Goal: Feedback & Contribution: Submit feedback/report problem

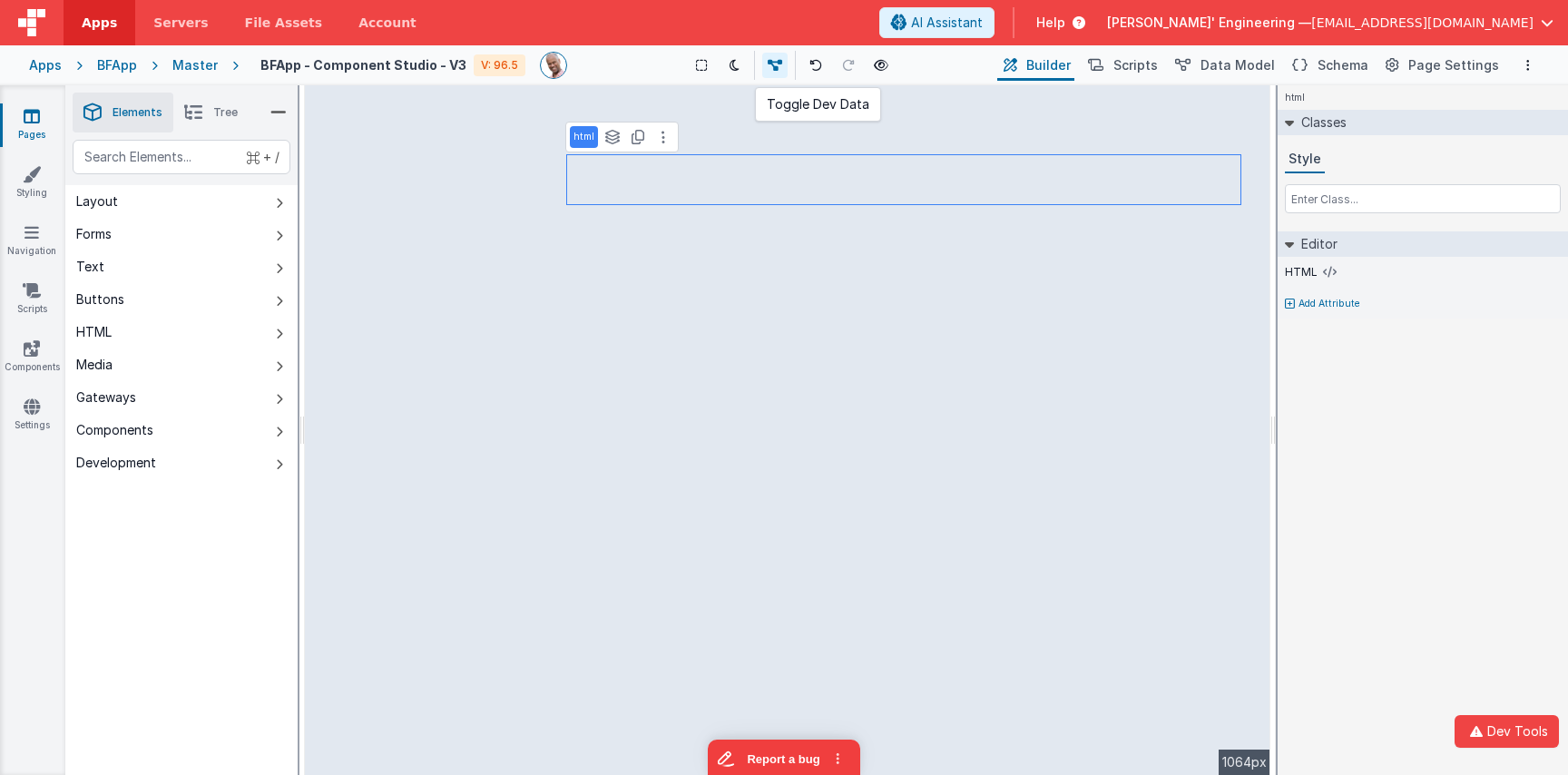
click at [778, 66] on icon at bounding box center [775, 66] width 15 height 13
click at [780, 67] on icon at bounding box center [779, 66] width 15 height 13
drag, startPoint x: 202, startPoint y: 120, endPoint x: 203, endPoint y: 129, distance: 9.1
click at [202, 120] on icon at bounding box center [194, 113] width 18 height 26
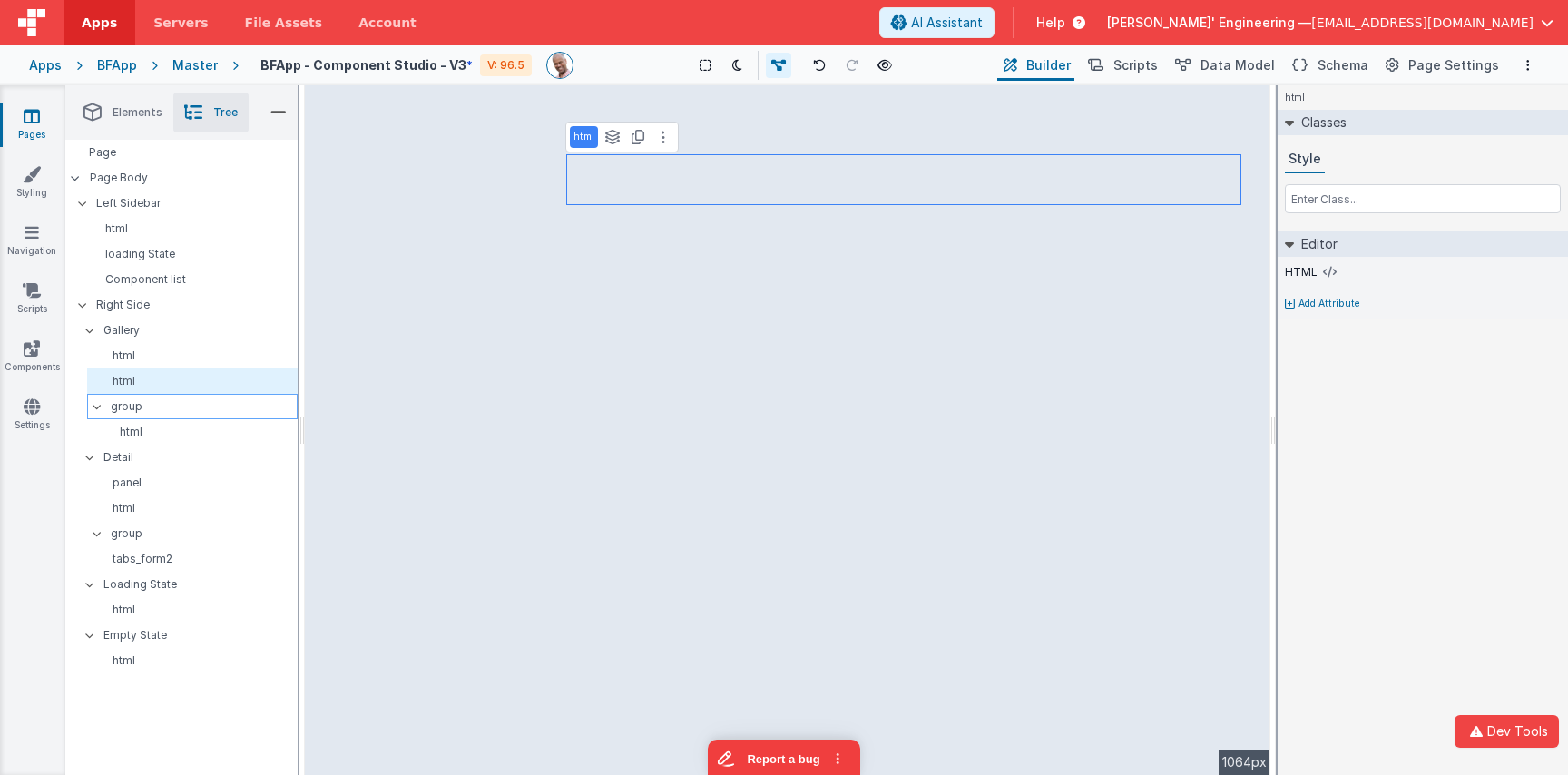
click at [141, 403] on p "group" at bounding box center [204, 407] width 186 height 20
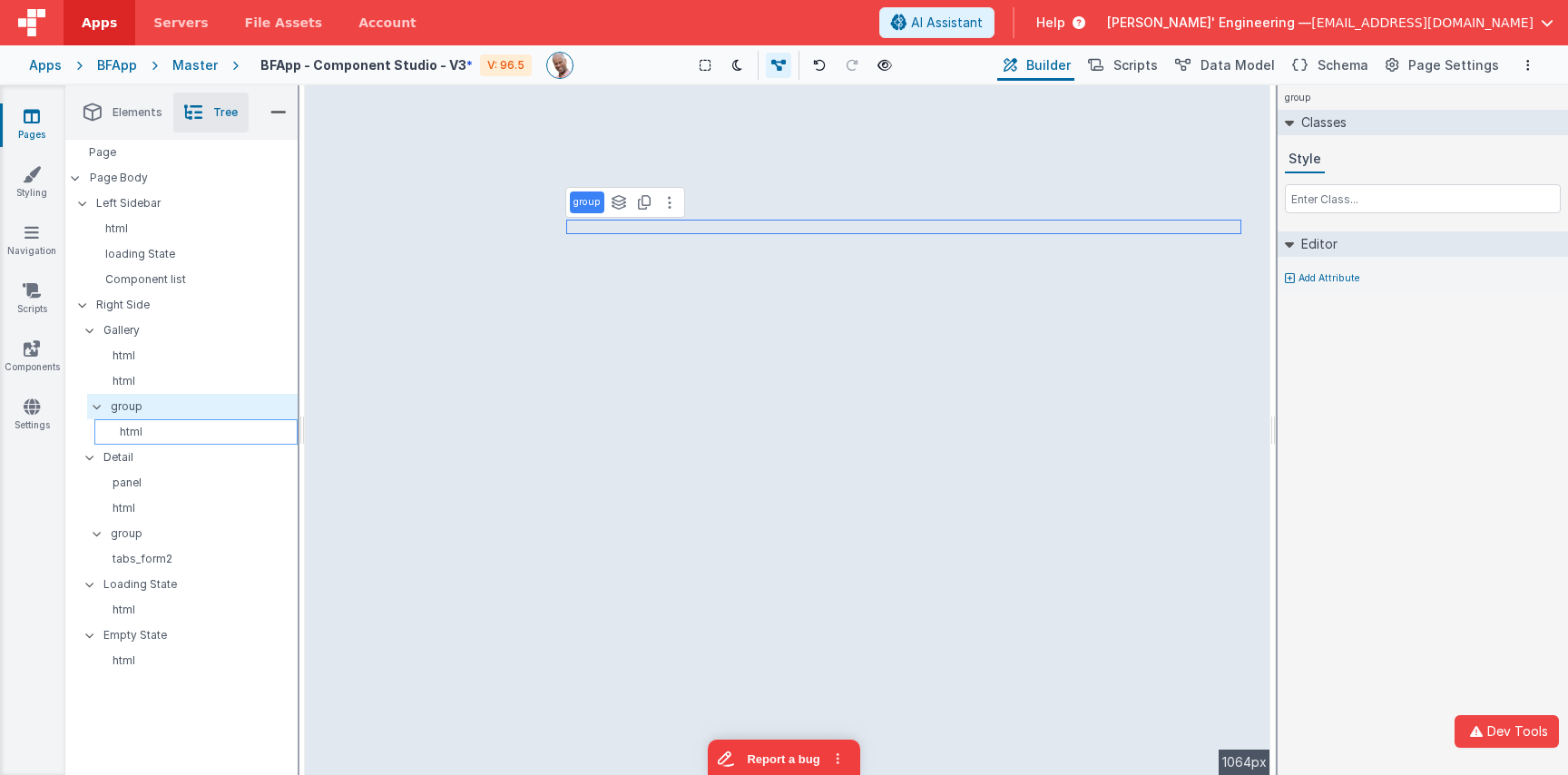
click at [149, 428] on p "html" at bounding box center [198, 432] width 195 height 15
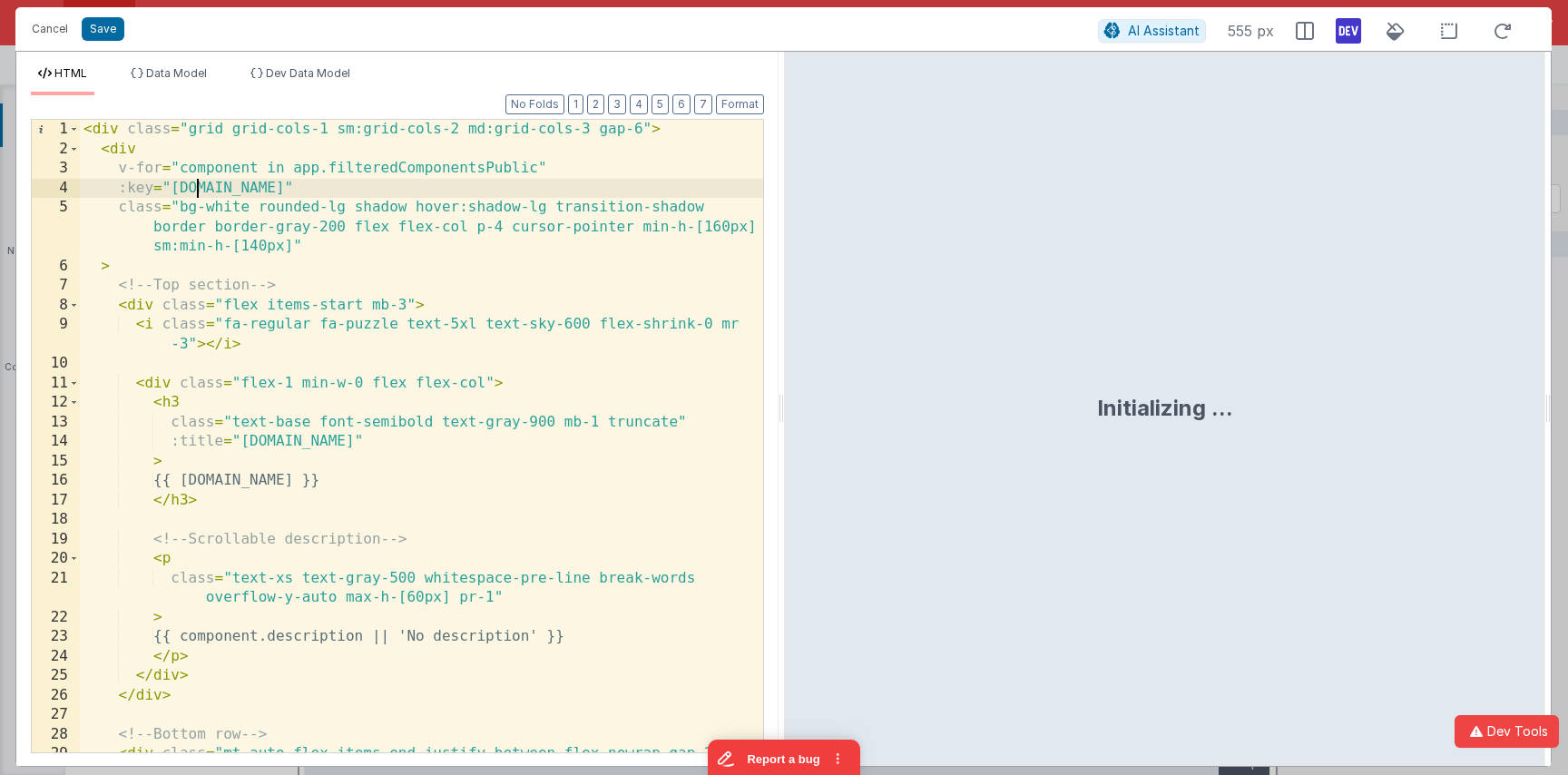
click at [197, 179] on div "< div class = "grid grid-cols-1 sm:grid-cols-2 md:grid-cols-3 gap-6" > < div v-…" at bounding box center [422, 455] width 683 height 671
click at [312, 171] on div "< div class = "grid grid-cols-1 sm:grid-cols-2 md:grid-cols-3 gap-6" > < div v-…" at bounding box center [422, 455] width 683 height 671
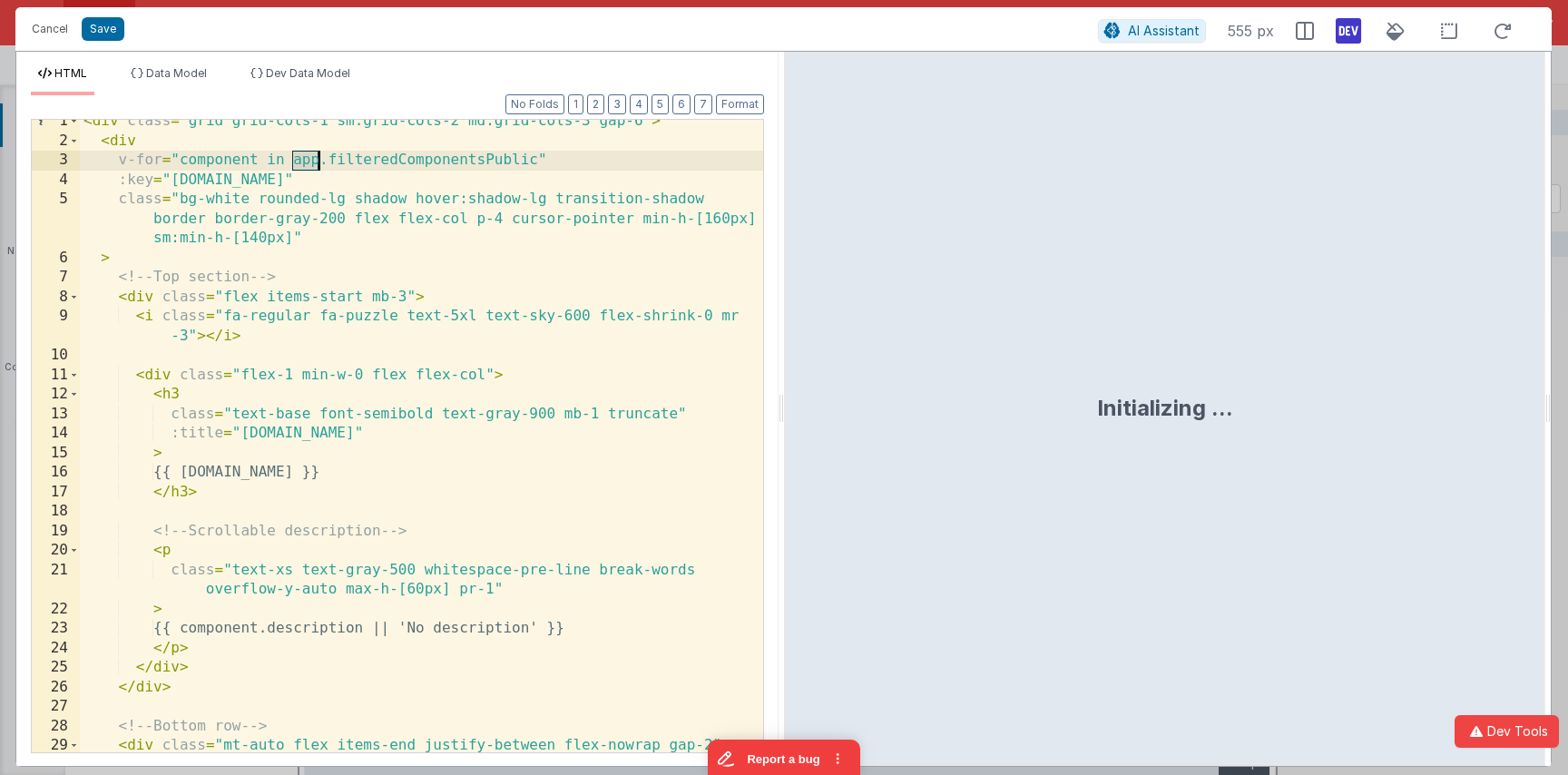
click at [312, 171] on div "< div class = "grid grid-cols-1 sm:grid-cols-2 md:grid-cols-3 gap-6" > < div v-…" at bounding box center [422, 447] width 683 height 671
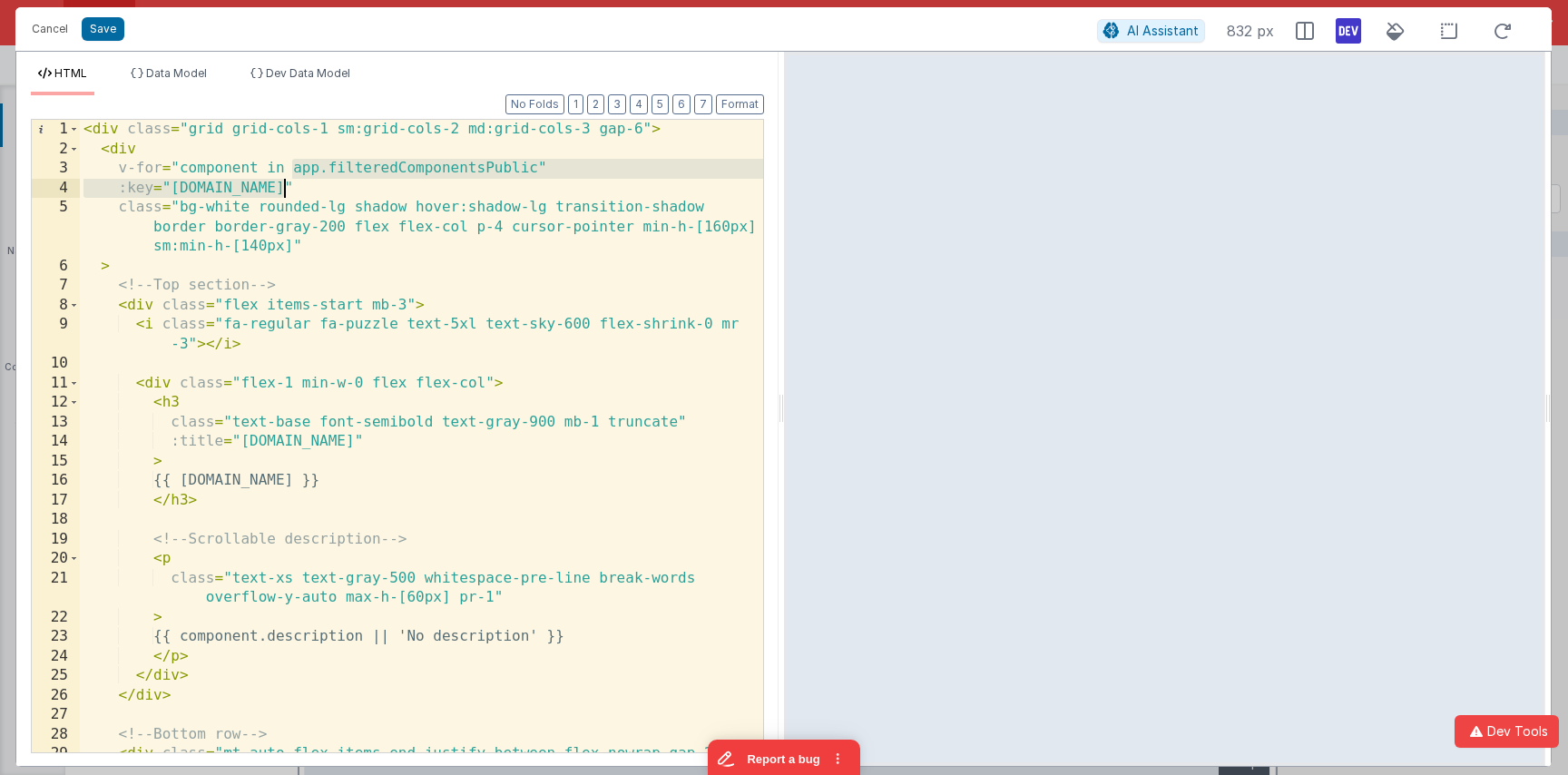
click at [333, 149] on div "< div class = "grid grid-cols-1 sm:grid-cols-2 md:grid-cols-3 gap-6" > < div v-…" at bounding box center [422, 455] width 683 height 671
click at [360, 166] on div "< div class = "grid grid-cols-1 sm:grid-cols-2 md:grid-cols-3 gap-6" > < div v-…" at bounding box center [422, 455] width 683 height 671
click at [186, 75] on span "Data Model" at bounding box center [176, 73] width 61 height 14
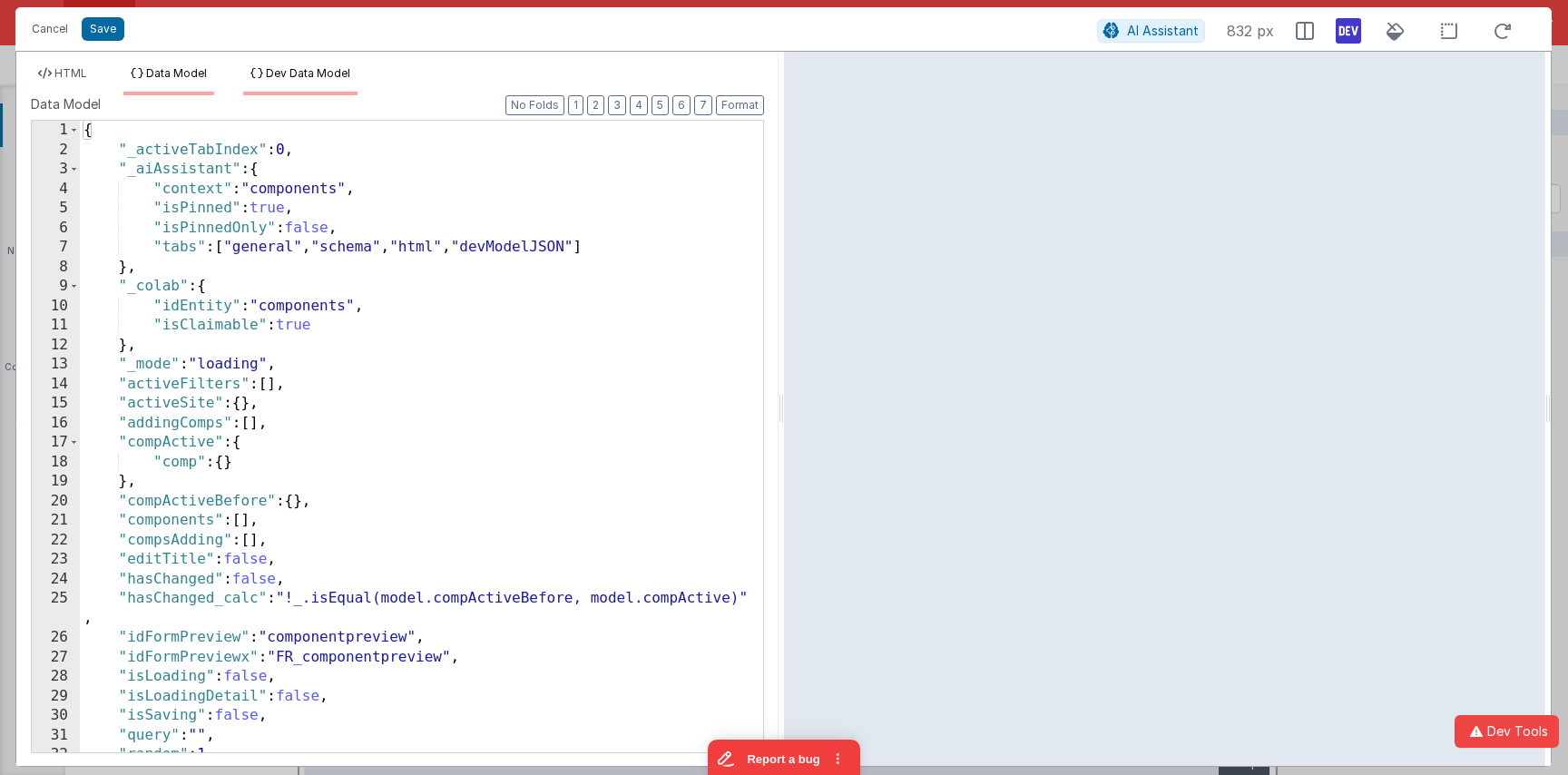
click at [306, 69] on span "Dev Data Model" at bounding box center [307, 73] width 84 height 14
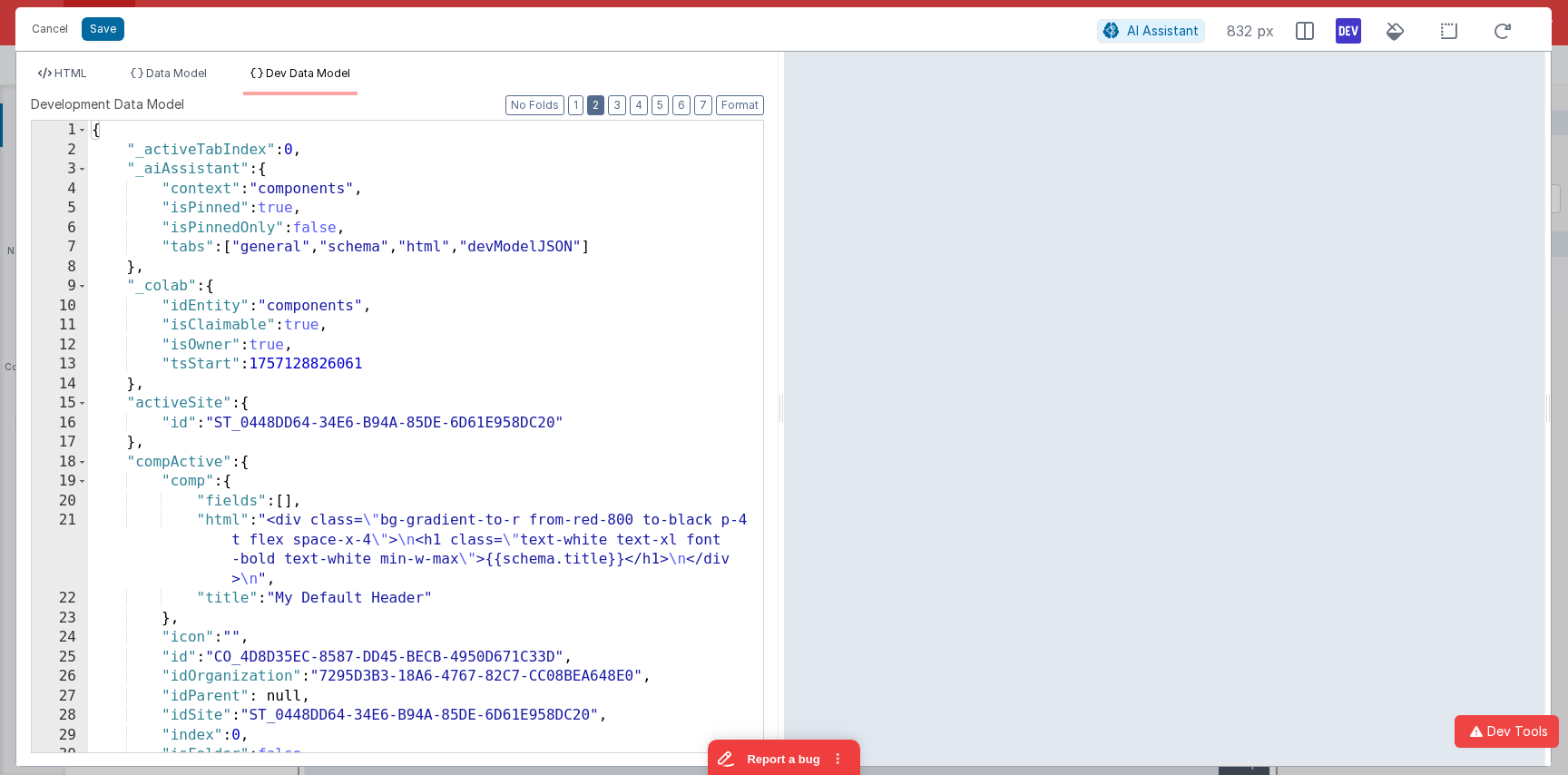
click at [604, 101] on button "2" at bounding box center [595, 105] width 18 height 20
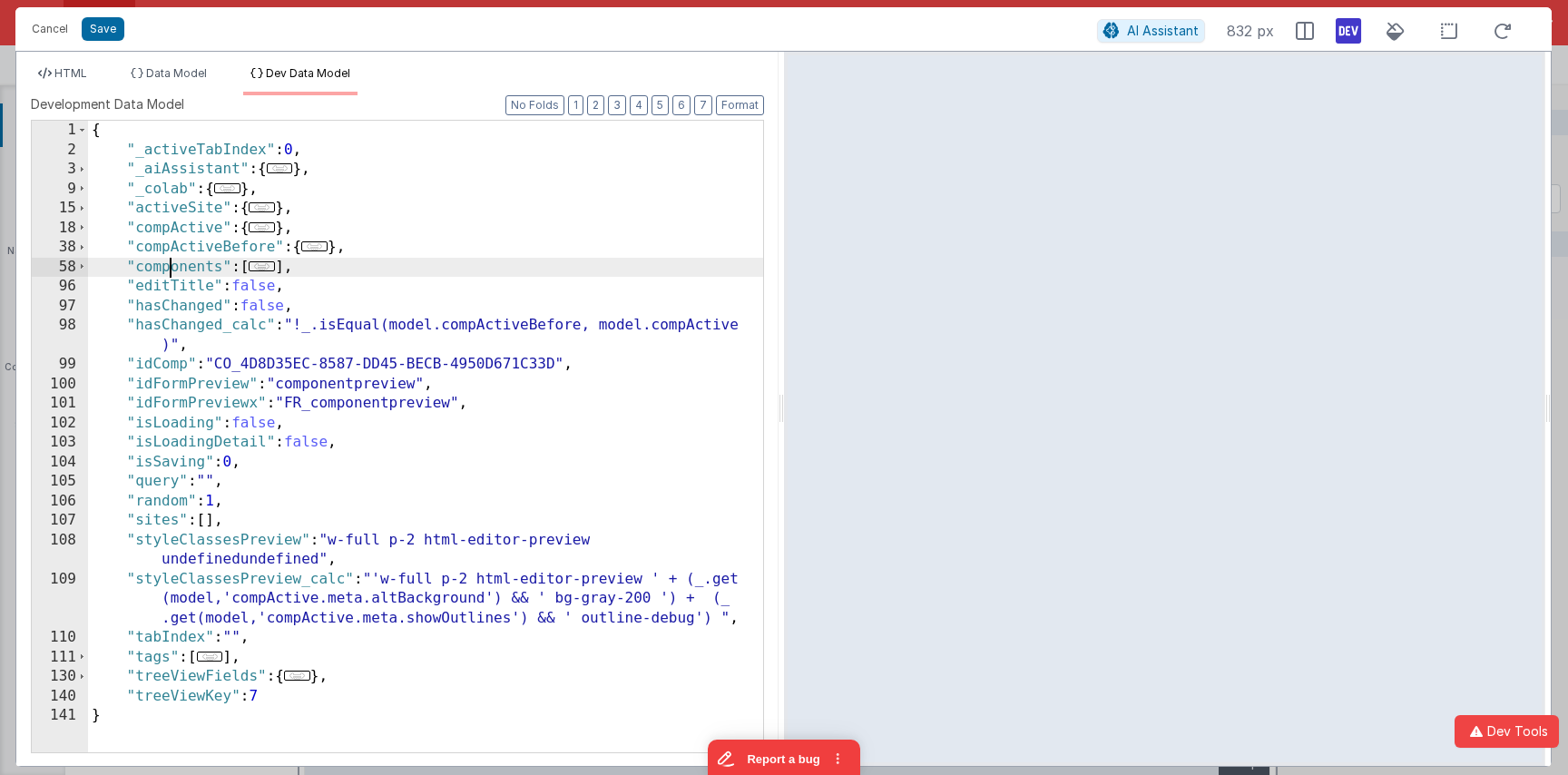
click at [173, 270] on div "{ "_activeTabIndex" : 0 , "_aiAssistant" : { ... } , "_colab" : { ... } , "acti…" at bounding box center [425, 456] width 675 height 670
click at [80, 73] on span "HTML" at bounding box center [70, 73] width 32 height 14
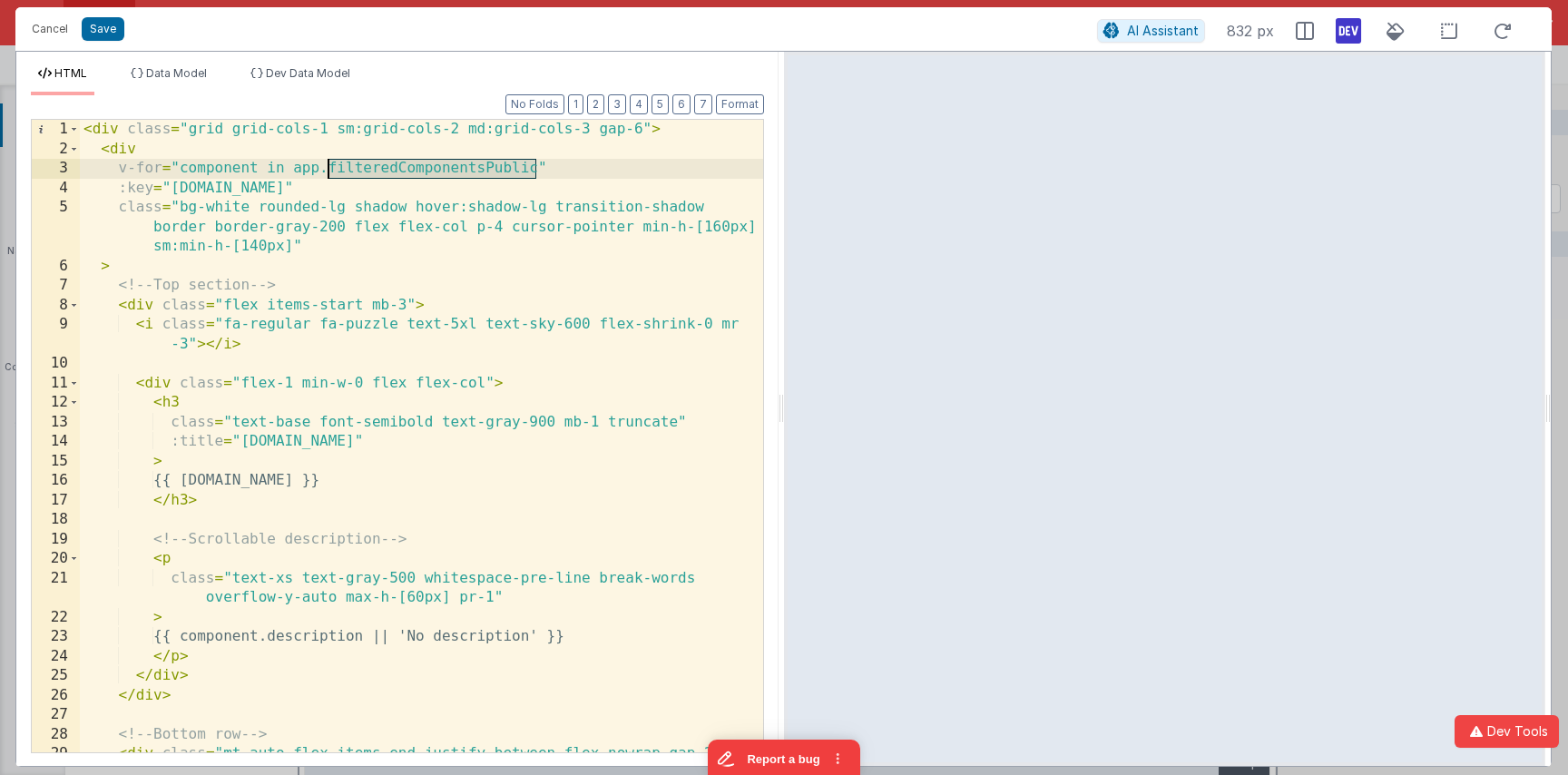
click at [537, 168] on div "< div class = "grid grid-cols-1 sm:grid-cols-2 md:grid-cols-3 gap-6" > < div v-…" at bounding box center [422, 455] width 683 height 671
click at [94, 30] on button "Save" at bounding box center [102, 30] width 42 height 24
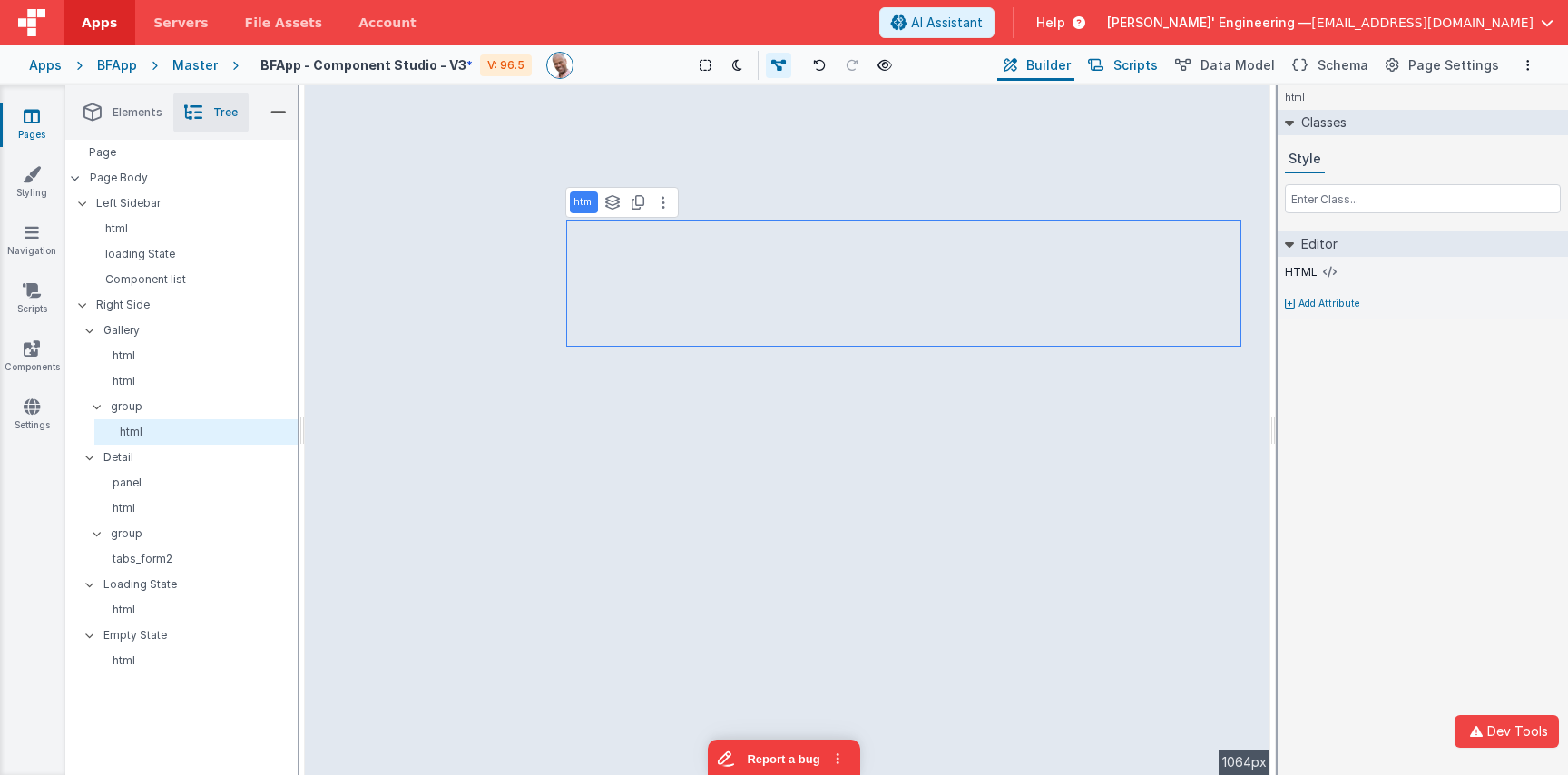
click at [1157, 70] on span "Scripts" at bounding box center [1135, 66] width 44 height 18
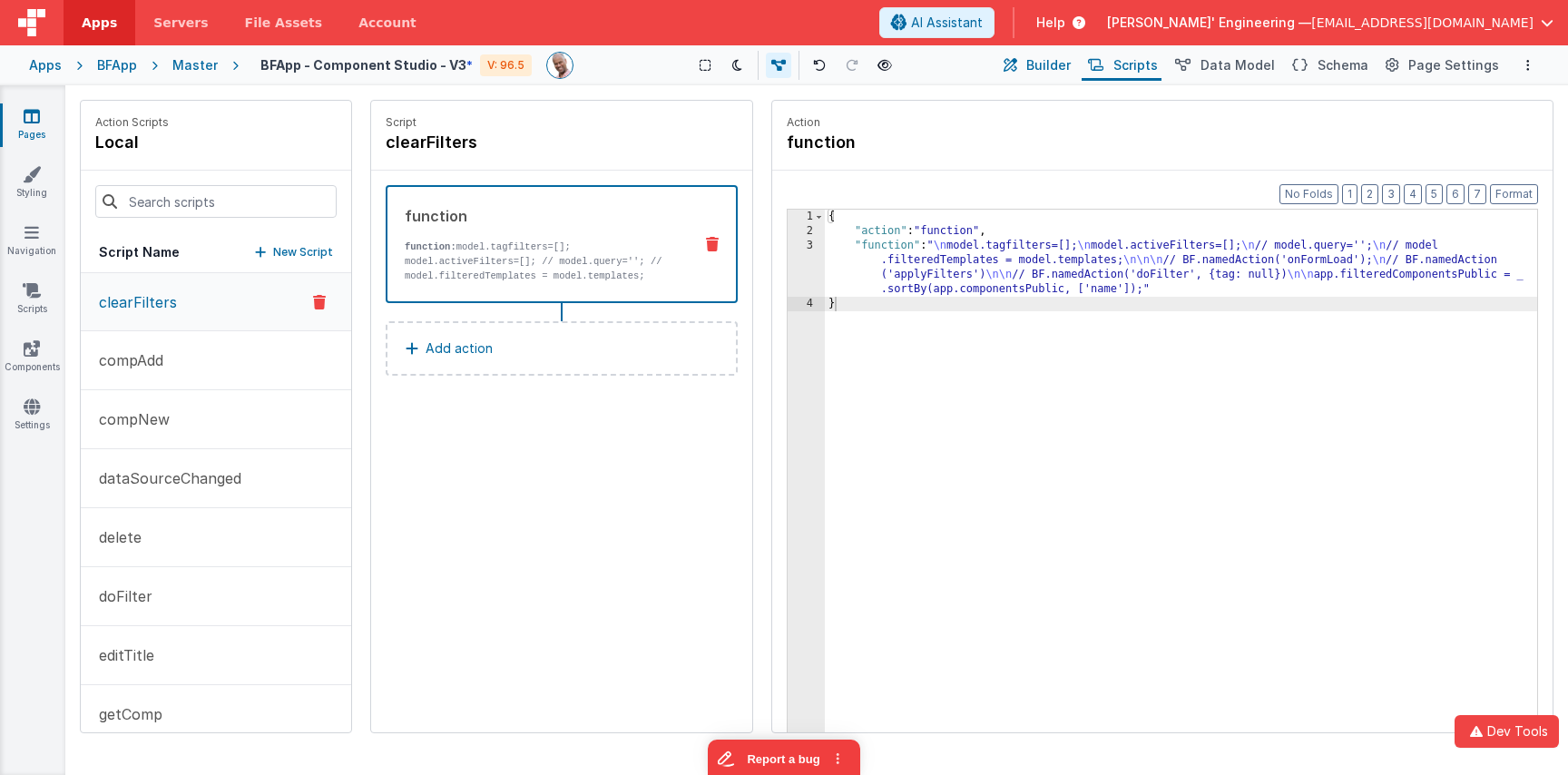
click at [1064, 72] on span "Builder" at bounding box center [1048, 66] width 44 height 18
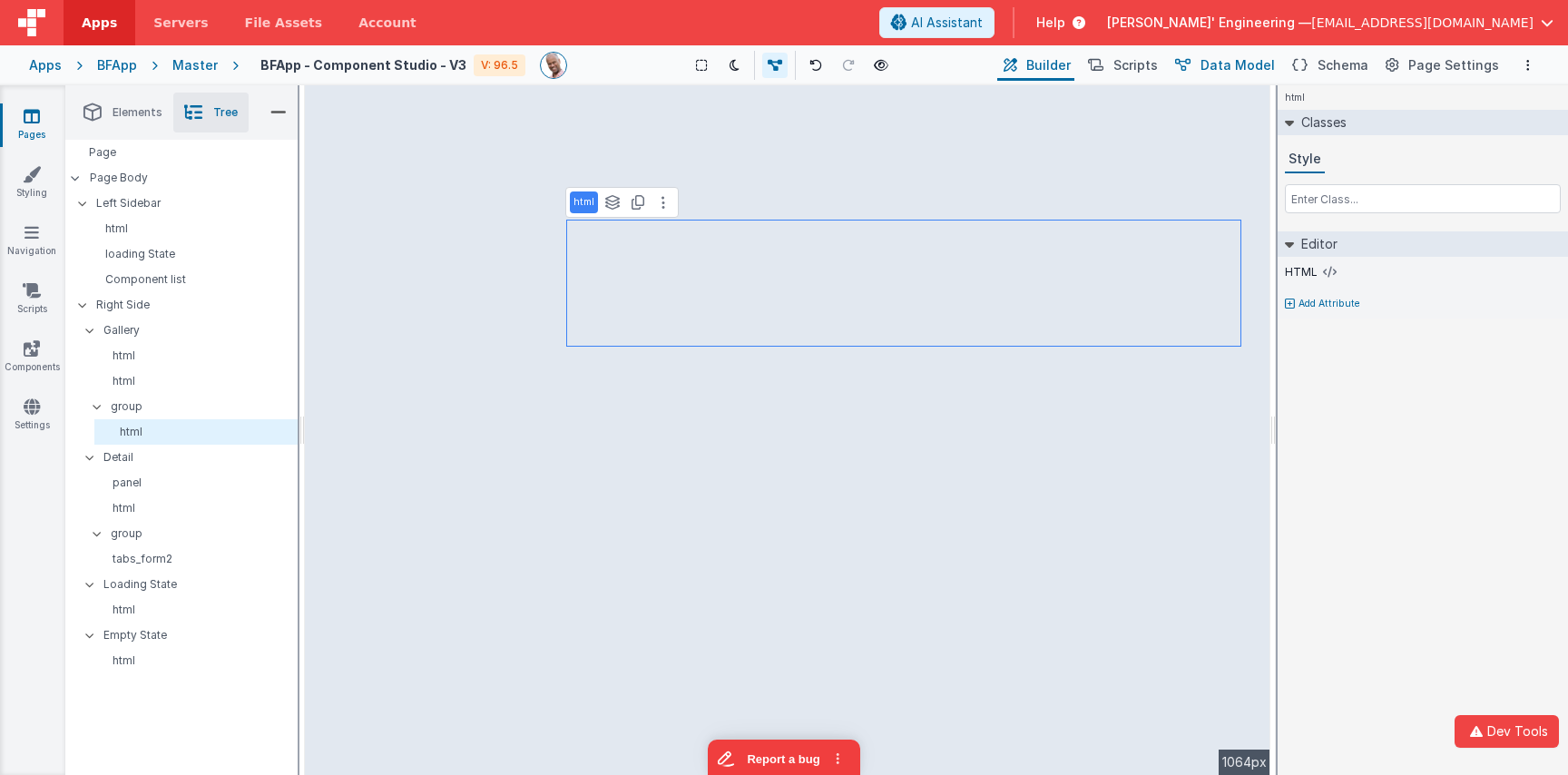
click at [1212, 69] on button "Data Model" at bounding box center [1223, 65] width 110 height 30
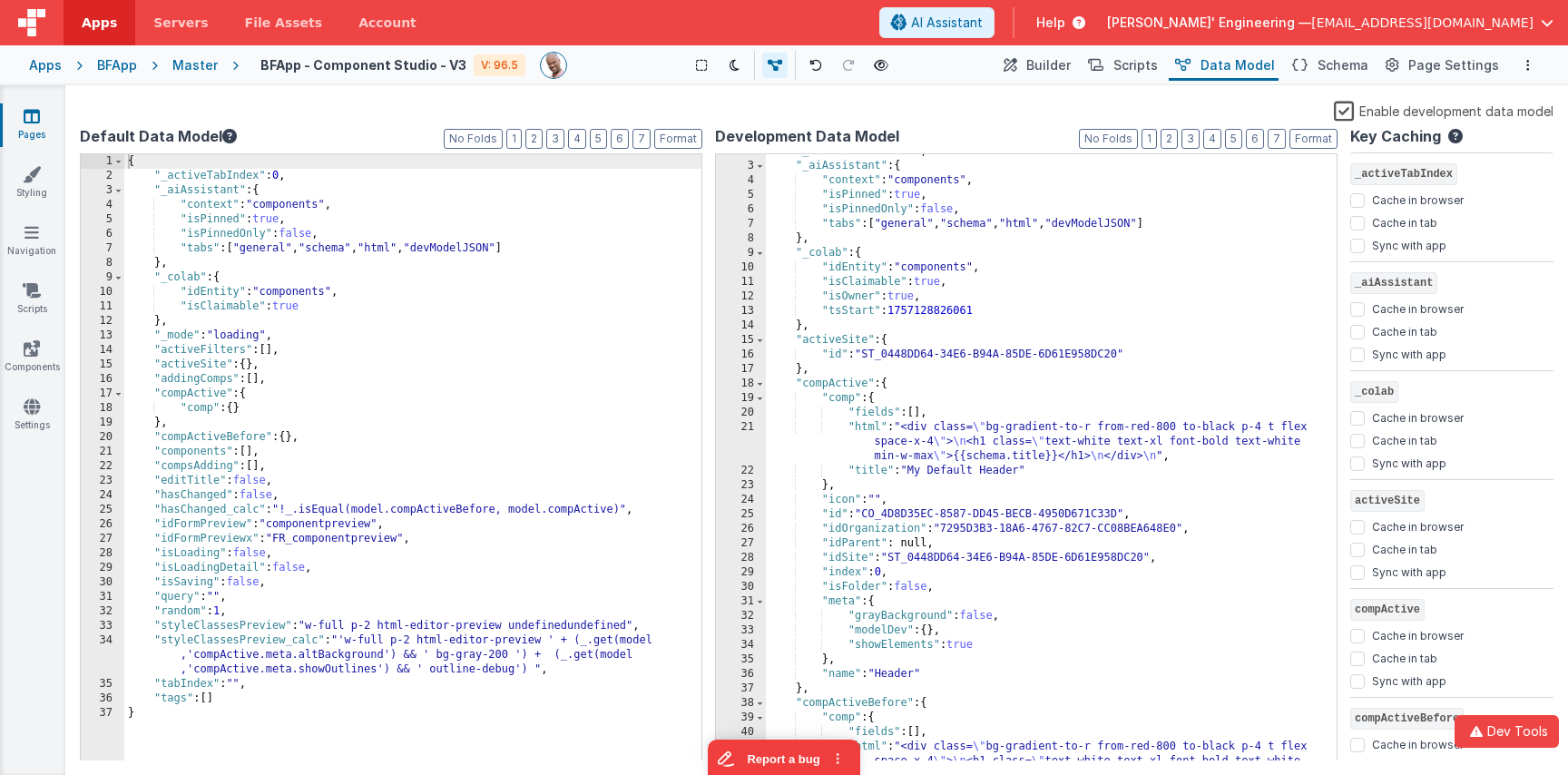
scroll to position [26, 0]
click at [762, 384] on span at bounding box center [760, 383] width 10 height 15
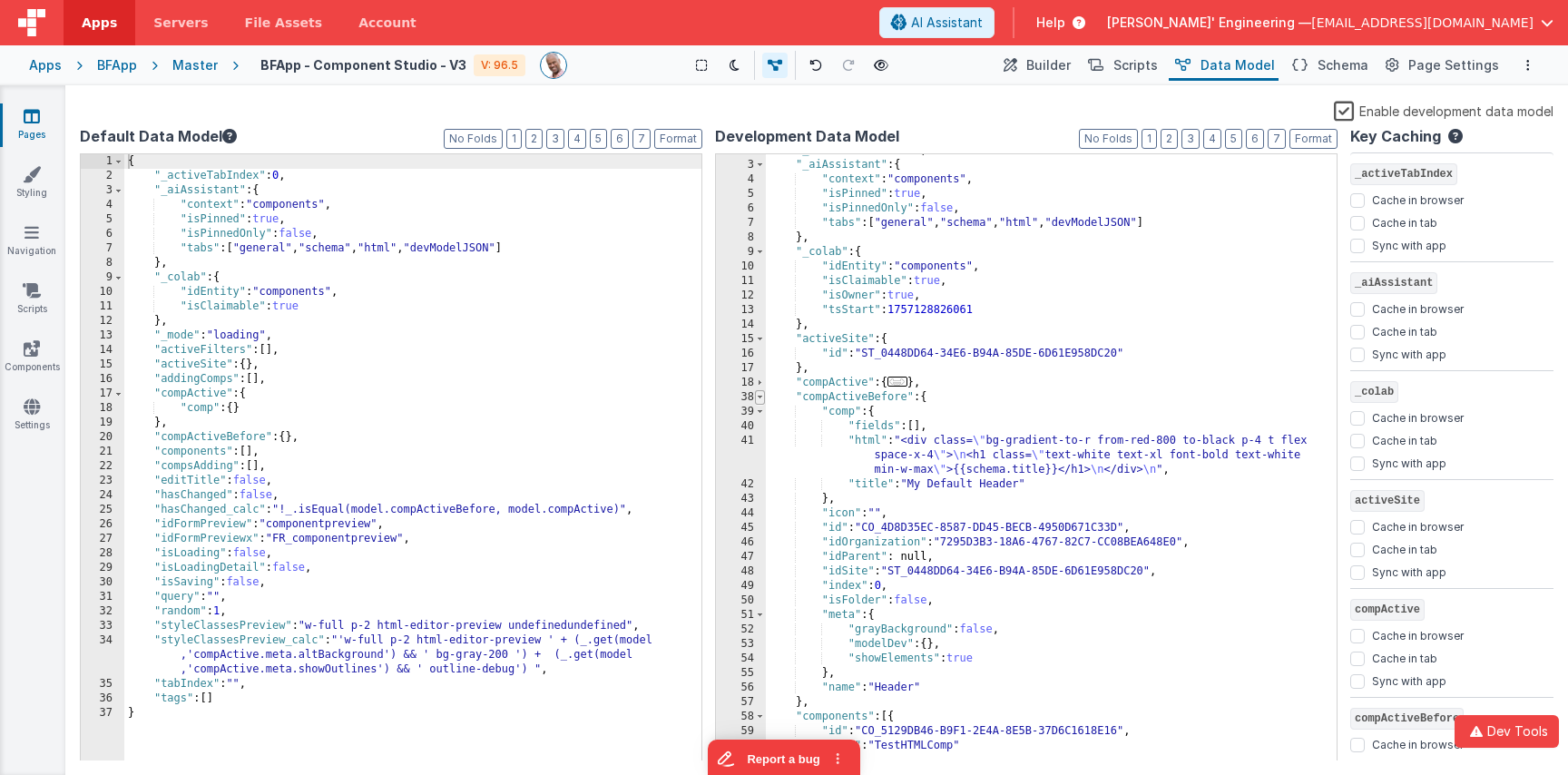
click at [760, 399] on span at bounding box center [760, 398] width 10 height 15
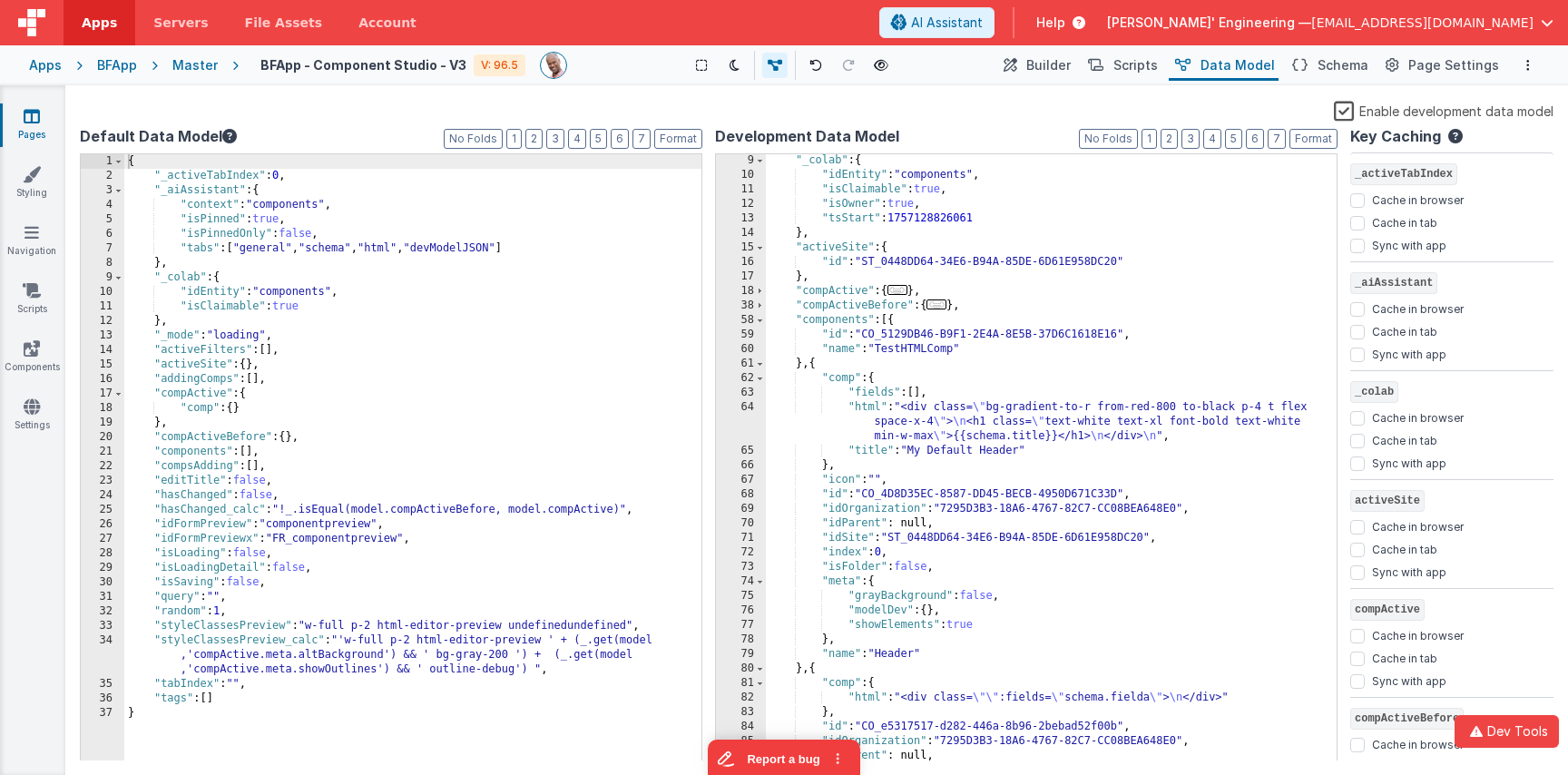
scroll to position [120, 0]
click at [844, 312] on div ""_colab" : { "idEntity" : "components" , "isClaimable" : true , "isOwner" : tru…" at bounding box center [1051, 468] width 570 height 636
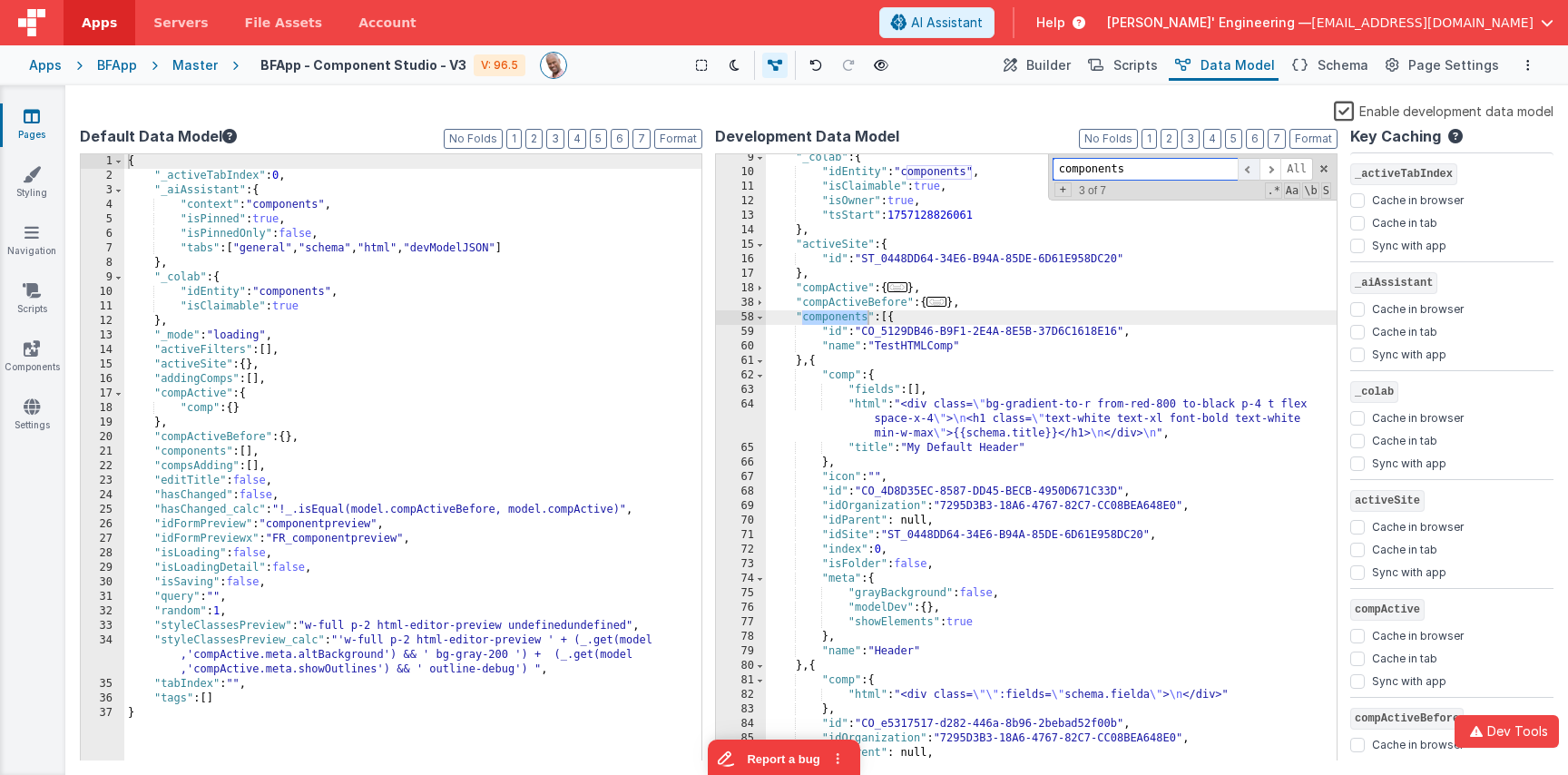
click at [1249, 166] on span at bounding box center [1249, 169] width 22 height 23
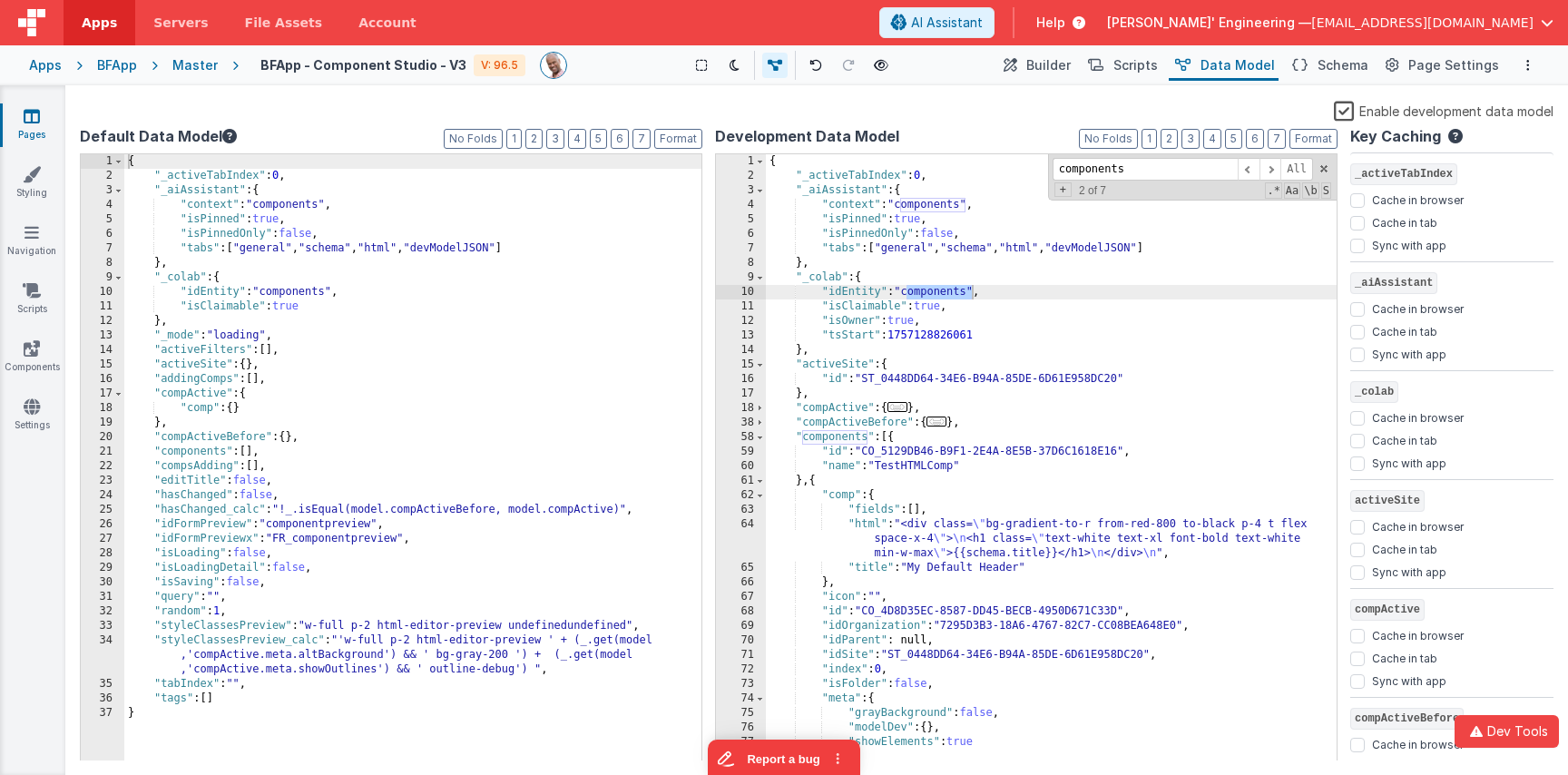
drag, startPoint x: 1059, startPoint y: 65, endPoint x: 1029, endPoint y: 82, distance: 34.5
click at [1059, 65] on span "Builder" at bounding box center [1048, 66] width 44 height 18
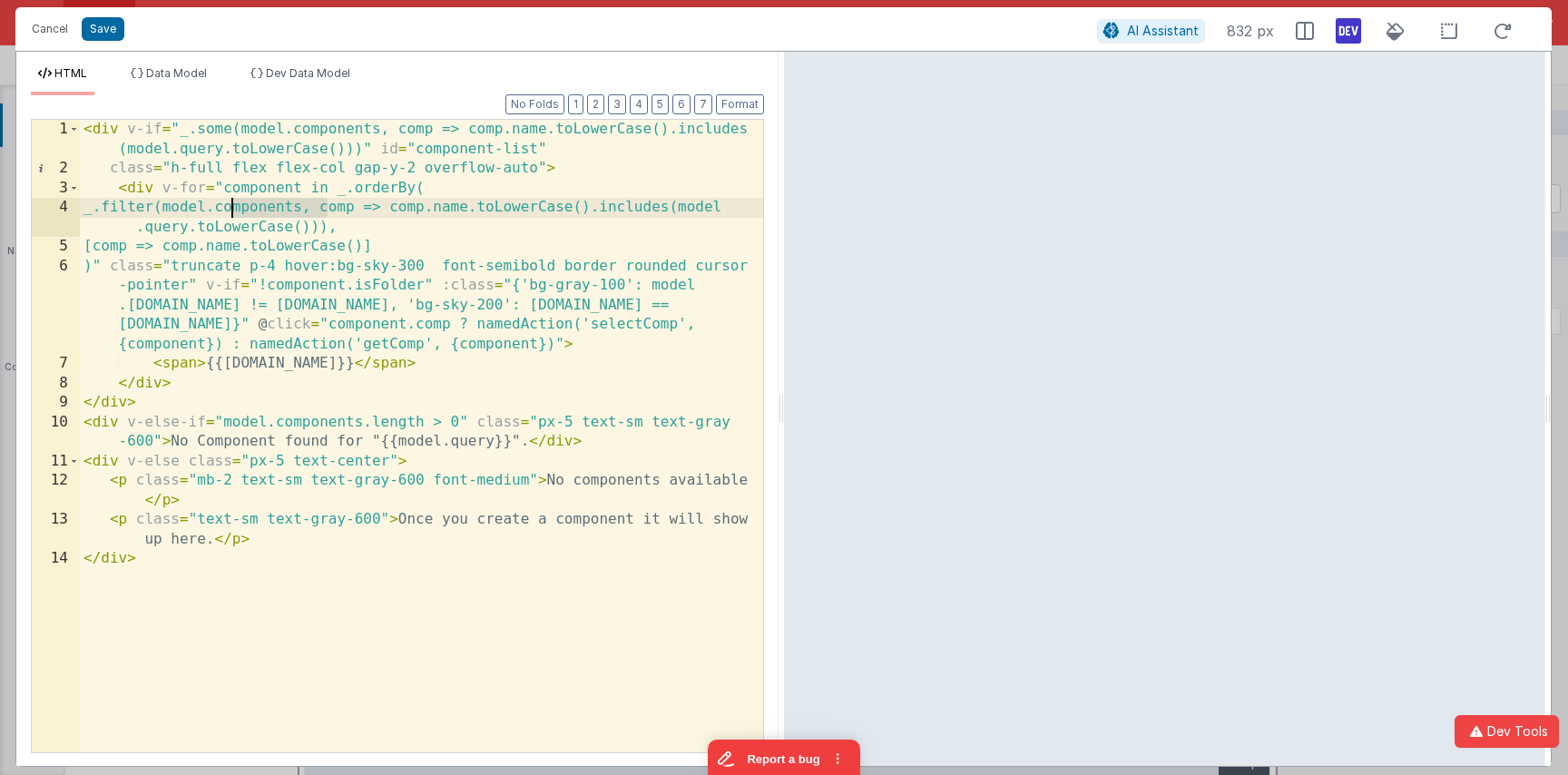
drag, startPoint x: 327, startPoint y: 207, endPoint x: 229, endPoint y: 207, distance: 98.0
click at [229, 207] on div "< div v-if = "_.some(model.components, comp => comp.name.toLowerCase().includes…" at bounding box center [422, 465] width 683 height 691
click at [48, 27] on button "Cancel" at bounding box center [50, 30] width 54 height 26
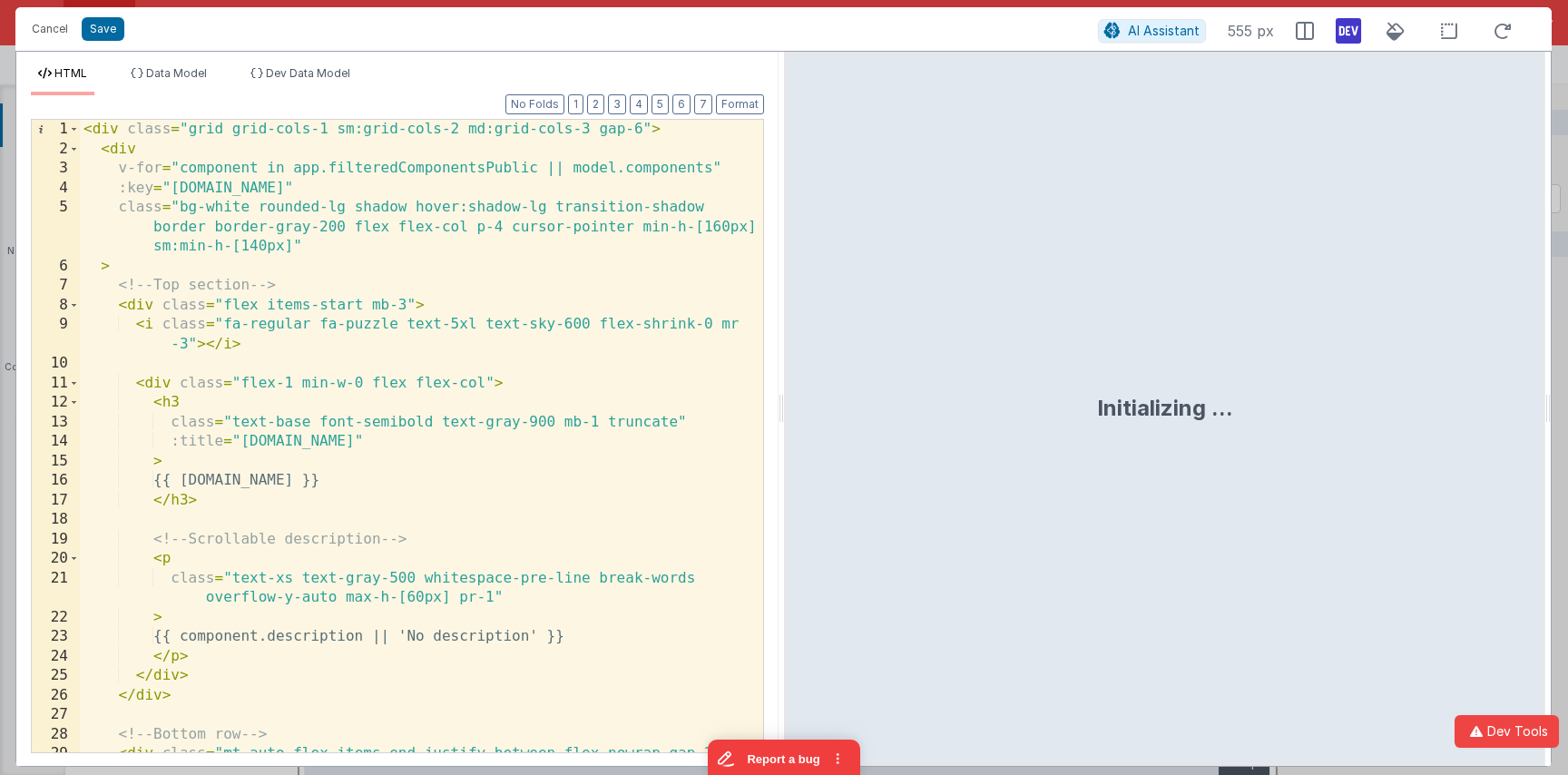
click at [664, 168] on div "< div class = "grid grid-cols-1 sm:grid-cols-2 md:grid-cols-3 gap-6" > < div v-…" at bounding box center [422, 455] width 683 height 671
click at [663, 168] on div "< div class = "grid grid-cols-1 sm:grid-cols-2 md:grid-cols-3 gap-6" > < div v-…" at bounding box center [422, 455] width 683 height 671
paste textarea
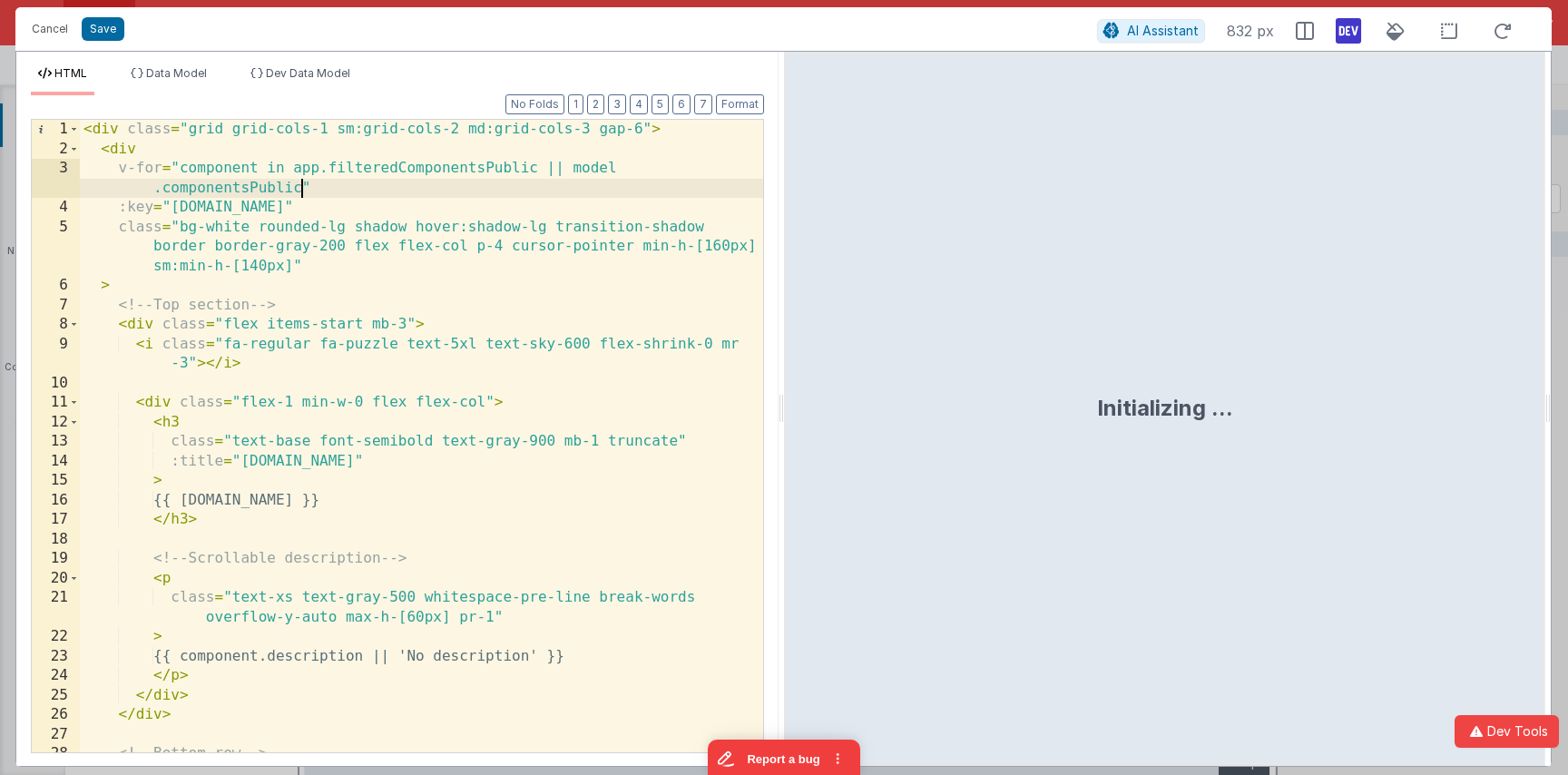
click at [574, 171] on div "< div class = "grid grid-cols-1 sm:grid-cols-2 md:grid-cols-3 gap-6" > < div v-…" at bounding box center [422, 455] width 683 height 671
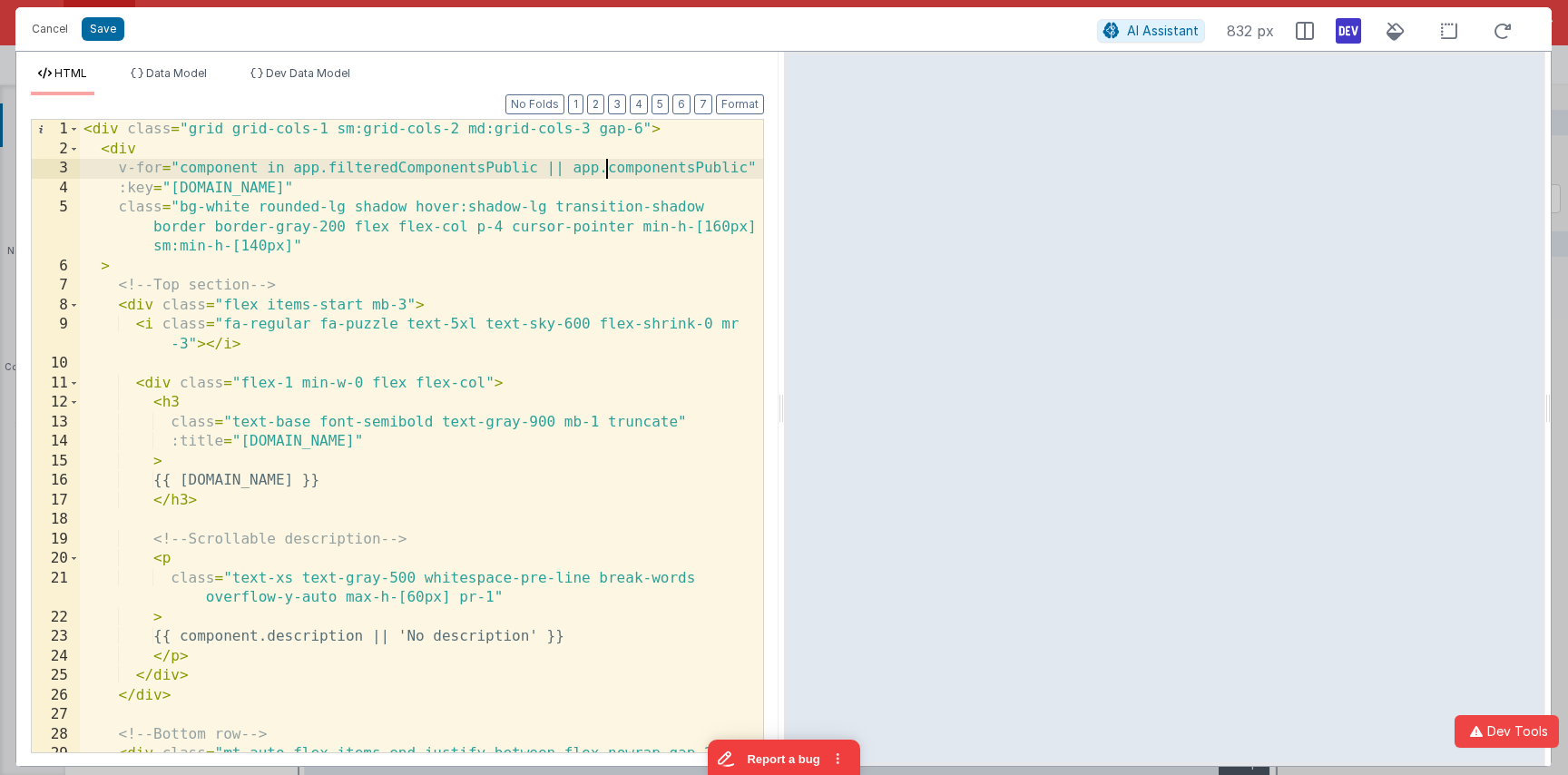
click at [541, 165] on div "< div class = "grid grid-cols-1 sm:grid-cols-2 md:grid-cols-3 gap-6" > < div v-…" at bounding box center [422, 455] width 683 height 671
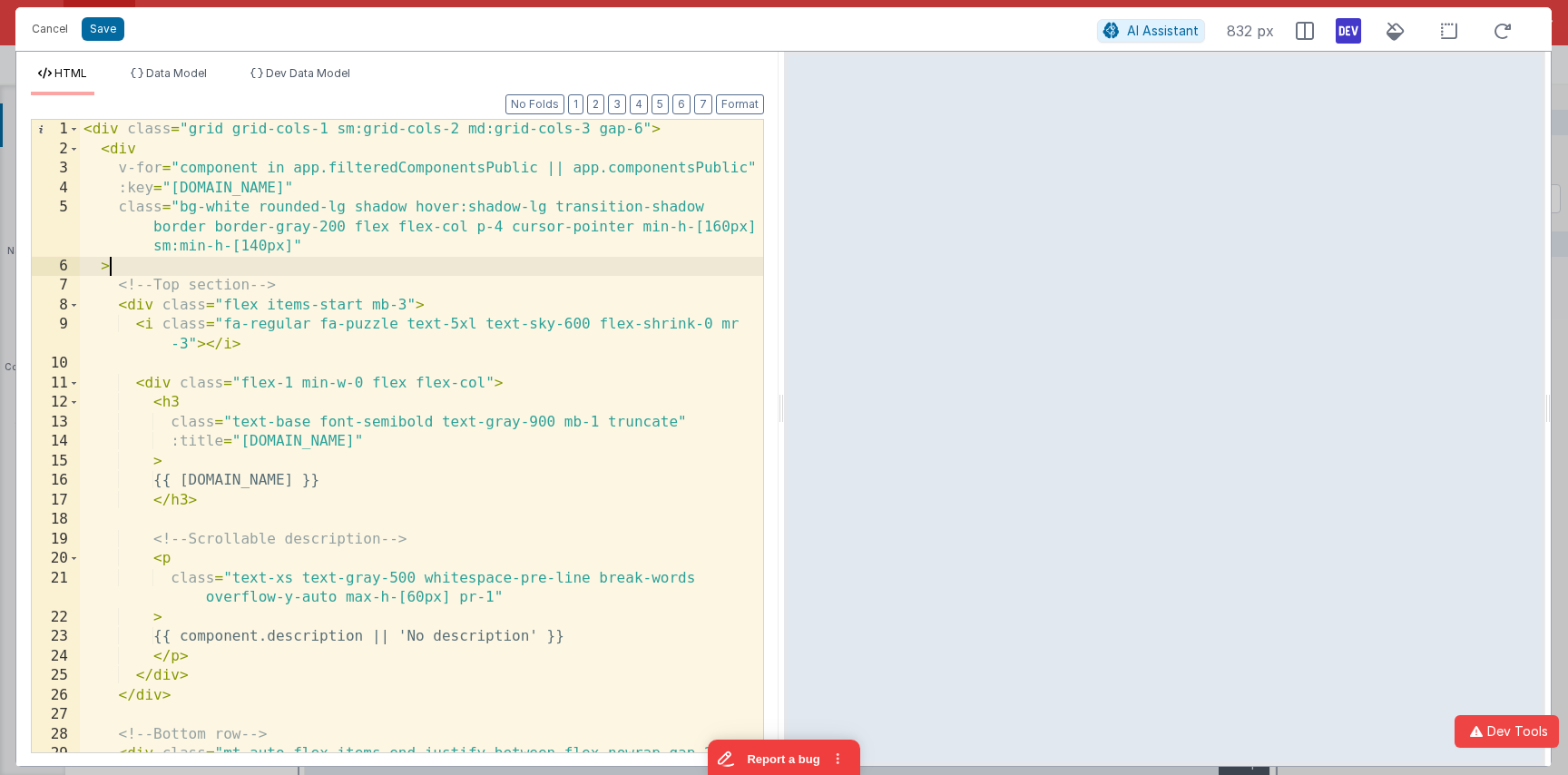
click at [622, 257] on div "< div class = "grid grid-cols-1 sm:grid-cols-2 md:grid-cols-3 gap-6" > < div v-…" at bounding box center [422, 455] width 683 height 671
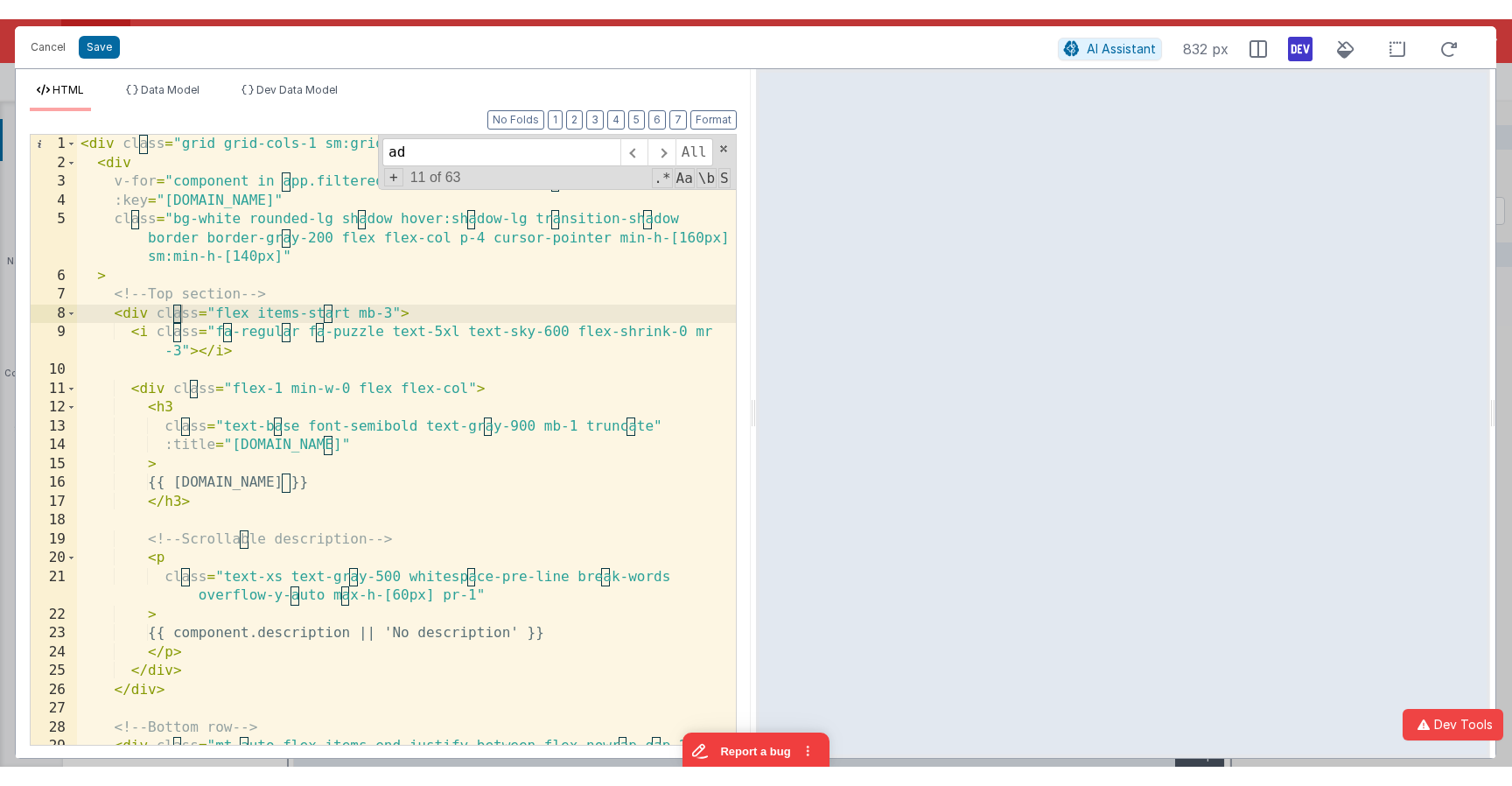
scroll to position [482, 0]
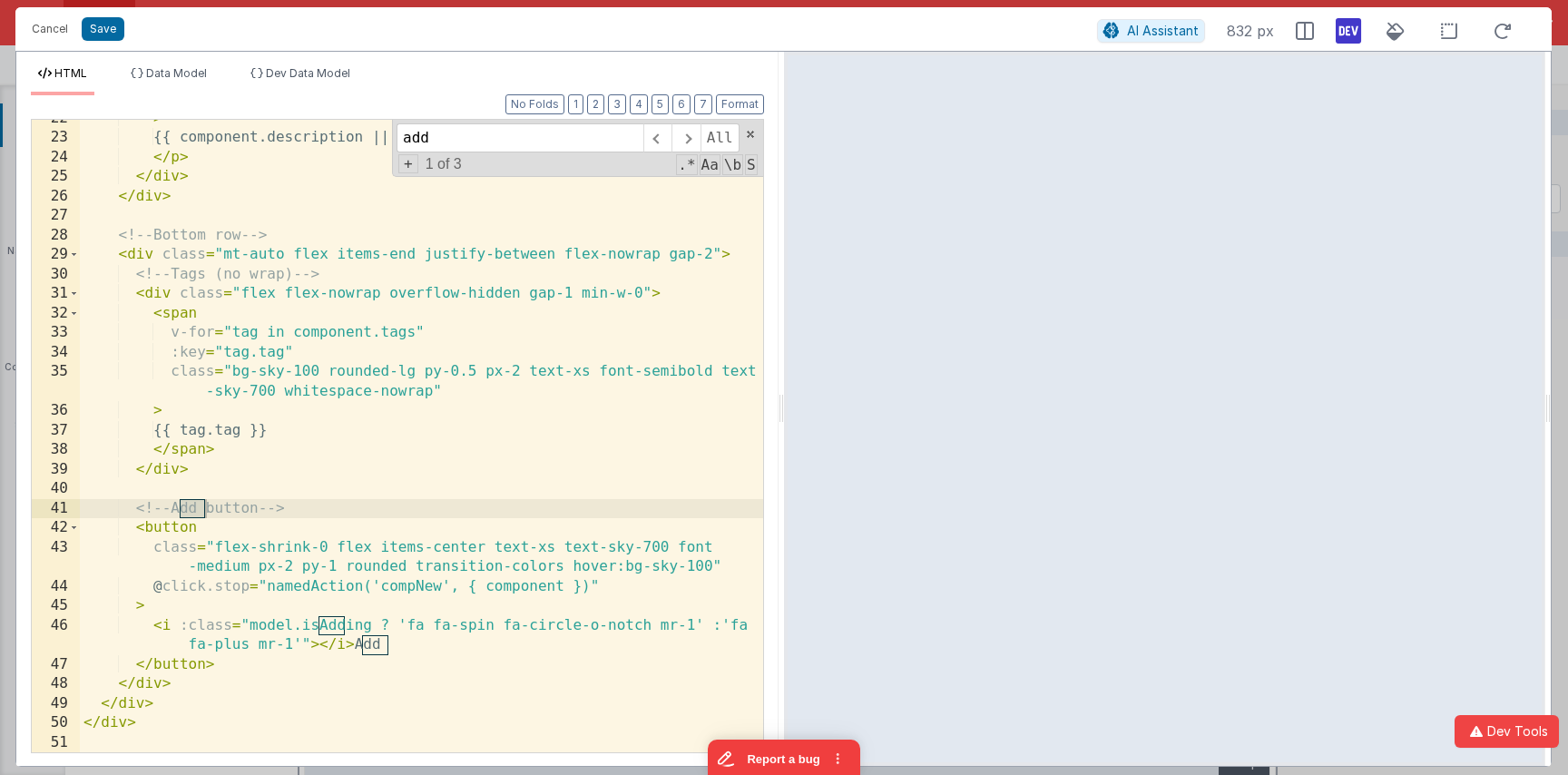
type input "add"
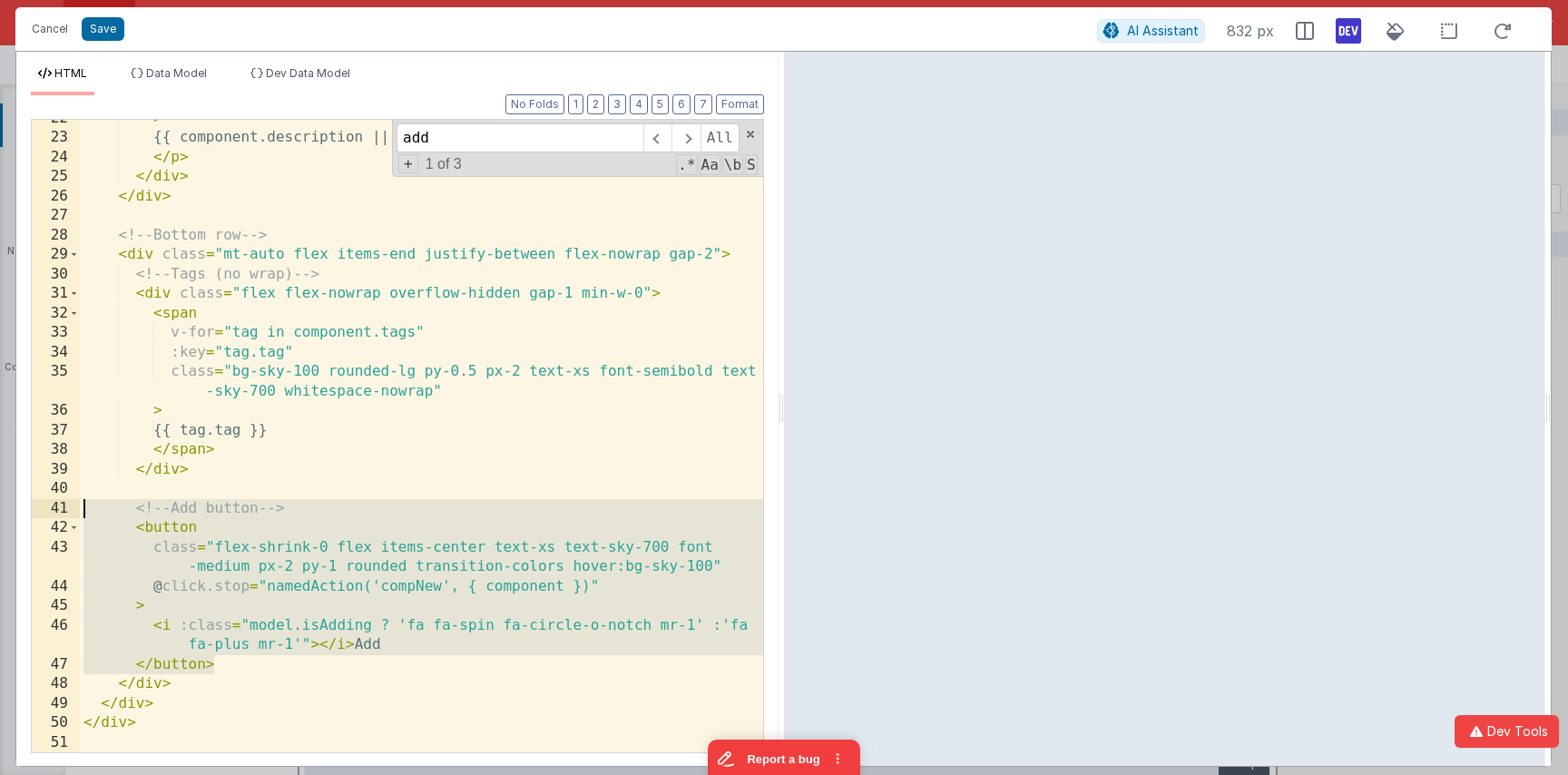
drag, startPoint x: 245, startPoint y: 662, endPoint x: 80, endPoint y: 514, distance: 221.7
click at [80, 514] on div "> {{ component.description || 'No description' }} </ p > </ div > </ div > <!--…" at bounding box center [422, 444] width 683 height 671
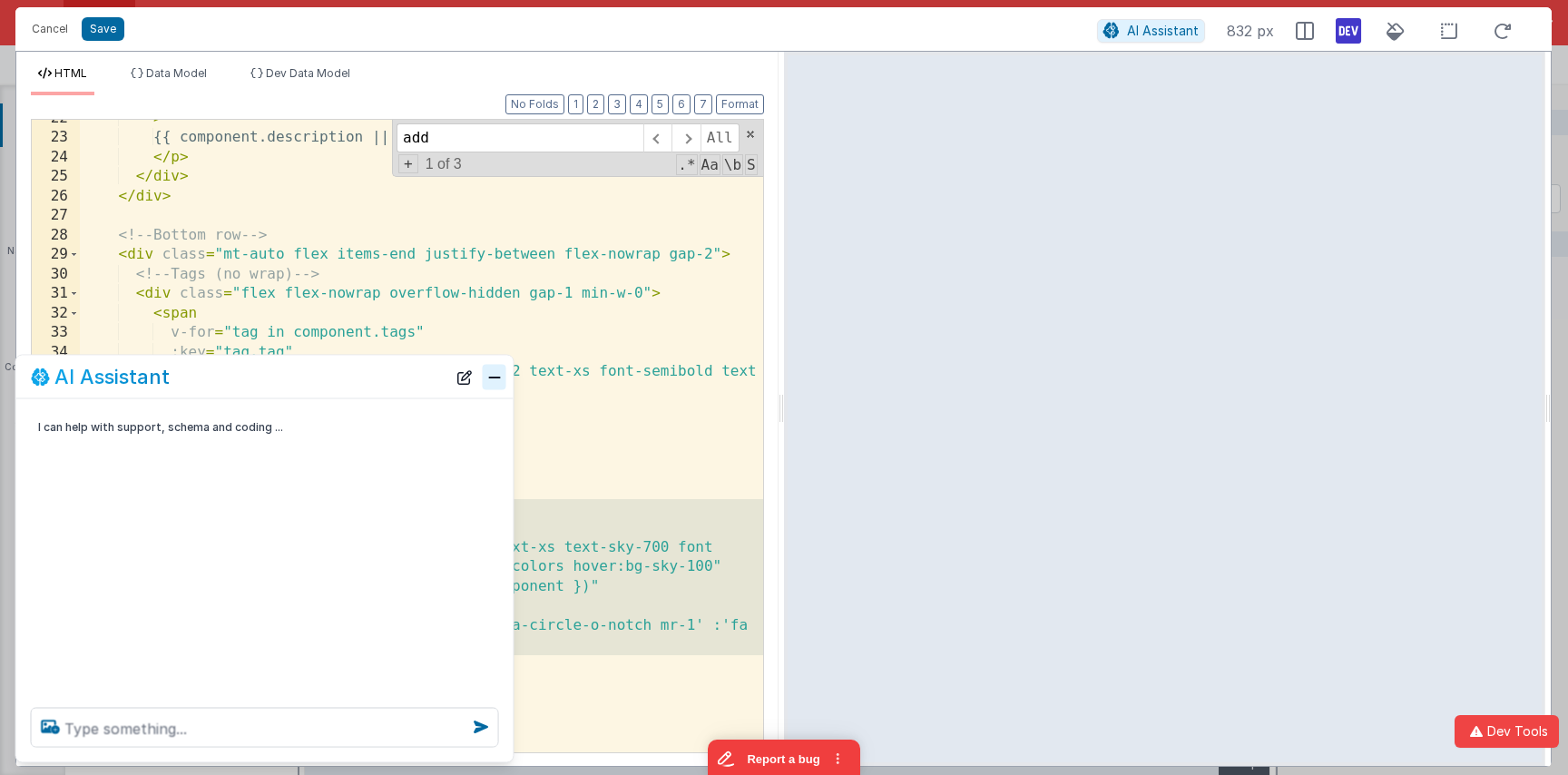
click at [496, 376] on button "Close" at bounding box center [495, 376] width 24 height 26
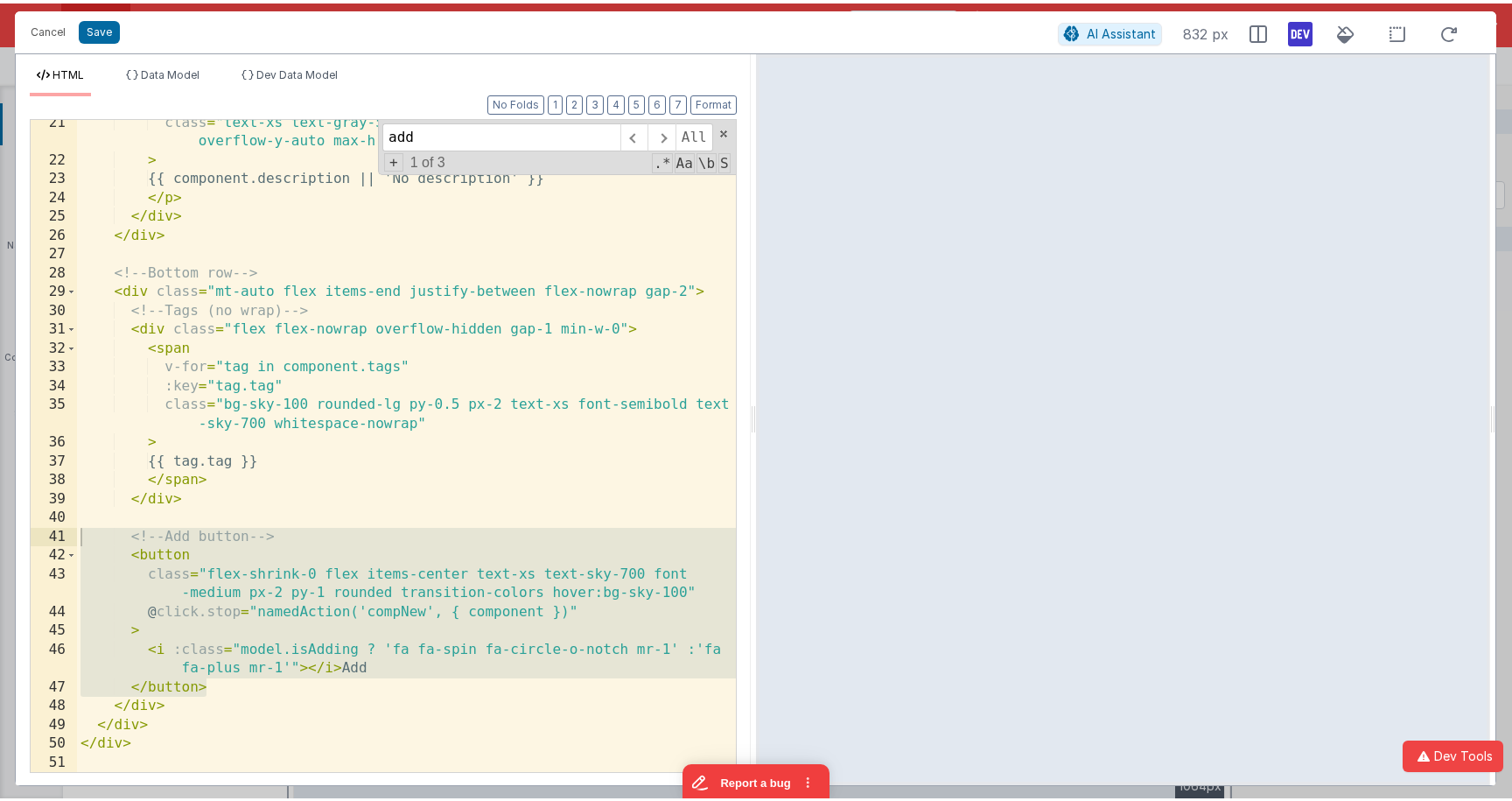
scroll to position [429, 0]
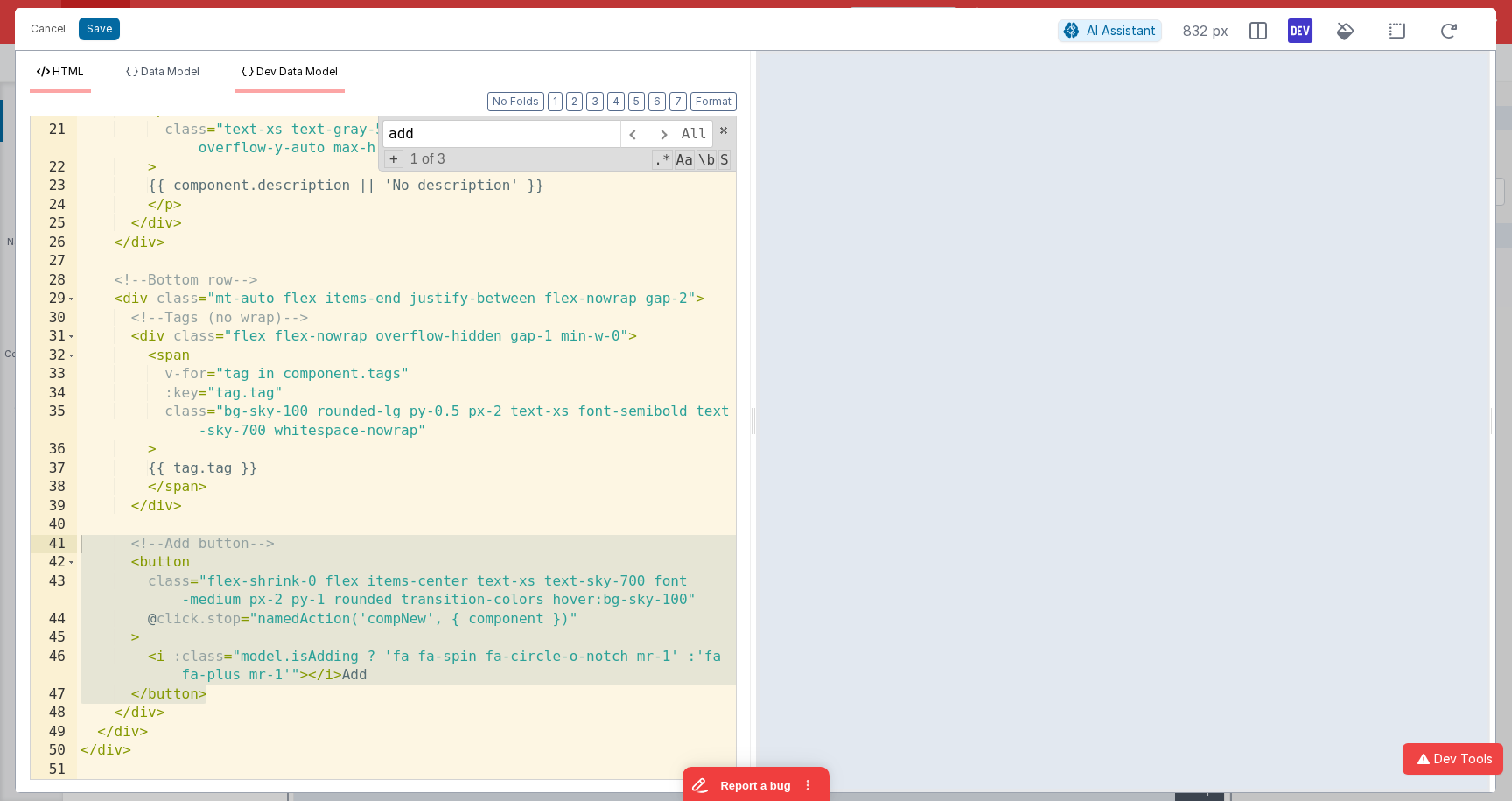
click at [291, 77] on li "Dev Data Model" at bounding box center [289, 78] width 110 height 28
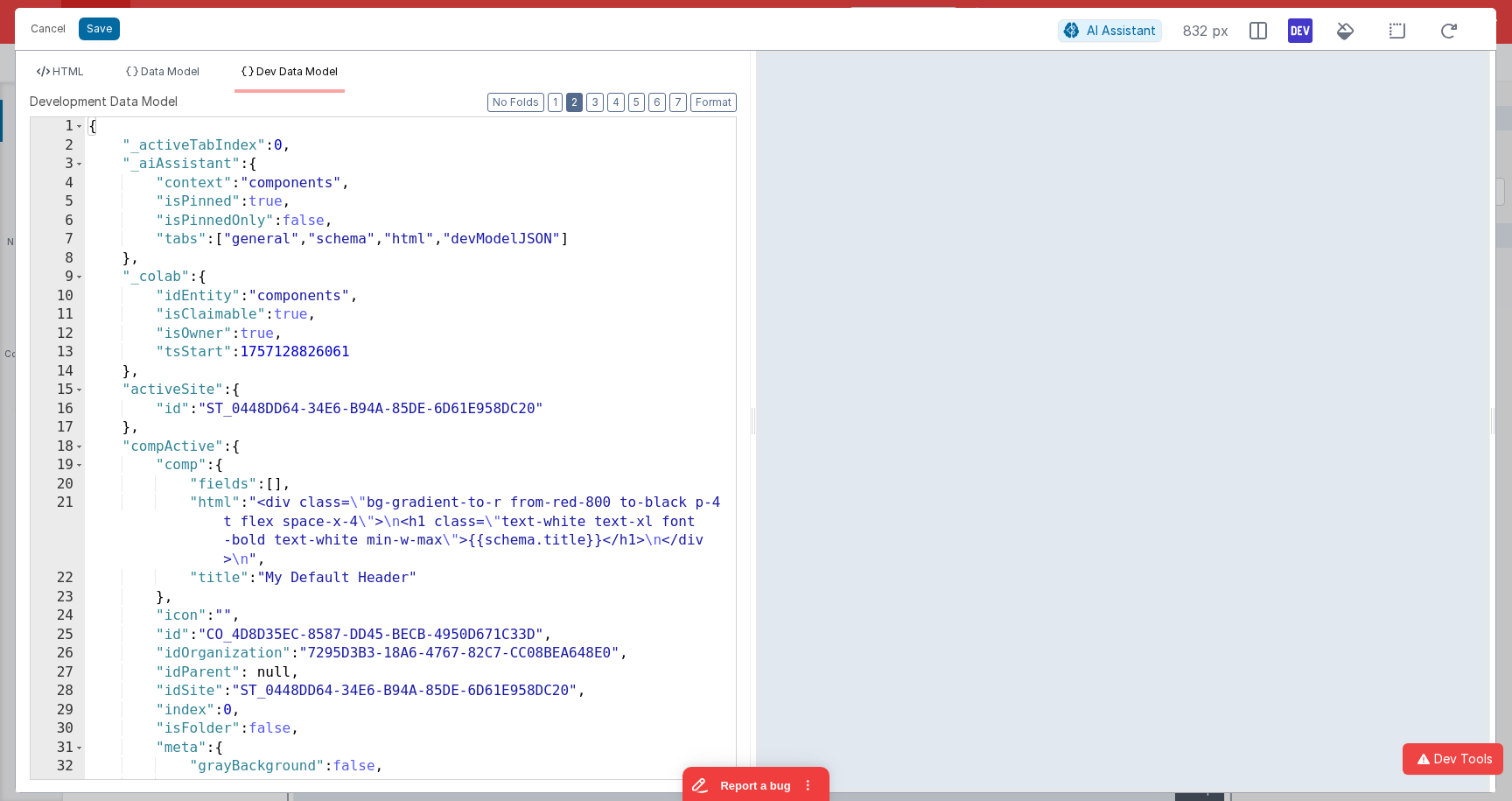
click at [573, 102] on button "2" at bounding box center [574, 102] width 17 height 20
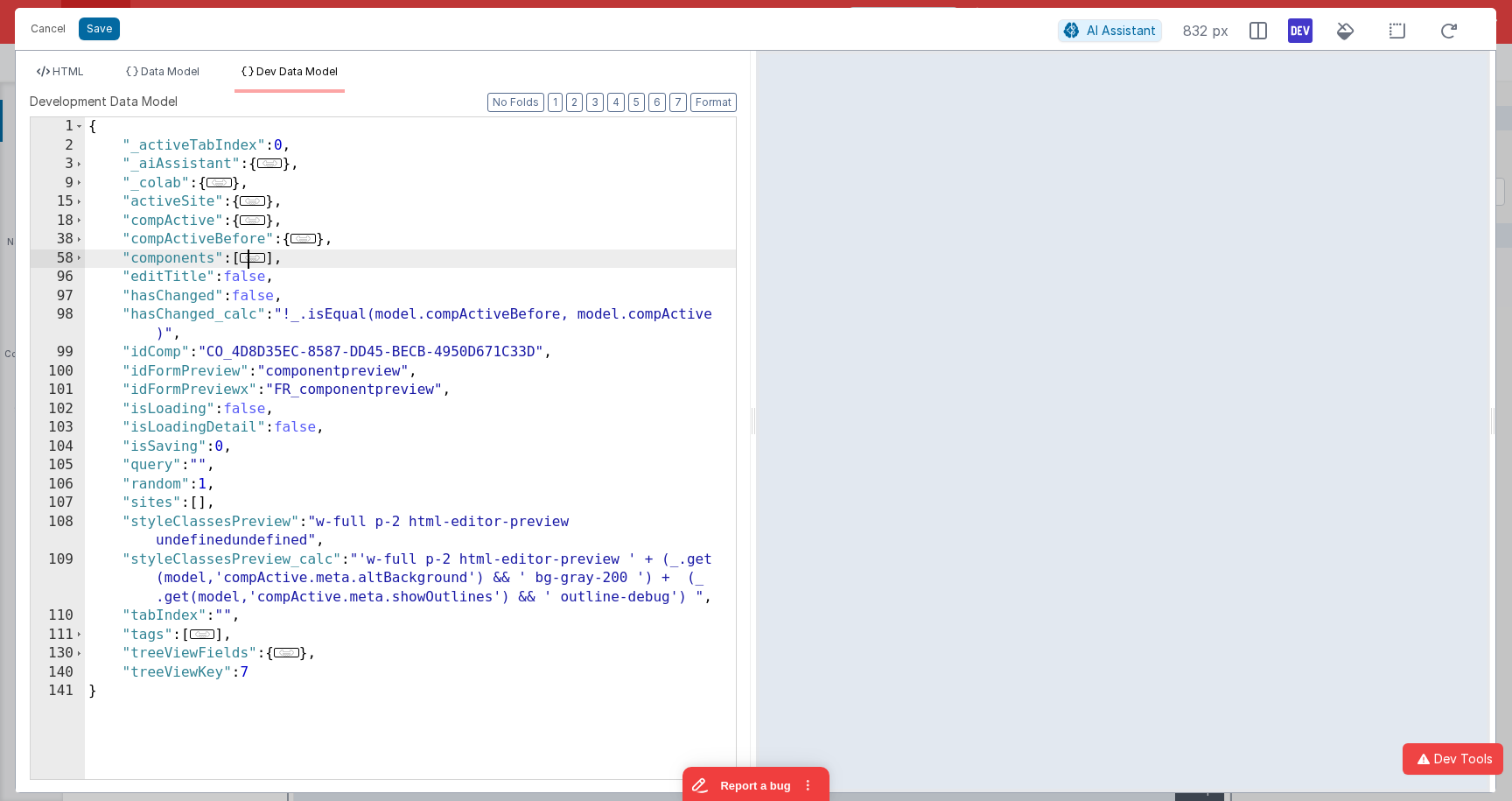
click at [255, 255] on span "..." at bounding box center [252, 257] width 26 height 10
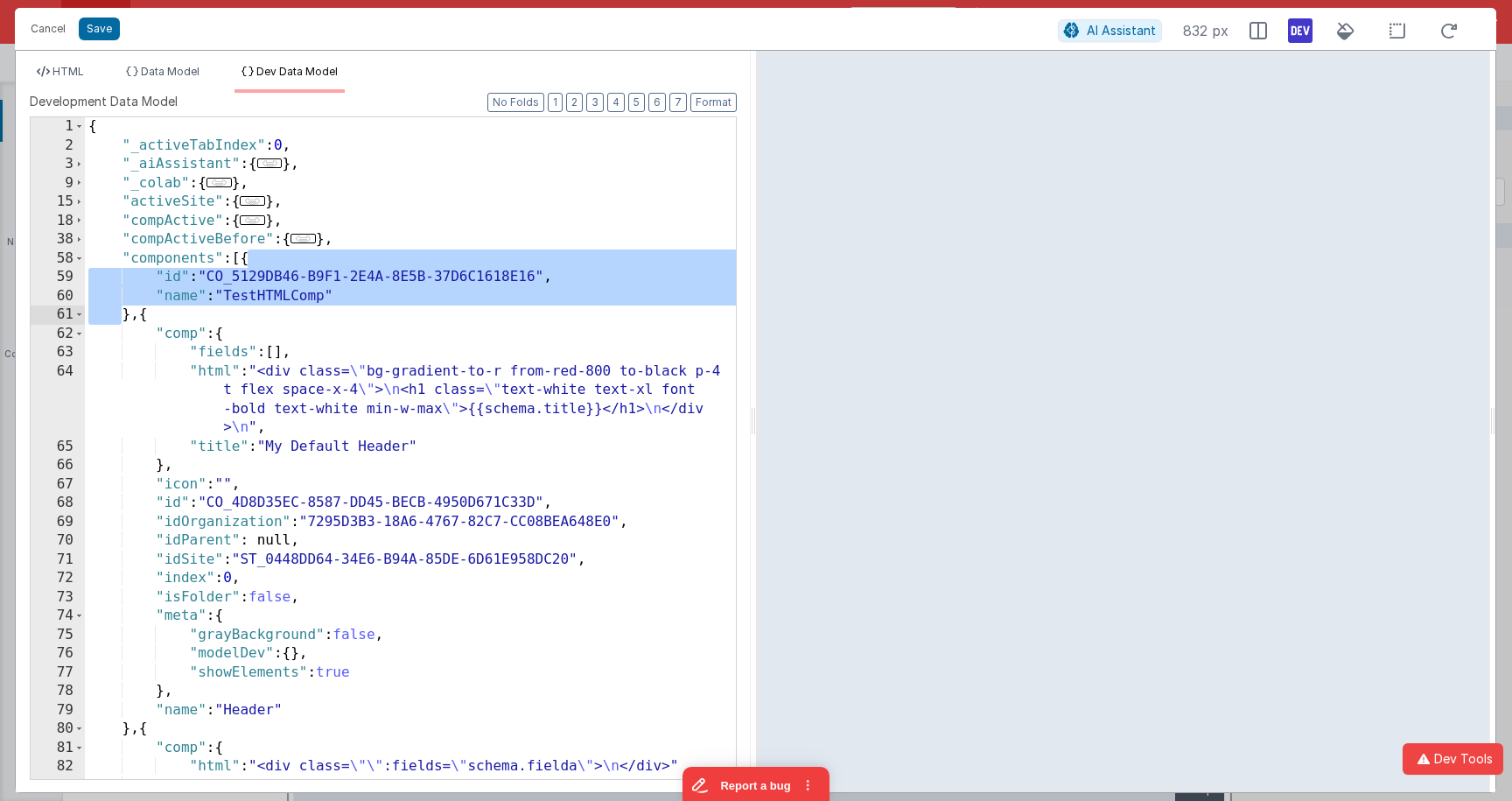
drag, startPoint x: 252, startPoint y: 254, endPoint x: 126, endPoint y: 317, distance: 140.9
click at [126, 317] on div "{ "_activeTabIndex" : 0 , "_aiAssistant" : { ... } , "_colab" : { ... } , "acti…" at bounding box center [409, 466] width 651 height 699
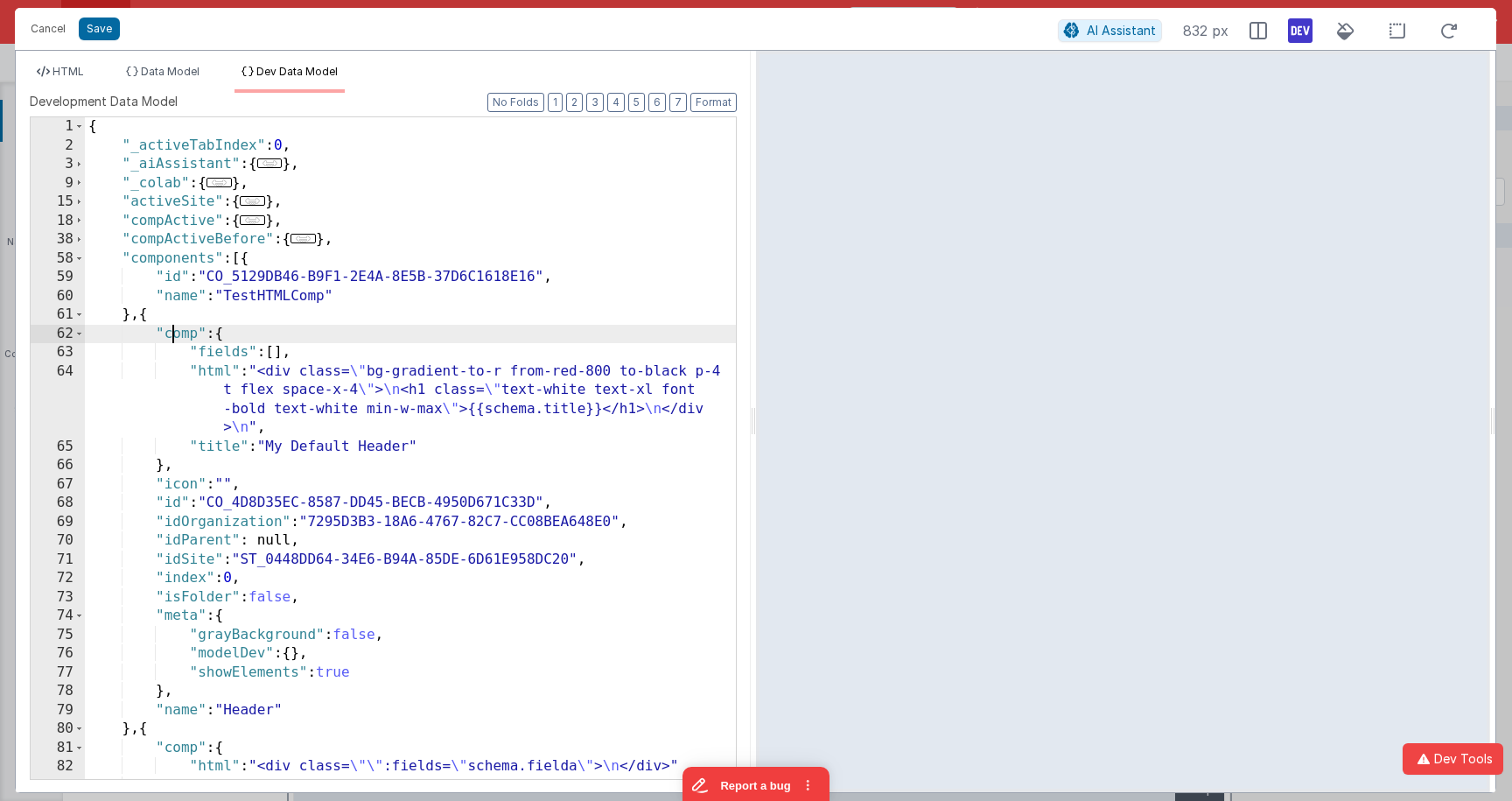
click at [174, 330] on div "{ "_activeTabIndex" : 0 , "_aiAssistant" : { ... } , "_colab" : { ... } , "acti…" at bounding box center [409, 466] width 651 height 699
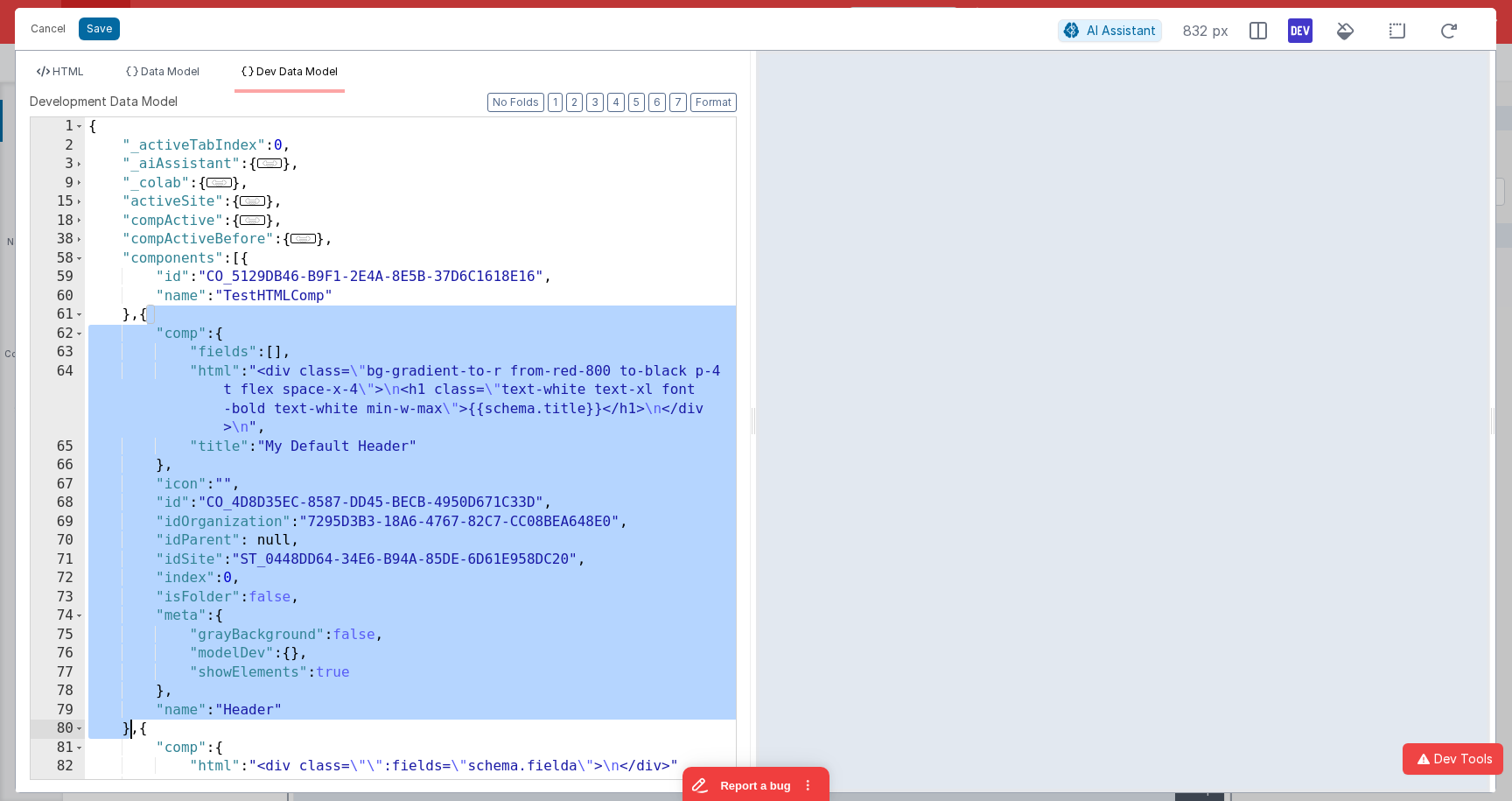
drag, startPoint x: 150, startPoint y: 320, endPoint x: 142, endPoint y: 715, distance: 395.1
click at [131, 723] on div "{ "_activeTabIndex" : 0 , "_aiAssistant" : { ... } , "_colab" : { ... } , "acti…" at bounding box center [409, 466] width 651 height 699
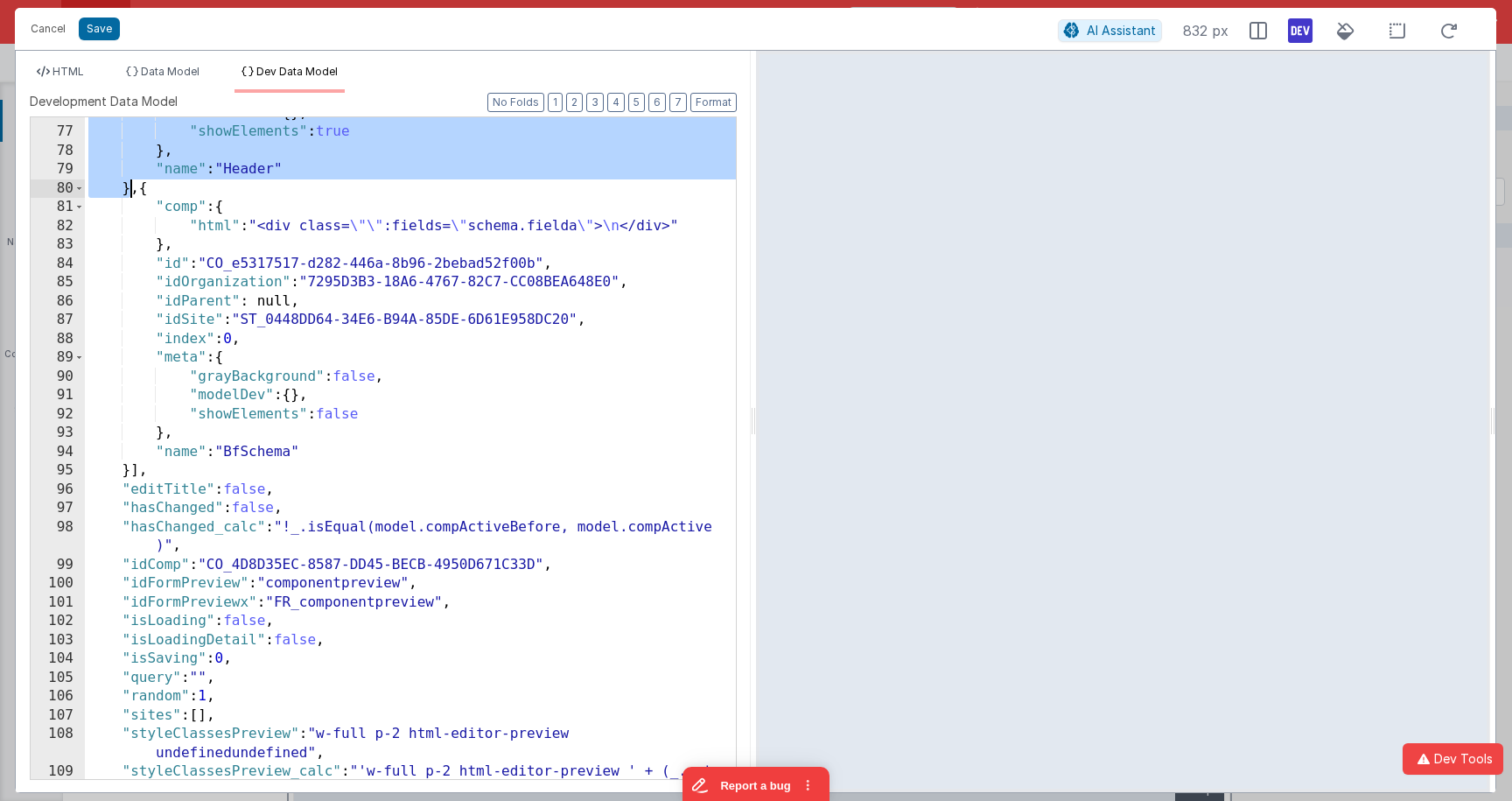
scroll to position [565, 0]
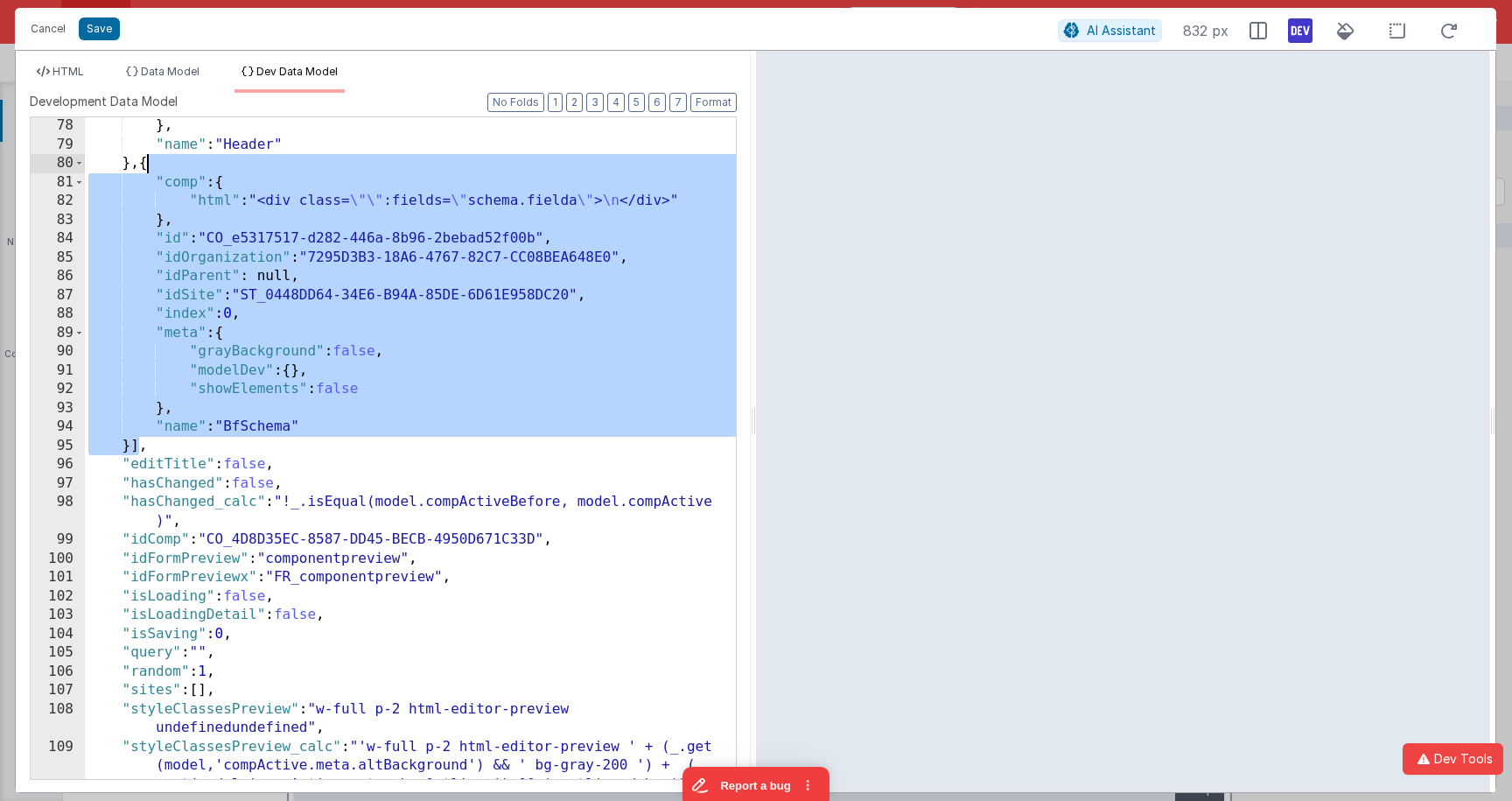
drag, startPoint x: 142, startPoint y: 442, endPoint x: 144, endPoint y: 171, distance: 271.0
click at [144, 171] on div "} , "name" : "Header" } , { "comp" : { "html" : "<div class= \"\" :fields= \" s…" at bounding box center [409, 465] width 651 height 699
drag, startPoint x: 276, startPoint y: 235, endPoint x: 267, endPoint y: 231, distance: 9.8
click at [274, 233] on div "} , "name" : "Header" } , { "comp" : { "html" : "<div class= \"\" :fields= \" s…" at bounding box center [409, 465] width 651 height 699
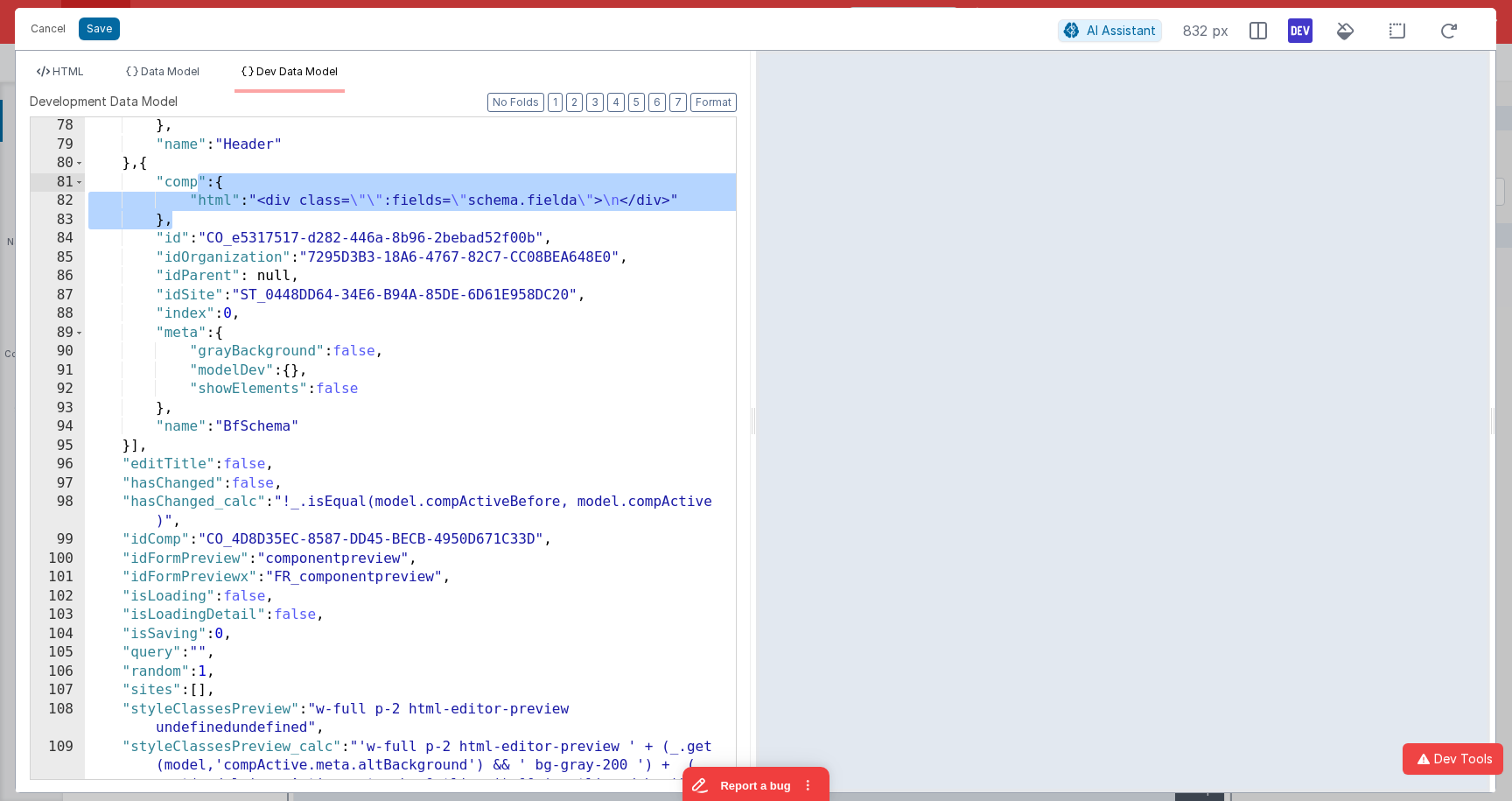
drag, startPoint x: 182, startPoint y: 211, endPoint x: 201, endPoint y: 183, distance: 33.8
click at [201, 183] on div "} , "name" : "Header" } , { "comp" : { "html" : "<div class= \"\" :fields= \" s…" at bounding box center [409, 465] width 651 height 699
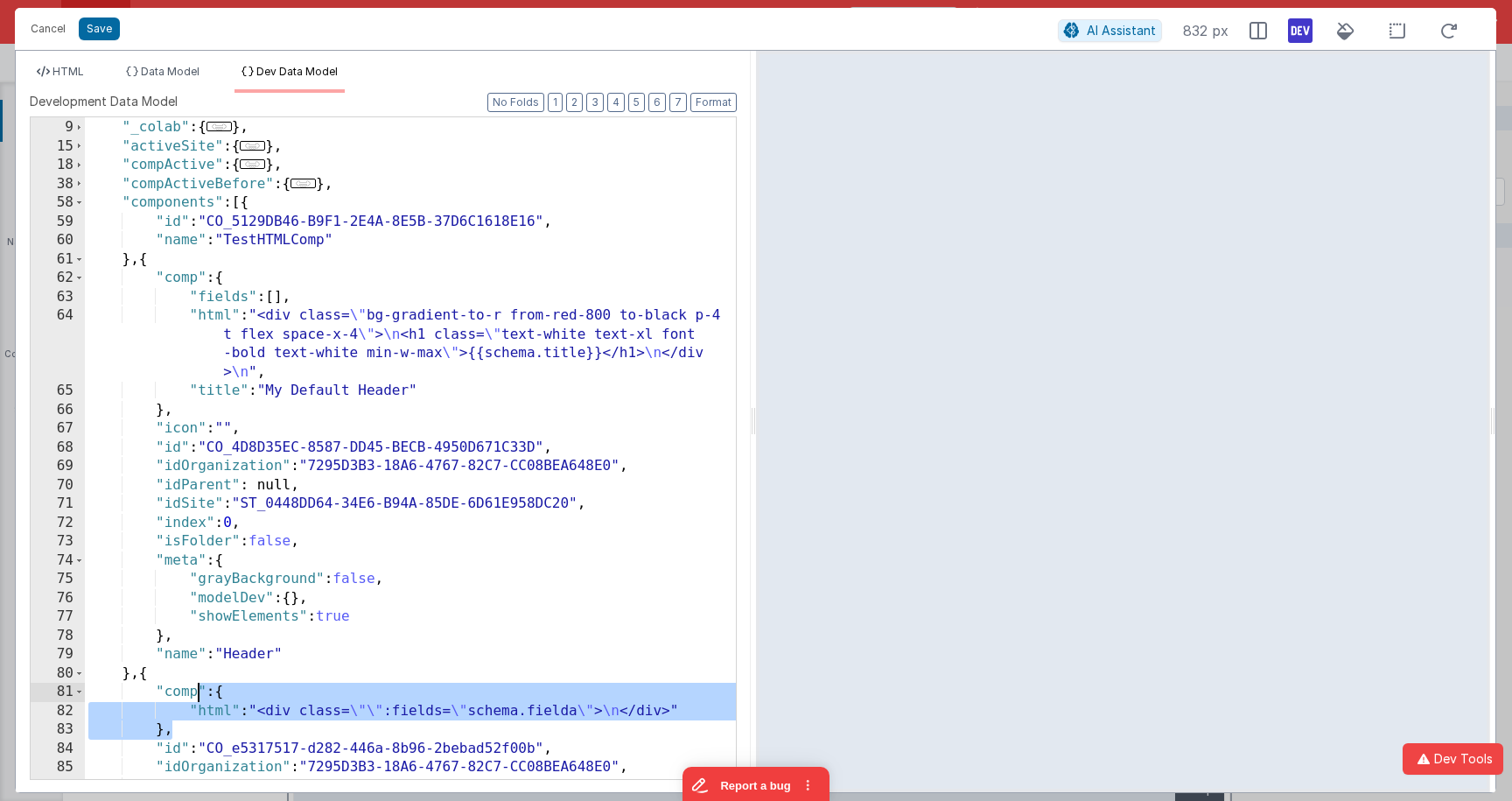
scroll to position [50, 0]
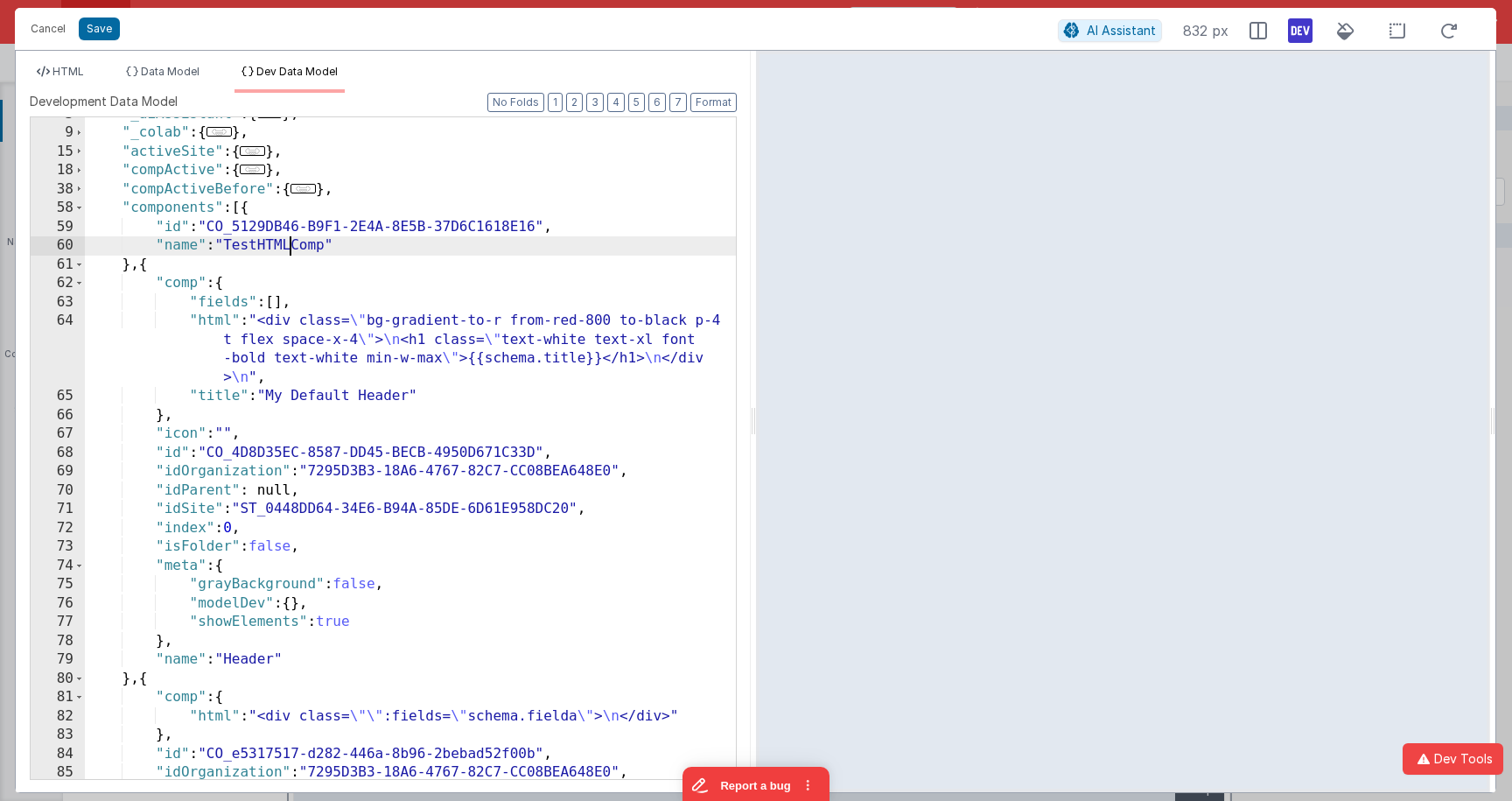
click at [293, 250] on div ""_aiAssistant" : { ... } , "_colab" : { ... } , "activeSite" : { ... } , "compA…" at bounding box center [409, 454] width 651 height 699
click at [293, 249] on div ""_aiAssistant" : { ... } , "_colab" : { ... } , "activeSite" : { ... } , "compA…" at bounding box center [409, 454] width 651 height 699
click at [78, 69] on span "HTML" at bounding box center [68, 71] width 31 height 13
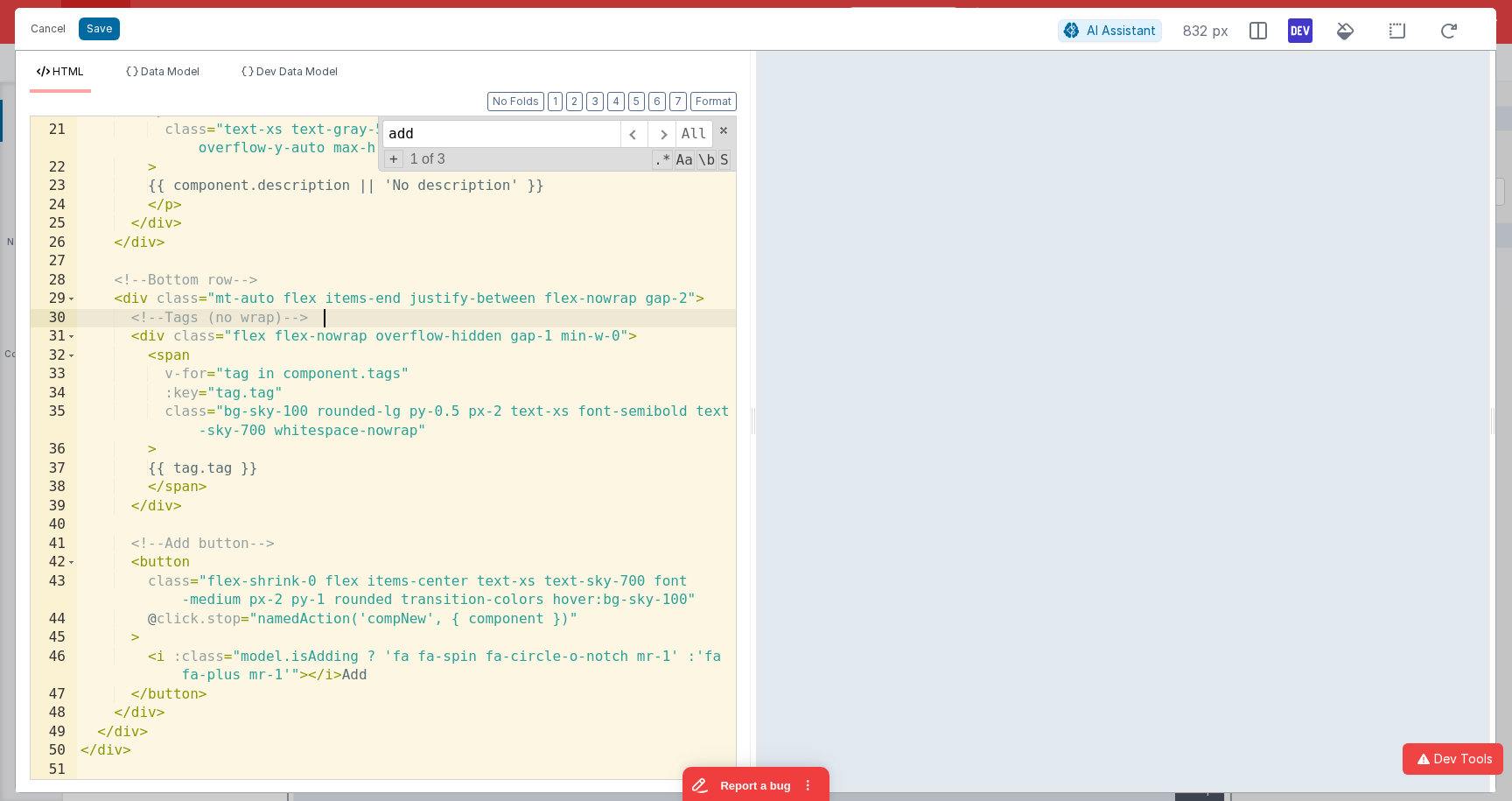
click at [668, 320] on div "< p class = "text-xs text-gray-500 whitespace-pre-line break-words overflow-y-a…" at bounding box center [407, 451] width 659 height 700
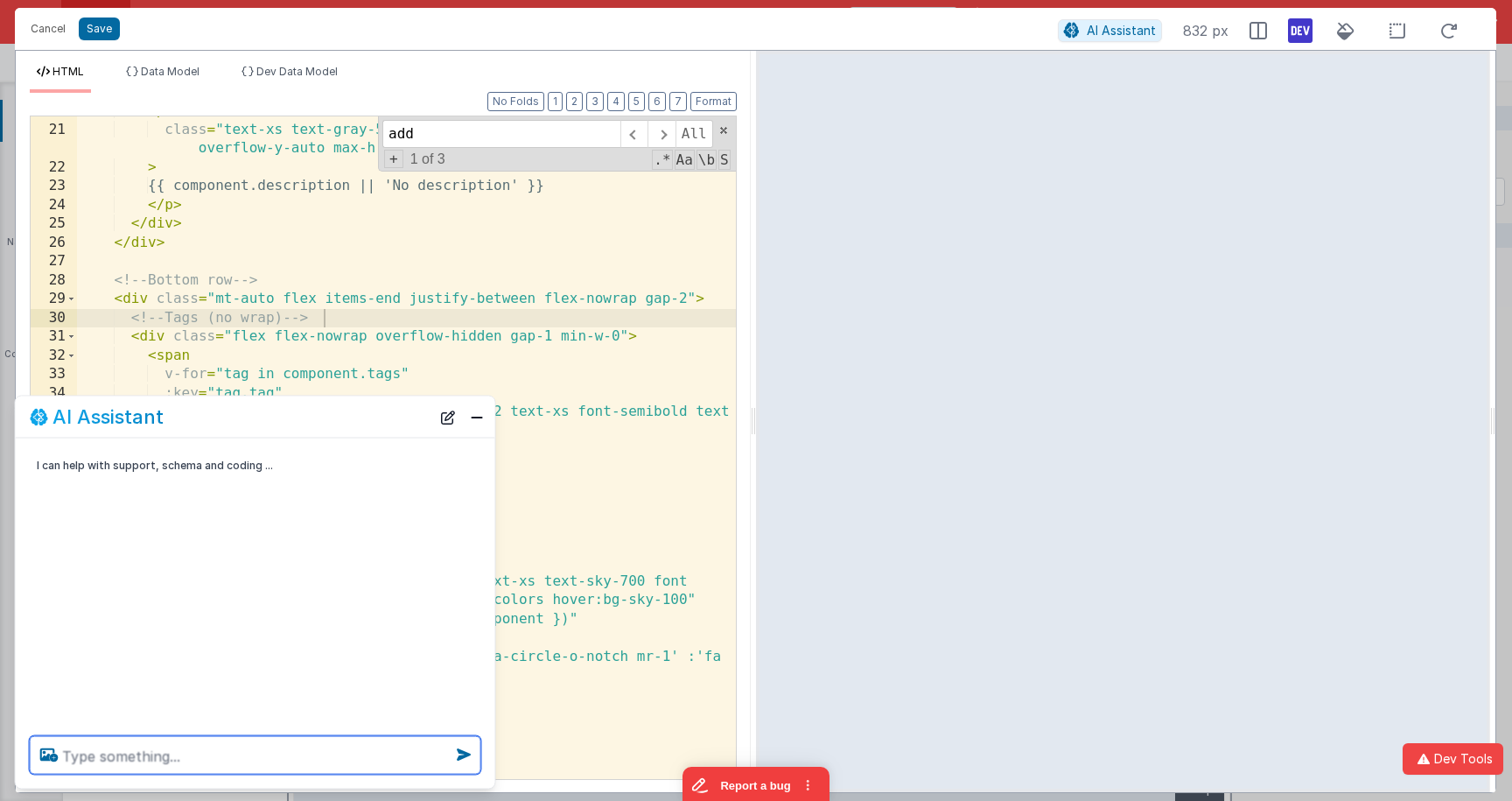
type textarea "i"
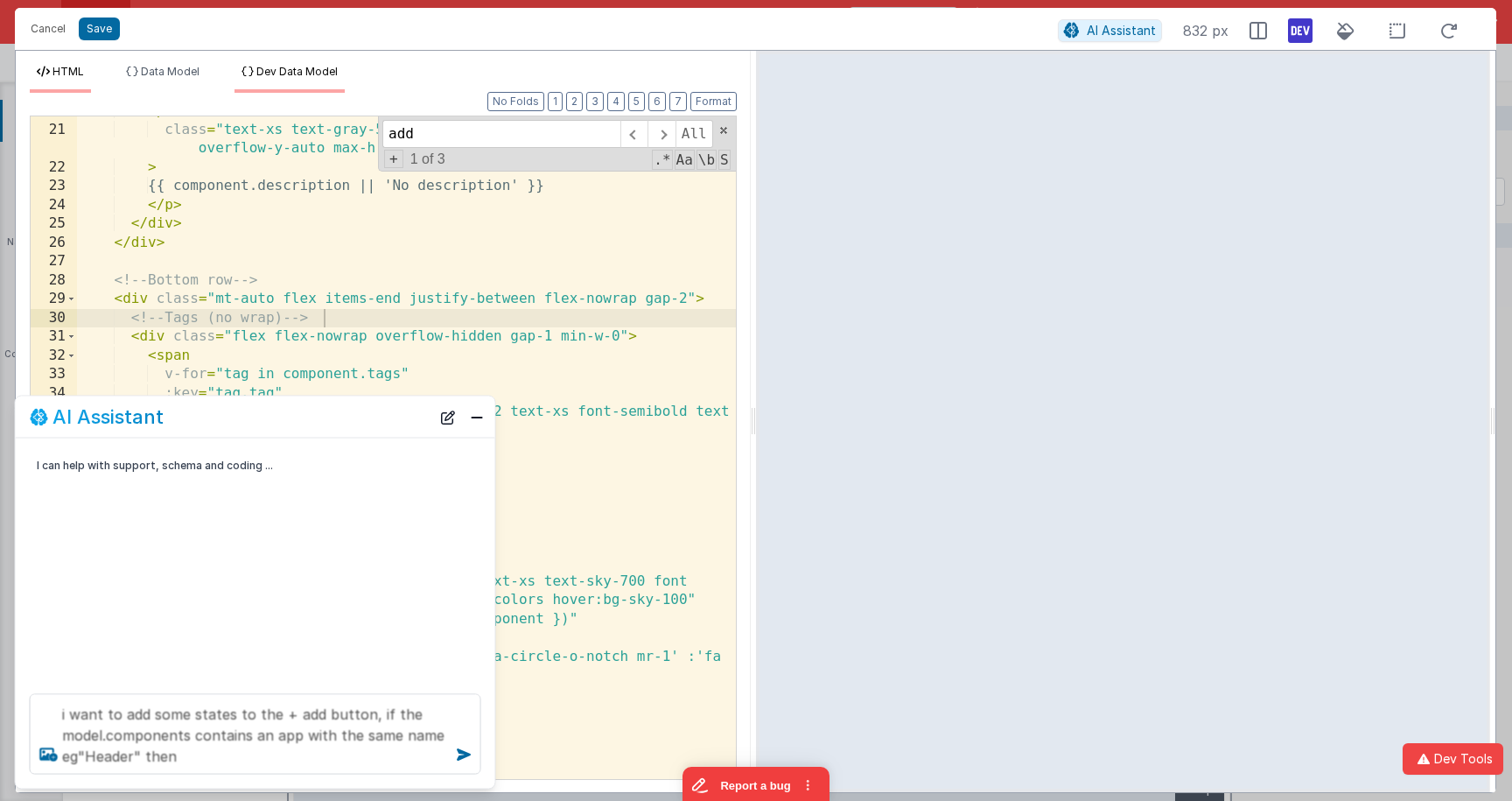
click at [297, 77] on span "Dev Data Model" at bounding box center [296, 71] width 81 height 13
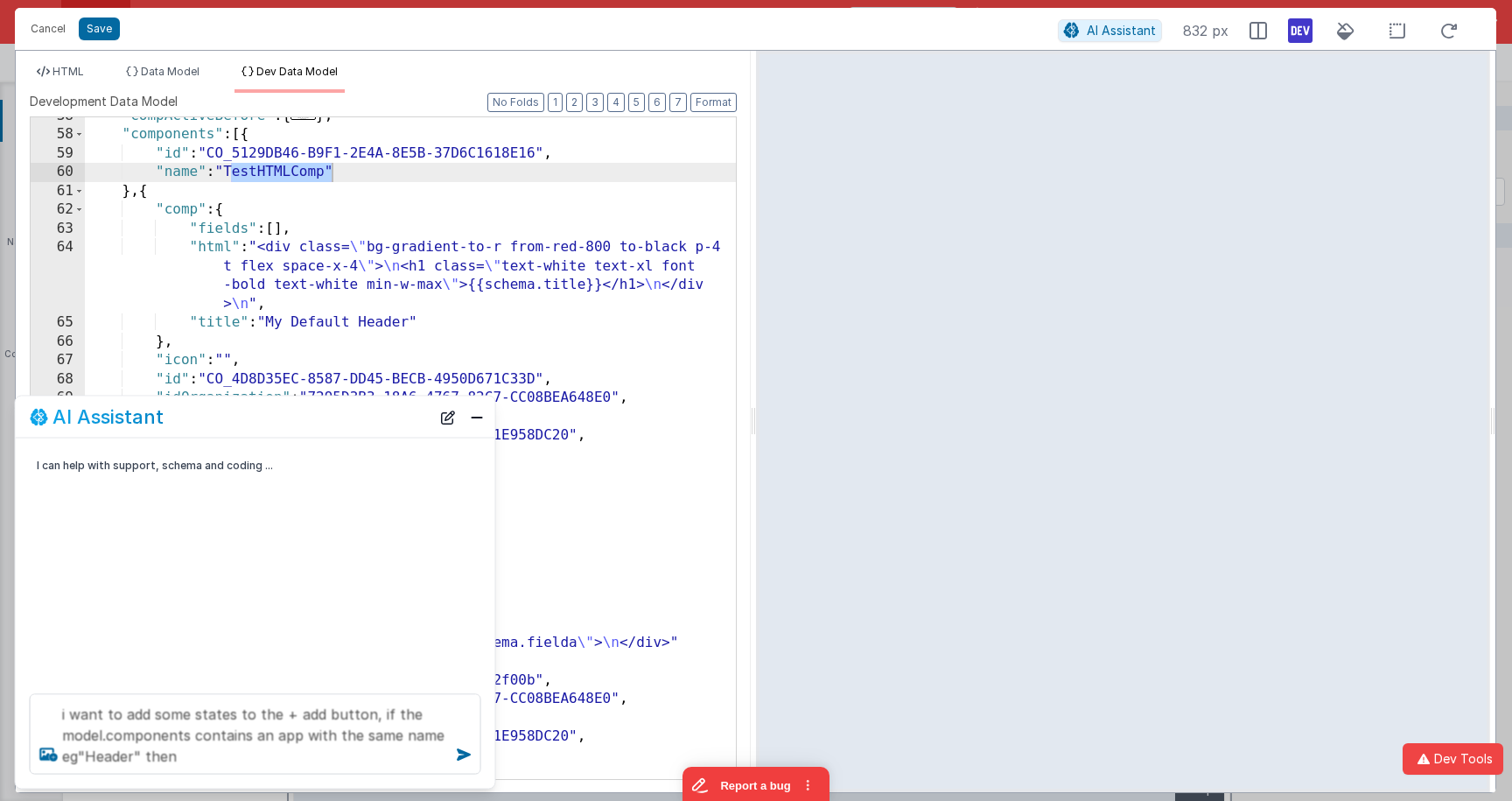
scroll to position [124, 0]
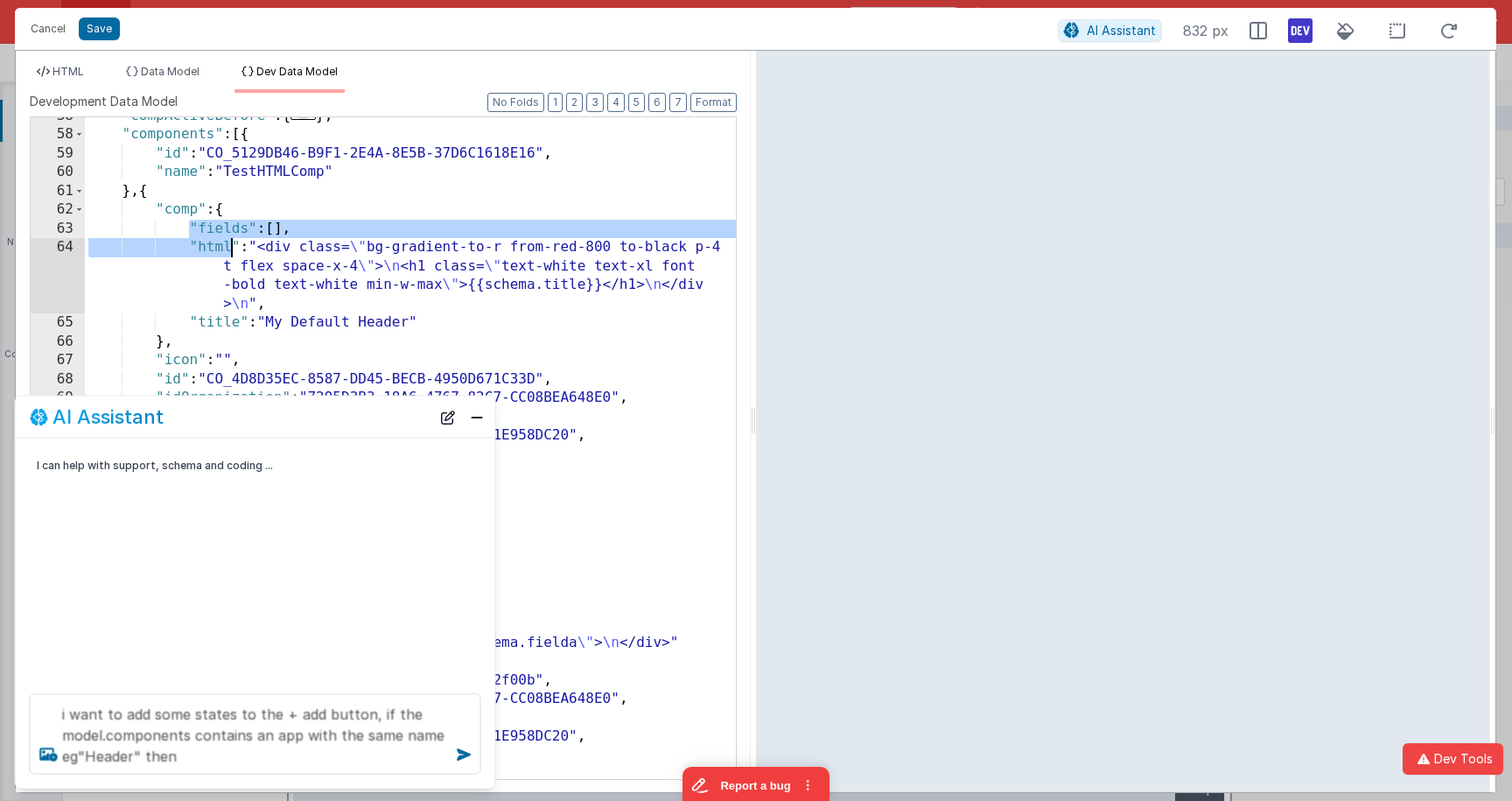
drag, startPoint x: 191, startPoint y: 228, endPoint x: 231, endPoint y: 241, distance: 42.1
click at [231, 241] on div ""compActiveBefore" : { ... } , "components" : [{ "id" : "CO_5129DB46-B9F1-2E4A-…" at bounding box center [409, 456] width 651 height 699
click at [249, 747] on textarea "i want to add some states to the + add button, if the model.components contains…" at bounding box center [255, 734] width 451 height 80
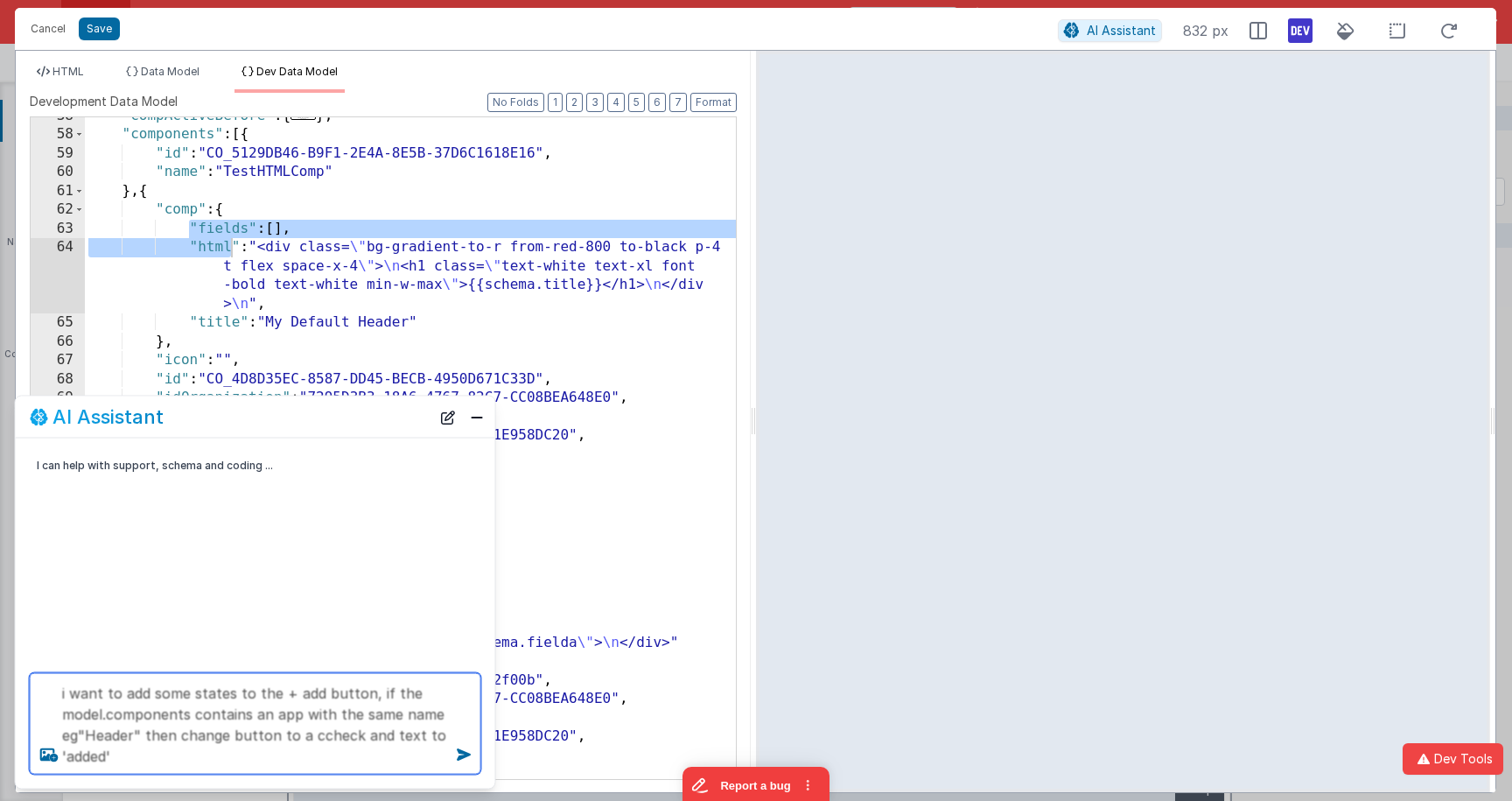
type textarea "i want to add some states to the + add button, if the model.components contains…"
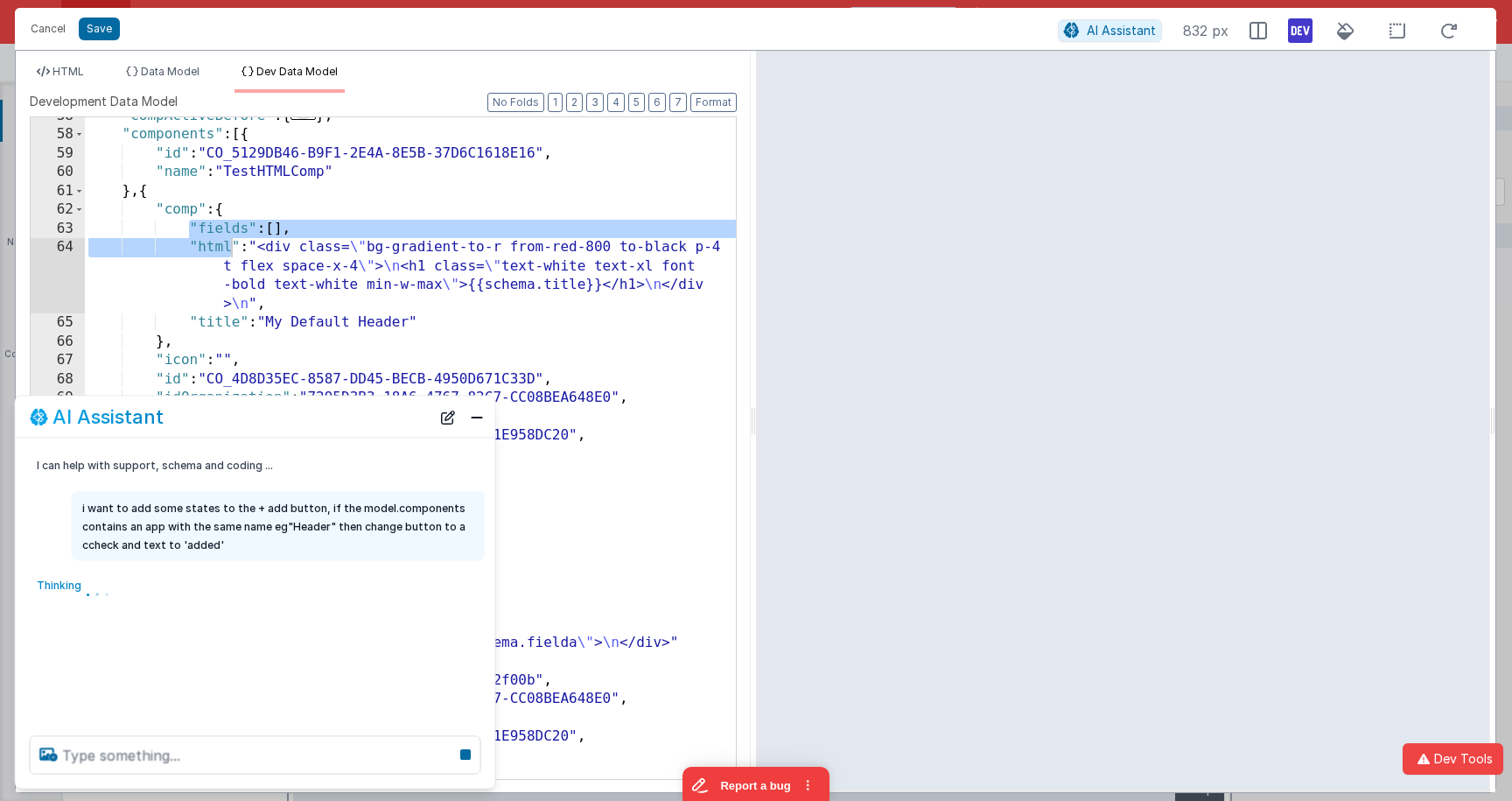
scroll to position [0, 0]
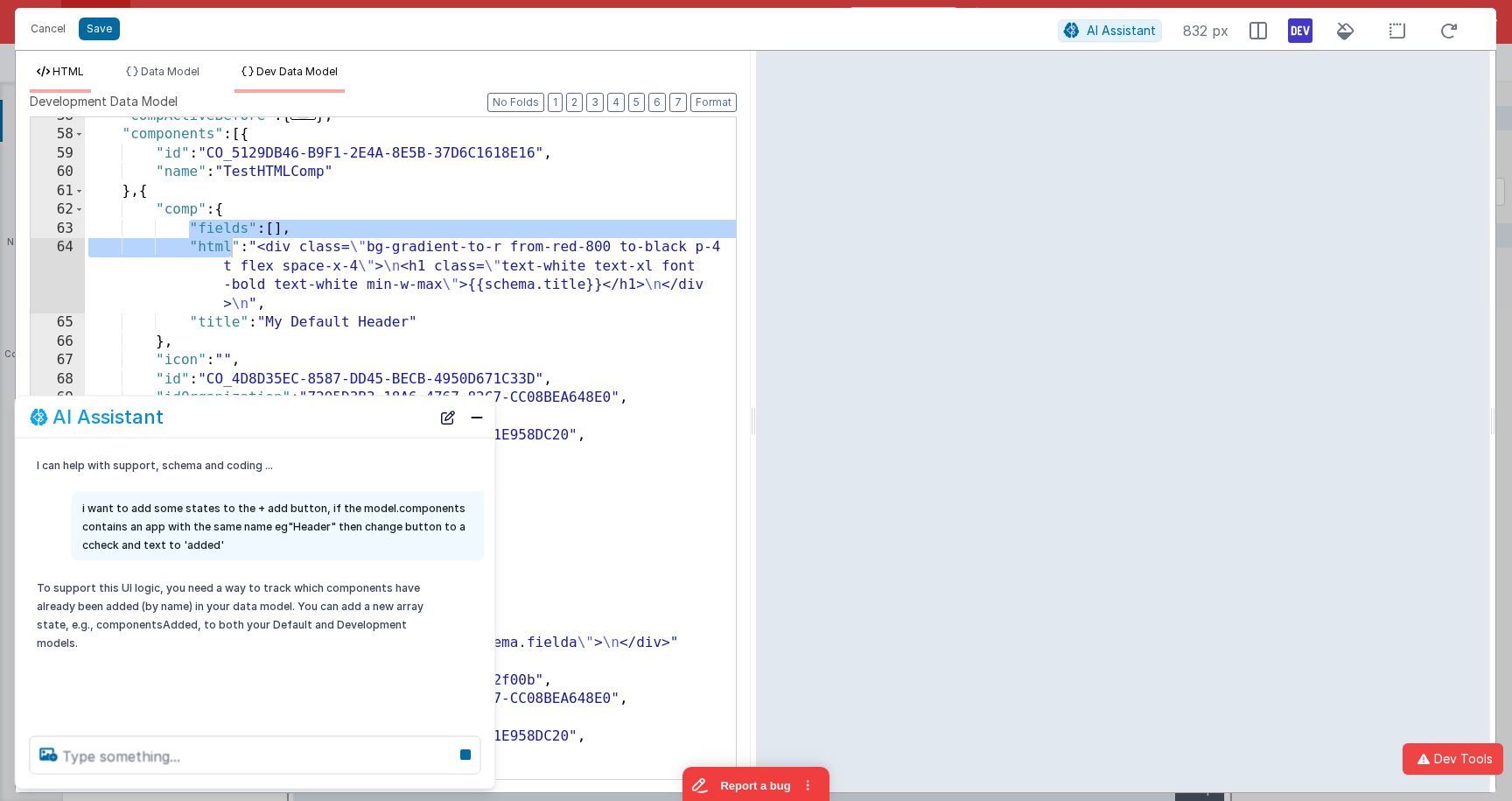
click at [77, 74] on span "HTML" at bounding box center [68, 71] width 31 height 13
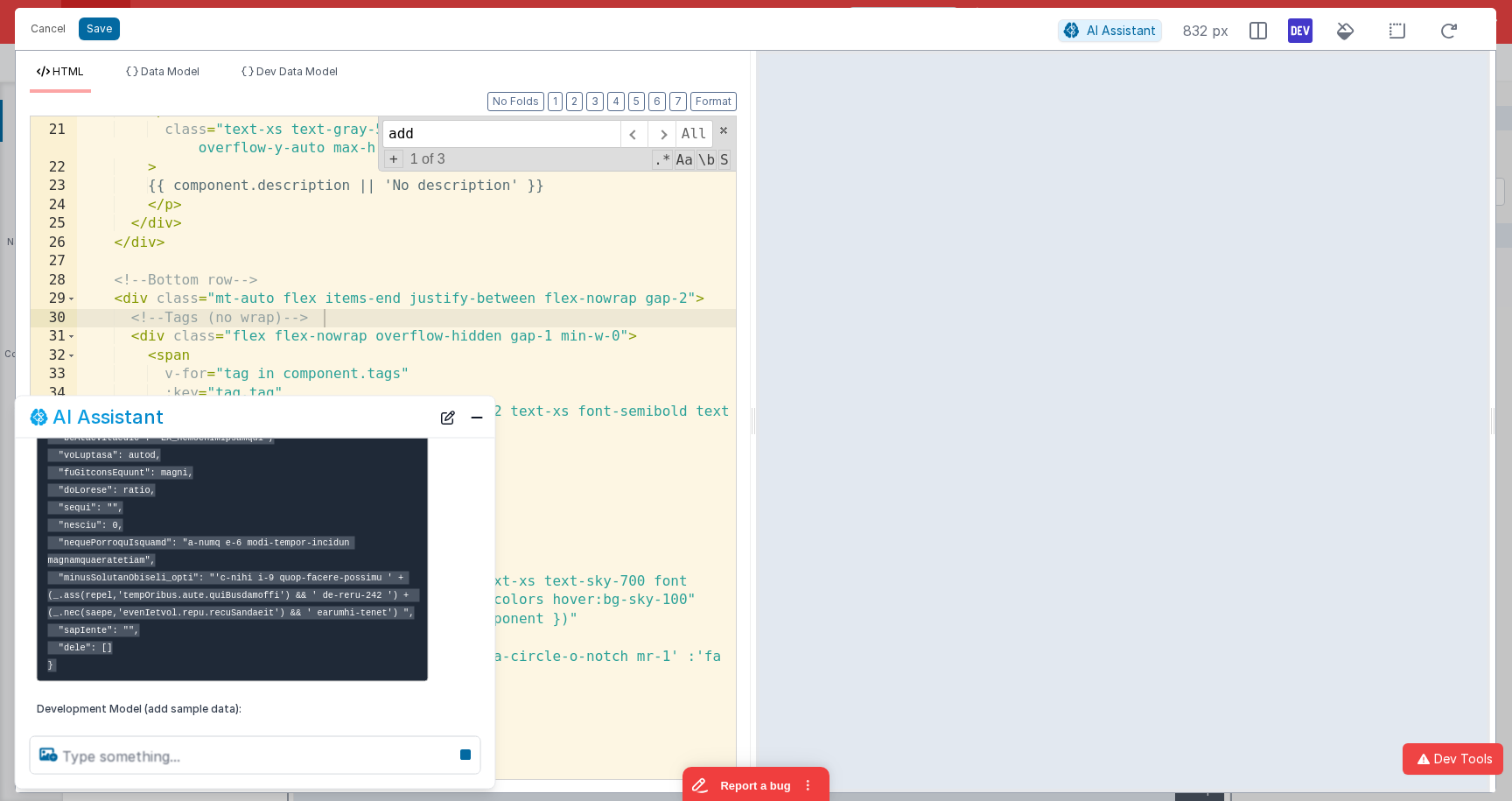
scroll to position [907, 0]
click at [470, 747] on icon at bounding box center [465, 754] width 25 height 28
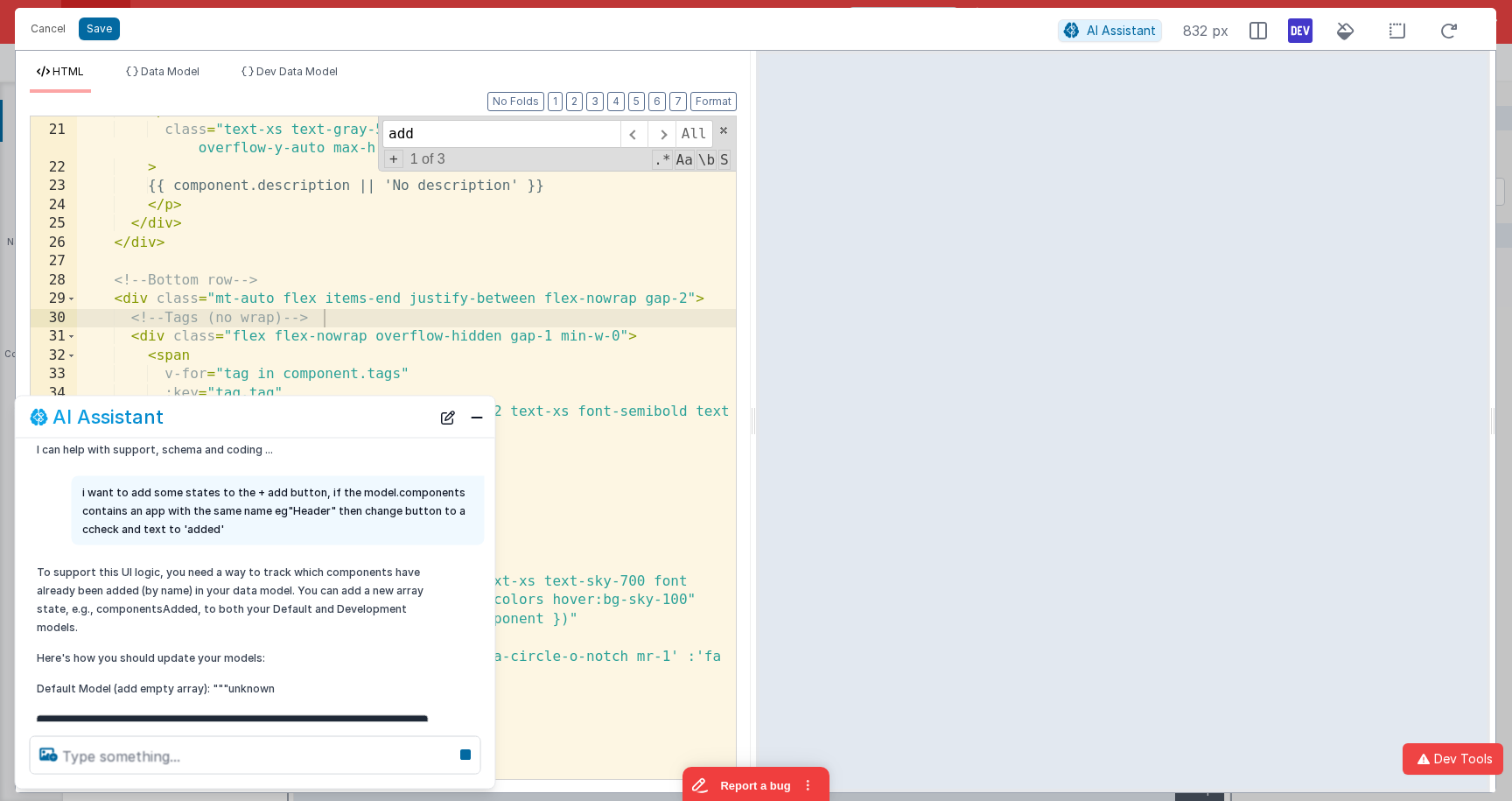
scroll to position [0, 0]
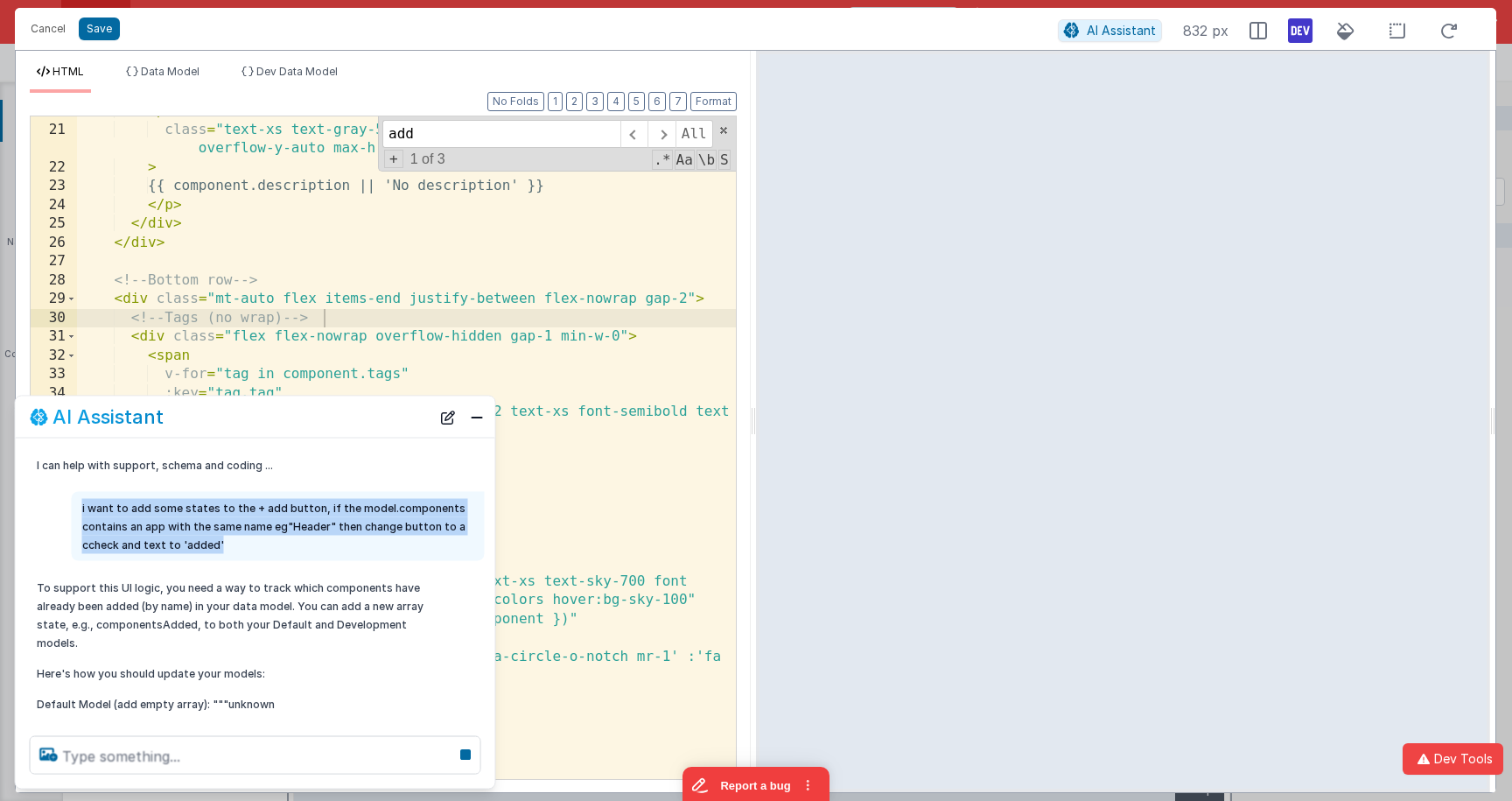
drag, startPoint x: 234, startPoint y: 546, endPoint x: 77, endPoint y: 503, distance: 162.8
click at [77, 503] on div "i want to add some states to the + add button, if the model.components contains…" at bounding box center [279, 526] width 413 height 69
copy p "i want to add some states to the + add button, if the model.components contains…"
click at [456, 420] on button "New Chat" at bounding box center [449, 417] width 25 height 25
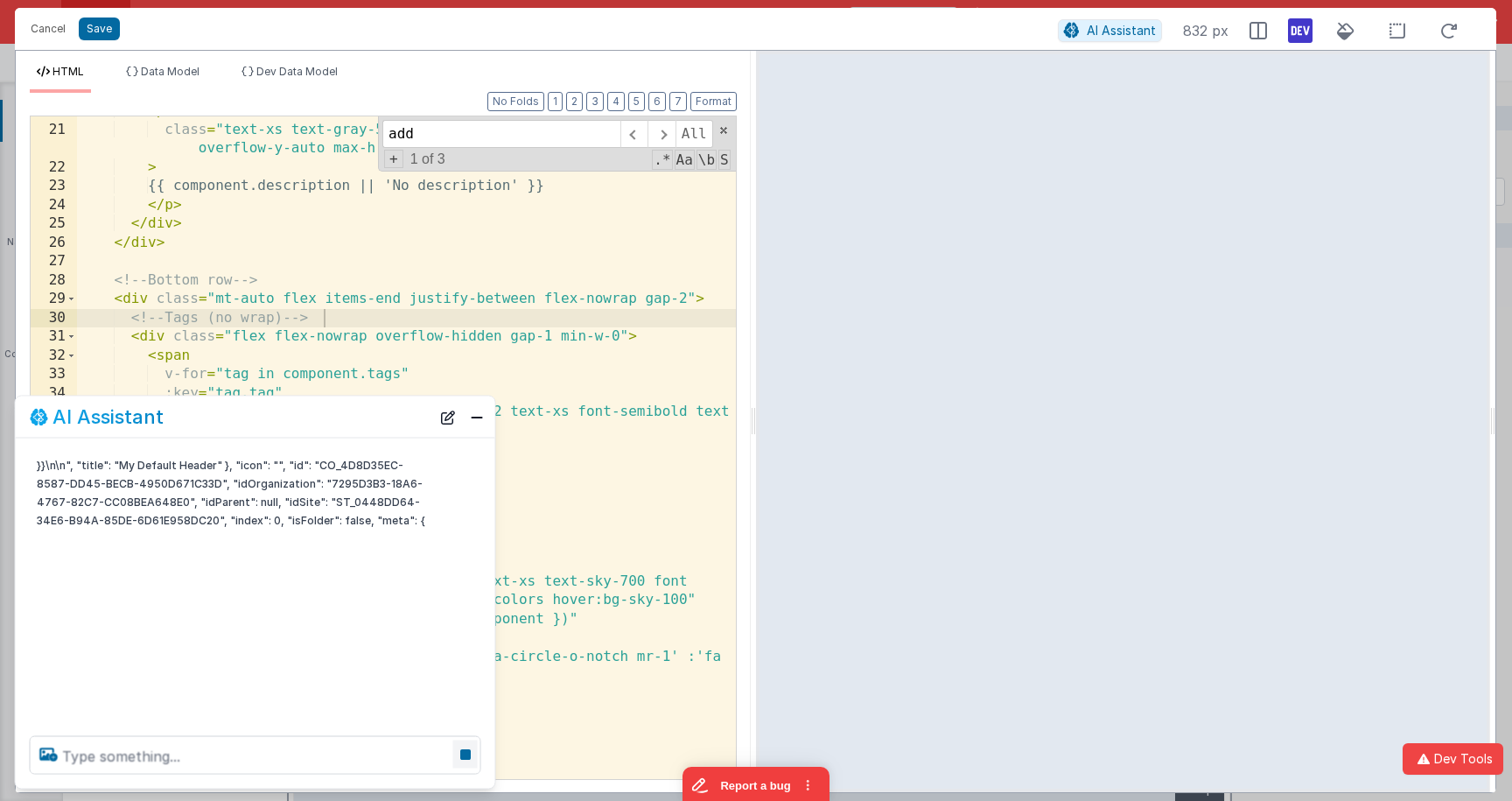
click at [463, 747] on icon at bounding box center [465, 754] width 25 height 28
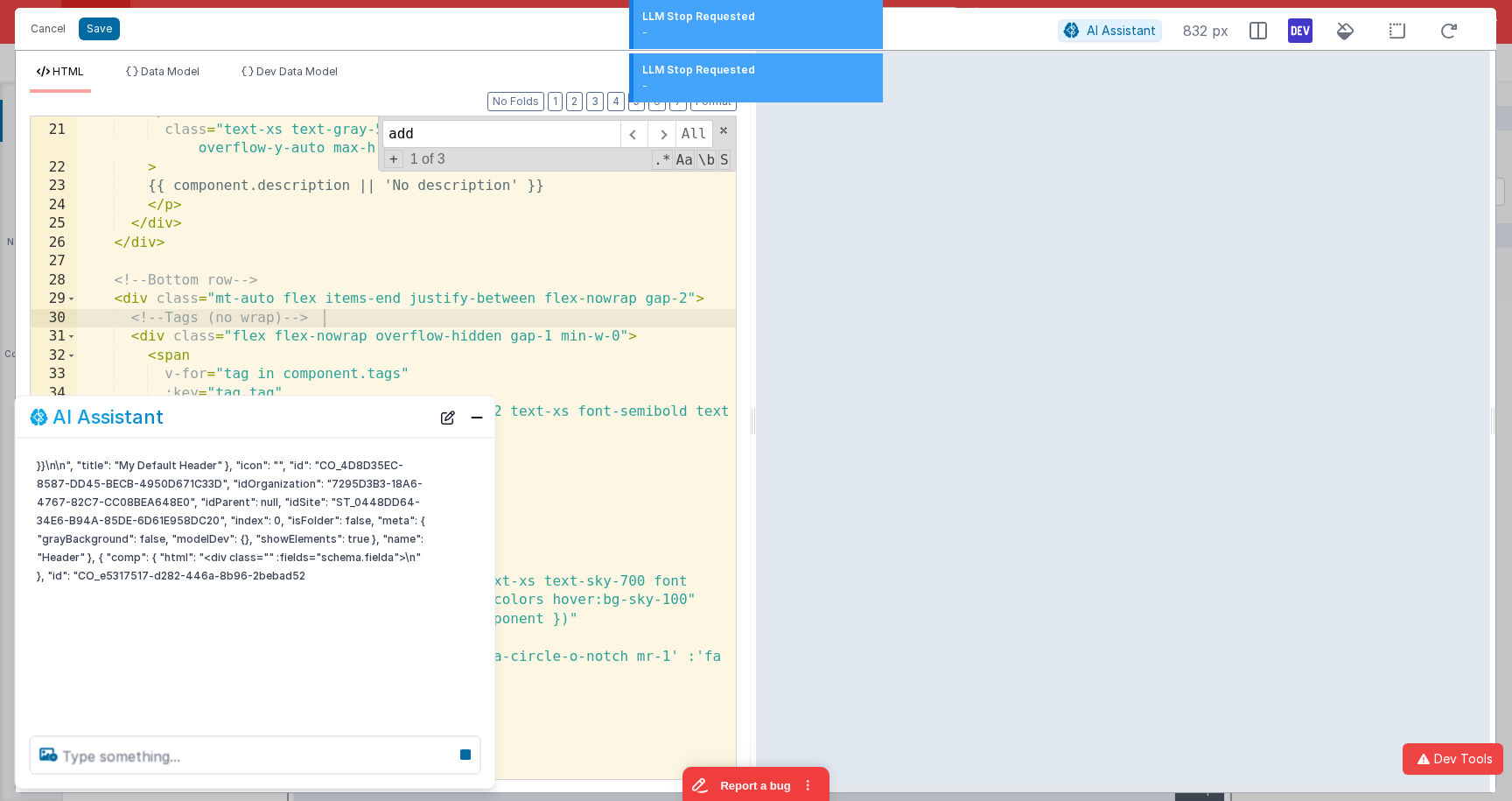
click at [736, 34] on div "-" at bounding box center [758, 33] width 232 height 16
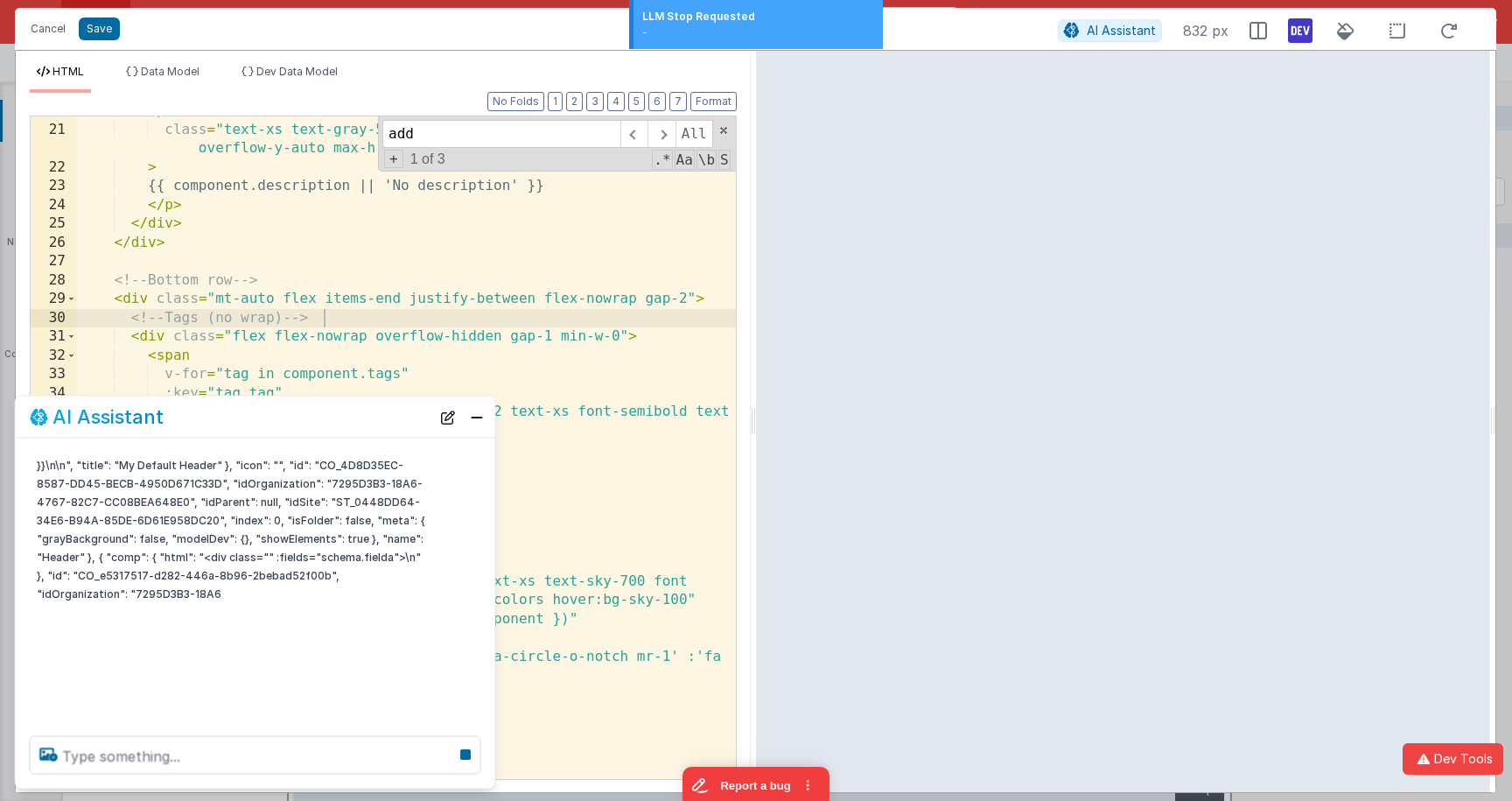
click at [750, 20] on div "LLM Stop Requested" at bounding box center [758, 17] width 232 height 16
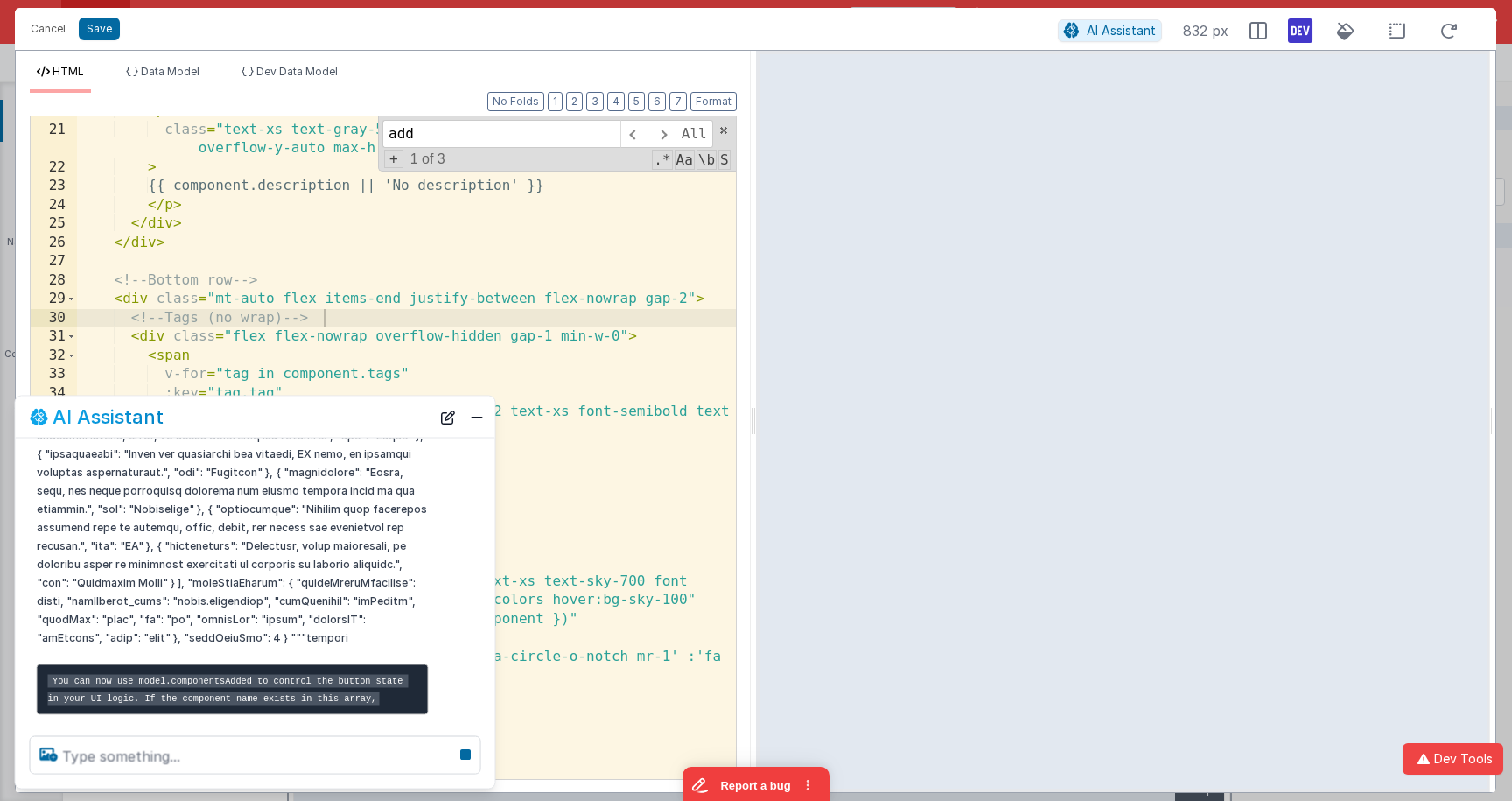
scroll to position [488, 0]
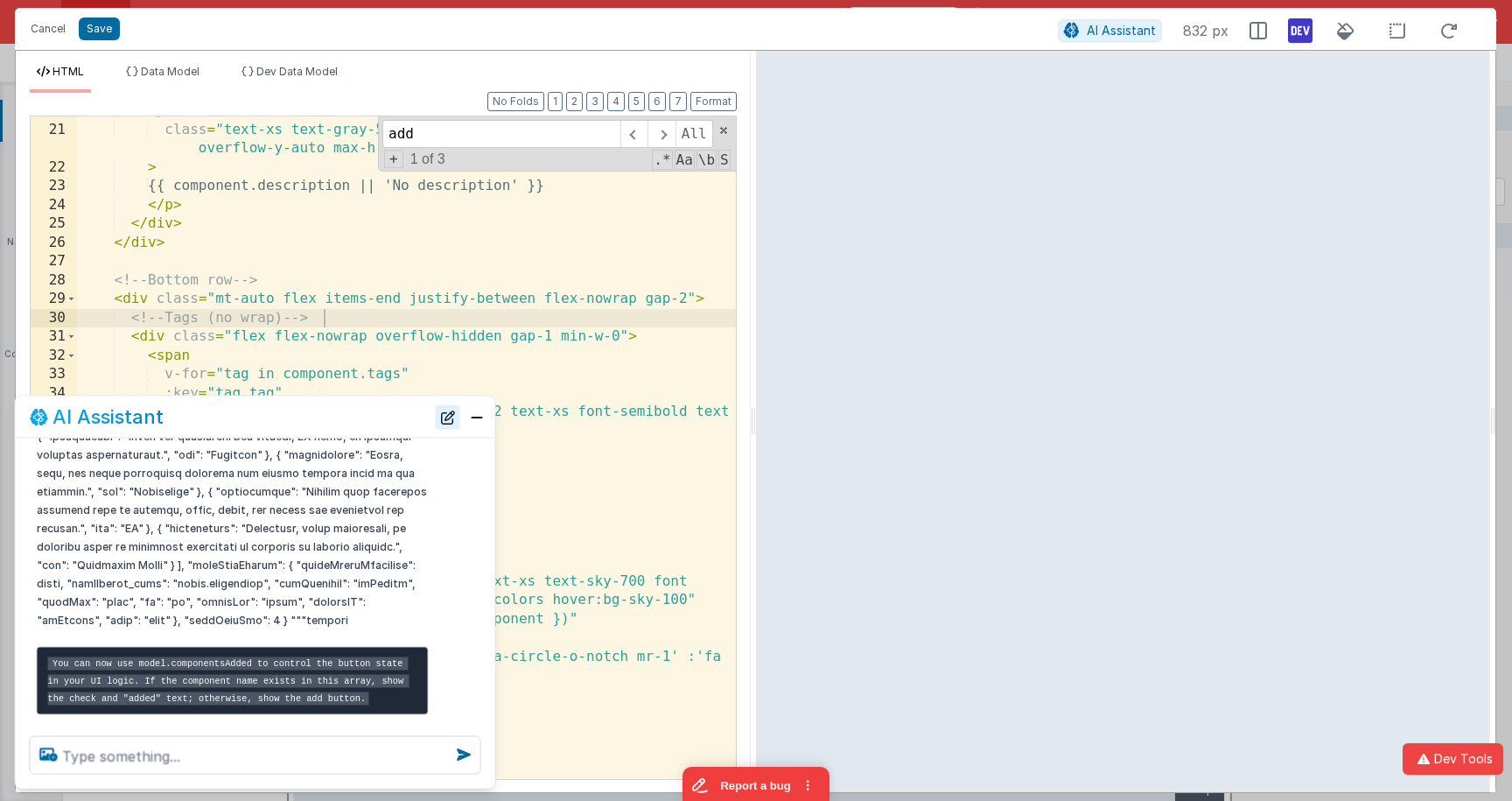
click at [440, 415] on button "New Chat" at bounding box center [449, 417] width 25 height 25
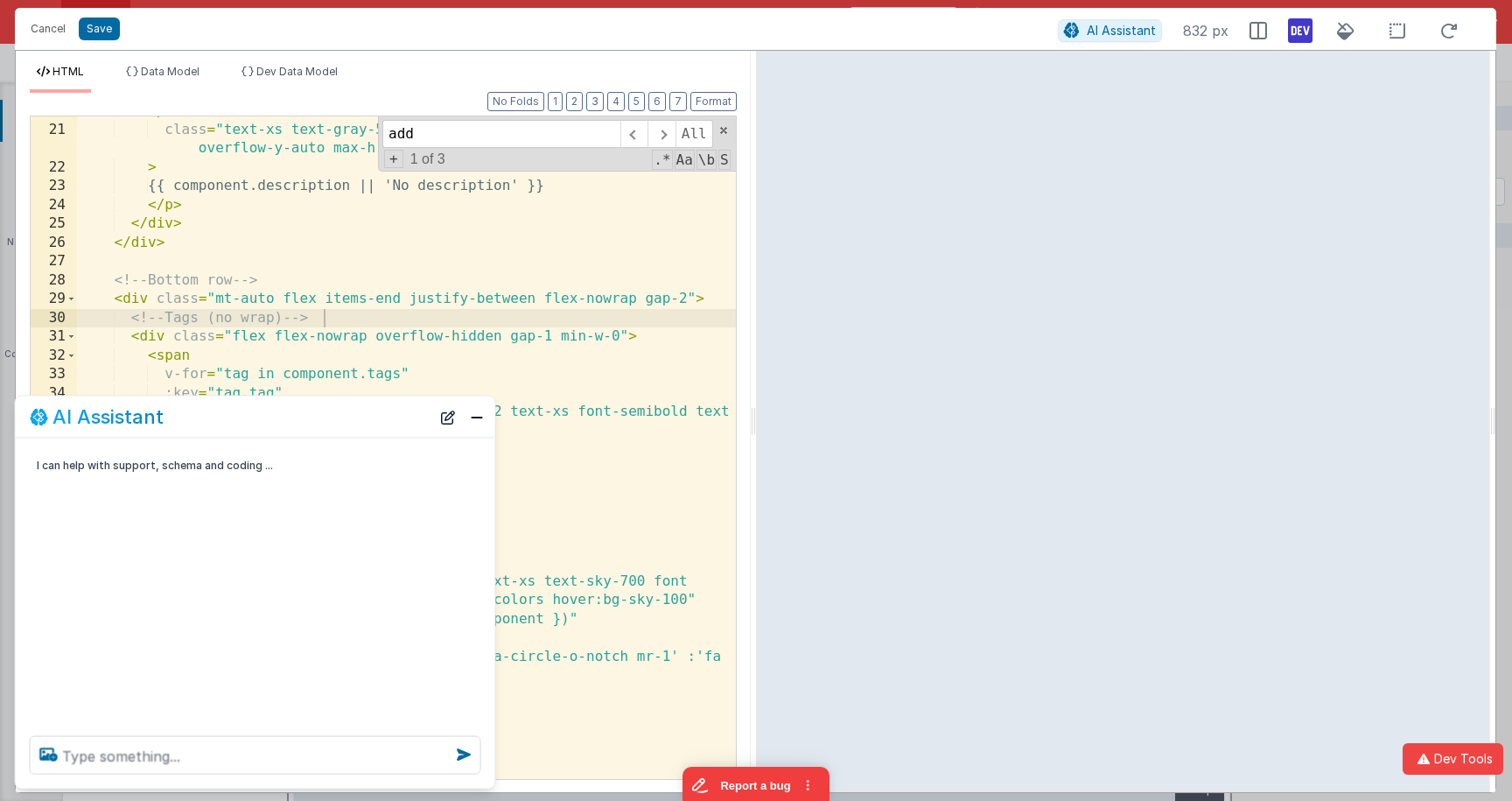
scroll to position [0, 0]
click at [197, 747] on textarea at bounding box center [255, 755] width 451 height 38
paste textarea "i want to add some states to the + add button, if the model.components contains…"
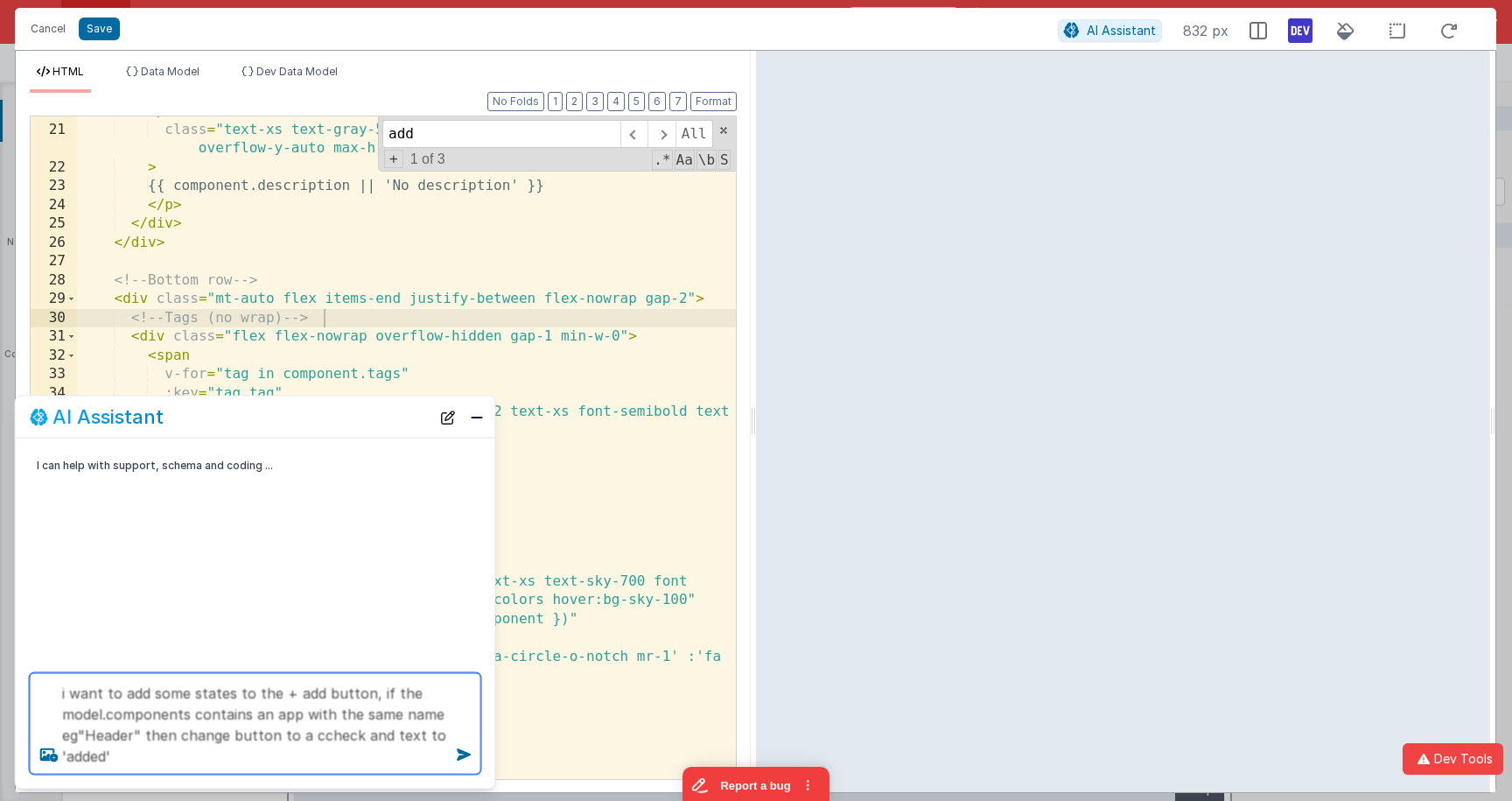
type textarea "i want to add some states to the + add button, if the model.components contains…"
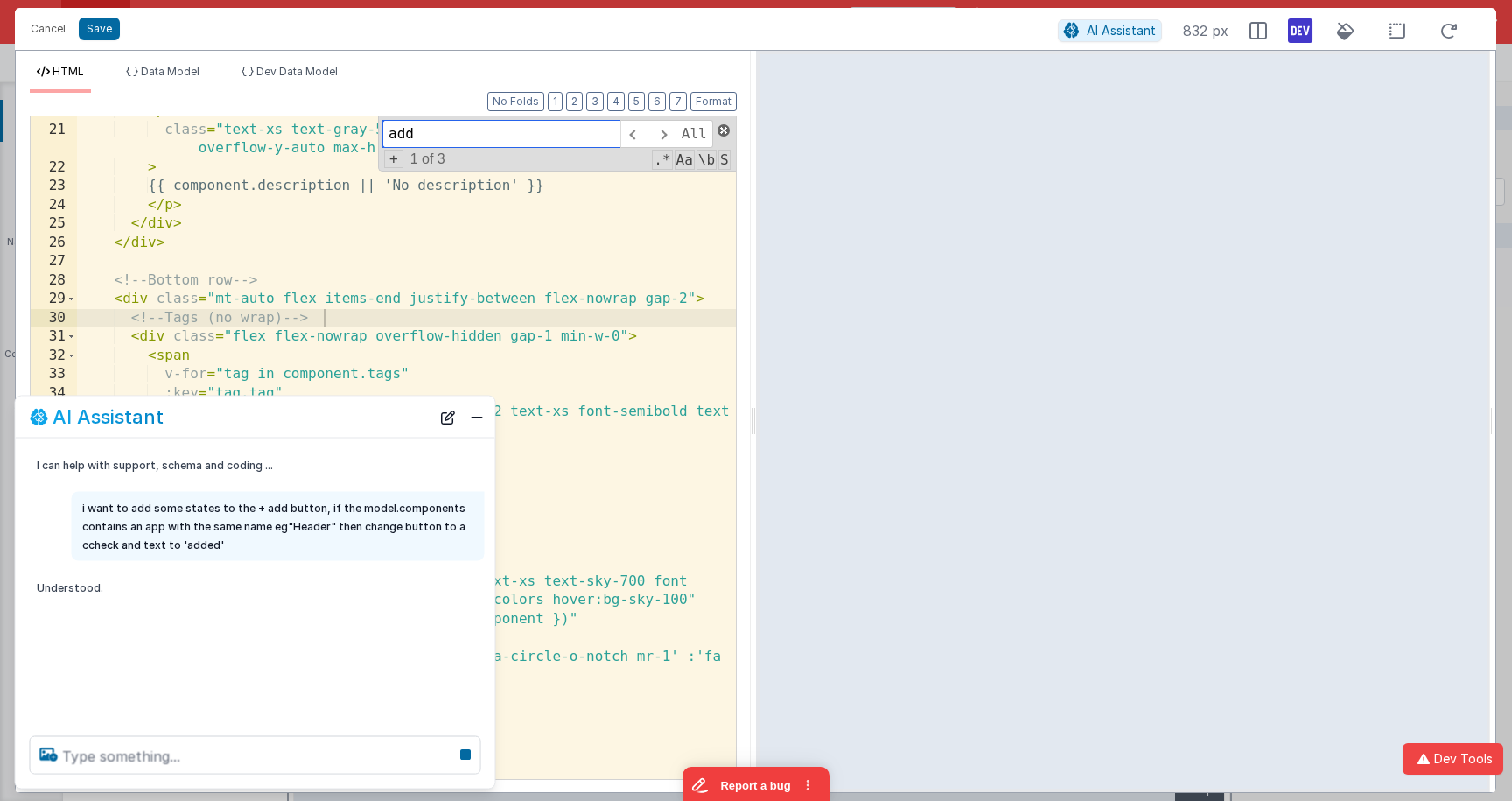
click at [723, 129] on span at bounding box center [724, 131] width 12 height 12
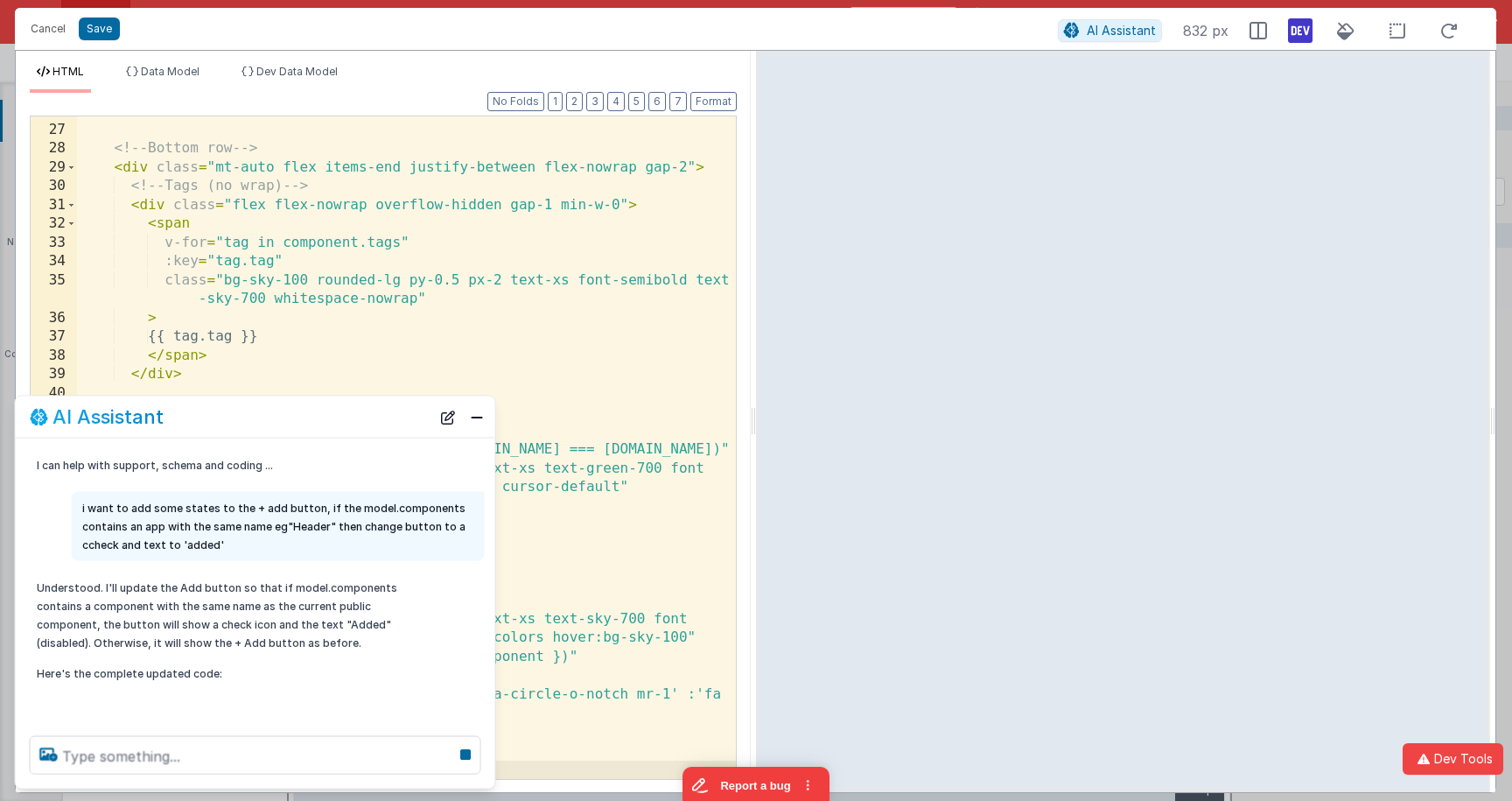
scroll to position [597, 0]
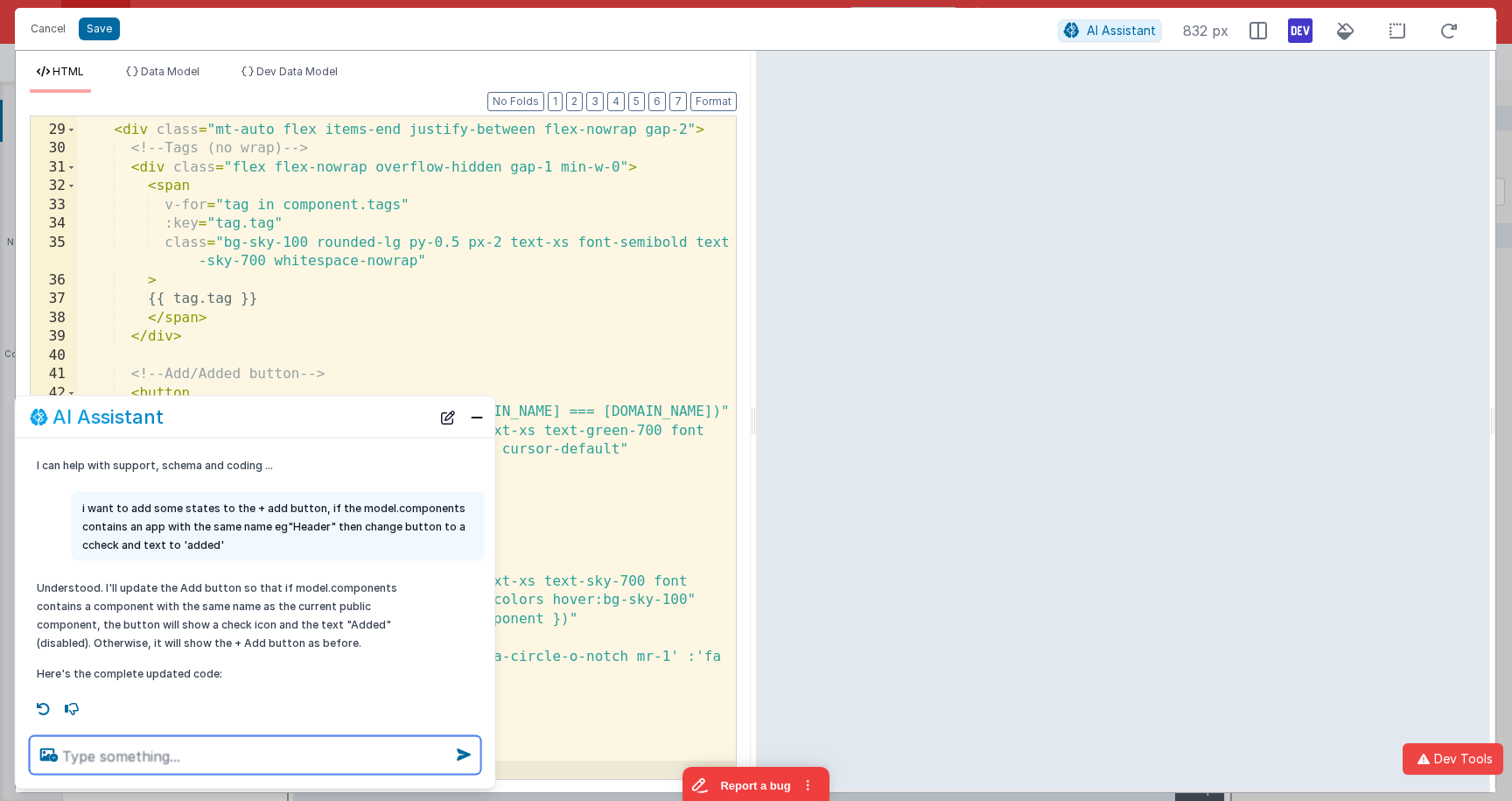
click at [305, 745] on textarea at bounding box center [255, 755] width 451 height 38
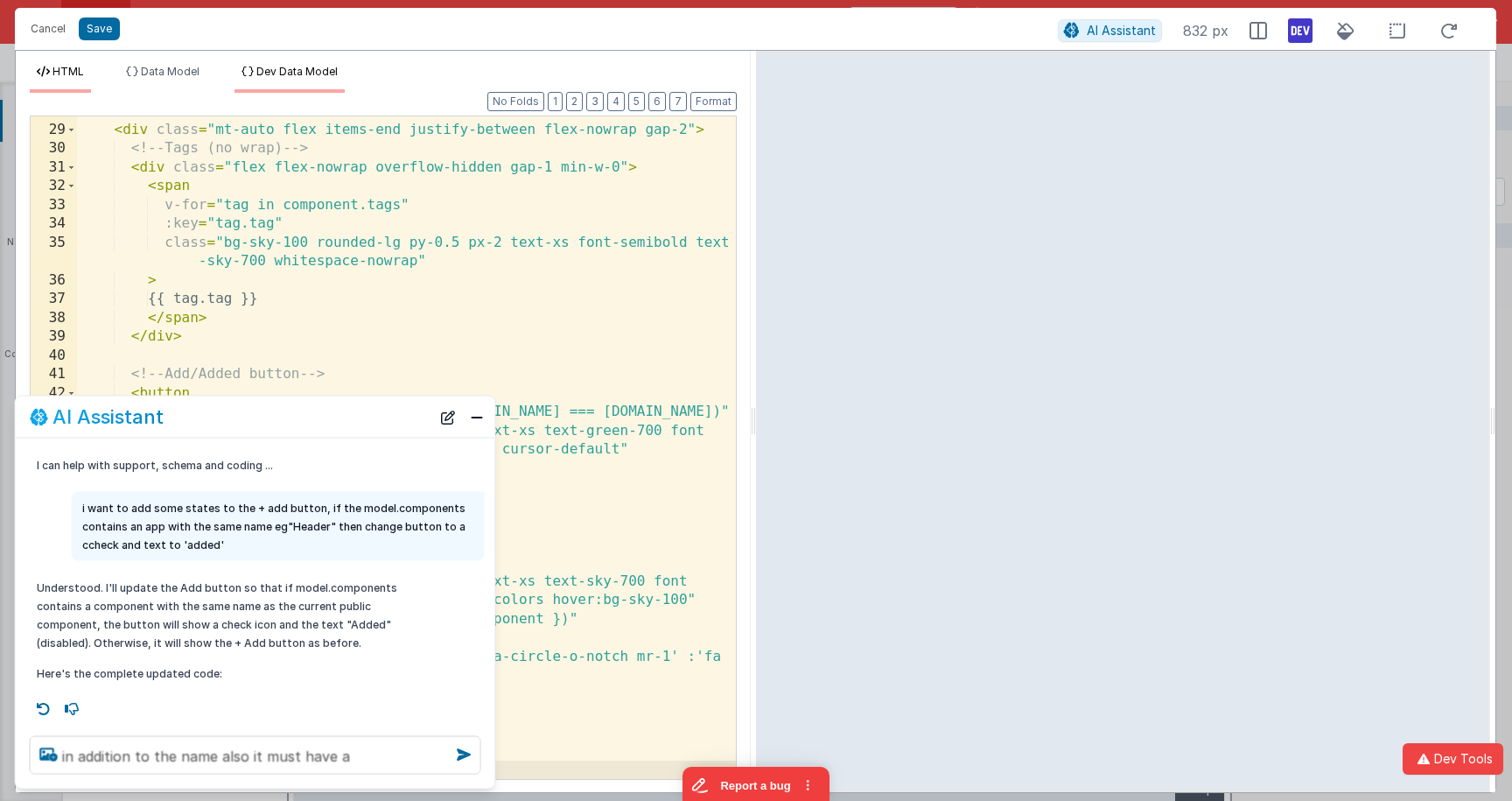
click at [321, 75] on span "Dev Data Model" at bounding box center [296, 71] width 81 height 13
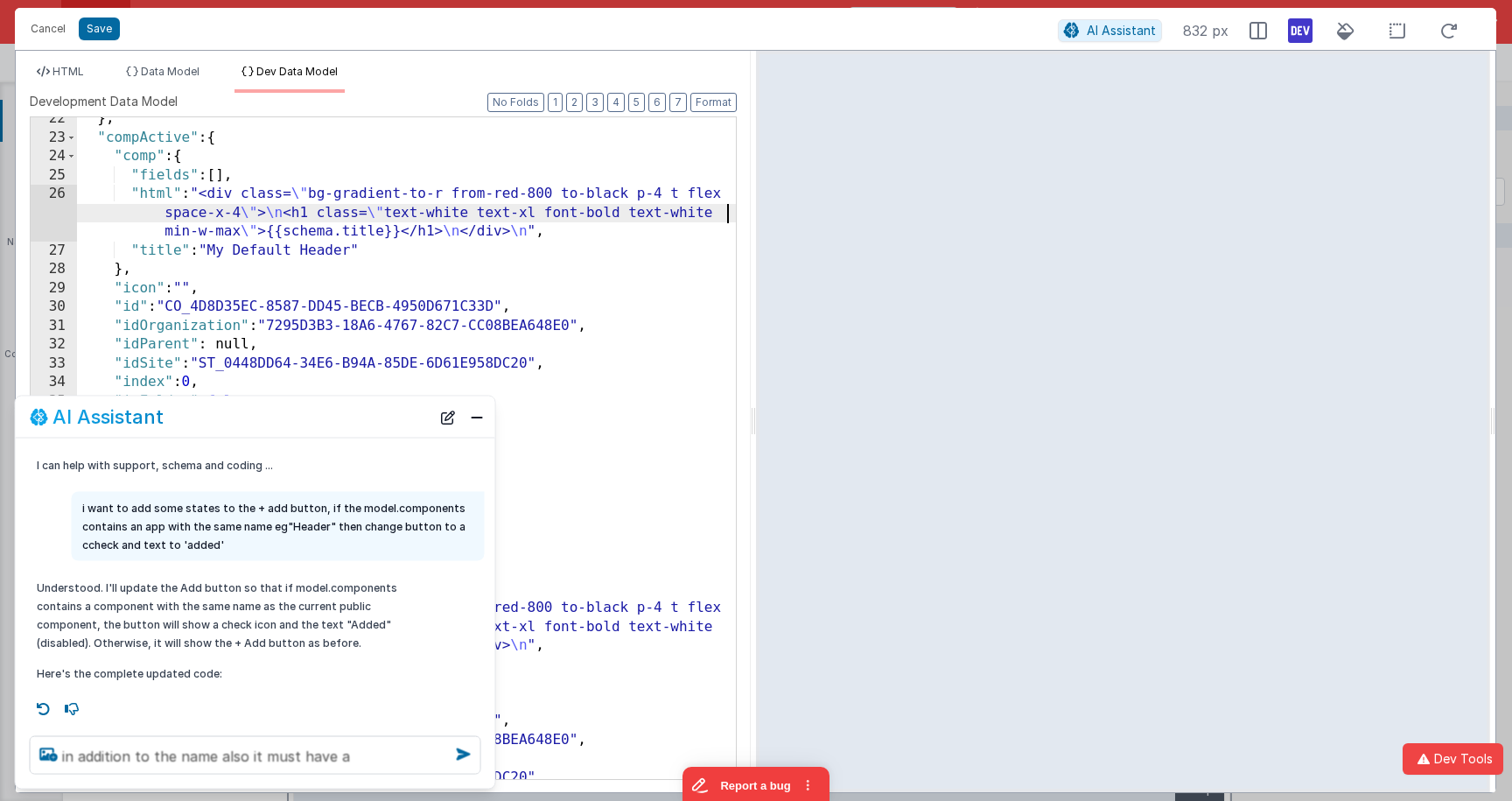
click at [225, 227] on div "} , "compActive" : { "comp" : { "fields" : [ ] , "html" : "<div class= \" bg-gr…" at bounding box center [407, 458] width 659 height 699
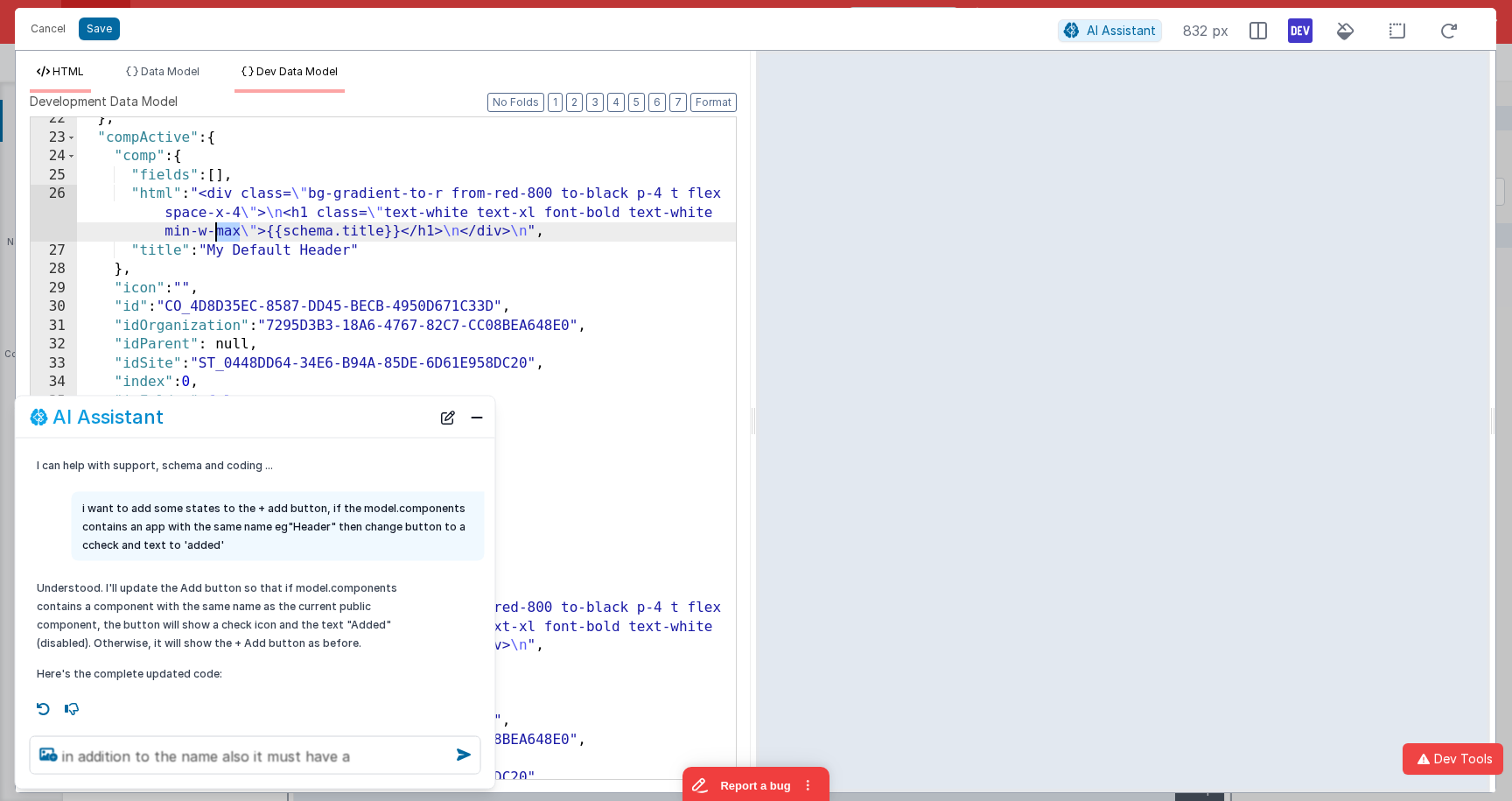
click at [53, 67] on span "HTML" at bounding box center [68, 71] width 31 height 13
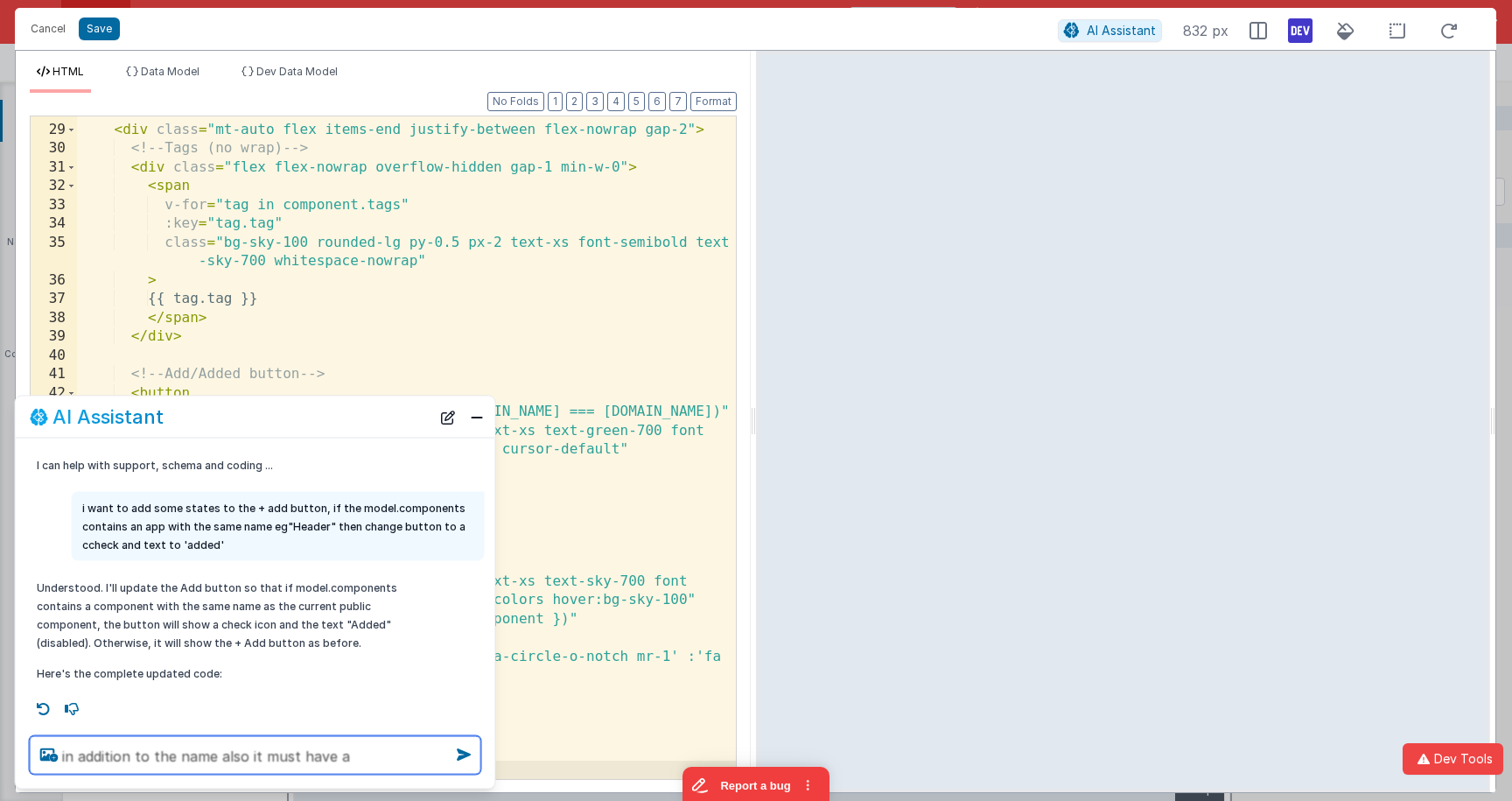
click at [359, 747] on textarea "in addition to the name also it must have a" at bounding box center [255, 755] width 451 height 38
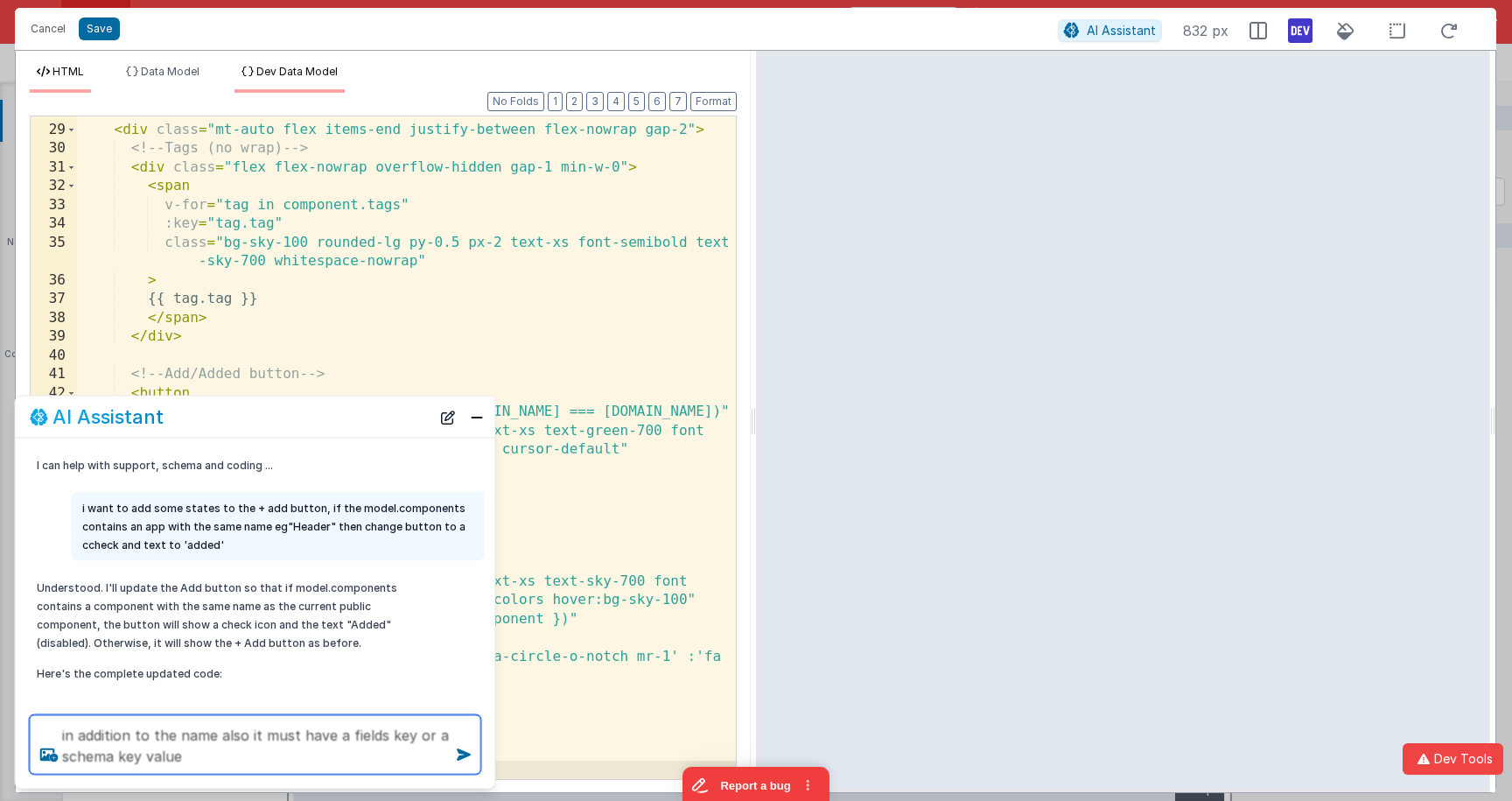
type textarea "in addition to the name also it must have a fields key or a schema key value"
click at [296, 77] on span "Dev Data Model" at bounding box center [296, 71] width 81 height 13
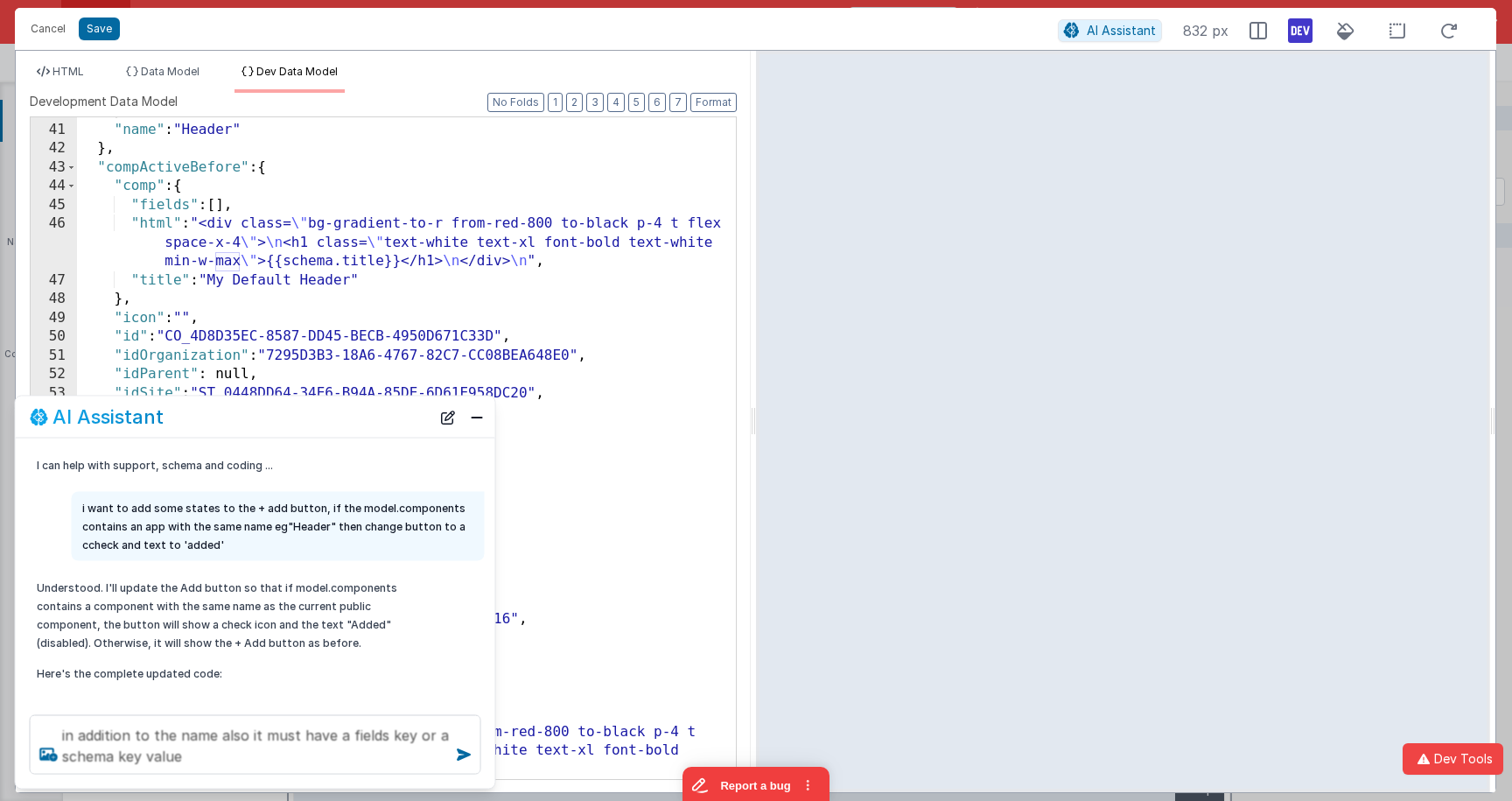
scroll to position [787, 0]
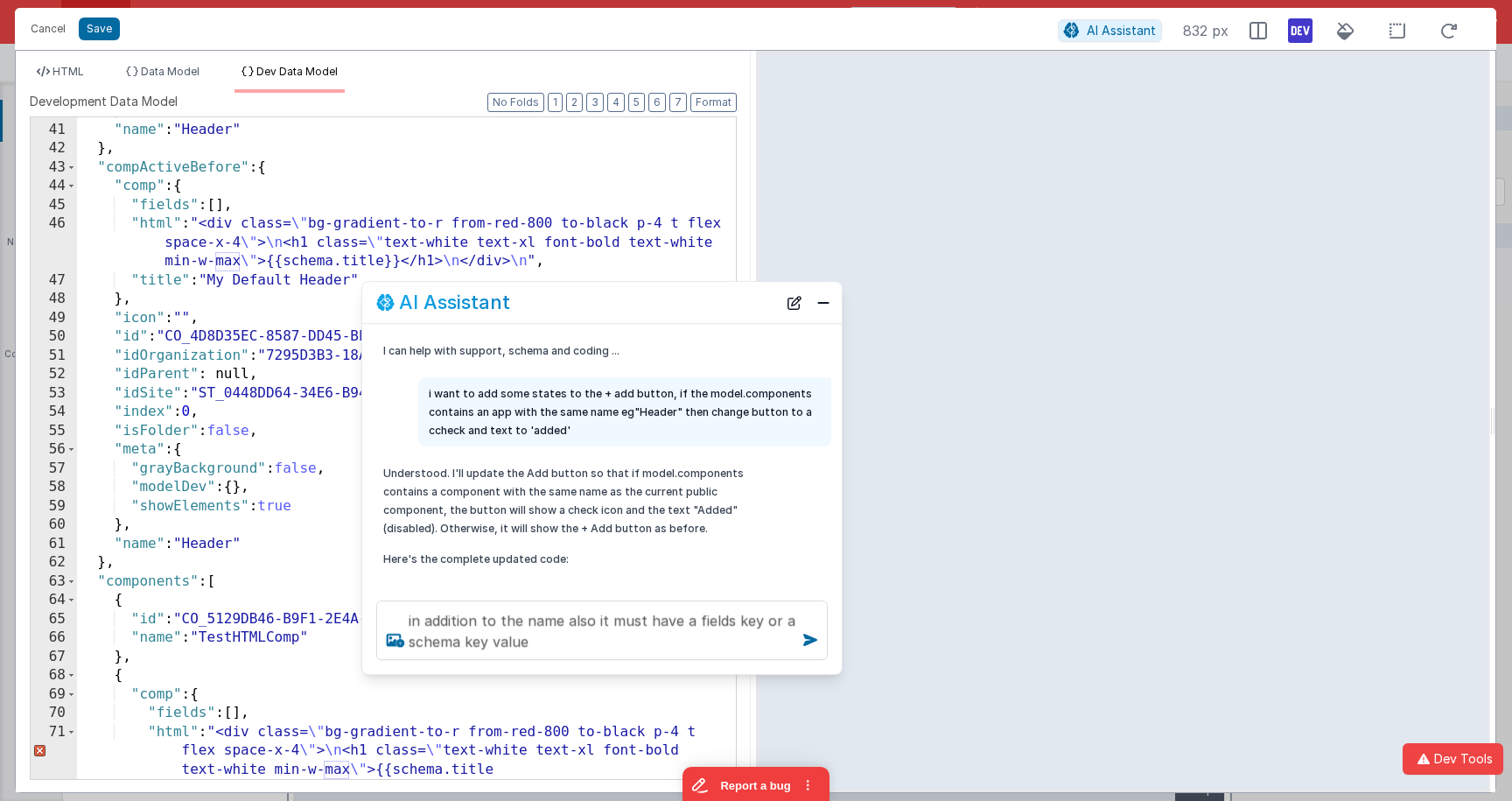
drag, startPoint x: 293, startPoint y: 415, endPoint x: 368, endPoint y: 354, distance: 96.7
click at [640, 301] on div "AI Assistant" at bounding box center [577, 303] width 400 height 21
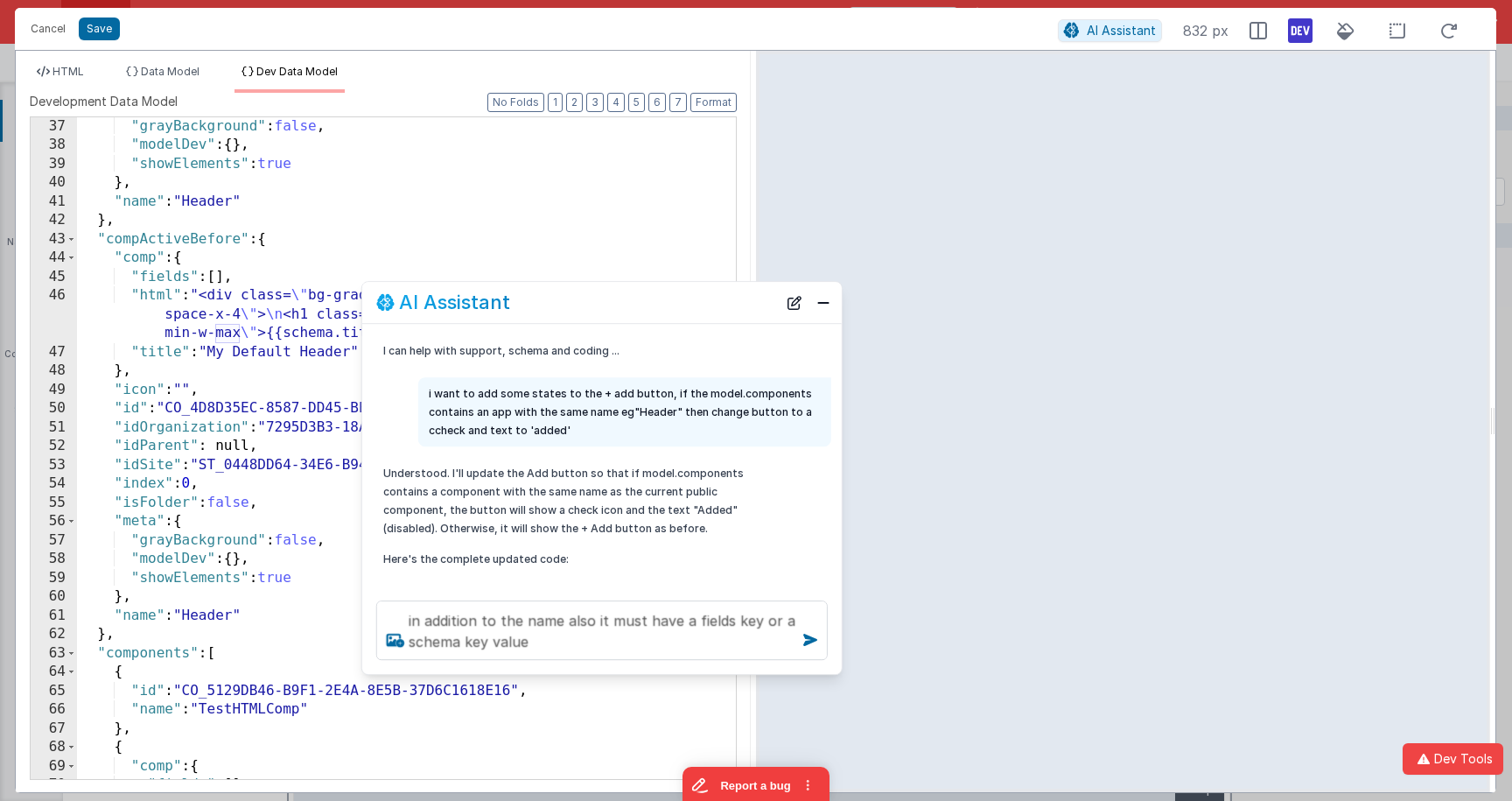
scroll to position [786, 0]
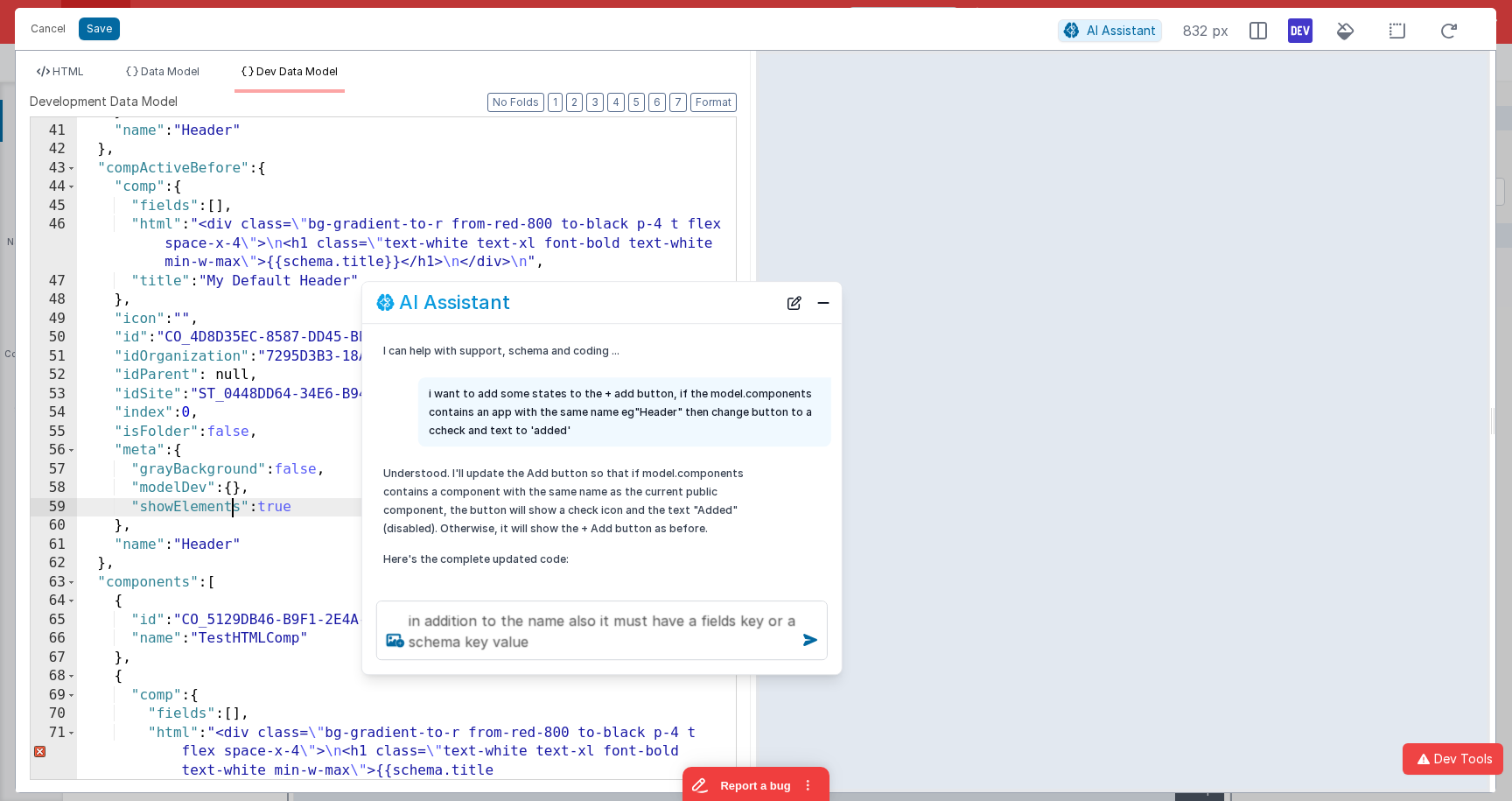
click at [234, 507] on div "} , "name" : "Header" } , "compActiveBefore" : { "comp" : { "fields" : [ ] , "h…" at bounding box center [407, 471] width 659 height 737
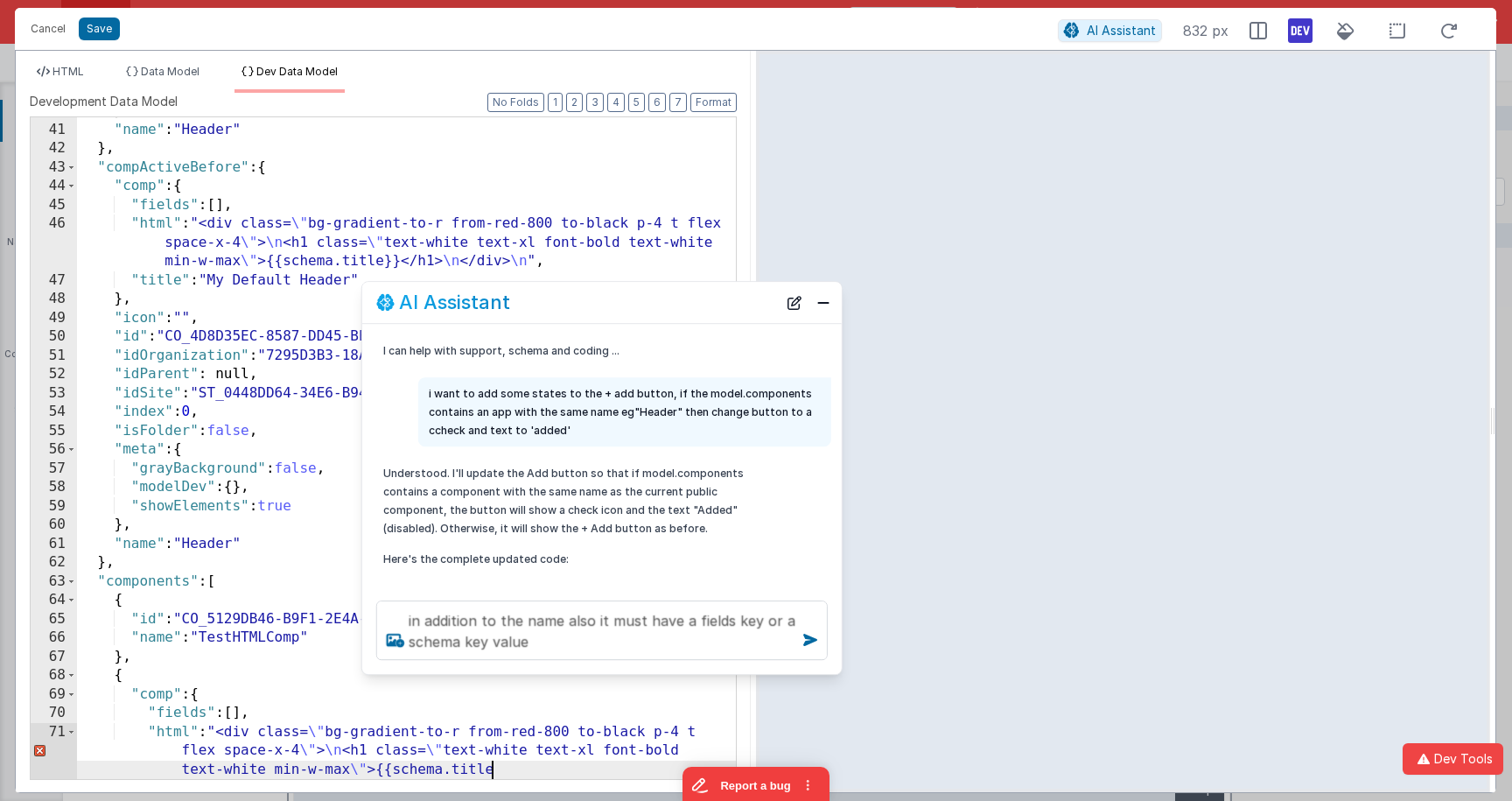
scroll to position [787, 0]
click at [59, 62] on div "HTML Data Model Dev Data Model Format 7 6 5 4 3 2 1 No Folds 28 29 30 31 32 33 …" at bounding box center [384, 421] width 735 height 741
click at [69, 79] on li "HTML" at bounding box center [60, 78] width 61 height 28
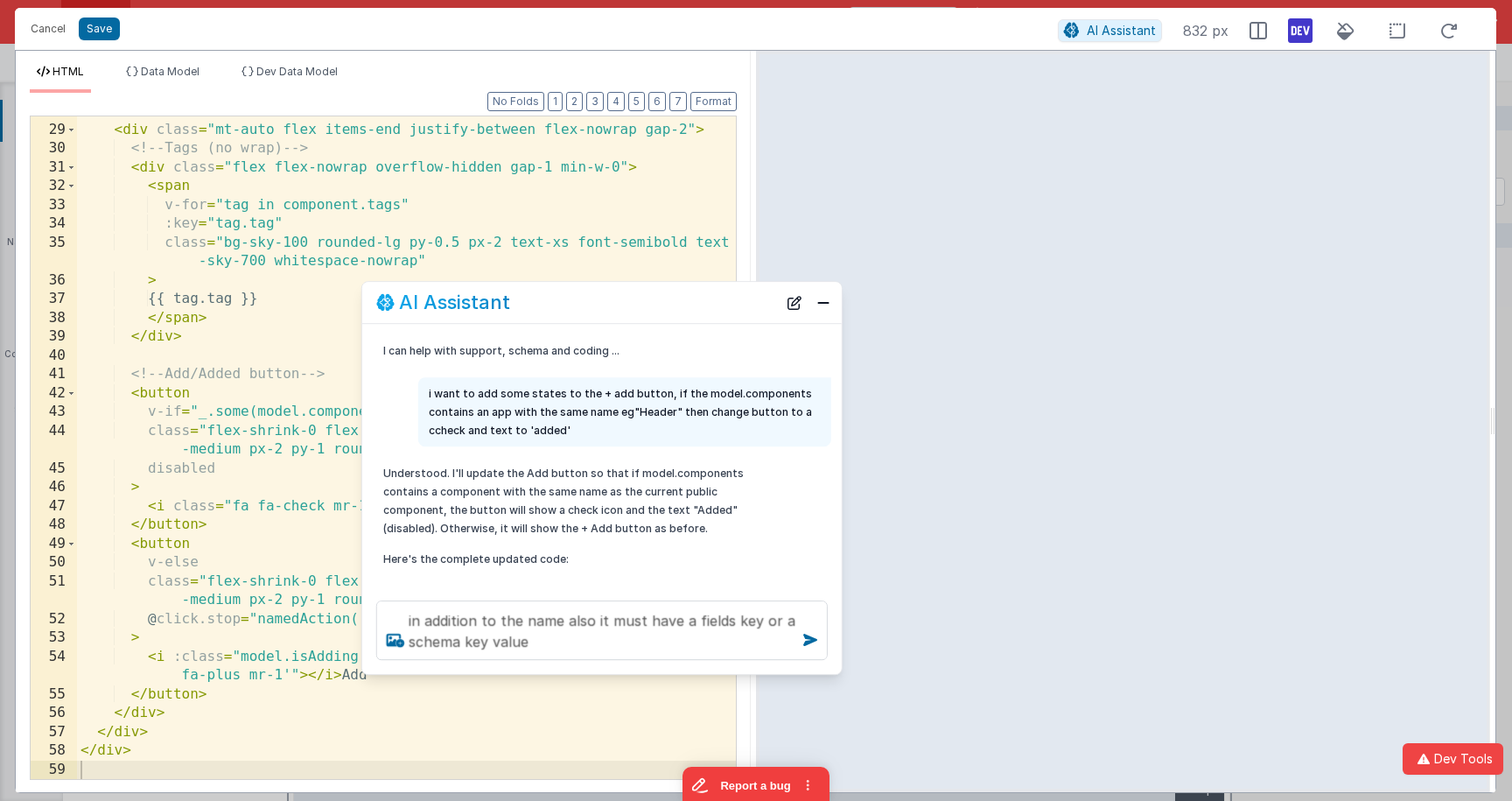
click at [252, 201] on div "<!-- Bottom row --> < div class = "mt-auto flex items-end justify-between flex-…" at bounding box center [407, 451] width 659 height 700
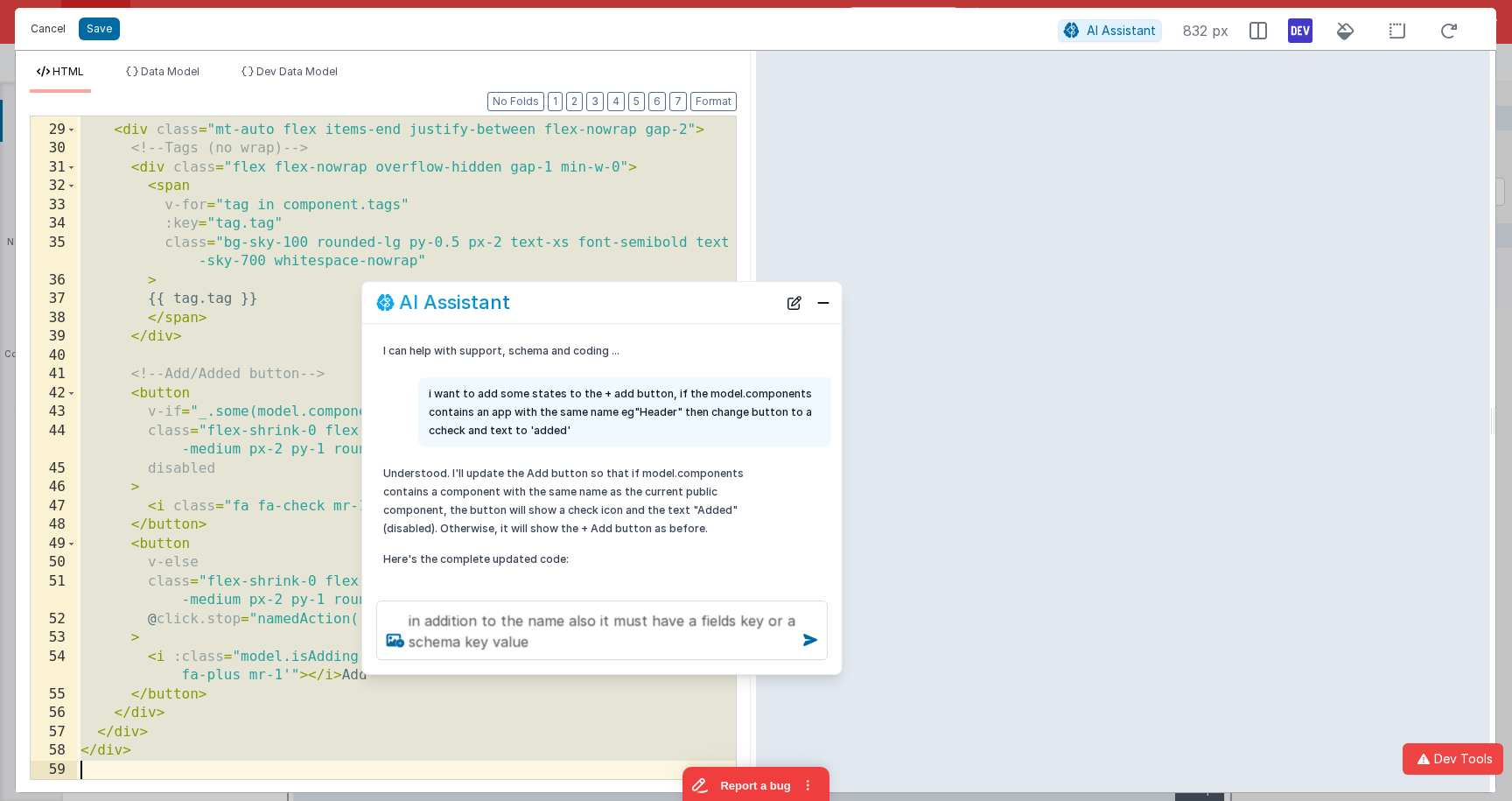
drag, startPoint x: 51, startPoint y: 35, endPoint x: 392, endPoint y: 125, distance: 352.7
click at [51, 35] on button "Cancel" at bounding box center [48, 29] width 53 height 25
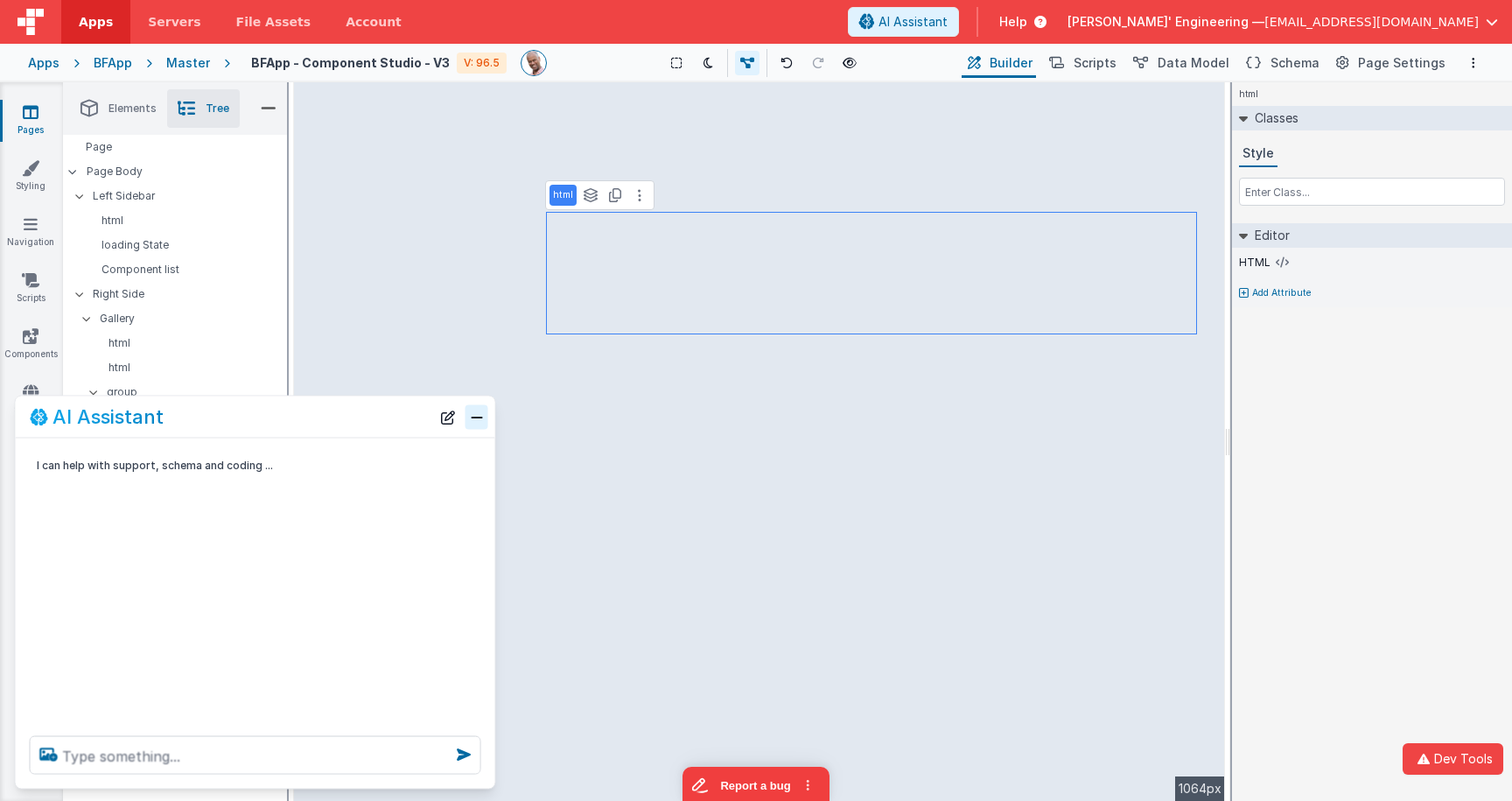
click at [471, 409] on button "Close" at bounding box center [477, 417] width 23 height 25
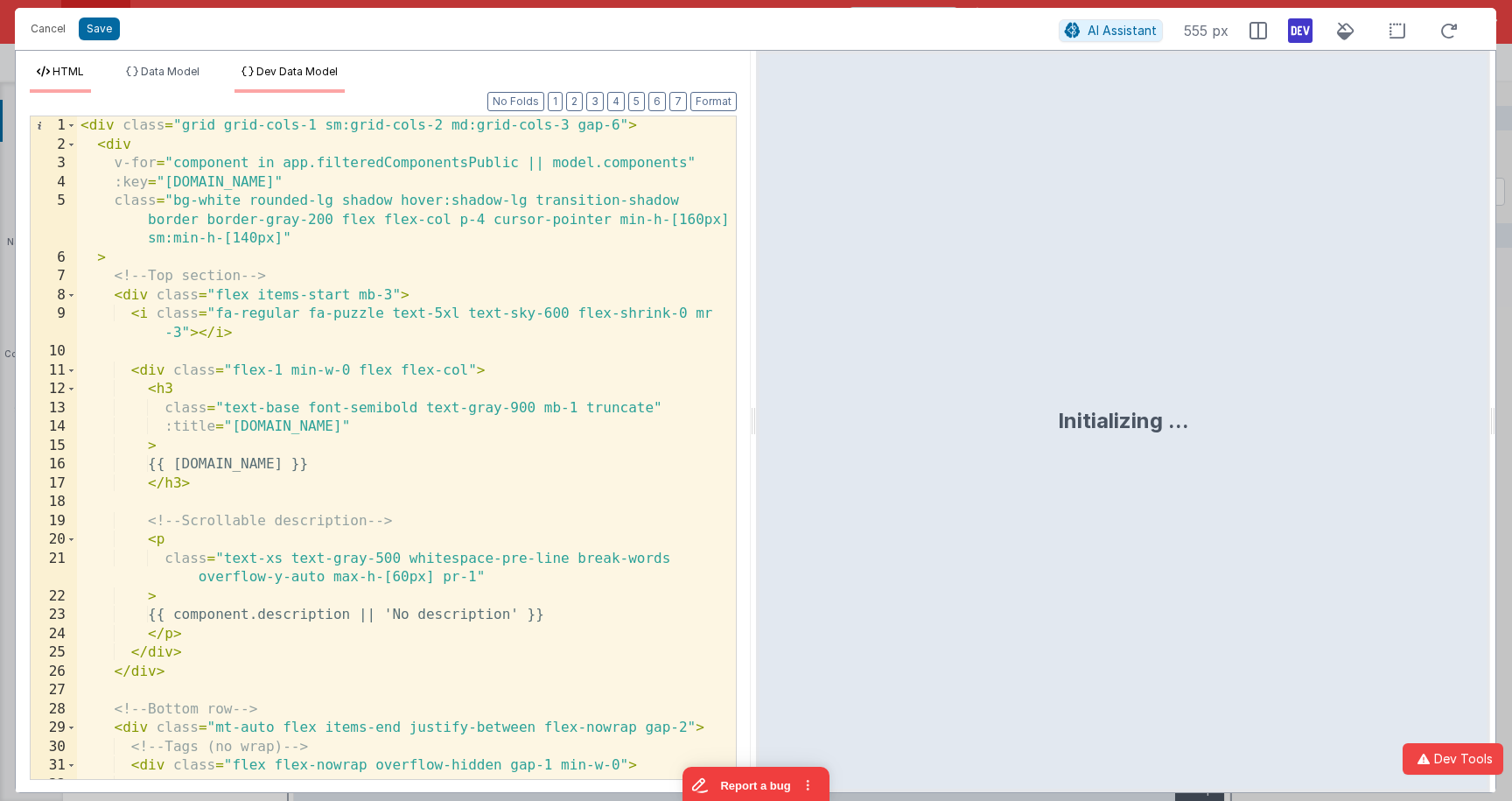
click at [313, 72] on span "Dev Data Model" at bounding box center [296, 71] width 81 height 13
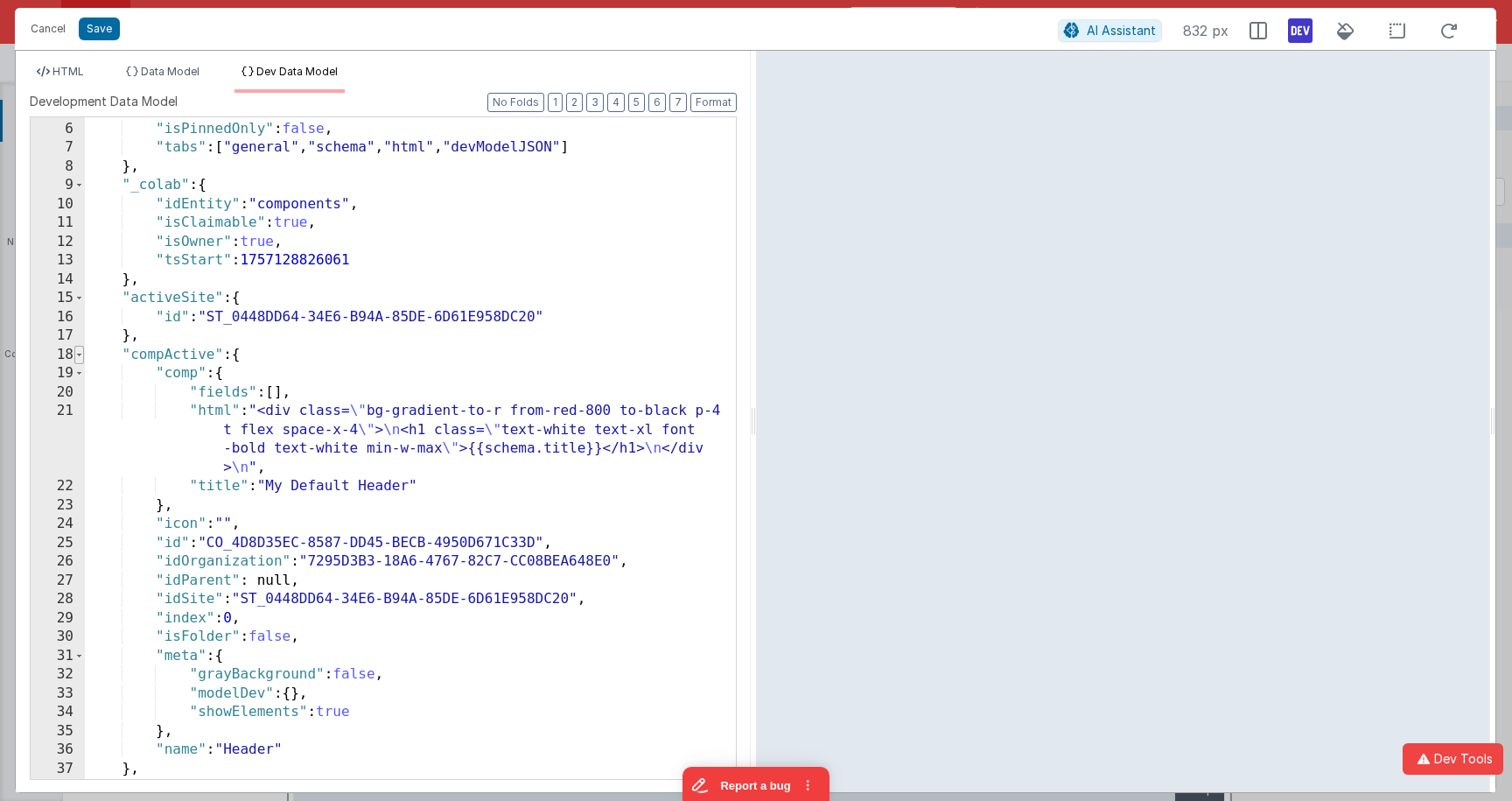
scroll to position [0, 0]
click at [79, 357] on span at bounding box center [79, 355] width 10 height 20
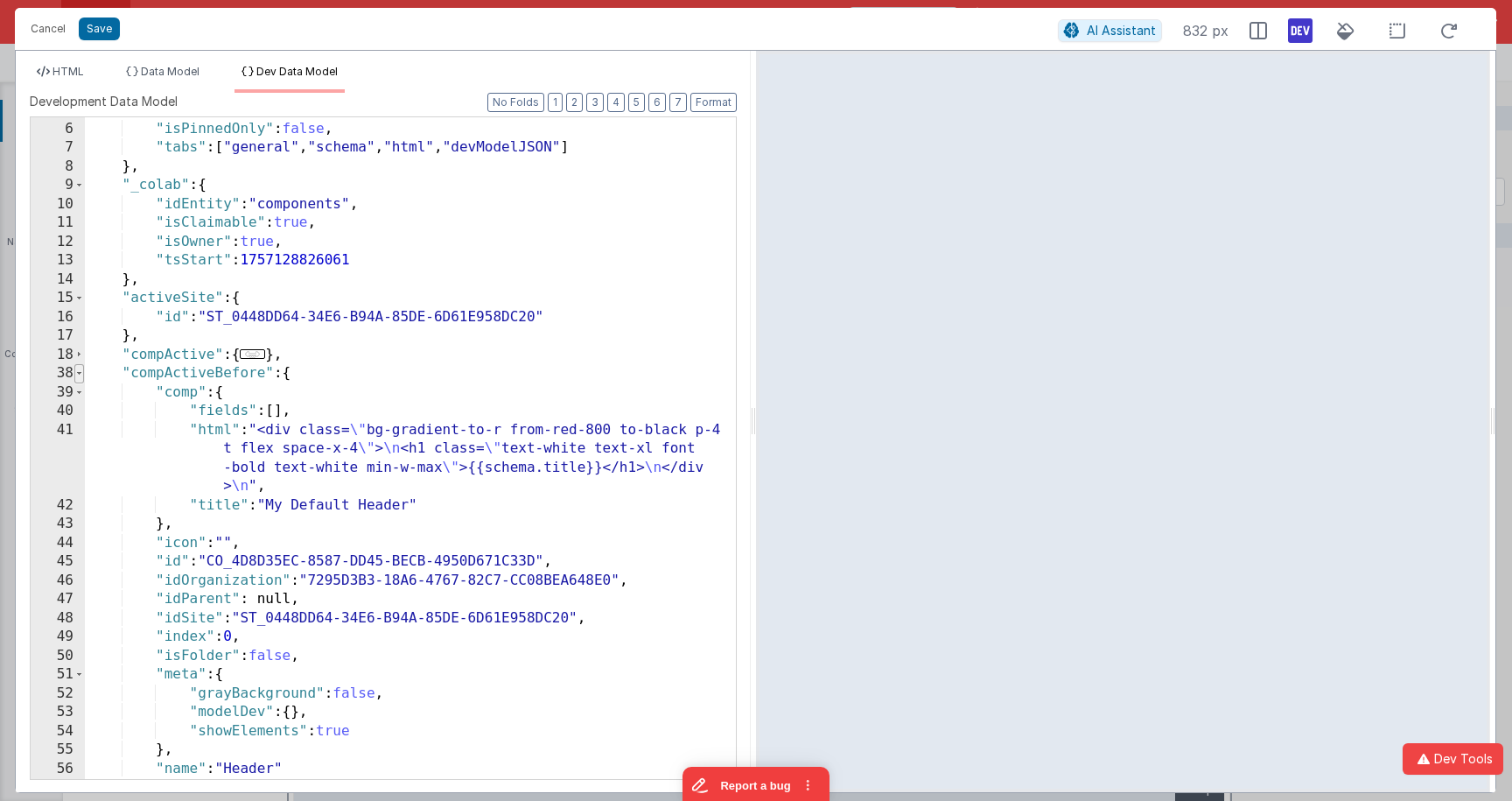
click at [78, 376] on span at bounding box center [79, 374] width 10 height 20
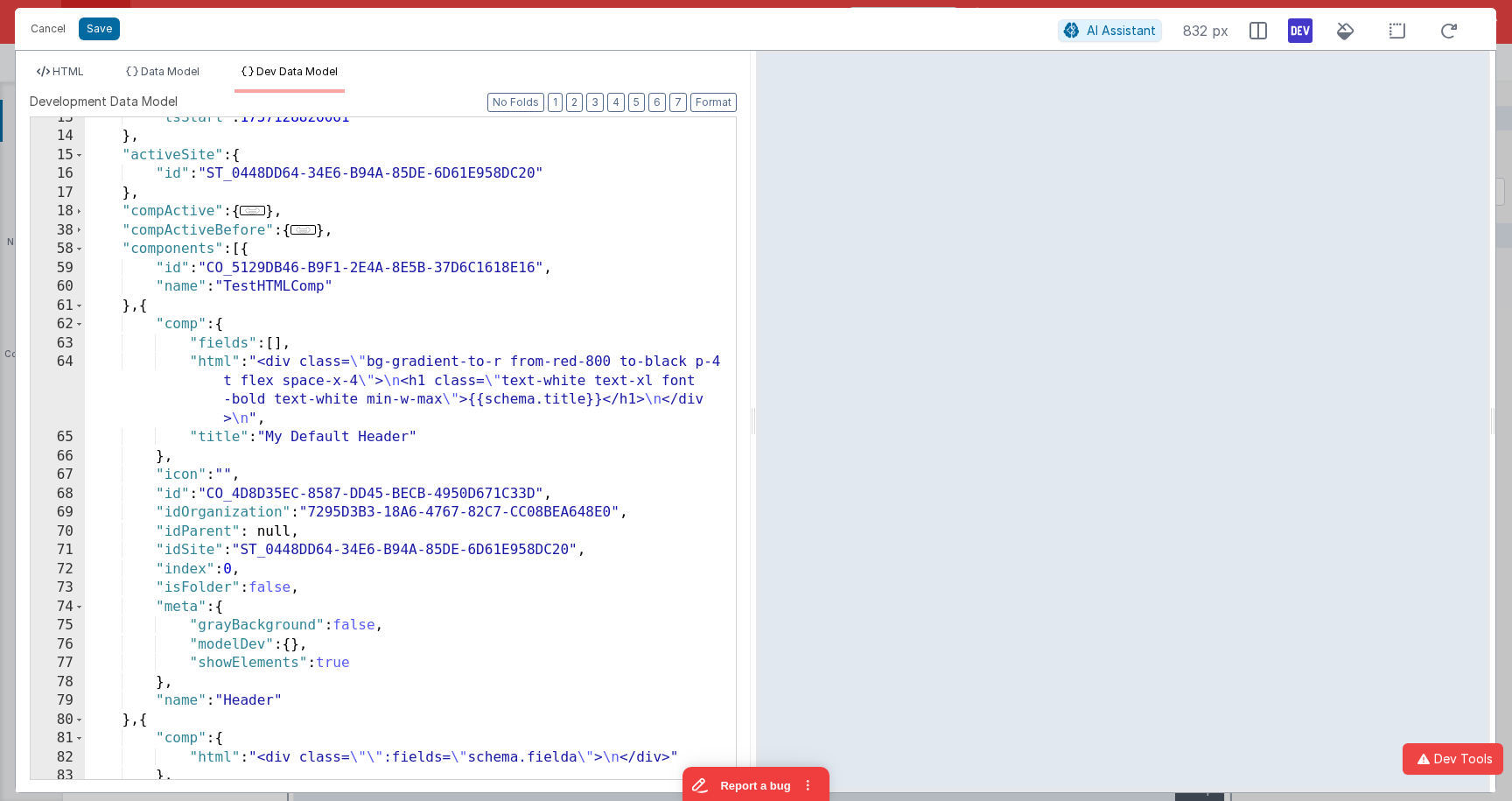
scroll to position [250, 0]
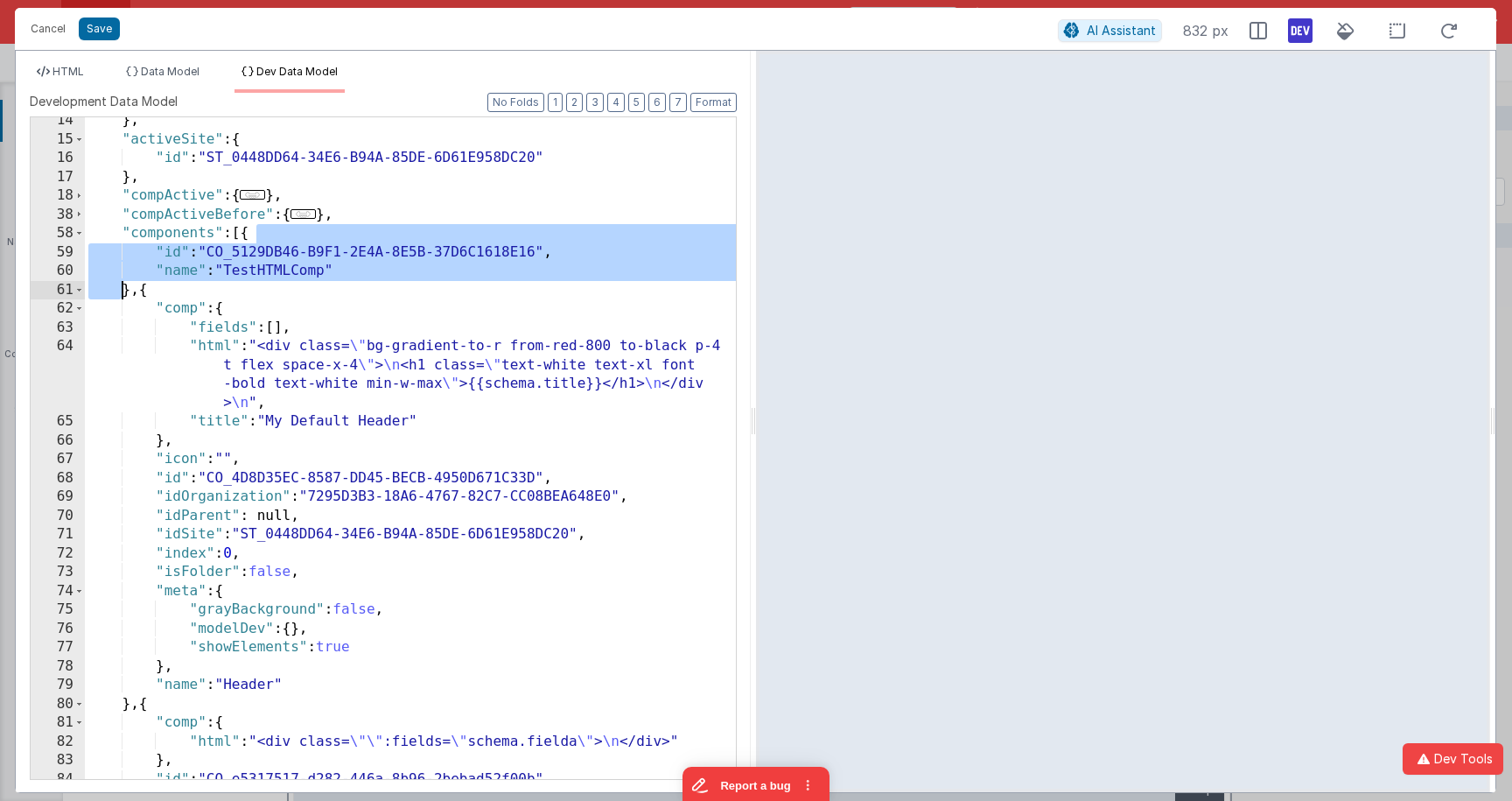
drag, startPoint x: 270, startPoint y: 226, endPoint x: 124, endPoint y: 288, distance: 158.6
click at [124, 288] on div "} , "activeSite" : { "id" : "ST_0448DD64-34E6-B94A-85DE-6D61E958DC20" } , "comp…" at bounding box center [409, 460] width 651 height 699
click at [186, 310] on div "} , "activeSite" : { "id" : "ST_0448DD64-34E6-B94A-85DE-6D61E958DC20" } , "comp…" at bounding box center [409, 460] width 651 height 699
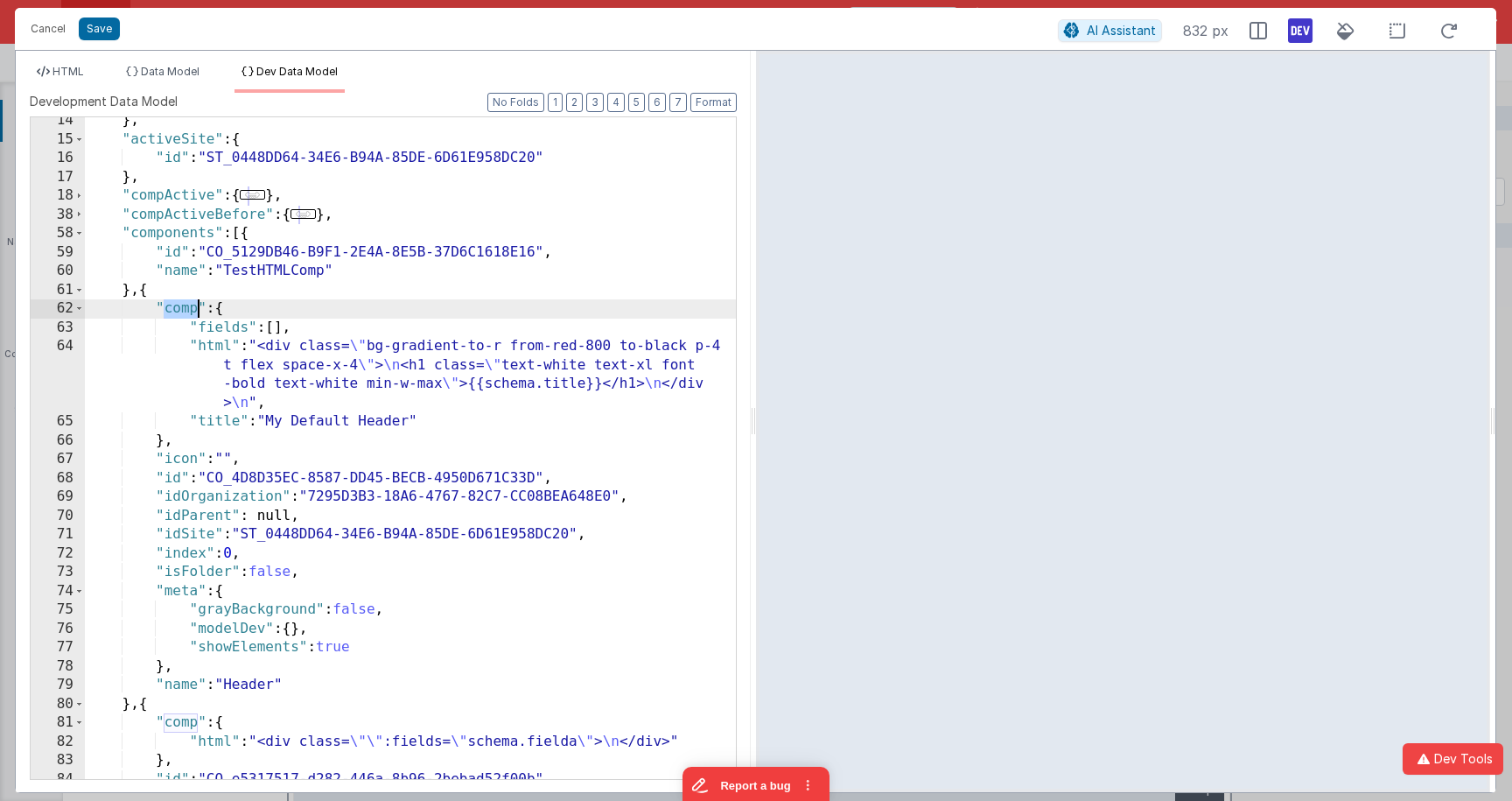
click at [186, 310] on div "} , "activeSite" : { "id" : "ST_0448DD64-34E6-B94A-85DE-6D61E958DC20" } , "comp…" at bounding box center [409, 460] width 651 height 699
click at [64, 73] on span "HTML" at bounding box center [68, 71] width 31 height 13
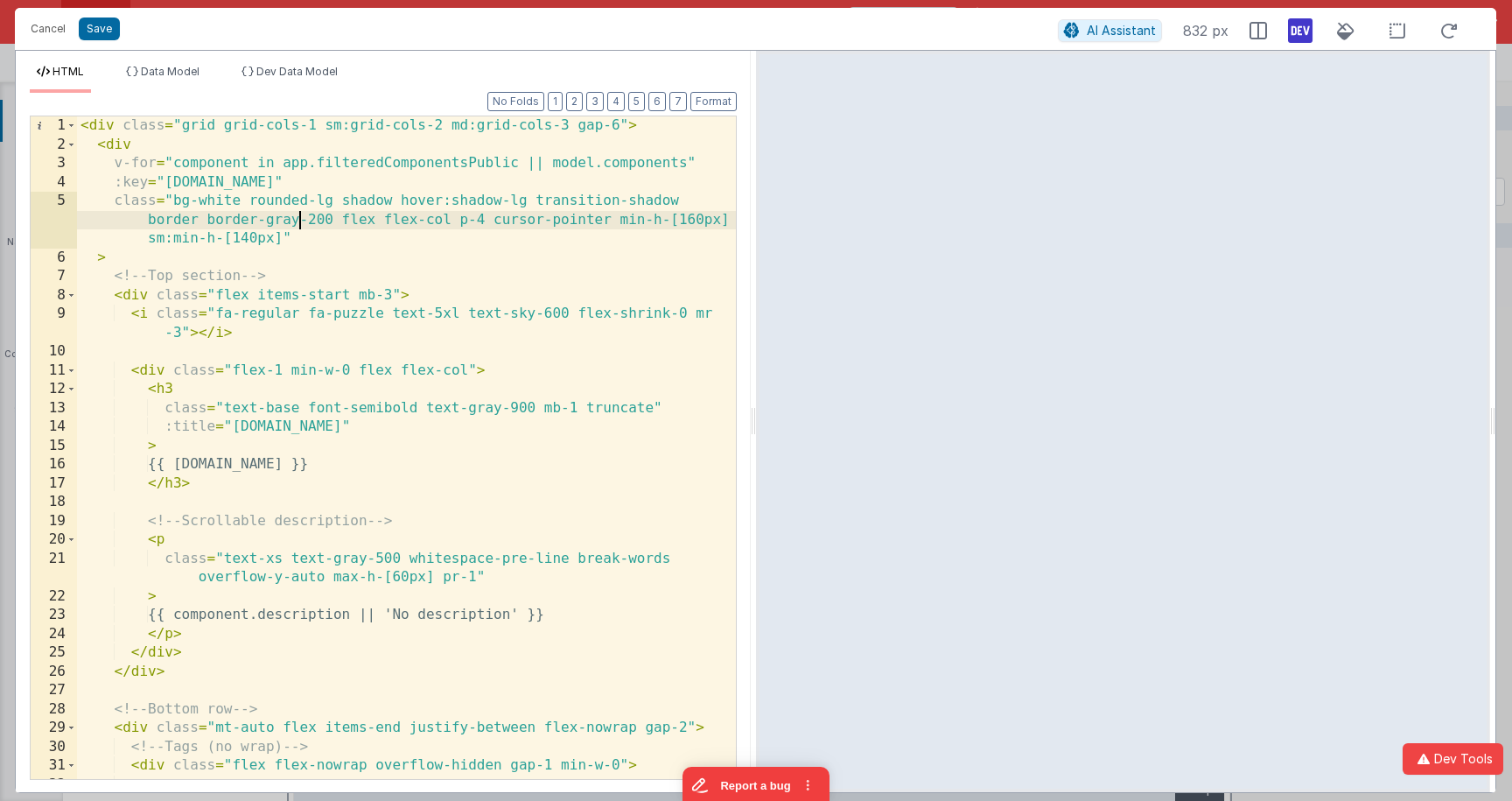
click at [300, 213] on div "< div class = "grid grid-cols-1 sm:grid-cols-2 md:grid-cols-3 gap-6" > < div v-…" at bounding box center [407, 466] width 659 height 700
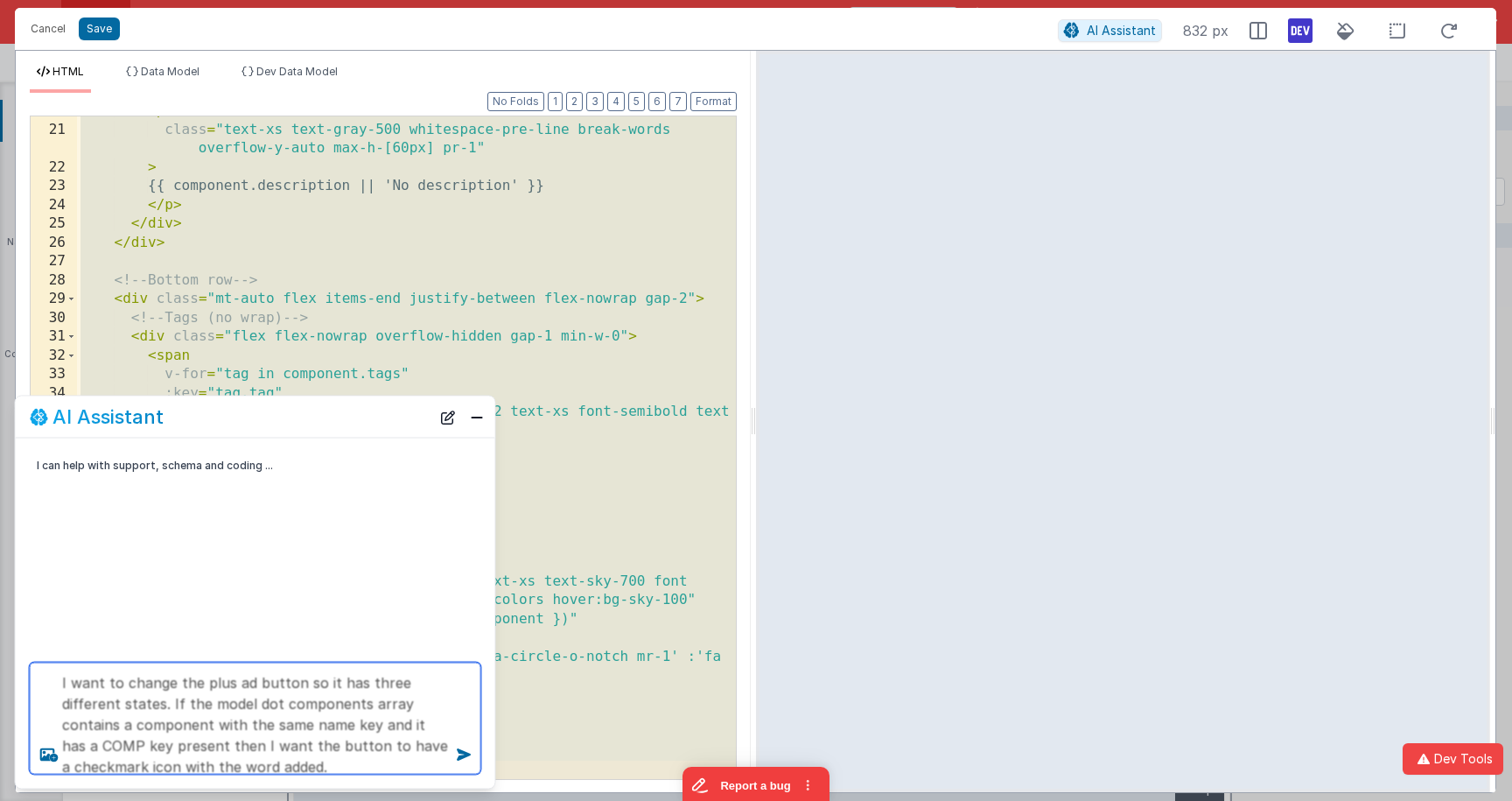
type textarea "I want to change the plus ad button so it has three different states. If the mo…"
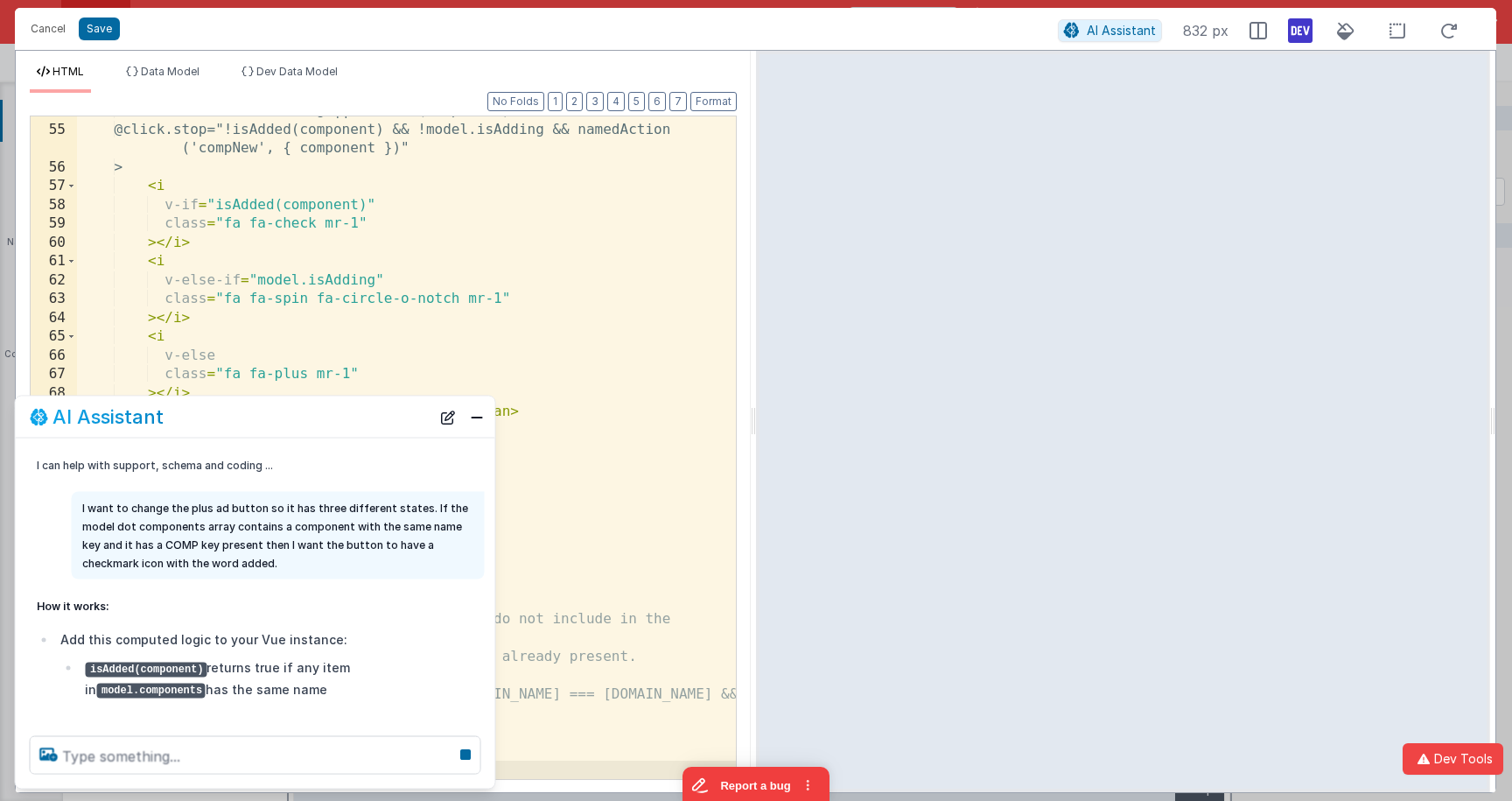
scroll to position [1181, 0]
click at [572, 264] on div ":disabled="model.isAdding || isAdded(component)" @click.stop="!isAdded(componen…" at bounding box center [407, 451] width 659 height 700
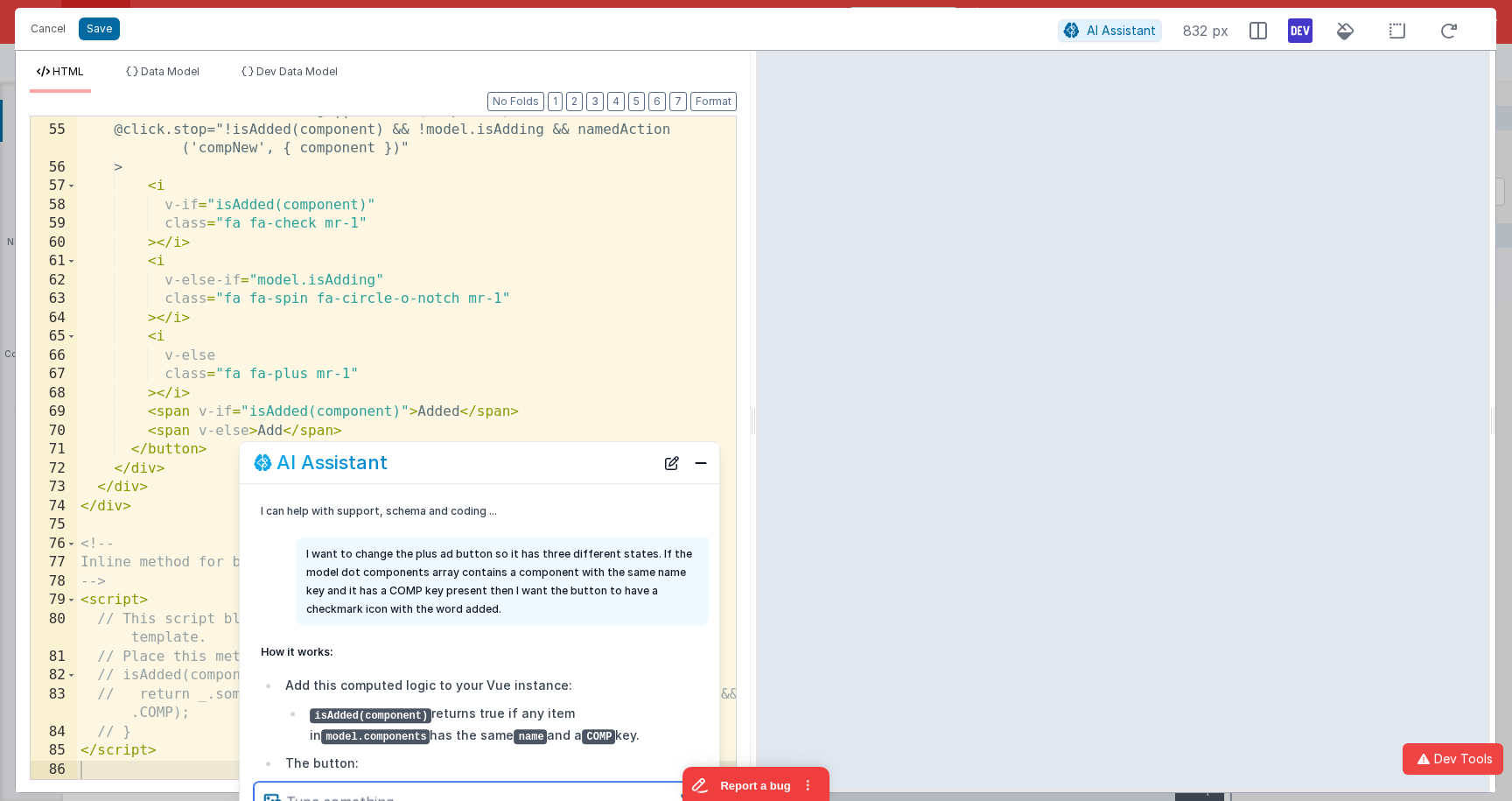
scroll to position [47, 0]
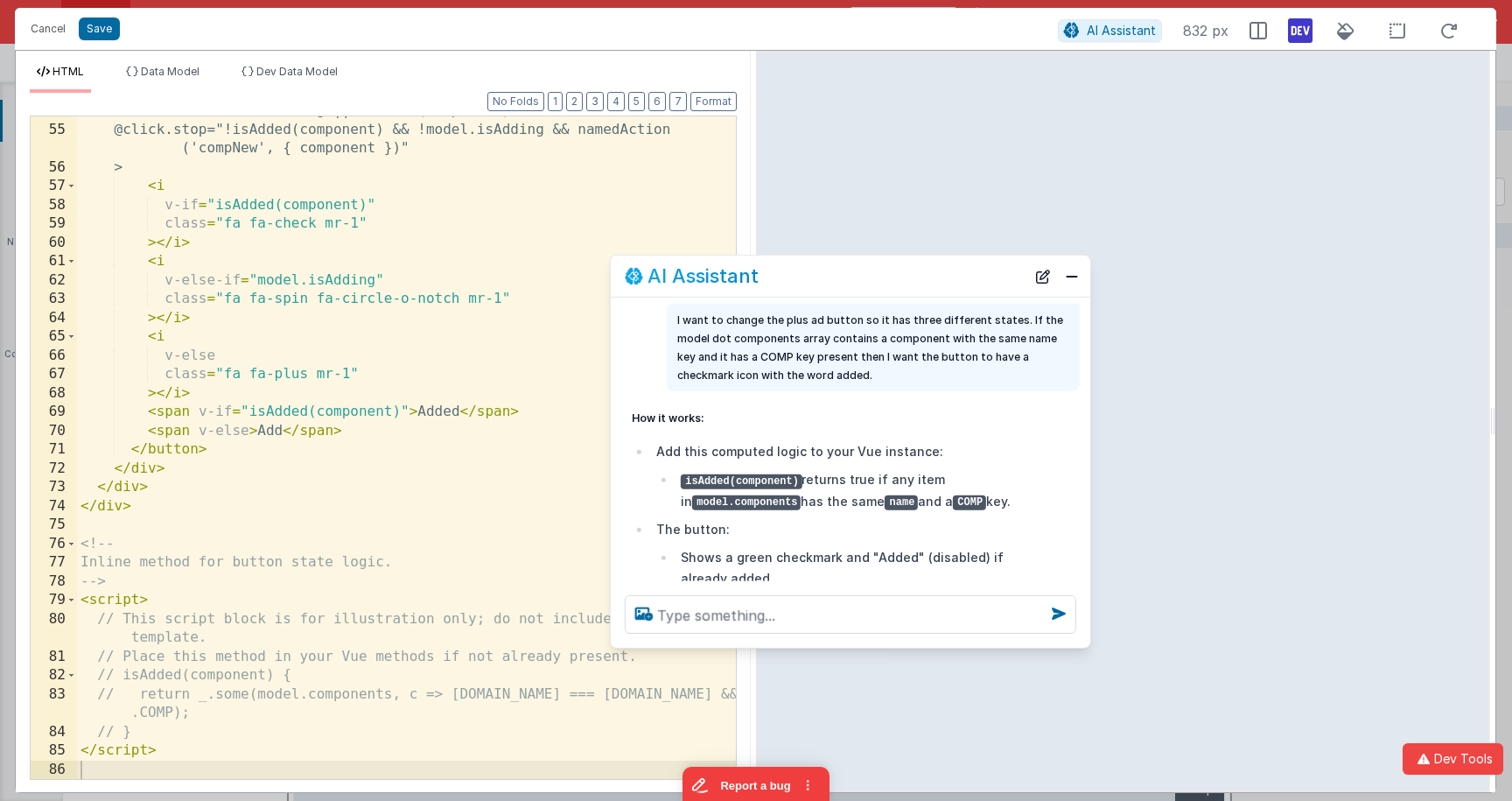
click at [893, 276] on div "AI Assistant" at bounding box center [825, 276] width 400 height 21
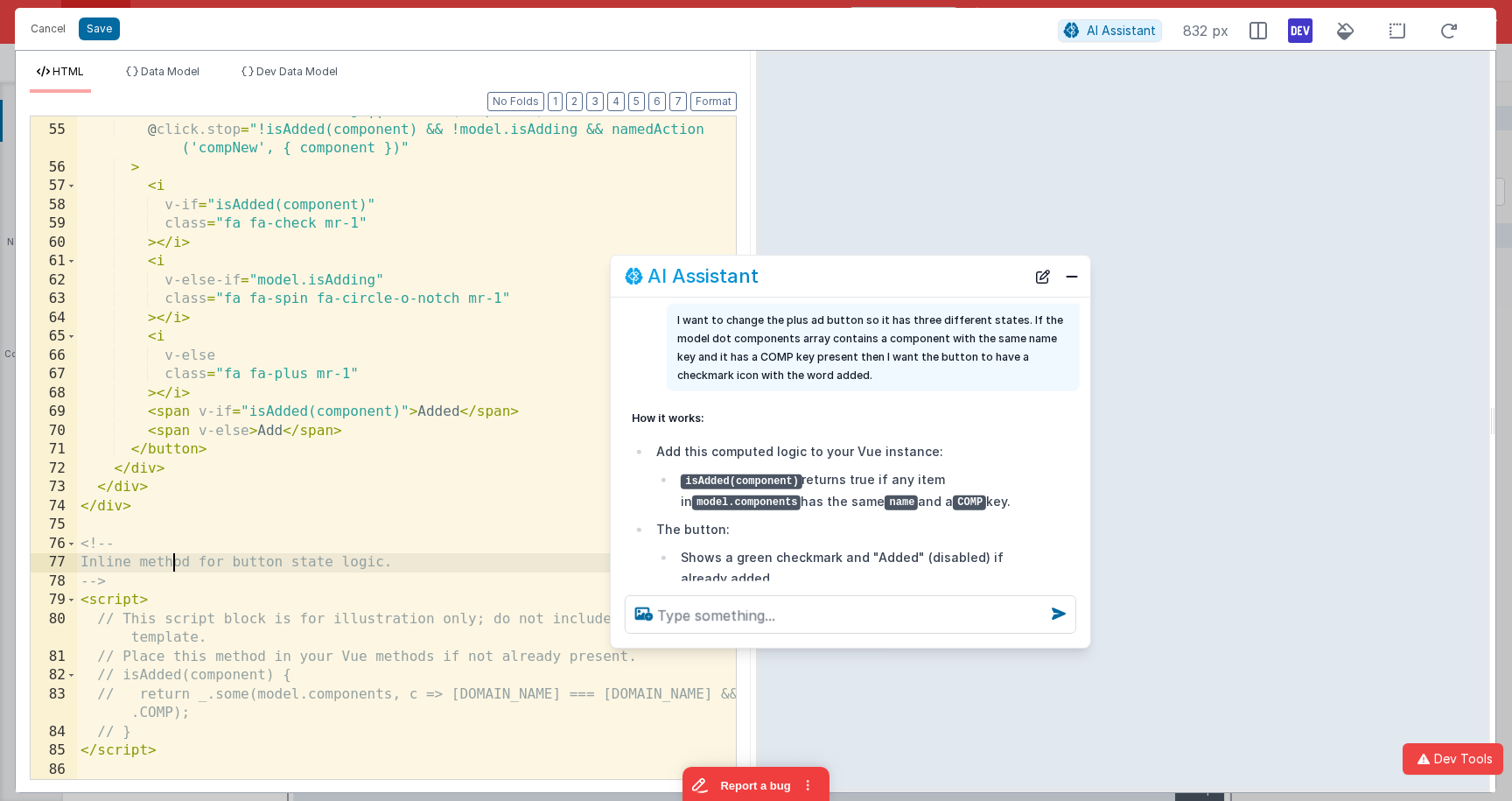
click at [177, 564] on div ":disabled = "model.isAdding || isAdded(component)" @ click.stop = "!isAdded(com…" at bounding box center [407, 451] width 659 height 700
click at [743, 598] on textarea at bounding box center [850, 613] width 451 height 38
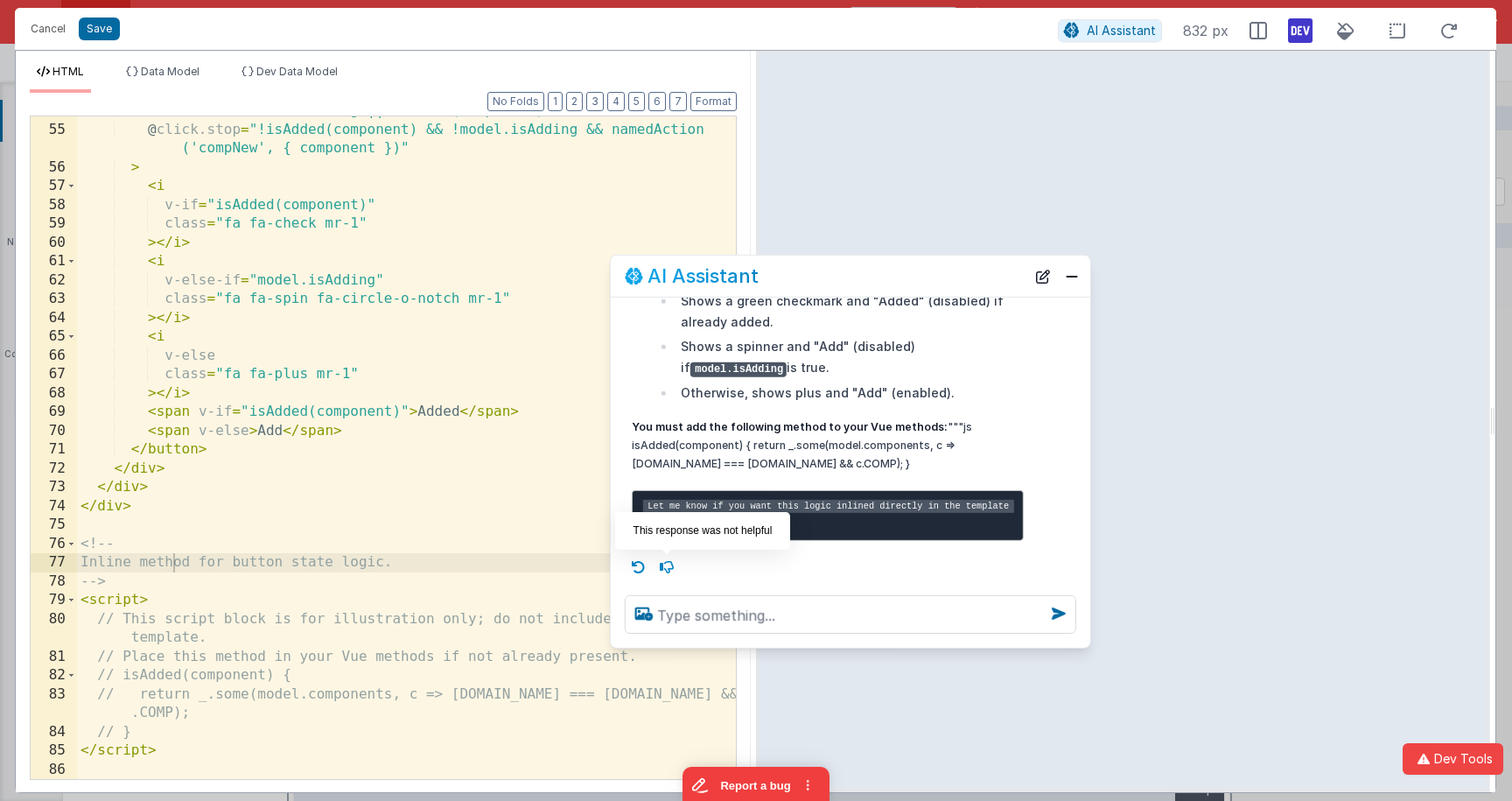
drag, startPoint x: 655, startPoint y: 566, endPoint x: 646, endPoint y: 567, distance: 9.1
click at [655, 566] on icon at bounding box center [666, 566] width 28 height 28
click at [643, 567] on icon at bounding box center [638, 566] width 28 height 28
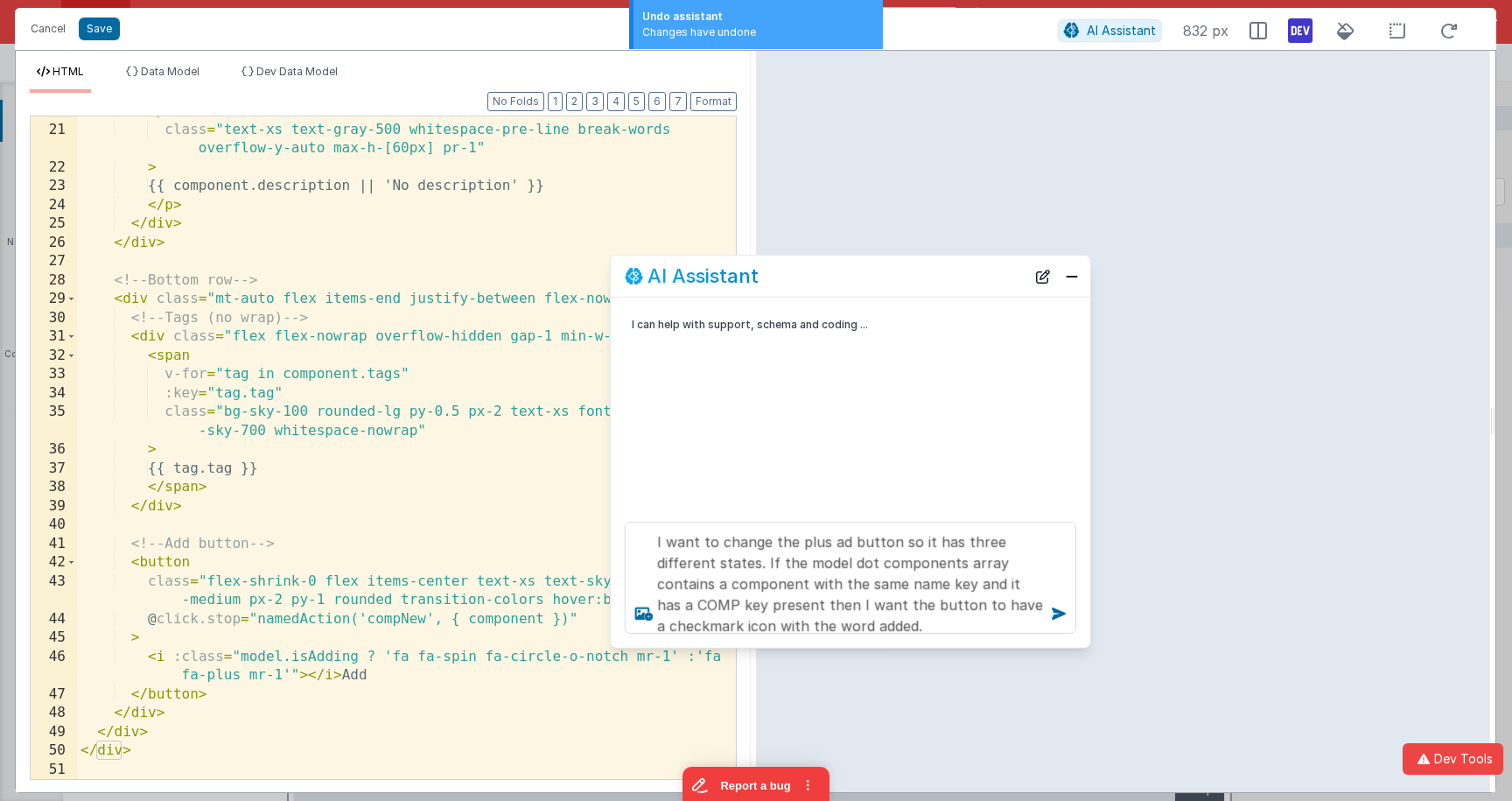
scroll to position [429, 0]
drag, startPoint x: 819, startPoint y: 554, endPoint x: 787, endPoint y: 553, distance: 32.0
click at [819, 554] on textarea "I want to change the plus ad button so it has three different states. If the mo…" at bounding box center [850, 578] width 451 height 112
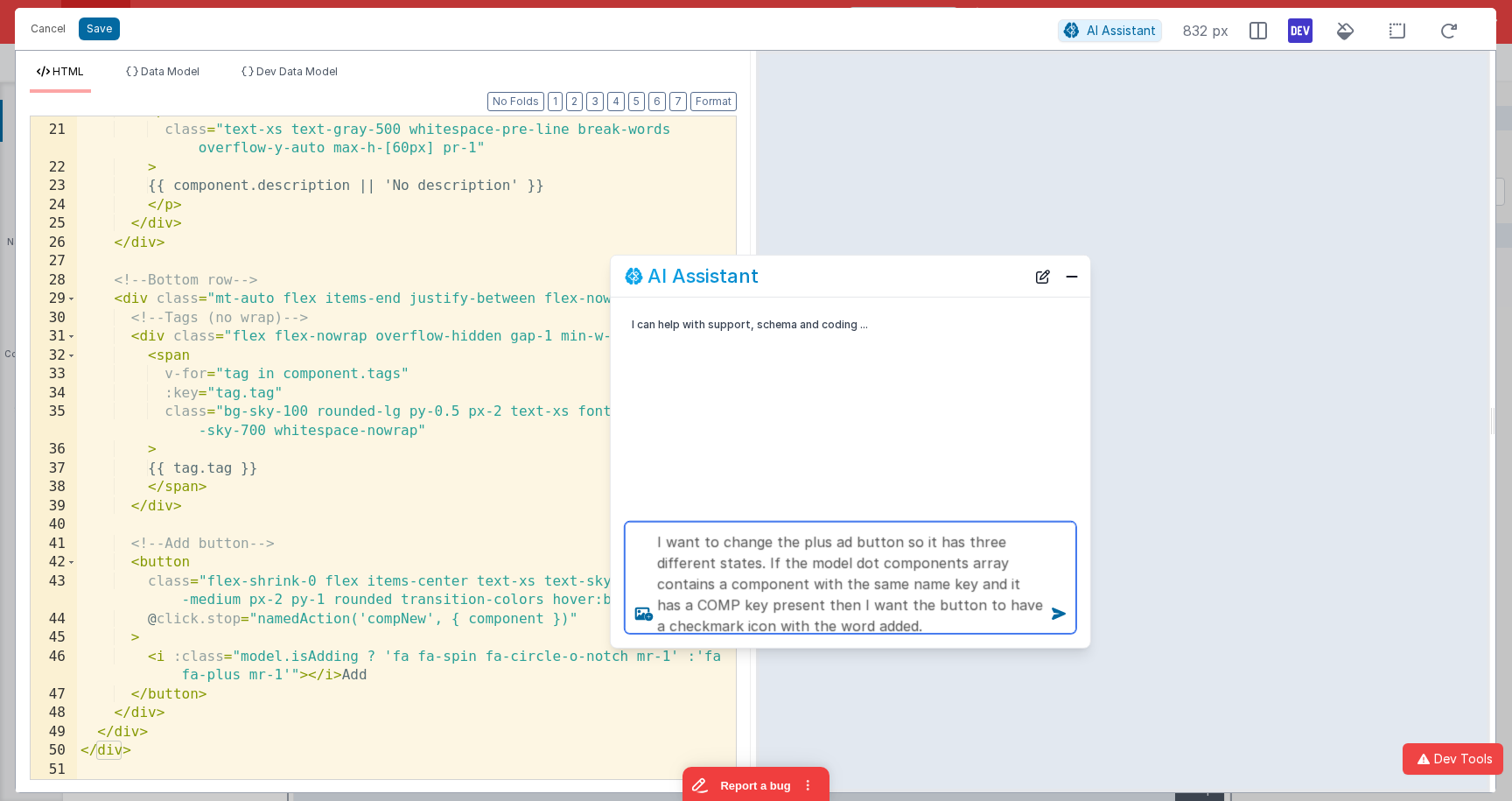
drag, startPoint x: 874, startPoint y: 563, endPoint x: 845, endPoint y: 564, distance: 29.0
click at [845, 564] on textarea "I want to change the plus ad button so it has three different states. If the mo…" at bounding box center [850, 578] width 451 height 112
click at [833, 584] on textarea "I want to change the plus ad button so it has three different states. If the mo…" at bounding box center [850, 578] width 451 height 112
click at [869, 582] on textarea "I want to change the plus ad button so it has three different states. If the mo…" at bounding box center [850, 578] width 451 height 112
click at [990, 584] on textarea "I want to change the plus ad button so it has three different states. If the mo…" at bounding box center [850, 578] width 451 height 112
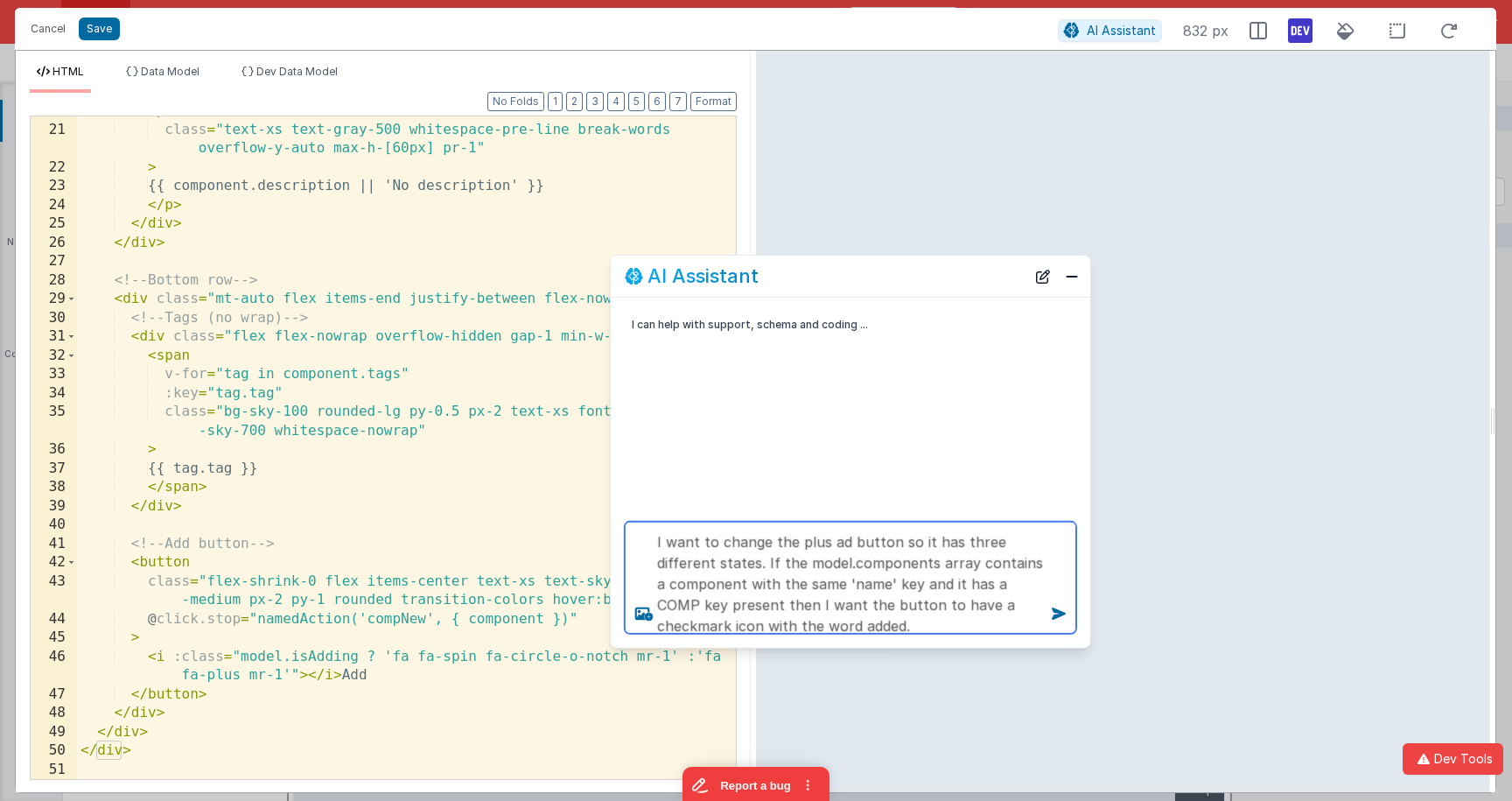
click at [990, 584] on textarea "I want to change the plus ad button so it has three different states. If the mo…" at bounding box center [850, 578] width 451 height 112
click at [732, 607] on textarea "I want to change the plus ad button so it has three different states. If the mo…" at bounding box center [850, 578] width 451 height 112
click at [994, 607] on textarea "I want to change the plus ad button so it has three different states. If the mo…" at bounding box center [850, 578] width 451 height 112
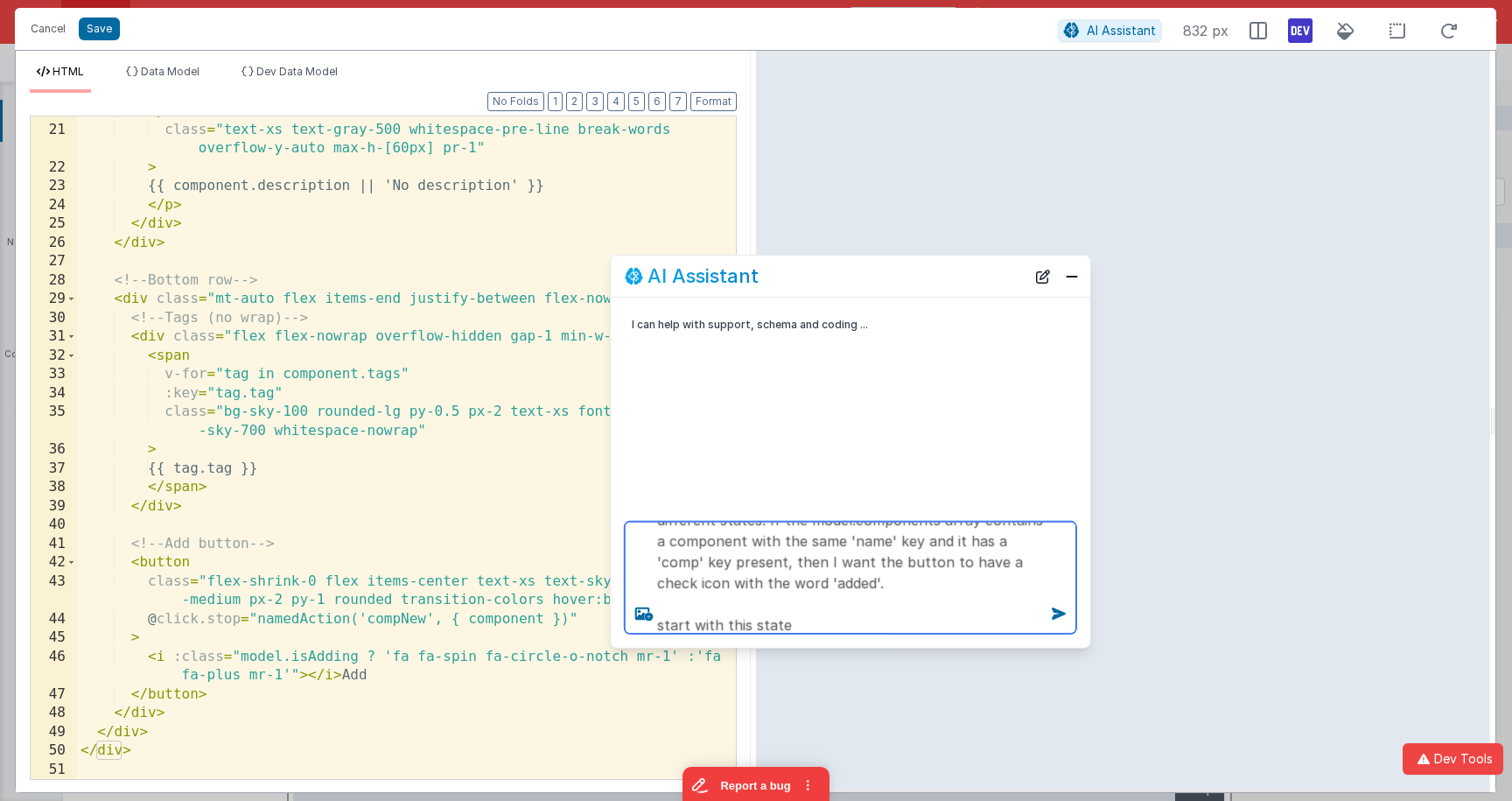
type textarea "I want to change the plus ad button so it has three different states. If the mo…"
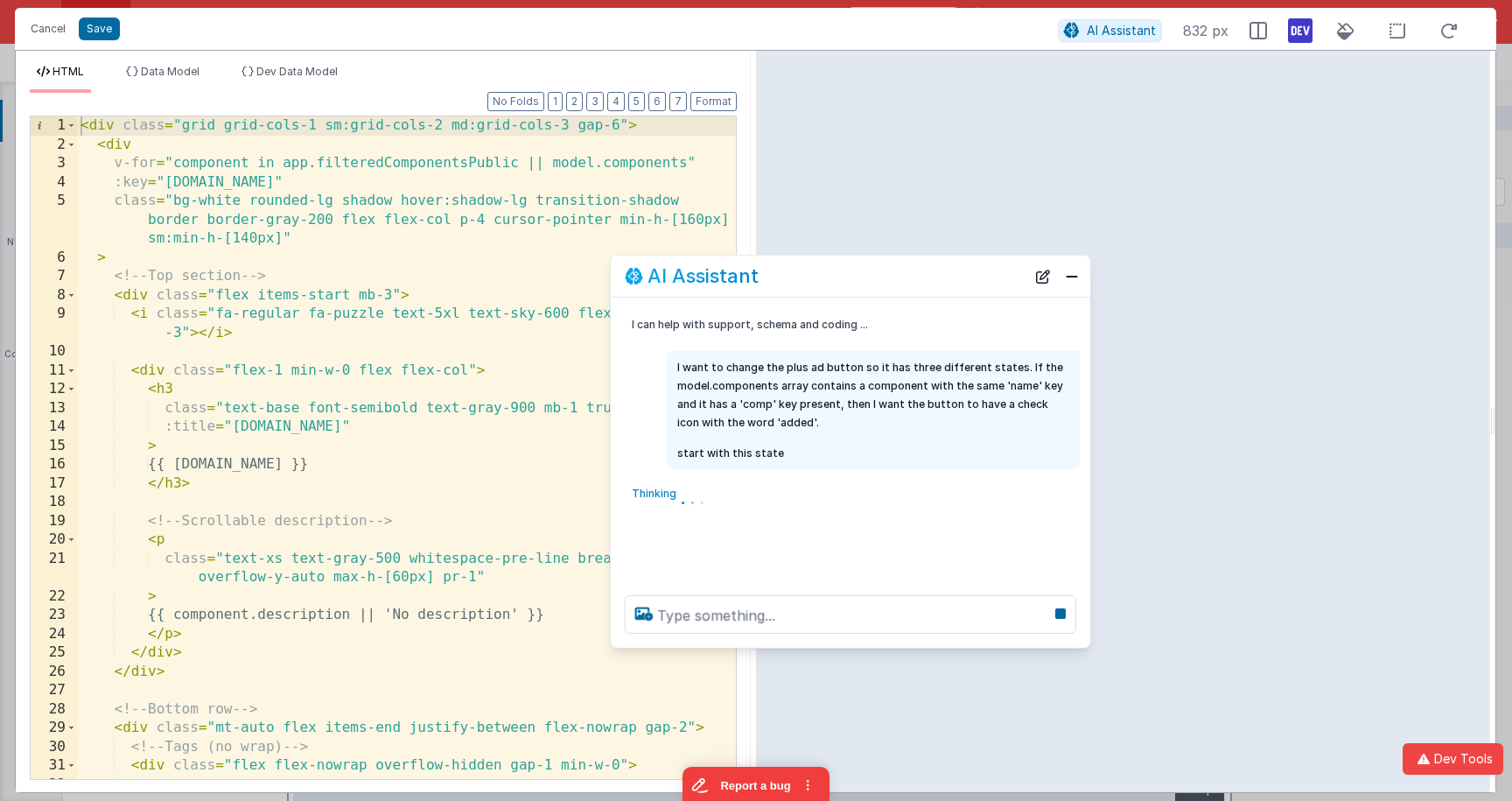
scroll to position [0, 0]
click at [573, 106] on button "2" at bounding box center [574, 101] width 17 height 20
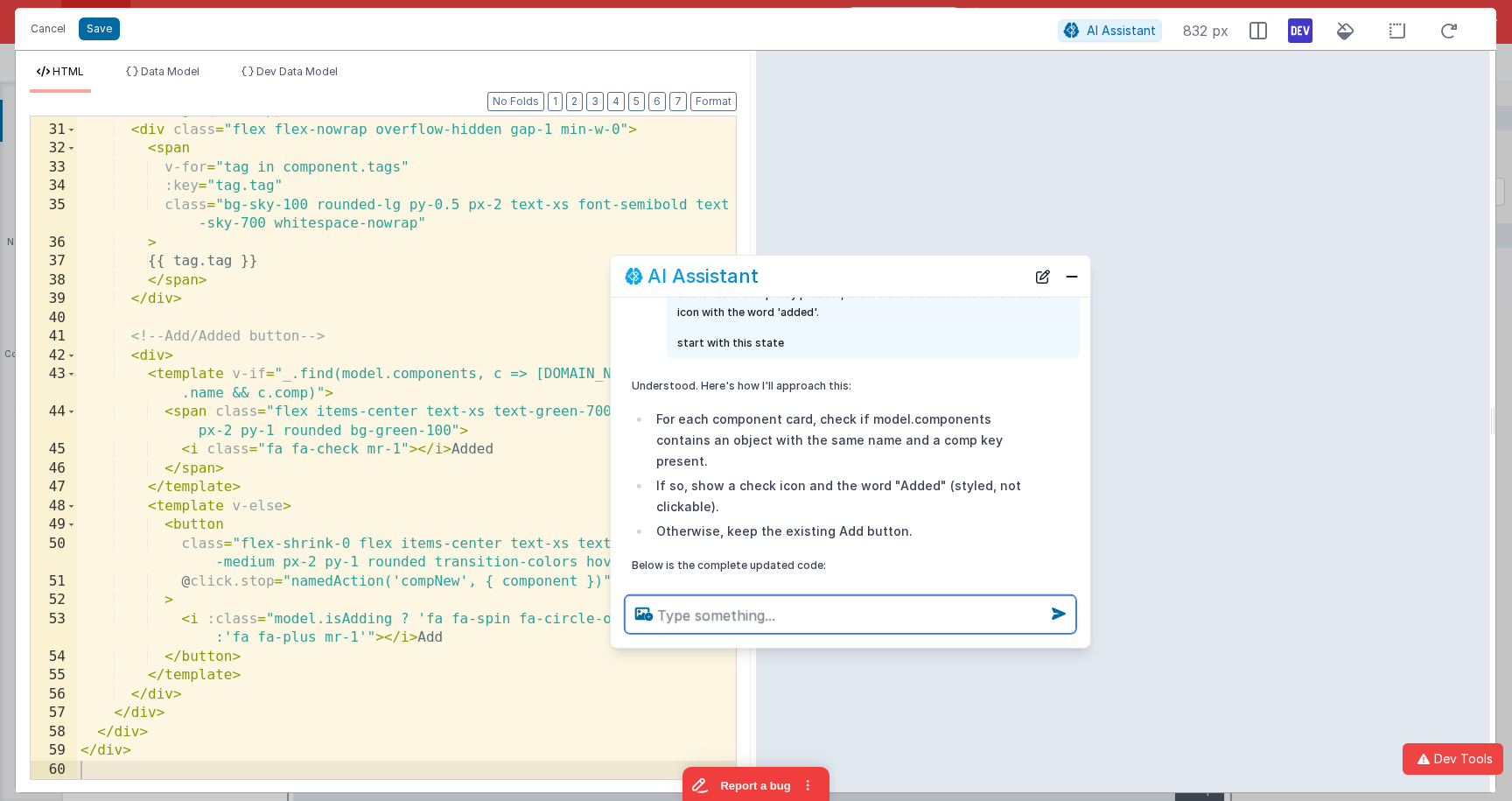
scroll to position [143, 0]
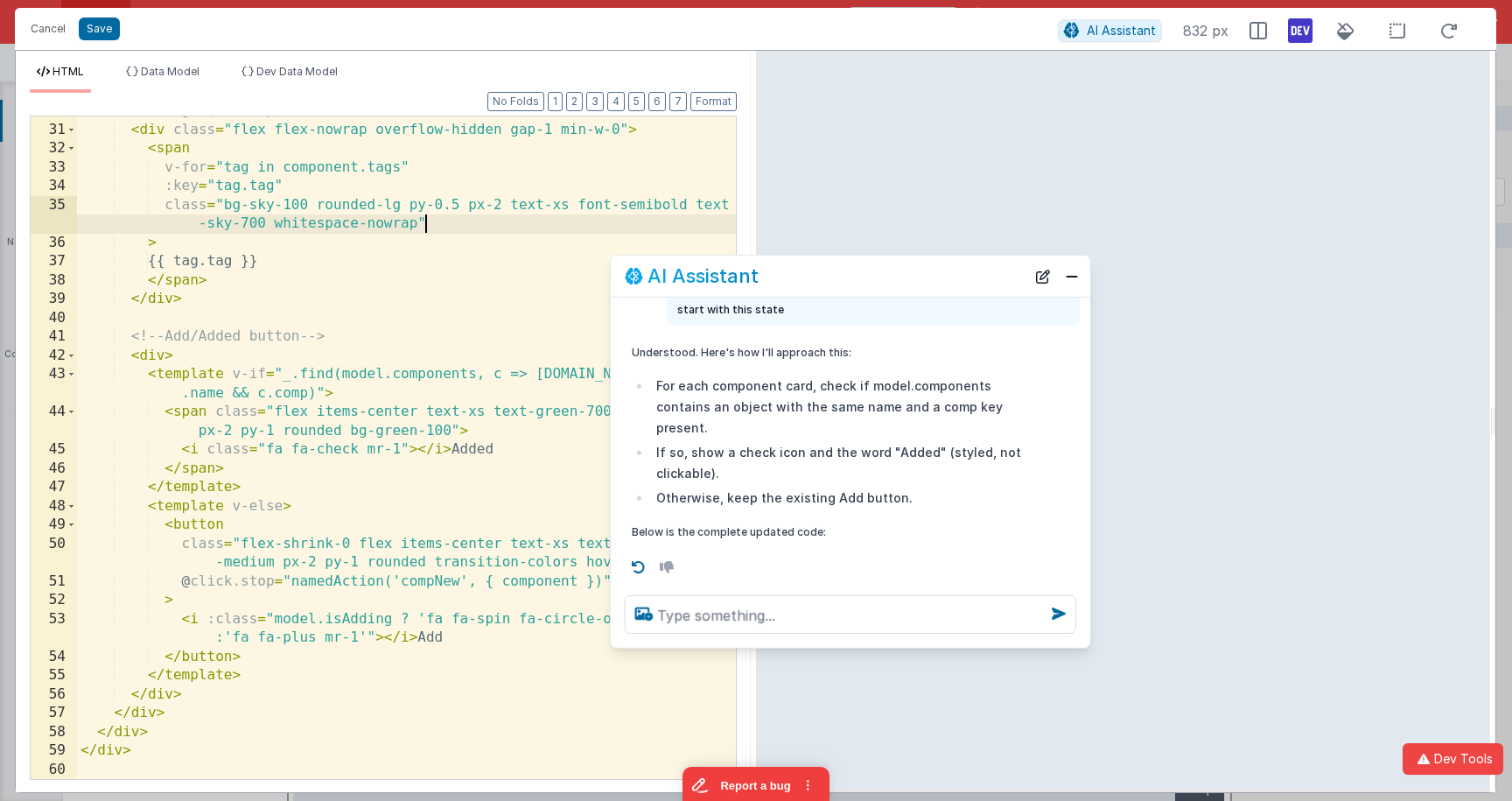
click at [436, 219] on div "<!-- Tags (no wrap) --> < div class = "flex flex-nowrap overflow-hidden gap-1 m…" at bounding box center [407, 451] width 659 height 700
click at [433, 191] on div "<!-- Tags (no wrap) --> < div class = "flex flex-nowrap overflow-hidden gap-1 m…" at bounding box center [407, 453] width 659 height 700
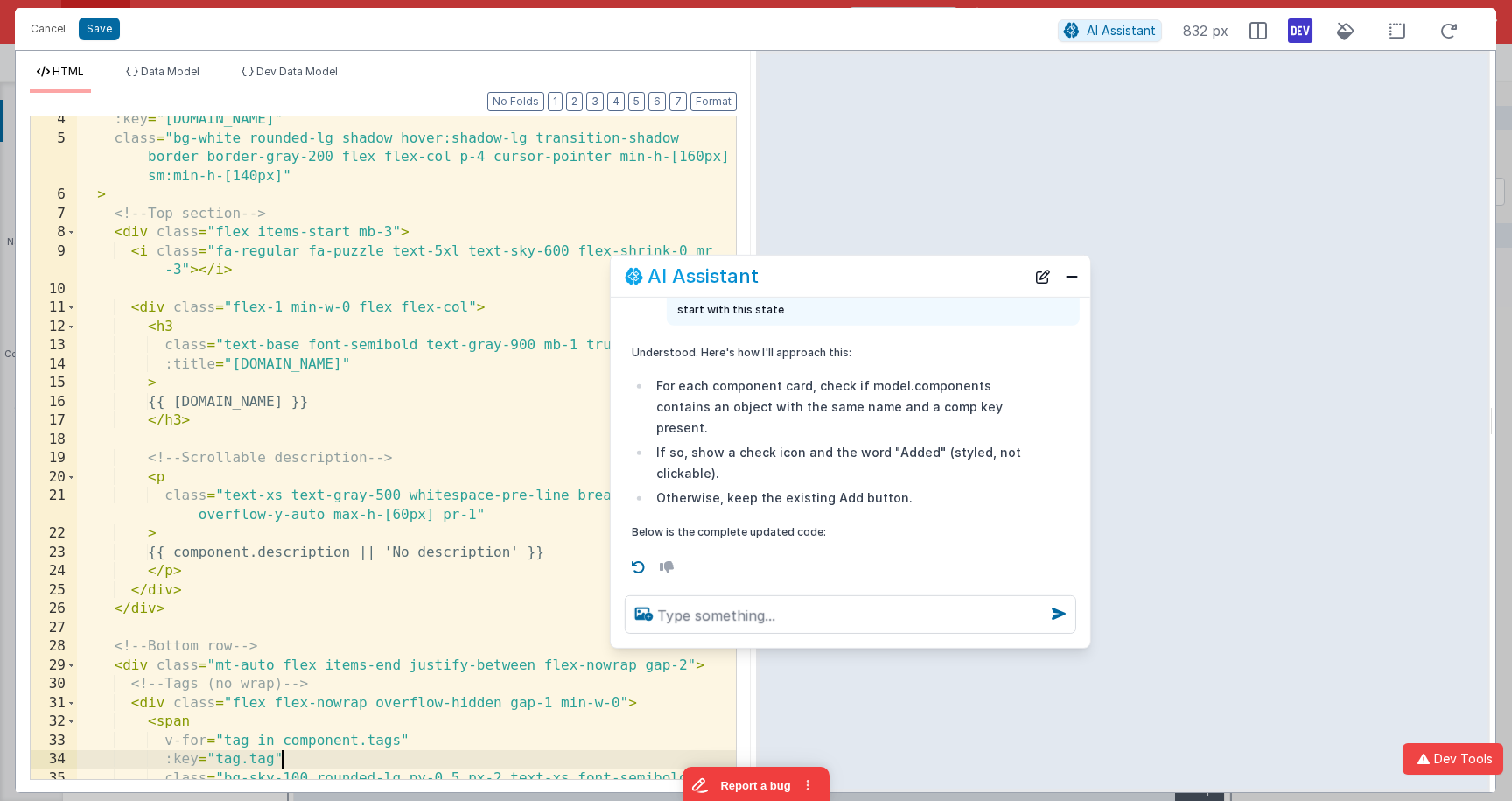
scroll to position [0, 0]
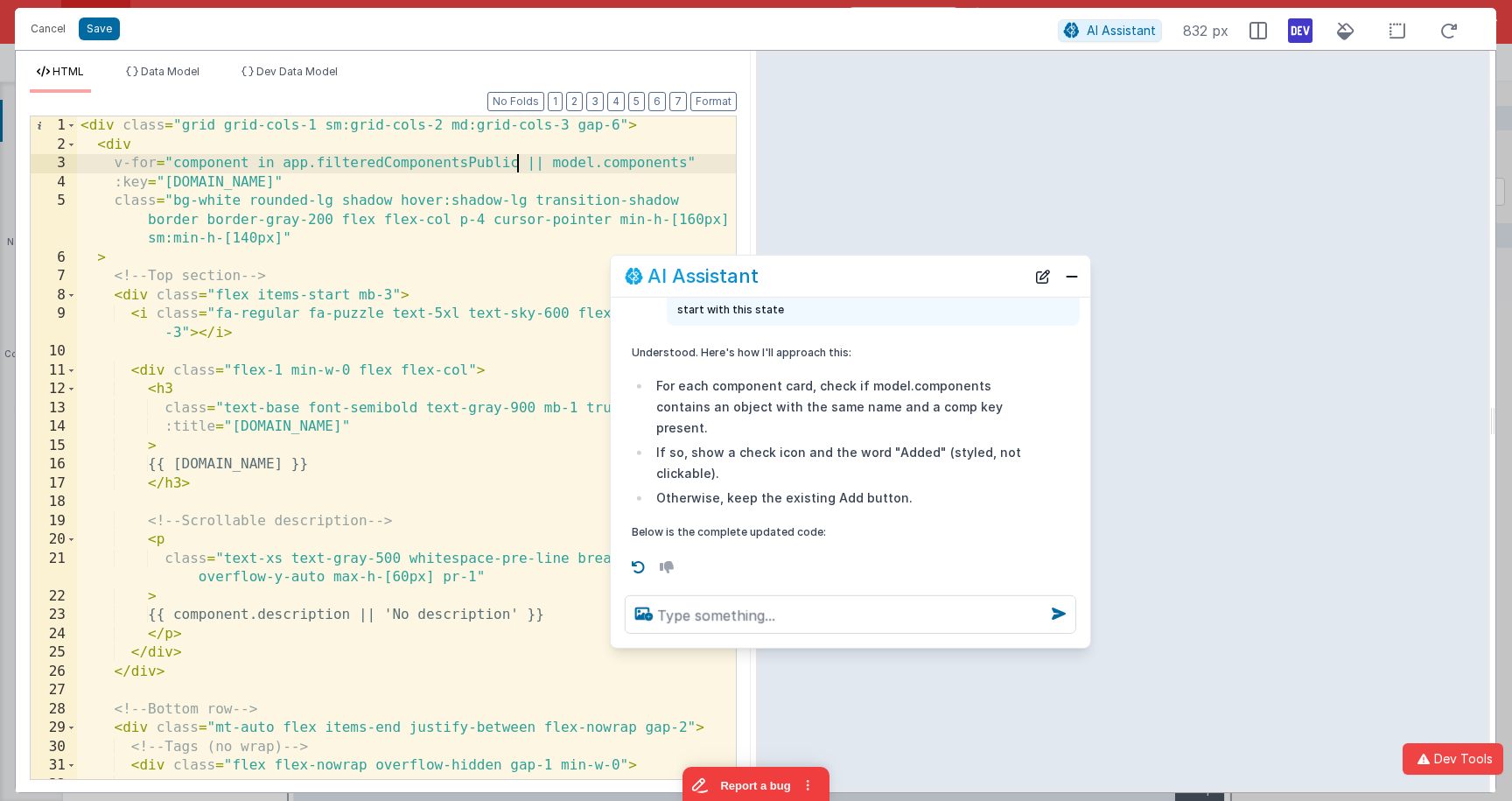
click at [515, 165] on div "< div class = "grid grid-cols-1 sm:grid-cols-2 md:grid-cols-3 gap-6" > < div v-…" at bounding box center [407, 466] width 659 height 700
click at [568, 165] on div "< div class = "grid grid-cols-1 sm:grid-cols-2 md:grid-cols-3 gap-6" > < div v-…" at bounding box center [407, 466] width 659 height 700
click at [668, 163] on div "< div class = "grid grid-cols-1 sm:grid-cols-2 md:grid-cols-3 gap-6" > < div v-…" at bounding box center [407, 466] width 659 height 700
click at [90, 30] on button "Save" at bounding box center [99, 29] width 41 height 23
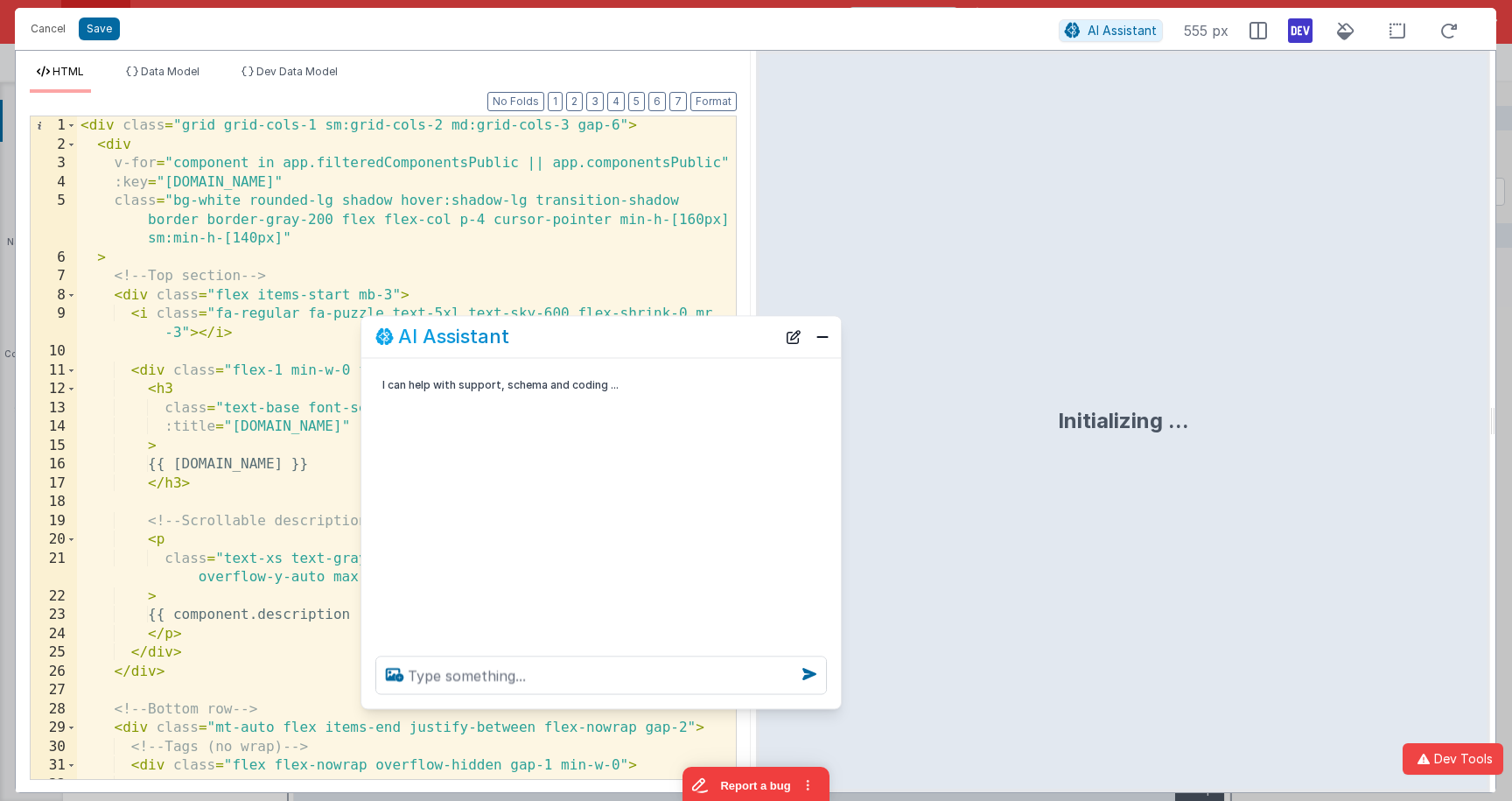
drag, startPoint x: 320, startPoint y: 420, endPoint x: 666, endPoint y: 340, distance: 355.1
click at [666, 340] on div "AI Assistant" at bounding box center [576, 337] width 400 height 21
drag, startPoint x: 59, startPoint y: 29, endPoint x: 619, endPoint y: 200, distance: 585.5
click at [59, 28] on button "Cancel" at bounding box center [48, 29] width 53 height 25
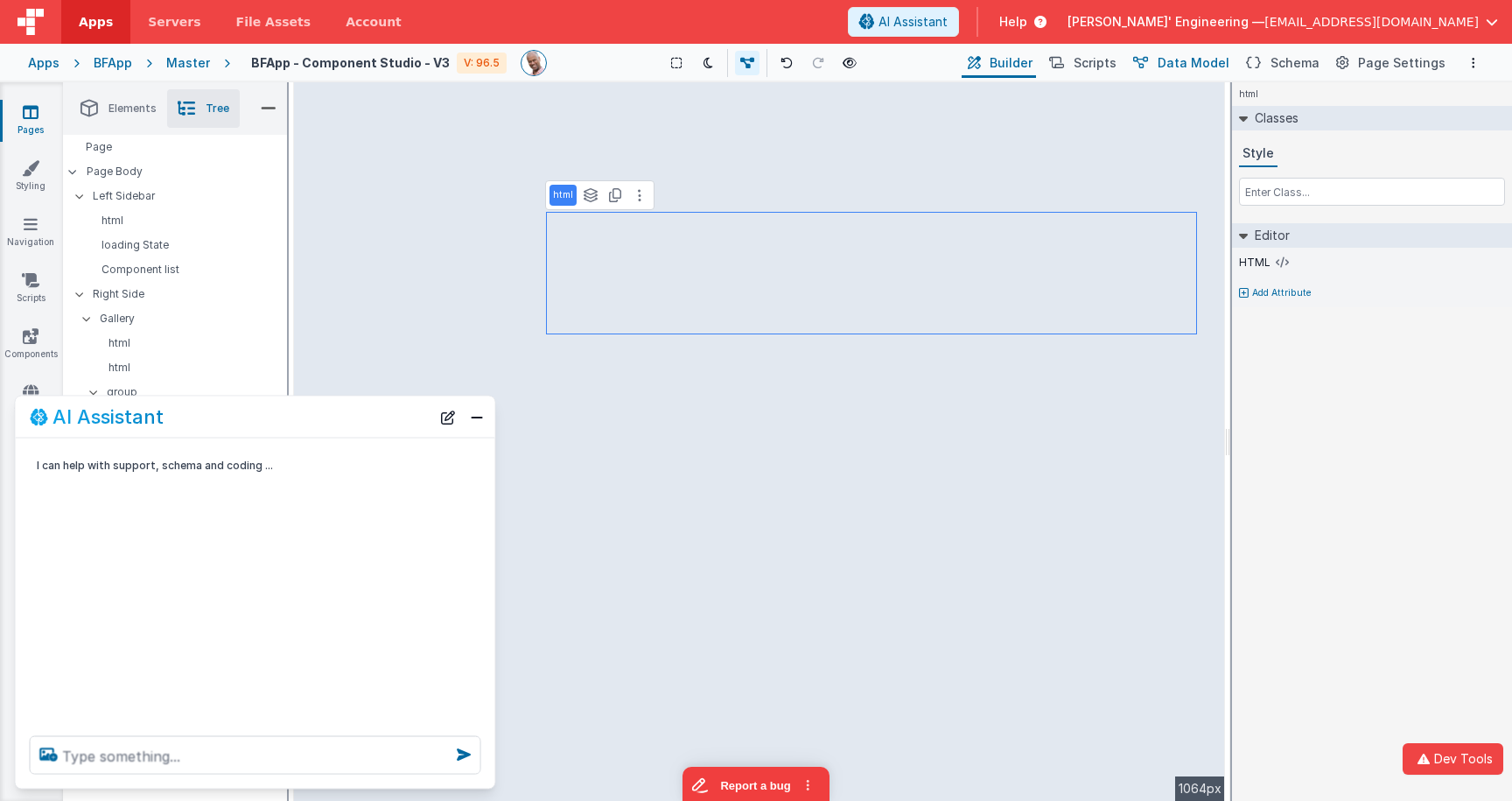
click at [1198, 61] on span "Data Model" at bounding box center [1193, 63] width 72 height 18
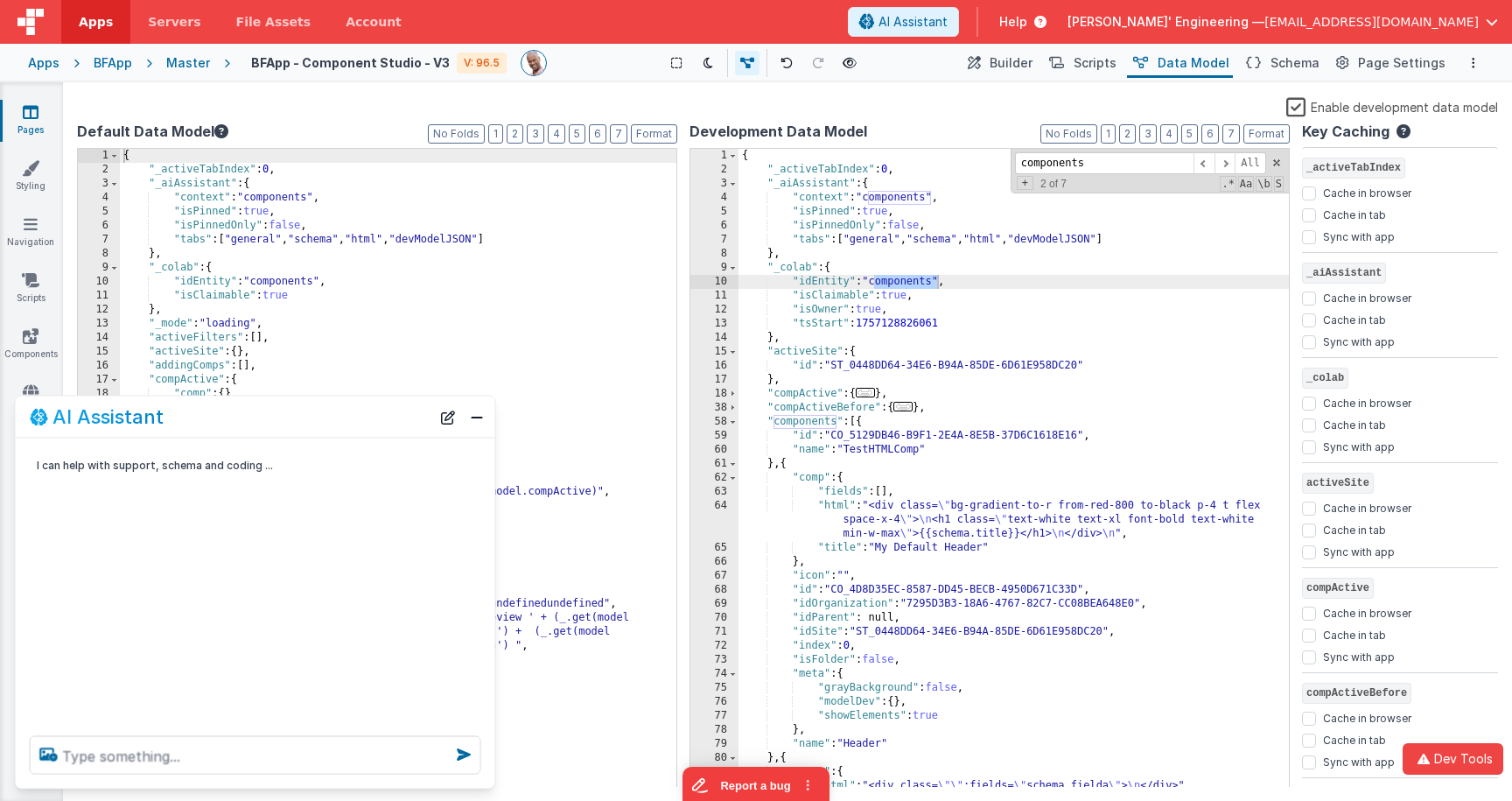
click at [882, 447] on div "{ "_activeTabIndex" : 0 , "_aiAssistant" : { "context" : "components" , "isPinn…" at bounding box center [1014, 481] width 550 height 667
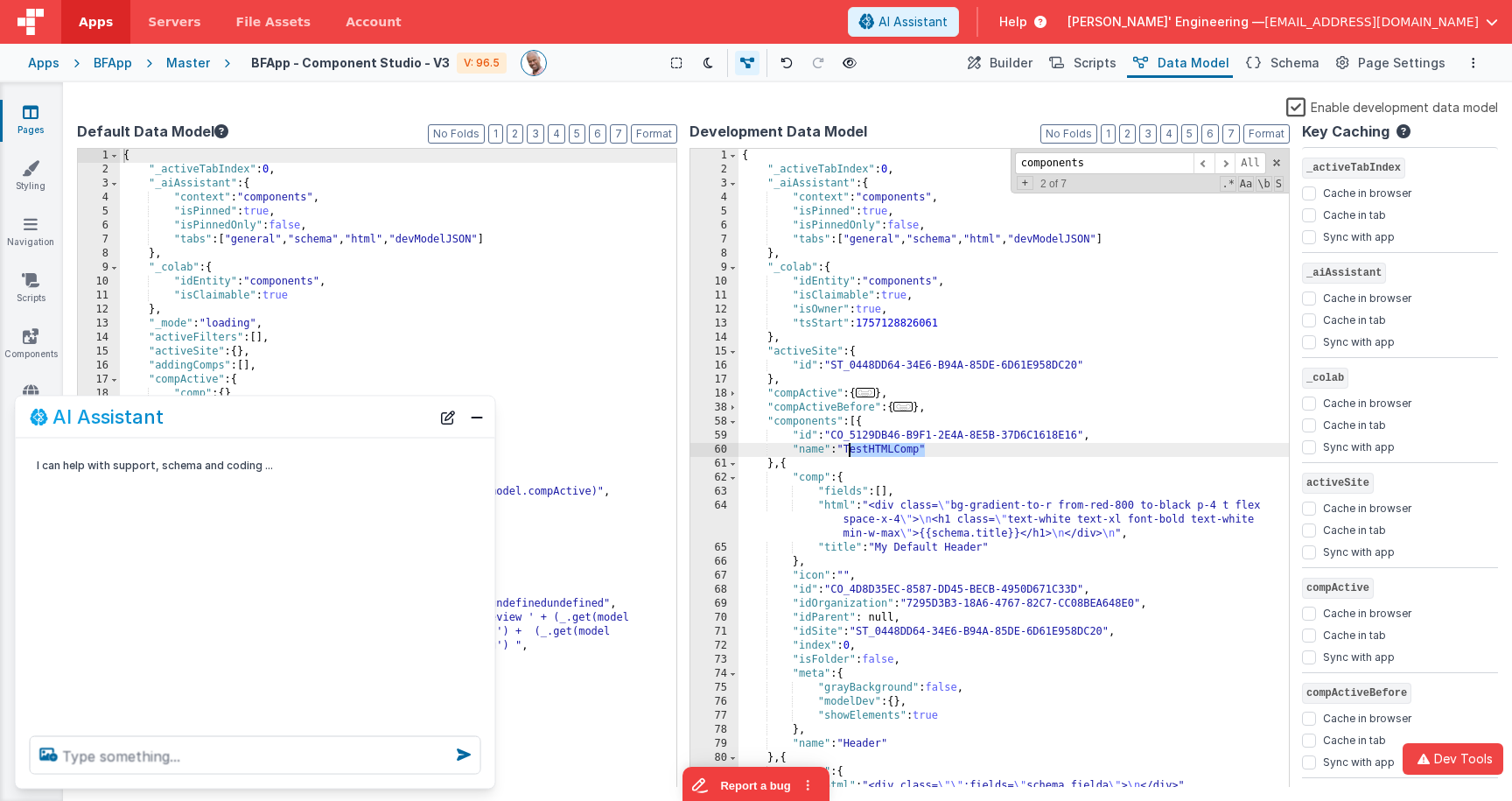
click at [882, 447] on div "{ "_activeTabIndex" : 0 , "_aiAssistant" : { "context" : "components" , "isPinn…" at bounding box center [1014, 481] width 550 height 667
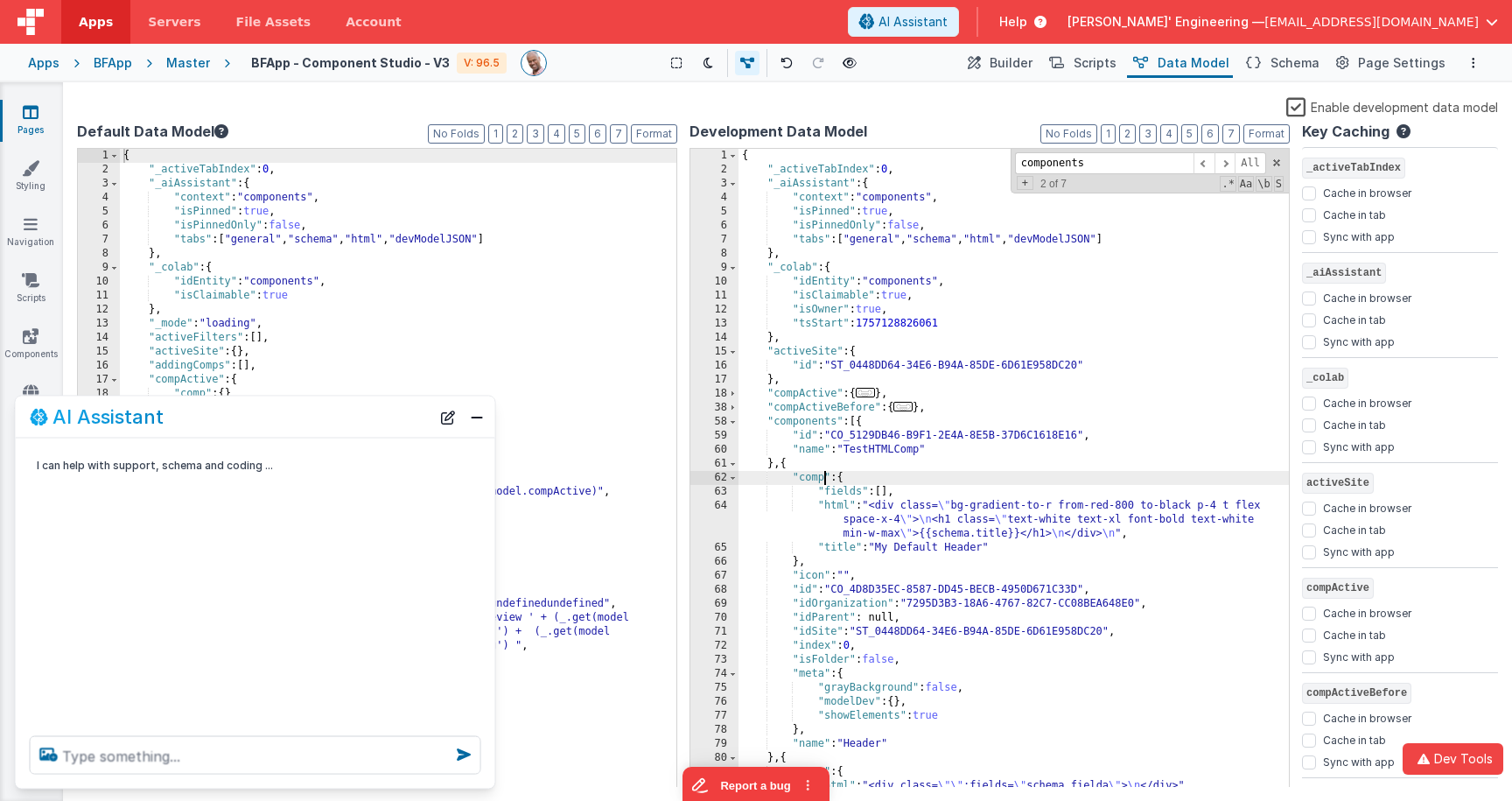
click at [824, 480] on div "{ "_activeTabIndex" : 0 , "_aiAssistant" : { "context" : "components" , "isPinn…" at bounding box center [1014, 481] width 550 height 667
click at [1032, 60] on span "Builder" at bounding box center [1011, 63] width 43 height 18
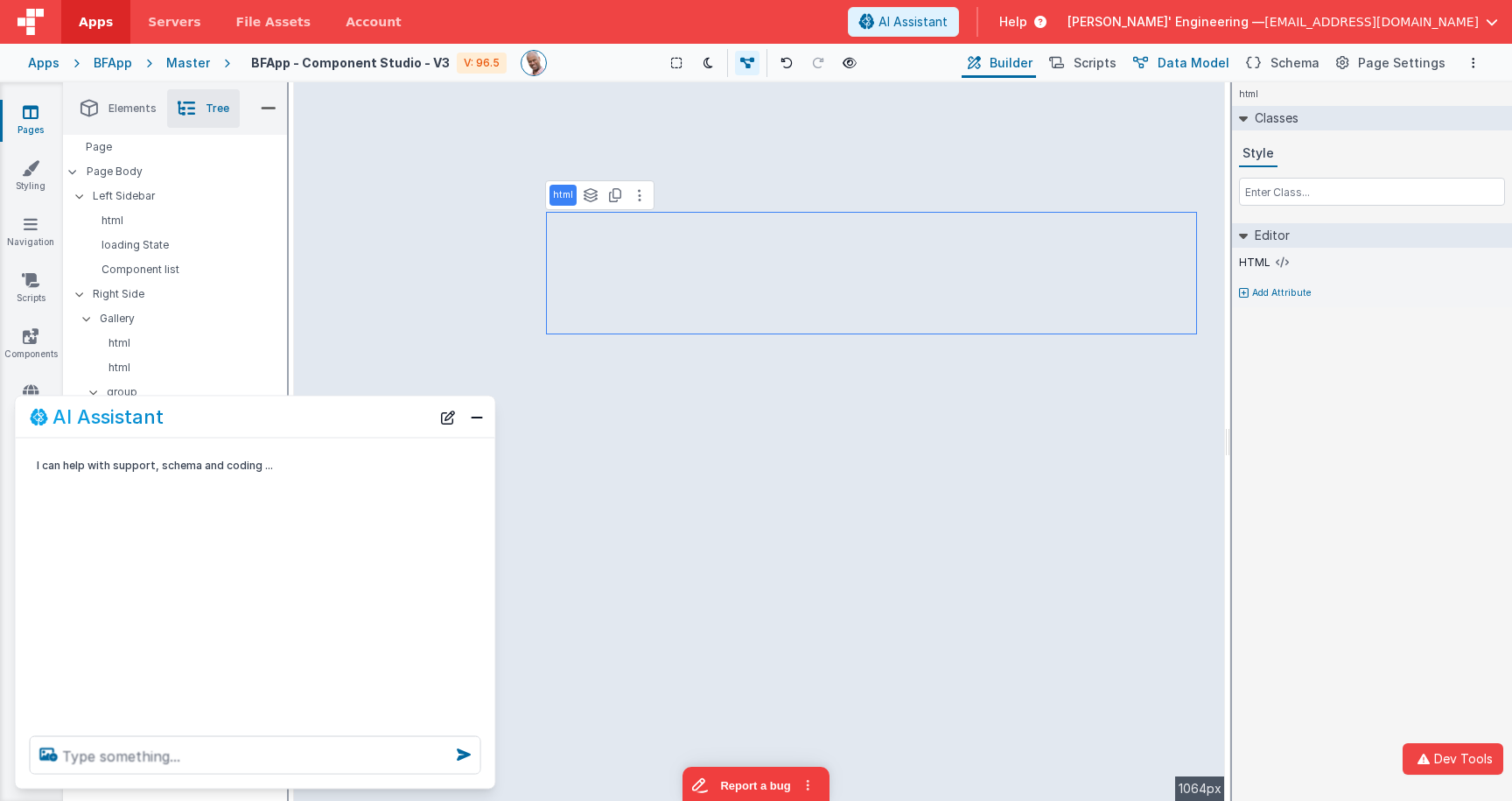
click at [1201, 69] on span "Data Model" at bounding box center [1193, 63] width 72 height 18
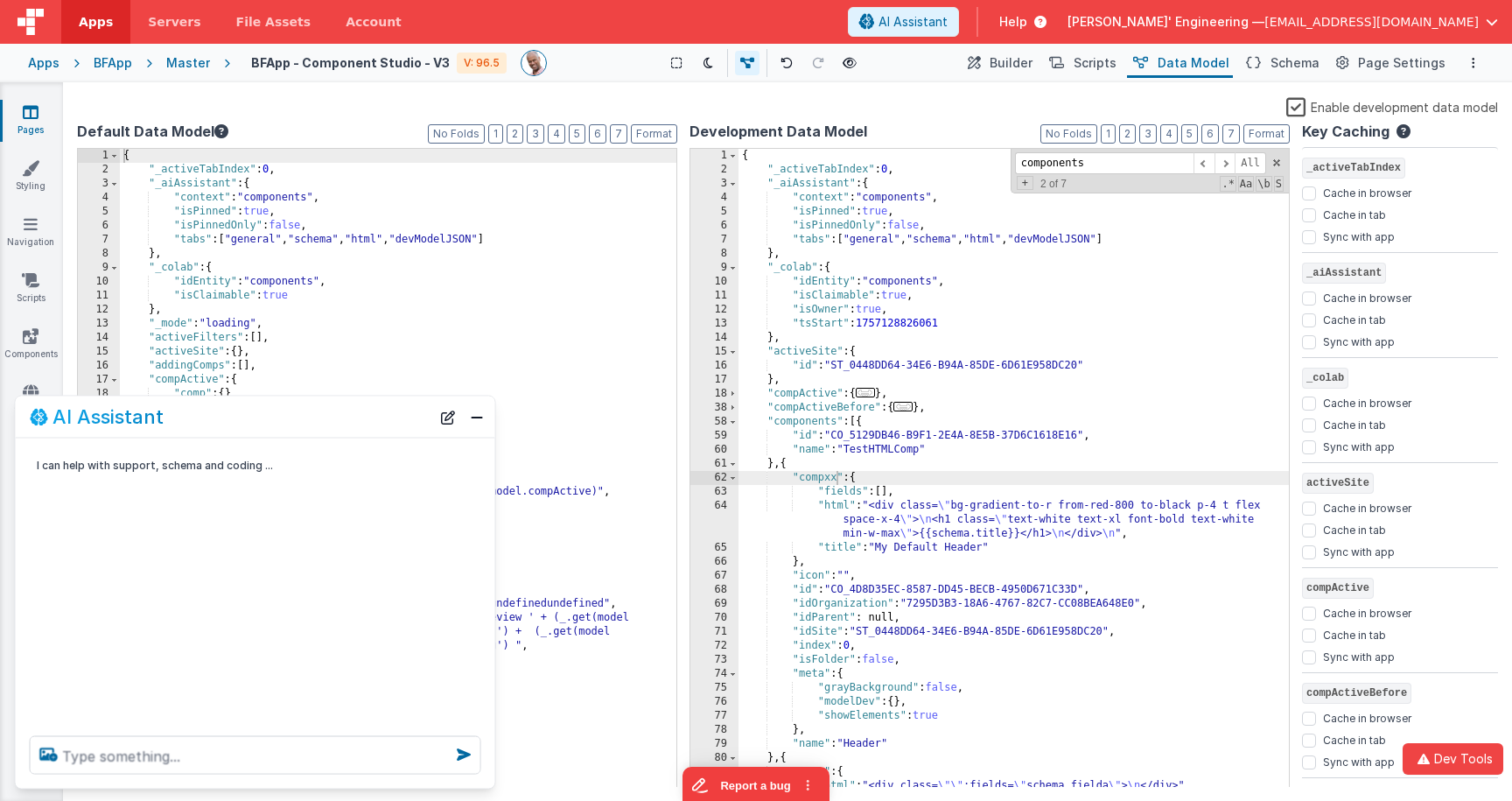
click at [1137, 321] on div "{ "_activeTabIndex" : 0 , "_aiAssistant" : { "context" : "components" , "isPinn…" at bounding box center [1014, 481] width 550 height 667
click at [1032, 64] on span "Builder" at bounding box center [1011, 63] width 43 height 18
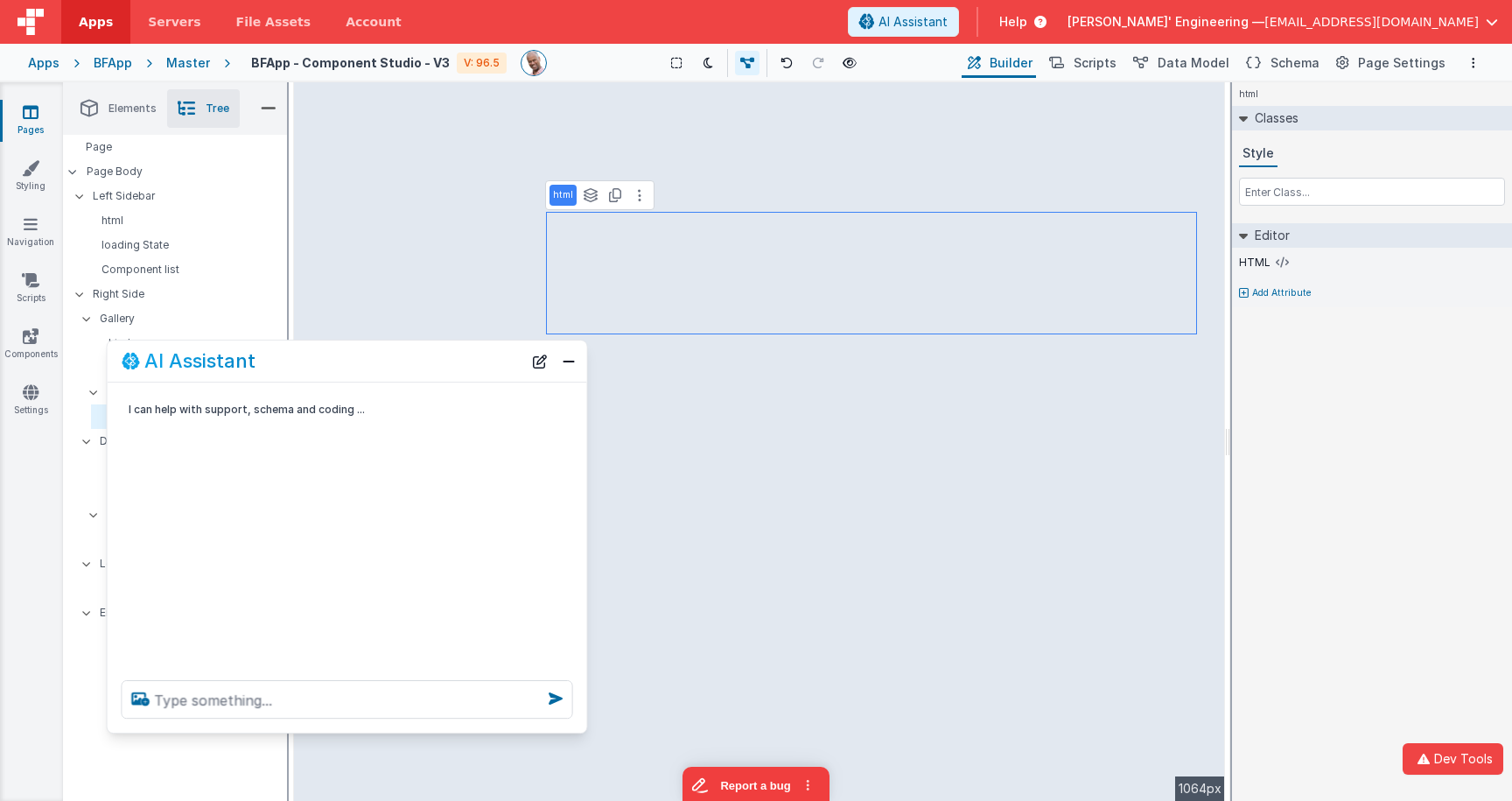
drag, startPoint x: 354, startPoint y: 436, endPoint x: 463, endPoint y: 376, distance: 124.4
click at [445, 381] on div "AI Assistant" at bounding box center [347, 360] width 480 height 41
click at [400, 701] on textarea at bounding box center [346, 700] width 451 height 38
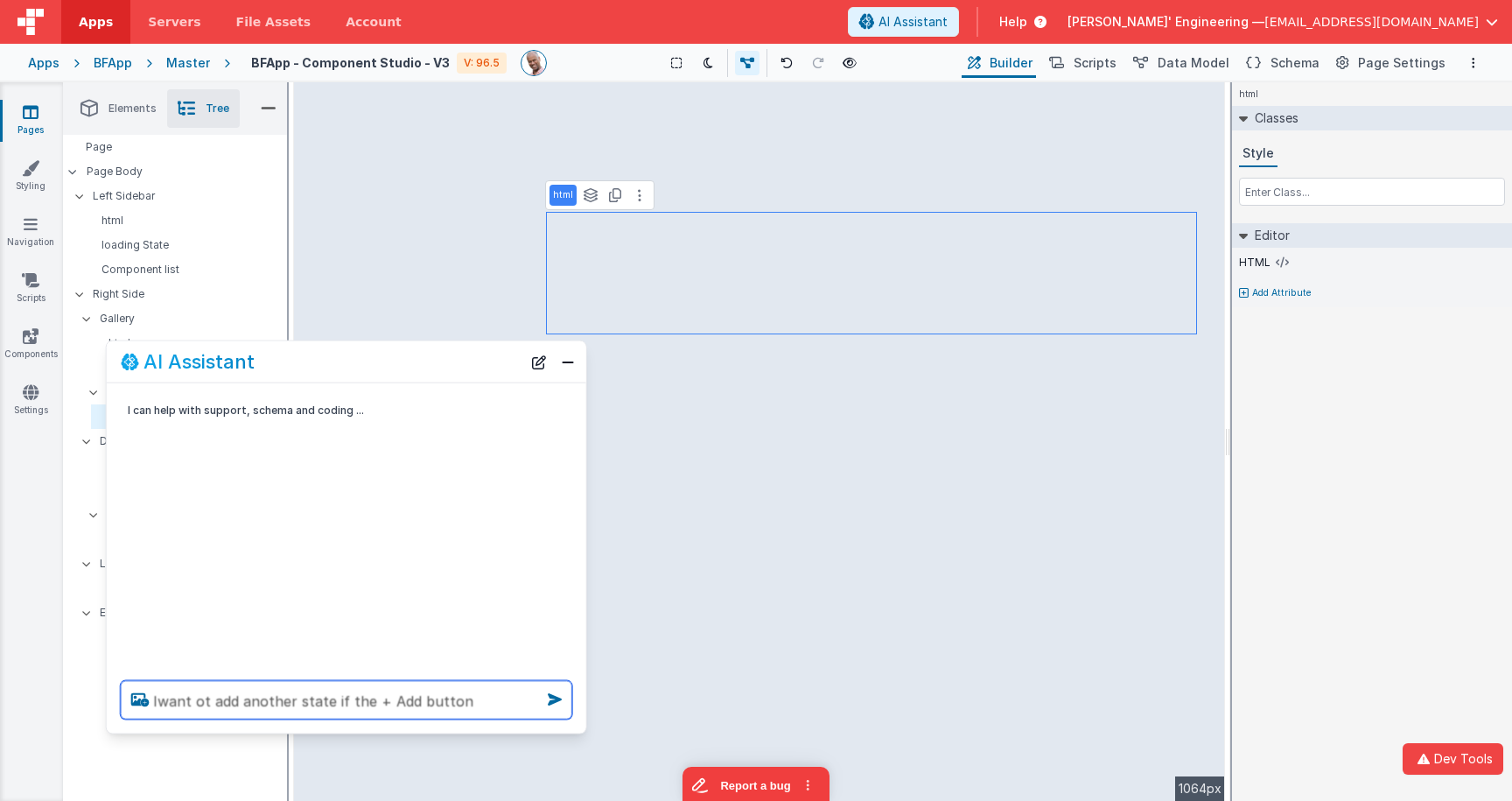
click at [156, 699] on textarea "Iwant ot add another state if the + Add button" at bounding box center [346, 700] width 451 height 38
click at [349, 703] on textarea "I want ot add another state if the + Add button" at bounding box center [346, 700] width 451 height 38
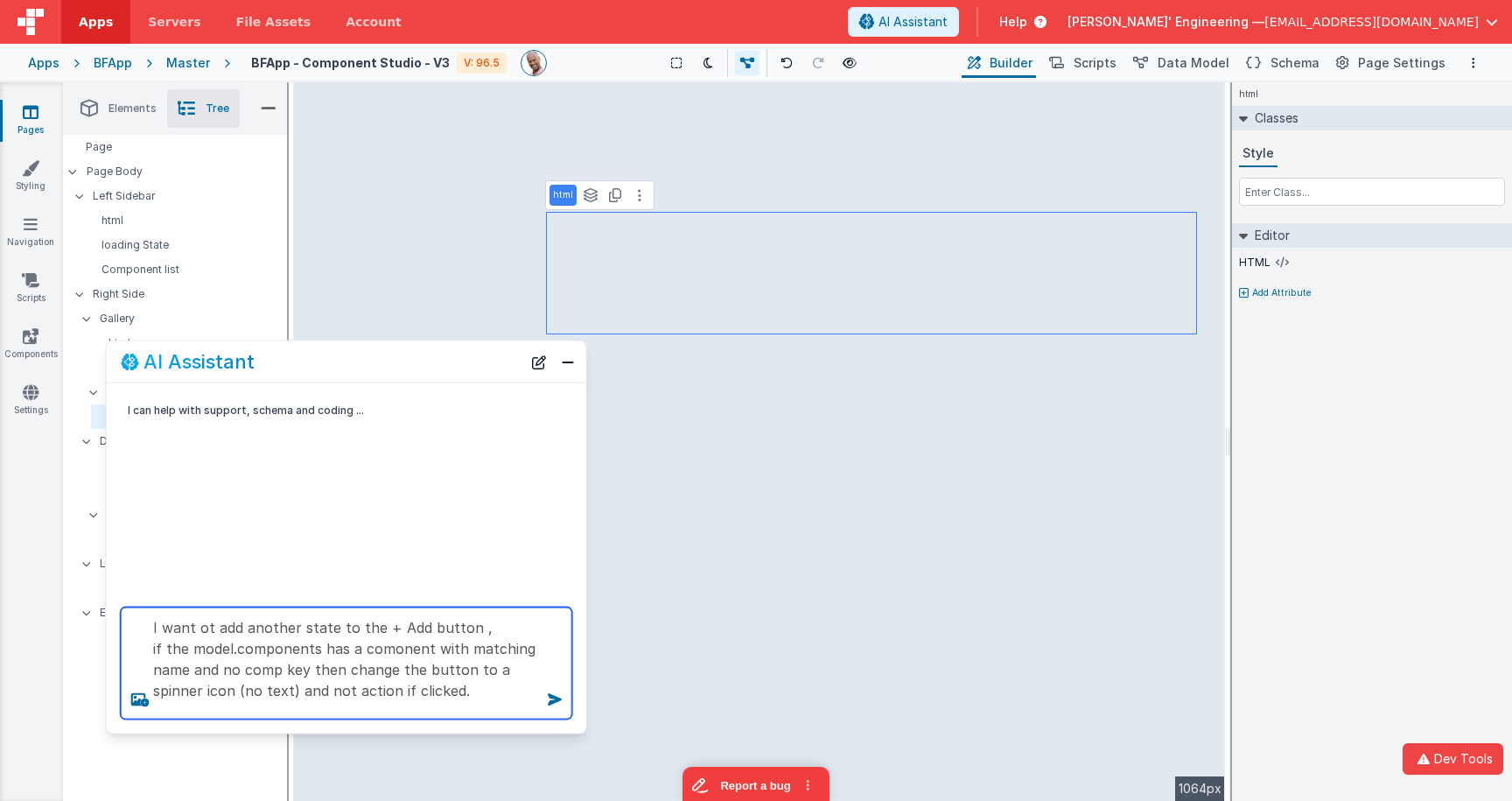
scroll to position [26, 0]
click at [507, 674] on textarea "I want ot add another state to the + Add button , if the model.components has a…" at bounding box center [346, 663] width 451 height 112
click at [457, 641] on textarea "I want ot add another state to the + Add button , if the model.components has a…" at bounding box center [346, 663] width 451 height 112
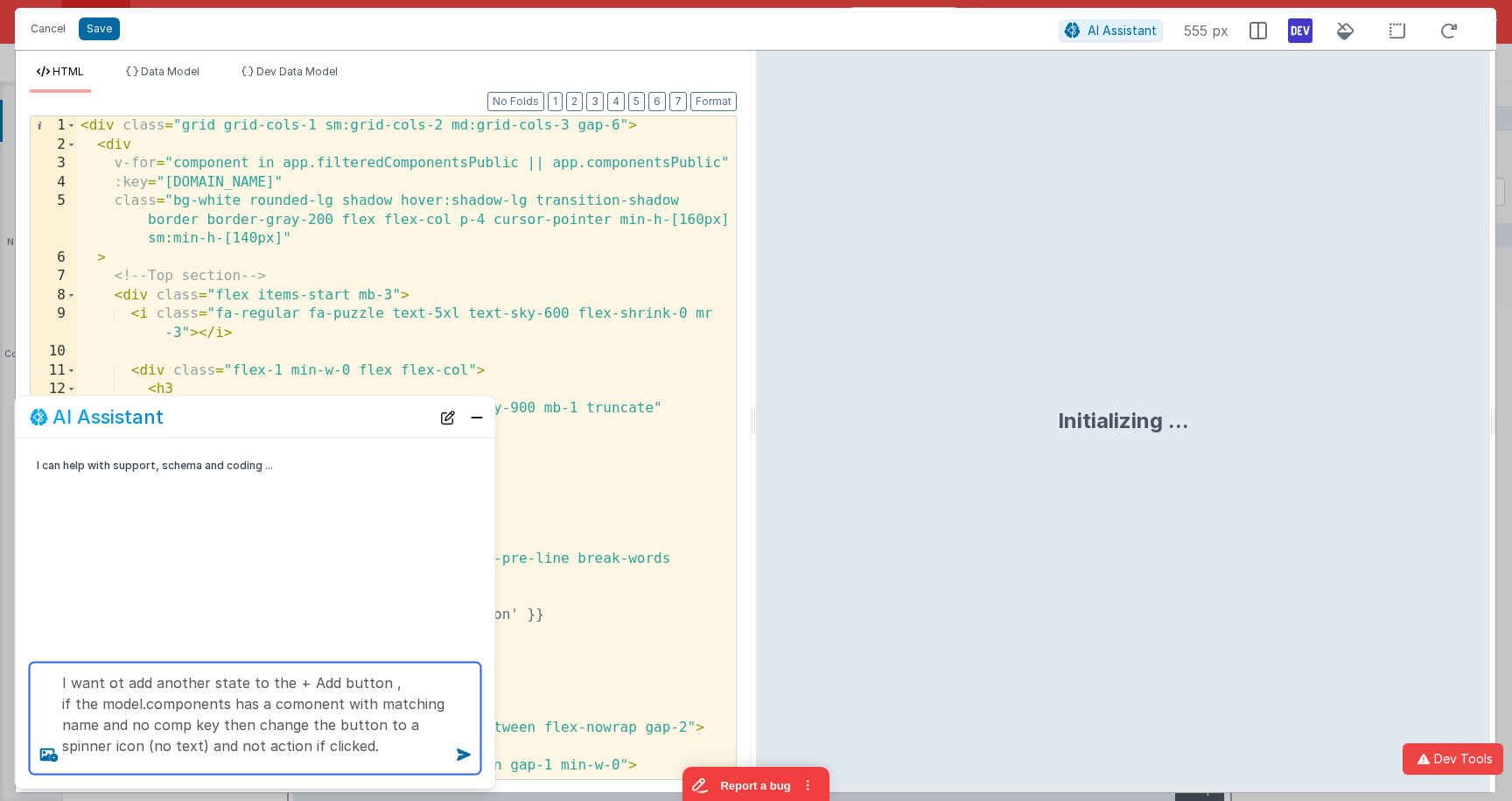
click at [297, 713] on textarea "I want ot add another state to the + Add button , if the model.components has a…" at bounding box center [255, 718] width 451 height 112
type textarea "I want ot add another state to the + Add button , if the model.components has a…"
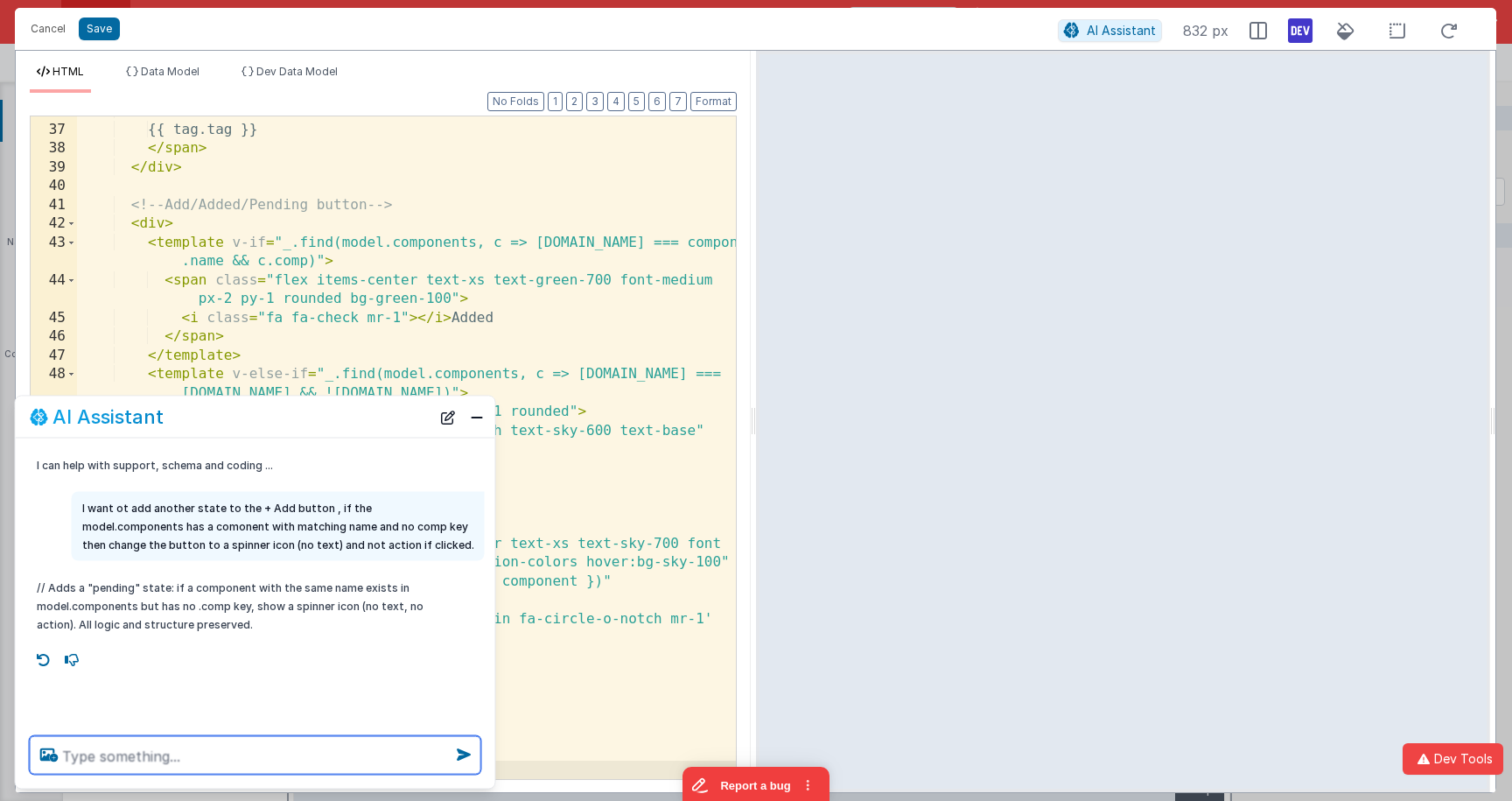
scroll to position [767, 0]
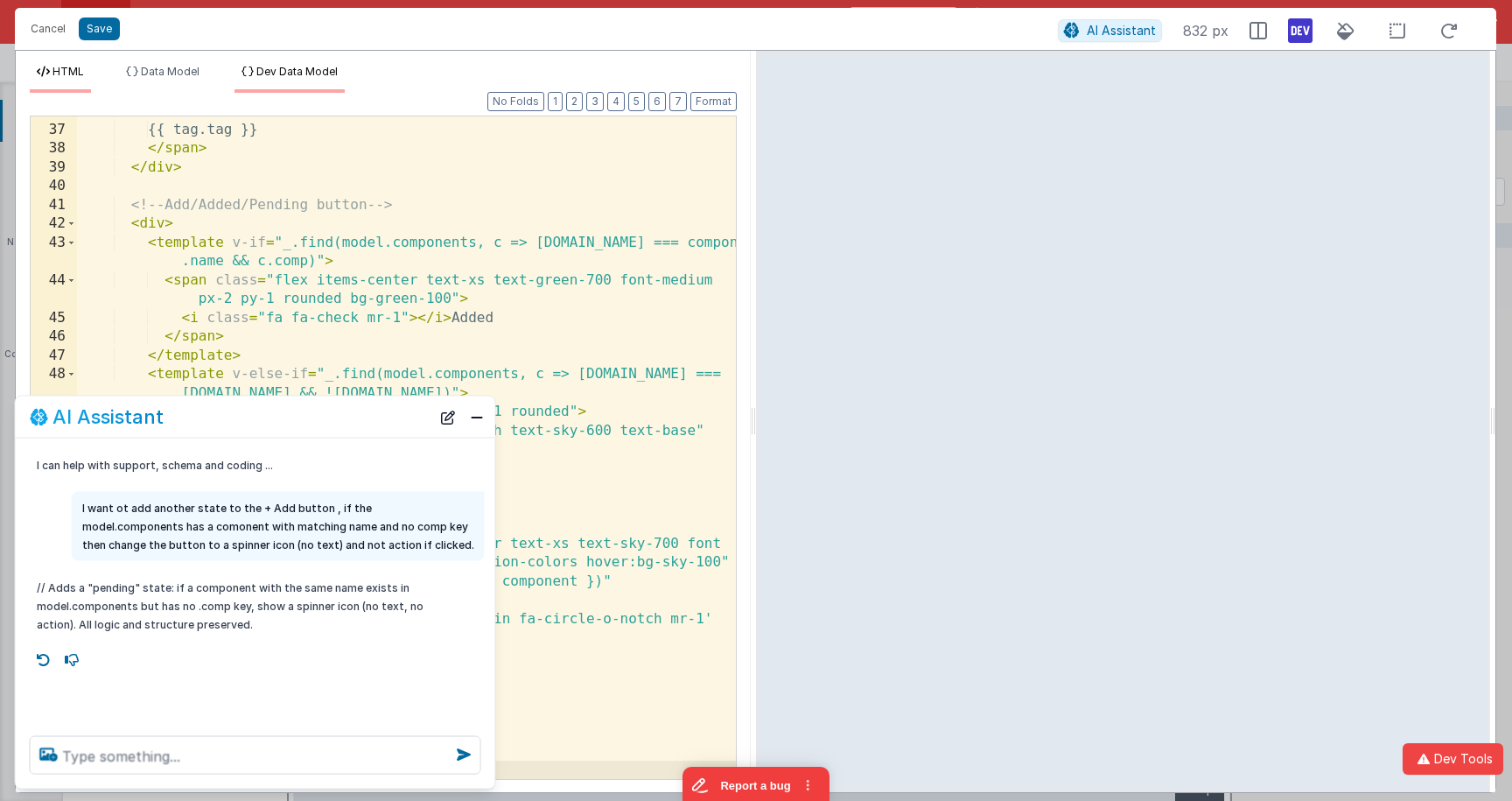
click at [279, 71] on span "Dev Data Model" at bounding box center [296, 71] width 81 height 13
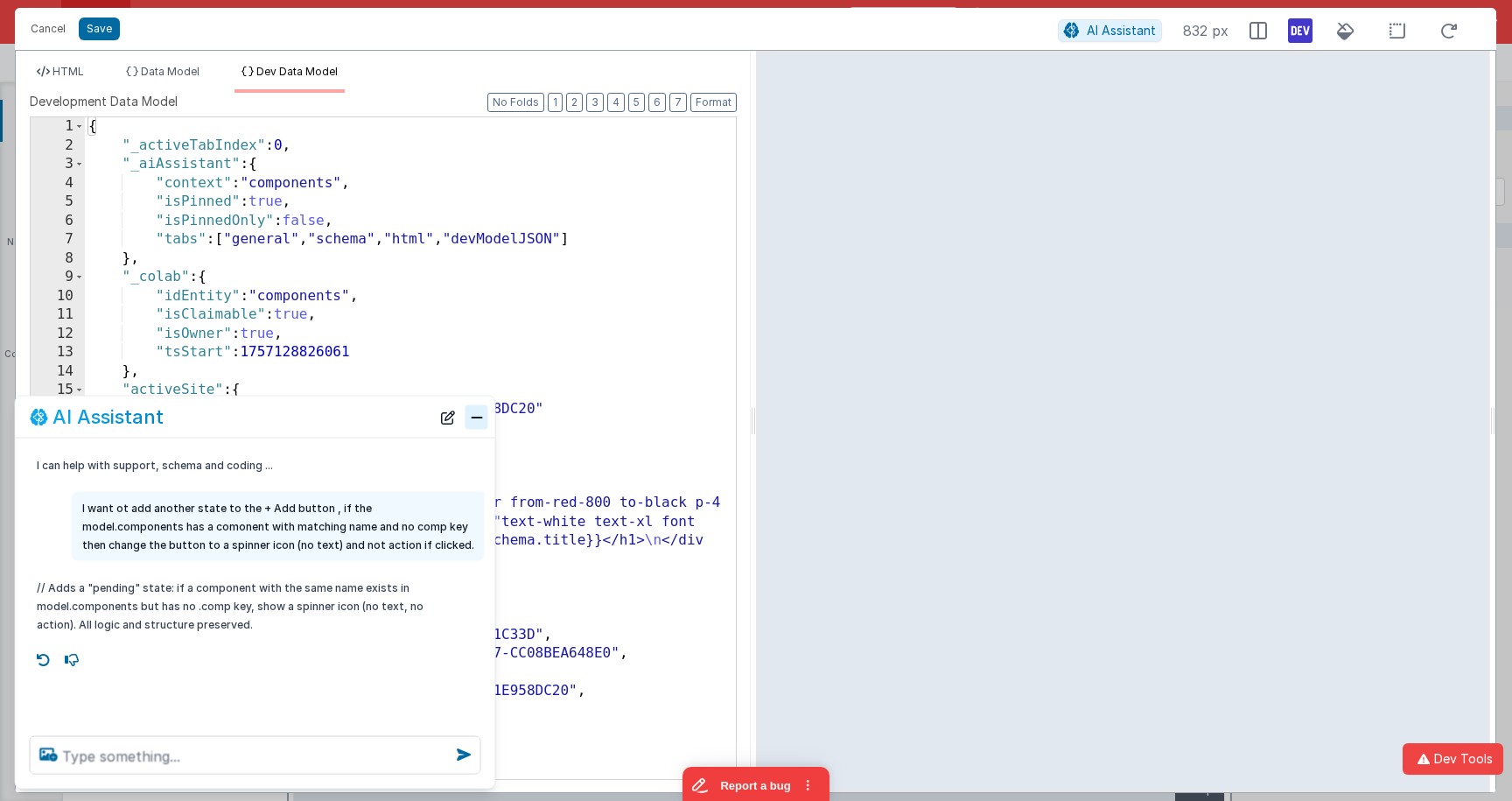
click at [473, 415] on button "Close" at bounding box center [477, 417] width 23 height 25
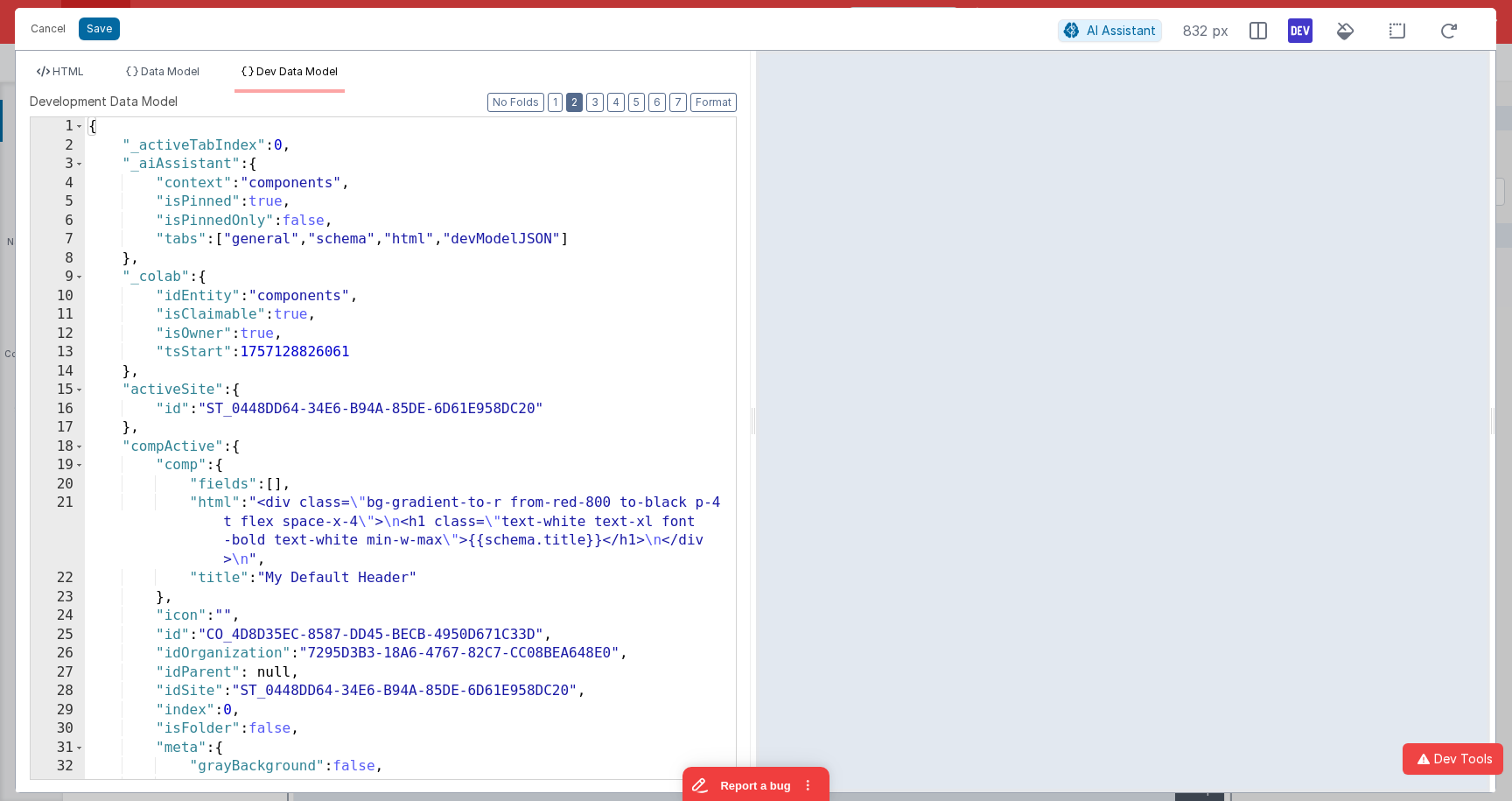
click at [578, 100] on button "2" at bounding box center [574, 102] width 17 height 20
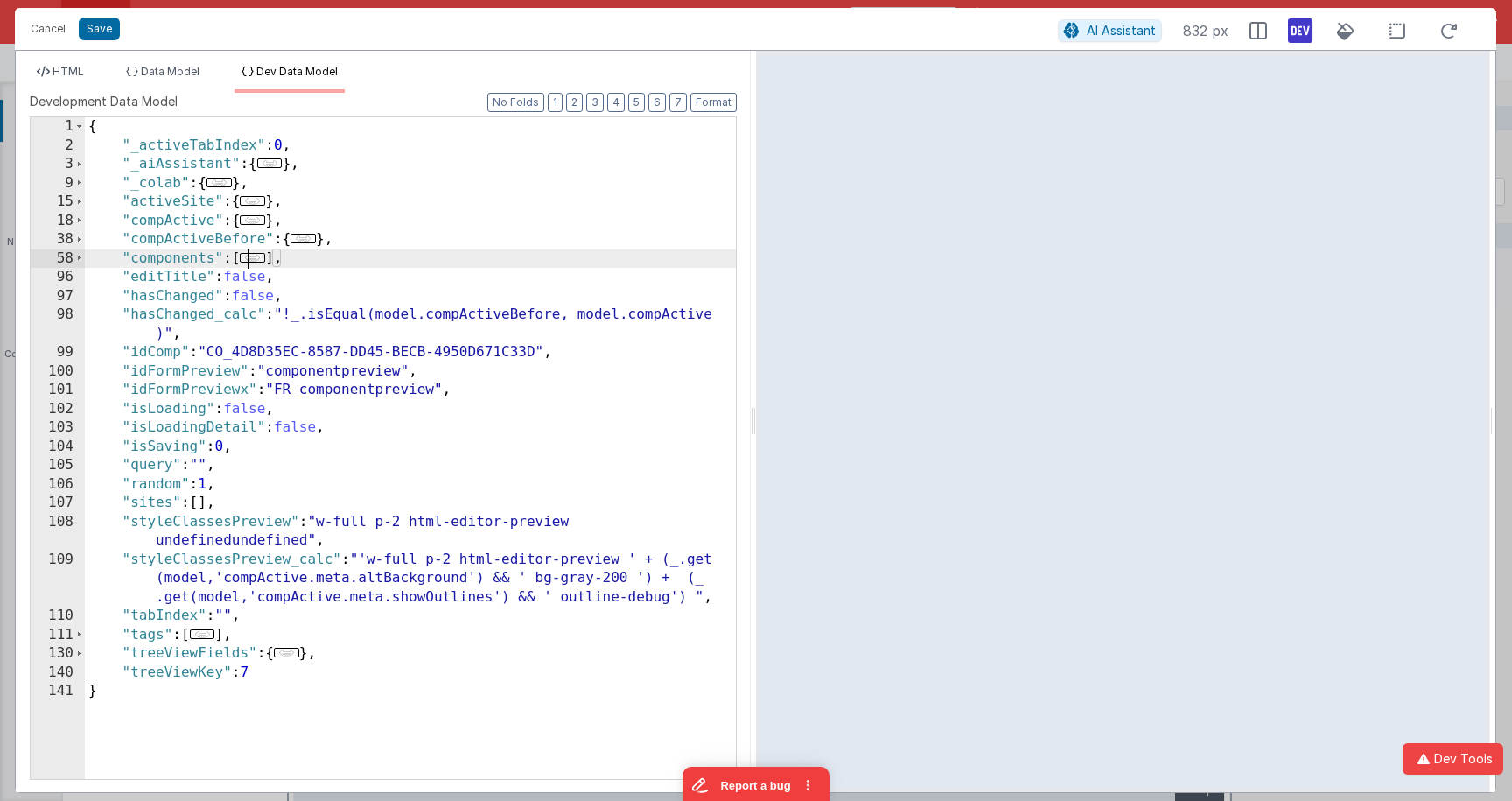
click at [252, 258] on span "..." at bounding box center [252, 257] width 26 height 10
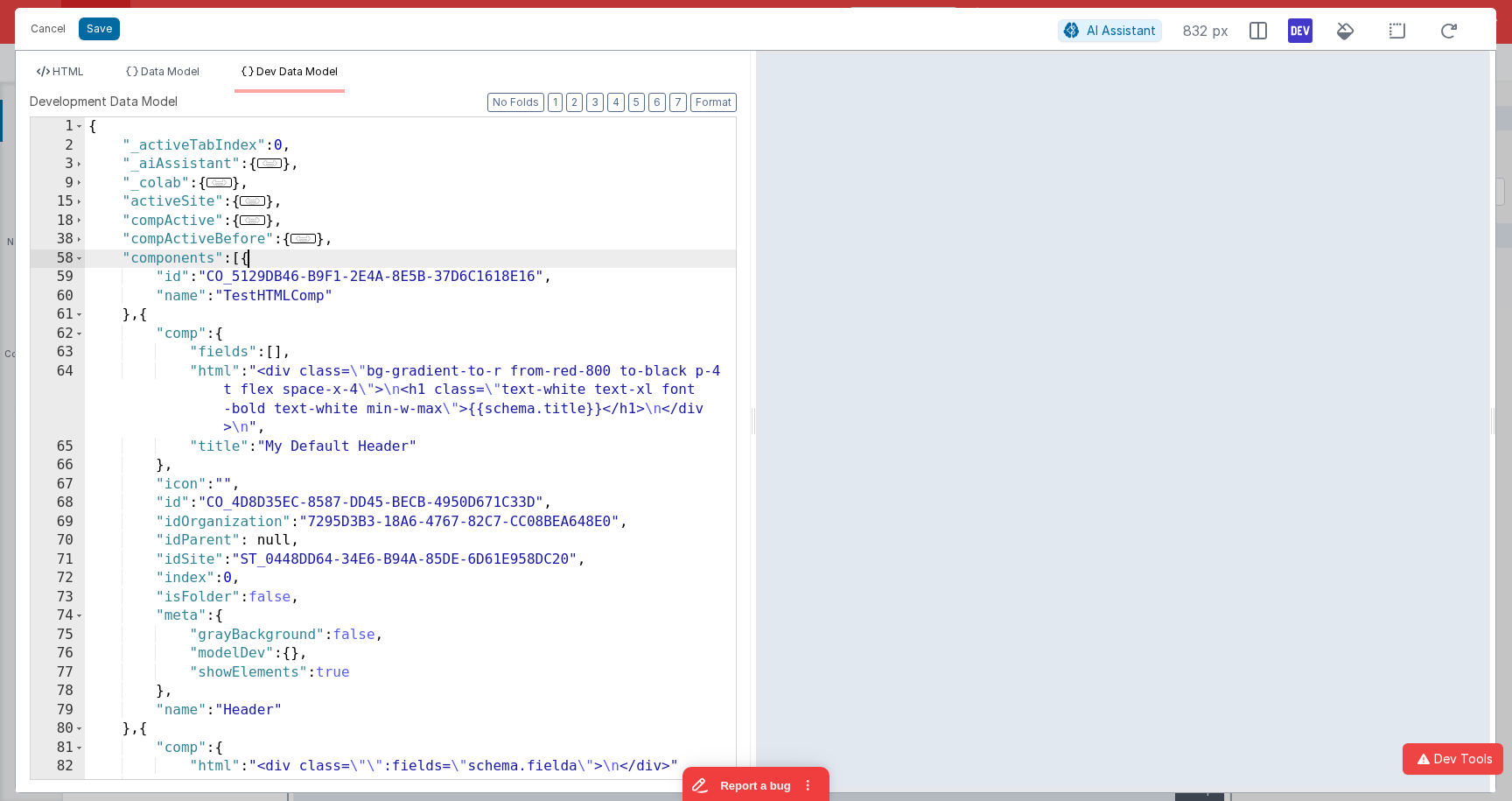
click at [287, 291] on div "{ "_activeTabIndex" : 0 , "_aiAssistant" : { ... } , "_colab" : { ... } , "acti…" at bounding box center [409, 466] width 651 height 699
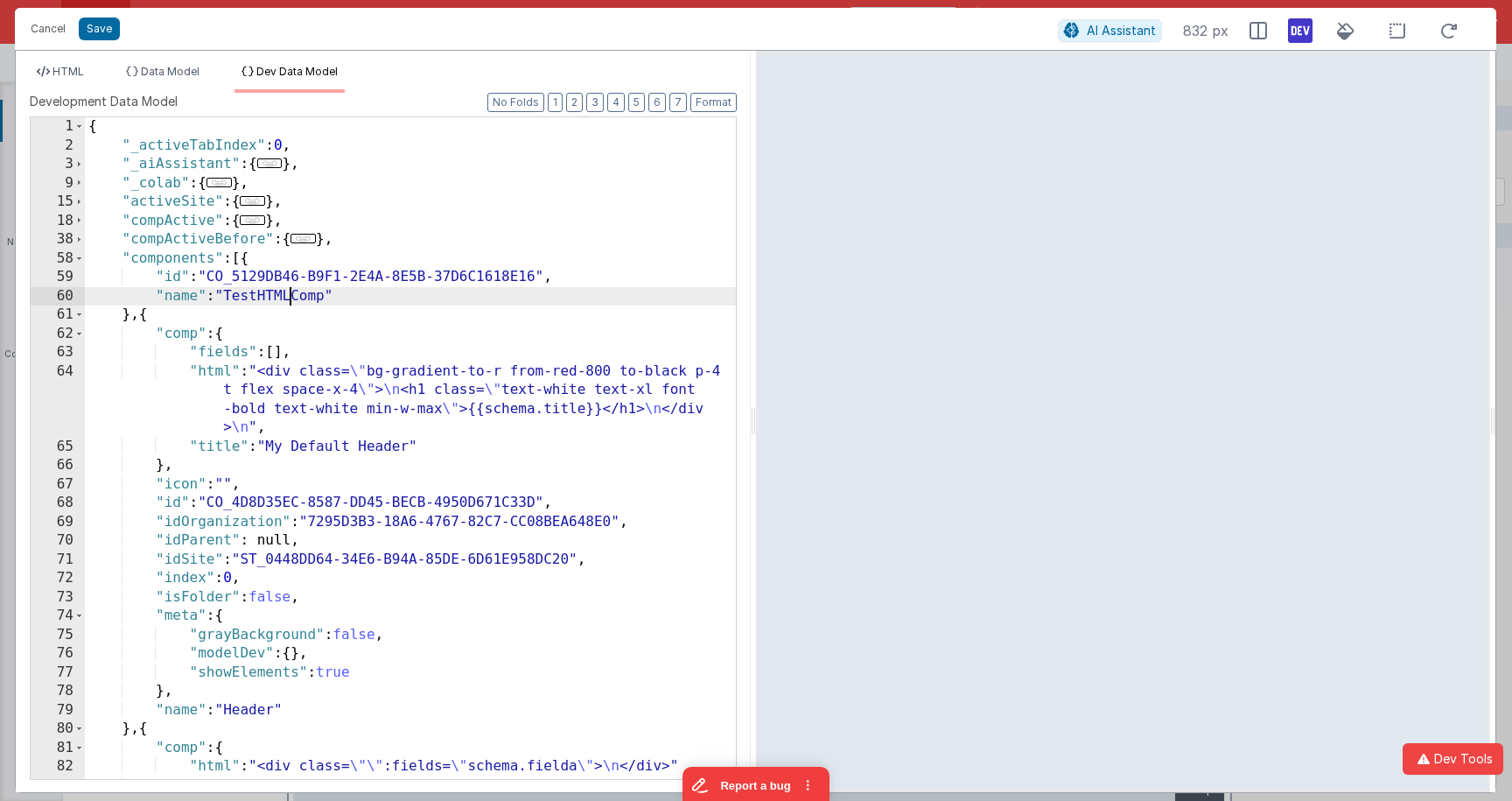
click at [287, 291] on div "{ "_activeTabIndex" : 0 , "_aiAssistant" : { ... } , "_colab" : { ... } , "acti…" at bounding box center [409, 466] width 651 height 699
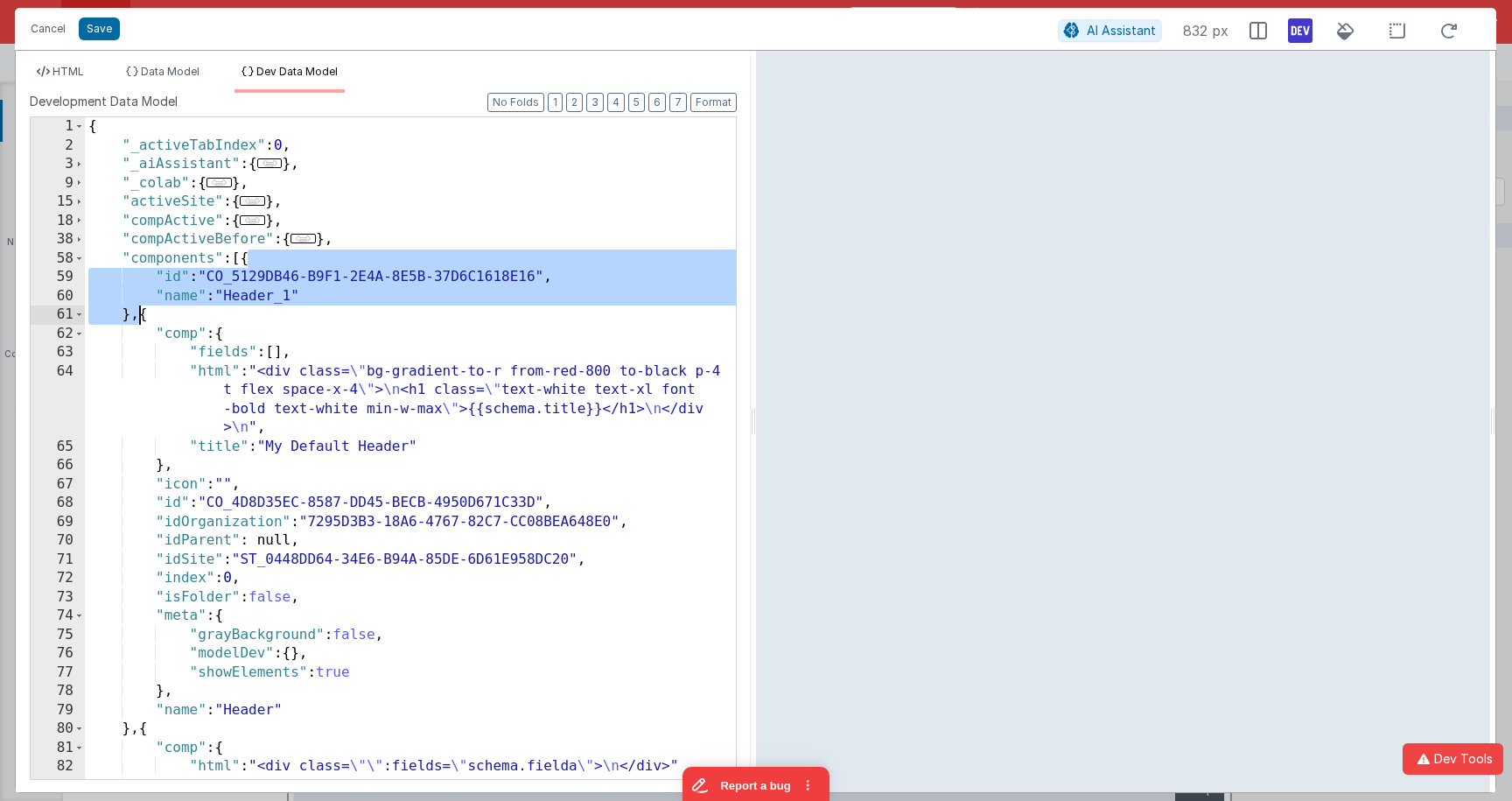
drag, startPoint x: 246, startPoint y: 257, endPoint x: 257, endPoint y: 303, distance: 47.3
click at [138, 312] on div "{ "_activeTabIndex" : 0 , "_aiAssistant" : { ... } , "_colab" : { ... } , "acti…" at bounding box center [409, 466] width 651 height 699
click at [71, 70] on span "HTML" at bounding box center [68, 71] width 31 height 13
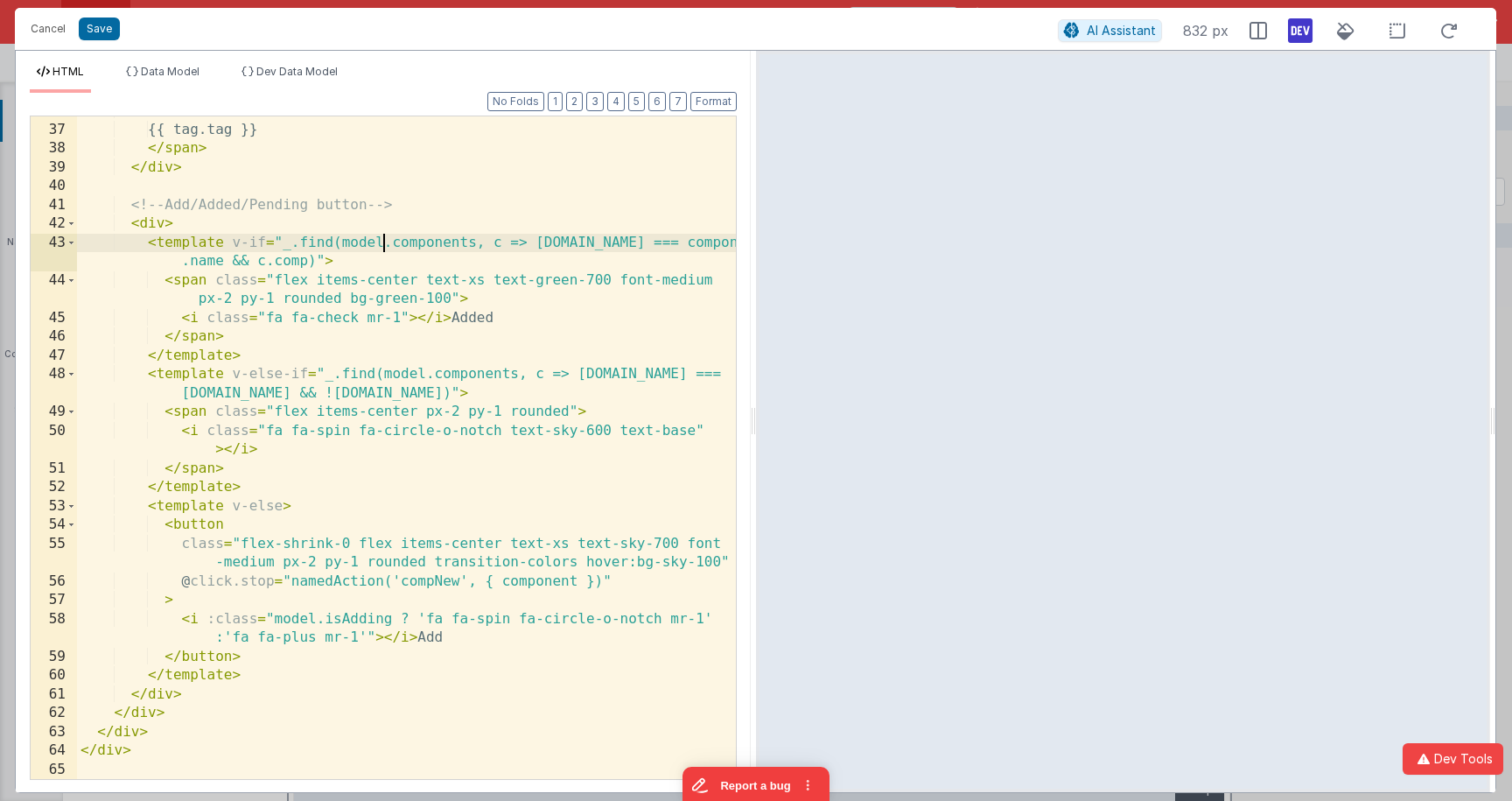
click at [384, 249] on div "> {{ tag.tag }} </ span > </ div > <!-- Add/Added/Pending button --> < div > < …" at bounding box center [407, 451] width 659 height 700
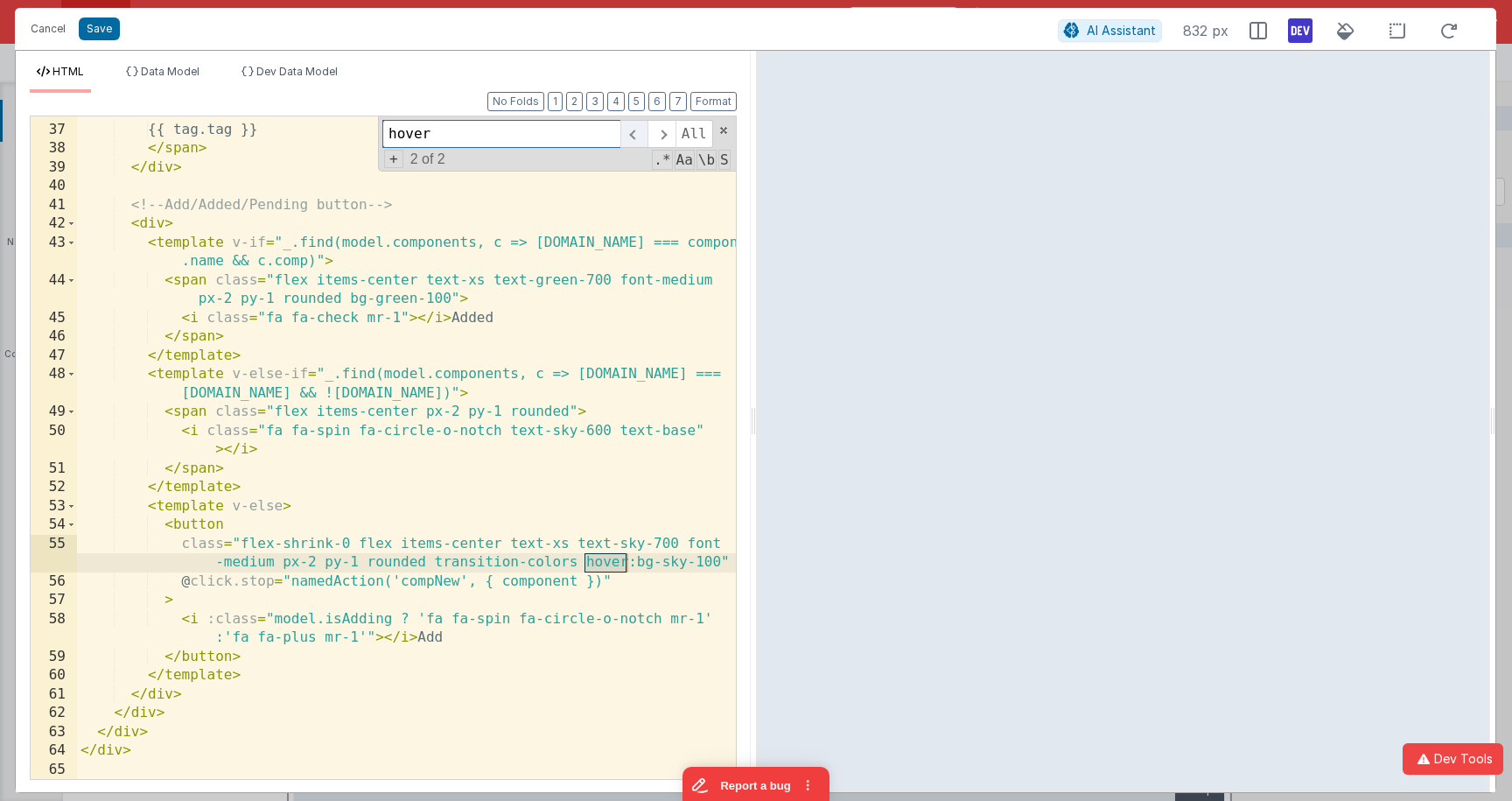
click at [632, 139] on span at bounding box center [634, 134] width 27 height 28
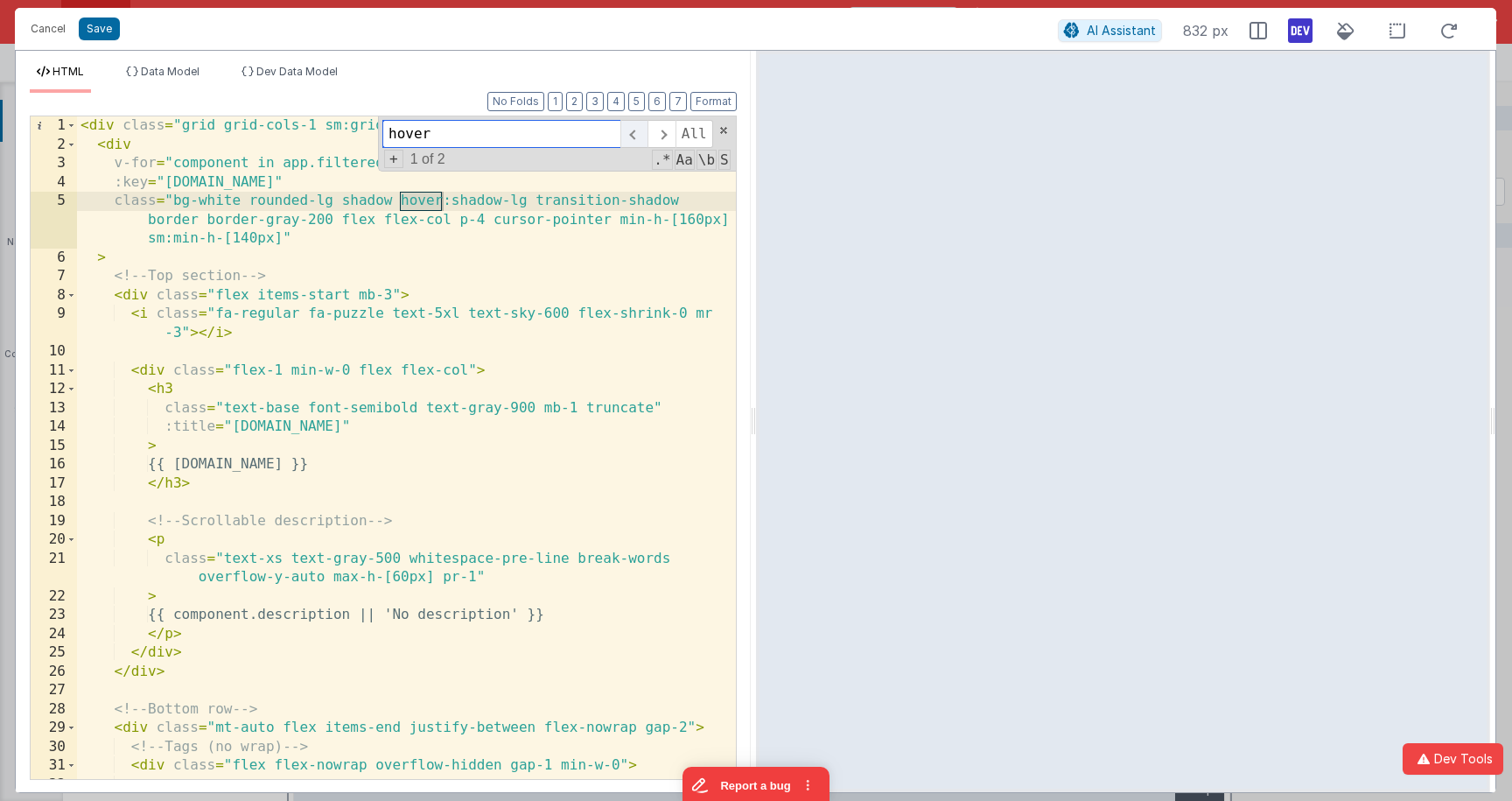
scroll to position [0, 0]
click at [441, 201] on div "< div class = "grid grid-cols-1 sm:grid-cols-2 md:grid-cols-3 gap-6" > < div v-…" at bounding box center [407, 466] width 659 height 700
drag, startPoint x: 400, startPoint y: 200, endPoint x: 527, endPoint y: 196, distance: 127.1
click at [527, 196] on div "< div class = "grid grid-cols-1 sm:grid-cols-2 md:grid-cols-3 gap-6" > < div v-…" at bounding box center [407, 466] width 659 height 700
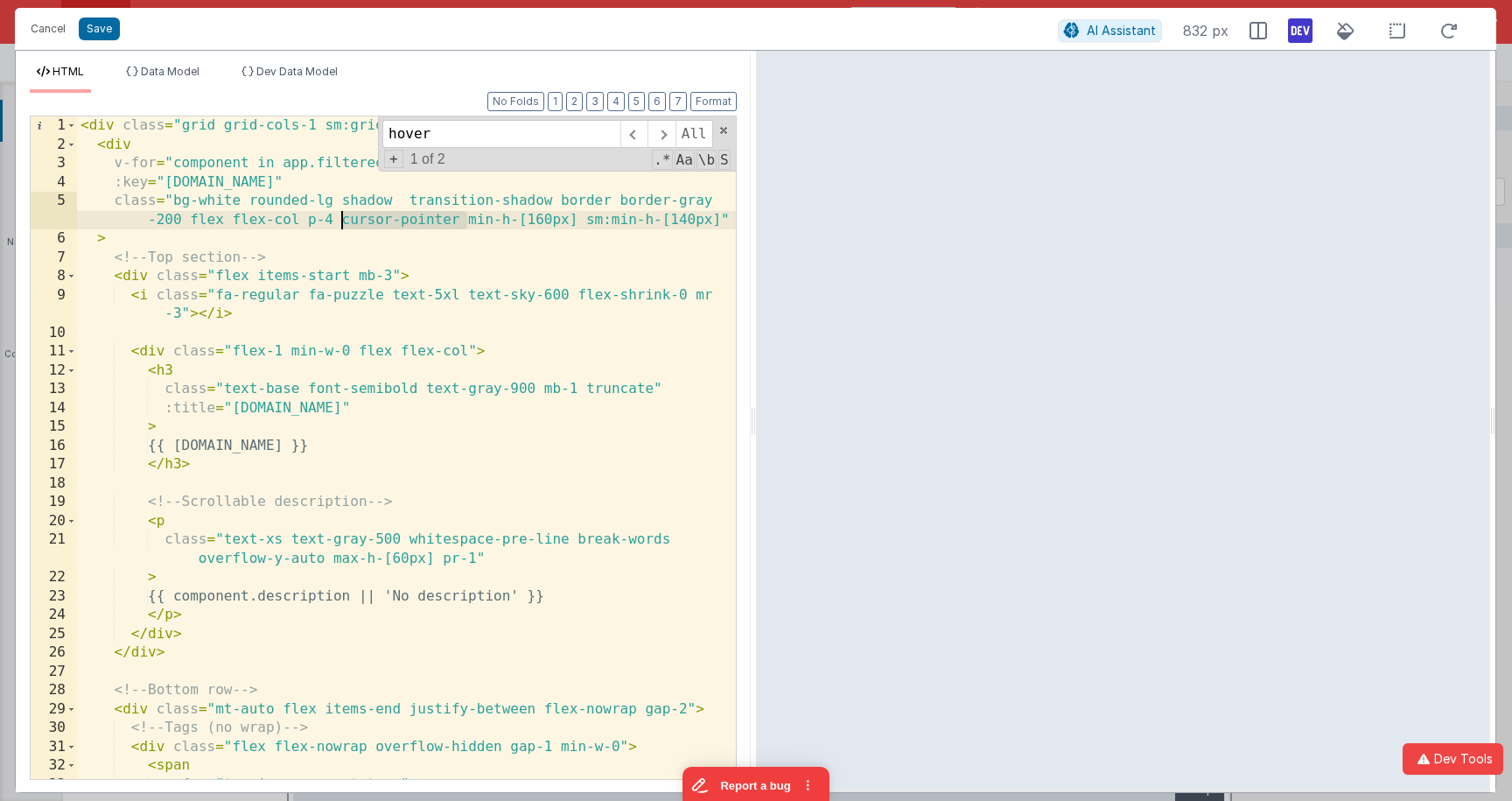
drag, startPoint x: 465, startPoint y: 218, endPoint x: 340, endPoint y: 218, distance: 125.0
click at [340, 218] on div "< div class = "grid grid-cols-1 sm:grid-cols-2 md:grid-cols-3 gap-6" > < div v-…" at bounding box center [407, 466] width 659 height 700
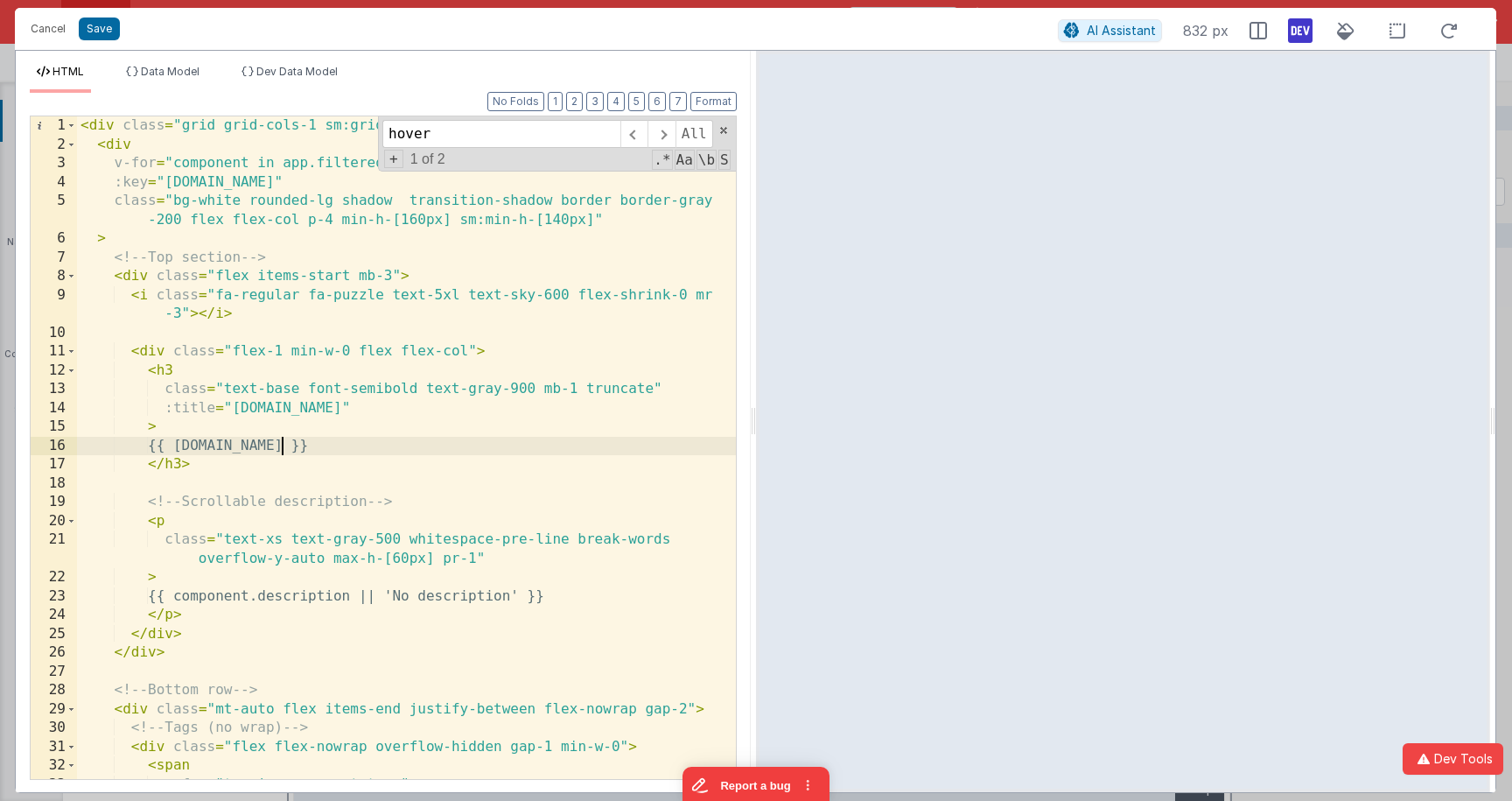
click at [285, 440] on div "< div class = "grid grid-cols-1 sm:grid-cols-2 md:grid-cols-3 gap-6" > < div v-…" at bounding box center [407, 466] width 659 height 700
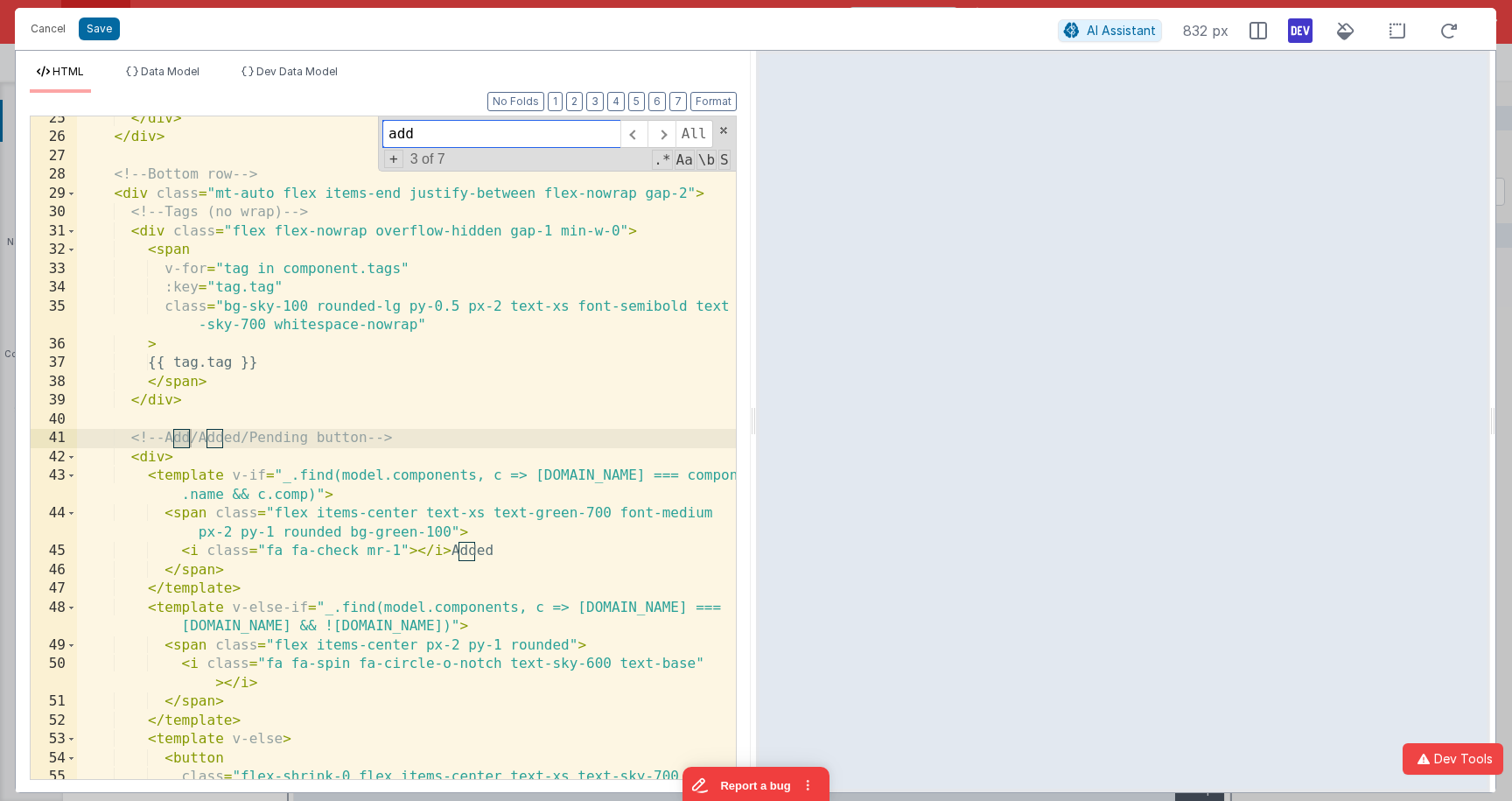
scroll to position [515, 0]
type input "add"
click at [163, 458] on div "</ div > </ div > <!-- Bottom row --> < div class = "mt-auto flex items-end jus…" at bounding box center [407, 469] width 659 height 719
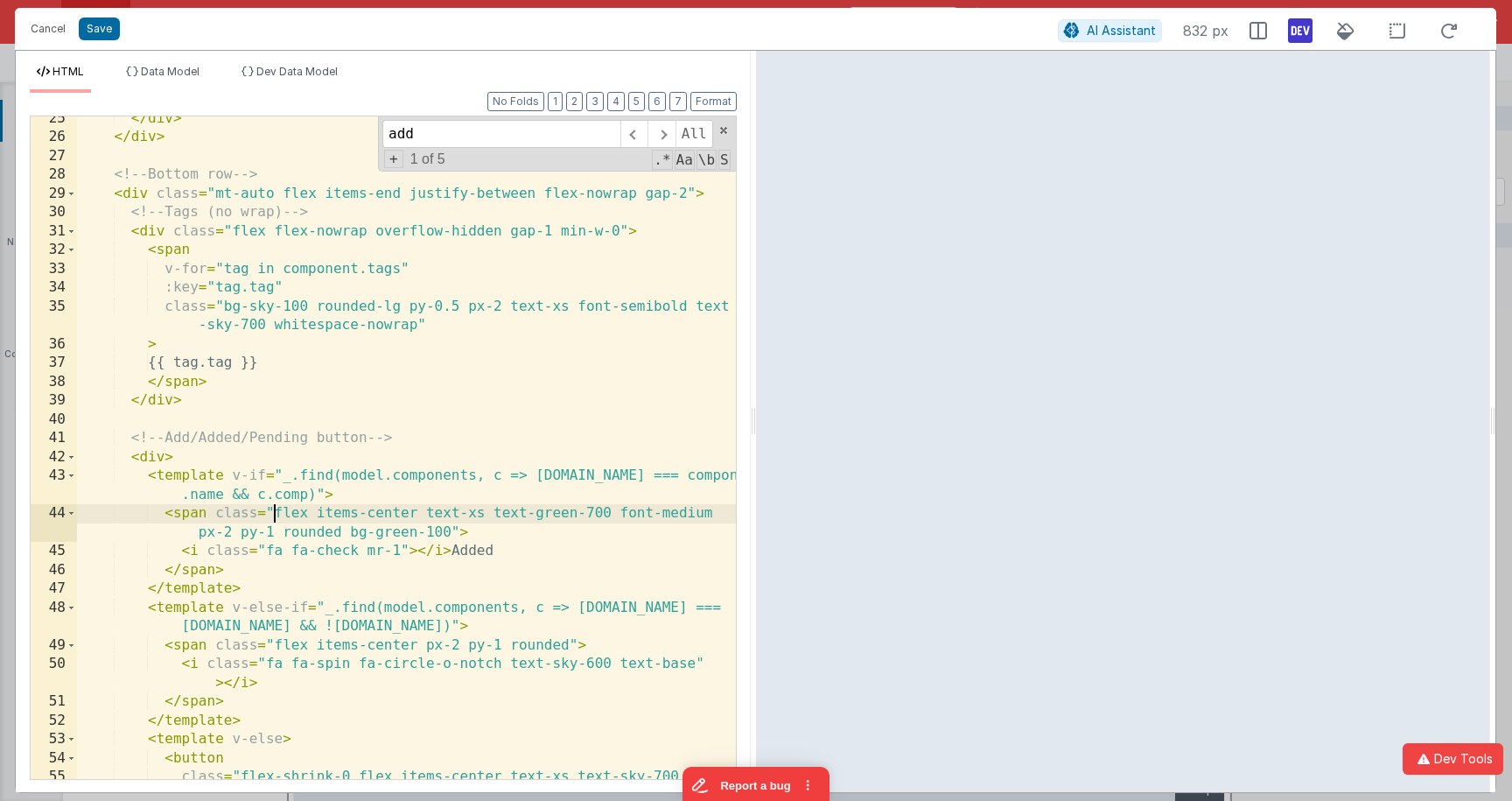
click at [276, 514] on div "</ div > </ div > <!-- Bottom row --> < div class = "mt-auto flex items-end jus…" at bounding box center [407, 469] width 659 height 719
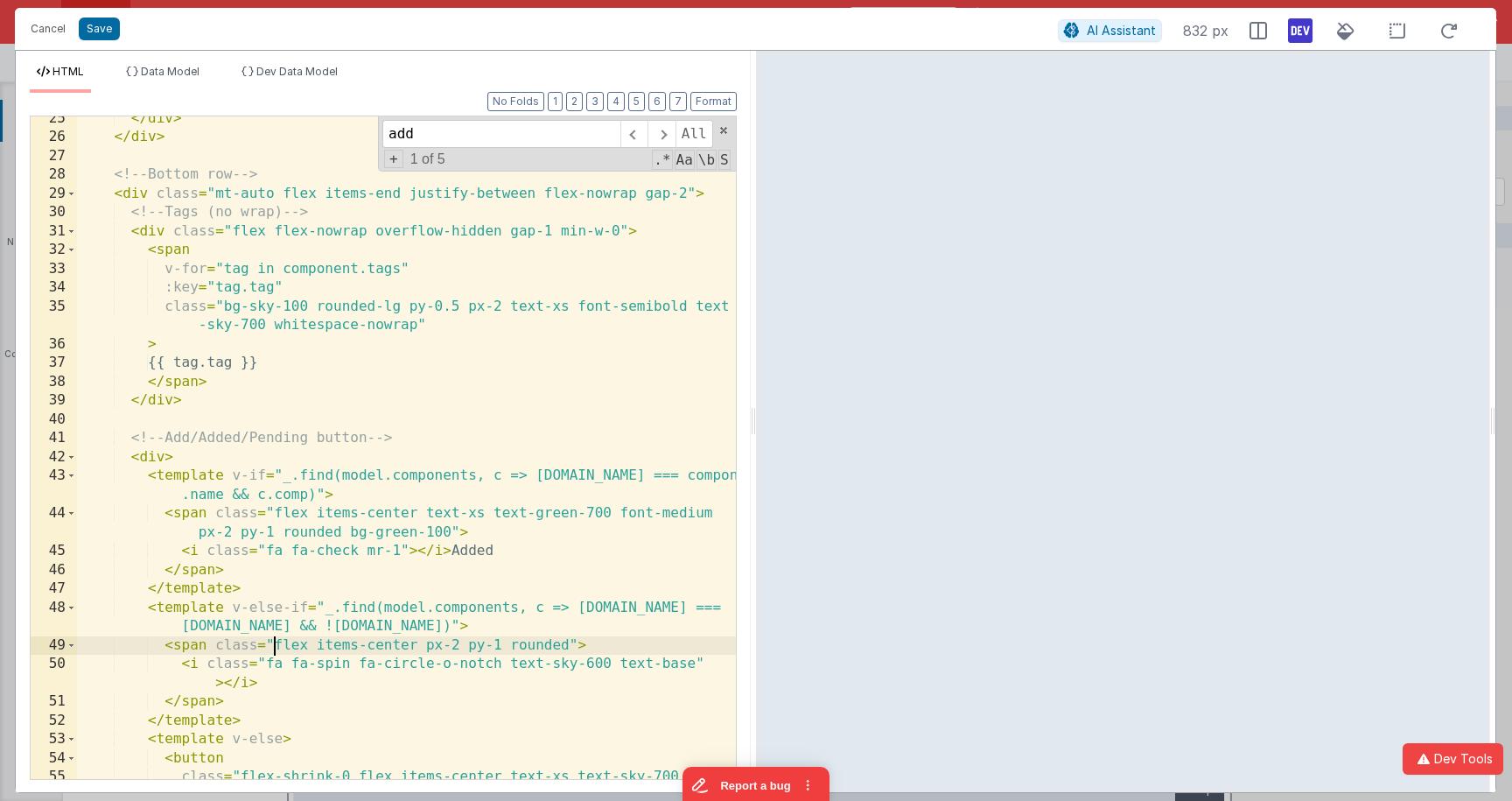
click at [271, 643] on div "</ div > </ div > <!-- Bottom row --> < div class = "mt-auto flex items-end jus…" at bounding box center [407, 469] width 659 height 719
paste textarea
click at [271, 643] on div "</ div > </ div > <!-- Bottom row --> < div class = "mt-auto flex items-end jus…" at bounding box center [407, 469] width 659 height 719
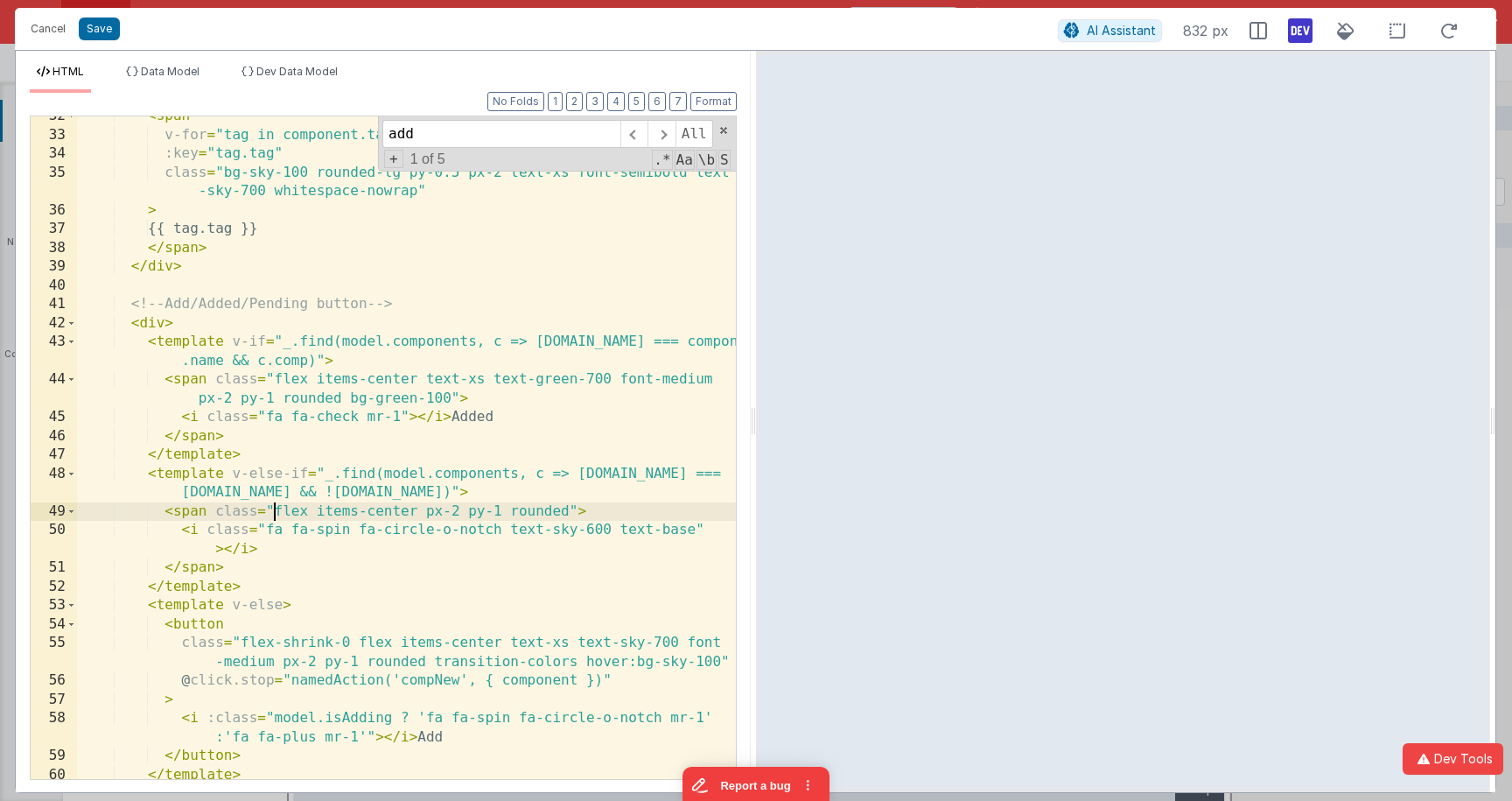
scroll to position [649, 0]
click at [239, 646] on div "< span v-for = "tag in component.tags" :key = "tag.tag" class = "bg-sky-100 rou…" at bounding box center [407, 457] width 659 height 700
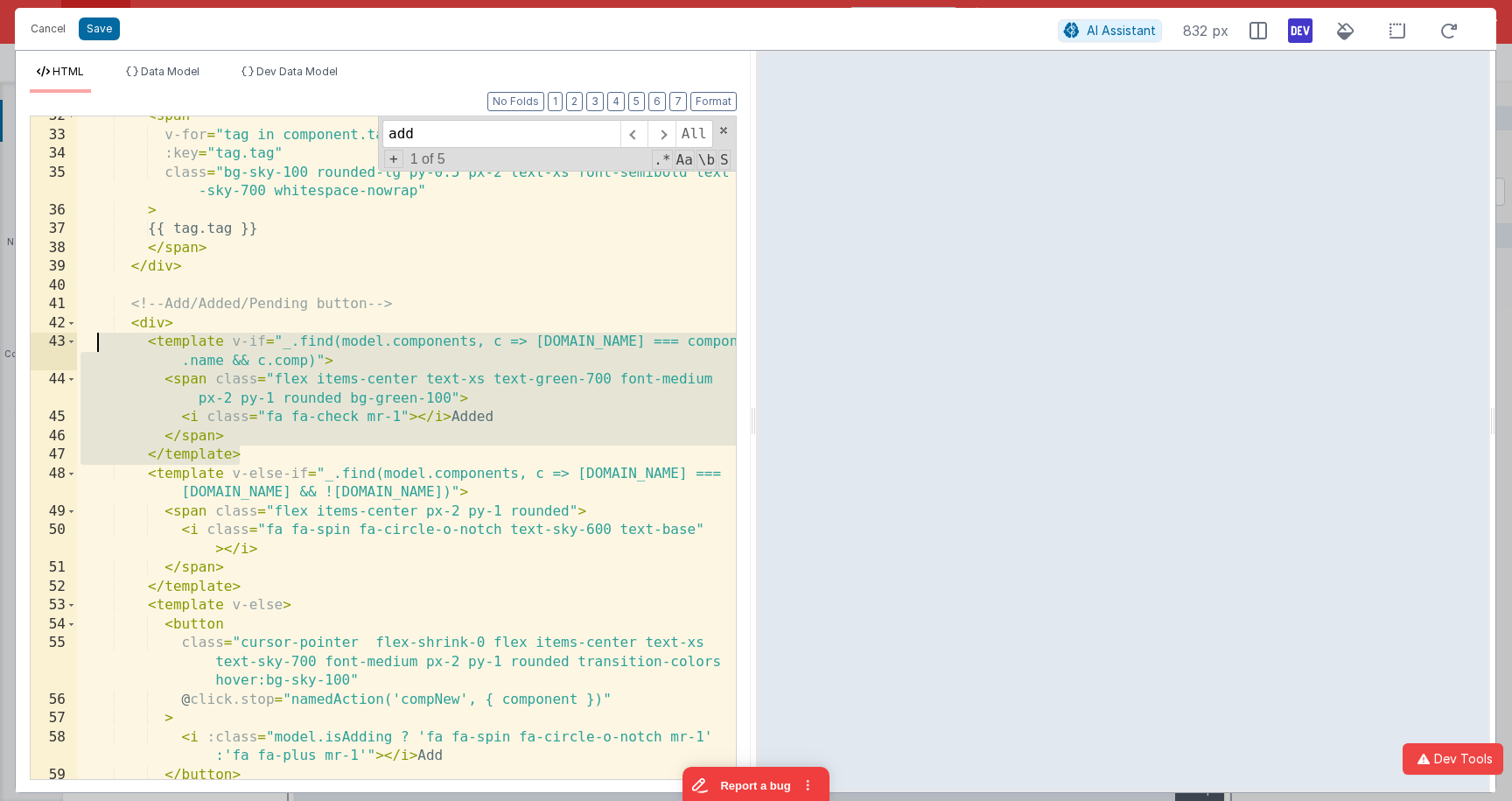
drag, startPoint x: 256, startPoint y: 455, endPoint x: 94, endPoint y: 340, distance: 198.7
click at [94, 340] on div "< span v-for = "tag in component.tags" :key = "tag.tag" class = "bg-sky-100 rou…" at bounding box center [407, 457] width 659 height 700
click at [299, 385] on div "< span v-for = "tag in component.tags" :key = "tag.tag" class = "bg-sky-100 rou…" at bounding box center [407, 457] width 659 height 700
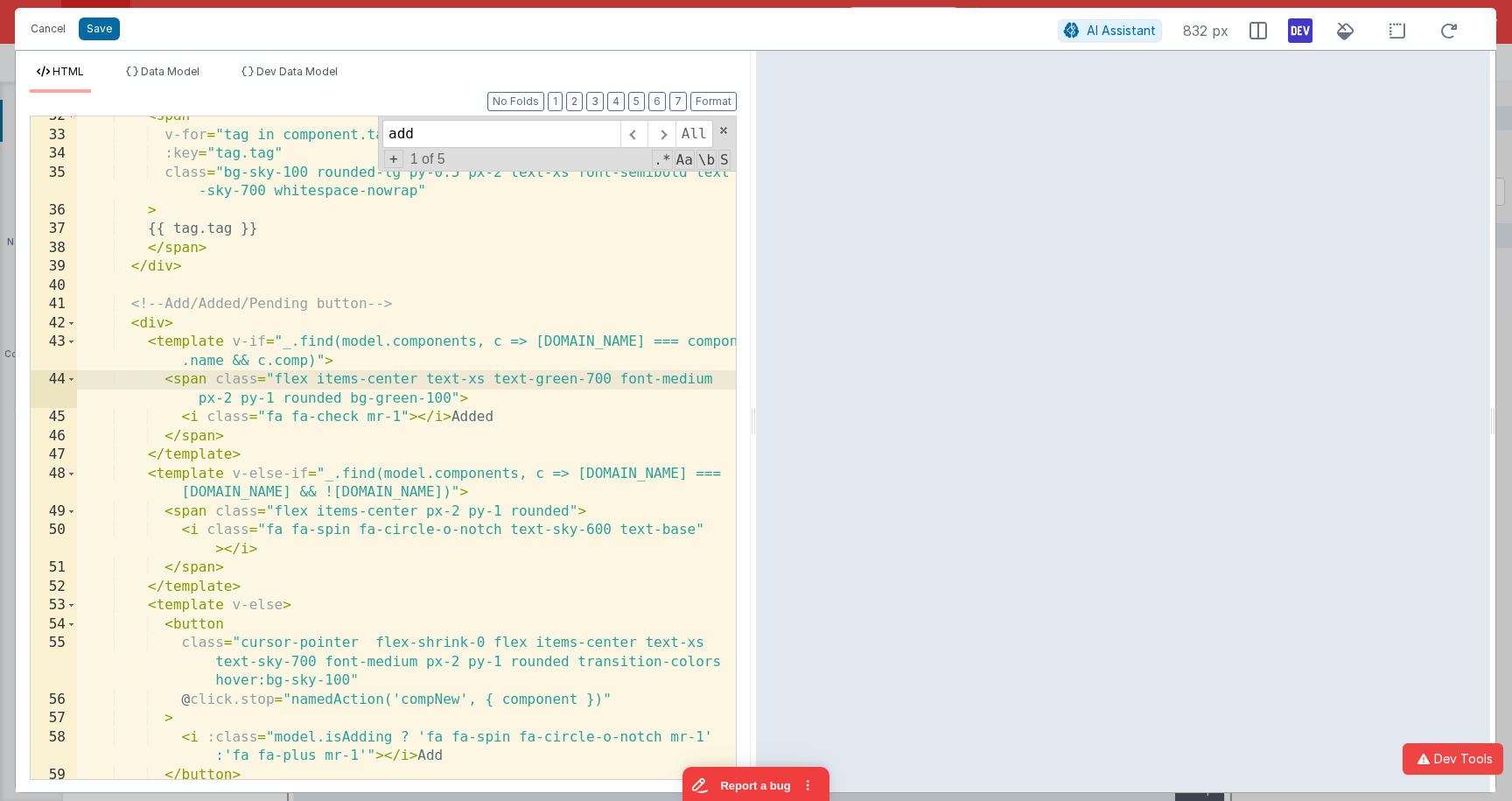
click at [277, 381] on div "< span v-for = "tag in component.tags" :key = "tag.tag" class = "bg-sky-100 rou…" at bounding box center [407, 457] width 659 height 700
click at [278, 384] on div "< span v-for = "tag in component.tags" :key = "tag.tag" class = "bg-sky-100 rou…" at bounding box center [407, 457] width 659 height 700
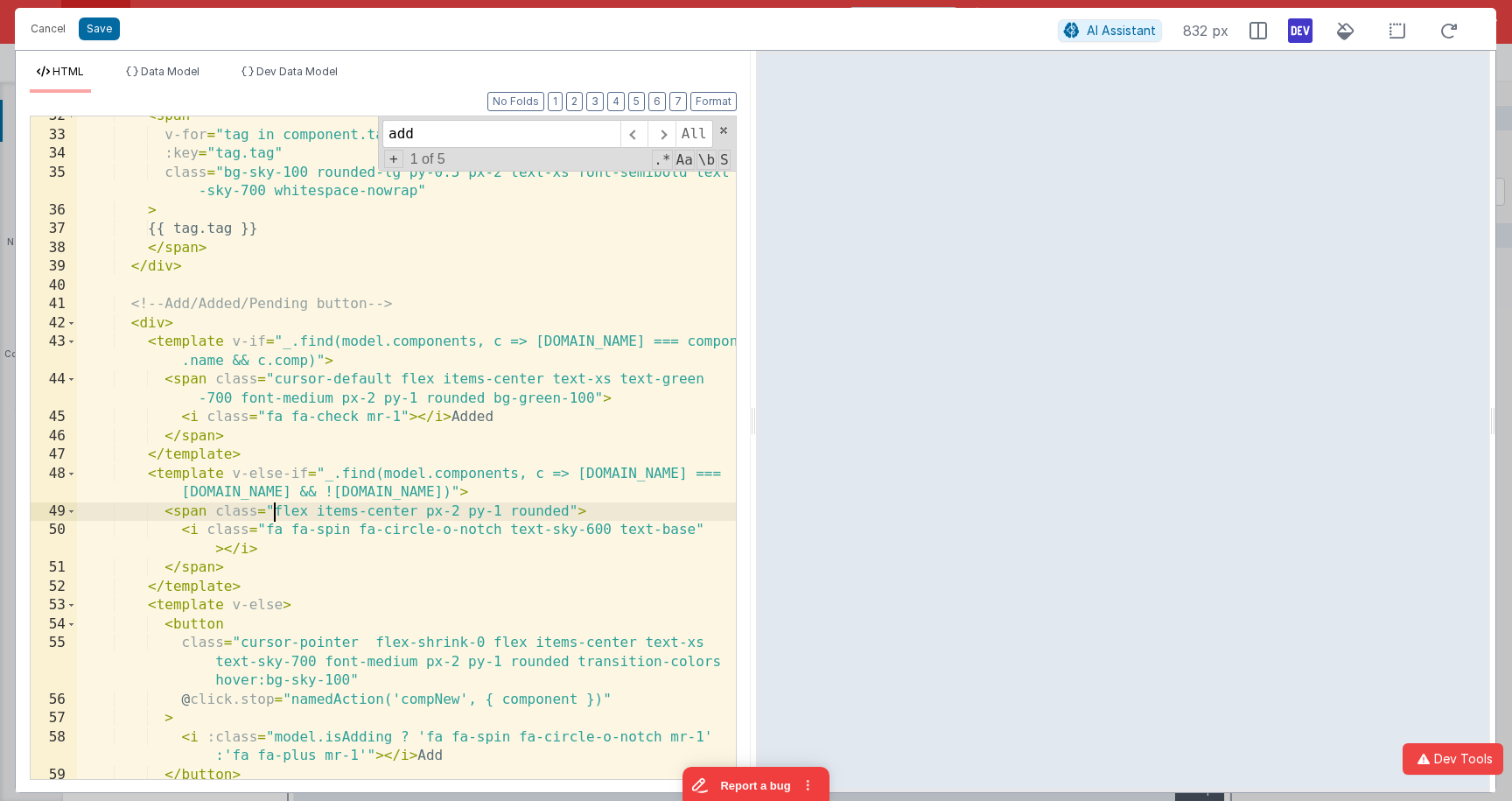
click at [272, 512] on div "< span v-for = "tag in component.tags" :key = "tag.tag" class = "bg-sky-100 rou…" at bounding box center [407, 457] width 659 height 700
click at [623, 512] on div "< span v-for = "tag in component.tags" :key = "tag.tag" class = "bg-sky-100 rou…" at bounding box center [407, 457] width 659 height 700
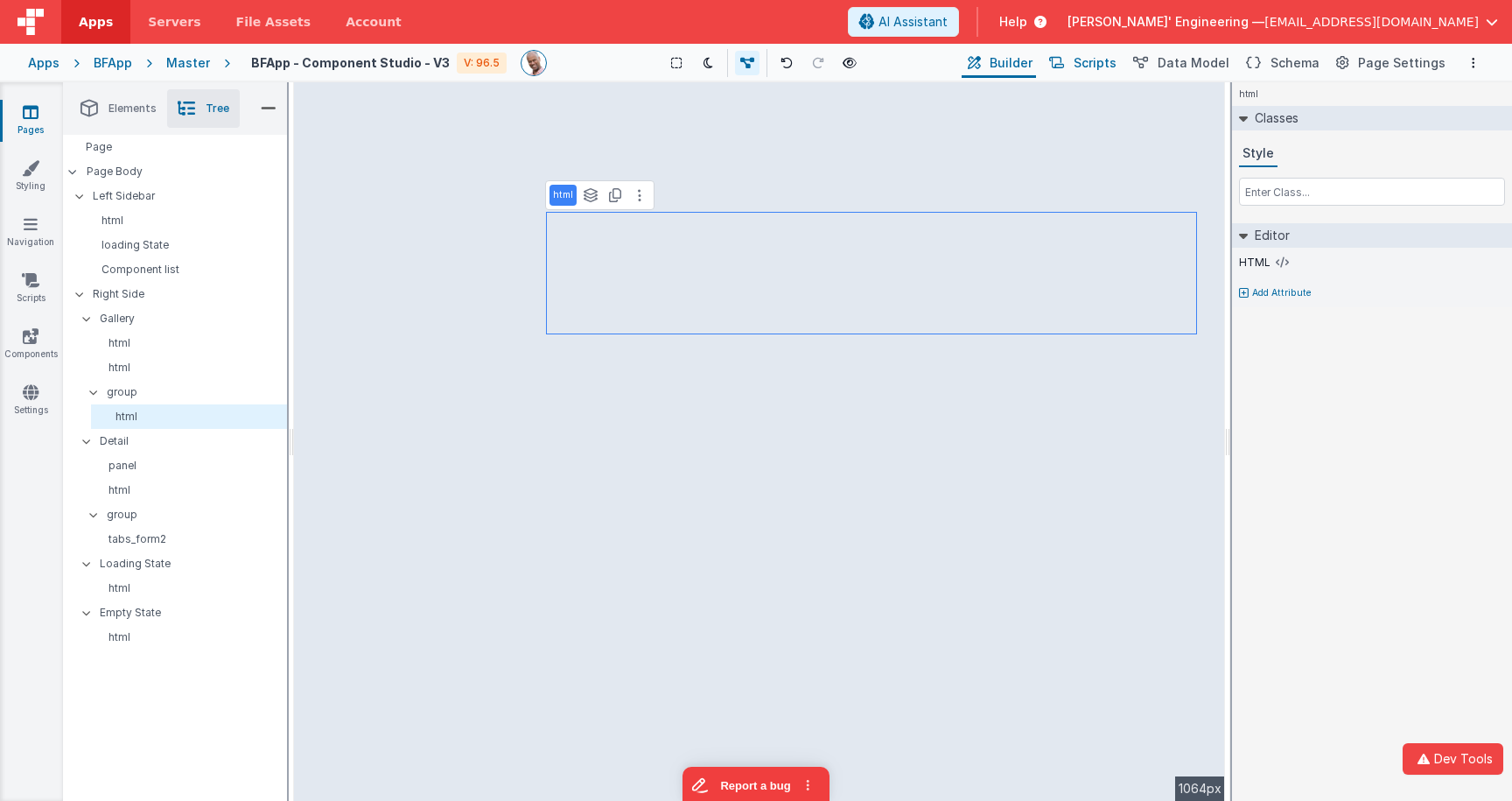
click at [1112, 66] on span "Scripts" at bounding box center [1095, 63] width 43 height 18
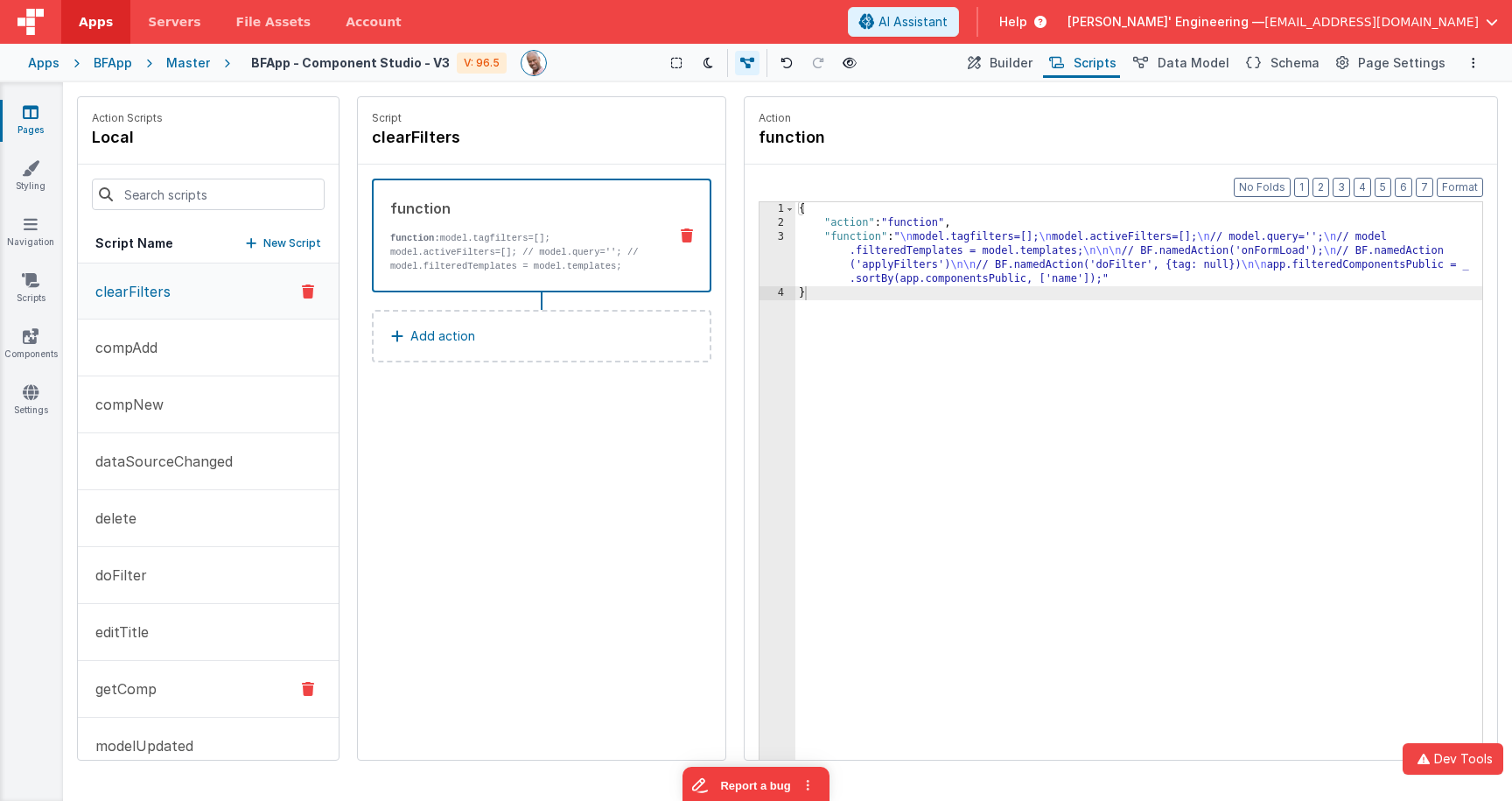
click at [184, 682] on button "getComp" at bounding box center [207, 689] width 261 height 57
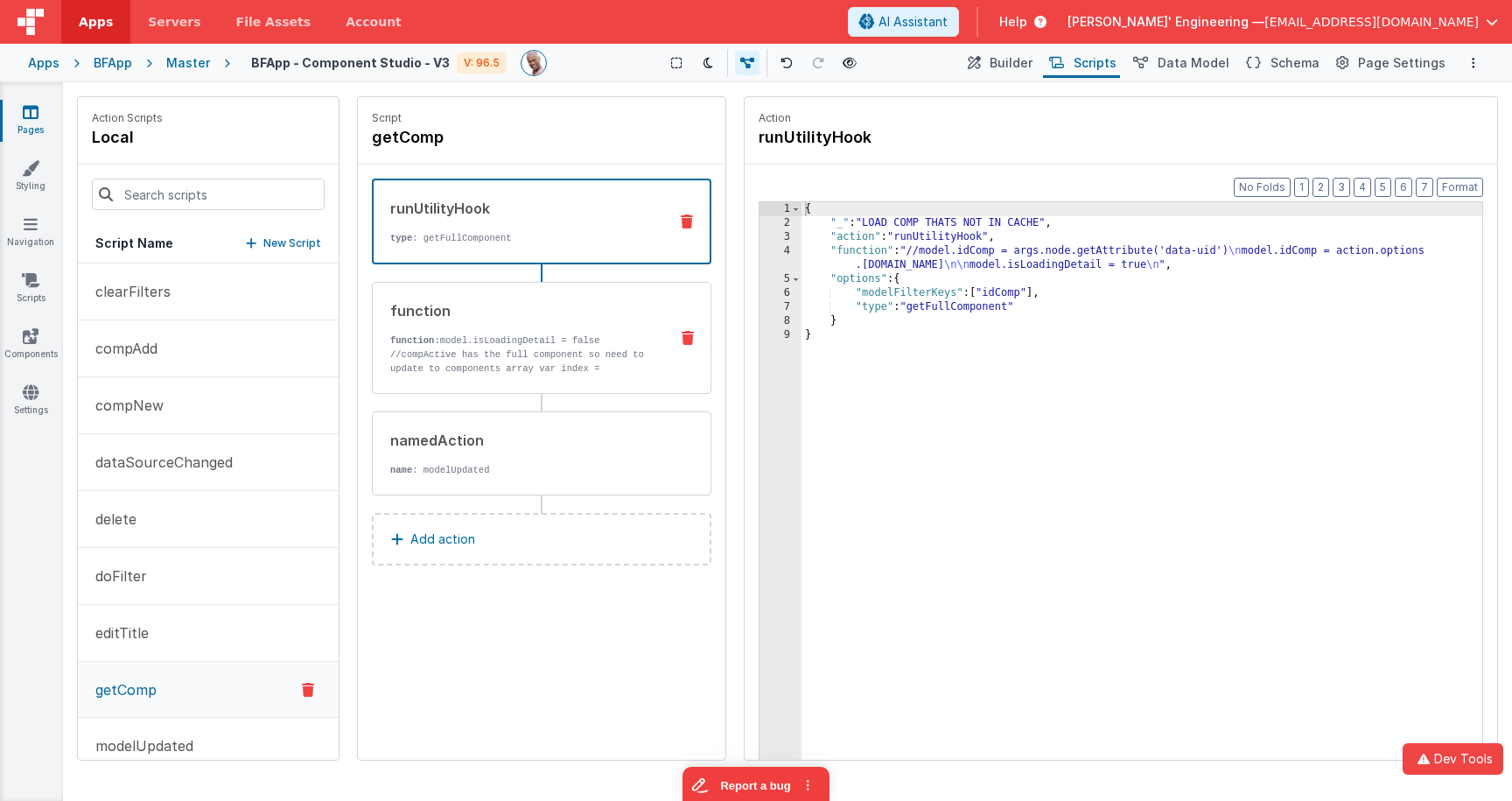
click at [548, 367] on p "//compActive has the full component so need to update to components array var i…" at bounding box center [522, 396] width 264 height 98
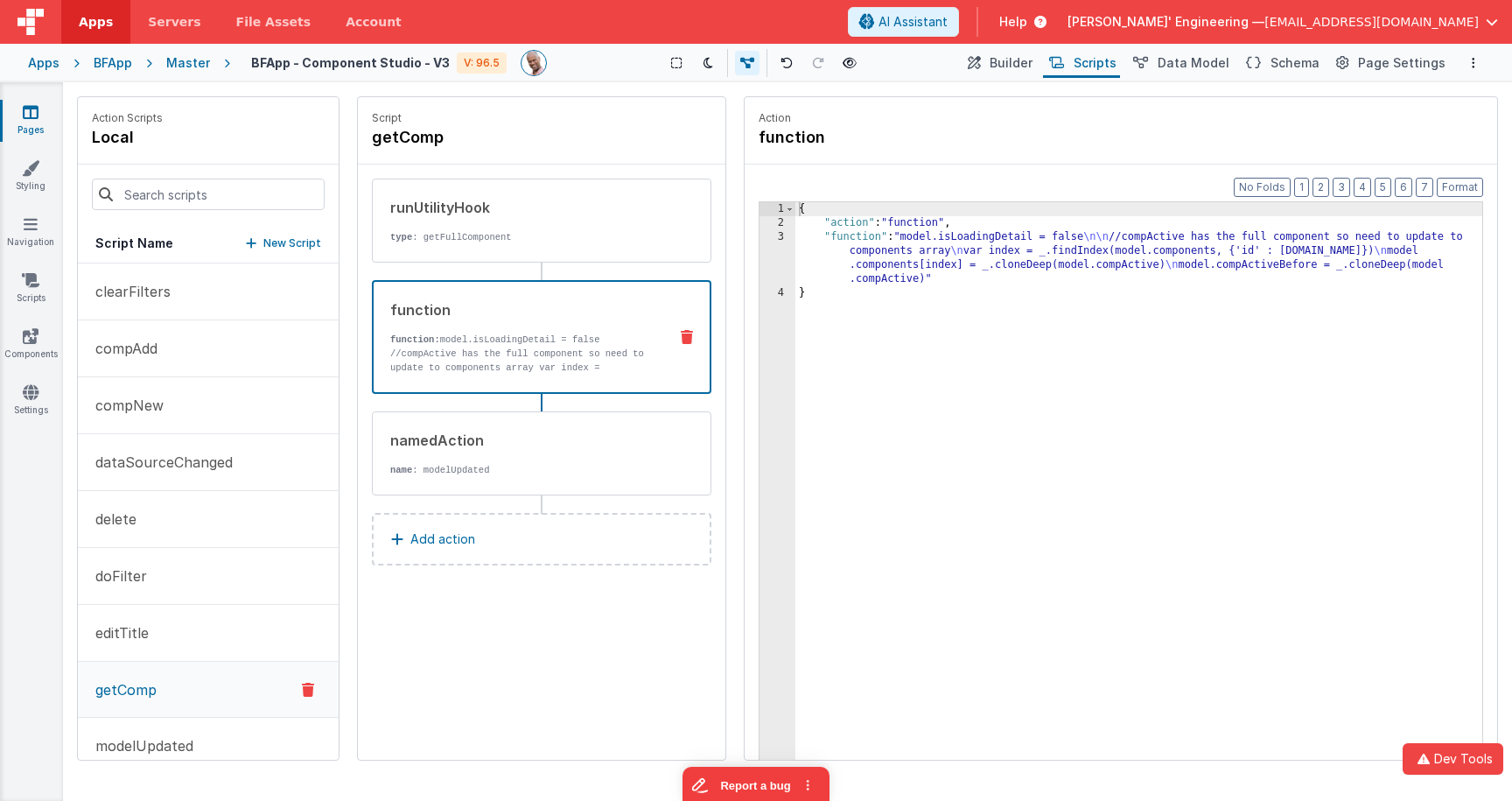
click at [851, 239] on div "{ "action" : "function" , "function" : "model.isLoadingDetail = false \n\n //co…" at bounding box center [1139, 522] width 687 height 640
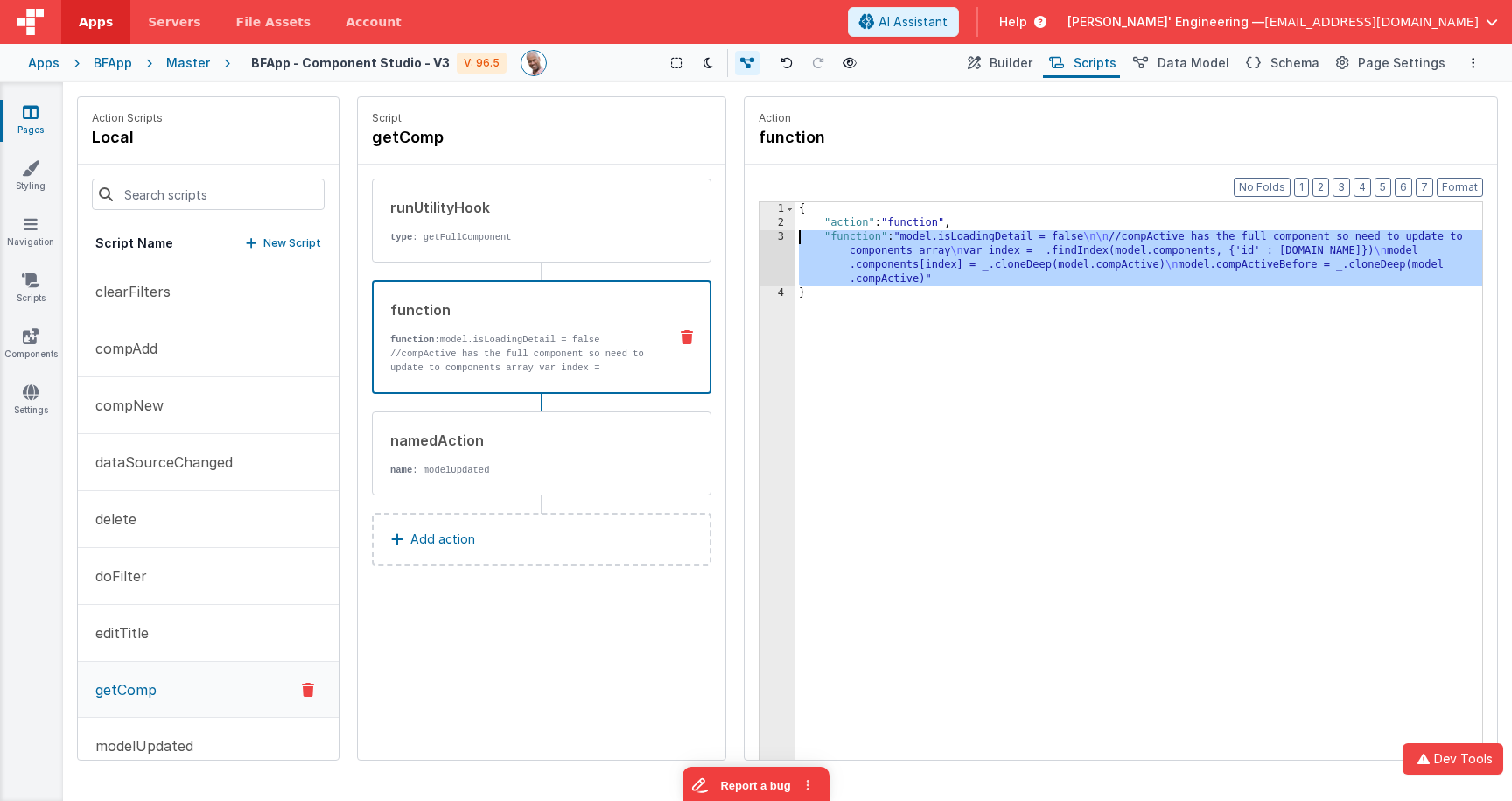
click at [775, 238] on div "3" at bounding box center [777, 258] width 36 height 56
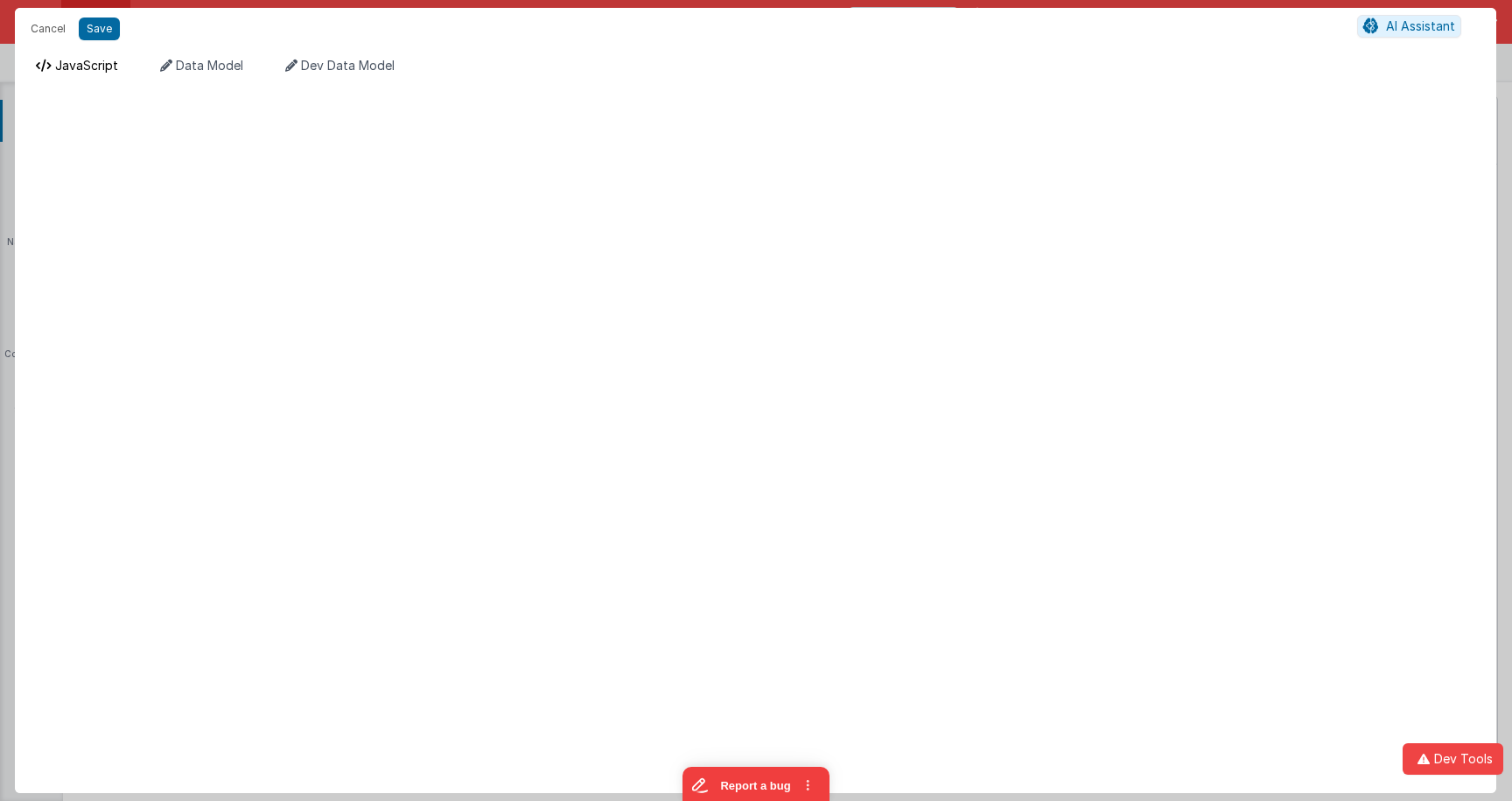
click at [86, 58] on span "JavaScript" at bounding box center [86, 65] width 63 height 15
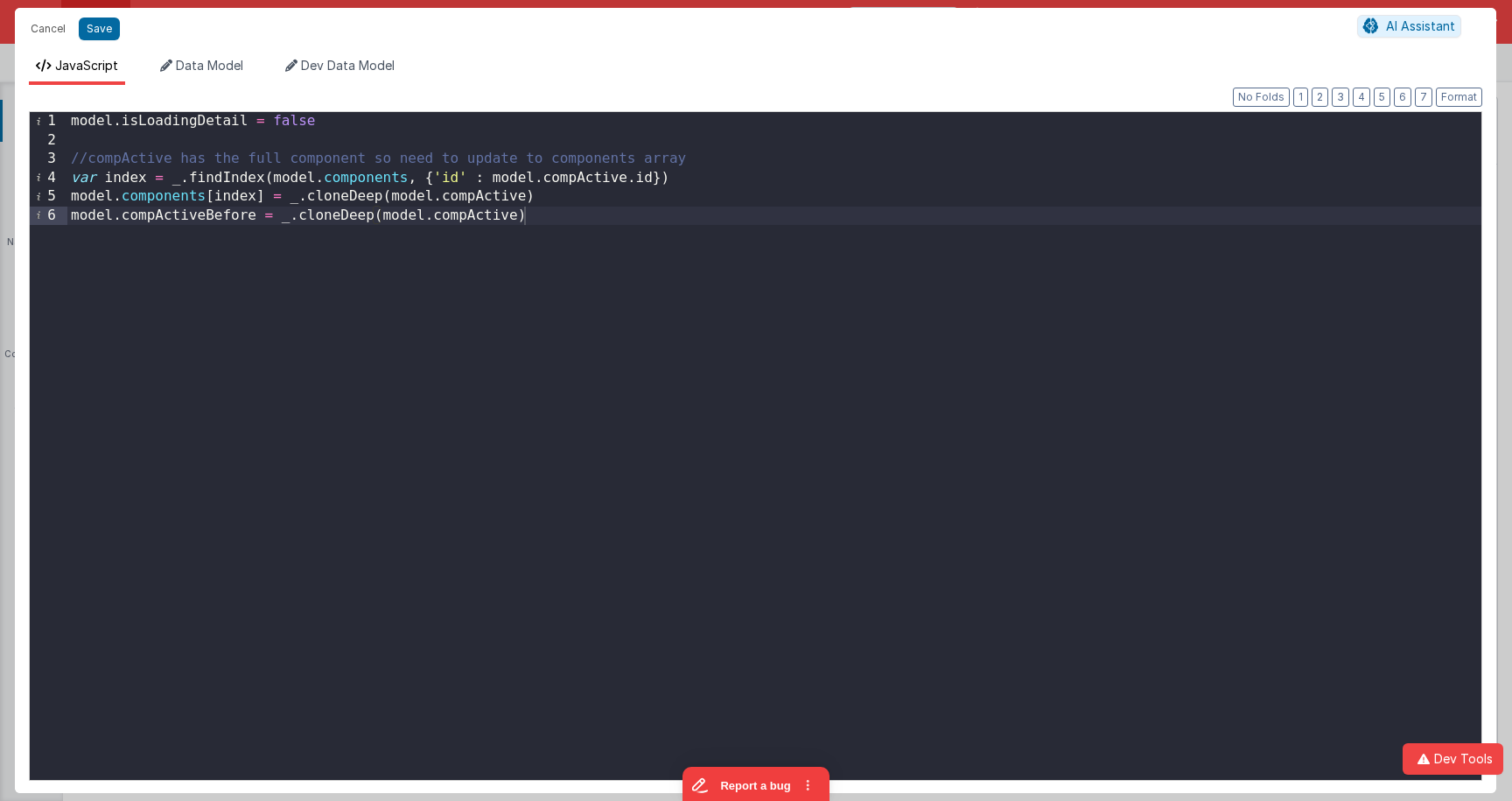
click at [611, 218] on div "model . isLoadingDetail = false //compActive has the full component so need to …" at bounding box center [774, 465] width 1414 height 705
click at [102, 26] on button "Save" at bounding box center [99, 29] width 41 height 23
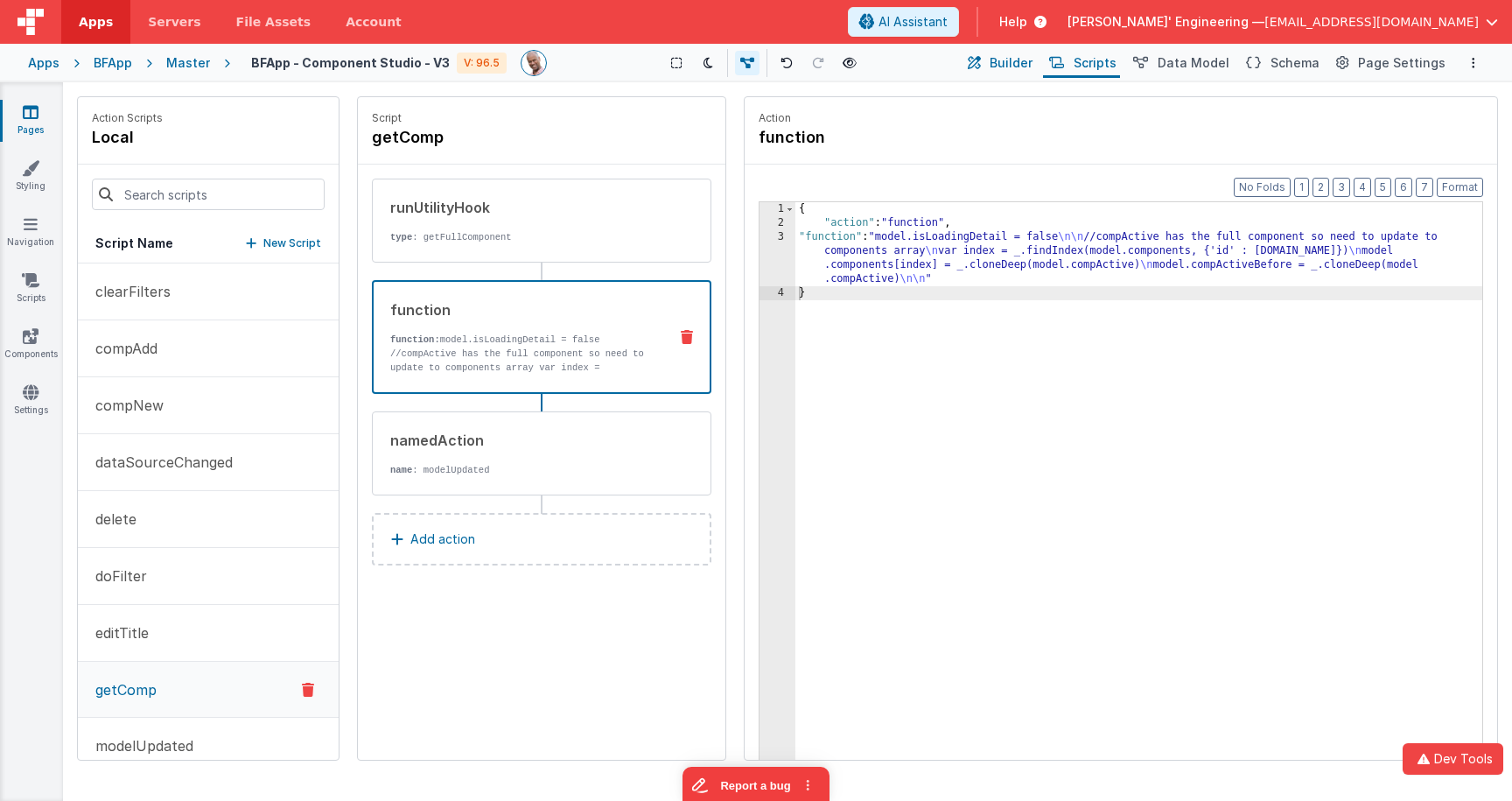
click at [1032, 61] on span "Builder" at bounding box center [1011, 63] width 43 height 18
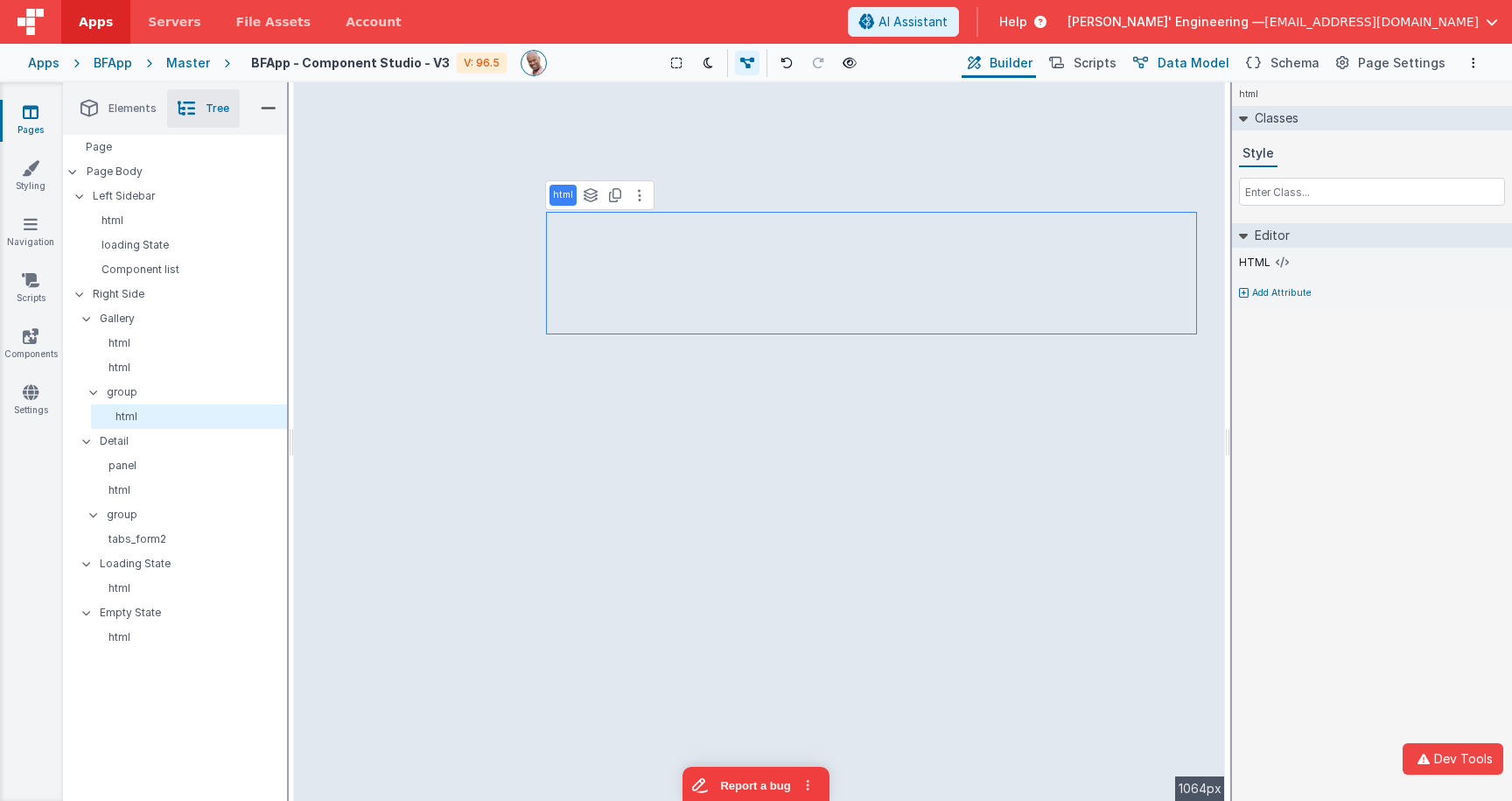
click at [1229, 57] on span "Data Model" at bounding box center [1193, 63] width 72 height 18
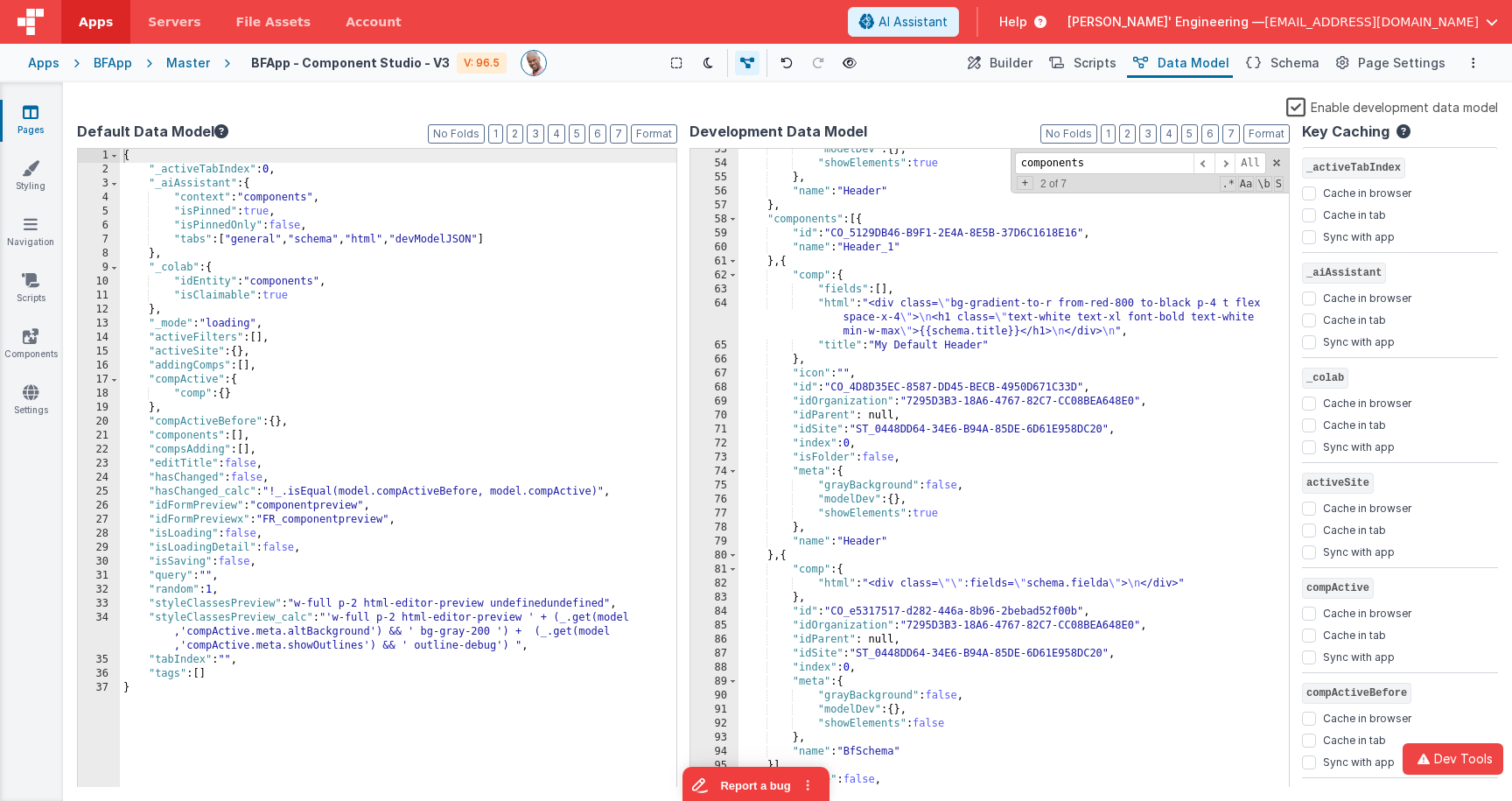
scroll to position [788, 0]
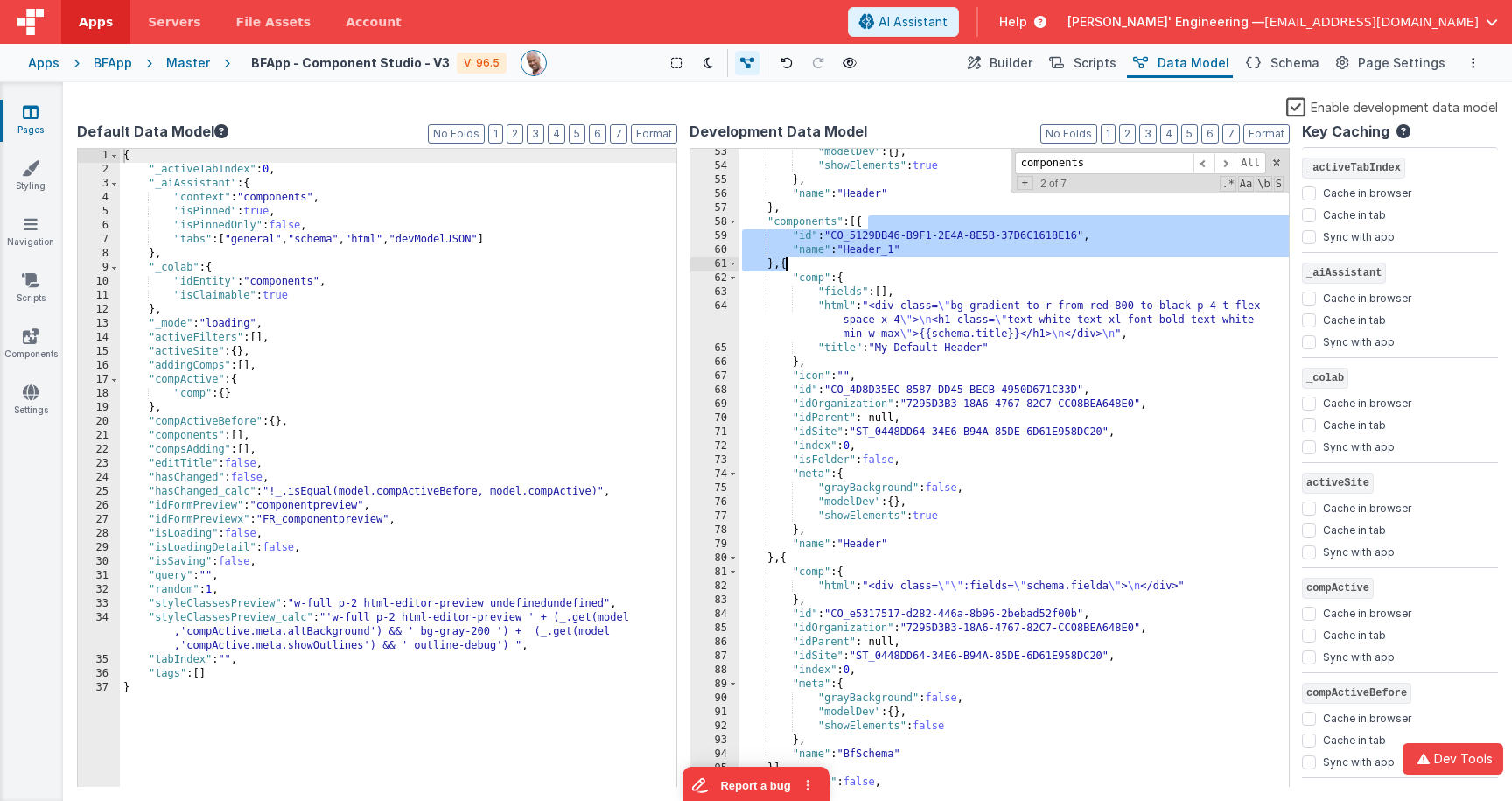
drag, startPoint x: 856, startPoint y: 232, endPoint x: 783, endPoint y: 259, distance: 77.8
click at [783, 259] on div ""modelDev" : { } , "showElements" : true } , "name" : "Header" } , "components"…" at bounding box center [1014, 478] width 550 height 667
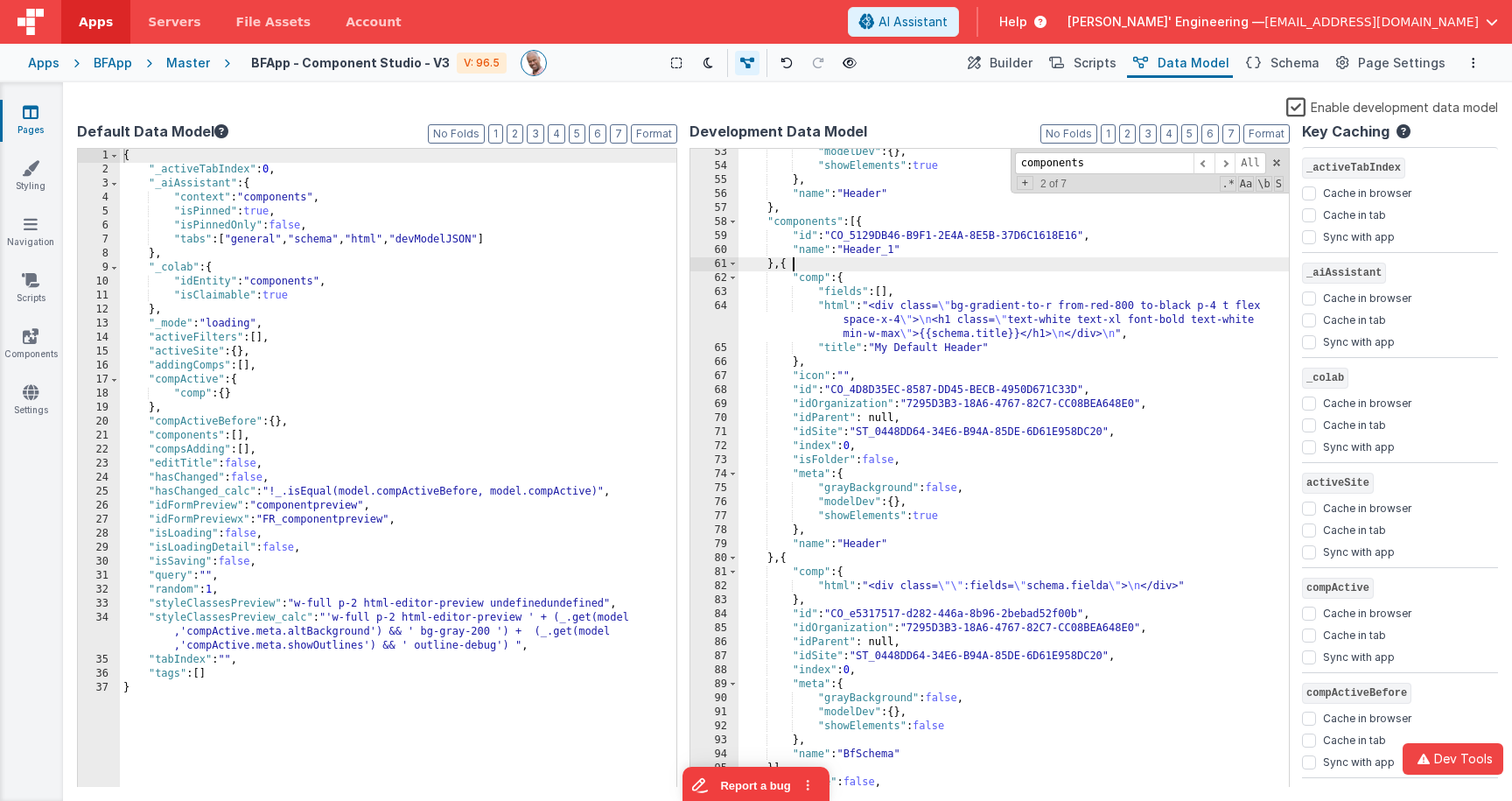
click at [799, 268] on div ""modelDev" : { } , "showElements" : true } , "name" : "Header" } , "components"…" at bounding box center [1014, 478] width 550 height 667
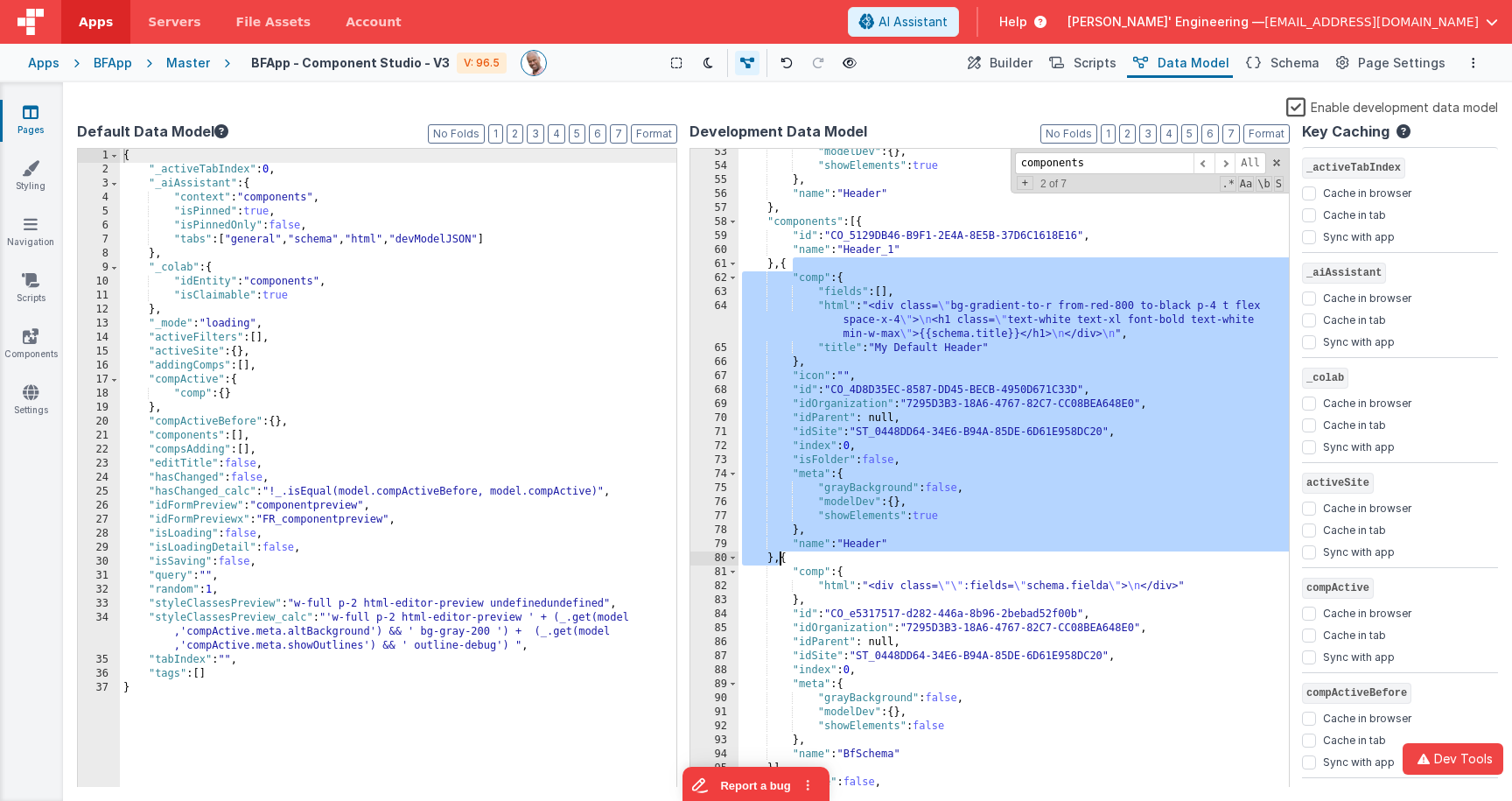
drag, startPoint x: 790, startPoint y: 268, endPoint x: 781, endPoint y: 556, distance: 288.1
click at [781, 556] on div ""modelDev" : { } , "showElements" : true } , "name" : "Header" } , "components"…" at bounding box center [1014, 478] width 550 height 667
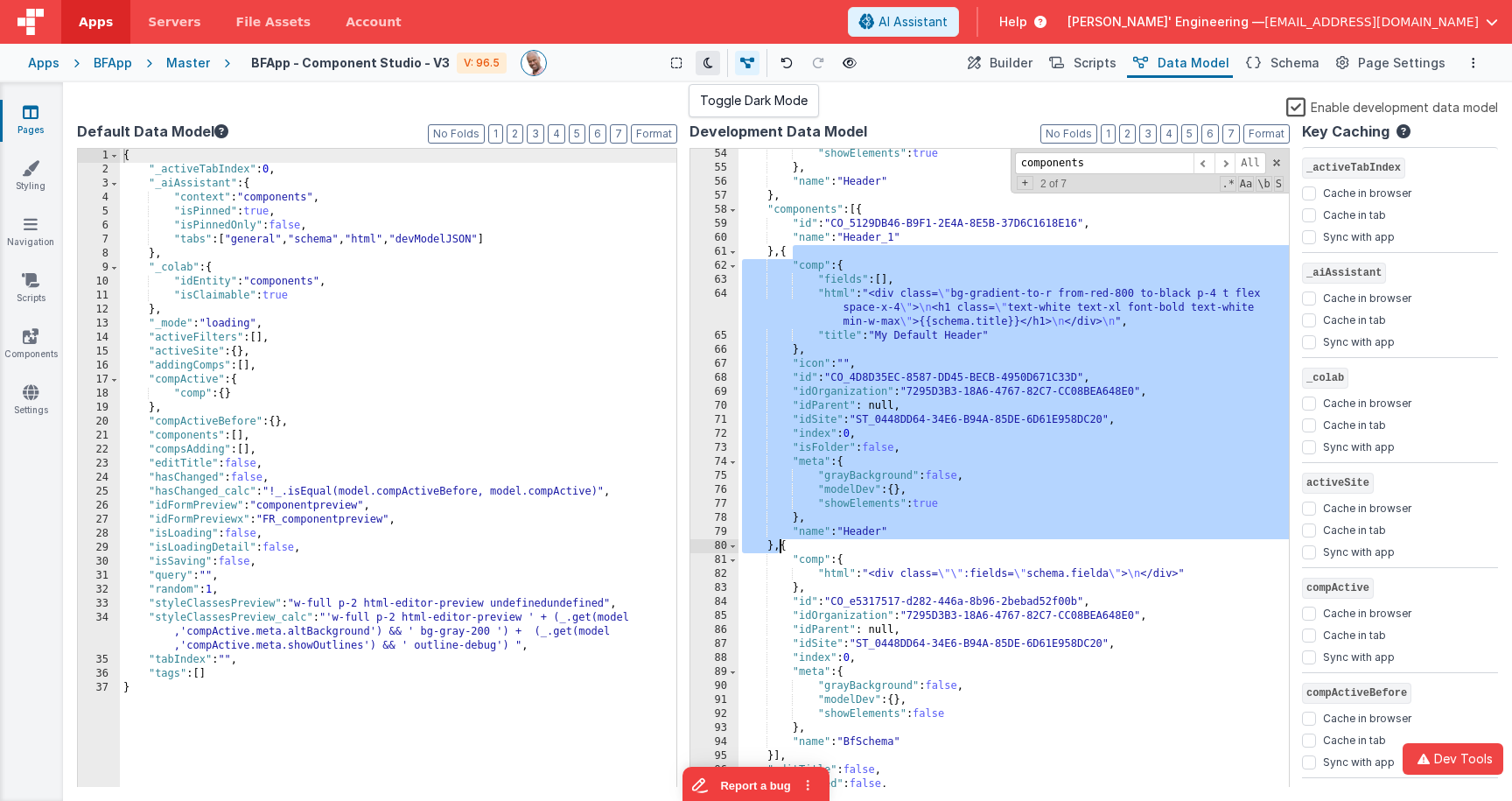
scroll to position [800, 0]
drag, startPoint x: 1075, startPoint y: 69, endPoint x: 1089, endPoint y: 67, distance: 14.1
click at [1063, 69] on icon at bounding box center [1056, 63] width 15 height 19
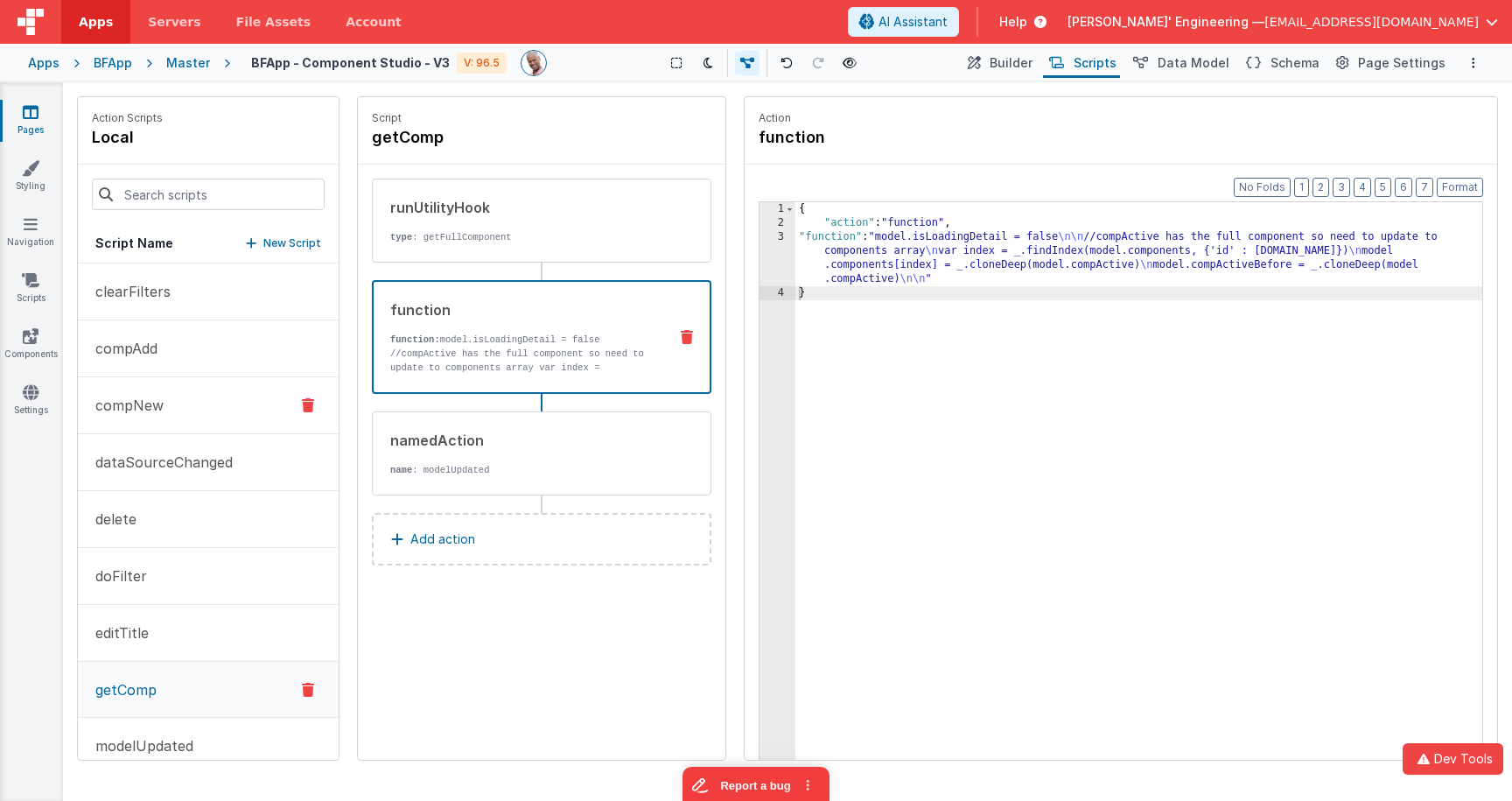
click at [142, 399] on p "compNew" at bounding box center [124, 405] width 78 height 21
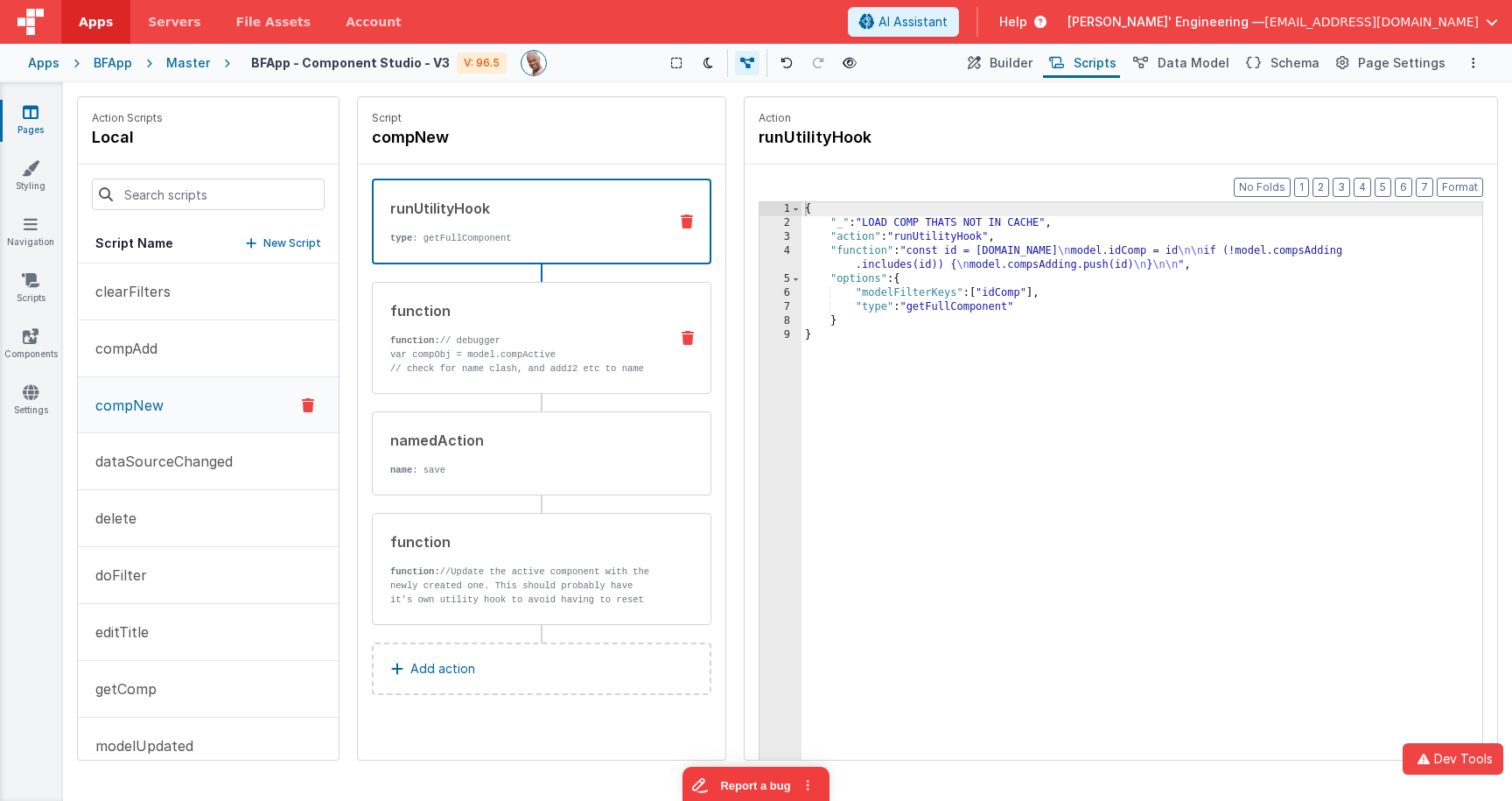
click at [498, 321] on div "function function: // debugger var compObj = model.compActive // check for name…" at bounding box center [513, 337] width 282 height 76
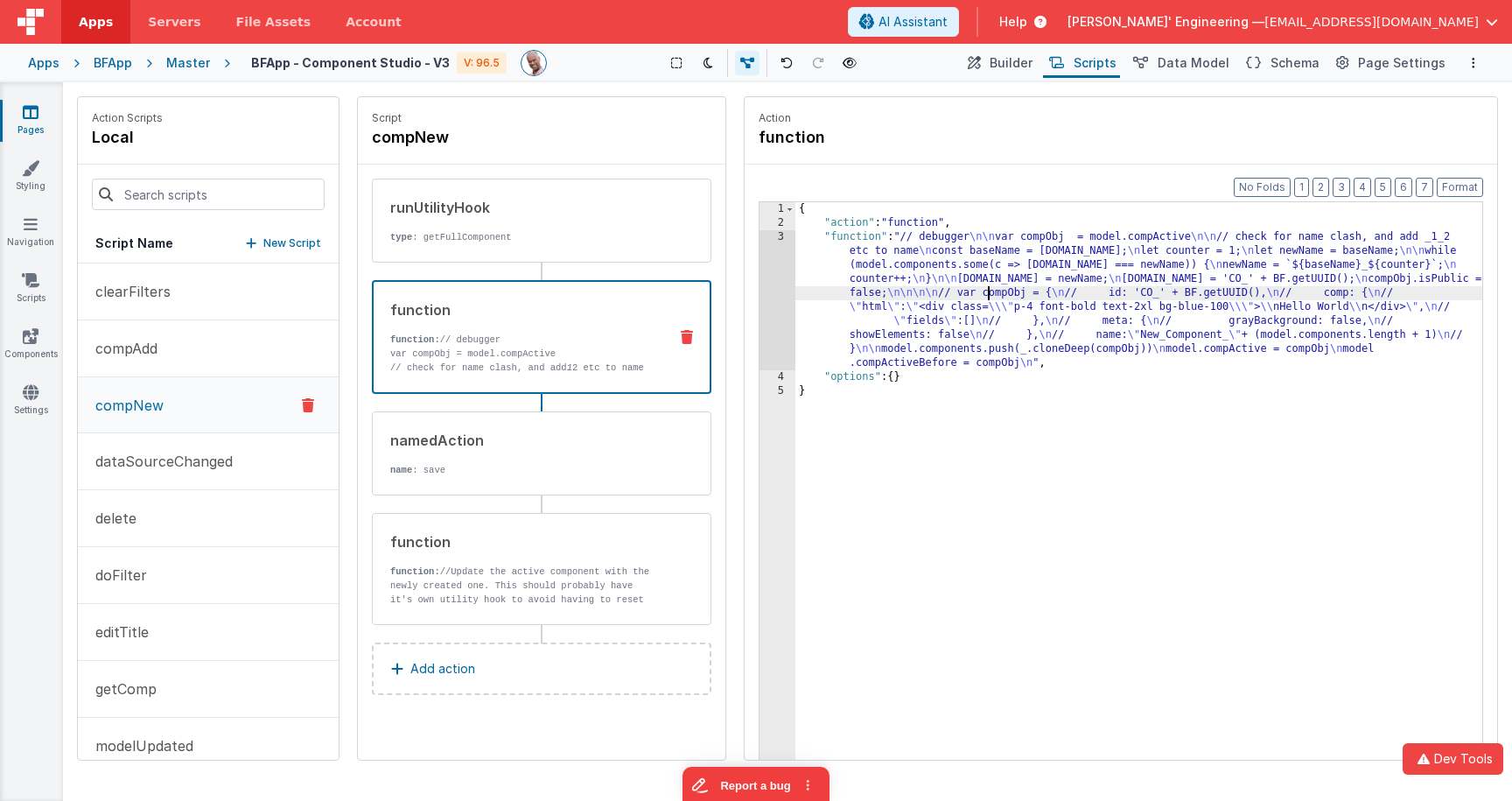
drag, startPoint x: 985, startPoint y: 290, endPoint x: 965, endPoint y: 284, distance: 20.9
click at [984, 290] on div "{ "action" : "function" , "function" : "// debugger \n\n var compObj = model.co…" at bounding box center [1139, 522] width 687 height 640
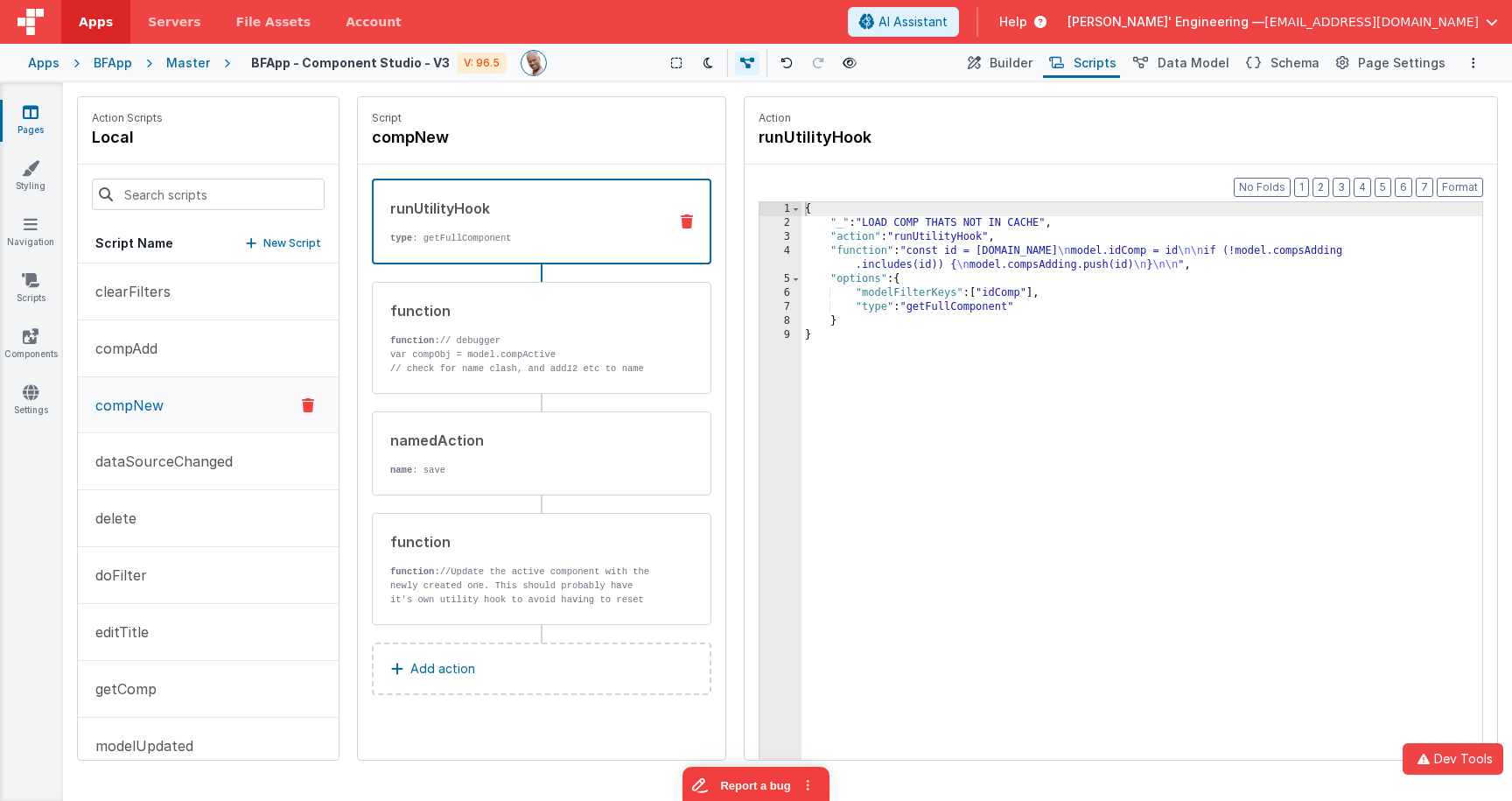
click at [560, 249] on div "runUtilityHook type : getFullComponent" at bounding box center [541, 222] width 339 height 85
click at [226, 354] on button "compAdd" at bounding box center [207, 349] width 261 height 57
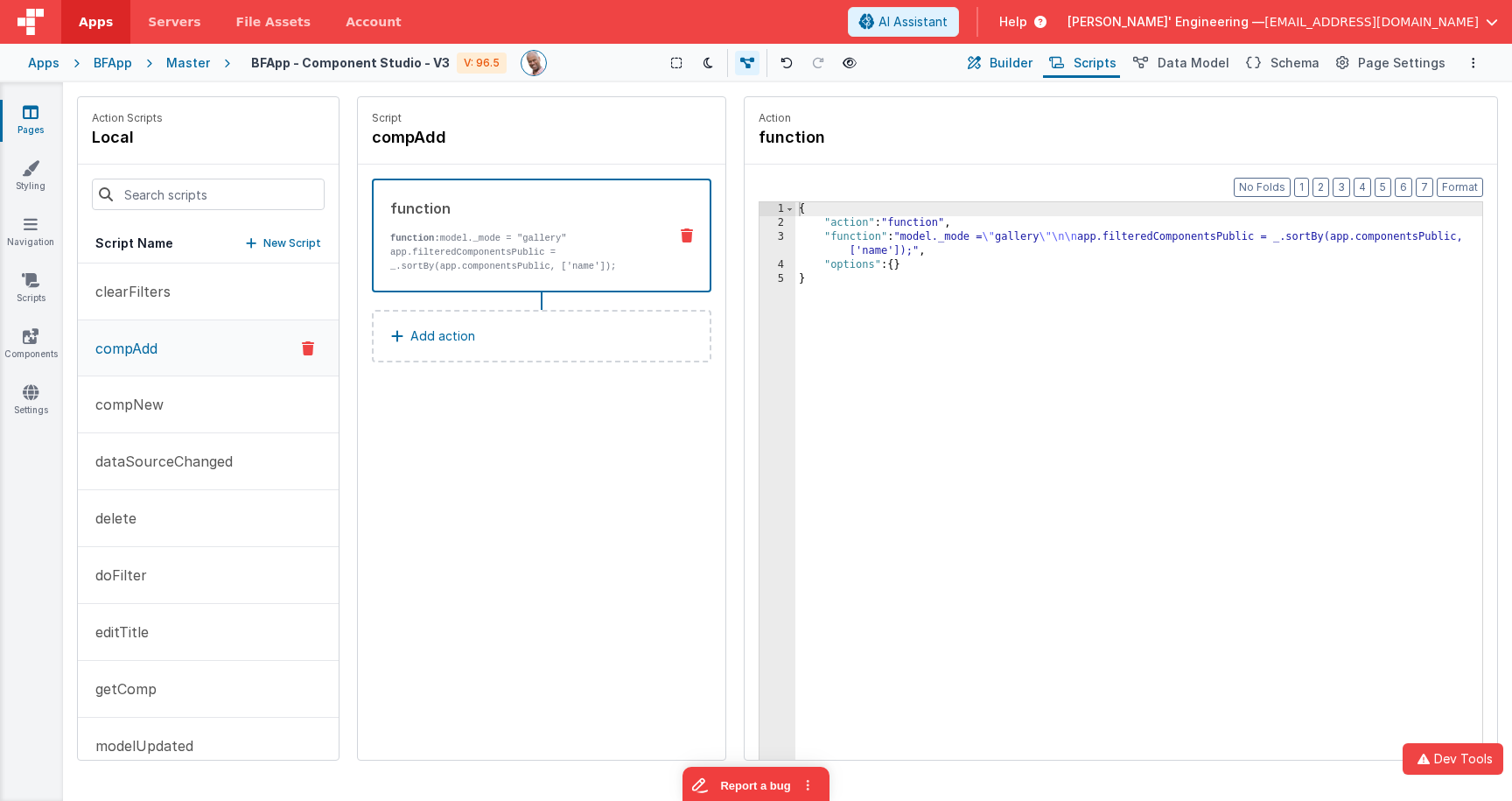
click at [1019, 54] on span "Builder" at bounding box center [1011, 63] width 43 height 18
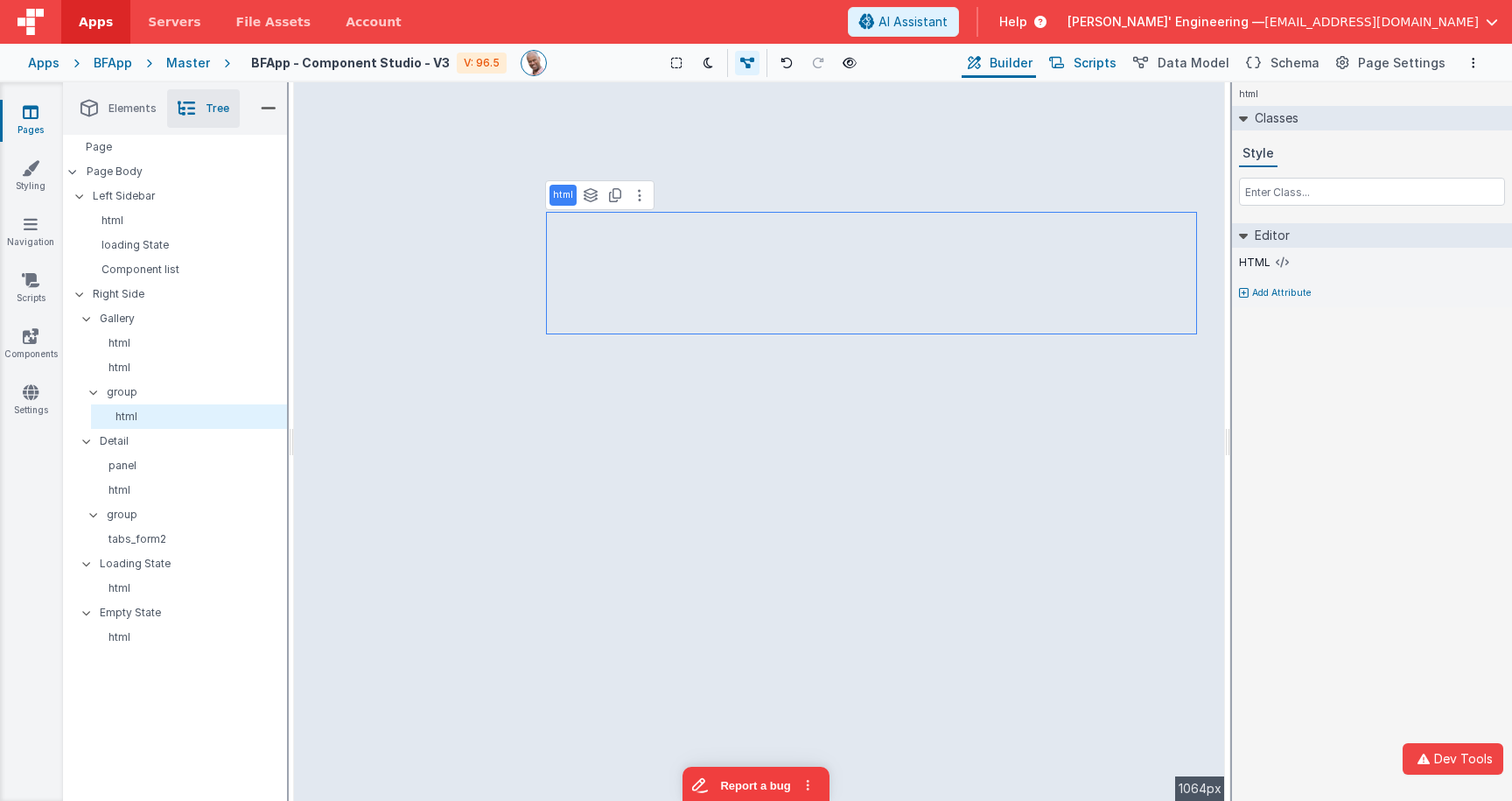
click at [1116, 61] on span "Scripts" at bounding box center [1095, 63] width 43 height 18
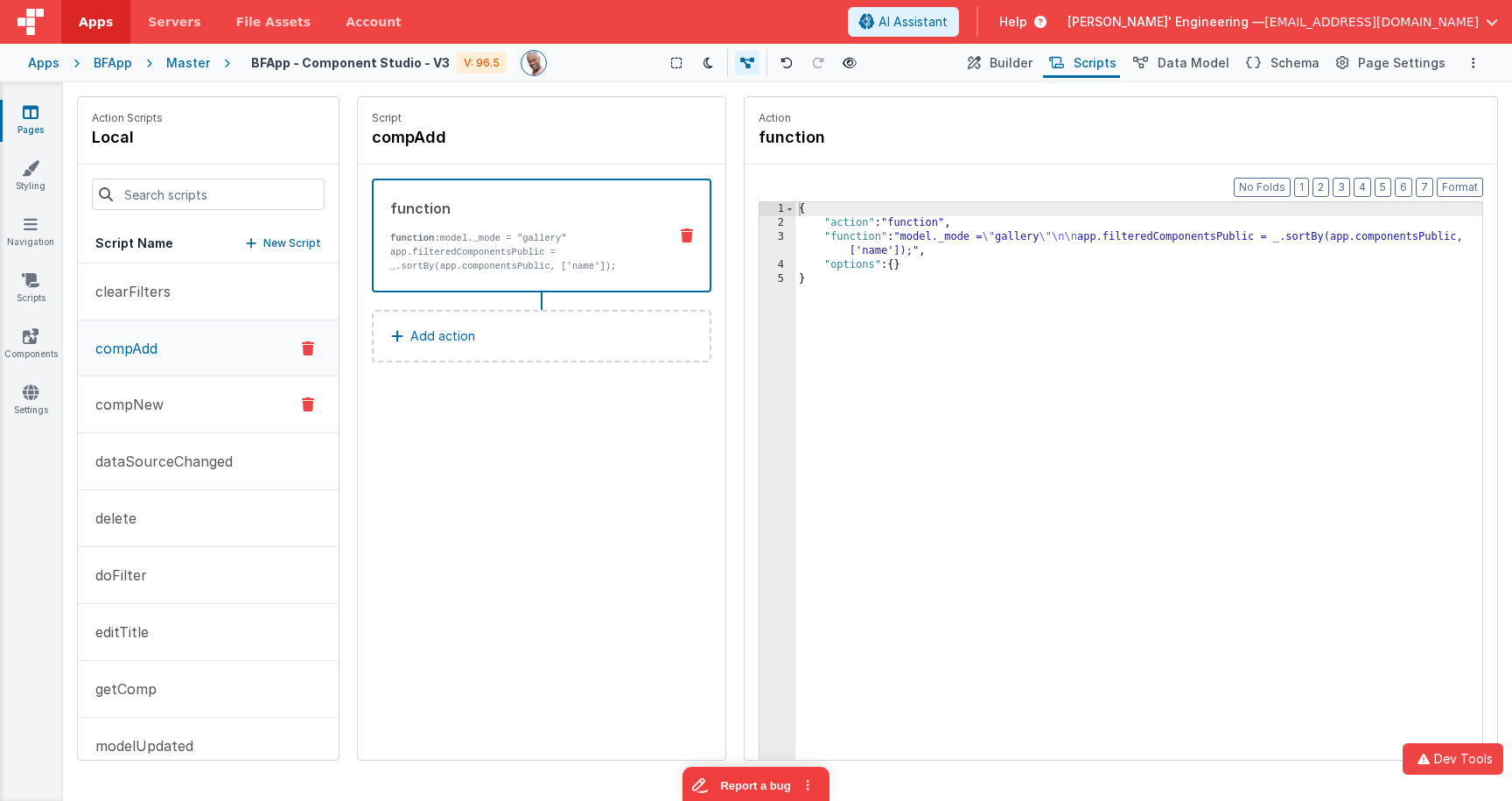
click at [222, 407] on button "compNew" at bounding box center [207, 405] width 261 height 57
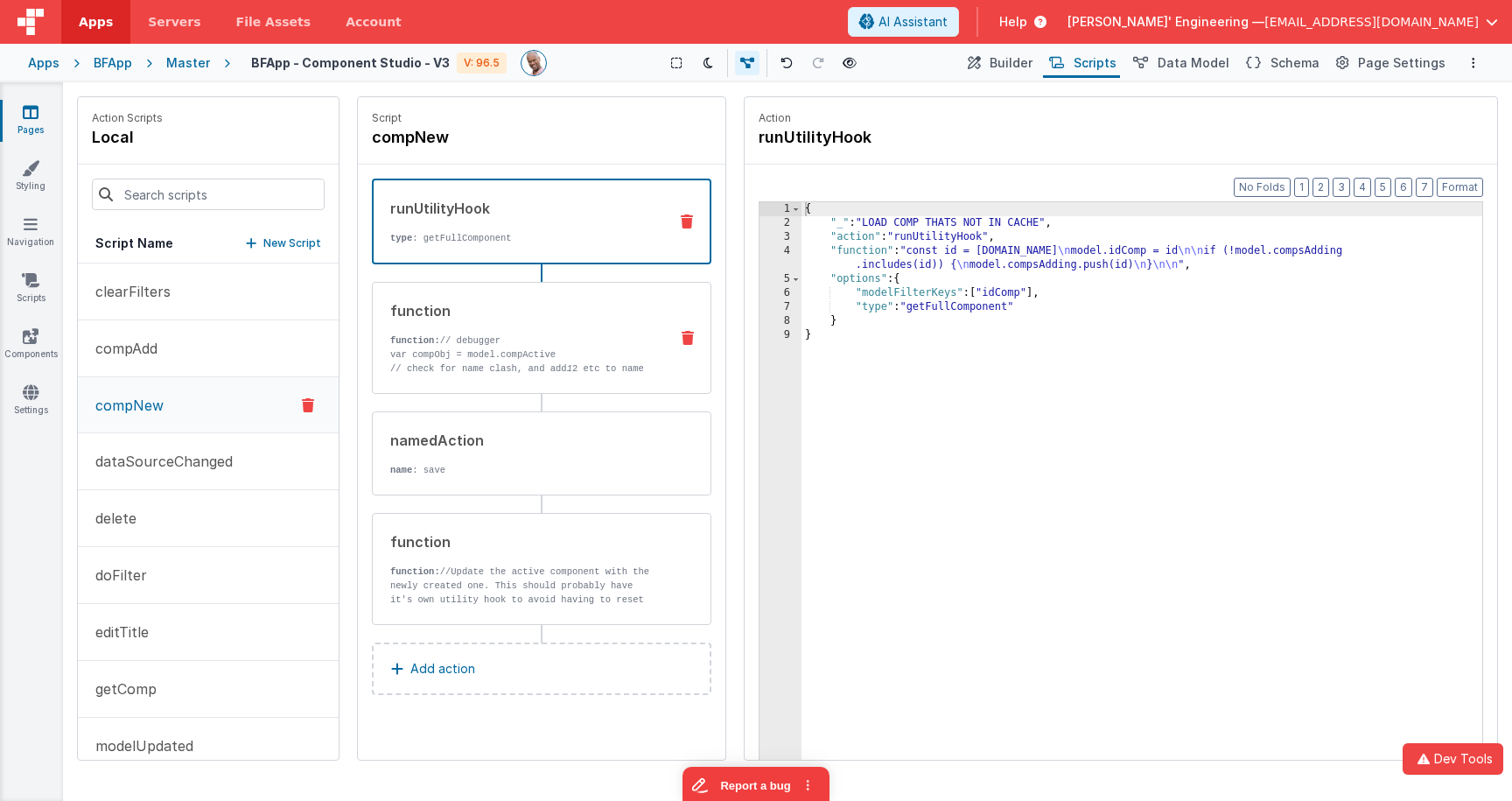
scroll to position [20, 0]
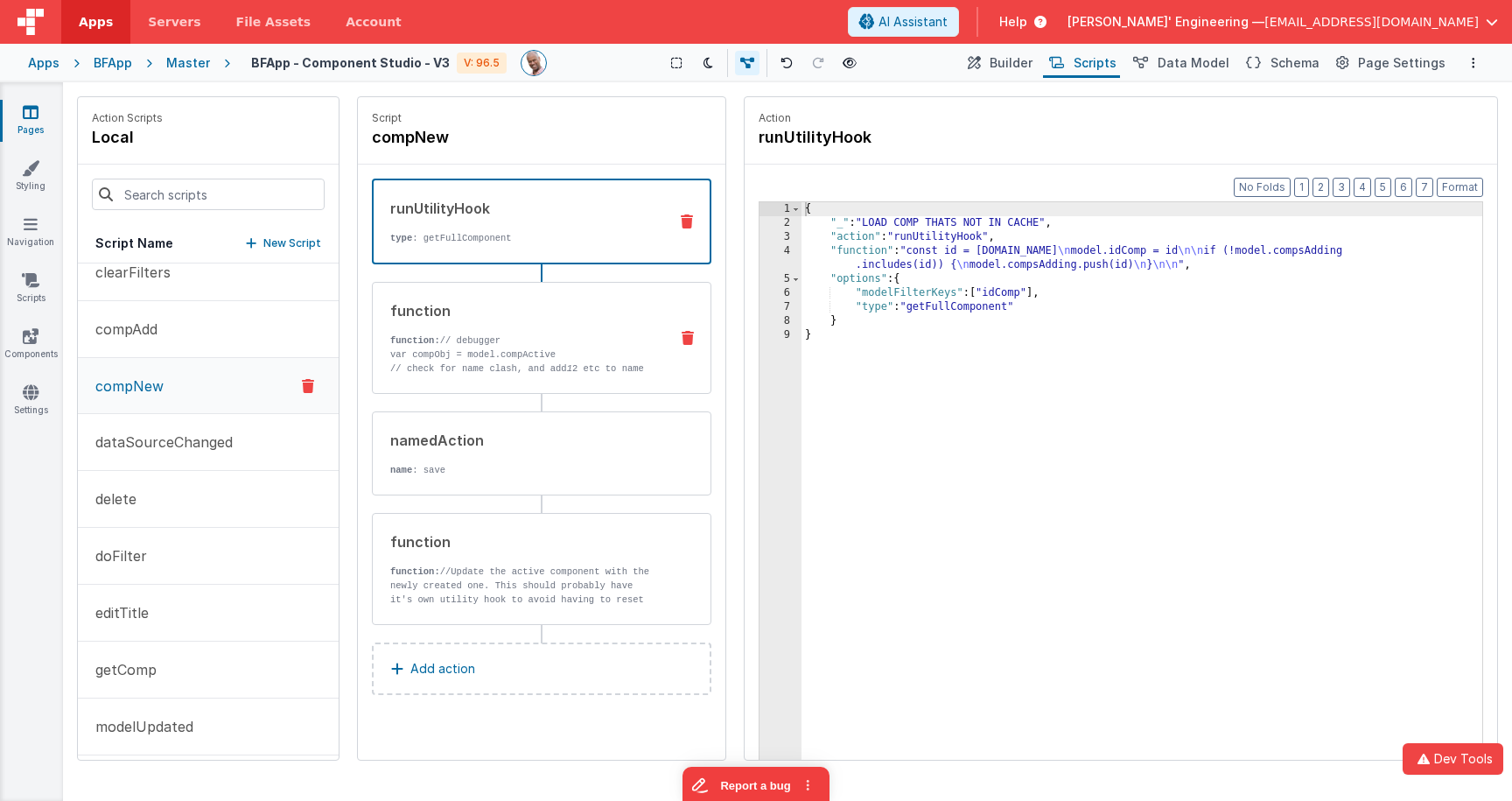
click at [554, 323] on div "function function: // debugger var compObj = model.compActive // check for name…" at bounding box center [513, 337] width 282 height 76
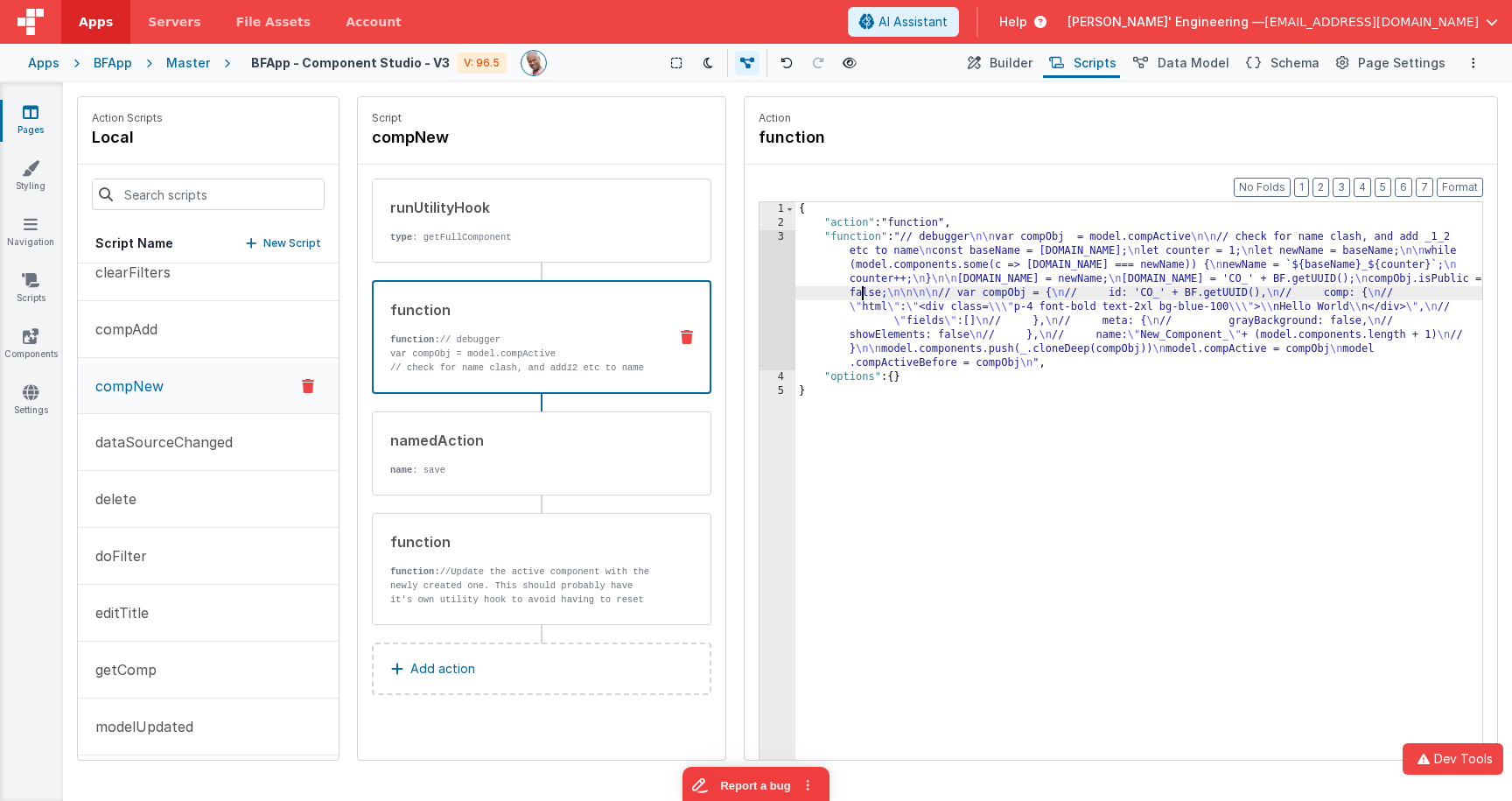
drag, startPoint x: 862, startPoint y: 287, endPoint x: 817, endPoint y: 286, distance: 45.0
click at [862, 287] on div "{ "action" : "function" , "function" : "// debugger \n\n var compObj = model.co…" at bounding box center [1139, 522] width 687 height 640
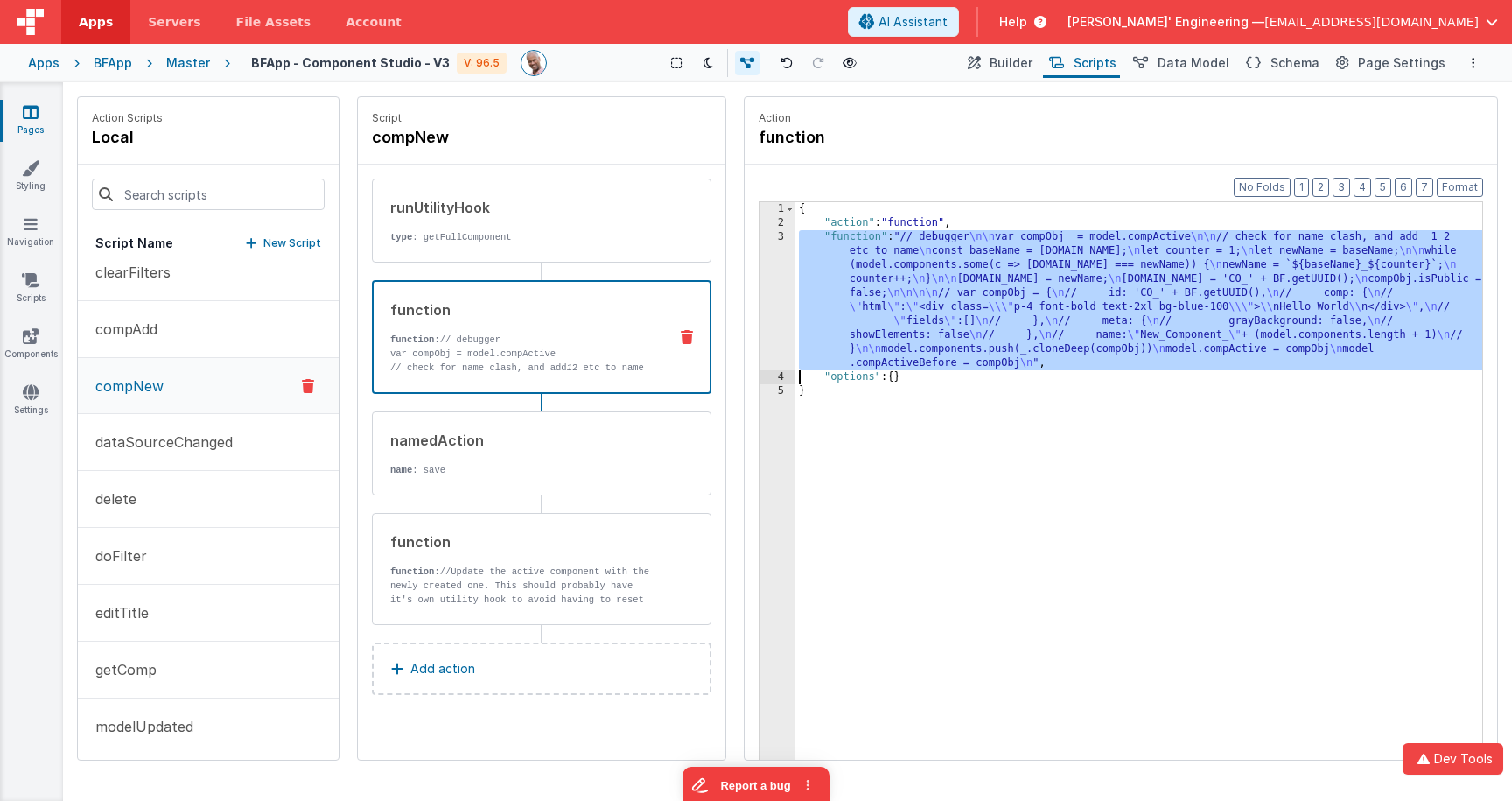
click at [779, 275] on div "3" at bounding box center [777, 300] width 36 height 140
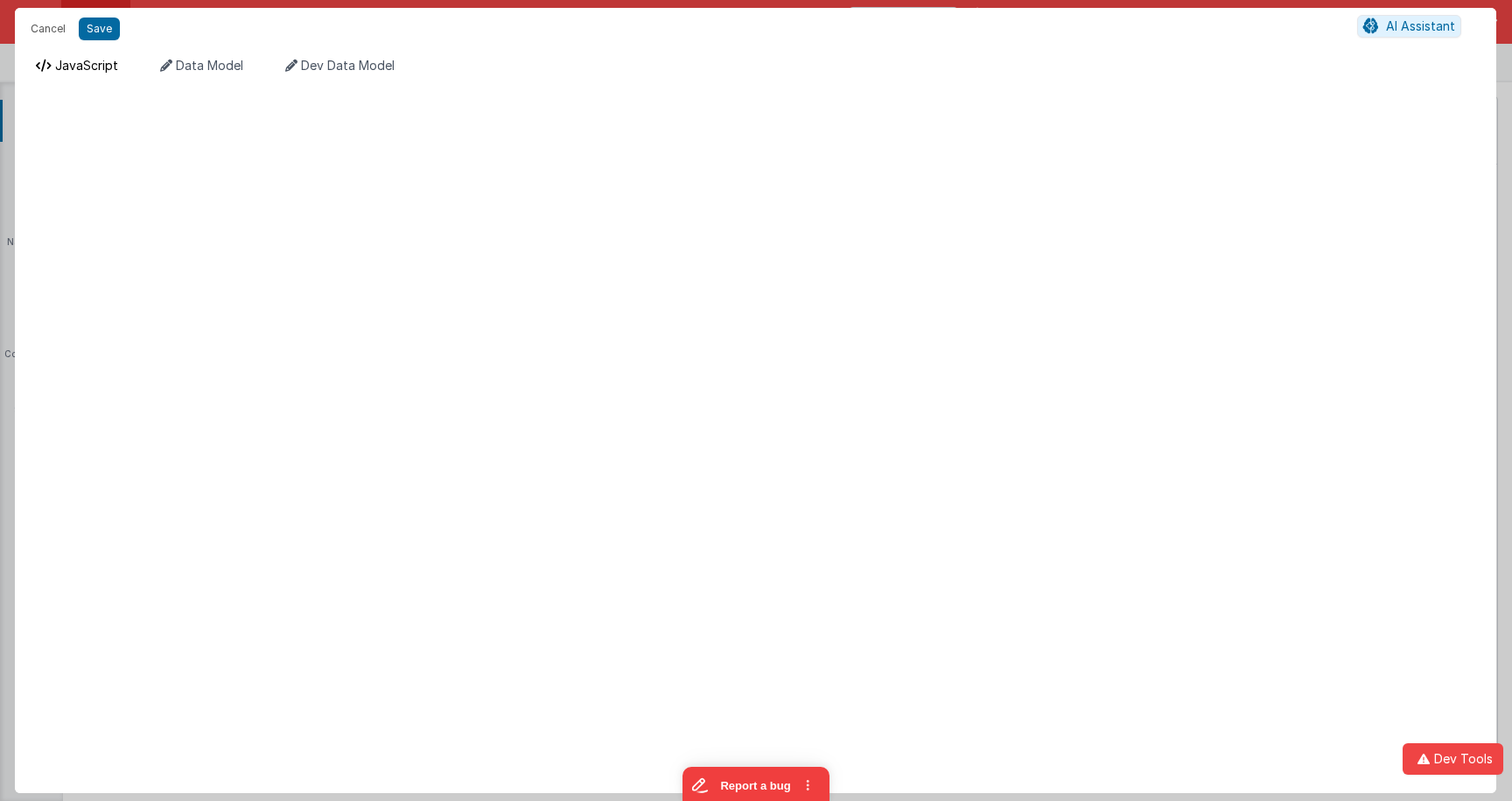
drag, startPoint x: 48, startPoint y: 53, endPoint x: 60, endPoint y: 67, distance: 18.4
click at [51, 56] on div "JavaScript Data Model Dev Data Model Format 7 6 5 4 3 2 1 No Folds XXXXXXXXXXXX…" at bounding box center [756, 421] width 1481 height 743
click at [60, 67] on span "JavaScript" at bounding box center [86, 65] width 63 height 15
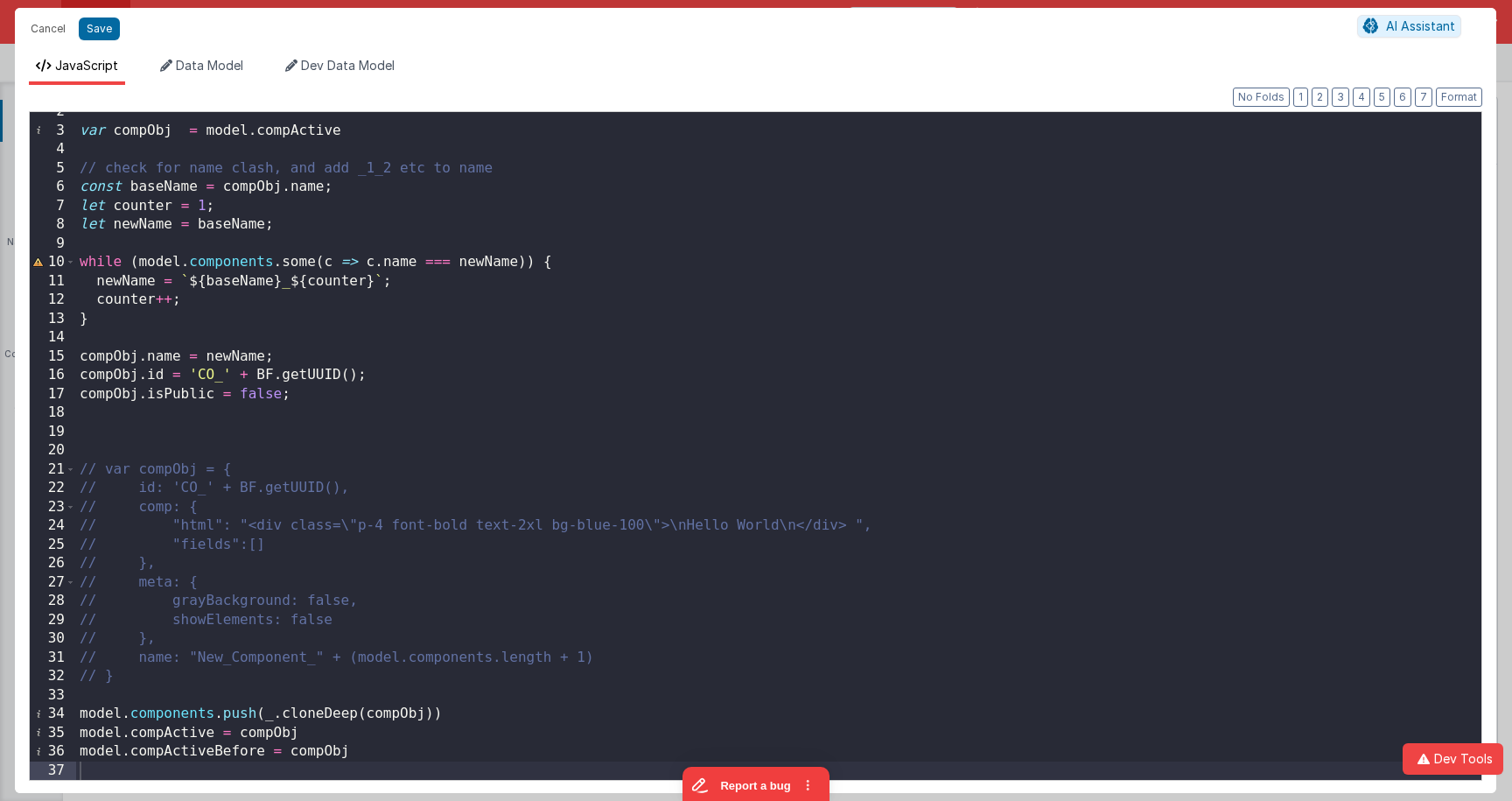
scroll to position [28, 0]
click at [263, 206] on div "var compObj = model . compActive // check for name clash, and add _1_2 etc to n…" at bounding box center [779, 455] width 1405 height 705
drag, startPoint x: 263, startPoint y: 174, endPoint x: 584, endPoint y: 176, distance: 321.0
click at [584, 176] on div "var compObj = model . compActive // check for name clash, and add _1_2 etc to n…" at bounding box center [779, 455] width 1405 height 705
click at [502, 397] on div "var compObj = model . compActive // check for name clash, and add _1_2 etc to n…" at bounding box center [779, 455] width 1405 height 705
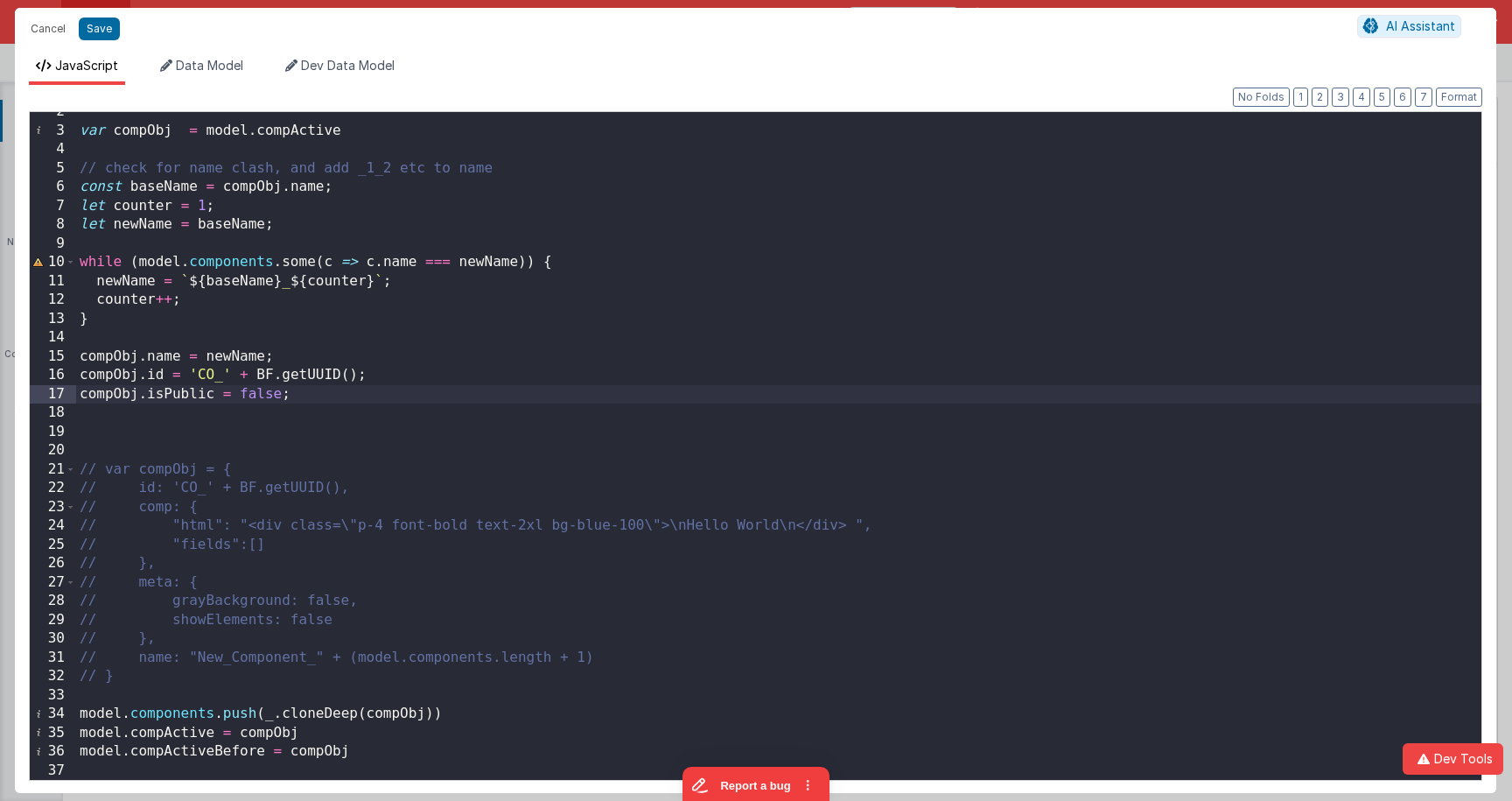
click at [247, 442] on div "var compObj = model . compActive // check for name clash, and add _1_2 etc to n…" at bounding box center [779, 455] width 1405 height 705
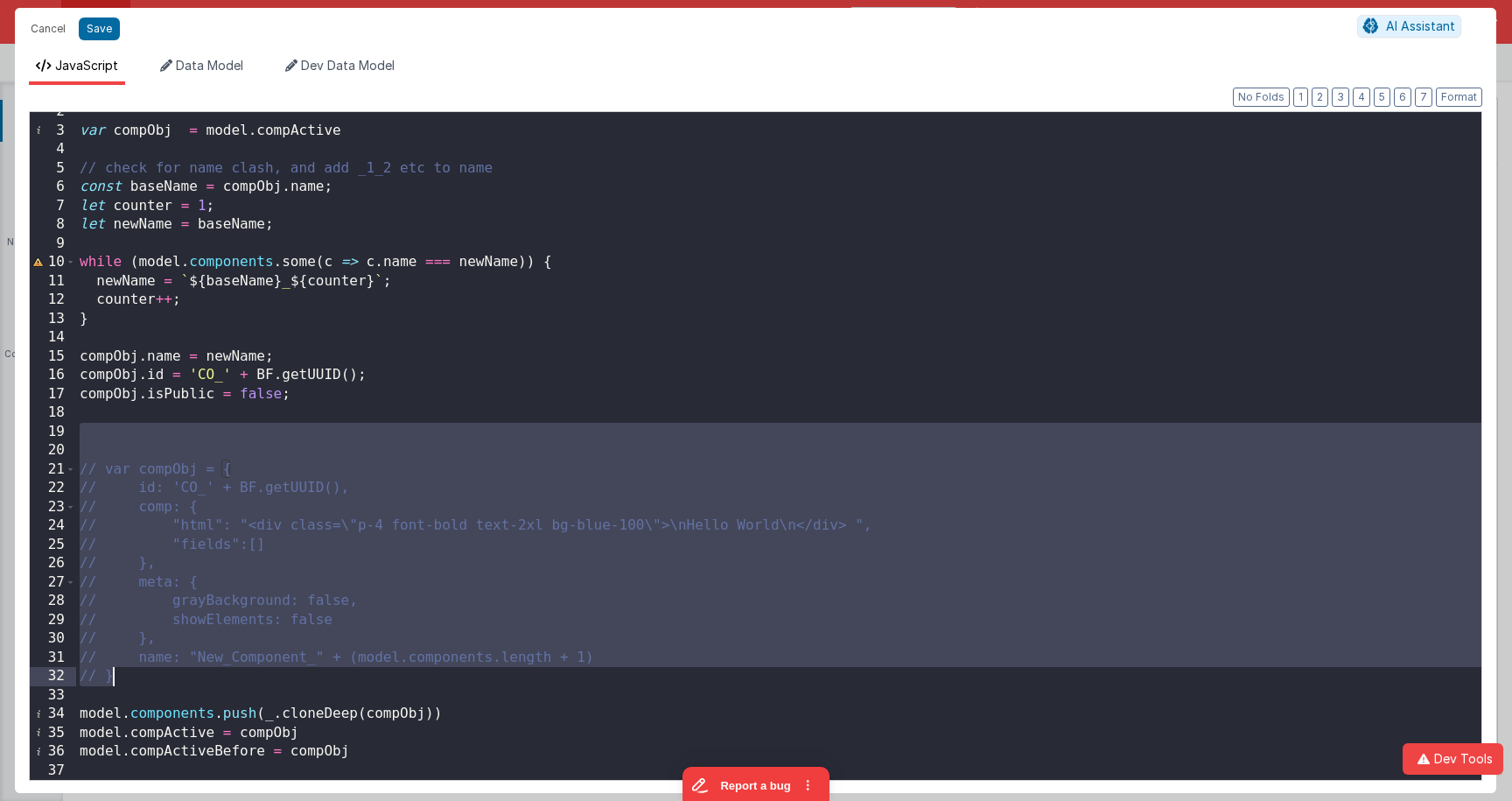
drag, startPoint x: 255, startPoint y: 435, endPoint x: 374, endPoint y: 675, distance: 267.9
click at [374, 675] on div "var compObj = model . compActive // check for name clash, and add _1_2 etc to n…" at bounding box center [779, 455] width 1405 height 705
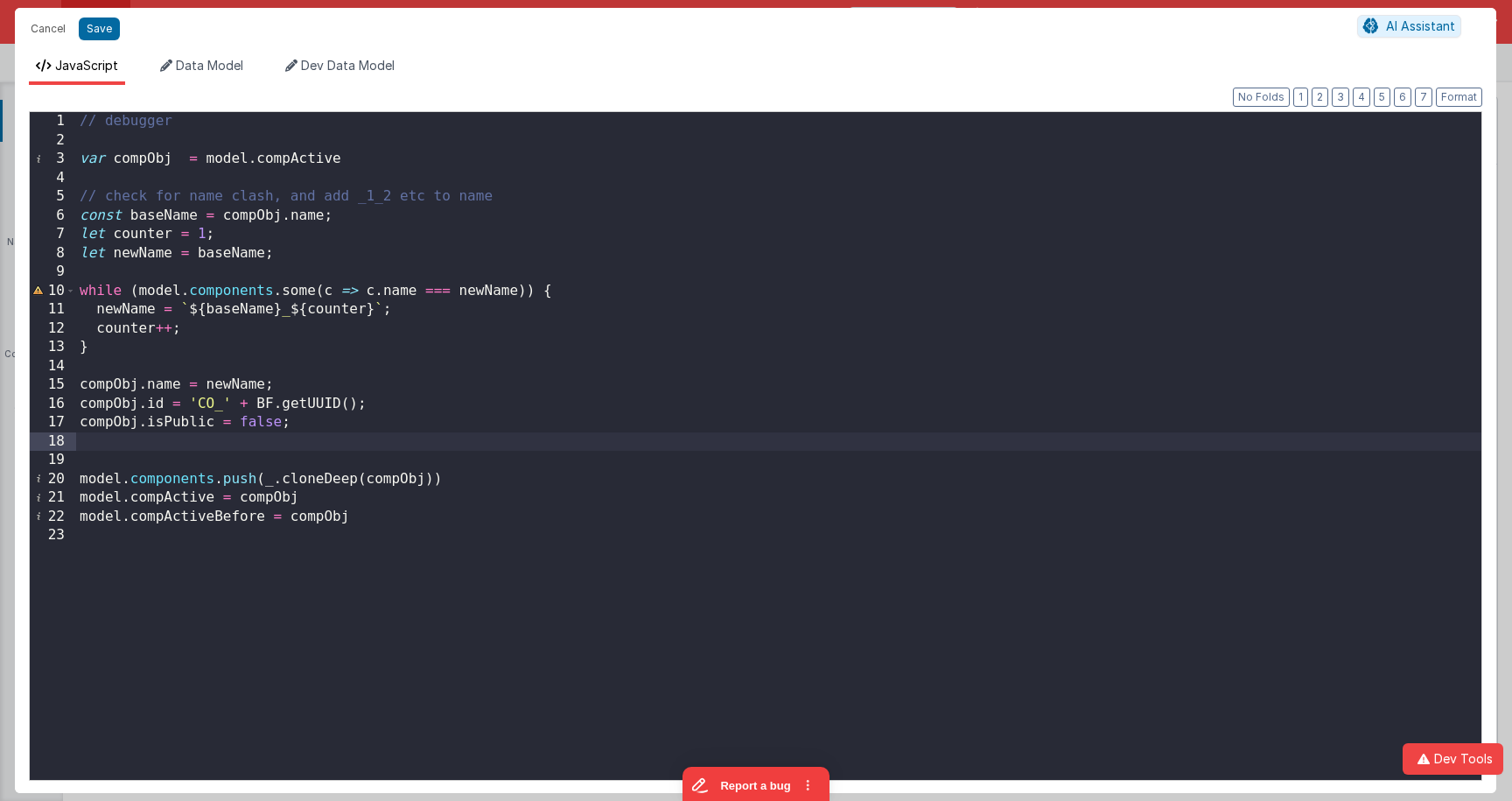
click at [121, 465] on div "// debugger var compObj = model . compActive // check for name clash, and add _…" at bounding box center [779, 465] width 1405 height 705
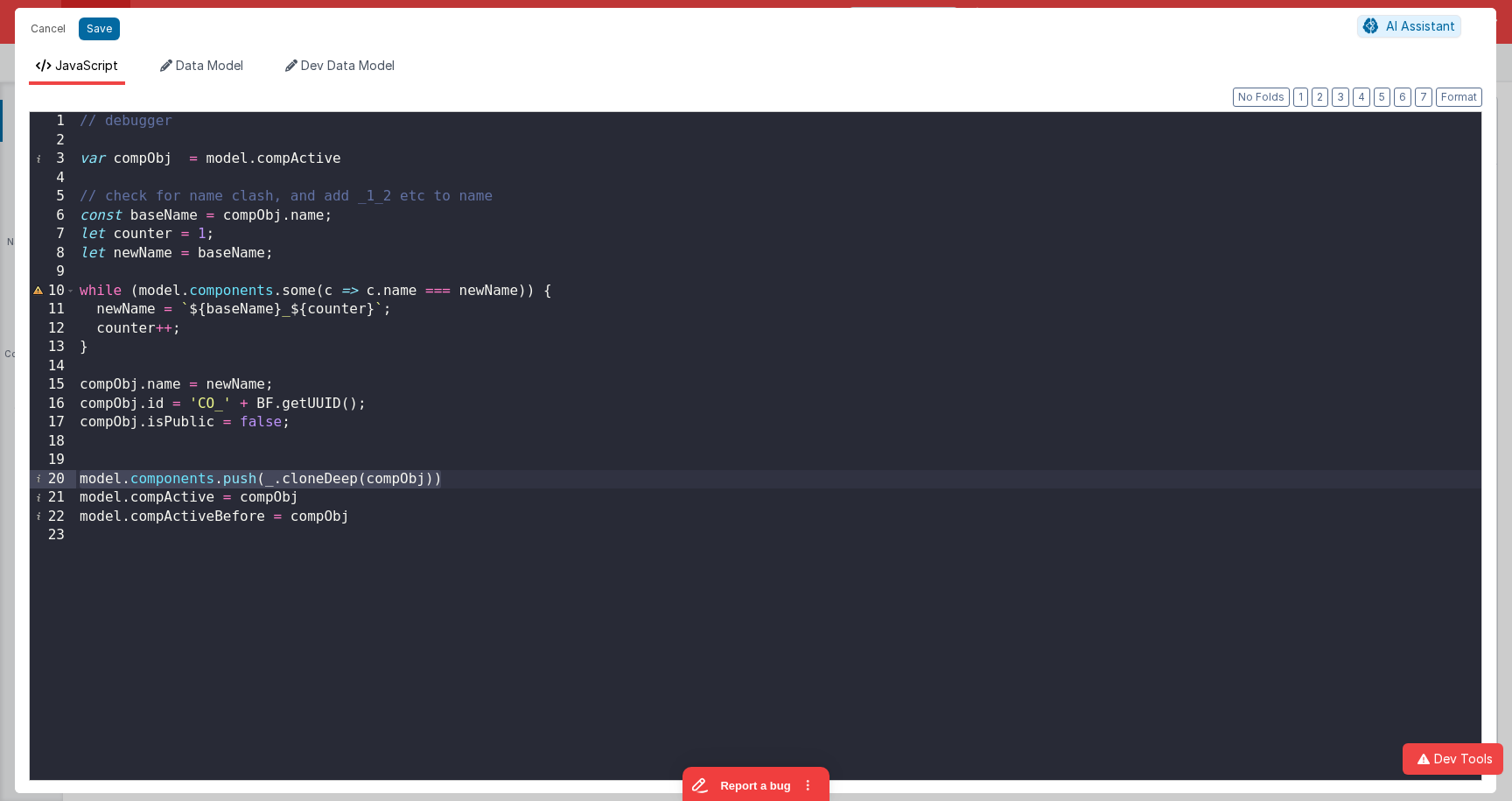
drag, startPoint x: 478, startPoint y: 481, endPoint x: 26, endPoint y: 481, distance: 452.0
click at [26, 481] on div "Format 7 6 5 4 3 2 1 No Folds 1 2 3 4 5 6 7 8 9 10 11 12 13 14 15 16 17 18 19 2…" at bounding box center [756, 438] width 1481 height 708
click at [296, 461] on div "// debugger var compObj = model . compActive // check for name clash, and add _…" at bounding box center [779, 465] width 1405 height 705
click at [125, 28] on div "Cancel Save" at bounding box center [690, 29] width 1335 height 25
click at [109, 26] on button "Save" at bounding box center [99, 29] width 41 height 23
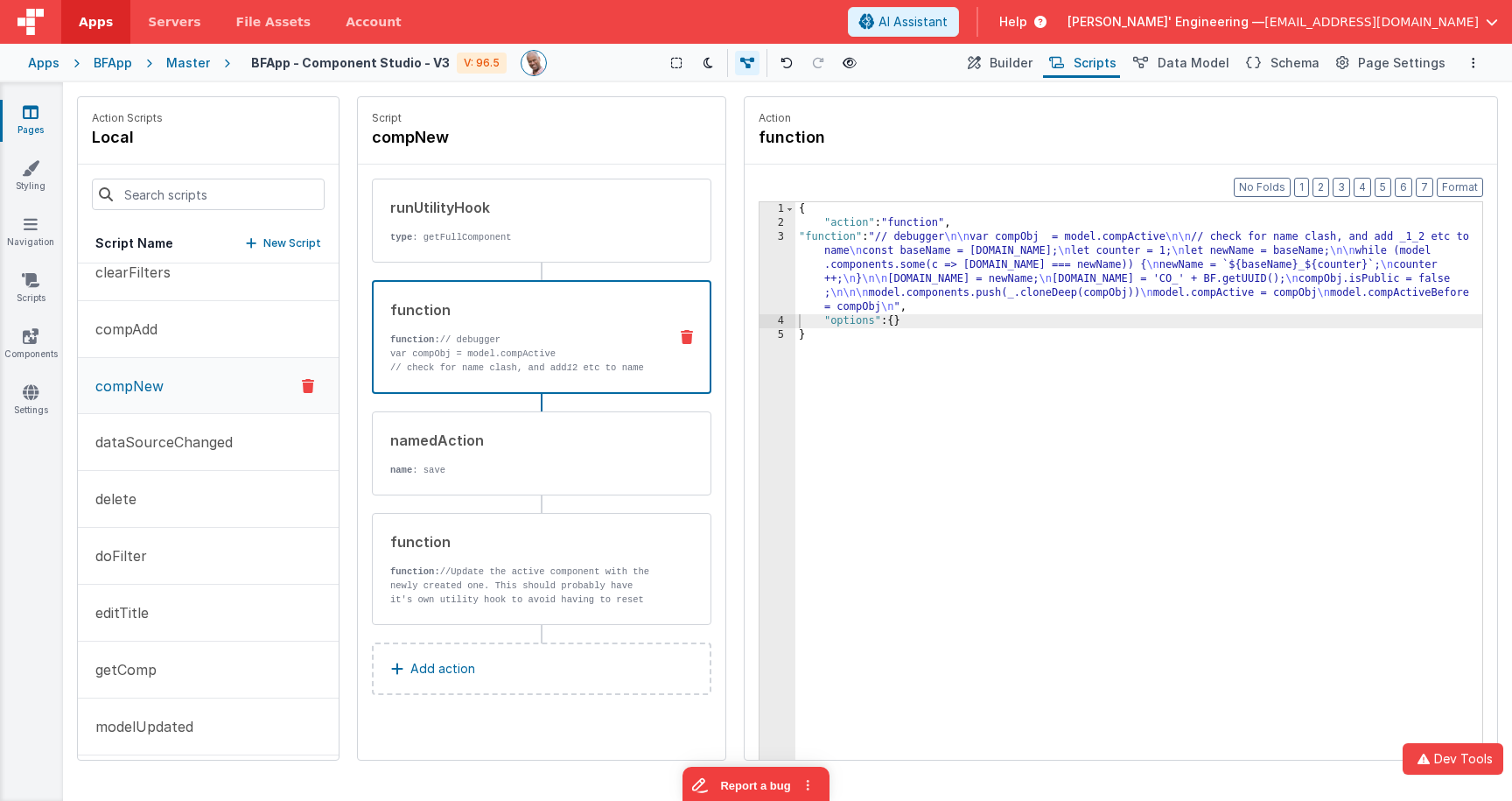
drag, startPoint x: 889, startPoint y: 271, endPoint x: 834, endPoint y: 262, distance: 55.7
click at [887, 271] on div "{ "action" : "function" , "function" : "// debugger \n\n var compObj = model.co…" at bounding box center [1139, 522] width 687 height 640
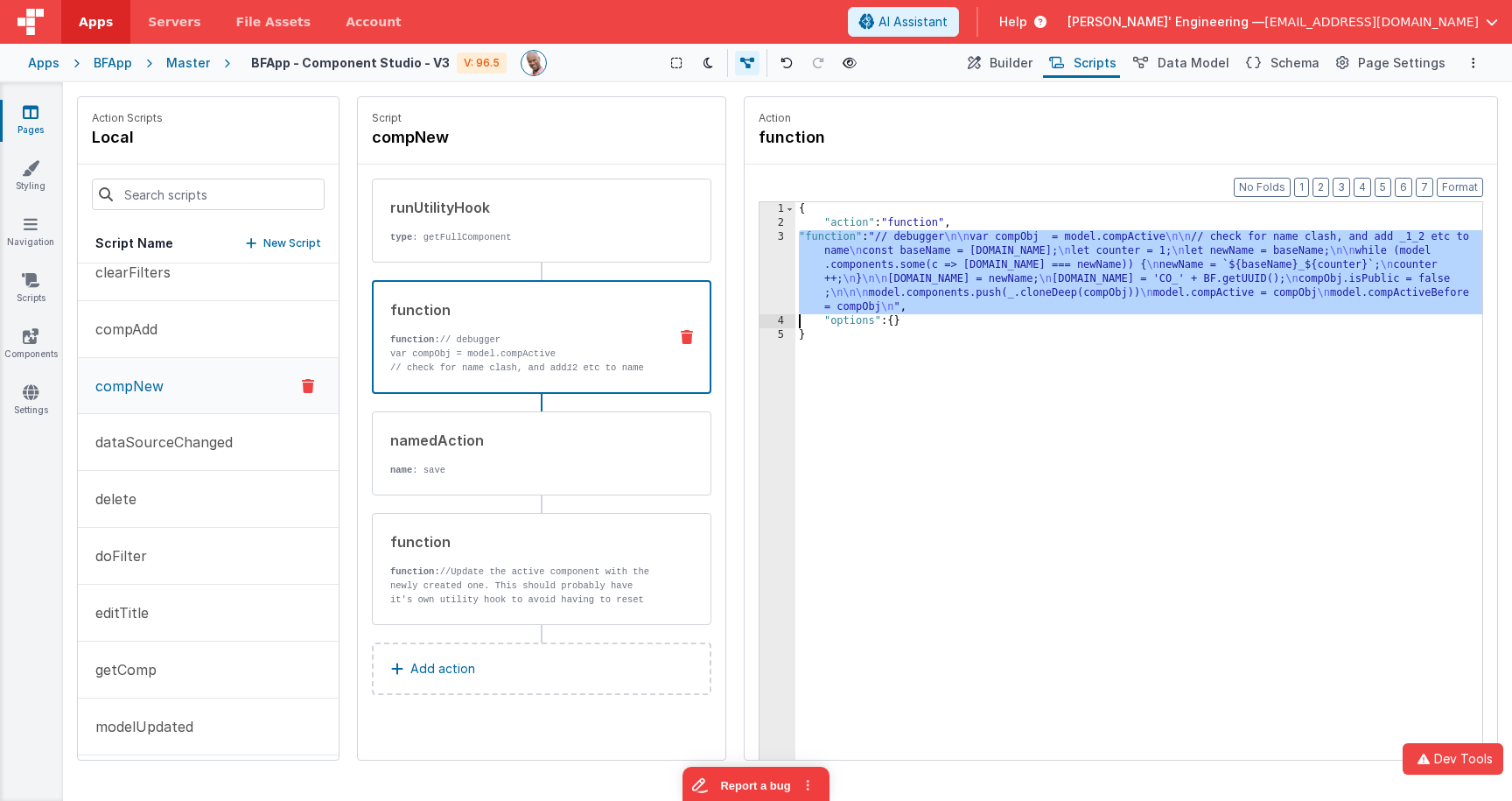
click at [778, 255] on div "3" at bounding box center [777, 272] width 36 height 84
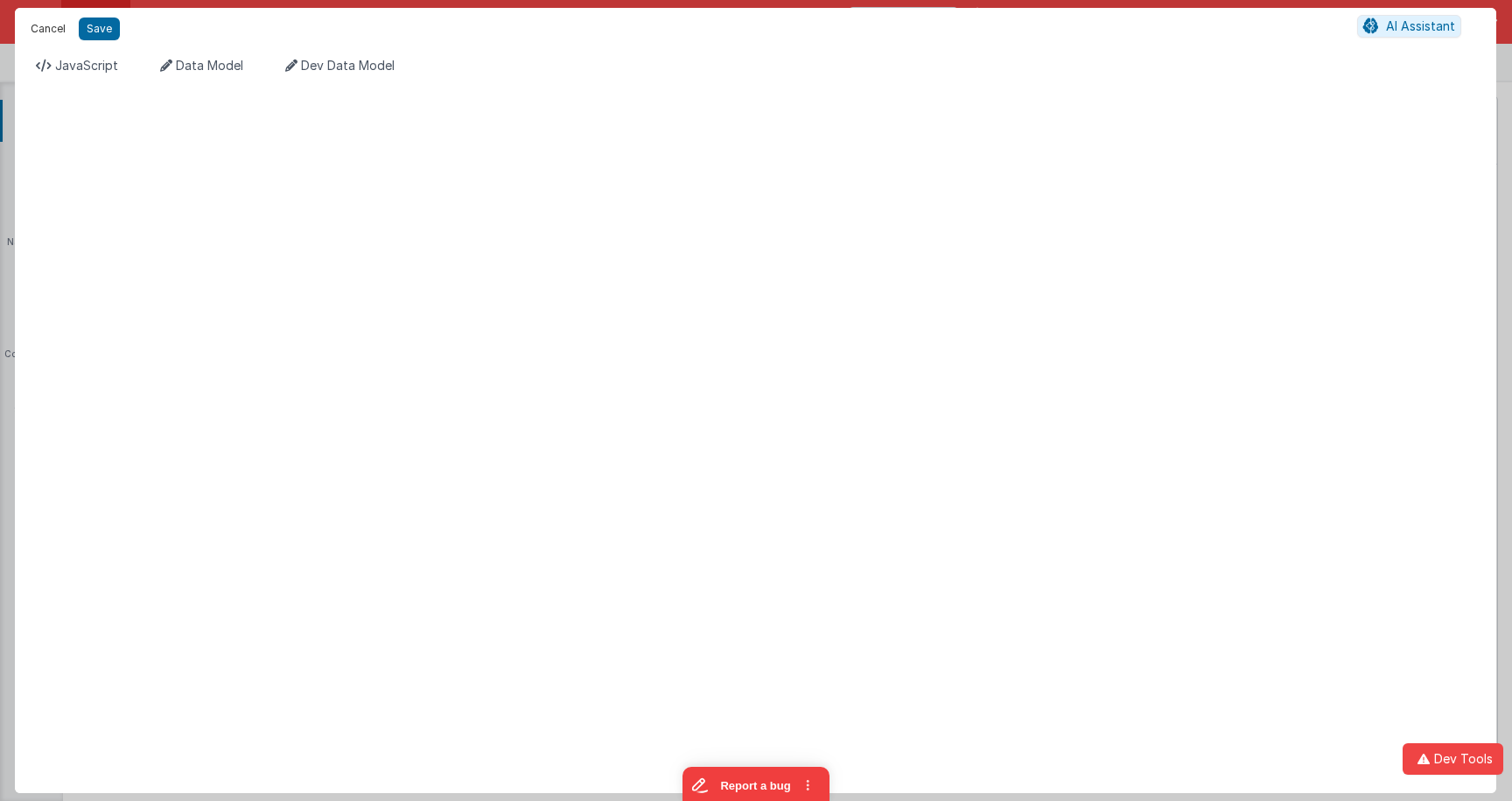
click at [43, 26] on button "Cancel" at bounding box center [48, 29] width 53 height 25
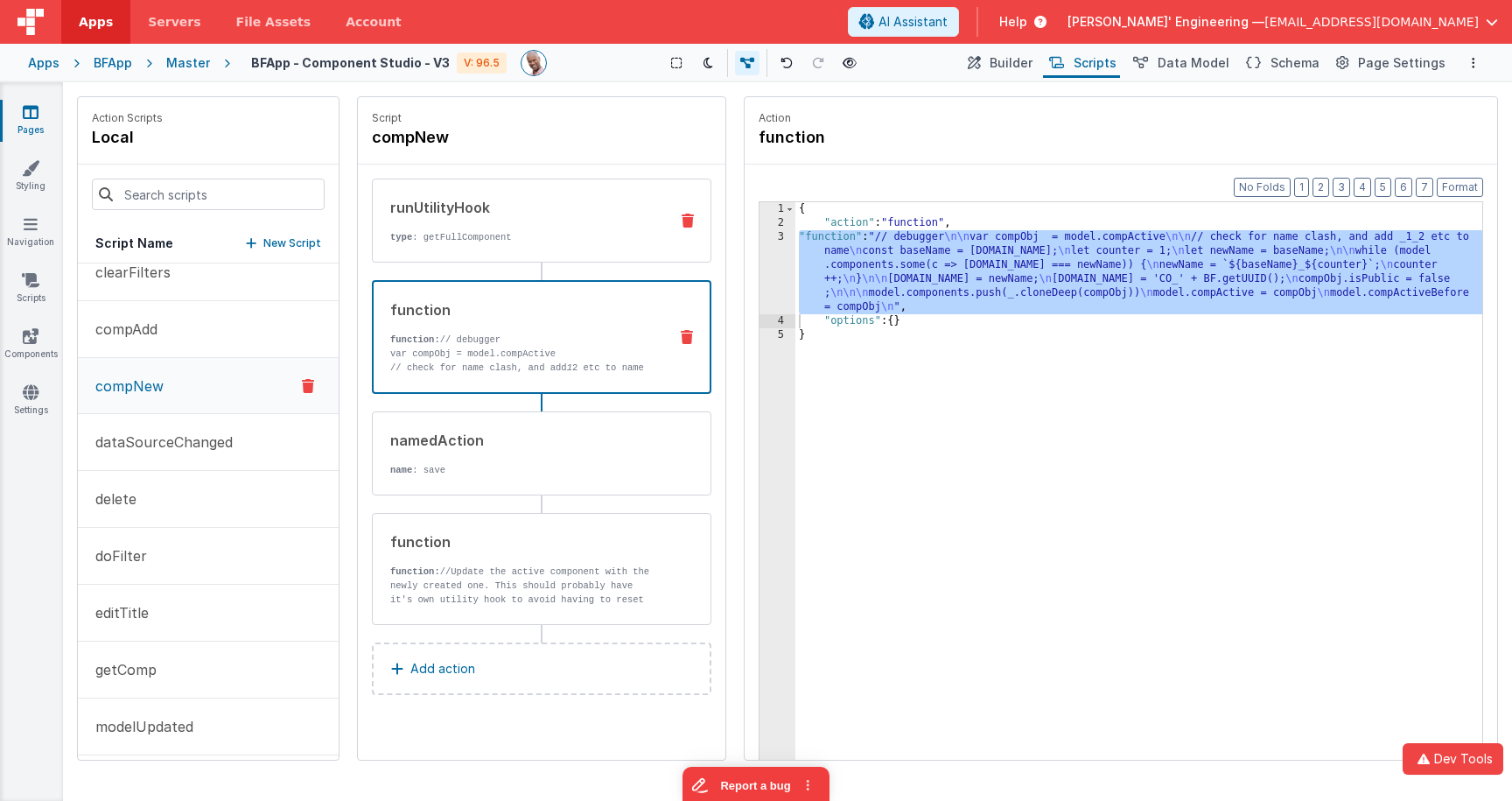
click at [526, 232] on p "type : getFullComponent" at bounding box center [522, 238] width 264 height 14
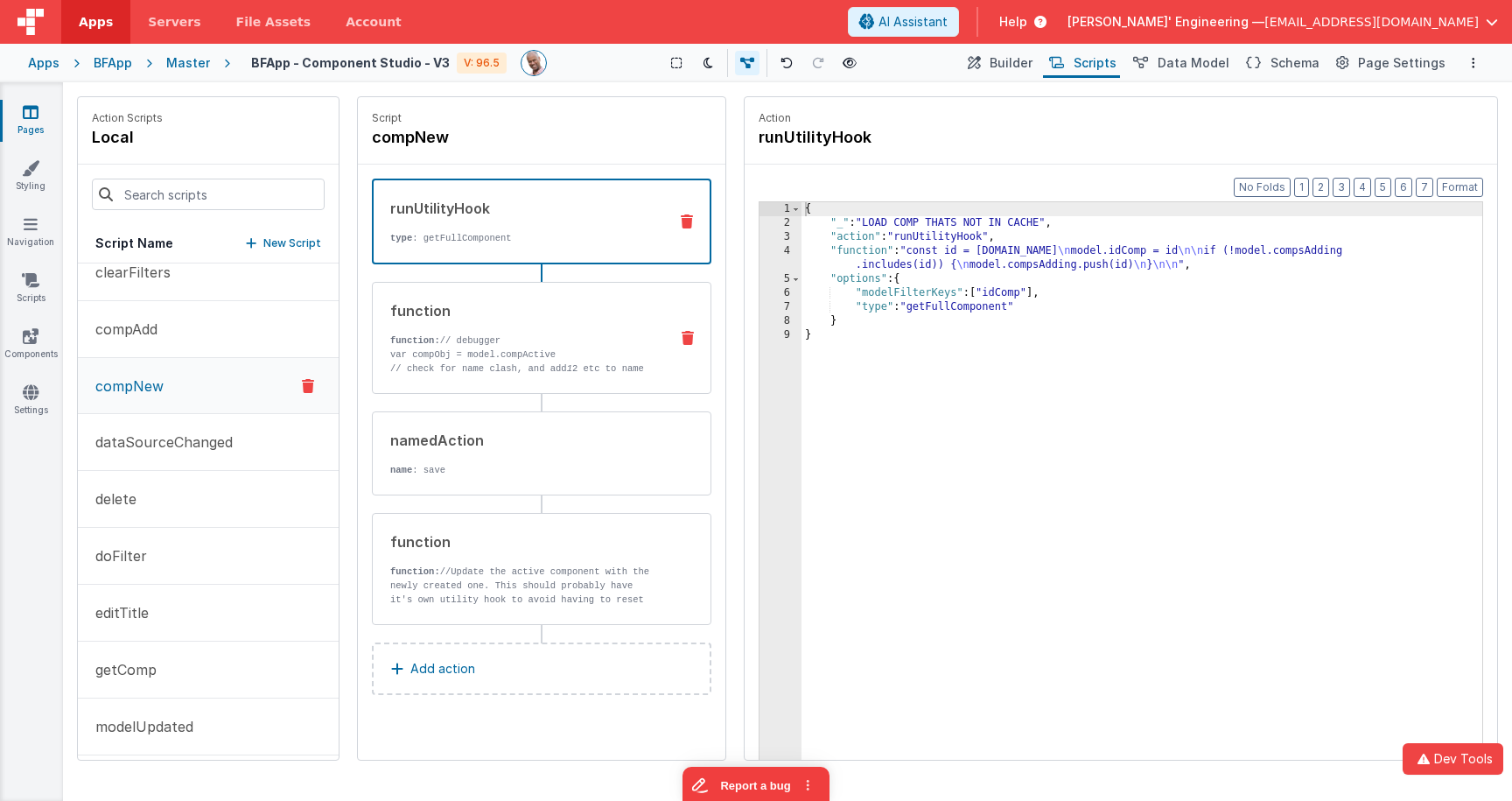
click at [524, 338] on p "function: // debugger" at bounding box center [522, 341] width 264 height 14
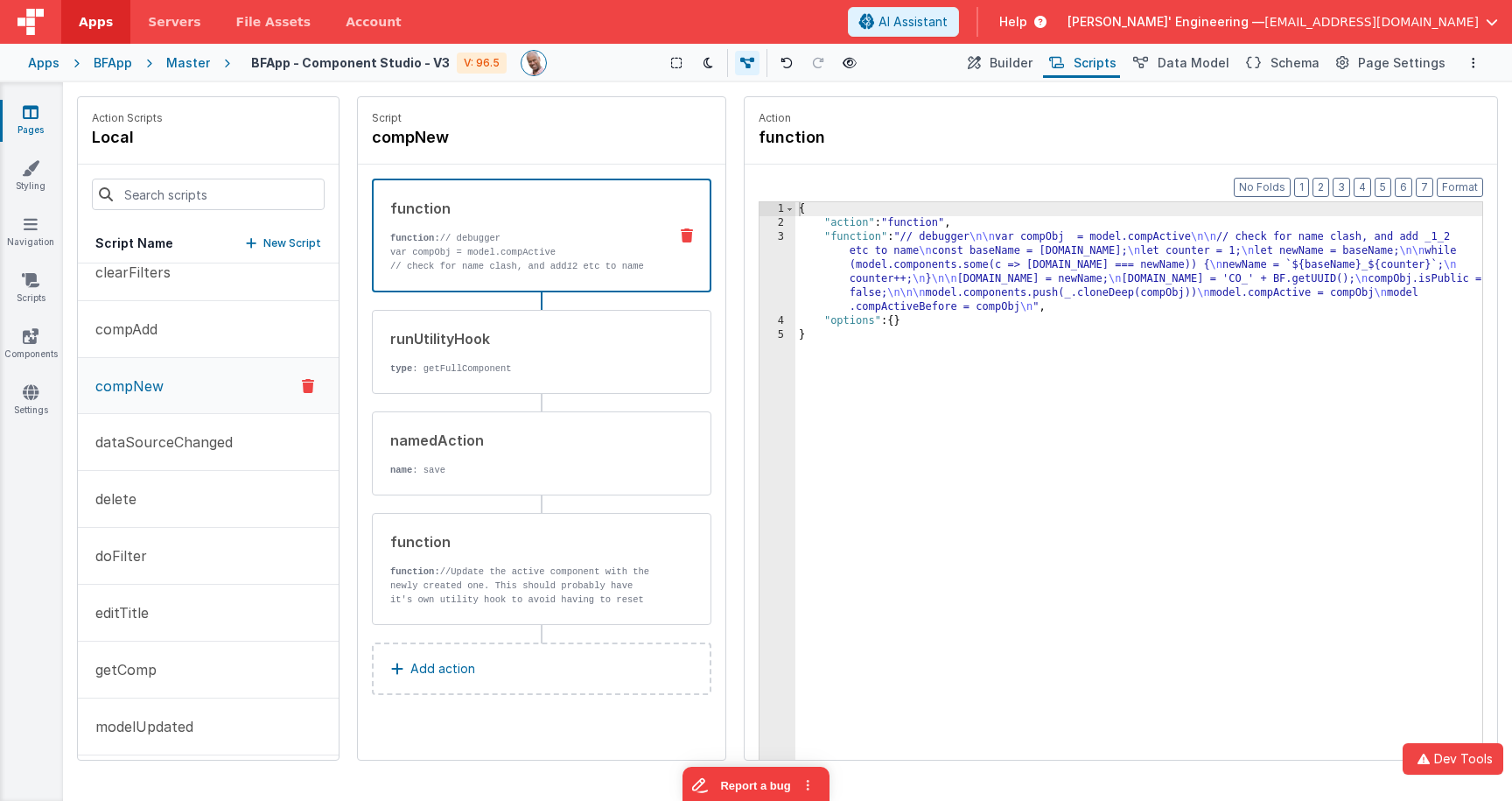
drag, startPoint x: 557, startPoint y: 329, endPoint x: 575, endPoint y: 0, distance: 329.5
click at [547, 338] on div "runUtilityHook" at bounding box center [522, 339] width 264 height 21
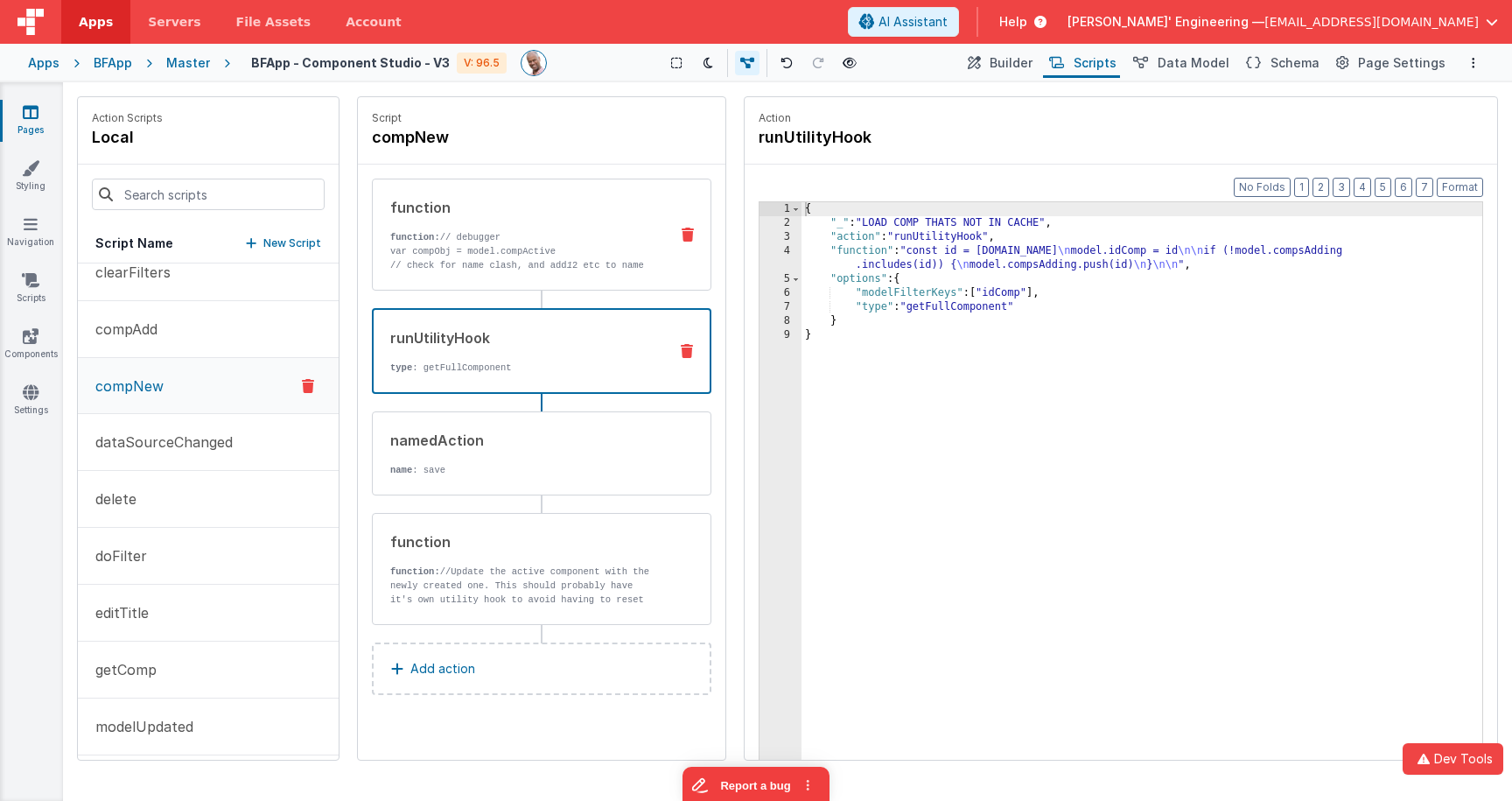
click at [569, 248] on p "var compObj = model.compActive" at bounding box center [522, 251] width 264 height 14
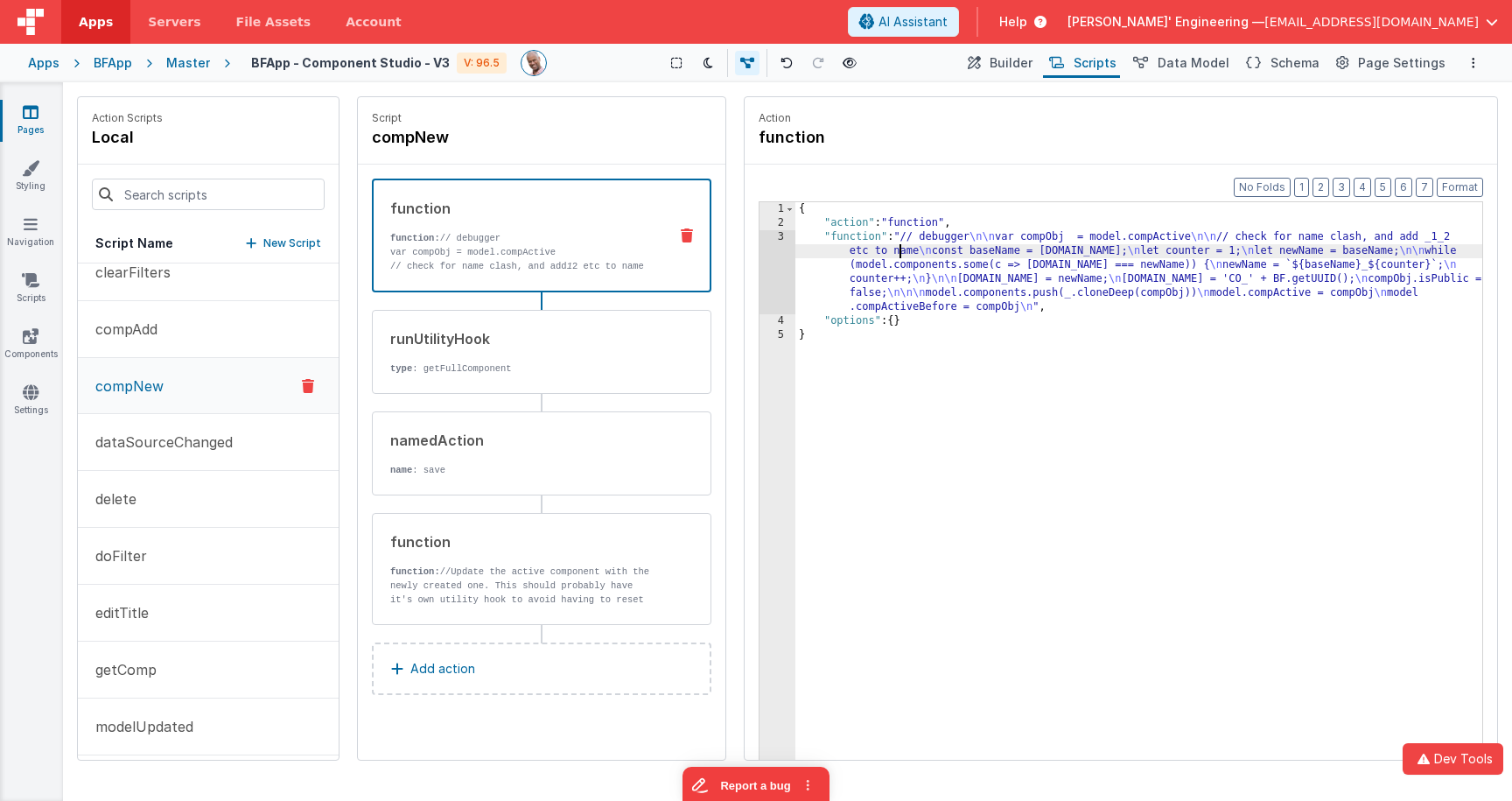
click at [900, 248] on div "{ "action" : "function" , "function" : "// debugger \n\n var compObj = model.co…" at bounding box center [1139, 522] width 687 height 640
click at [748, 255] on div "Format 7 6 5 4 3 2 1 No Folds 1 2 3 4 5 { "action" : "function" , "function" : …" at bounding box center [1120, 496] width 752 height 662
click at [772, 255] on div "3" at bounding box center [777, 272] width 36 height 84
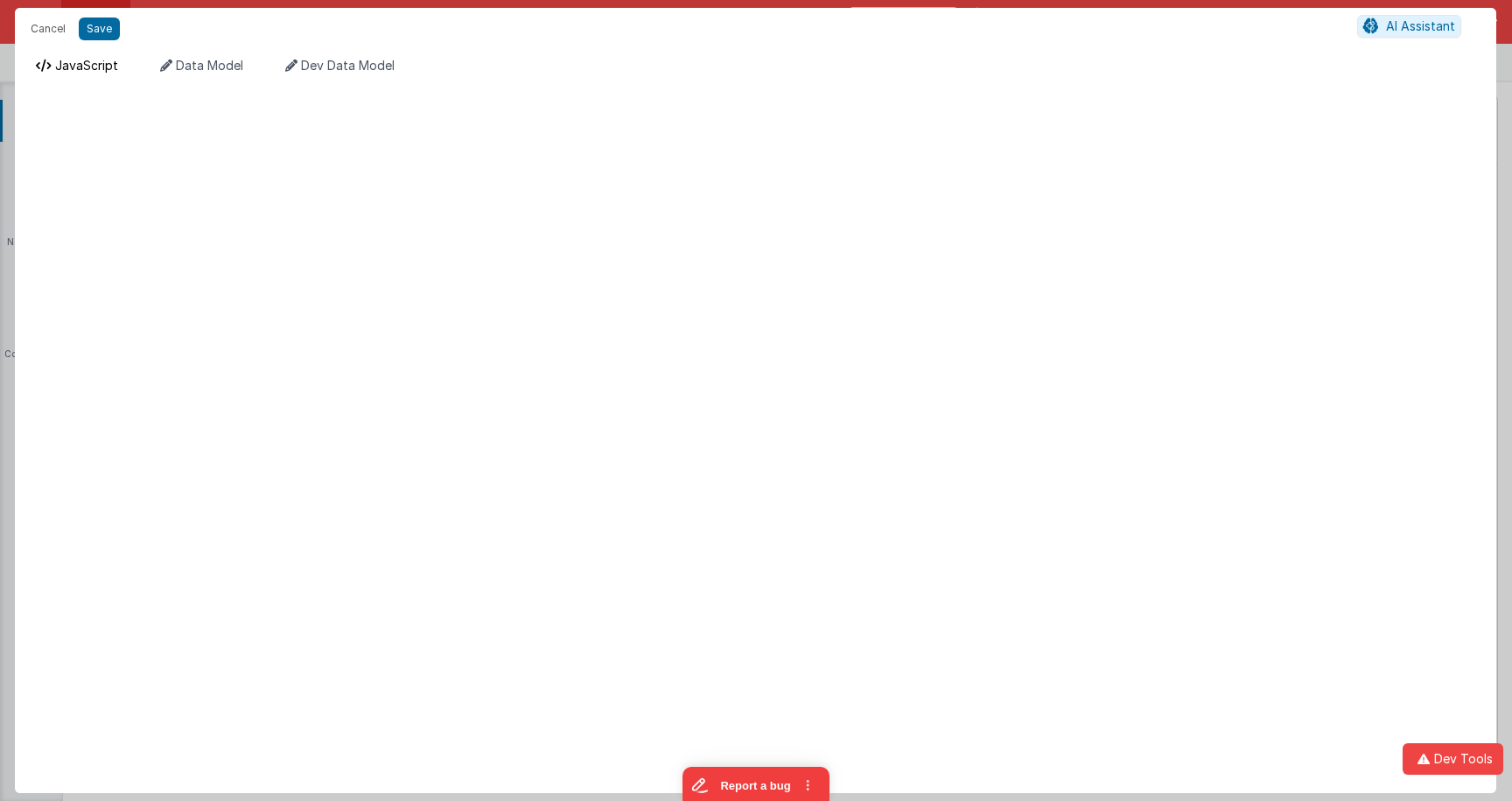
click at [92, 64] on span "JavaScript" at bounding box center [86, 65] width 63 height 15
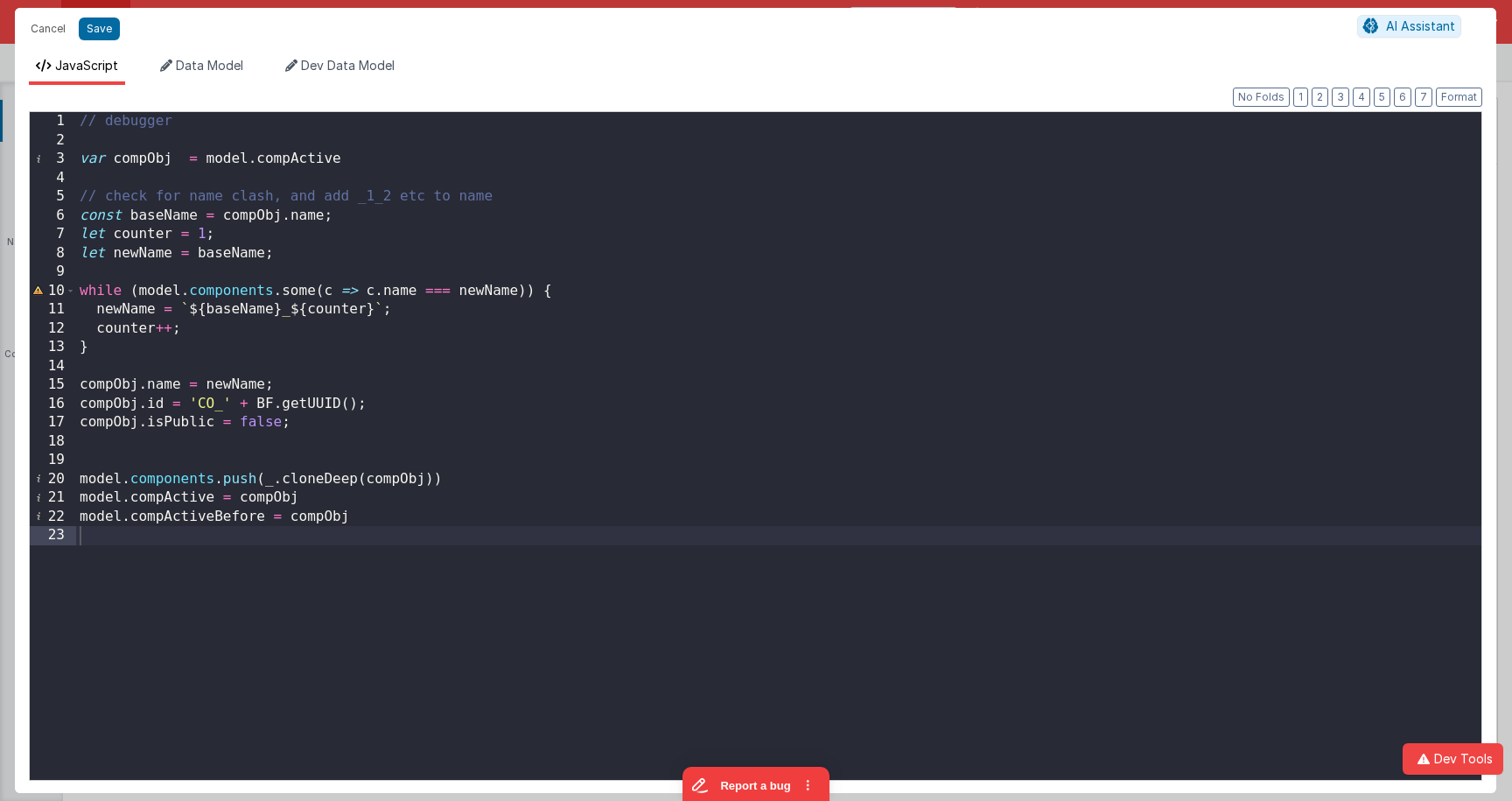
click at [133, 310] on div "// debugger var compObj = model . compActive // check for name clash, and add _…" at bounding box center [779, 465] width 1405 height 705
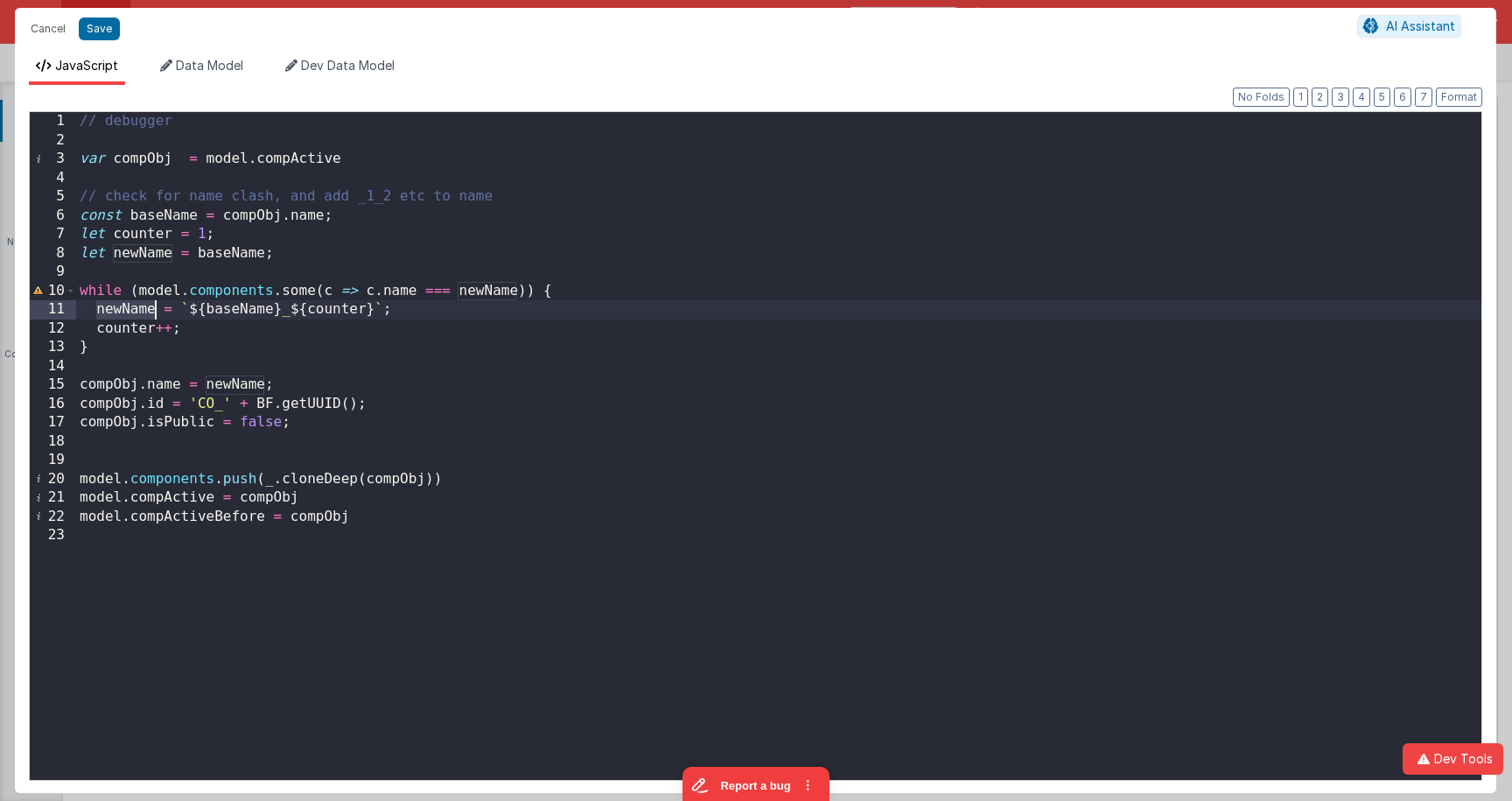
click at [133, 310] on div "// debugger var compObj = model . compActive // check for name clash, and add _…" at bounding box center [779, 465] width 1405 height 705
click at [166, 368] on div "// debugger var compObj = model . compActive // check for name clash, and add _…" at bounding box center [779, 465] width 1405 height 705
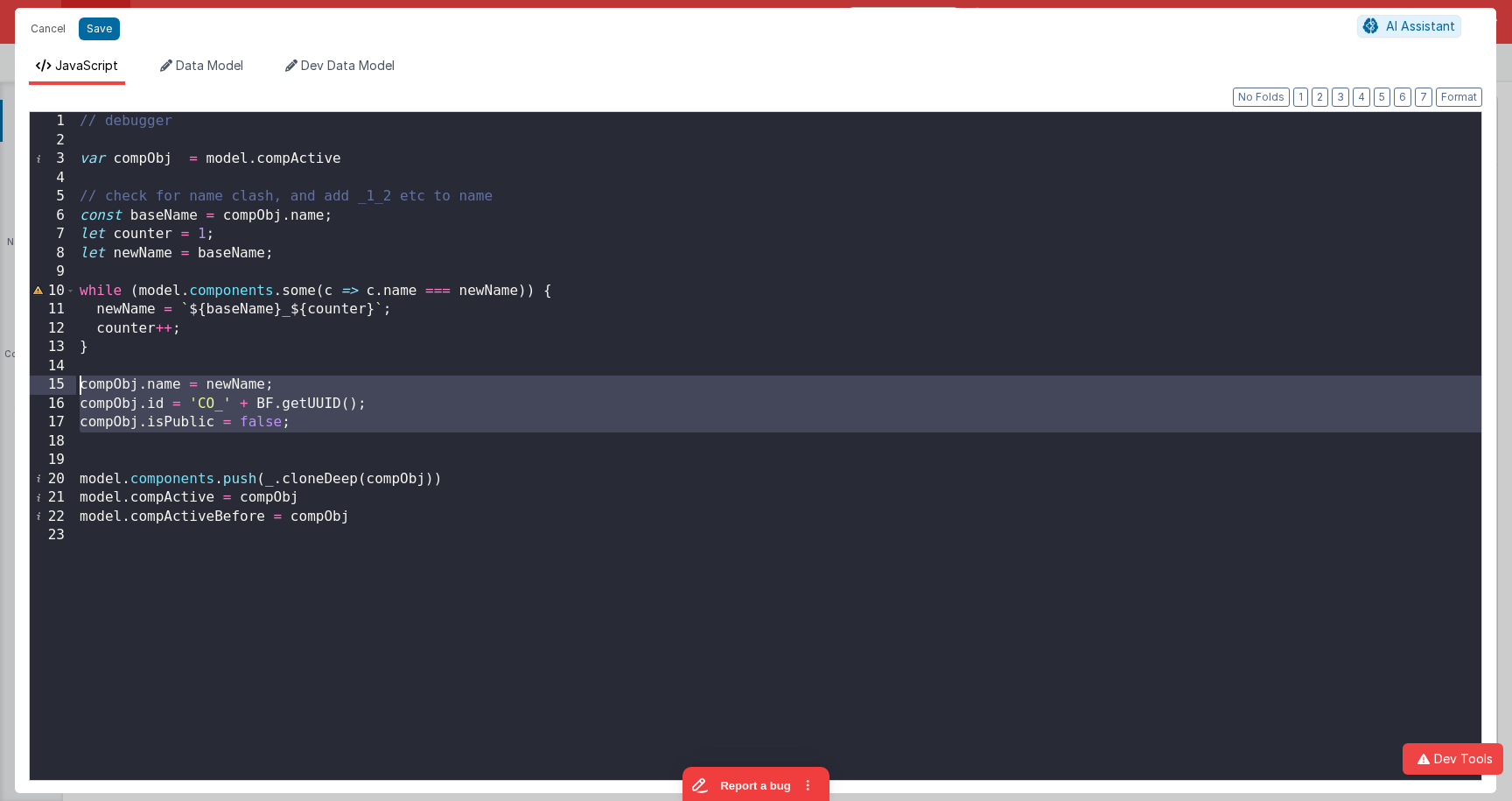
drag, startPoint x: 295, startPoint y: 442, endPoint x: 290, endPoint y: 413, distance: 29.4
click at [70, 377] on div "1 2 3 4 5 6 7 8 9 10 11 12 13 14 15 16 17 18 19 20 21 22 23 // debugger var com…" at bounding box center [755, 446] width 1453 height 669
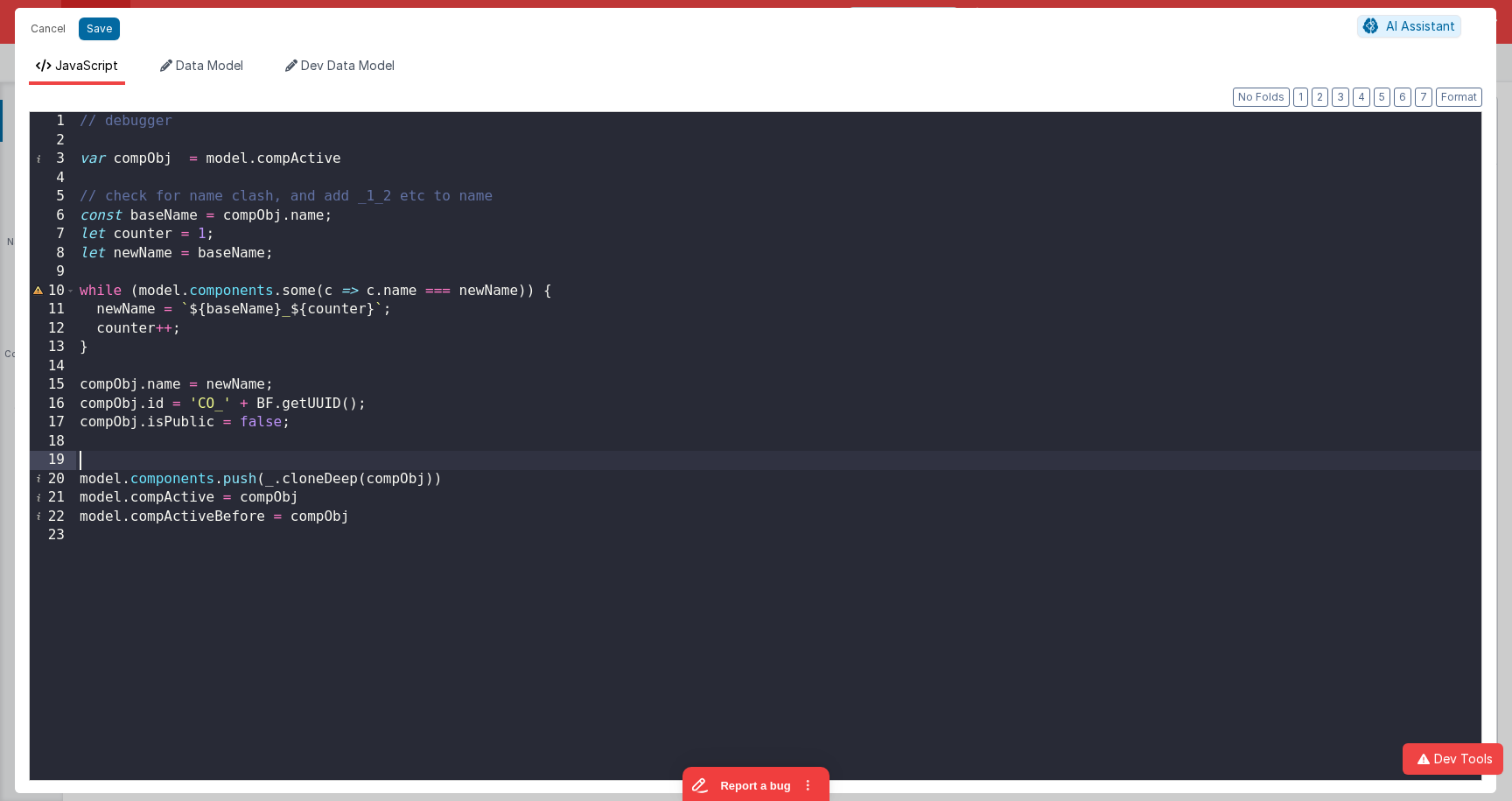
drag, startPoint x: 85, startPoint y: 450, endPoint x: 99, endPoint y: 452, distance: 14.1
click at [85, 451] on div "// debugger var compObj = model . compActive // check for name clash, and add _…" at bounding box center [779, 465] width 1405 height 705
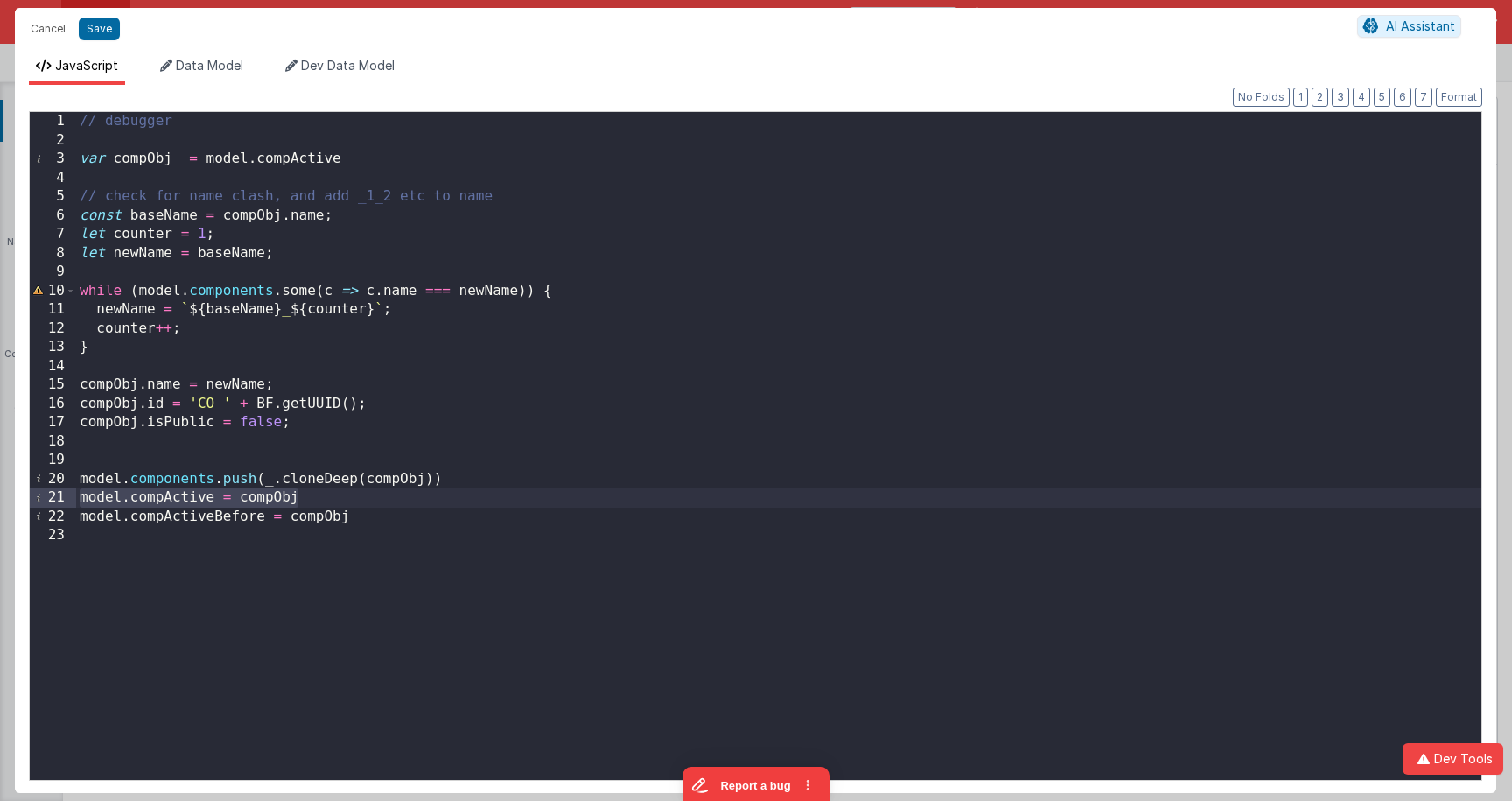
drag, startPoint x: 312, startPoint y: 501, endPoint x: 42, endPoint y: 496, distance: 270.0
click at [42, 496] on div "1 2 3 4 5 6 7 8 9 10 11 12 13 14 15 16 17 18 19 20 21 22 23 // debugger var com…" at bounding box center [755, 446] width 1453 height 669
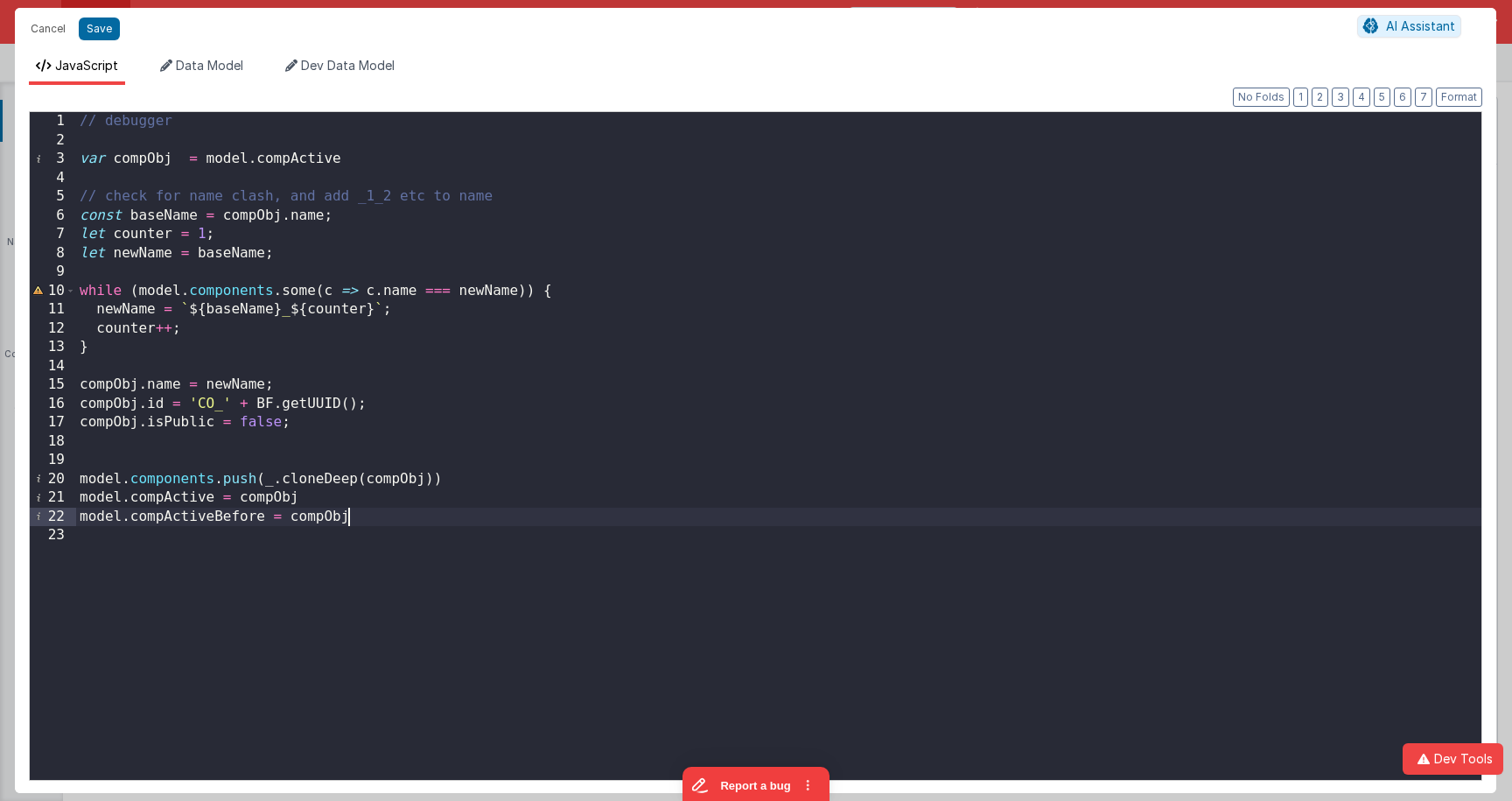
click at [368, 521] on div "// debugger var compObj = model . compActive // check for name clash, and add _…" at bounding box center [779, 465] width 1405 height 705
click at [99, 30] on button "Save" at bounding box center [99, 29] width 41 height 23
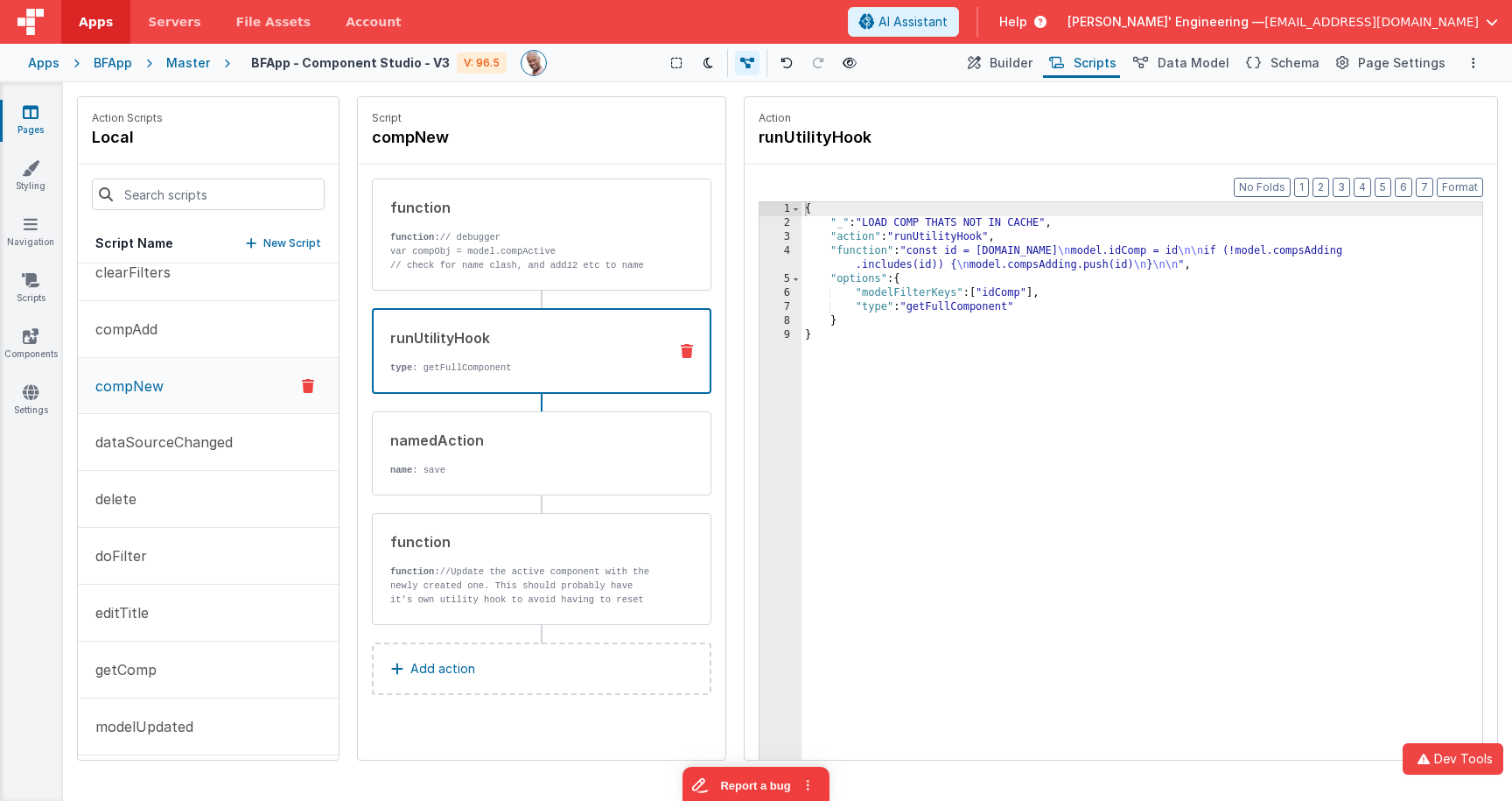
click at [518, 336] on div "runUtilityHook" at bounding box center [522, 338] width 263 height 21
click at [999, 251] on div "{ "_" : "LOAD COMP THATS NOT IN CACHE" , "action" : "runUtilityHook" , "functio…" at bounding box center [1141, 522] width 681 height 640
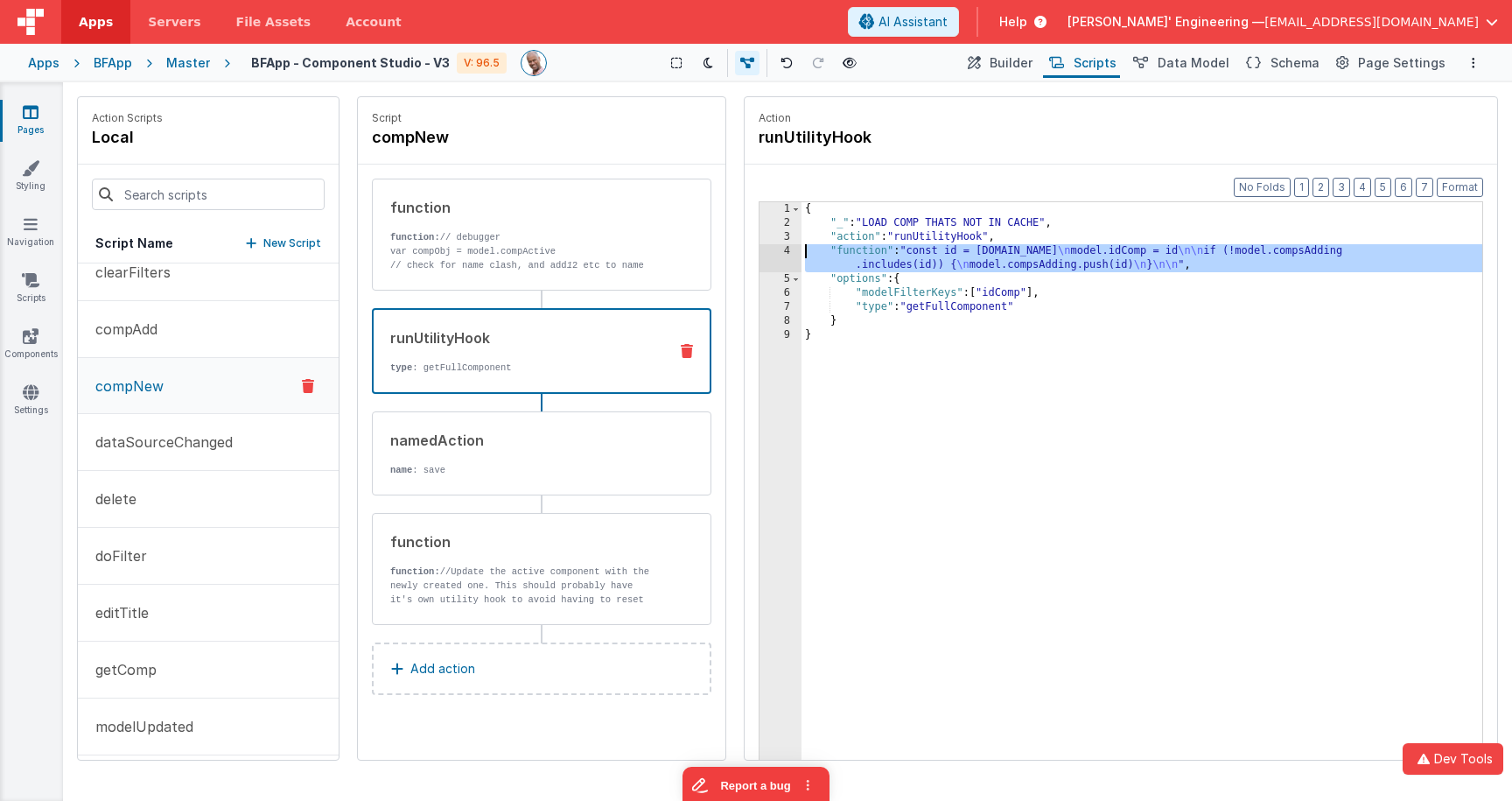
click at [784, 254] on div "4" at bounding box center [780, 257] width 42 height 28
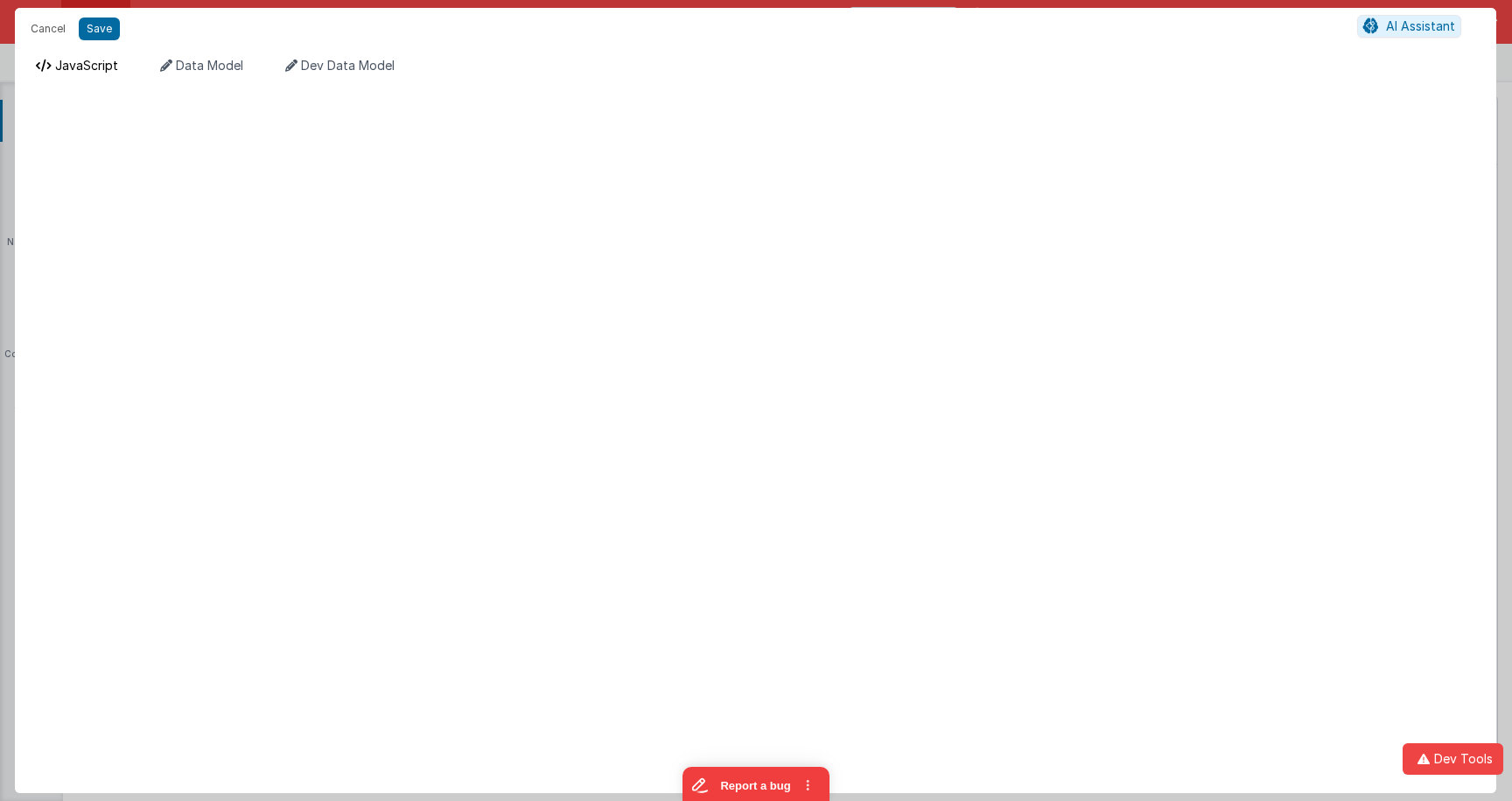
click at [105, 64] on span "JavaScript" at bounding box center [86, 65] width 63 height 15
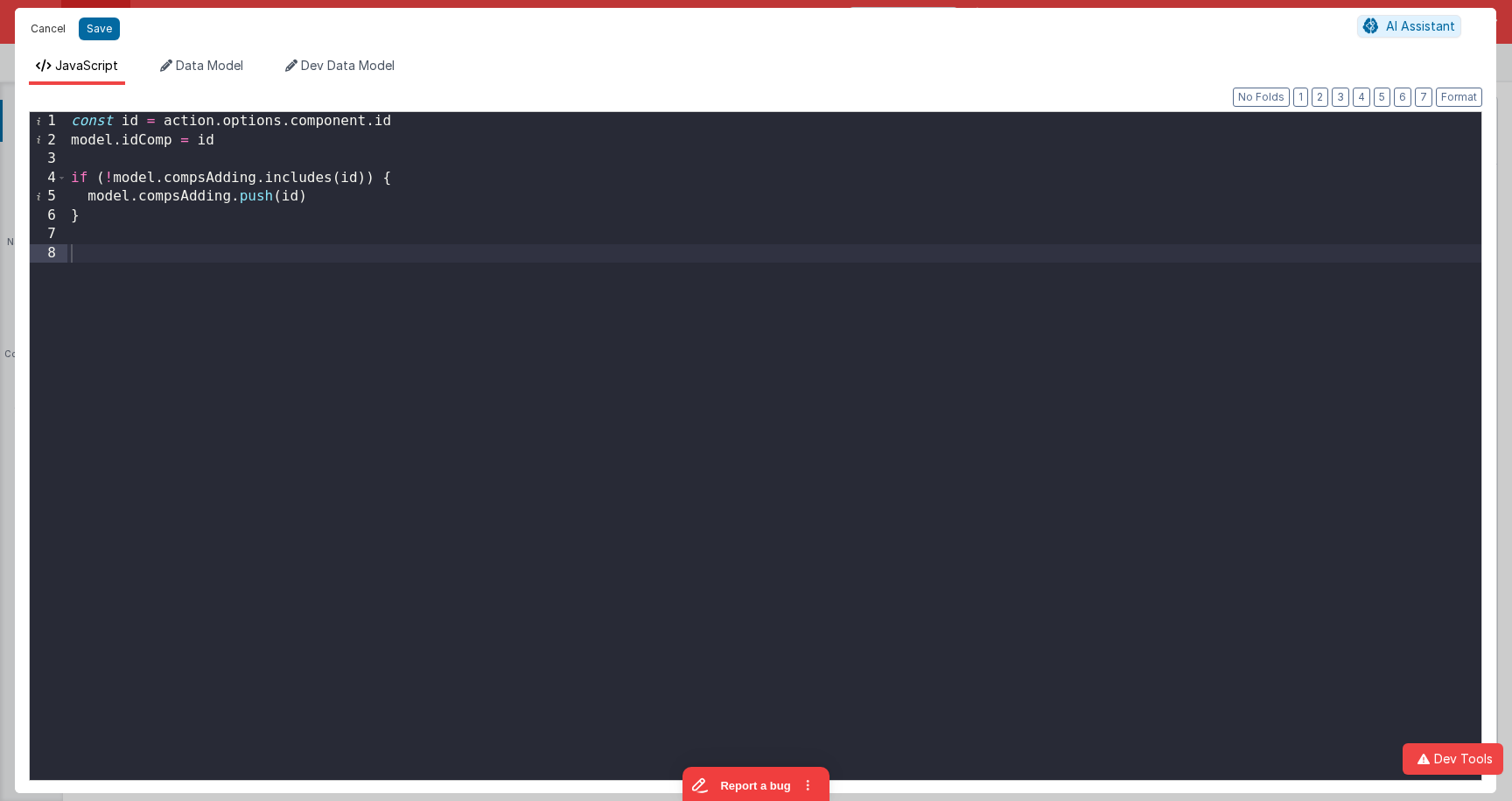
drag, startPoint x: 47, startPoint y: 27, endPoint x: 475, endPoint y: 175, distance: 452.9
click at [47, 27] on button "Cancel" at bounding box center [48, 29] width 53 height 25
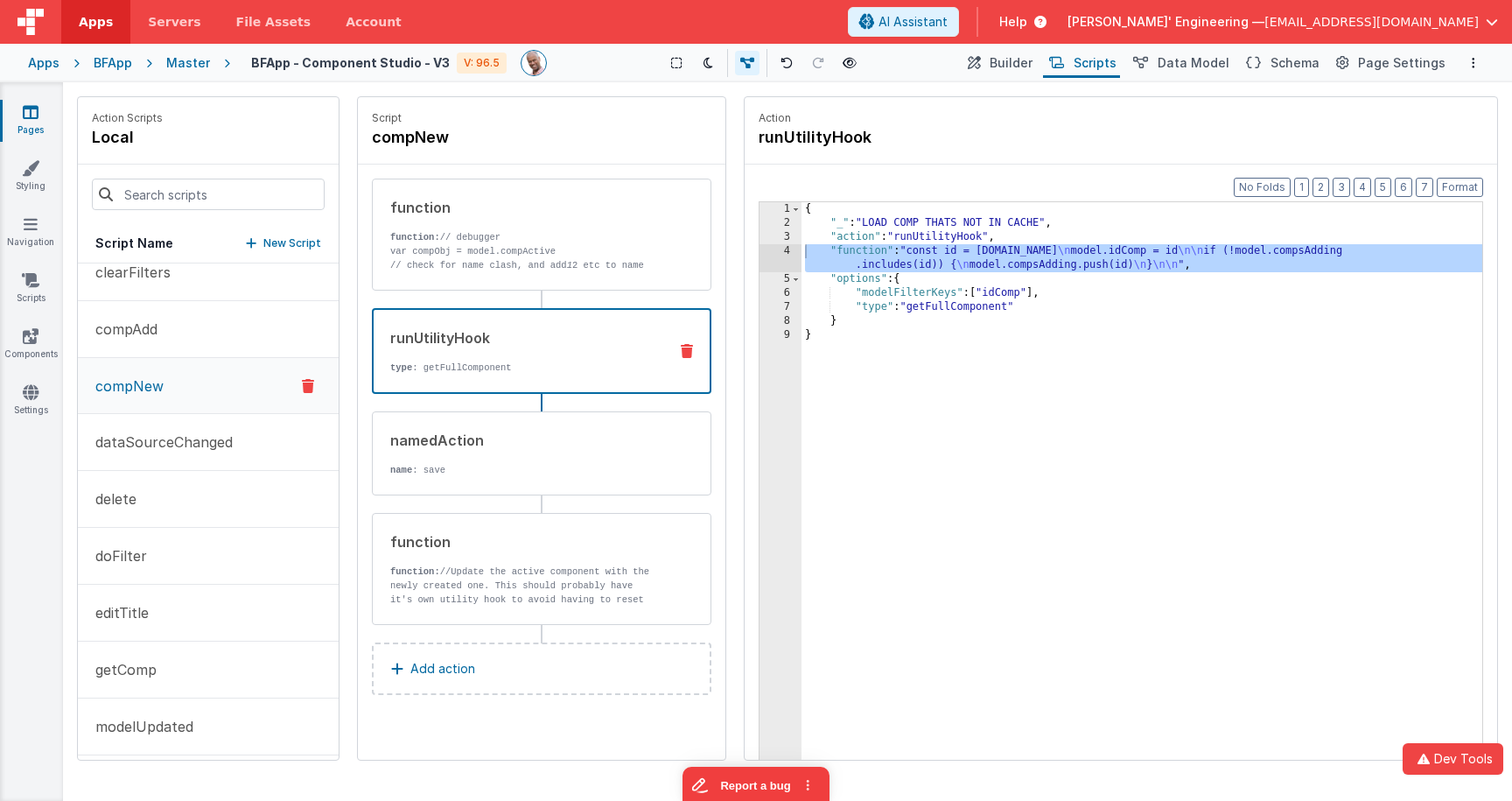
click at [1013, 292] on div "{ "_" : "LOAD COMP THATS NOT IN CACHE" , "action" : "runUtilityHook" , "functio…" at bounding box center [1141, 522] width 681 height 640
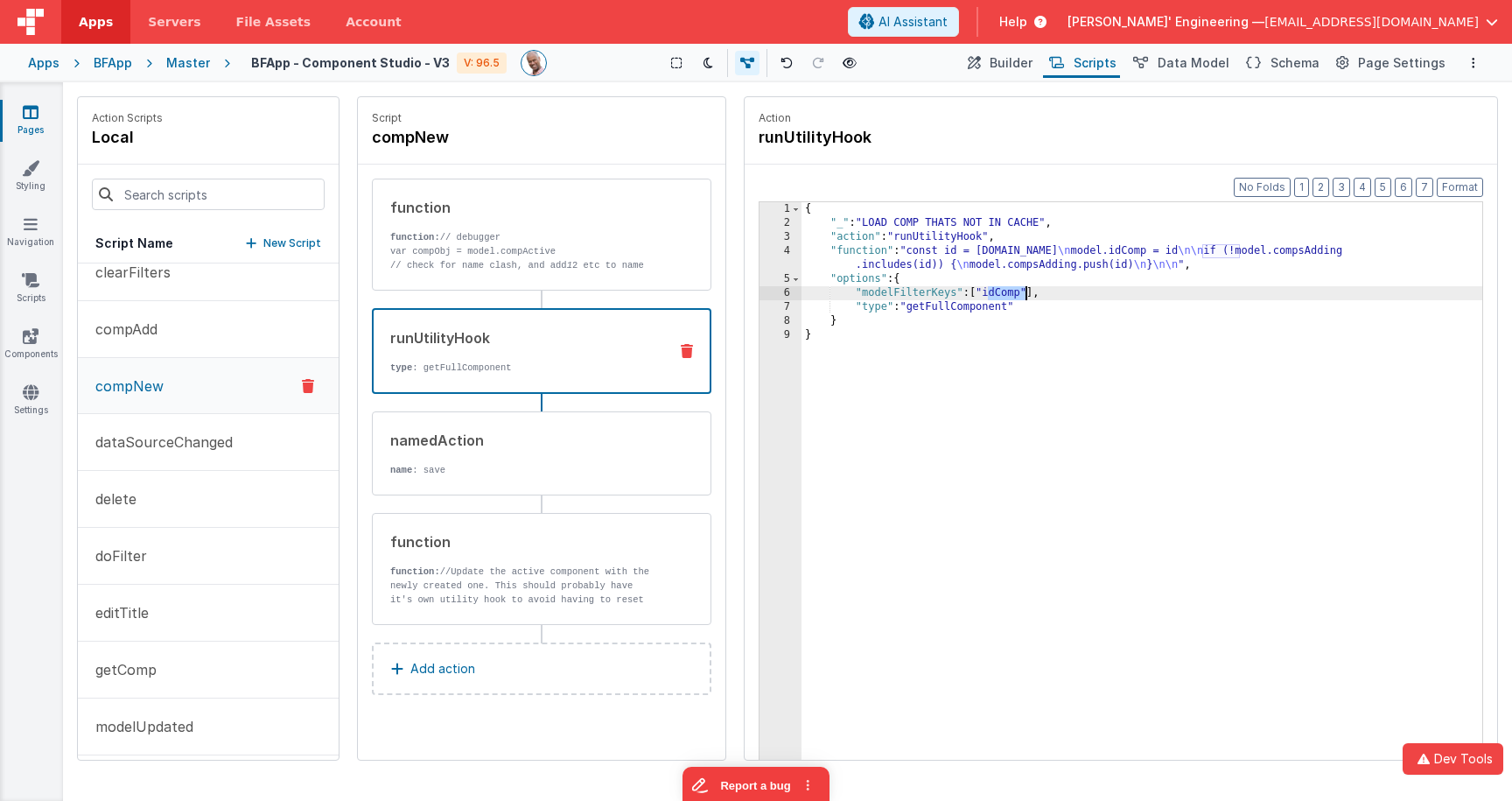
click at [1013, 292] on div "{ "_" : "LOAD COMP THATS NOT IN CACHE" , "action" : "runUtilityHook" , "functio…" at bounding box center [1141, 522] width 681 height 640
click at [508, 234] on p "function: // debugger" at bounding box center [522, 238] width 264 height 14
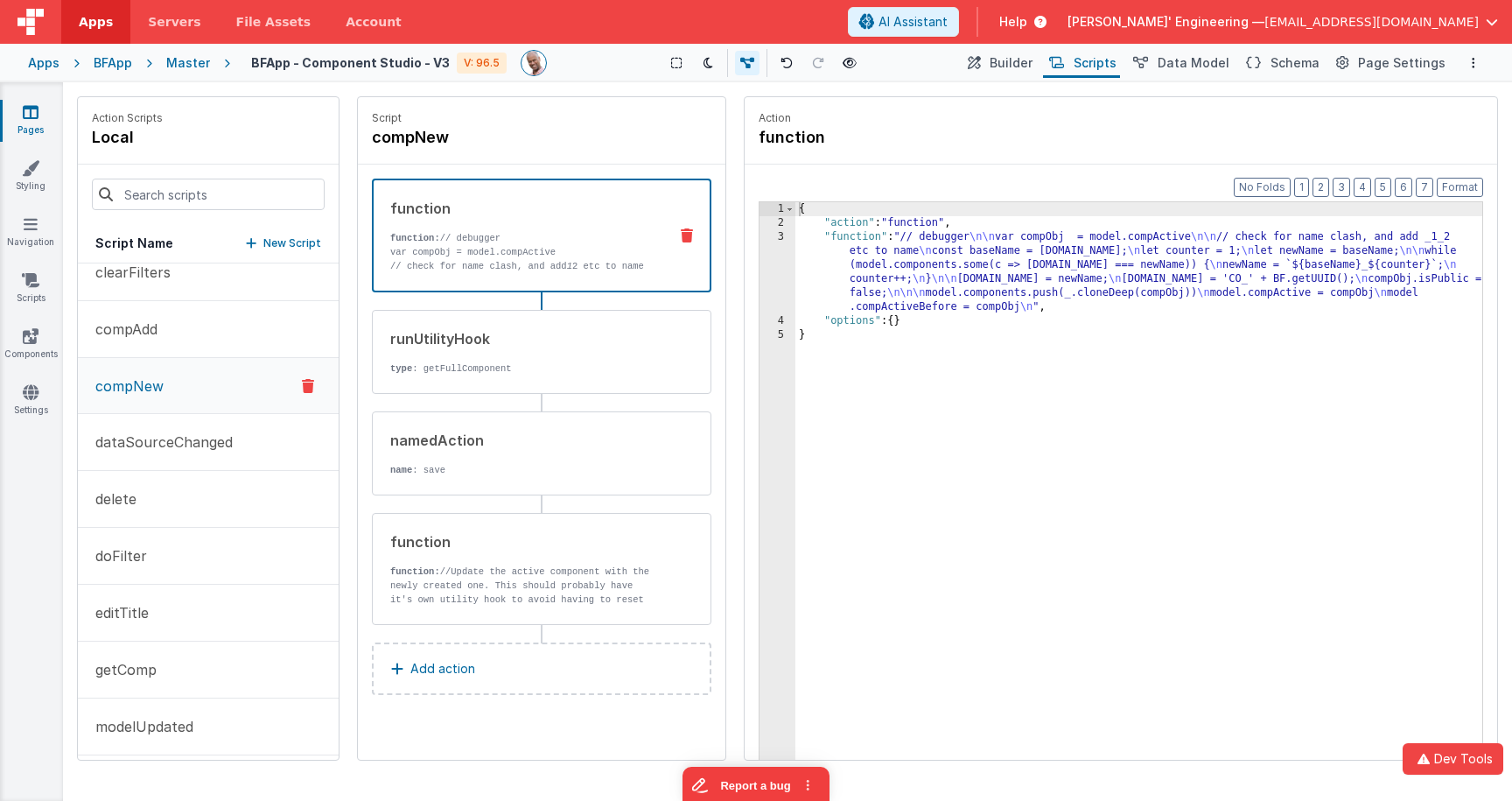
drag, startPoint x: 870, startPoint y: 246, endPoint x: 843, endPoint y: 242, distance: 27.3
click at [870, 246] on div "{ "action" : "function" , "function" : "// debugger \n\n var compObj = model.co…" at bounding box center [1139, 522] width 687 height 640
click at [769, 242] on div "3" at bounding box center [777, 272] width 36 height 84
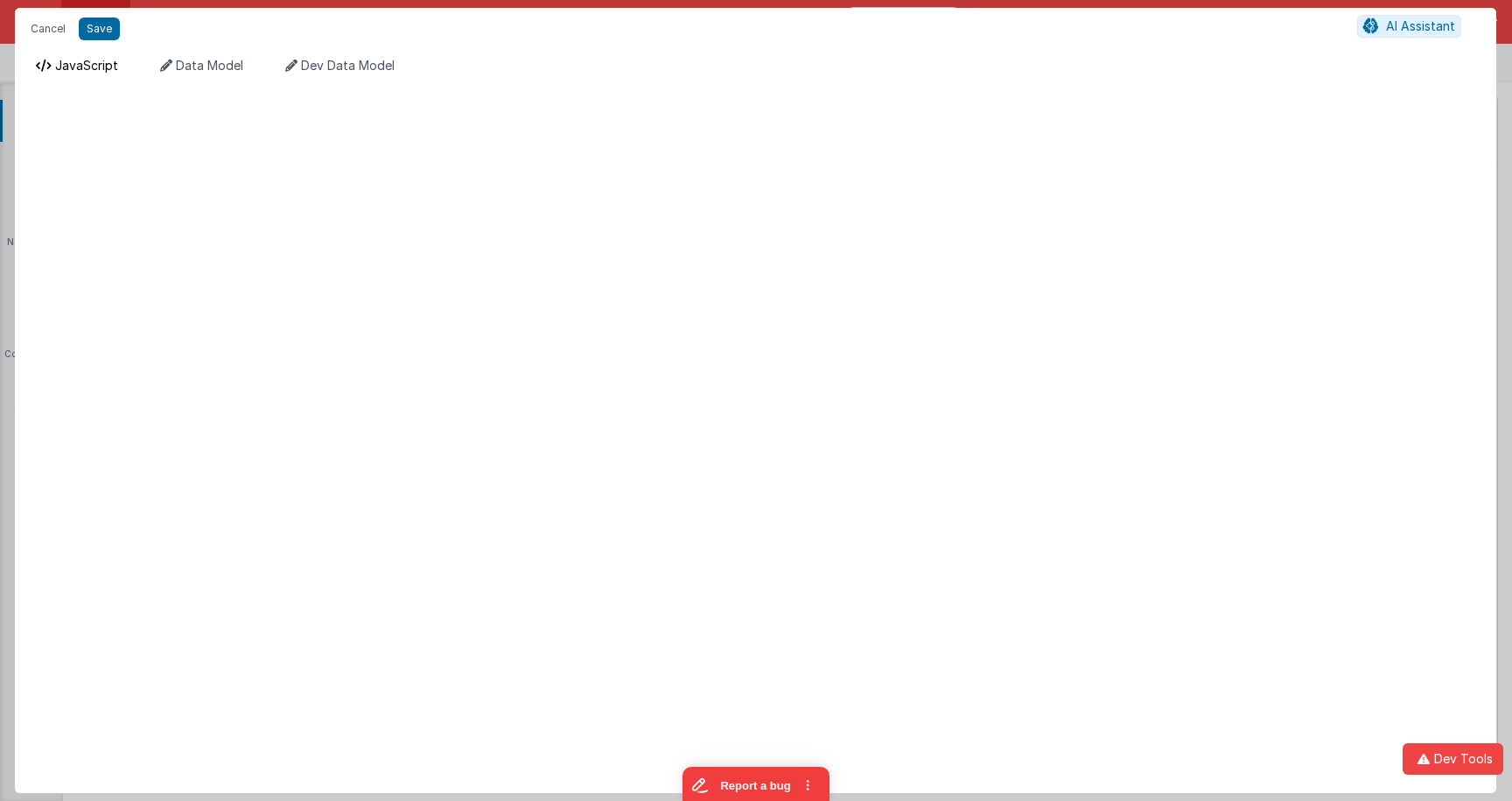
click at [96, 61] on span "JavaScript" at bounding box center [86, 65] width 63 height 15
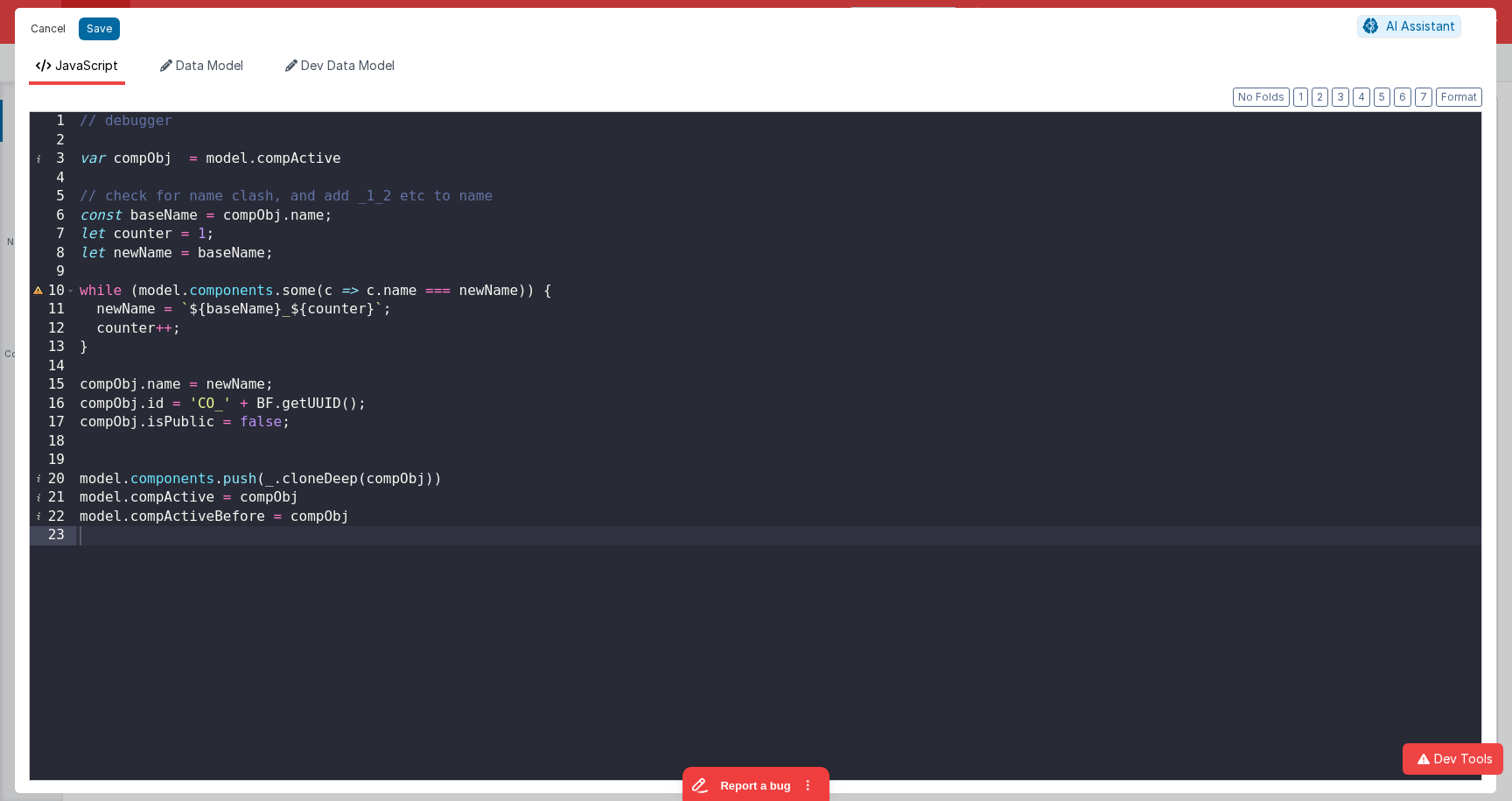
click at [61, 33] on button "Cancel" at bounding box center [48, 29] width 53 height 25
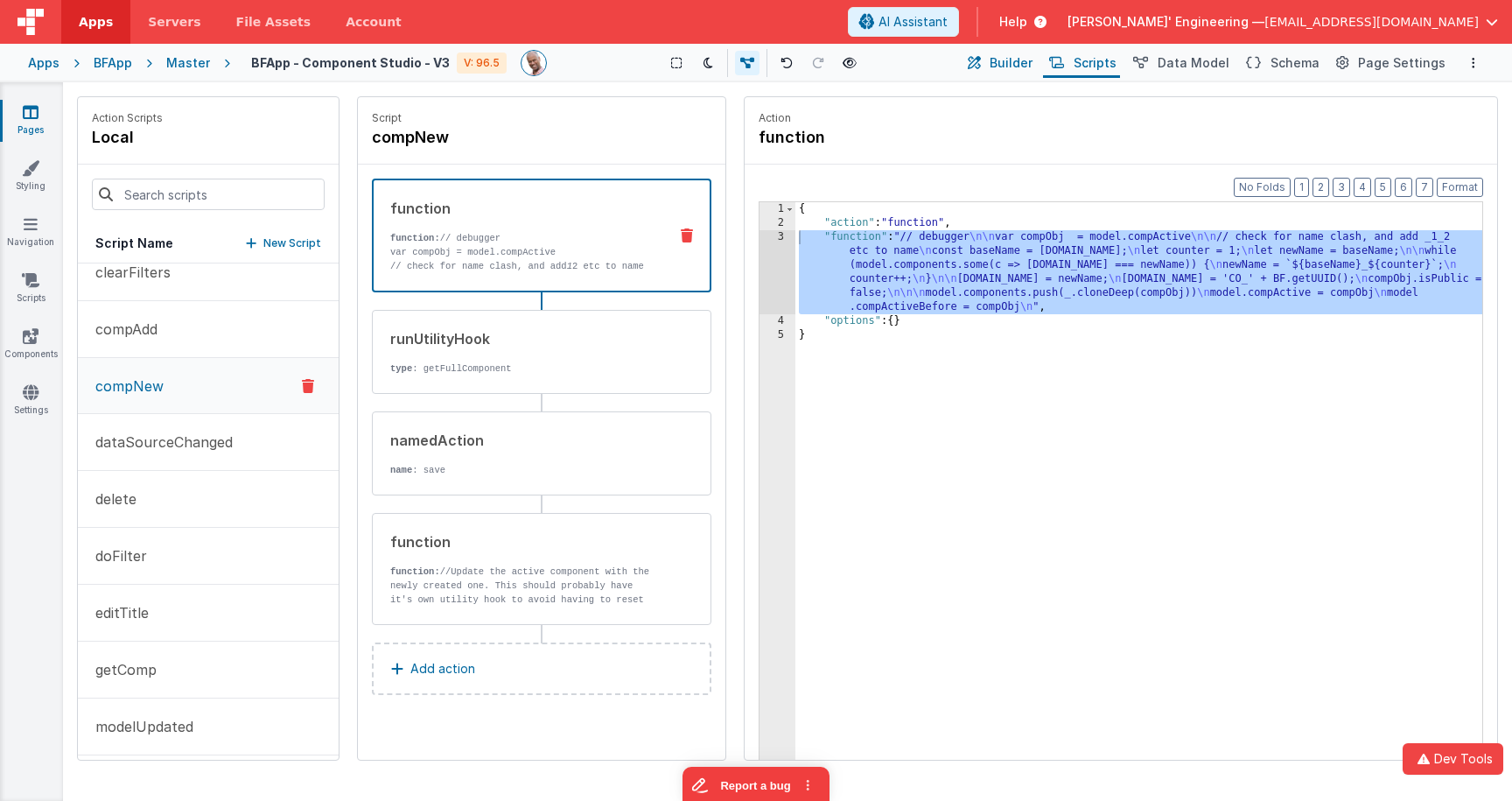
drag, startPoint x: 1034, startPoint y: 69, endPoint x: 1023, endPoint y: 71, distance: 11.2
click at [1027, 66] on span "Builder" at bounding box center [1011, 63] width 43 height 18
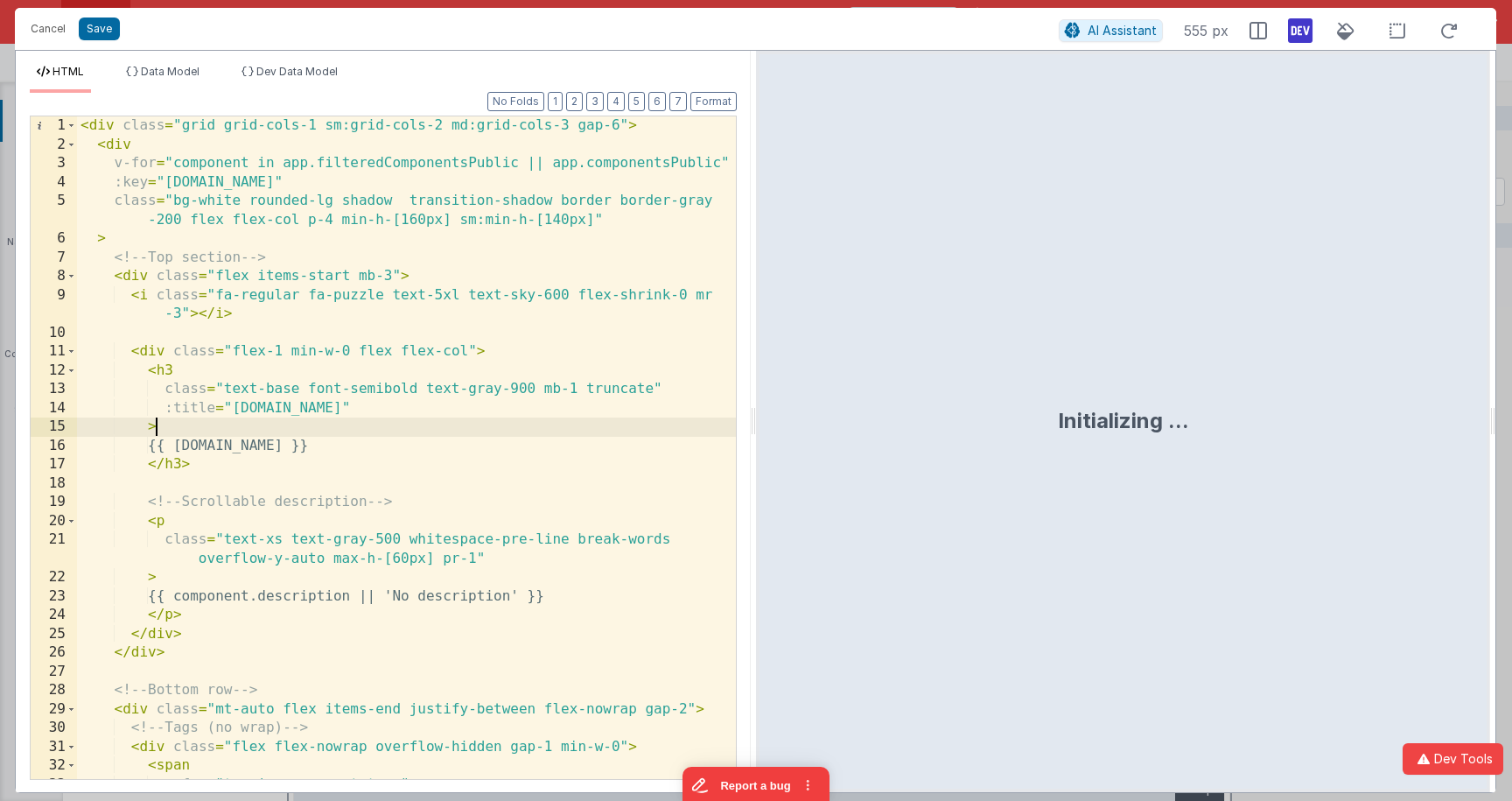
scroll to position [0, 0]
click at [480, 430] on div "< div class = "grid grid-cols-1 sm:grid-cols-2 md:grid-cols-3 gap-6" > < div v-…" at bounding box center [407, 466] width 659 height 700
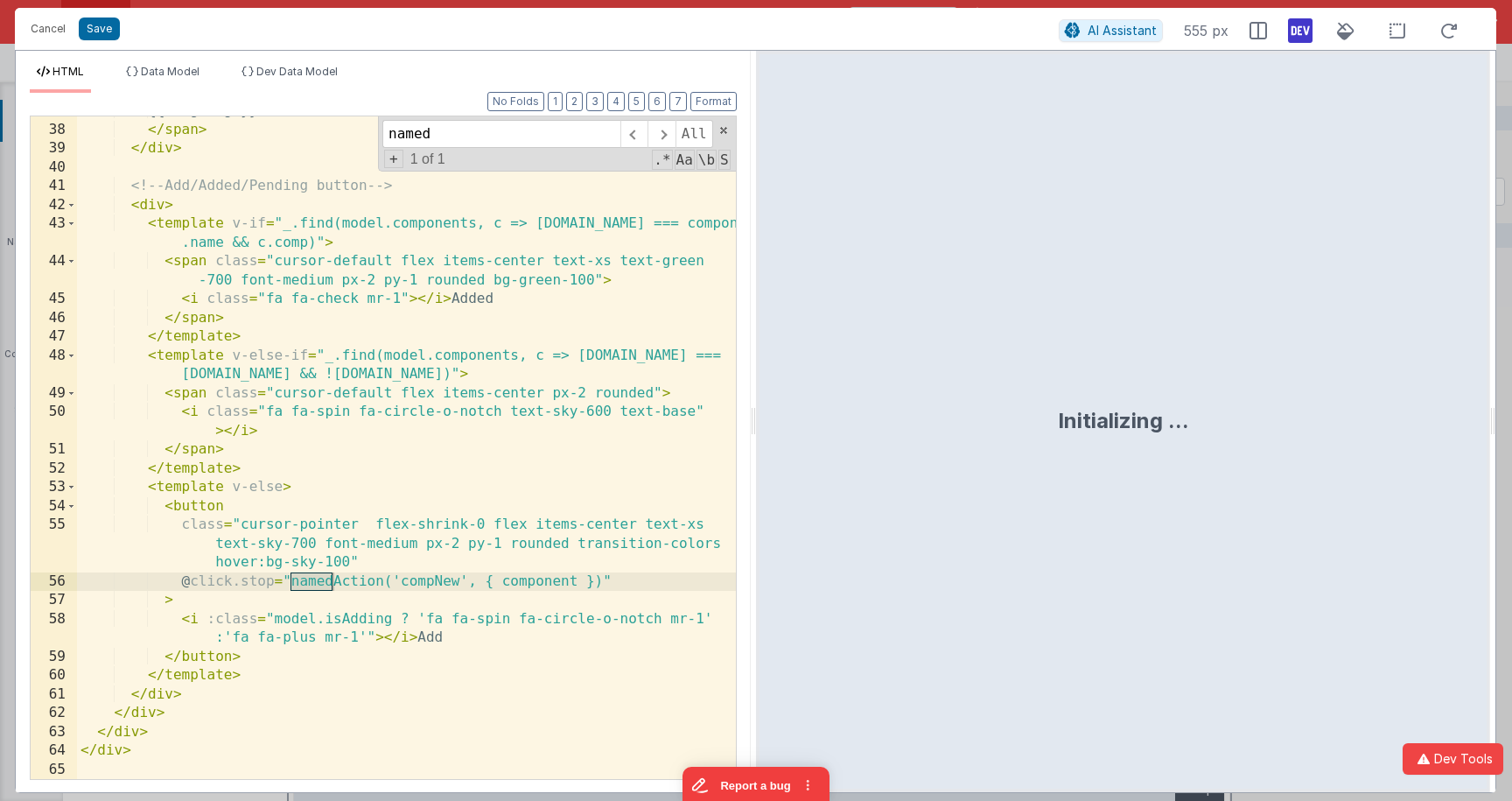
scroll to position [767, 0]
type input "named"
click at [557, 591] on div "{{ tag.tag }} </ span > </ div > <!-- Add/Added/Pending button --> < div > < te…" at bounding box center [407, 451] width 659 height 700
drag, startPoint x: 557, startPoint y: 591, endPoint x: 538, endPoint y: 554, distance: 41.6
click at [557, 591] on div "{{ tag.tag }} </ span > </ div > <!-- Add/Added/Pending button --> < div > < te…" at bounding box center [407, 451] width 659 height 700
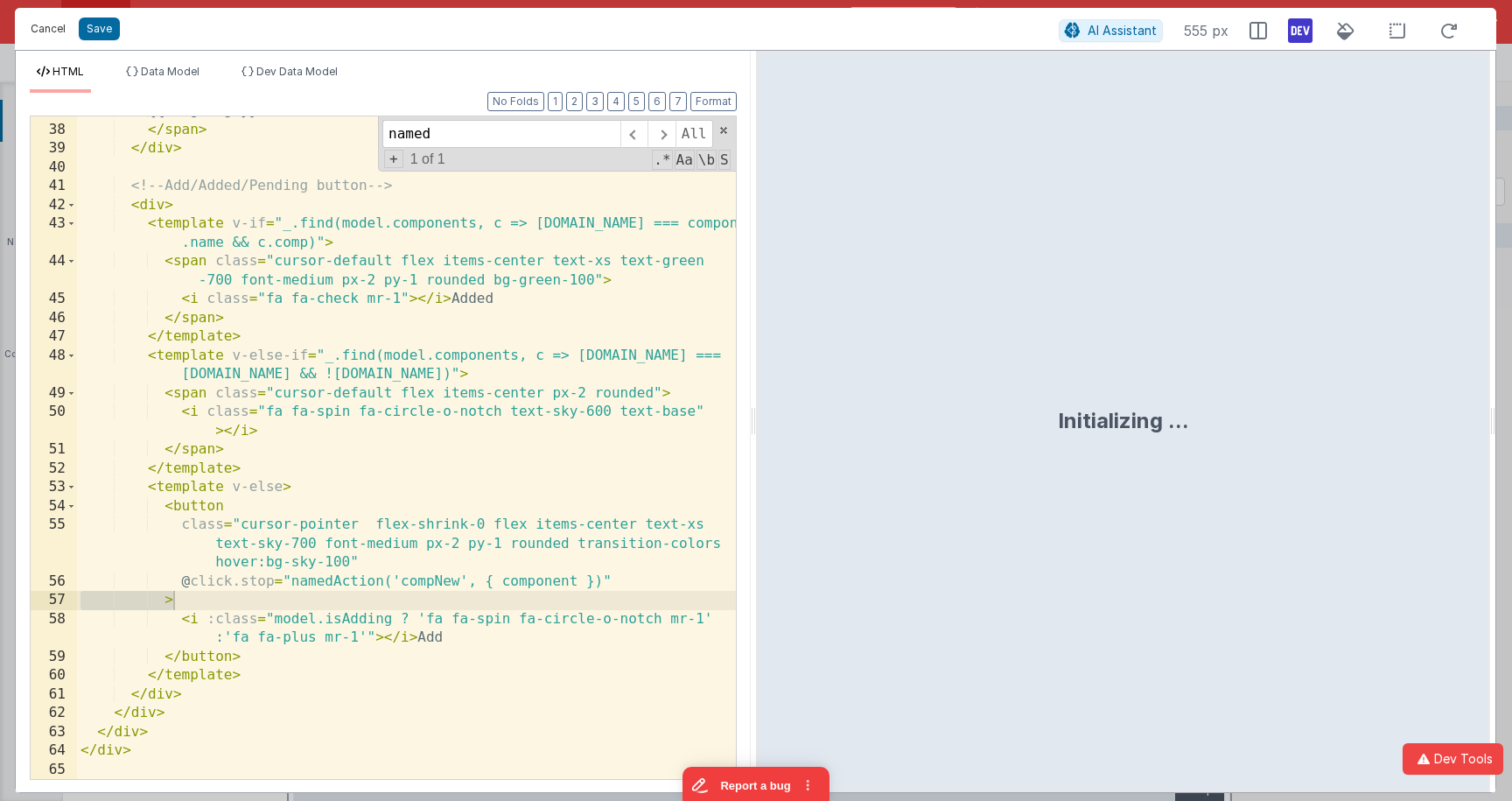
drag, startPoint x: 51, startPoint y: 34, endPoint x: 133, endPoint y: 40, distance: 82.2
click at [51, 34] on button "Cancel" at bounding box center [48, 29] width 53 height 25
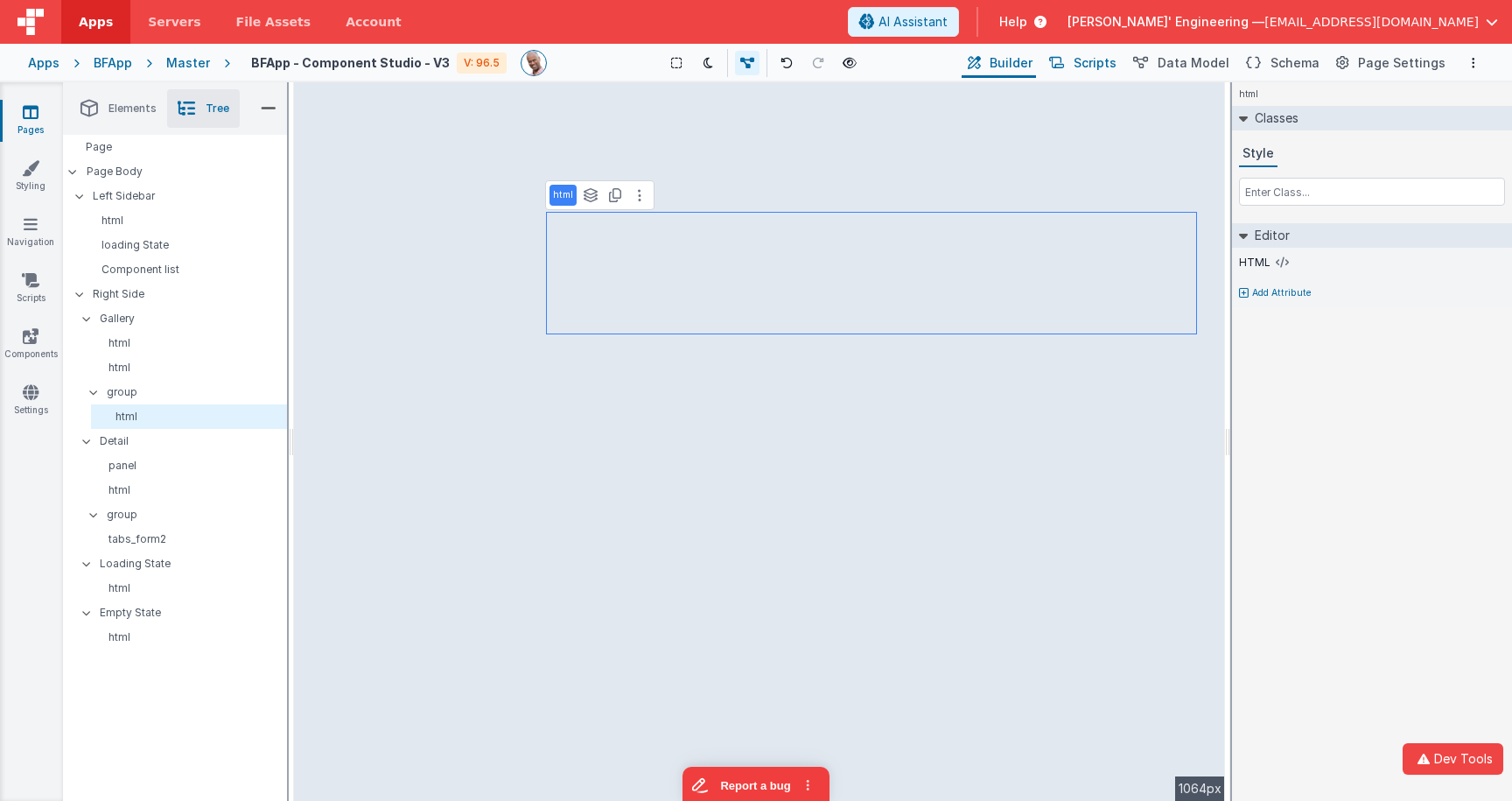
click at [1109, 66] on span "Scripts" at bounding box center [1095, 63] width 43 height 18
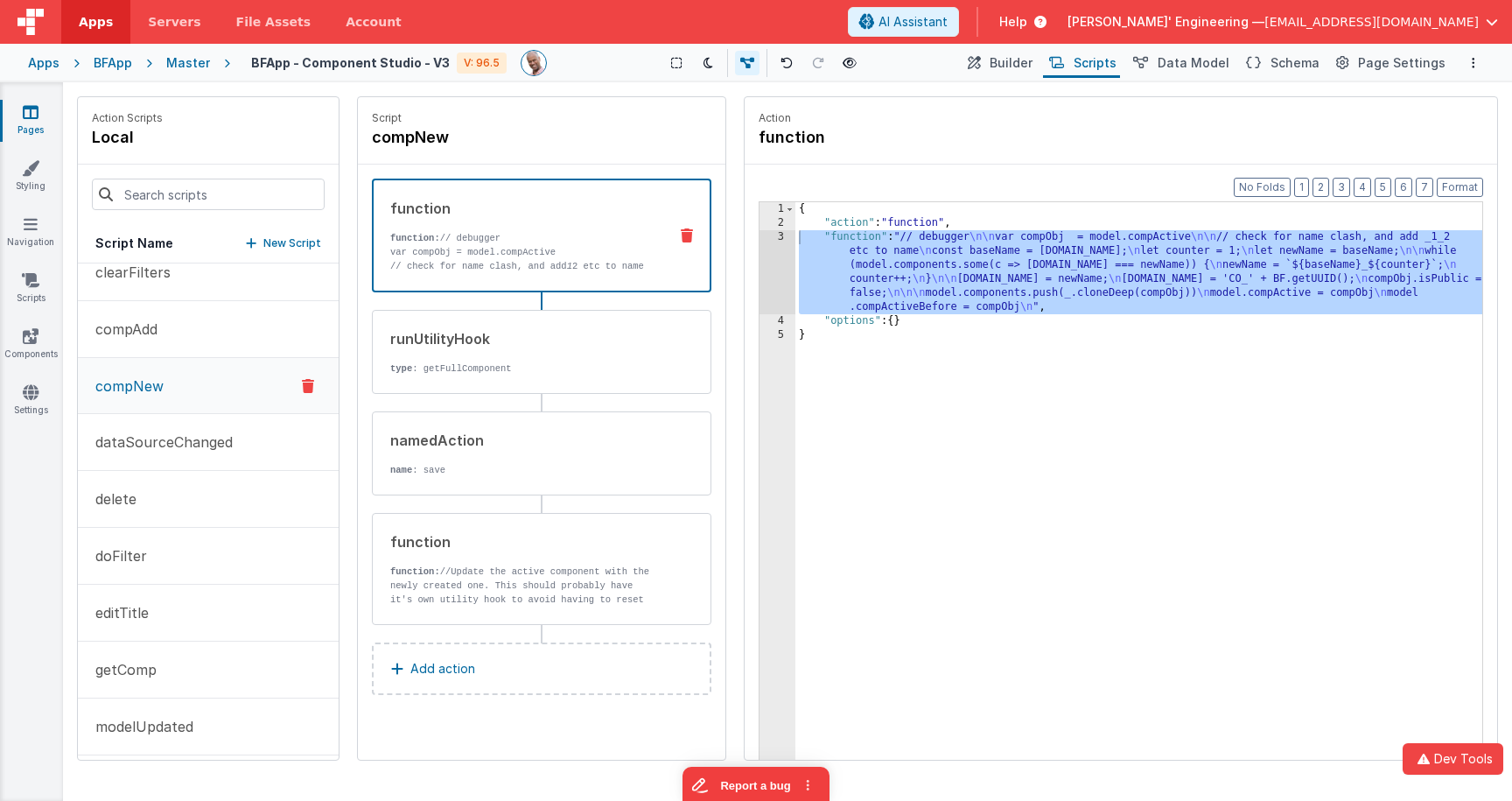
click at [942, 301] on div "{ "action" : "function" , "function" : "// debugger \n\n var compObj = model.co…" at bounding box center [1139, 522] width 687 height 640
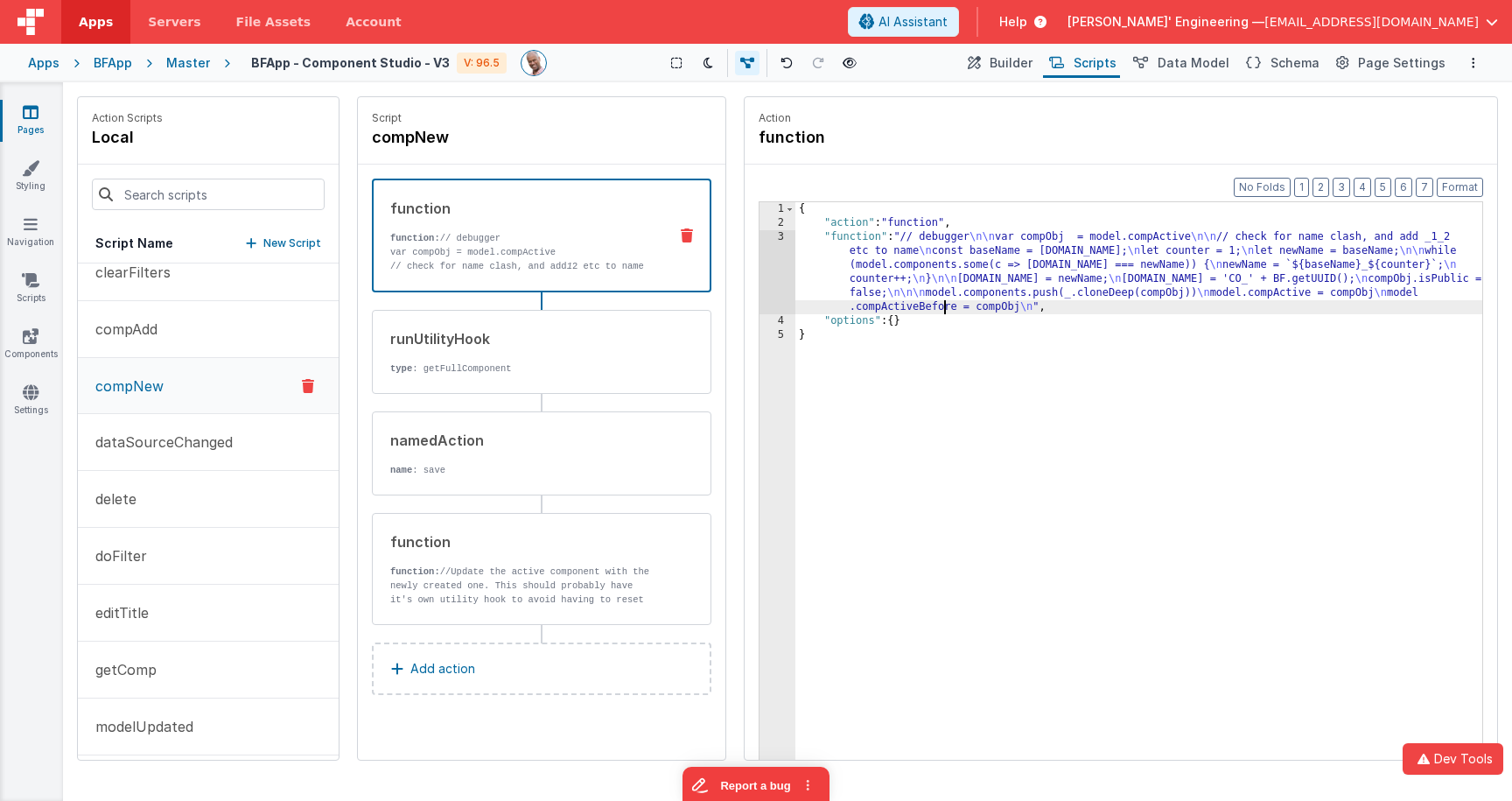
click at [770, 250] on div "3" at bounding box center [777, 272] width 36 height 84
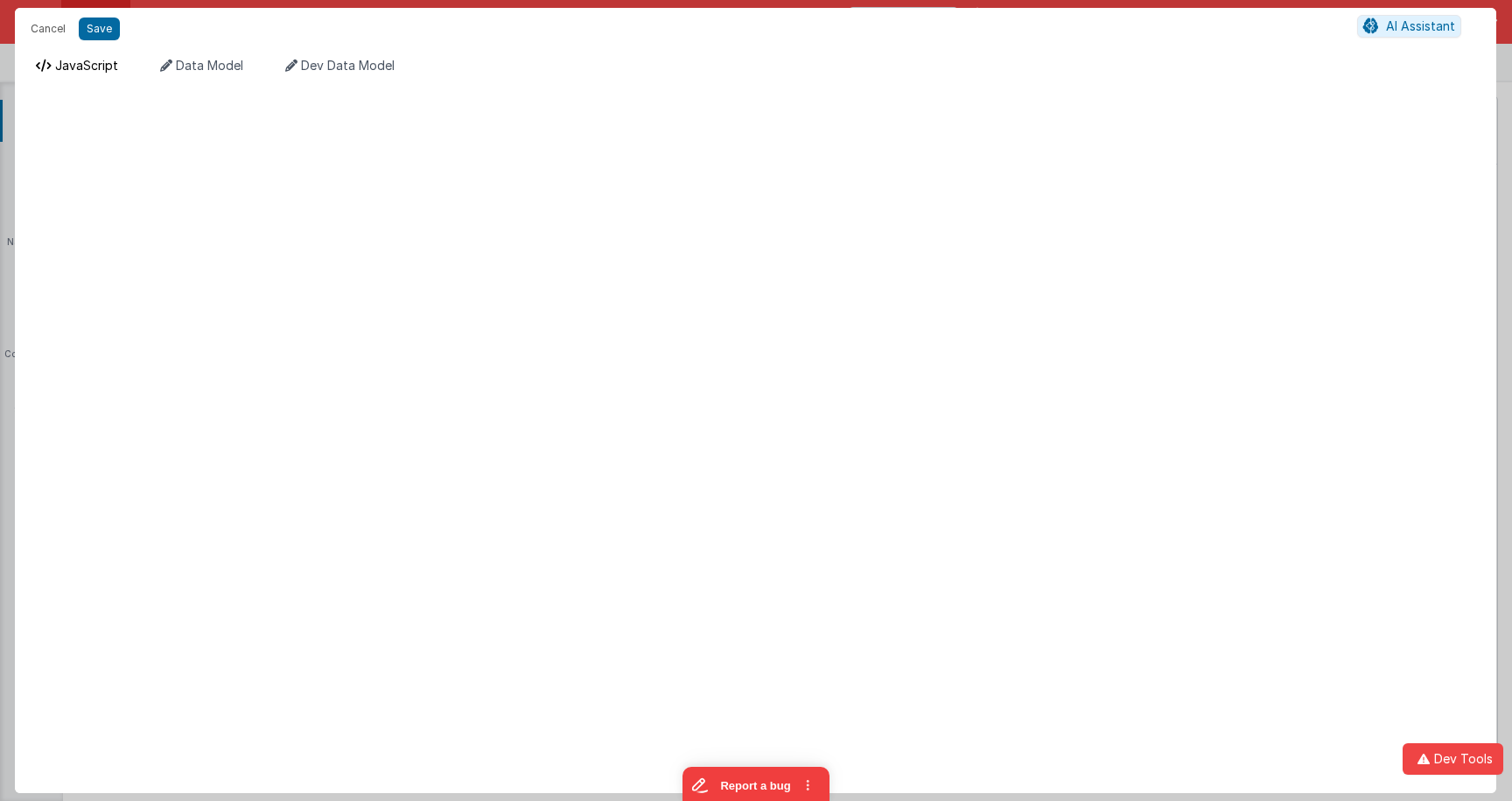
click at [91, 69] on span "JavaScript" at bounding box center [86, 65] width 63 height 15
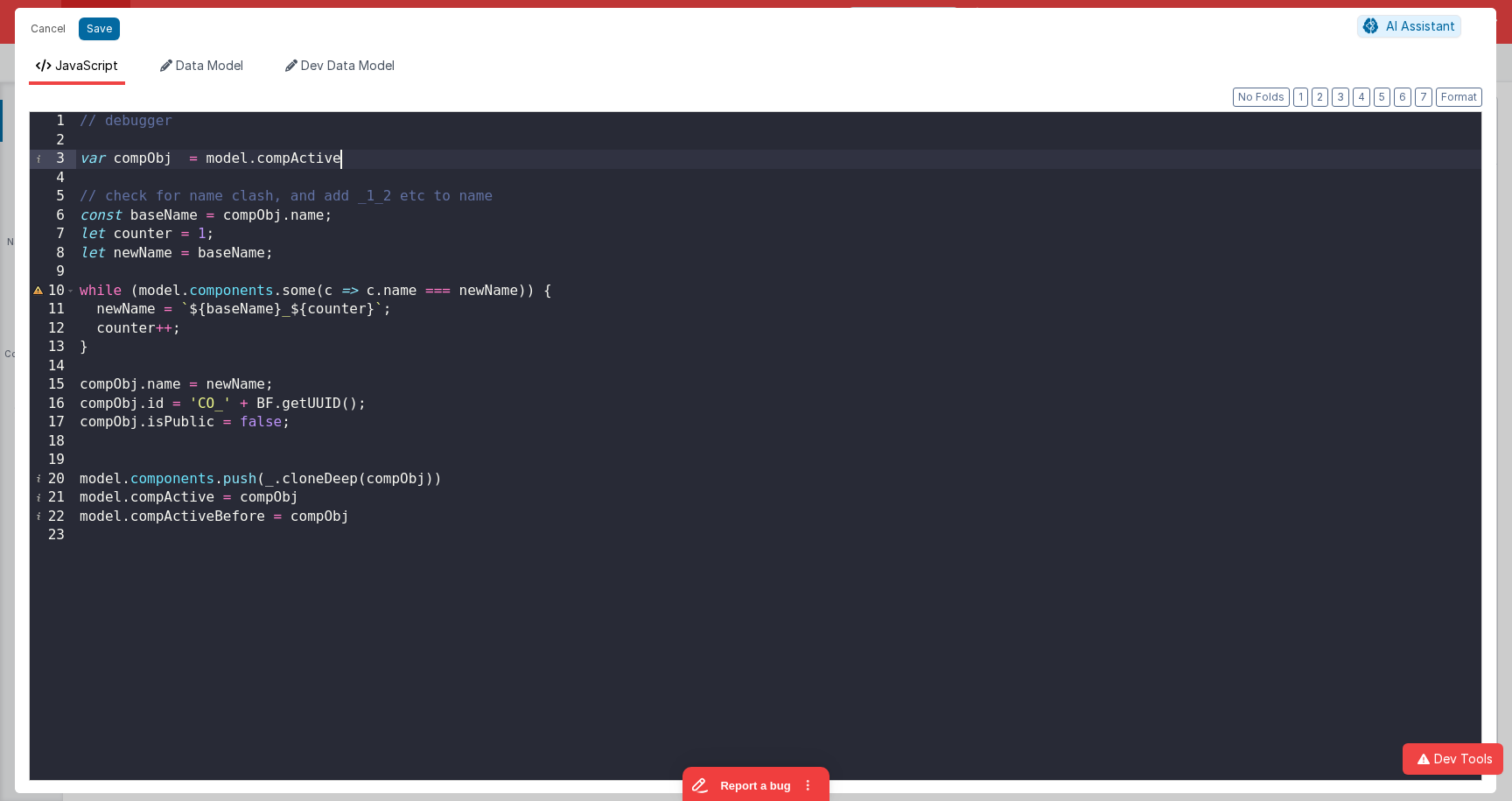
click at [384, 163] on div "// debugger var compObj = model . compActive // check for name clash, and add _…" at bounding box center [779, 465] width 1405 height 705
click at [146, 142] on div "// debugger var compObj = model . compActive // check for name clash, and add _…" at bounding box center [779, 465] width 1405 height 705
drag, startPoint x: 250, startPoint y: 160, endPoint x: 368, endPoint y: 161, distance: 118.0
click at [368, 161] on div "// debugger var compObj = model . compActive // check for name clash, and add _…" at bounding box center [779, 465] width 1405 height 705
drag, startPoint x: 507, startPoint y: 160, endPoint x: 70, endPoint y: 156, distance: 437.0
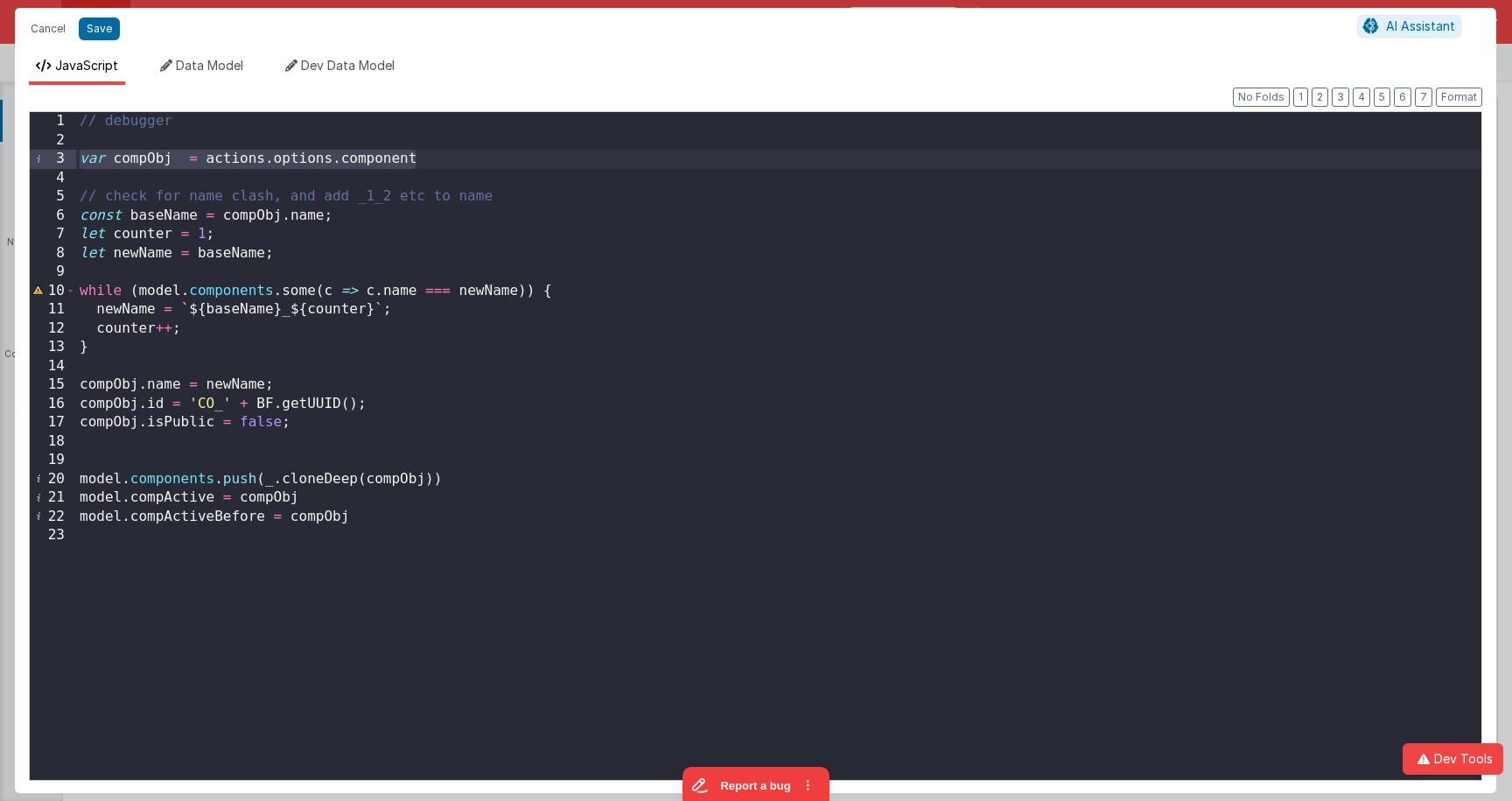
click at [70, 156] on div "1 2 3 4 5 6 7 8 9 10 11 12 13 14 15 16 17 18 19 20 21 22 23 // debugger var com…" at bounding box center [755, 446] width 1453 height 669
click at [439, 162] on div "// debugger var compObj = actions . options . component // check for name clash…" at bounding box center [779, 465] width 1405 height 705
drag, startPoint x: 438, startPoint y: 162, endPoint x: 206, endPoint y: 159, distance: 232.0
click at [206, 159] on div "// debugger var compObj = actions . options . component // check for name clash…" at bounding box center [779, 465] width 1405 height 705
click at [101, 28] on button "Save" at bounding box center [99, 29] width 41 height 23
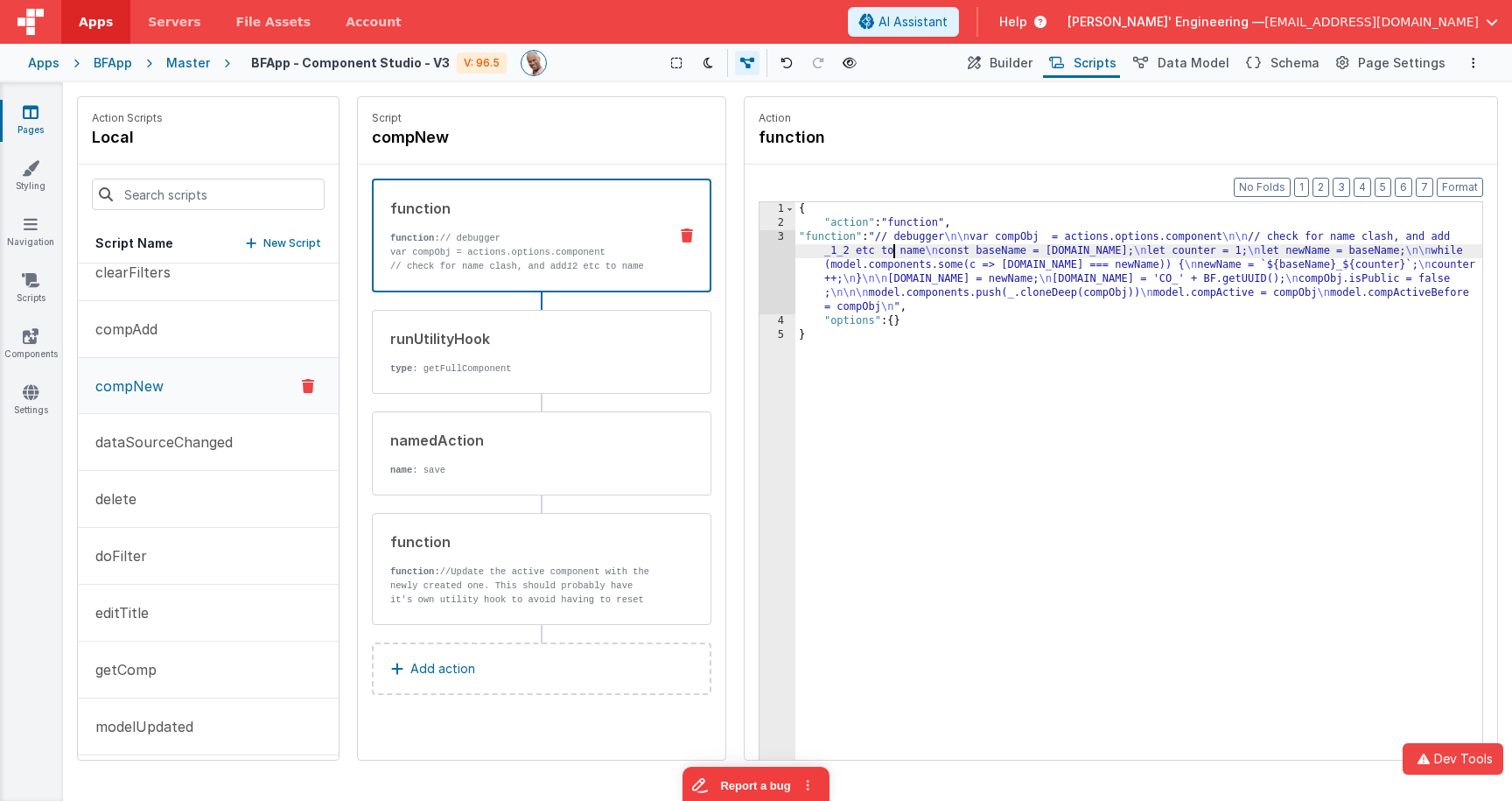
drag, startPoint x: 896, startPoint y: 244, endPoint x: 852, endPoint y: 246, distance: 44.0
click at [896, 244] on div "{ "action" : "function" , "function" : "// debugger \n\n var compObj = actions.…" at bounding box center [1139, 522] width 687 height 640
click at [776, 247] on div "3" at bounding box center [777, 272] width 36 height 84
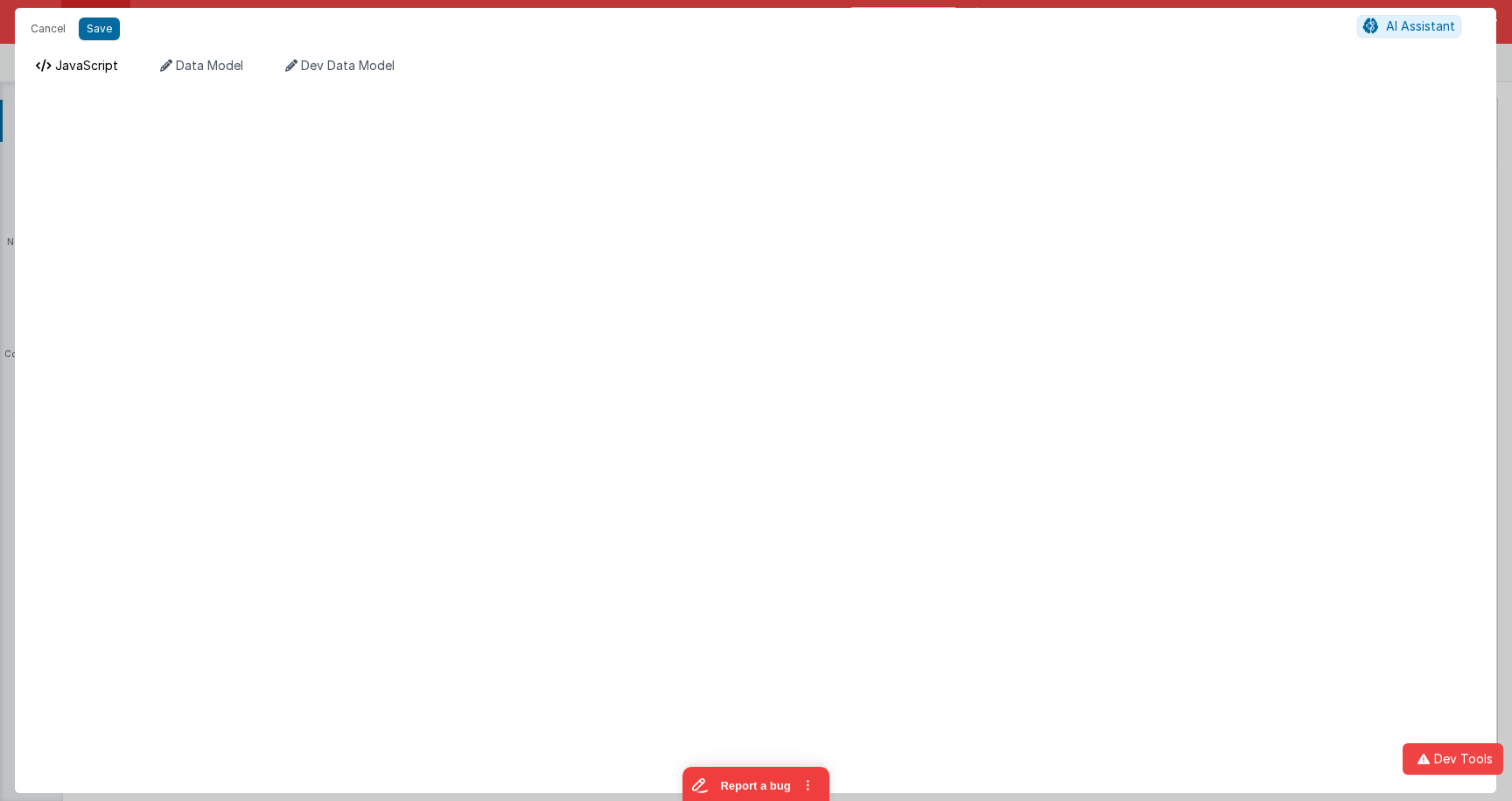
drag, startPoint x: 100, startPoint y: 64, endPoint x: 108, endPoint y: 70, distance: 10.0
click at [100, 64] on span "JavaScript" at bounding box center [86, 65] width 63 height 15
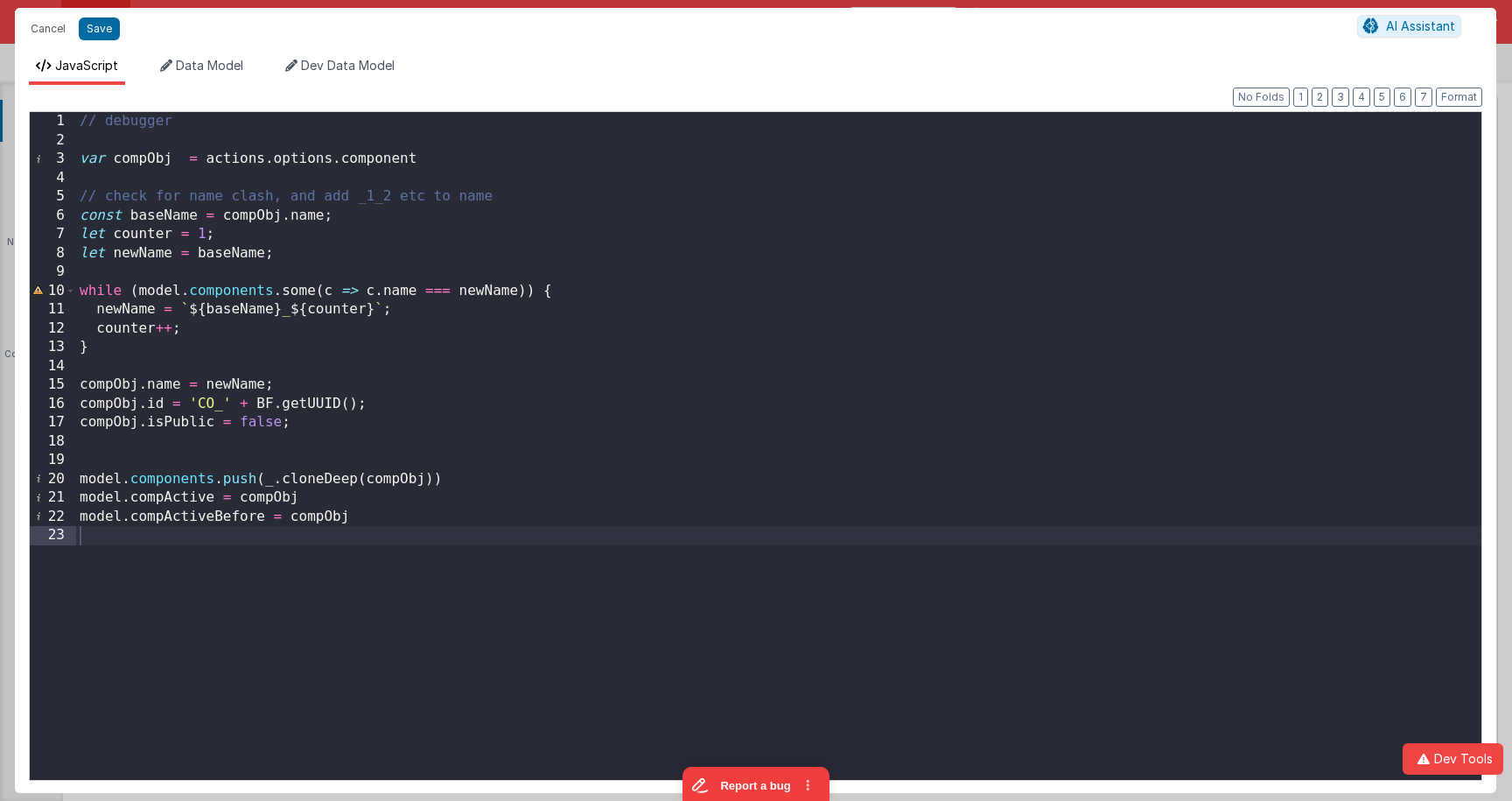
drag, startPoint x: 264, startPoint y: 161, endPoint x: 279, endPoint y: 160, distance: 15.0
click at [265, 161] on div "// debugger var compObj = actions . options . component // check for name clash…" at bounding box center [779, 465] width 1405 height 705
drag, startPoint x: 449, startPoint y: 159, endPoint x: 201, endPoint y: 163, distance: 248.0
click at [203, 163] on div "// debugger var compObj = action . options . component // check for name clash,…" at bounding box center [779, 465] width 1405 height 705
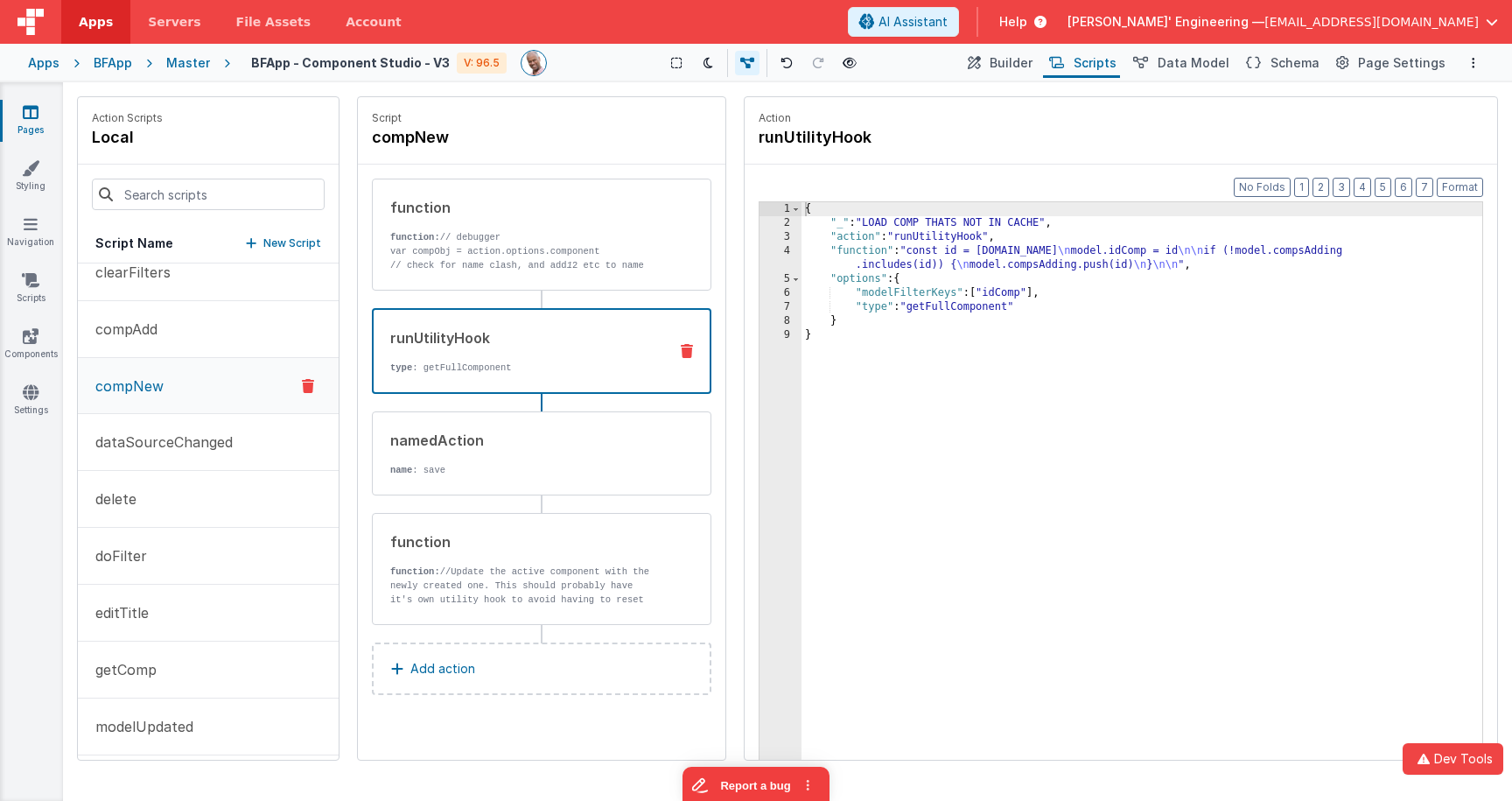
click at [562, 357] on div "runUtilityHook type : getFullComponent" at bounding box center [513, 351] width 280 height 47
drag, startPoint x: 931, startPoint y: 254, endPoint x: 853, endPoint y: 254, distance: 78.0
click at [930, 254] on div "{ "_" : "LOAD COMP THATS NOT IN CACHE" , "action" : "runUtilityHook" , "functio…" at bounding box center [1141, 522] width 681 height 640
click at [766, 253] on div "4" at bounding box center [780, 257] width 42 height 28
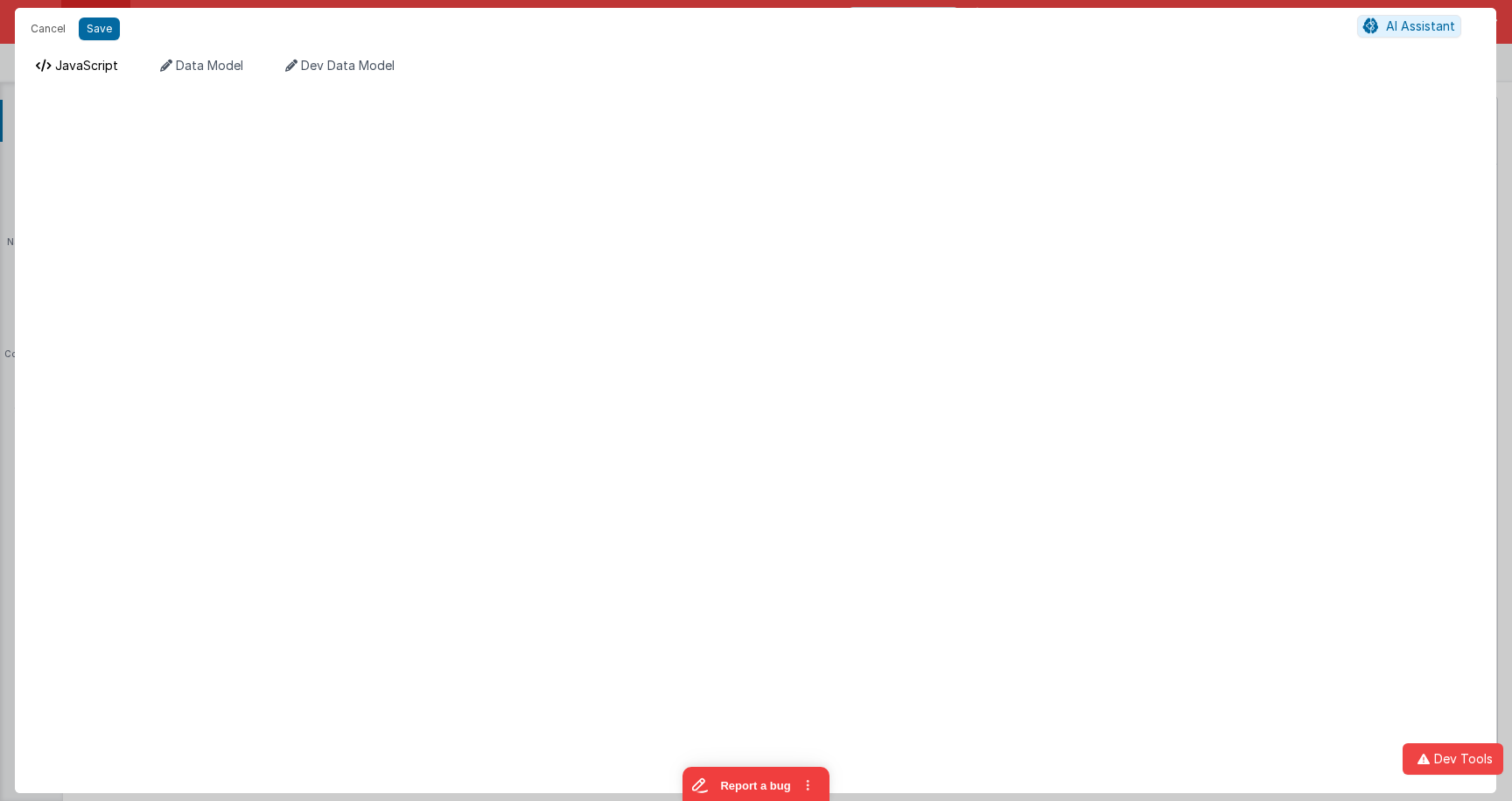
click at [103, 66] on span "JavaScript" at bounding box center [86, 65] width 63 height 15
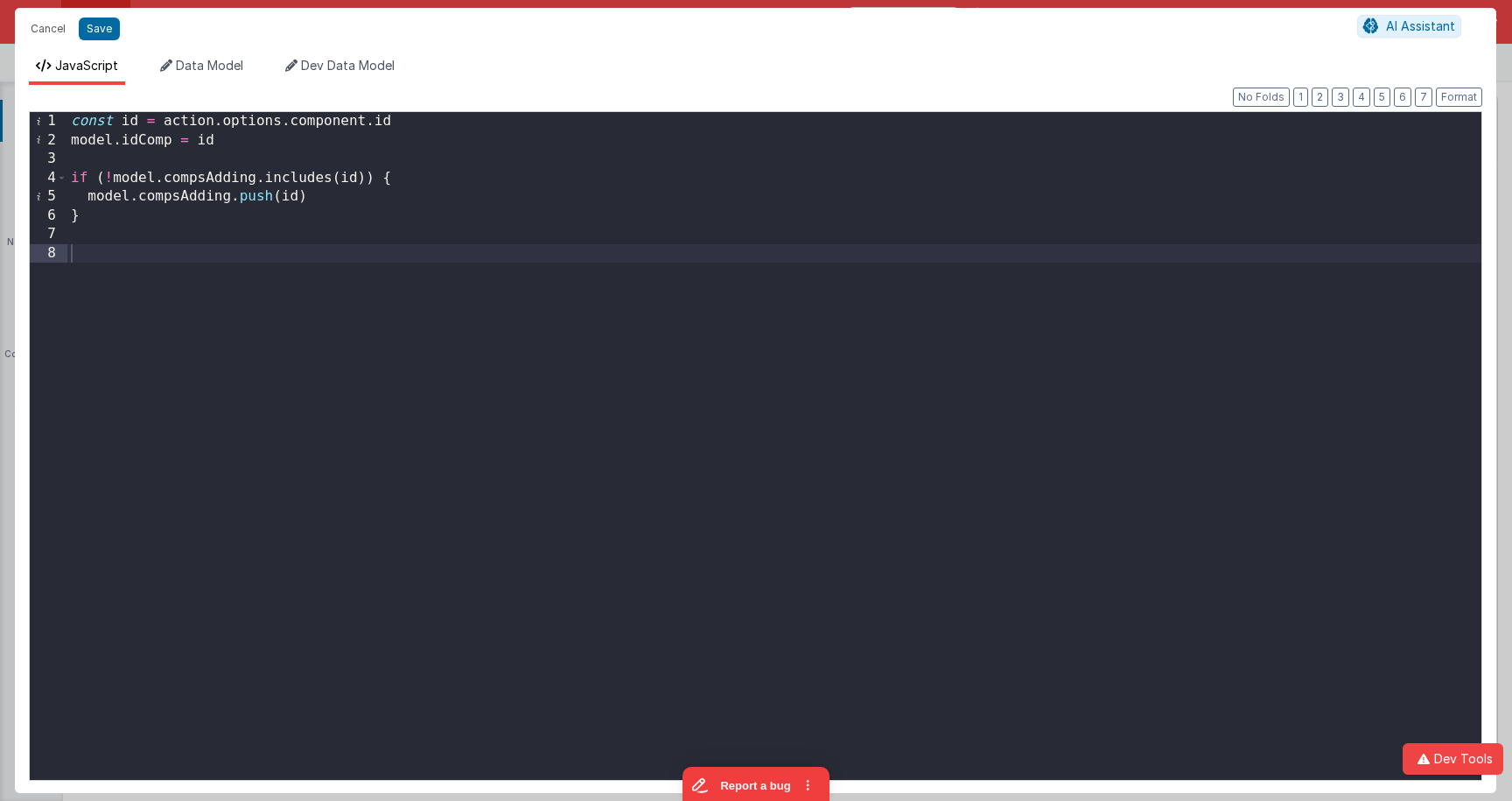
click at [358, 266] on div "const id = action . options . component . id model . idComp = id if ( ! model .…" at bounding box center [774, 465] width 1414 height 705
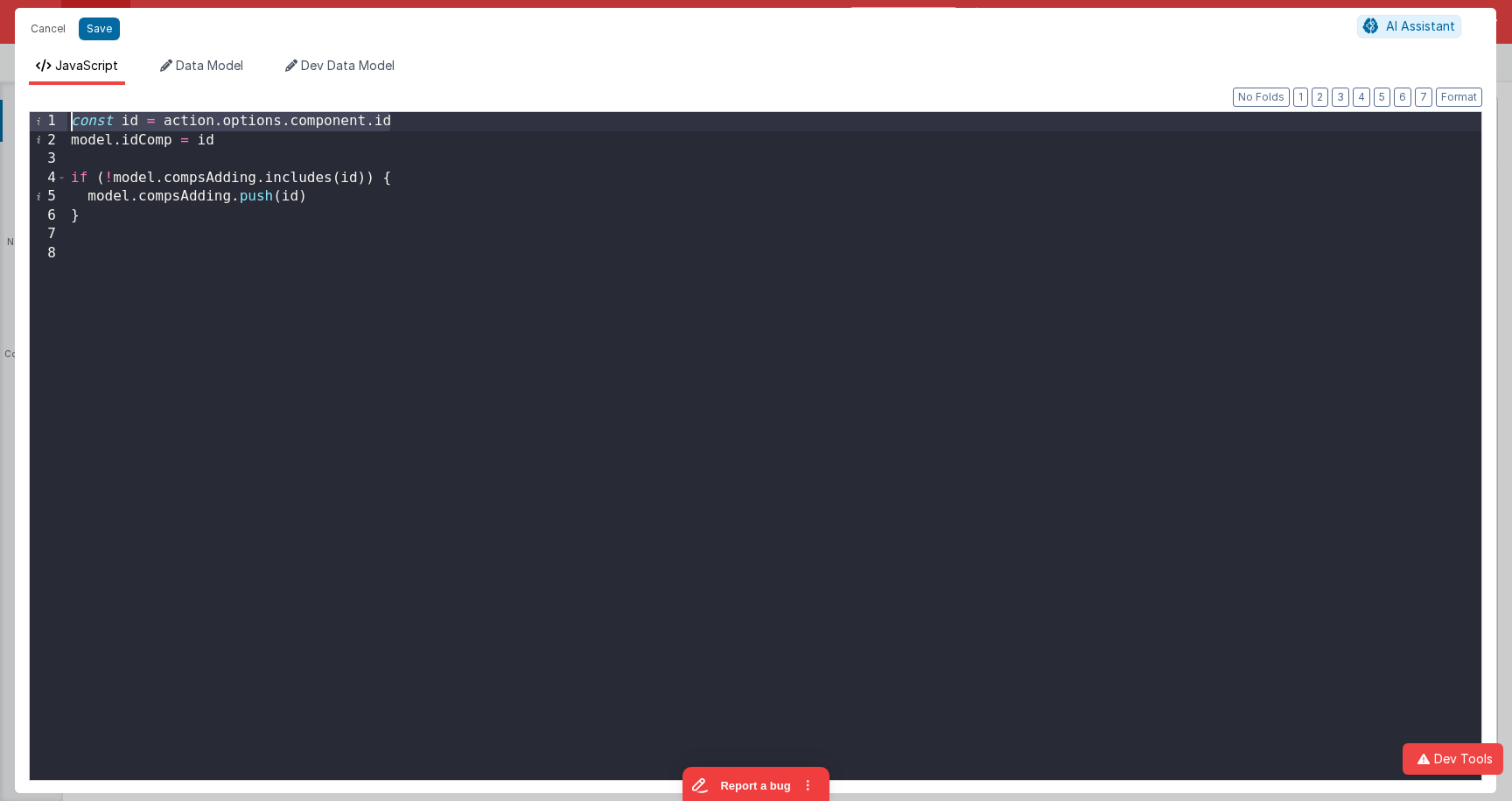
drag, startPoint x: 349, startPoint y: 121, endPoint x: 72, endPoint y: 117, distance: 277.0
click at [72, 117] on div "const id = action . options . component . id model . idComp = id if ( ! model .…" at bounding box center [774, 465] width 1414 height 705
click at [246, 142] on div "const id = action . options . component . id model . idComp = id if ( ! model .…" at bounding box center [774, 465] width 1414 height 705
click at [99, 33] on button "Save" at bounding box center [99, 29] width 41 height 23
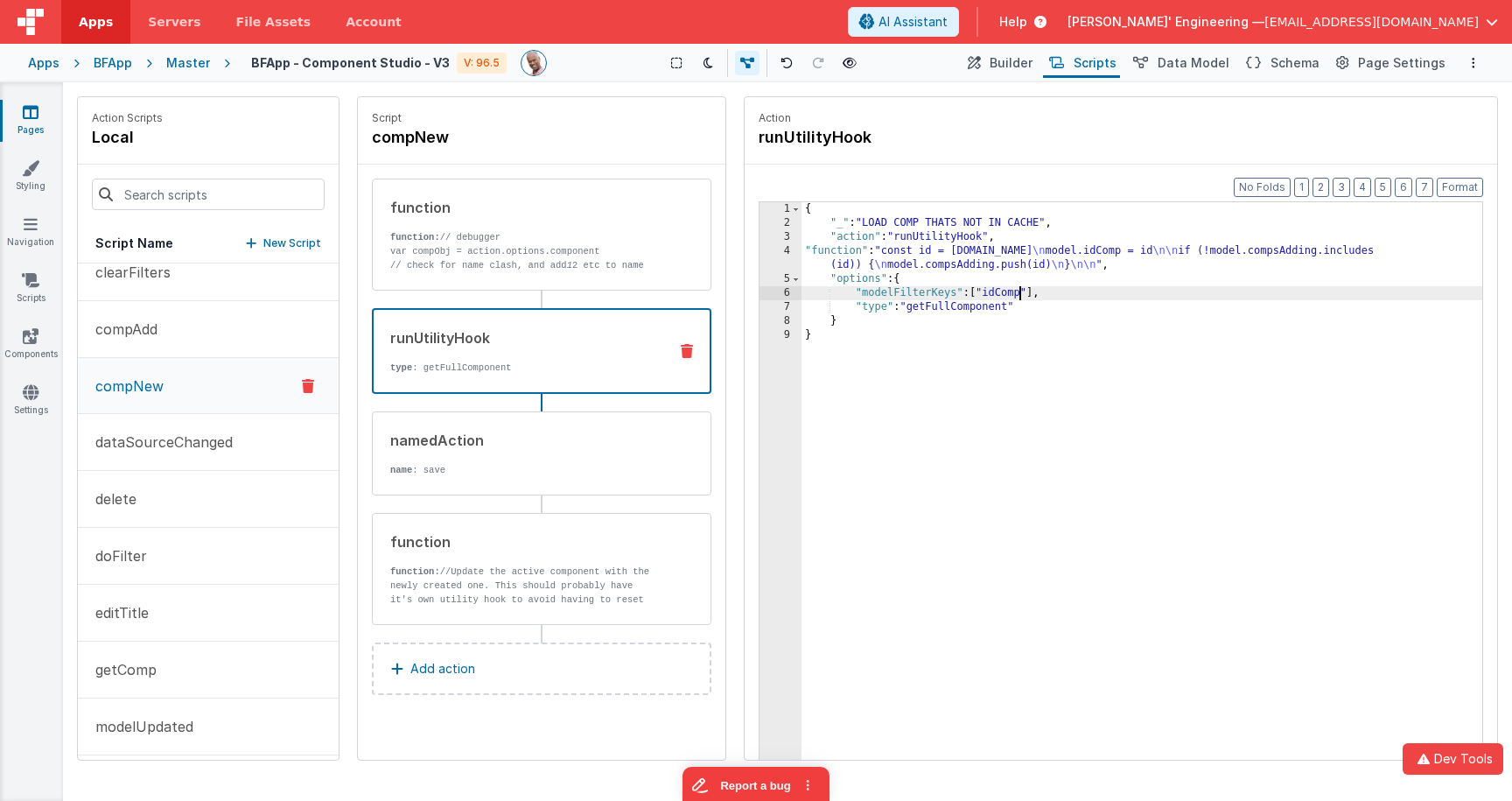
click at [1018, 296] on div "{ "_" : "LOAD COMP THATS NOT IN CACHE" , "action" : "runUtilityHook" , "functio…" at bounding box center [1141, 522] width 681 height 640
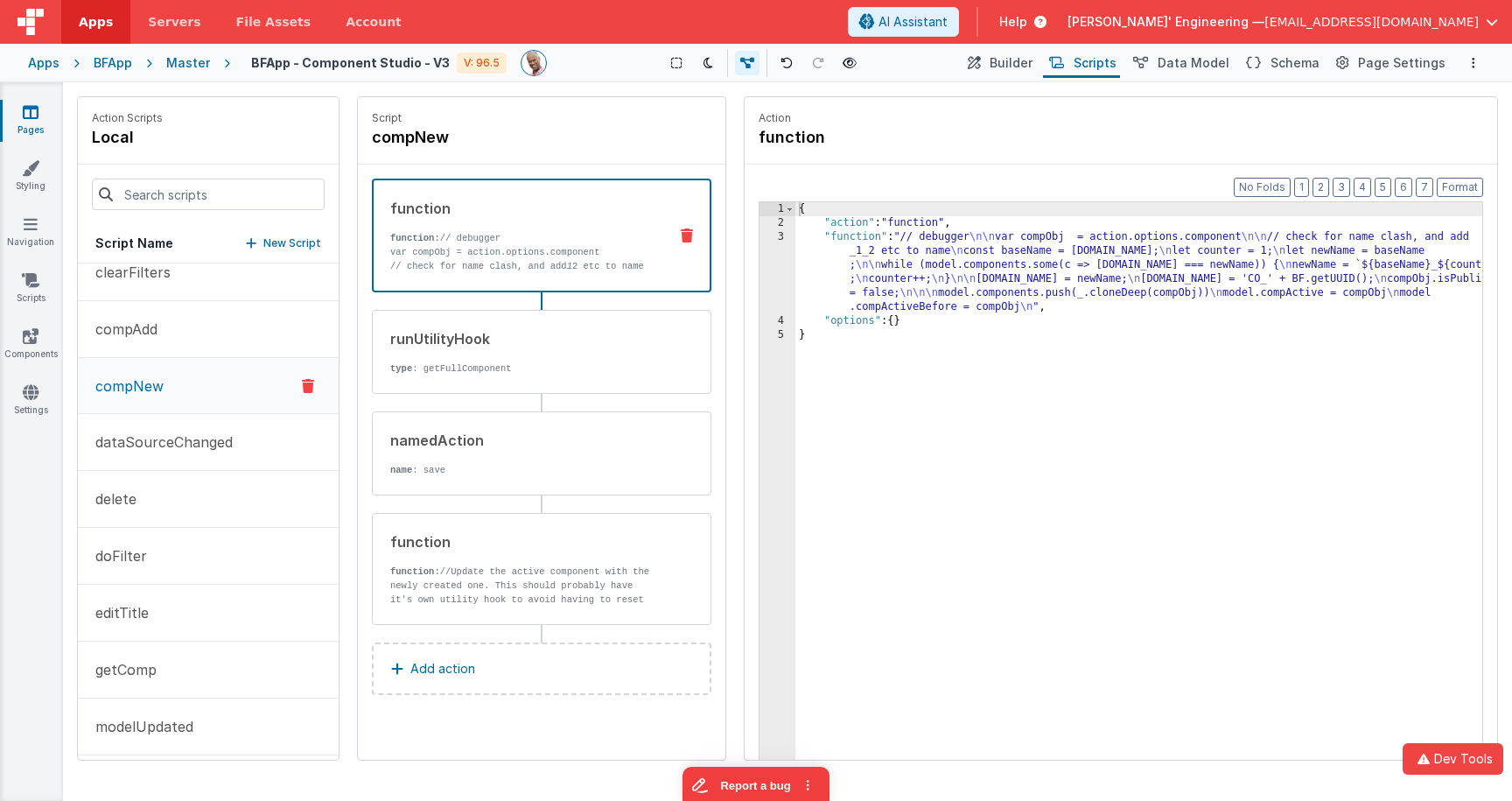
click at [536, 235] on p "function: // debugger" at bounding box center [522, 239] width 263 height 14
click at [923, 245] on div "{ "action" : "function" , "function" : "// debugger \n\n var compObj = action.o…" at bounding box center [1139, 522] width 687 height 640
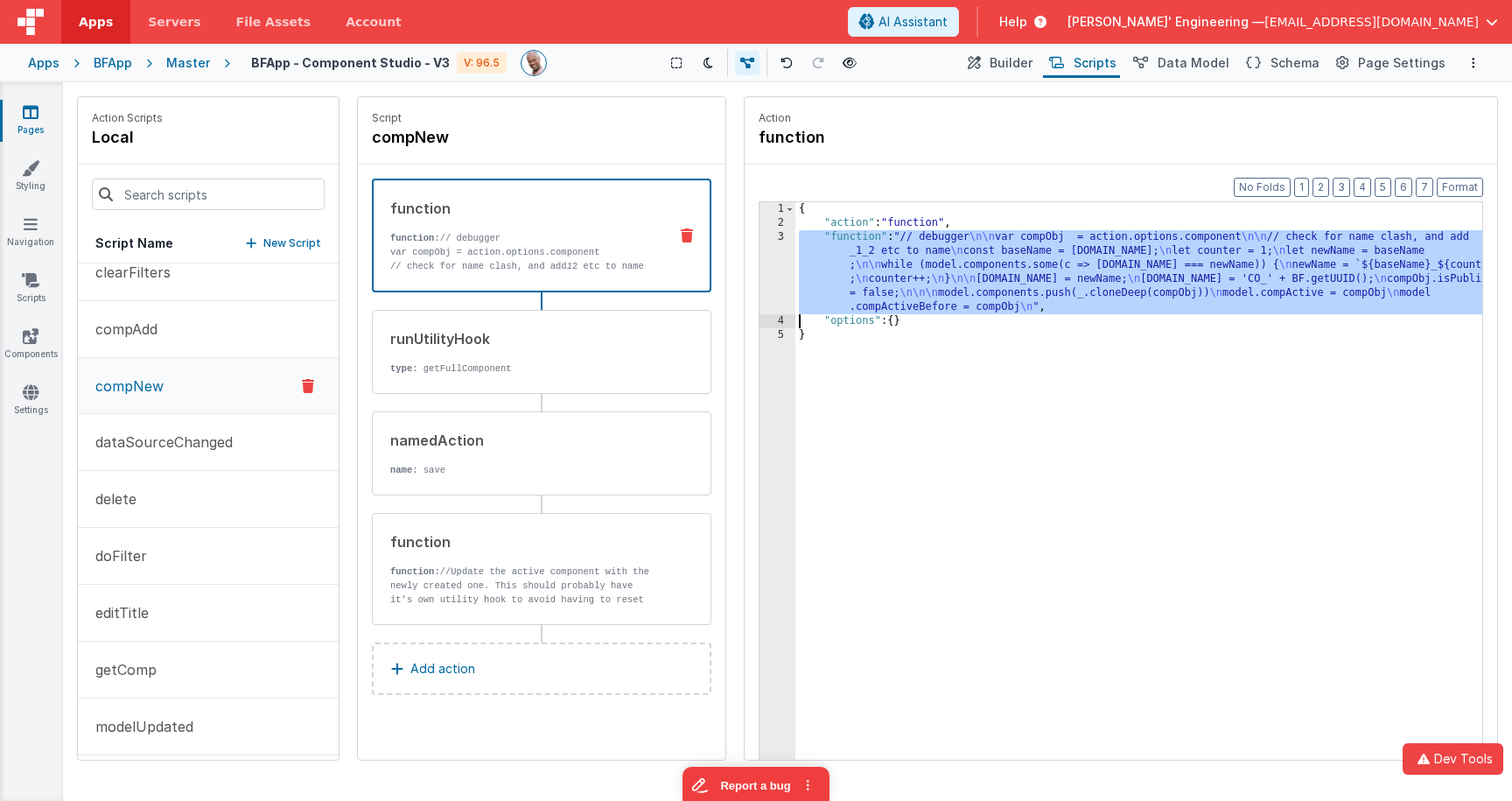
click at [780, 254] on div "3" at bounding box center [777, 272] width 36 height 84
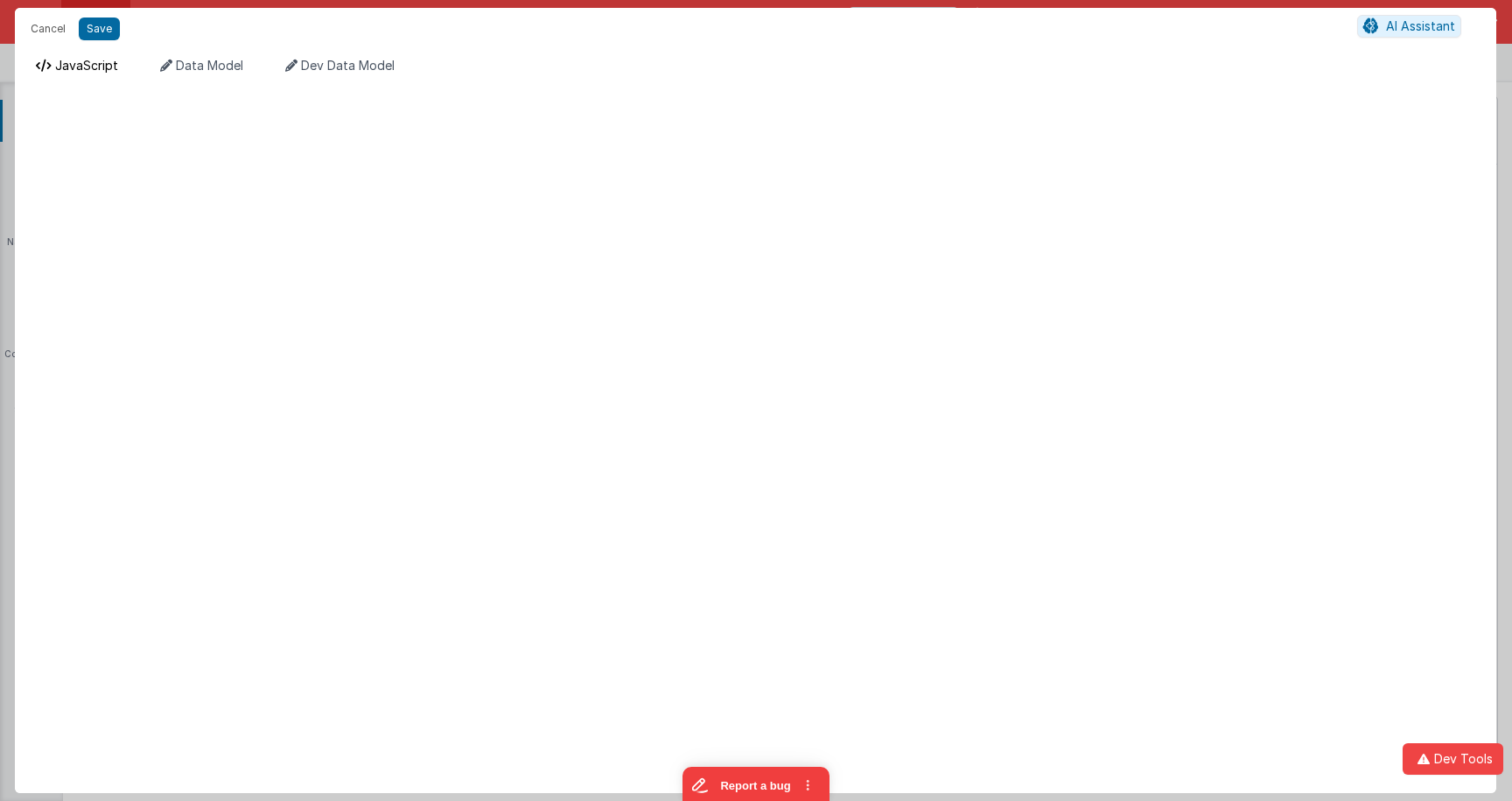
click at [99, 68] on span "JavaScript" at bounding box center [86, 65] width 63 height 15
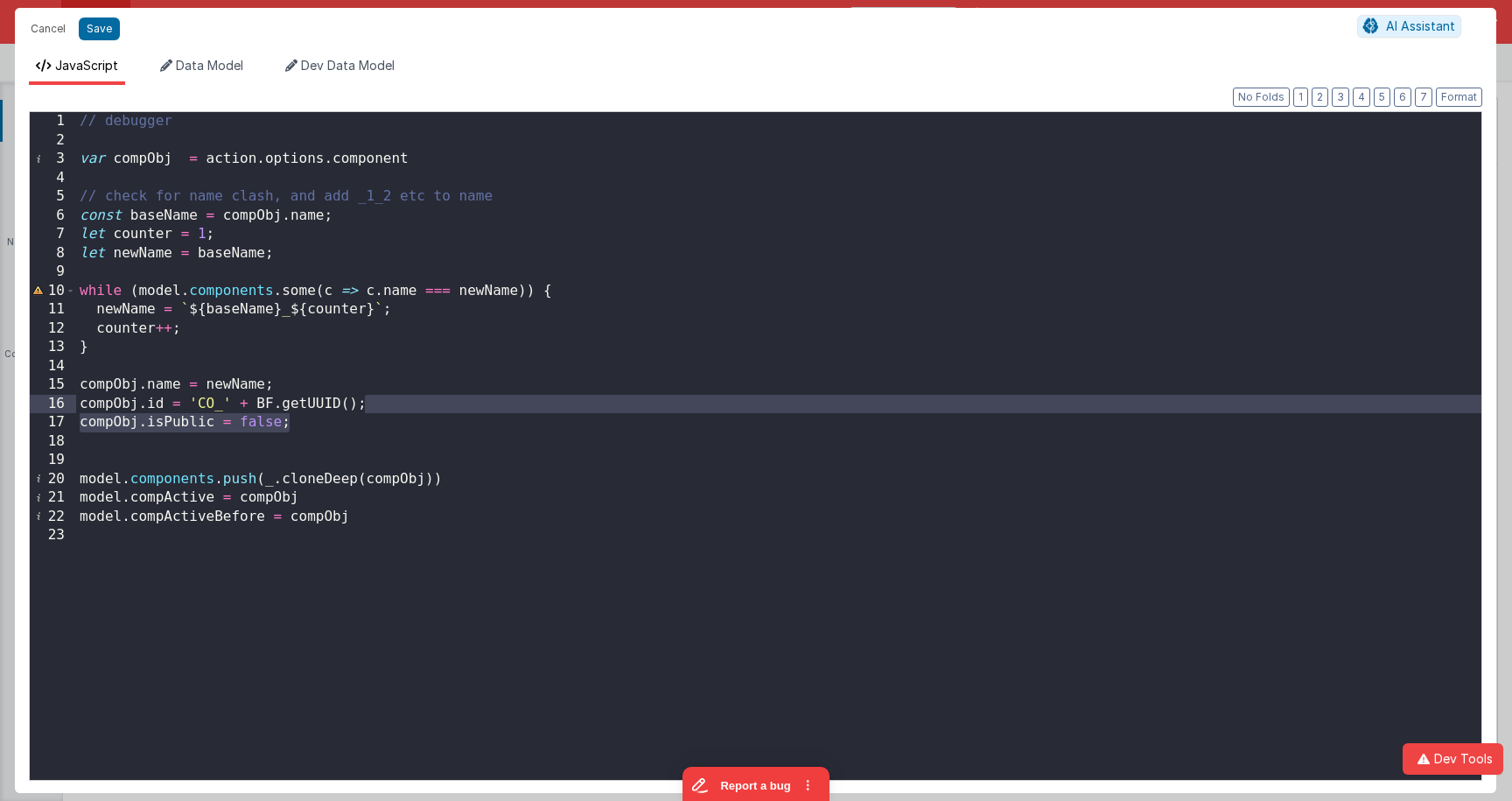
drag, startPoint x: 309, startPoint y: 423, endPoint x: 405, endPoint y: 402, distance: 98.3
click at [405, 402] on div "// debugger var compObj = action . options . component // check for name clash,…" at bounding box center [779, 465] width 1405 height 705
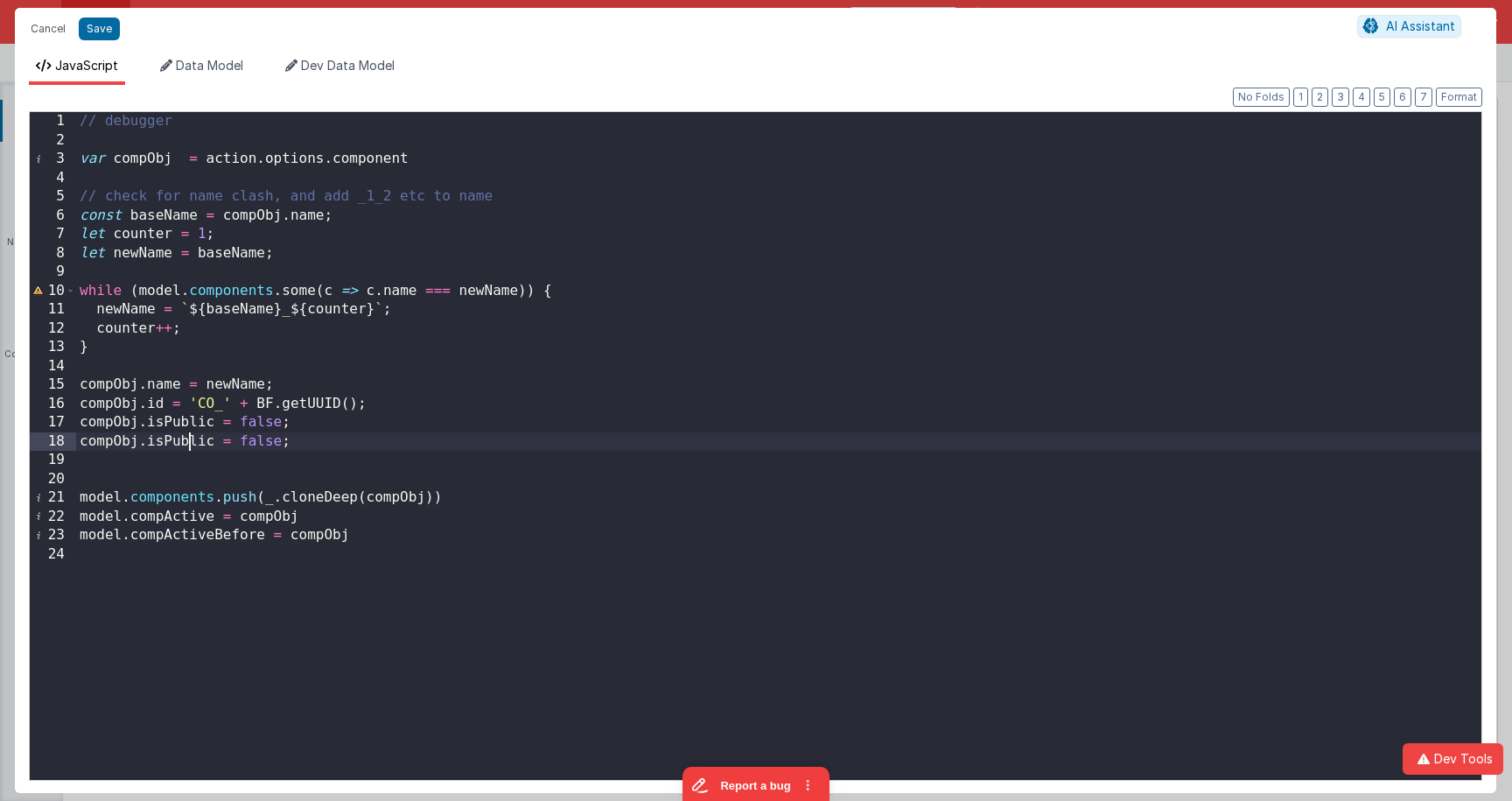
click at [189, 443] on div "// debugger var compObj = action . options . component // check for name clash,…" at bounding box center [779, 465] width 1405 height 705
drag, startPoint x: 189, startPoint y: 443, endPoint x: 229, endPoint y: 444, distance: 40.0
click at [189, 443] on div "// debugger var compObj = action . options . component // check for name clash,…" at bounding box center [779, 465] width 1405 height 705
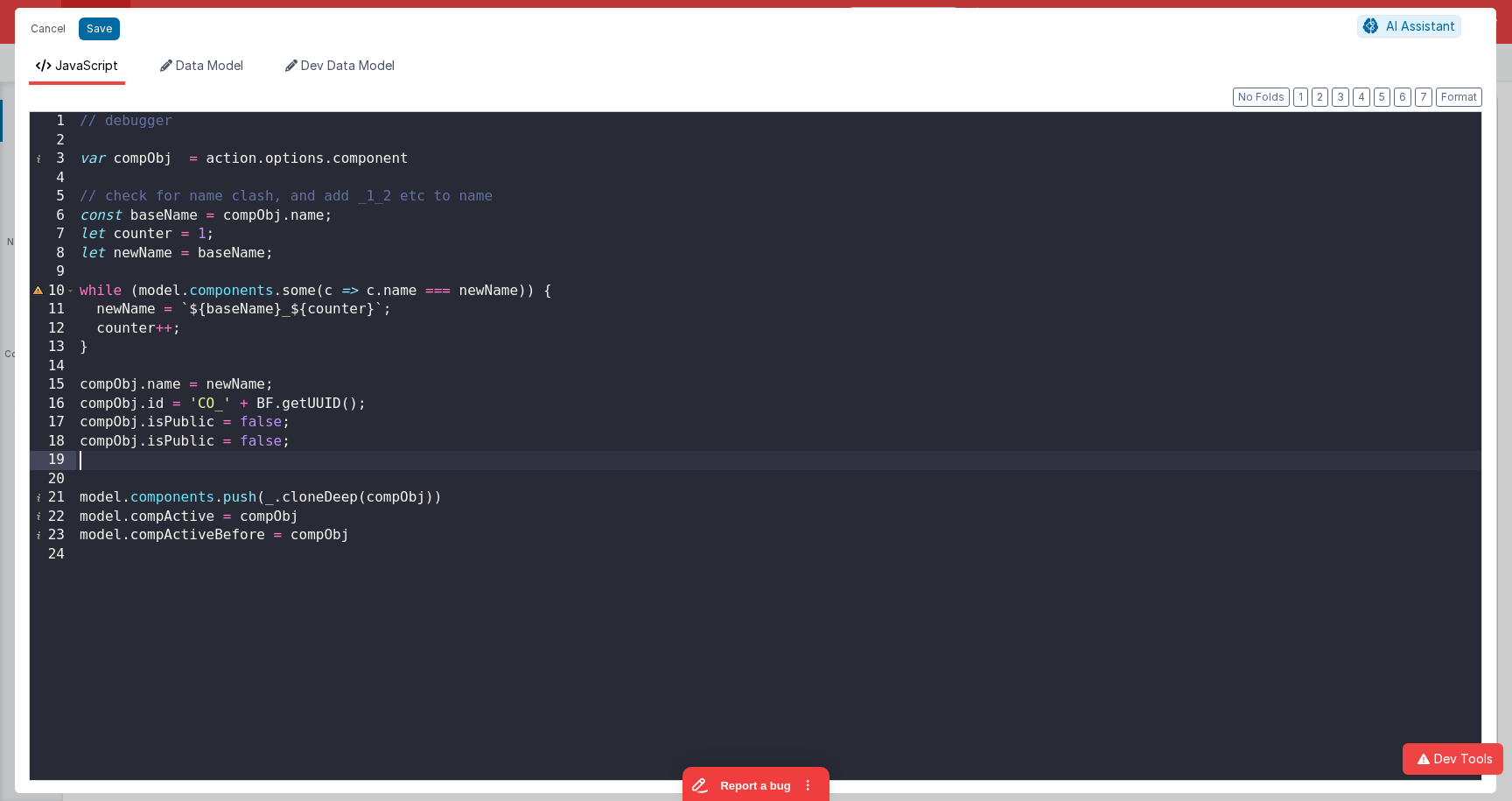
click at [185, 450] on div "// debugger var compObj = action . options . component // check for name clash,…" at bounding box center [779, 465] width 1405 height 705
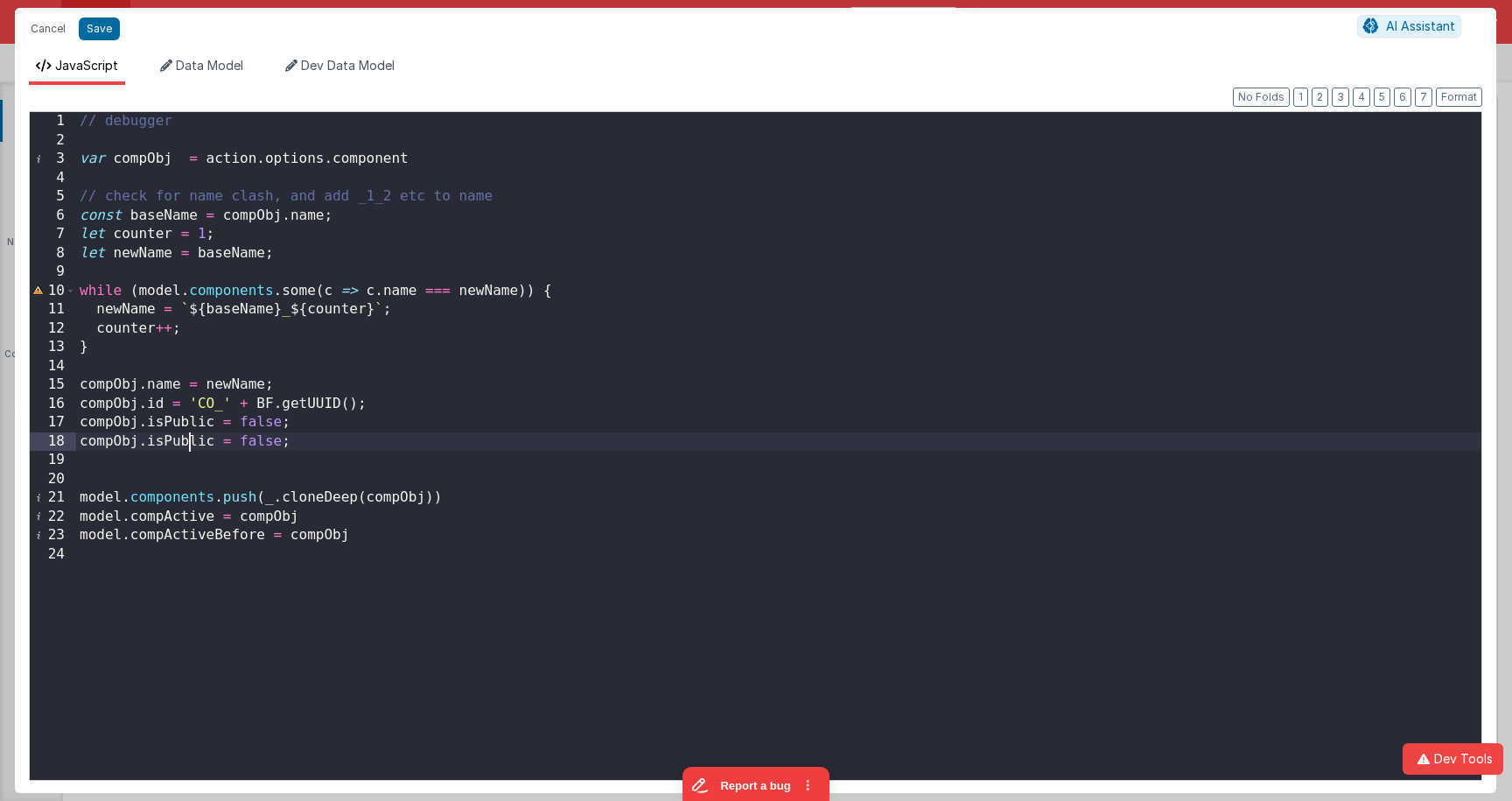
click at [190, 441] on div "// debugger var compObj = action . options . component // check for name clash,…" at bounding box center [779, 465] width 1405 height 705
click at [222, 442] on div "// debugger var compObj = action . options . component // check for name clash,…" at bounding box center [779, 465] width 1405 height 705
click at [181, 441] on div "// debugger var compObj = action . options . component // check for name clash,…" at bounding box center [779, 465] width 1405 height 705
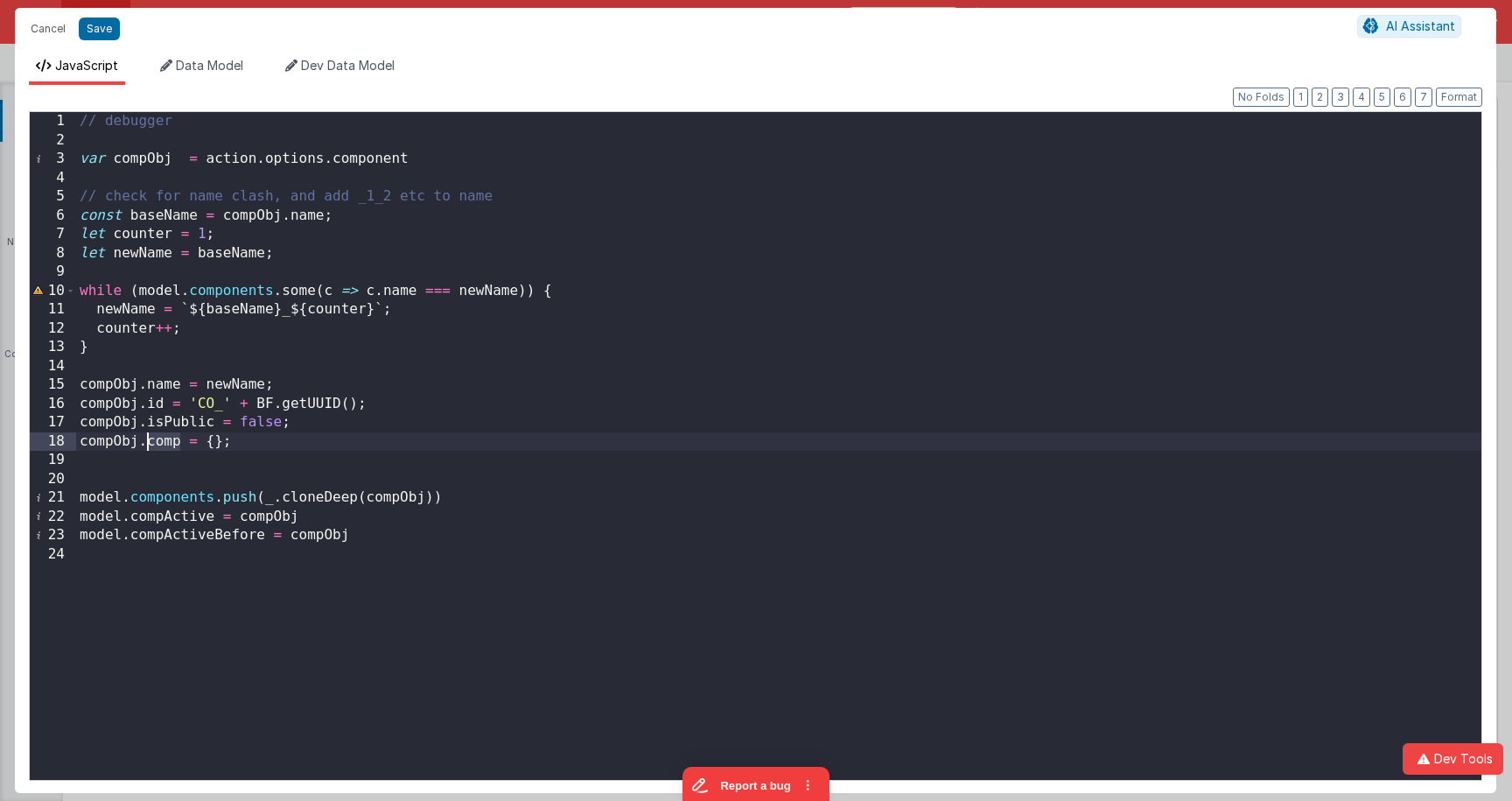
drag, startPoint x: 163, startPoint y: 441, endPoint x: 145, endPoint y: 441, distance: 18.0
click at [145, 441] on div "// debugger var compObj = action . options . component // check for name clash,…" at bounding box center [779, 465] width 1405 height 705
drag, startPoint x: 220, startPoint y: 441, endPoint x: 205, endPoint y: 441, distance: 15.0
click at [205, 441] on div "// debugger var compObj = action . options . component // check for name clash,…" at bounding box center [779, 465] width 1405 height 705
drag, startPoint x: 96, startPoint y: 28, endPoint x: 154, endPoint y: 165, distance: 148.8
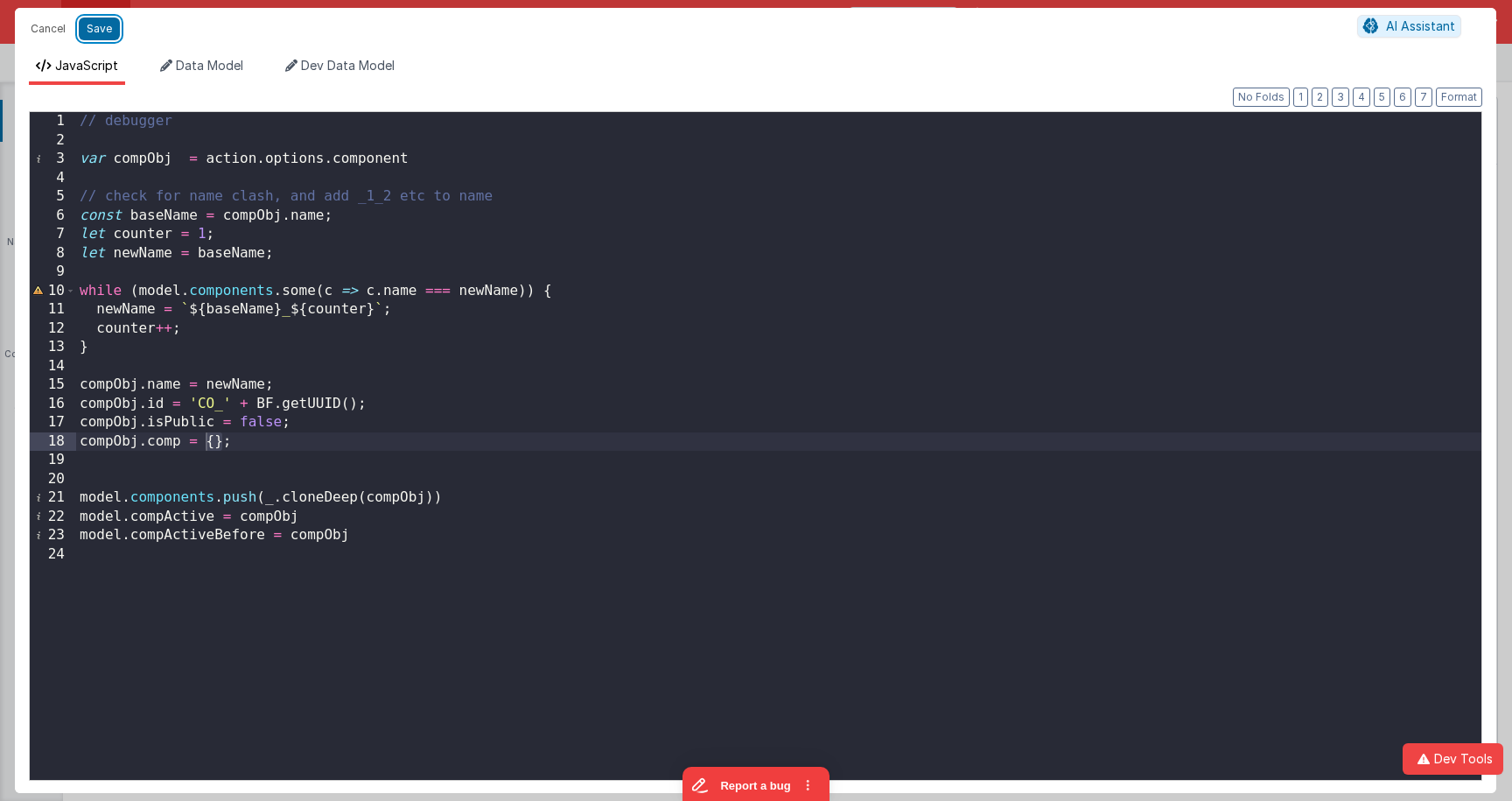
click at [96, 28] on button "Save" at bounding box center [99, 29] width 41 height 23
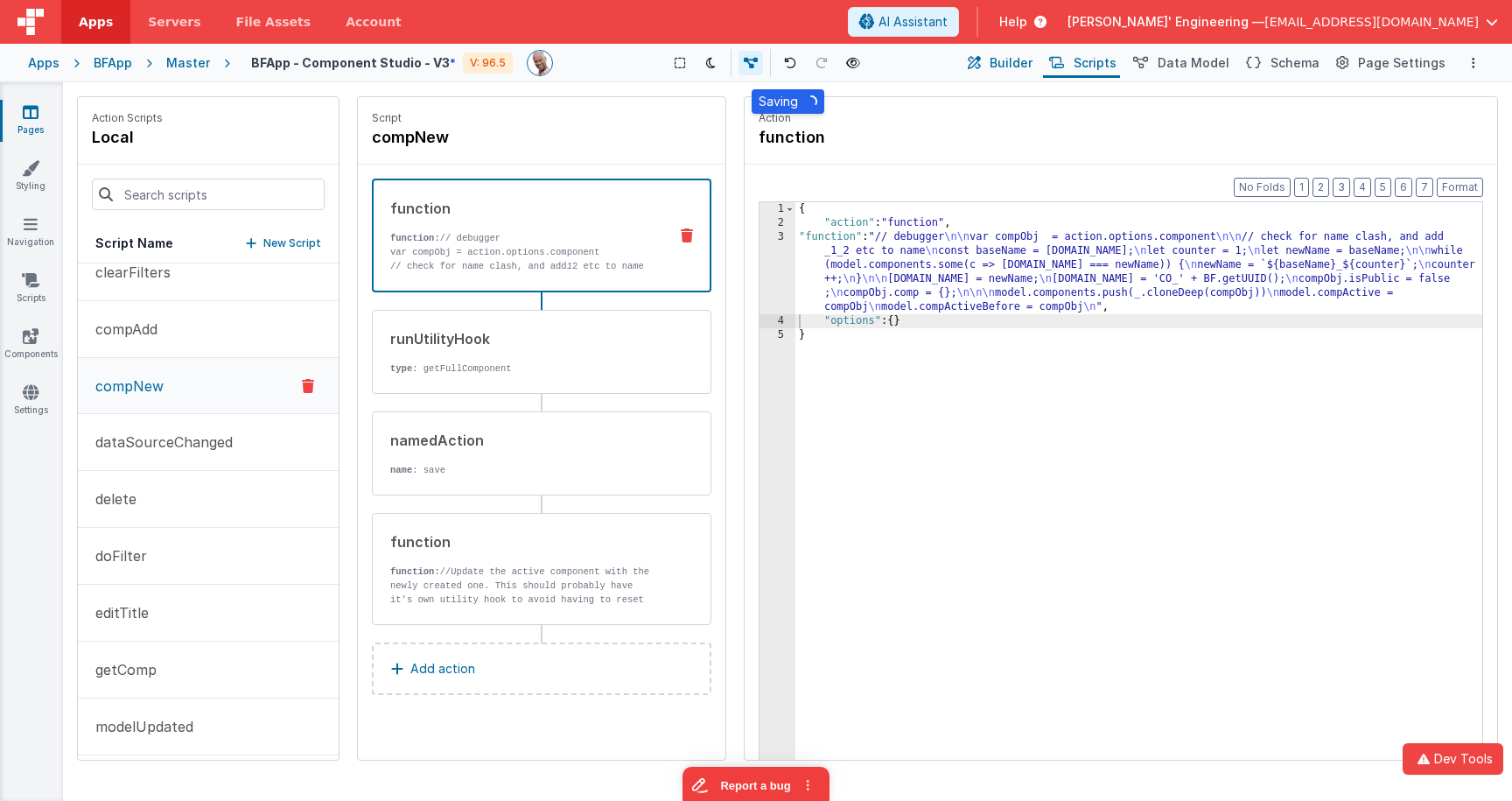
click at [1002, 61] on button "Builder" at bounding box center [999, 62] width 75 height 29
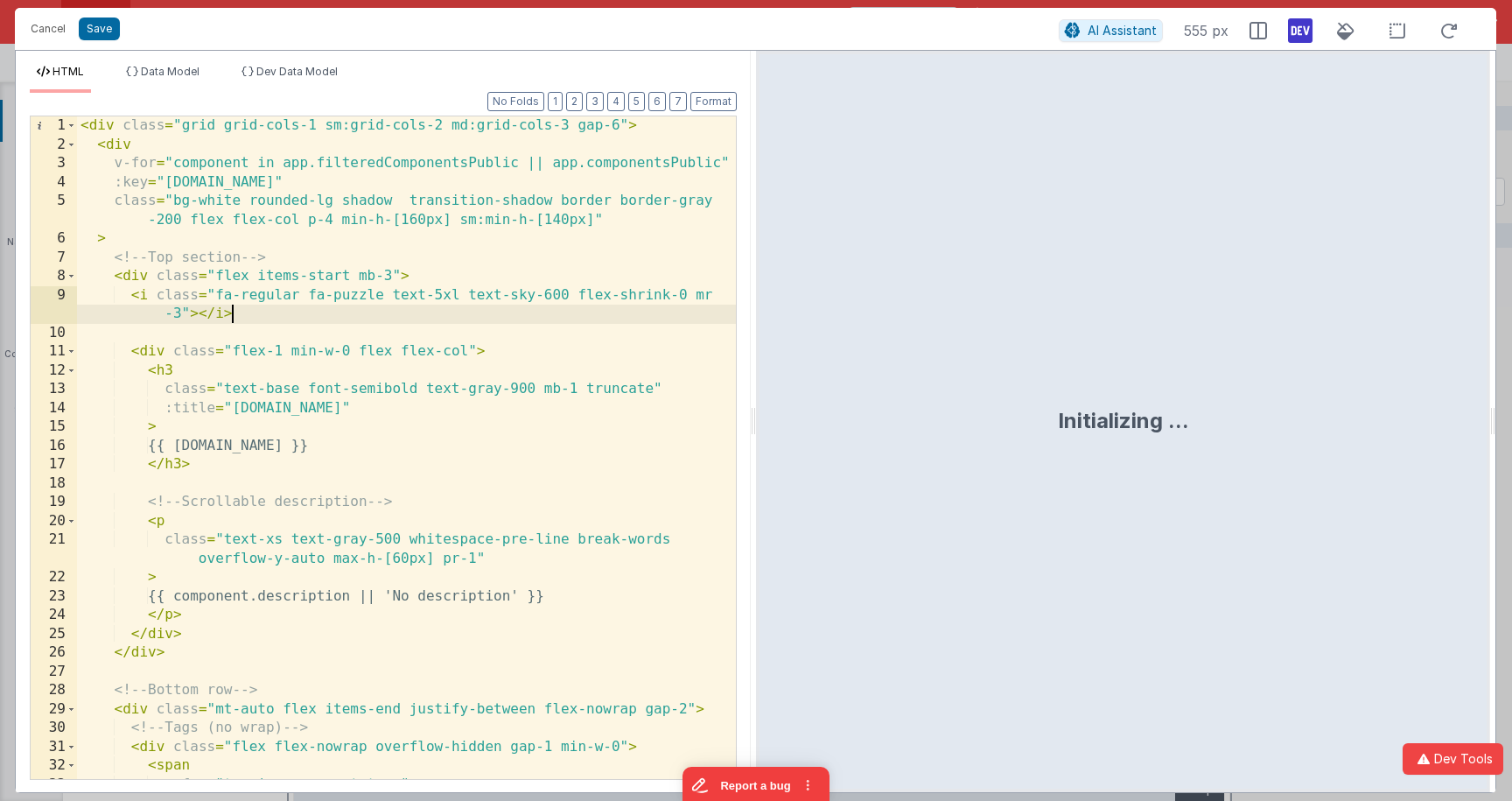
click at [477, 321] on div "< div class = "grid grid-cols-1 sm:grid-cols-2 md:grid-cols-3 gap-6" > < div v-…" at bounding box center [407, 466] width 659 height 700
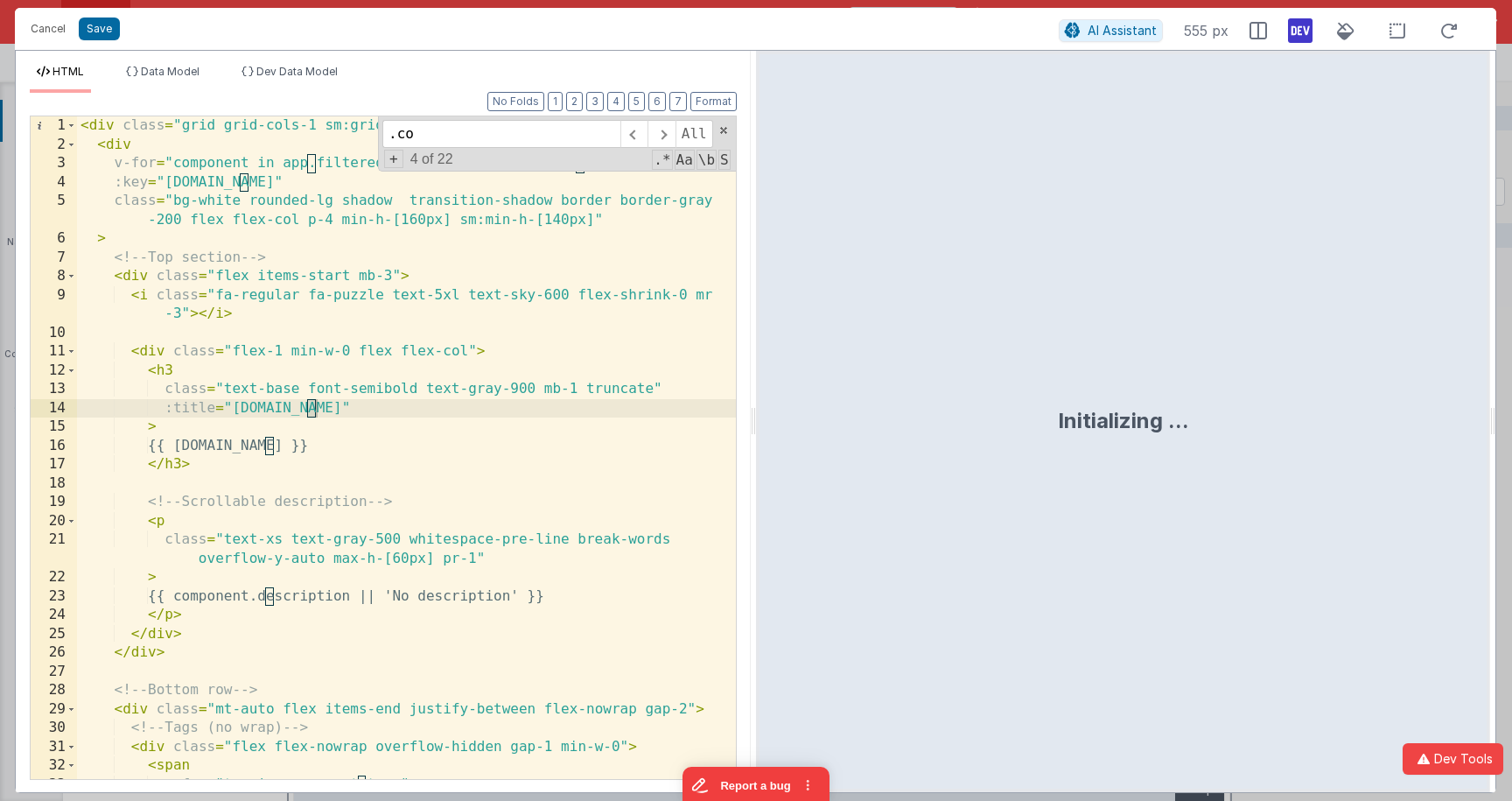
scroll to position [553, 0]
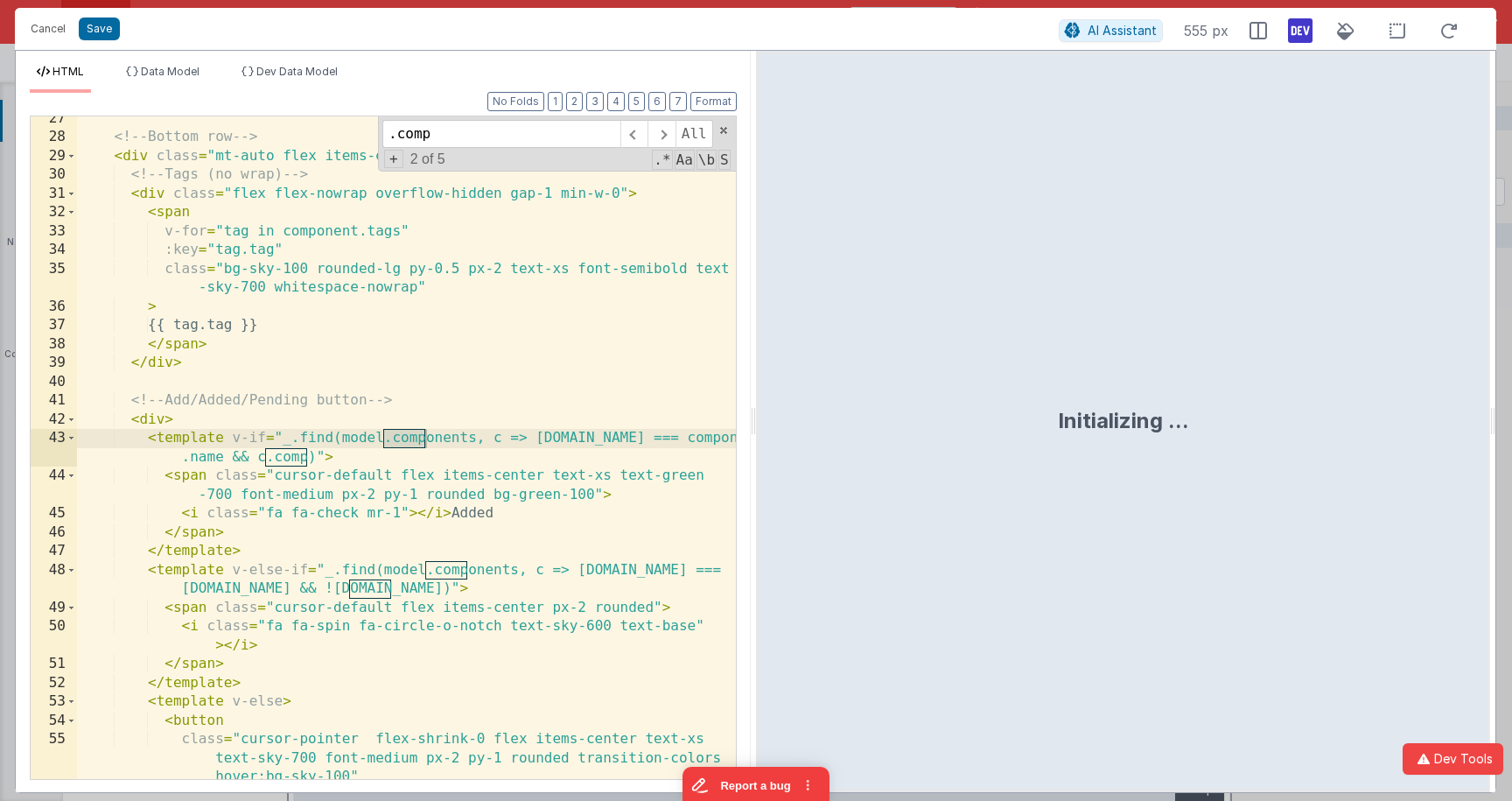
type input ".comp"
click at [347, 457] on div "<!-- Bottom row --> < div class = "mt-auto flex items-end justify-between flex-…" at bounding box center [407, 459] width 659 height 700
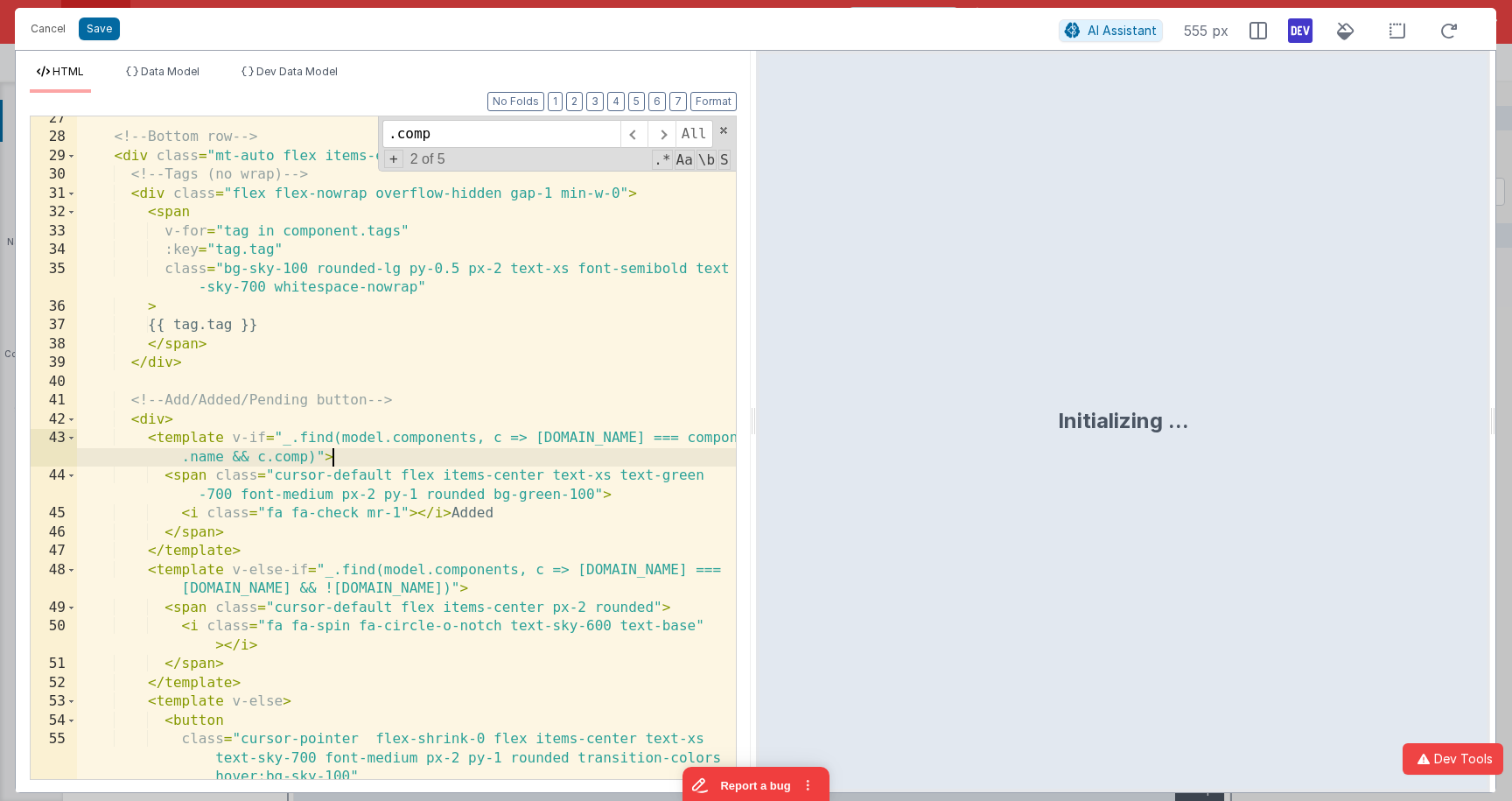
drag, startPoint x: 305, startPoint y: 458, endPoint x: 329, endPoint y: 458, distance: 24.0
click at [305, 458] on div "<!-- Bottom row --> < div class = "mt-auto flex items-end justify-between flex-…" at bounding box center [407, 459] width 659 height 700
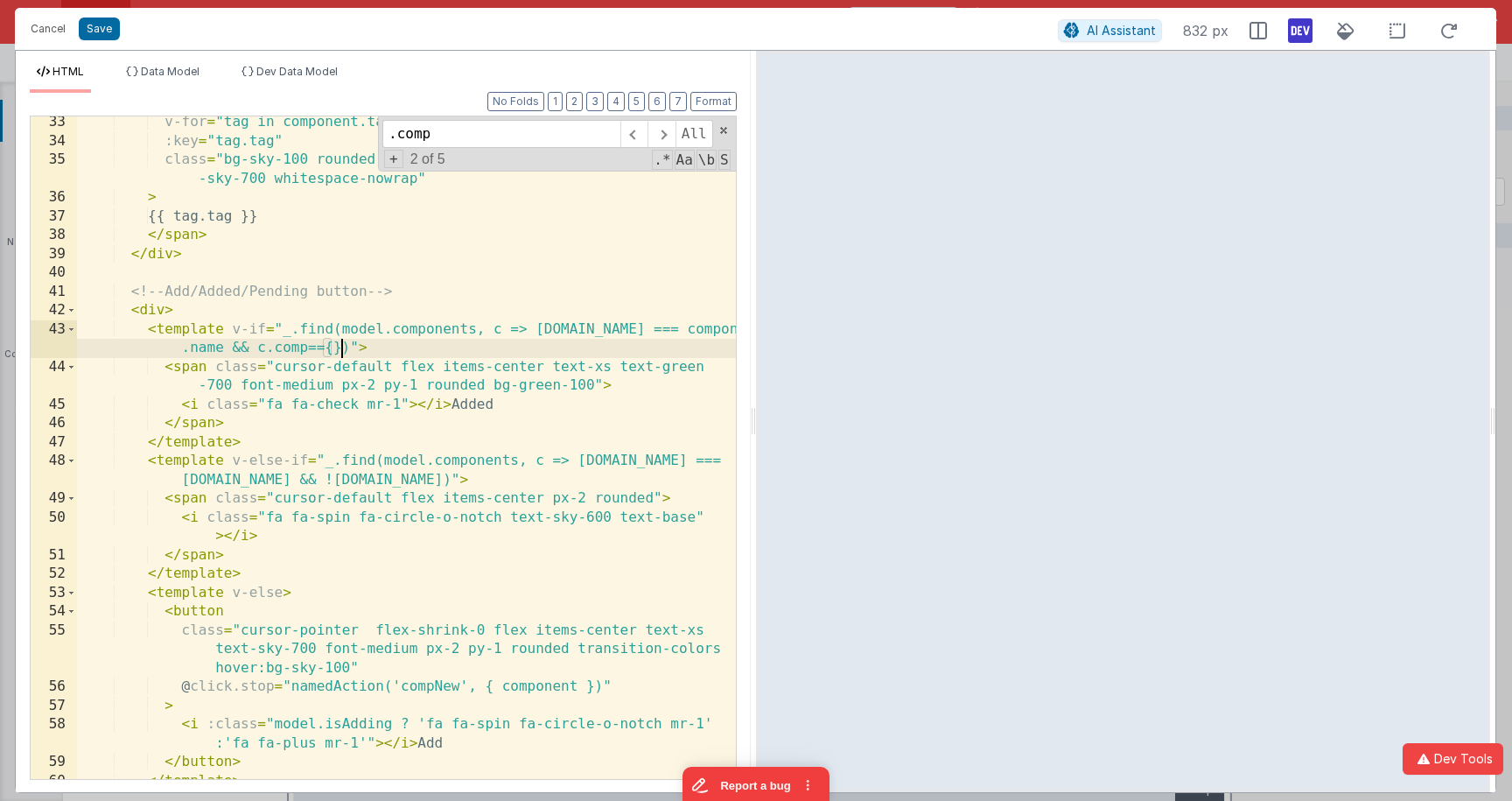
scroll to position [664, 0]
drag, startPoint x: 341, startPoint y: 344, endPoint x: 230, endPoint y: 344, distance: 111.0
click at [230, 344] on div "v-for = "tag in component.tags" :key = "tag.tag" class = "bg-sky-100 rounded-lg…" at bounding box center [407, 460] width 659 height 700
click at [392, 479] on div "v-for = "tag in component.tags" :key = "tag.tag" class = "bg-sky-100 rounded-lg…" at bounding box center [407, 460] width 659 height 700
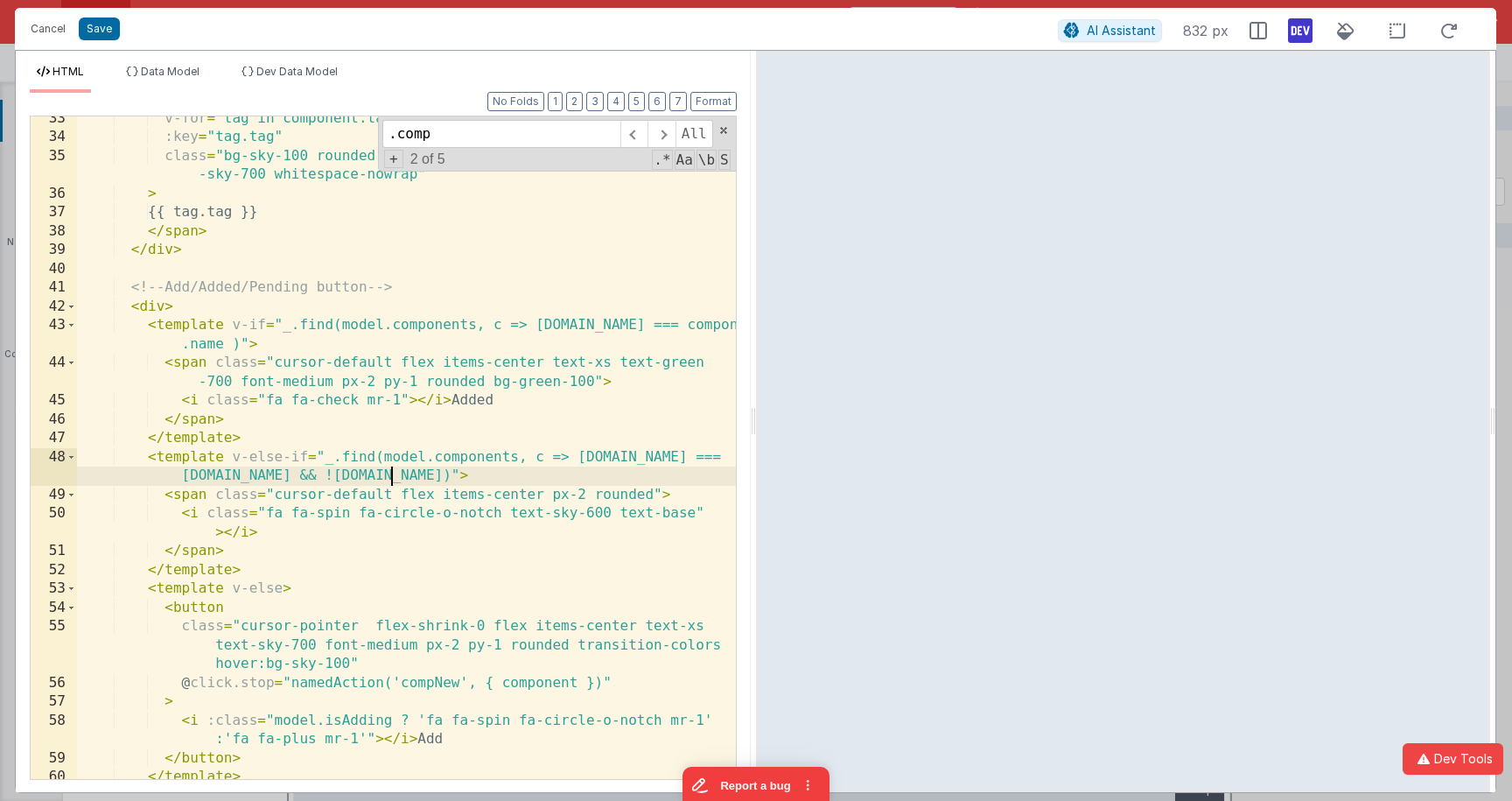
scroll to position [666, 0]
click at [338, 478] on div "v-for = "tag in component.tags" :key = "tag.tag" class = "bg-sky-100 rounded-lg…" at bounding box center [407, 459] width 659 height 700
drag, startPoint x: 416, startPoint y: 476, endPoint x: 400, endPoint y: 476, distance: 16.0
click at [400, 476] on div "v-for = "tag in component.tags" :key = "tag.tag" class = "bg-sky-100 rounded-lg…" at bounding box center [407, 459] width 659 height 700
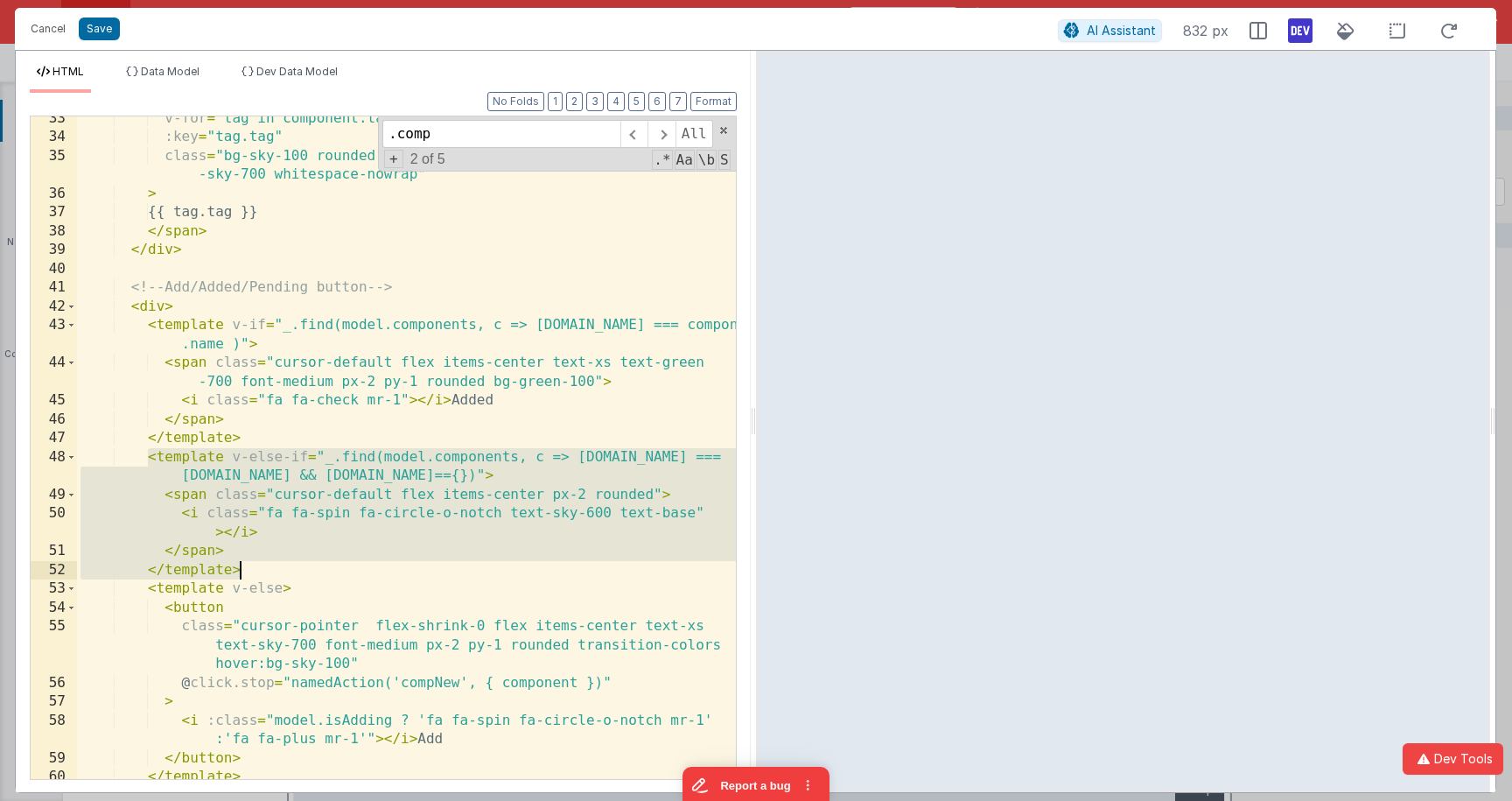
drag, startPoint x: 159, startPoint y: 461, endPoint x: 244, endPoint y: 569, distance: 137.4
click at [244, 569] on div "v-for = "tag in component.tags" :key = "tag.tag" class = "bg-sky-100 rounded-lg…" at bounding box center [407, 459] width 659 height 700
click at [258, 570] on div "v-for = "tag in component.tags" :key = "tag.tag" class = "bg-sky-100 rounded-lg…" at bounding box center [407, 448] width 659 height 662
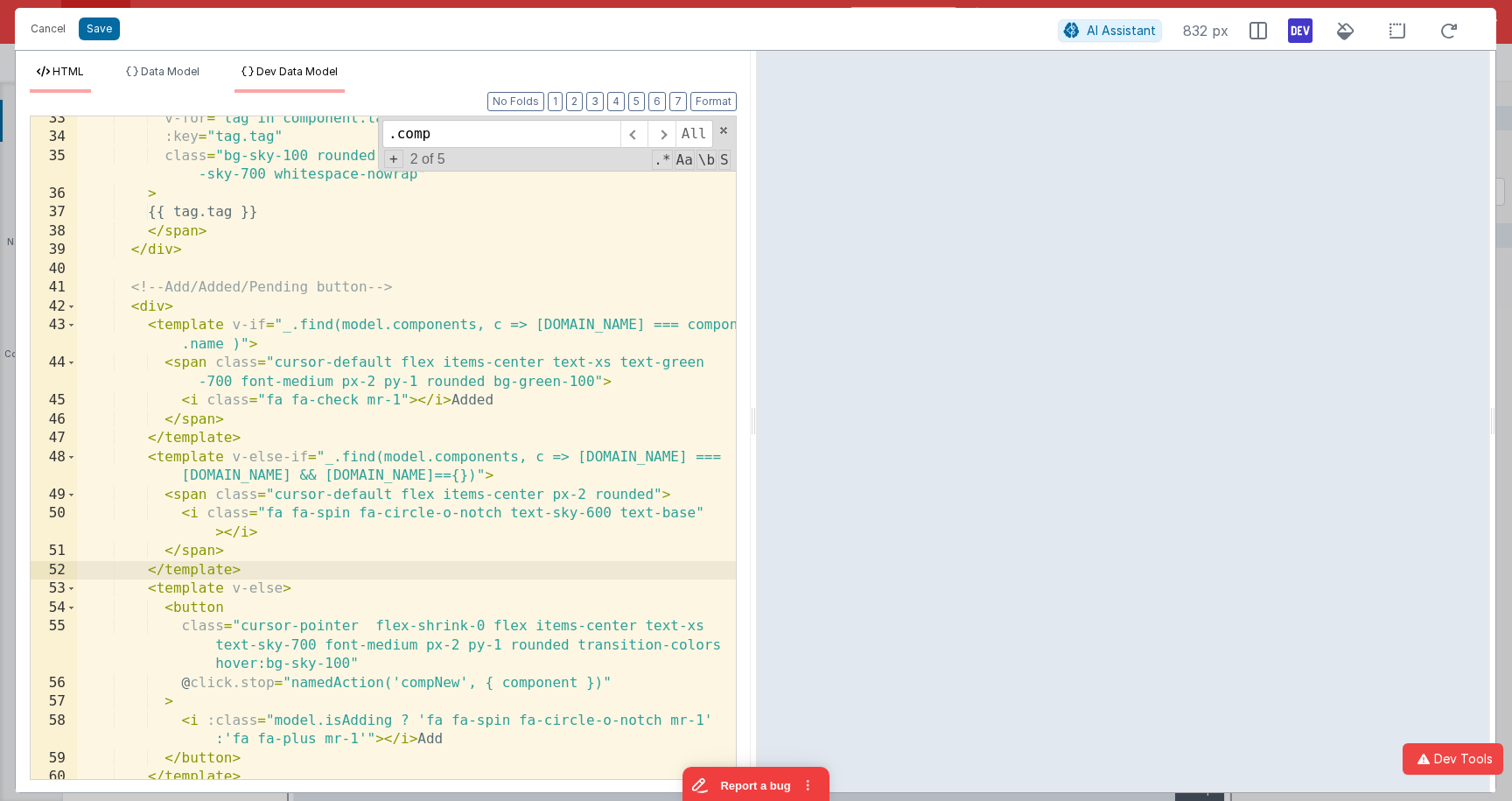
click at [272, 66] on span "Dev Data Model" at bounding box center [296, 71] width 81 height 13
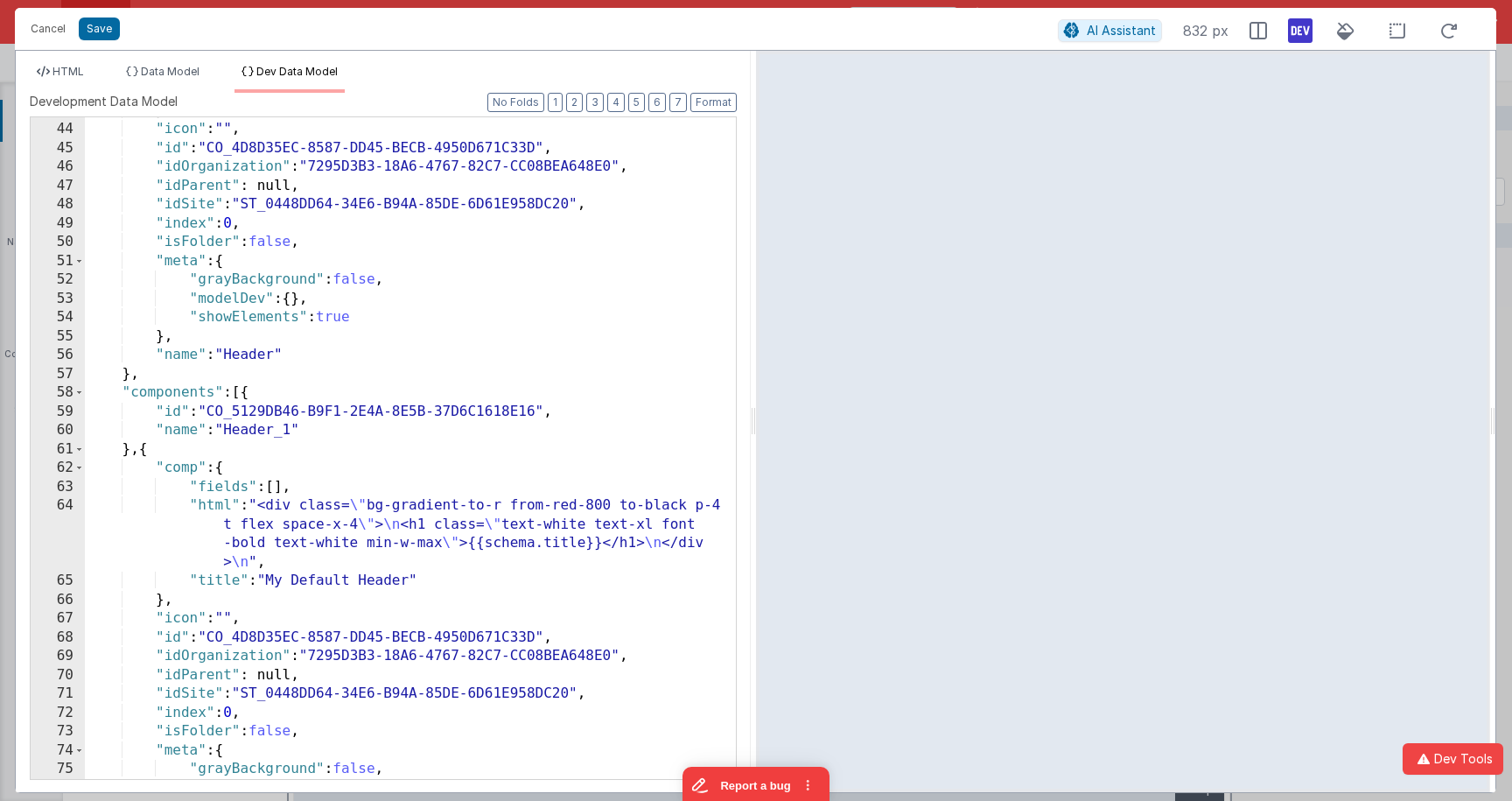
scroll to position [1139, 0]
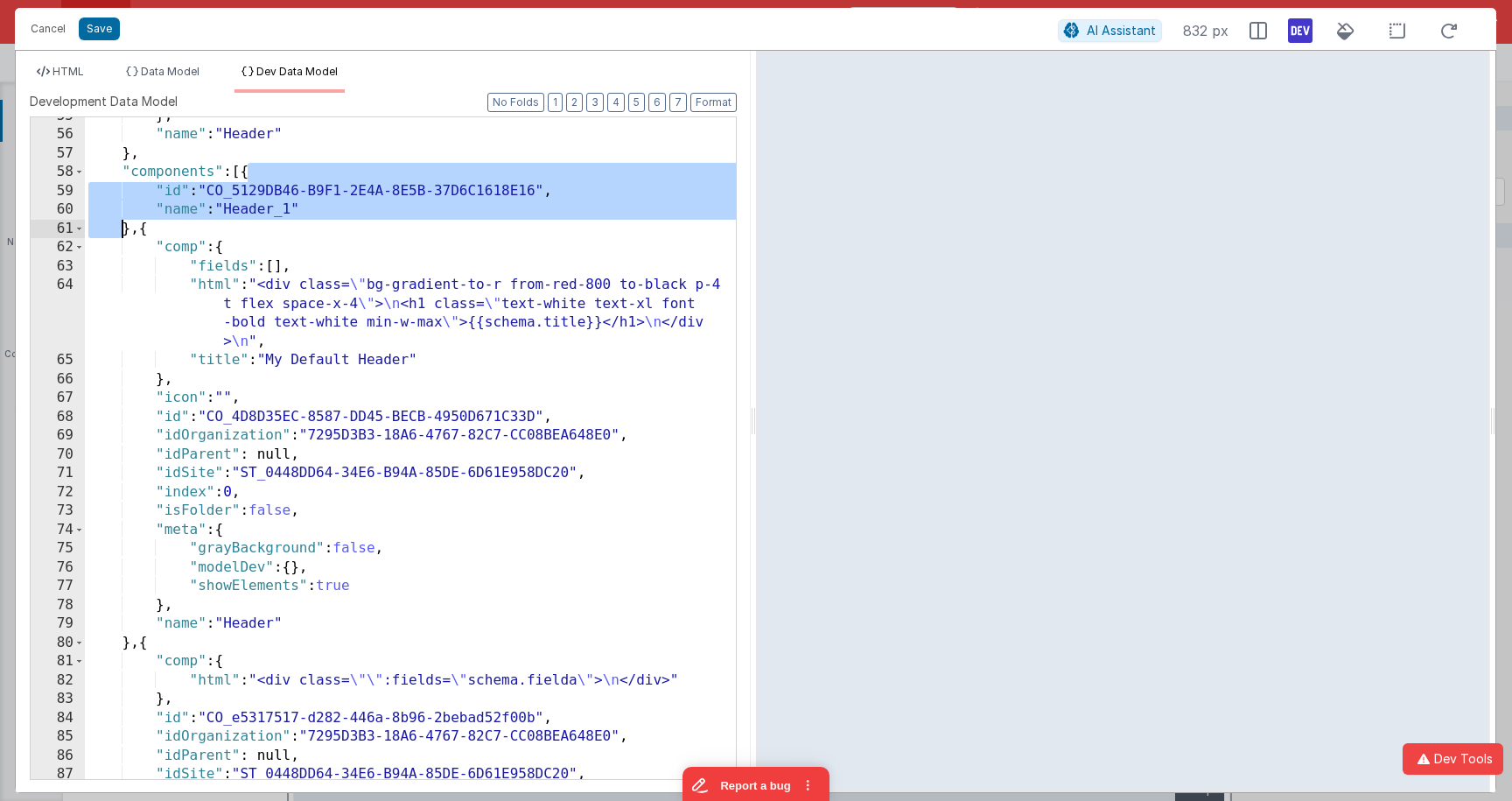
drag, startPoint x: 252, startPoint y: 166, endPoint x: 190, endPoint y: 211, distance: 76.6
click at [125, 222] on div "} , "name" : "Header" } , "components" : [{ "id" : "CO_5129DB46-B9F1-2E4A-8E5B-…" at bounding box center [409, 456] width 651 height 699
click at [79, 77] on span "HTML" at bounding box center [68, 71] width 31 height 13
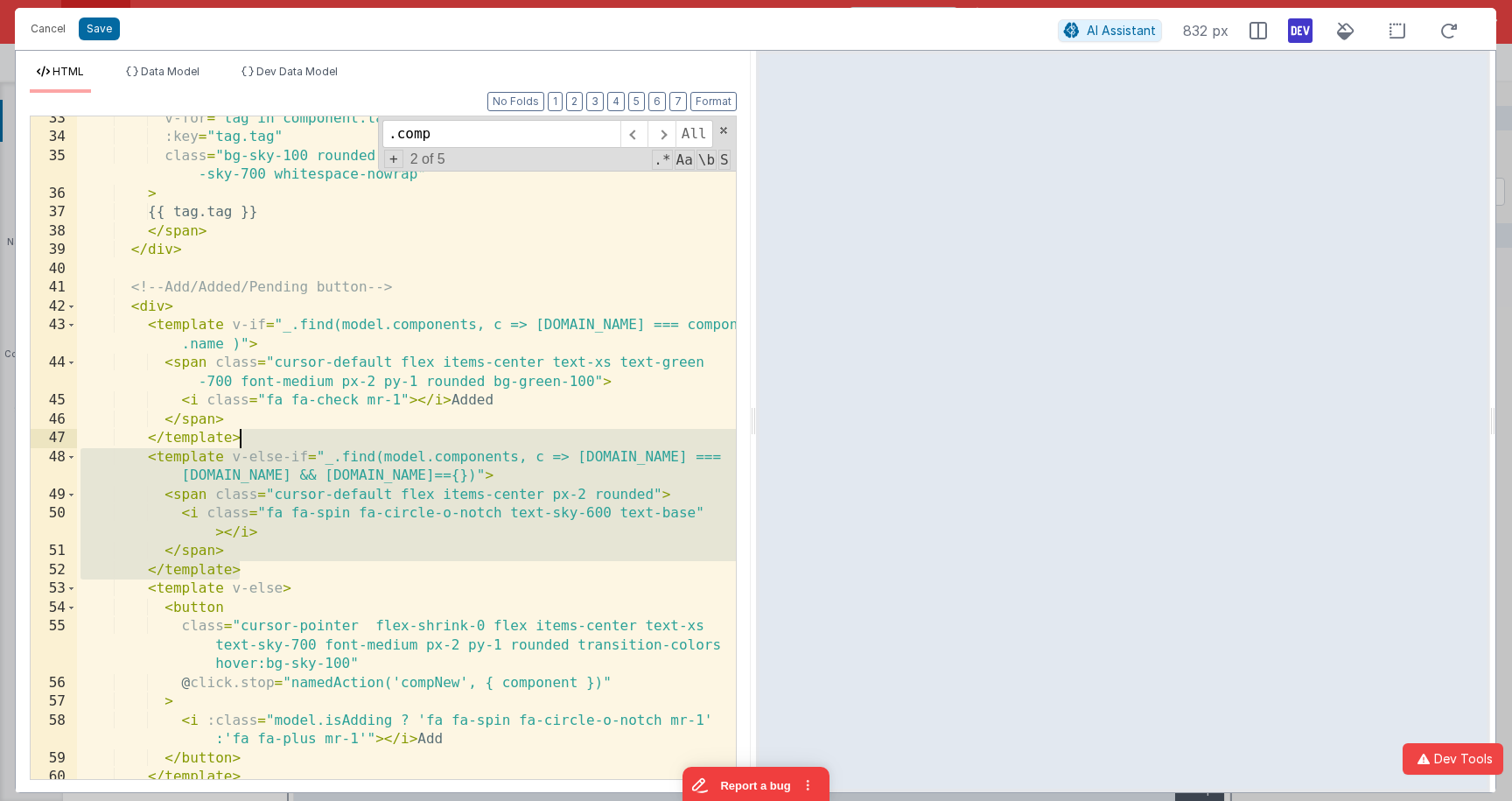
drag, startPoint x: 252, startPoint y: 572, endPoint x: 267, endPoint y: 439, distance: 133.8
click at [267, 439] on div "v-for = "tag in component.tags" :key = "tag.tag" class = "bg-sky-100 rounded-lg…" at bounding box center [407, 459] width 659 height 700
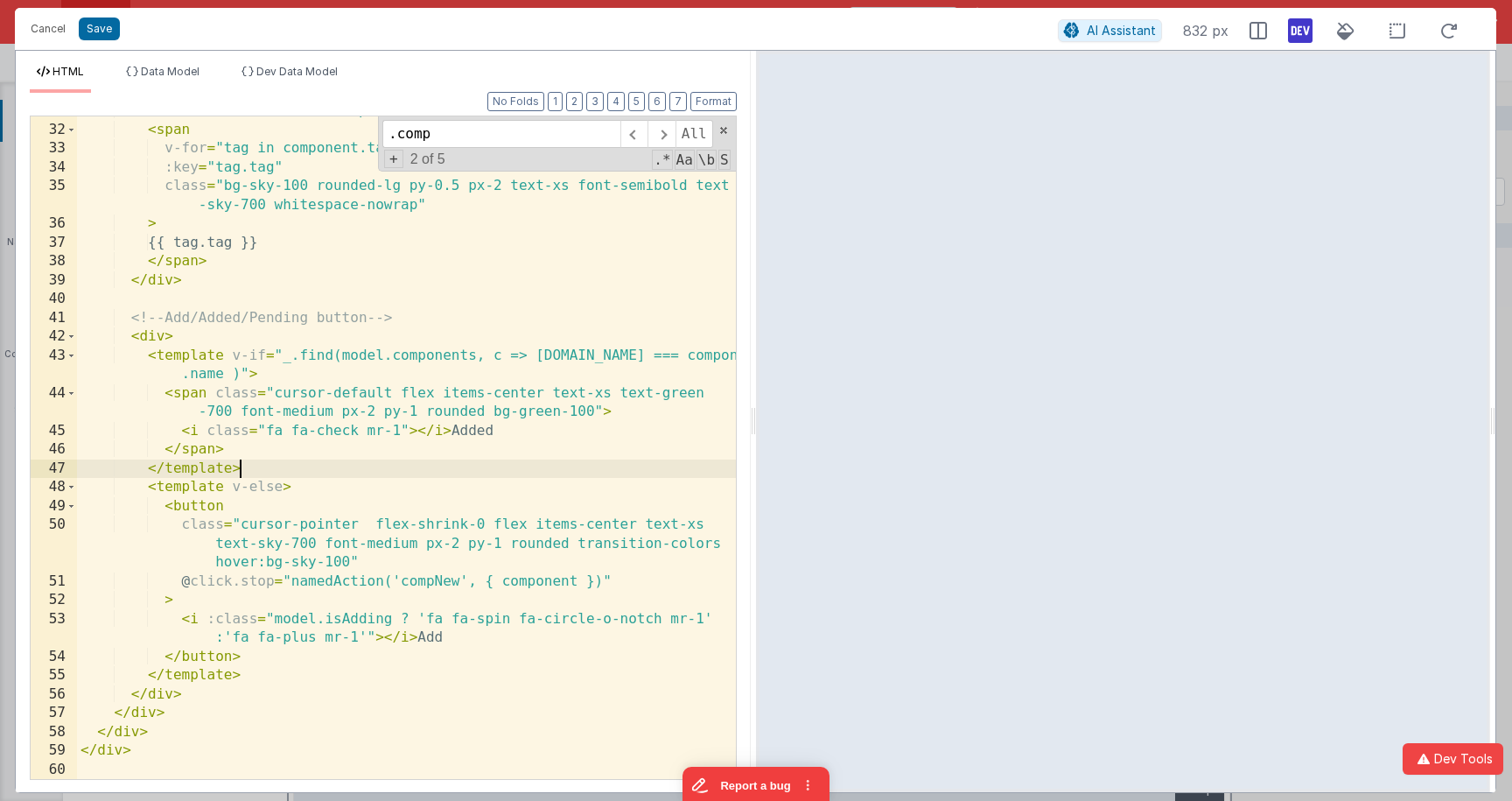
scroll to position [635, 0]
click at [232, 303] on div "< div class = "flex flex-nowrap overflow-hidden gap-1 min-w-0" > < span v-for =…" at bounding box center [407, 451] width 659 height 700
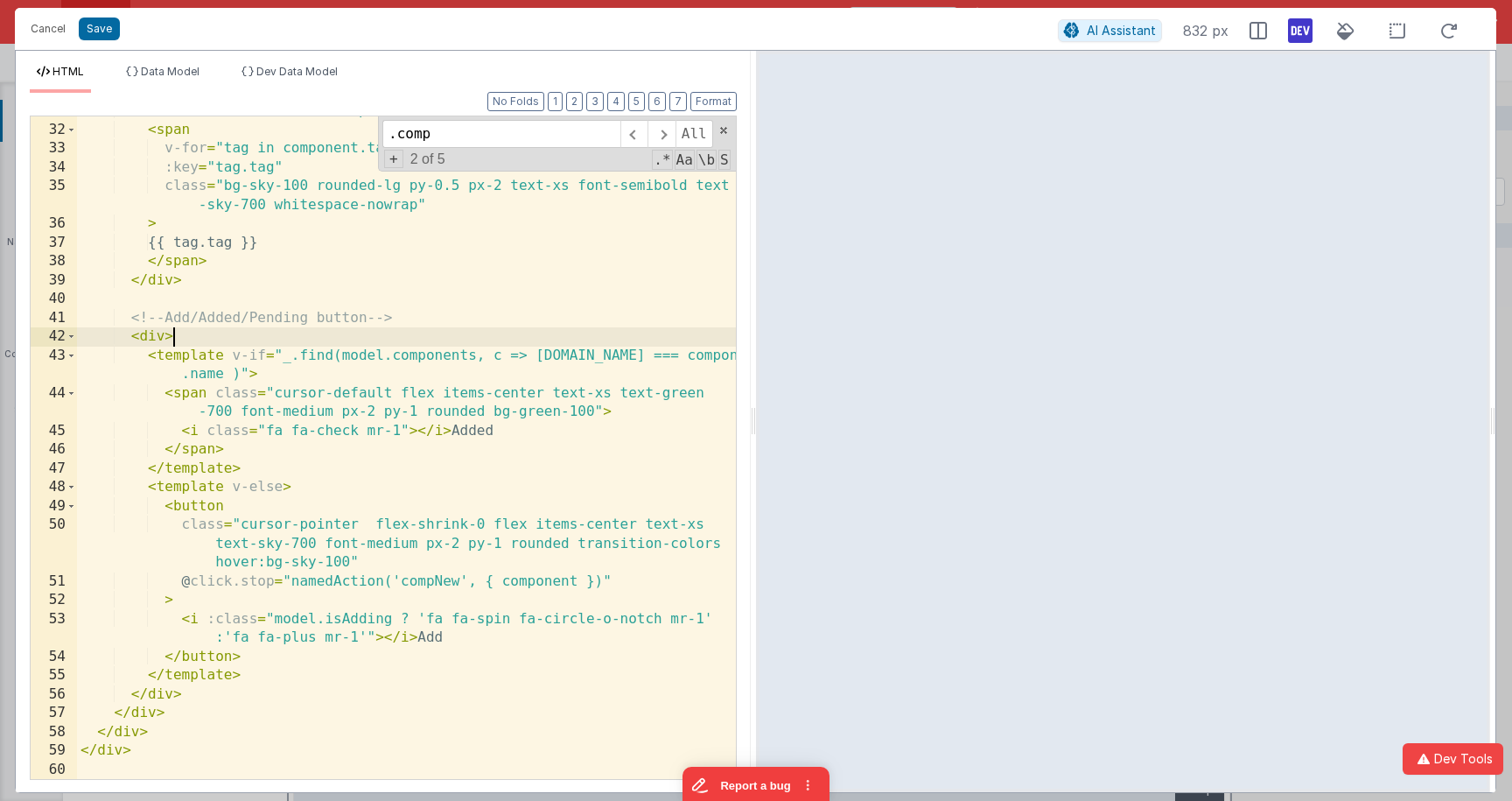
click at [225, 343] on div "< div class = "flex flex-nowrap overflow-hidden gap-1 min-w-0" > < span v-for =…" at bounding box center [407, 451] width 659 height 700
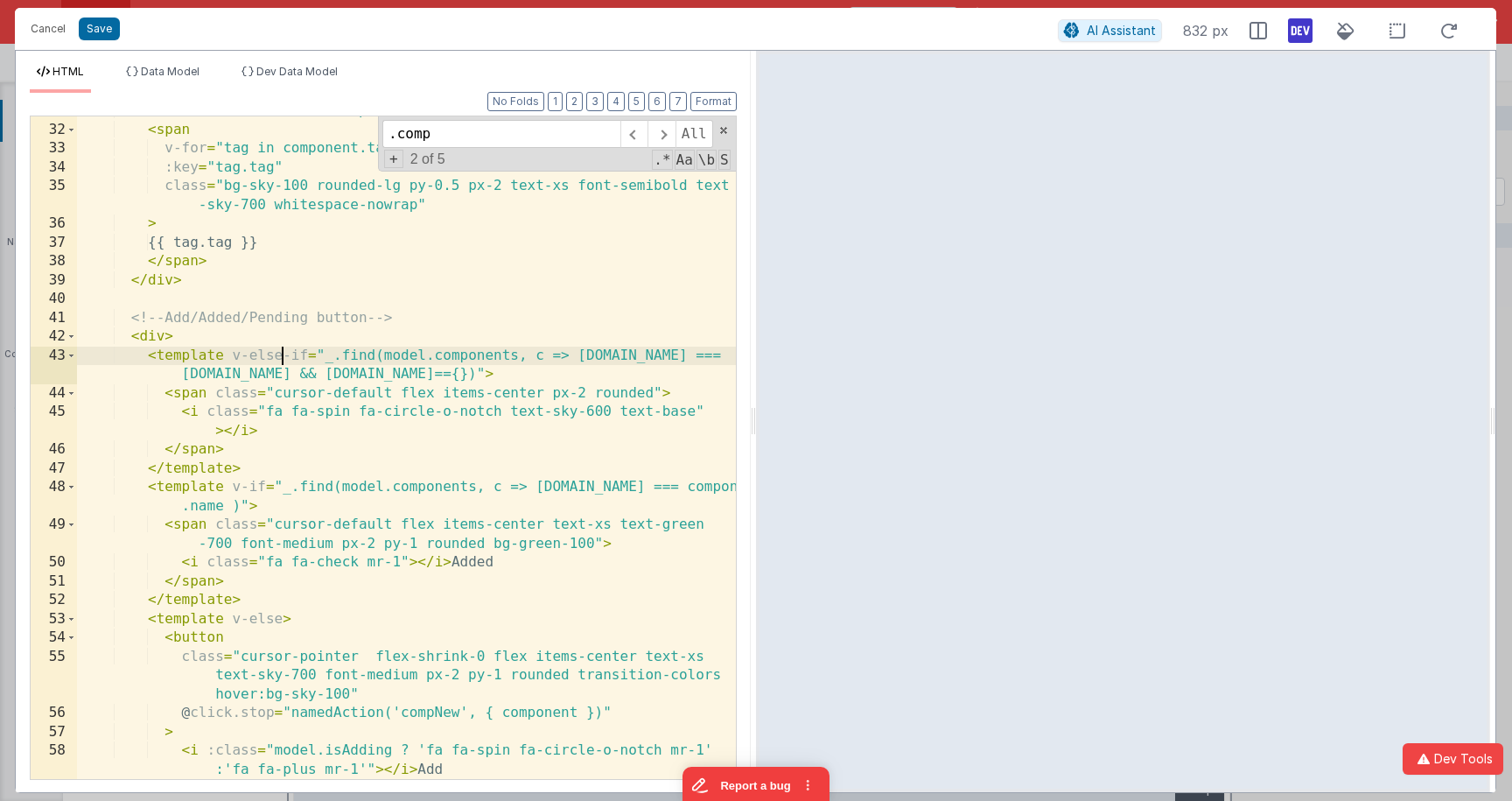
click at [284, 352] on div "< div class = "flex flex-nowrap overflow-hidden gap-1 min-w-0" > < span v-for =…" at bounding box center [407, 451] width 659 height 700
drag, startPoint x: 288, startPoint y: 352, endPoint x: 241, endPoint y: 354, distance: 47.0
click at [240, 354] on div "< div class = "flex flex-nowrap overflow-hidden gap-1 min-w-0" > < span v-for =…" at bounding box center [407, 451] width 659 height 700
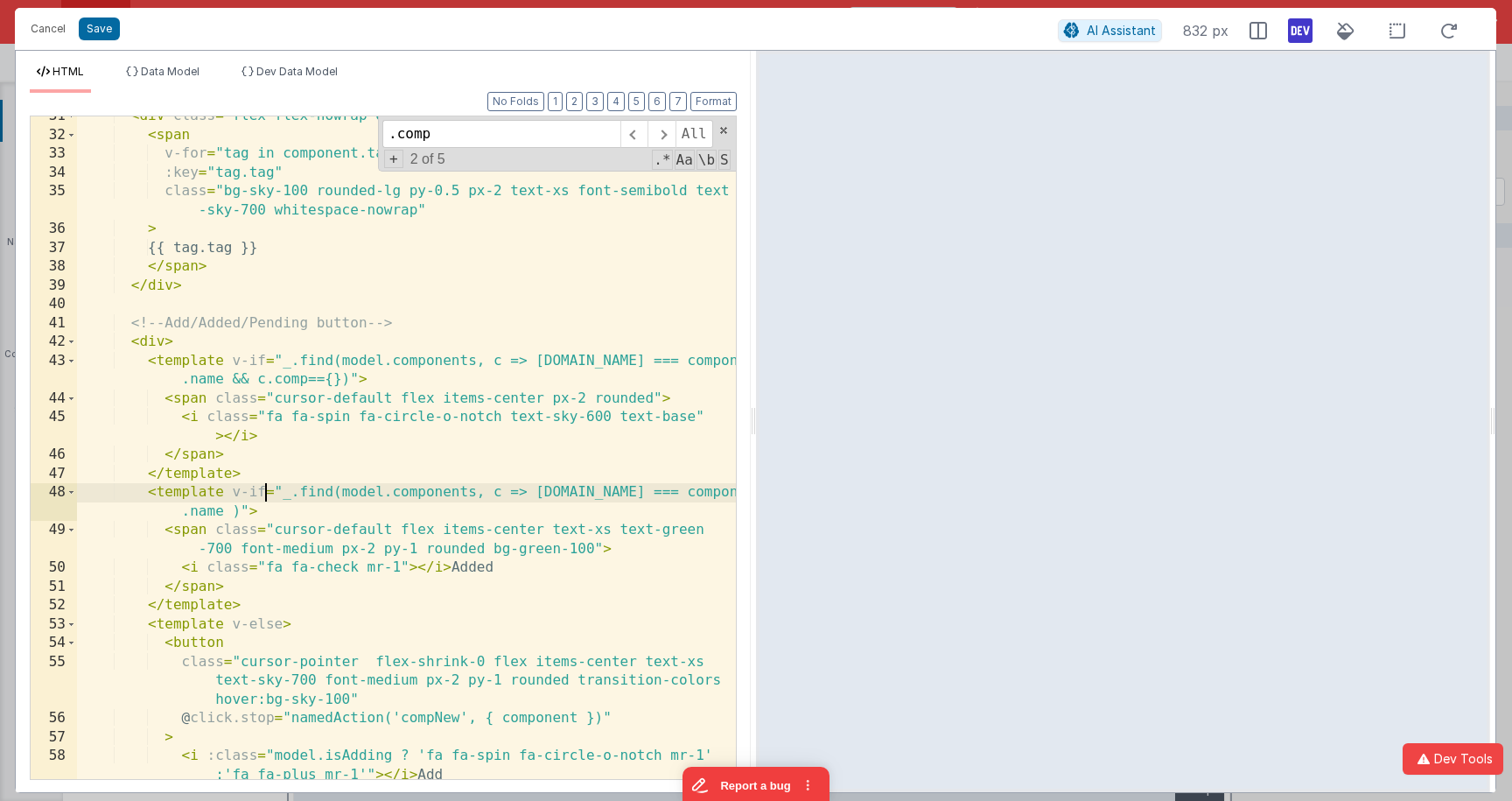
click at [261, 492] on div "< div class = "flex flex-nowrap overflow-hidden gap-1 min-w-0" > < span v-for =…" at bounding box center [407, 457] width 659 height 700
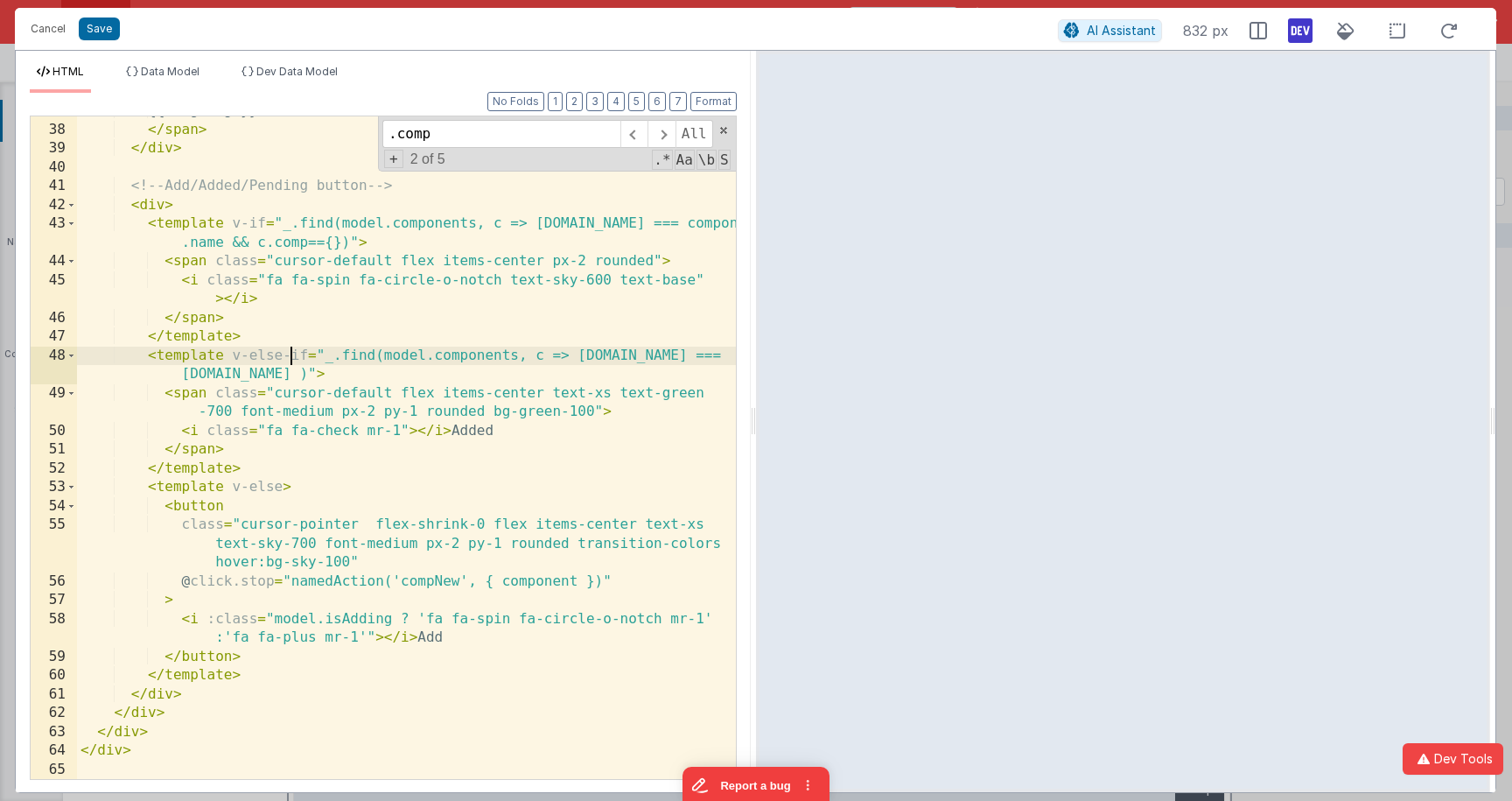
scroll to position [767, 0]
drag, startPoint x: 103, startPoint y: 29, endPoint x: 342, endPoint y: 82, distance: 244.8
click at [103, 29] on button "Save" at bounding box center [99, 29] width 41 height 23
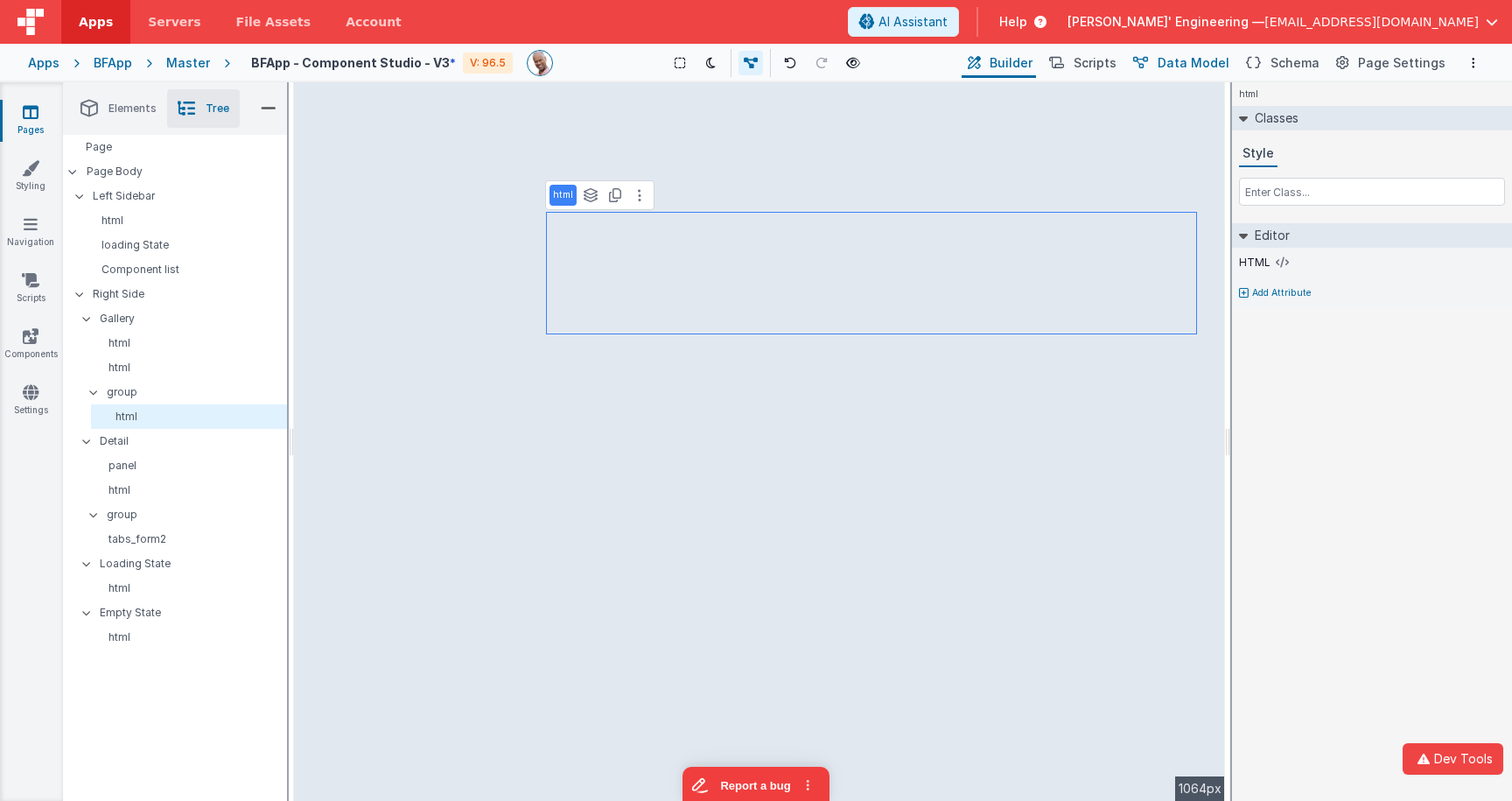
click at [1193, 64] on span "Data Model" at bounding box center [1193, 63] width 72 height 18
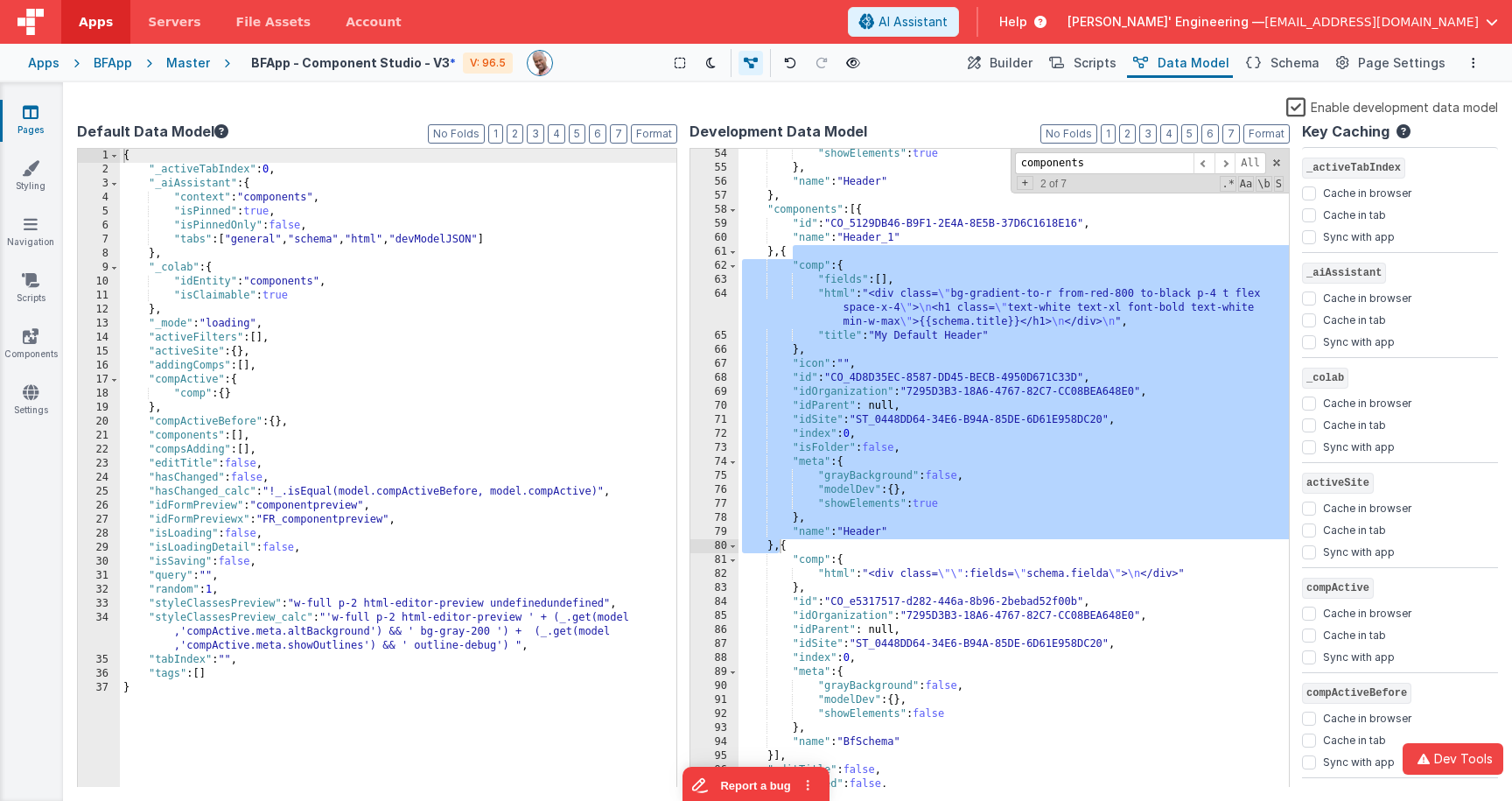
click at [854, 307] on div ""showElements" : true } , "name" : "Header" } , "components" : [{ "id" : "CO_51…" at bounding box center [1014, 480] width 550 height 667
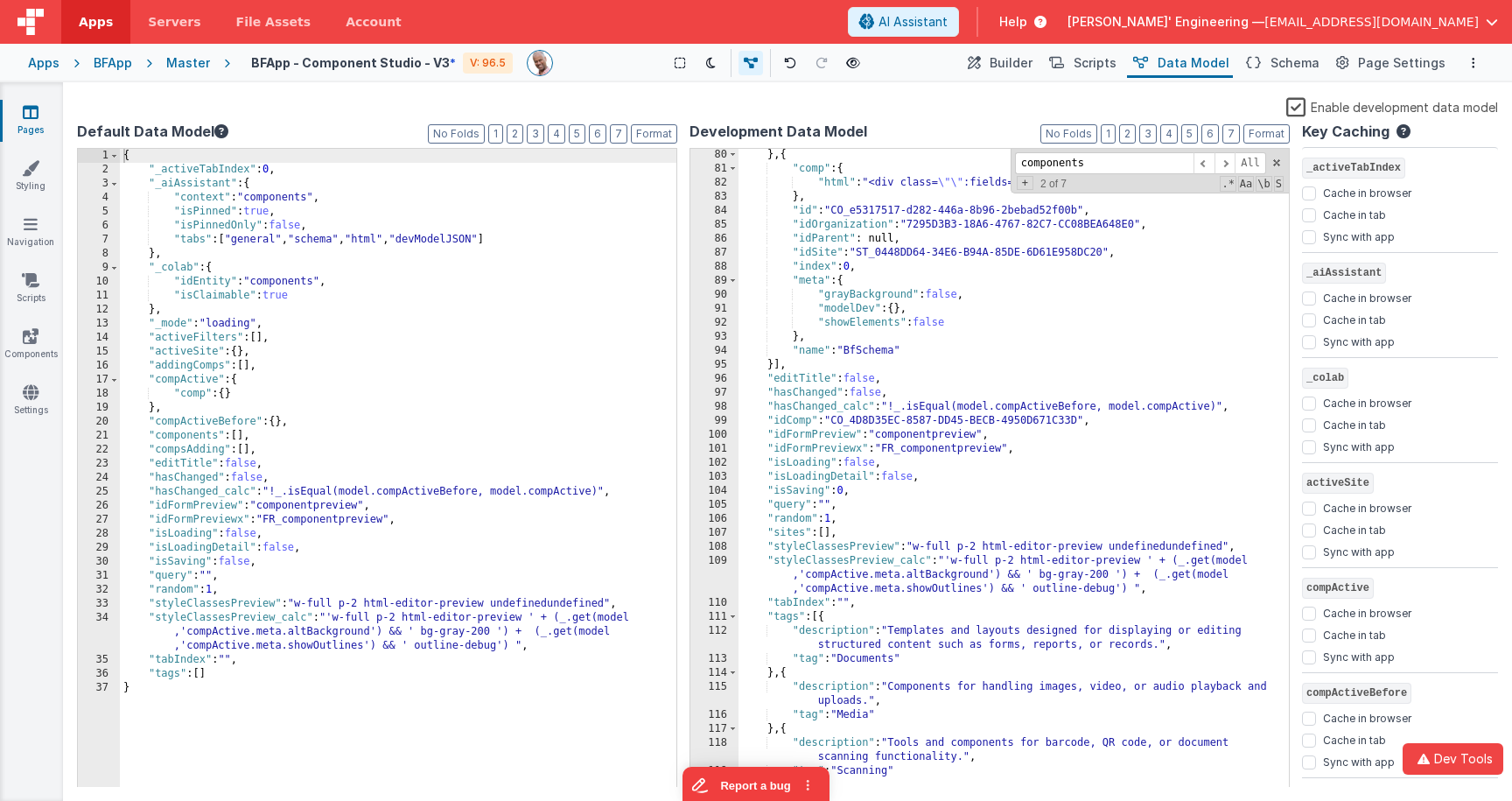
scroll to position [1193, 0]
click at [871, 601] on div "} , { "comp" : { "html" : "<div class= \"\" :fields= \" schema.fielda \" > \n <…" at bounding box center [1014, 486] width 550 height 681
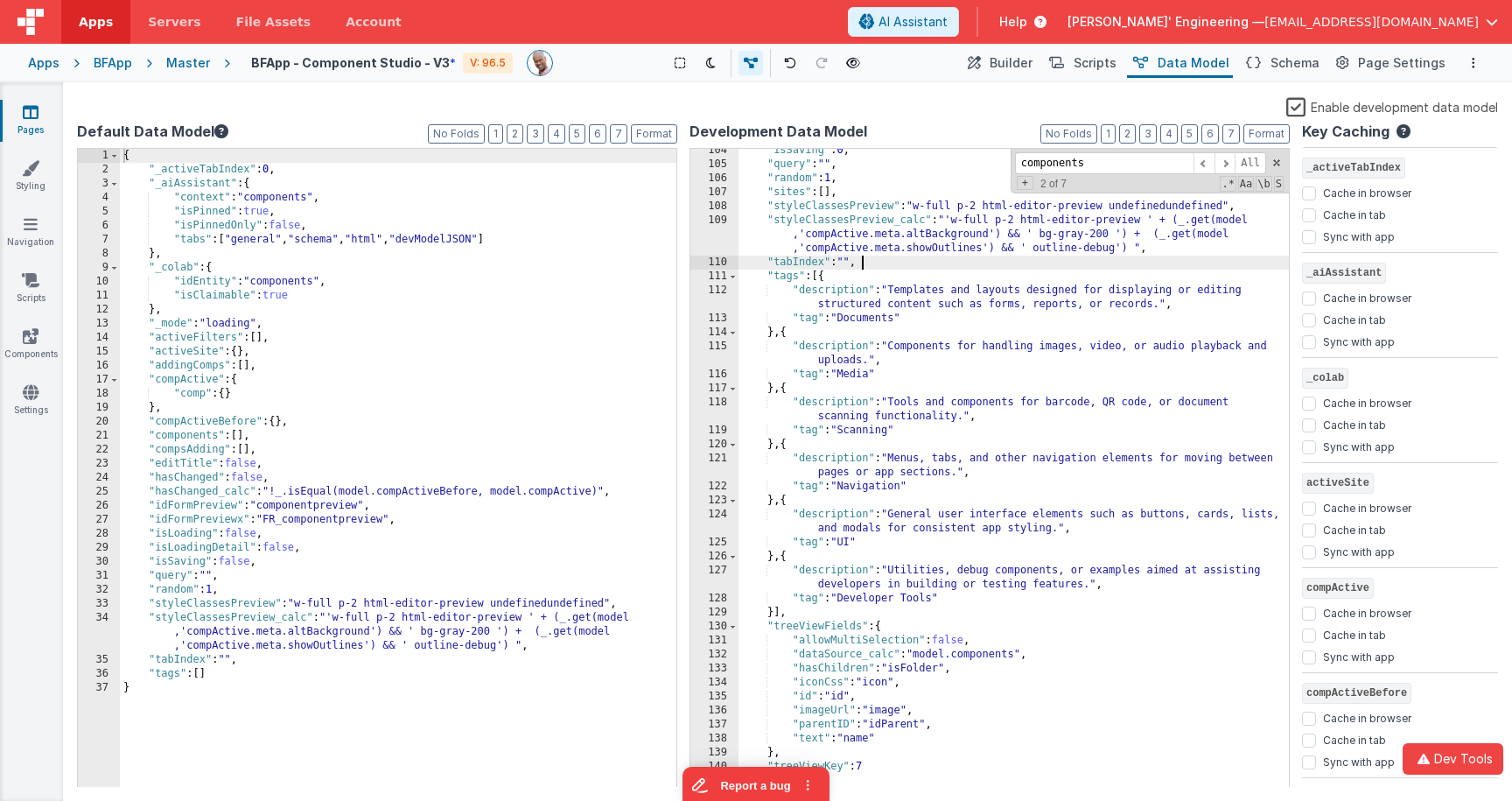
scroll to position [1531, 0]
click at [731, 279] on span at bounding box center [732, 277] width 10 height 14
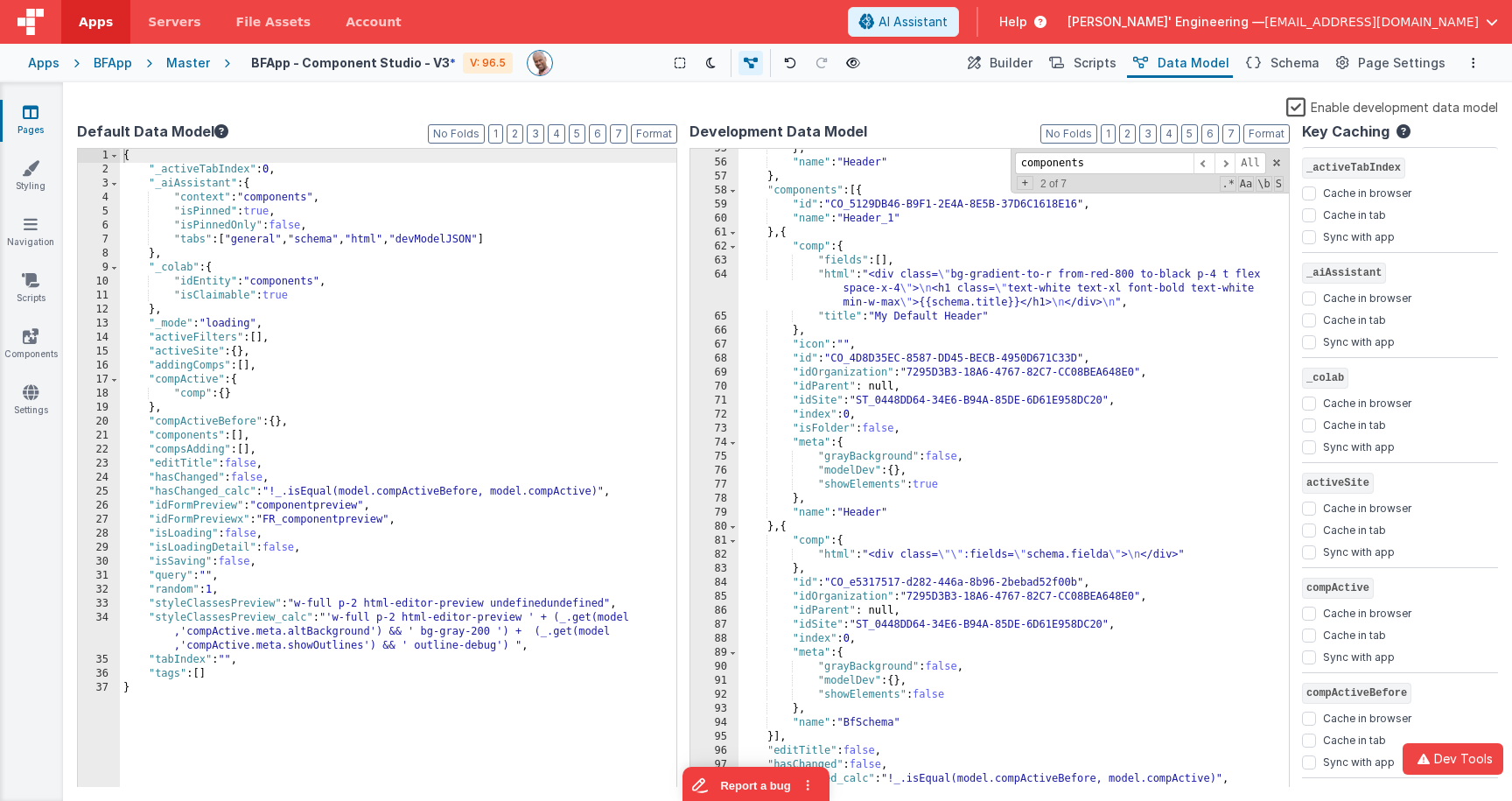
scroll to position [819, 0]
click at [863, 498] on div "} , "name" : "Header" } , "components" : [{ "id" : "CO_5129DB46-B9F1-2E4A-8E5B-…" at bounding box center [1014, 474] width 550 height 667
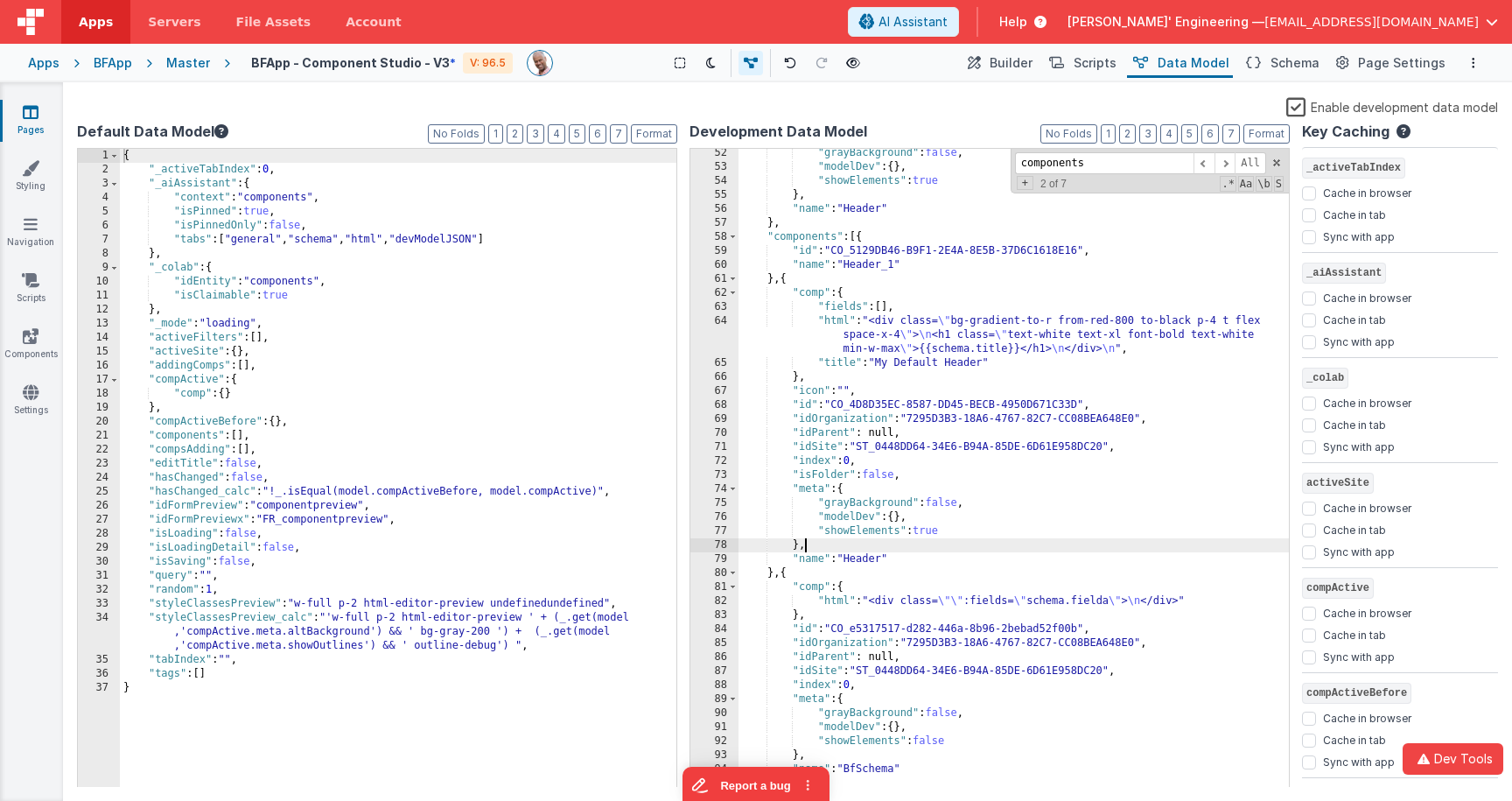
scroll to position [769, 0]
click at [913, 269] on div ""meta" : { "grayBackground" : false , "modelDev" : { } , "showElements" : true …" at bounding box center [1014, 468] width 550 height 667
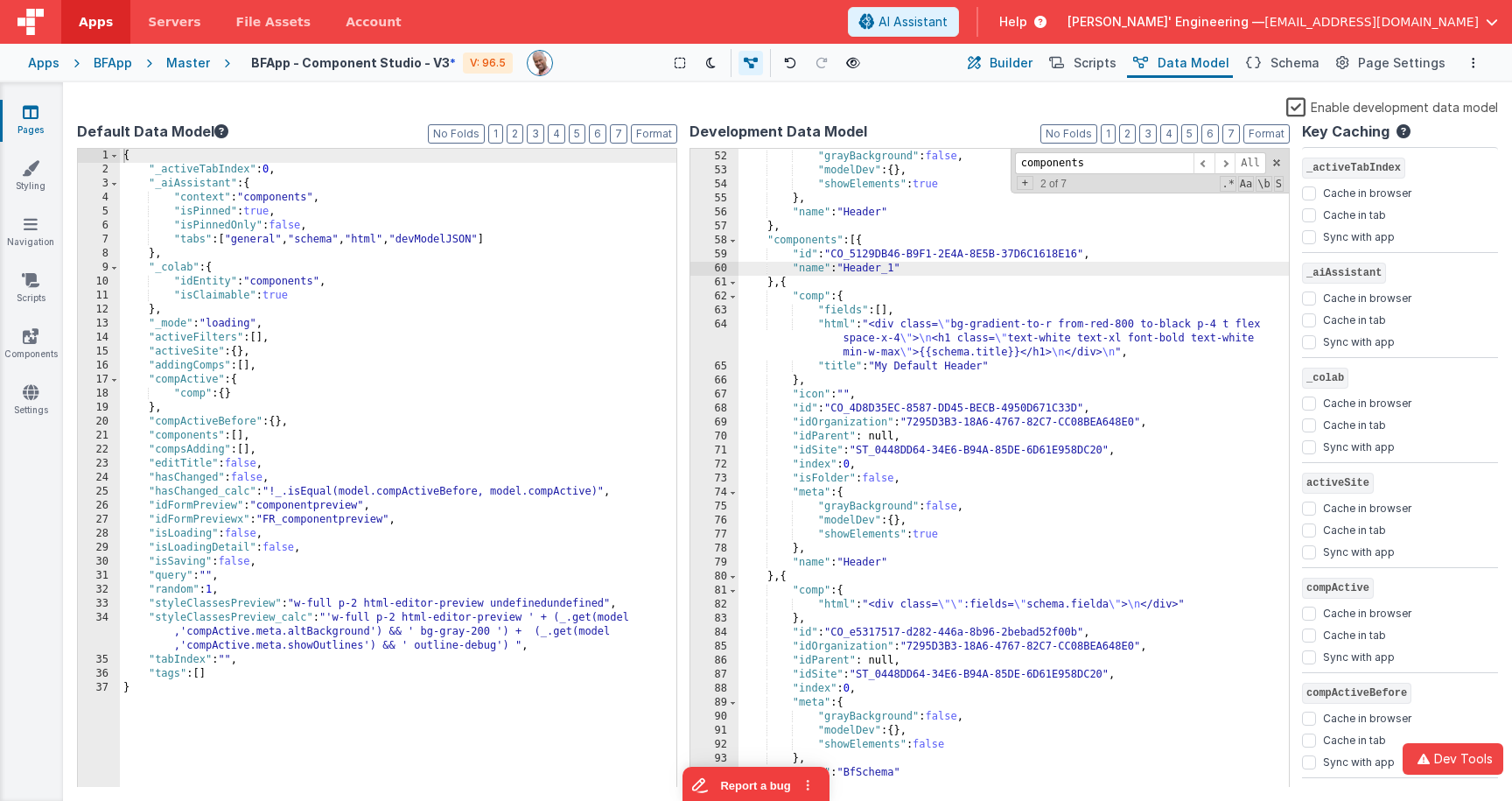
click at [1008, 62] on span "Builder" at bounding box center [1011, 63] width 43 height 18
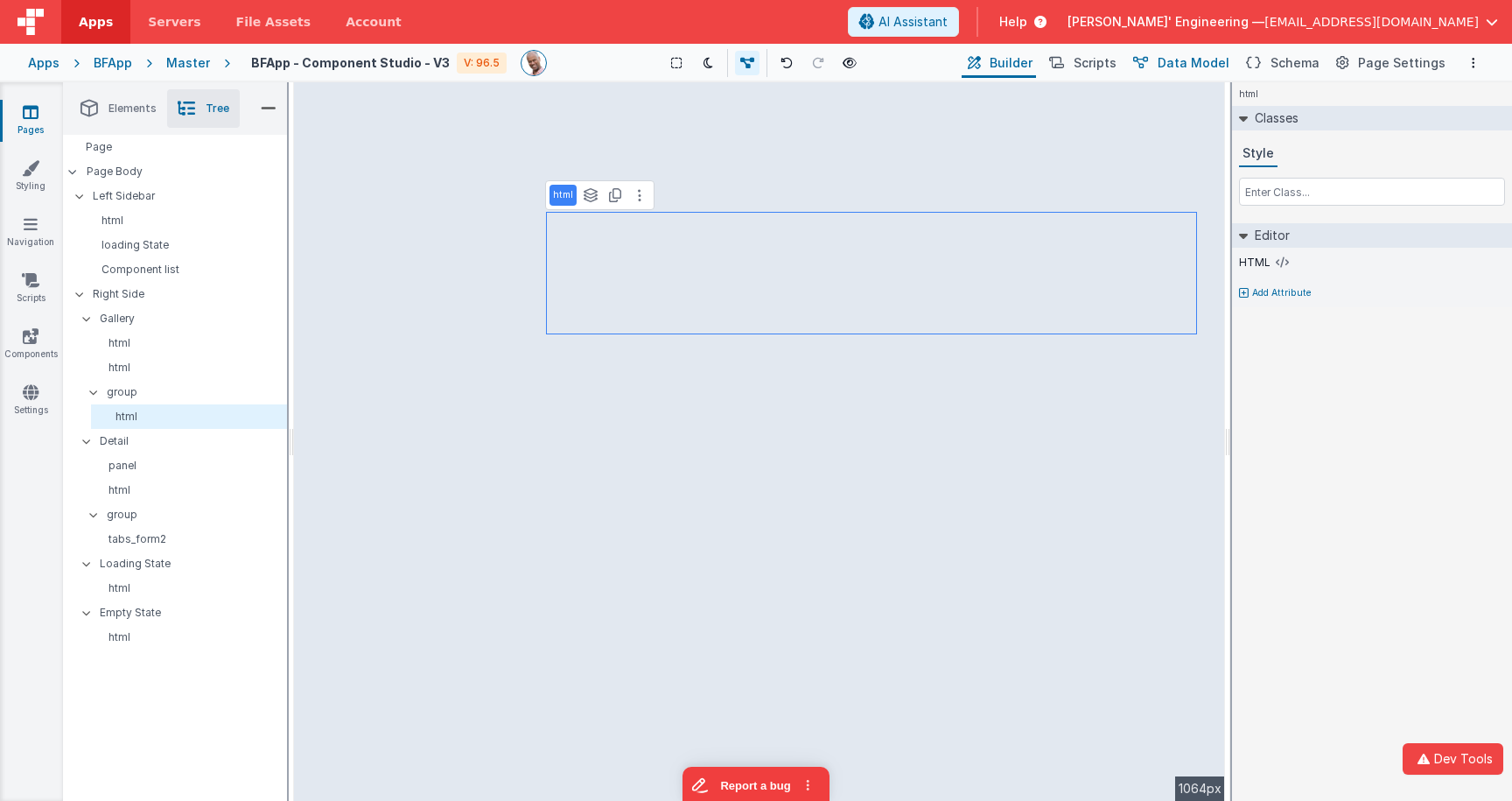
click at [1188, 66] on span "Data Model" at bounding box center [1193, 63] width 72 height 18
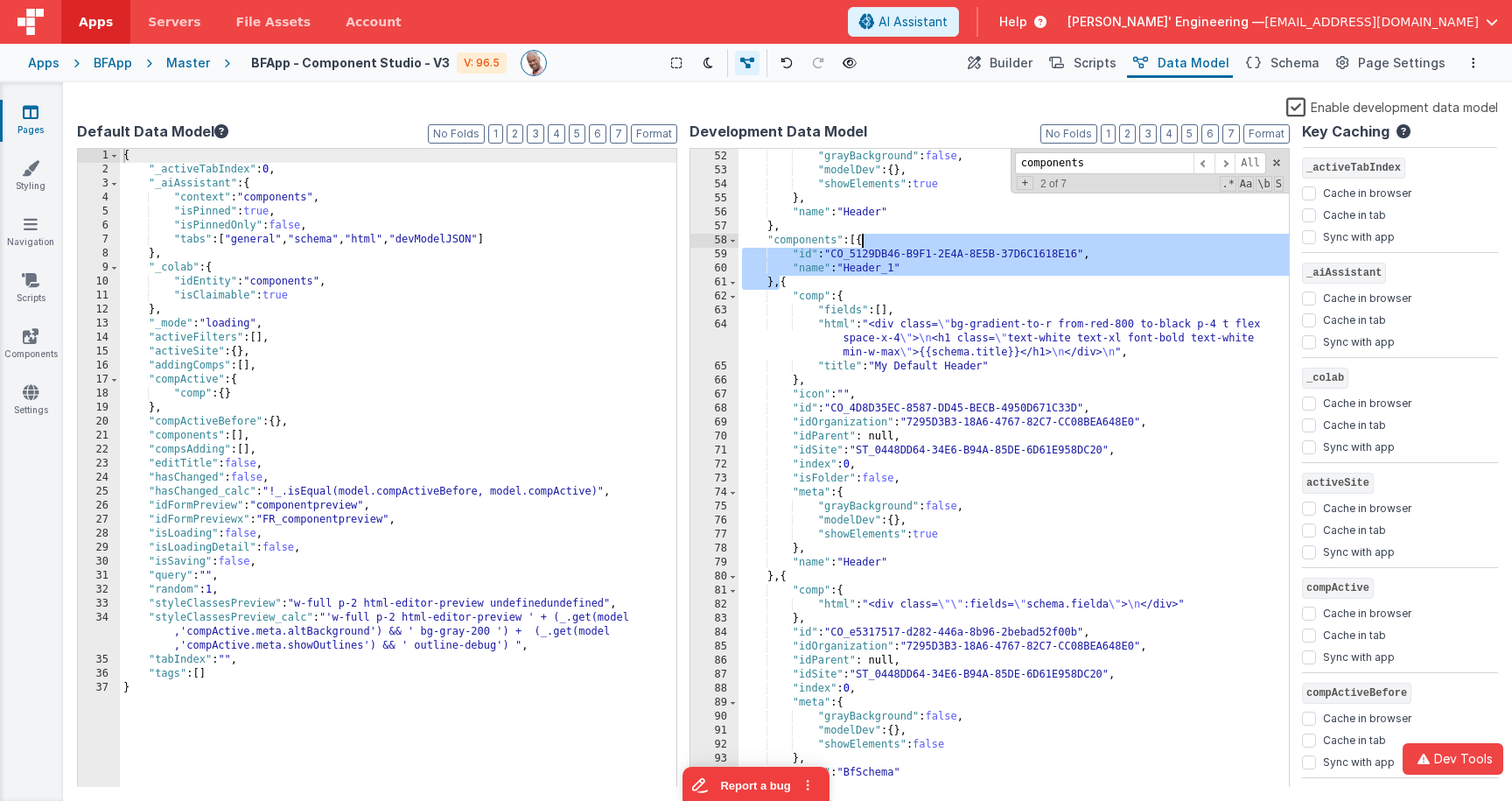
drag, startPoint x: 784, startPoint y: 284, endPoint x: 864, endPoint y: 242, distance: 90.4
click at [864, 242] on div ""meta" : { "grayBackground" : false , "modelDev" : { } , "showElements" : true …" at bounding box center [1014, 468] width 550 height 667
click at [880, 462] on div ""meta" : { "grayBackground" : false , "modelDev" : { } , "showElements" : true …" at bounding box center [1014, 468] width 550 height 667
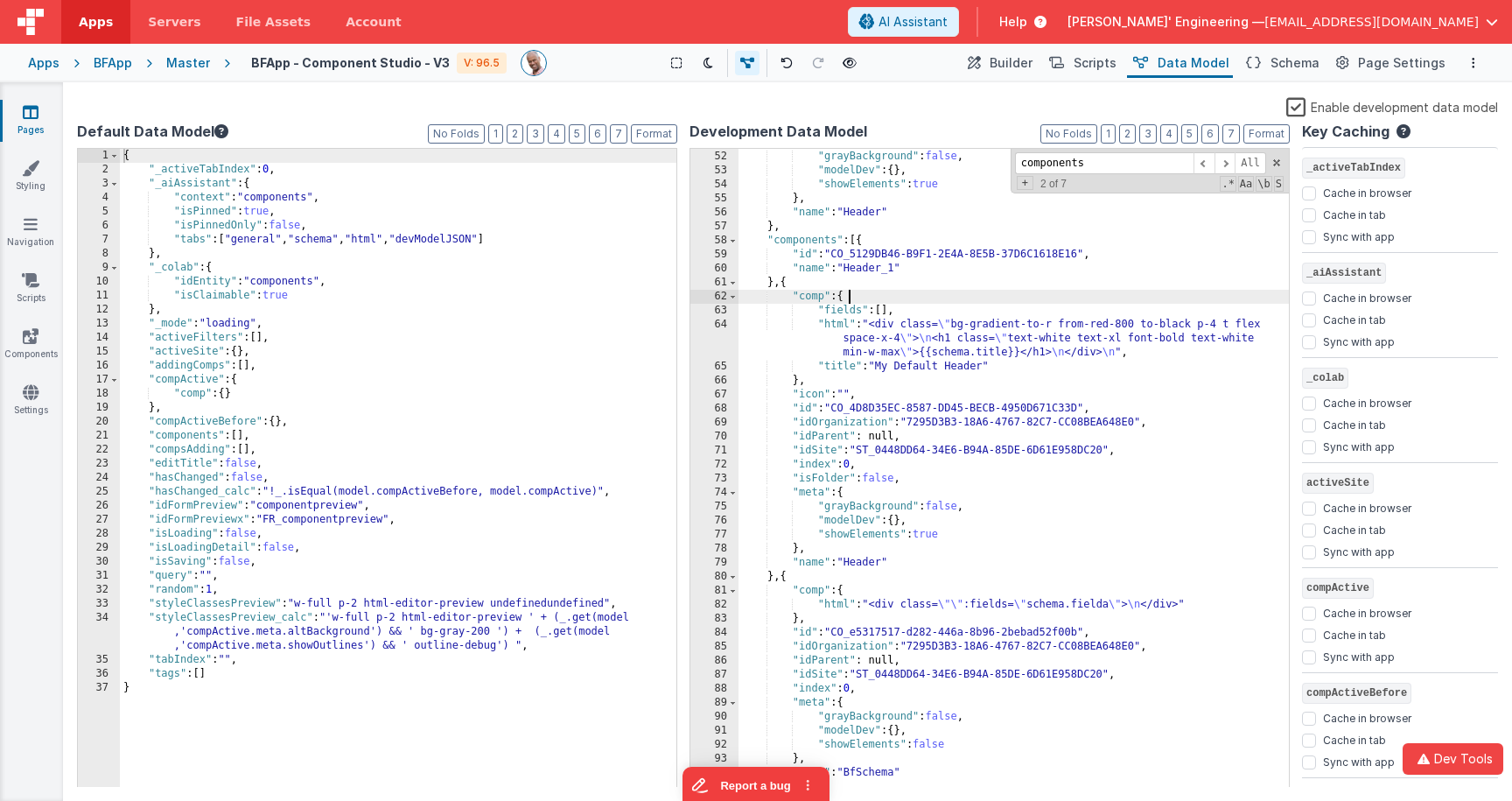
click at [861, 297] on div ""meta" : { "grayBackground" : false , "modelDev" : { } , "showElements" : true …" at bounding box center [1014, 468] width 550 height 667
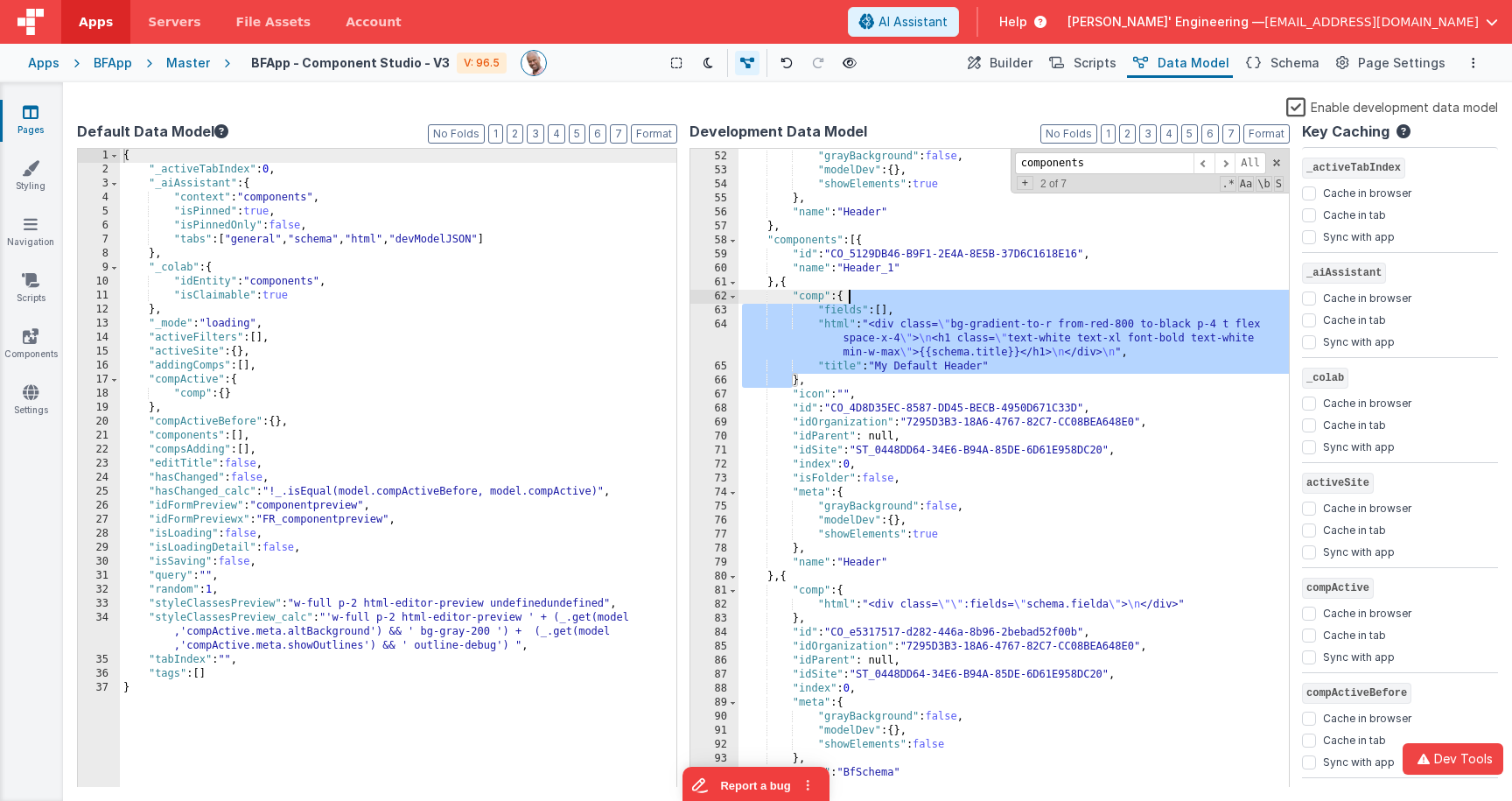
click at [861, 298] on div ""meta" : { "grayBackground" : false , "modelDev" : { } , "showElements" : true …" at bounding box center [1014, 468] width 550 height 667
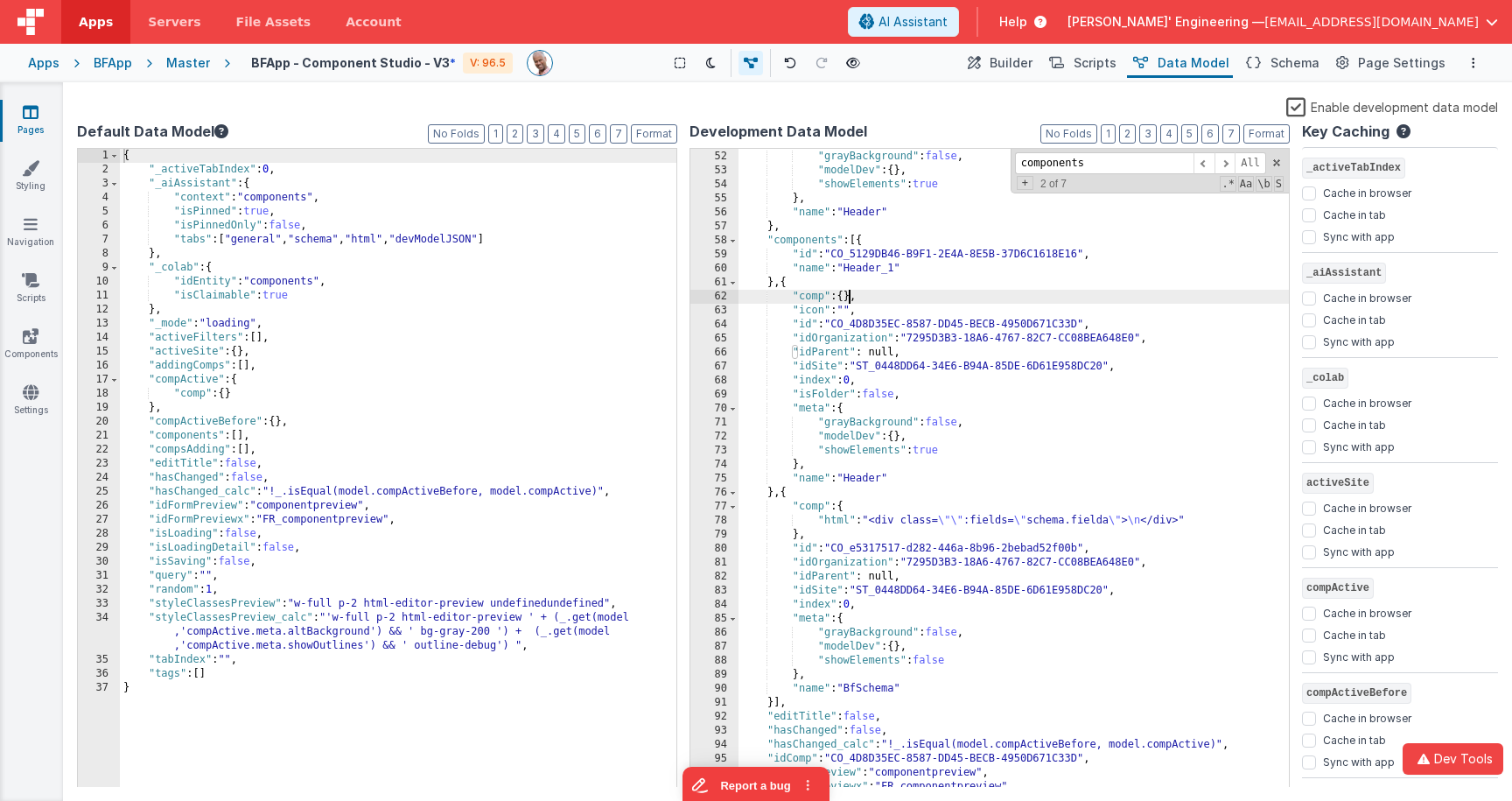
drag, startPoint x: 1029, startPoint y: 66, endPoint x: 1011, endPoint y: 87, distance: 27.7
click at [1029, 66] on span "Builder" at bounding box center [1011, 63] width 43 height 18
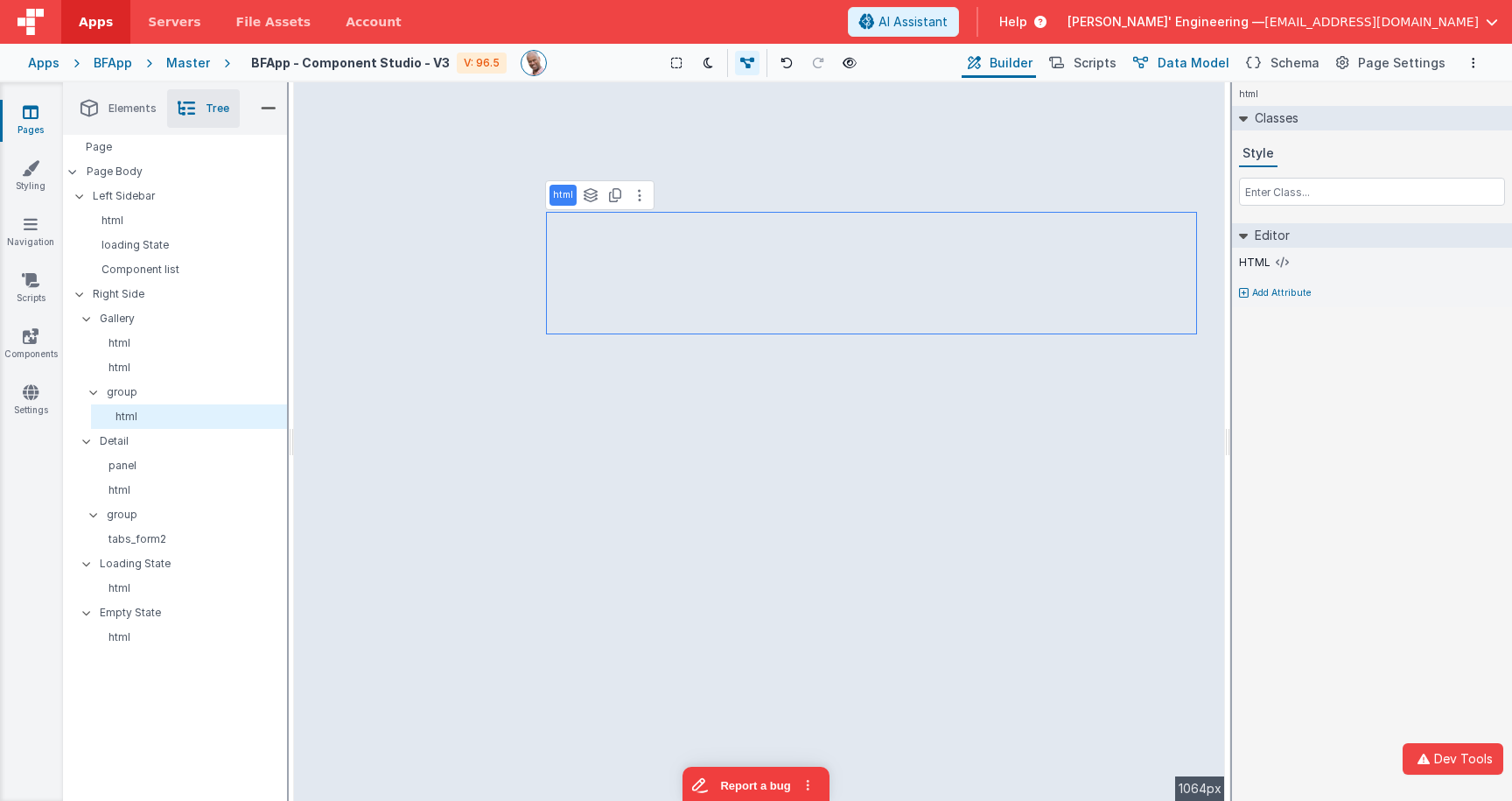
click at [1211, 57] on span "Data Model" at bounding box center [1193, 63] width 72 height 18
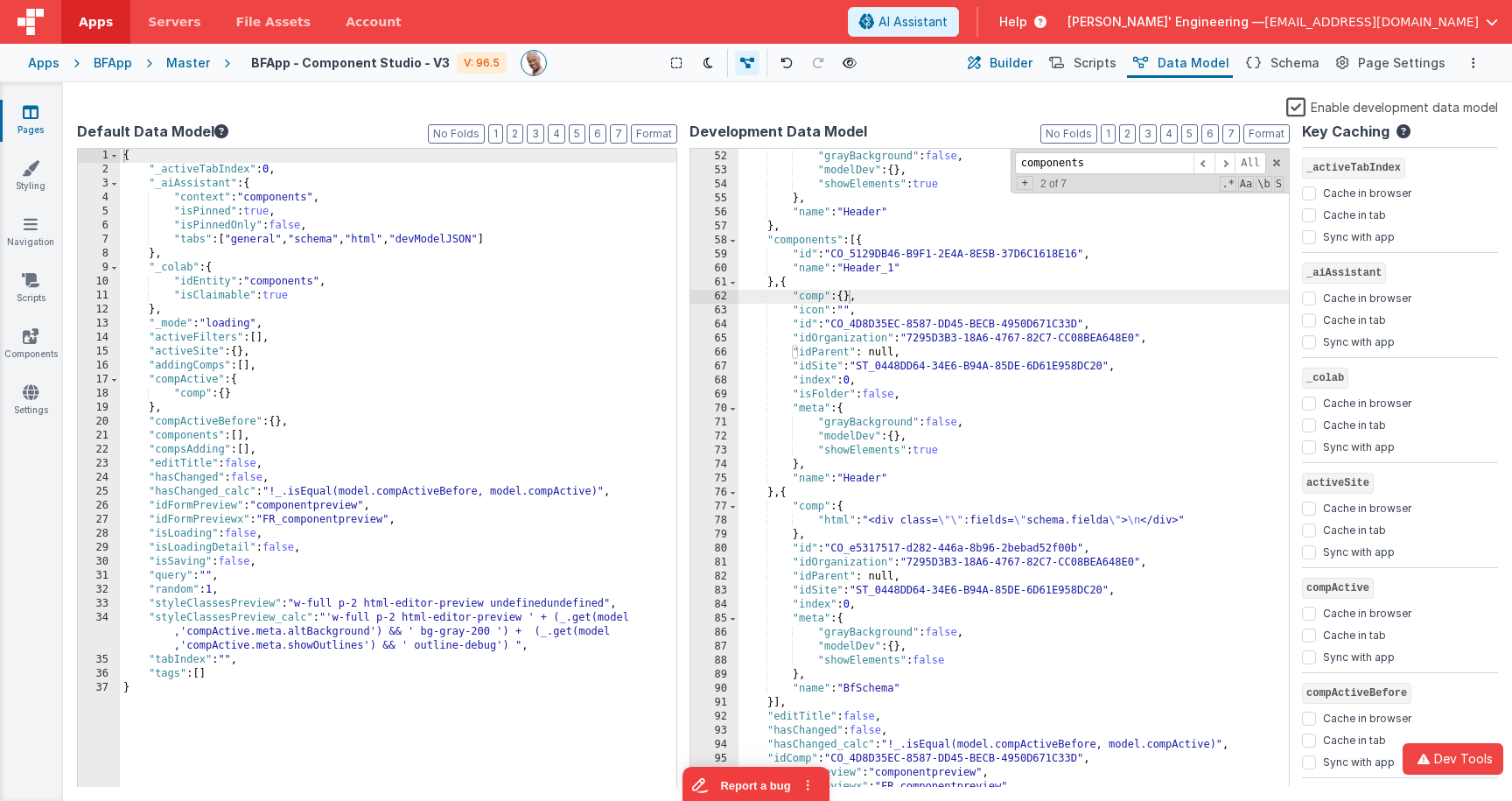
click at [1032, 70] on span "Builder" at bounding box center [1011, 63] width 43 height 18
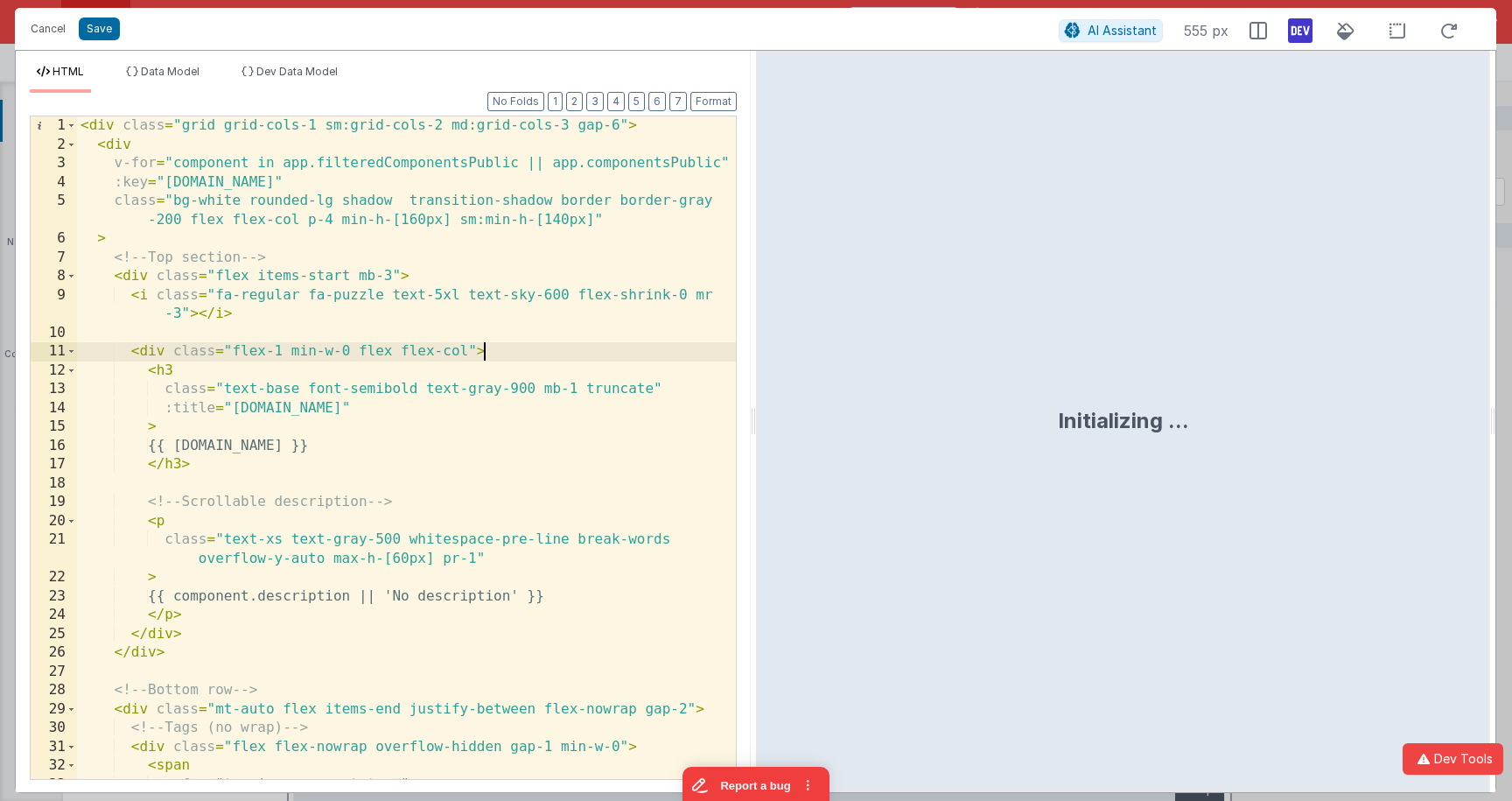
click at [640, 344] on div "< div class = "grid grid-cols-1 sm:grid-cols-2 md:grid-cols-3 gap-6" > < div v-…" at bounding box center [407, 466] width 659 height 700
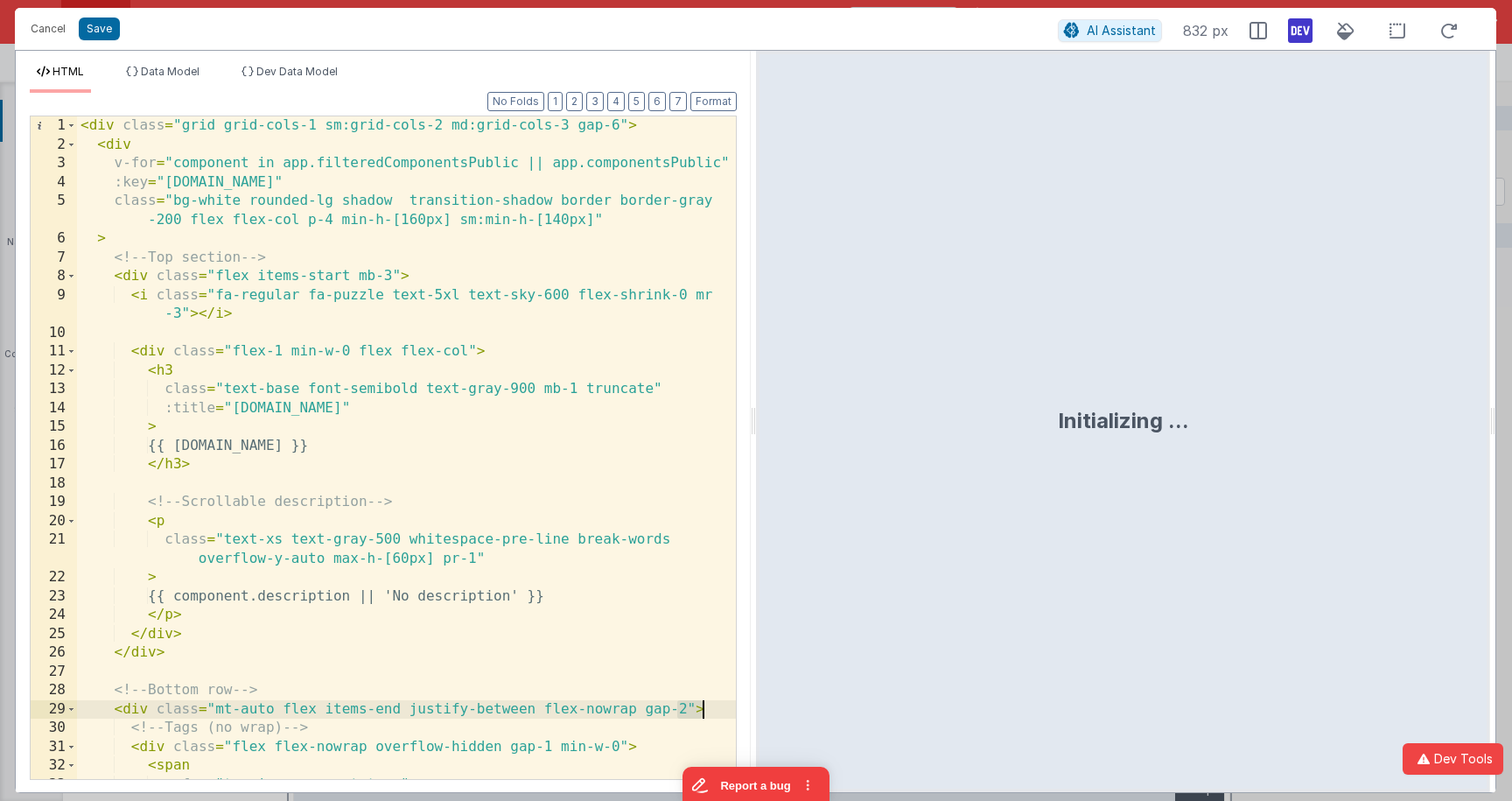
drag, startPoint x: 629, startPoint y: 368, endPoint x: 617, endPoint y: 368, distance: 12.0
click at [629, 368] on div "< div class = "grid grid-cols-1 sm:grid-cols-2 md:grid-cols-3 gap-6" > < div v-…" at bounding box center [407, 466] width 659 height 700
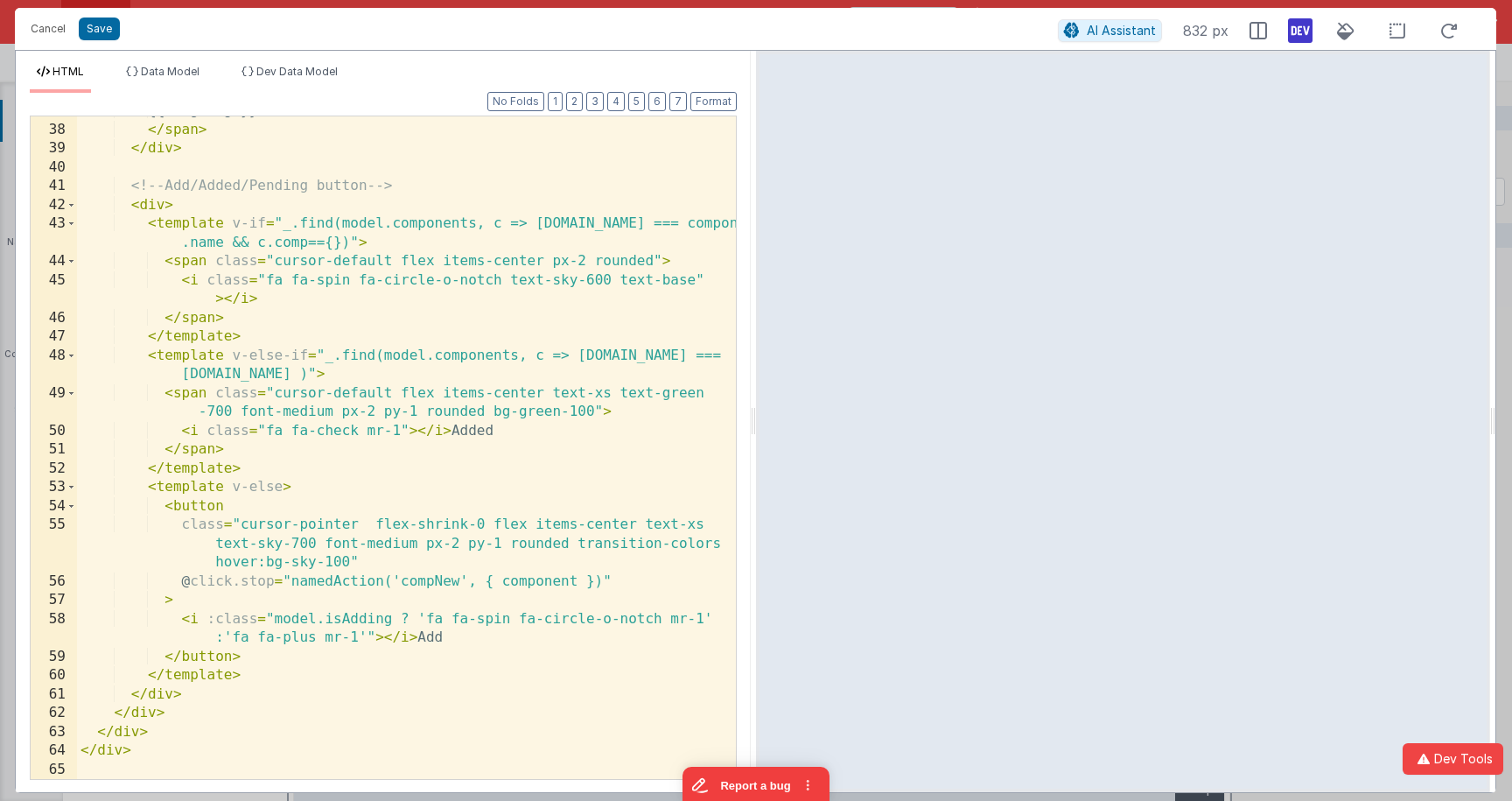
scroll to position [767, 0]
click at [391, 287] on div "{{ tag.tag }} </ span > </ div > <!-- Add/Added/Pending button --> < div > < te…" at bounding box center [407, 451] width 659 height 700
drag, startPoint x: 307, startPoint y: 246, endPoint x: 381, endPoint y: 249, distance: 74.1
click at [307, 246] on div "{{ tag.tag }} </ span > </ div > <!-- Add/Added/Pending button --> < div > < te…" at bounding box center [407, 451] width 659 height 700
drag, startPoint x: 339, startPoint y: 244, endPoint x: 307, endPoint y: 246, distance: 32.1
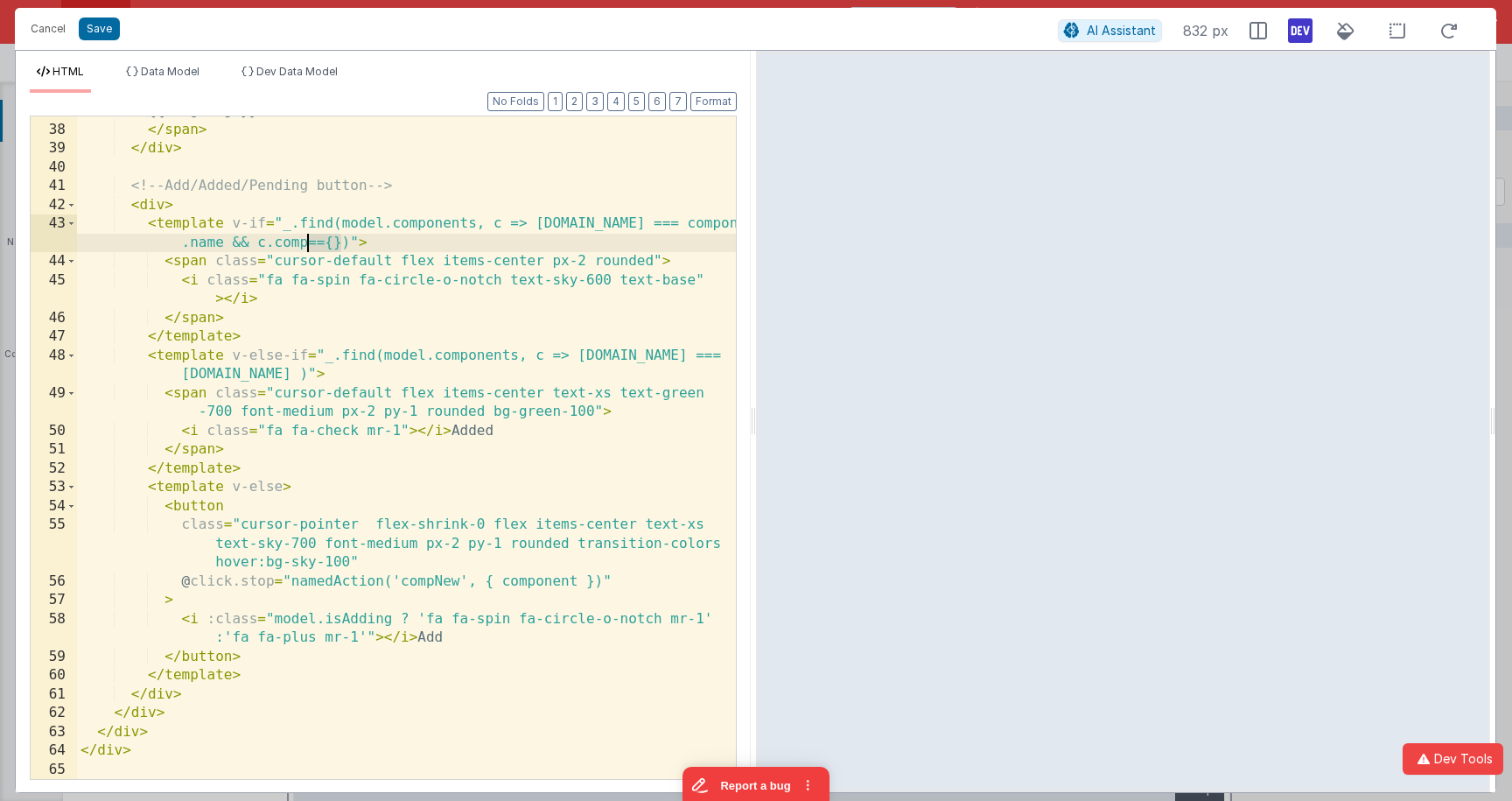
click at [307, 246] on div "{{ tag.tag }} </ span > </ div > <!-- Add/Added/Pending button --> < div > < te…" at bounding box center [407, 451] width 659 height 700
click at [387, 239] on div "{{ tag.tag }} </ span > </ div > <!-- Add/Added/Pending button --> < div > < te…" at bounding box center [407, 451] width 659 height 700
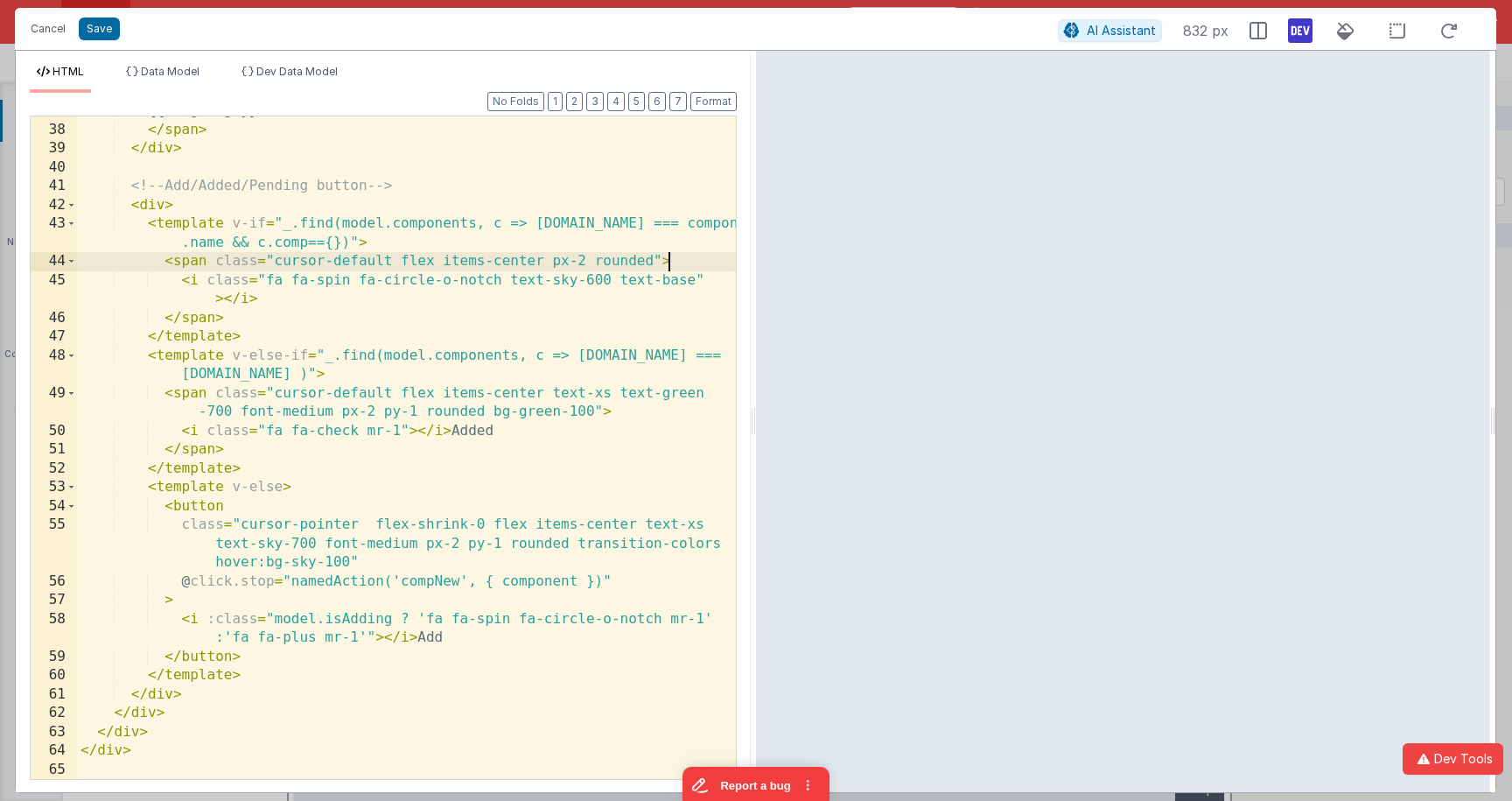
click at [713, 260] on div "{{ tag.tag }} </ span > </ div > <!-- Add/Added/Pending button --> < div > < te…" at bounding box center [407, 451] width 659 height 700
click at [1455, 31] on icon at bounding box center [1448, 31] width 38 height 22
click at [416, 252] on div "{{ tag.tag }} </ span > </ div > <!-- Add/Added/Pending button --> < div > < te…" at bounding box center [407, 451] width 659 height 700
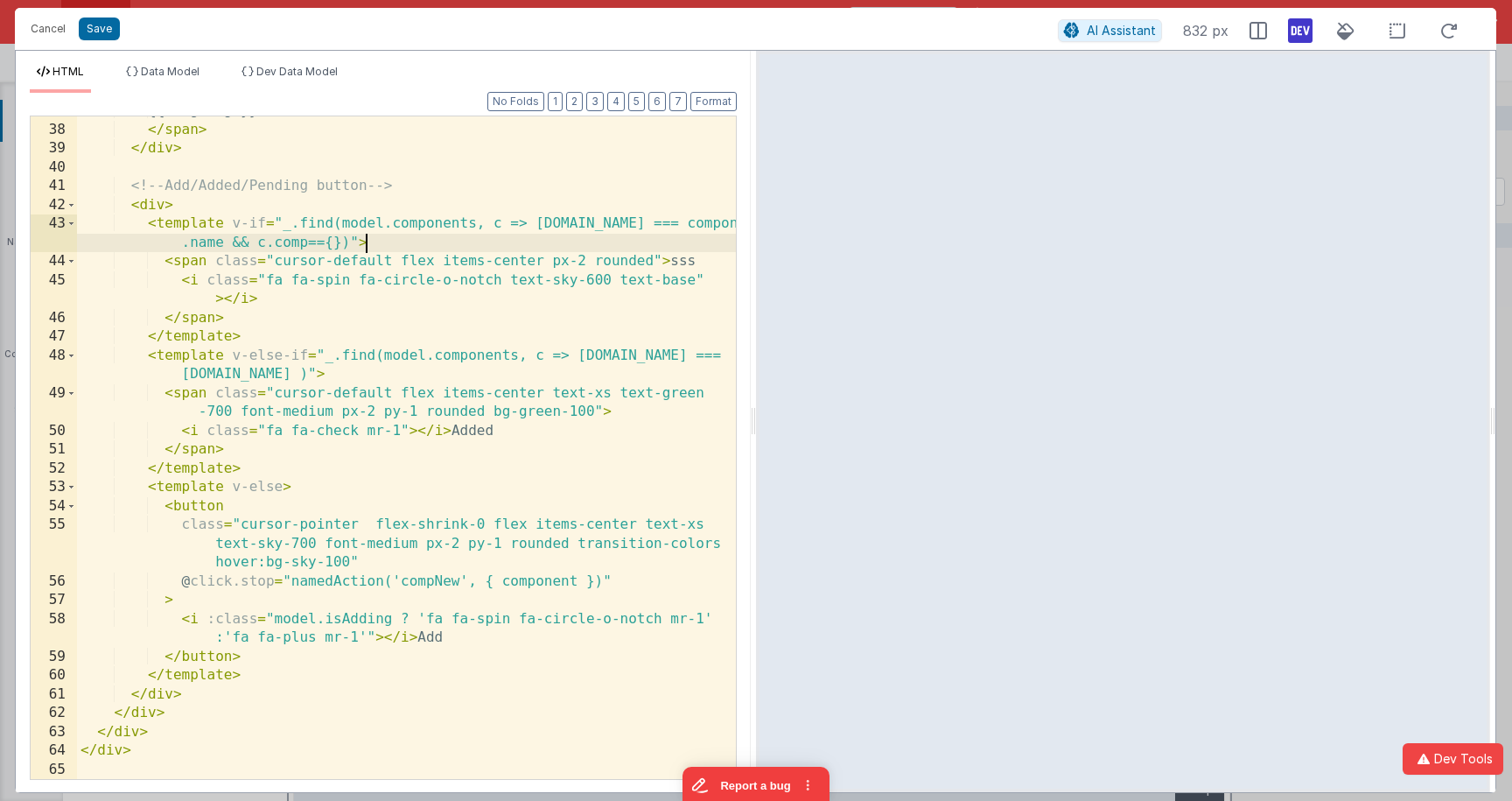
drag, startPoint x: 415, startPoint y: 239, endPoint x: 408, endPoint y: 214, distance: 26.0
click at [415, 239] on div "{{ tag.tag }} </ span > </ div > <!-- Add/Added/Pending button --> < div > < te…" at bounding box center [407, 451] width 659 height 700
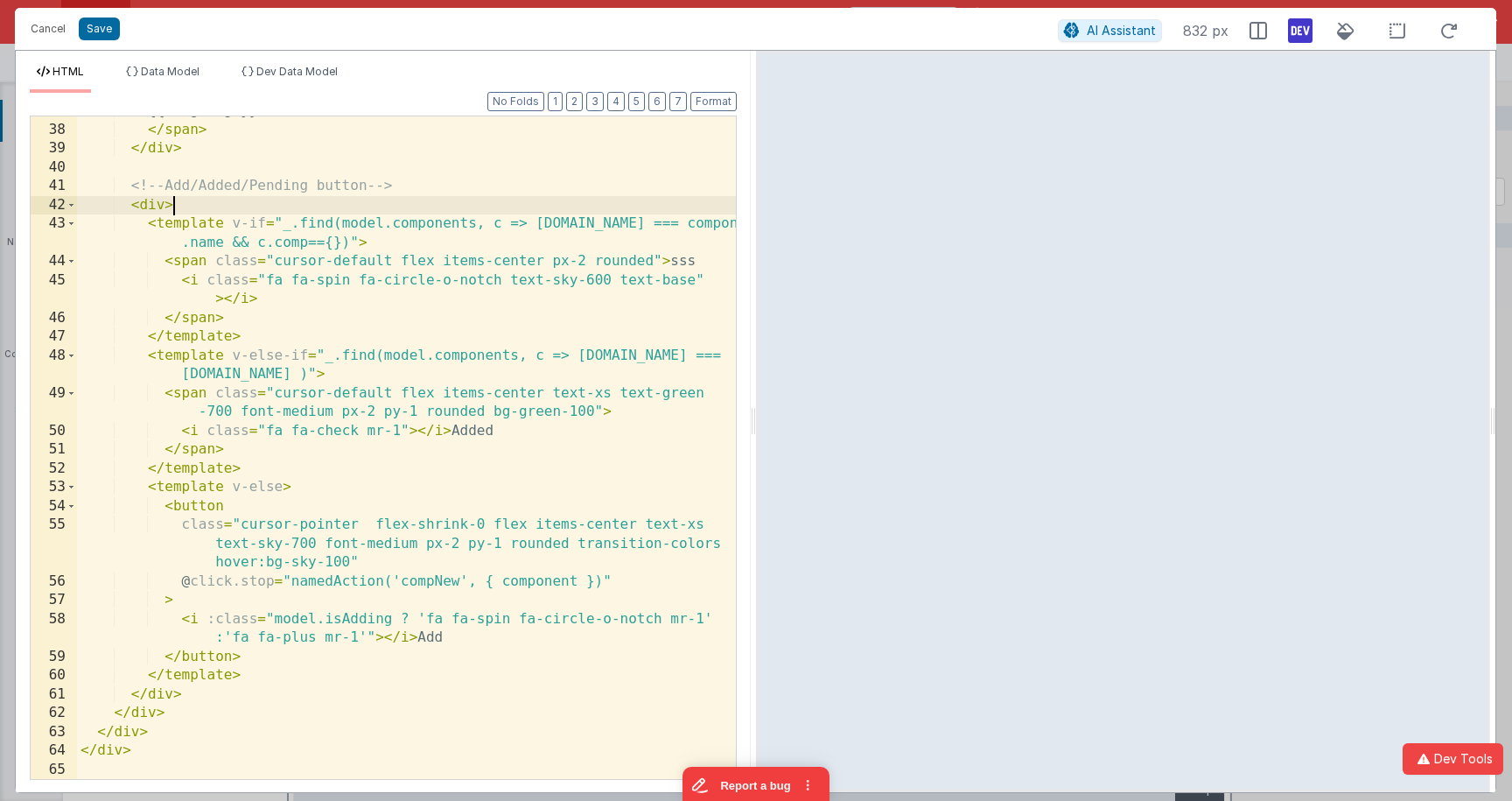
click at [410, 198] on div "{{ tag.tag }} </ span > </ div > <!-- Add/Added/Pending button --> < div > < te…" at bounding box center [407, 451] width 659 height 700
drag, startPoint x: 172, startPoint y: 209, endPoint x: 212, endPoint y: 207, distance: 40.0
click at [212, 206] on div "{{ tag.tag }} </ span > </ div > <!-- Add/Added/Pending button --> < div > {{}}…" at bounding box center [407, 451] width 659 height 700
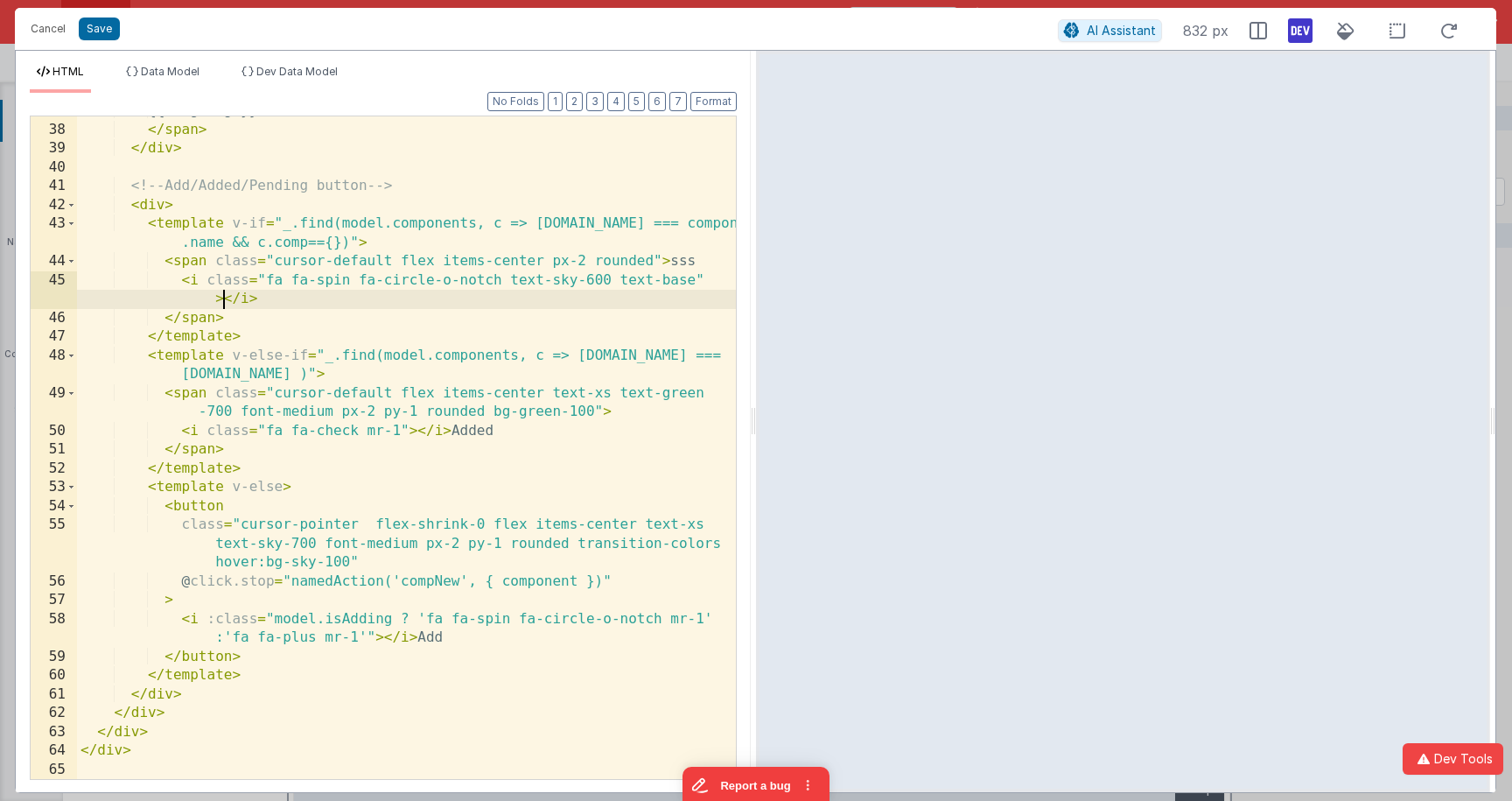
click at [223, 301] on div "{{ tag.tag }} </ span > </ div > <!-- Add/Added/Pending button --> < div > < te…" at bounding box center [407, 451] width 659 height 700
click at [281, 298] on div "{{ tag.tag }} </ span > </ div > <!-- Add/Added/Pending button --> < div > < te…" at bounding box center [407, 451] width 659 height 700
paste textarea
click at [276, 300] on div "{{ tag.tag }} </ span > </ div > <!-- Add/Added/Pending button --> < div > < te…" at bounding box center [407, 451] width 659 height 700
drag, startPoint x: 323, startPoint y: 299, endPoint x: 259, endPoint y: 298, distance: 64.0
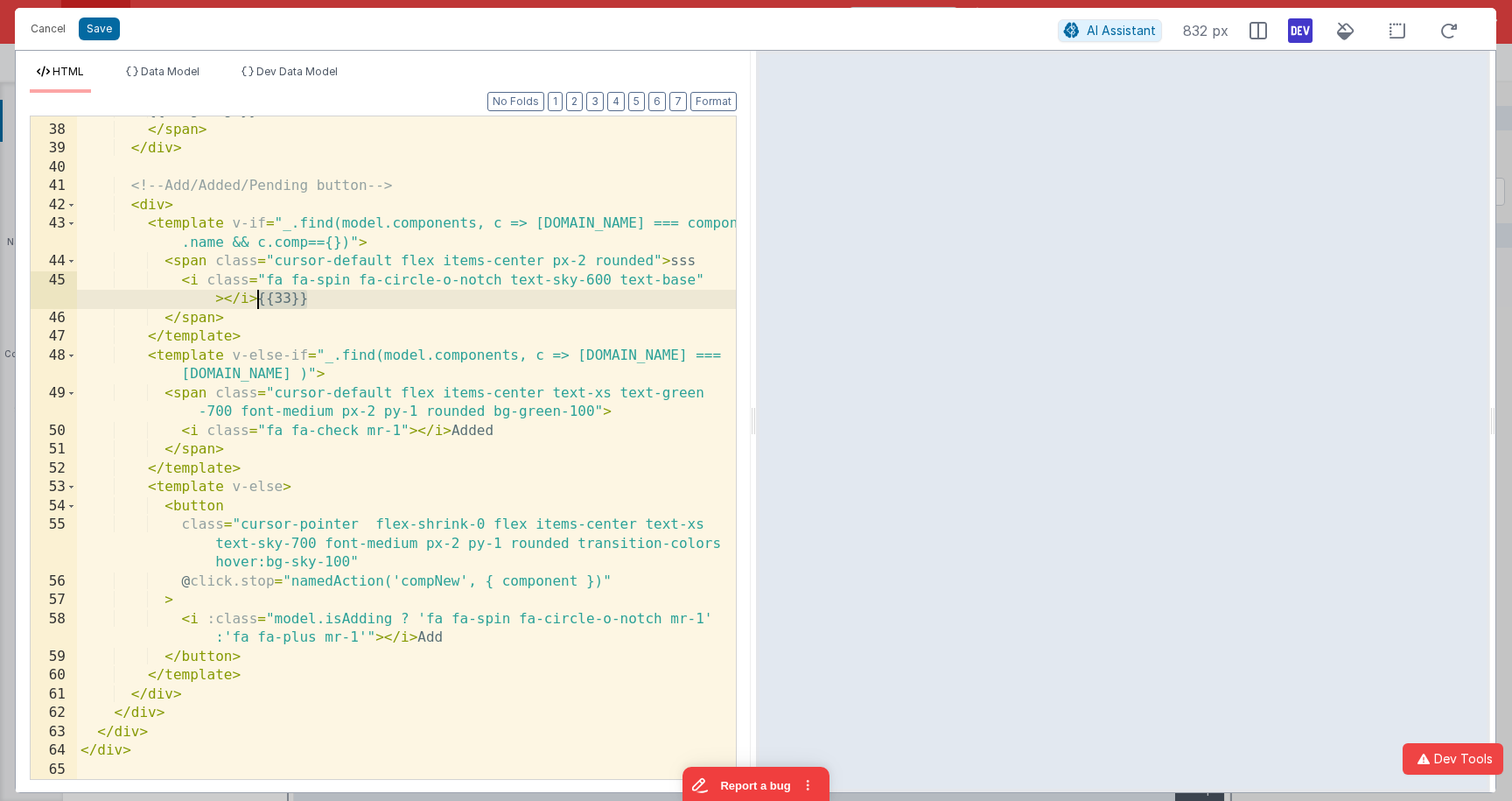
click at [259, 298] on div "{{ tag.tag }} </ span > </ div > <!-- Add/Added/Pending button --> < div > < te…" at bounding box center [407, 451] width 659 height 700
click at [248, 201] on div "{{ tag.tag }} </ span > </ div > <!-- Add/Added/Pending button --> < div > < te…" at bounding box center [407, 451] width 659 height 700
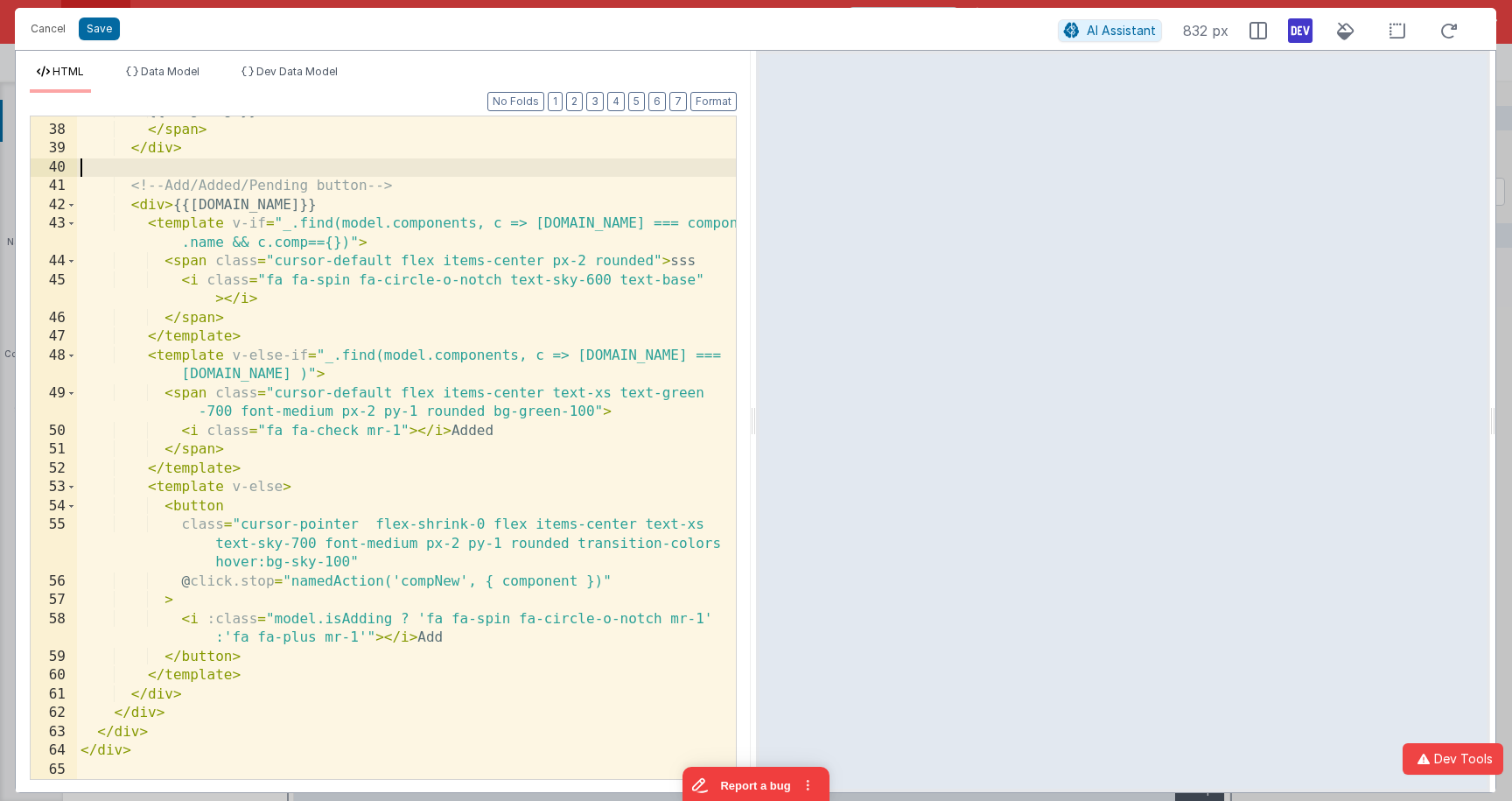
click at [218, 164] on div "{{ tag.tag }} </ span > </ div > <!-- Add/Added/Pending button --> < div > {{[D…" at bounding box center [407, 451] width 659 height 700
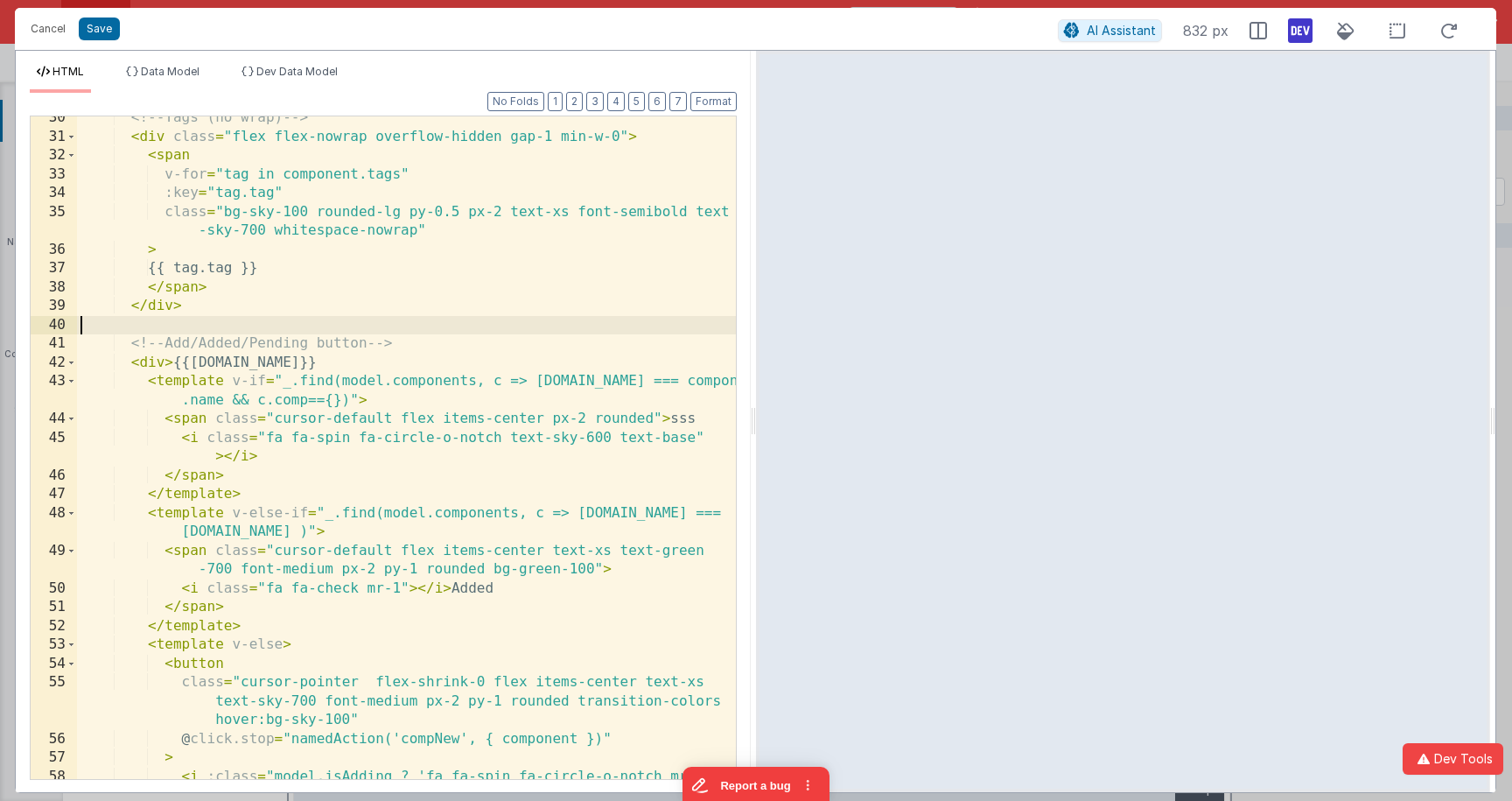
scroll to position [608, 0]
drag, startPoint x: 249, startPoint y: 351, endPoint x: 253, endPoint y: 360, distance: 9.8
click at [247, 352] on div "<!-- Tags (no wrap) --> < div class = "flex flex-nowrap overflow-hidden gap-1 m…" at bounding box center [407, 470] width 659 height 719
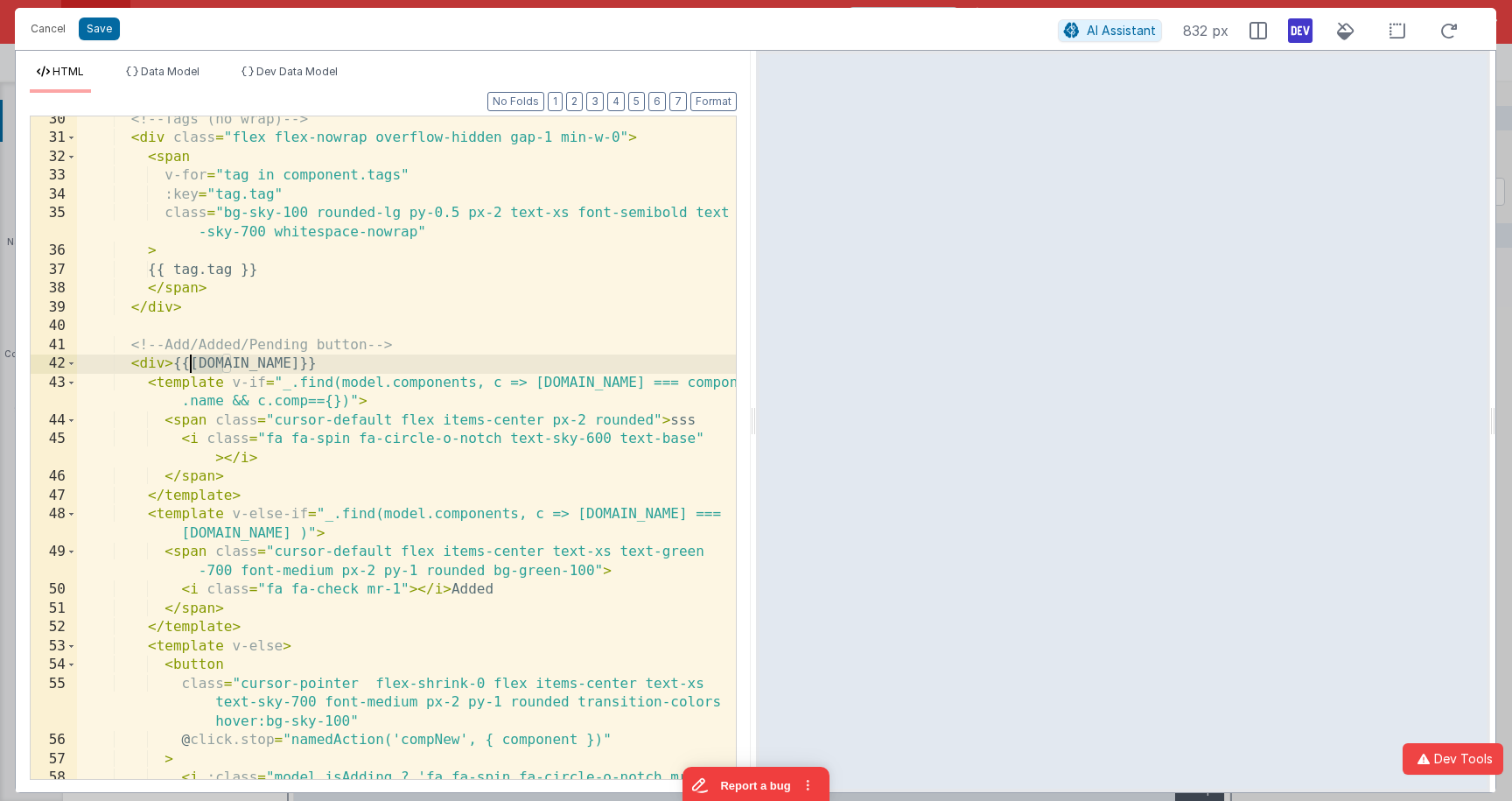
drag, startPoint x: 223, startPoint y: 365, endPoint x: 189, endPoint y: 366, distance: 34.0
click at [189, 366] on div "<!-- Tags (no wrap) --> < div class = "flex flex-nowrap overflow-hidden gap-1 m…" at bounding box center [407, 470] width 659 height 719
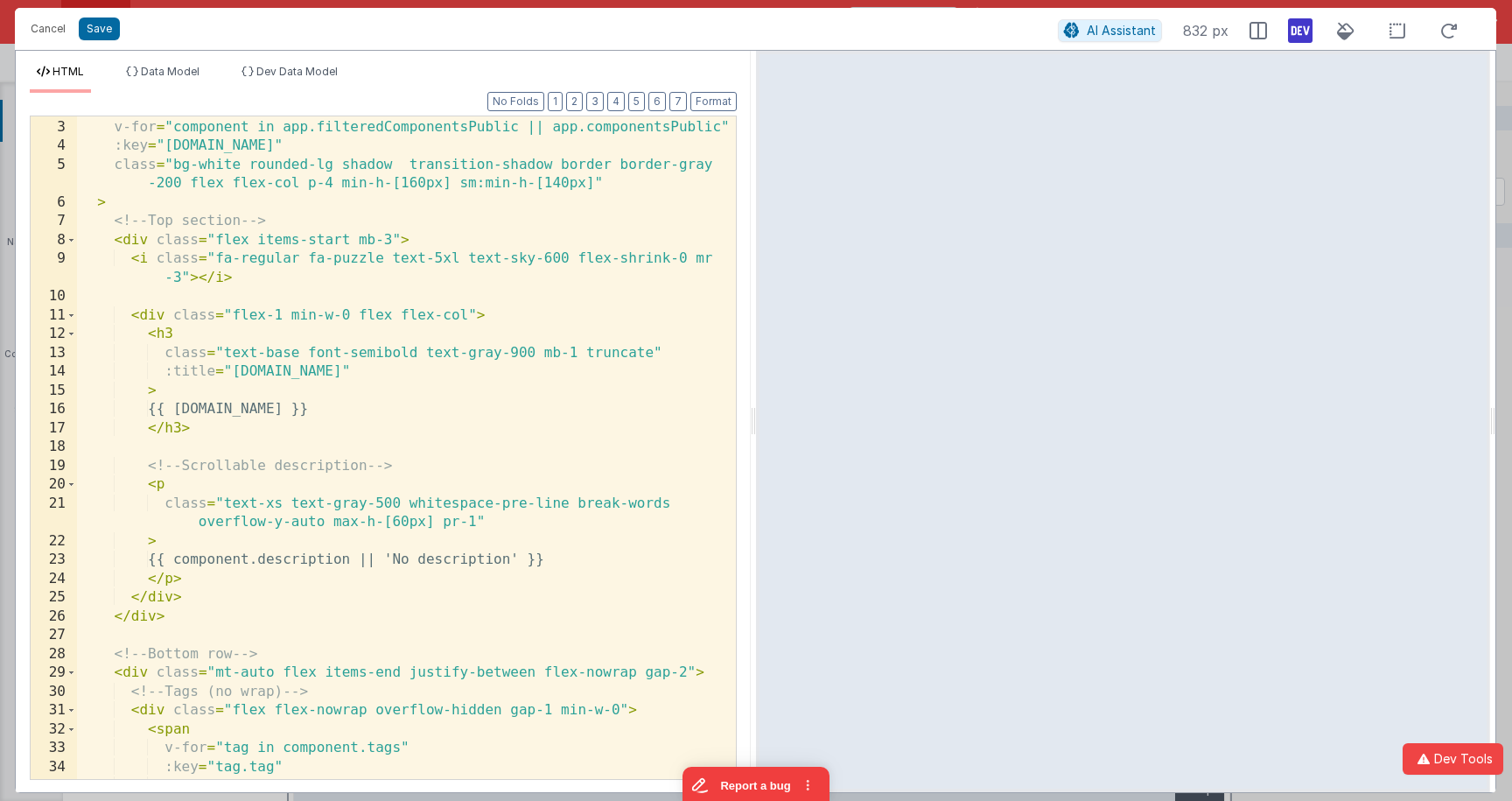
scroll to position [36, 0]
click at [73, 321] on span at bounding box center [71, 316] width 10 height 20
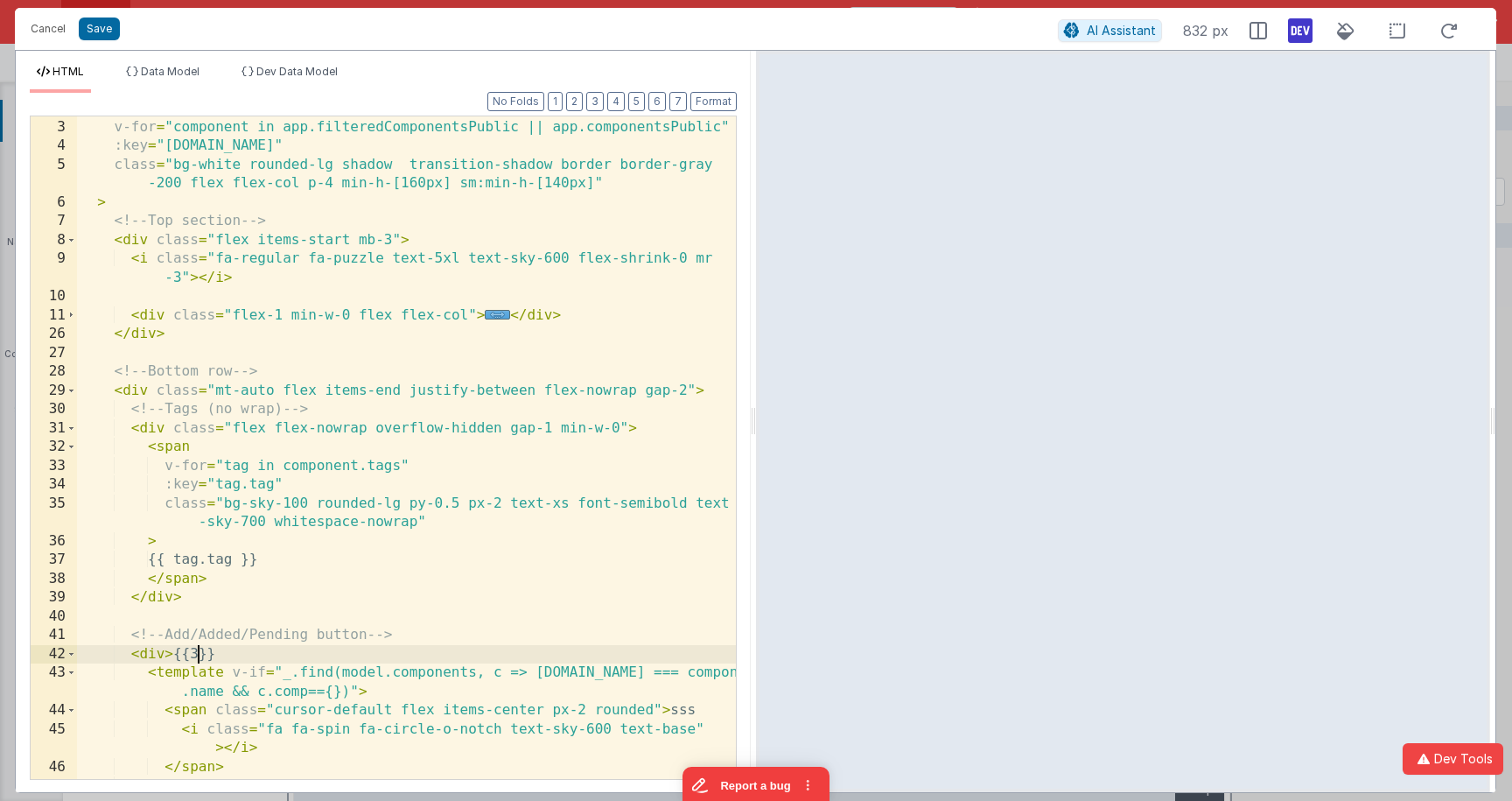
click at [214, 124] on div "< div v-for = "component in app.filteredComponentsPublic || app.componentsPubli…" at bounding box center [407, 449] width 659 height 700
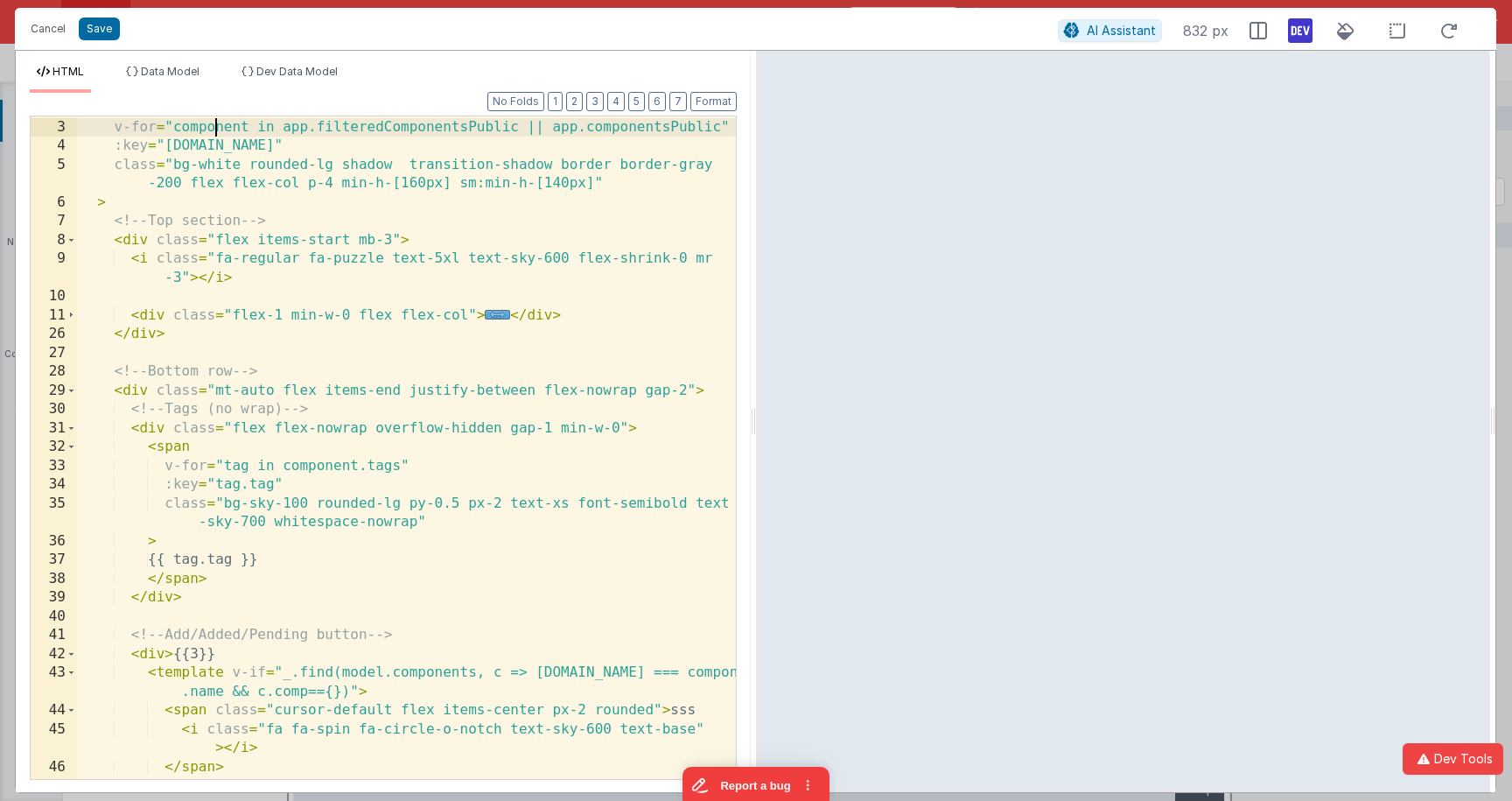
click at [214, 125] on div "< div v-for = "component in app.filteredComponentsPublic || app.componentsPubli…" at bounding box center [407, 449] width 659 height 700
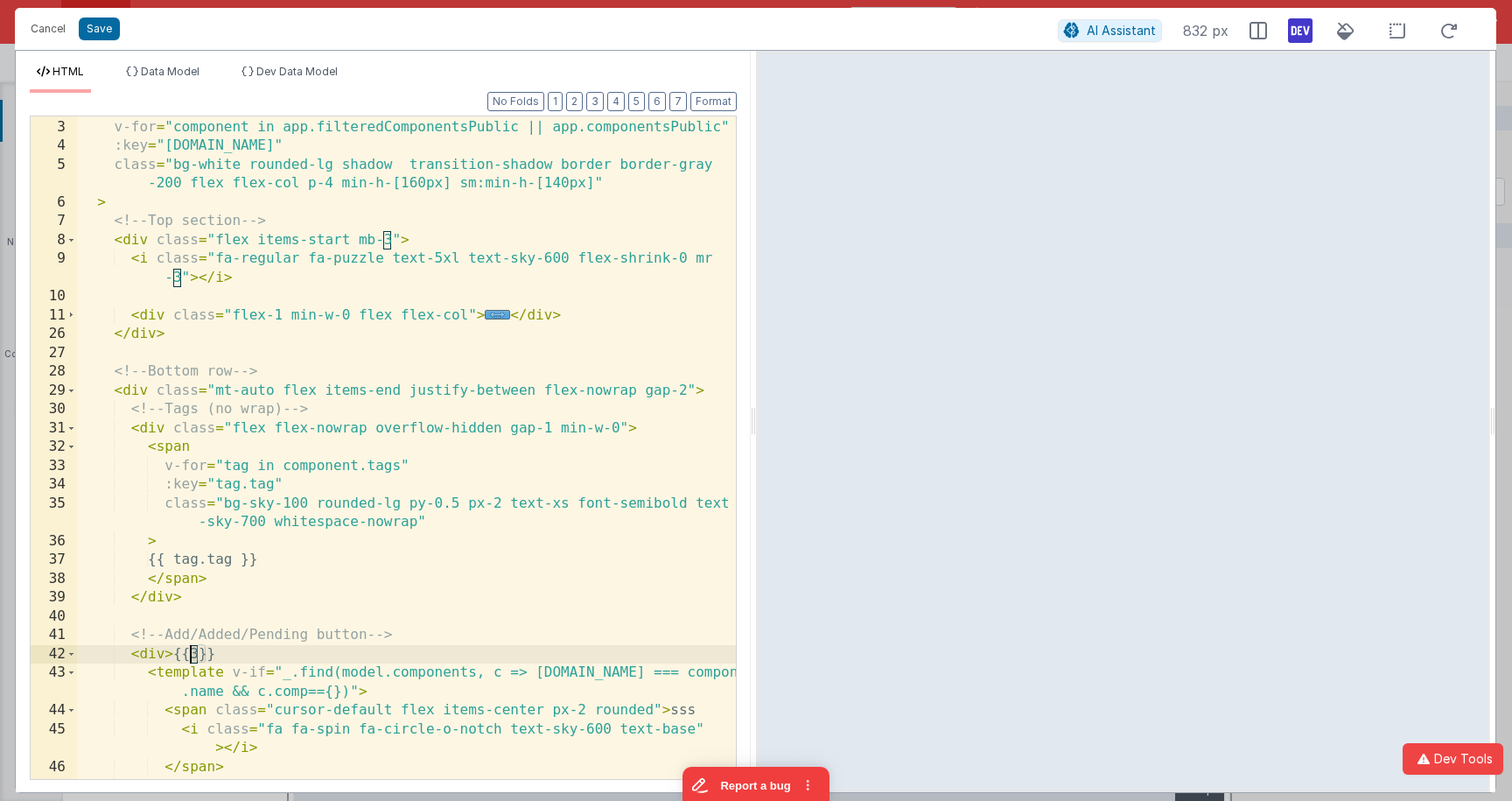
drag, startPoint x: 197, startPoint y: 653, endPoint x: 226, endPoint y: 651, distance: 29.1
click at [192, 653] on div "< div v-for = "component in app.filteredComponentsPublic || app.componentsPubli…" at bounding box center [407, 449] width 659 height 700
paste textarea
click at [290, 77] on span "Dev Data Model" at bounding box center [296, 71] width 81 height 13
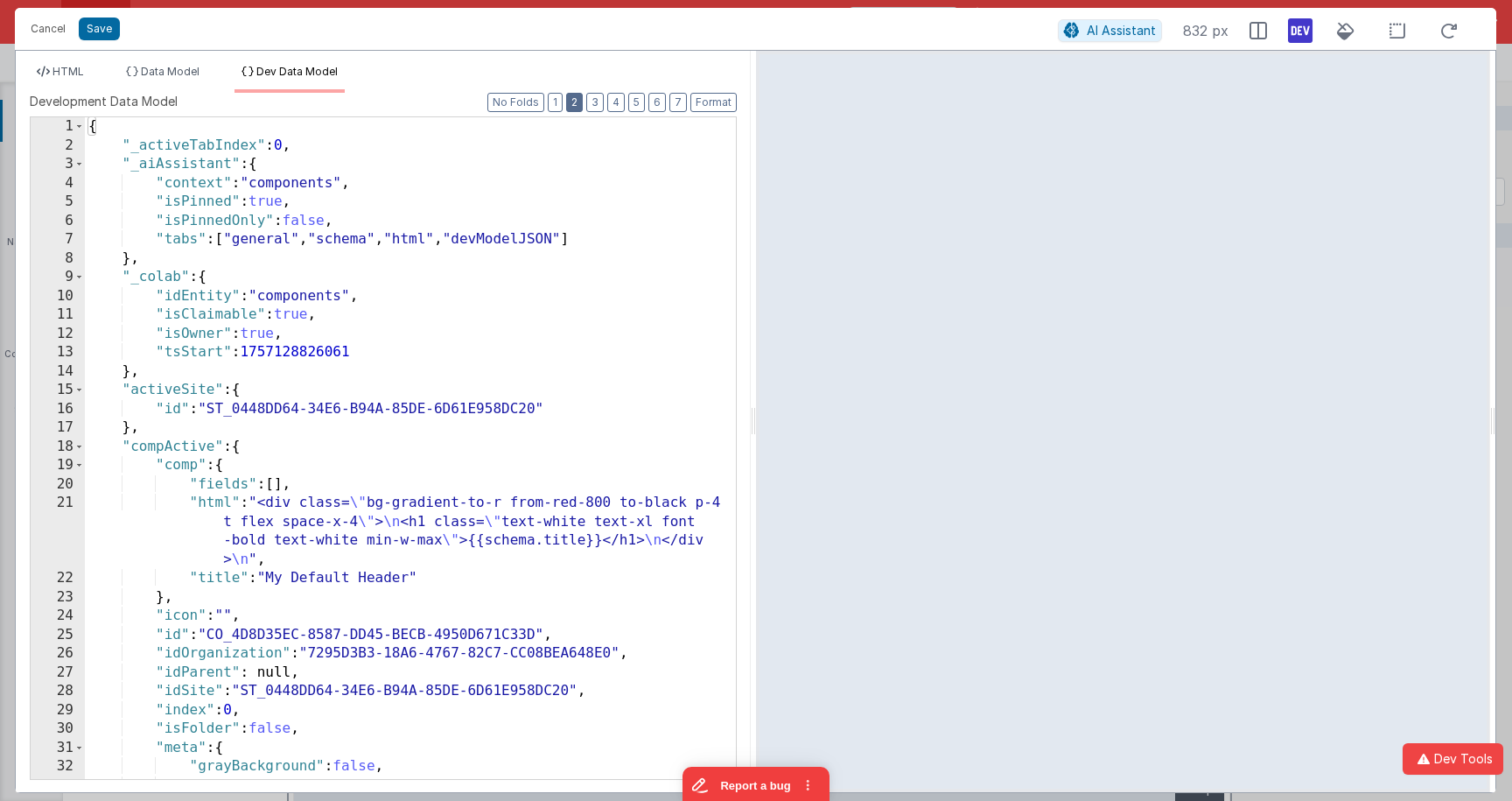
click at [583, 102] on button "2" at bounding box center [574, 102] width 17 height 20
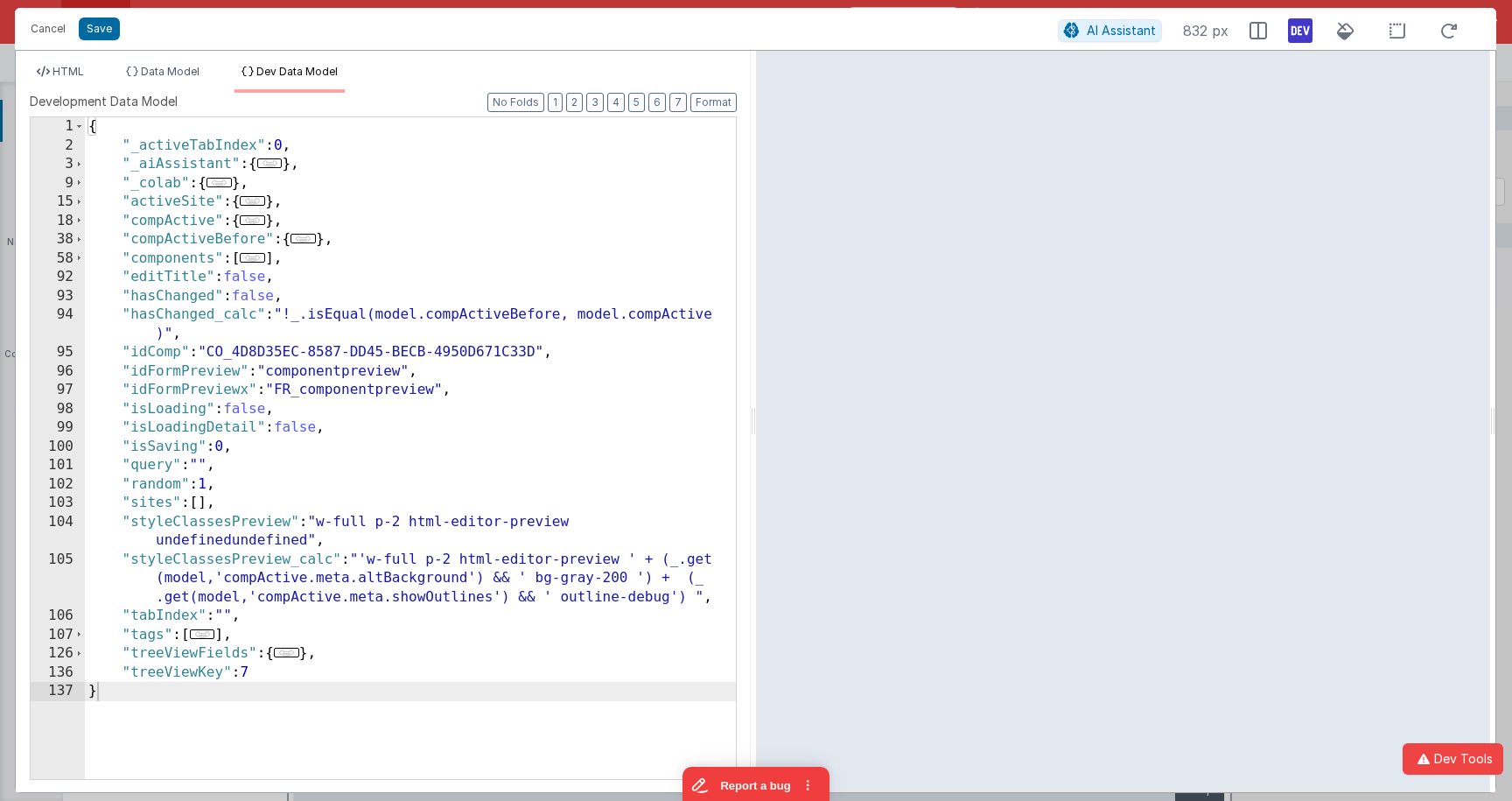
click at [261, 260] on span "..." at bounding box center [252, 257] width 26 height 10
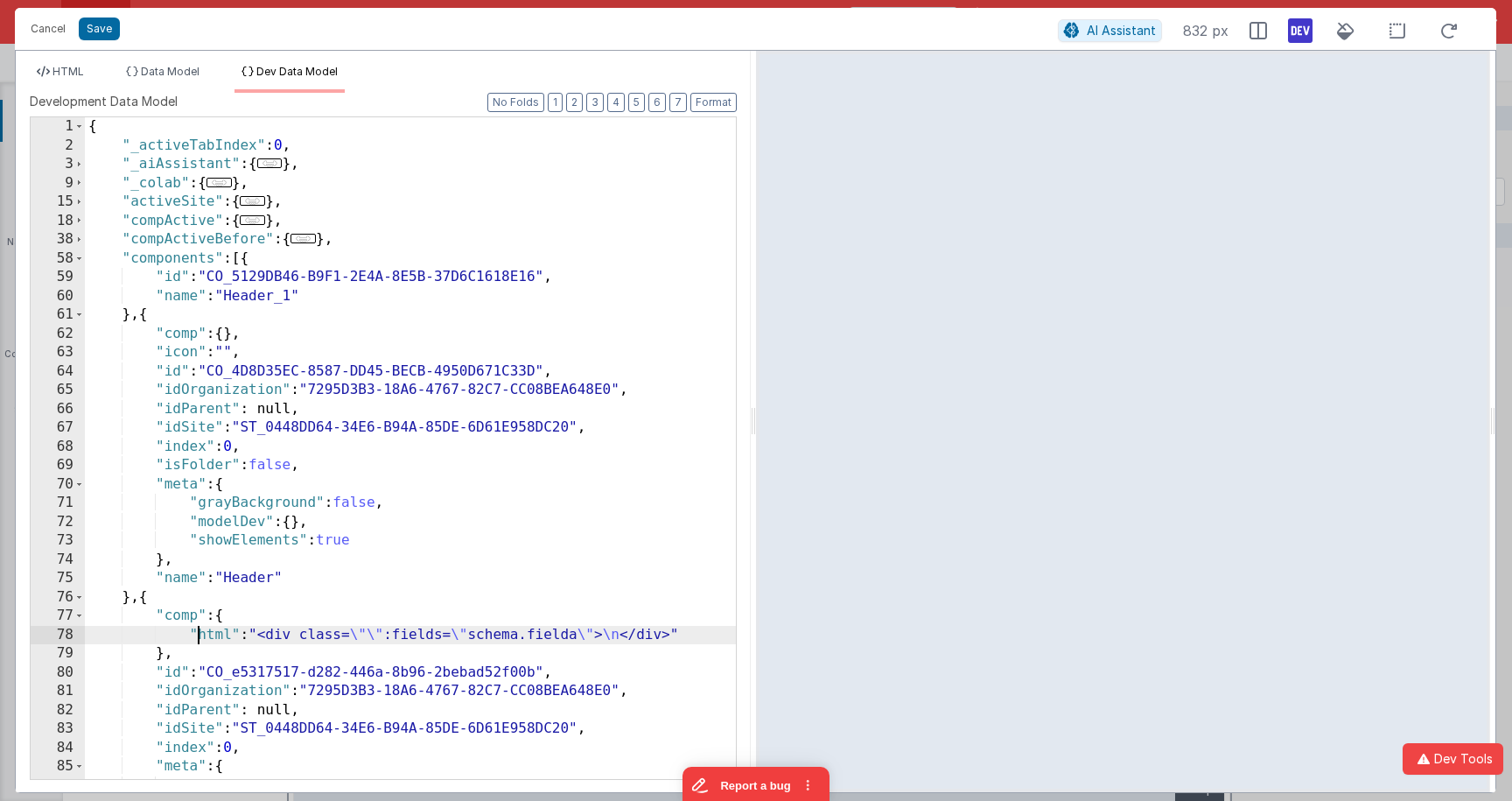
drag, startPoint x: 239, startPoint y: 640, endPoint x: 354, endPoint y: 641, distance: 115.0
click at [354, 641] on div "{ "_activeTabIndex" : 0 , "_aiAssistant" : { ... } , "_colab" : { ... } , "acti…" at bounding box center [409, 466] width 651 height 699
click at [77, 77] on span "HTML" at bounding box center [68, 71] width 31 height 13
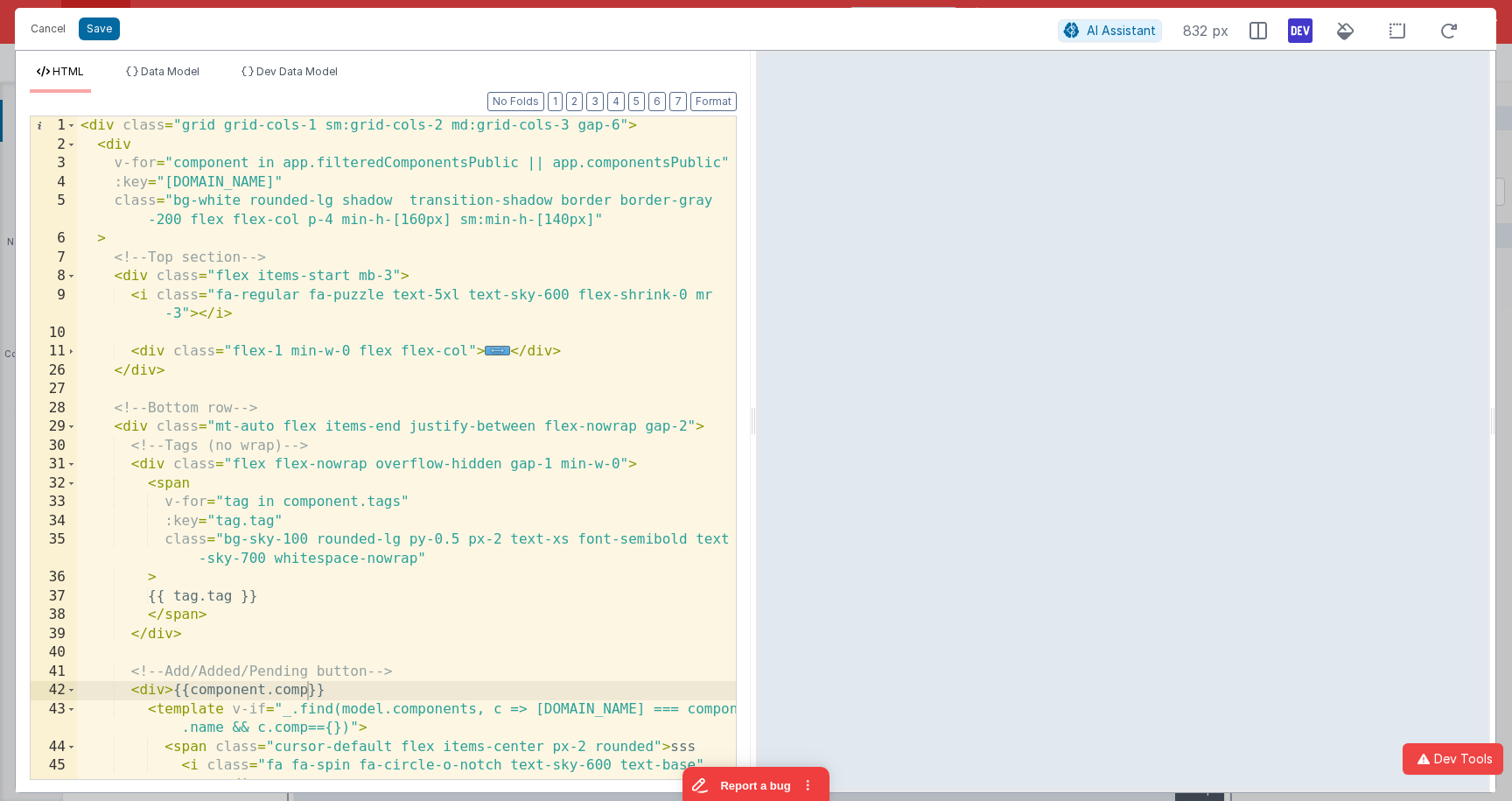
scroll to position [0, 0]
click at [292, 688] on div "< div class = "grid grid-cols-1 sm:grid-cols-2 md:grid-cols-3 gap-6" > < div v-…" at bounding box center [407, 466] width 659 height 700
drag, startPoint x: 281, startPoint y: 695, endPoint x: 171, endPoint y: 693, distance: 110.0
click at [171, 693] on div "< div class = "grid grid-cols-1 sm:grid-cols-2 md:grid-cols-3 gap-6" > < div v-…" at bounding box center [407, 466] width 659 height 700
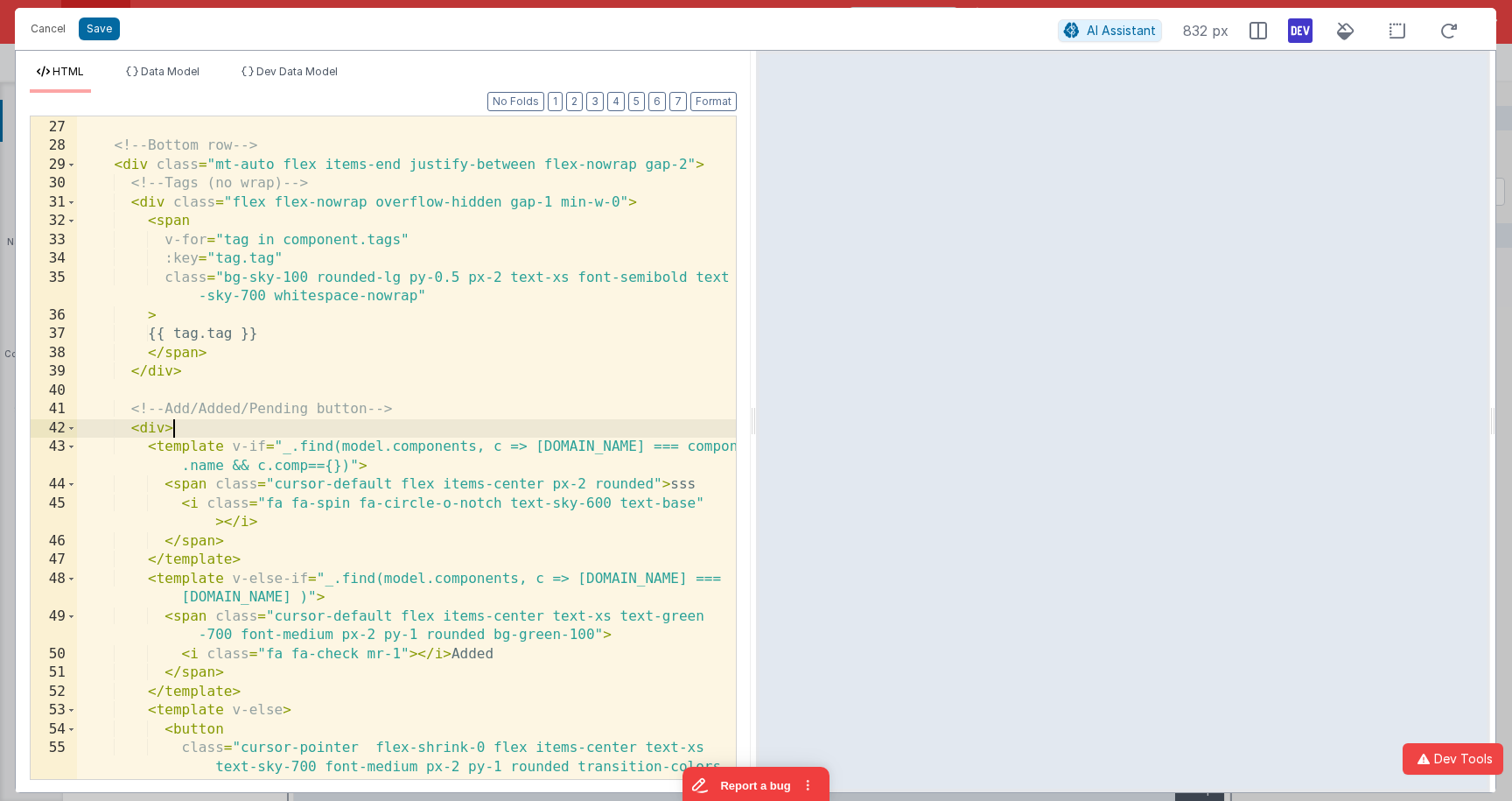
scroll to position [262, 0]
click at [458, 447] on div "</ div > <!-- Bottom row --> < div class = "mt-auto flex items-end justify-betw…" at bounding box center [407, 467] width 659 height 738
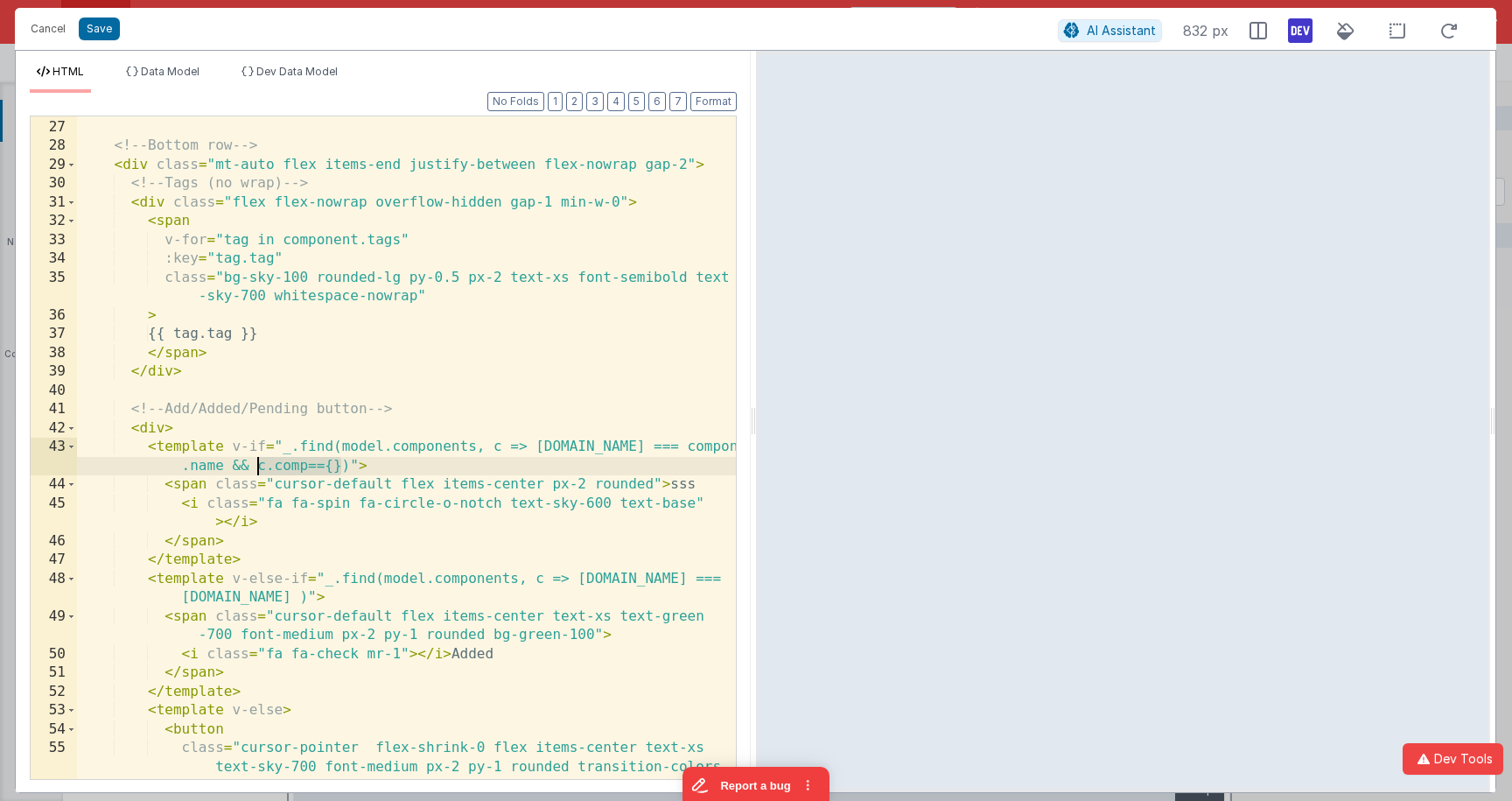
drag, startPoint x: 339, startPoint y: 465, endPoint x: 253, endPoint y: 466, distance: 86.0
click at [253, 466] on div "</ div > <!-- Bottom row --> < div class = "mt-auto flex items-end justify-betw…" at bounding box center [407, 467] width 659 height 738
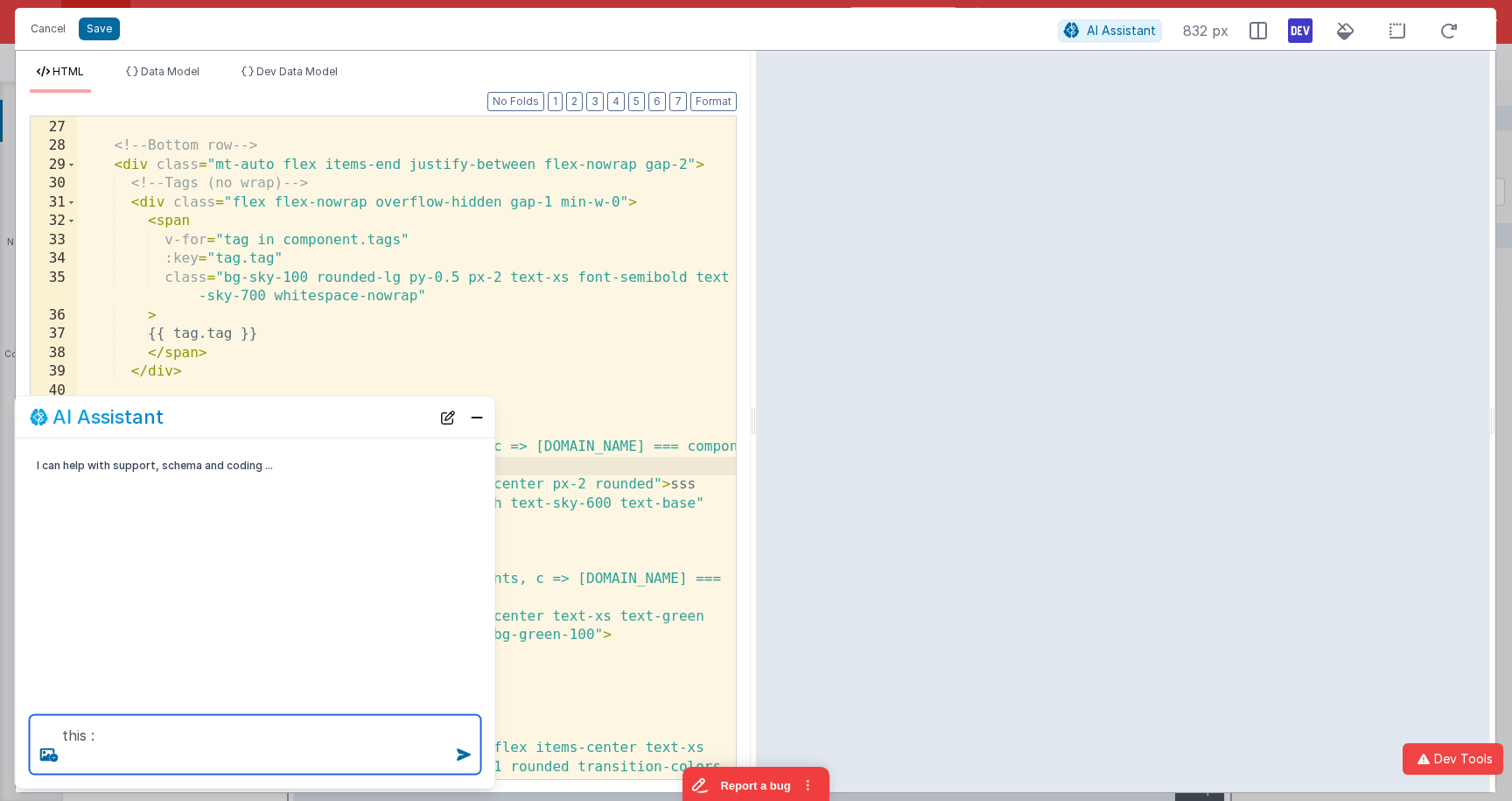
paste textarea "c.comp=={}"
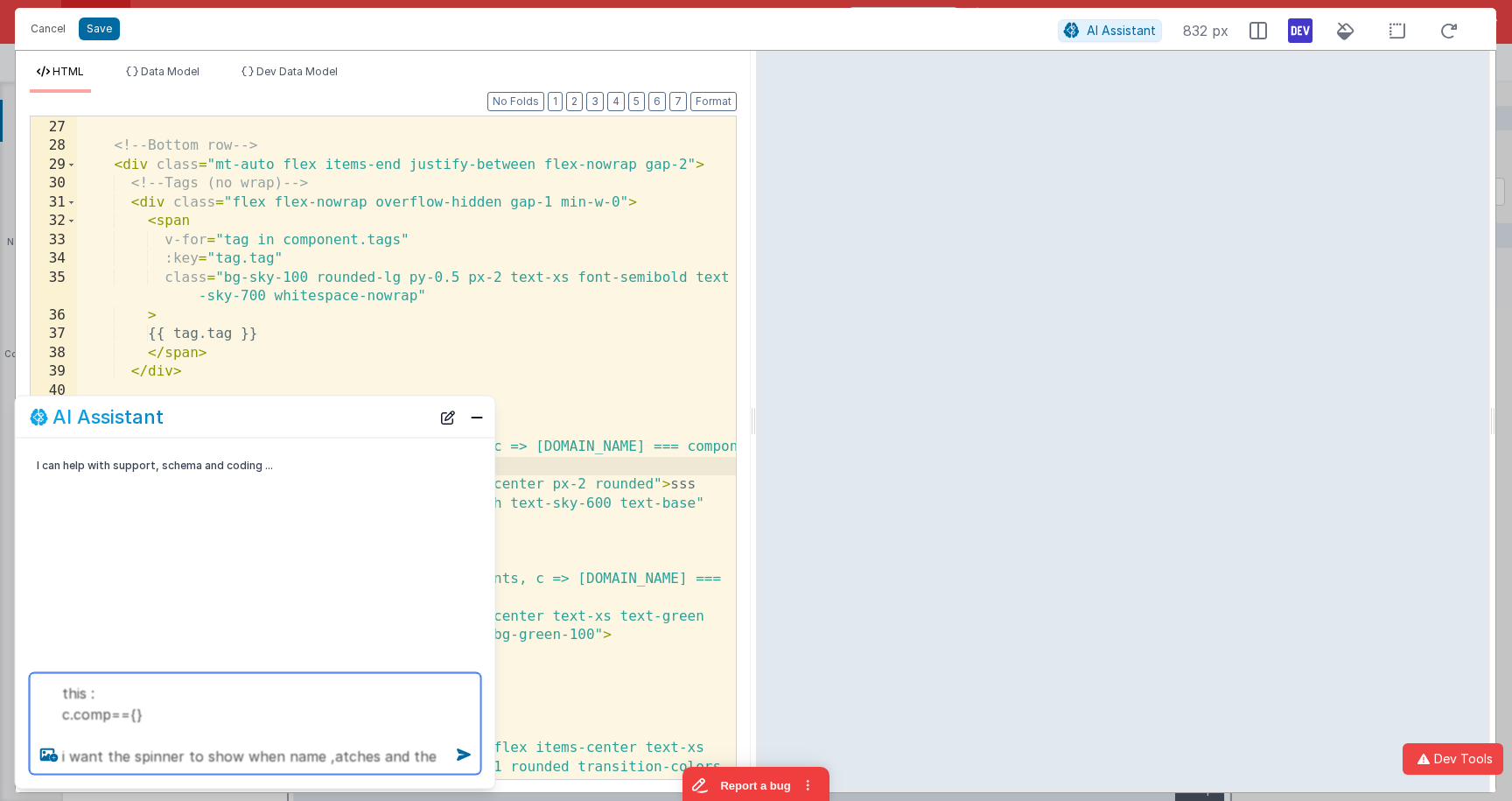
scroll to position [1, 0]
type textarea "this : c.comp=={} i want the spinner to show when name ,atches and the comp key…"
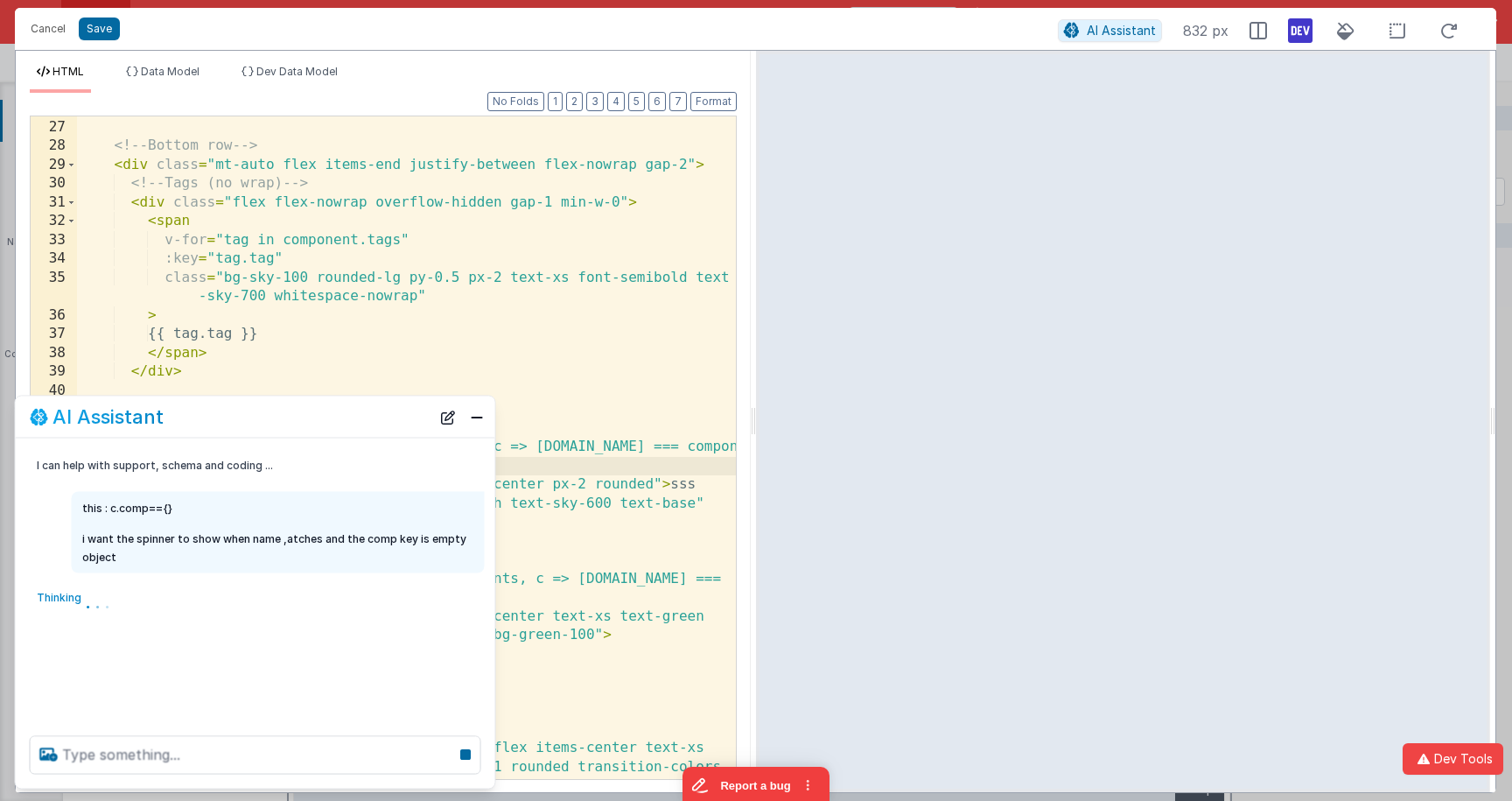
scroll to position [0, 0]
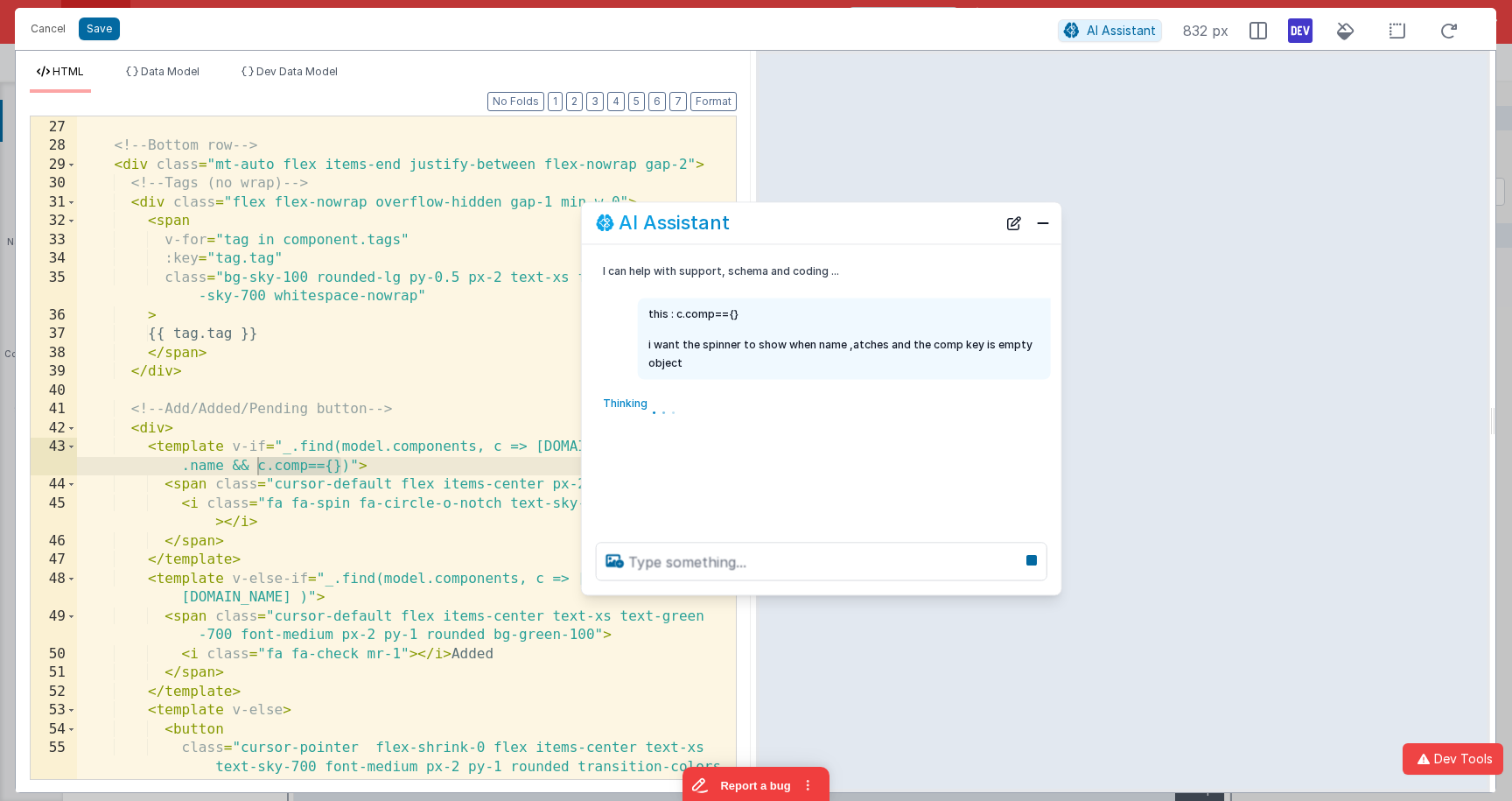
drag, startPoint x: 174, startPoint y: 410, endPoint x: 623, endPoint y: 234, distance: 482.3
click at [623, 233] on h2 "AI Assistant" at bounding box center [674, 223] width 111 height 21
click at [263, 451] on div "</ div > <!-- Bottom row --> < div class = "mt-auto flex items-end justify-betw…" at bounding box center [407, 467] width 659 height 738
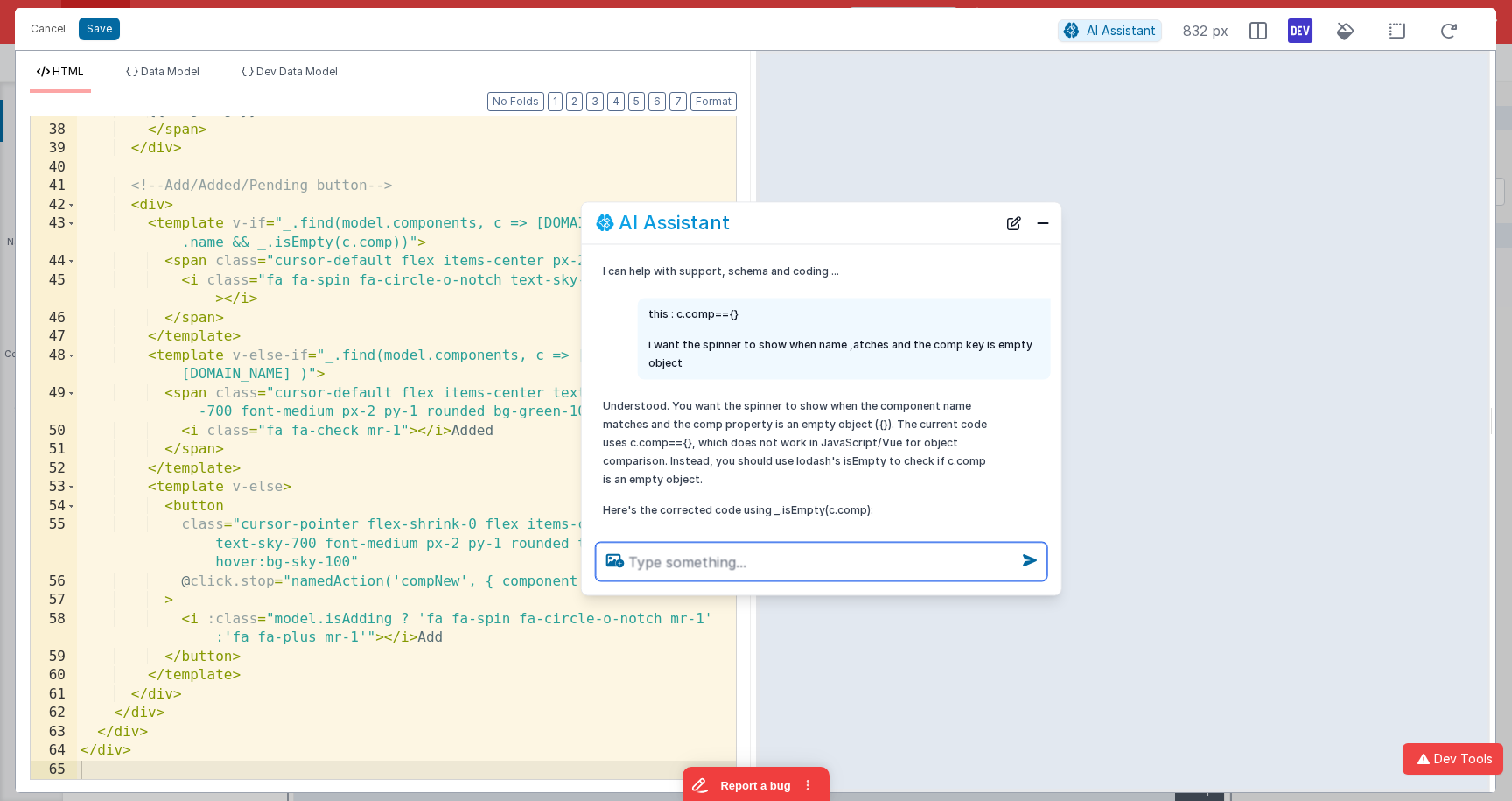
scroll to position [31, 0]
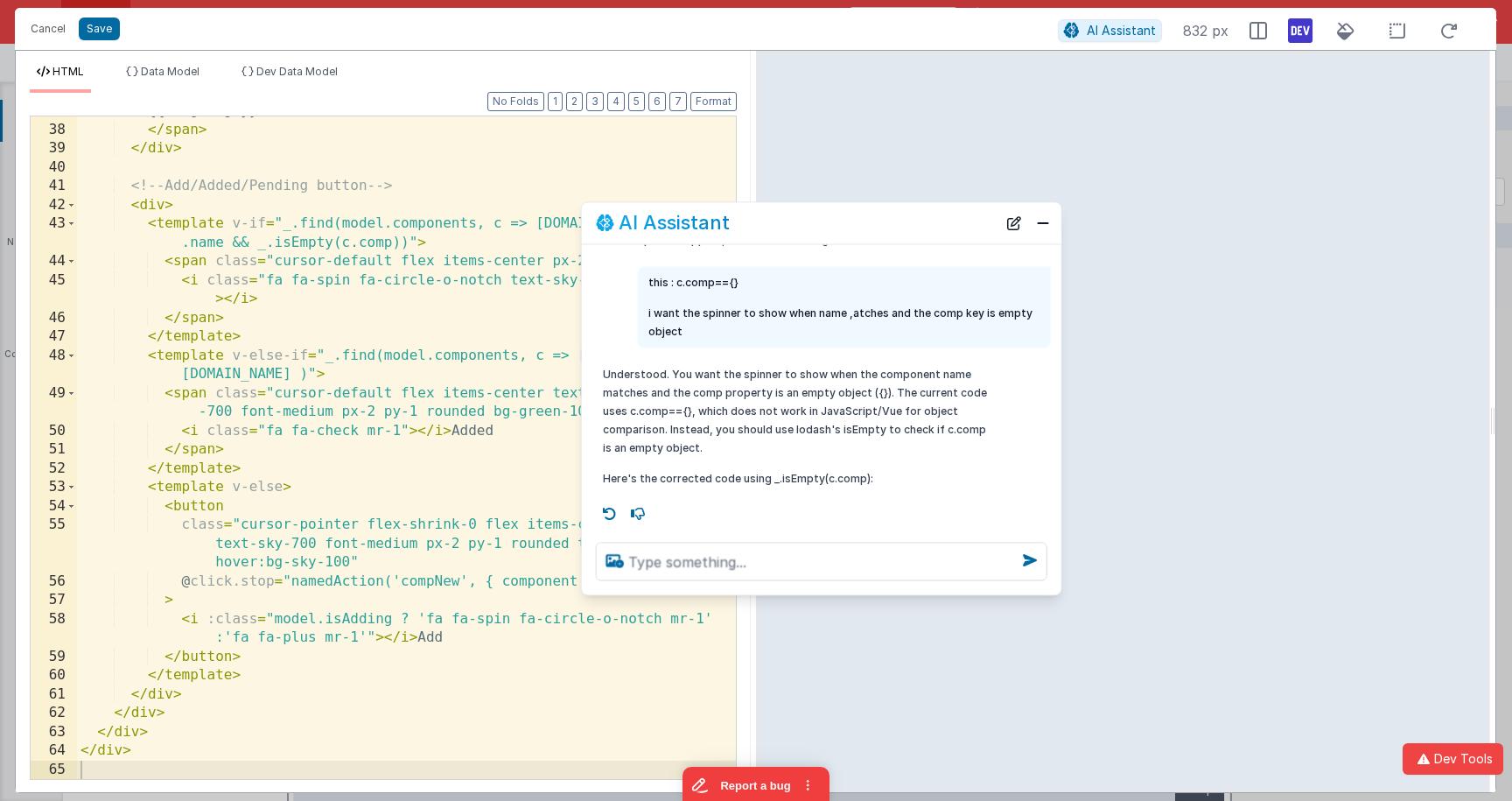
click at [383, 320] on div "{{ tag.tag }} </ span > </ div > <!-- Add/Added/Pending button --> < div > < te…" at bounding box center [407, 451] width 659 height 700
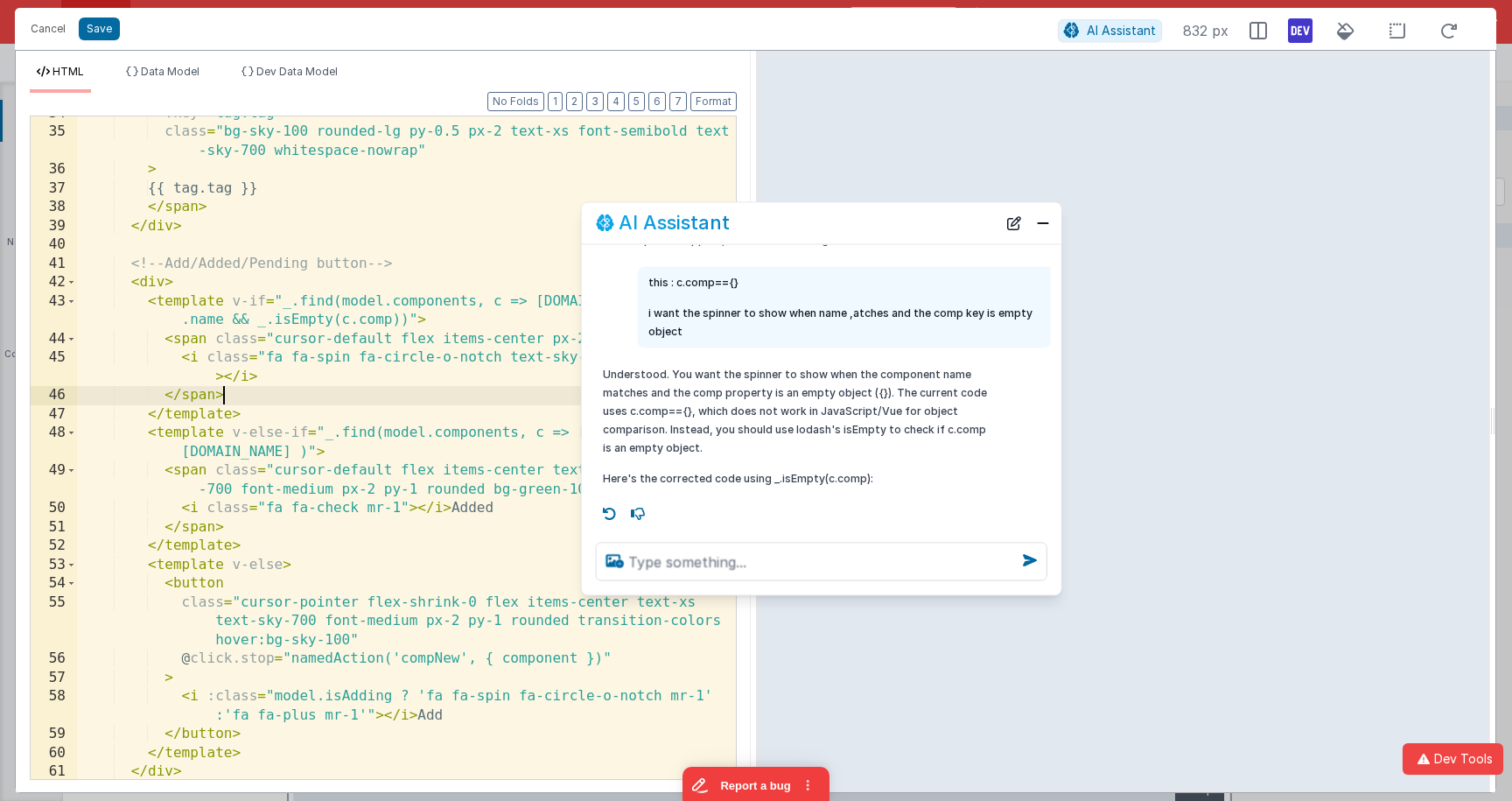
scroll to position [689, 0]
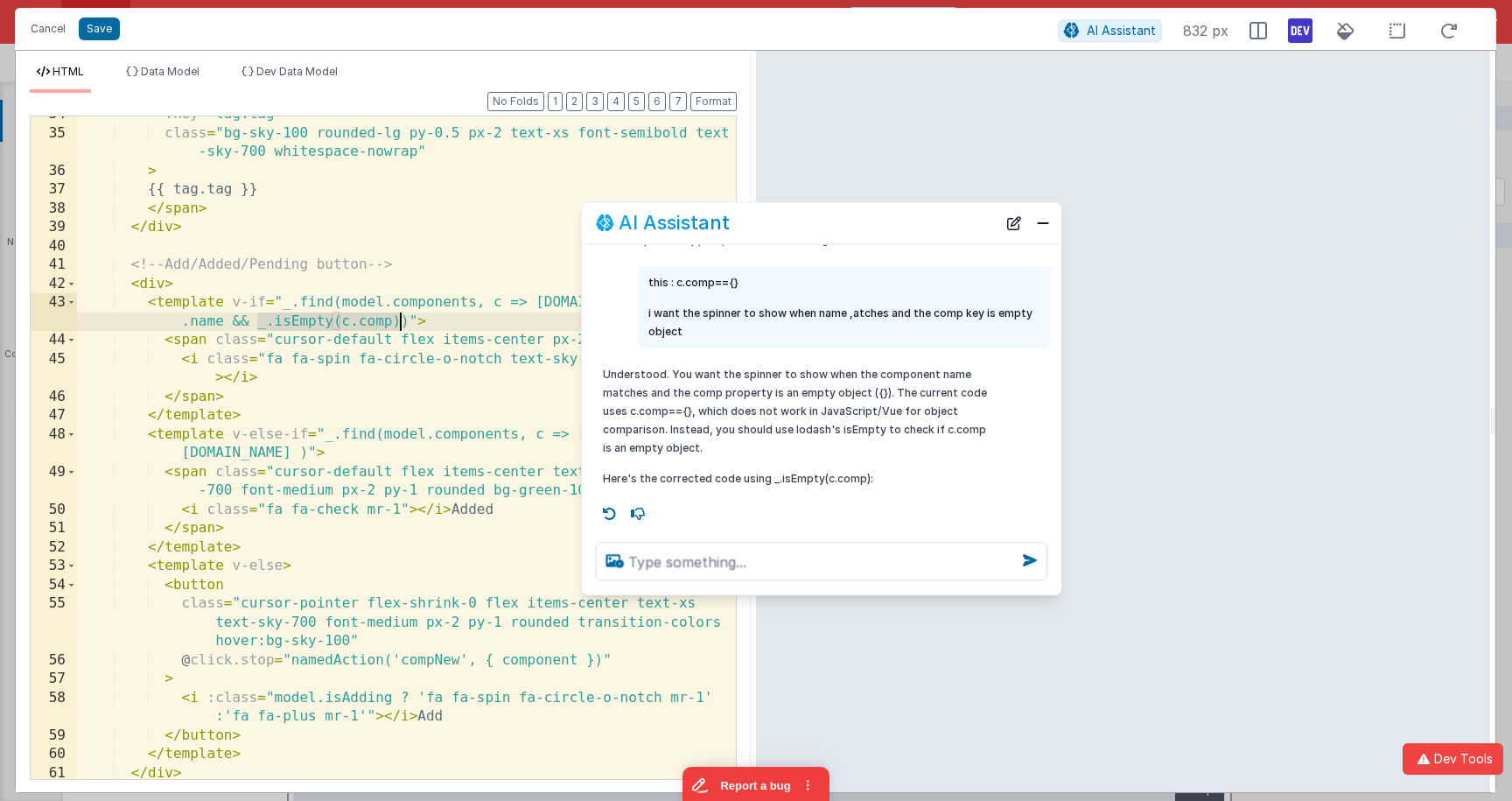
drag, startPoint x: 260, startPoint y: 322, endPoint x: 641, endPoint y: 445, distance: 400.4
click at [399, 322] on div ":key = "tag.tag" class = "bg-sky-100 rounded-lg py-0.5 px-2 text-xs font-semibo…" at bounding box center [407, 455] width 659 height 700
click at [754, 574] on textarea at bounding box center [821, 561] width 451 height 38
drag, startPoint x: 888, startPoint y: 564, endPoint x: 800, endPoint y: 560, distance: 88.1
click at [800, 560] on textarea "what it c.comp in not defined? if so I" at bounding box center [821, 561] width 451 height 38
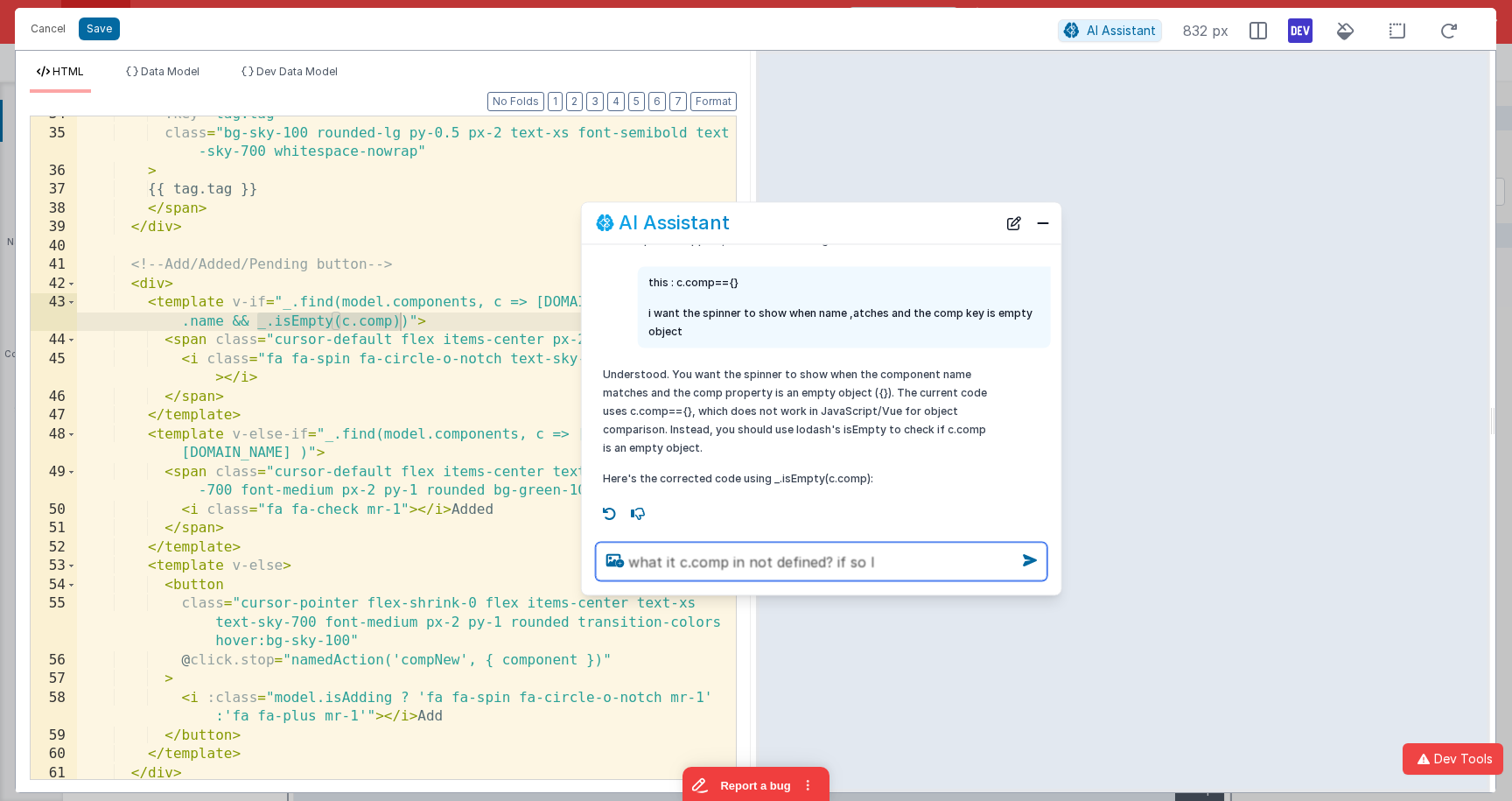
click at [737, 561] on textarea "what it c.comp in not defined? if so I" at bounding box center [821, 561] width 451 height 38
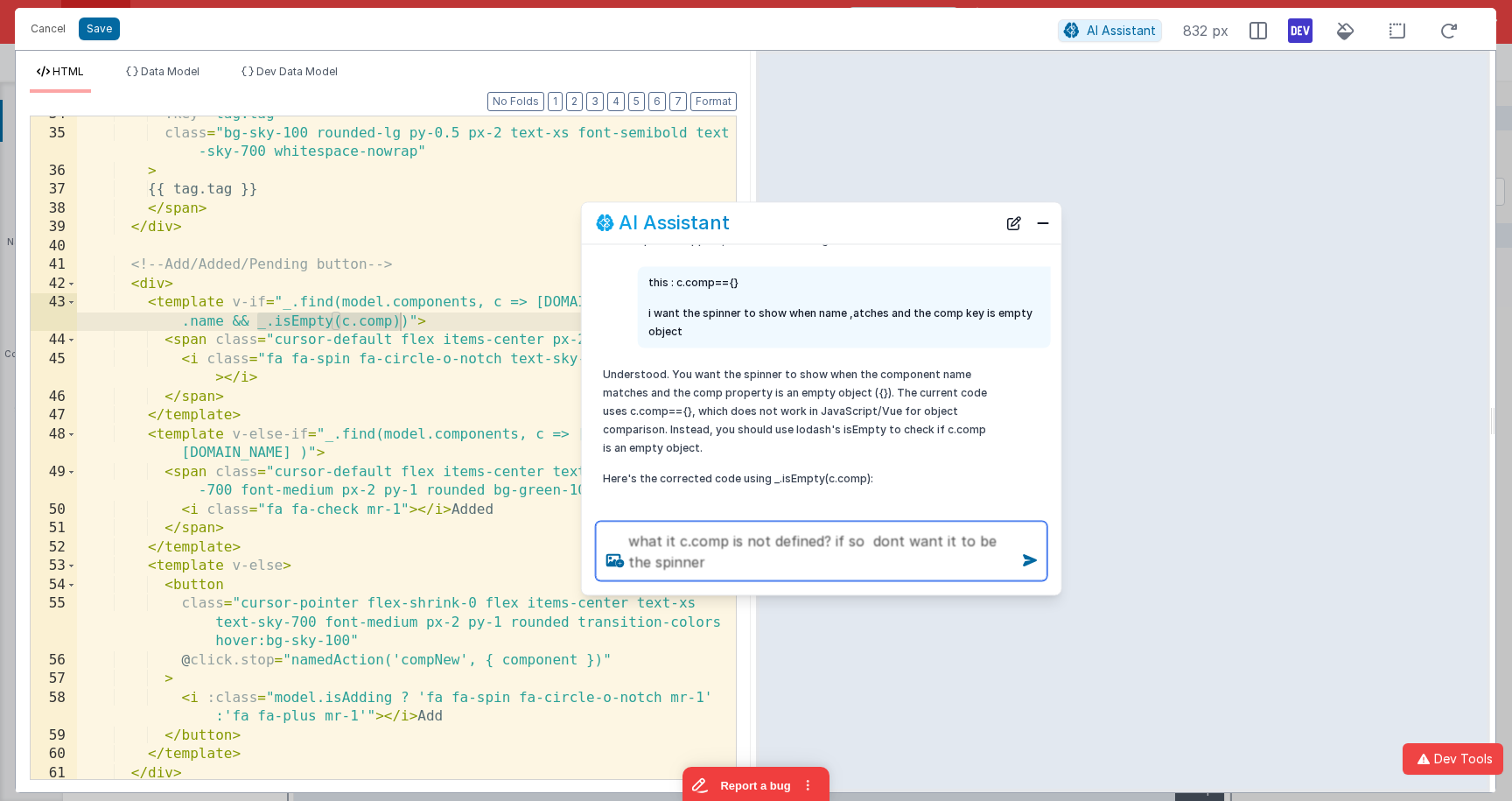
type textarea "what it c.comp is not defined? if so dont want it to be the spinner"
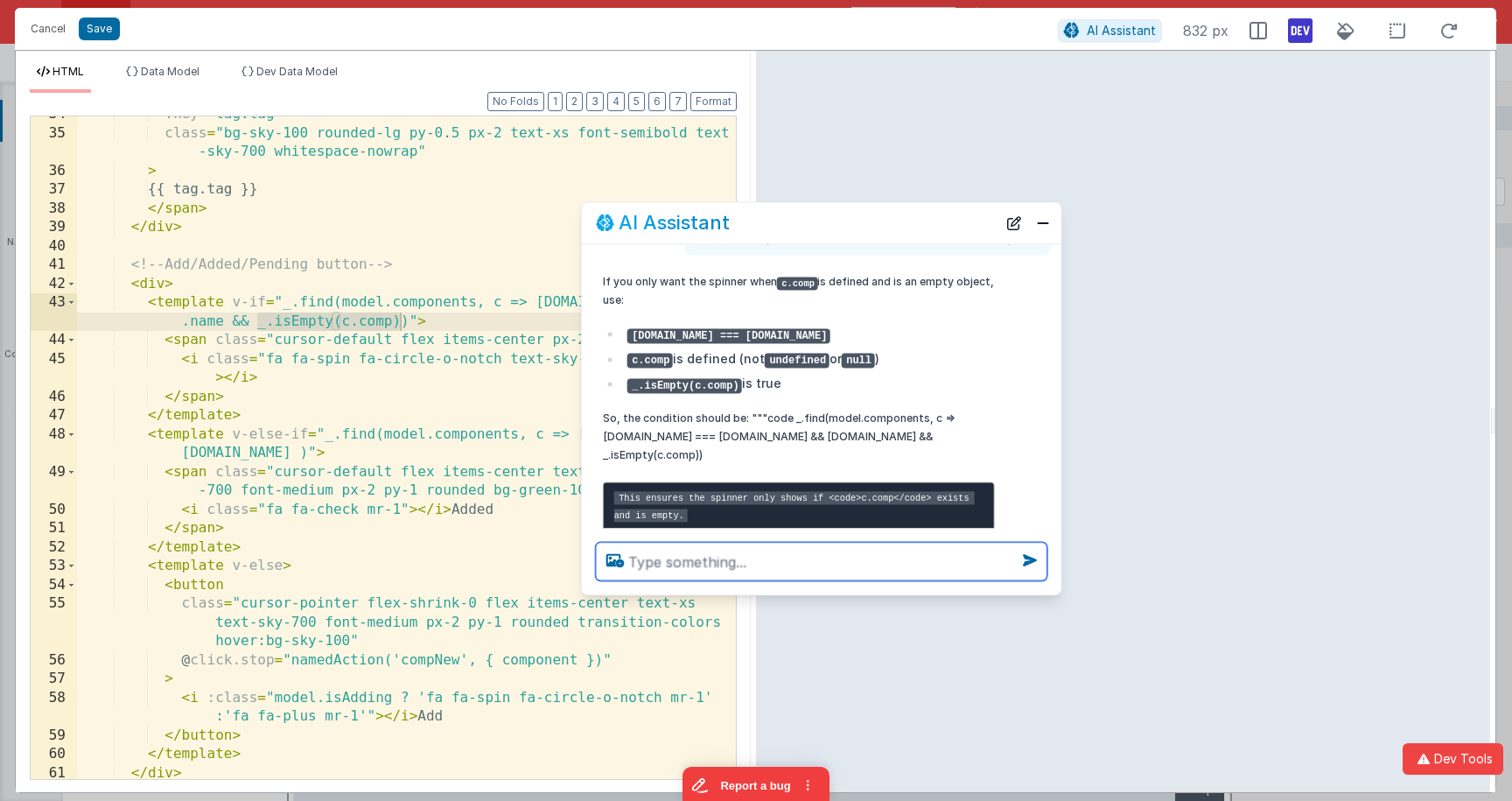
scroll to position [323, 0]
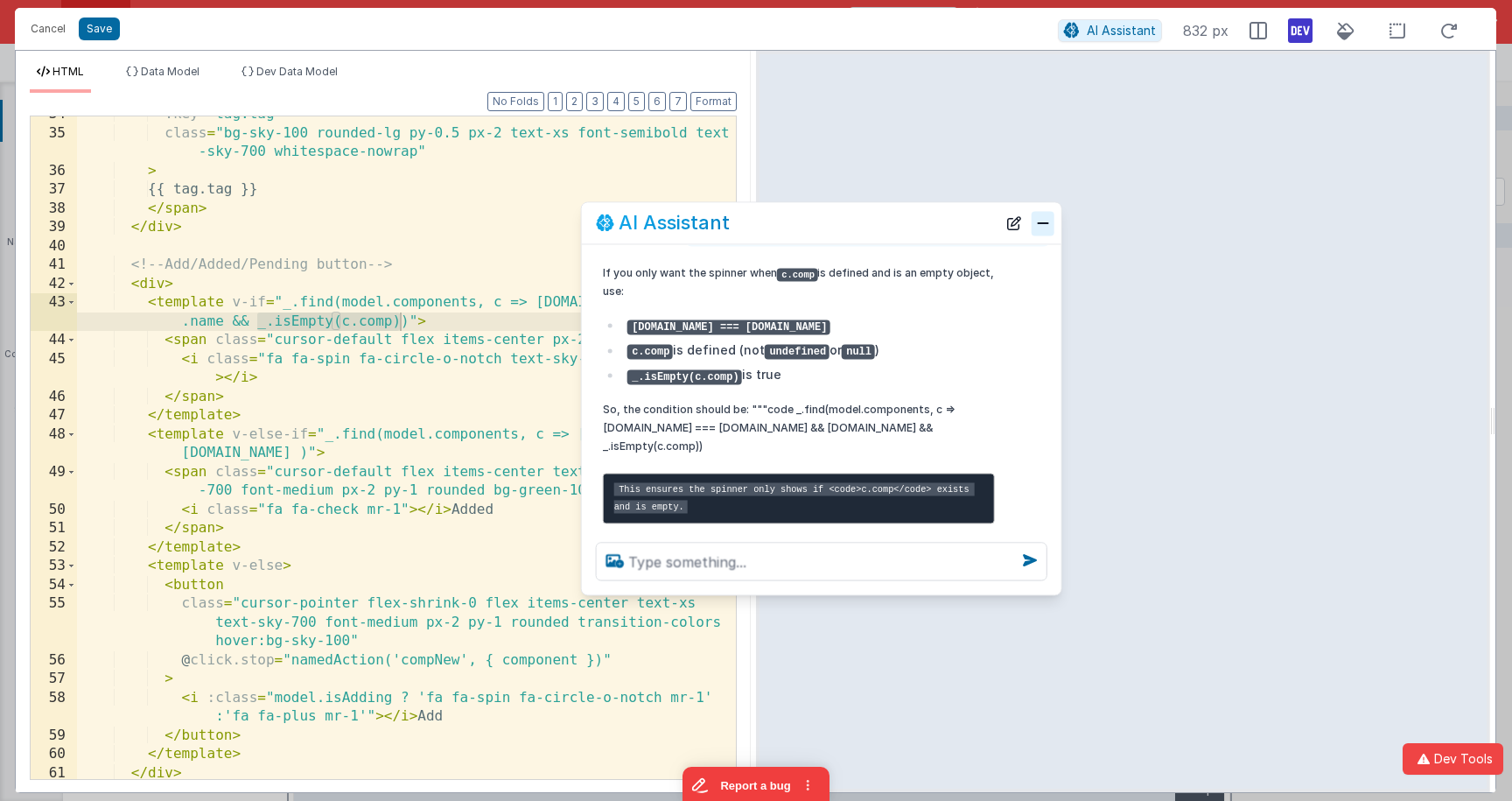
drag, startPoint x: 1043, startPoint y: 219, endPoint x: 1051, endPoint y: 224, distance: 9.4
click at [1043, 219] on button "Close" at bounding box center [1043, 223] width 23 height 25
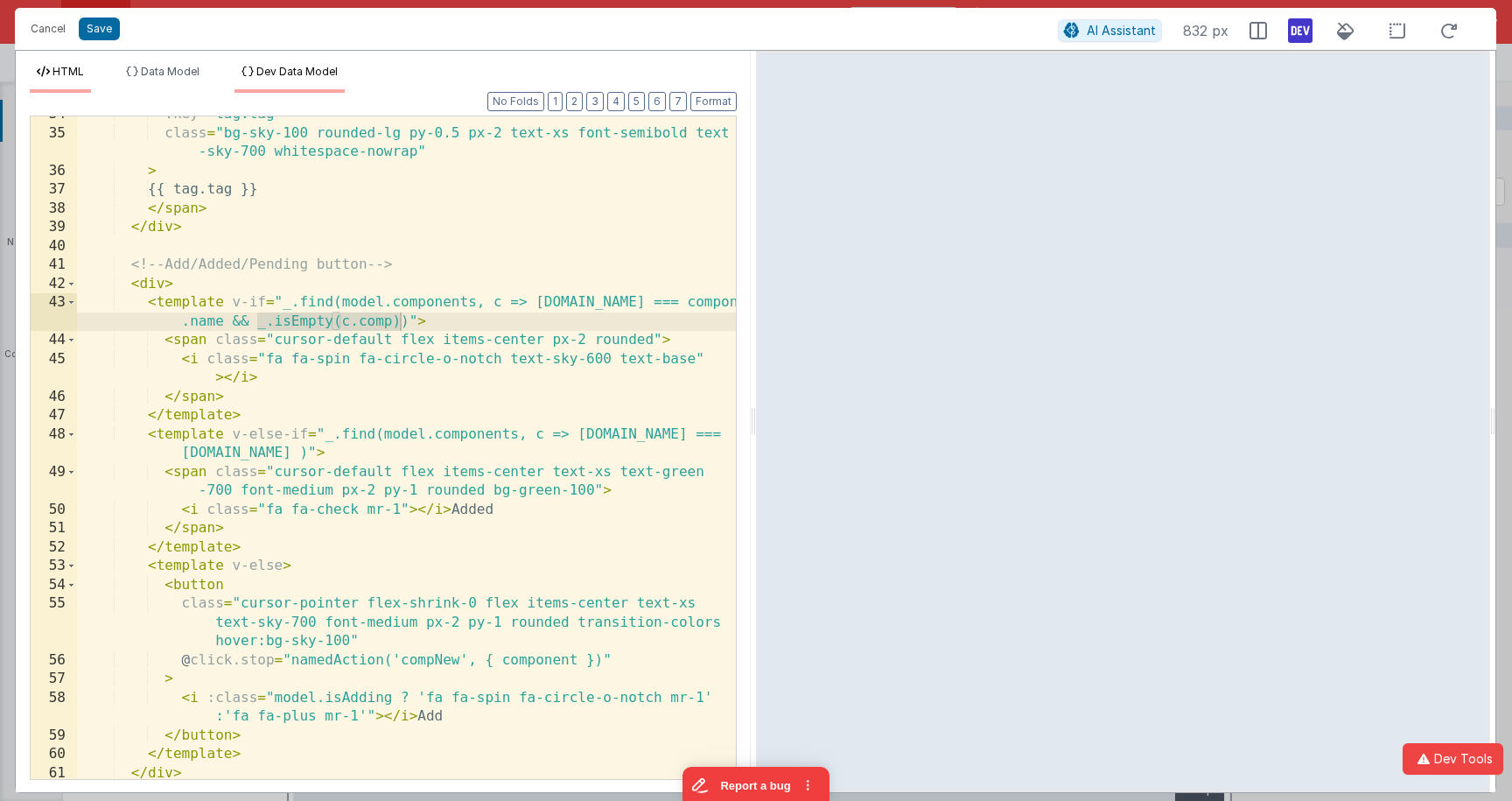
click at [278, 68] on span "Dev Data Model" at bounding box center [296, 71] width 81 height 13
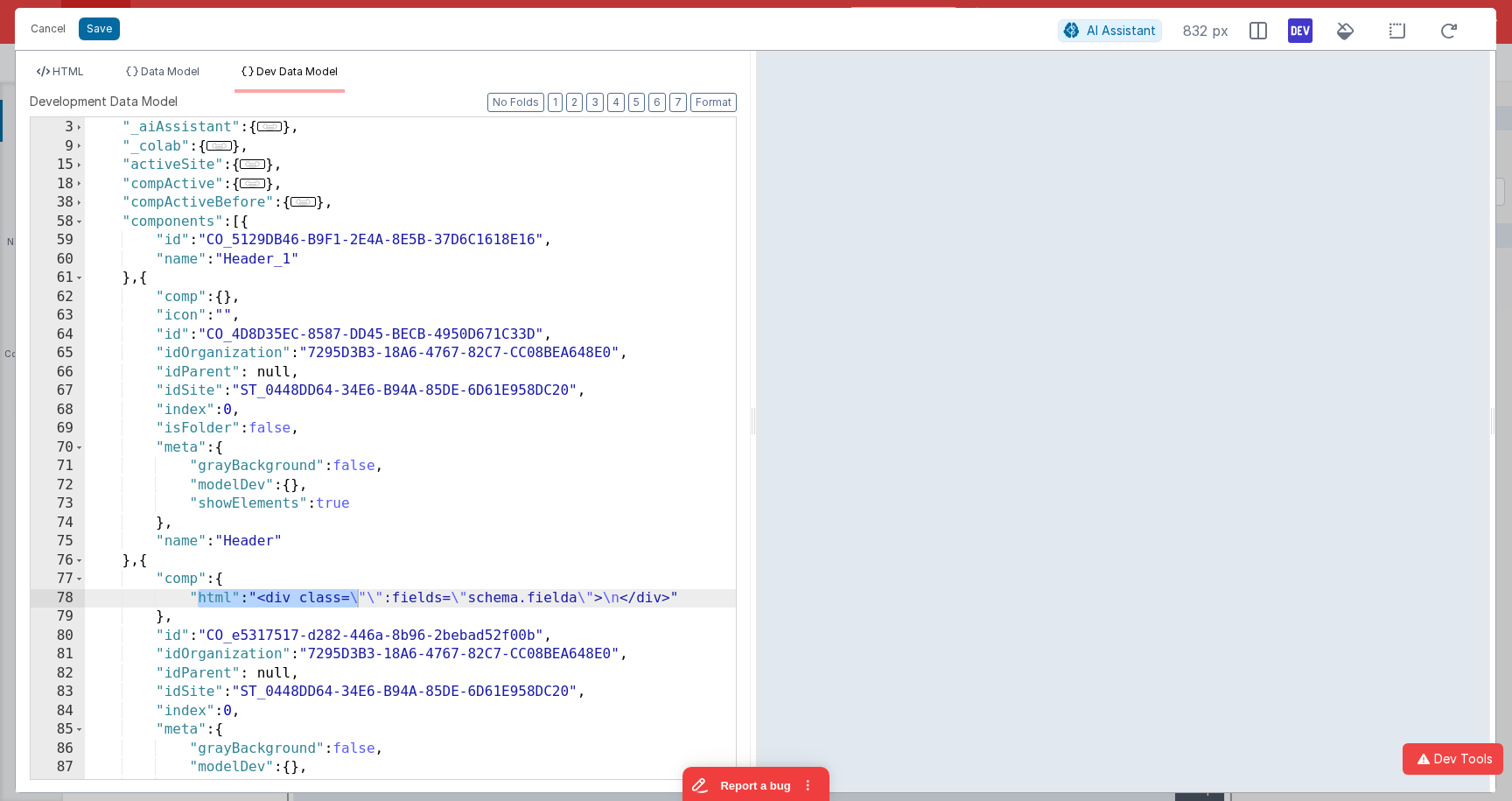
scroll to position [36, 0]
click at [264, 573] on div ""_activeTabIndex" : 0 , "_aiAssistant" : { ... } , "_colab" : { ... } , "active…" at bounding box center [409, 449] width 651 height 699
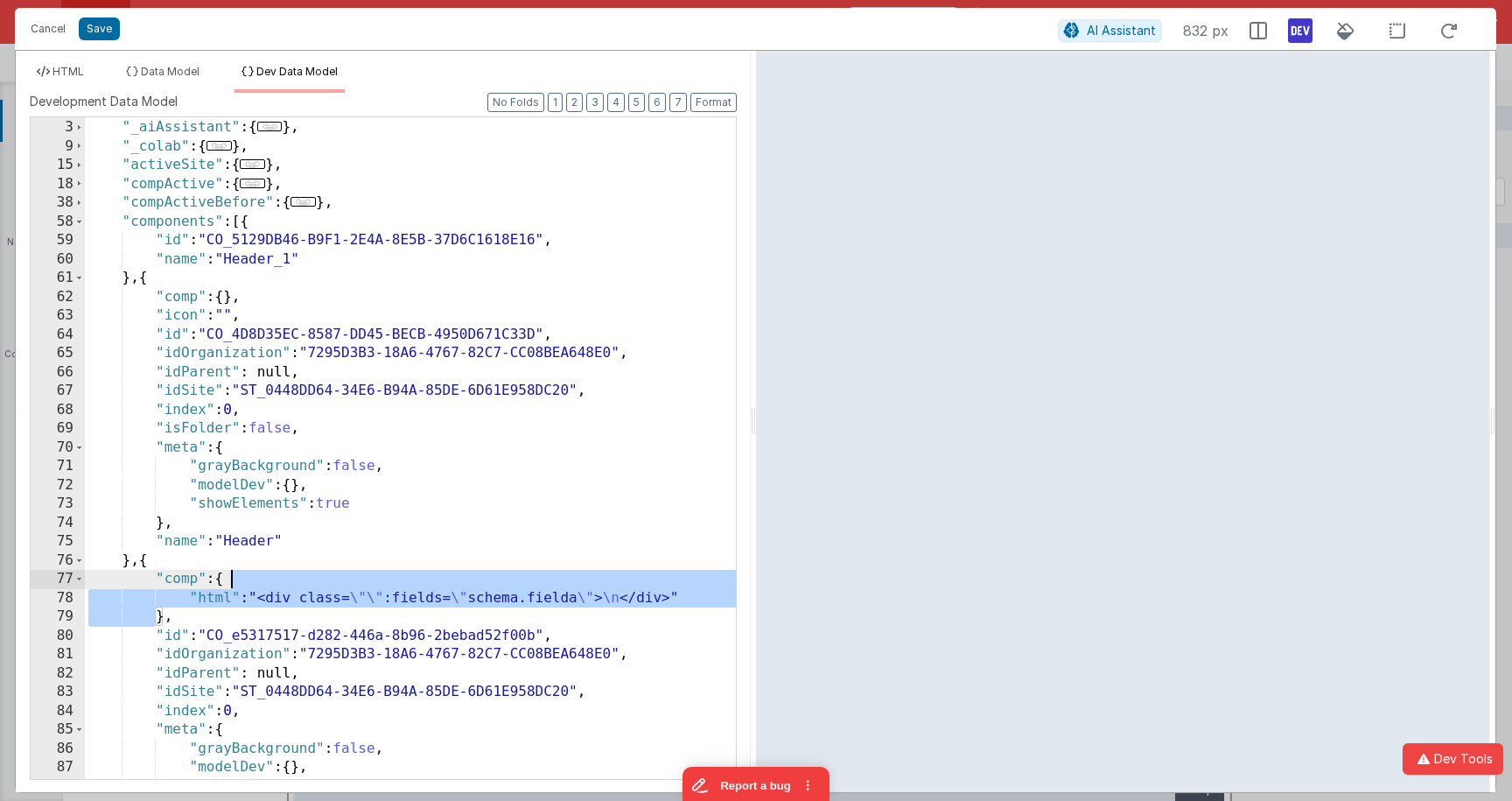
click at [264, 573] on div ""_activeTabIndex" : 0 , "_aiAssistant" : { ... } , "_colab" : { ... } , "active…" at bounding box center [409, 449] width 651 height 699
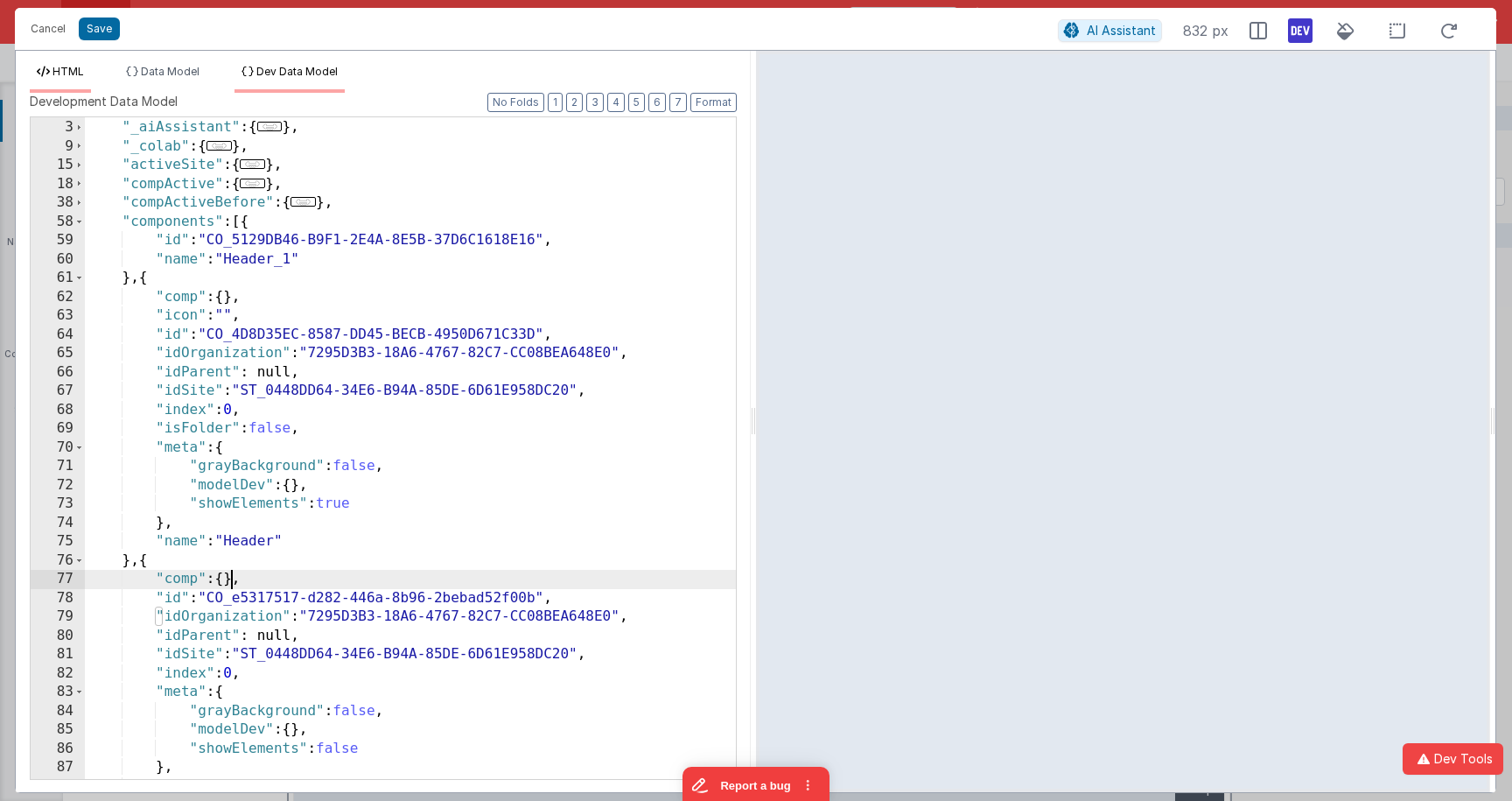
click at [84, 73] on span "HTML" at bounding box center [68, 71] width 31 height 13
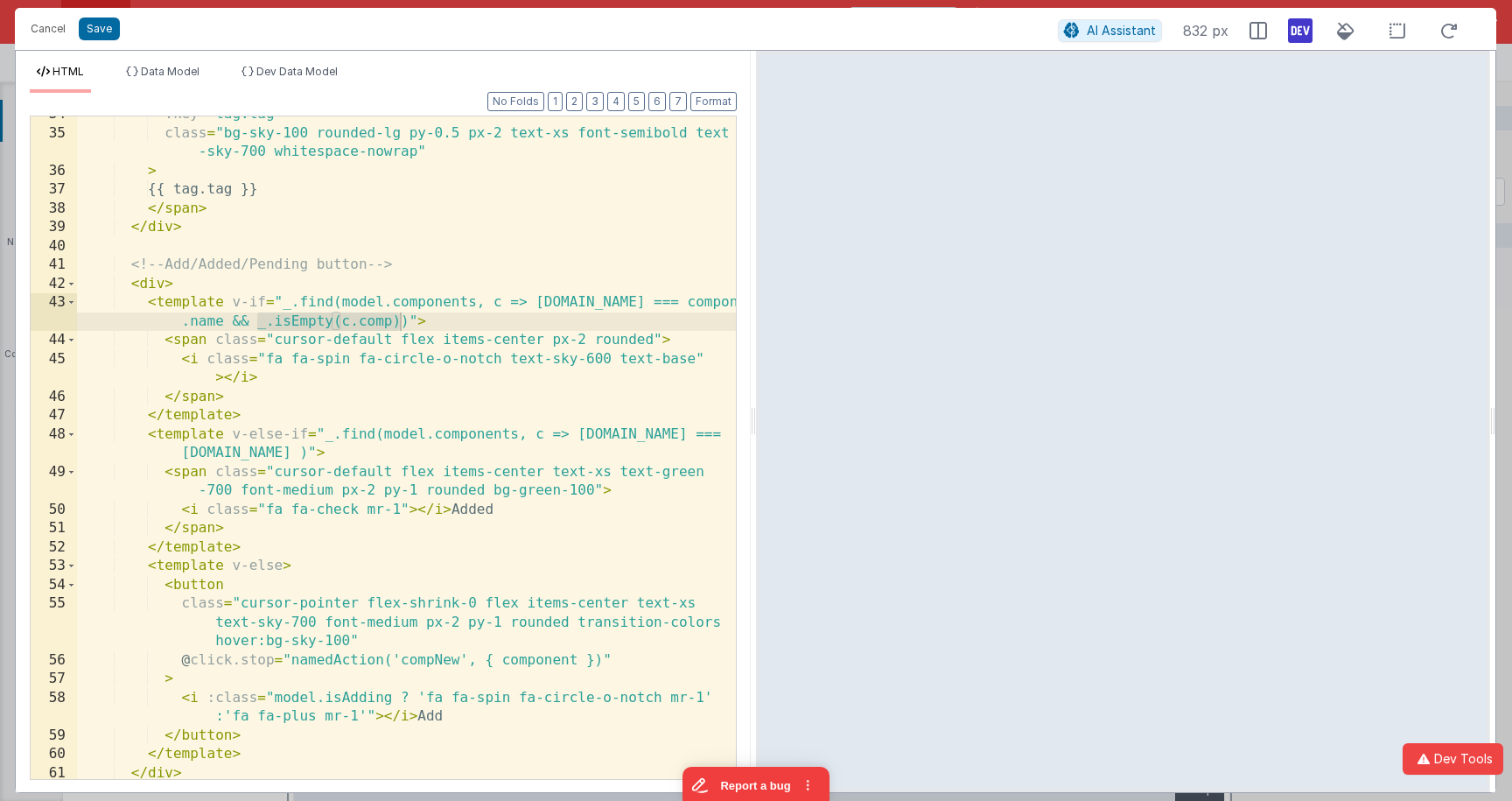
click at [376, 327] on div ":key = "tag.tag" class = "bg-sky-100 rounded-lg py-0.5 px-2 text-xs font-semibo…" at bounding box center [407, 455] width 659 height 700
drag, startPoint x: 247, startPoint y: 322, endPoint x: 229, endPoint y: 323, distance: 18.0
click at [229, 323] on div ":key = "tag.tag" class = "bg-sky-100 rounded-lg py-0.5 px-2 text-xs font-semibo…" at bounding box center [407, 455] width 659 height 700
click at [256, 321] on div ":key = "tag.tag" class = "bg-sky-100 rounded-lg py-0.5 px-2 text-xs font-semibo…" at bounding box center [407, 455] width 659 height 700
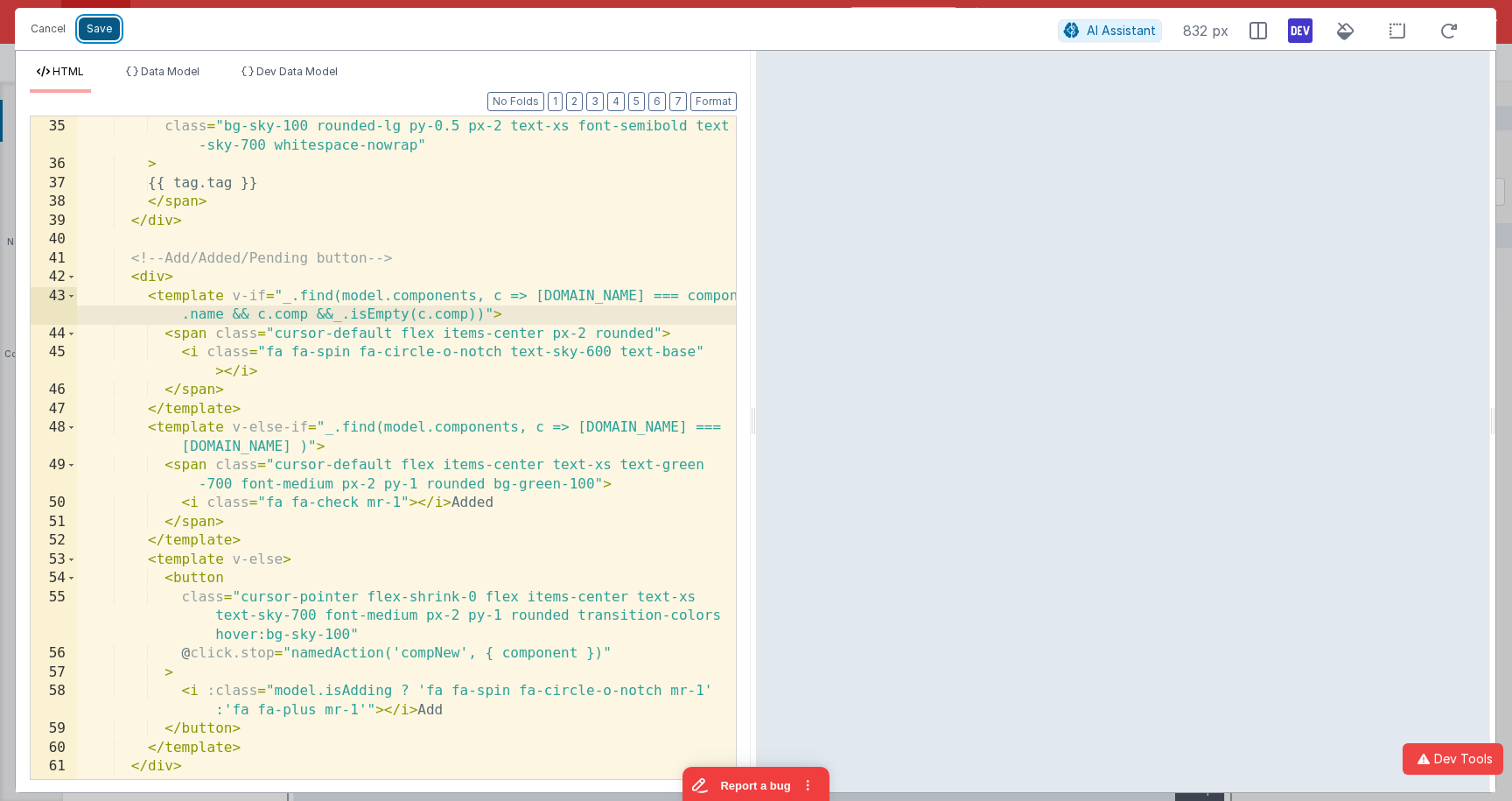
click at [111, 31] on button "Save" at bounding box center [99, 29] width 41 height 23
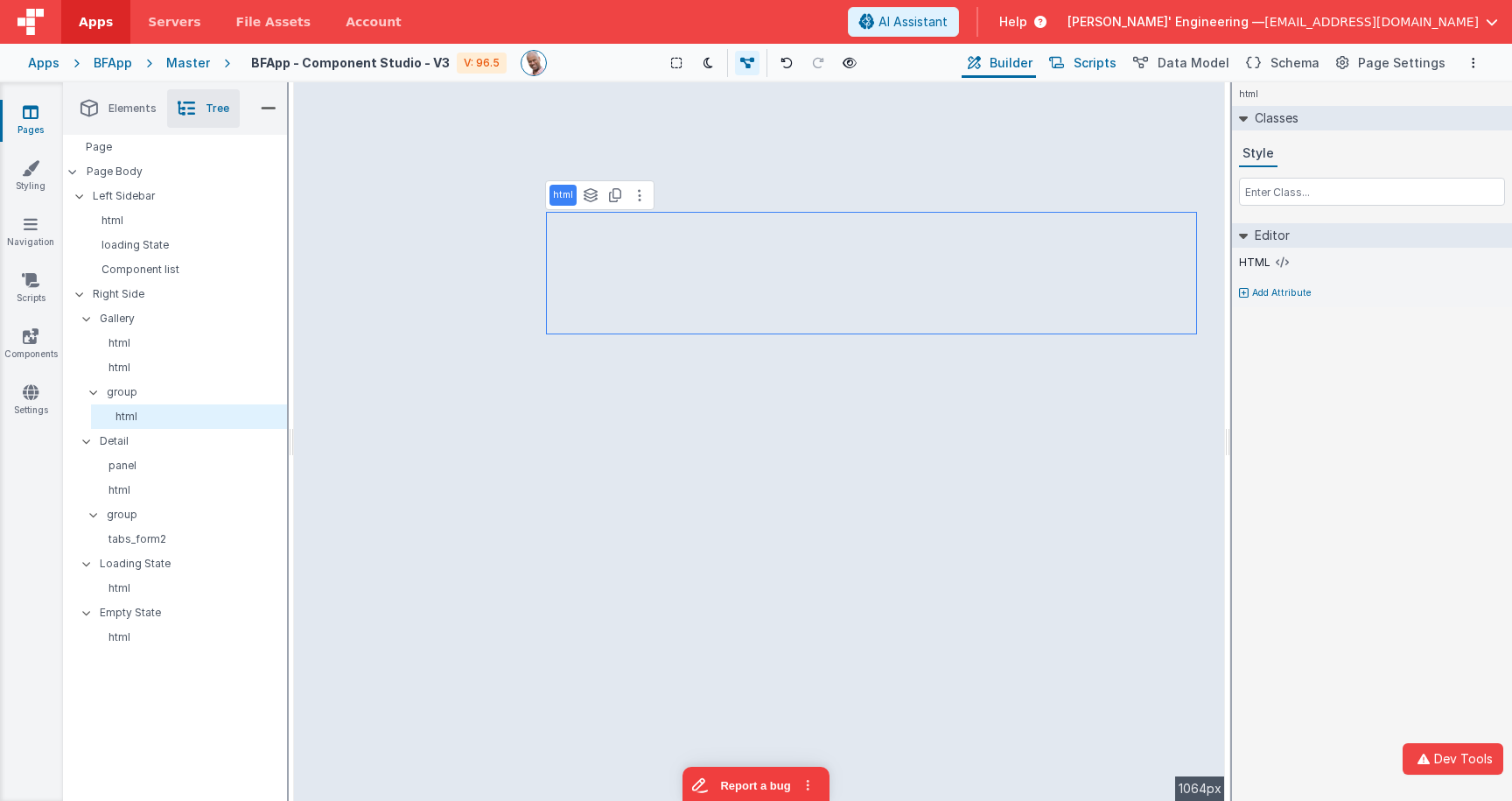
click at [1112, 65] on span "Scripts" at bounding box center [1095, 63] width 43 height 18
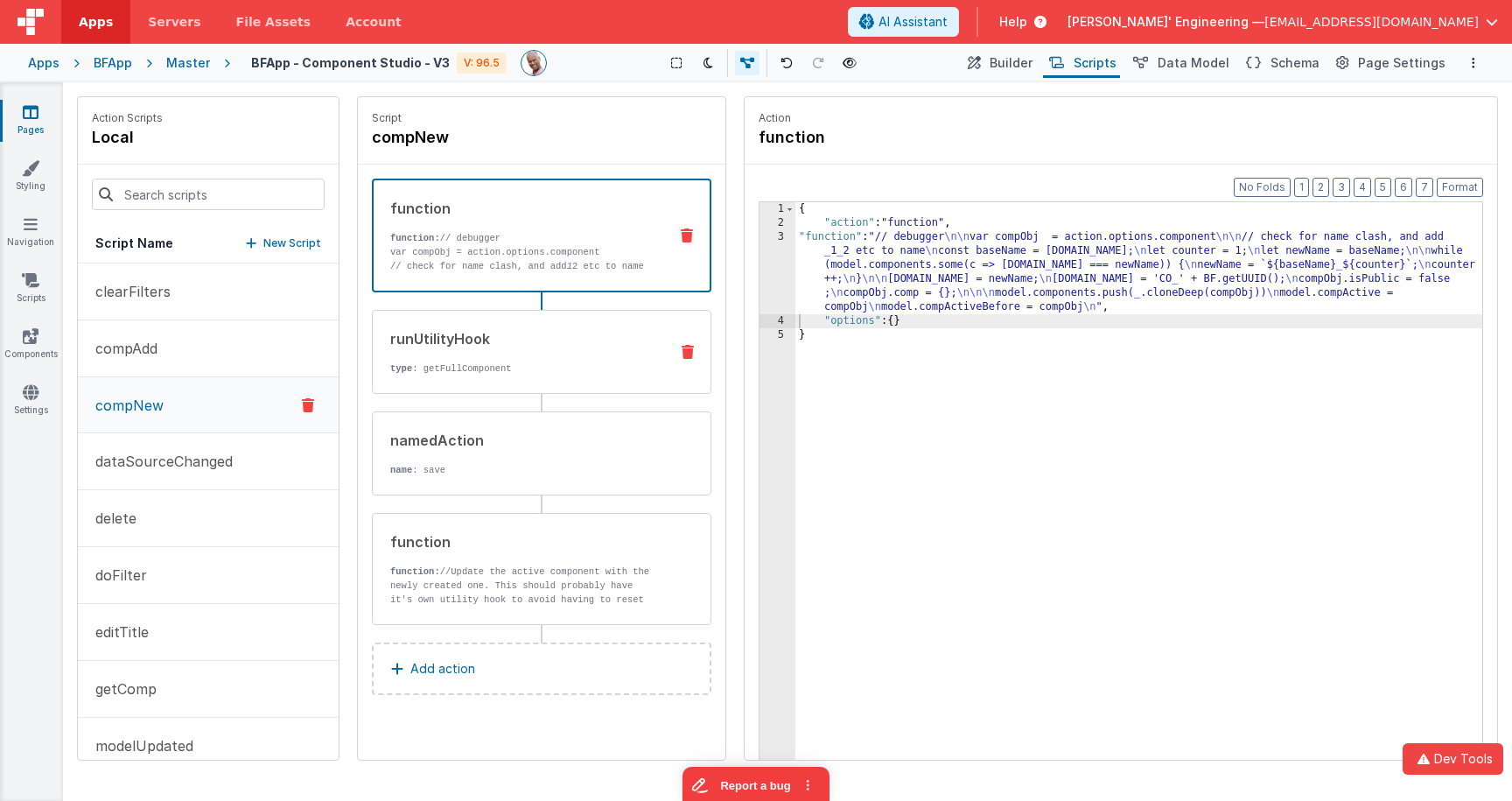
click at [563, 362] on p "type : getFullComponent" at bounding box center [522, 368] width 264 height 14
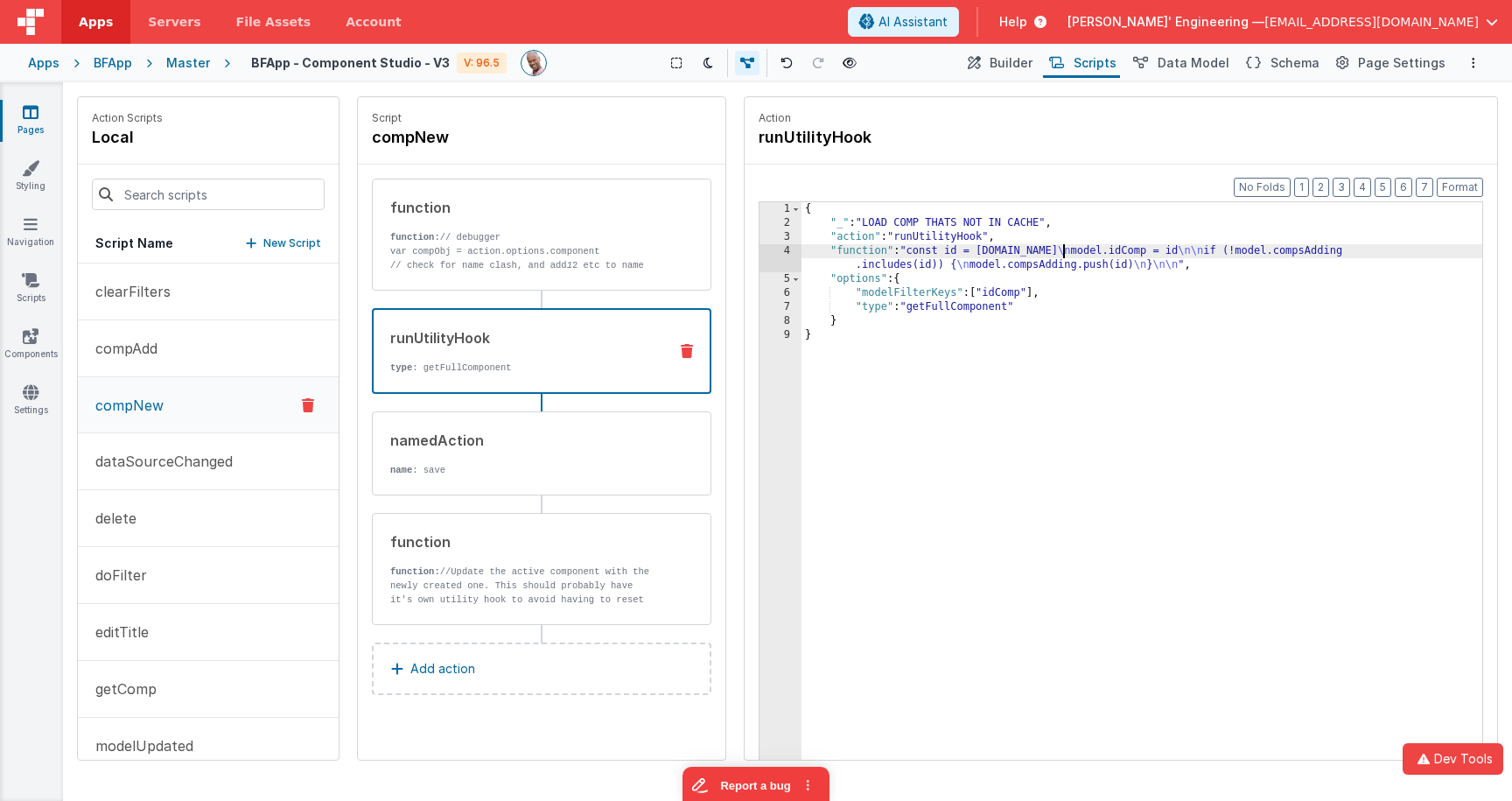
click at [1063, 253] on div "{ "_" : "LOAD COMP THATS NOT IN CACHE" , "action" : "runUtilityHook" , "functio…" at bounding box center [1141, 522] width 681 height 640
click at [770, 250] on div "4" at bounding box center [780, 257] width 42 height 28
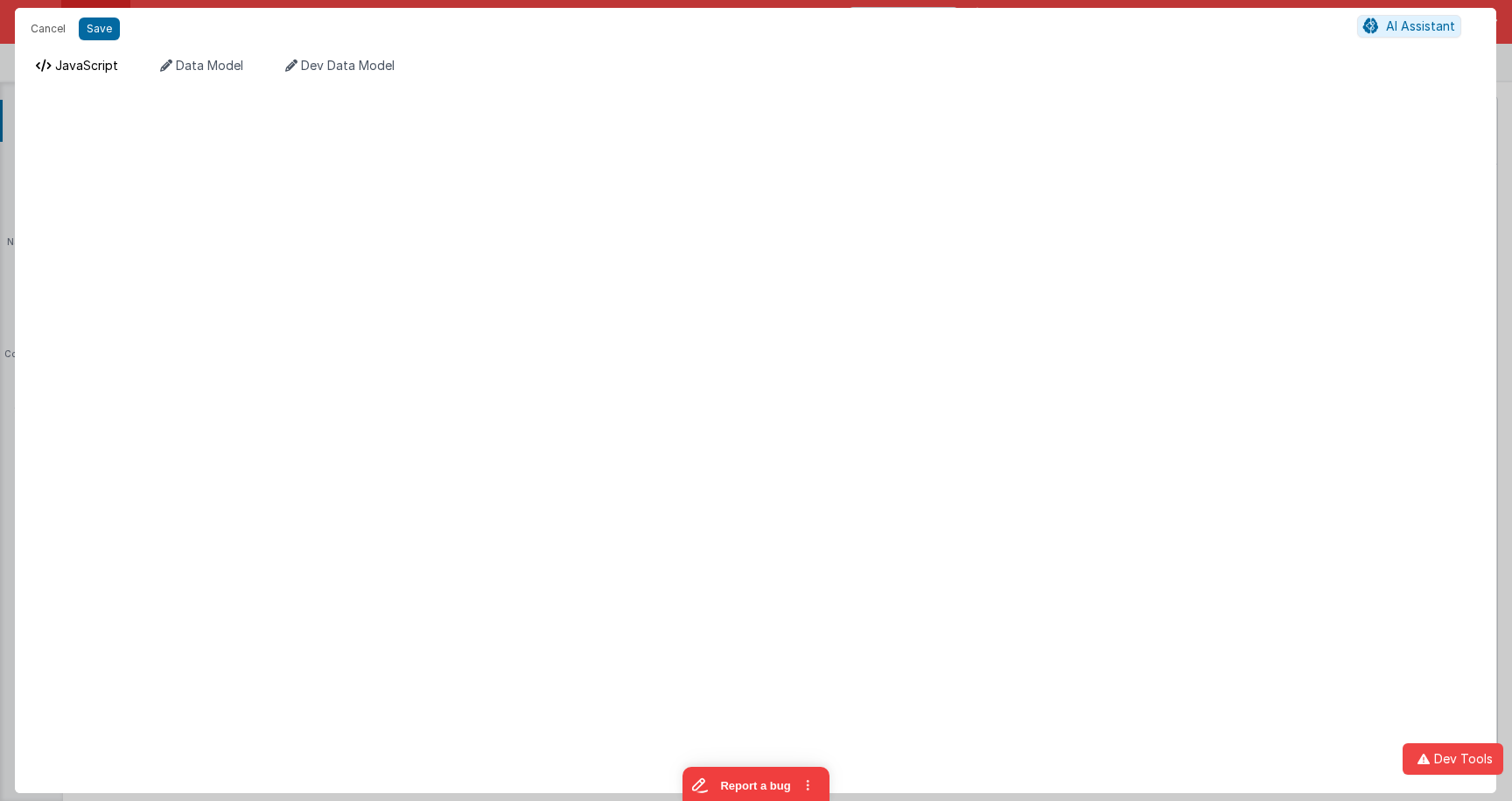
click at [101, 65] on span "JavaScript" at bounding box center [86, 65] width 63 height 15
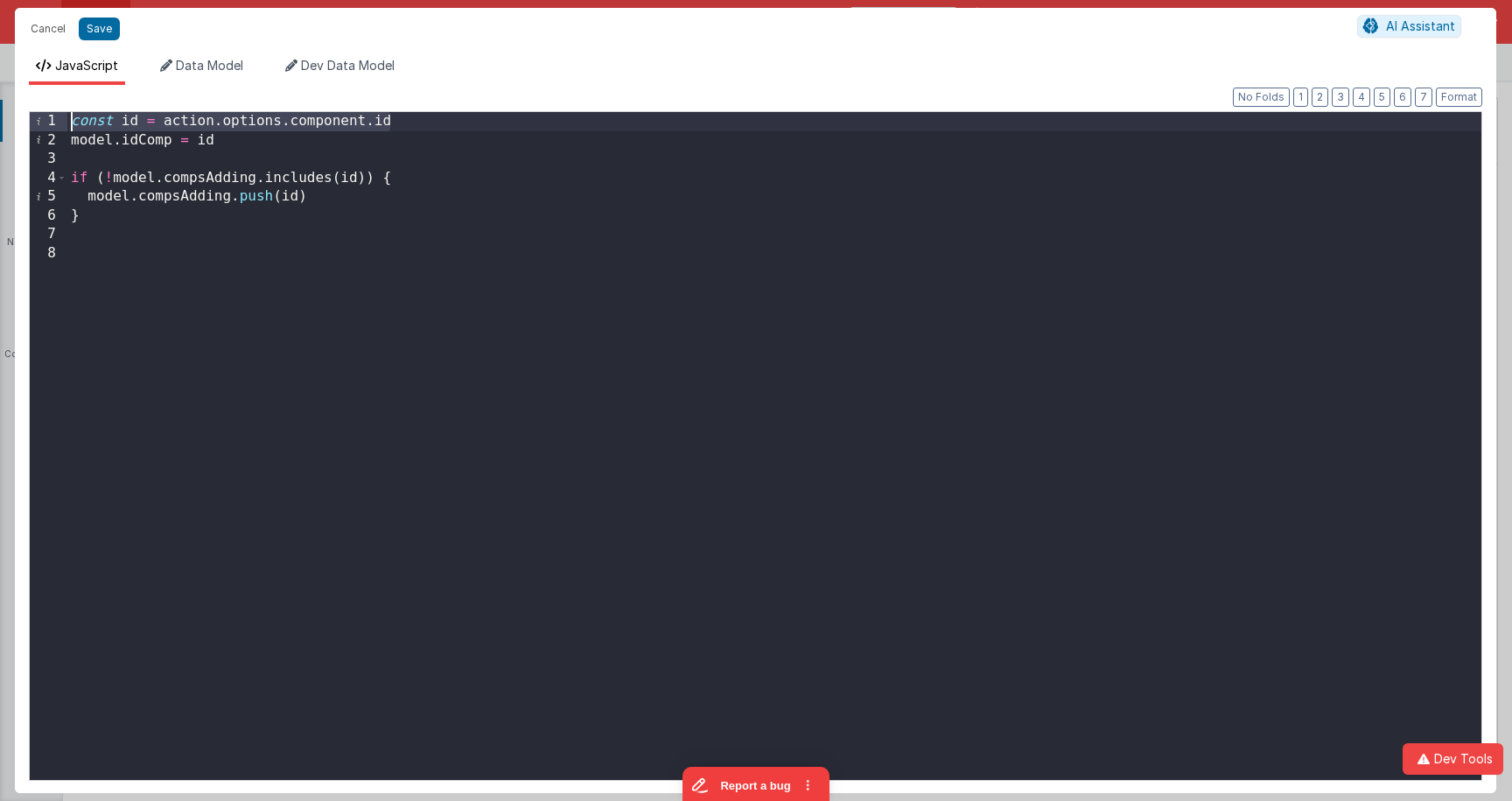
drag, startPoint x: 422, startPoint y: 124, endPoint x: 40, endPoint y: 110, distance: 382.3
click at [41, 110] on div "Format 7 6 5 4 3 2 1 No Folds 1 2 3 4 5 6 7 8 const id = action . options . com…" at bounding box center [755, 444] width 1453 height 669
click at [53, 25] on button "Cancel" at bounding box center [48, 29] width 53 height 25
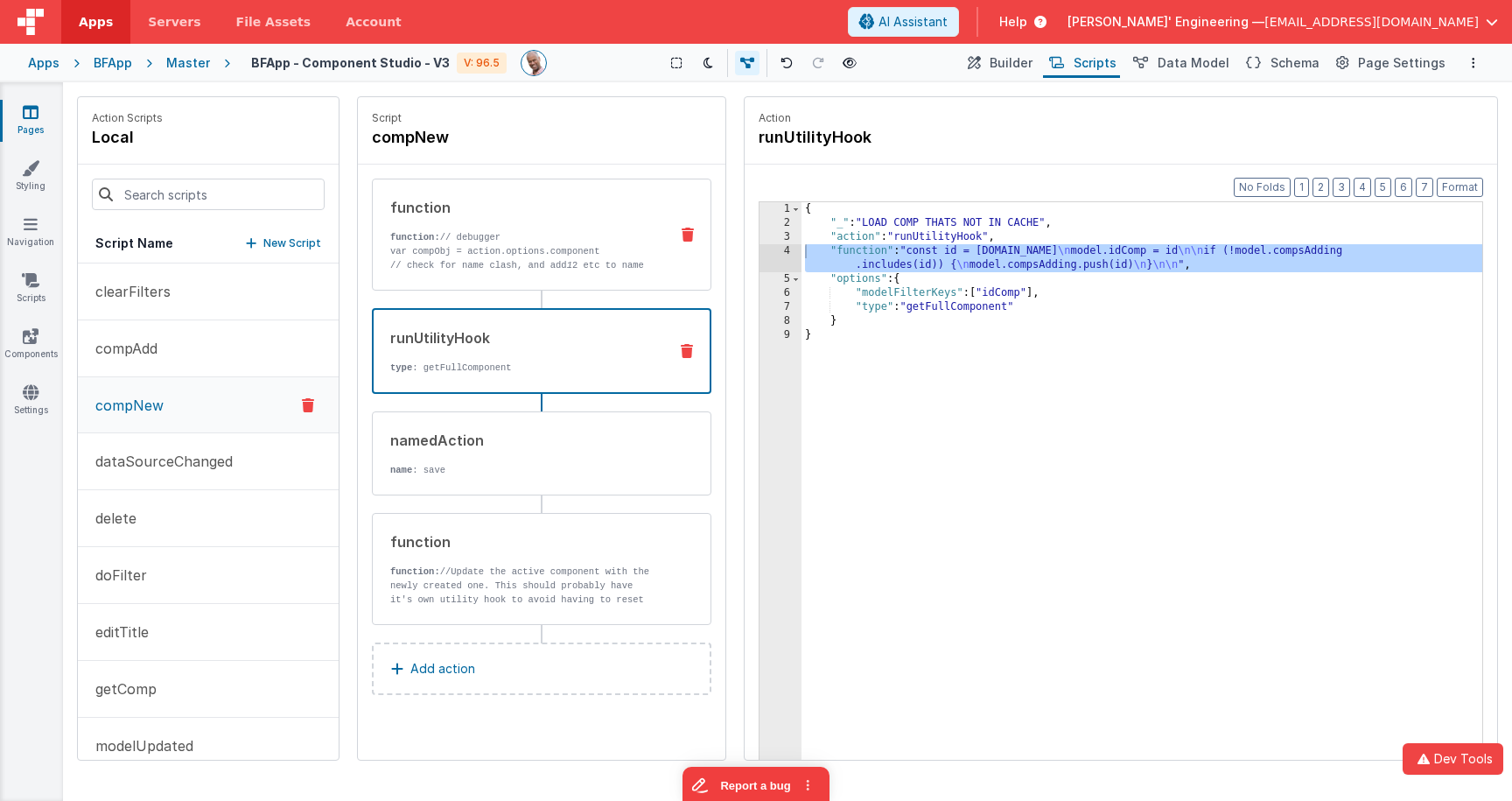
click at [504, 249] on p "var compObj = action.options.component" at bounding box center [522, 251] width 264 height 14
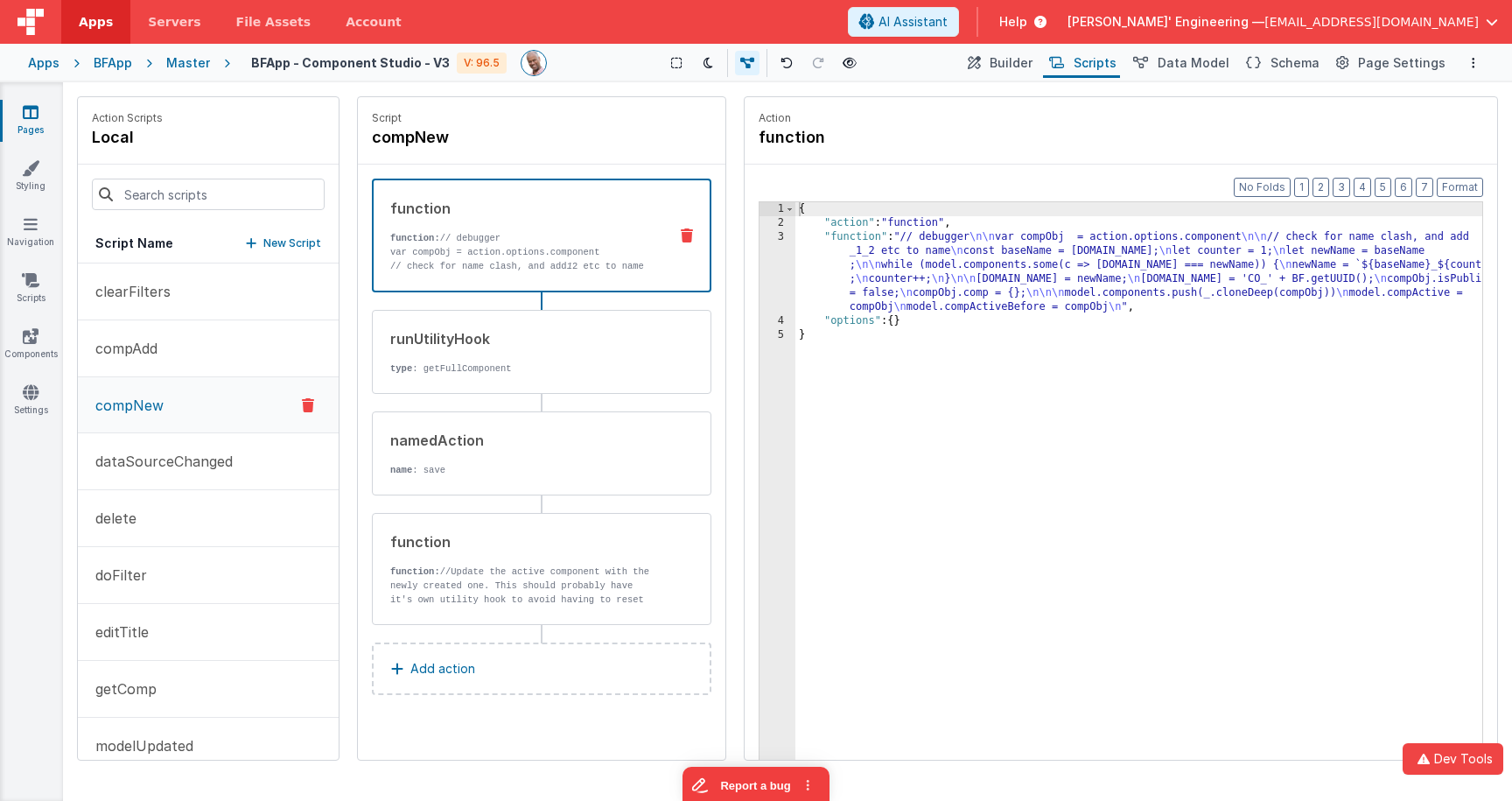
drag, startPoint x: 990, startPoint y: 270, endPoint x: 820, endPoint y: 264, distance: 170.1
click at [990, 270] on div "{ "action" : "function" , "function" : "// debugger \n\n var compObj = action.o…" at bounding box center [1139, 522] width 687 height 640
click at [788, 259] on div "3" at bounding box center [777, 272] width 36 height 84
click at [774, 259] on div "3" at bounding box center [777, 272] width 36 height 84
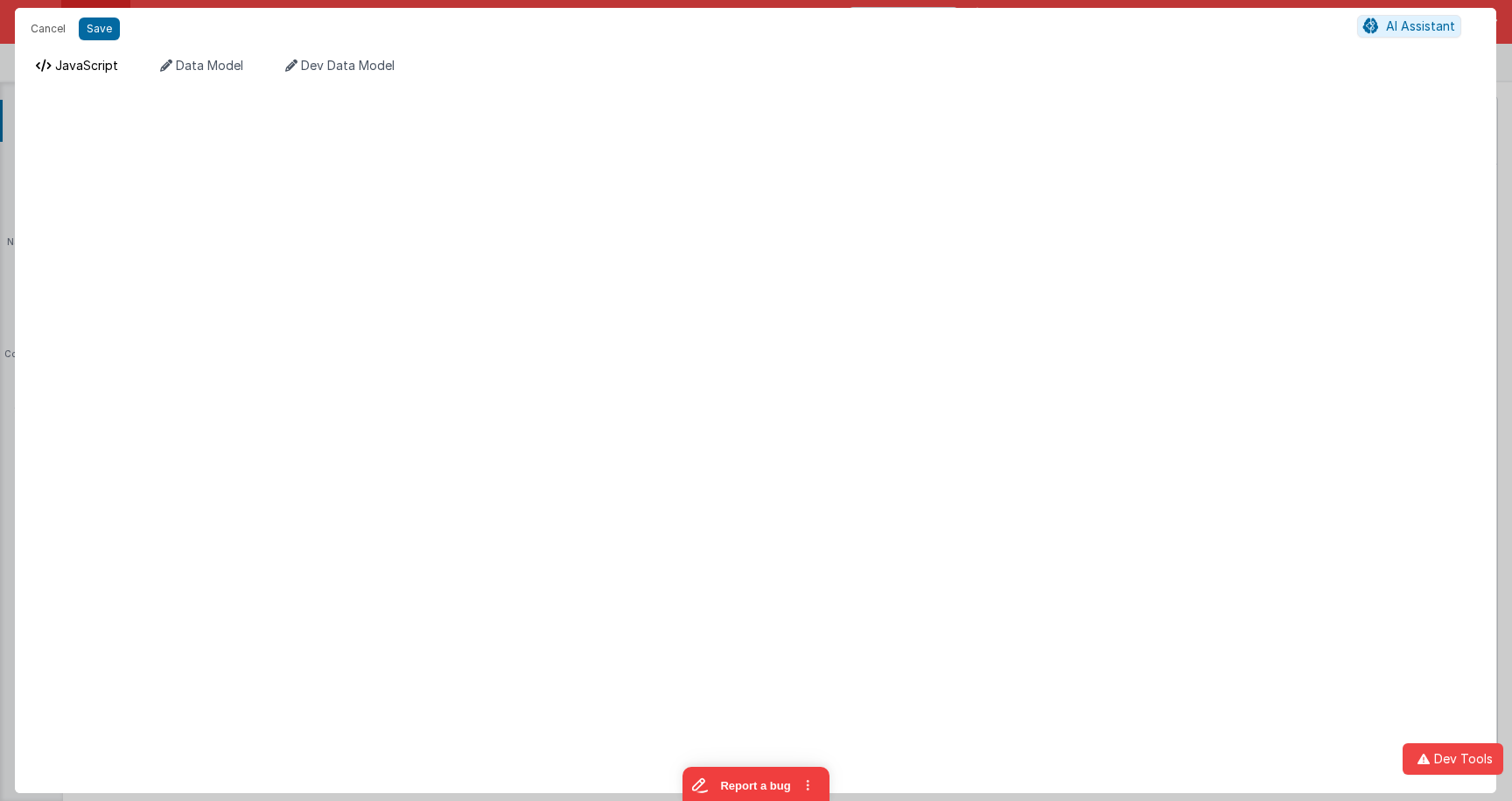
click at [87, 61] on span "JavaScript" at bounding box center [86, 65] width 63 height 15
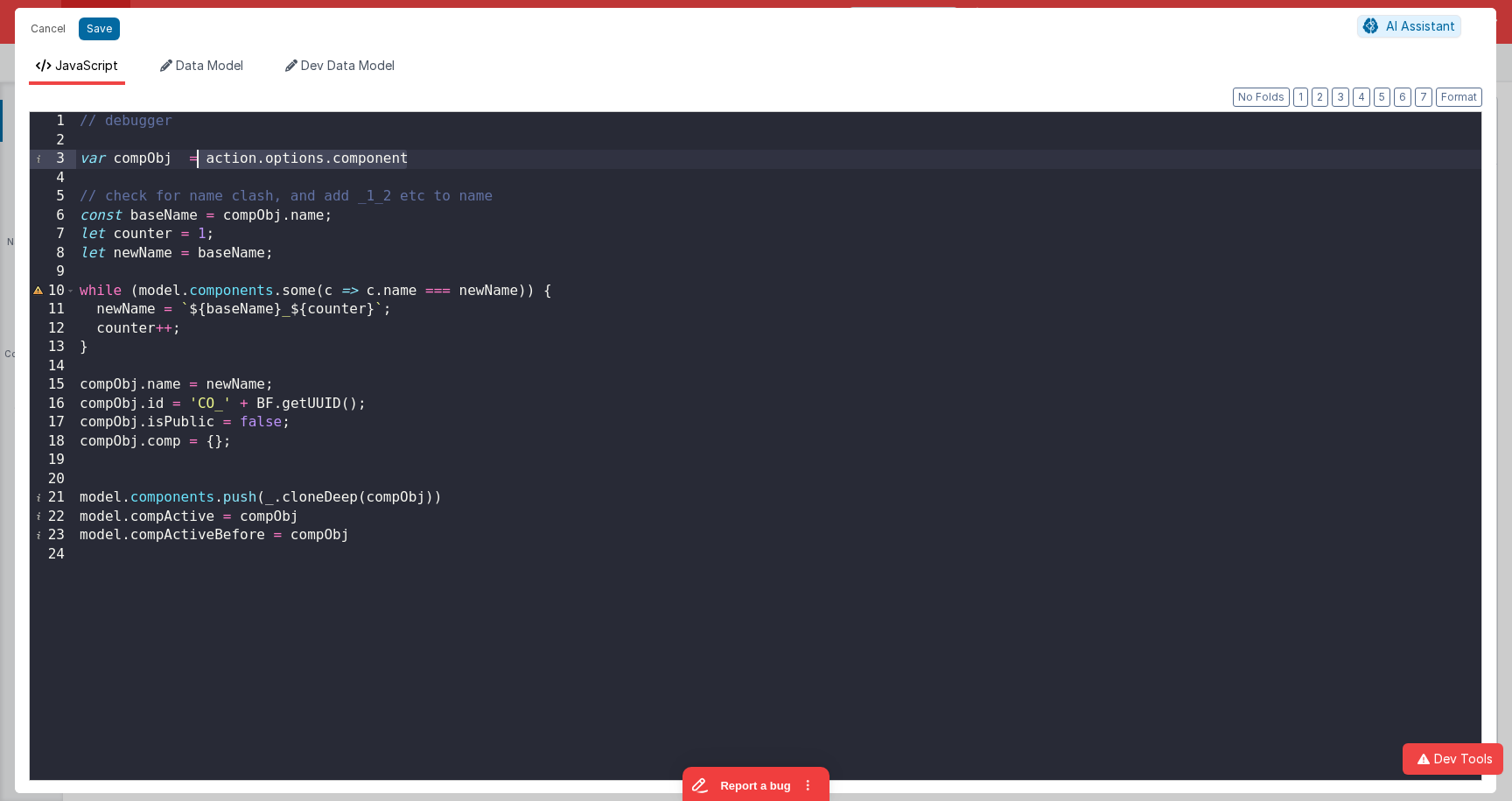
drag, startPoint x: 424, startPoint y: 160, endPoint x: 190, endPoint y: 158, distance: 234.0
click at [190, 158] on div "// debugger var compObj = action . options . component // check for name clash,…" at bounding box center [779, 465] width 1405 height 705
click at [155, 161] on div "// debugger var compObj = action . options . component // check for name clash,…" at bounding box center [779, 465] width 1405 height 705
click at [205, 162] on div "// debugger var compObj = action . options . component // check for name clash,…" at bounding box center [779, 465] width 1405 height 705
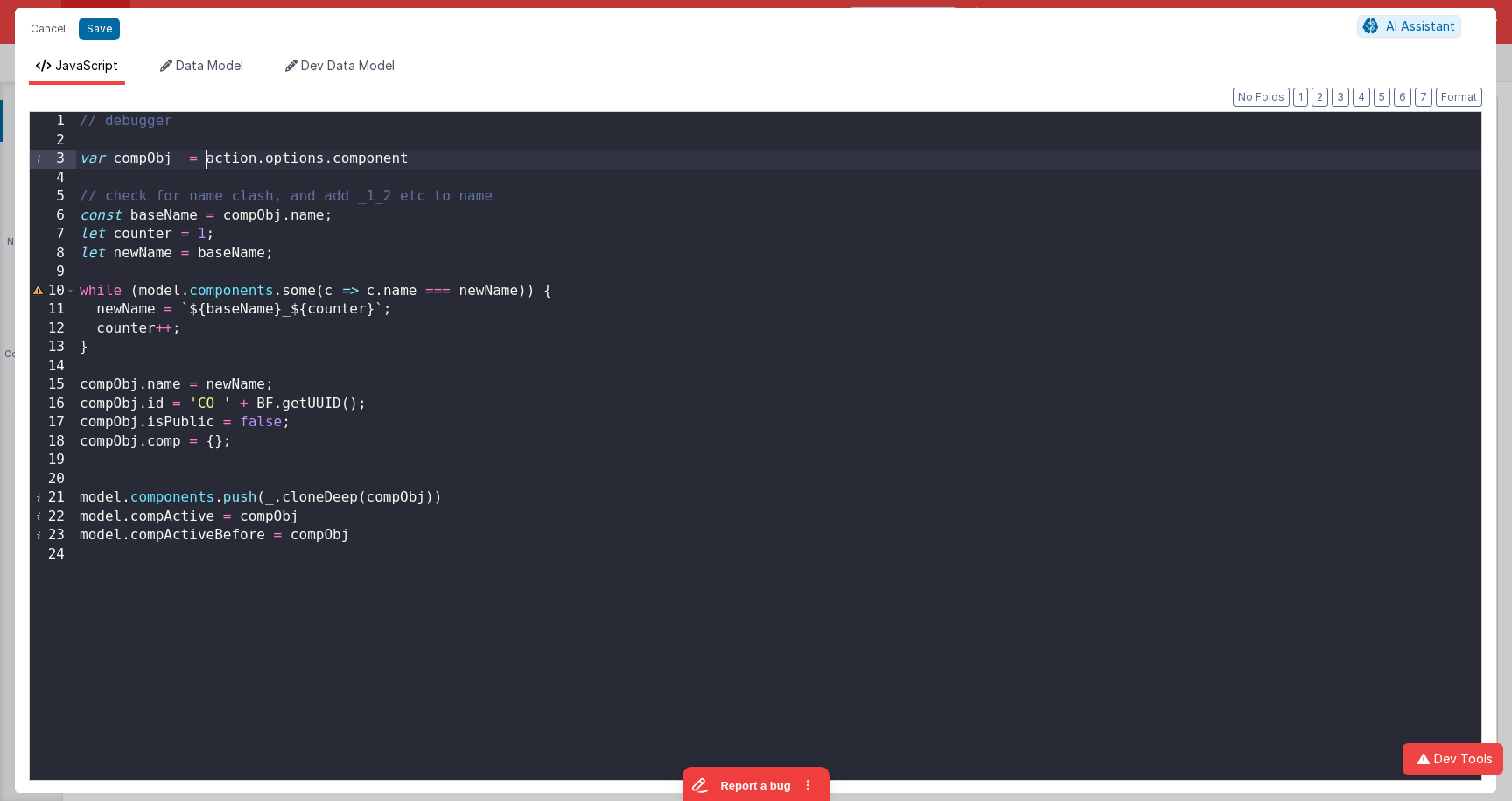
click at [143, 159] on div "// debugger var compObj = action . options . component // check for name clash,…" at bounding box center [779, 465] width 1405 height 705
click at [411, 407] on div "// debugger var compObj = action . options . component // check for name clash,…" at bounding box center [779, 465] width 1405 height 705
drag, startPoint x: 413, startPoint y: 157, endPoint x: 265, endPoint y: 166, distance: 148.3
click at [271, 166] on div "// debugger var compObj = action . options . component // check for name clash,…" at bounding box center [779, 465] width 1405 height 705
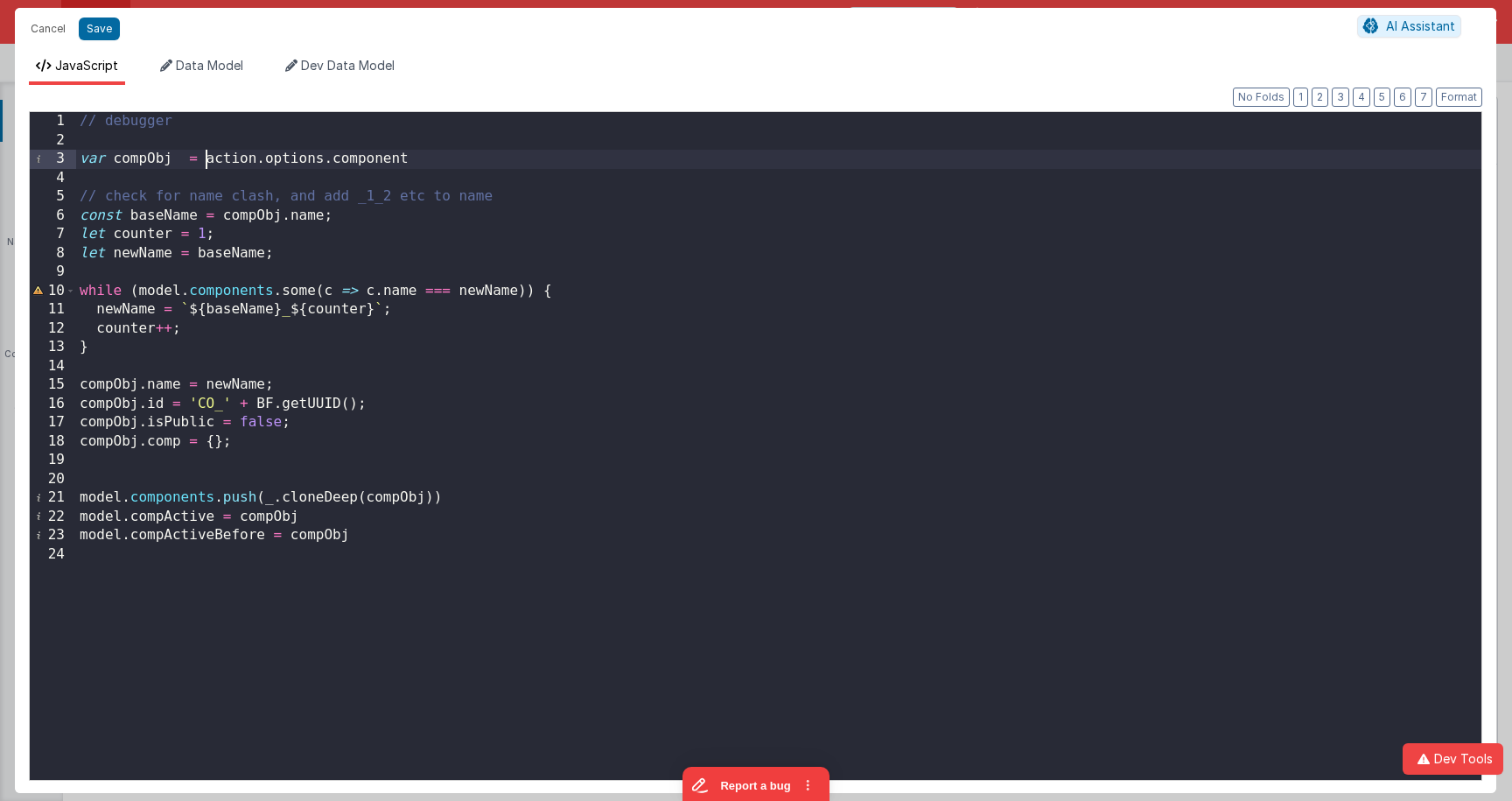
click at [205, 163] on div "// debugger var compObj = action . options . component // check for name clash,…" at bounding box center [779, 465] width 1405 height 705
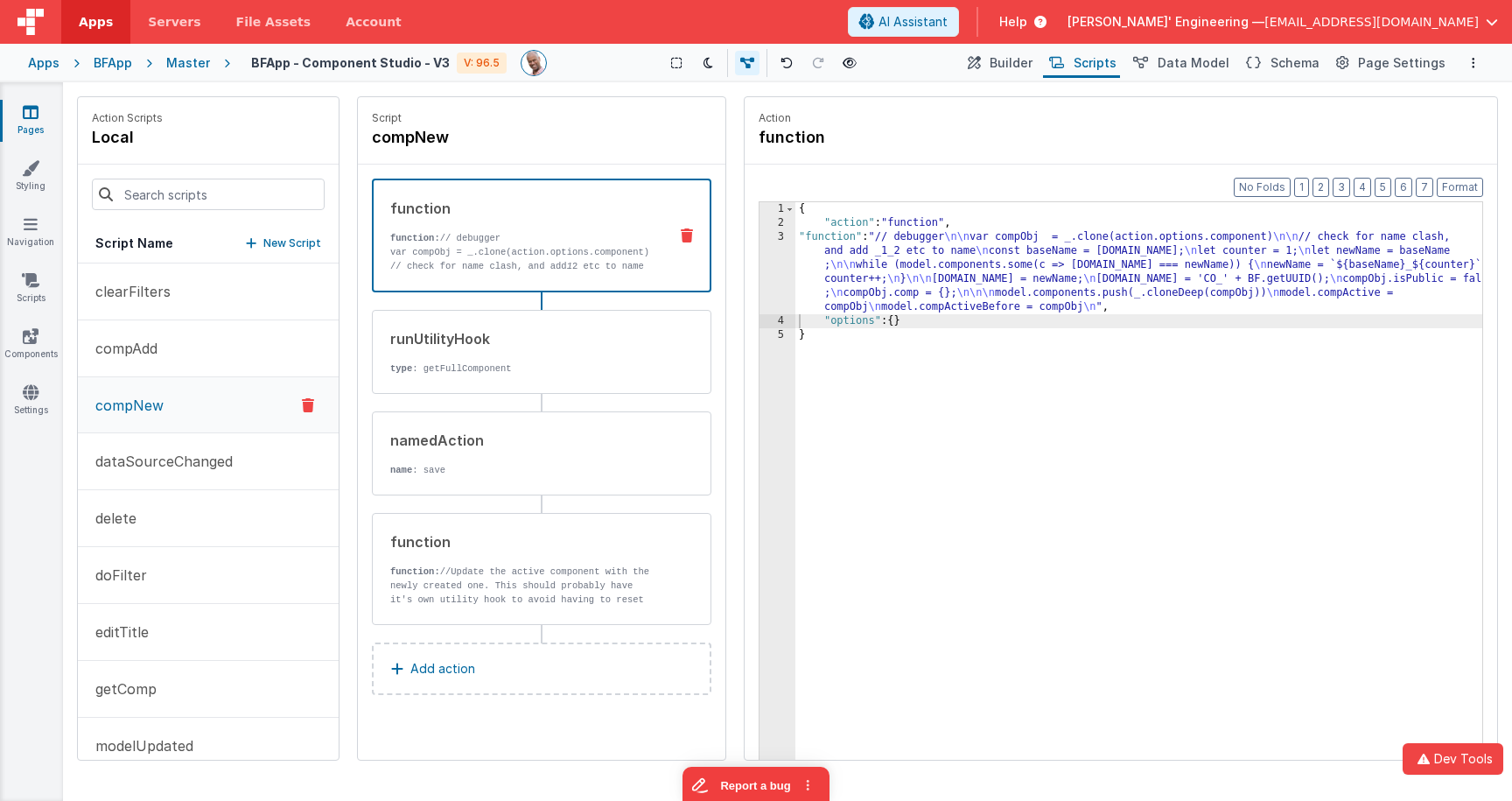
click at [1393, 24] on span "[EMAIL_ADDRESS][DOMAIN_NAME]" at bounding box center [1371, 22] width 214 height 18
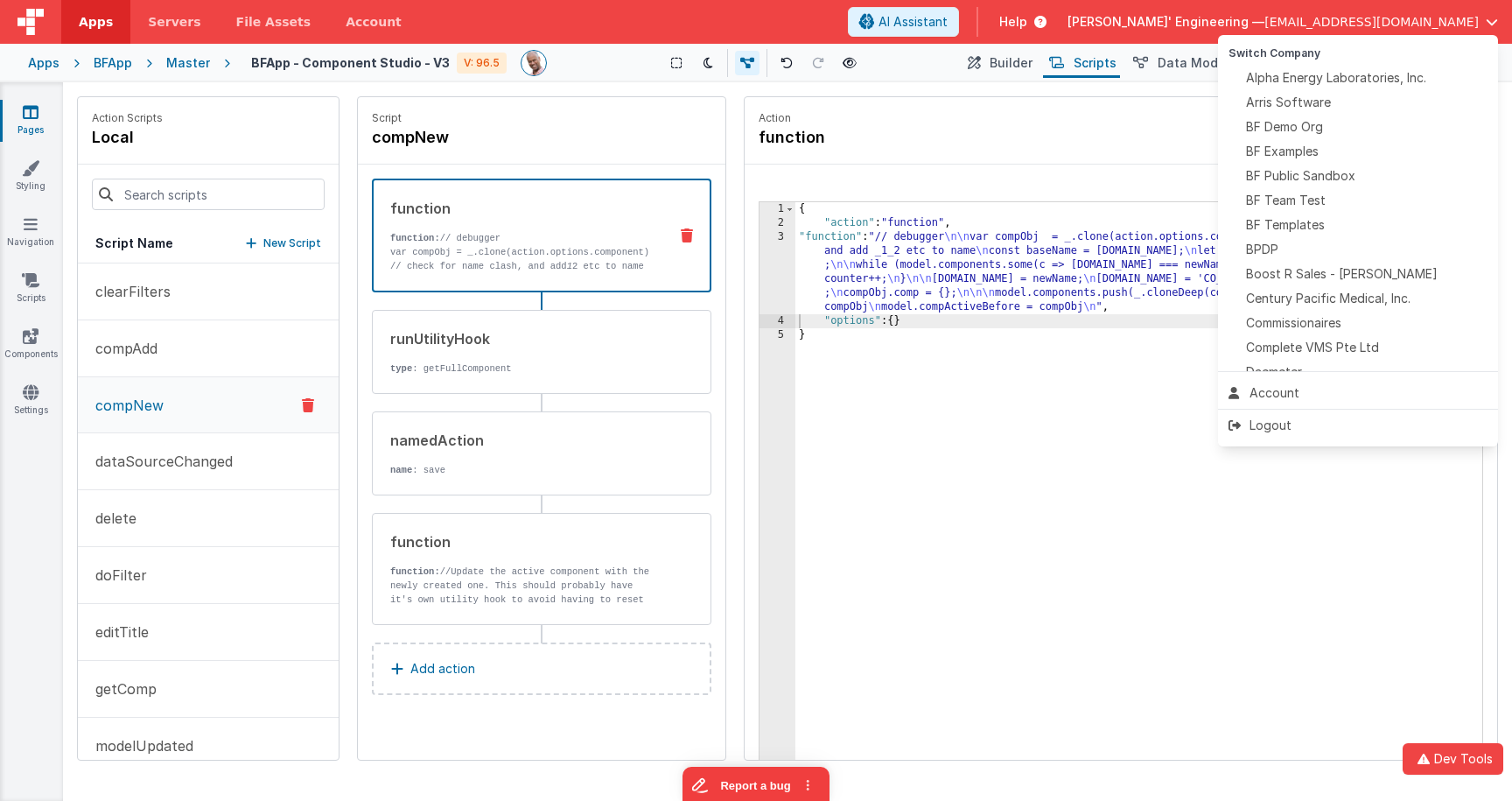
click at [869, 270] on button at bounding box center [756, 400] width 1512 height 801
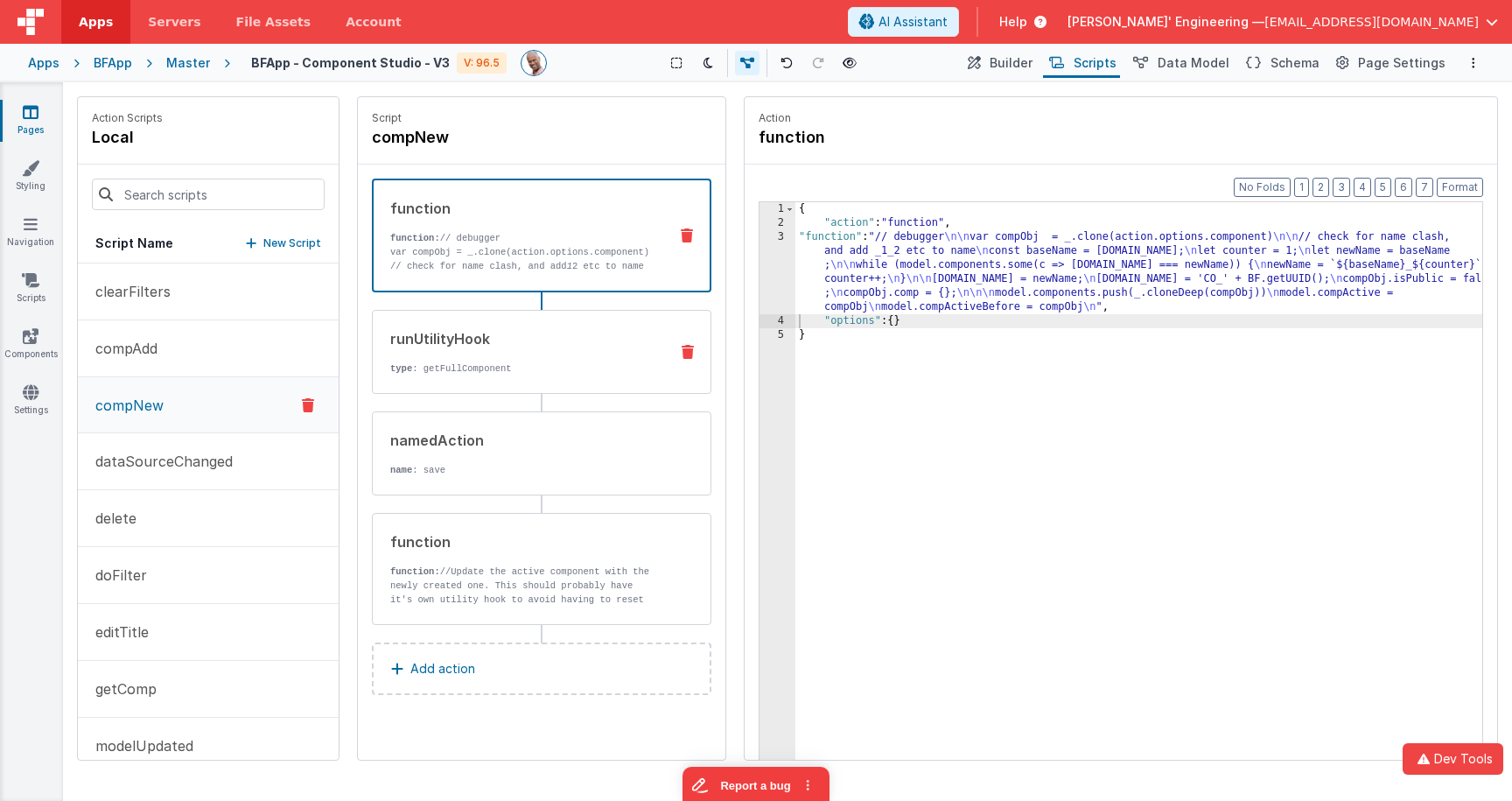
click at [609, 347] on div "runUtilityHook" at bounding box center [522, 339] width 264 height 21
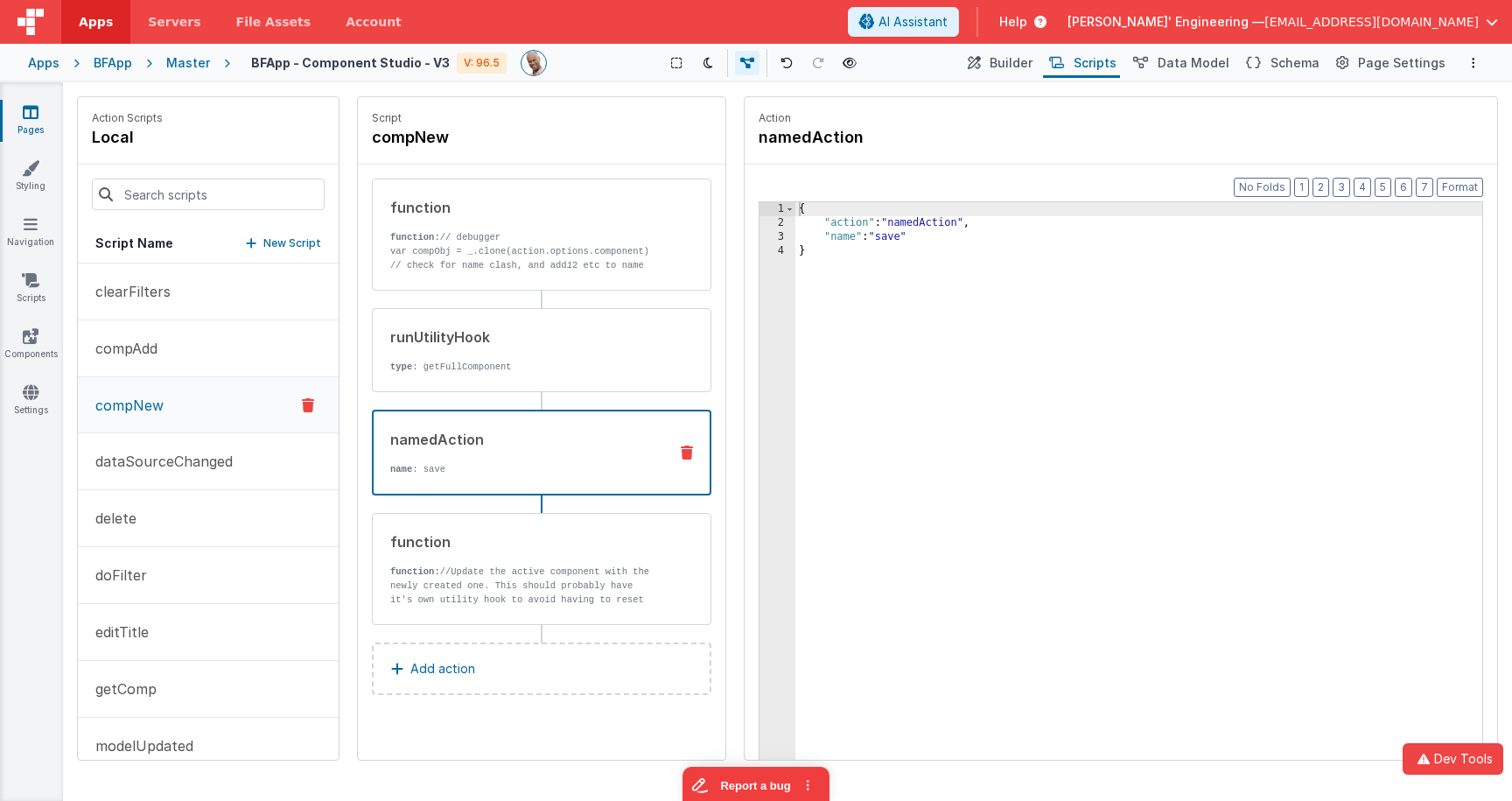
click at [556, 461] on div "namedAction name : save" at bounding box center [513, 452] width 280 height 47
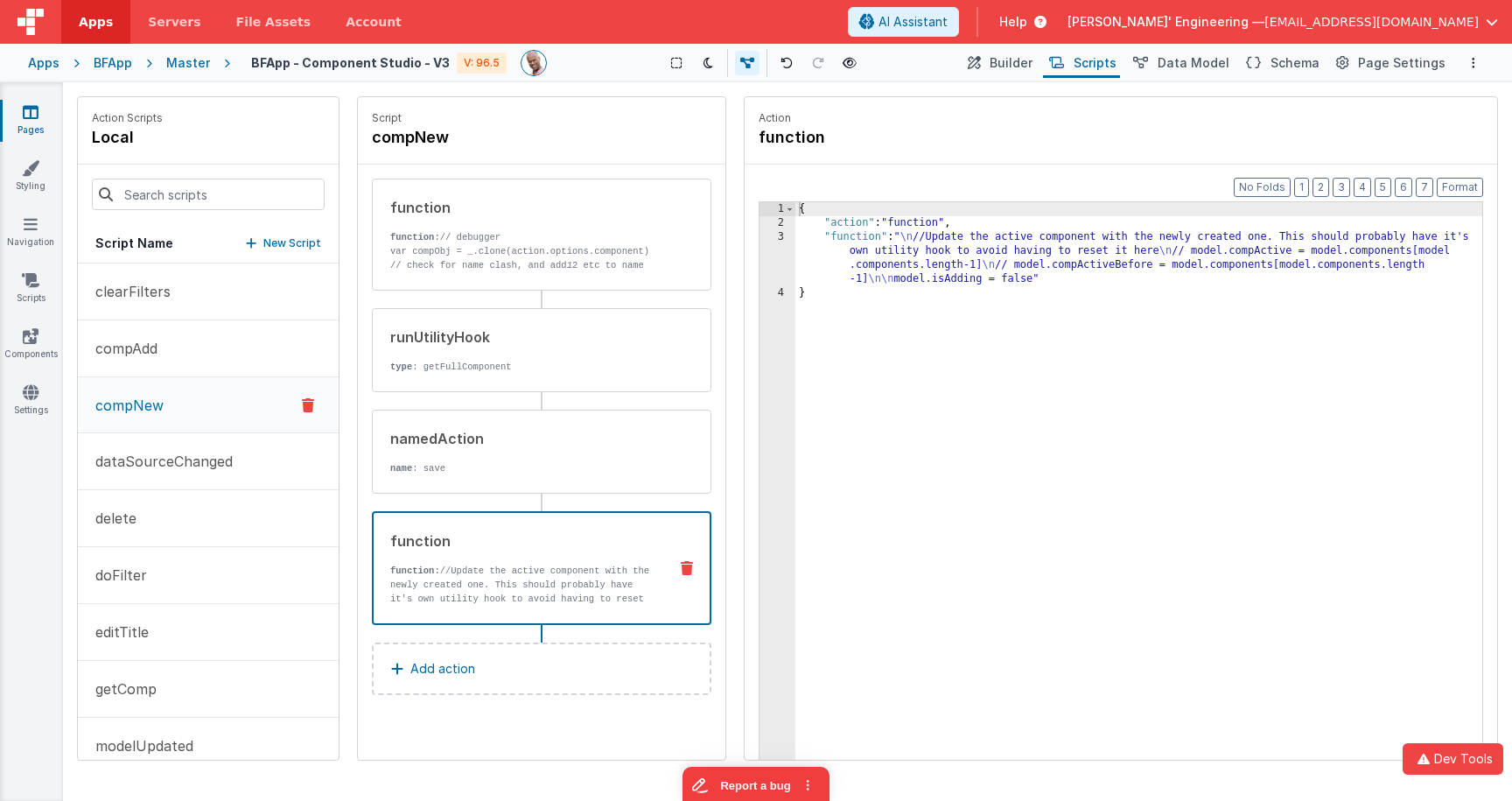
click at [630, 526] on div "function function: //Update the active component with the newly created one. Th…" at bounding box center [541, 568] width 339 height 114
click at [602, 349] on div "runUtilityHook type : getFullComponent" at bounding box center [513, 350] width 282 height 47
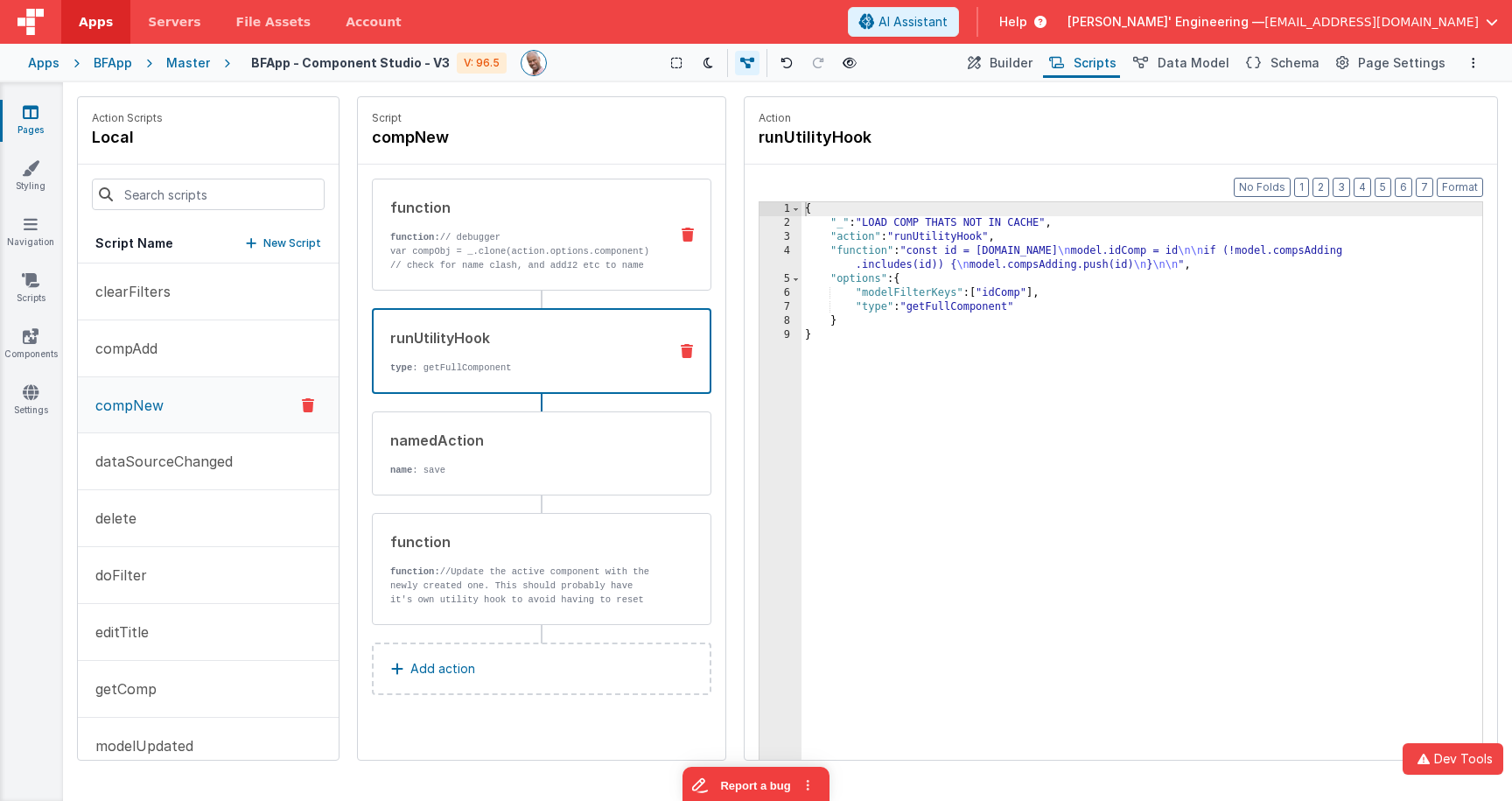
click at [570, 266] on p "// check for name clash, and add 1 2 etc to name const baseName = [DOMAIN_NAME]…" at bounding box center [522, 279] width 264 height 42
click at [602, 330] on div "runUtilityHook" at bounding box center [522, 338] width 263 height 21
click at [938, 276] on div "{ "_" : "LOAD COMP THATS NOT IN CACHE" , "action" : "runUtilityHook" , "functio…" at bounding box center [1141, 522] width 681 height 640
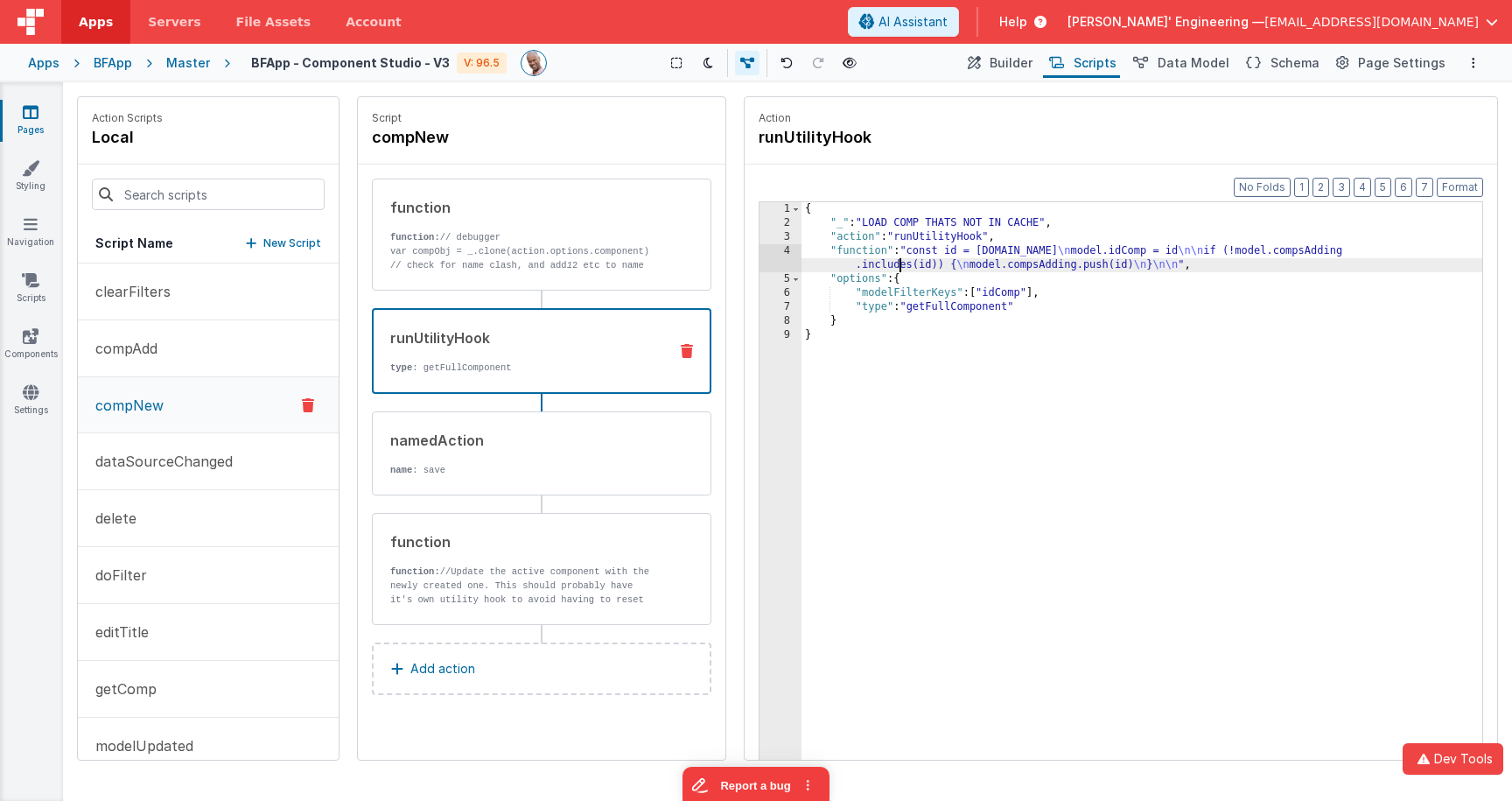
drag, startPoint x: 898, startPoint y: 260, endPoint x: 796, endPoint y: 255, distance: 102.1
click at [898, 260] on div "{ "_" : "LOAD COMP THATS NOT IN CACHE" , "action" : "runUtilityHook" , "functio…" at bounding box center [1141, 522] width 681 height 640
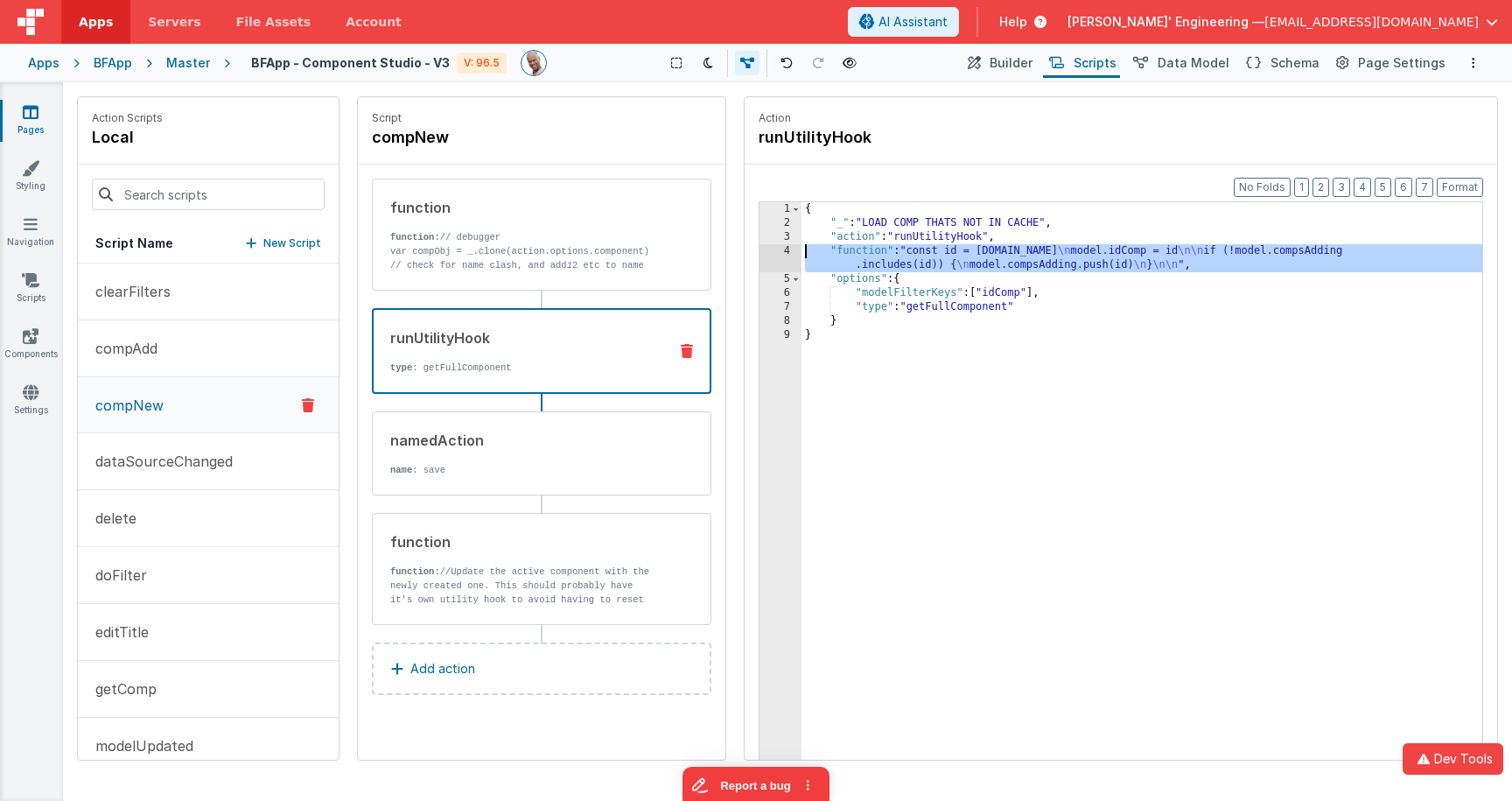
click at [775, 250] on div "4" at bounding box center [780, 257] width 42 height 28
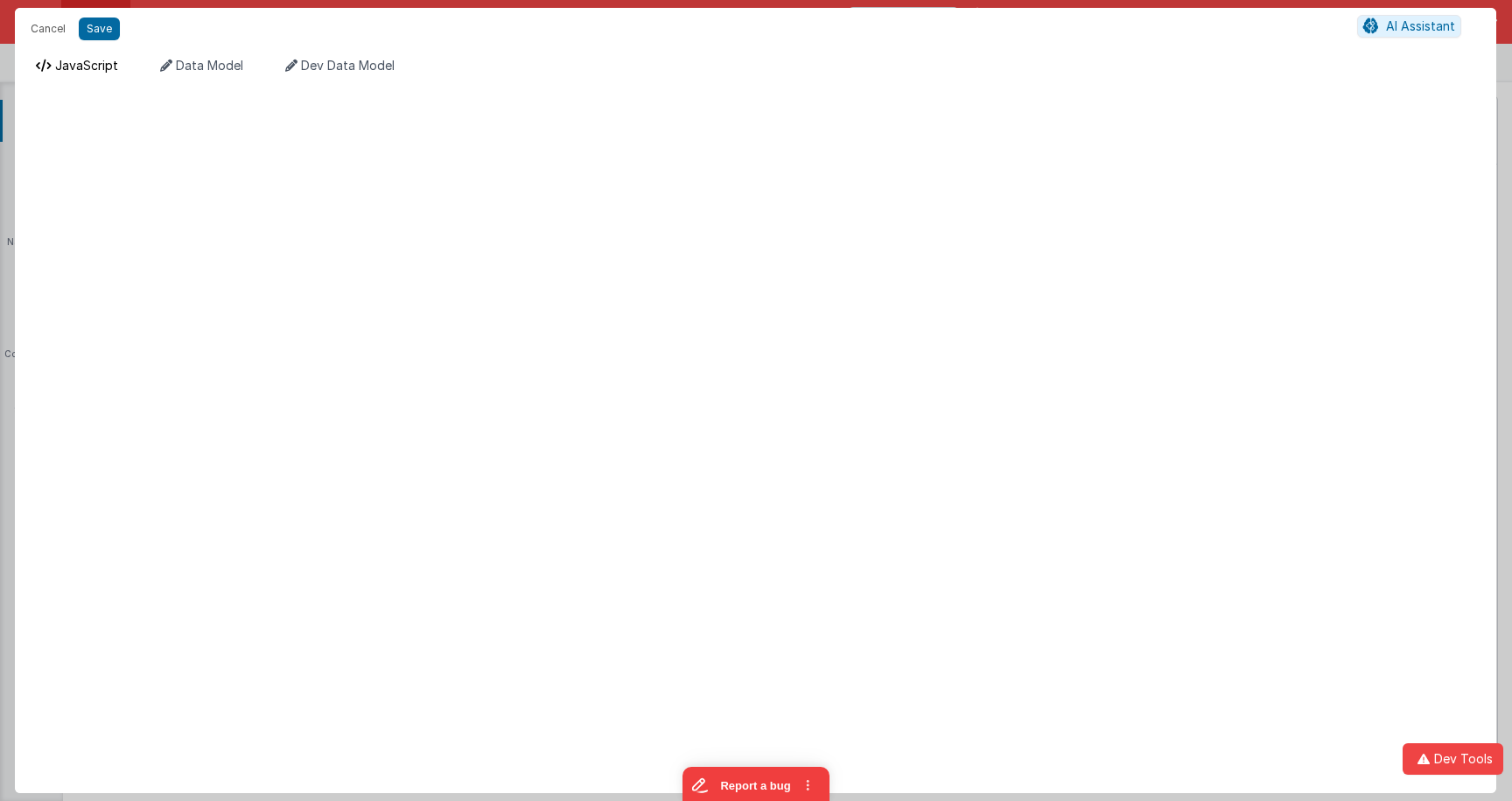
click at [81, 60] on span "JavaScript" at bounding box center [86, 65] width 63 height 15
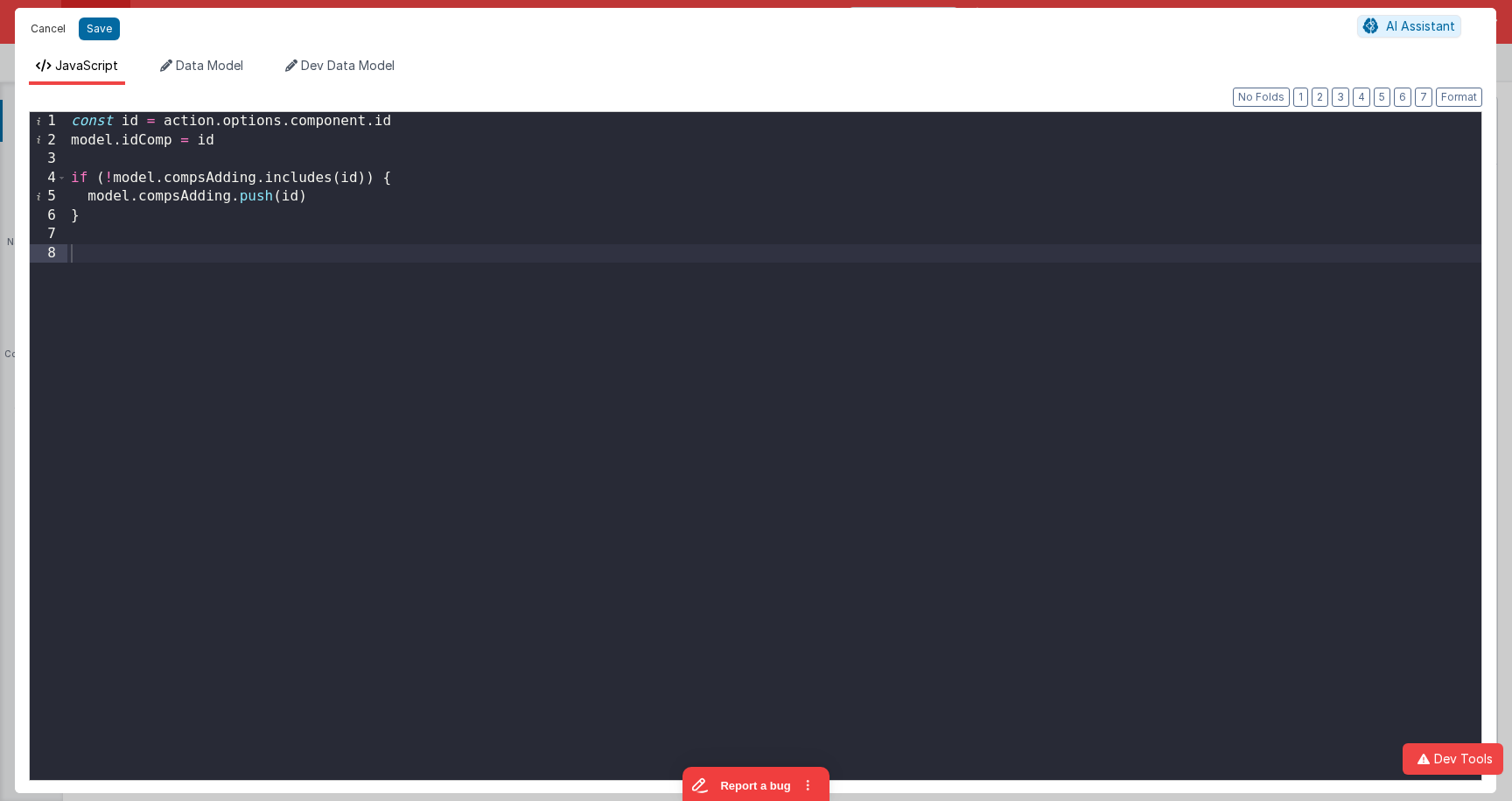
drag, startPoint x: 53, startPoint y: 30, endPoint x: 468, endPoint y: 195, distance: 446.6
click at [53, 30] on button "Cancel" at bounding box center [48, 29] width 53 height 25
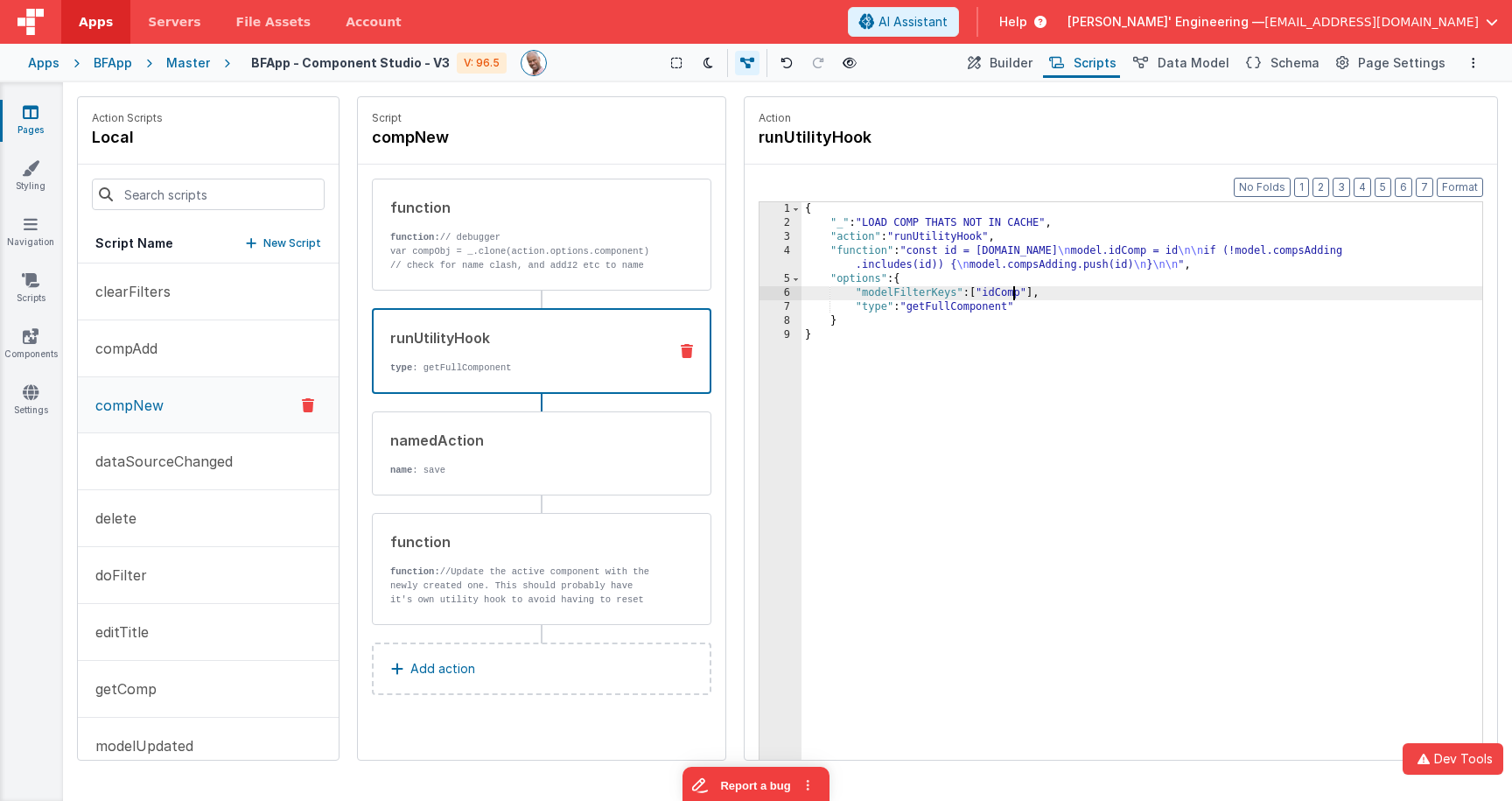
click at [1013, 292] on div "{ "_" : "LOAD COMP THATS NOT IN CACHE" , "action" : "runUtilityHook" , "functio…" at bounding box center [1141, 522] width 681 height 640
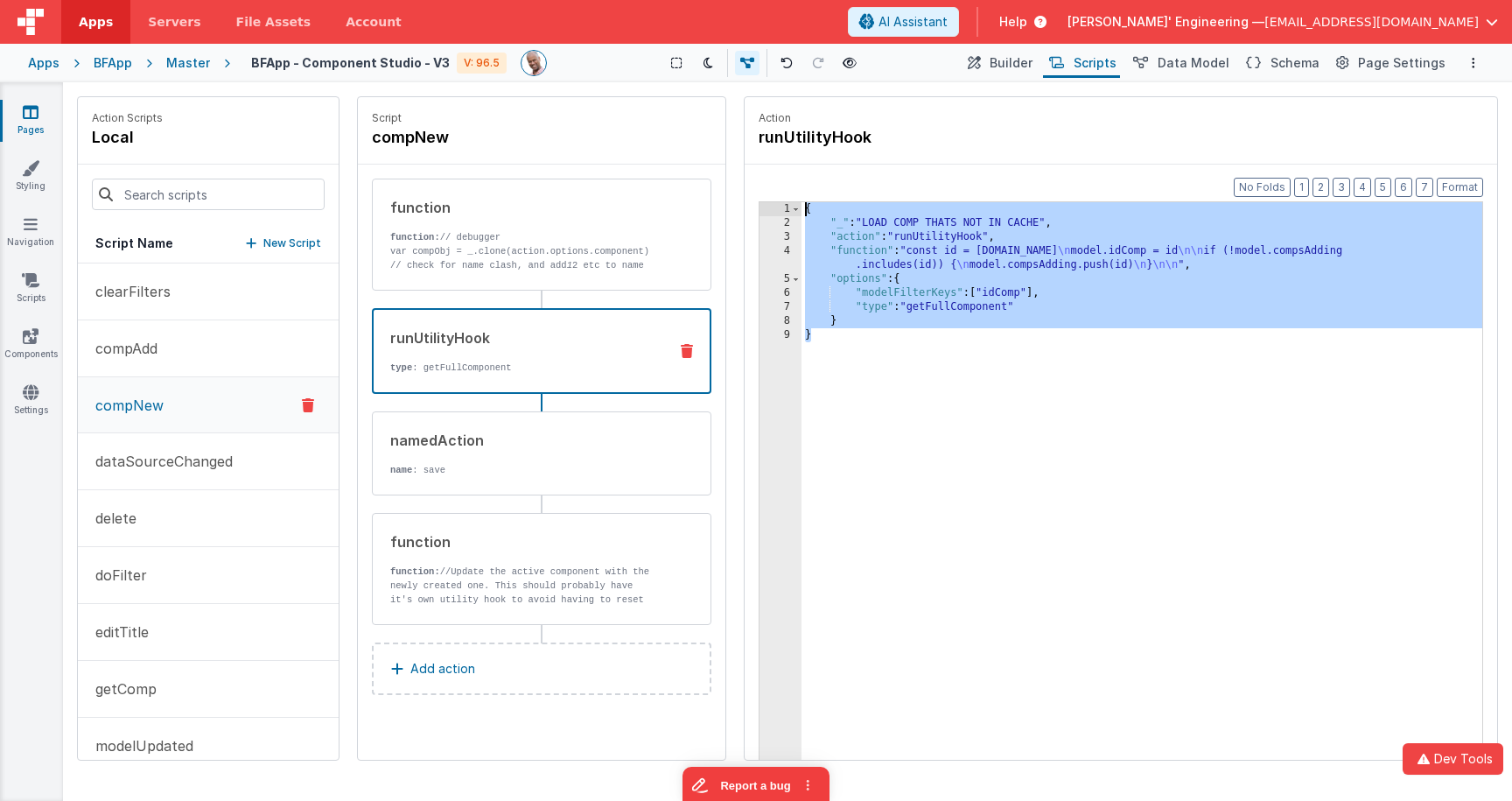
drag, startPoint x: 982, startPoint y: 405, endPoint x: 744, endPoint y: 190, distance: 320.7
click at [745, 190] on div "Format 7 6 5 4 3 2 1 No Folds 1 2 3 4 5 6 7 8 9 { "_" : "LOAD COMP THATS NOT IN…" at bounding box center [1120, 496] width 752 height 662
click at [568, 241] on p "function: // debugger" at bounding box center [522, 238] width 264 height 14
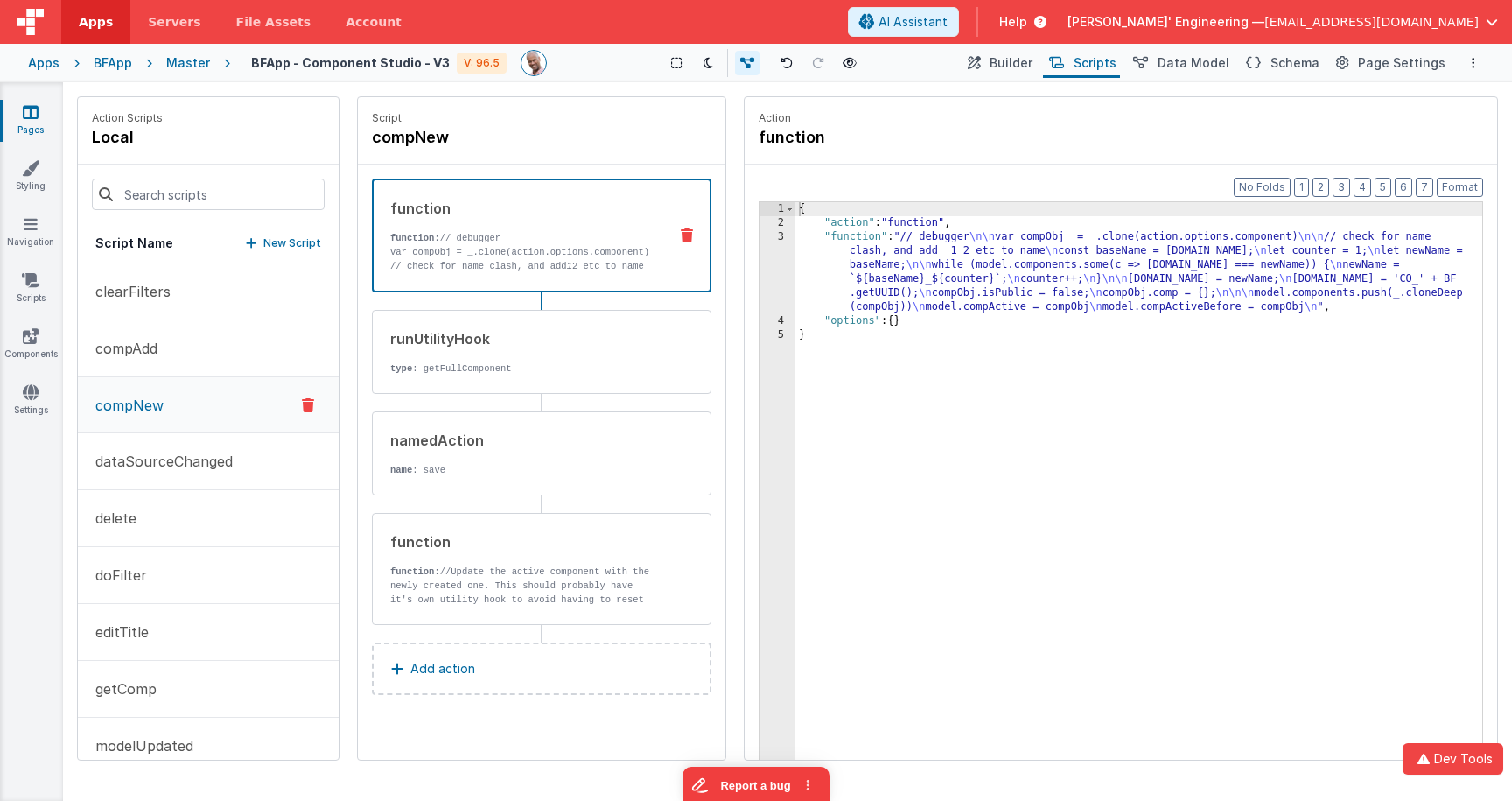
click at [900, 262] on div "{ "action" : "function" , "function" : "// debugger \n\n var compObj = _.clone(…" at bounding box center [1139, 522] width 687 height 640
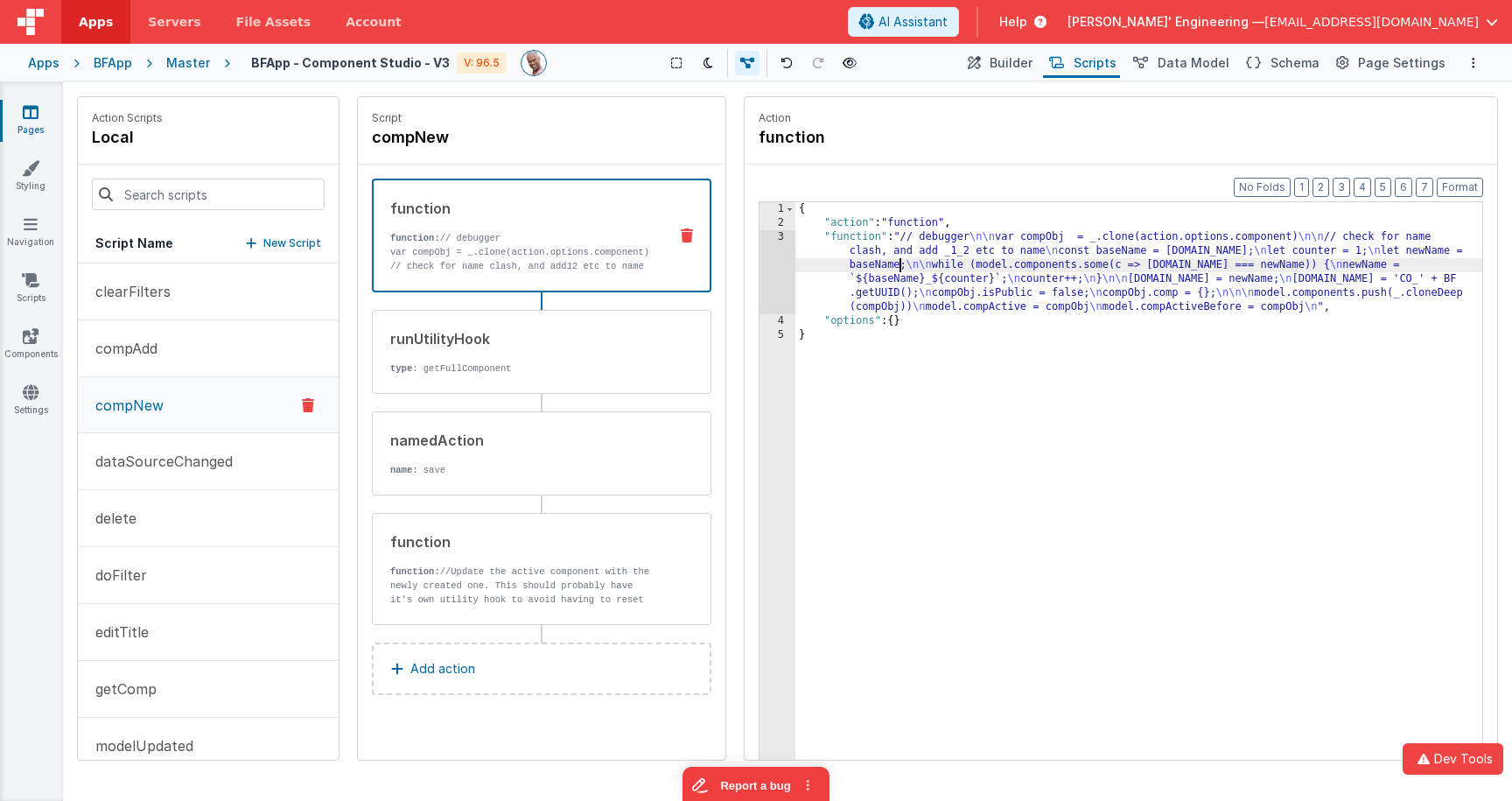
click at [775, 257] on div "3" at bounding box center [777, 272] width 36 height 84
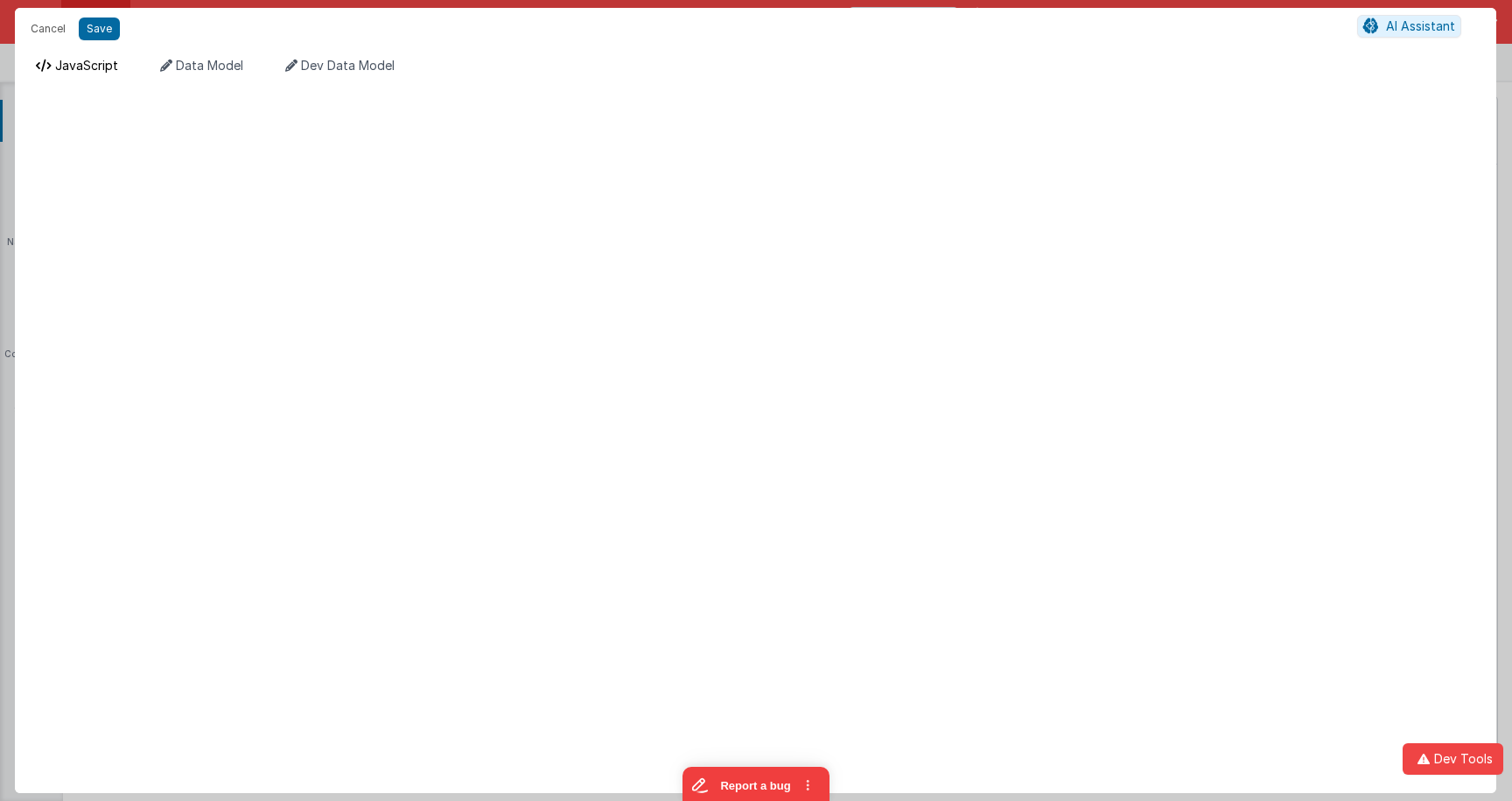
click at [62, 61] on span "JavaScript" at bounding box center [86, 65] width 63 height 15
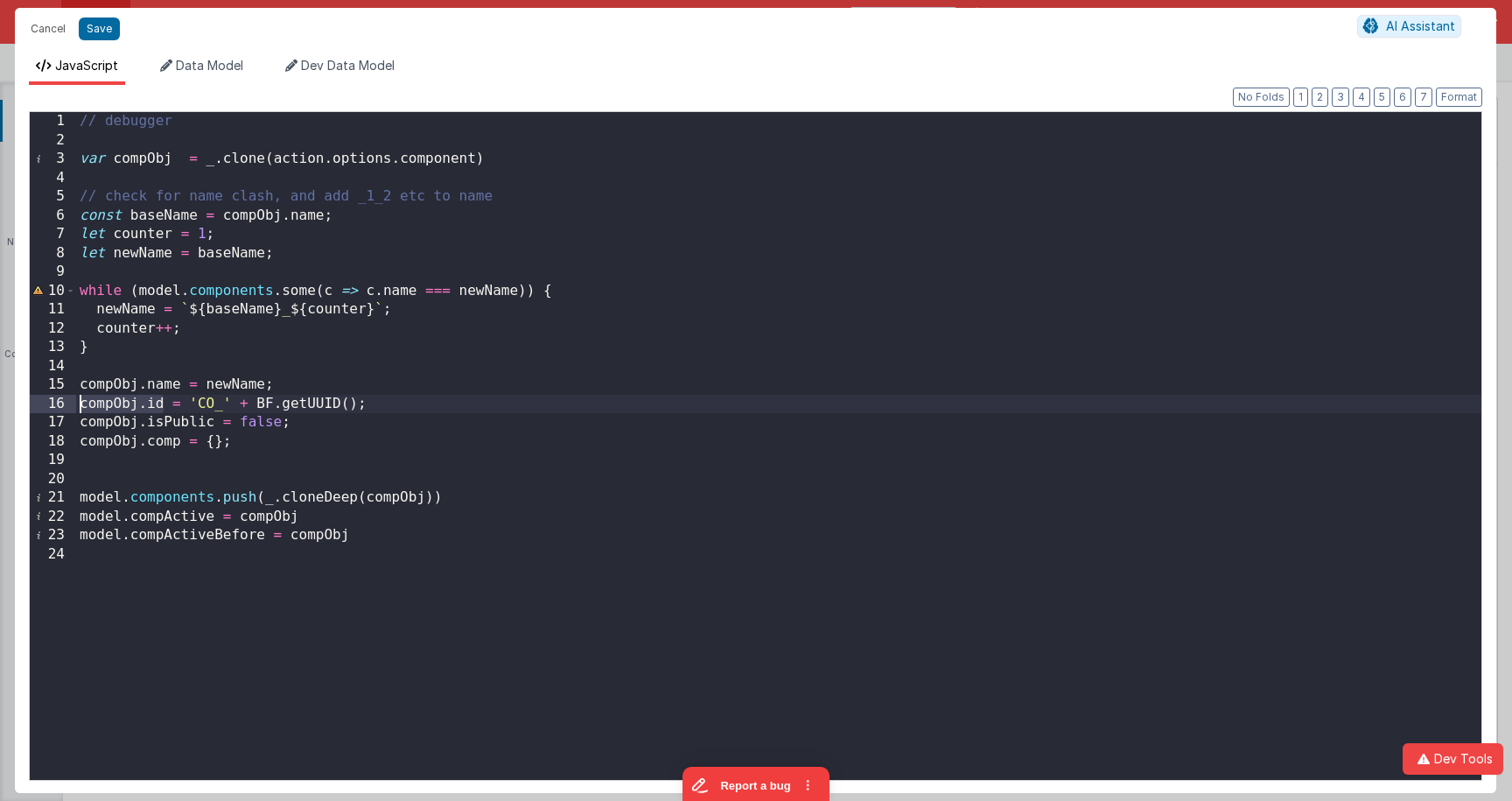
drag, startPoint x: 166, startPoint y: 403, endPoint x: 69, endPoint y: 402, distance: 97.0
click at [69, 402] on div "1 2 3 4 5 6 7 8 9 10 11 12 13 14 15 16 17 18 19 20 21 22 23 24 // debugger var …" at bounding box center [755, 446] width 1453 height 669
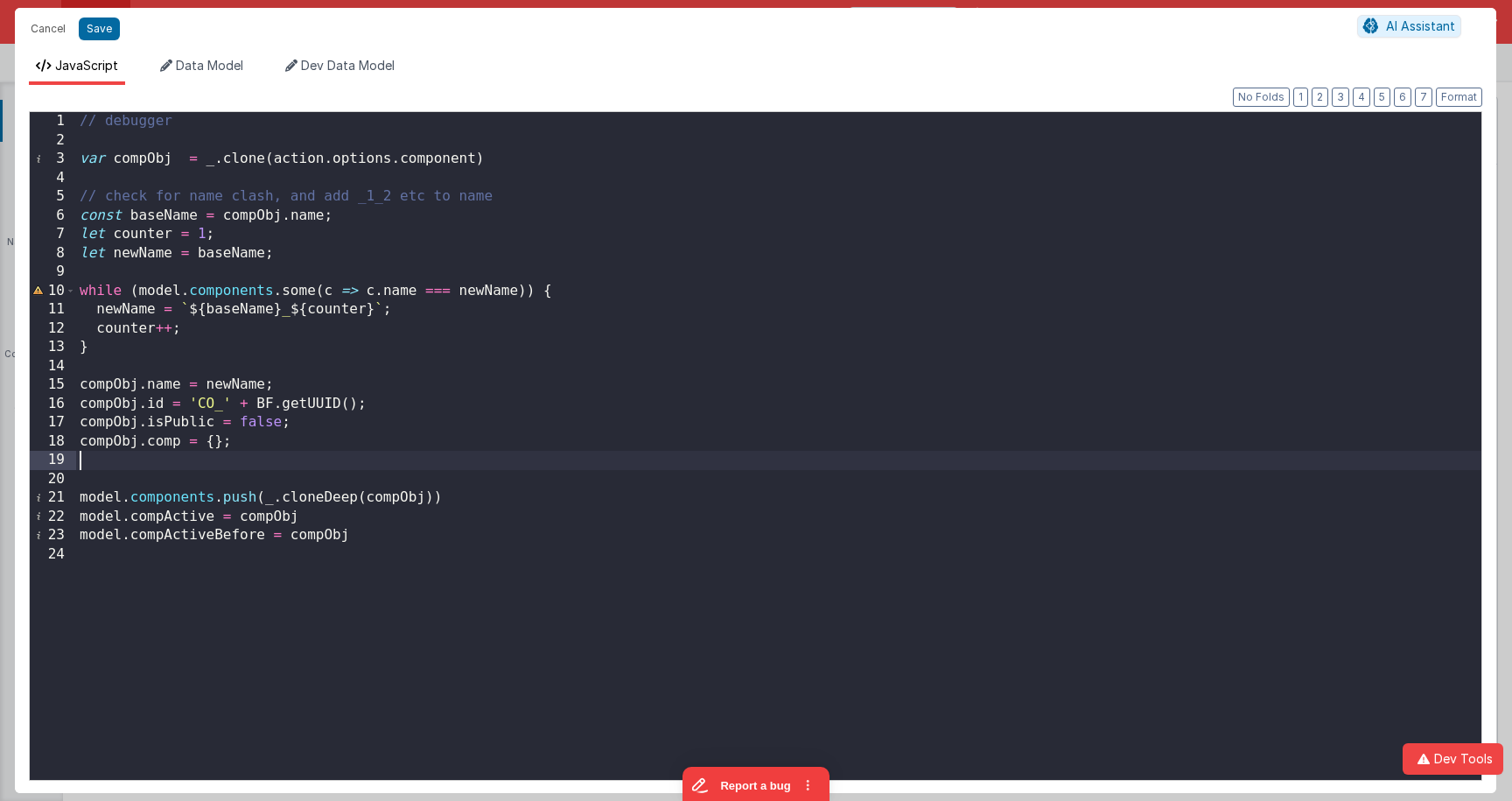
click at [134, 468] on div "// debugger var compObj = _ . clone ( action . options . component ) // check f…" at bounding box center [779, 465] width 1405 height 705
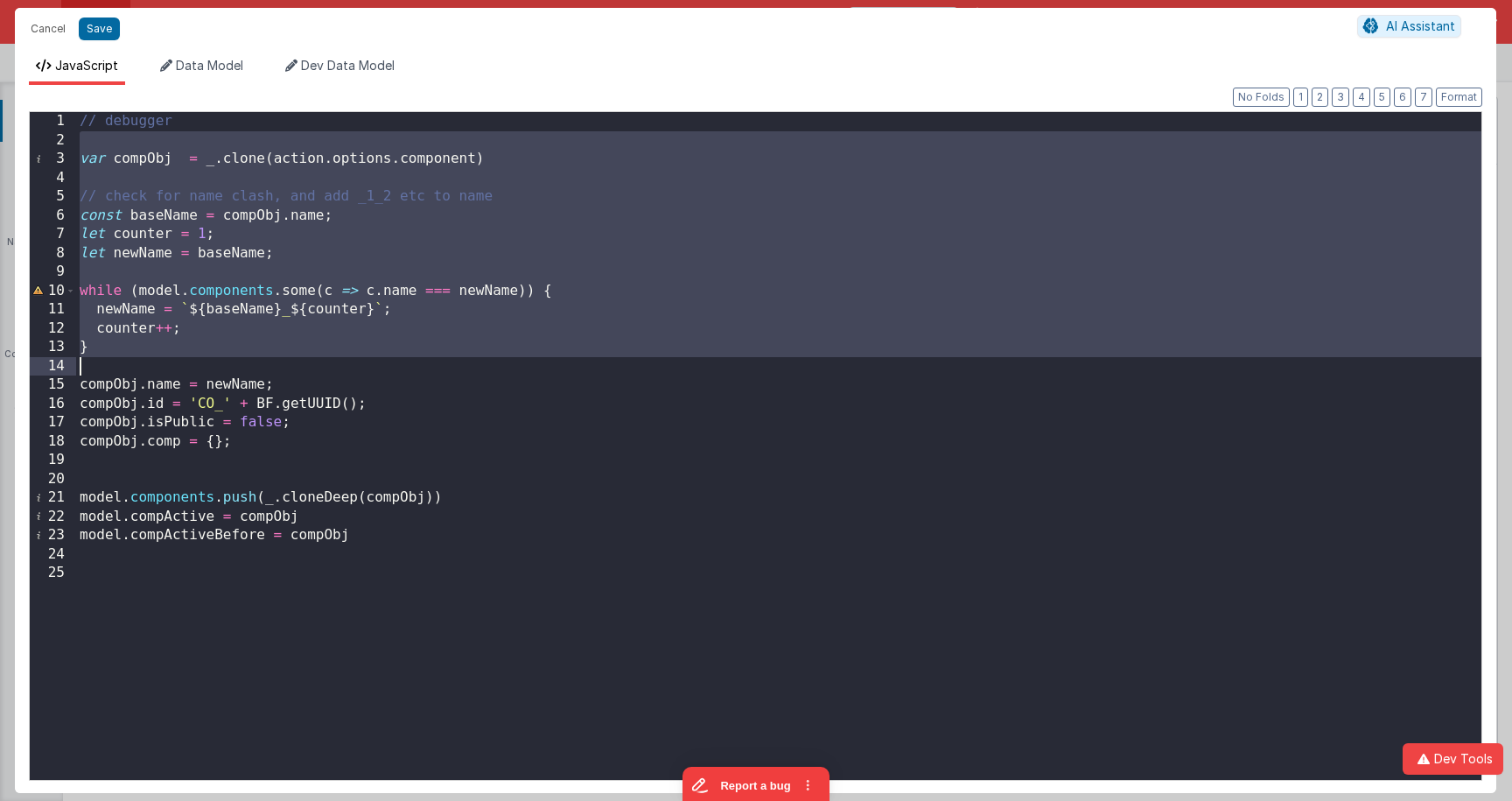
drag, startPoint x: 112, startPoint y: 148, endPoint x: 108, endPoint y: 362, distance: 214.0
click at [108, 362] on div "// debugger var compObj = _ . clone ( action . options . component ) // check f…" at bounding box center [779, 465] width 1405 height 705
click at [108, 362] on div "// debugger var compObj = _ . clone ( action . options . component ) // check f…" at bounding box center [779, 446] width 1405 height 668
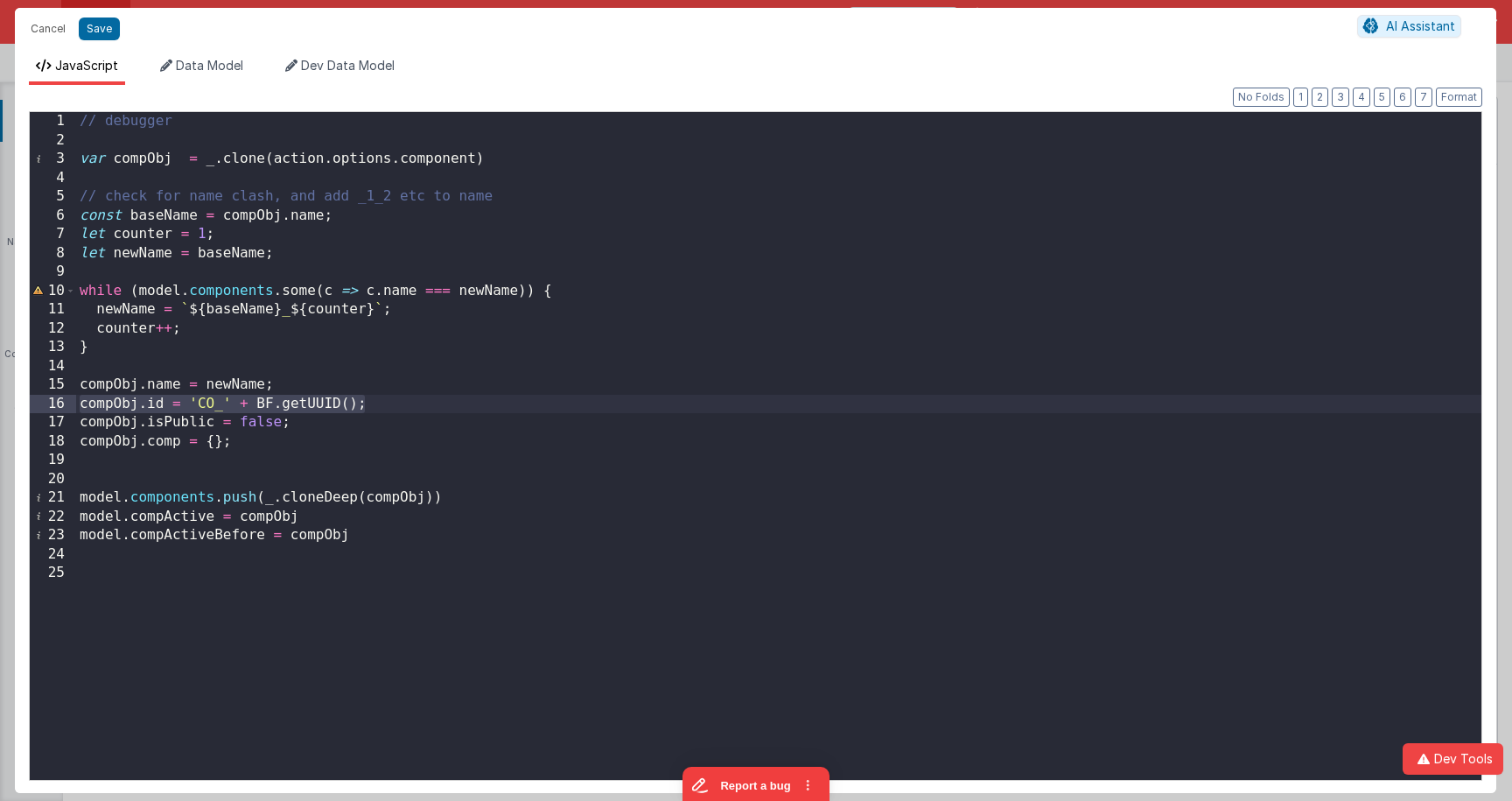
drag, startPoint x: 422, startPoint y: 401, endPoint x: 64, endPoint y: 405, distance: 358.0
click at [64, 405] on div "1 2 3 4 5 6 7 8 9 10 11 12 13 14 15 16 17 18 19 20 21 22 23 24 25 // debugger v…" at bounding box center [755, 446] width 1453 height 669
drag, startPoint x: 69, startPoint y: 32, endPoint x: 188, endPoint y: 109, distance: 141.7
click at [69, 32] on button "Cancel" at bounding box center [48, 29] width 53 height 25
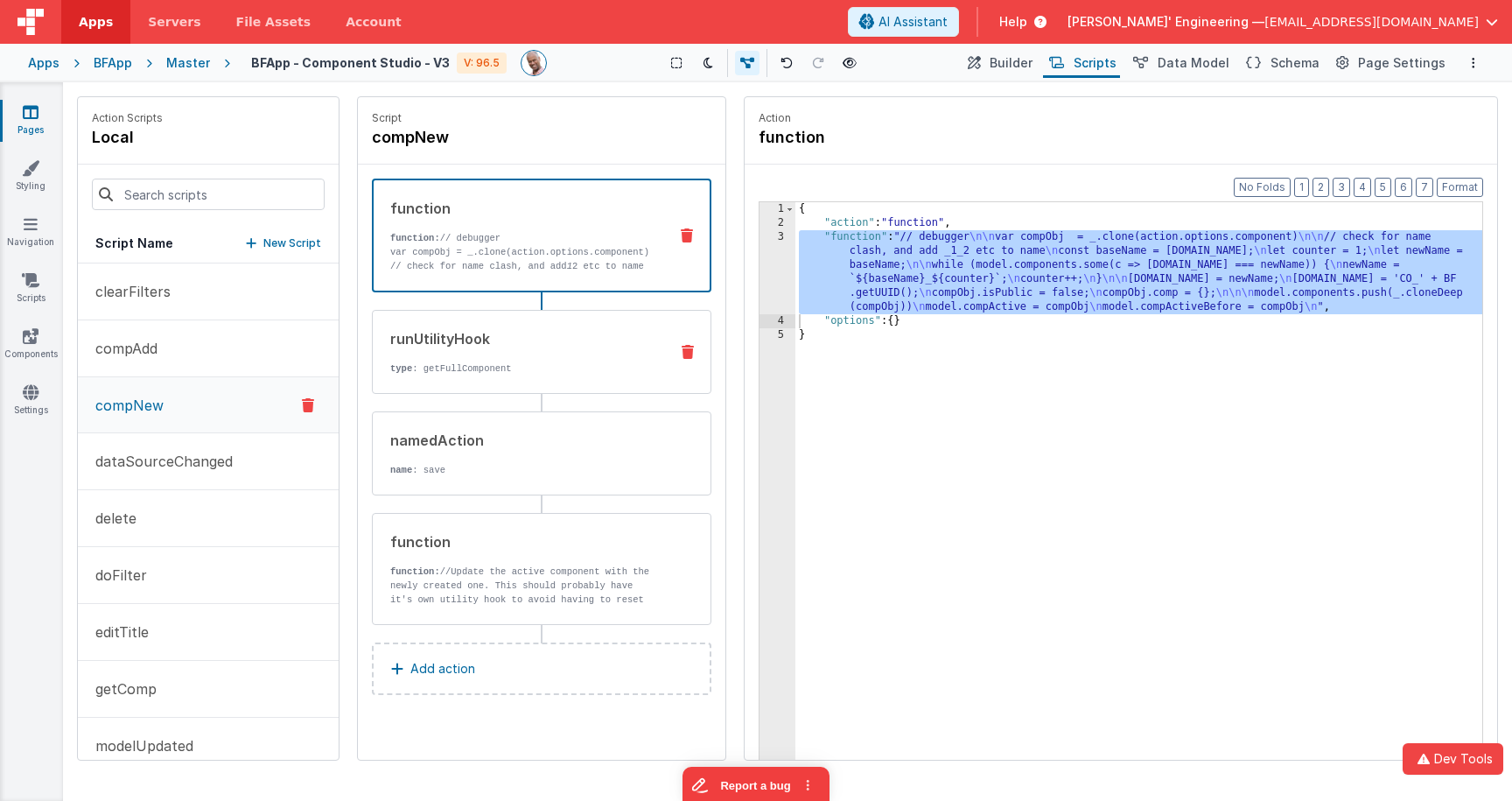
click at [554, 377] on div "runUtilityHook type : getFullComponent" at bounding box center [541, 352] width 339 height 84
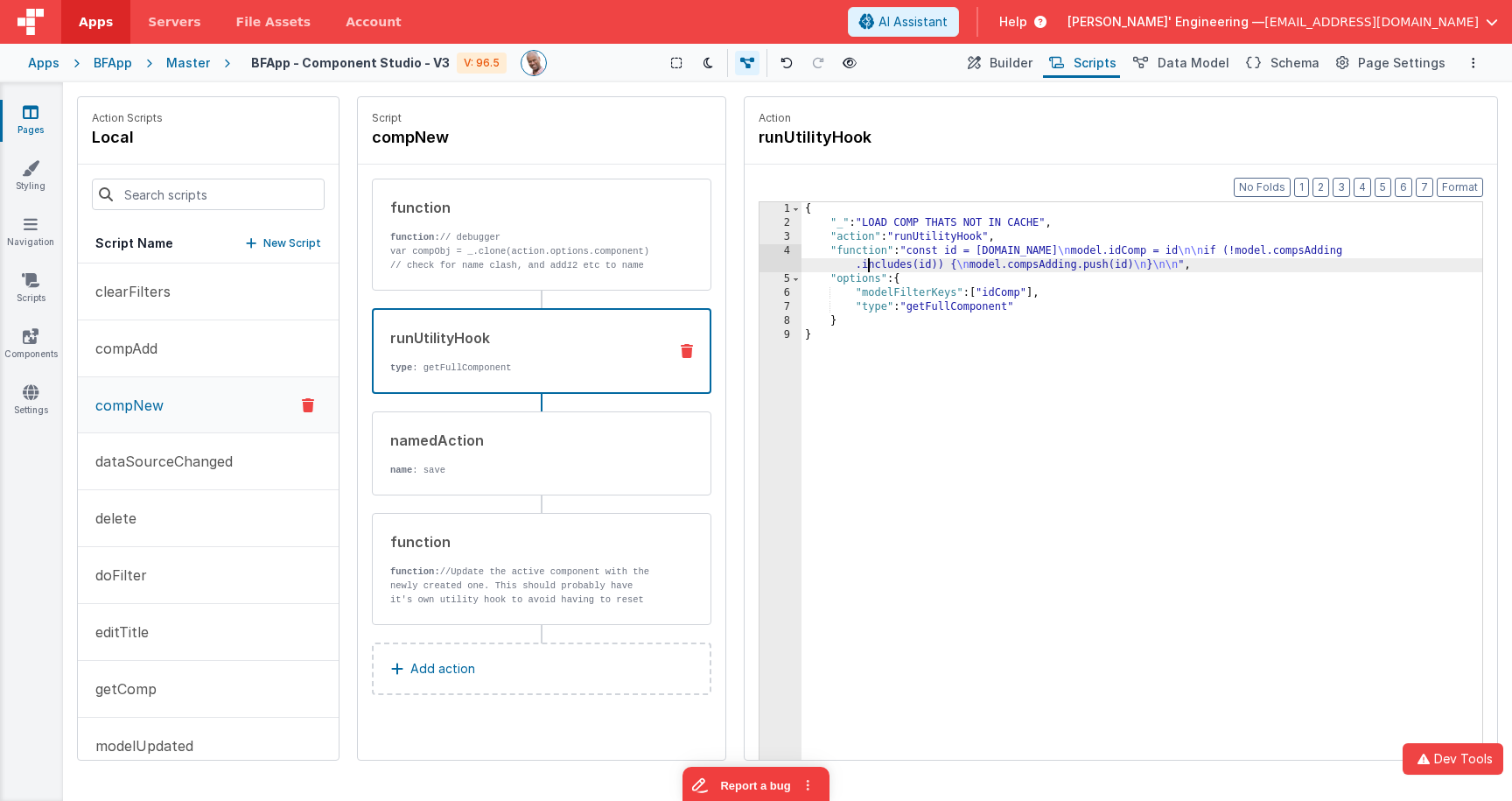
click at [868, 263] on div "{ "_" : "LOAD COMP THATS NOT IN CACHE" , "action" : "runUtilityHook" , "functio…" at bounding box center [1141, 522] width 681 height 640
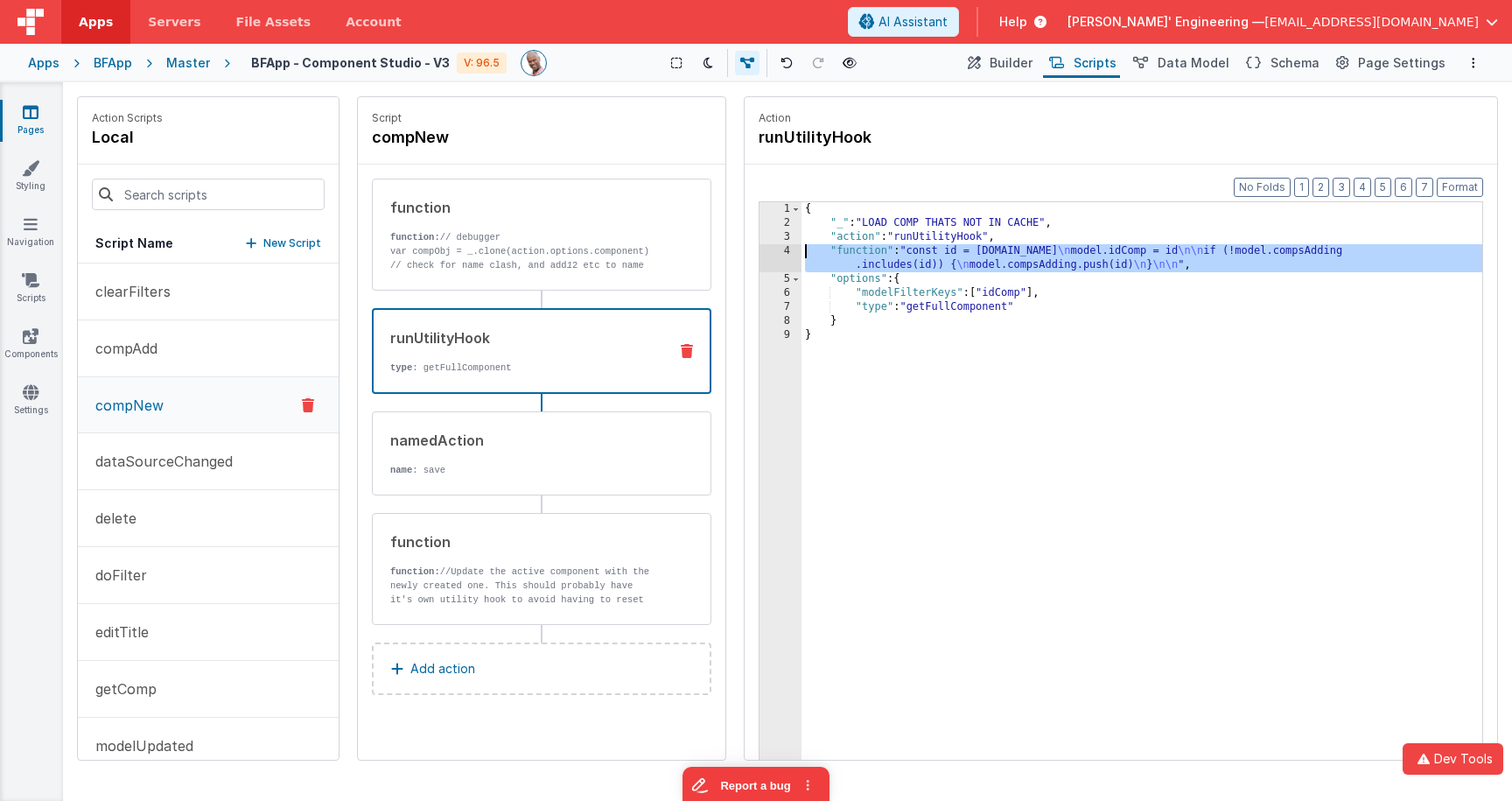
click at [768, 249] on div "4" at bounding box center [780, 257] width 42 height 28
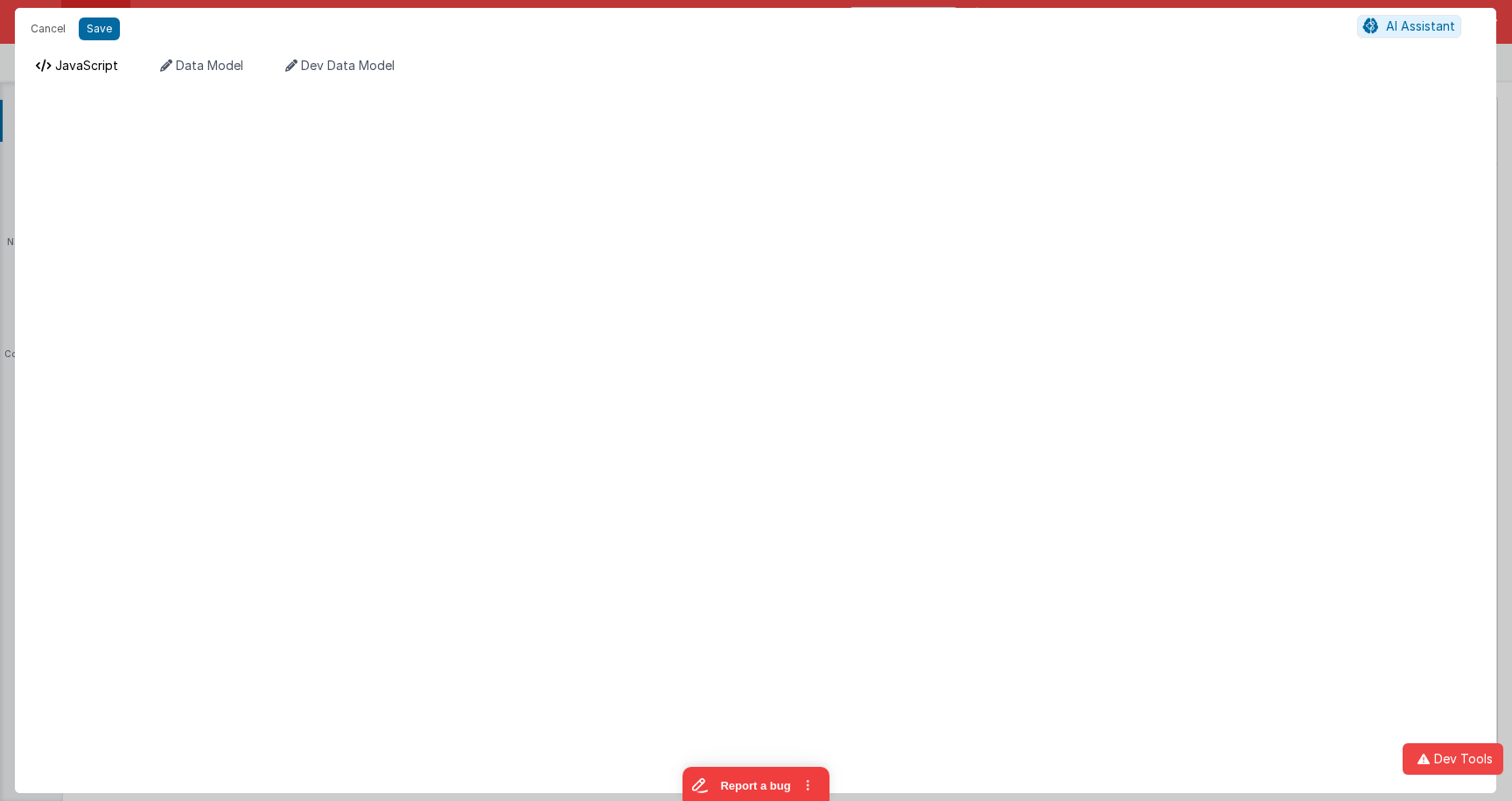
click at [75, 65] on span "JavaScript" at bounding box center [86, 65] width 63 height 15
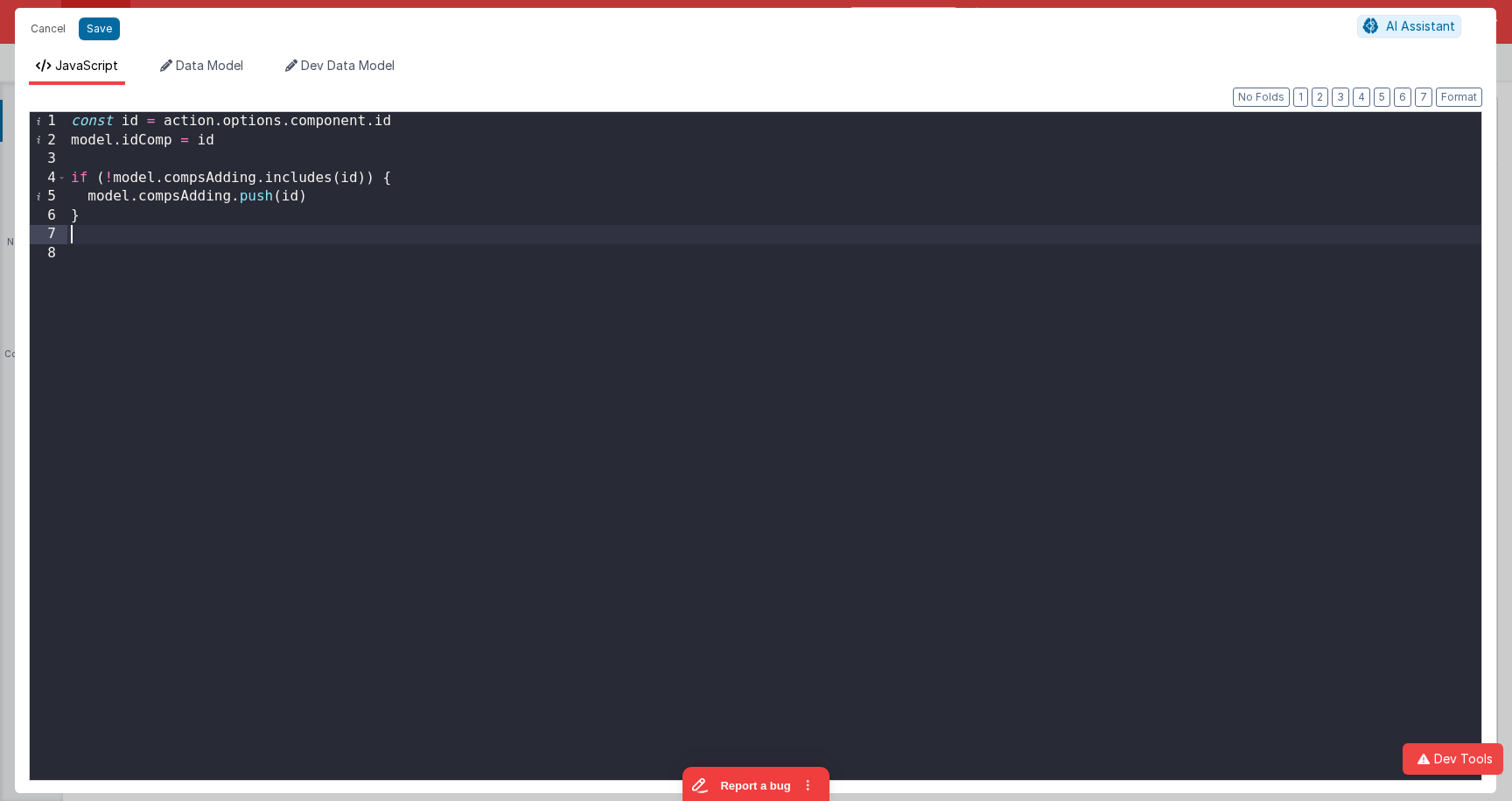
click at [150, 239] on div "const id = action . options . component . id model . idComp = id if ( ! model .…" at bounding box center [774, 465] width 1414 height 705
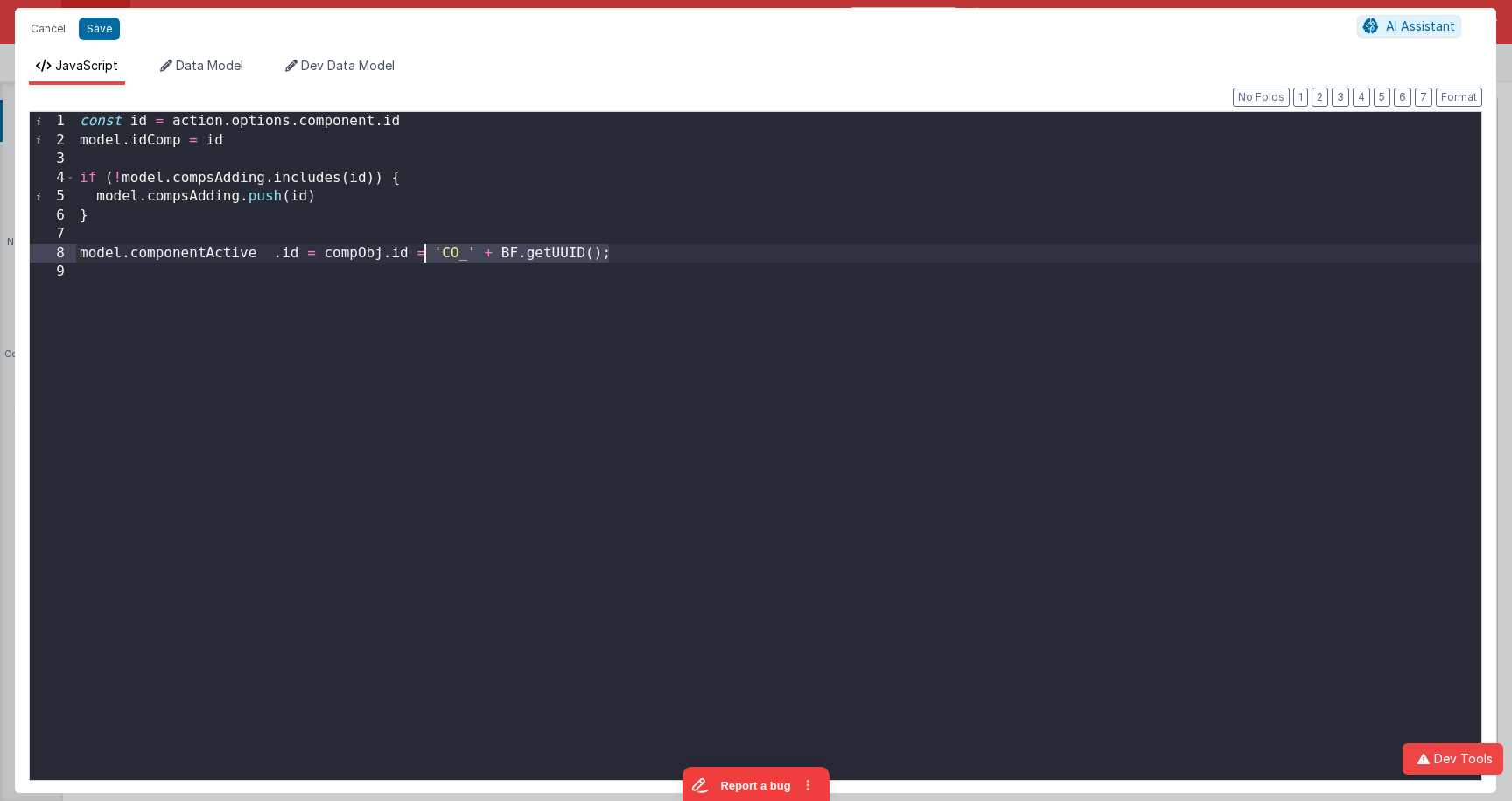
drag, startPoint x: 646, startPoint y: 255, endPoint x: 427, endPoint y: 255, distance: 219.0
click at [427, 255] on div "const id = action . options . component . id model . idComp = id if ( ! model .…" at bounding box center [779, 465] width 1405 height 705
click at [96, 35] on button "Save" at bounding box center [99, 29] width 41 height 23
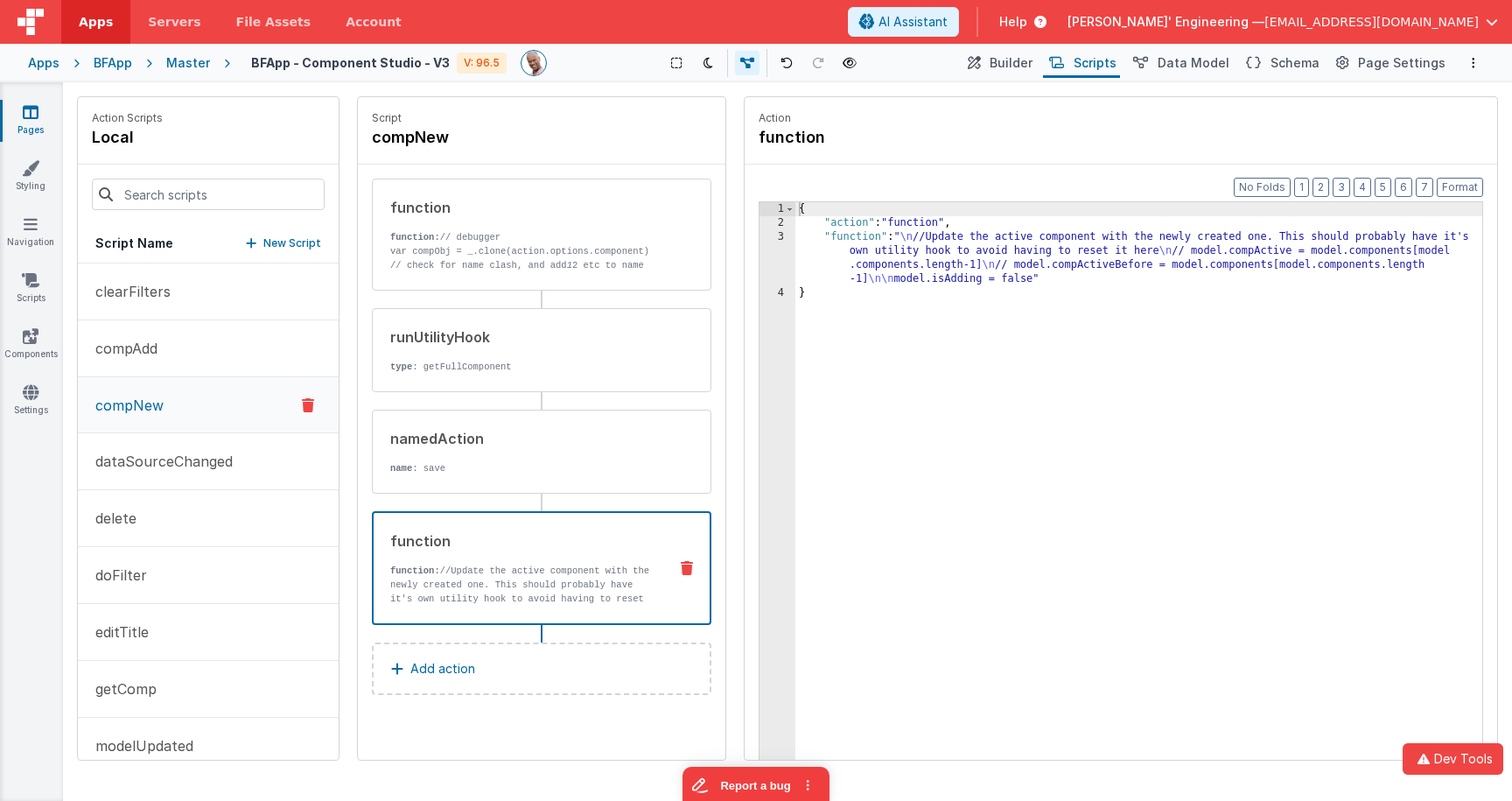
click at [543, 561] on div "function function: //Update the active component with the newly created one. Th…" at bounding box center [513, 568] width 280 height 76
click at [921, 257] on div "{ "action" : "function" , "function" : " \n //Update the active component with …" at bounding box center [1139, 522] width 687 height 640
click at [626, 270] on p "// check for name clash, and add 1 2 etc to name const baseName = [DOMAIN_NAME]…" at bounding box center [522, 279] width 264 height 42
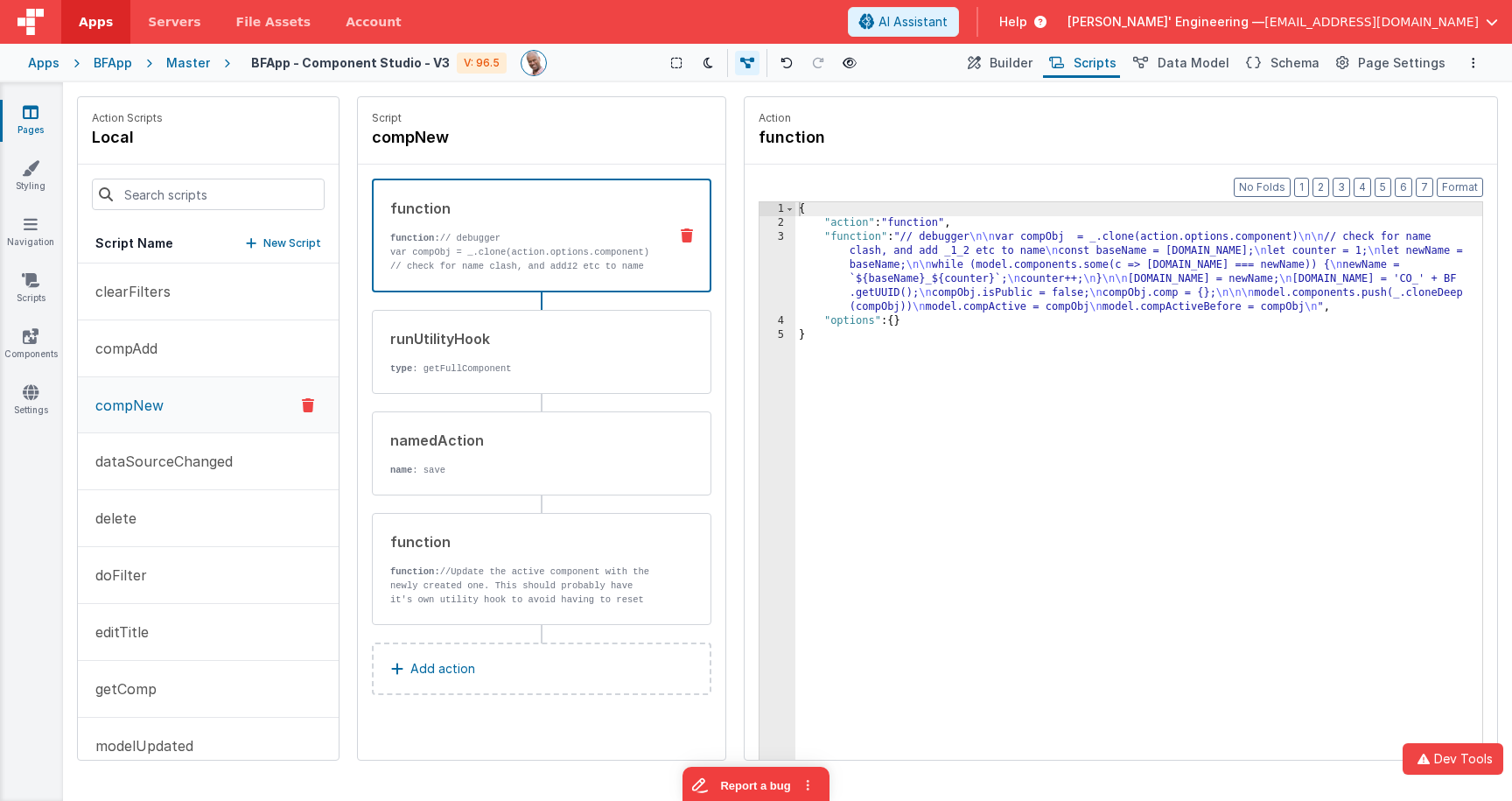
click at [967, 282] on div "{ "action" : "function" , "function" : "// debugger \n\n var compObj = _.clone(…" at bounding box center [1139, 522] width 687 height 640
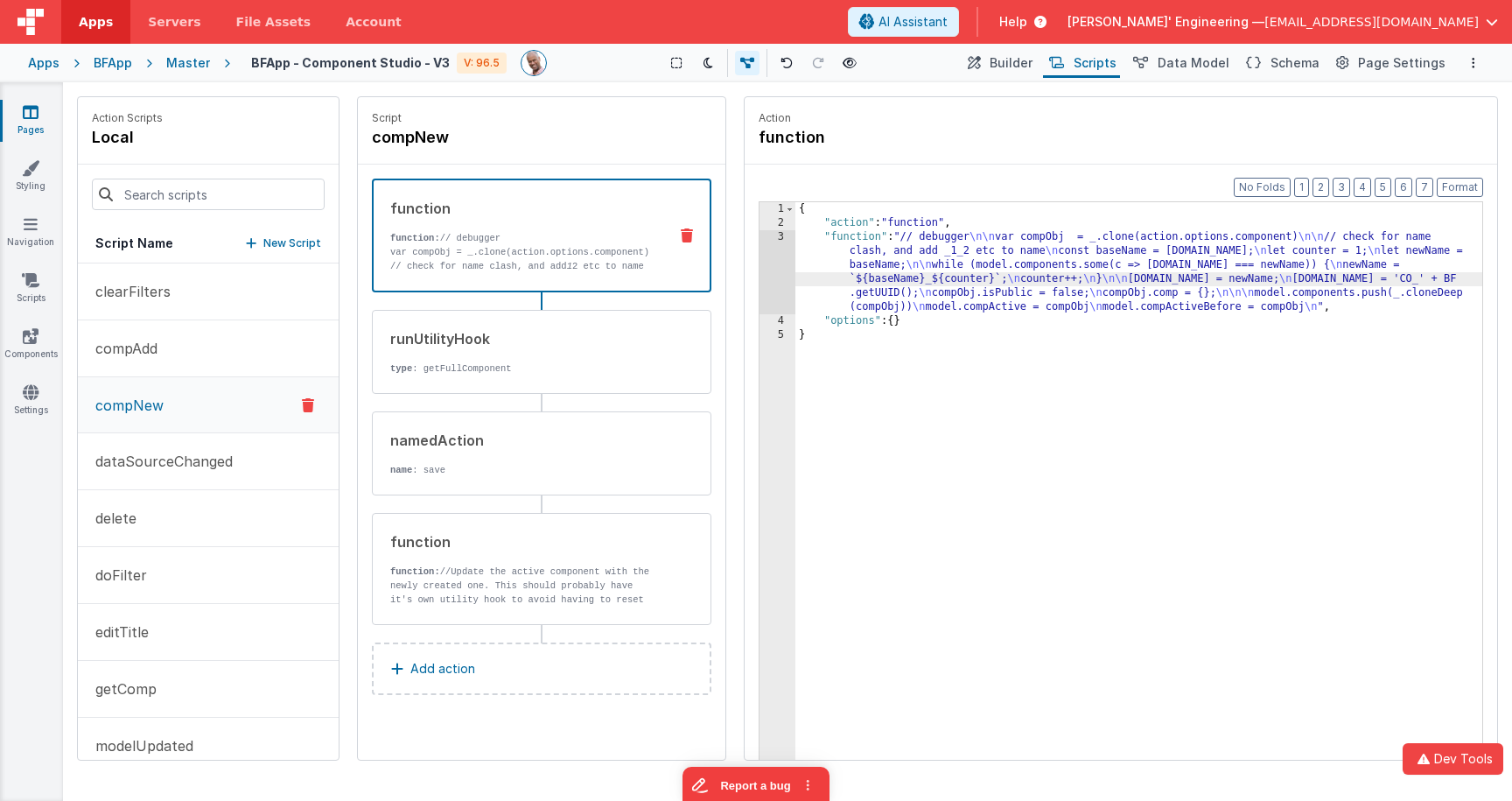
click at [752, 261] on div "Format 7 6 5 4 3 2 1 No Folds 1 2 3 4 5 { "action" : "function" , "function" : …" at bounding box center [1120, 496] width 752 height 662
click at [770, 260] on div "3" at bounding box center [777, 272] width 36 height 84
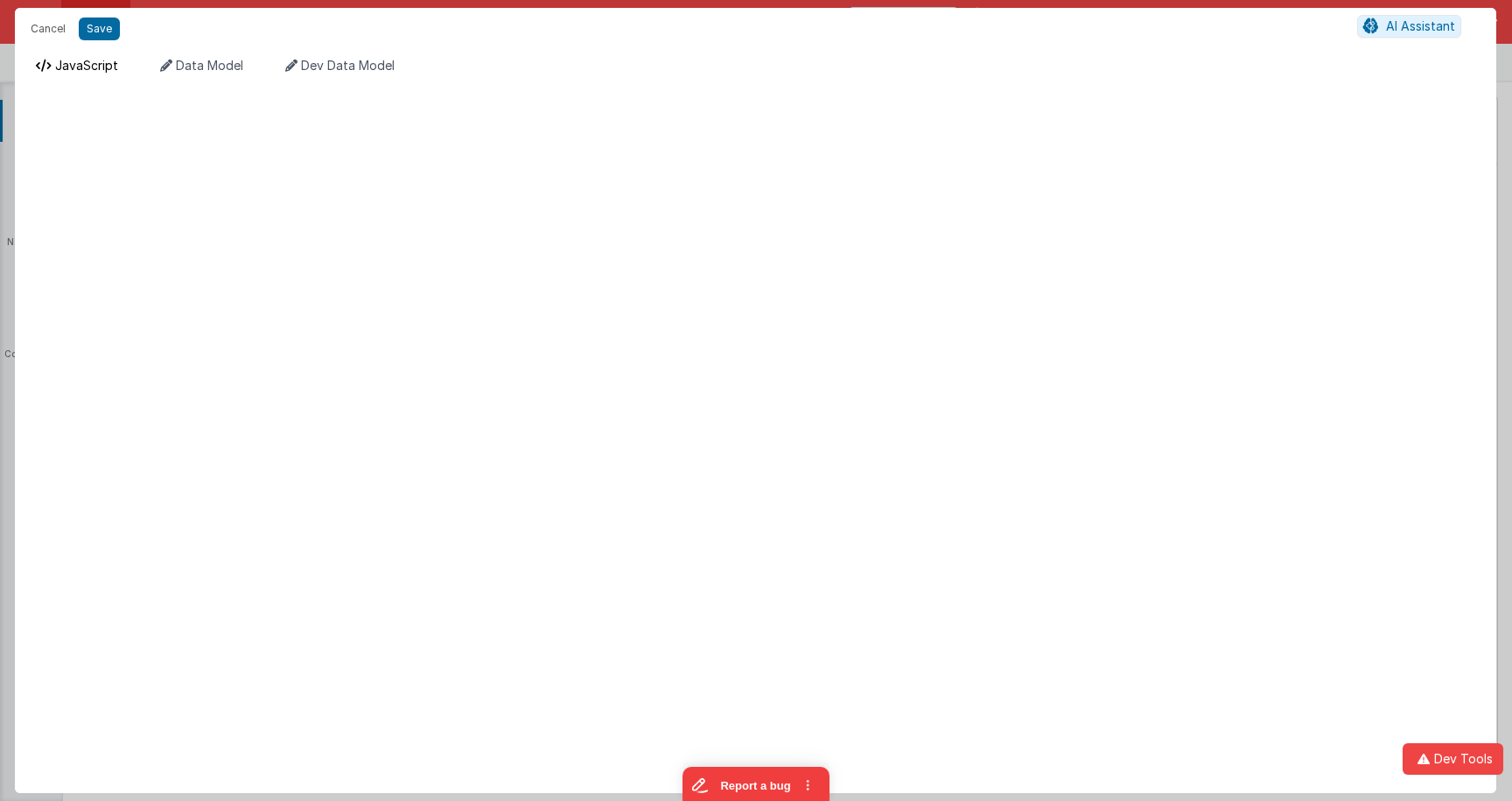
click at [75, 69] on span "JavaScript" at bounding box center [86, 65] width 63 height 15
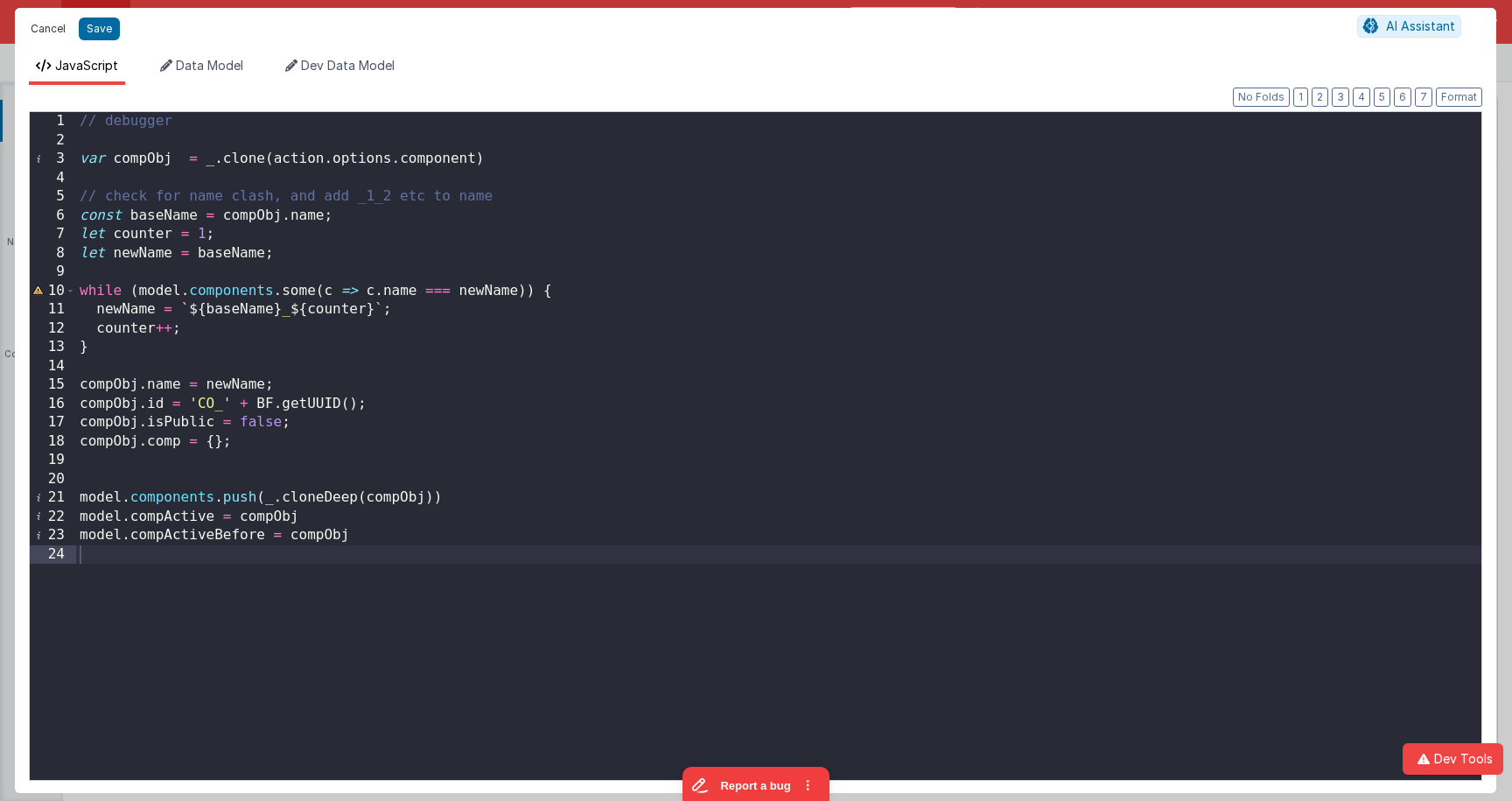
drag, startPoint x: 30, startPoint y: 20, endPoint x: 705, endPoint y: 406, distance: 777.6
click at [41, 26] on button "Cancel" at bounding box center [48, 29] width 53 height 25
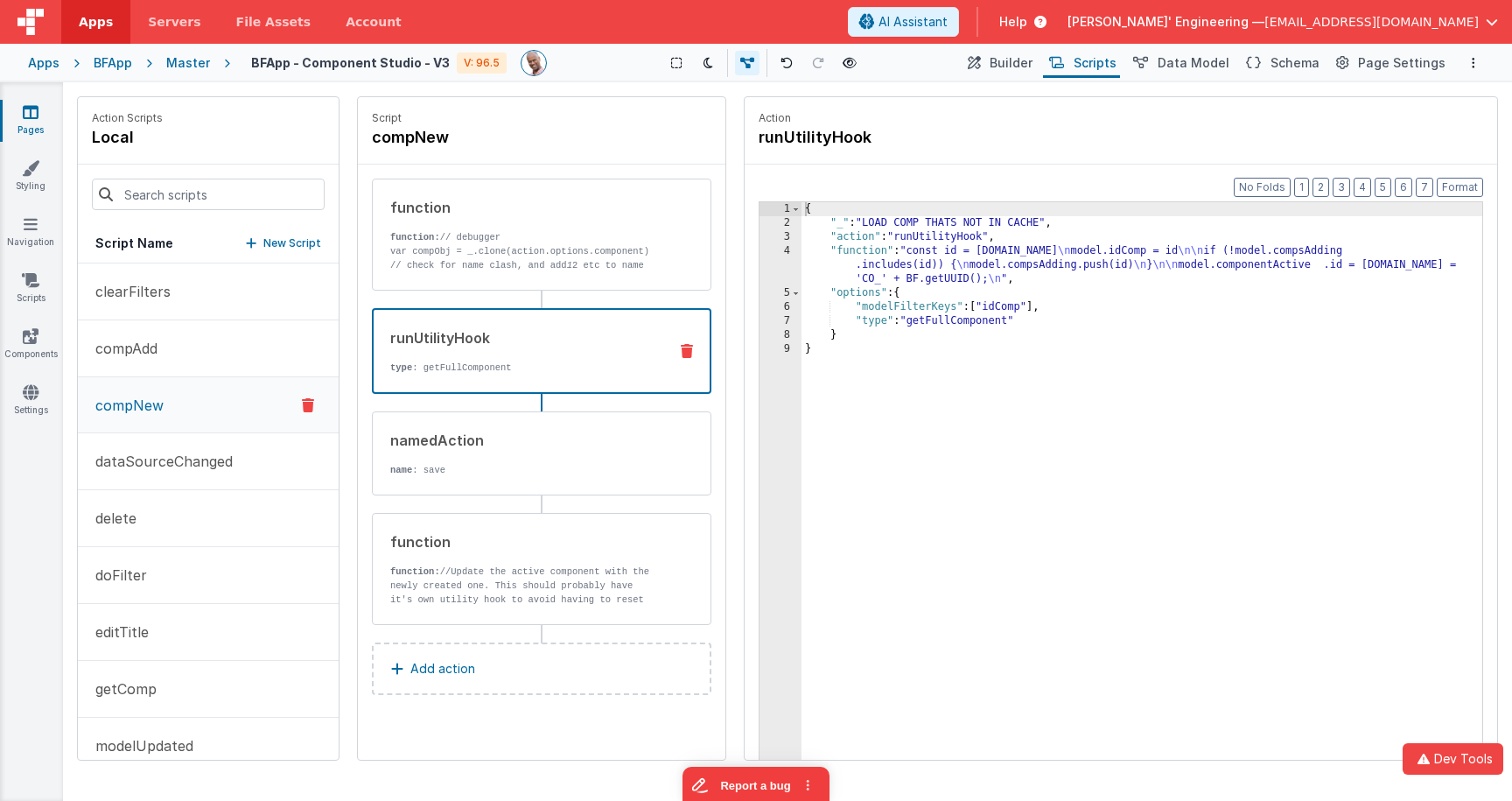
click at [900, 263] on div "{ "_" : "LOAD COMP THATS NOT IN CACHE" , "action" : "runUtilityHook" , "functio…" at bounding box center [1141, 522] width 681 height 640
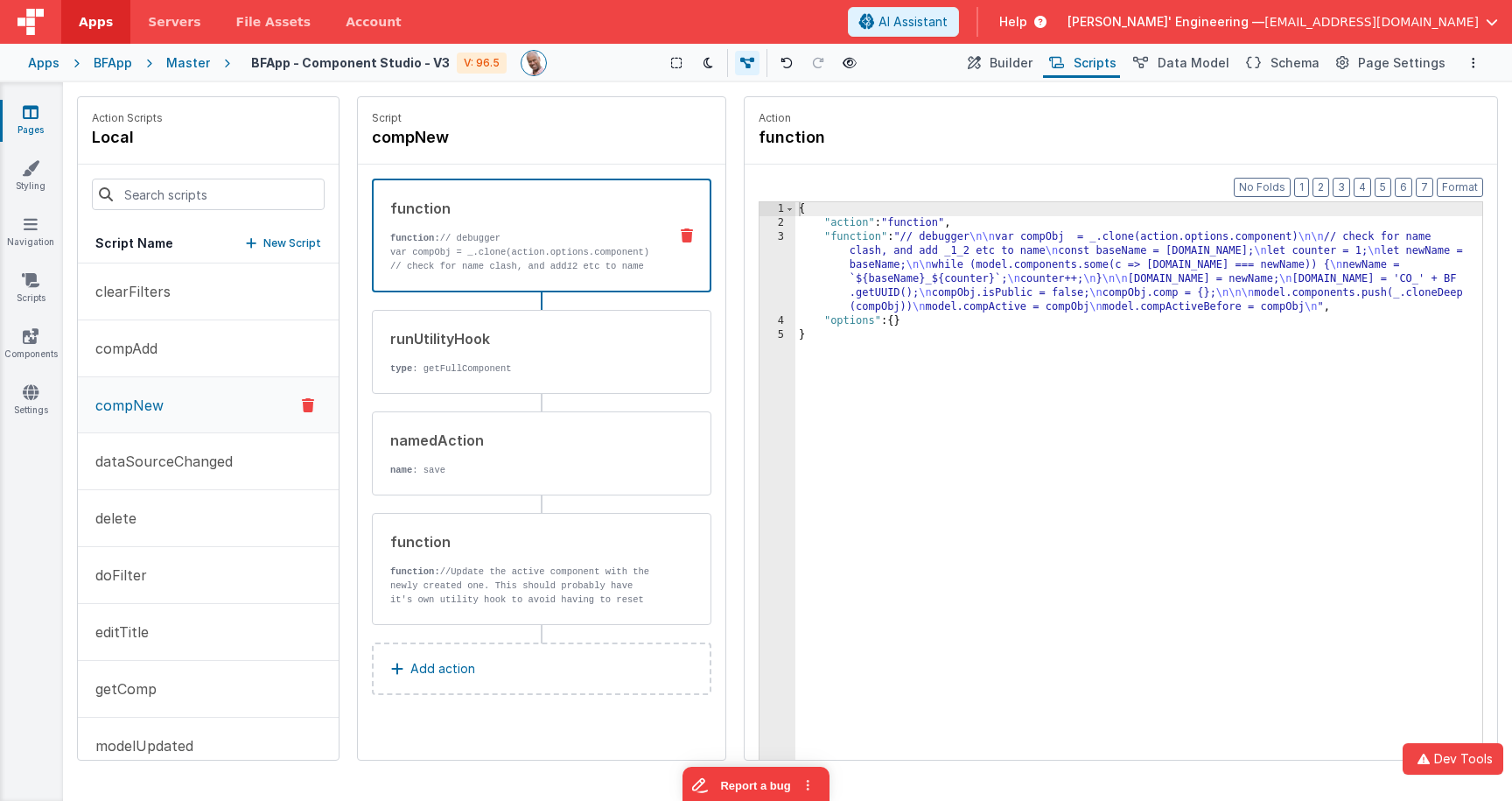
drag, startPoint x: 562, startPoint y: 207, endPoint x: 568, endPoint y: 217, distance: 11.7
click at [562, 207] on div "function" at bounding box center [522, 208] width 263 height 21
drag, startPoint x: 878, startPoint y: 249, endPoint x: 801, endPoint y: 244, distance: 77.2
click at [877, 249] on div "{ "action" : "function" , "function" : "// debugger \n\n var compObj = _.clone(…" at bounding box center [1139, 522] width 687 height 640
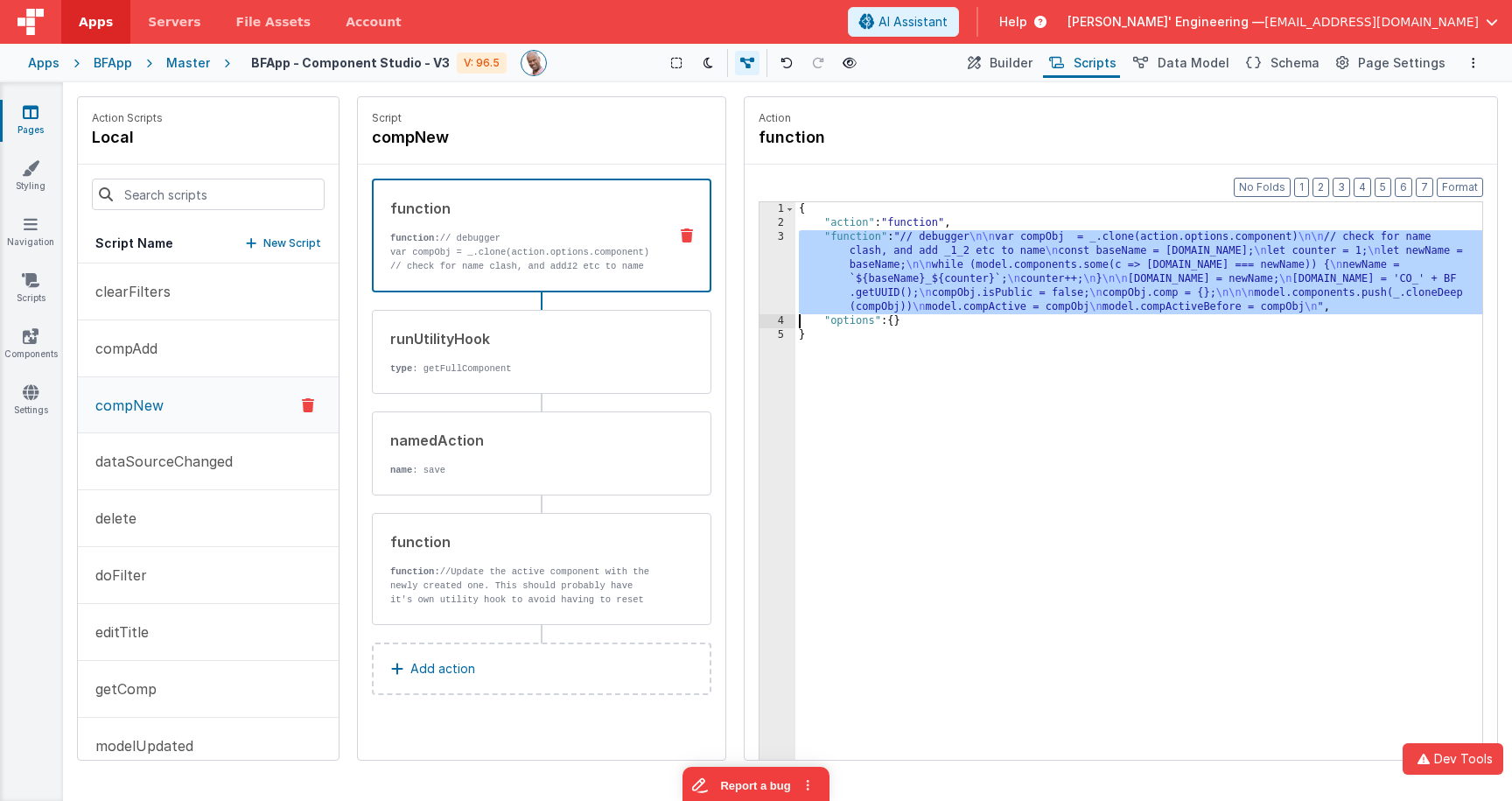
click at [779, 245] on div "3" at bounding box center [777, 272] width 36 height 84
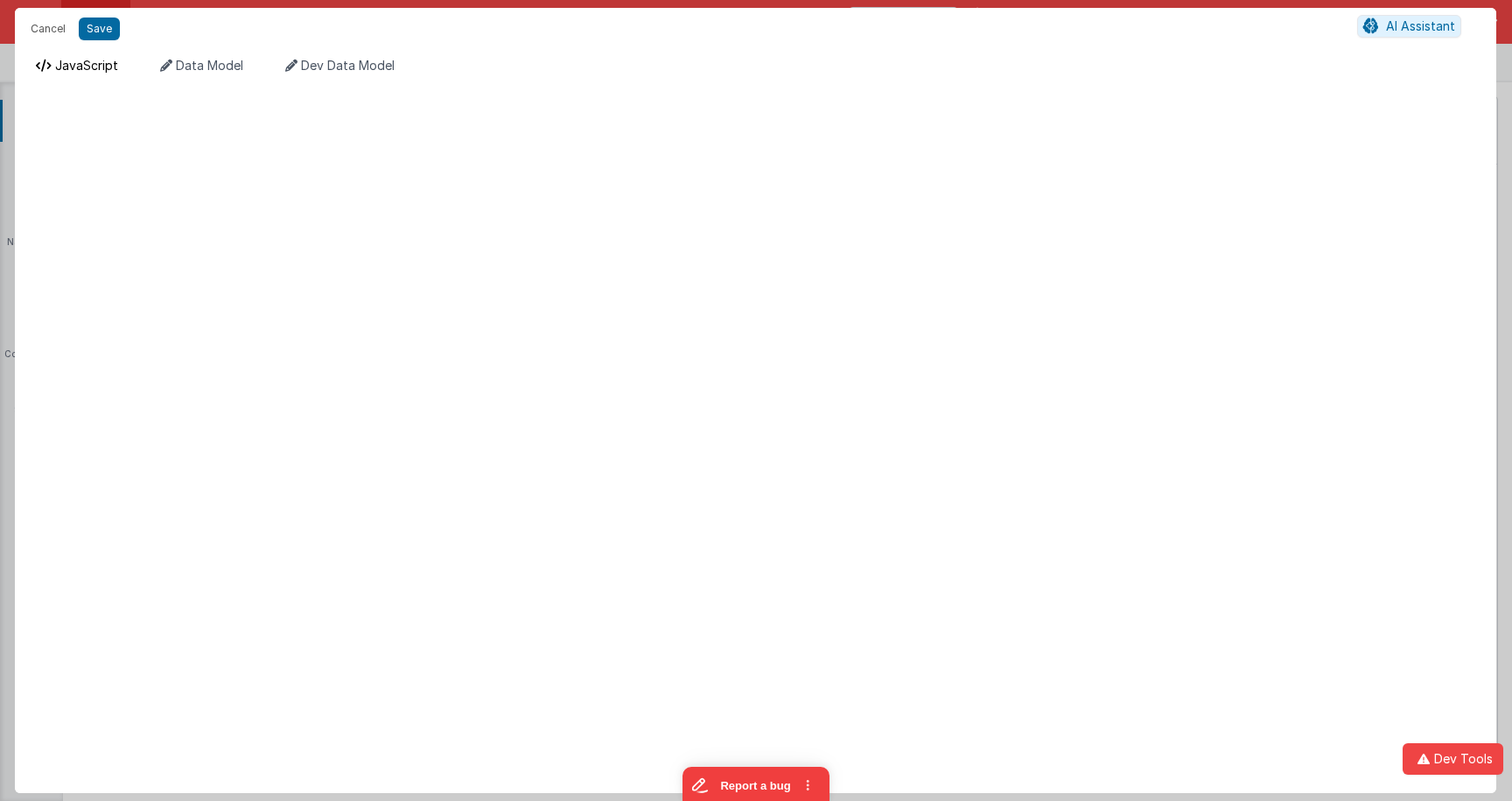
click at [98, 69] on span "JavaScript" at bounding box center [86, 65] width 63 height 15
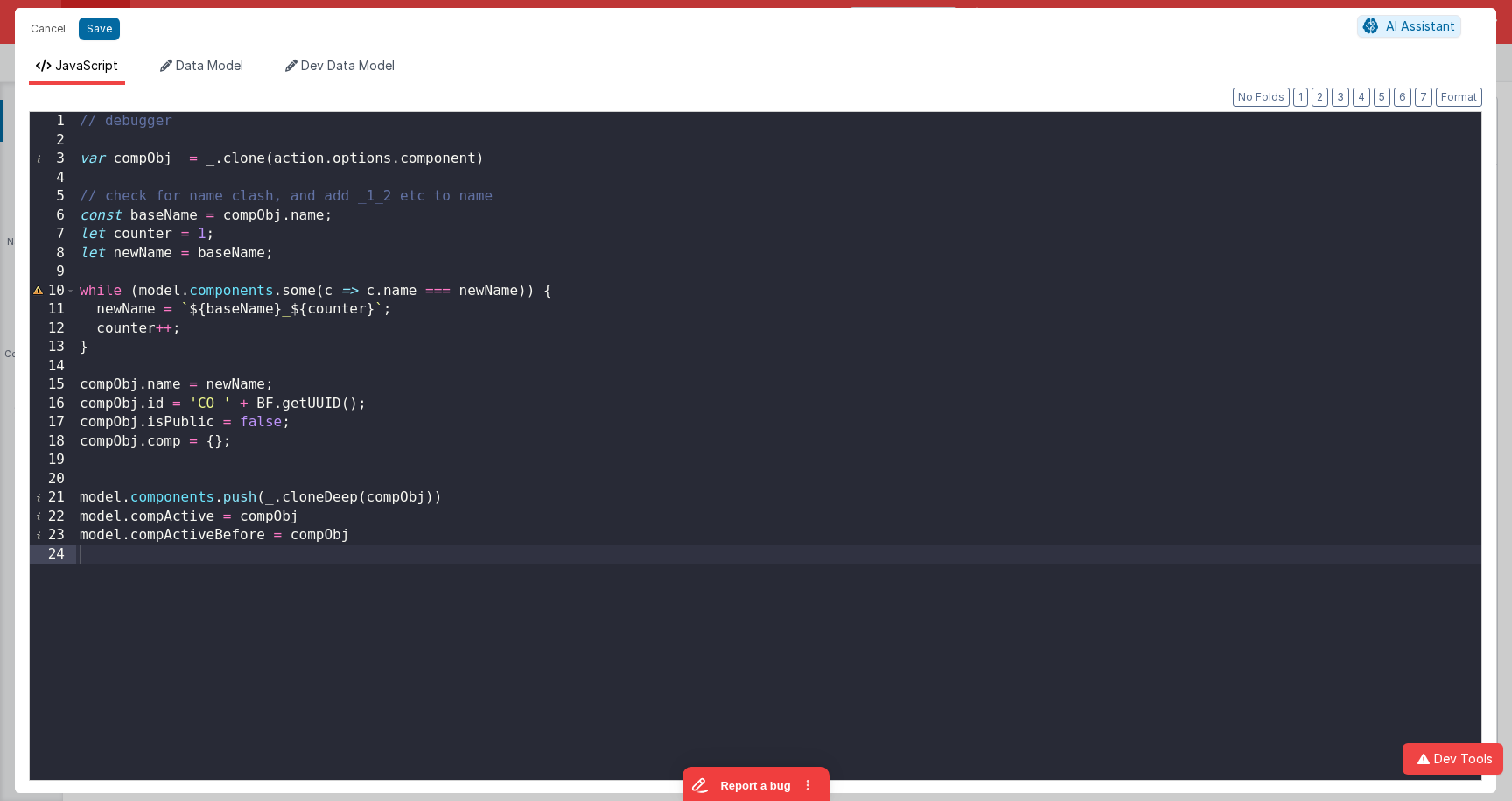
drag, startPoint x: 420, startPoint y: 415, endPoint x: 410, endPoint y: 413, distance: 10.2
click at [420, 415] on div "// debugger var compObj = _ . clone ( action . options . component ) // check f…" at bounding box center [779, 465] width 1405 height 705
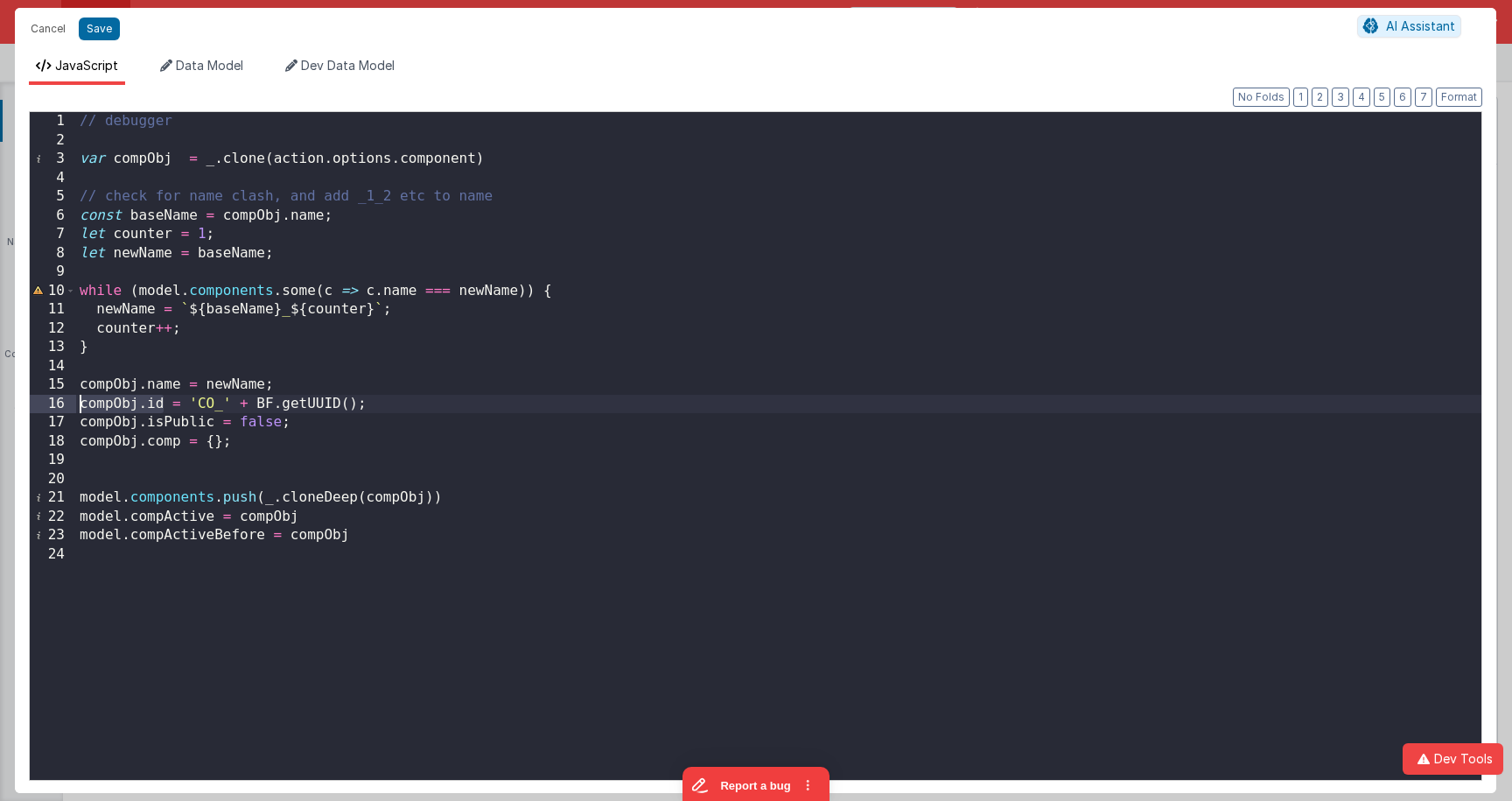
drag, startPoint x: 166, startPoint y: 405, endPoint x: 56, endPoint y: 403, distance: 110.0
click at [56, 403] on div "1 2 3 4 5 6 7 8 9 10 11 12 13 14 15 16 17 18 19 20 21 22 23 24 // debugger var …" at bounding box center [755, 446] width 1453 height 669
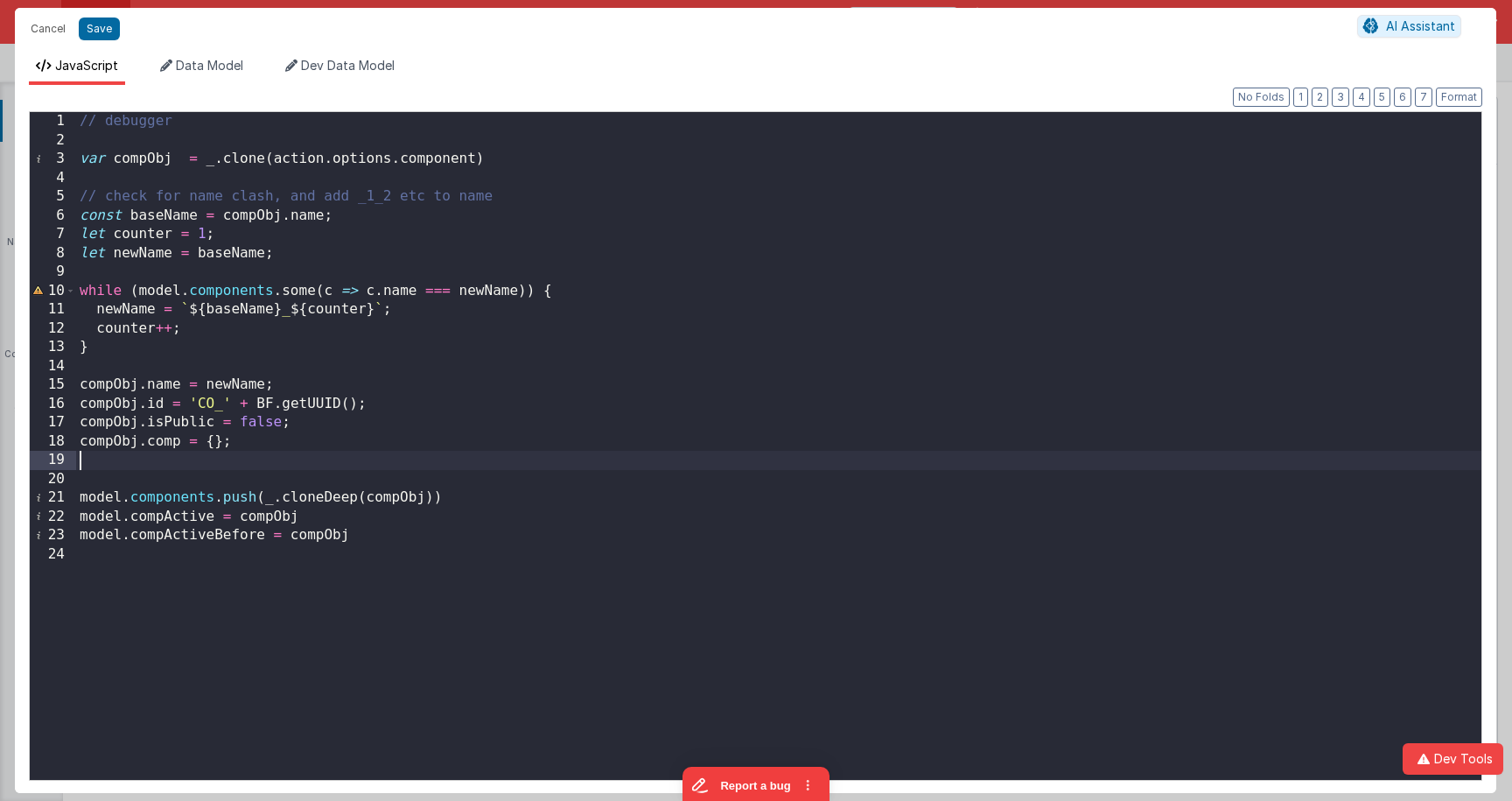
click at [133, 459] on div "// debugger var compObj = _ . clone ( action . options . component ) // check f…" at bounding box center [779, 465] width 1405 height 705
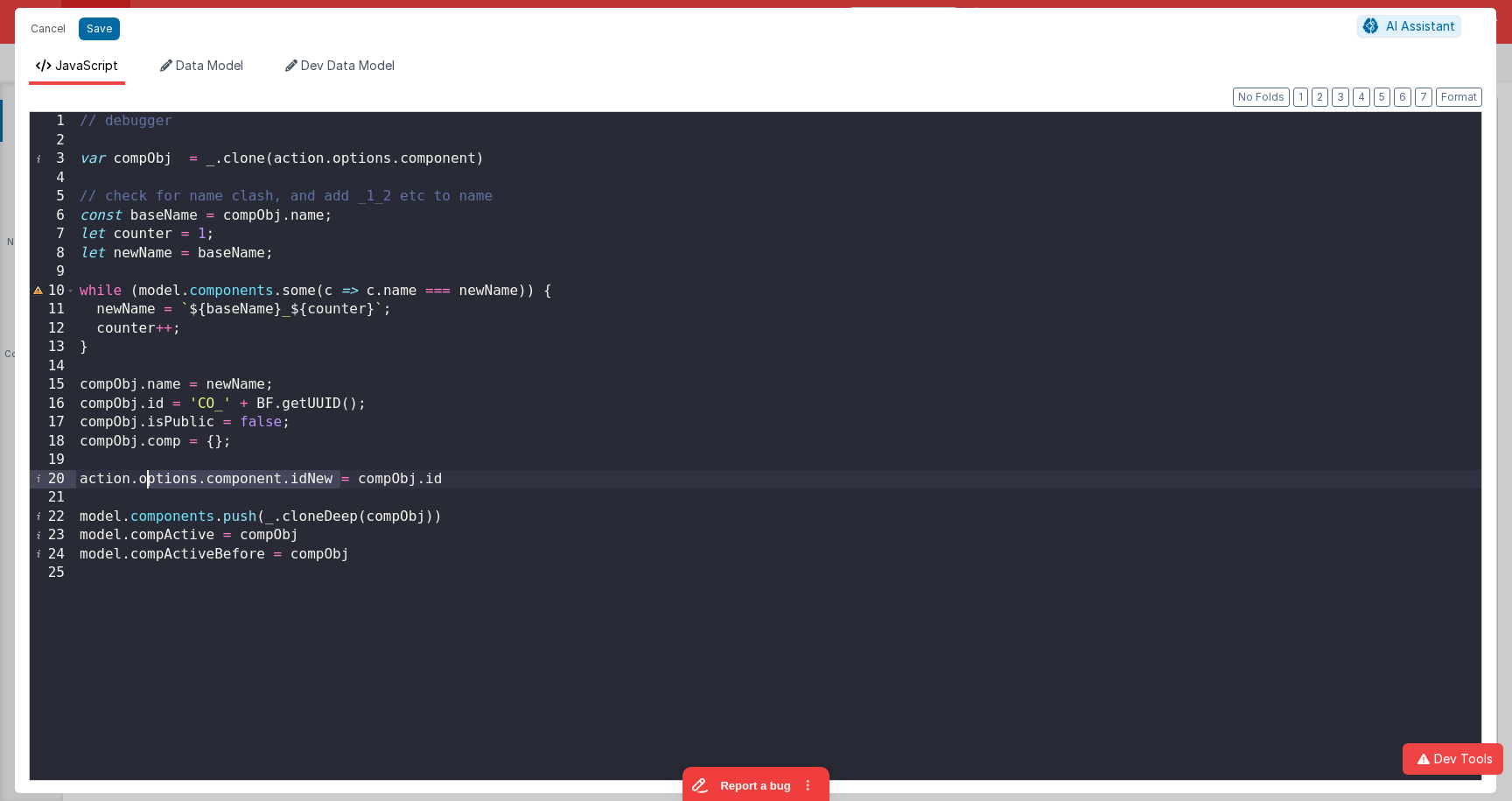
drag, startPoint x: 336, startPoint y: 482, endPoint x: 148, endPoint y: 481, distance: 188.0
click at [148, 481] on div "// debugger var compObj = _ . clone ( action . options . component ) // check f…" at bounding box center [779, 465] width 1405 height 705
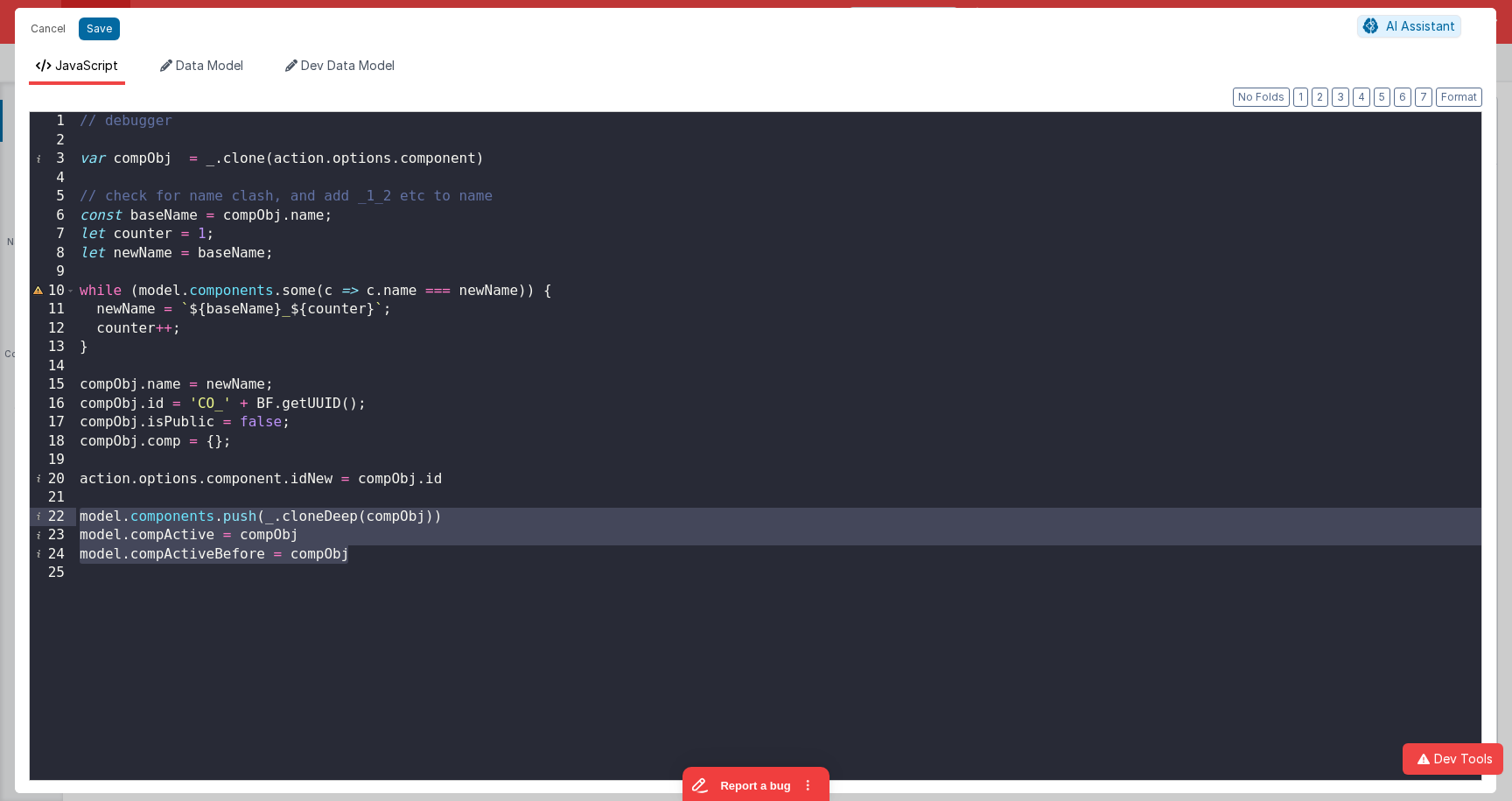
drag, startPoint x: 368, startPoint y: 557, endPoint x: 44, endPoint y: 512, distance: 327.1
click at [44, 512] on div "1 2 3 4 5 6 7 8 9 10 11 12 13 14 15 16 17 18 19 20 21 22 23 24 25 // debugger v…" at bounding box center [755, 446] width 1453 height 669
drag, startPoint x: 335, startPoint y: 562, endPoint x: 375, endPoint y: 561, distance: 40.0
click at [335, 562] on div "// debugger var compObj = _ . clone ( action . options . component ) // check f…" at bounding box center [779, 446] width 1405 height 668
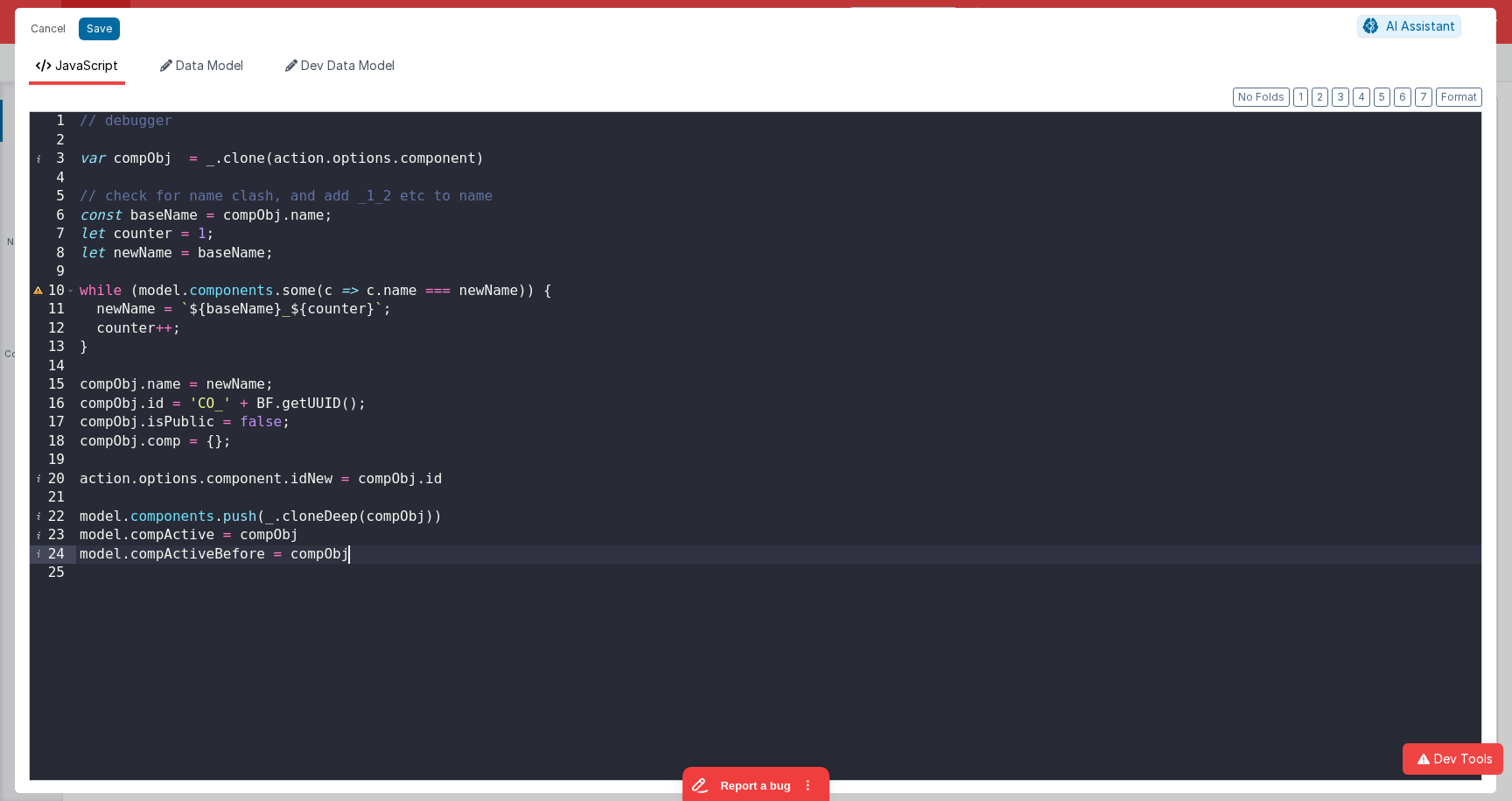
click at [375, 561] on div "// debugger var compObj = _ . clone ( action . options . component ) // check f…" at bounding box center [779, 465] width 1405 height 705
drag, startPoint x: 101, startPoint y: 27, endPoint x: 122, endPoint y: 30, distance: 21.2
click at [101, 27] on button "Save" at bounding box center [99, 29] width 41 height 23
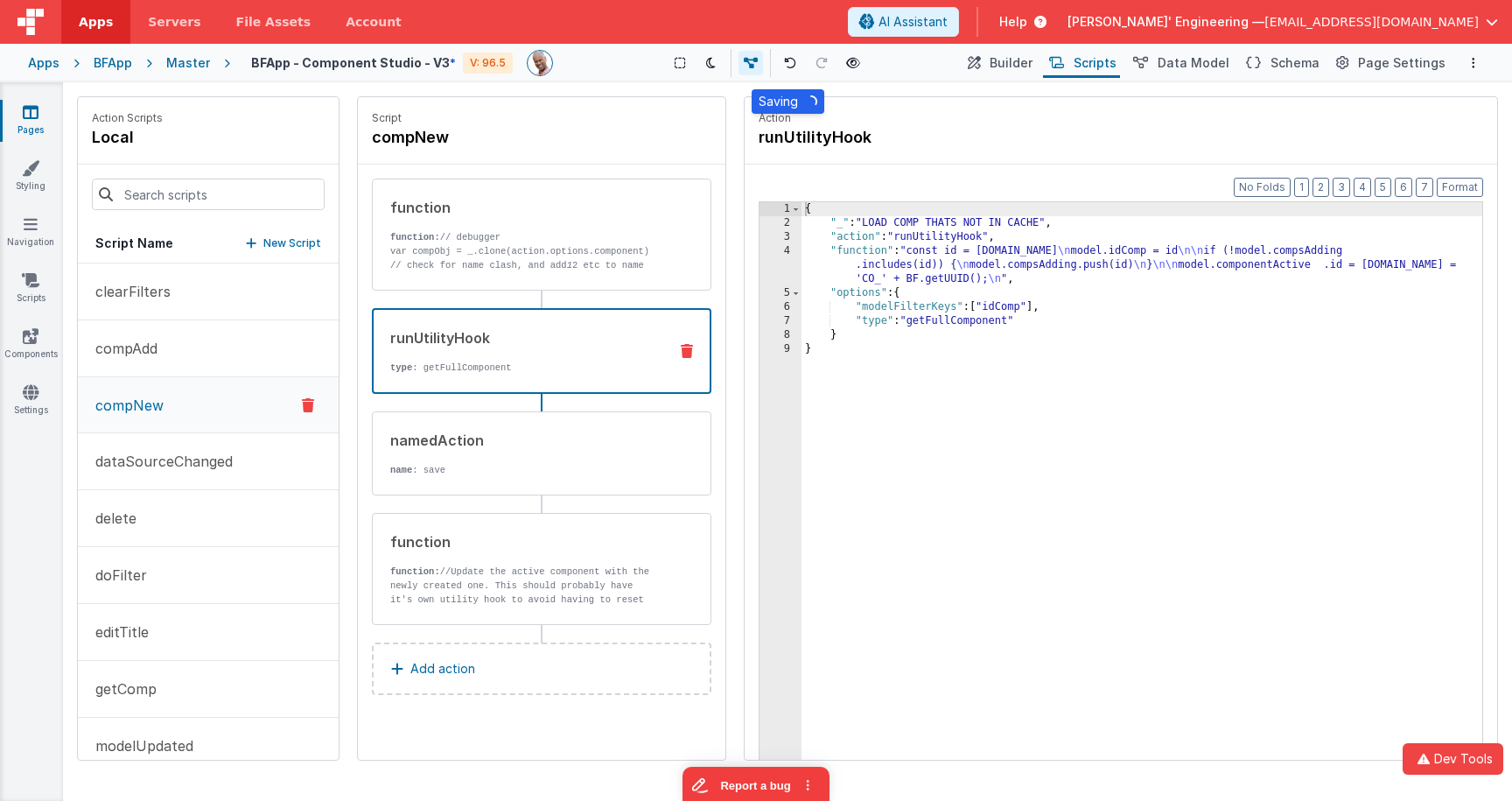
click at [603, 361] on p "type : getFullComponent" at bounding box center [522, 368] width 263 height 14
click at [854, 258] on div "{ "_" : "LOAD COMP THATS NOT IN CACHE" , "action" : "runUtilityHook" , "functio…" at bounding box center [1141, 522] width 681 height 640
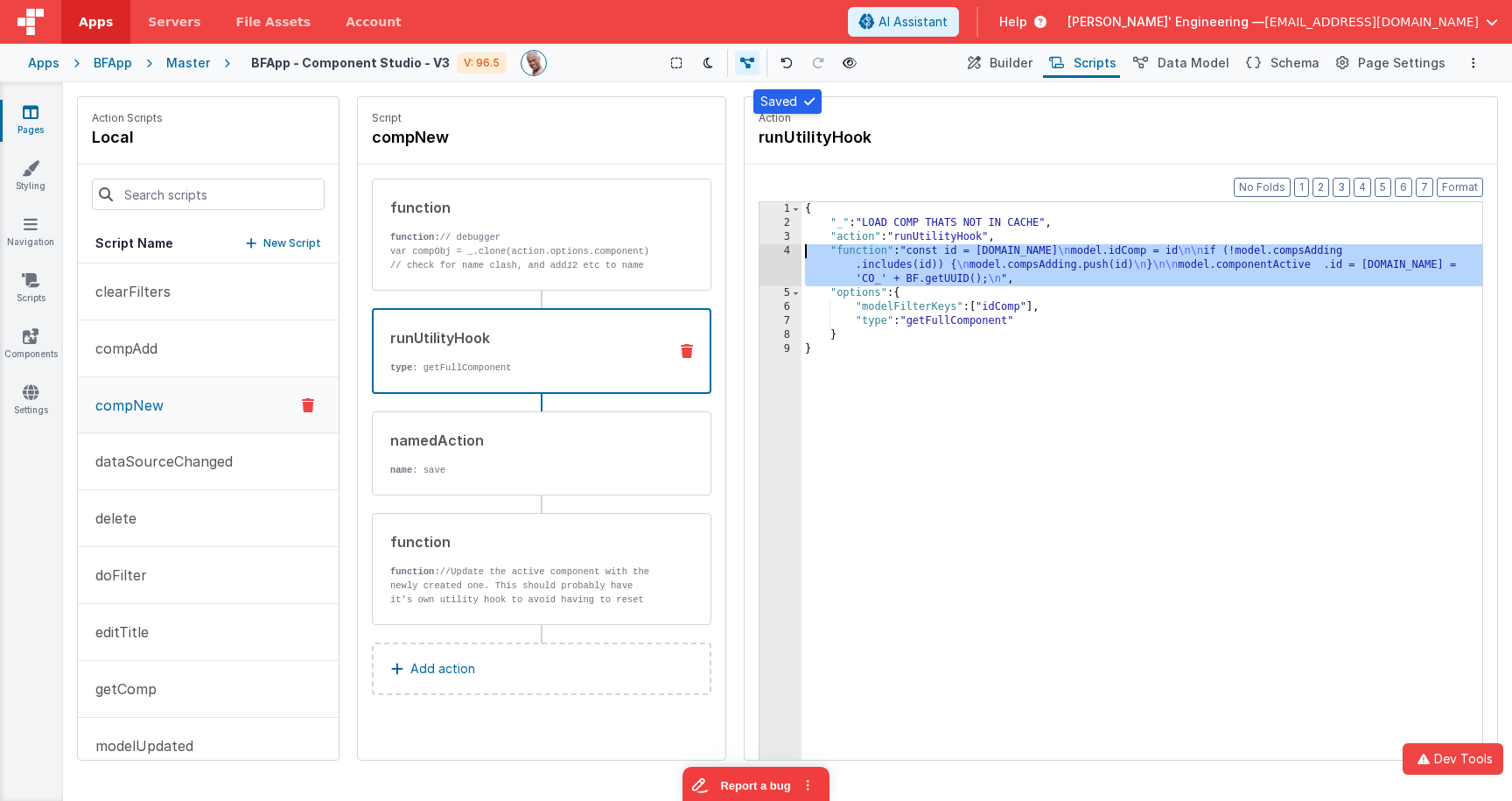
click at [774, 256] on div "4" at bounding box center [780, 264] width 42 height 42
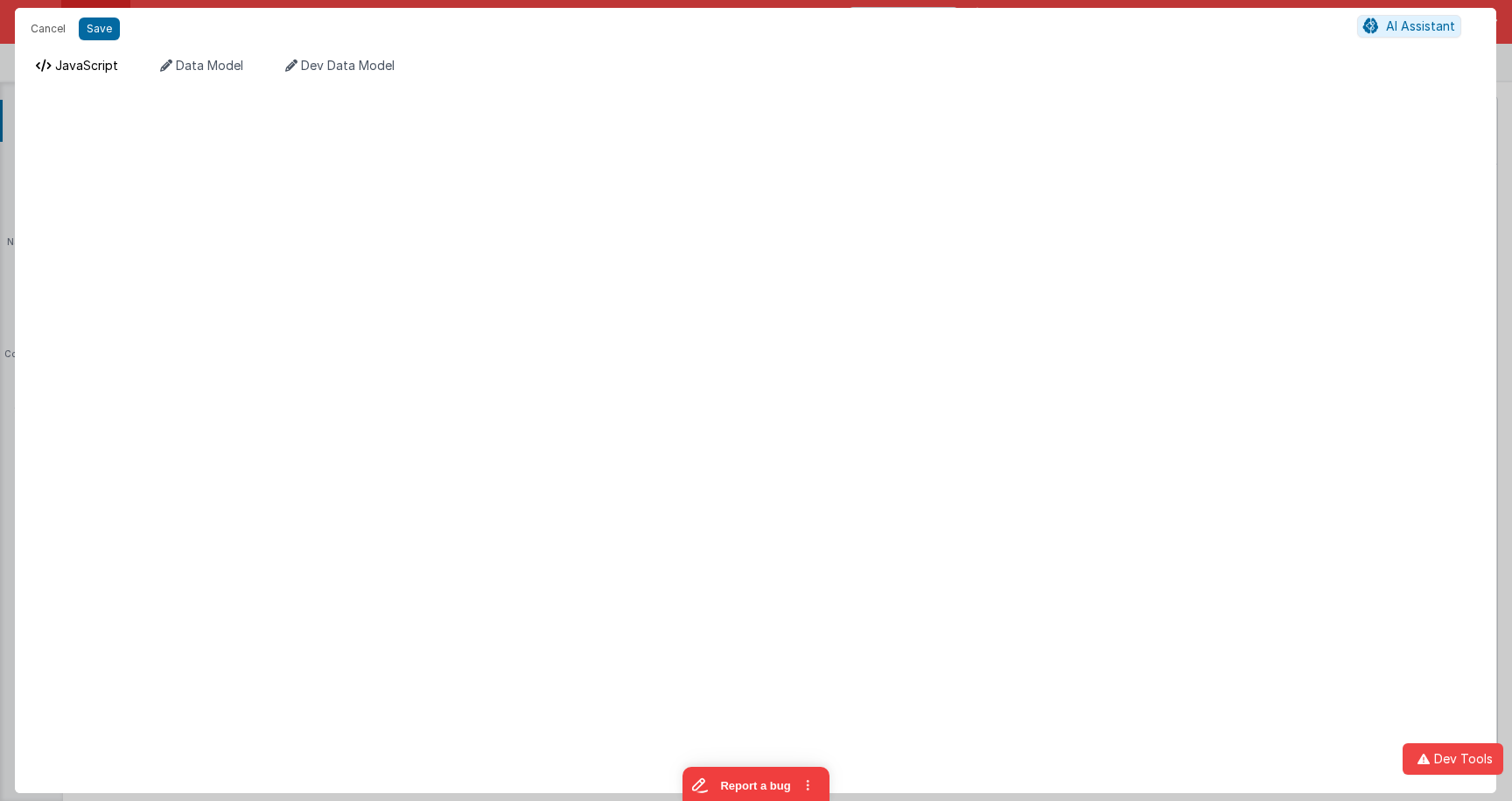
click at [93, 69] on li "JavaScript" at bounding box center [77, 70] width 96 height 28
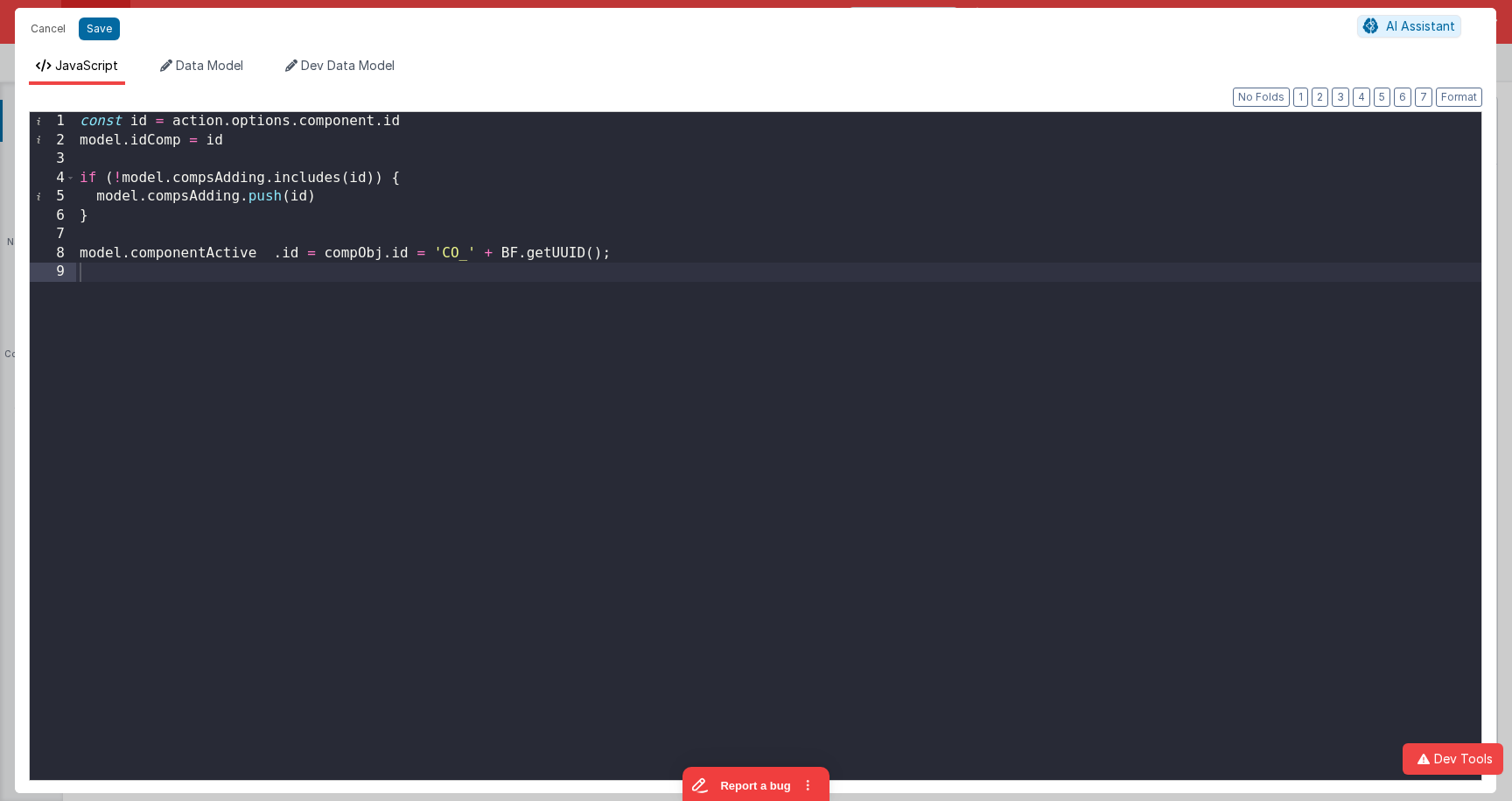
click at [268, 145] on div "const id = action . options . component . id model . idComp = id if ( ! model .…" at bounding box center [779, 465] width 1405 height 705
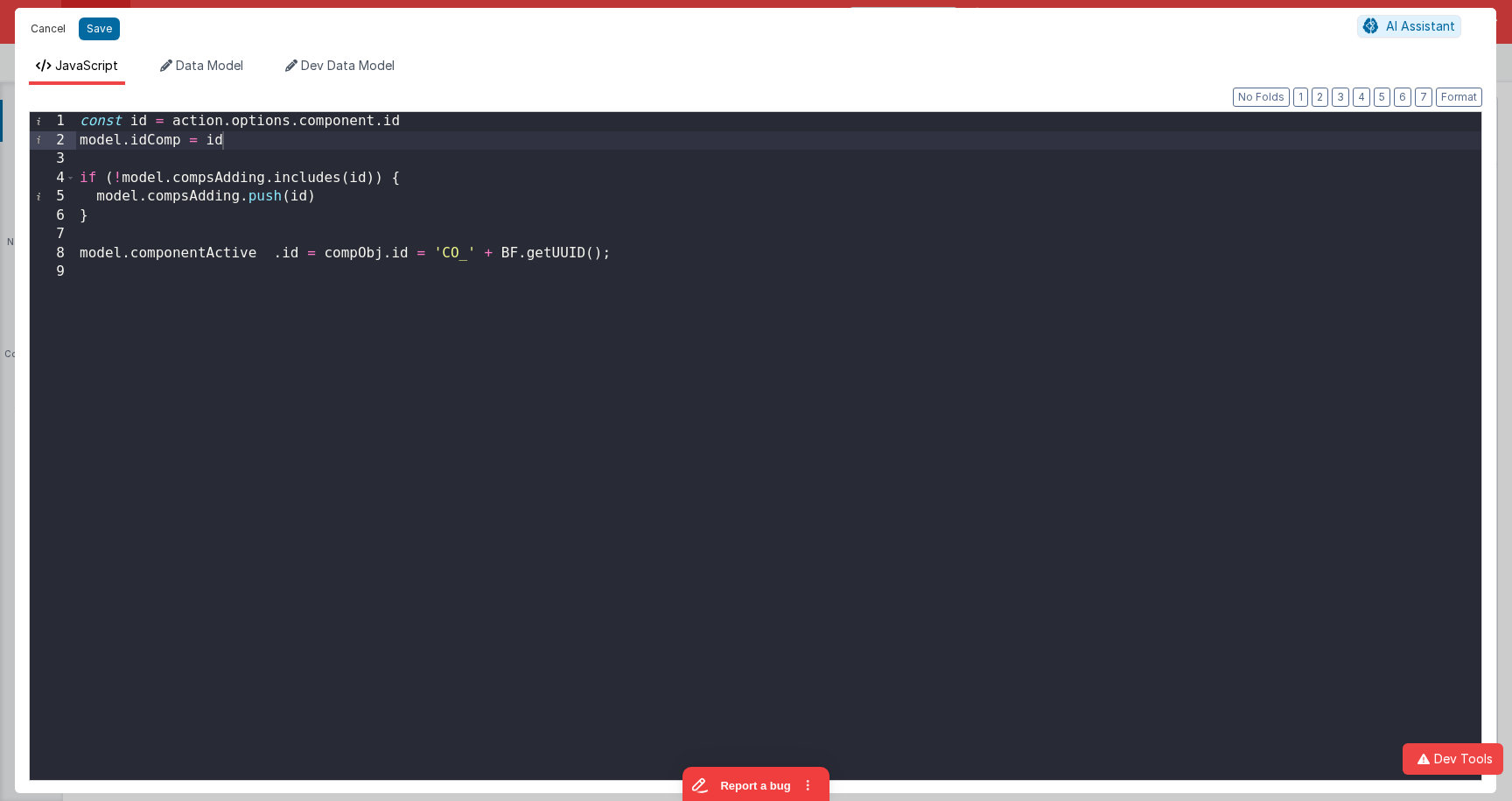
click at [45, 35] on button "Cancel" at bounding box center [48, 29] width 53 height 25
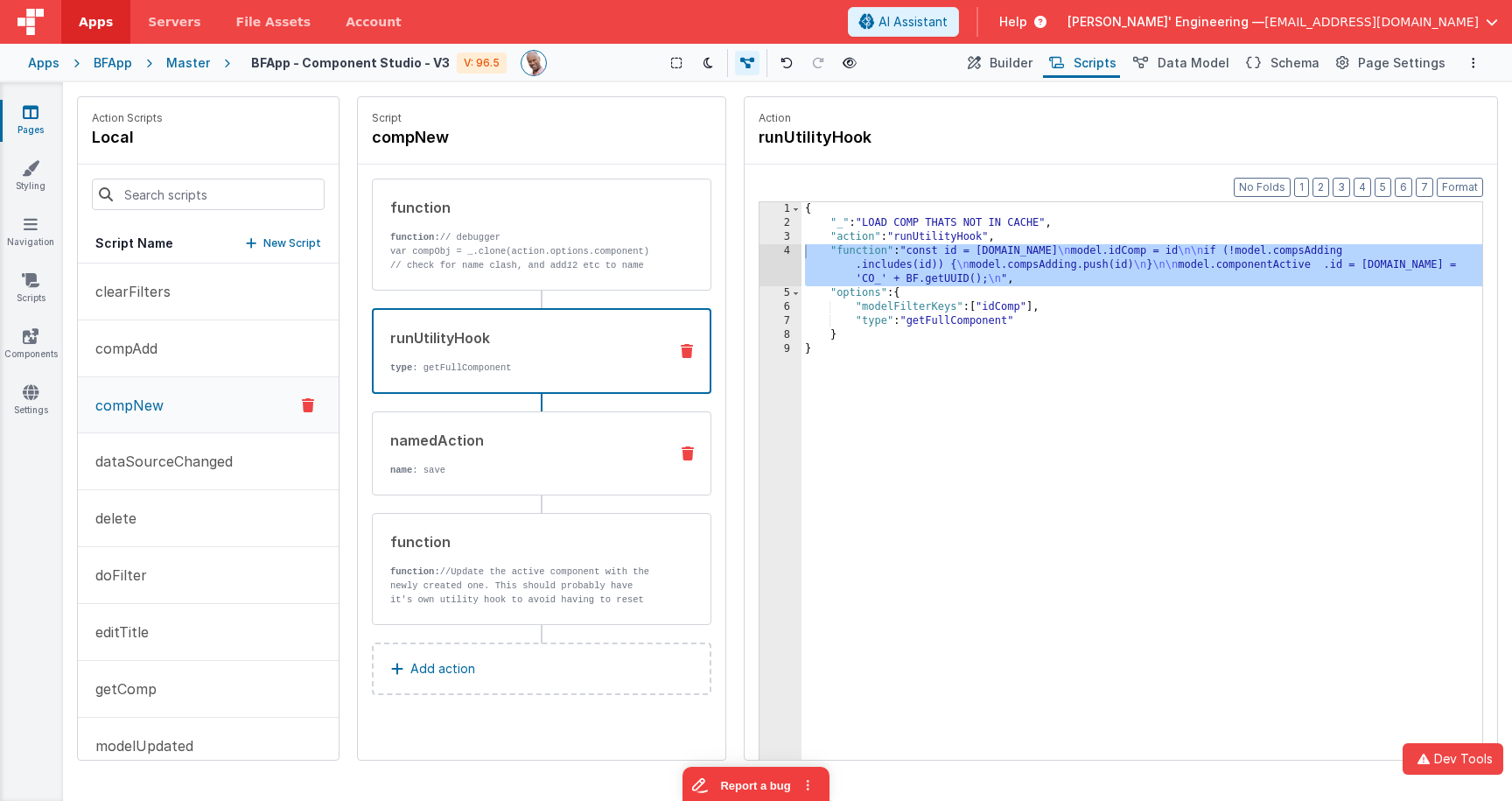
click at [537, 441] on div "namedAction" at bounding box center [522, 441] width 264 height 21
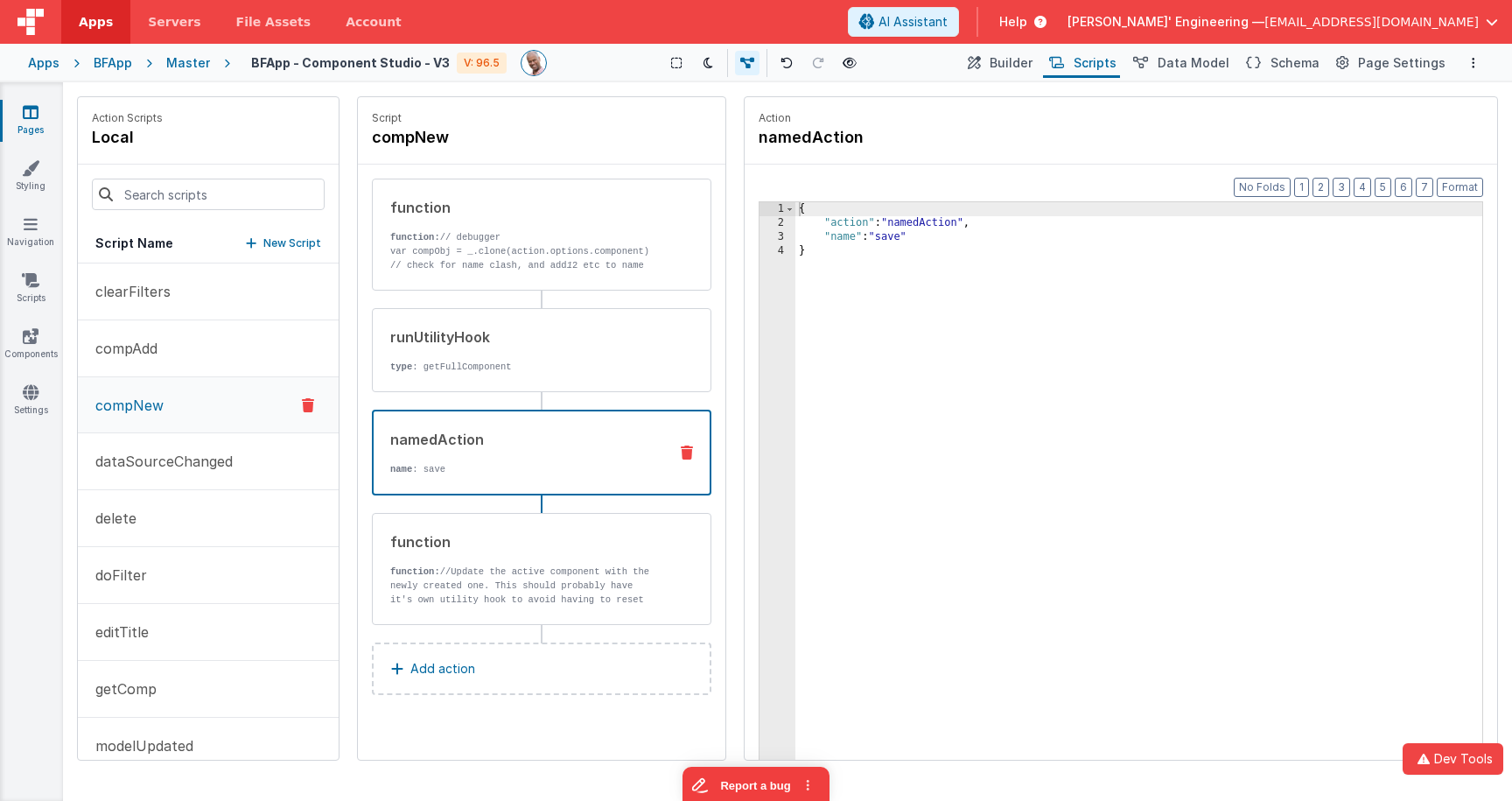
click at [863, 237] on div "{ "action" : "namedAction" , "name" : "save" }" at bounding box center [1139, 522] width 687 height 640
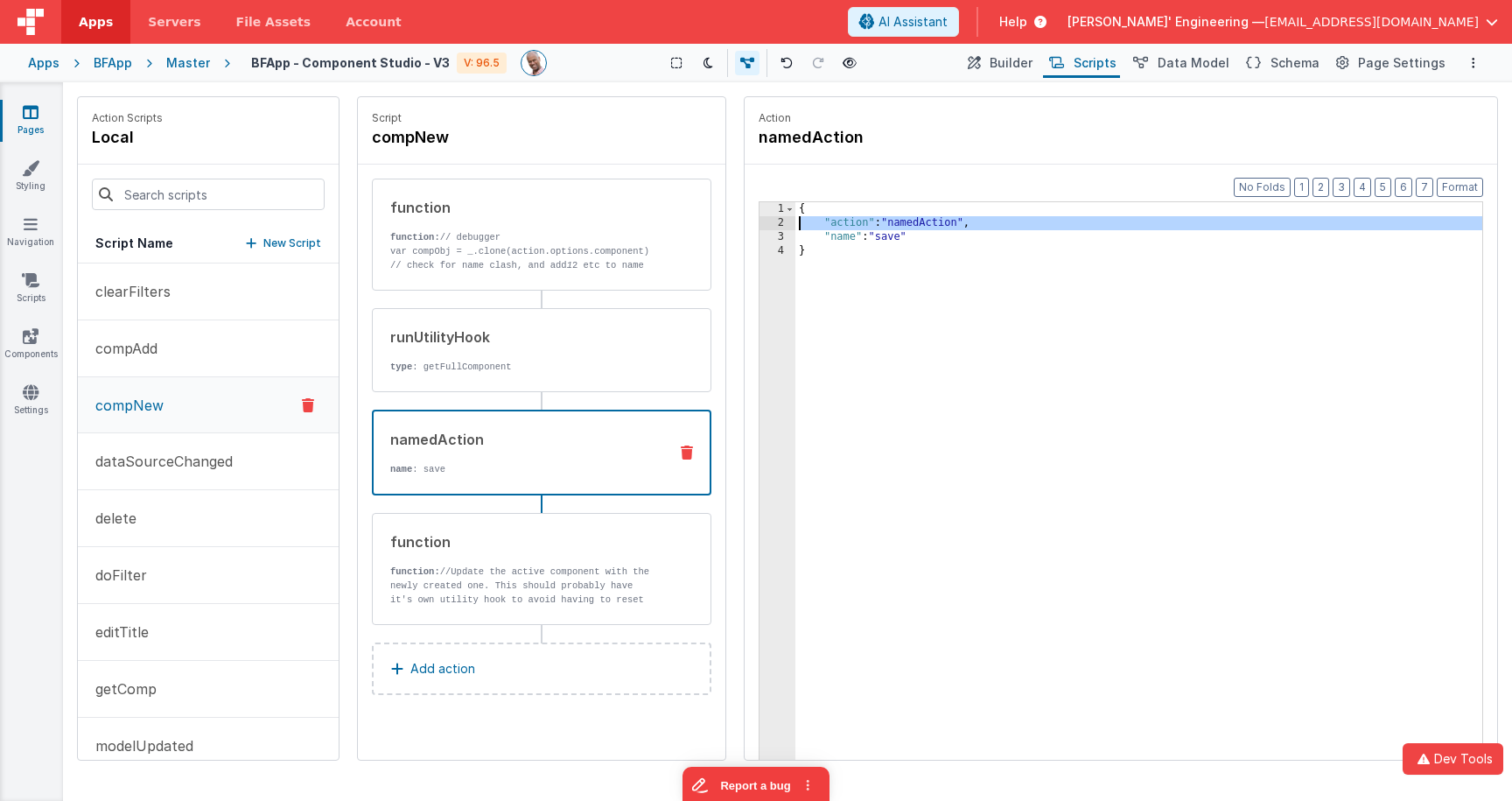
click at [781, 221] on div "2" at bounding box center [777, 223] width 36 height 14
drag, startPoint x: 942, startPoint y: 224, endPoint x: 1025, endPoint y: 222, distance: 83.0
click at [969, 223] on div "{ "action" : "namedAction" , "name" : "save" }" at bounding box center [1139, 522] width 687 height 640
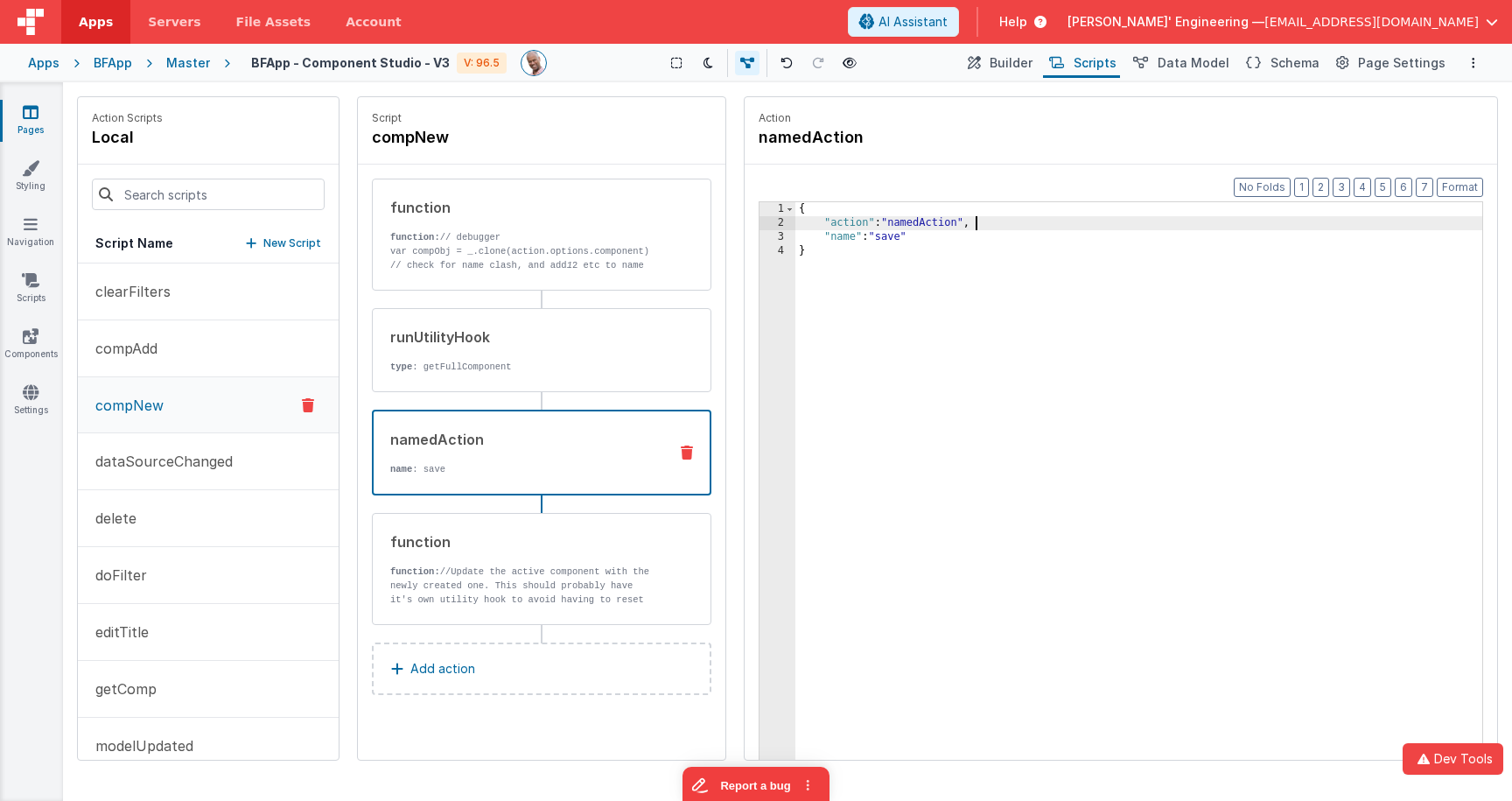
click at [1025, 222] on div "{ "action" : "namedAction" , "name" : "save" }" at bounding box center [1139, 522] width 687 height 640
click at [772, 237] on div "3" at bounding box center [777, 238] width 36 height 14
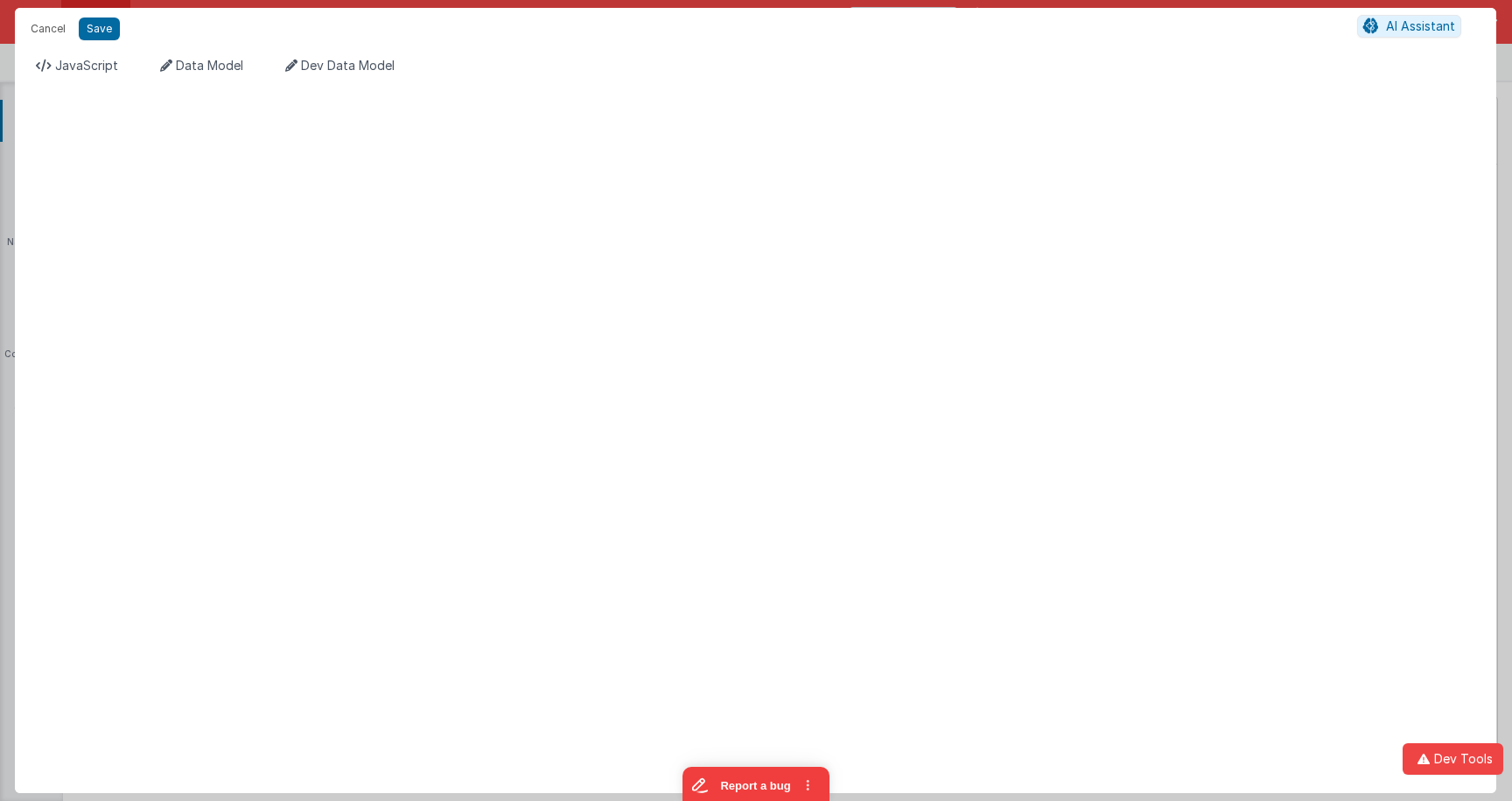
click at [772, 237] on div "Format 7 6 5 4 3 2 1 No Folds XXXXXXXXXXXXXXXXXXXXXXXXXXXXXXXXXXXXXXXXXXXXXXXXX…" at bounding box center [756, 438] width 1481 height 708
click at [591, 217] on div "Format 7 6 5 4 3 2 1 No Folds XXXXXXXXXXXXXXXXXXXXXXXXXXXXXXXXXXXXXXXXXXXXXXXXX…" at bounding box center [756, 438] width 1481 height 708
click at [55, 68] on span "JavaScript" at bounding box center [86, 65] width 63 height 15
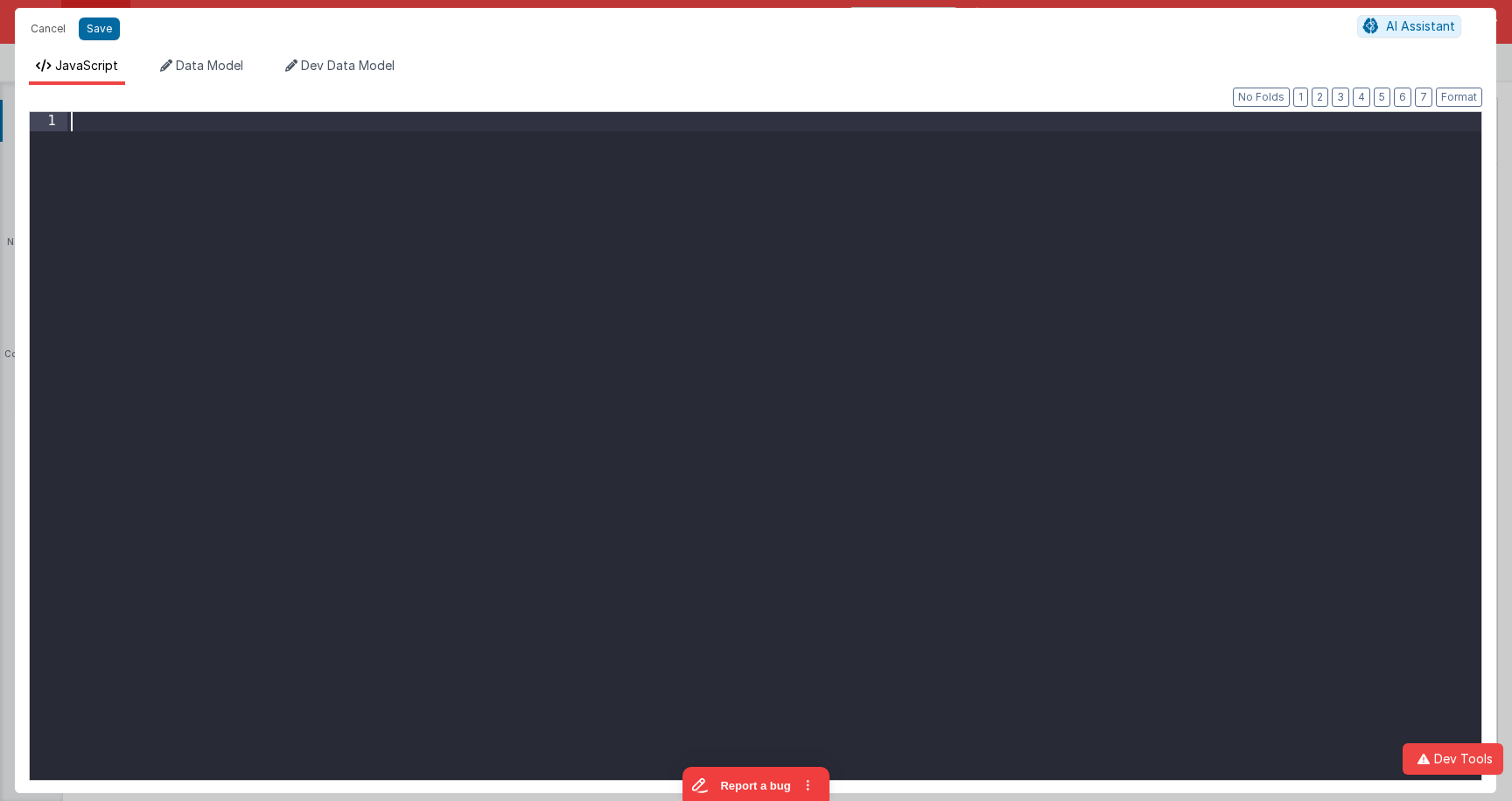
click at [190, 153] on div at bounding box center [774, 465] width 1414 height 705
click at [163, 123] on div "model . activeComponent . id = . idNew" at bounding box center [774, 465] width 1414 height 705
click at [203, 122] on div "model . compActive . id = . idNew" at bounding box center [774, 465] width 1414 height 705
drag, startPoint x: 203, startPoint y: 122, endPoint x: 275, endPoint y: 122, distance: 72.0
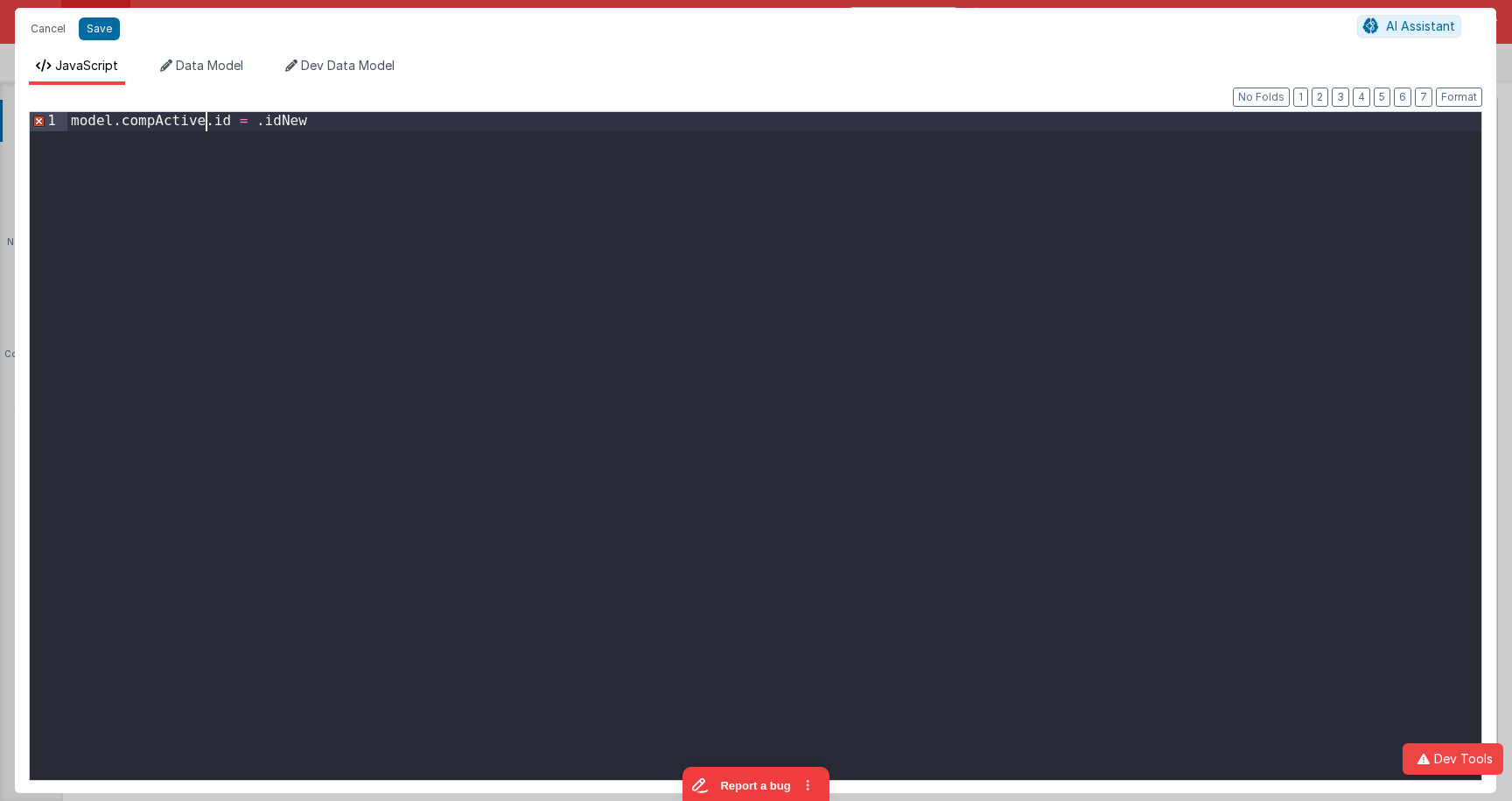
click at [203, 122] on div "model . compActive . id = . idNew" at bounding box center [774, 465] width 1414 height 705
click at [258, 124] on div "model . compActive . id = . idNew" at bounding box center [774, 465] width 1414 height 705
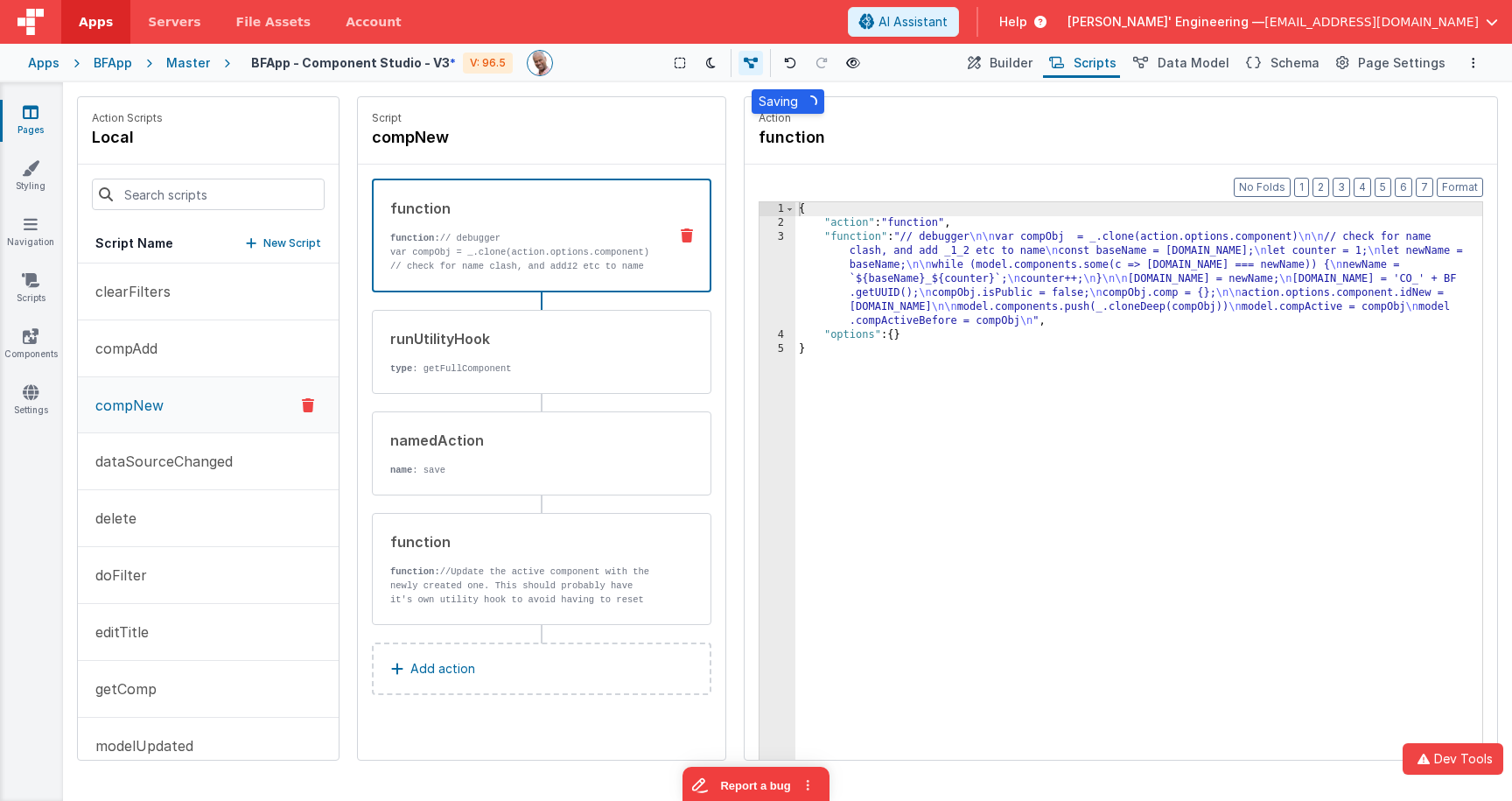
drag, startPoint x: 920, startPoint y: 252, endPoint x: 811, endPoint y: 250, distance: 109.0
click at [919, 252] on div "{ "action" : "function" , "function" : "// debugger \n\n var compObj = _.clone(…" at bounding box center [1139, 522] width 687 height 640
click at [756, 245] on div "Format 7 6 5 4 3 2 1 No Folds 1 2 3 4 5 { "action" : "function" , "function" : …" at bounding box center [1120, 496] width 752 height 662
click at [771, 246] on div "3" at bounding box center [777, 279] width 36 height 98
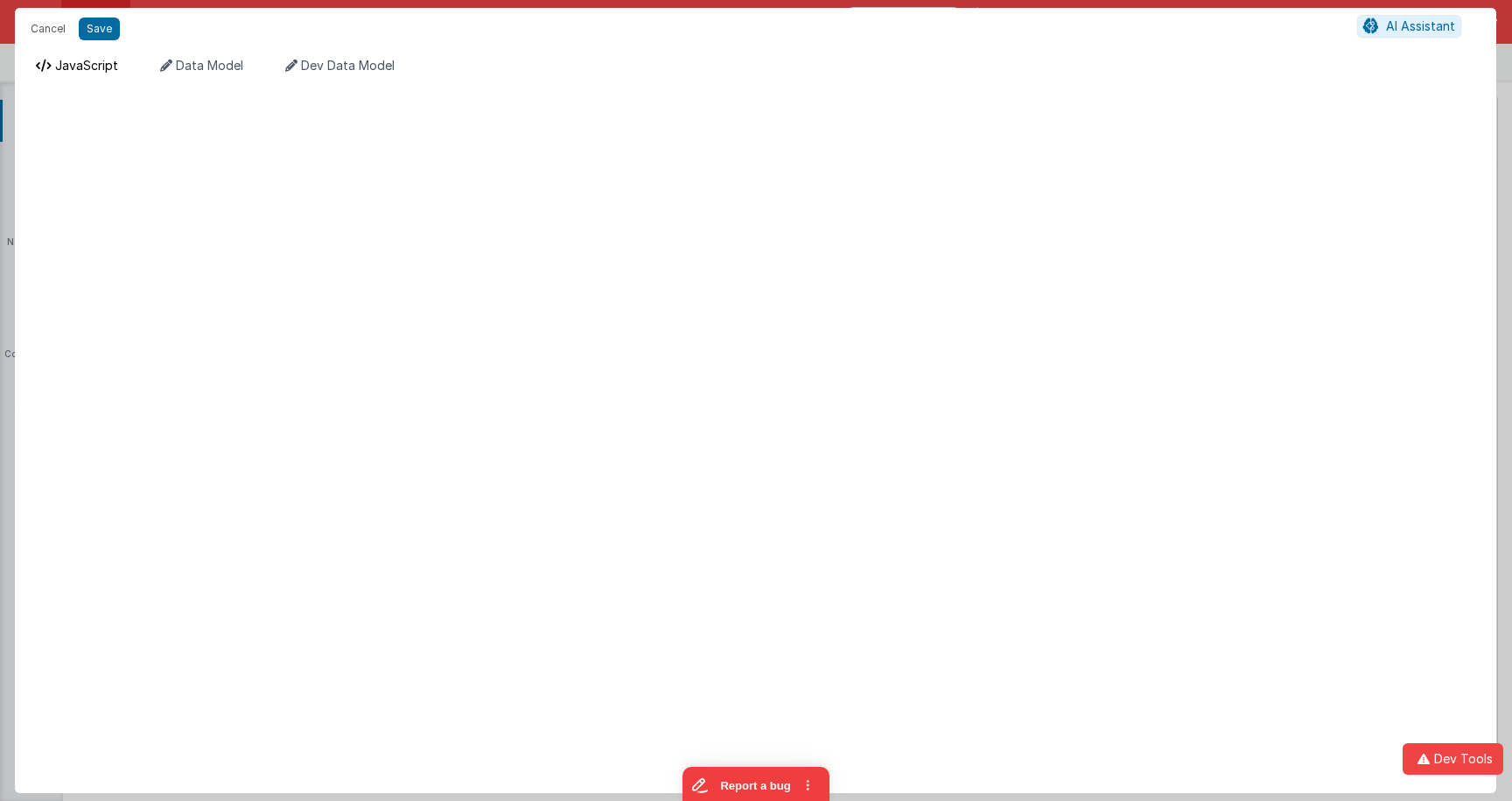
drag, startPoint x: 64, startPoint y: 60, endPoint x: 75, endPoint y: 64, distance: 11.7
click at [64, 60] on span "JavaScript" at bounding box center [86, 65] width 63 height 15
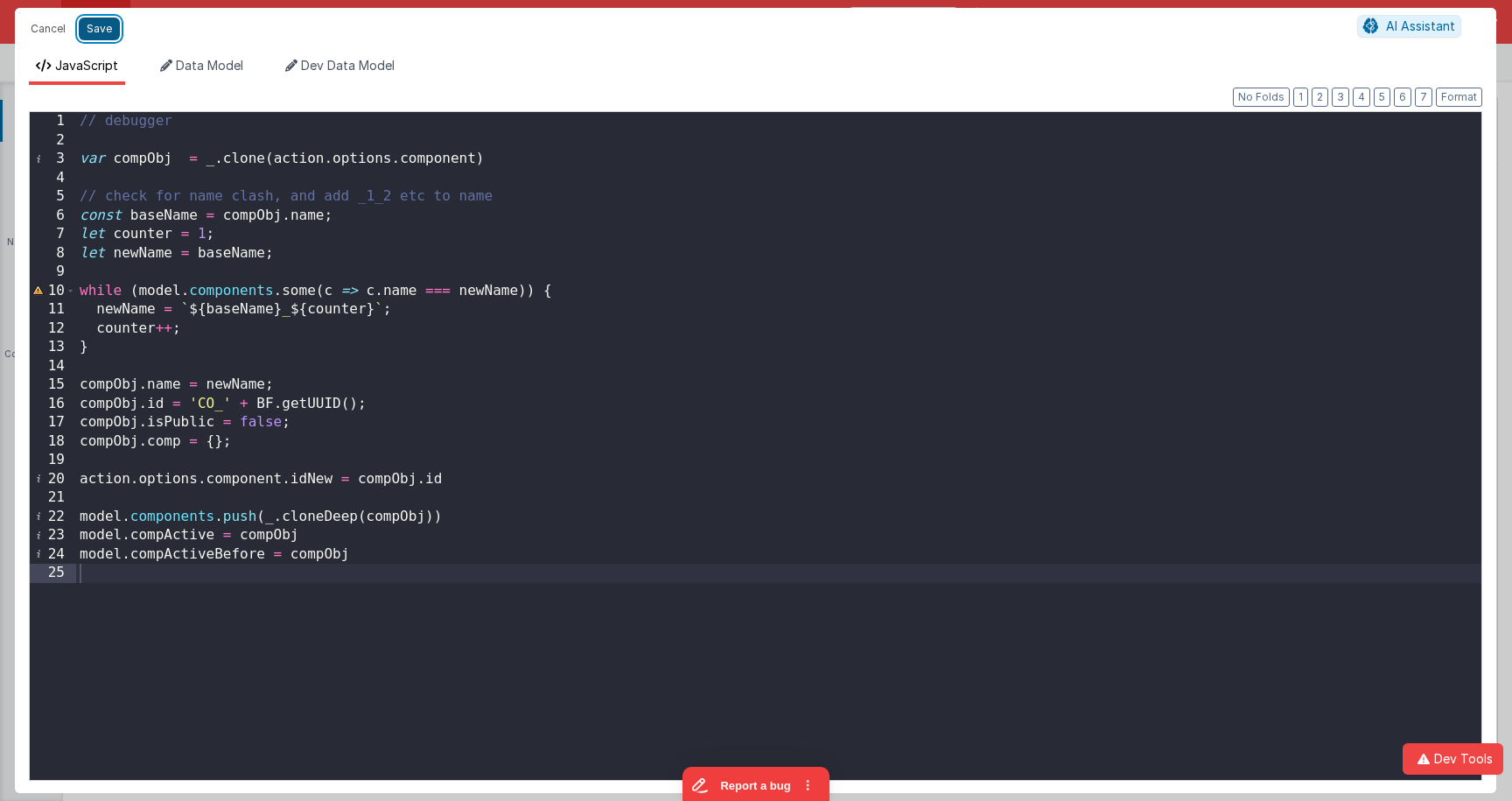
click at [94, 32] on button "Save" at bounding box center [99, 29] width 41 height 23
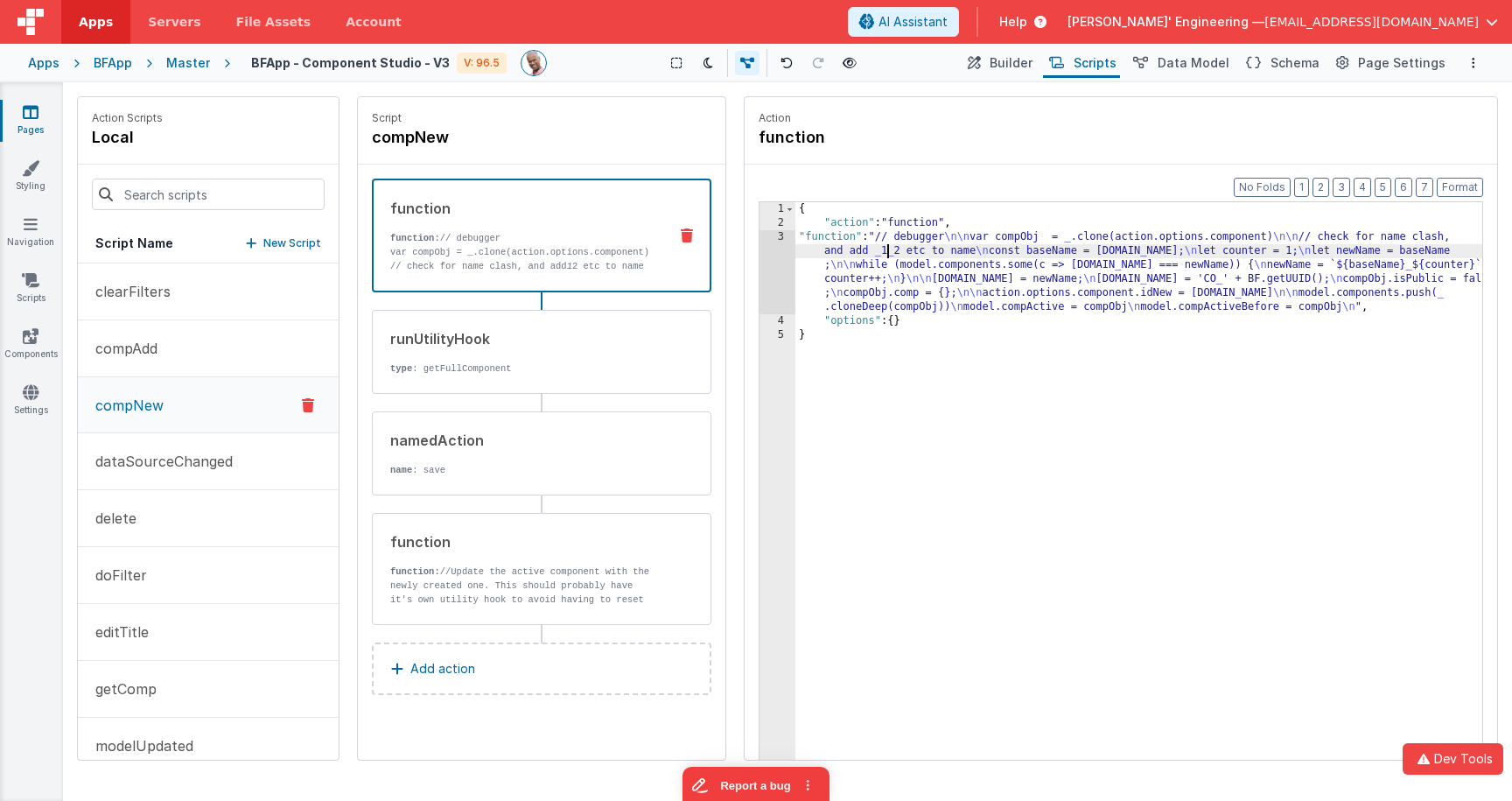
drag, startPoint x: 889, startPoint y: 251, endPoint x: 841, endPoint y: 251, distance: 48.0
click at [888, 251] on div "{ "action" : "function" , "function" : "// debugger \n\n var compObj = _.clone(…" at bounding box center [1139, 522] width 687 height 640
drag, startPoint x: 742, startPoint y: 269, endPoint x: 766, endPoint y: 269, distance: 24.0
click at [742, 269] on div "Action function Format 7 6 5 4 3 2 1 No Folds 1 2 3 4 5 { "action" : "function"…" at bounding box center [1112, 428] width 772 height 664
click at [768, 268] on div "3" at bounding box center [777, 272] width 36 height 84
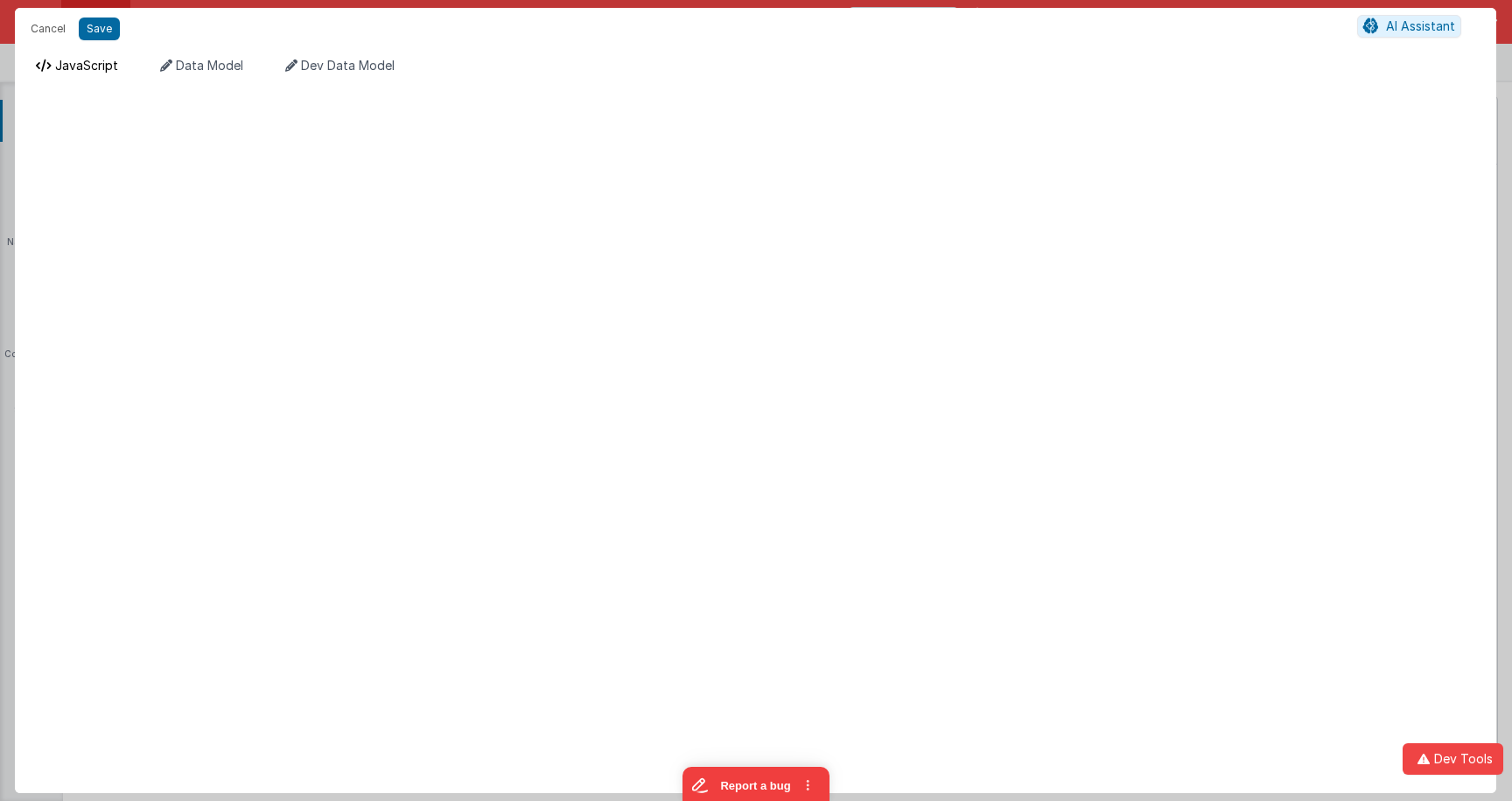
click at [83, 67] on span "JavaScript" at bounding box center [86, 65] width 63 height 15
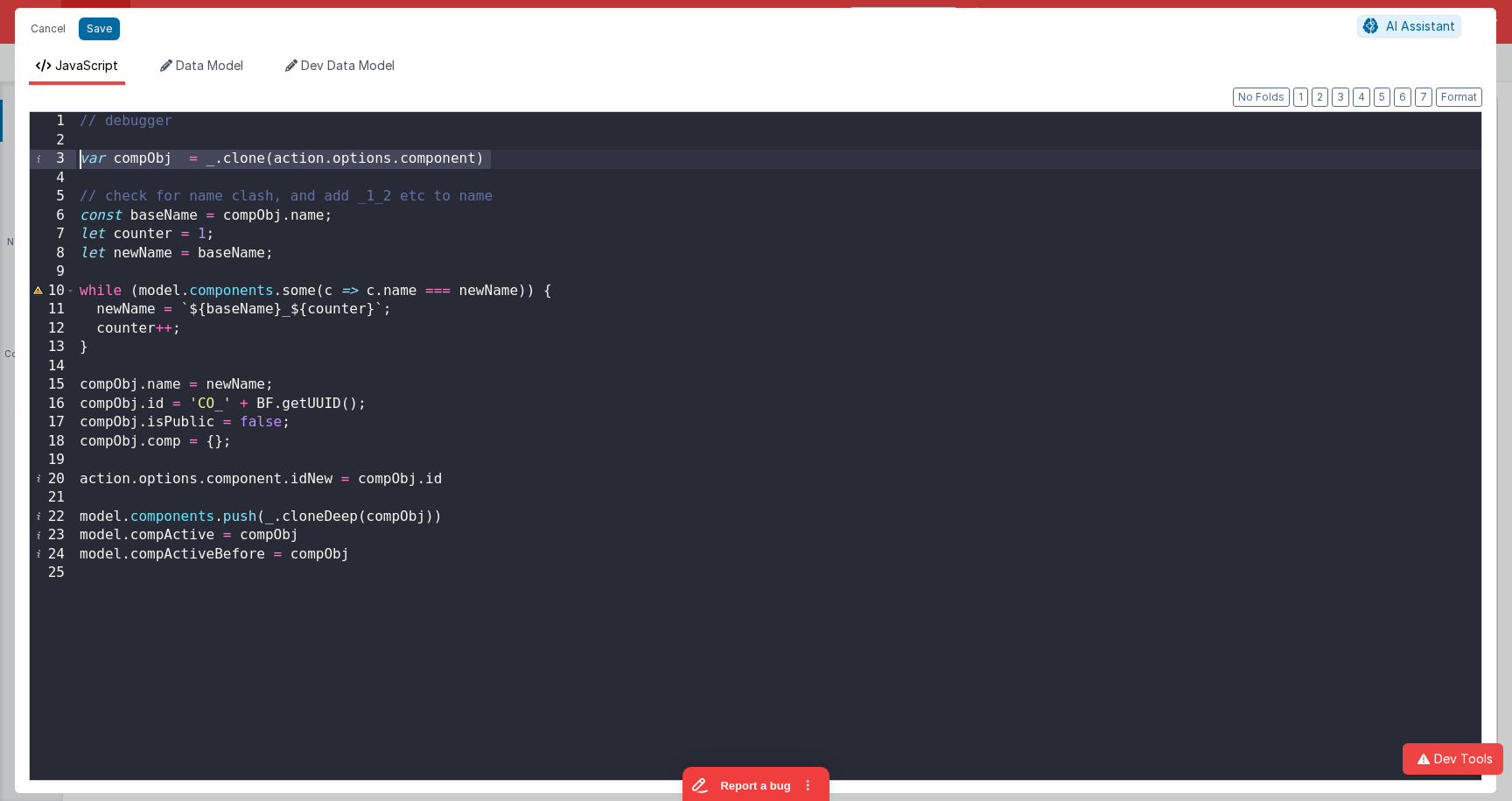
drag, startPoint x: 521, startPoint y: 160, endPoint x: 80, endPoint y: 161, distance: 441.0
click at [75, 159] on div "1 2 3 4 5 6 7 8 9 10 11 12 13 14 15 16 17 18 19 20 21 22 23 24 25 // debugger v…" at bounding box center [755, 446] width 1453 height 669
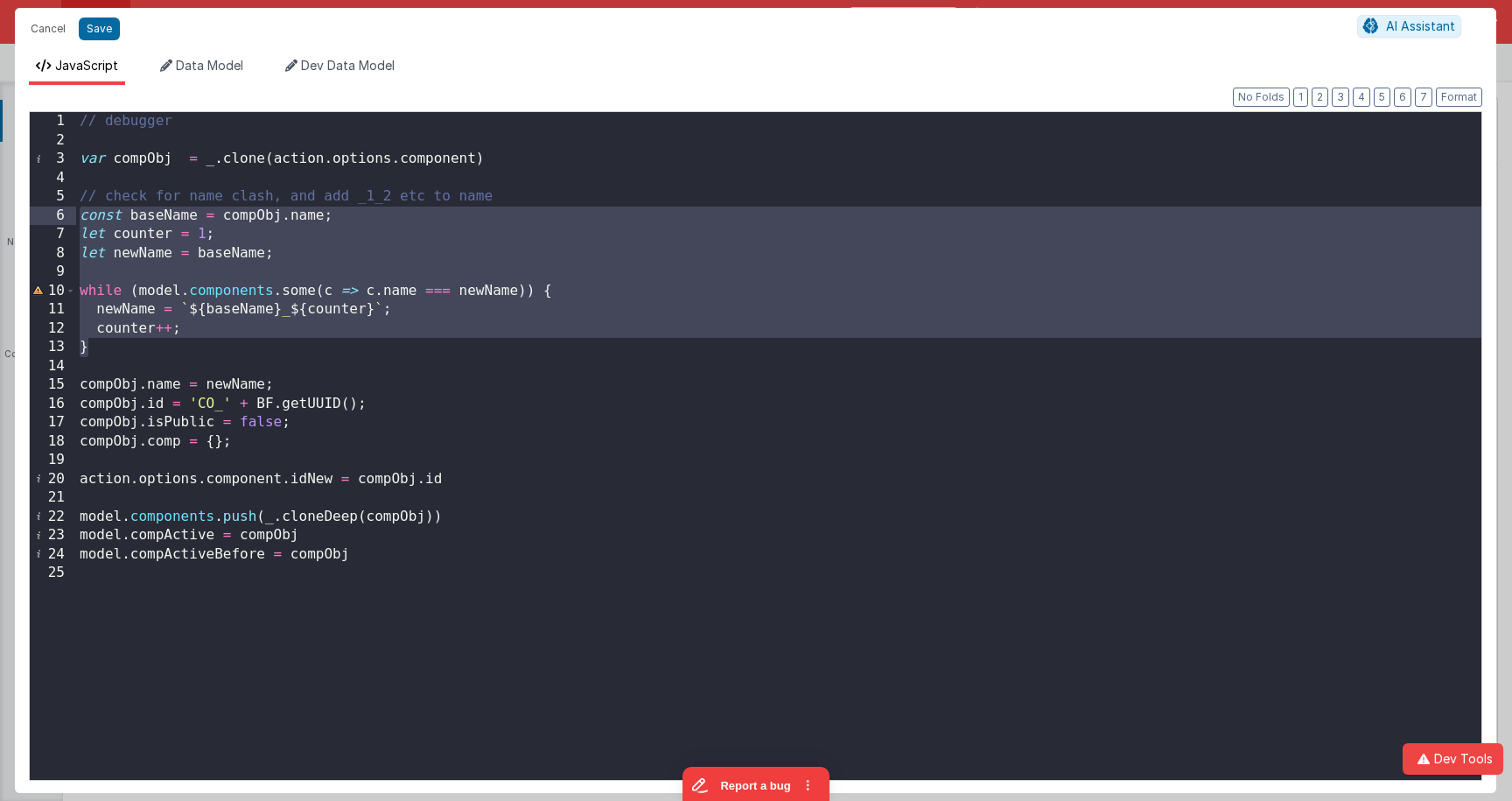
drag, startPoint x: 134, startPoint y: 340, endPoint x: 61, endPoint y: 210, distance: 149.1
click at [61, 210] on div "1 2 3 4 5 6 7 8 9 10 11 12 13 14 15 16 17 18 19 20 21 22 23 24 25 // debugger v…" at bounding box center [755, 446] width 1453 height 669
drag, startPoint x: 239, startPoint y: 343, endPoint x: 238, endPoint y: 317, distance: 26.0
click at [239, 343] on div "// debugger var compObj = _ . clone ( action . options . component ) // check f…" at bounding box center [779, 465] width 1405 height 705
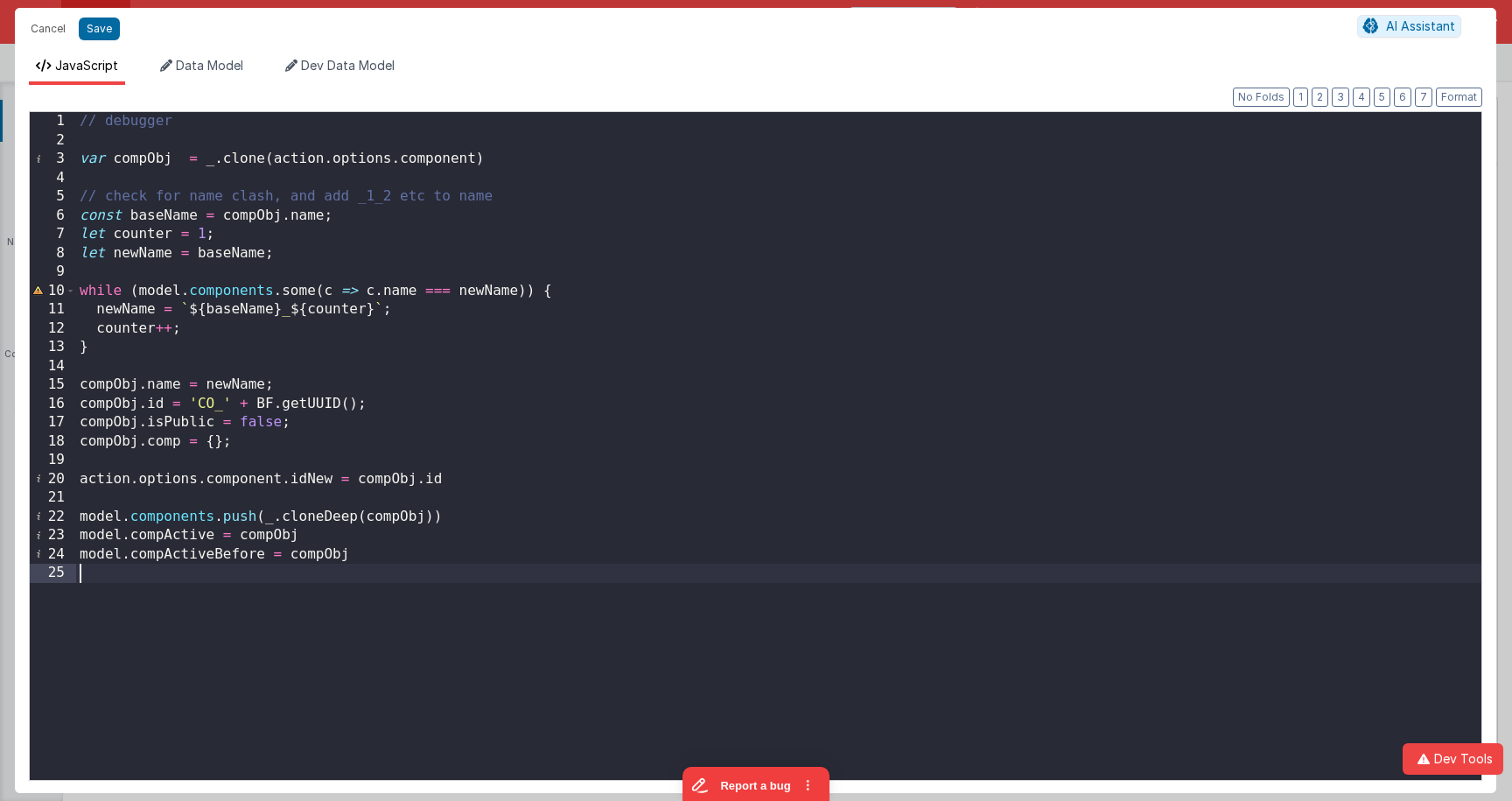
drag, startPoint x: 410, startPoint y: 603, endPoint x: 371, endPoint y: 470, distance: 138.6
click at [410, 603] on div "// debugger var compObj = _ . clone ( action . options . component ) // check f…" at bounding box center [779, 465] width 1405 height 705
click at [96, 28] on button "Save" at bounding box center [99, 29] width 41 height 23
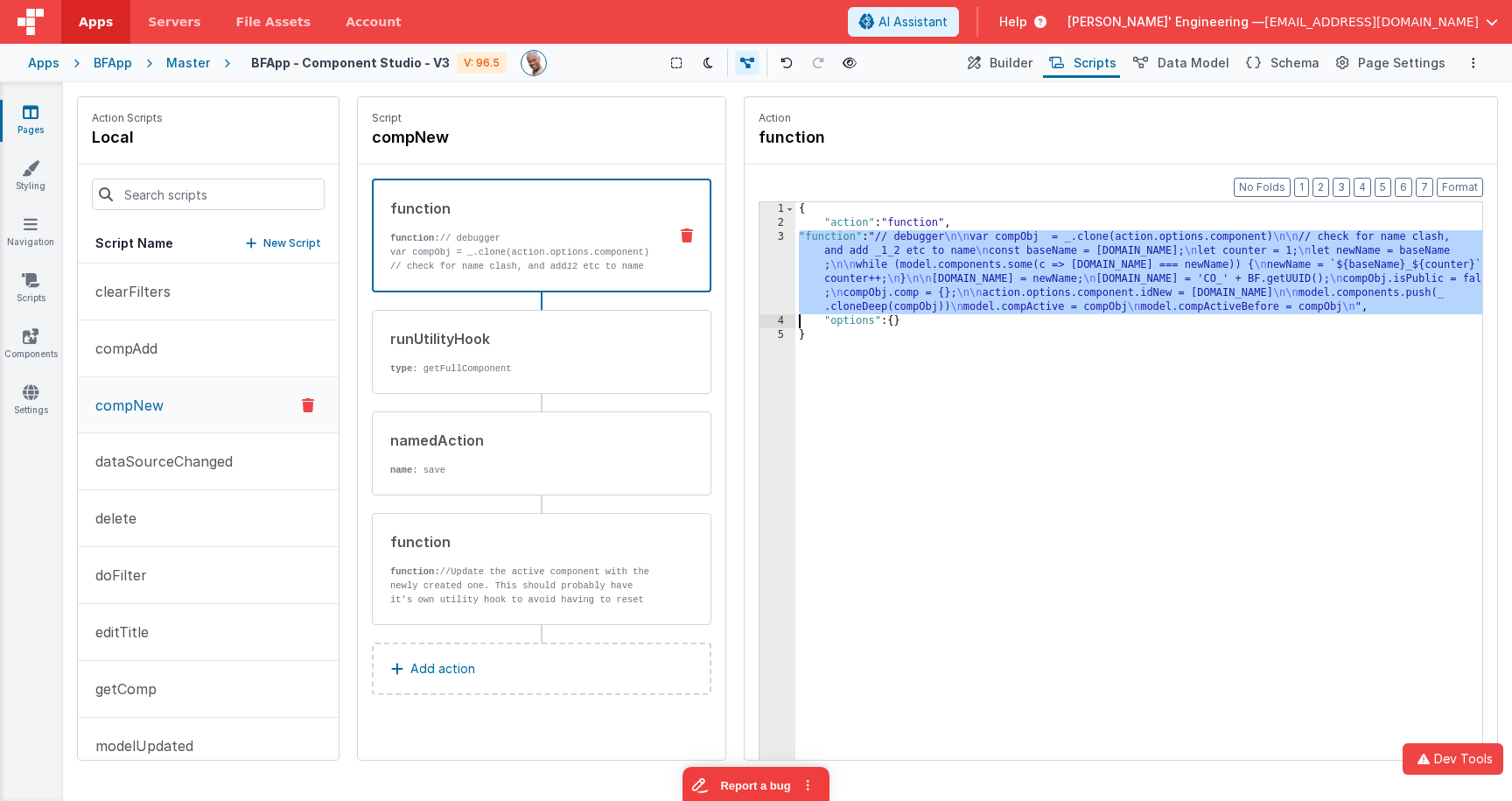
drag, startPoint x: 994, startPoint y: 279, endPoint x: 869, endPoint y: 254, distance: 127.5
click at [994, 279] on div "{ "action" : "function" , "function" : "// debugger \n\n var compObj = _.clone(…" at bounding box center [1139, 522] width 687 height 640
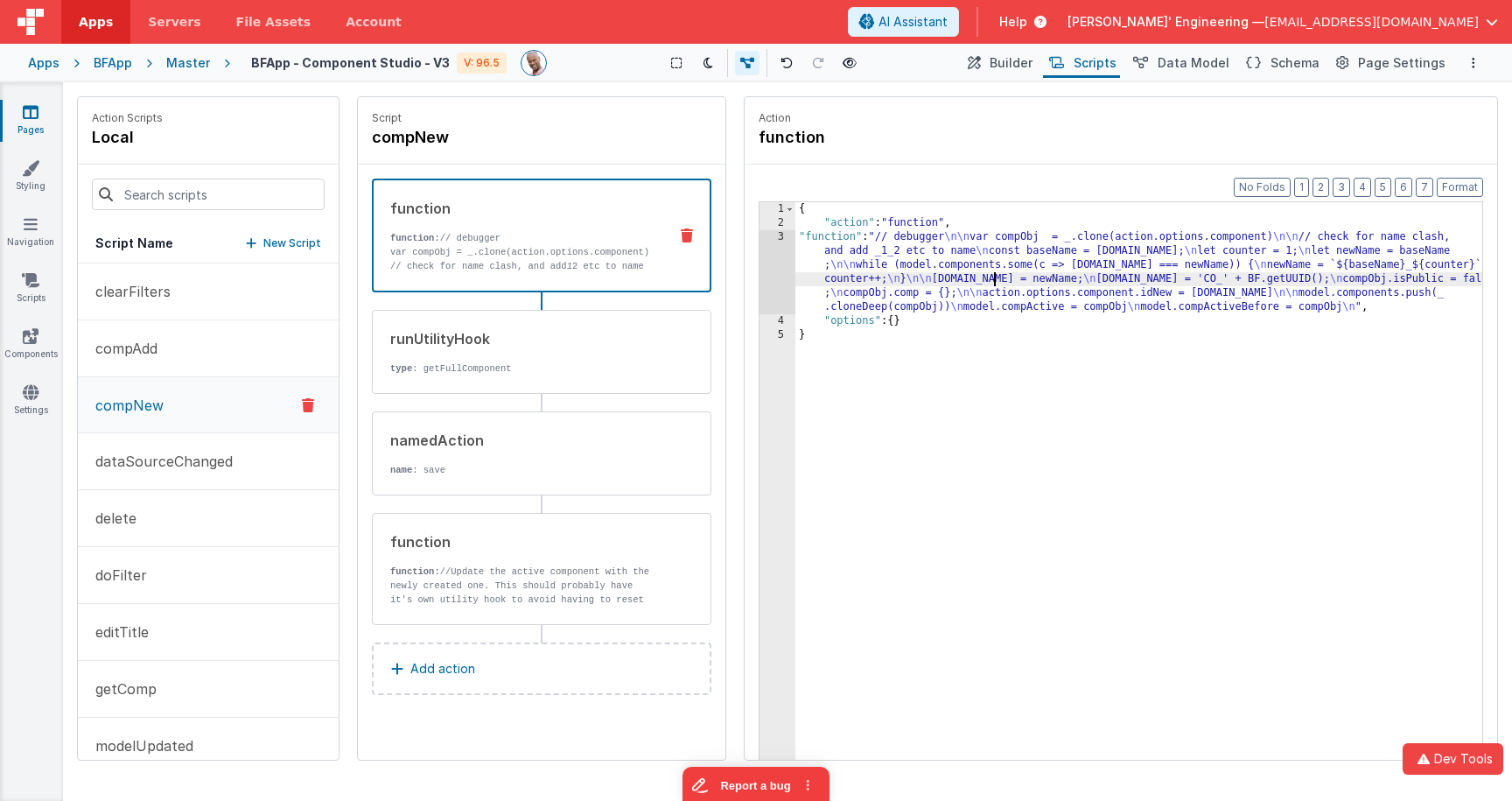
click at [780, 254] on div "1 2 3 4 5 { "action" : "function" , "function" : "// debugger \n\n var compObj …" at bounding box center [1120, 507] width 724 height 613
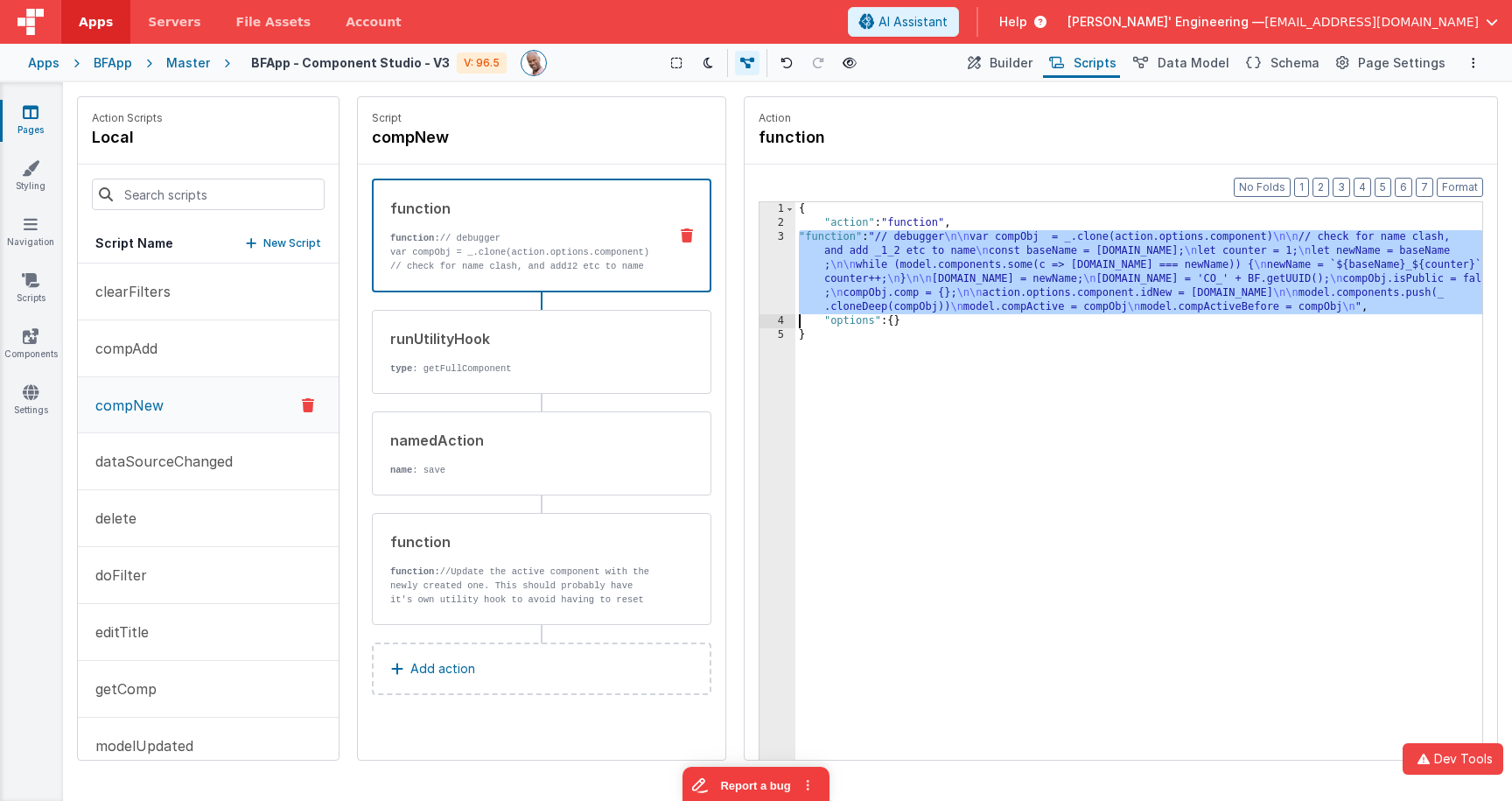
click at [759, 260] on div "3" at bounding box center [777, 272] width 36 height 84
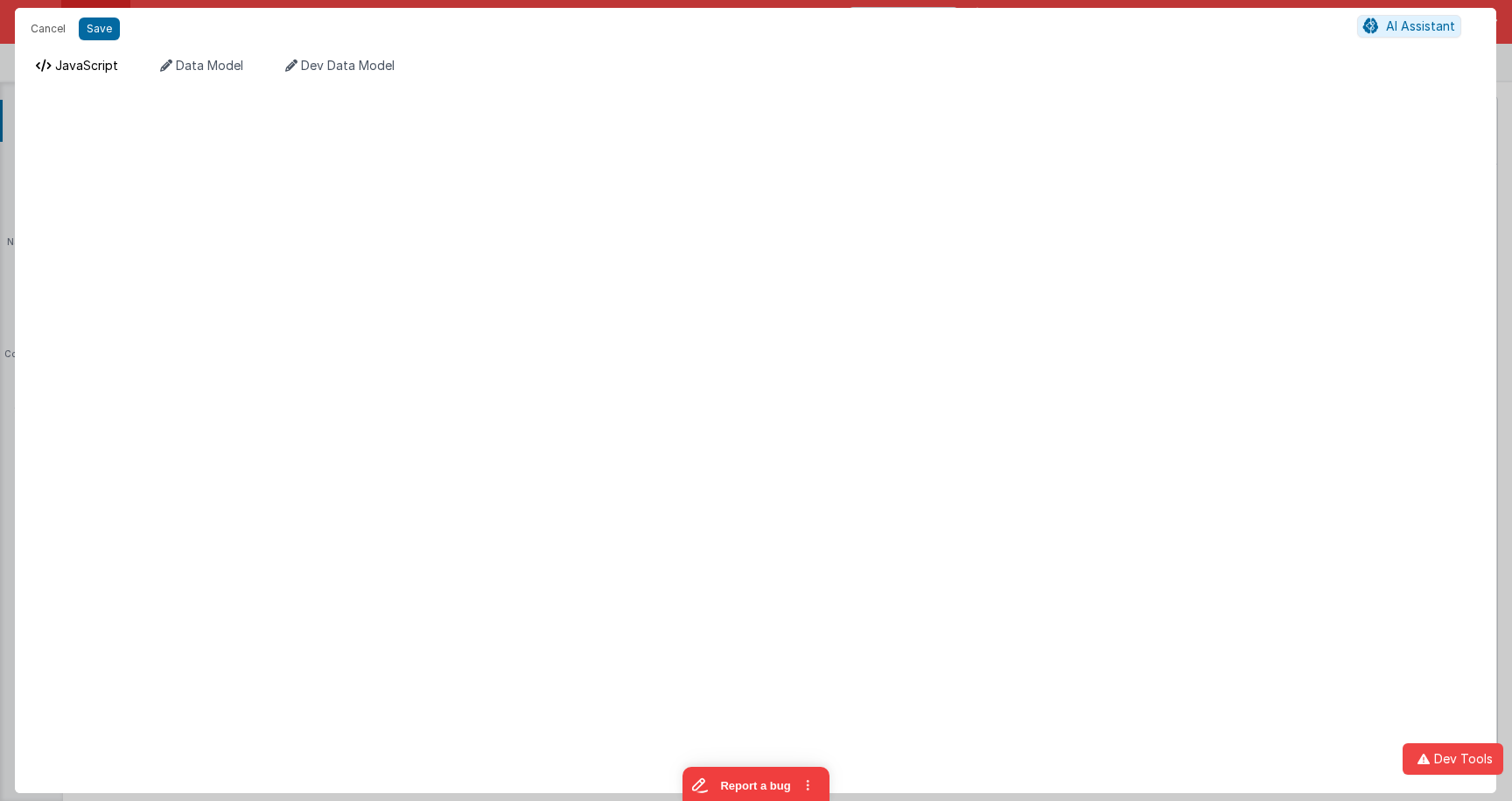
click at [109, 69] on span "JavaScript" at bounding box center [86, 65] width 63 height 15
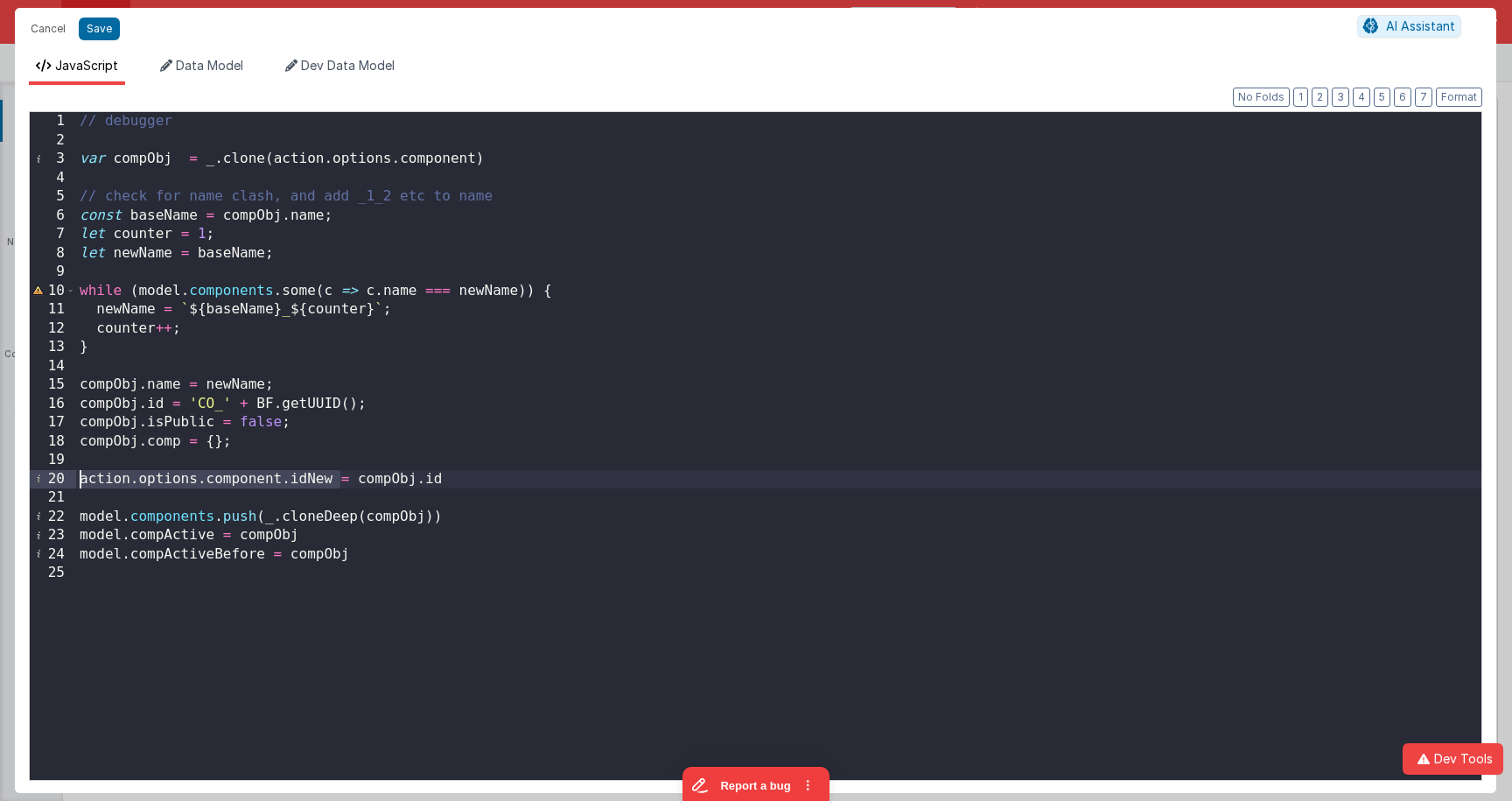
drag, startPoint x: 336, startPoint y: 483, endPoint x: 62, endPoint y: 477, distance: 274.1
click at [62, 477] on div "1 2 3 4 5 6 7 8 9 10 11 12 13 14 15 16 17 18 19 20 21 22 23 24 25 // debugger v…" at bounding box center [755, 446] width 1453 height 669
click at [98, 31] on button "Save" at bounding box center [99, 29] width 41 height 23
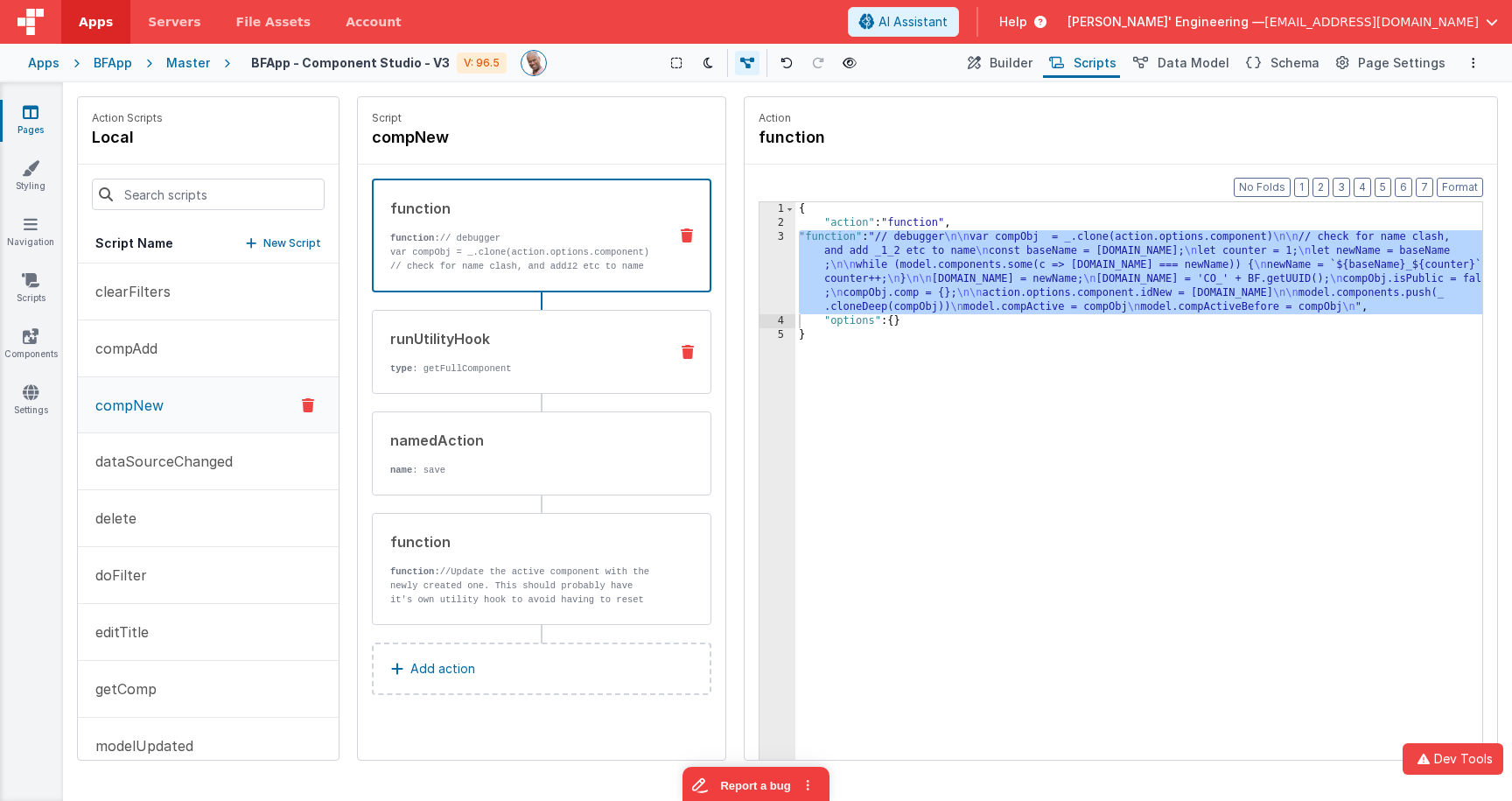
click at [544, 352] on div "runUtilityHook type : getFullComponent" at bounding box center [513, 352] width 282 height 47
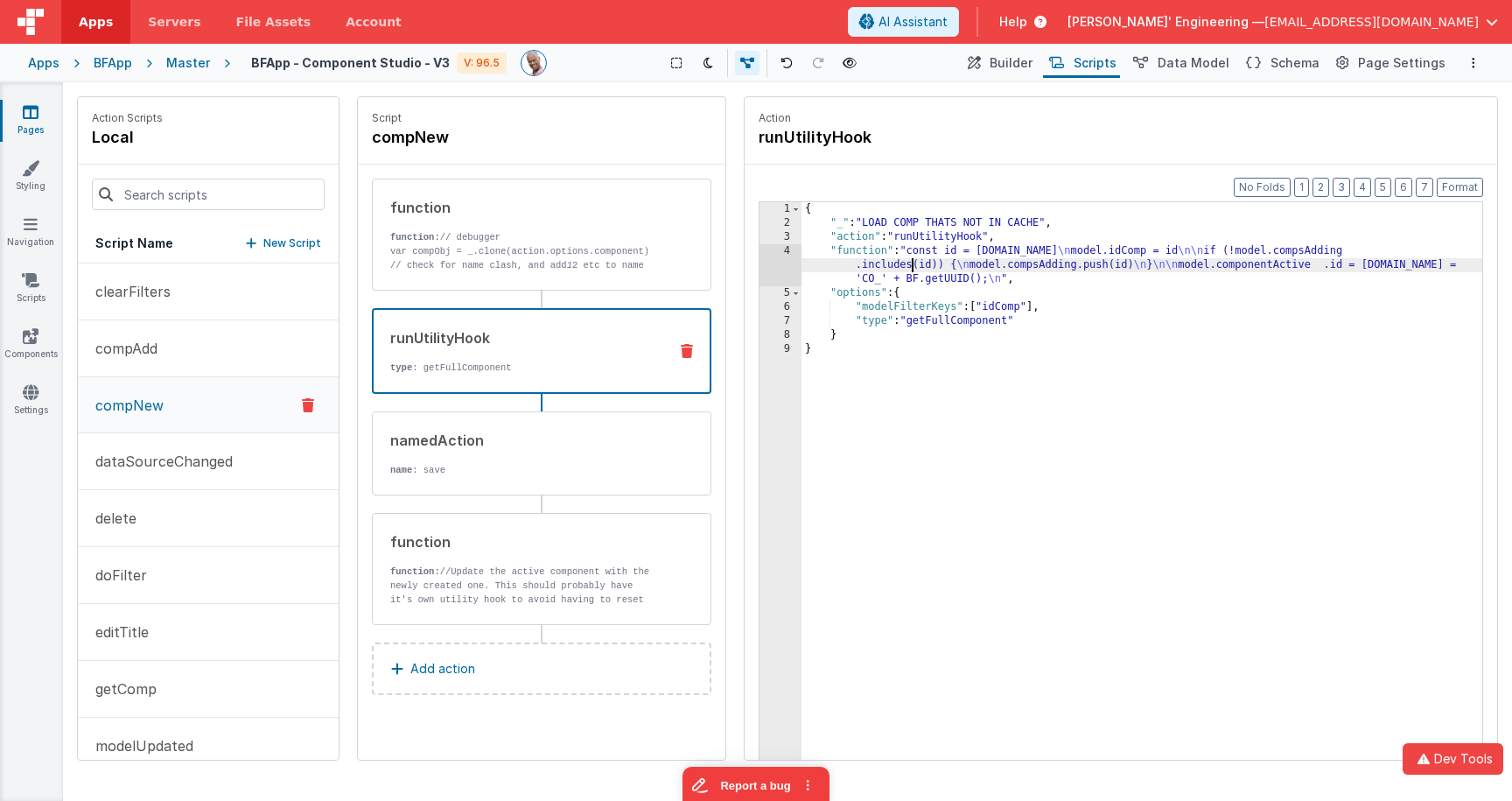
click at [915, 266] on div "{ "_" : "LOAD COMP THATS NOT IN CACHE" , "action" : "runUtilityHook" , "functio…" at bounding box center [1141, 522] width 681 height 640
click at [773, 248] on div "4" at bounding box center [780, 264] width 42 height 42
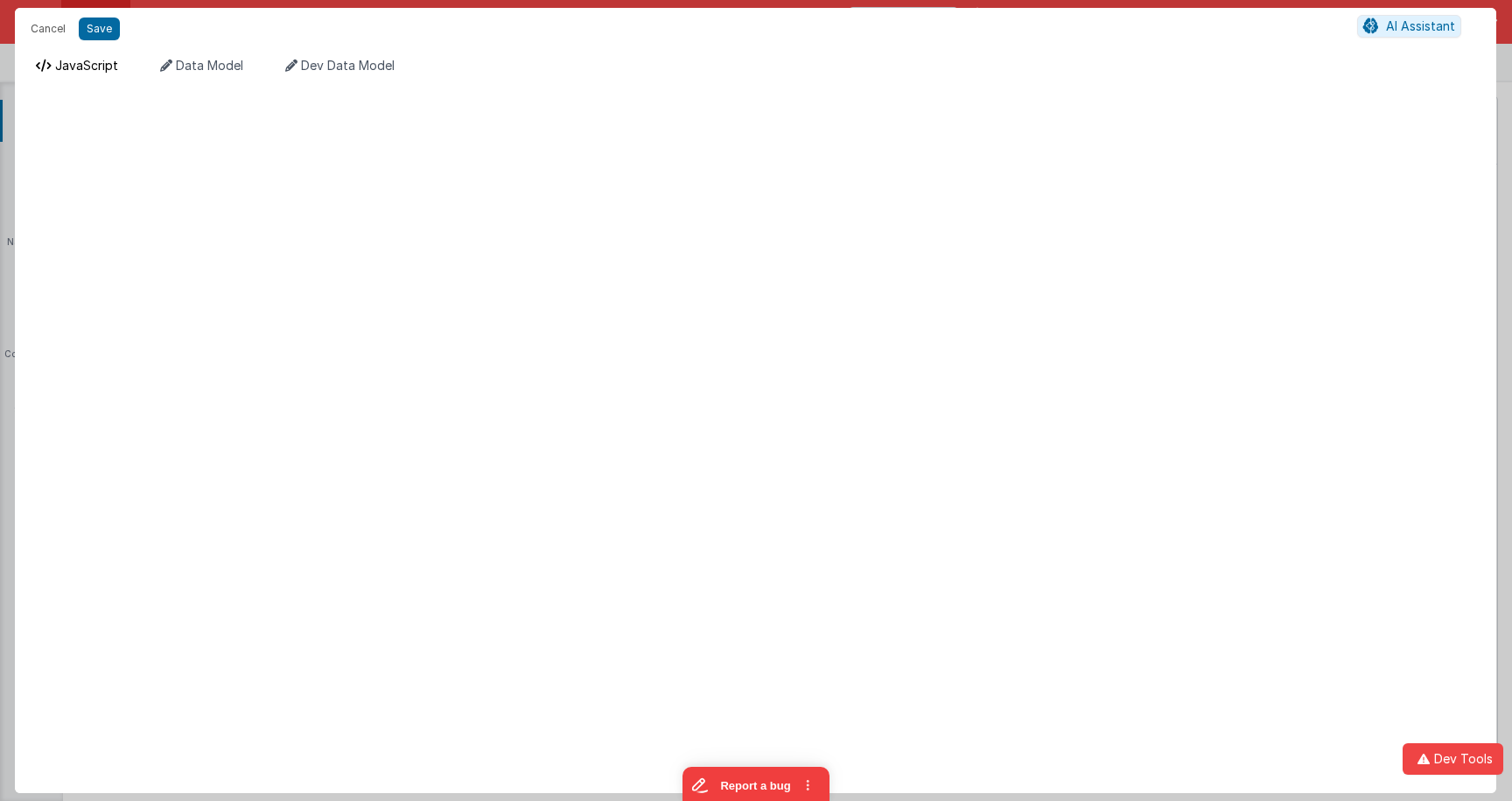
drag, startPoint x: 72, startPoint y: 61, endPoint x: 82, endPoint y: 69, distance: 12.8
click at [72, 61] on span "JavaScript" at bounding box center [86, 65] width 63 height 15
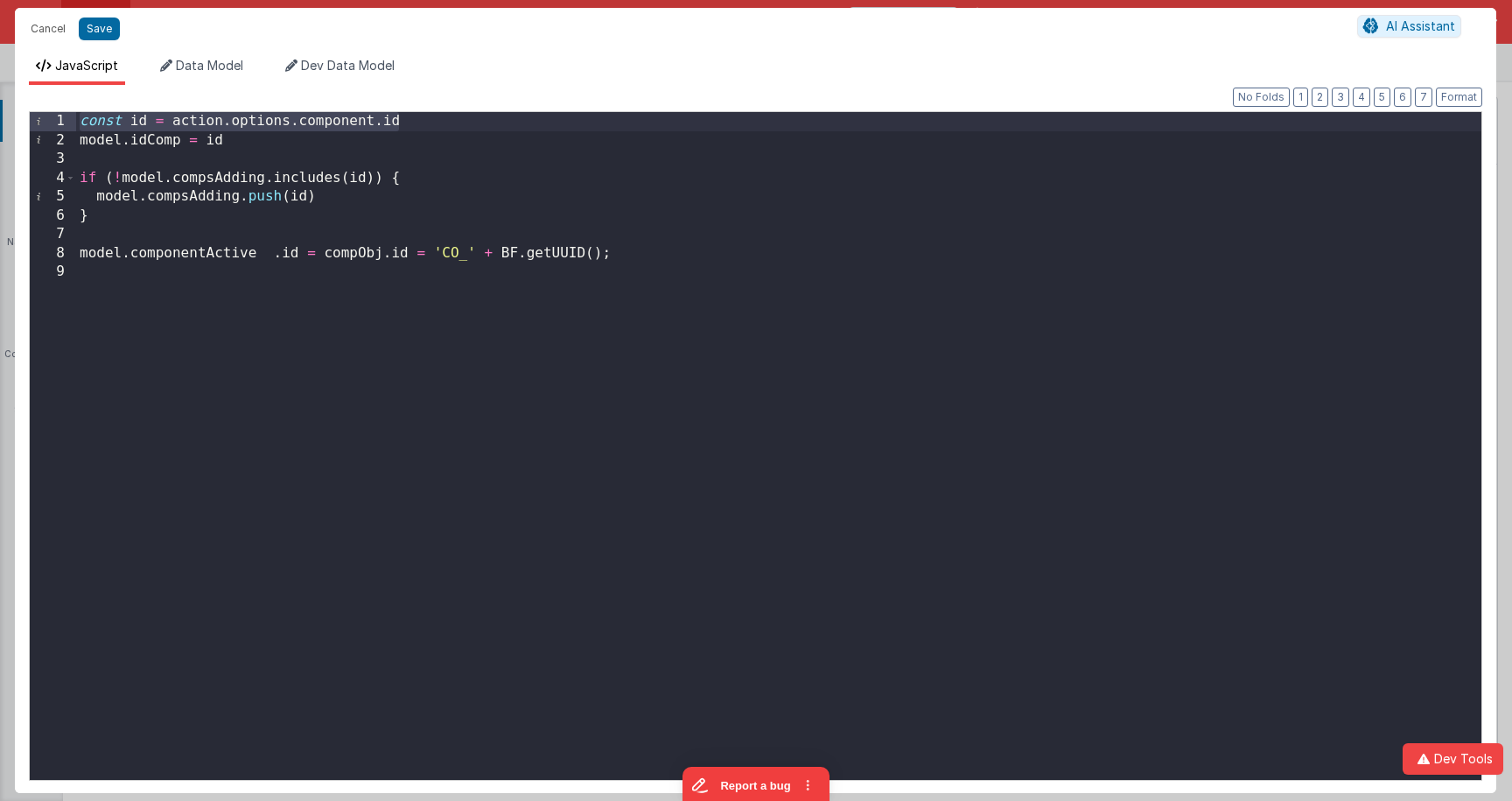
drag, startPoint x: 410, startPoint y: 123, endPoint x: 53, endPoint y: 106, distance: 357.4
click at [45, 105] on div "Format 7 6 5 4 3 2 1 No Folds 1 2 3 4 5 6 7 8 9 const id = action . options . c…" at bounding box center [755, 439] width 1453 height 680
drag, startPoint x: 229, startPoint y: 142, endPoint x: 36, endPoint y: 143, distance: 193.0
click at [36, 143] on div "1 2 3 4 5 6 7 8 9 const id = action . options . component . id model . idComp =…" at bounding box center [755, 446] width 1453 height 669
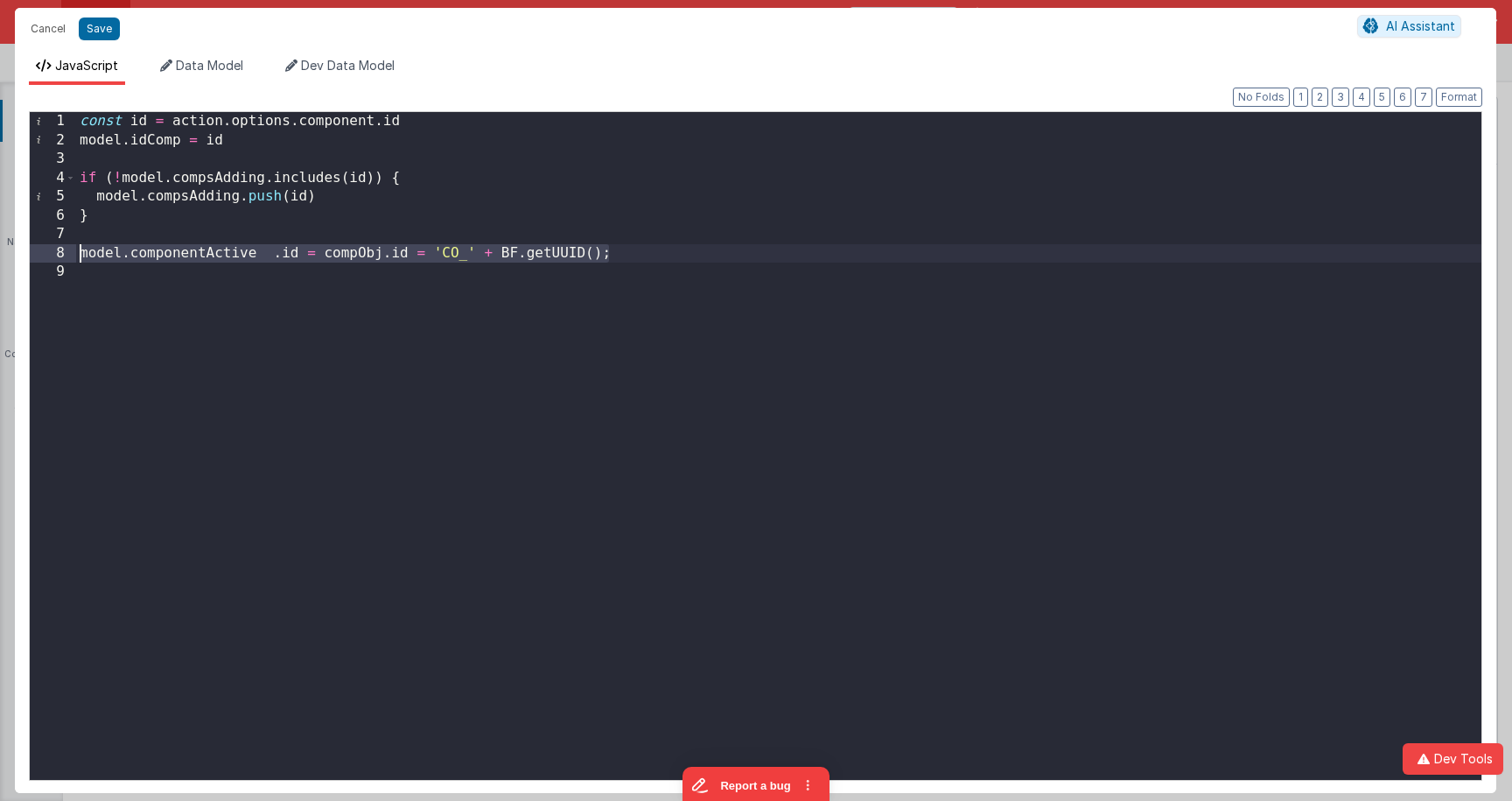
drag, startPoint x: 676, startPoint y: 255, endPoint x: 56, endPoint y: 248, distance: 620.0
click at [56, 248] on div "1 2 3 4 5 6 7 8 9 const id = action . options . component . id model . idComp =…" at bounding box center [755, 446] width 1453 height 669
drag, startPoint x: 202, startPoint y: 250, endPoint x: 218, endPoint y: 253, distance: 16.3
click at [206, 252] on div "const id = action . options . component . id model . idComp = id if ( ! model .…" at bounding box center [779, 465] width 1405 height 705
drag, startPoint x: 257, startPoint y: 255, endPoint x: 437, endPoint y: 262, distance: 180.1
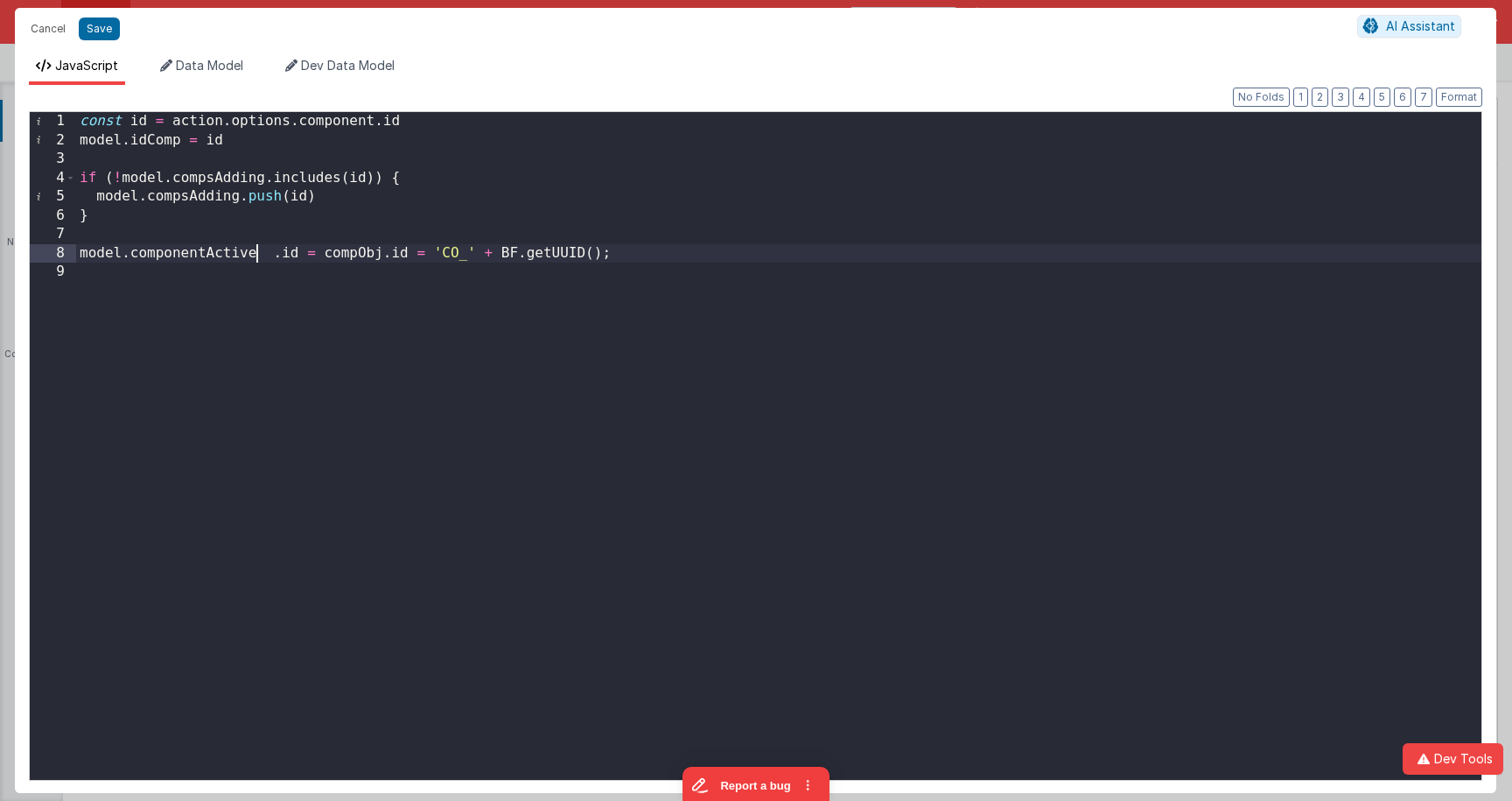
click at [261, 256] on div "const id = action . options . component . id model . idComp = id if ( ! model .…" at bounding box center [779, 465] width 1405 height 705
drag, startPoint x: 104, startPoint y: 33, endPoint x: 708, endPoint y: 351, distance: 682.6
click at [104, 33] on button "Save" at bounding box center [99, 29] width 41 height 23
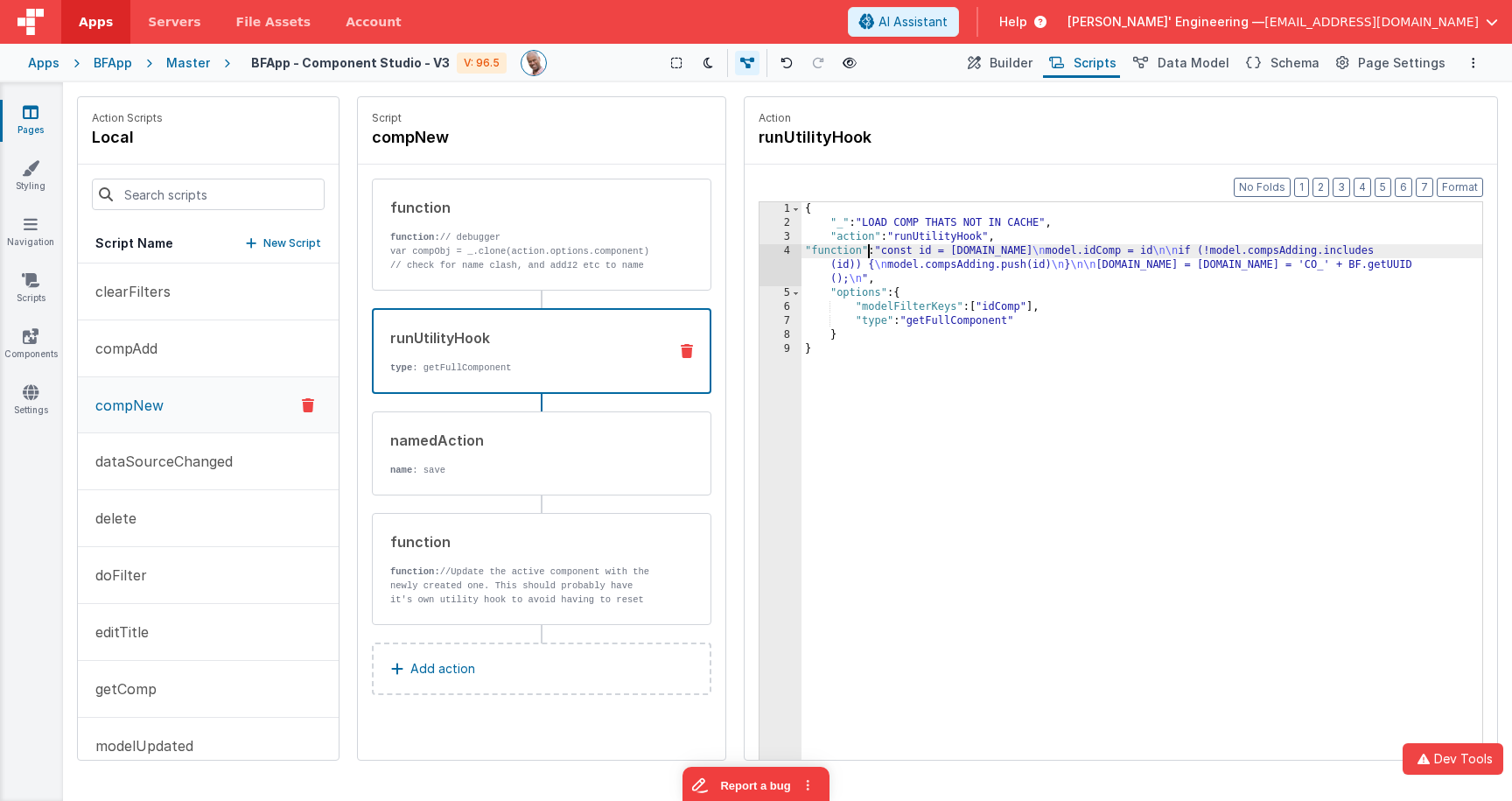
click at [865, 255] on div "{ "_" : "LOAD COMP THATS NOT IN CACHE" , "action" : "runUtilityHook" , "functio…" at bounding box center [1141, 522] width 681 height 640
click at [783, 263] on div "4" at bounding box center [780, 264] width 42 height 42
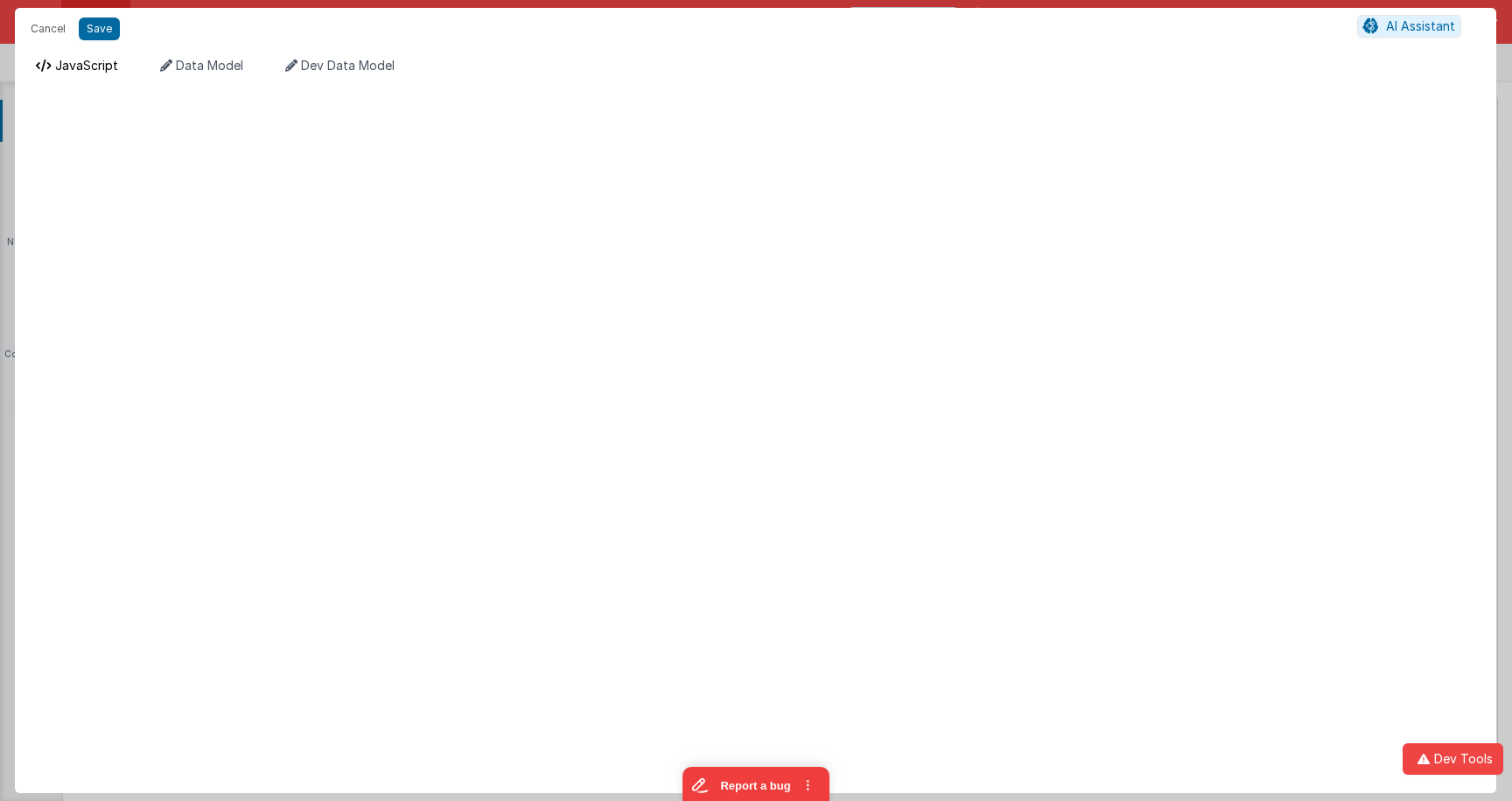
click at [102, 72] on span "JavaScript" at bounding box center [86, 65] width 63 height 15
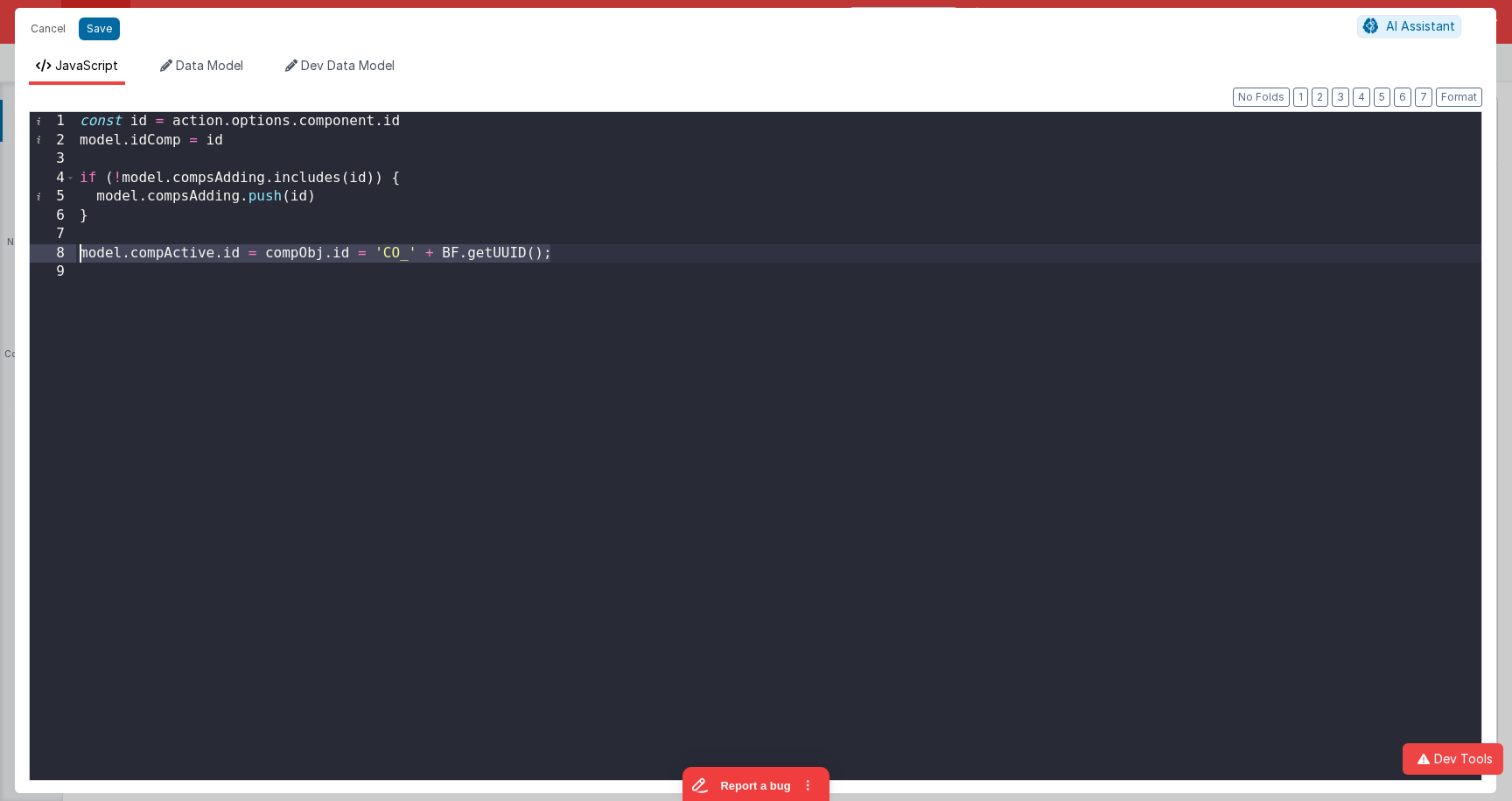
drag, startPoint x: 614, startPoint y: 257, endPoint x: 48, endPoint y: 247, distance: 566.1
click at [49, 247] on div "1 2 3 4 5 6 7 8 9 const id = action . options . component . id model . idComp =…" at bounding box center [755, 446] width 1453 height 669
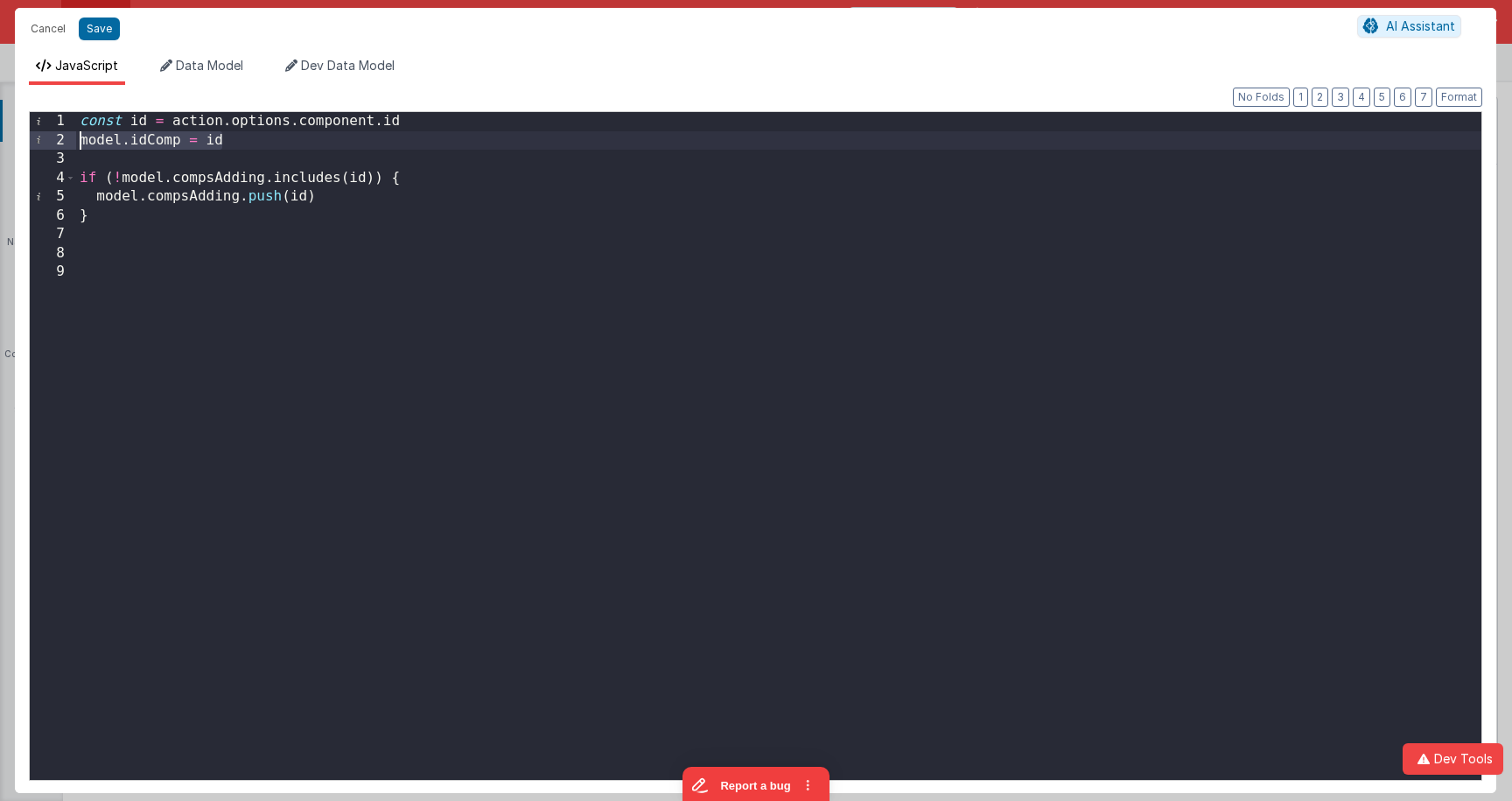
drag, startPoint x: 227, startPoint y: 144, endPoint x: 30, endPoint y: 144, distance: 197.0
click at [30, 144] on div "1 2 3 4 5 6 7 8 9 const id = action . options . component . id model . idComp =…" at bounding box center [755, 446] width 1453 height 669
click at [101, 23] on button "Save" at bounding box center [99, 29] width 41 height 23
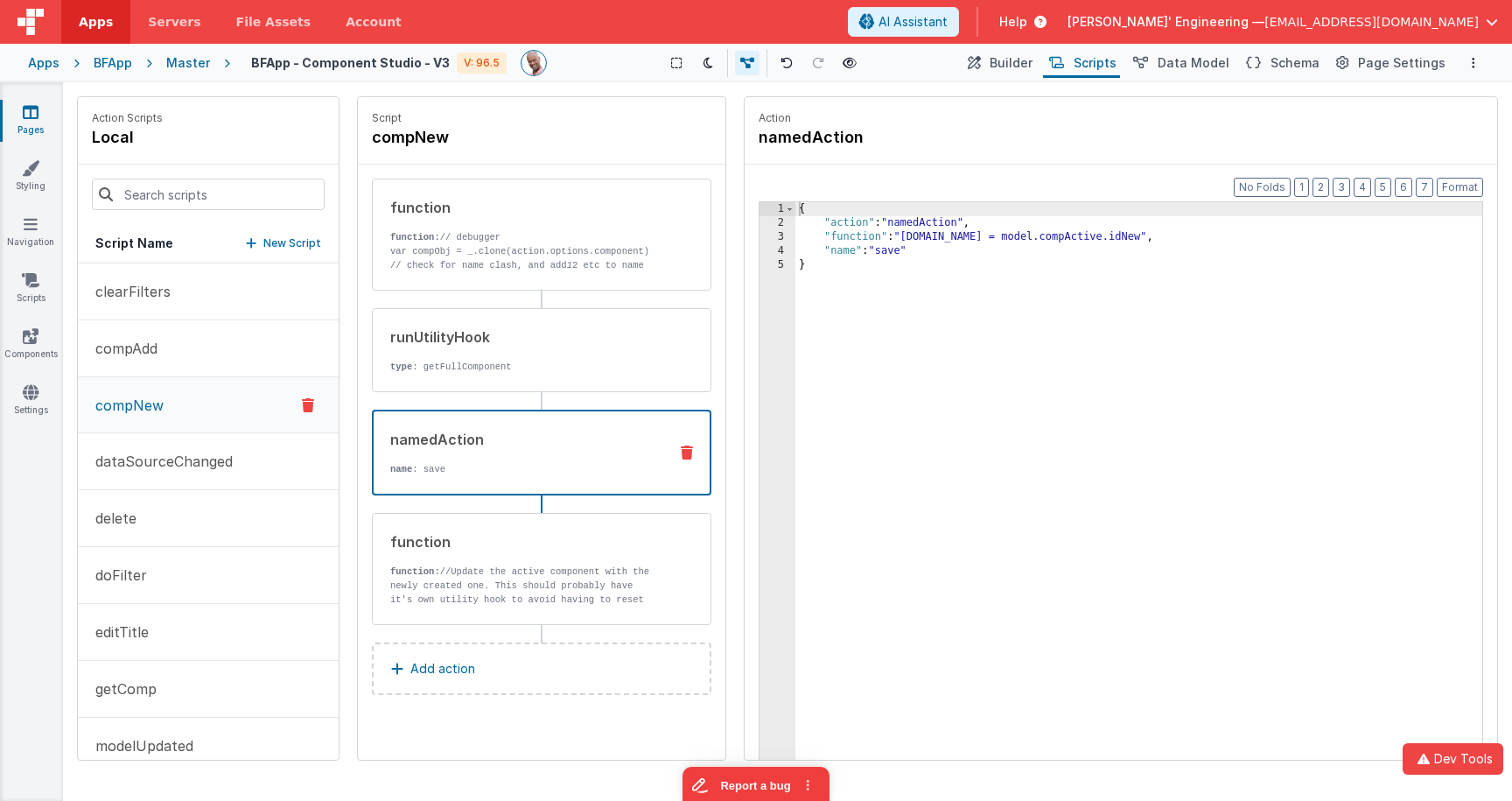
click at [520, 470] on p "name : save" at bounding box center [522, 469] width 263 height 14
drag, startPoint x: 934, startPoint y: 232, endPoint x: 870, endPoint y: 238, distance: 64.3
click at [934, 232] on div "{ "action" : "namedAction" , "function" : "[DOMAIN_NAME] = model.compActive.idN…" at bounding box center [1139, 522] width 687 height 640
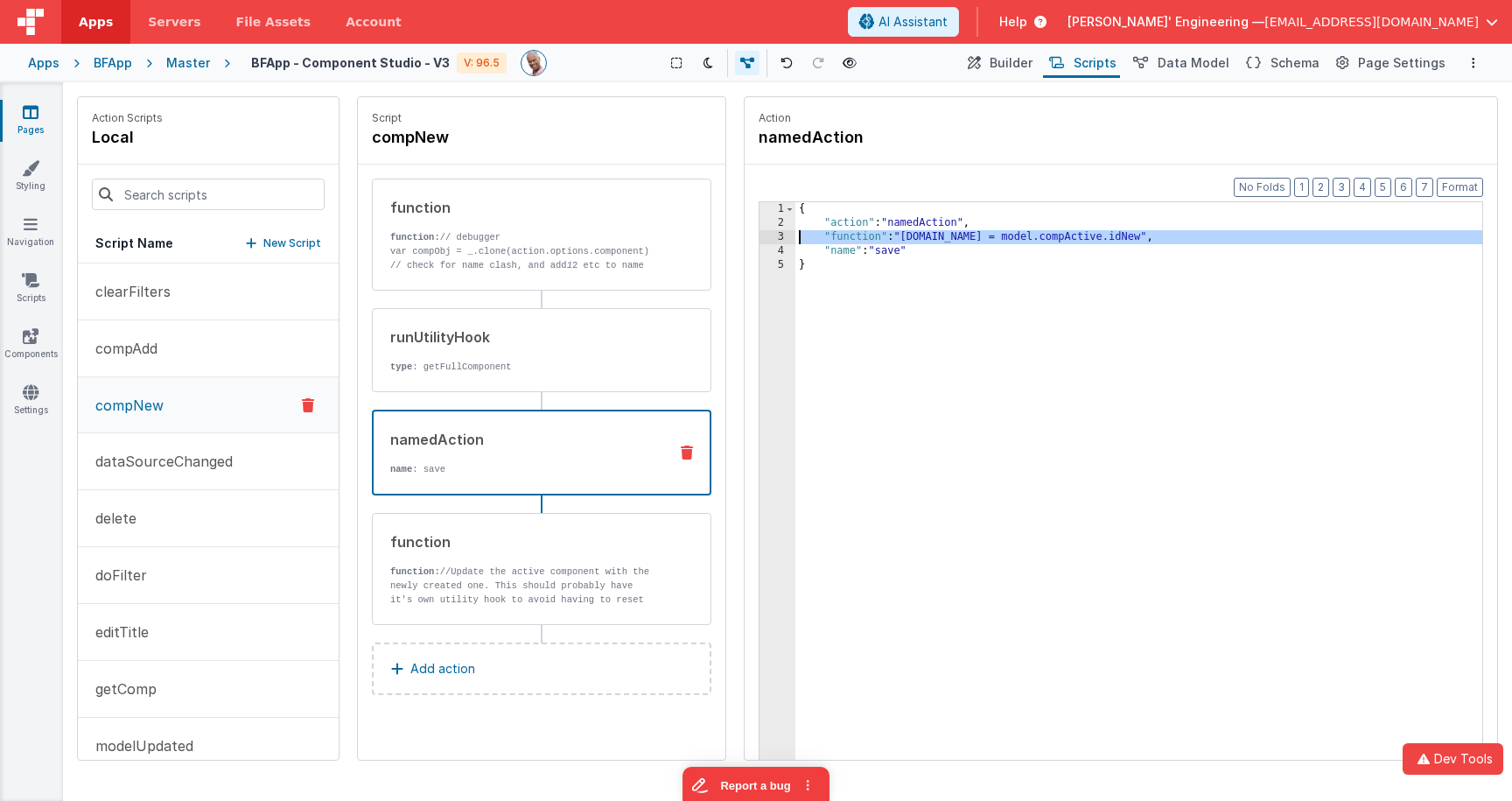
click at [776, 238] on div "3" at bounding box center [777, 238] width 36 height 14
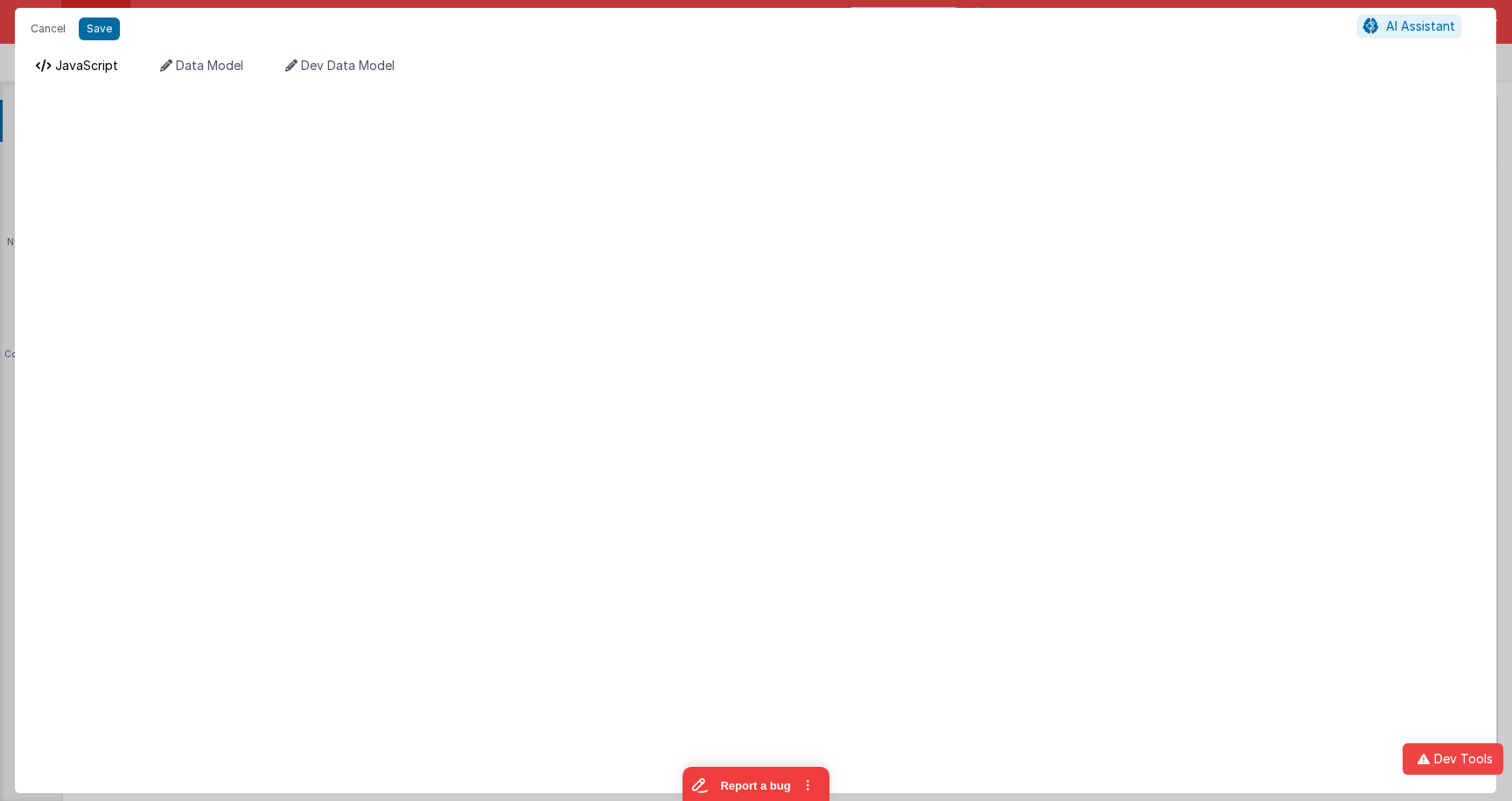
click at [80, 70] on span "JavaScript" at bounding box center [86, 65] width 63 height 15
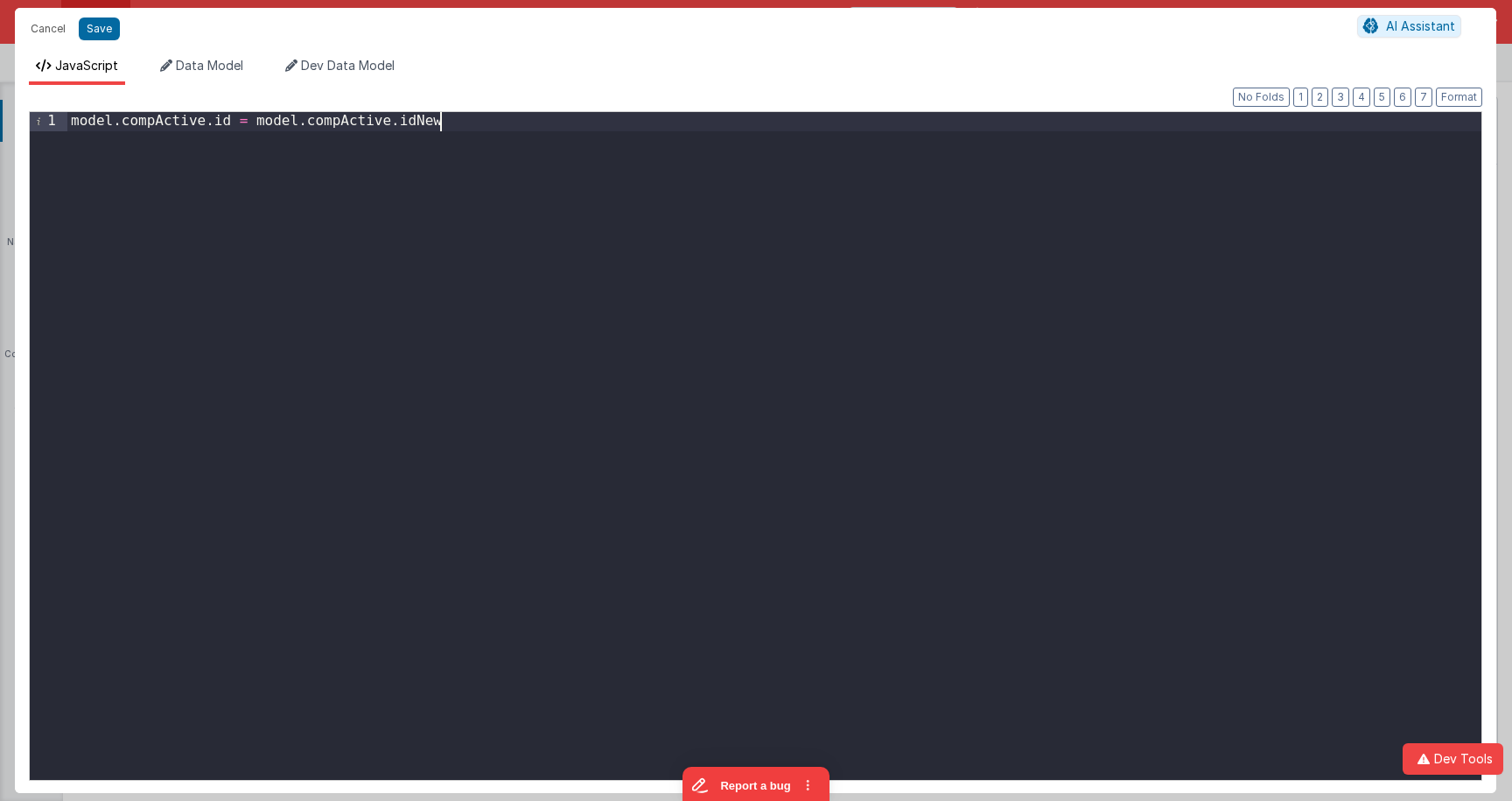
drag, startPoint x: 467, startPoint y: 123, endPoint x: 477, endPoint y: 123, distance: 10.0
click at [467, 123] on div "model . compActive . id = model . compActive . idNew" at bounding box center [774, 465] width 1414 height 705
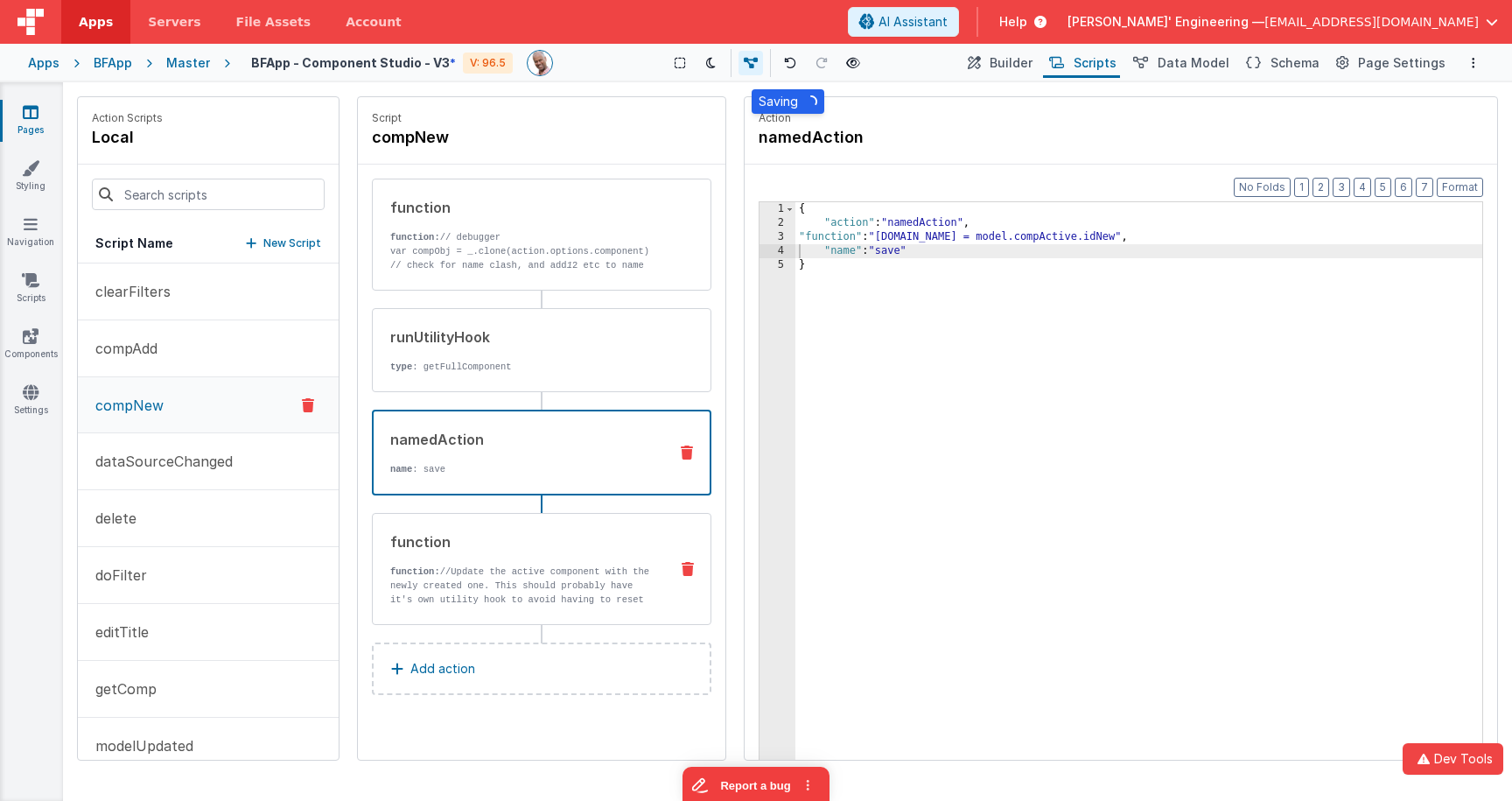
click at [530, 589] on p "function: //Update the active component with the newly created one. This should…" at bounding box center [522, 613] width 264 height 98
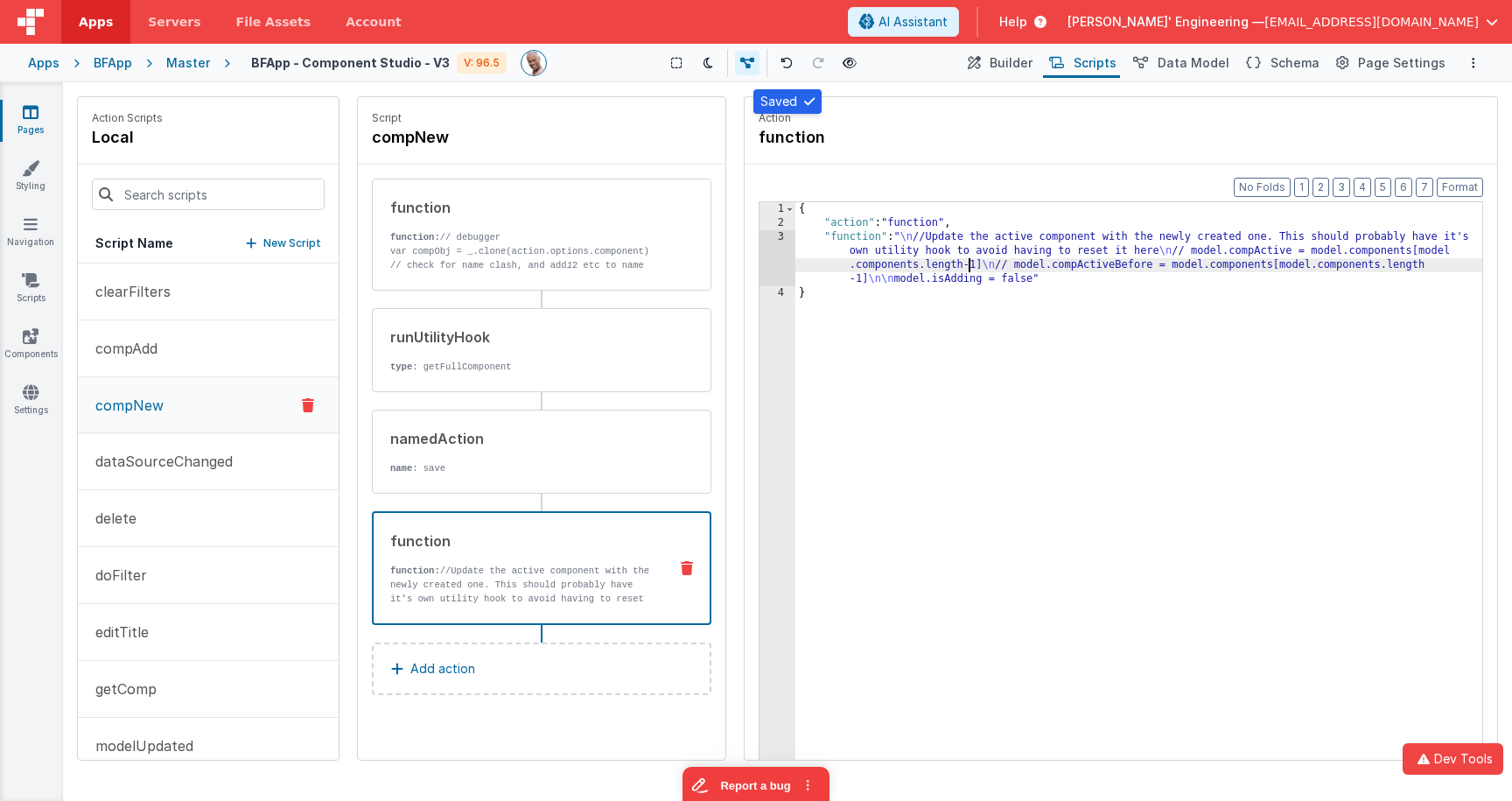
drag, startPoint x: 967, startPoint y: 264, endPoint x: 953, endPoint y: 262, distance: 14.1
click at [967, 264] on div "{ "action" : "function" , "function" : " \n //Update the active component with …" at bounding box center [1139, 522] width 687 height 640
drag, startPoint x: 748, startPoint y: 247, endPoint x: 762, endPoint y: 249, distance: 14.1
click at [748, 247] on div "Format 7 6 5 4 3 2 1 No Folds 1 2 3 4 { "action" : "function" , "function" : " …" at bounding box center [1120, 496] width 752 height 662
click at [772, 249] on div "3" at bounding box center [777, 258] width 36 height 56
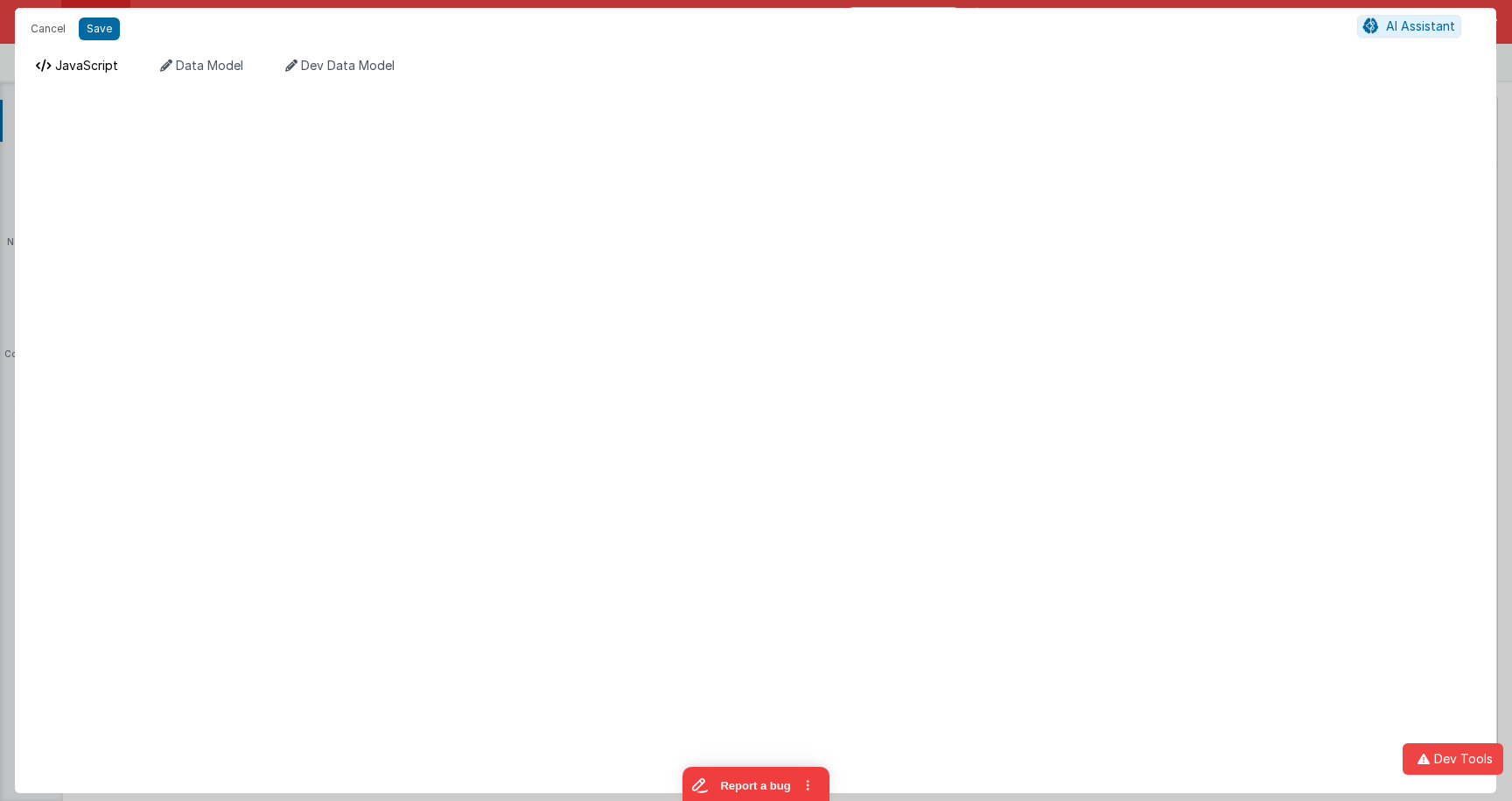
click at [89, 61] on span "JavaScript" at bounding box center [86, 65] width 63 height 15
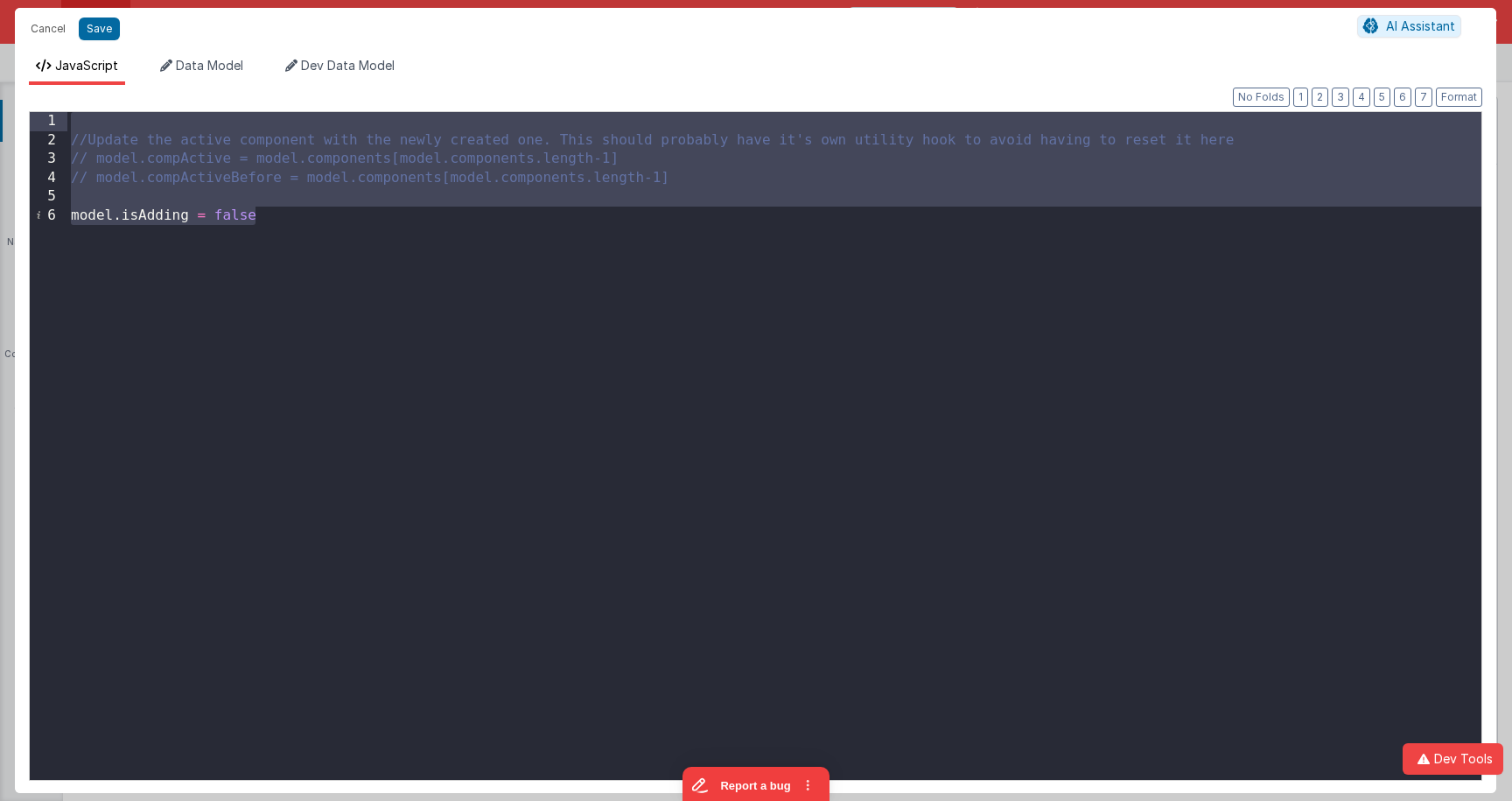
drag, startPoint x: 299, startPoint y: 215, endPoint x: 101, endPoint y: 118, distance: 220.5
click at [101, 118] on div "//Update the active component with the newly created one. This should probably …" at bounding box center [774, 465] width 1414 height 705
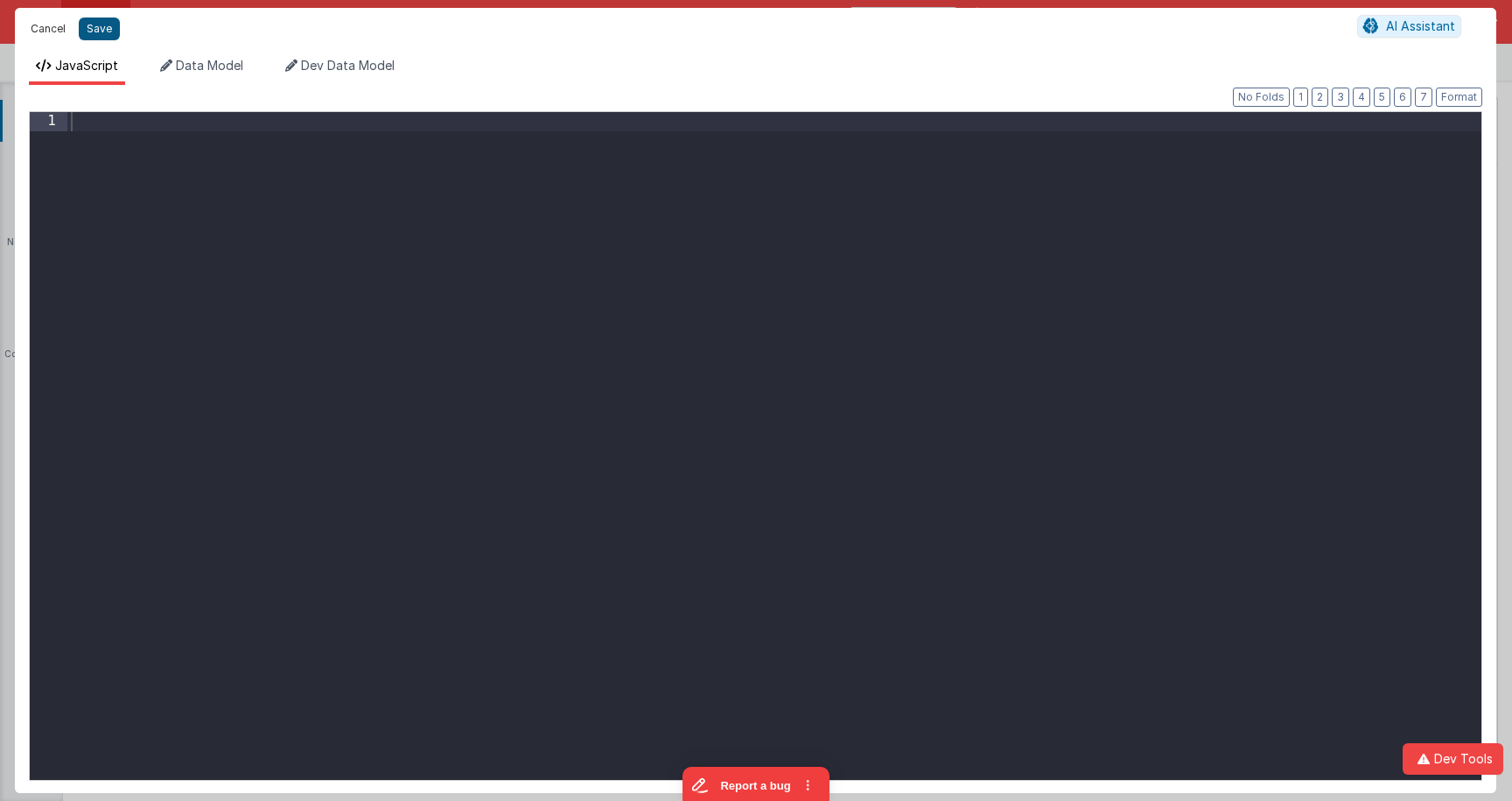
drag, startPoint x: 51, startPoint y: 30, endPoint x: 88, endPoint y: 33, distance: 37.1
click at [51, 30] on button "Cancel" at bounding box center [48, 29] width 53 height 25
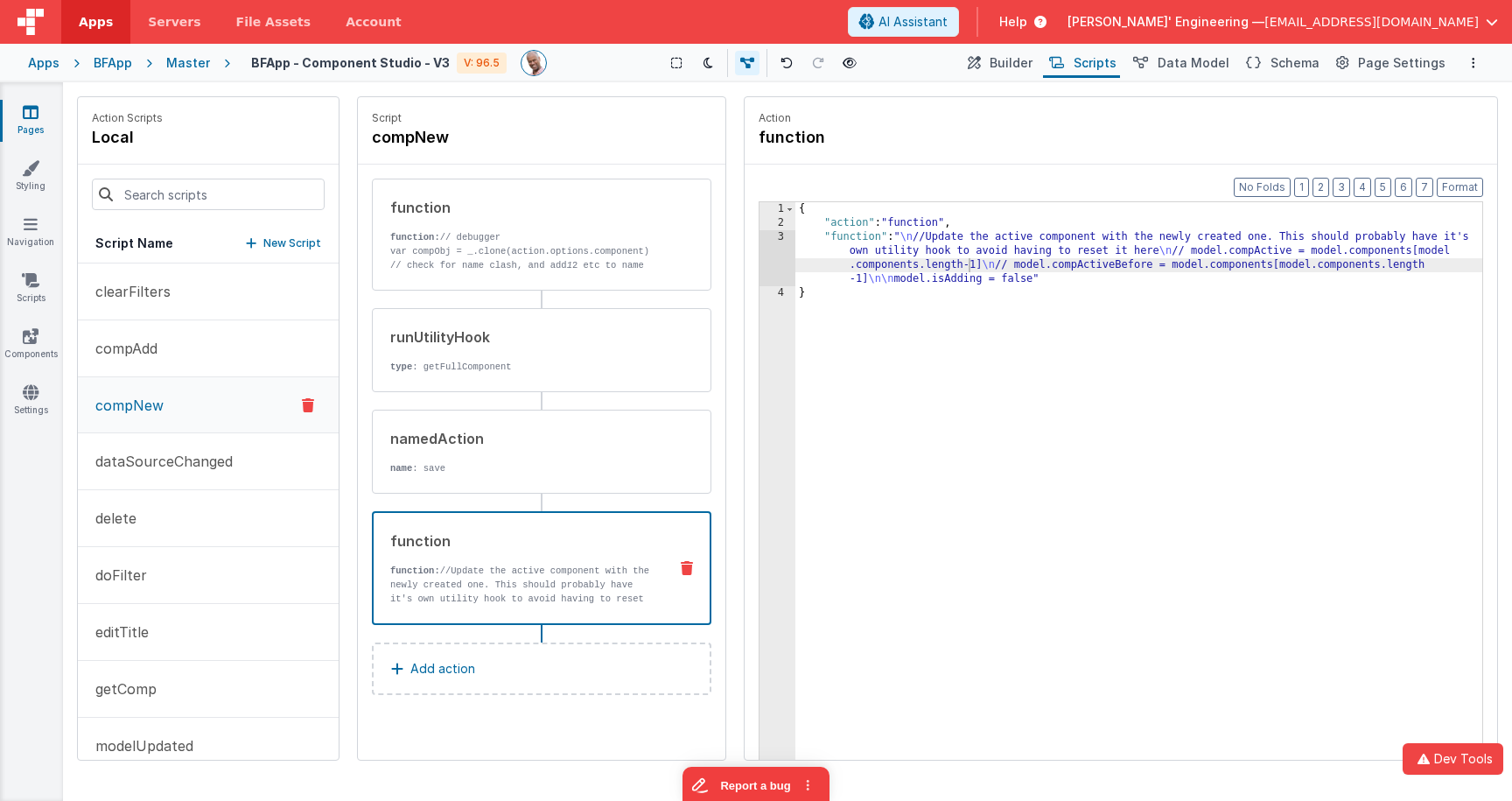
click at [693, 564] on button at bounding box center [686, 568] width 45 height 14
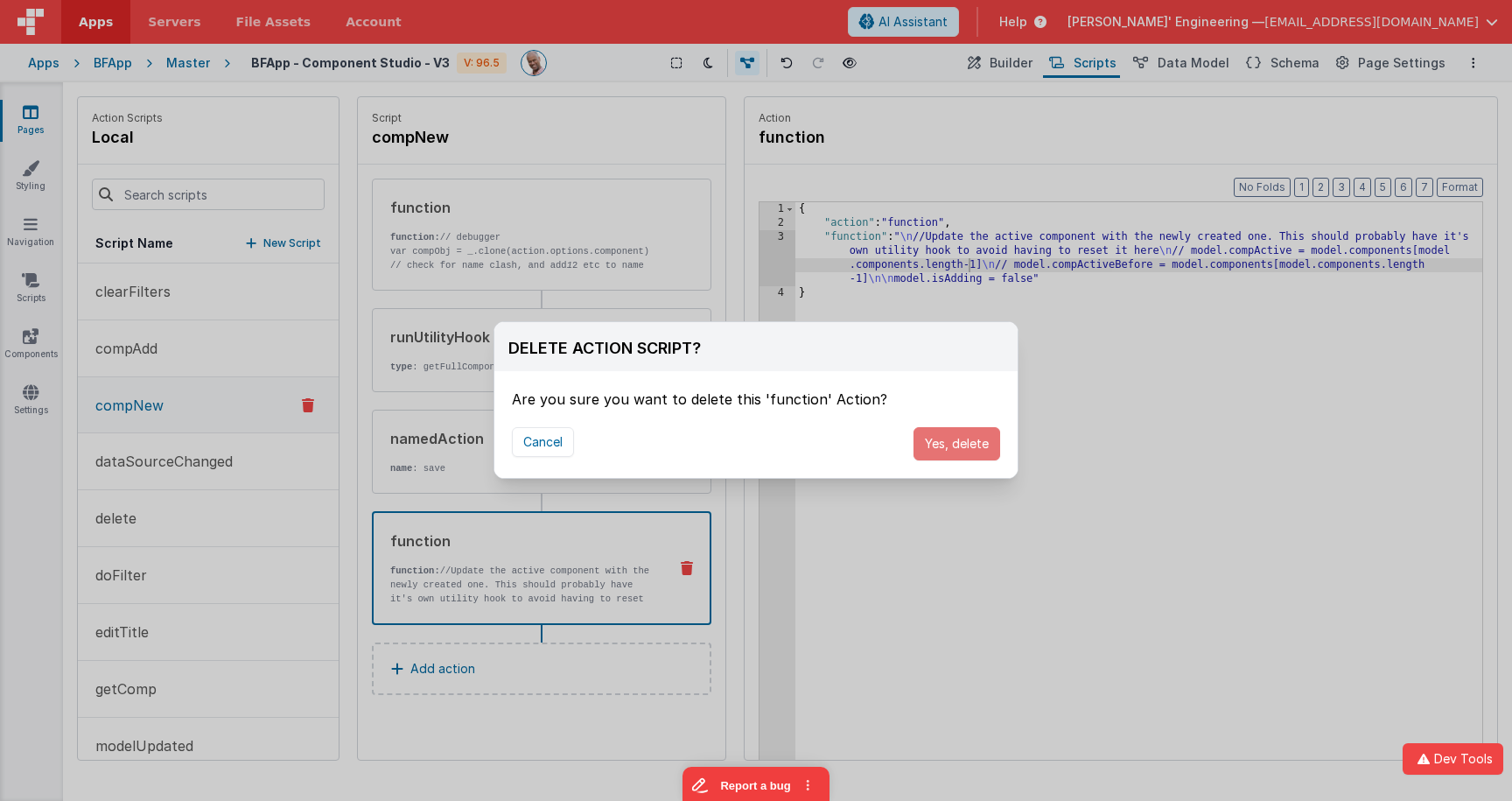
drag, startPoint x: 945, startPoint y: 440, endPoint x: 869, endPoint y: 459, distance: 78.3
click at [946, 440] on button "Yes, delete" at bounding box center [956, 443] width 86 height 33
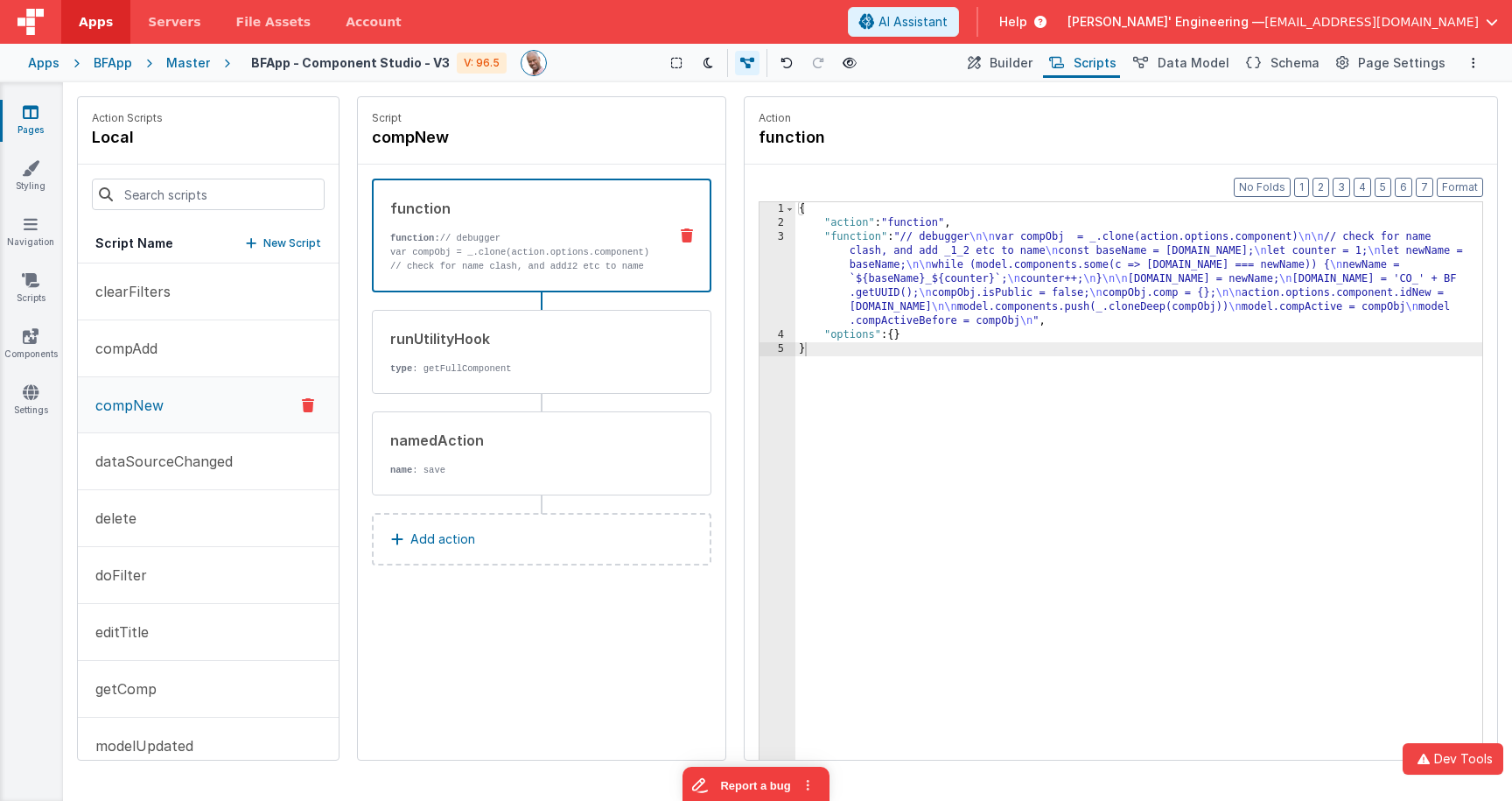
click at [964, 252] on div "{ "action" : "function" , "function" : "// debugger \n\n var compObj = _.clone(…" at bounding box center [1139, 522] width 687 height 640
click at [594, 468] on p "name : save" at bounding box center [522, 470] width 264 height 14
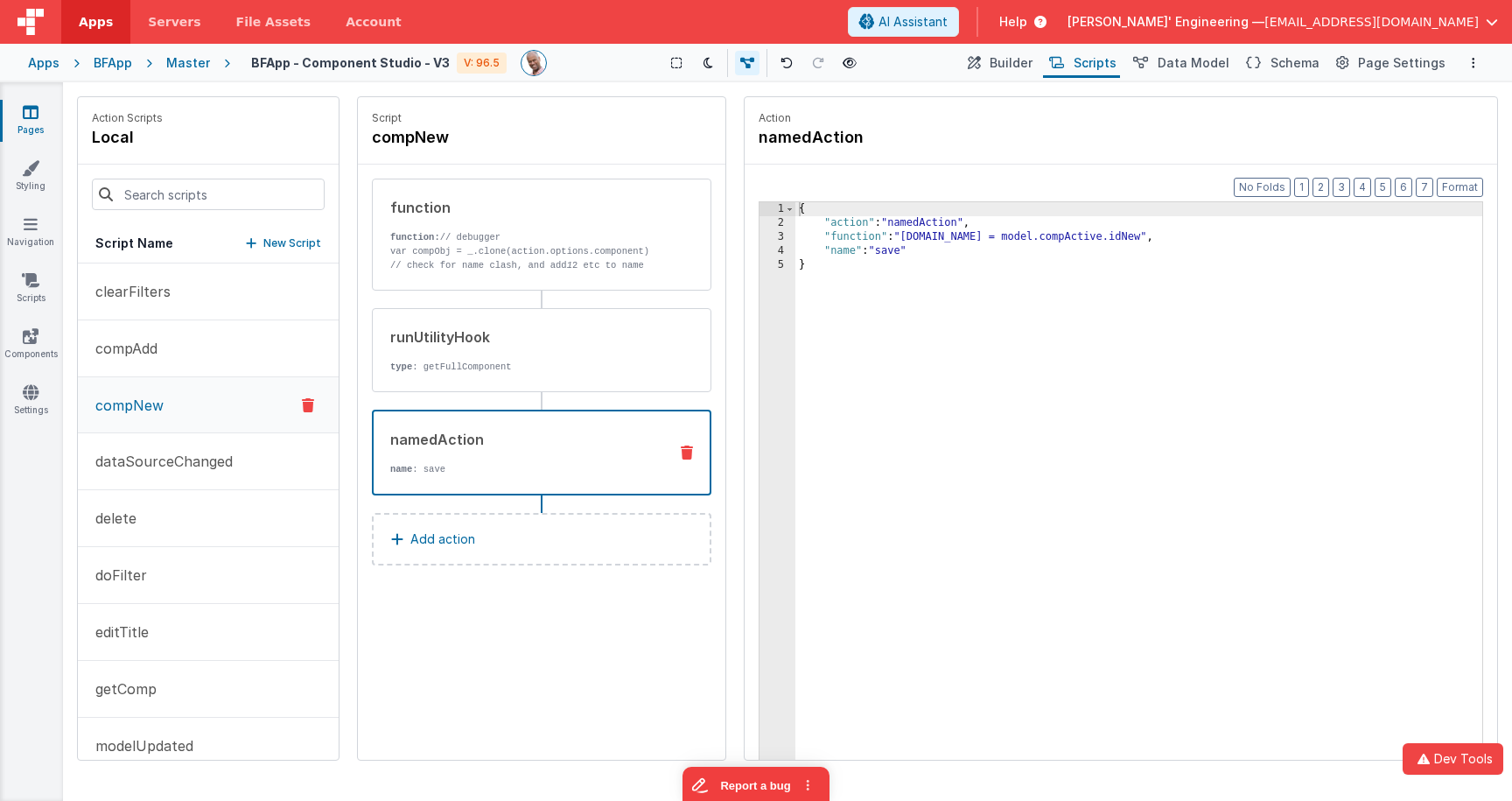
click at [868, 243] on div "{ "action" : "namedAction" , "function" : "[DOMAIN_NAME] = model.compActive.idN…" at bounding box center [1139, 522] width 687 height 640
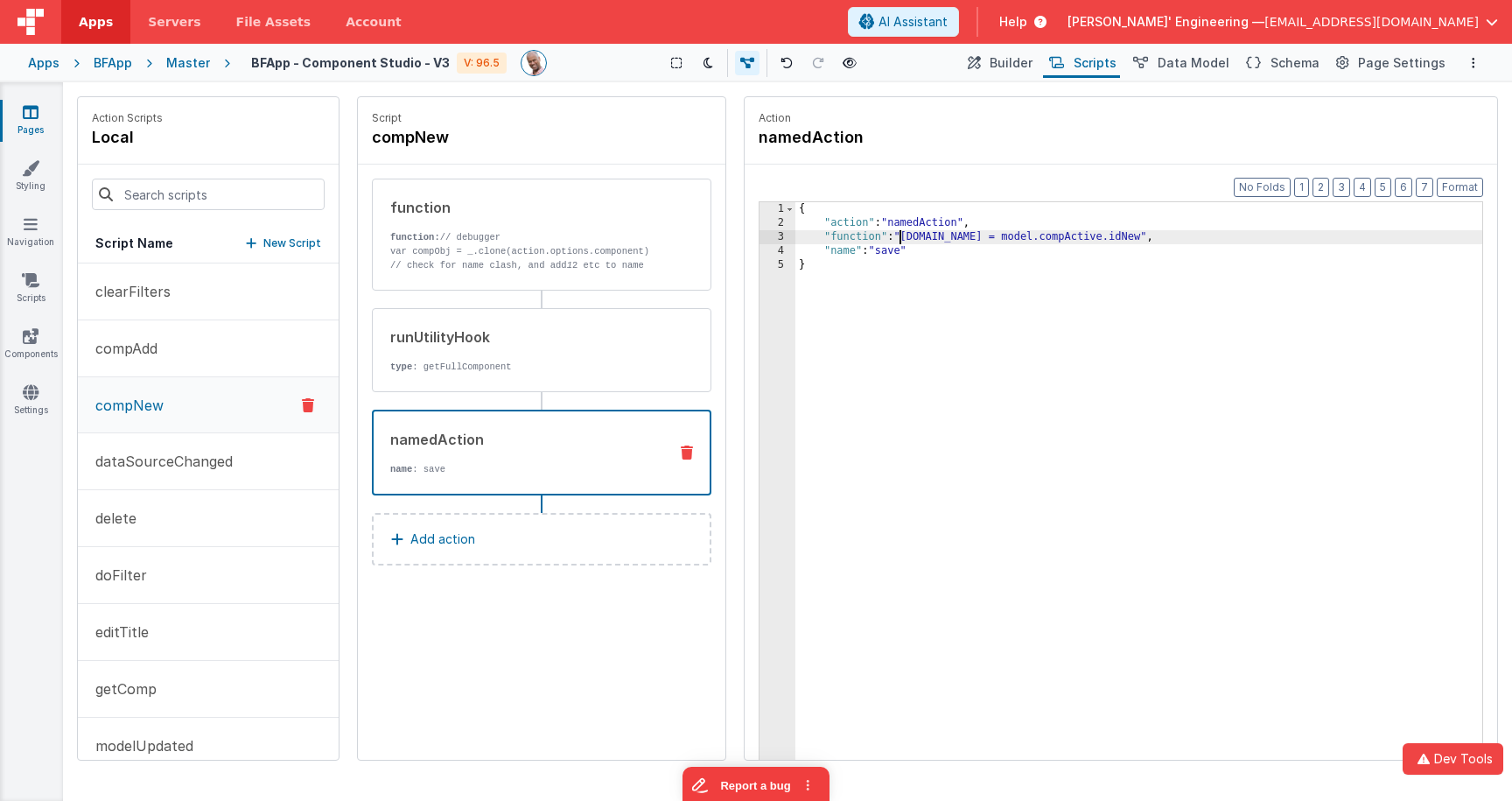
drag, startPoint x: 902, startPoint y: 238, endPoint x: 910, endPoint y: 240, distance: 8.2
click at [902, 238] on div "{ "action" : "namedAction" , "function" : "[DOMAIN_NAME] = model.compActive.idN…" at bounding box center [1139, 522] width 687 height 640
click at [901, 238] on div "{ "action" : "namedAction" , "function" : debugger ; "[DOMAIN_NAME] = model.com…" at bounding box center [1139, 522] width 687 height 640
drag, startPoint x: 527, startPoint y: 275, endPoint x: 646, endPoint y: 245, distance: 122.7
click at [527, 275] on div "function function: // debugger var compObj = _.clone(action.options.component) …" at bounding box center [541, 235] width 339 height 112
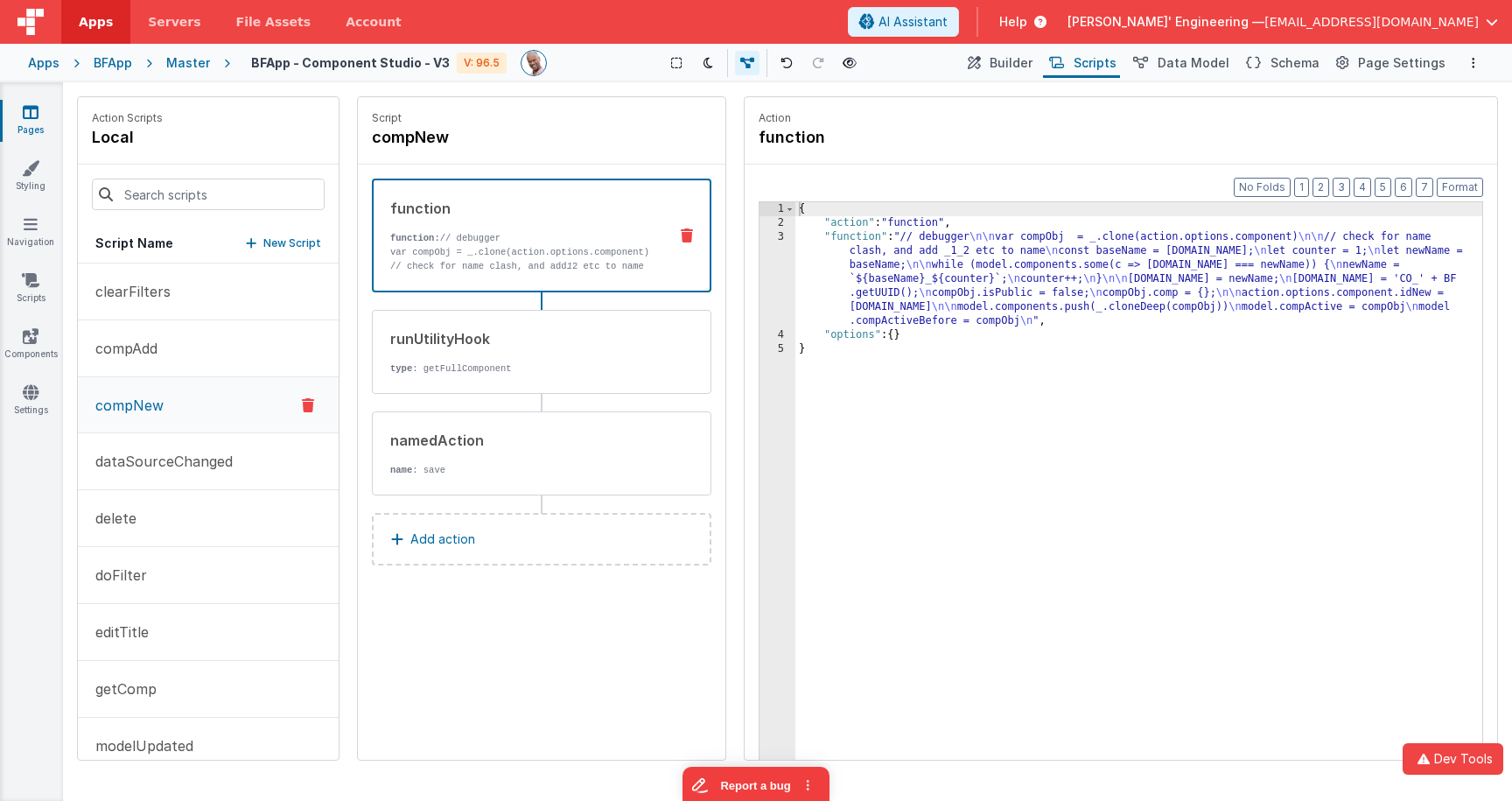
drag, startPoint x: 881, startPoint y: 265, endPoint x: 853, endPoint y: 265, distance: 28.0
click at [881, 265] on div "{ "action" : "function" , "function" : "// debugger \n\n var compObj = _.clone(…" at bounding box center [1139, 522] width 687 height 640
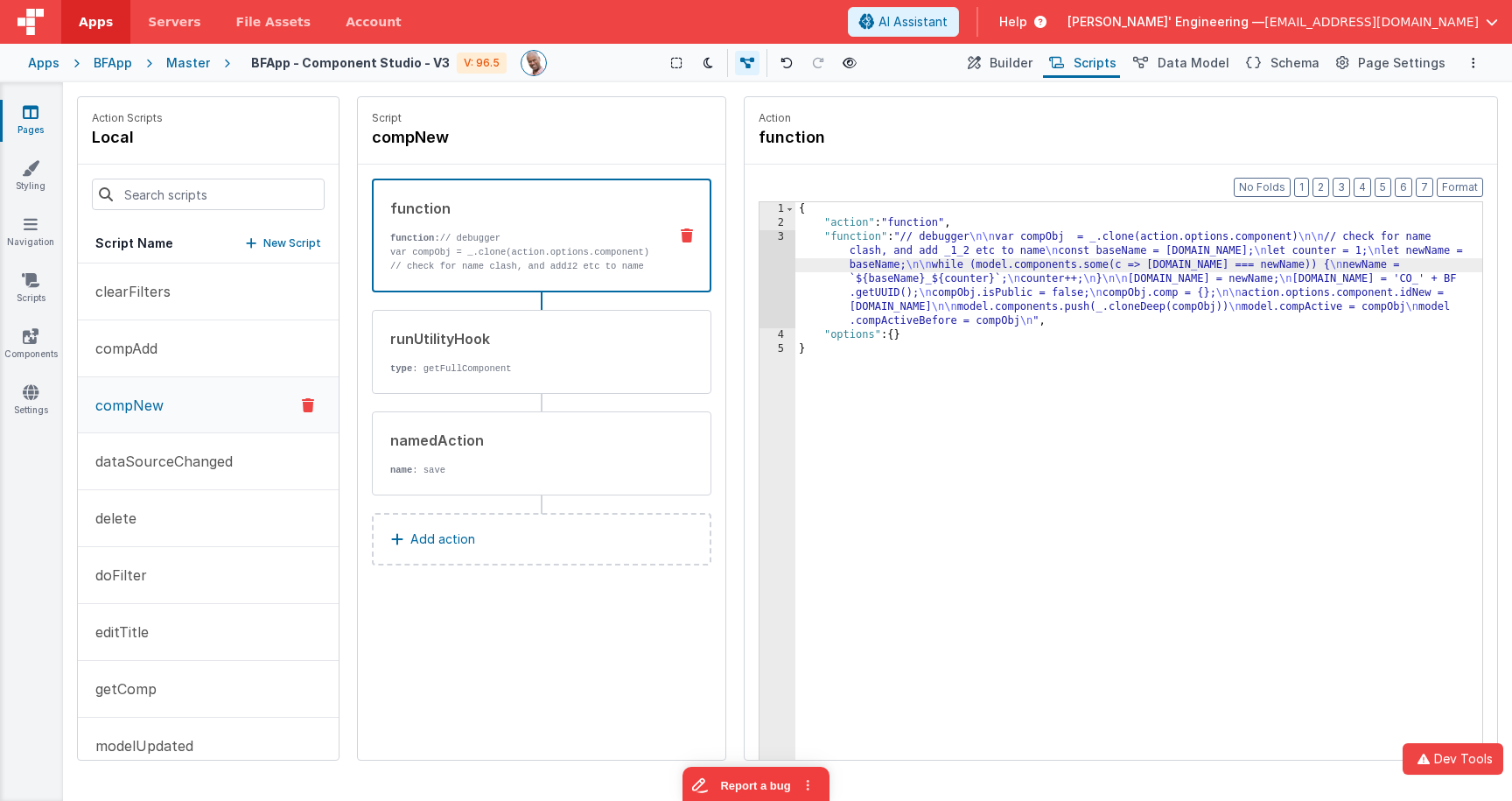
click at [772, 260] on div "3" at bounding box center [777, 279] width 36 height 98
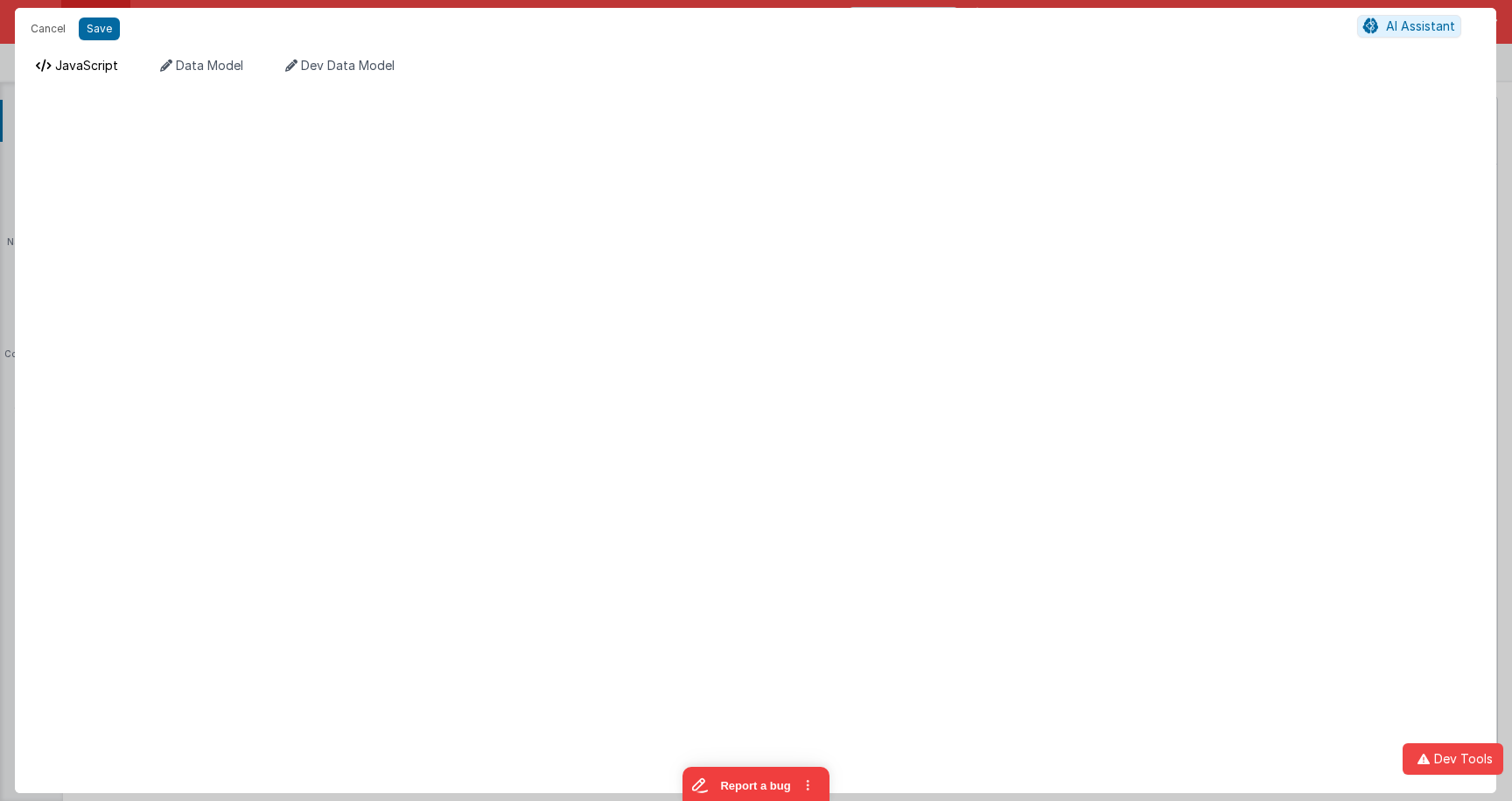
click at [108, 75] on li "JavaScript" at bounding box center [77, 70] width 96 height 28
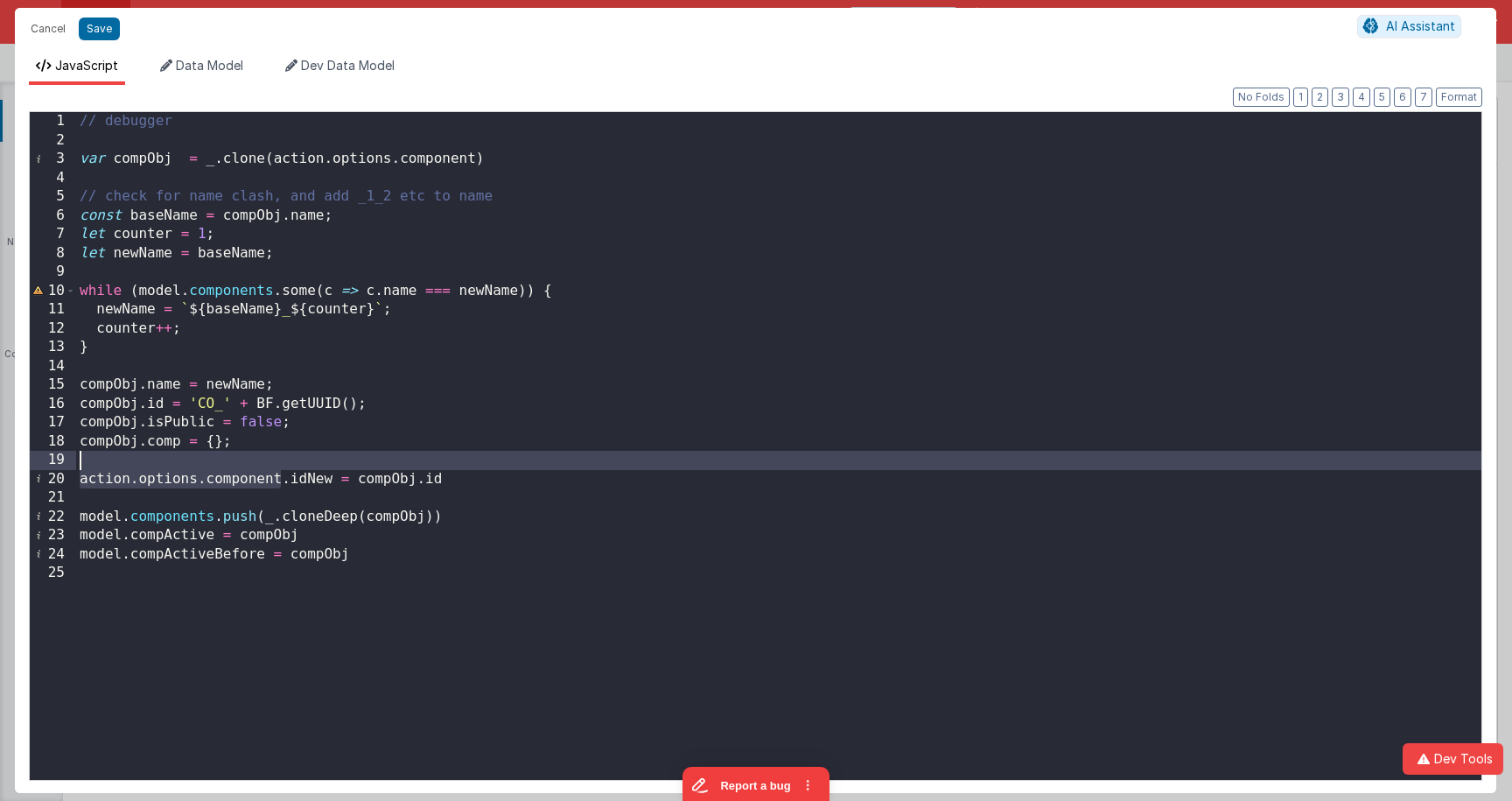
drag, startPoint x: 283, startPoint y: 478, endPoint x: 141, endPoint y: 473, distance: 142.1
click at [90, 467] on div "// debugger var compObj = _ . clone ( action . options . component ) // check f…" at bounding box center [779, 465] width 1405 height 705
drag, startPoint x: 266, startPoint y: 488, endPoint x: 278, endPoint y: 484, distance: 12.6
click at [266, 488] on div "// debugger var compObj = _ . clone ( action . options . component ) // check f…" at bounding box center [779, 465] width 1405 height 705
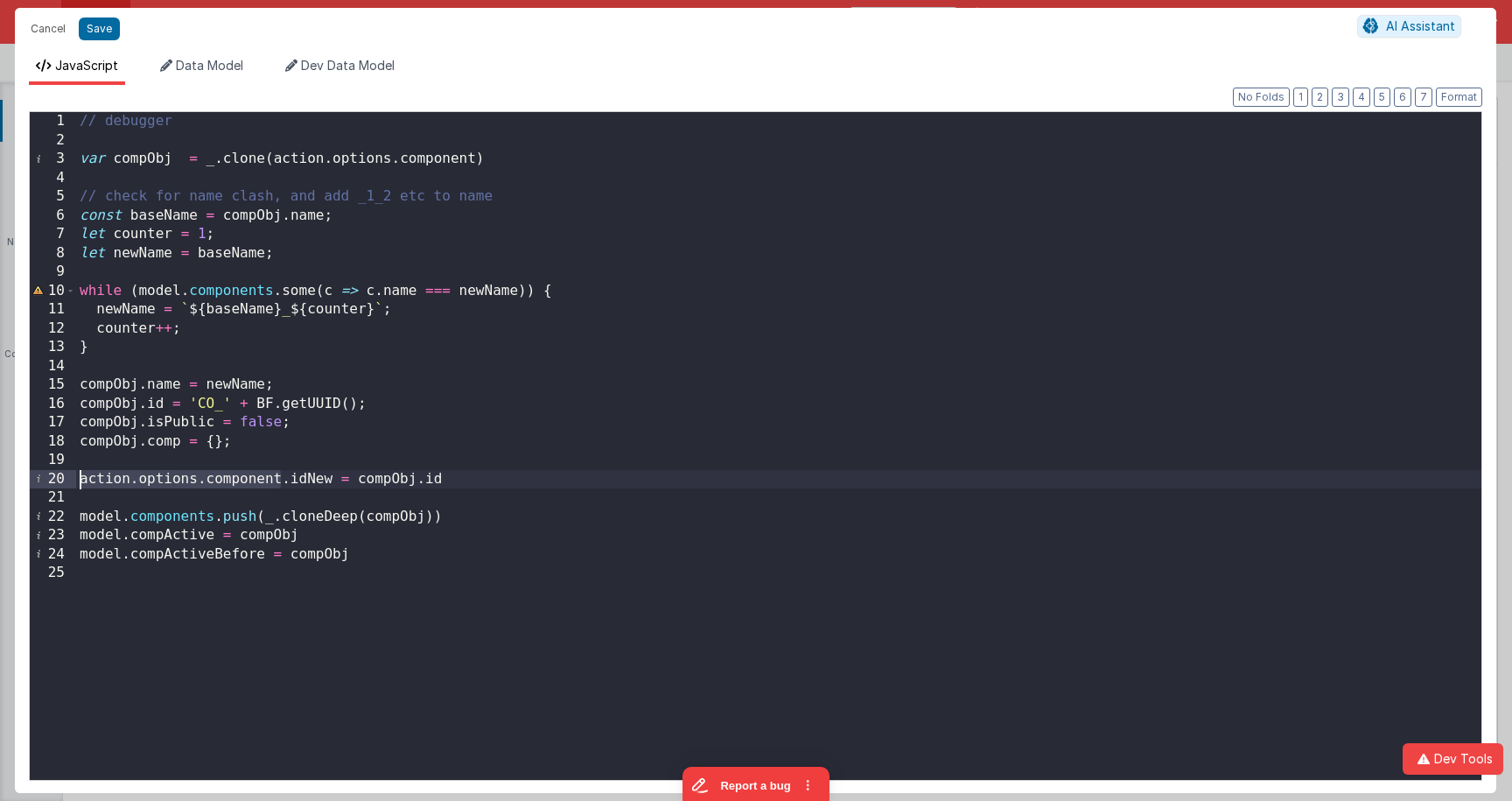
drag, startPoint x: 282, startPoint y: 481, endPoint x: 6, endPoint y: 473, distance: 276.1
click at [4, 473] on div "Cancel Save AI Assistant JavaScript Data Model Dev Data Model Format 7 6 5 4 3 …" at bounding box center [756, 400] width 1512 height 801
click at [311, 483] on div "// debugger var compObj = _ . clone ( action . options . component ) // check f…" at bounding box center [779, 465] width 1405 height 705
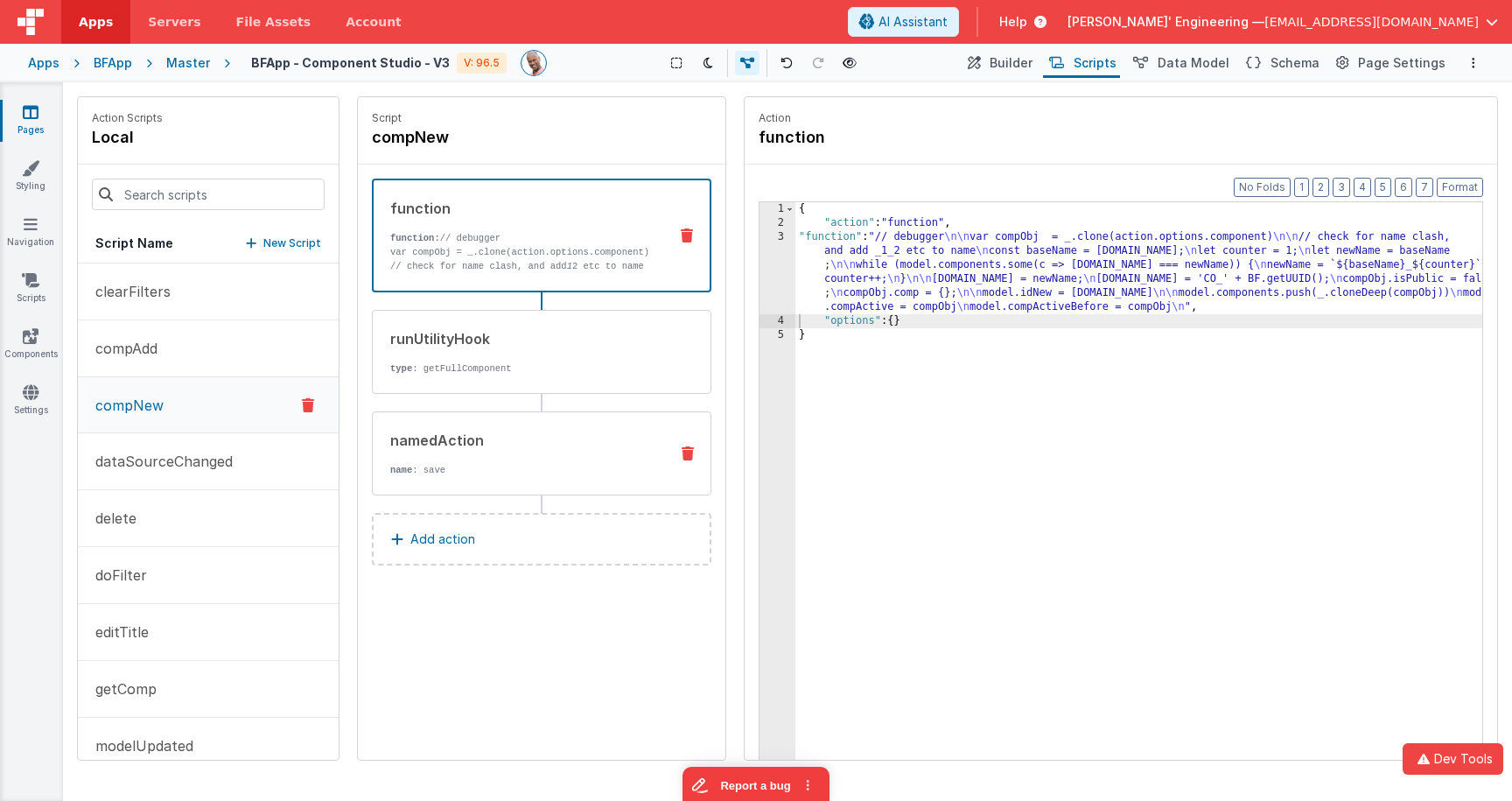
click at [546, 474] on p "name : save" at bounding box center [522, 470] width 264 height 14
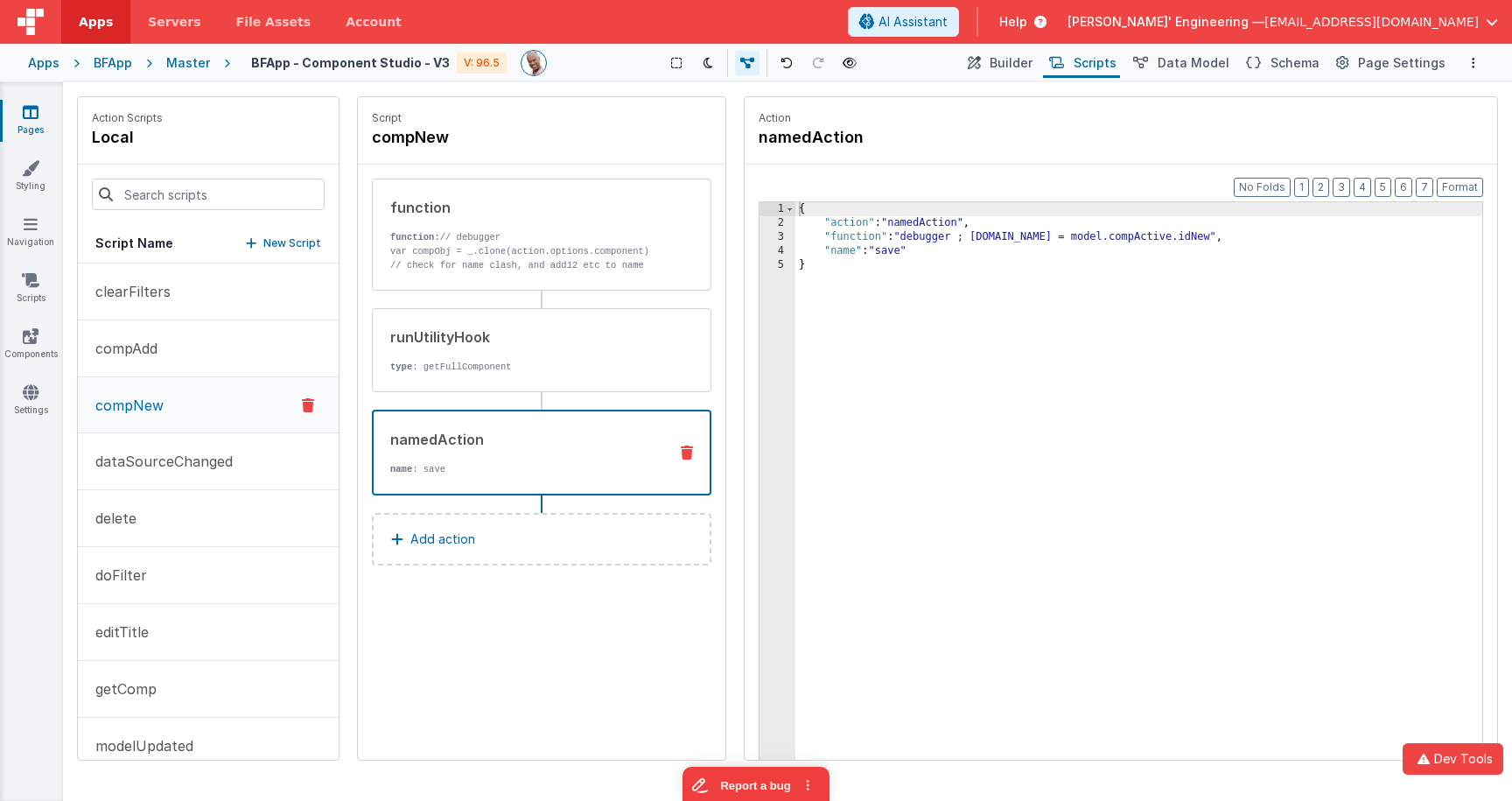
click at [912, 241] on div "{ "action" : "namedAction" , "function" : "debugger ; [DOMAIN_NAME] = model.com…" at bounding box center [1139, 522] width 687 height 640
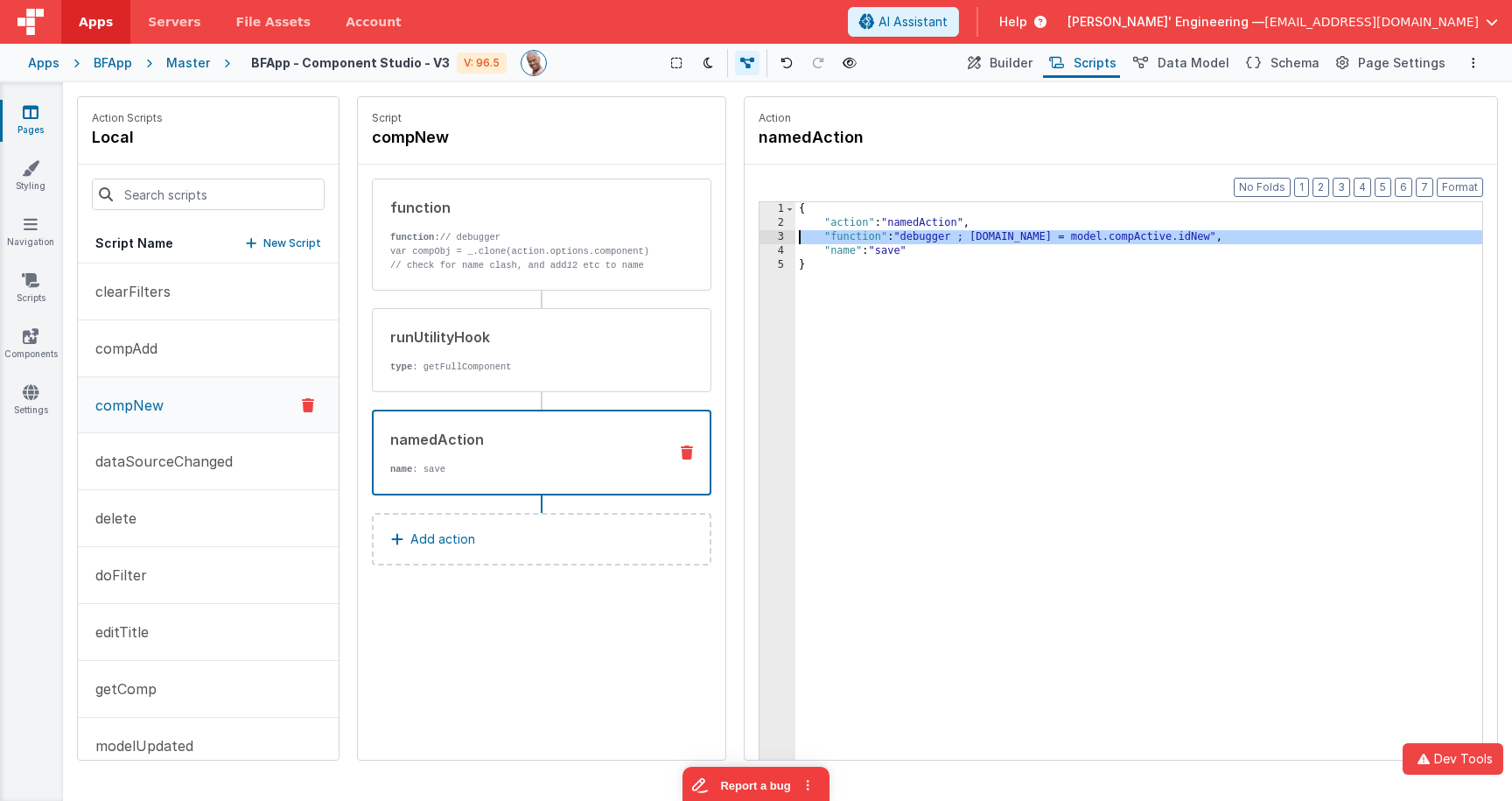
click at [774, 238] on div "3" at bounding box center [777, 238] width 36 height 14
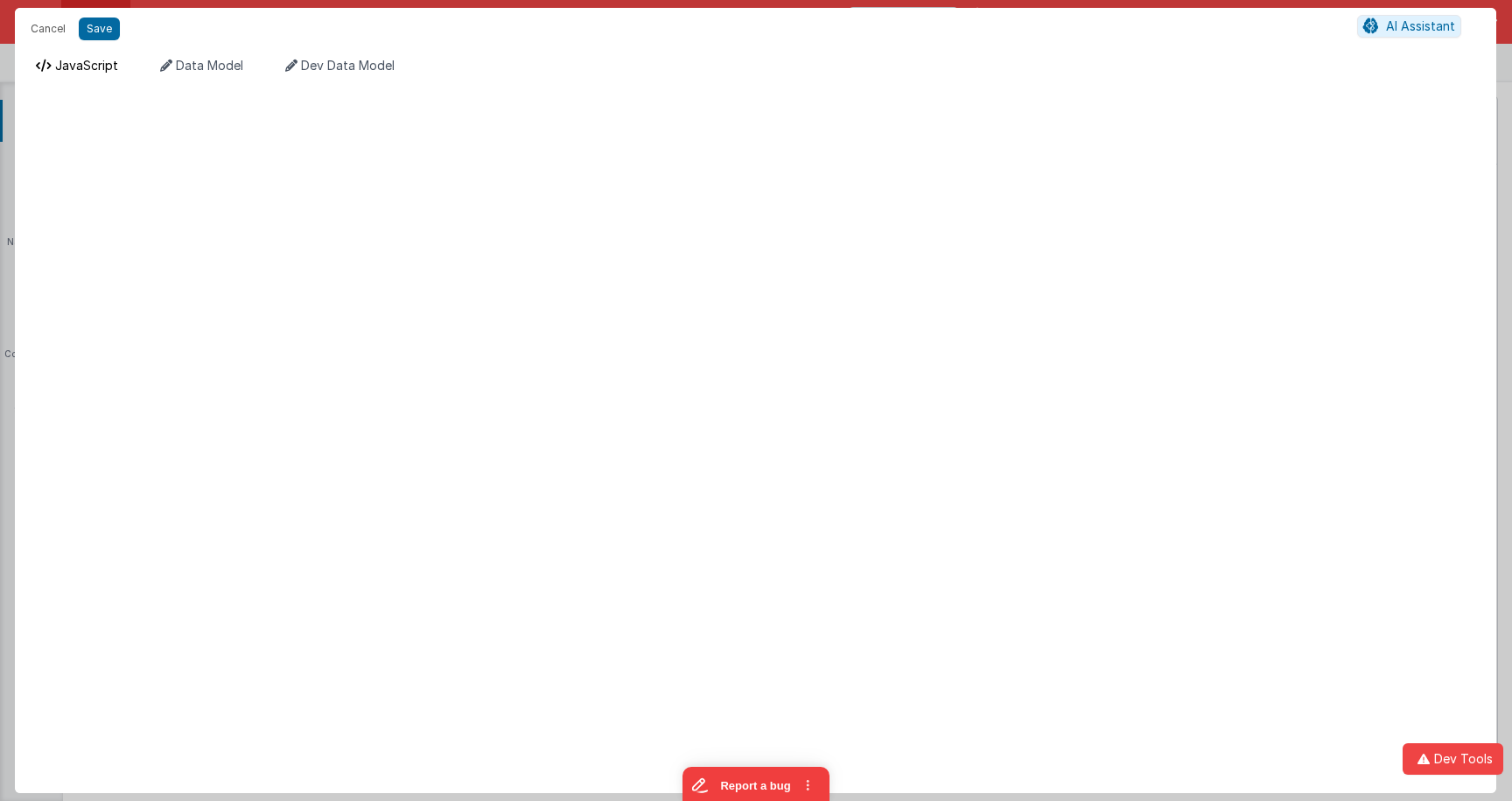
click at [101, 70] on span "JavaScript" at bounding box center [86, 65] width 63 height 15
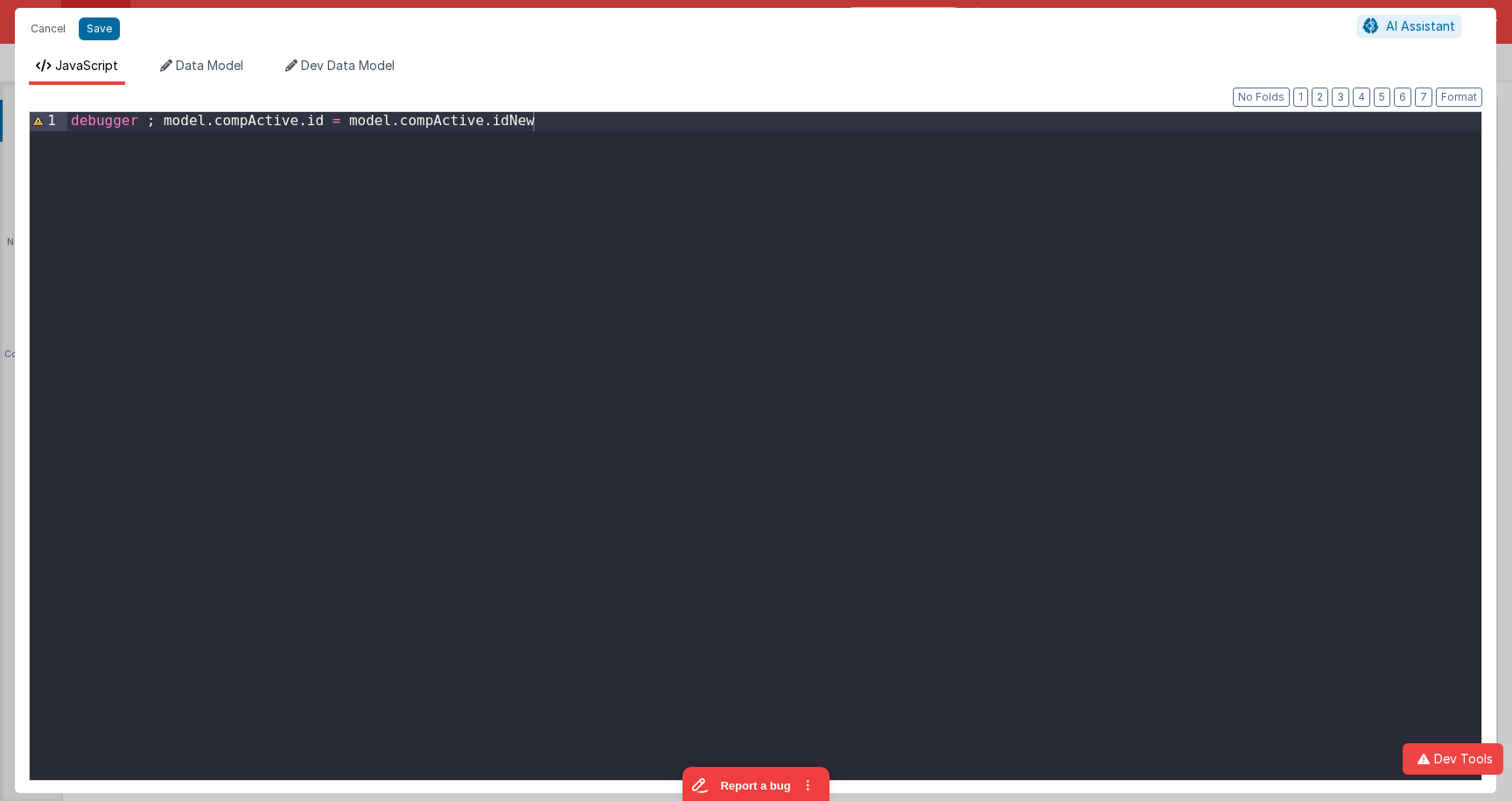
click at [431, 122] on div "debugger ; model . compActive . id = model . compActive . idNew" at bounding box center [774, 465] width 1414 height 705
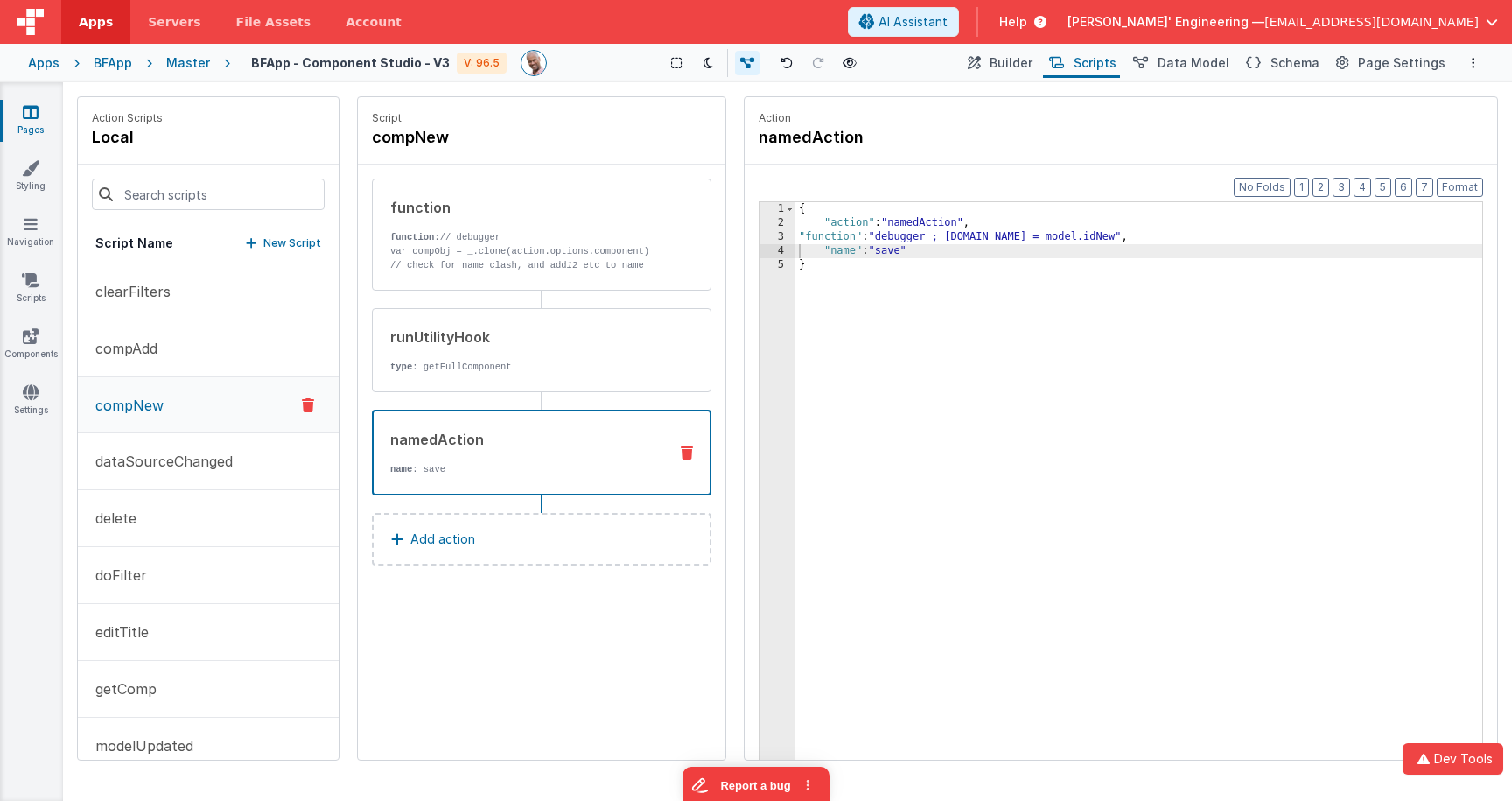
click at [872, 233] on div "{ "action" : "namedAction" , "function" : "debugger ; [DOMAIN_NAME] = model.idN…" at bounding box center [1139, 522] width 687 height 640
click at [485, 247] on p "var compObj = _.clone(action.options.component)" at bounding box center [522, 251] width 264 height 14
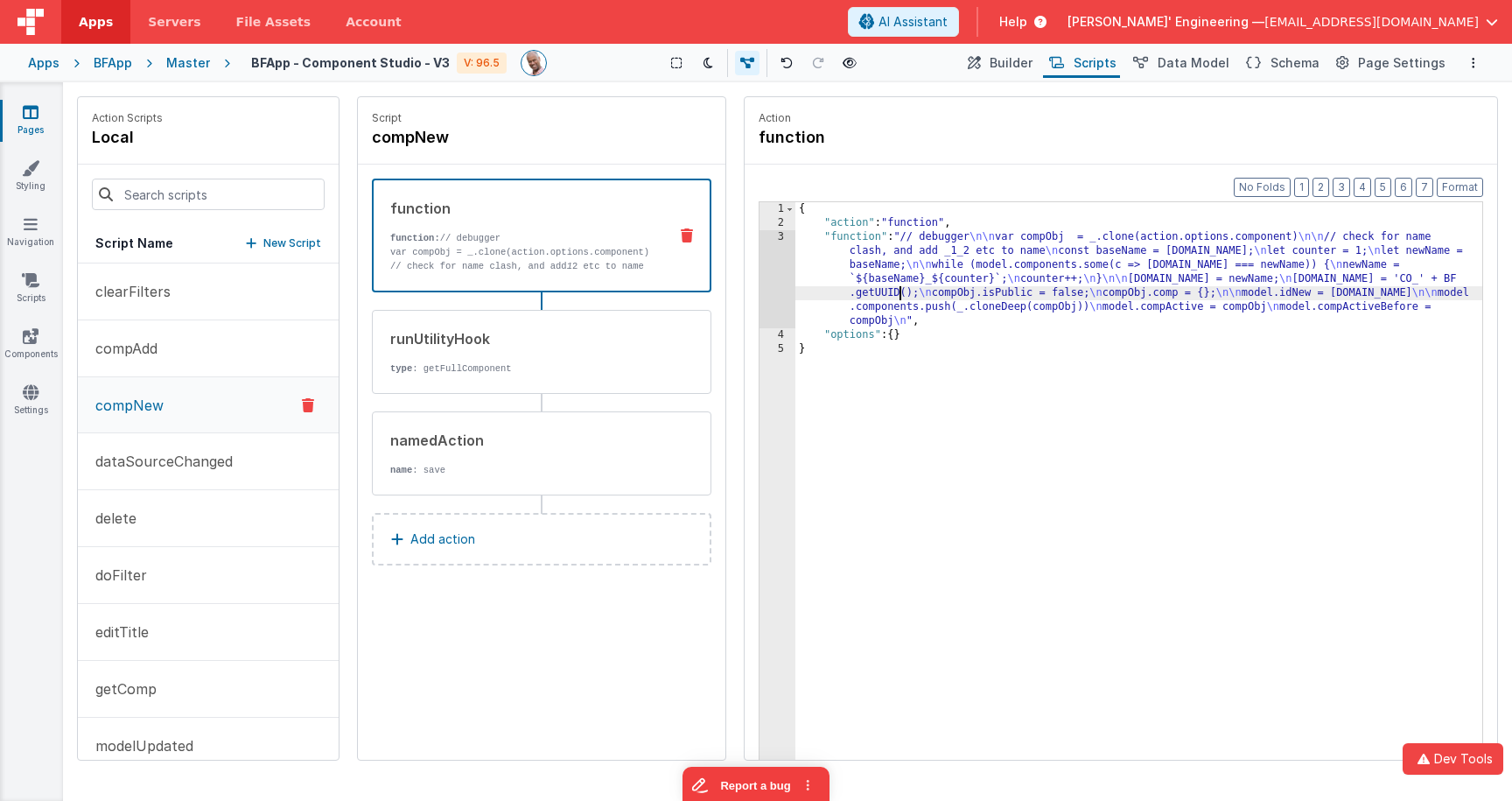
drag, startPoint x: 902, startPoint y: 287, endPoint x: 861, endPoint y: 284, distance: 41.1
click at [902, 287] on div "{ "action" : "function" , "function" : "// debugger \n\n var compObj = _.clone(…" at bounding box center [1139, 522] width 687 height 640
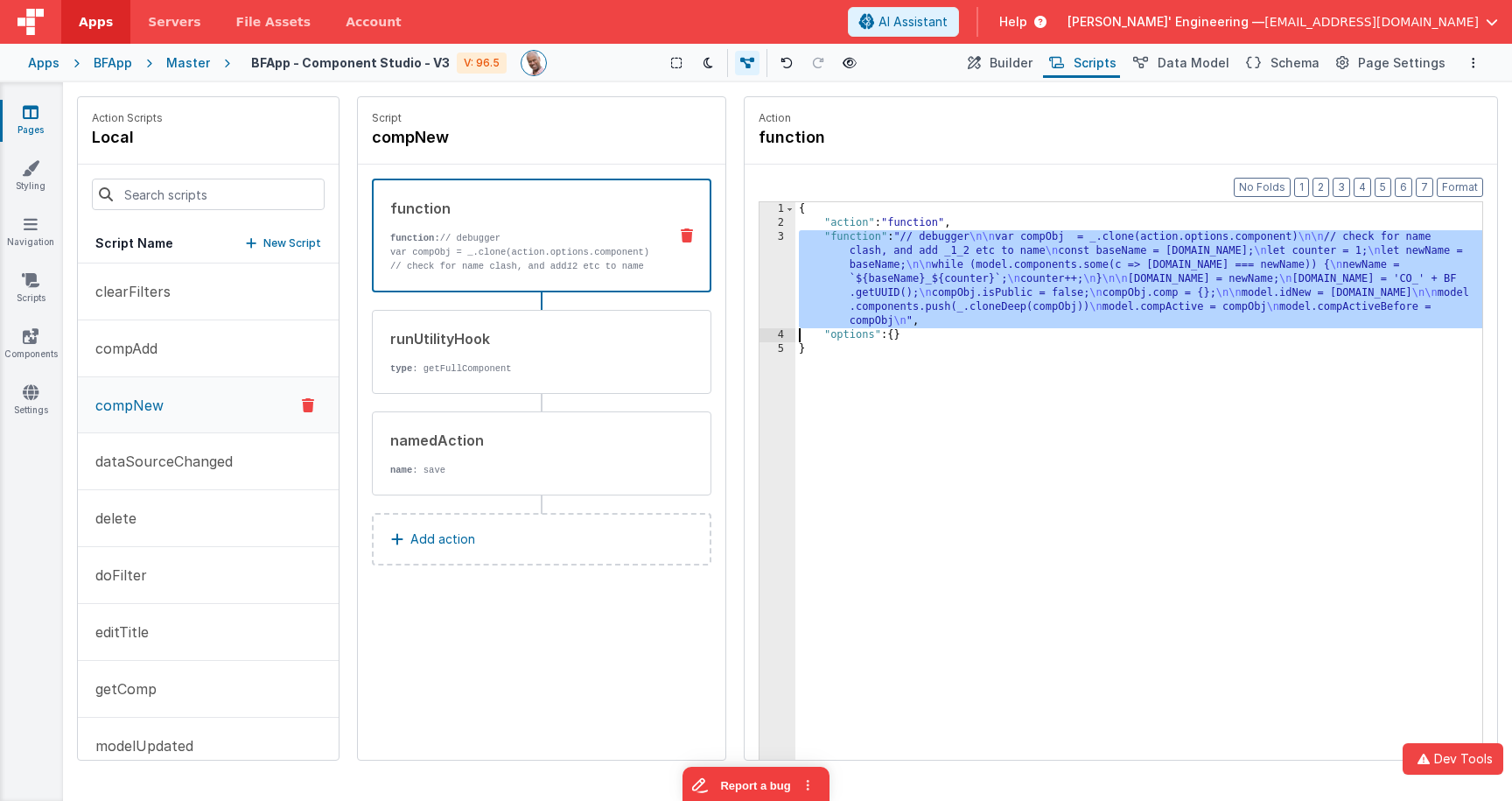
click at [783, 263] on div "3" at bounding box center [777, 279] width 36 height 98
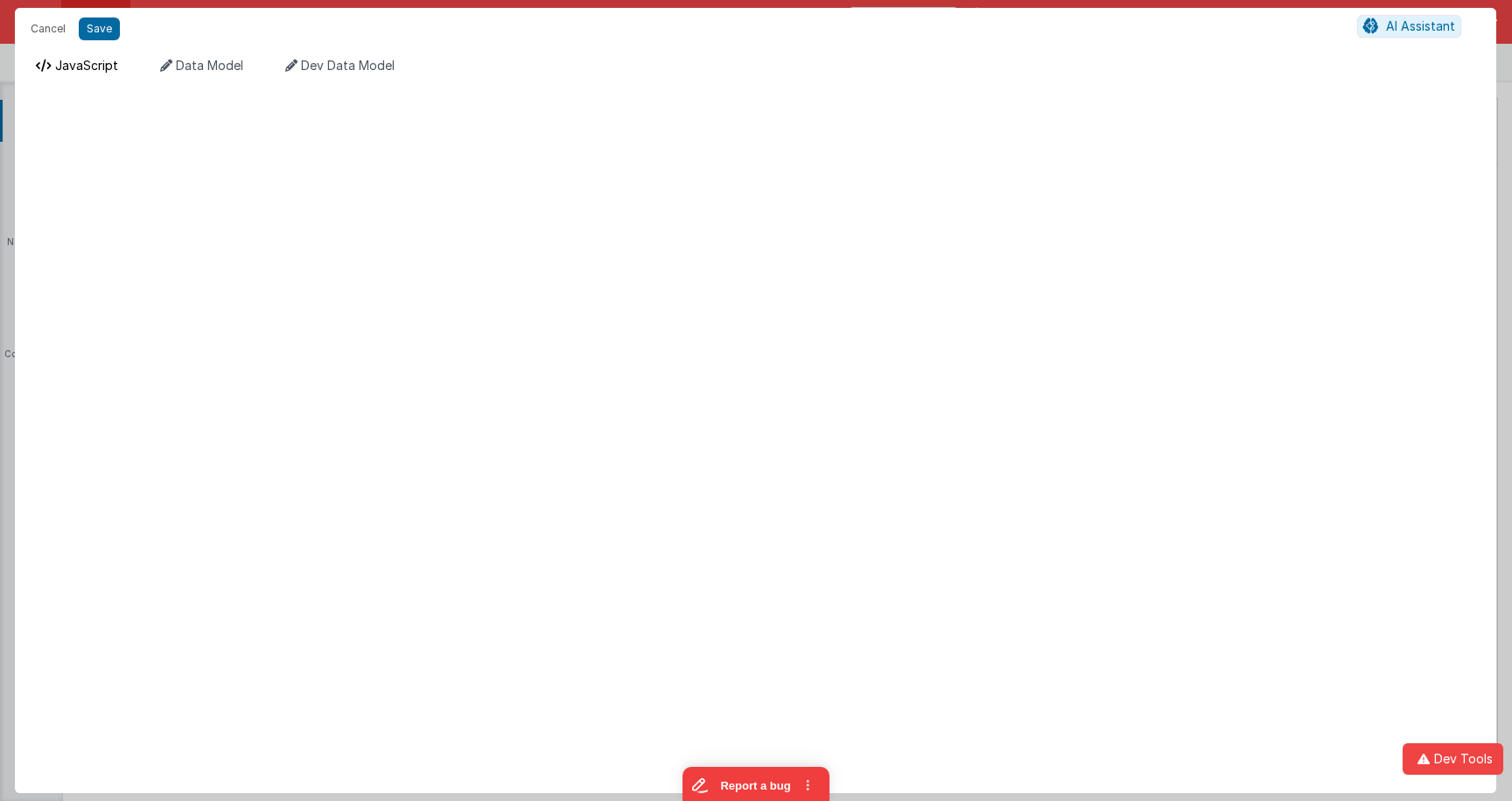
click at [88, 60] on span "JavaScript" at bounding box center [86, 65] width 63 height 15
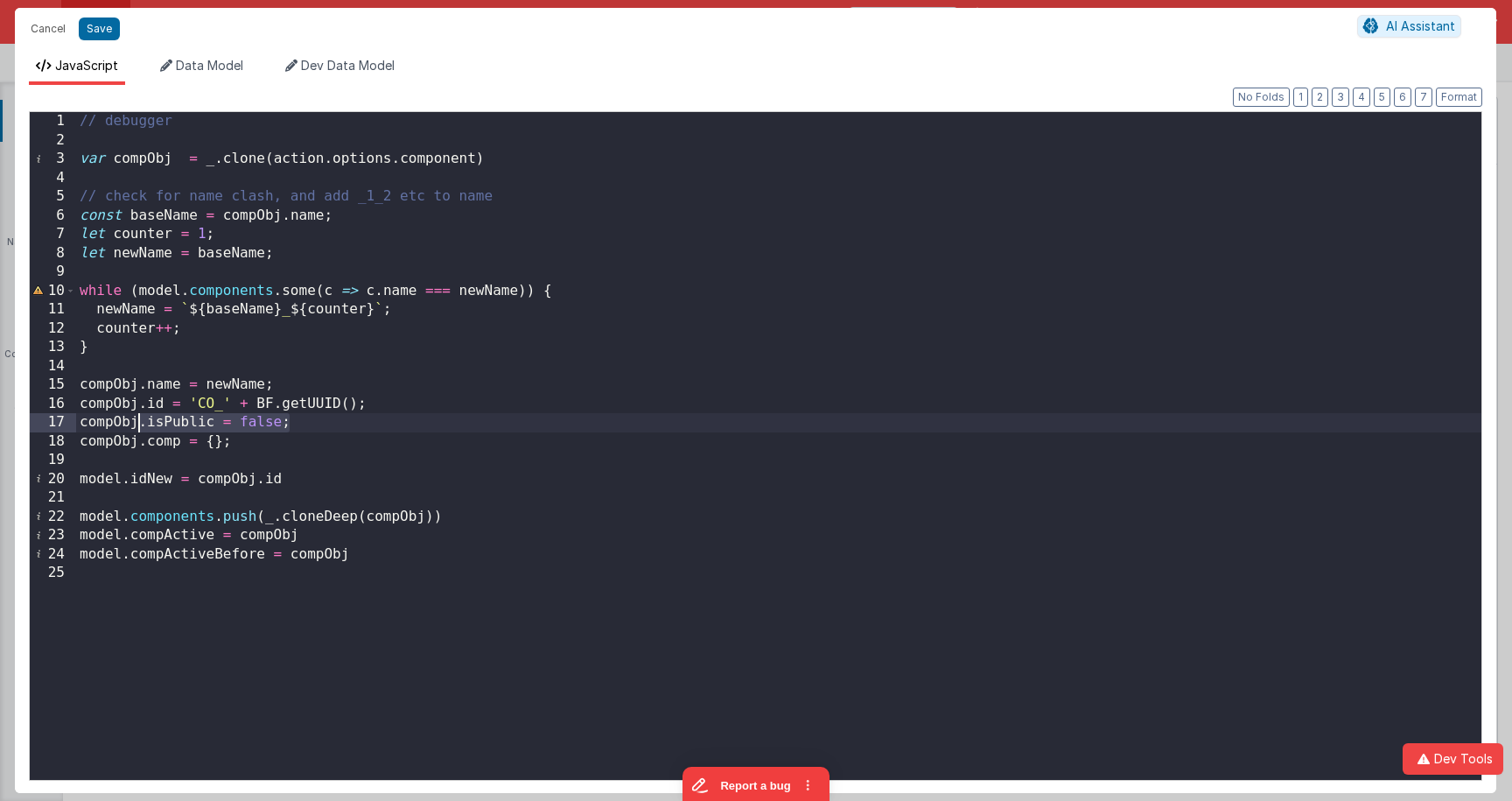
drag, startPoint x: 240, startPoint y: 427, endPoint x: 137, endPoint y: 428, distance: 103.0
click at [136, 428] on div "// debugger var compObj = _ . clone ( action . options . component ) // check f…" at bounding box center [779, 465] width 1405 height 705
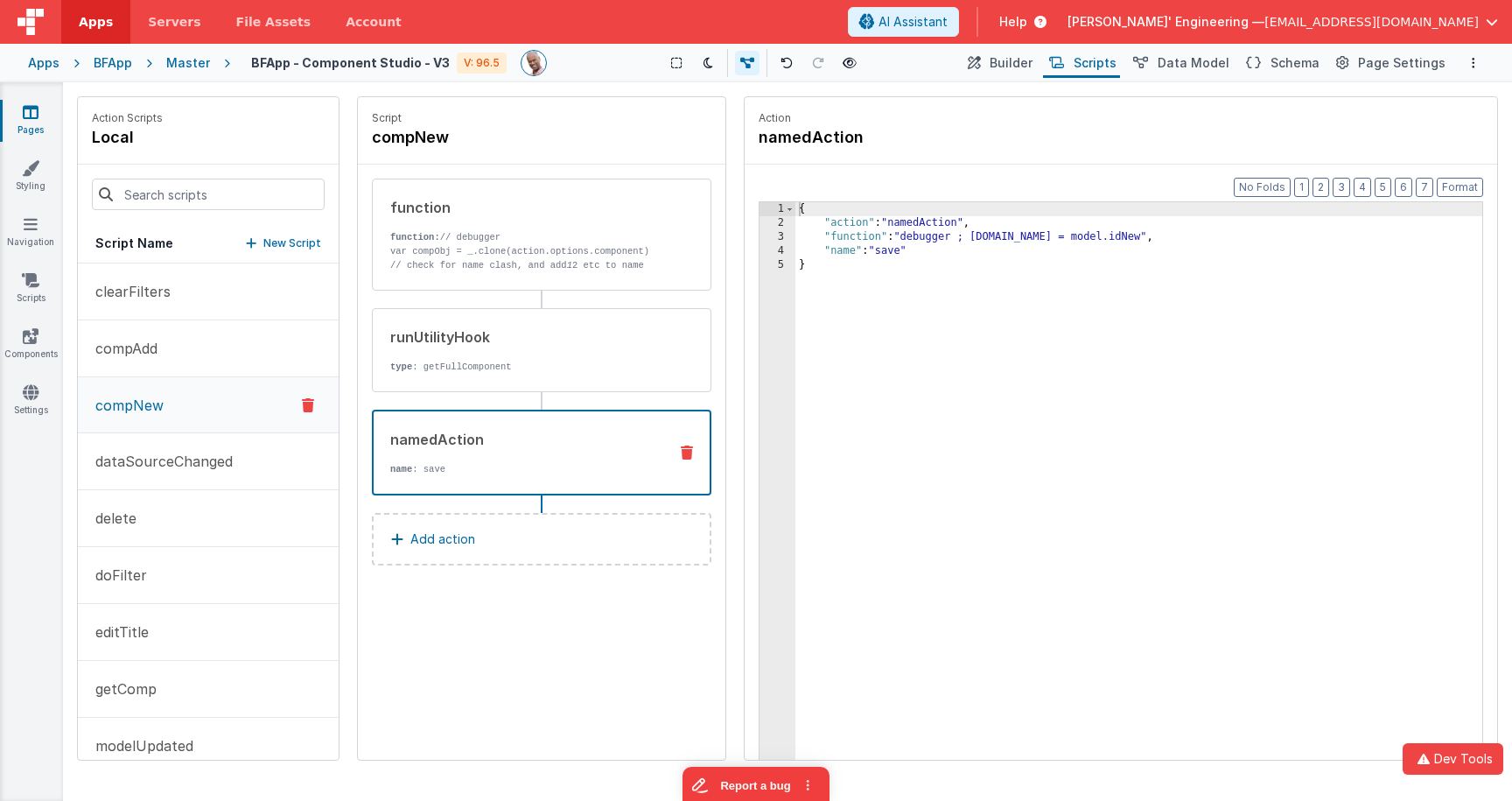
click at [559, 420] on div "namedAction name : save" at bounding box center [541, 452] width 339 height 85
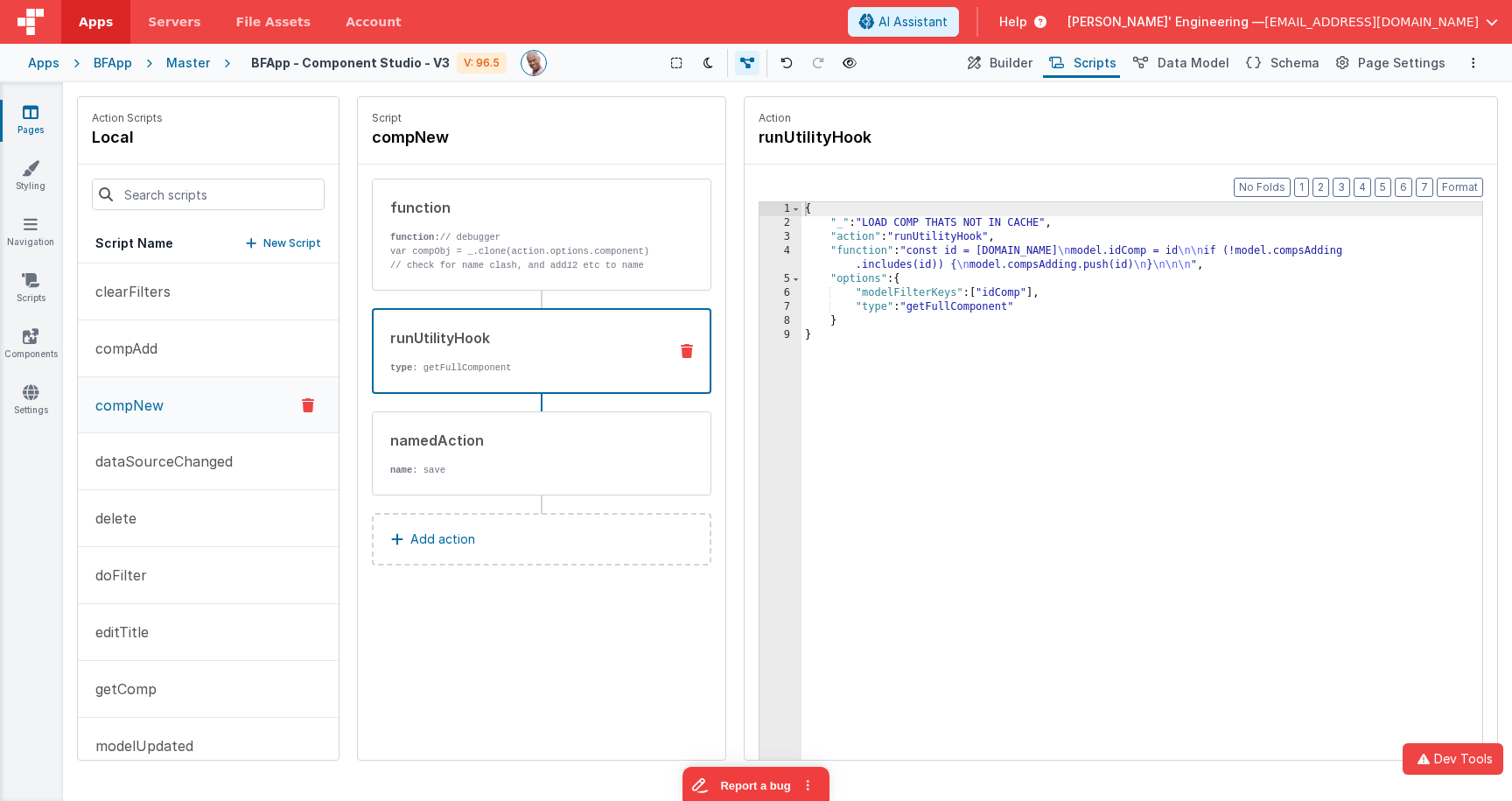
click at [582, 342] on div "runUtilityHook" at bounding box center [522, 338] width 263 height 21
click at [1003, 251] on div "{ "_" : "LOAD COMP THATS NOT IN CACHE" , "action" : "runUtilityHook" , "functio…" at bounding box center [1141, 522] width 681 height 640
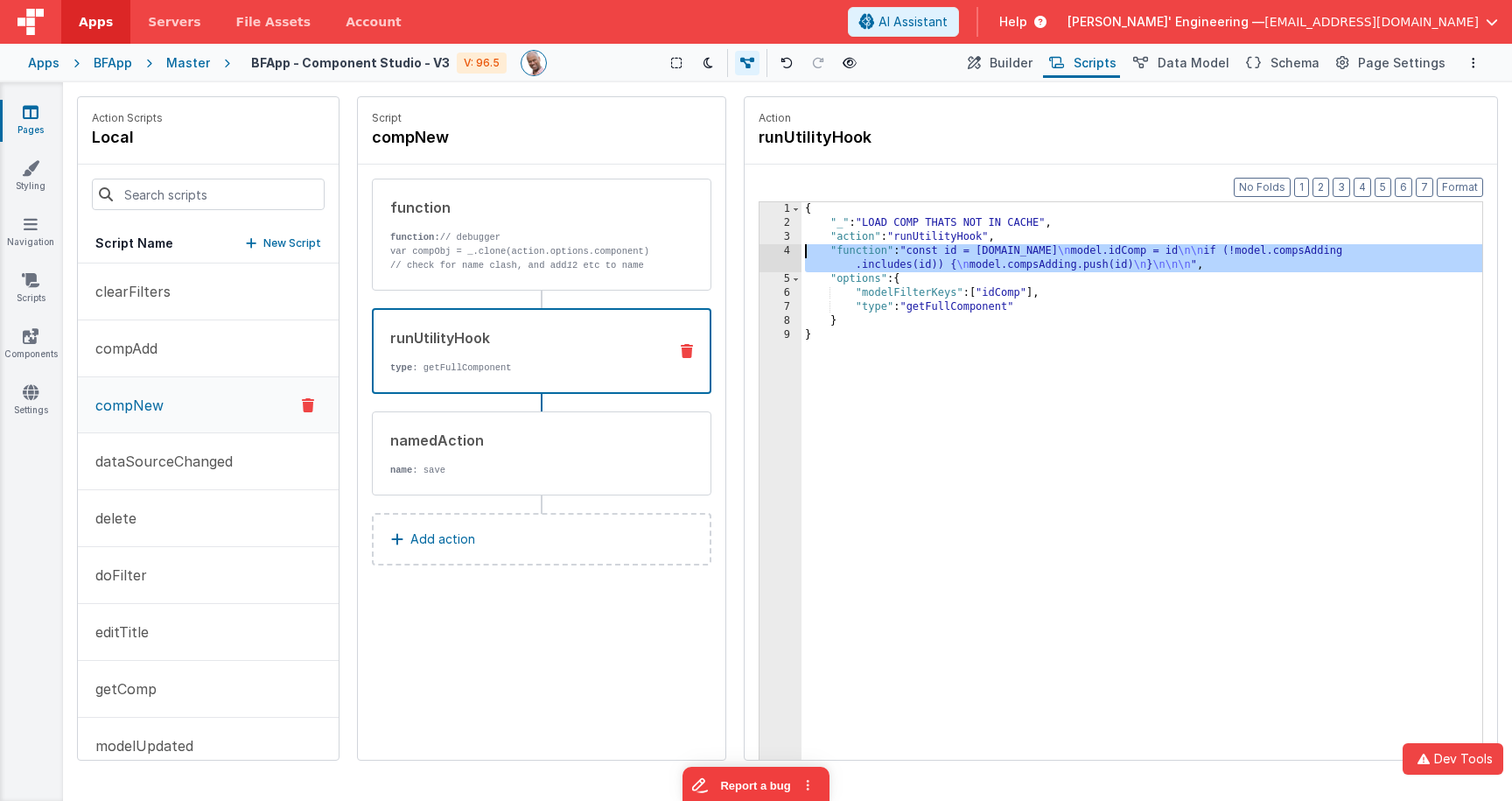
click at [780, 251] on div "4" at bounding box center [780, 257] width 42 height 28
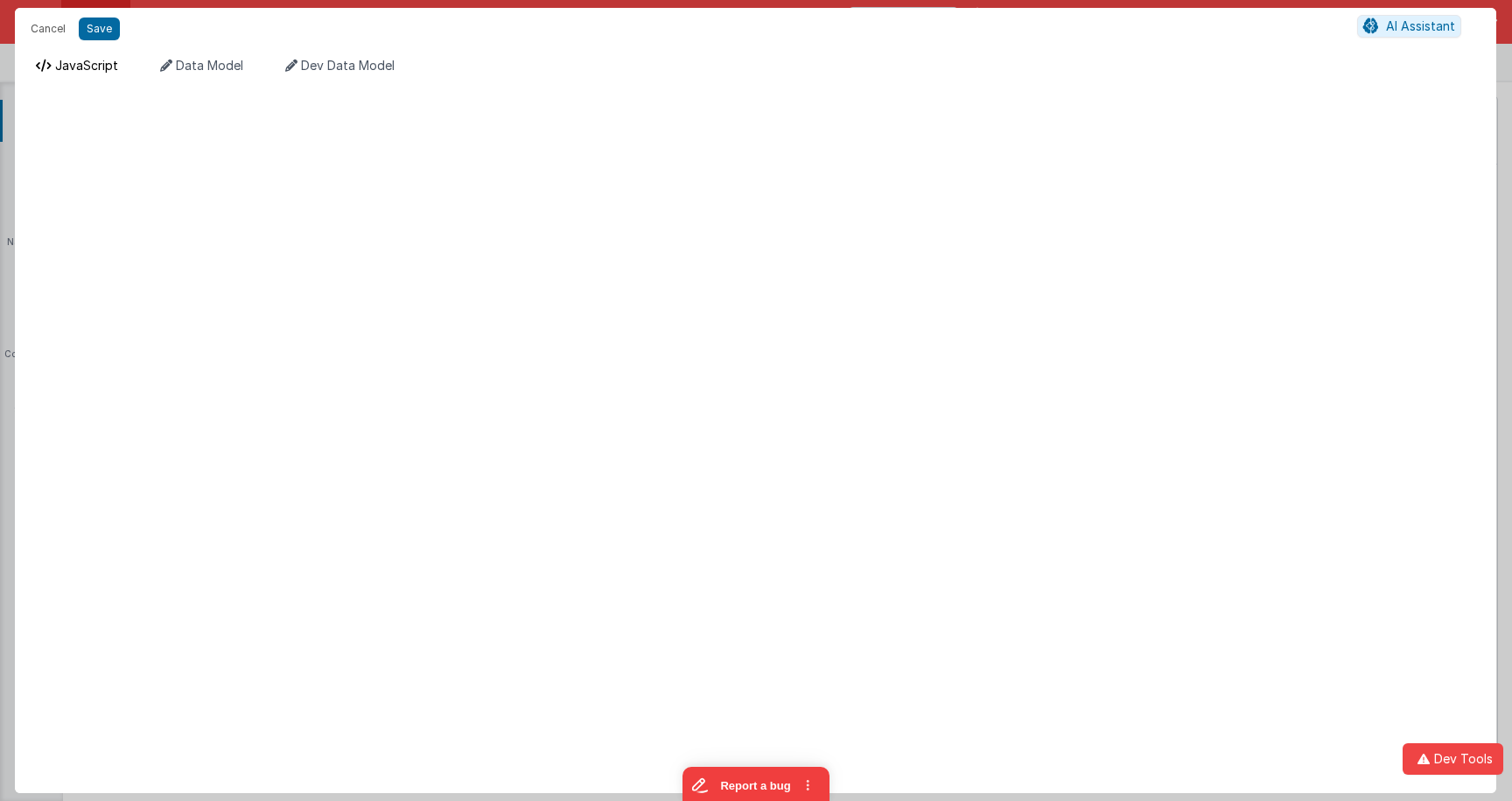
click at [125, 64] on li "JavaScript" at bounding box center [77, 70] width 96 height 28
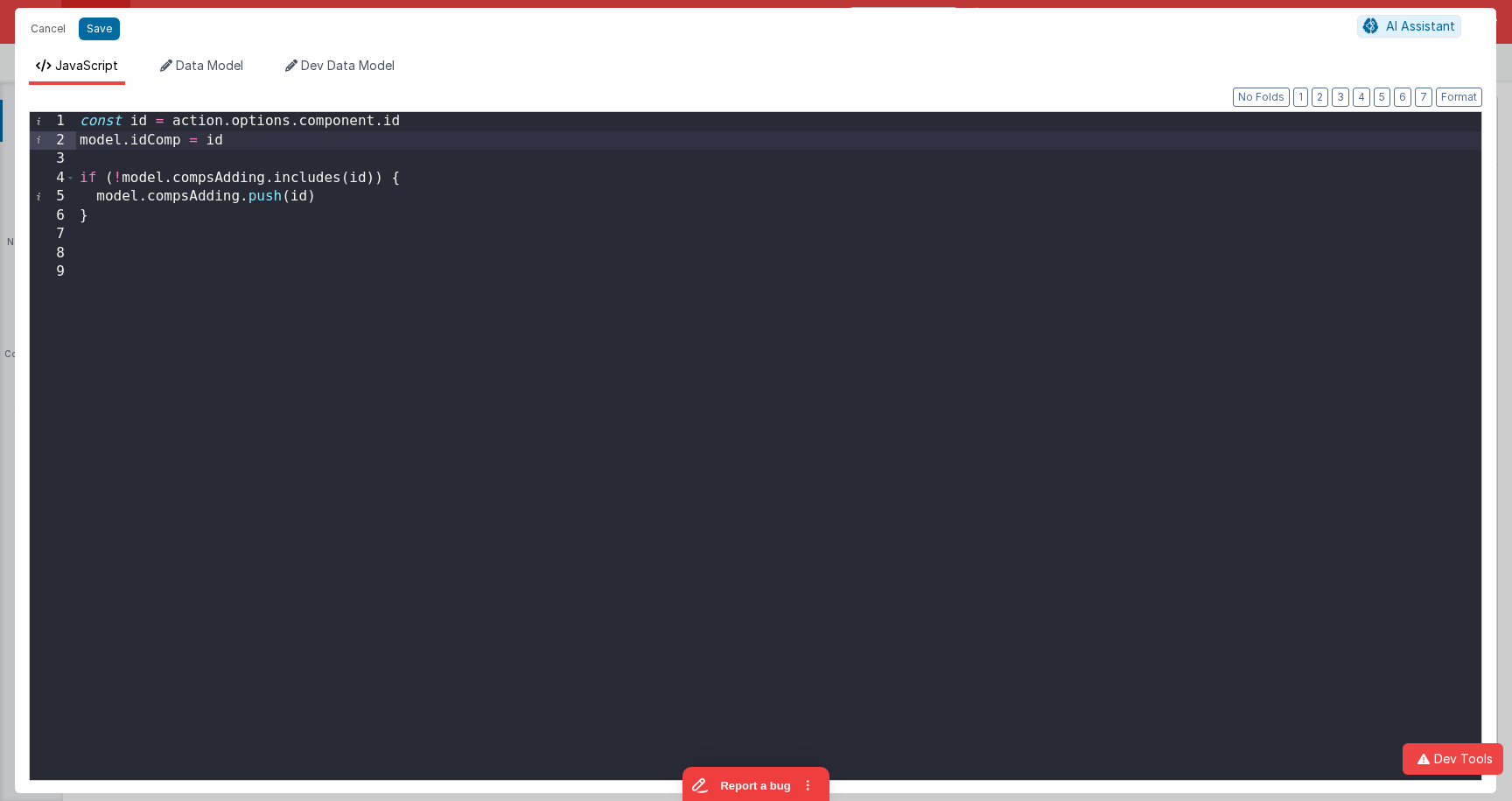
drag, startPoint x: 241, startPoint y: 139, endPoint x: 463, endPoint y: 133, distance: 222.1
click at [463, 133] on div "const id = action . options . component . id model . idComp = id if ( ! model .…" at bounding box center [779, 465] width 1405 height 705
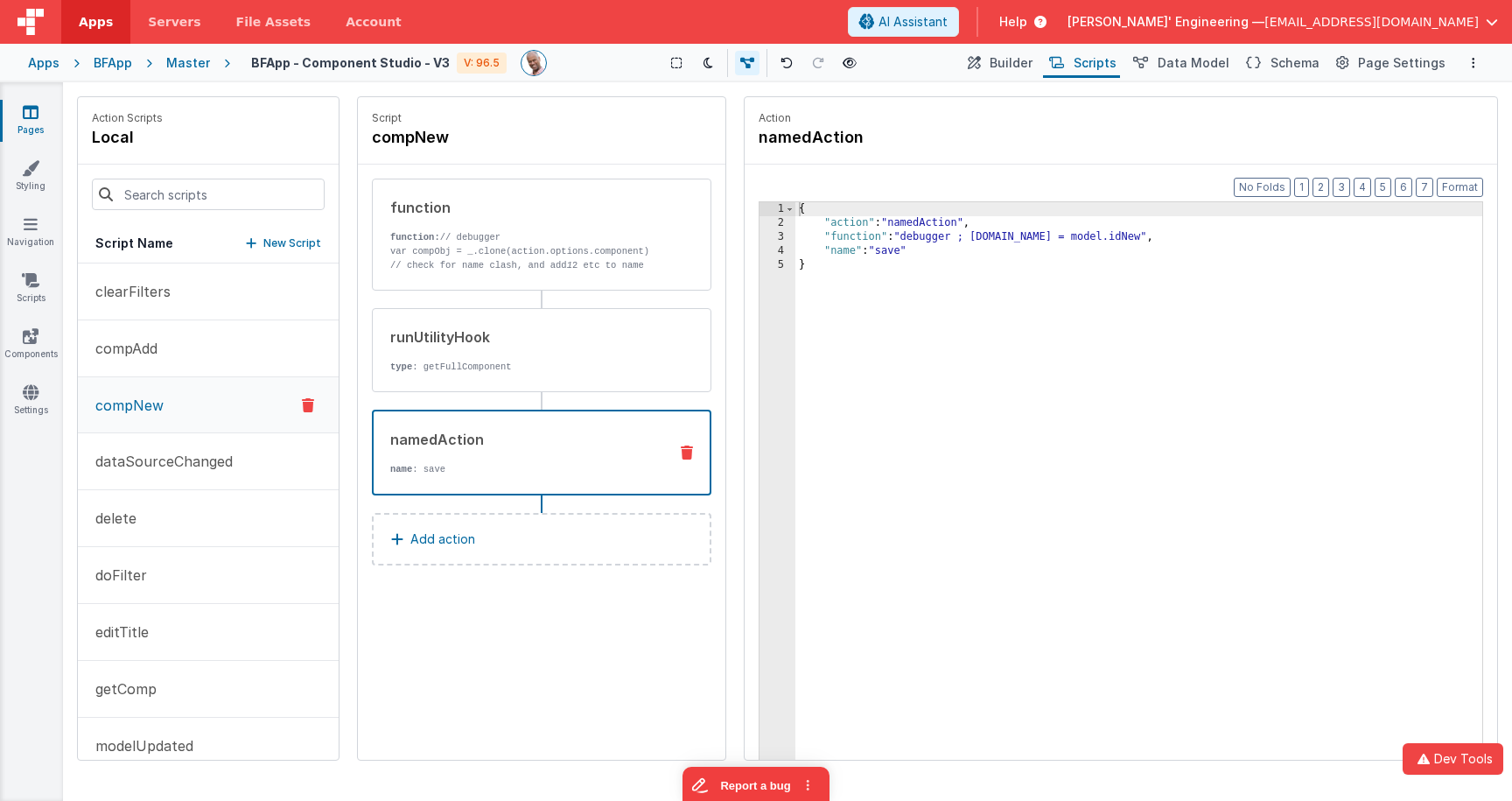
drag, startPoint x: 513, startPoint y: 452, endPoint x: 619, endPoint y: 424, distance: 109.6
click at [512, 452] on div "namedAction name : save" at bounding box center [513, 452] width 280 height 47
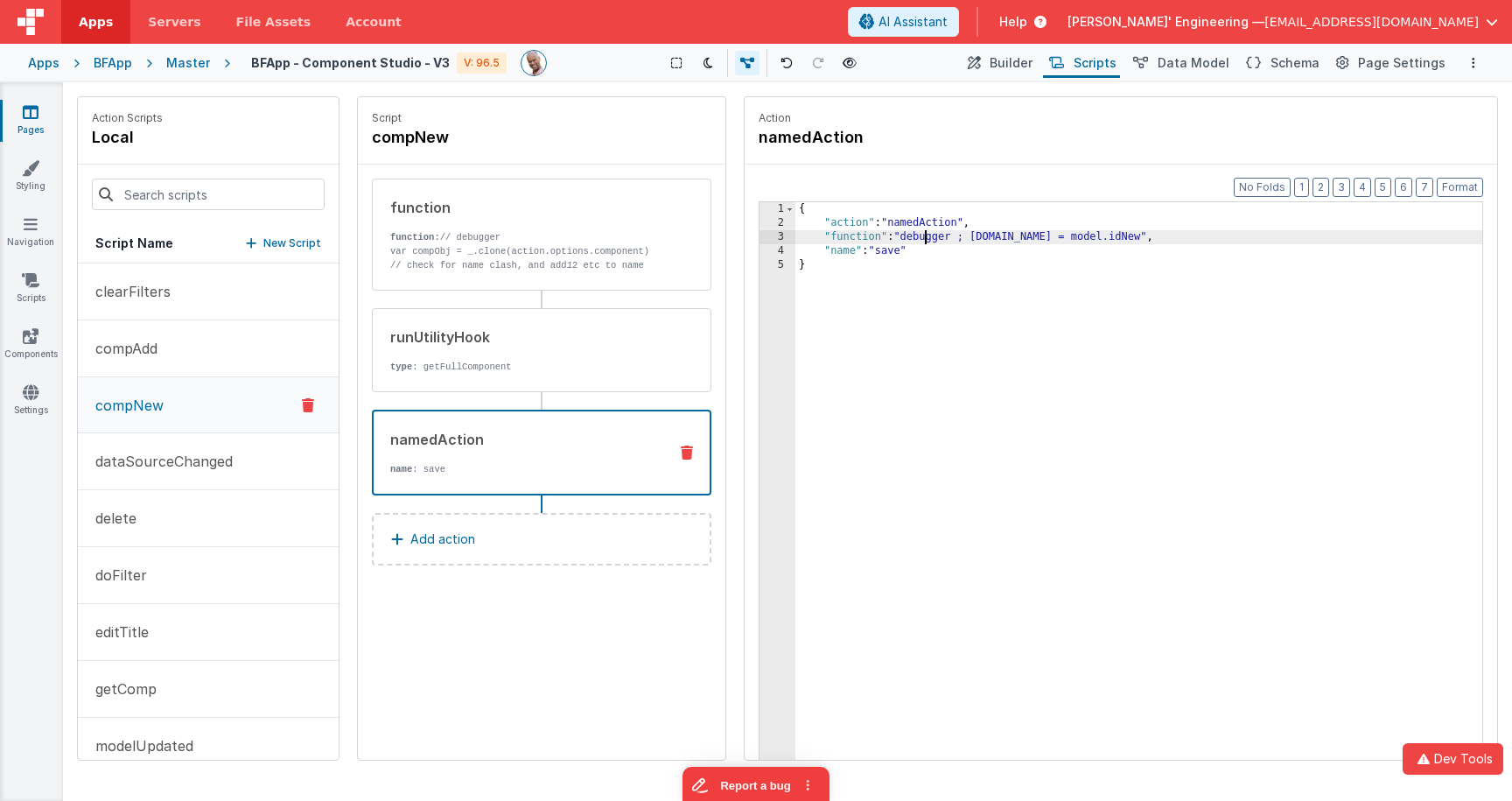
drag, startPoint x: 923, startPoint y: 234, endPoint x: 808, endPoint y: 239, distance: 115.1
click at [922, 234] on div "{ "action" : "namedAction" , "function" : "debugger ; [DOMAIN_NAME] = model.idN…" at bounding box center [1139, 522] width 687 height 640
click at [766, 233] on div "3" at bounding box center [777, 238] width 36 height 14
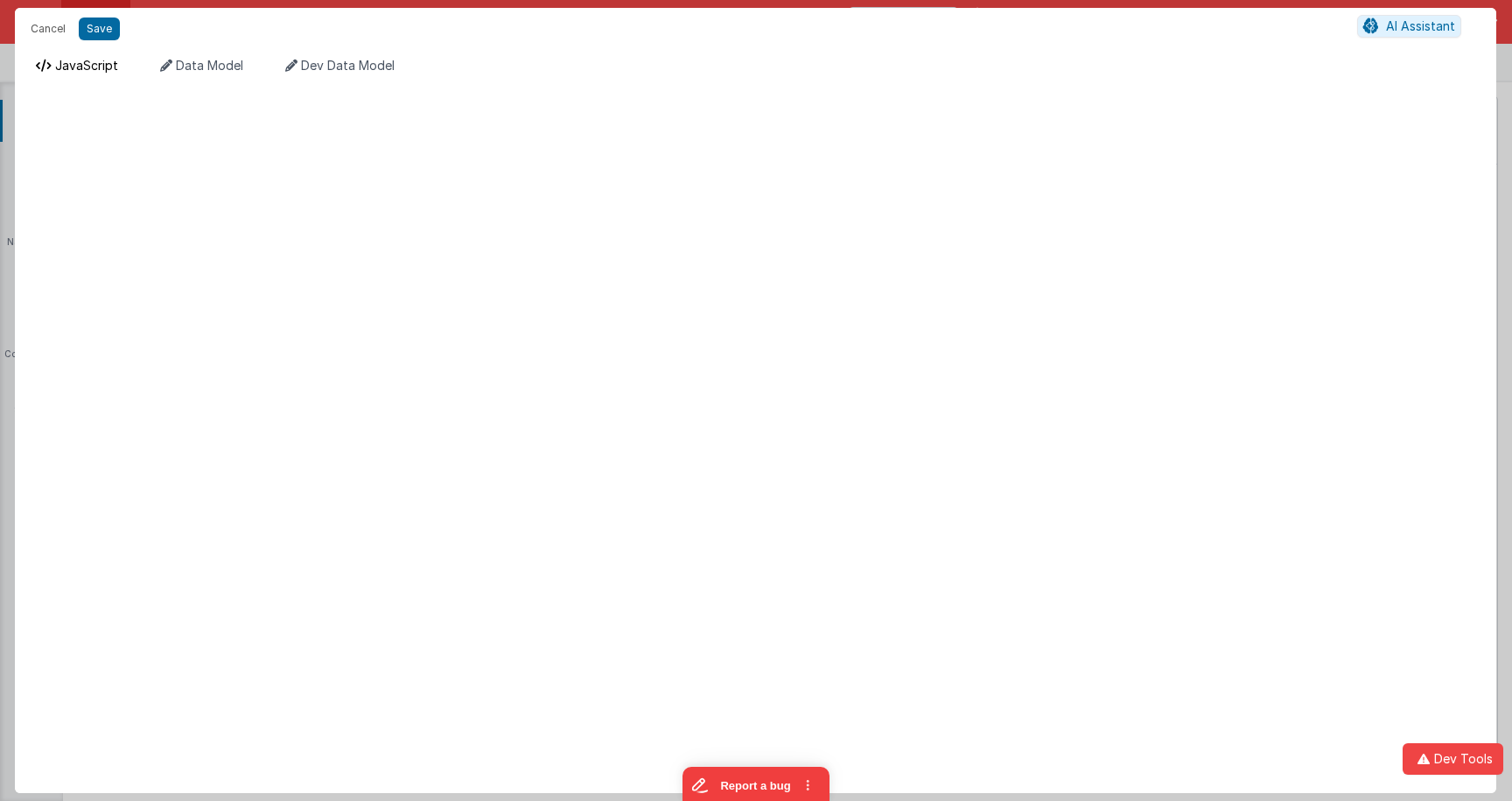
click at [88, 64] on span "JavaScript" at bounding box center [86, 65] width 63 height 15
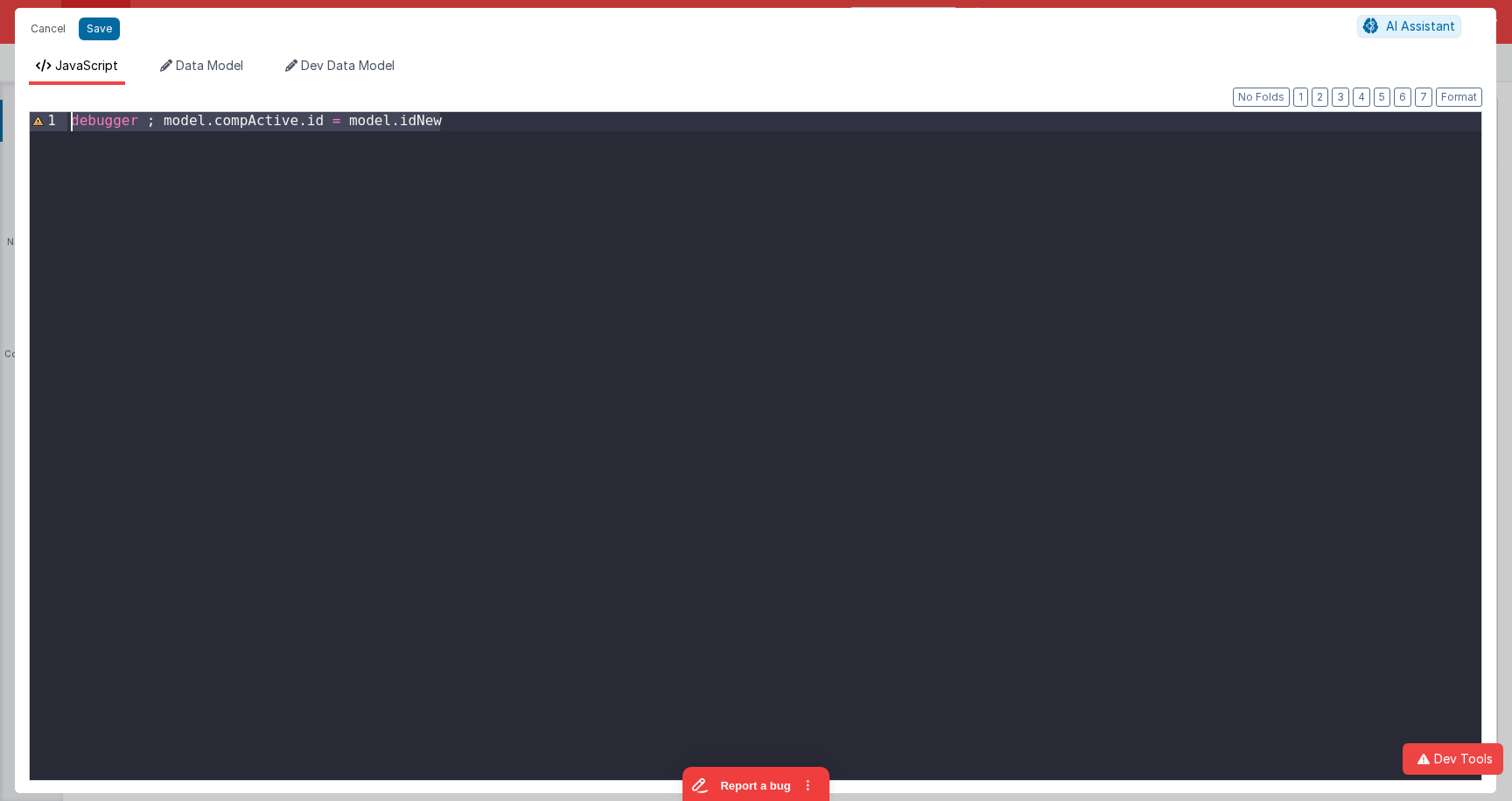
drag, startPoint x: 473, startPoint y: 103, endPoint x: 474, endPoint y: 87, distance: 16.0
click at [474, 87] on div "Format 7 6 5 4 3 2 1 No Folds 1 debugger ; model . compActive . id = model . id…" at bounding box center [756, 438] width 1481 height 708
click at [413, 121] on div "debugger ; model . compActive . id = model . idNewdebugger ; model . compActive…" at bounding box center [774, 465] width 1414 height 705
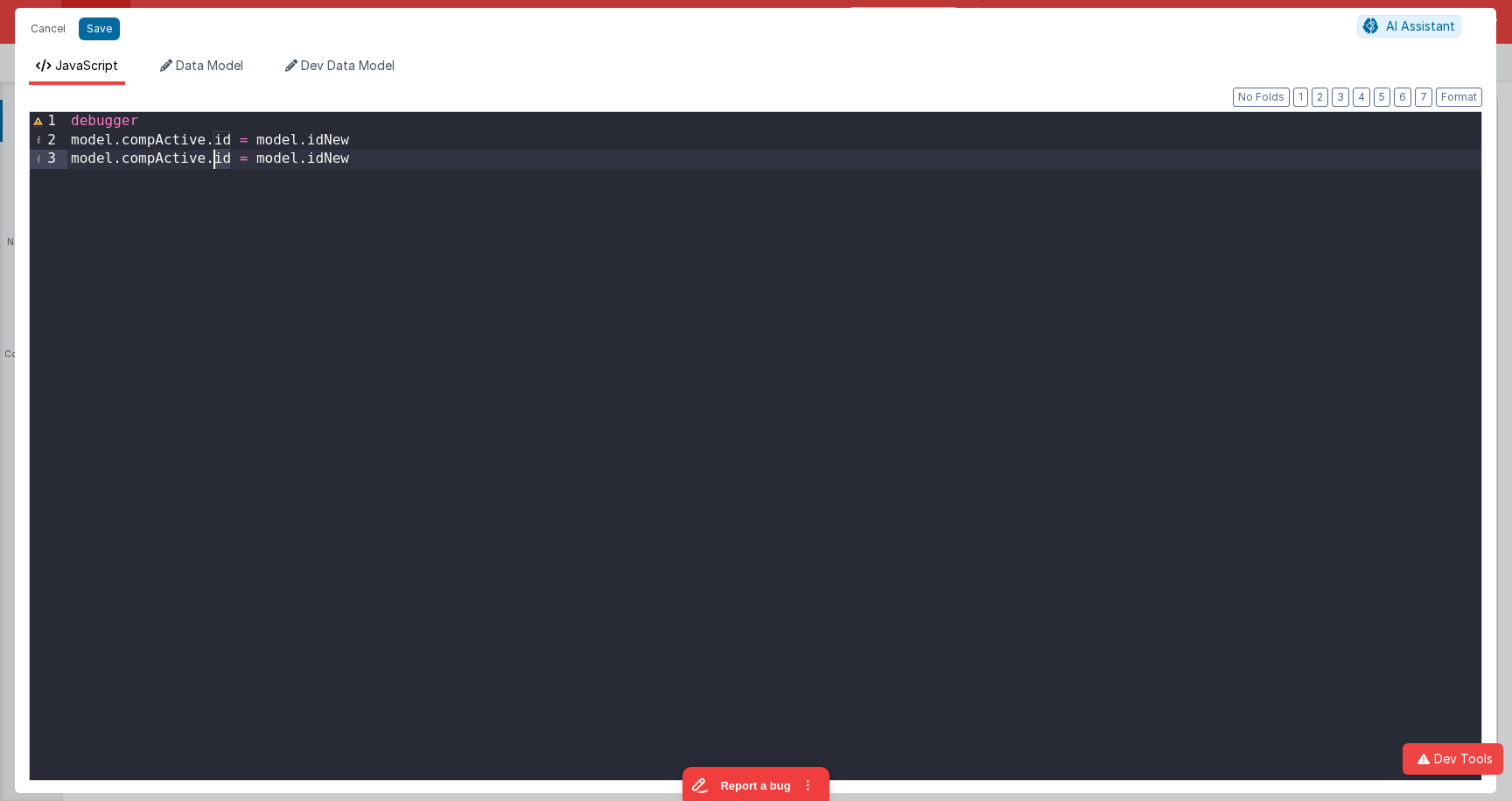
drag, startPoint x: 232, startPoint y: 158, endPoint x: 218, endPoint y: 158, distance: 14.0
click at [218, 158] on div "debugger model . compActive . id = model . idNew model . compActive . id = mode…" at bounding box center [774, 465] width 1414 height 705
paste textarea
click at [219, 161] on div "debugger model . compActive . id = model . idNew model . compActive .. isPublic…" at bounding box center [774, 465] width 1414 height 705
drag, startPoint x: 494, startPoint y: 182, endPoint x: 311, endPoint y: 110, distance: 196.7
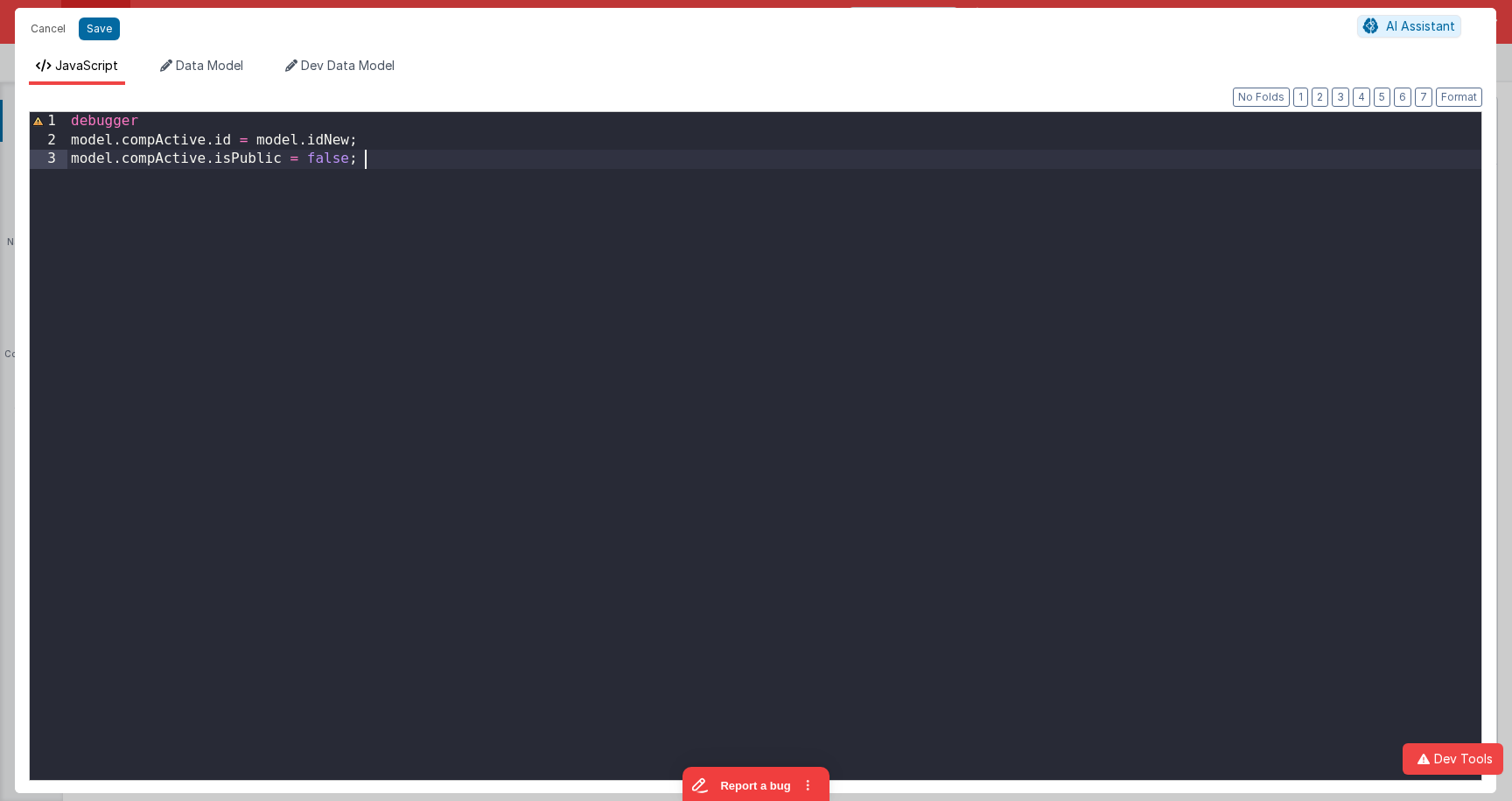
click at [493, 182] on div "debugger model . compActive . id = model . idNew ; model . compActive . isPubli…" at bounding box center [774, 465] width 1414 height 705
click at [111, 37] on button "Save" at bounding box center [99, 29] width 41 height 23
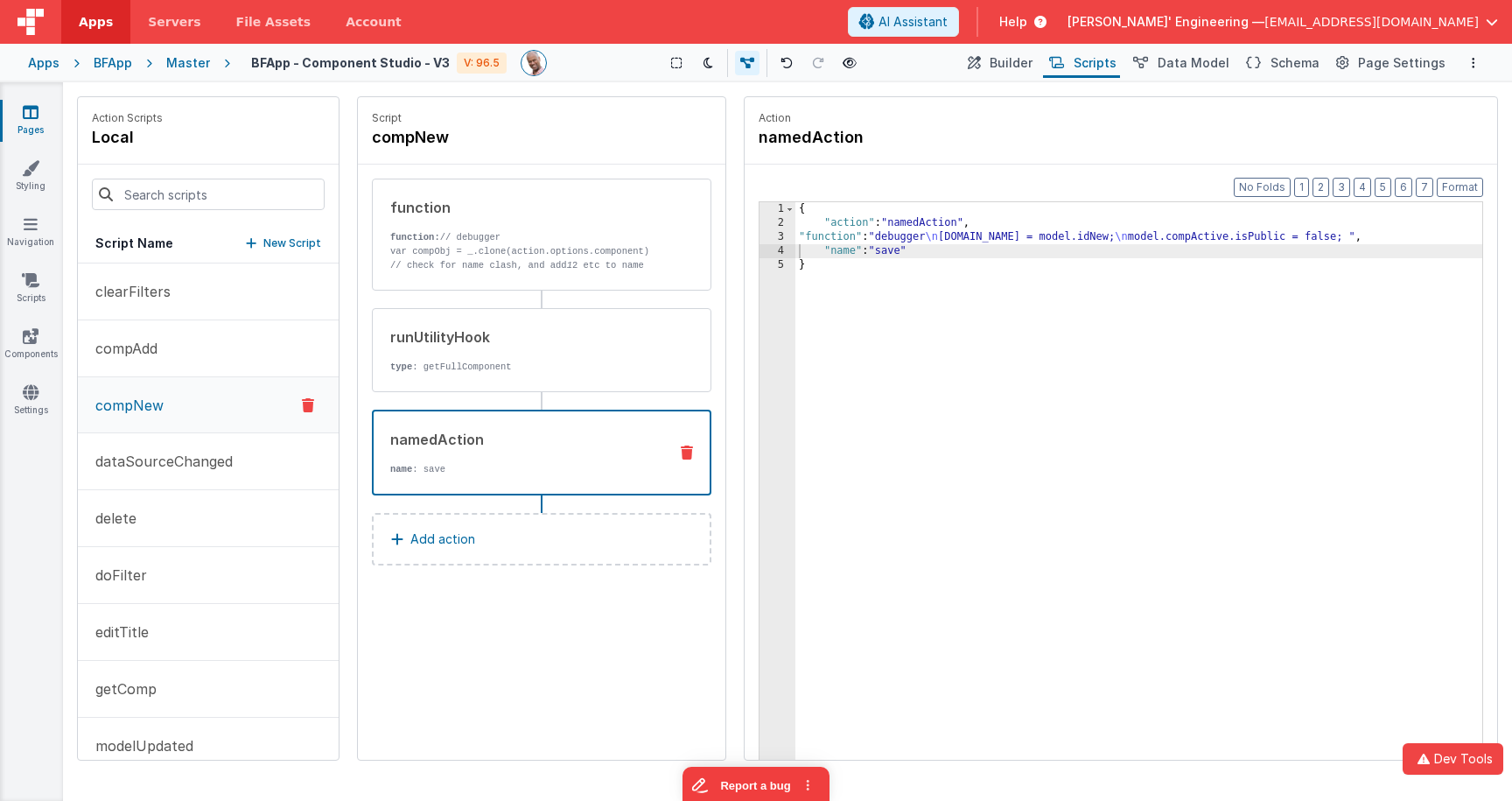
drag, startPoint x: 478, startPoint y: 457, endPoint x: 787, endPoint y: 306, distance: 343.9
click at [478, 457] on div "namedAction name : save" at bounding box center [513, 452] width 280 height 47
drag, startPoint x: 863, startPoint y: 233, endPoint x: 808, endPoint y: 234, distance: 55.0
click at [863, 233] on div "{ "action" : "namedAction" , "function" : "debugger \n [DOMAIN_NAME] = model.id…" at bounding box center [1139, 522] width 687 height 640
click at [760, 234] on div "3" at bounding box center [777, 238] width 36 height 14
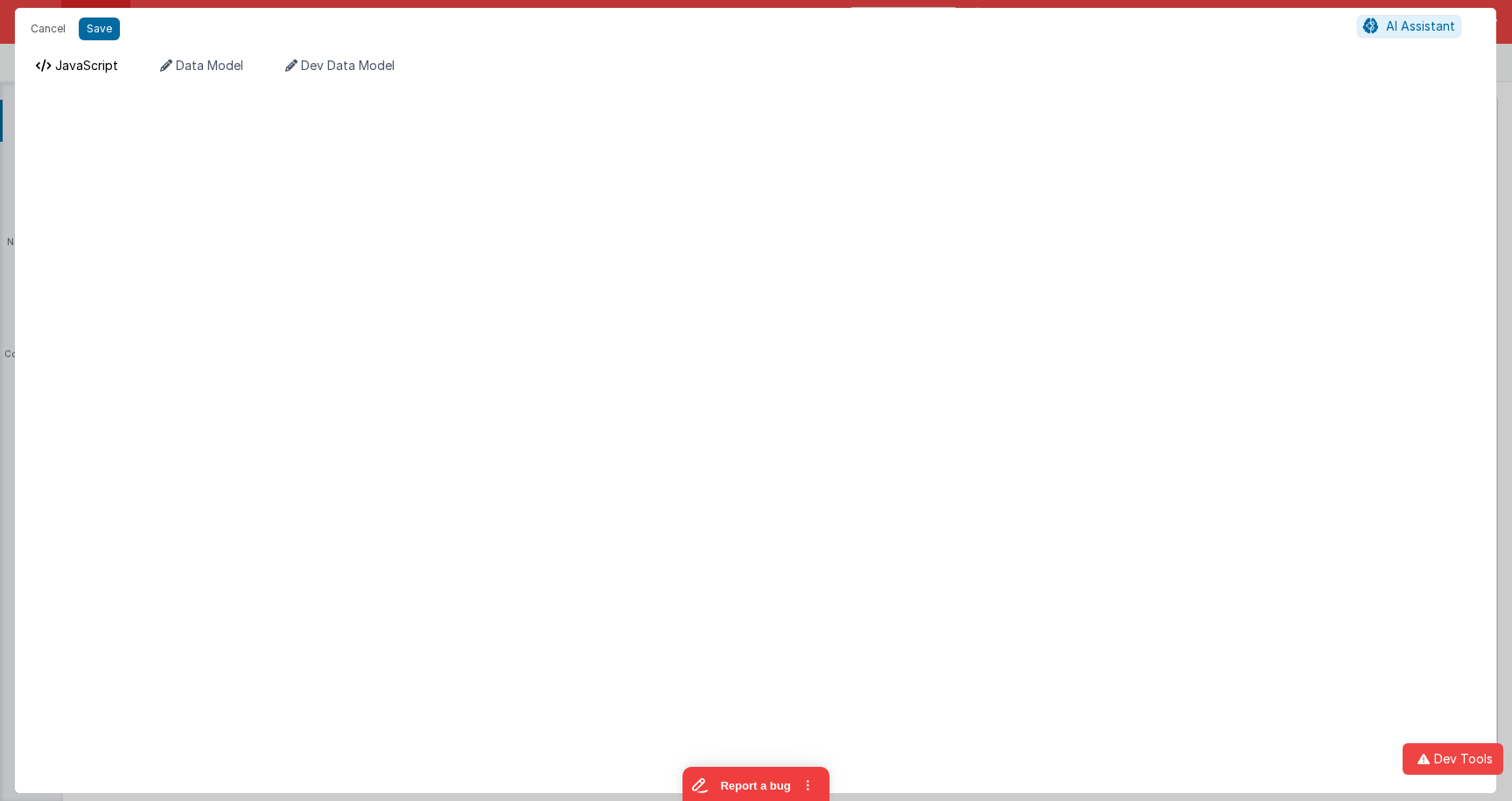
click at [84, 59] on span "JavaScript" at bounding box center [86, 65] width 63 height 15
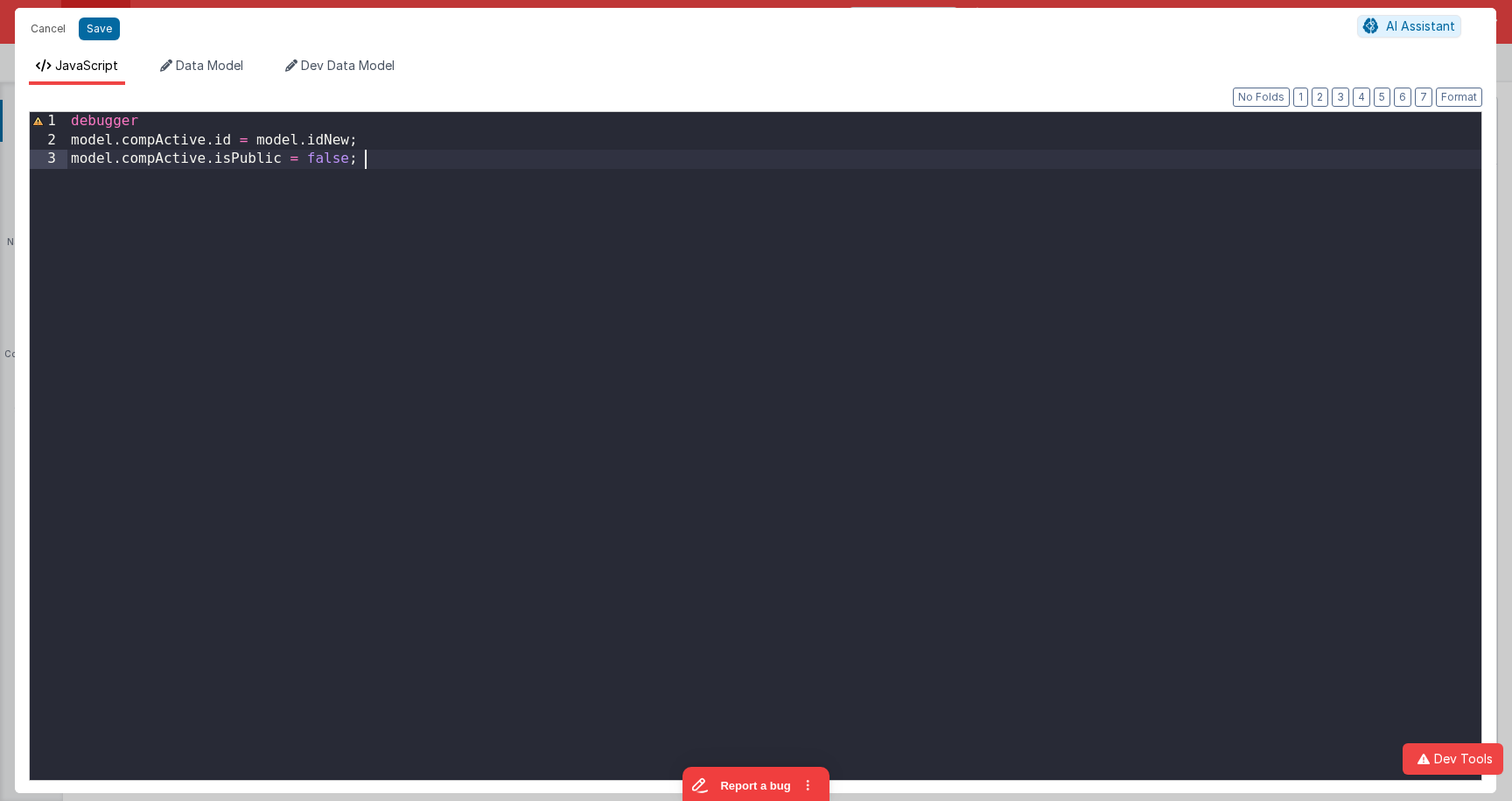
click at [440, 157] on div "debugger model . compActive . id = model . idNew ; model . compActive . isPubli…" at bounding box center [774, 465] width 1414 height 705
drag, startPoint x: 214, startPoint y: 162, endPoint x: 66, endPoint y: 197, distance: 152.1
click at [22, 167] on div "Format 7 6 5 4 3 2 1 No Folds 1 2 3 4 debugger model . compActive . id = model …" at bounding box center [756, 438] width 1481 height 708
drag, startPoint x: 224, startPoint y: 142, endPoint x: 64, endPoint y: 167, distance: 161.9
click at [51, 147] on div "1 2 3 4 debugger model . compActive . id = model . idNew ; model . compActive .…" at bounding box center [755, 446] width 1453 height 669
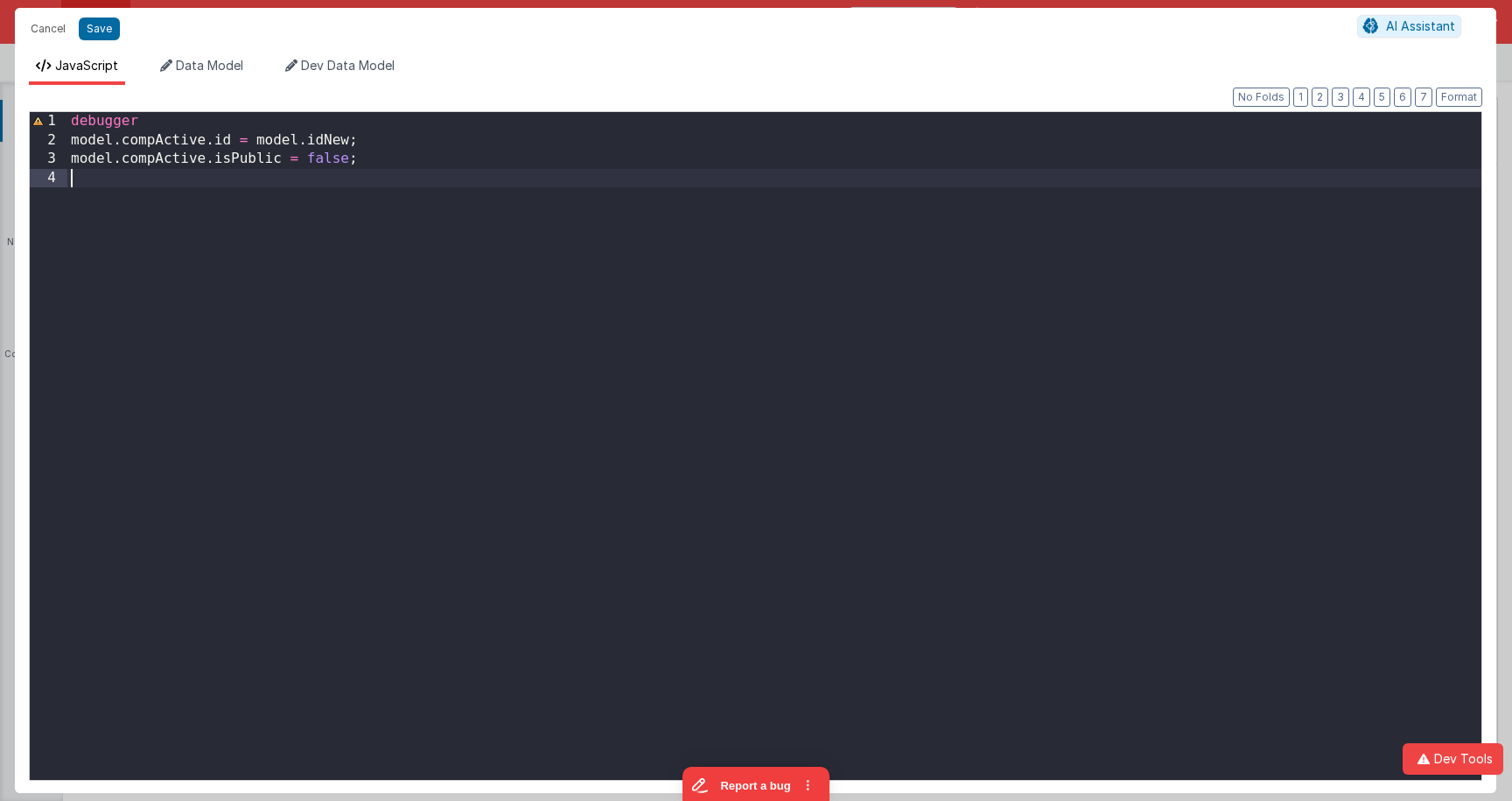
click at [82, 181] on div "debugger model . compActive . id = model . idNew ; model . compActive . isPubli…" at bounding box center [774, 465] width 1414 height 705
paste textarea
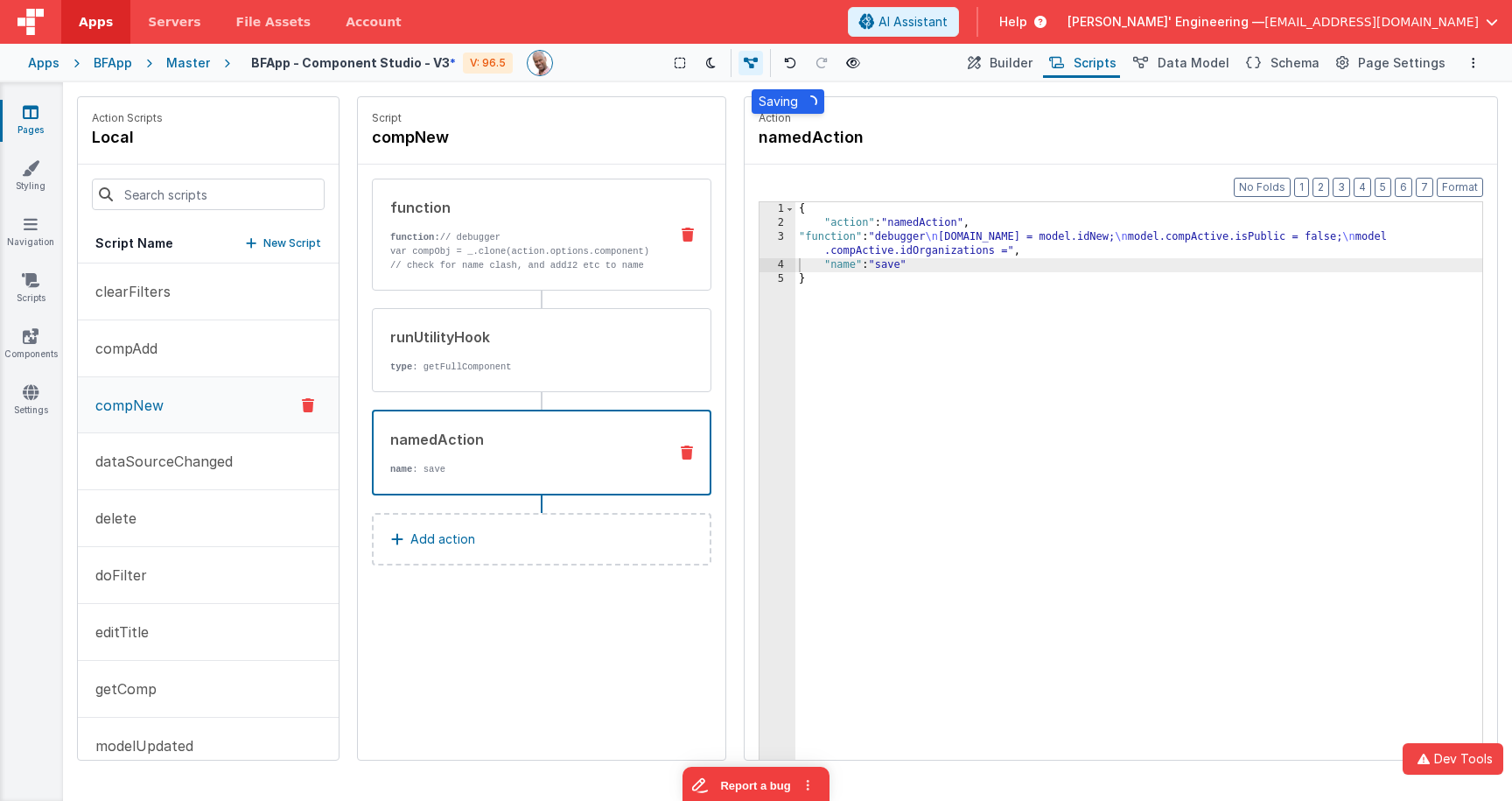
drag, startPoint x: 501, startPoint y: 234, endPoint x: 518, endPoint y: 234, distance: 17.0
click at [500, 234] on p "function: // debugger" at bounding box center [522, 238] width 264 height 14
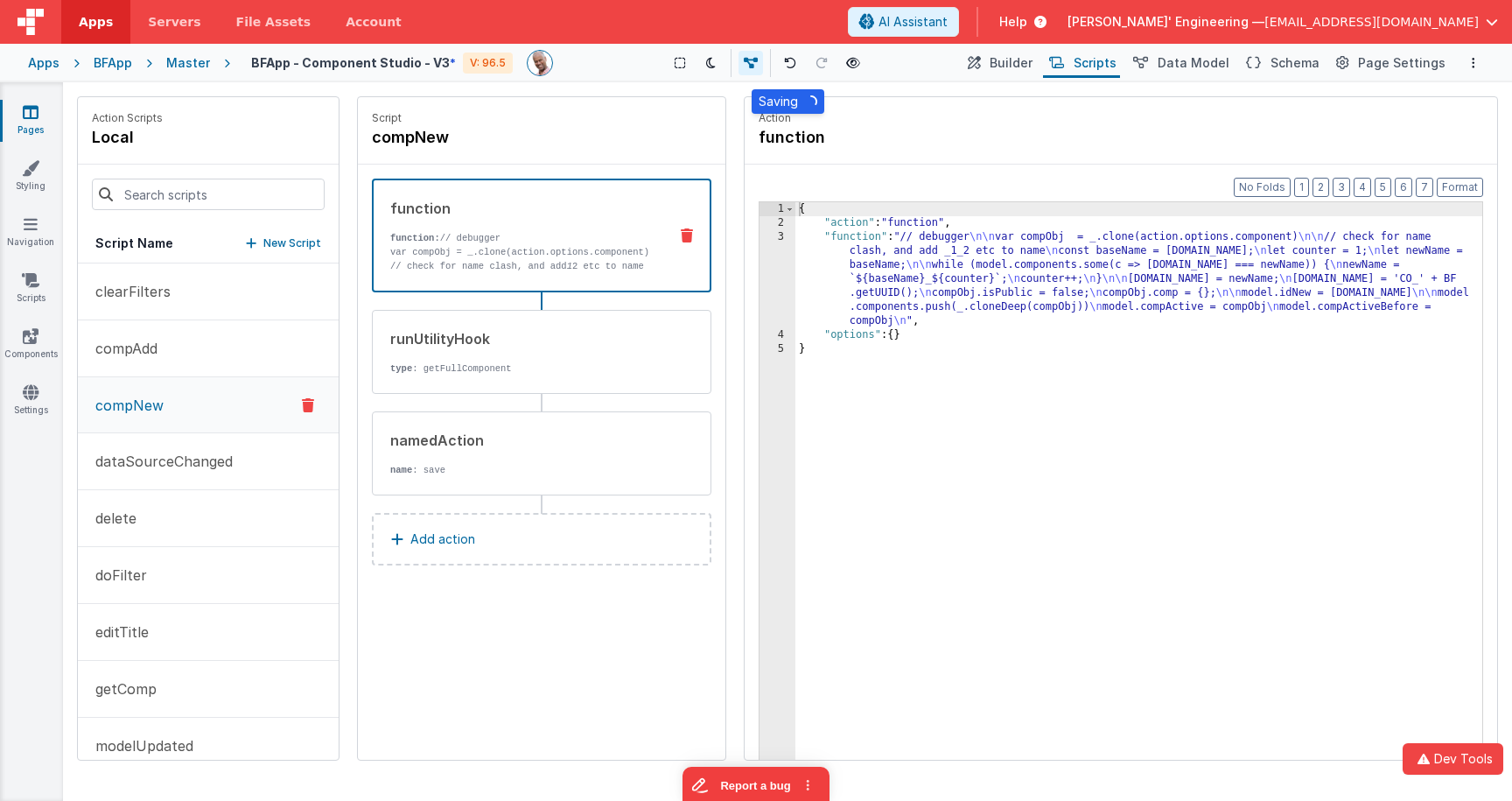
click at [812, 249] on div "{ "action" : "function" , "function" : "// debugger \n\n var compObj = _.clone(…" at bounding box center [1139, 522] width 687 height 640
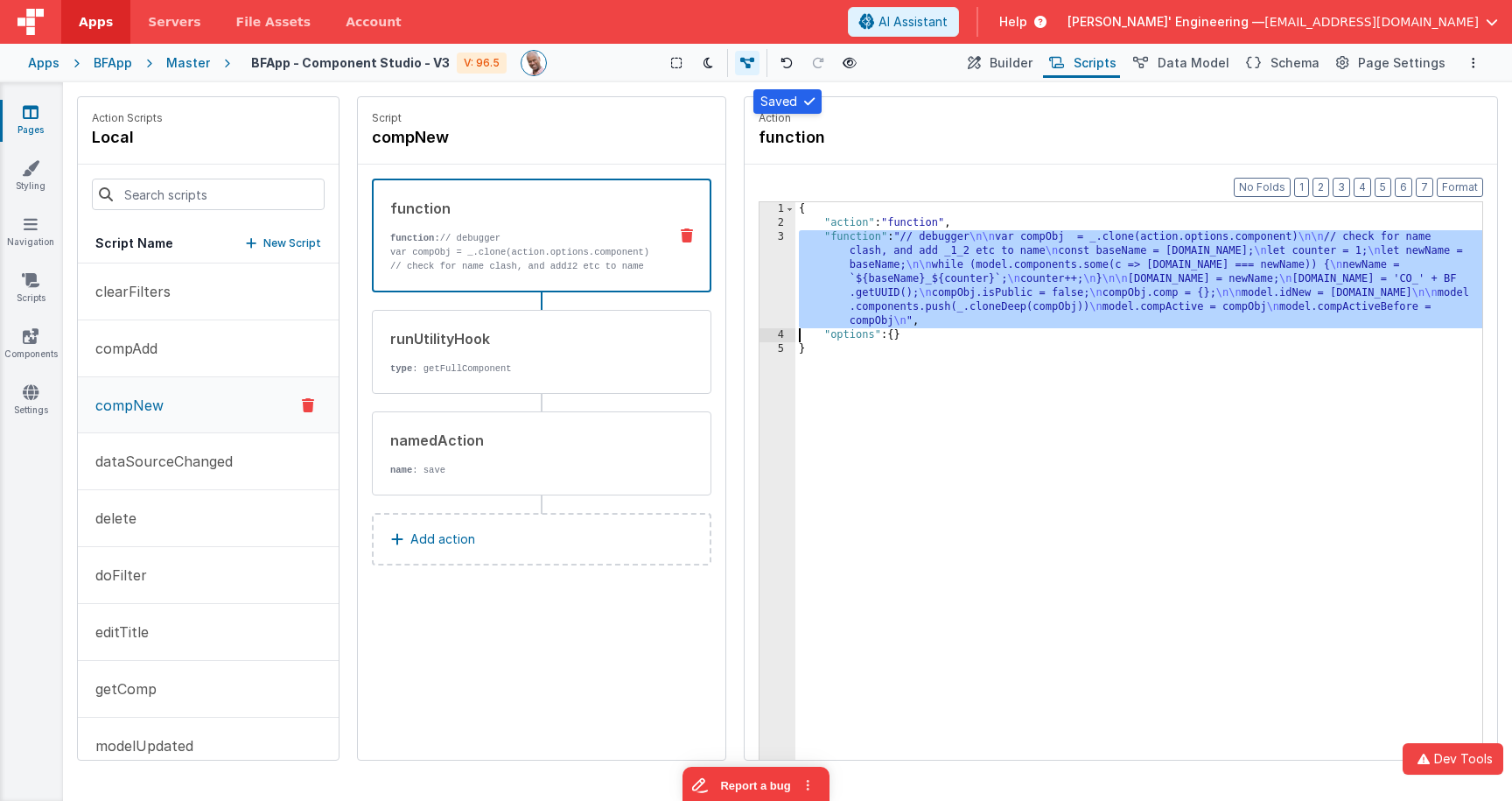
click at [772, 248] on div "3" at bounding box center [777, 279] width 36 height 98
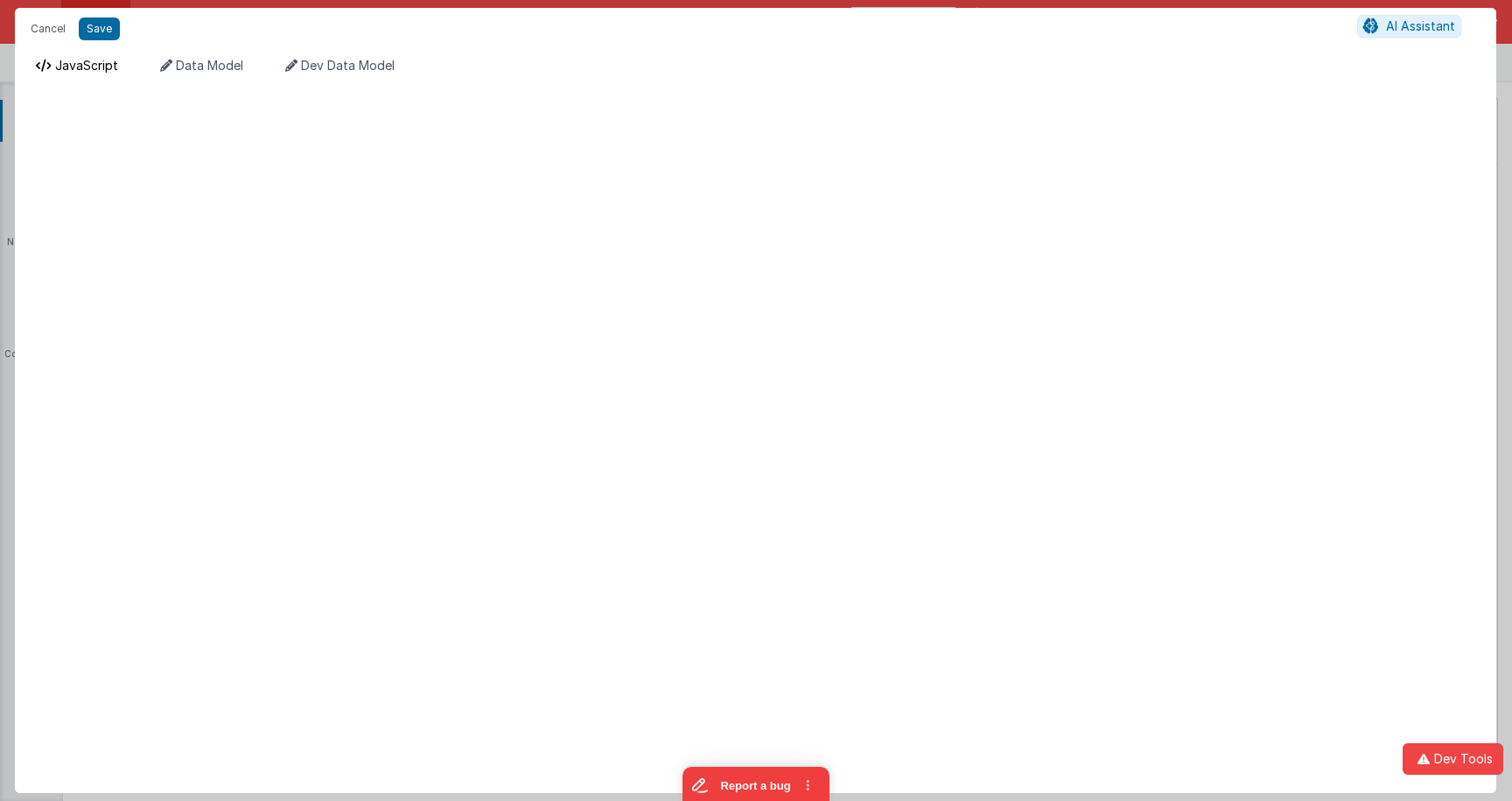
click at [94, 63] on span "JavaScript" at bounding box center [86, 65] width 63 height 15
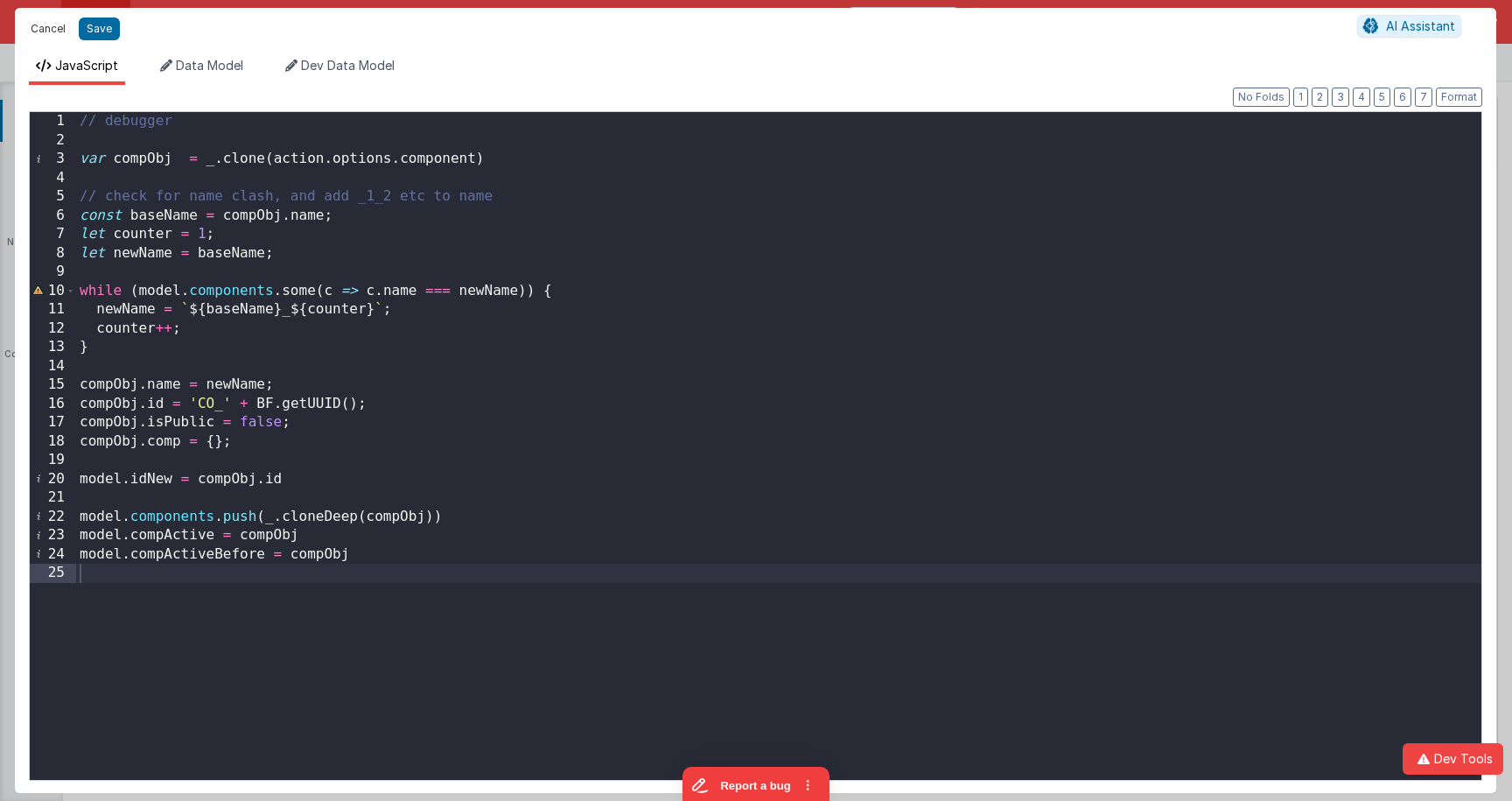
click at [61, 29] on button "Cancel" at bounding box center [48, 29] width 53 height 25
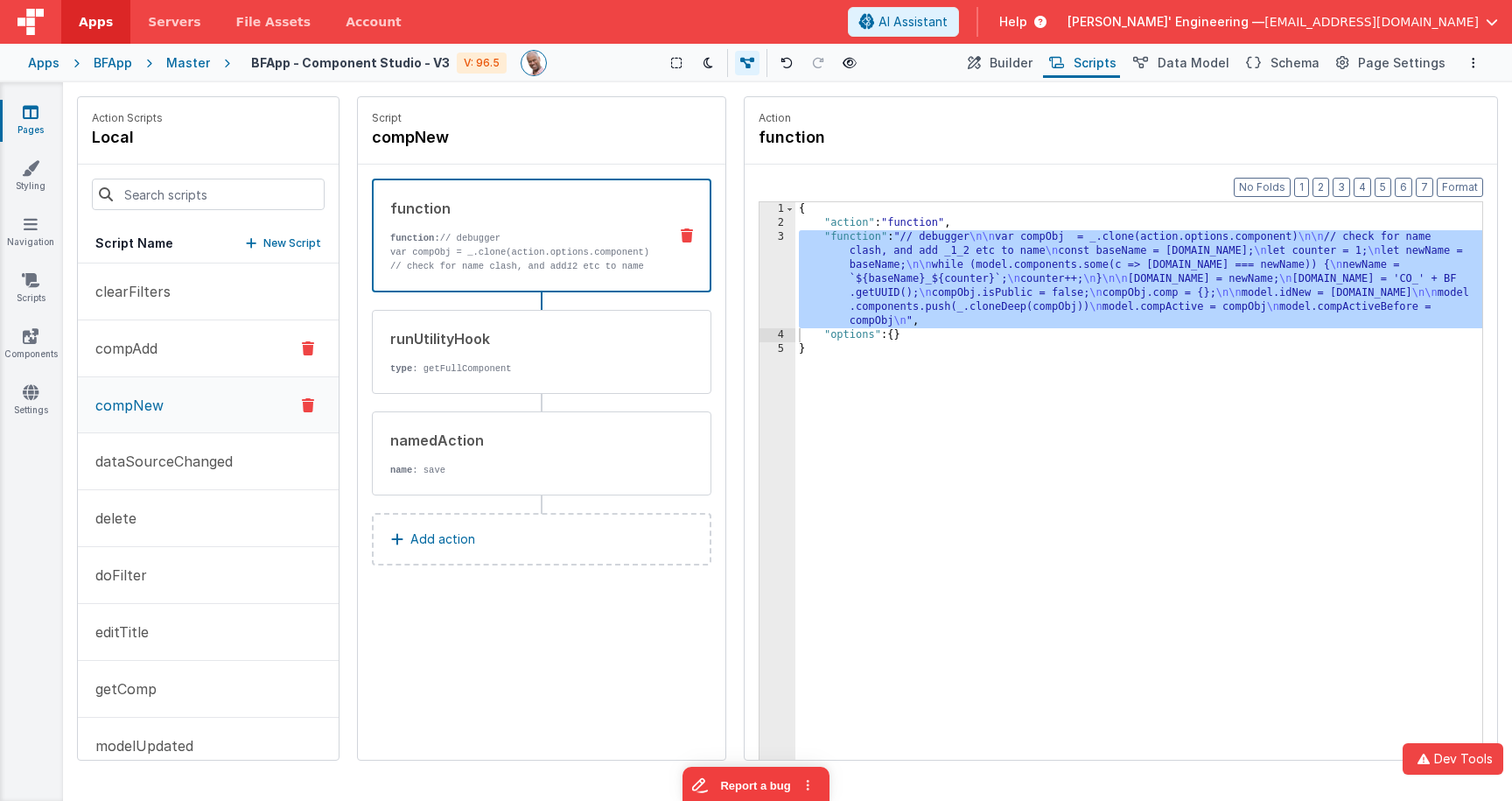
click at [223, 330] on button "compAdd" at bounding box center [207, 349] width 261 height 57
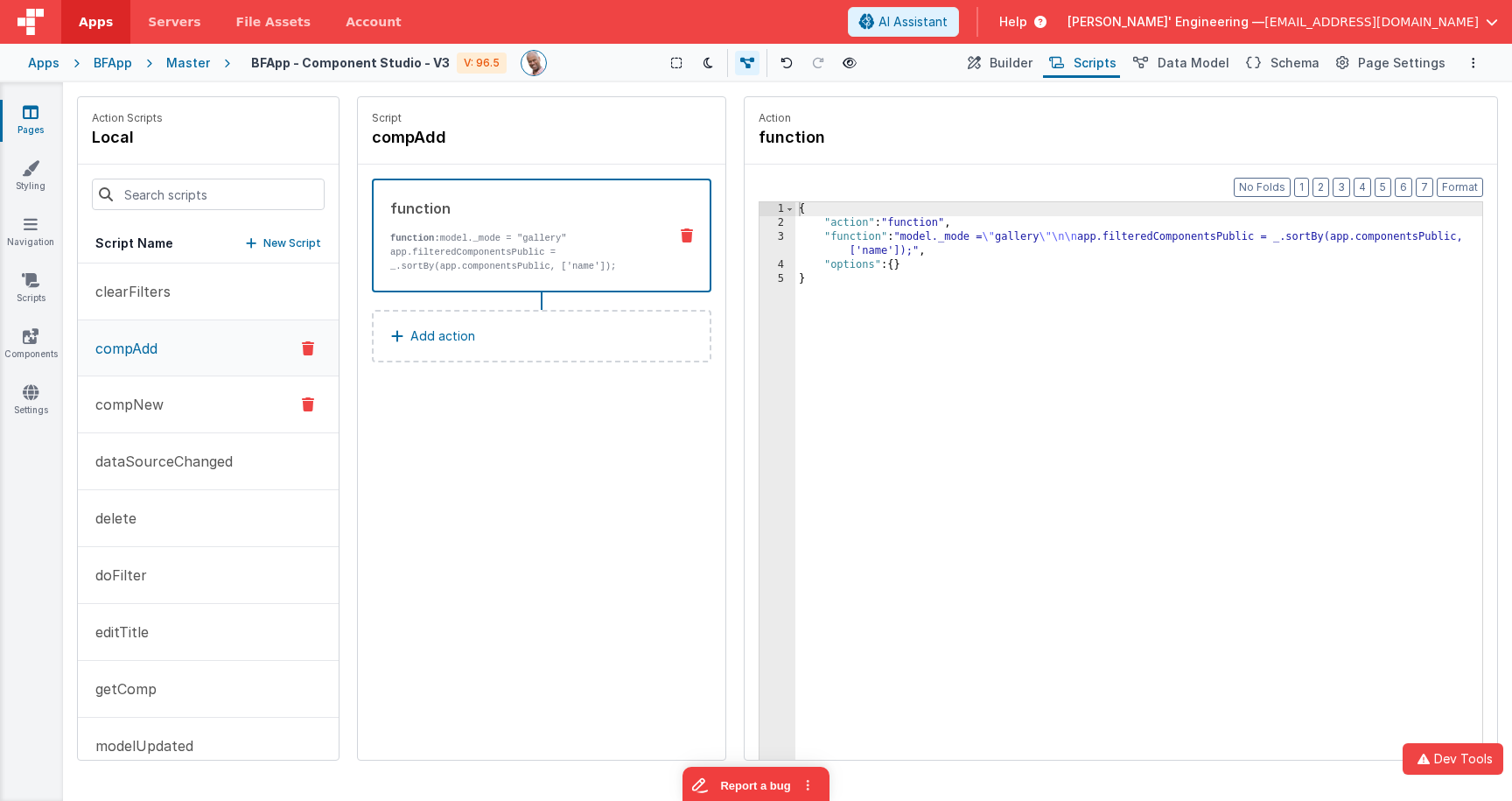
click at [240, 389] on button "compNew" at bounding box center [207, 405] width 261 height 57
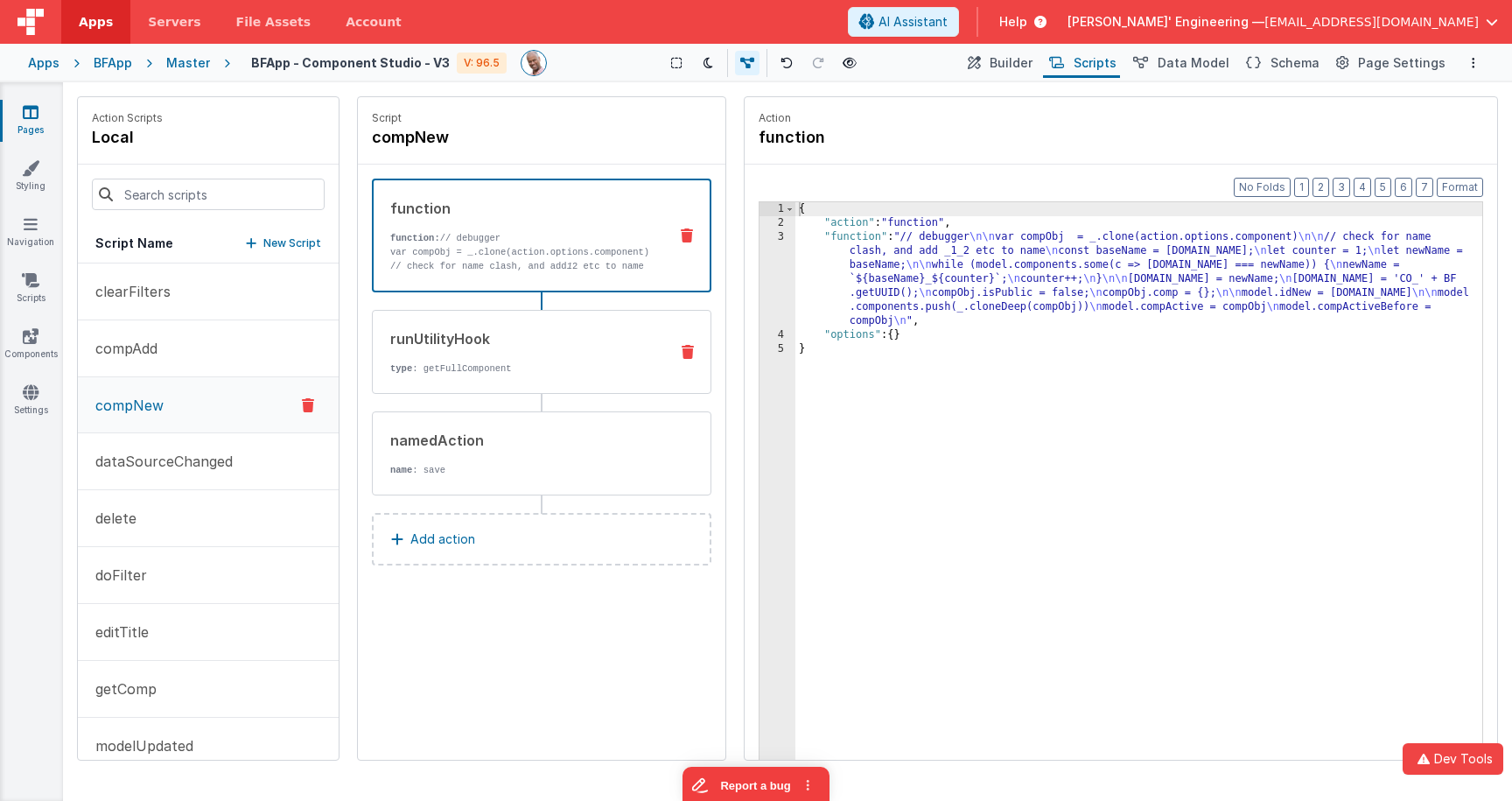
click at [532, 347] on div "runUtilityHook" at bounding box center [522, 339] width 264 height 21
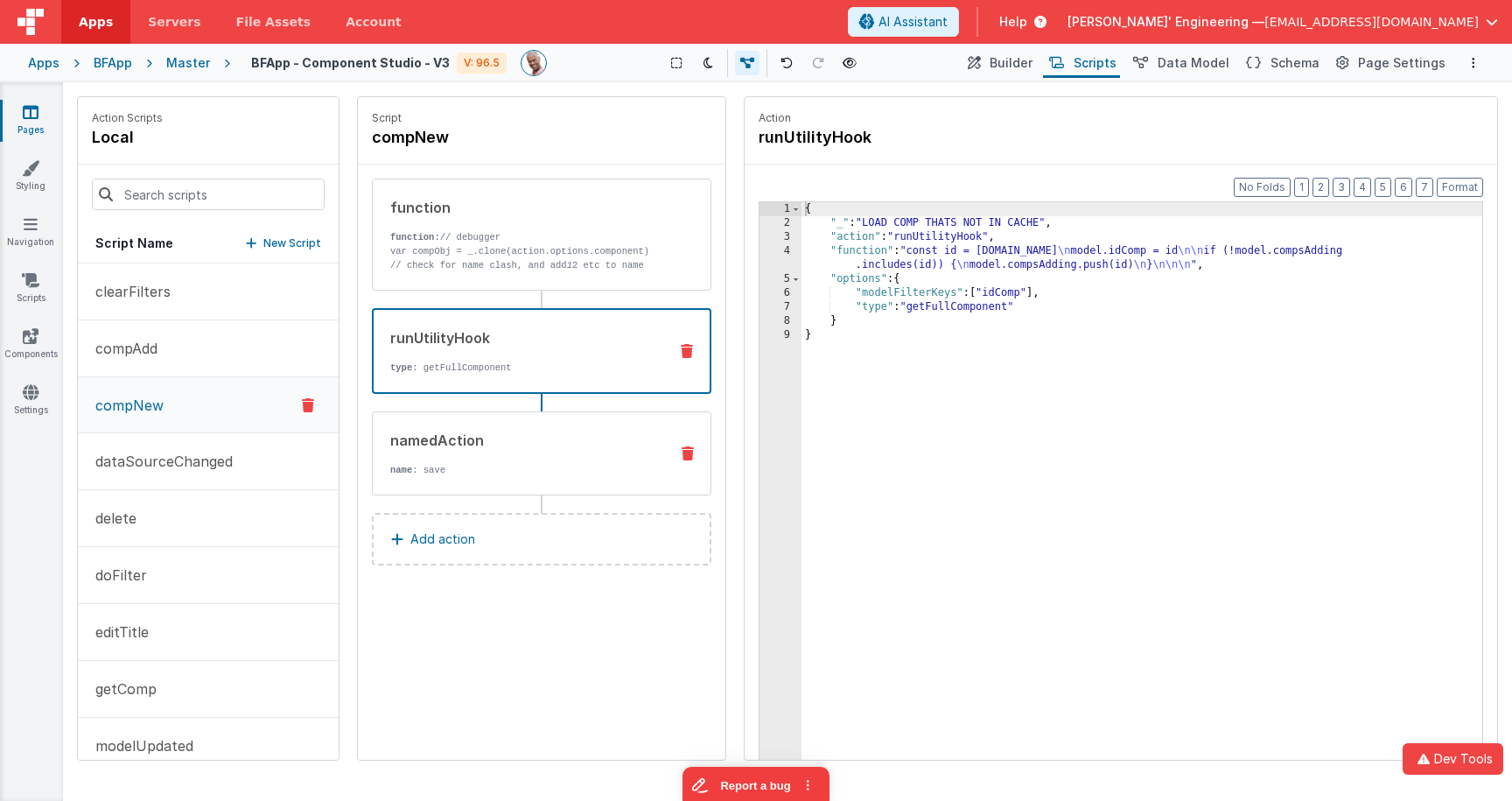
click at [535, 425] on div "namedAction name : save" at bounding box center [541, 453] width 339 height 84
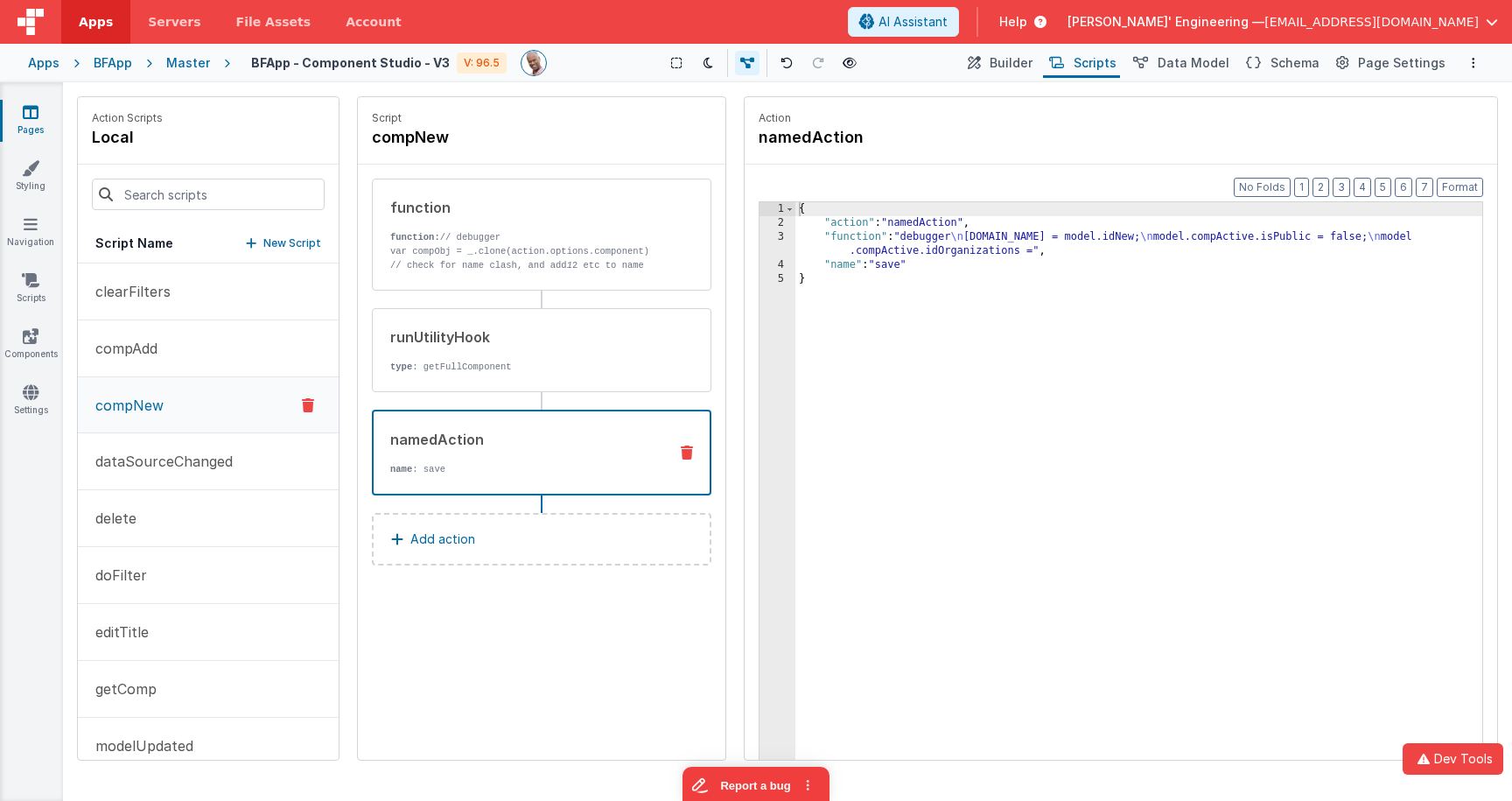
drag, startPoint x: 891, startPoint y: 229, endPoint x: 872, endPoint y: 235, distance: 19.9
click at [891, 229] on div "{ "action" : "namedAction" , "function" : "debugger \n [DOMAIN_NAME] = model.id…" at bounding box center [1139, 522] width 687 height 640
click at [774, 235] on div "3" at bounding box center [777, 244] width 36 height 28
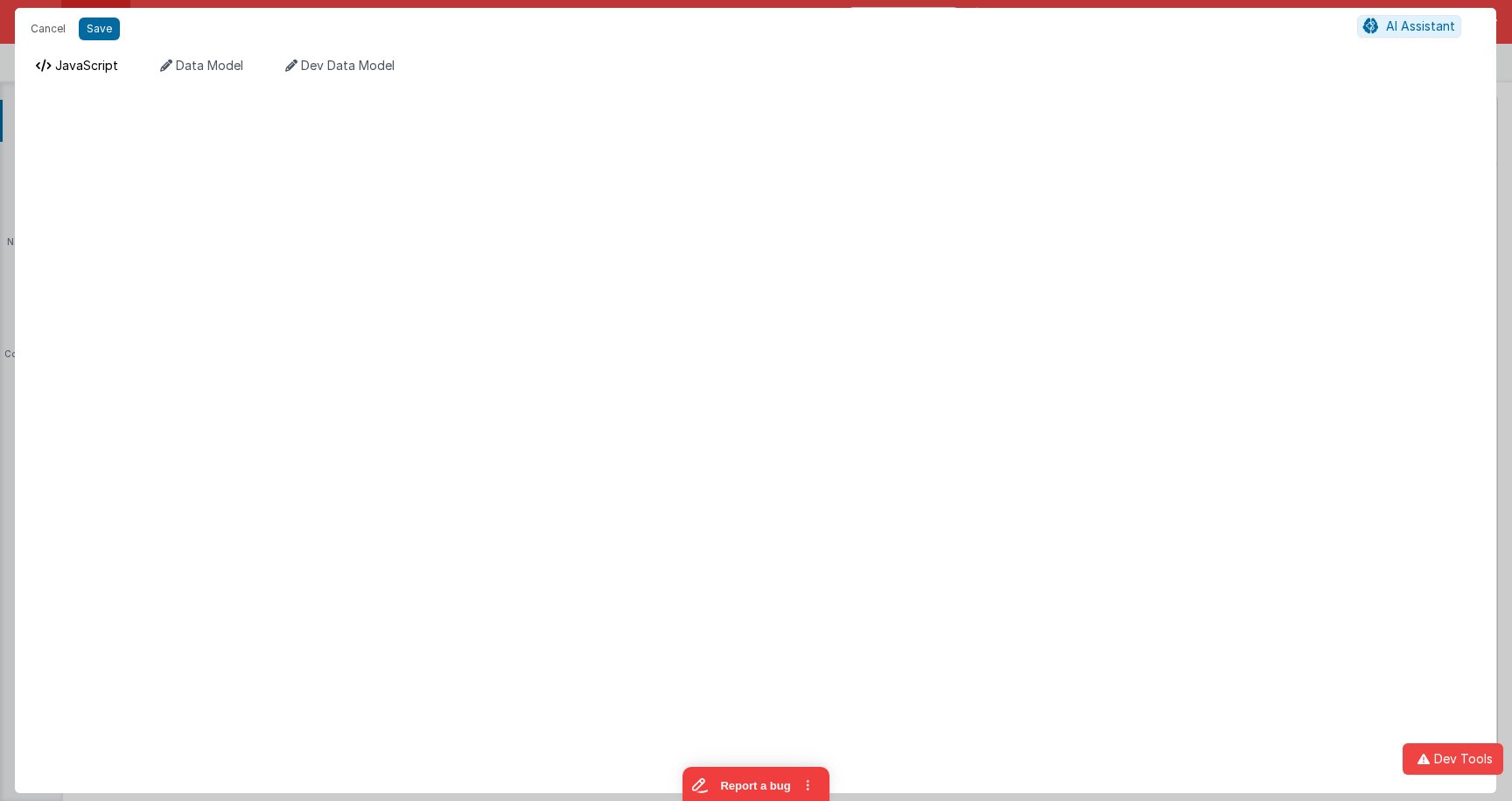
click at [97, 69] on span "JavaScript" at bounding box center [86, 65] width 63 height 15
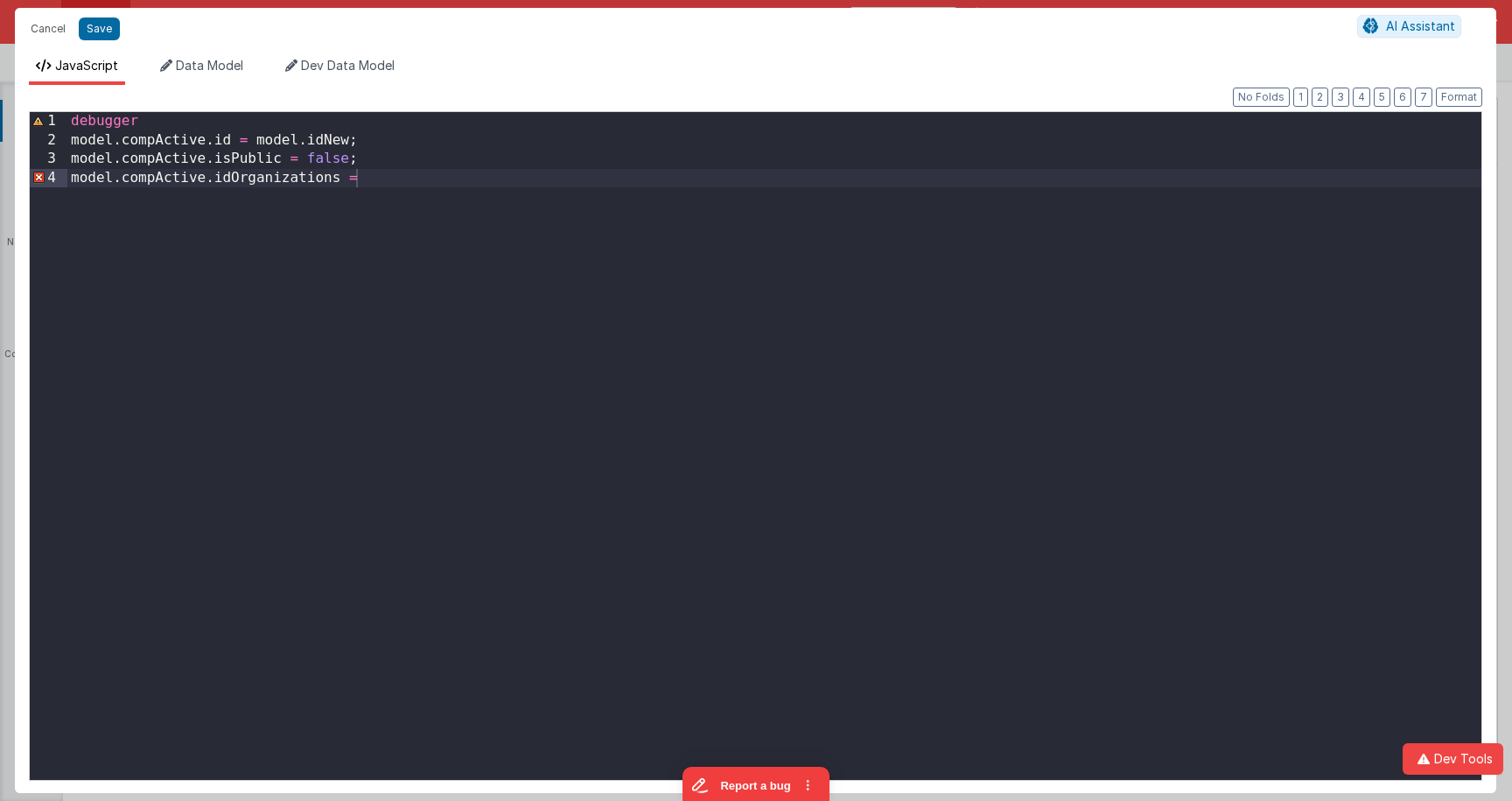
click at [384, 175] on div "debugger model . compActive . id = model . idNew ; model . compActive . isPubli…" at bounding box center [774, 465] width 1414 height 705
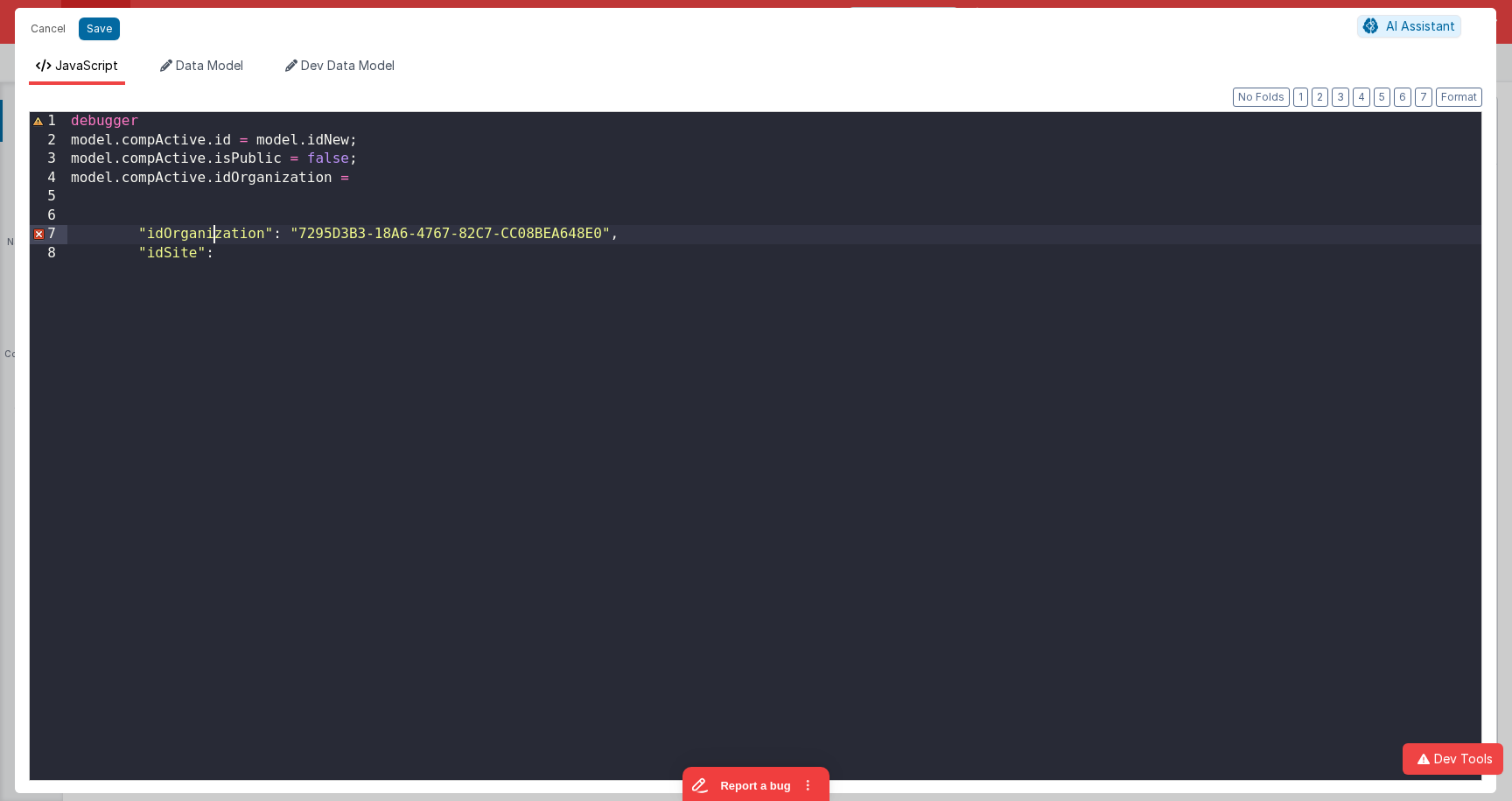
click at [211, 232] on div "debugger model . compActive . id = model . idNew ; model . compActive . isPubli…" at bounding box center [774, 465] width 1414 height 705
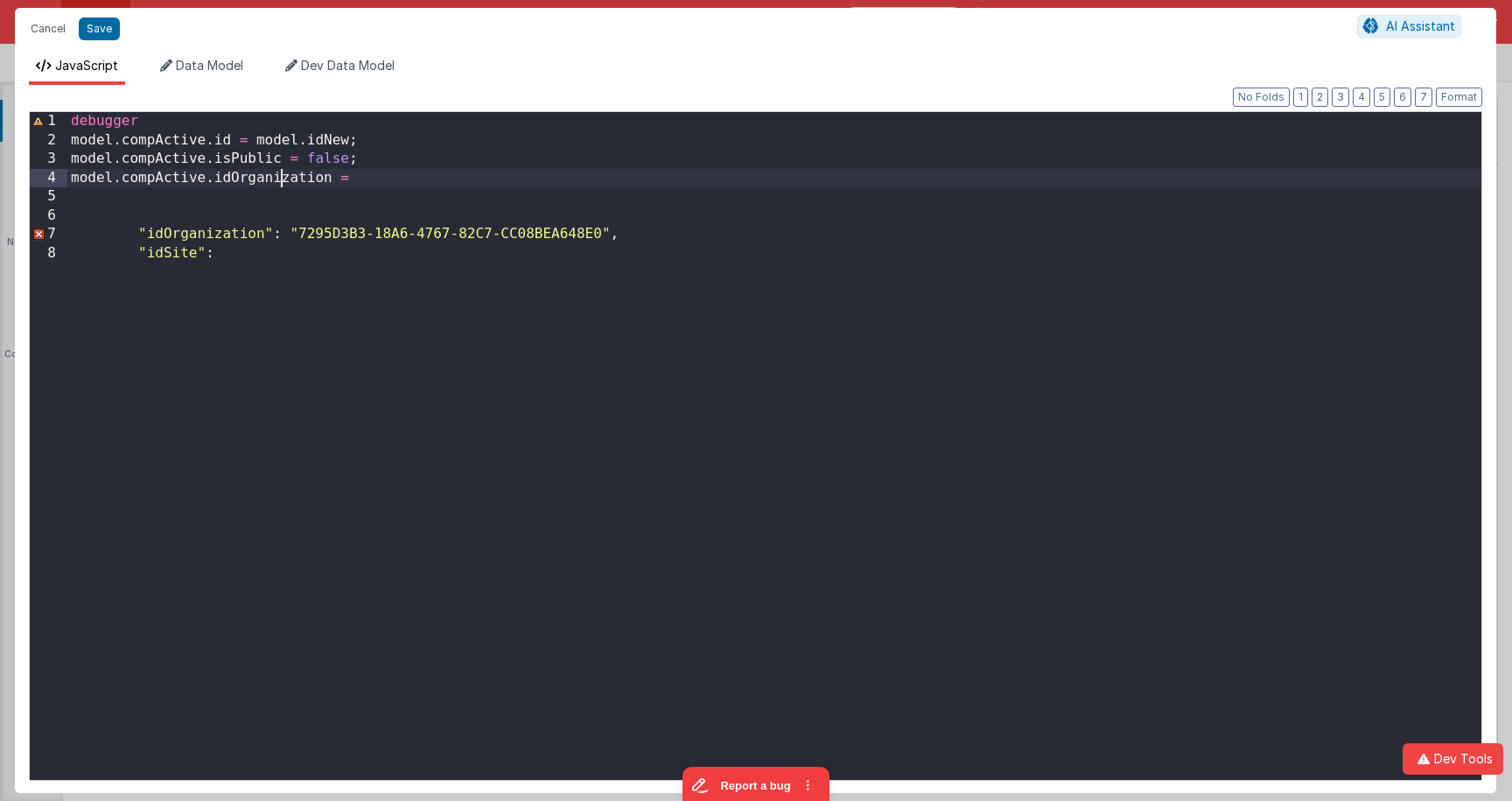
click at [279, 174] on div "debugger model . compActive . id = model . idNew ; model . compActive . isPubli…" at bounding box center [774, 465] width 1414 height 705
paste textarea
click at [410, 176] on div "debugger model . compActive . id = model . idNew ; model . compActive . isPubli…" at bounding box center [774, 465] width 1414 height 705
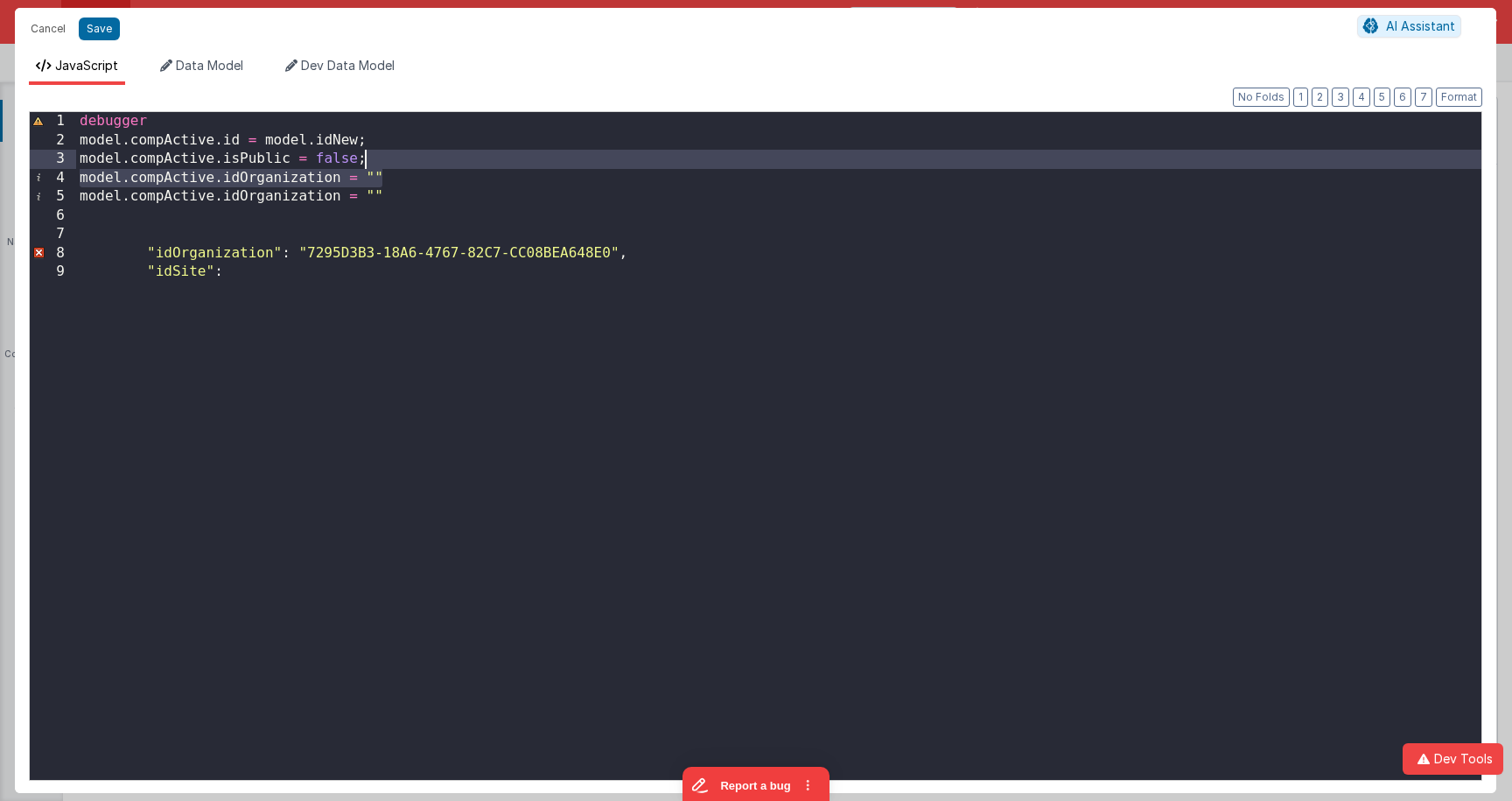
click at [177, 274] on div "debugger model . compActive . id = model . idNew ; model . compActive . isPubli…" at bounding box center [779, 465] width 1405 height 705
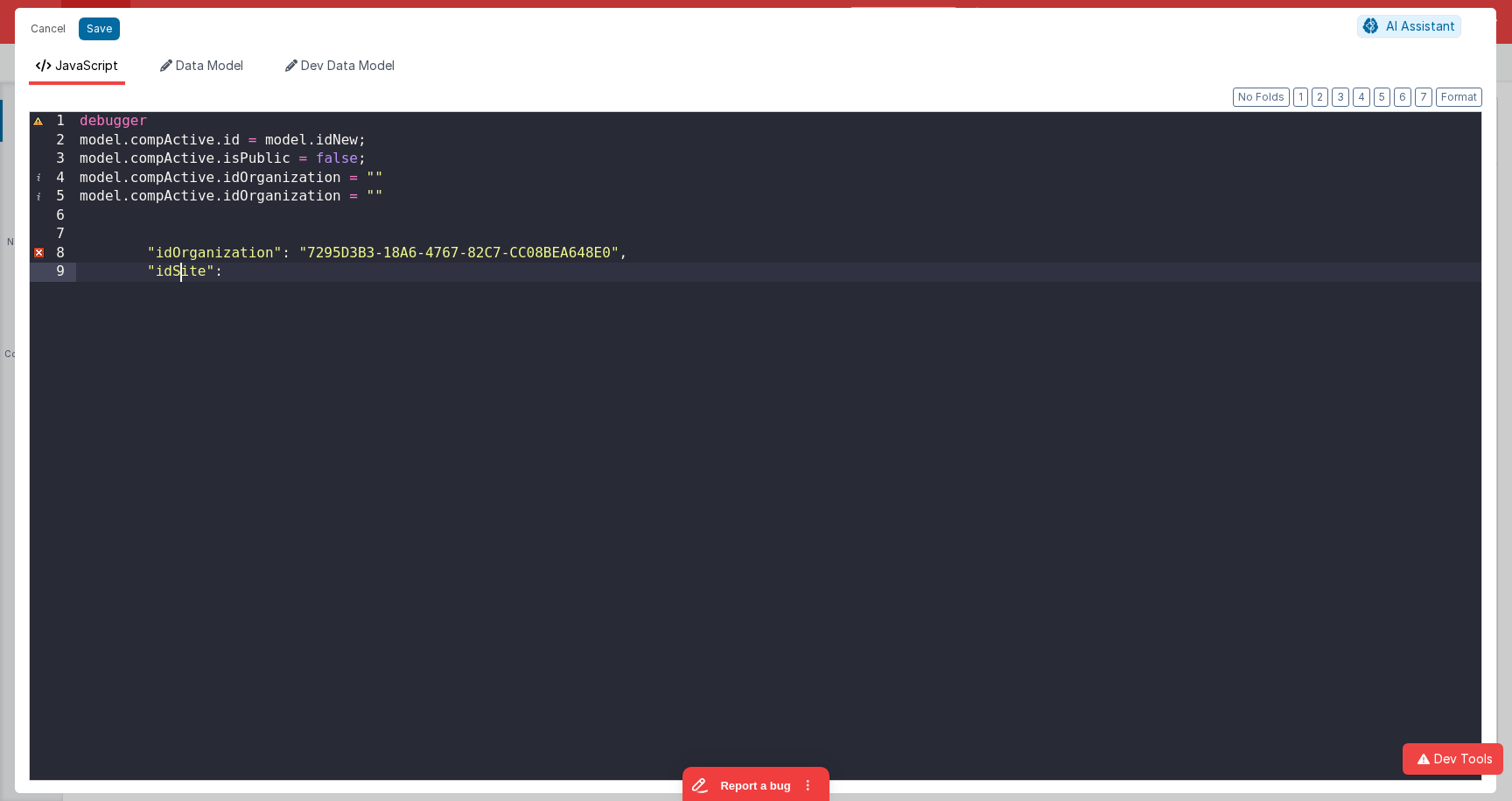
click at [177, 274] on div "debugger model . compActive . id = model . idNew ; model . compActive . isPubli…" at bounding box center [779, 465] width 1405 height 705
click at [279, 195] on div "debugger model . compActive . id = model . idNew ; model . compActive . isPubli…" at bounding box center [779, 465] width 1405 height 705
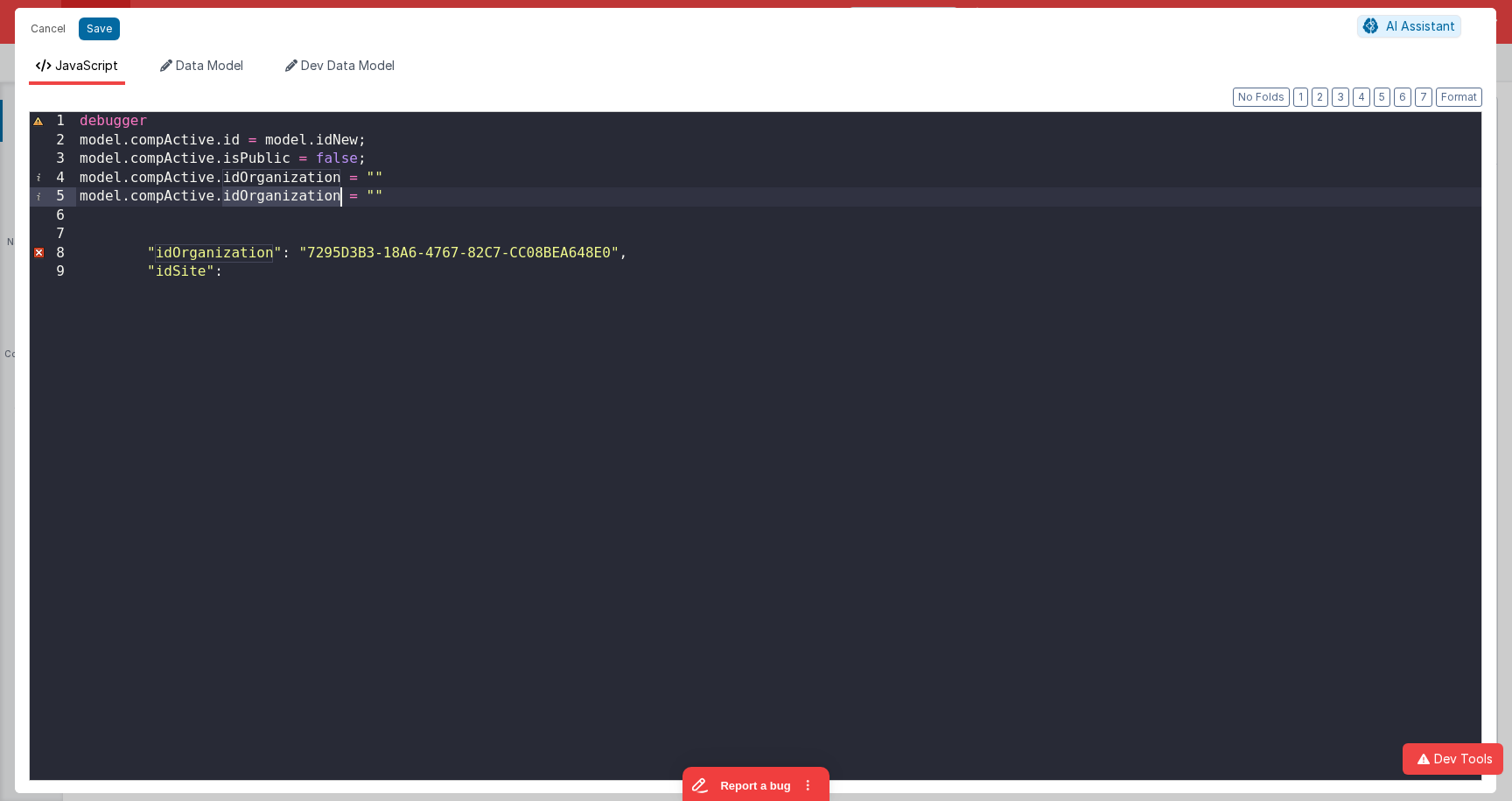
click at [279, 195] on div "debugger model . compActive . id = model . idNew ; model . compActive . isPubli…" at bounding box center [779, 465] width 1405 height 705
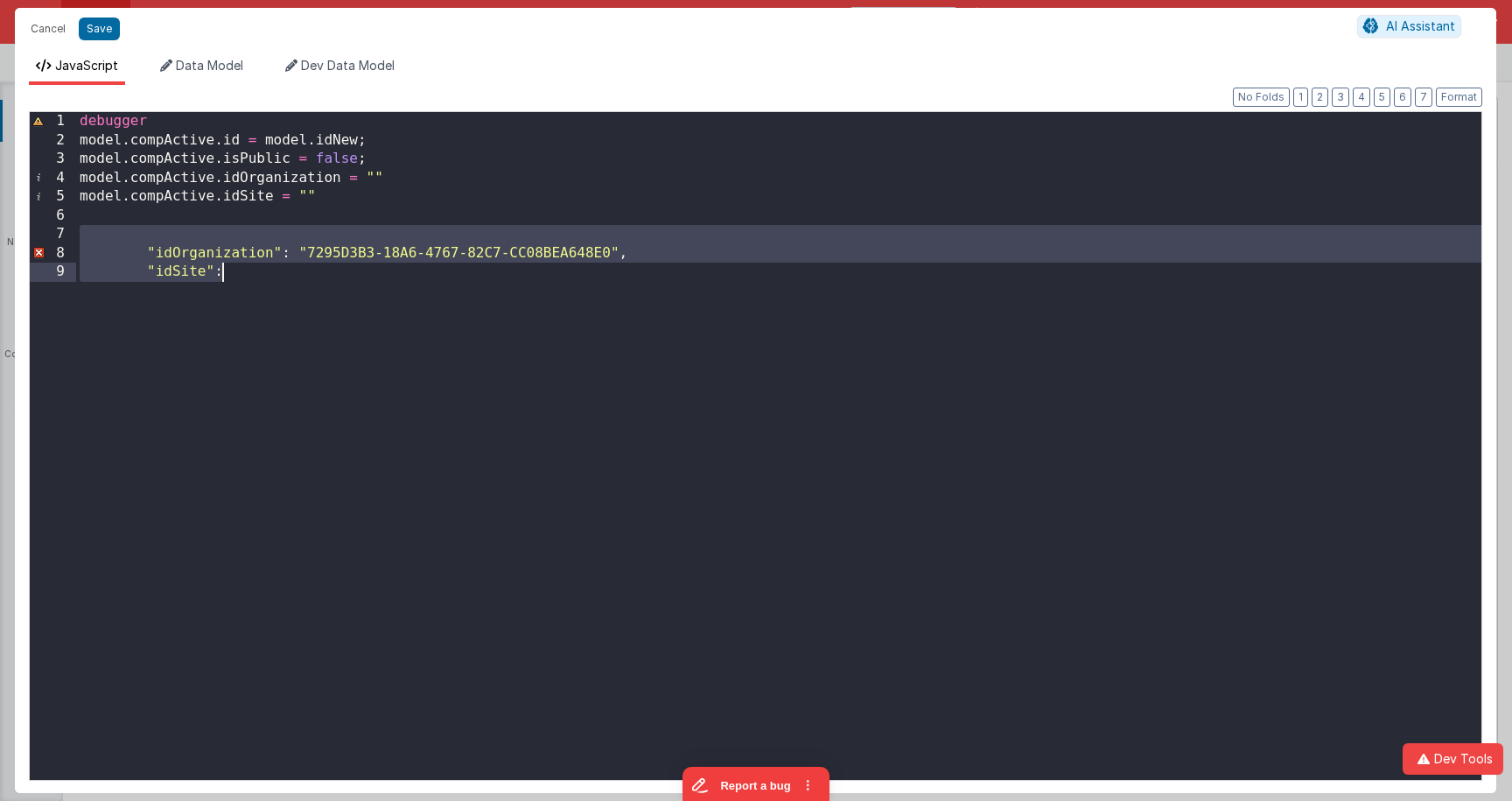
drag, startPoint x: 337, startPoint y: 236, endPoint x: 339, endPoint y: 331, distance: 95.0
click at [340, 331] on div "debugger model . compActive . id = model . idNew ; model . compActive . isPubli…" at bounding box center [779, 465] width 1405 height 705
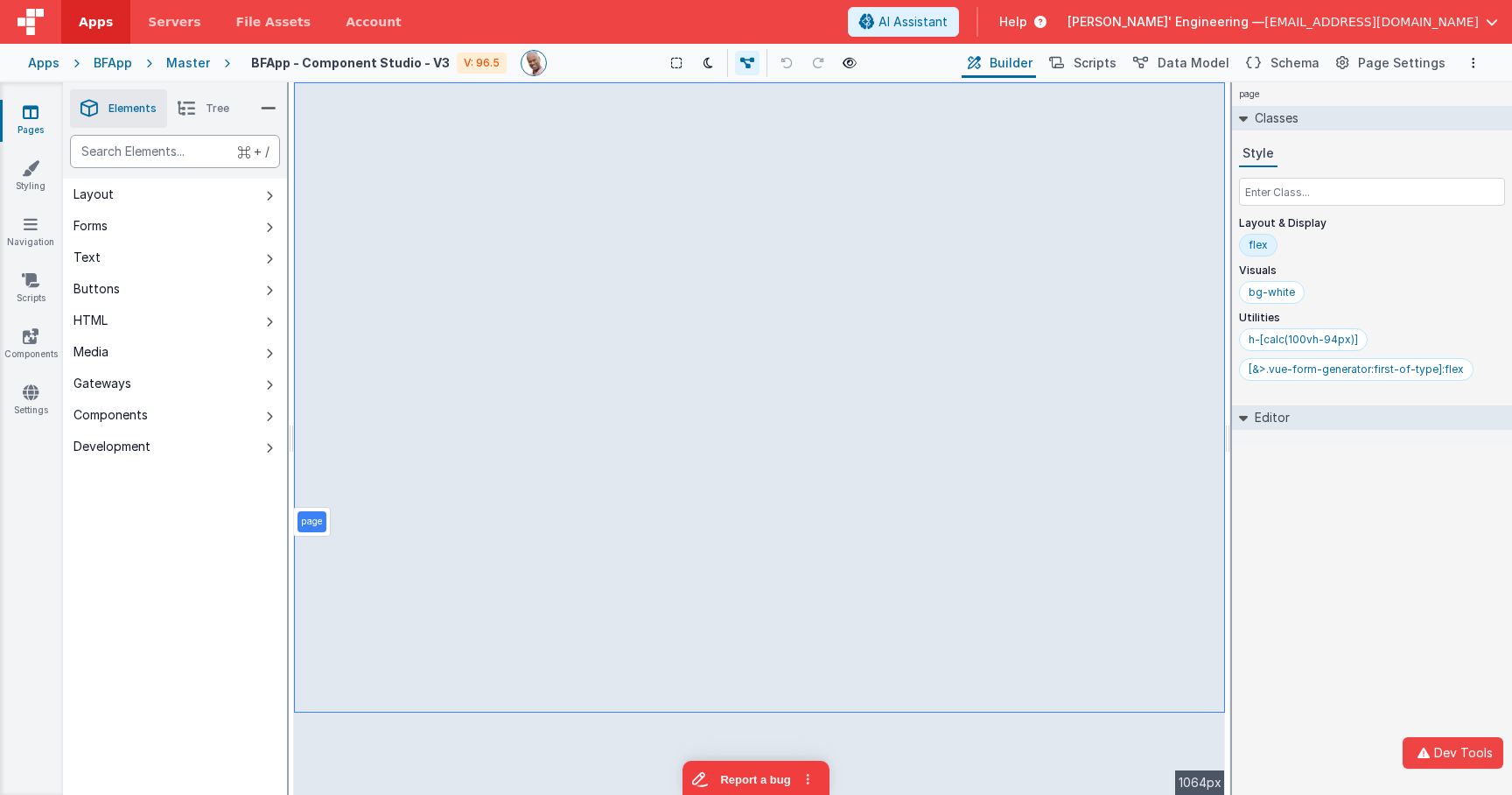
click at [141, 147] on div "text" at bounding box center [175, 150] width 210 height 33
type div "inp"
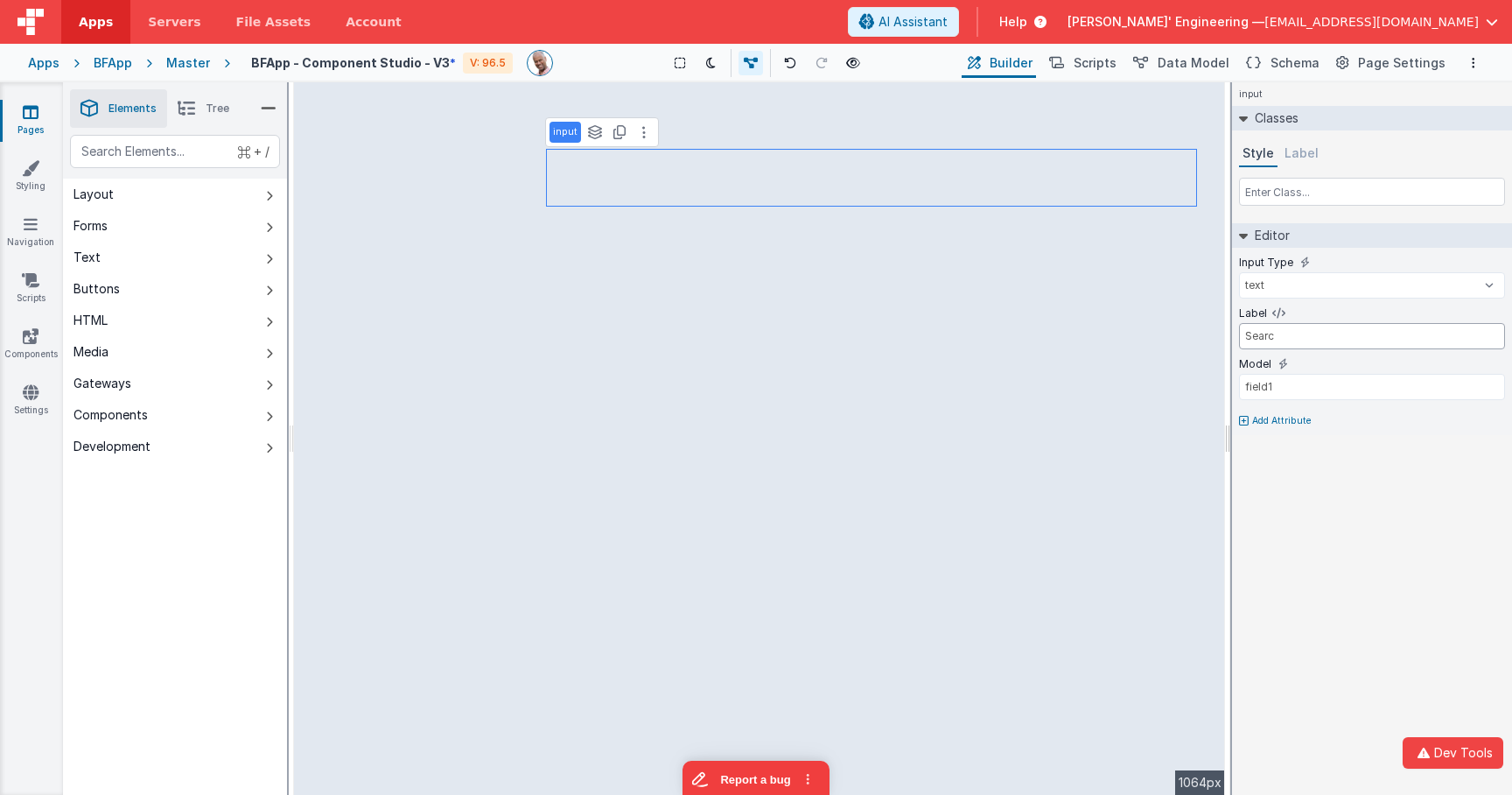
type input "Search"
click at [1264, 418] on p "Add Attribute" at bounding box center [1282, 421] width 60 height 14
type input "placeholder"
click at [1261, 445] on input "text" at bounding box center [1371, 437] width 266 height 26
type input "Search Components"
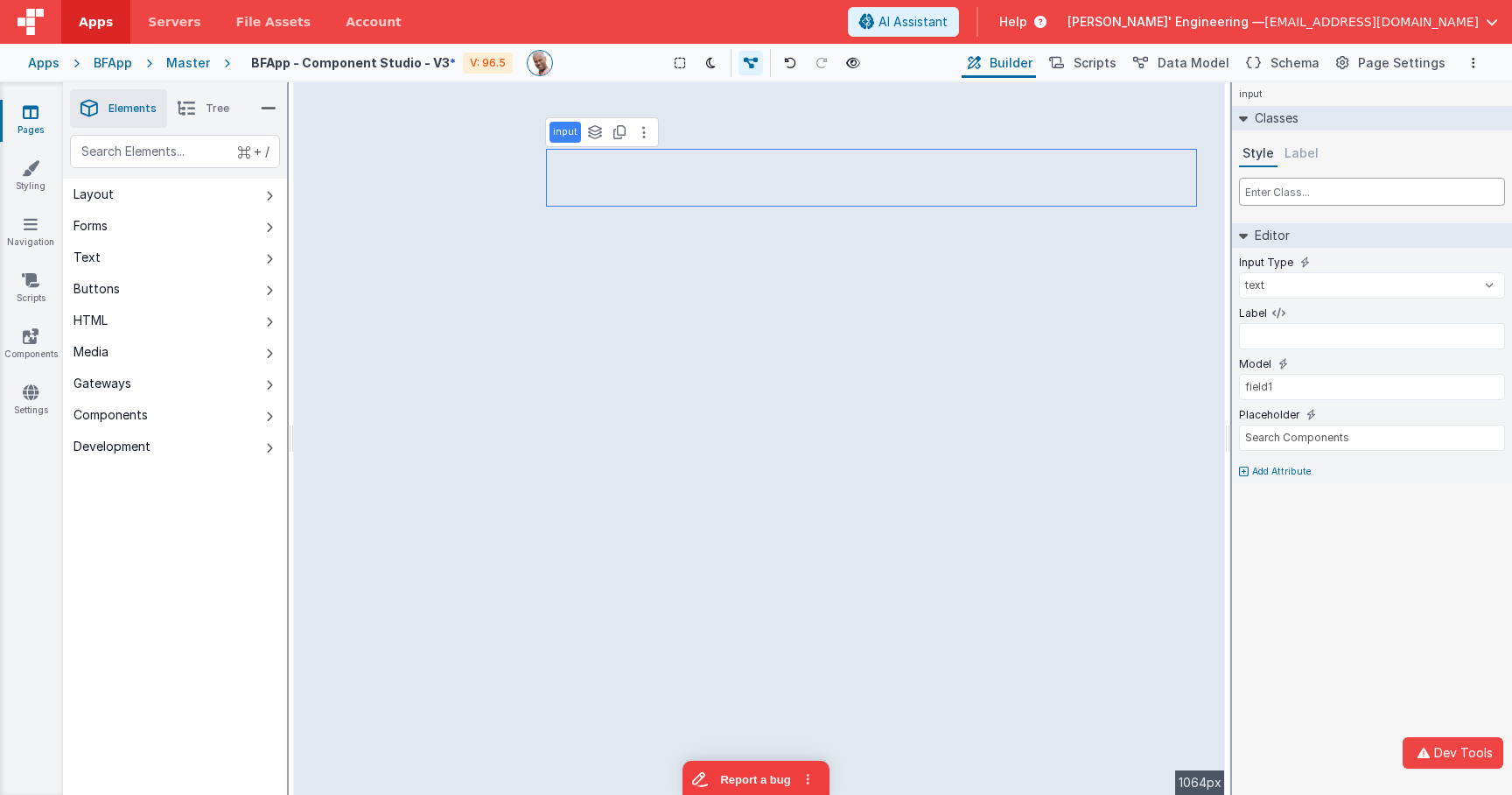
click at [1299, 183] on input "text" at bounding box center [1371, 191] width 266 height 28
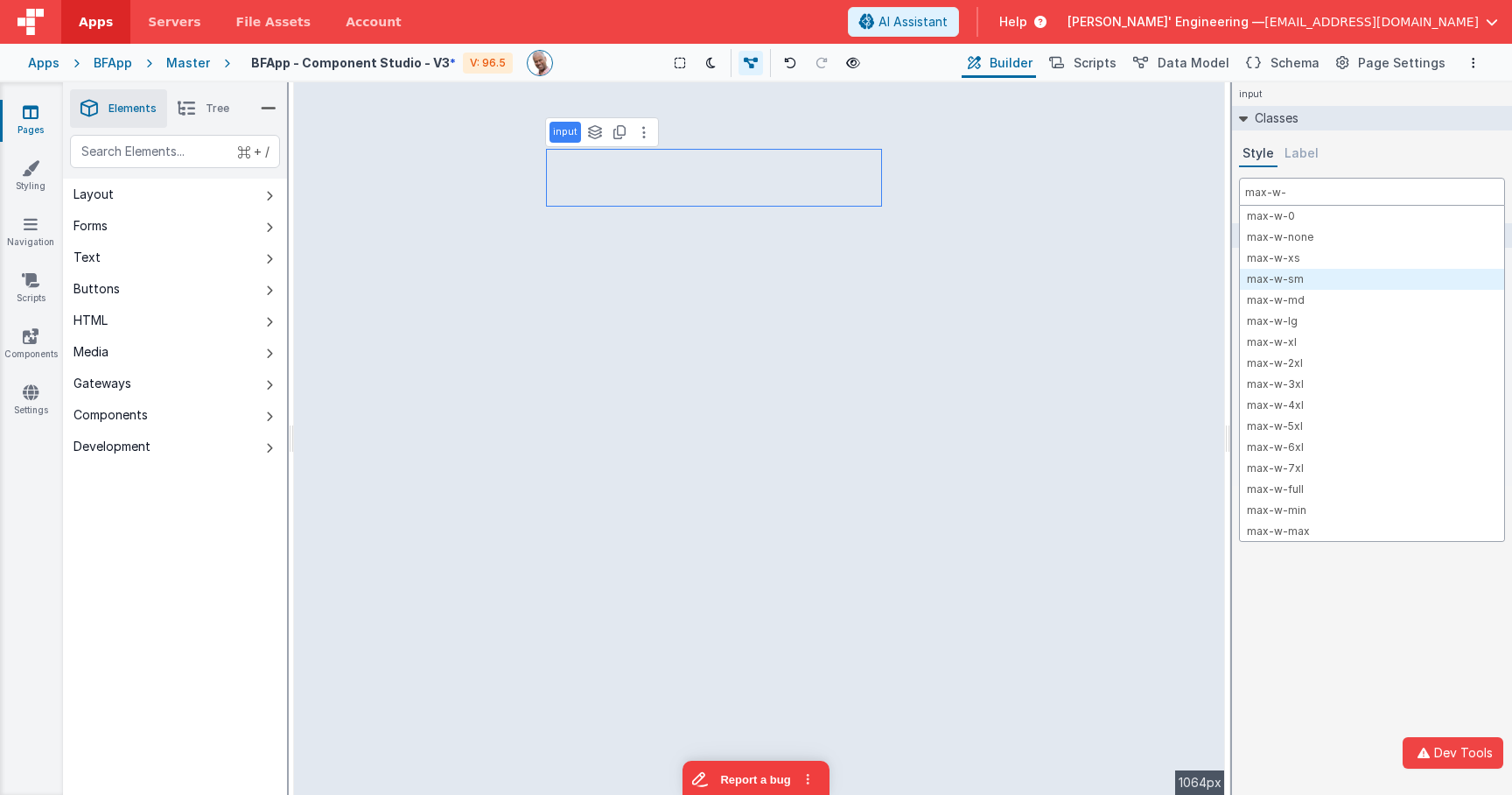
type input "max-w-"
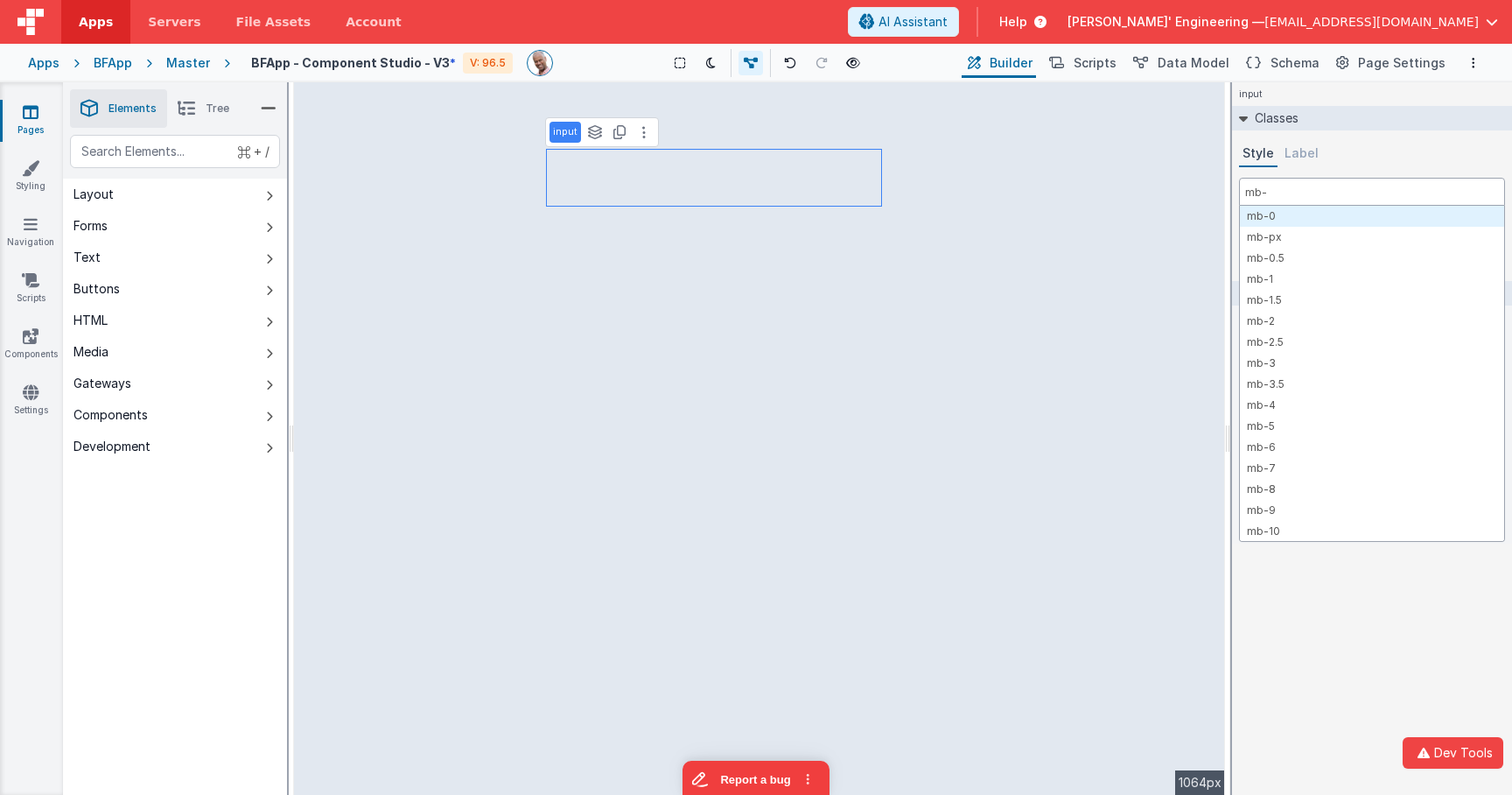
type input "mb-0"
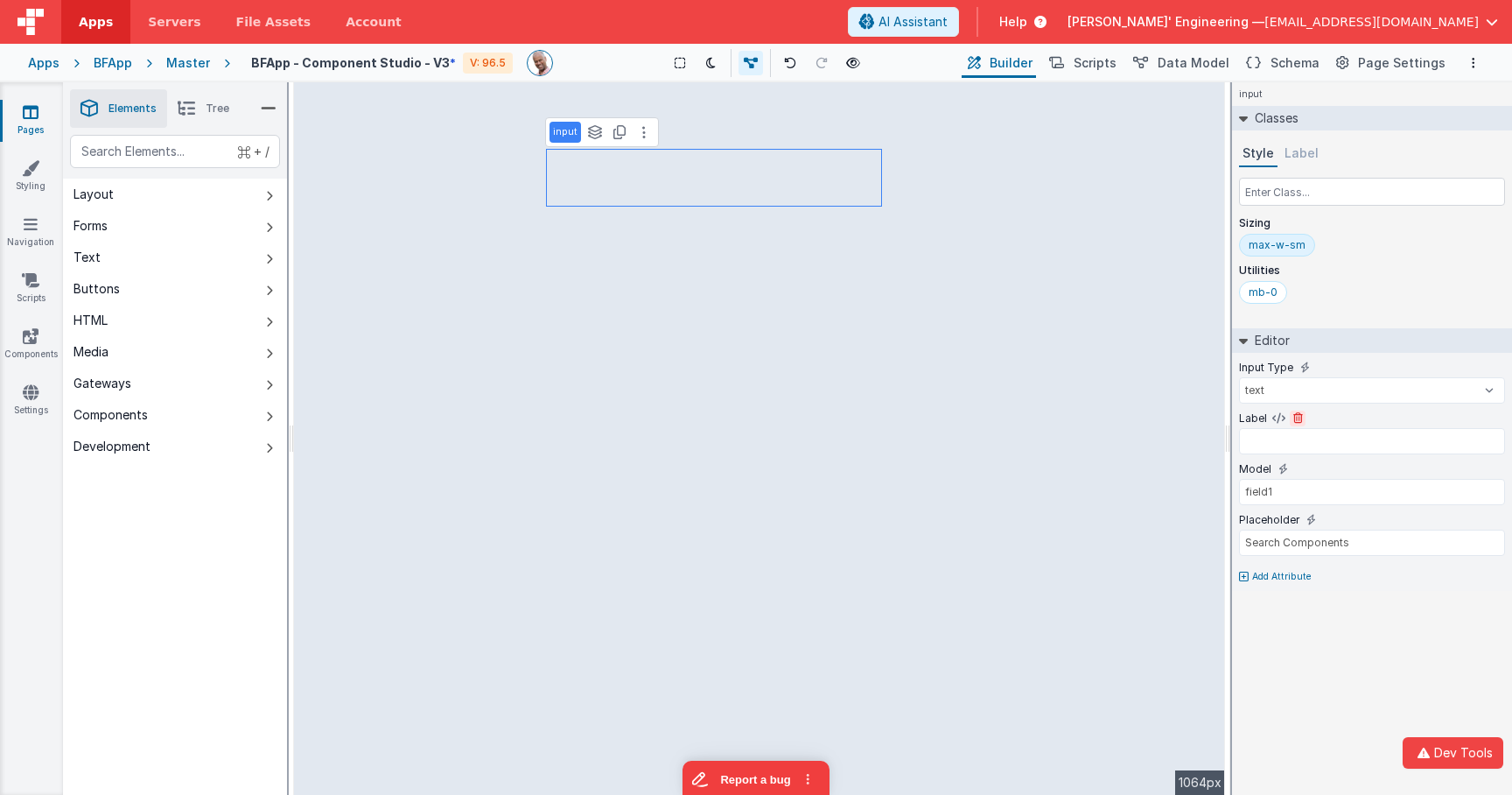
click at [1297, 419] on icon at bounding box center [1298, 418] width 10 height 11
type input "field1"
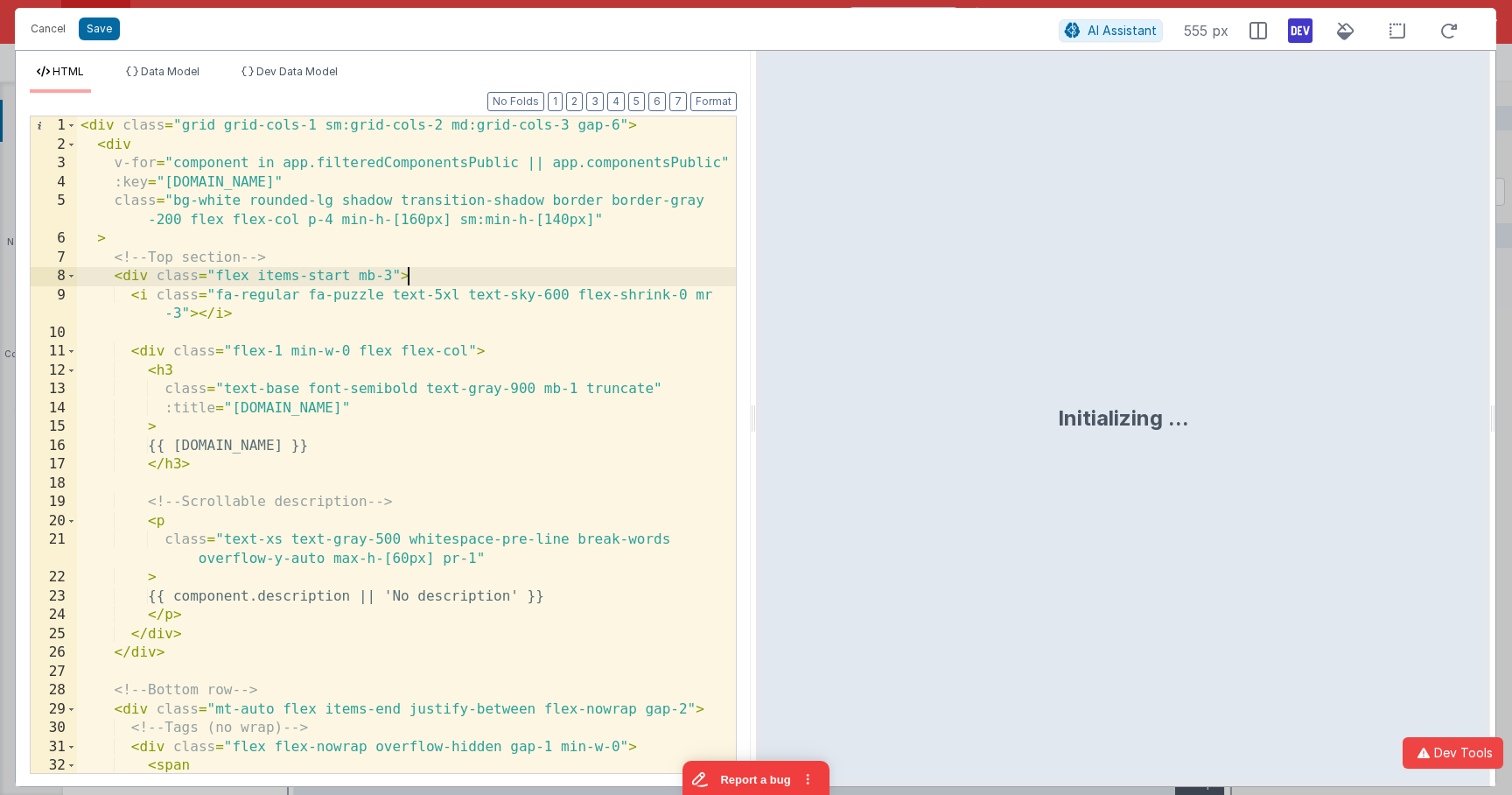
click at [622, 281] on div "< div class = "grid grid-cols-1 sm:grid-cols-2 md:grid-cols-3 gap-6" > < div v-…" at bounding box center [407, 464] width 659 height 694
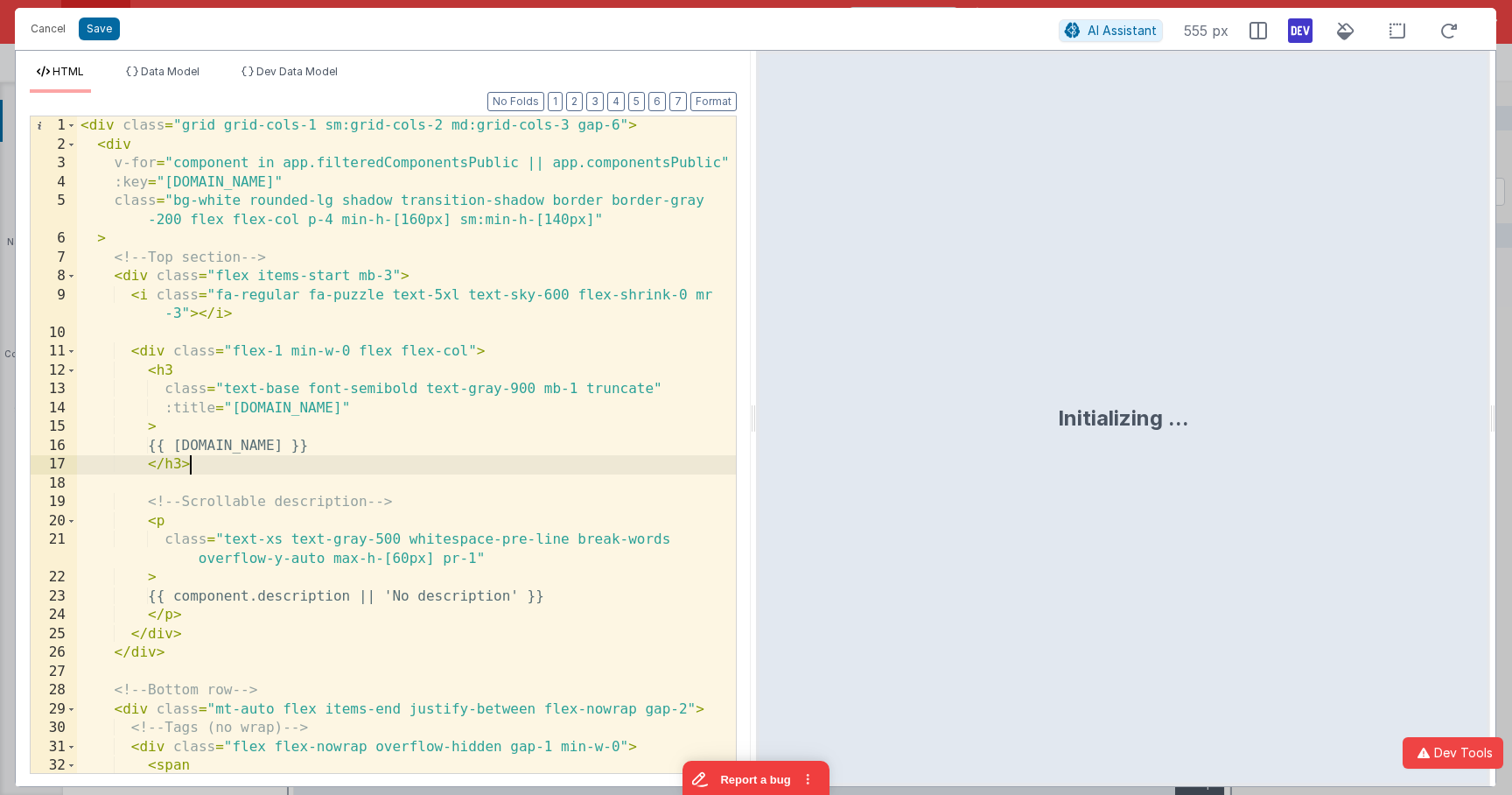
click at [222, 470] on div "< div class = "grid grid-cols-1 sm:grid-cols-2 md:grid-cols-3 gap-6" > < div v-…" at bounding box center [407, 464] width 659 height 694
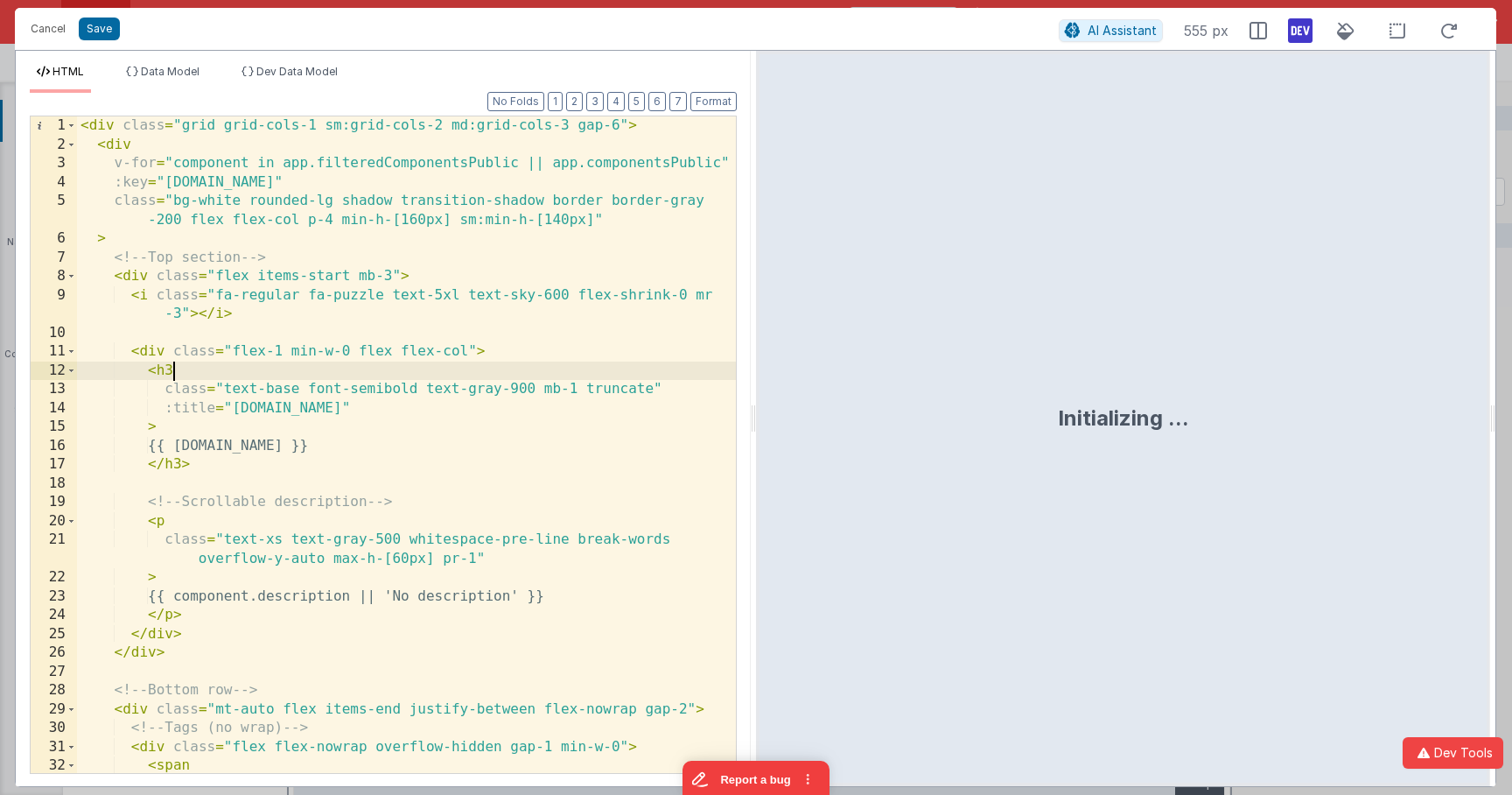
click at [198, 370] on div "< div class = "grid grid-cols-1 sm:grid-cols-2 md:grid-cols-3 gap-6" > < div v-…" at bounding box center [407, 464] width 659 height 694
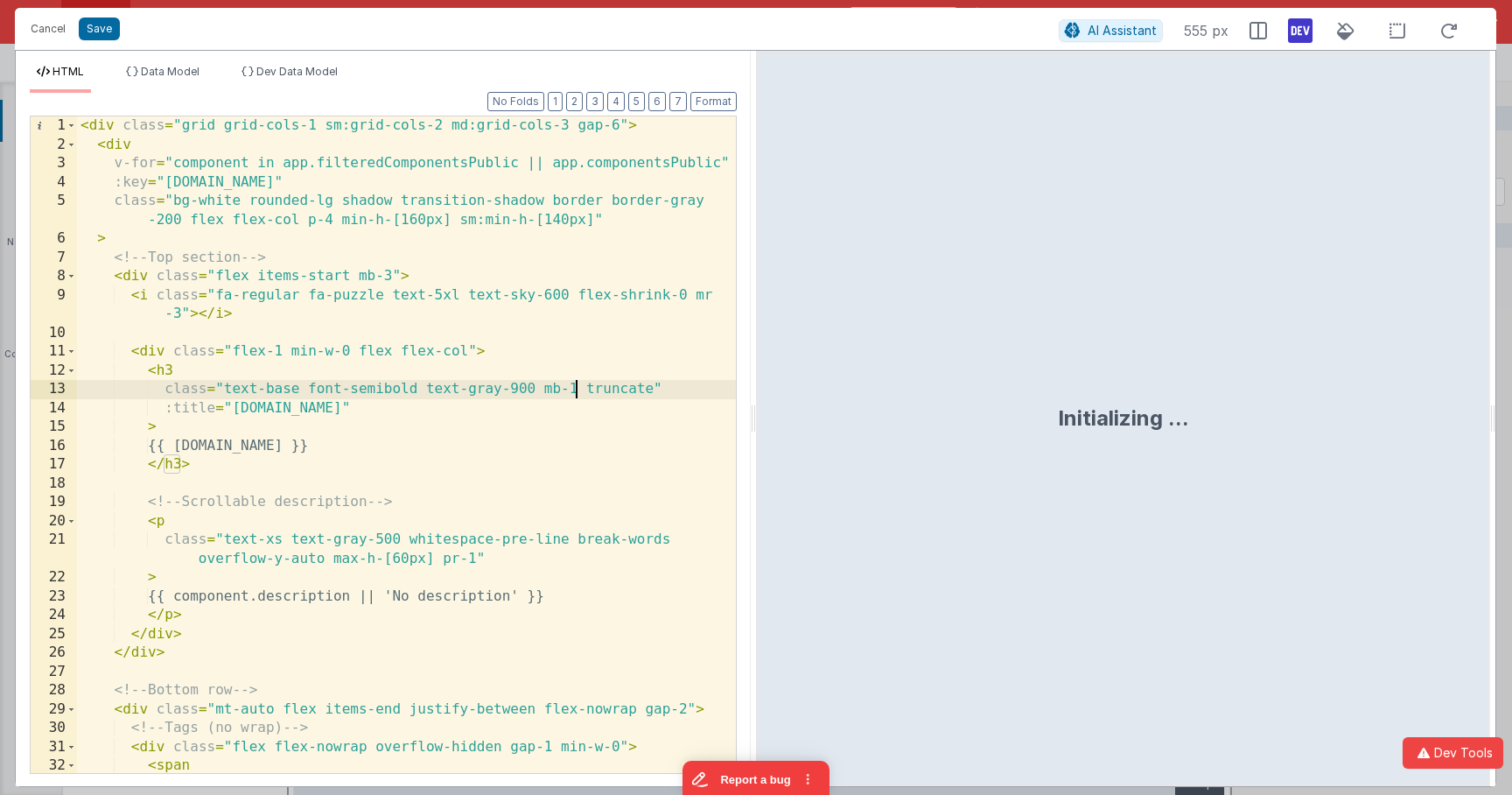
click at [573, 387] on div "< div class = "grid grid-cols-1 sm:grid-cols-2 md:grid-cols-3 gap-6" > < div v-…" at bounding box center [407, 464] width 659 height 694
click at [1396, 28] on icon at bounding box center [1396, 31] width 36 height 22
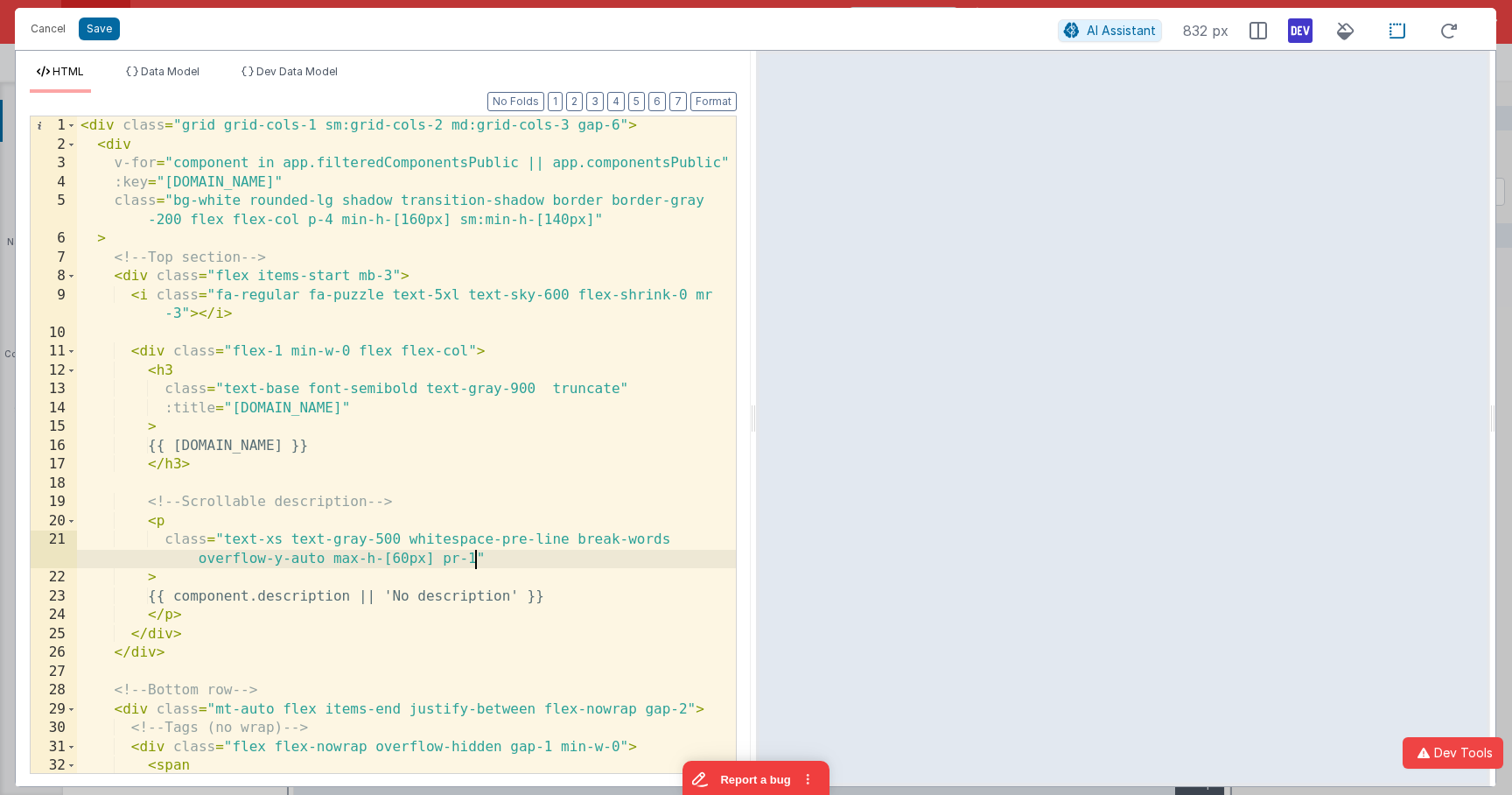
click at [476, 536] on div "< div class = "grid grid-cols-1 sm:grid-cols-2 md:grid-cols-3 gap-6" > < div v-…" at bounding box center [407, 464] width 659 height 694
click at [562, 536] on div "< div class = "grid grid-cols-1 sm:grid-cols-2 md:grid-cols-3 gap-6" > < div v-…" at bounding box center [407, 464] width 659 height 694
click at [543, 389] on div "< div class = "grid grid-cols-1 sm:grid-cols-2 md:grid-cols-3 gap-6" > < div v-…" at bounding box center [407, 464] width 659 height 694
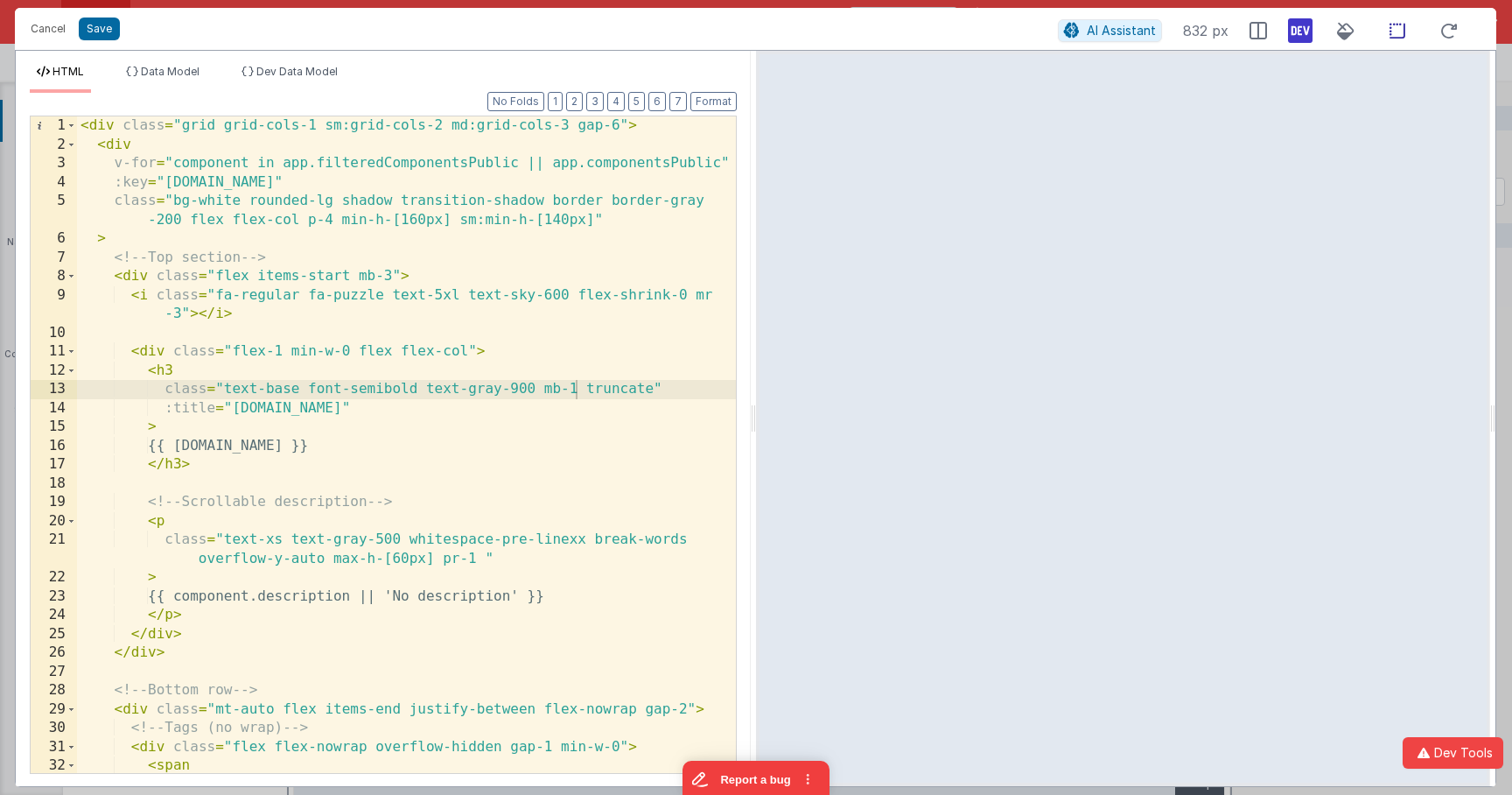
click at [1397, 28] on icon at bounding box center [1396, 31] width 36 height 22
click at [1403, 30] on icon at bounding box center [1396, 31] width 36 height 22
click at [1402, 30] on icon at bounding box center [1396, 31] width 36 height 22
click at [106, 35] on button "Save" at bounding box center [99, 29] width 41 height 23
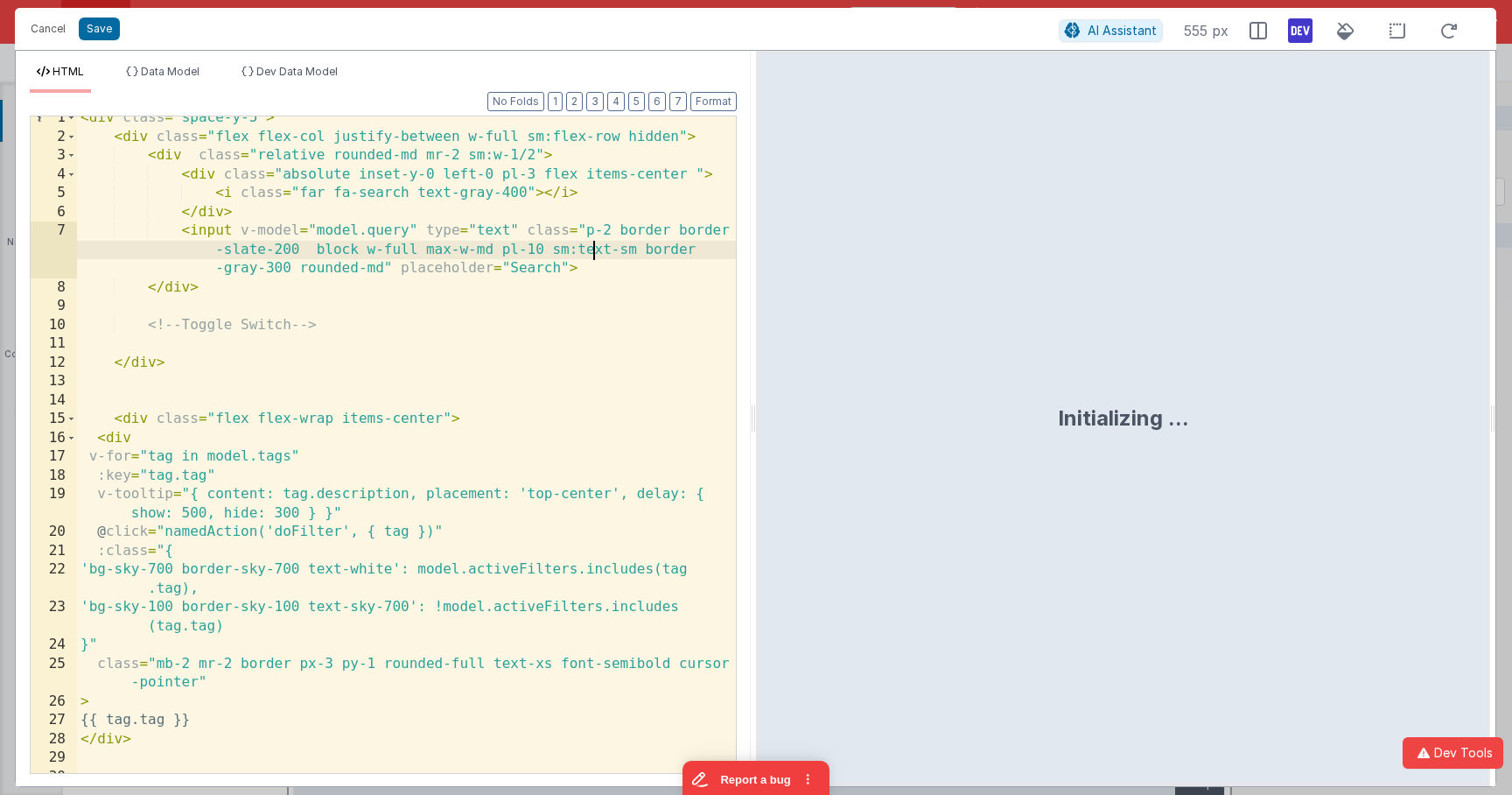
click at [589, 243] on div "< div class = "space-y-5" > < div class = "flex flex-col justify-between w-full…" at bounding box center [407, 456] width 659 height 694
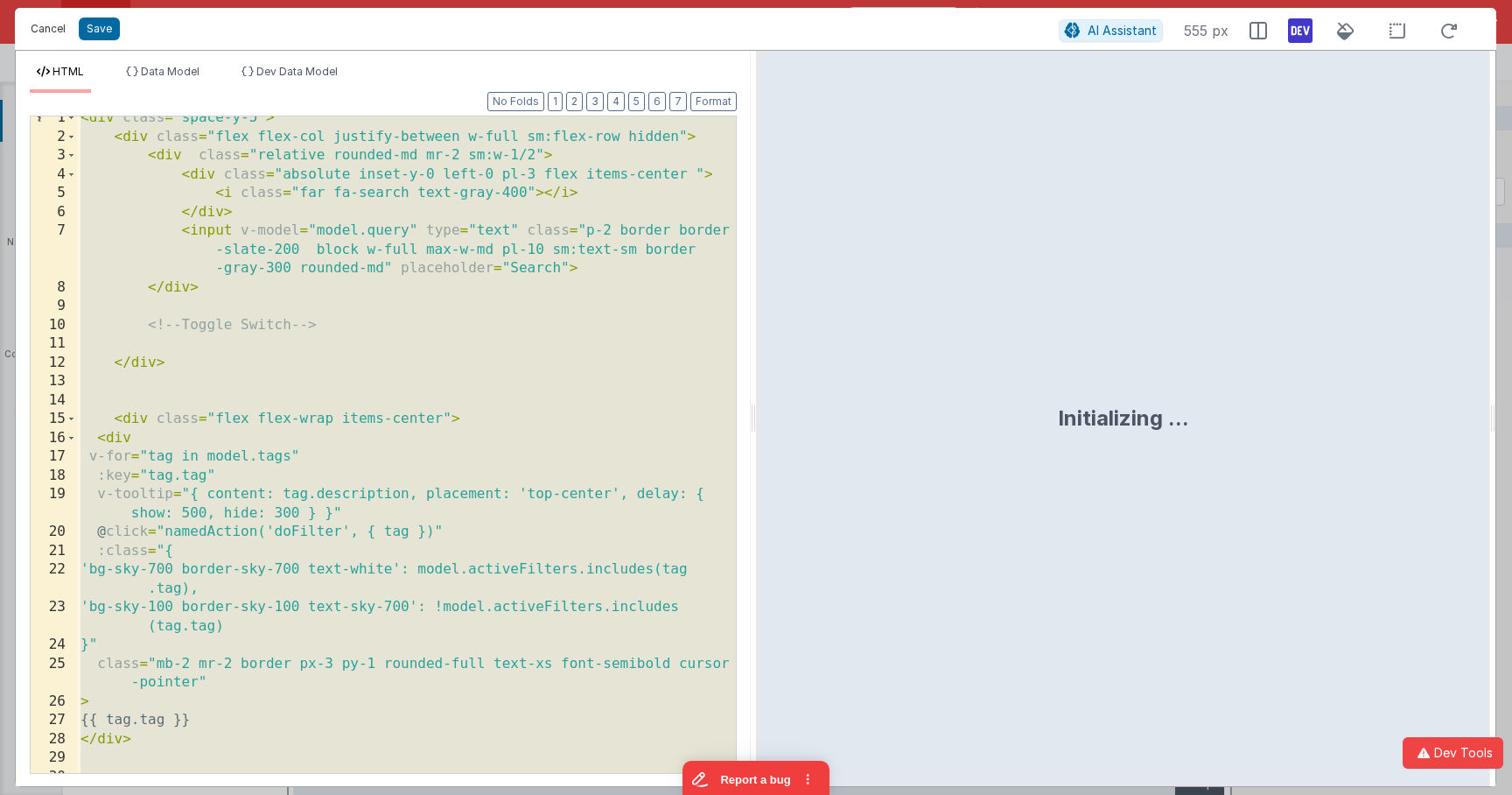
drag, startPoint x: 60, startPoint y: 30, endPoint x: 144, endPoint y: 27, distance: 84.1
click at [60, 30] on button "Cancel" at bounding box center [48, 29] width 53 height 25
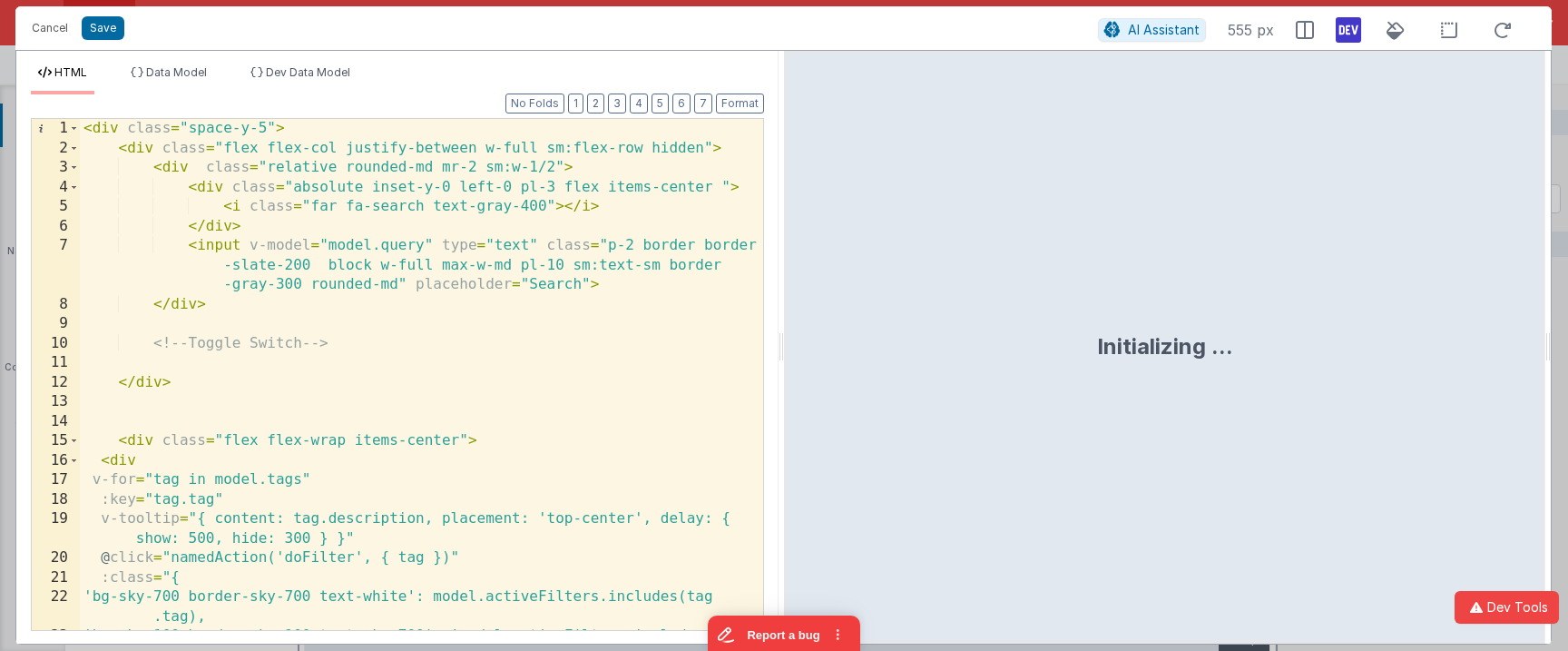
click at [497, 214] on div "< div class = "space-y-5" > < div class = "flex flex-col justify-between w-full…" at bounding box center [422, 404] width 683 height 570
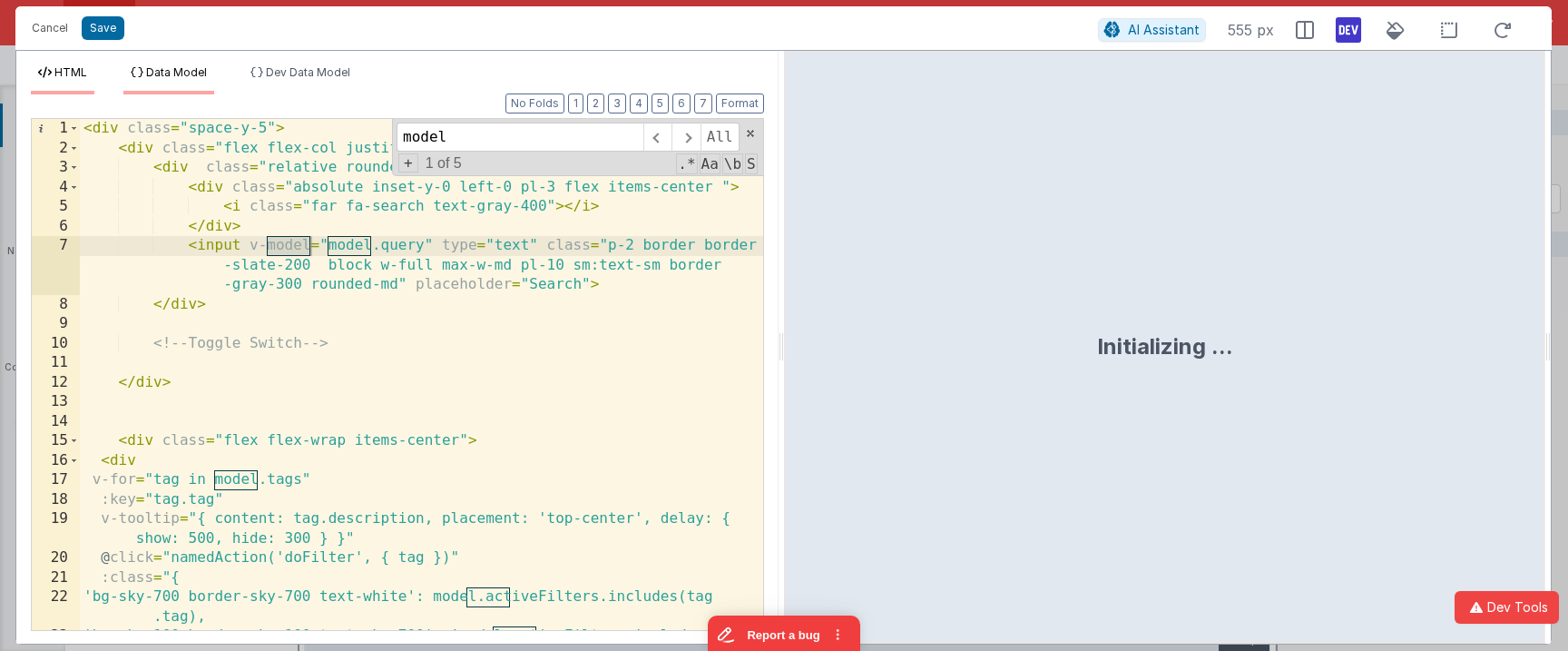
type input "model"
click at [168, 75] on span "Data Model" at bounding box center [176, 72] width 61 height 14
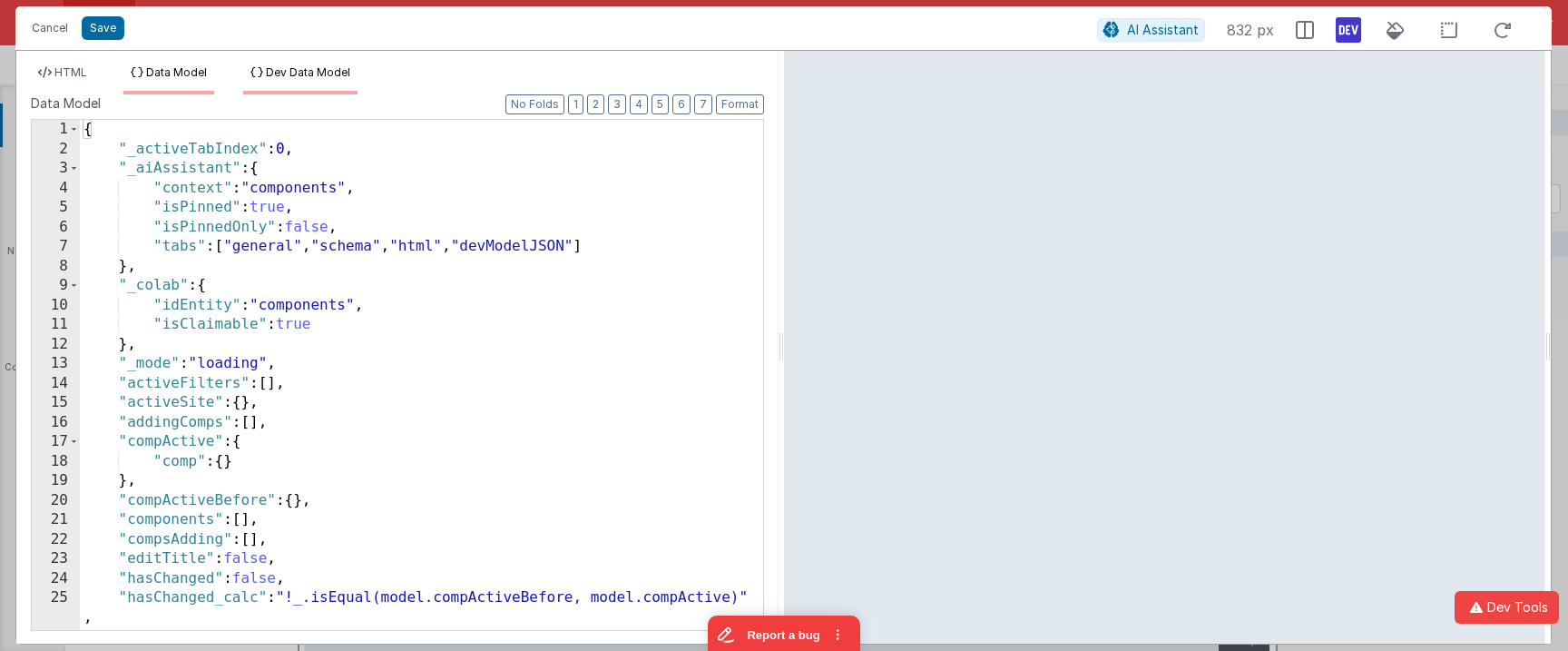
click at [302, 71] on span "Dev Data Model" at bounding box center [307, 72] width 84 height 14
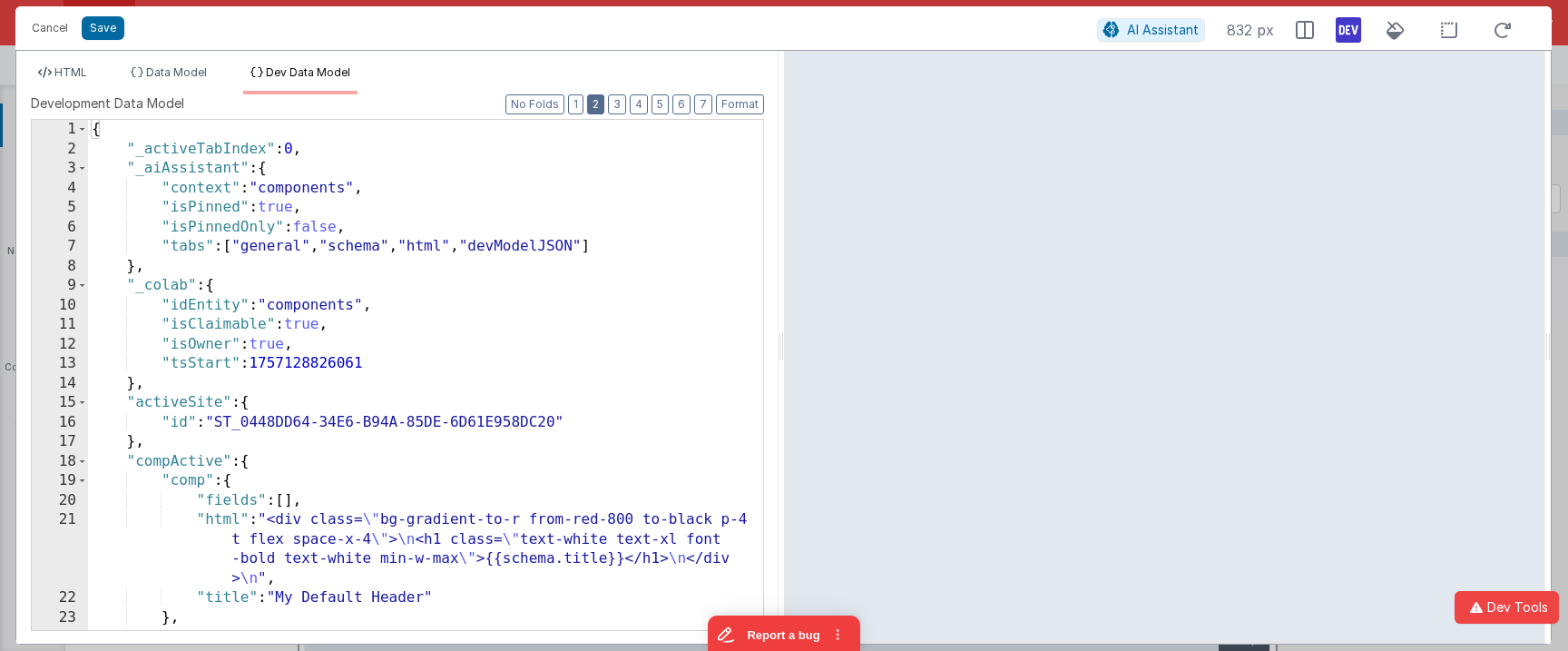
click at [601, 108] on button "2" at bounding box center [595, 104] width 18 height 20
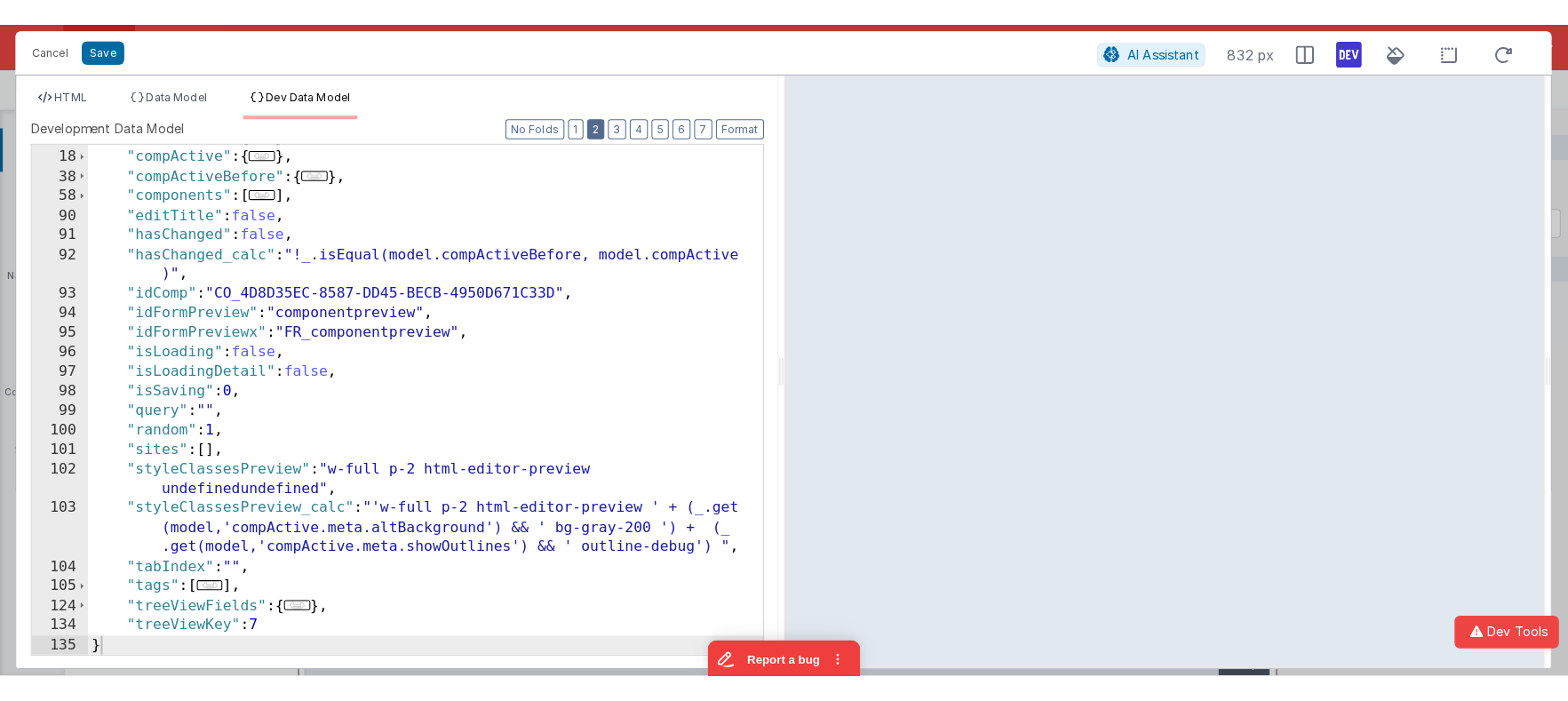
scroll to position [92, 0]
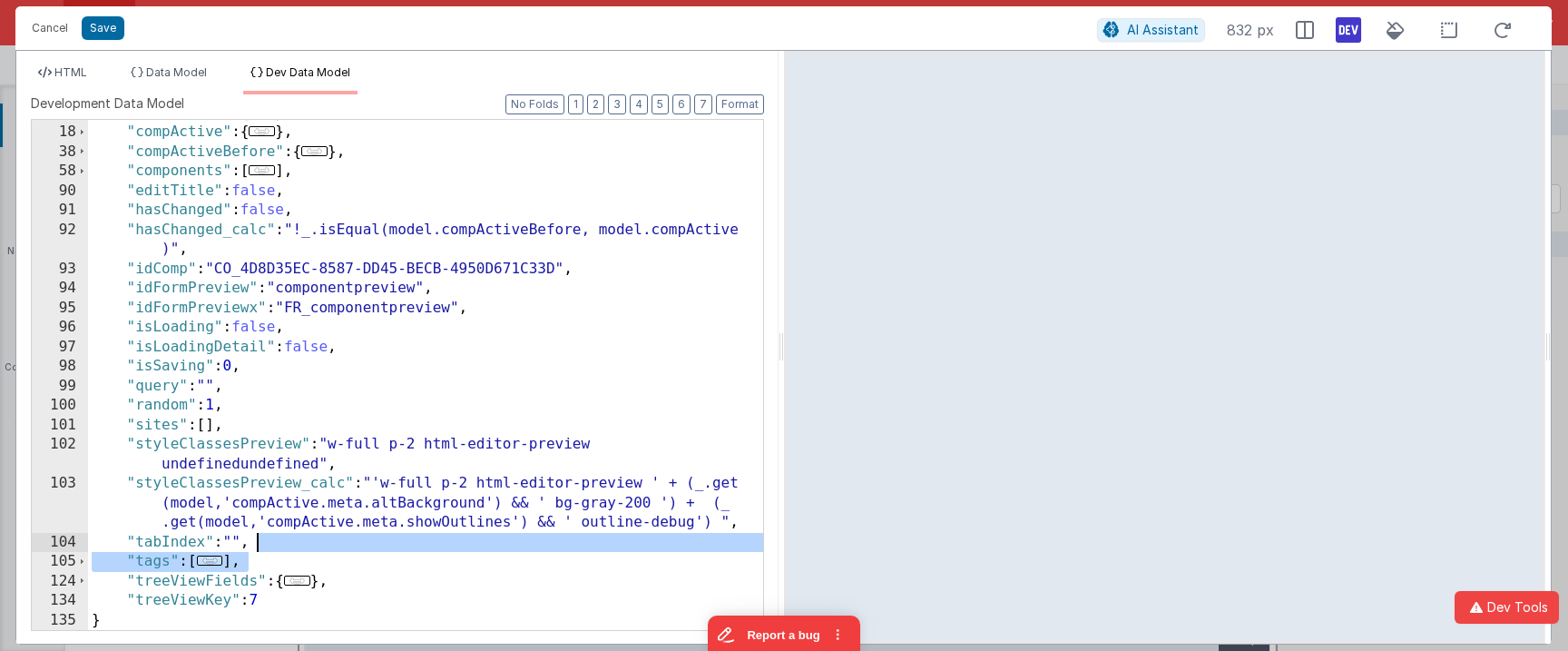
drag, startPoint x: 279, startPoint y: 561, endPoint x: 288, endPoint y: 547, distance: 16.6
click at [288, 547] on div ""activeSite" : { ... } , "compActive" : { ... } , "compActiveBefore" : { ... } …" at bounding box center [425, 378] width 675 height 549
drag, startPoint x: 41, startPoint y: 30, endPoint x: 286, endPoint y: 31, distance: 245.0
click at [41, 30] on button "Cancel" at bounding box center [50, 29] width 54 height 26
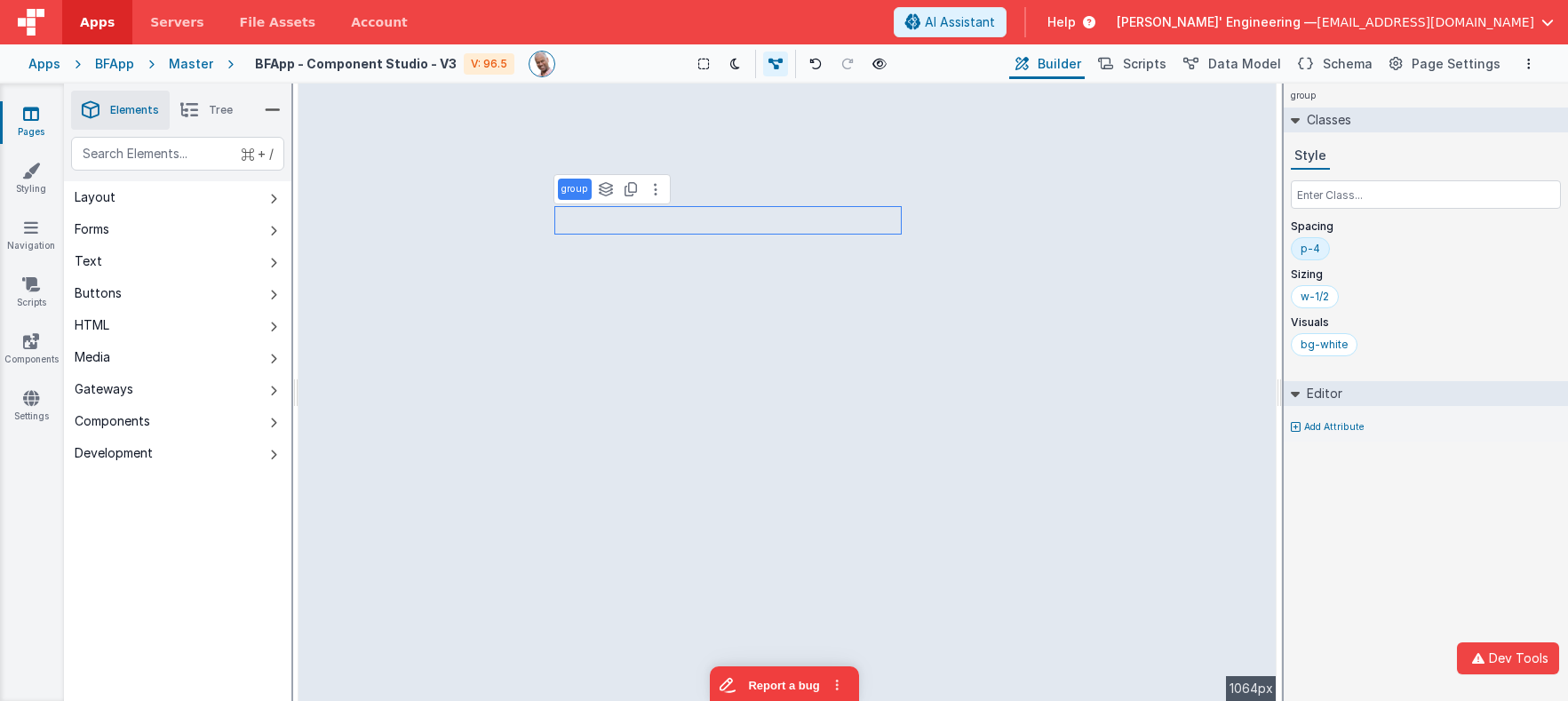
click at [208, 123] on li "Tree" at bounding box center [207, 109] width 74 height 39
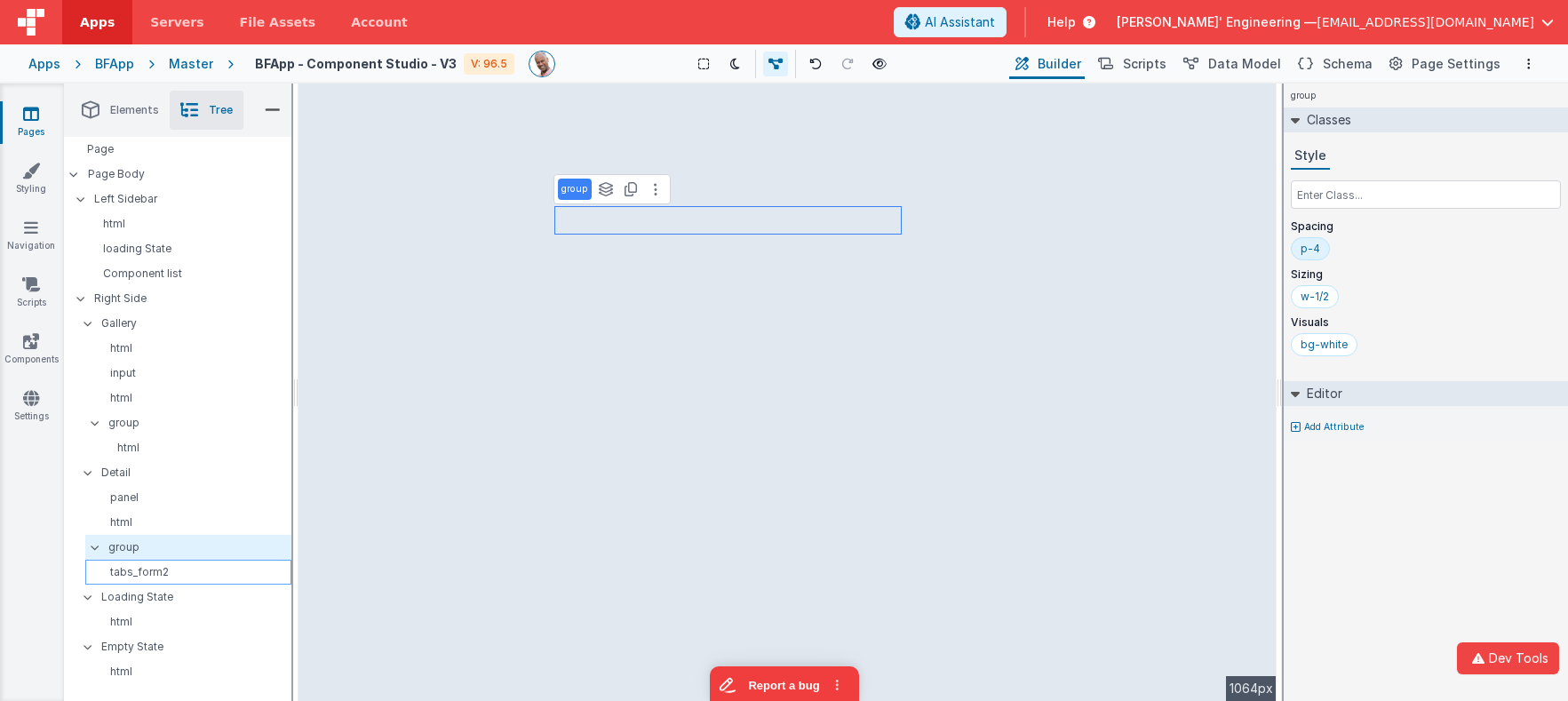
click at [137, 544] on p "tabs_form2" at bounding box center [191, 572] width 198 height 14
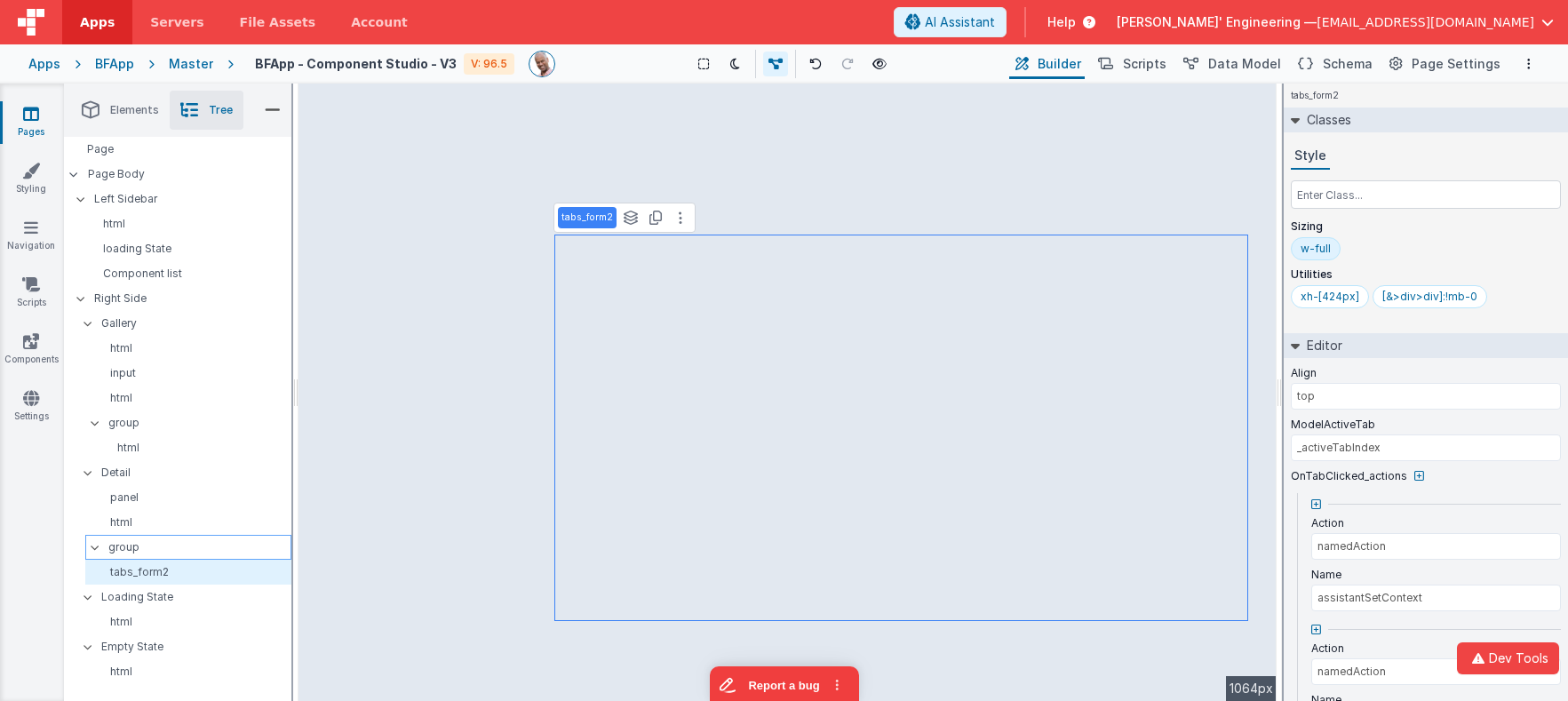
drag, startPoint x: 139, startPoint y: 548, endPoint x: 157, endPoint y: 545, distance: 18.2
click at [139, 544] on p "group" at bounding box center [200, 547] width 183 height 20
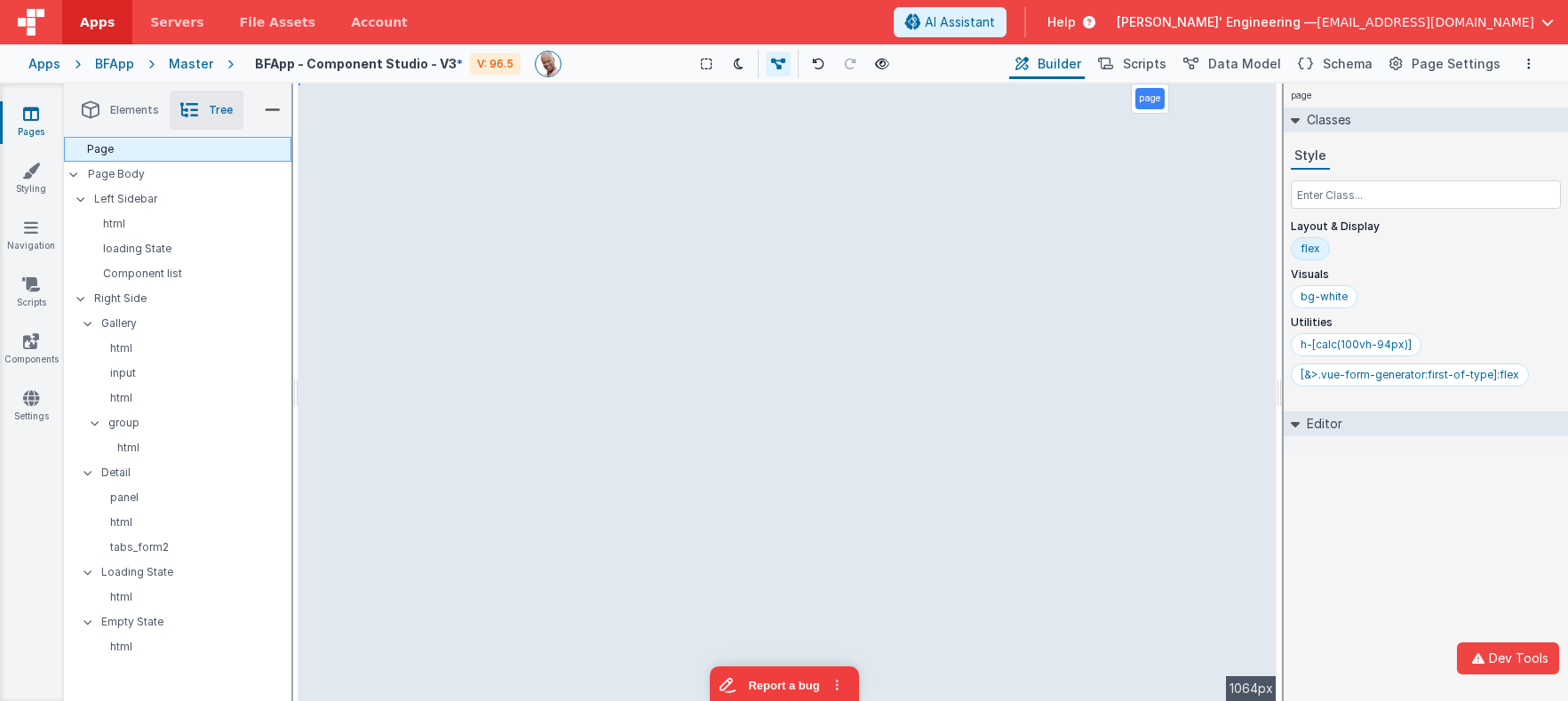
click at [115, 148] on div "Page" at bounding box center [178, 149] width 228 height 25
click at [116, 165] on div "Page Body" at bounding box center [178, 174] width 228 height 25
click at [148, 189] on p "Left Sidebar" at bounding box center [192, 199] width 197 height 20
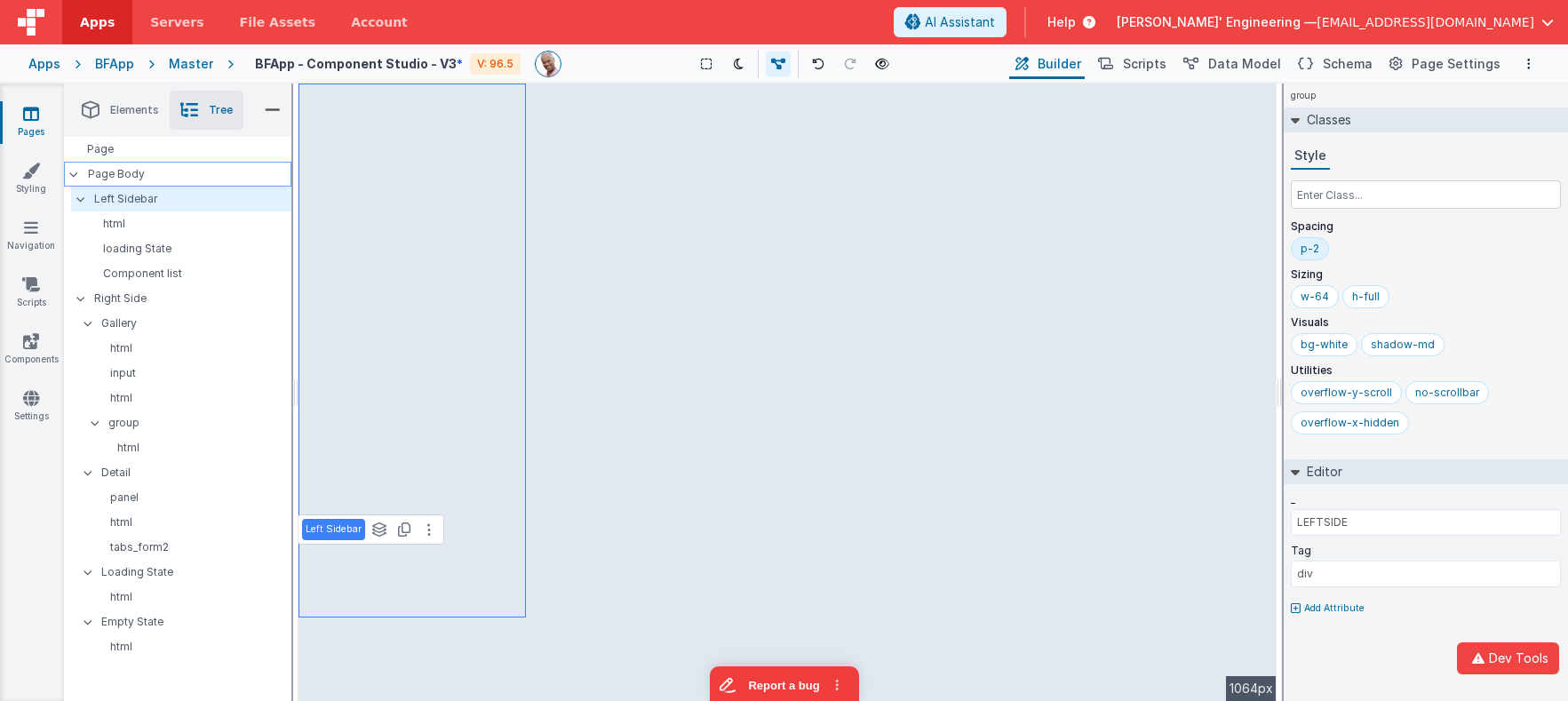
click at [142, 173] on p "Page Body" at bounding box center [189, 174] width 203 height 14
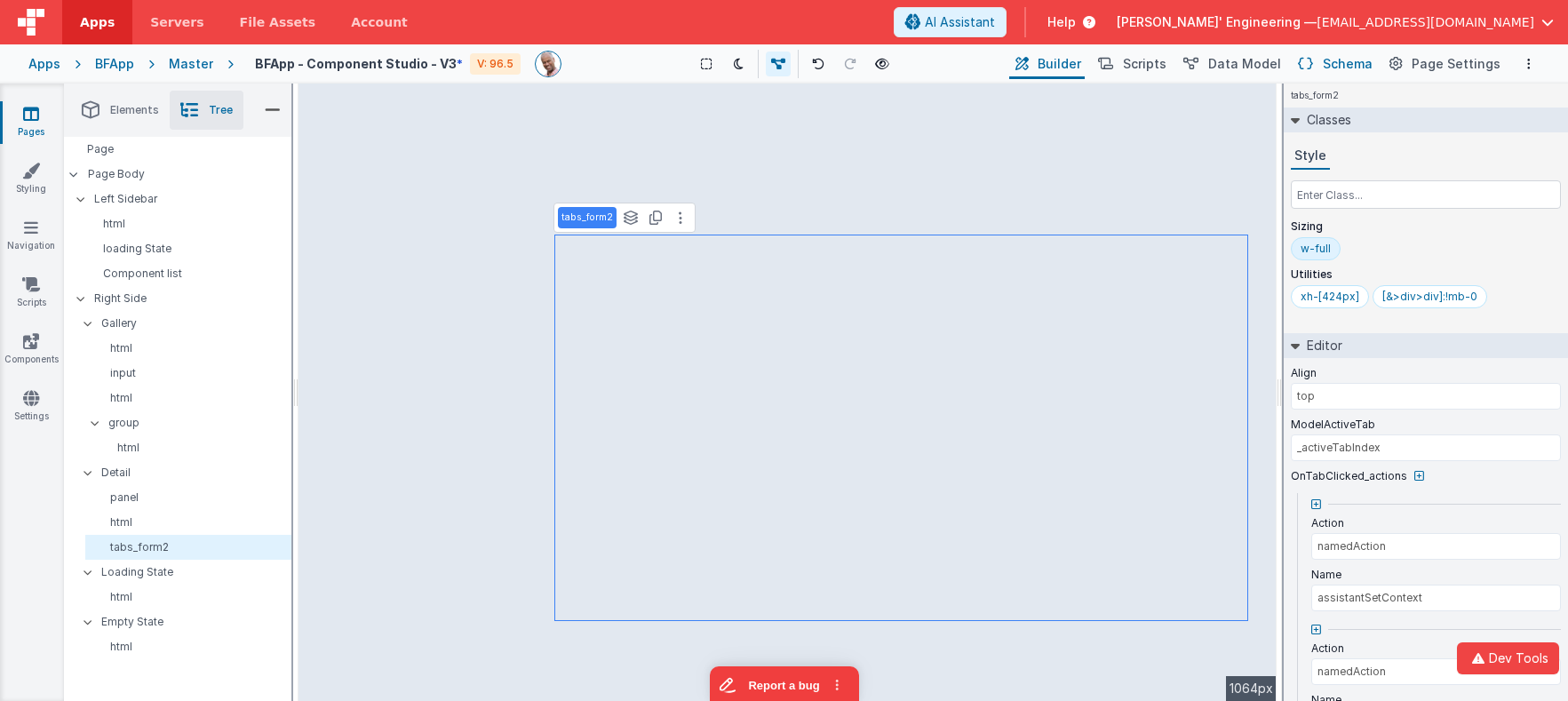
click at [1339, 61] on span "Schema" at bounding box center [1347, 64] width 50 height 18
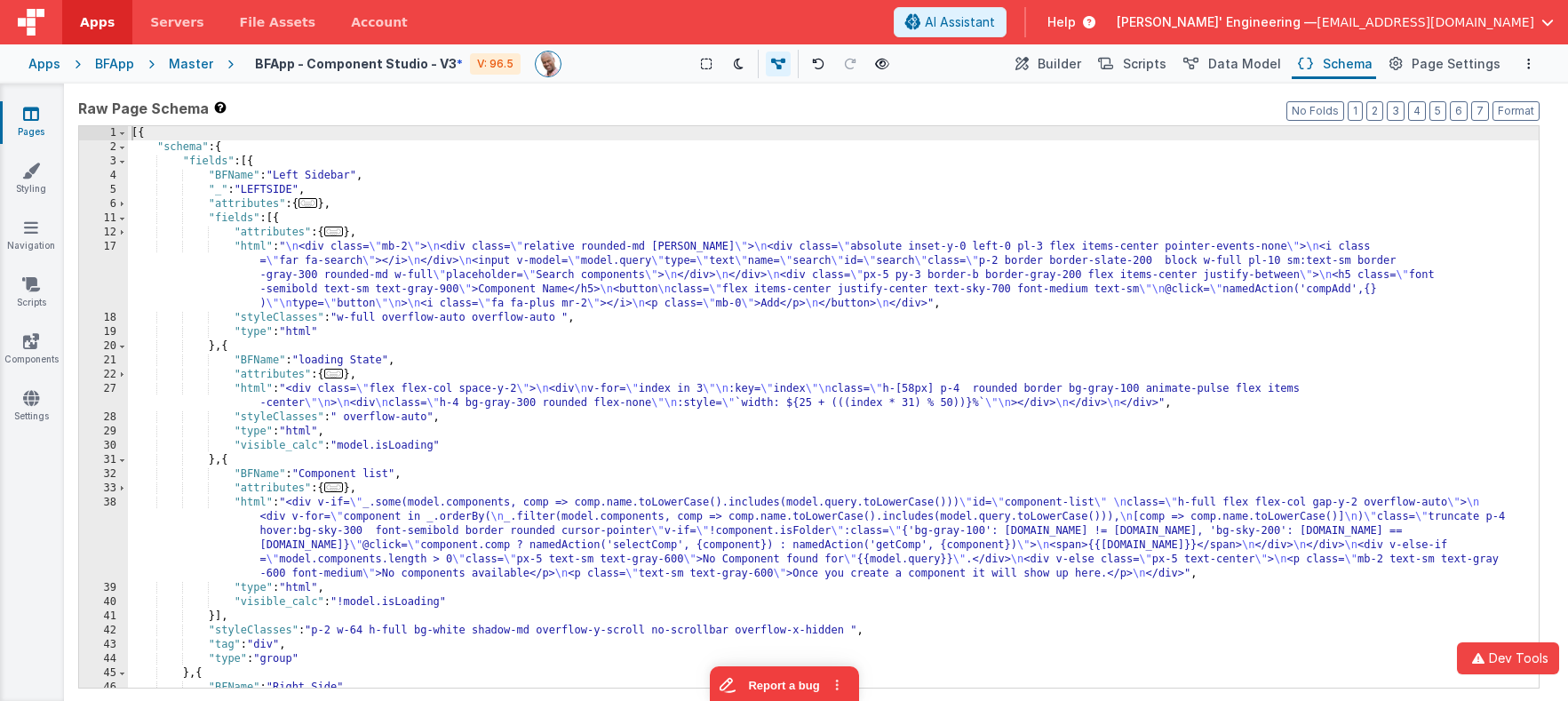
click at [786, 251] on div "[{ "schema" : { "fields" : [{ "BFName" : "Left Sidebar" , "_" : "LEFTSIDE" , "a…" at bounding box center [833, 421] width 1411 height 590
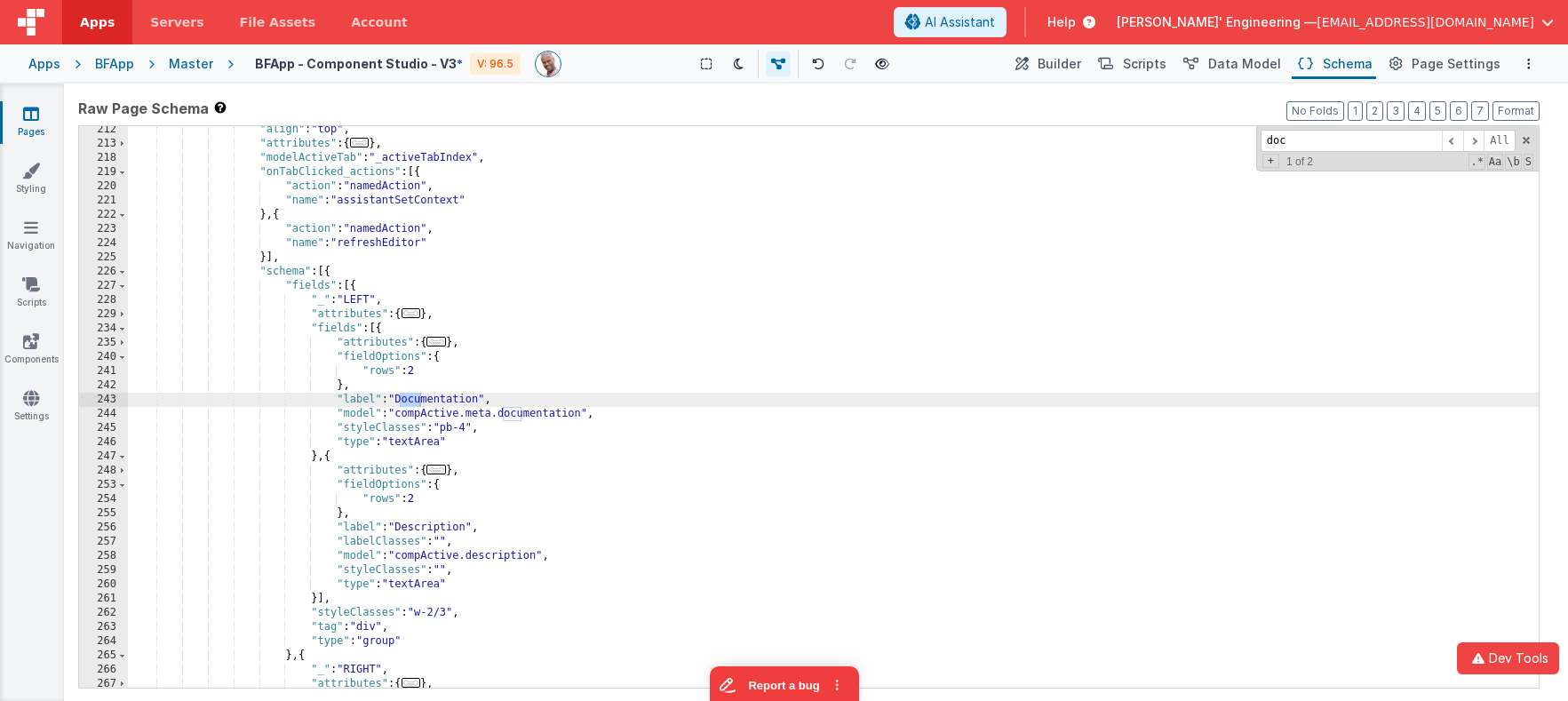
scroll to position [2447, 0]
type input "documenta"
click at [1469, 137] on span at bounding box center [1474, 141] width 22 height 23
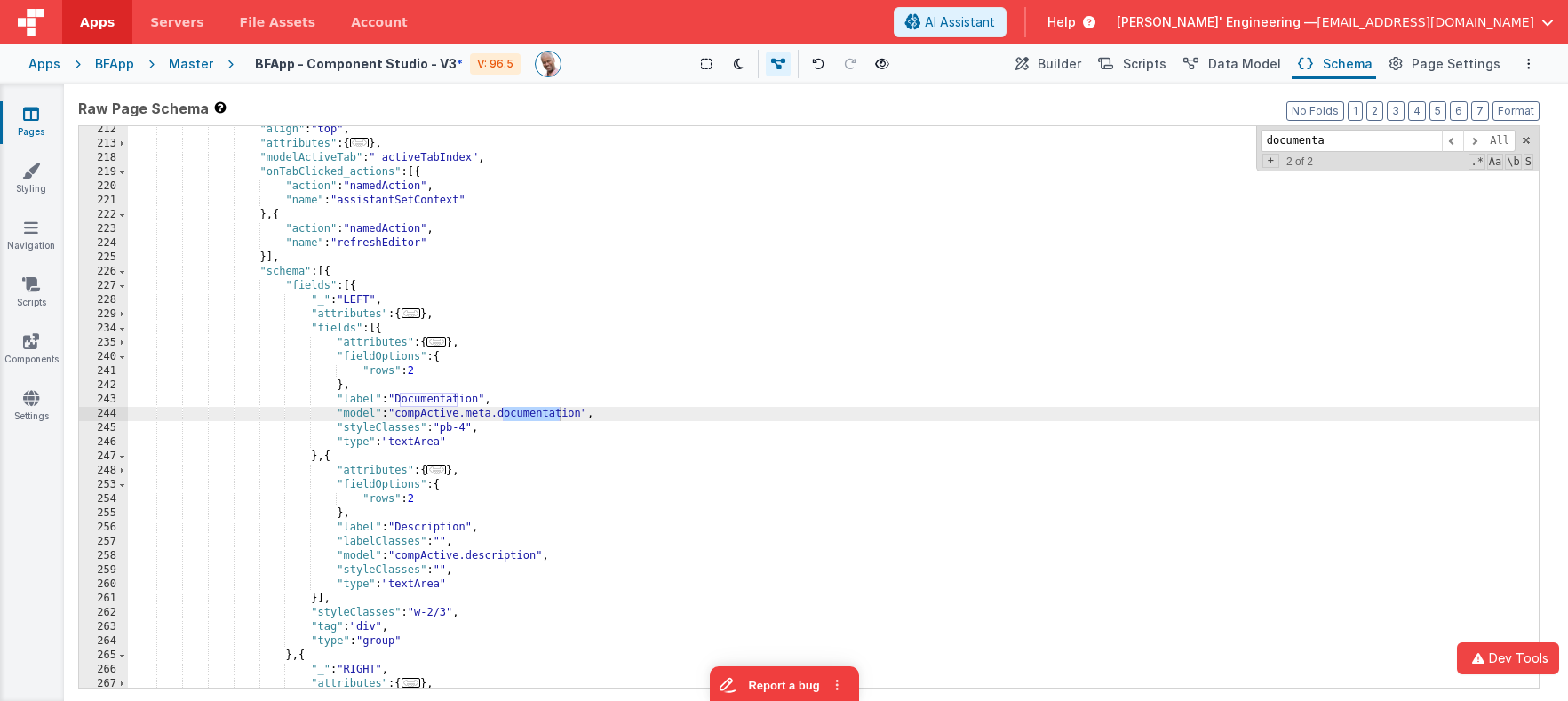
click at [483, 401] on div ""align" : "top" , "attributes" : { ... } , "modelActiveTab" : "_activeTabIndex"…" at bounding box center [833, 417] width 1411 height 590
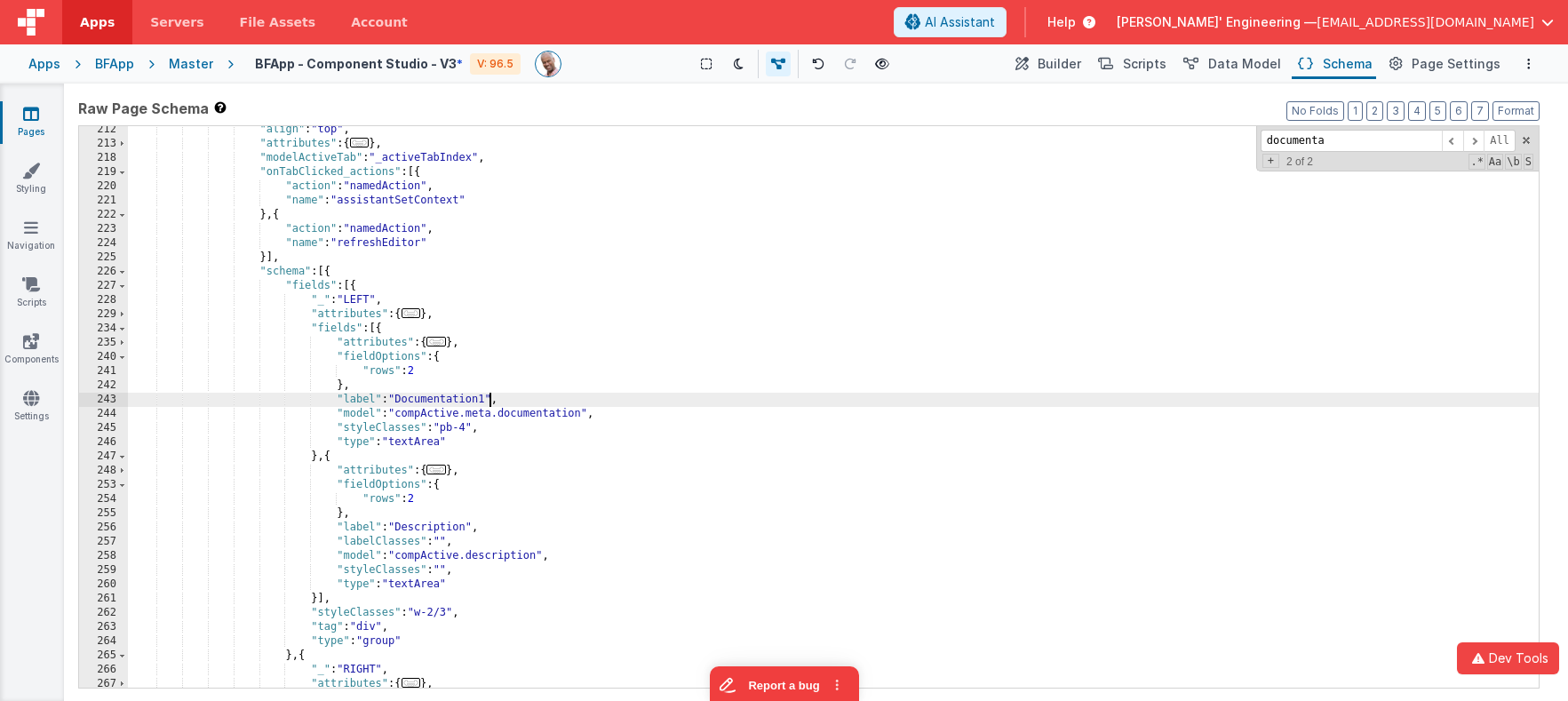
click at [831, 360] on div ""align" : "top" , "attributes" : { ... } , "modelActiveTab" : "_activeTabIndex"…" at bounding box center [833, 417] width 1411 height 590
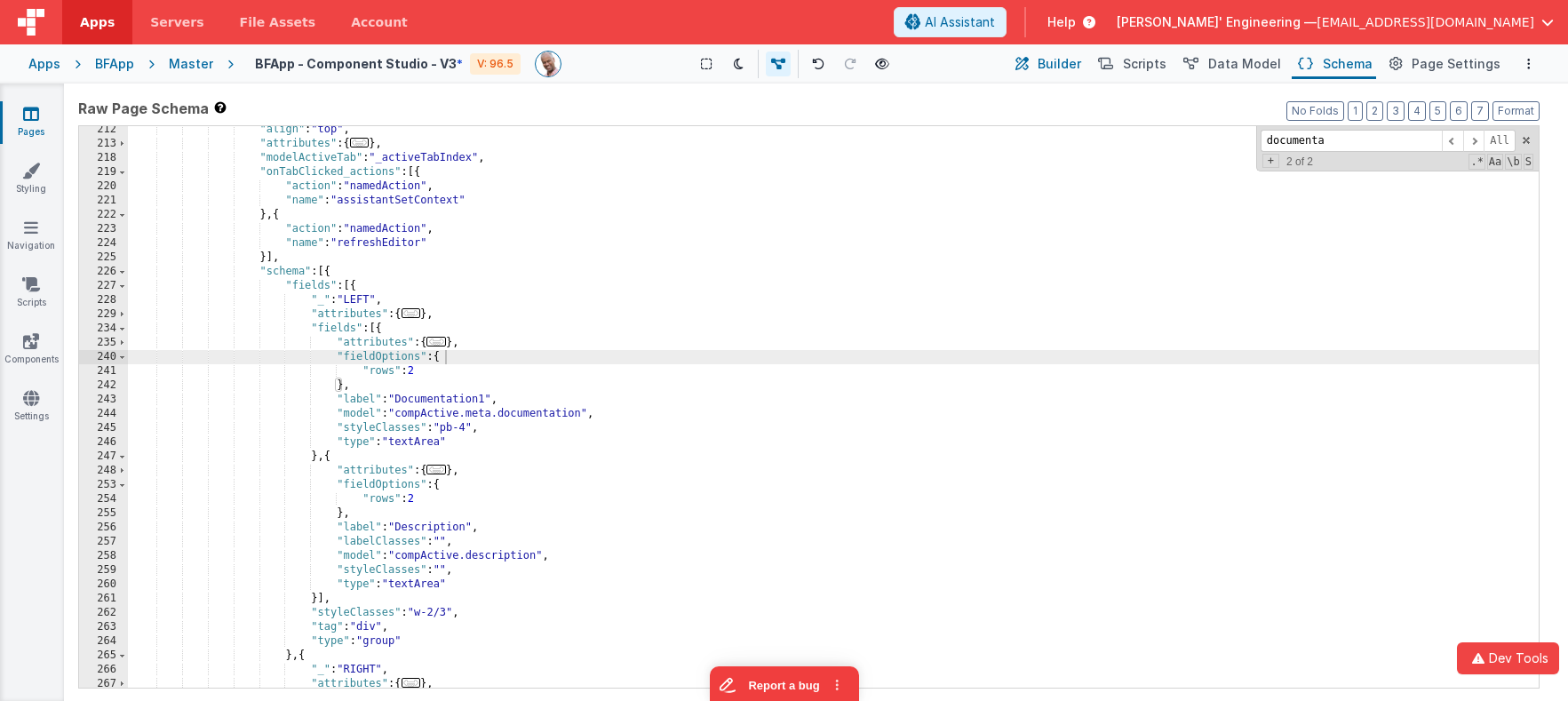
click at [1081, 65] on span "Builder" at bounding box center [1059, 64] width 43 height 18
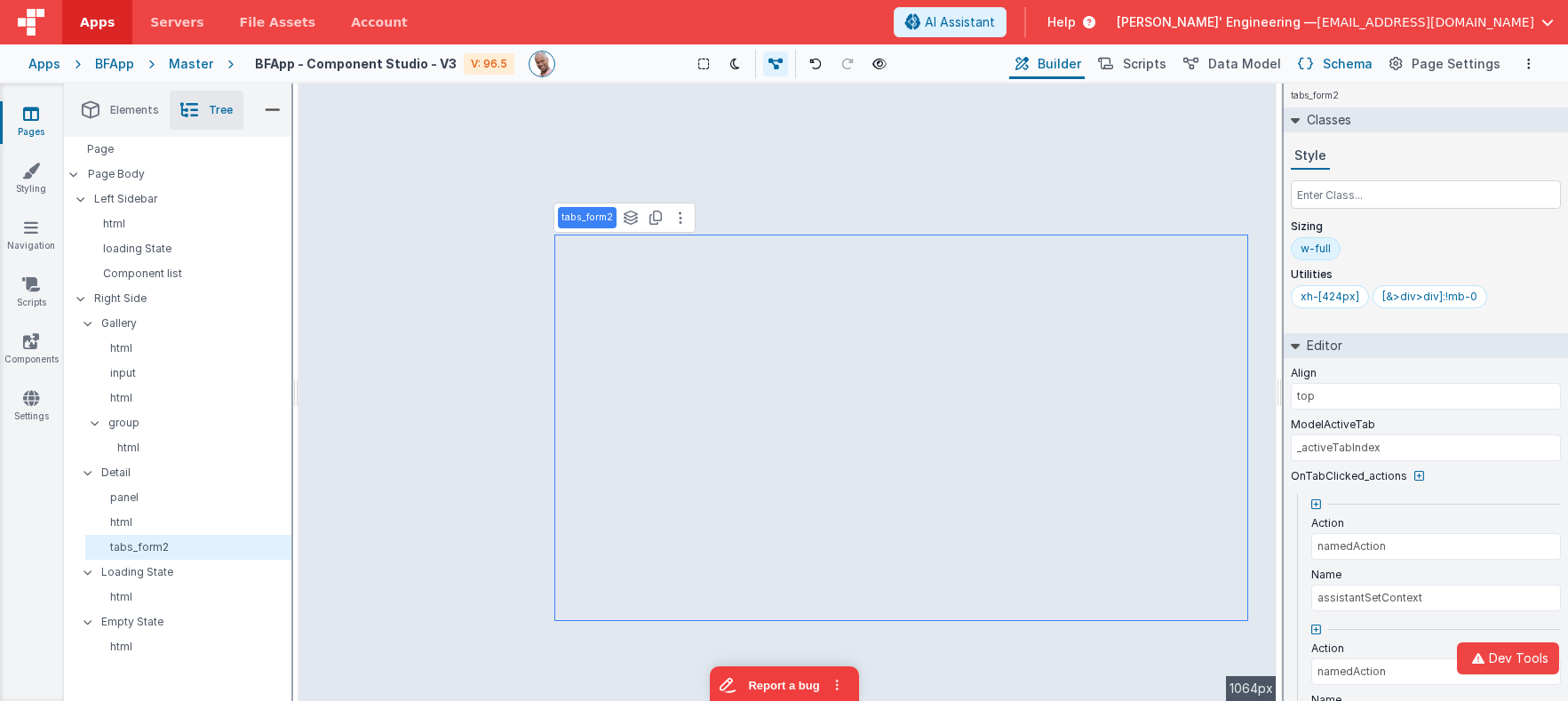
click at [1349, 51] on button "Schema" at bounding box center [1333, 63] width 84 height 30
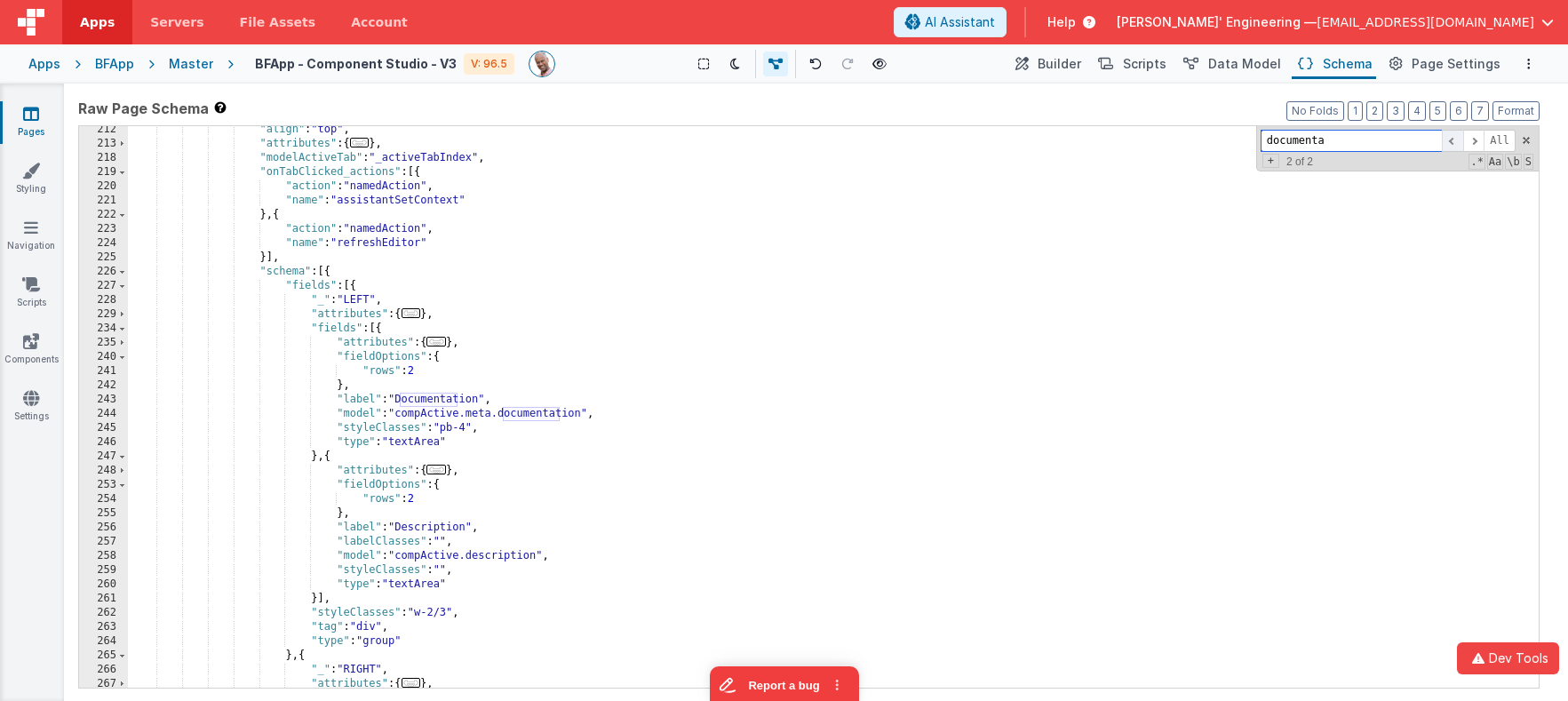
click at [1451, 142] on span at bounding box center [1453, 141] width 22 height 23
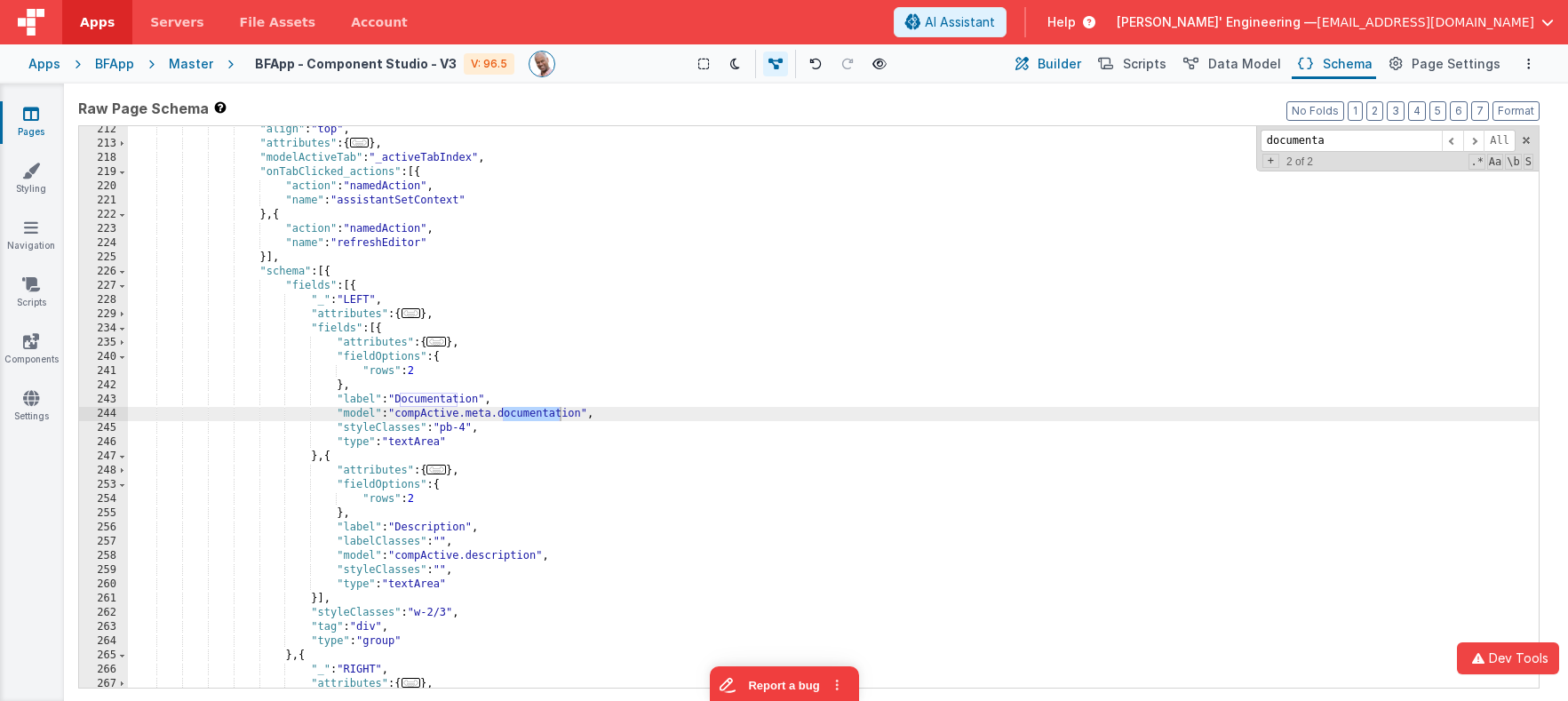
click at [1065, 65] on span "Builder" at bounding box center [1059, 64] width 43 height 18
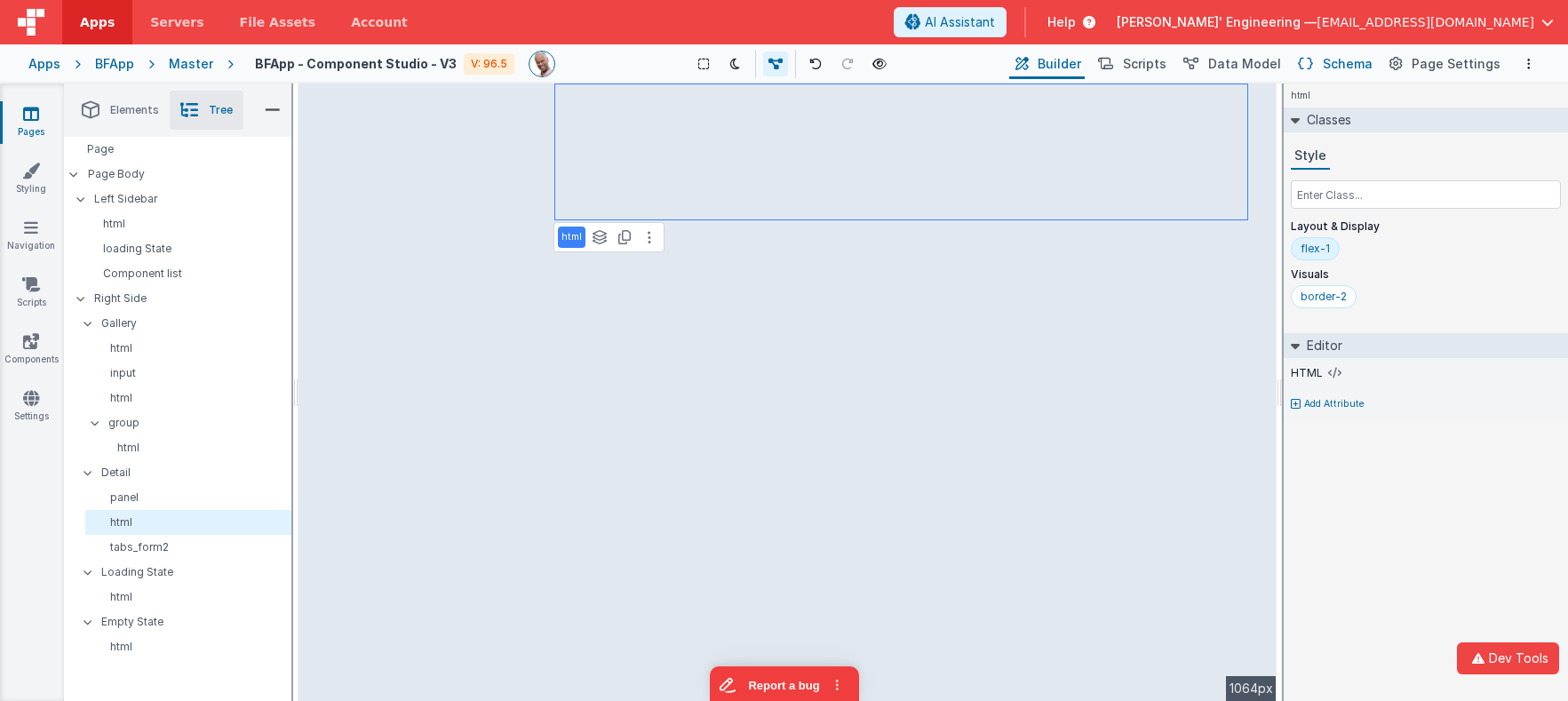
click at [1329, 60] on button "Schema" at bounding box center [1333, 63] width 84 height 30
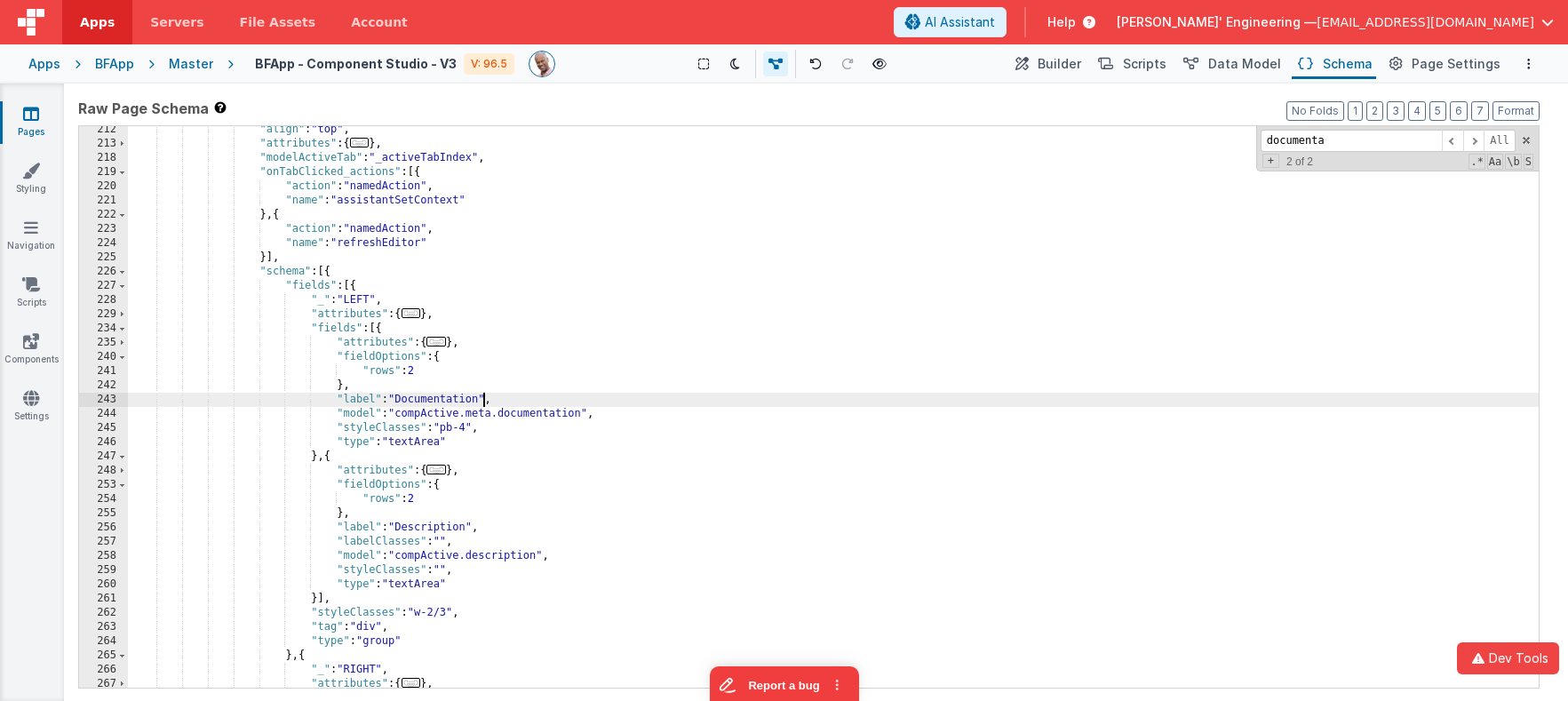
click at [484, 406] on div ""align" : "top" , "attributes" : { ... } , "modelActiveTab" : "_activeTabIndex"…" at bounding box center [833, 417] width 1411 height 590
click at [1056, 56] on span "Builder" at bounding box center [1059, 64] width 43 height 18
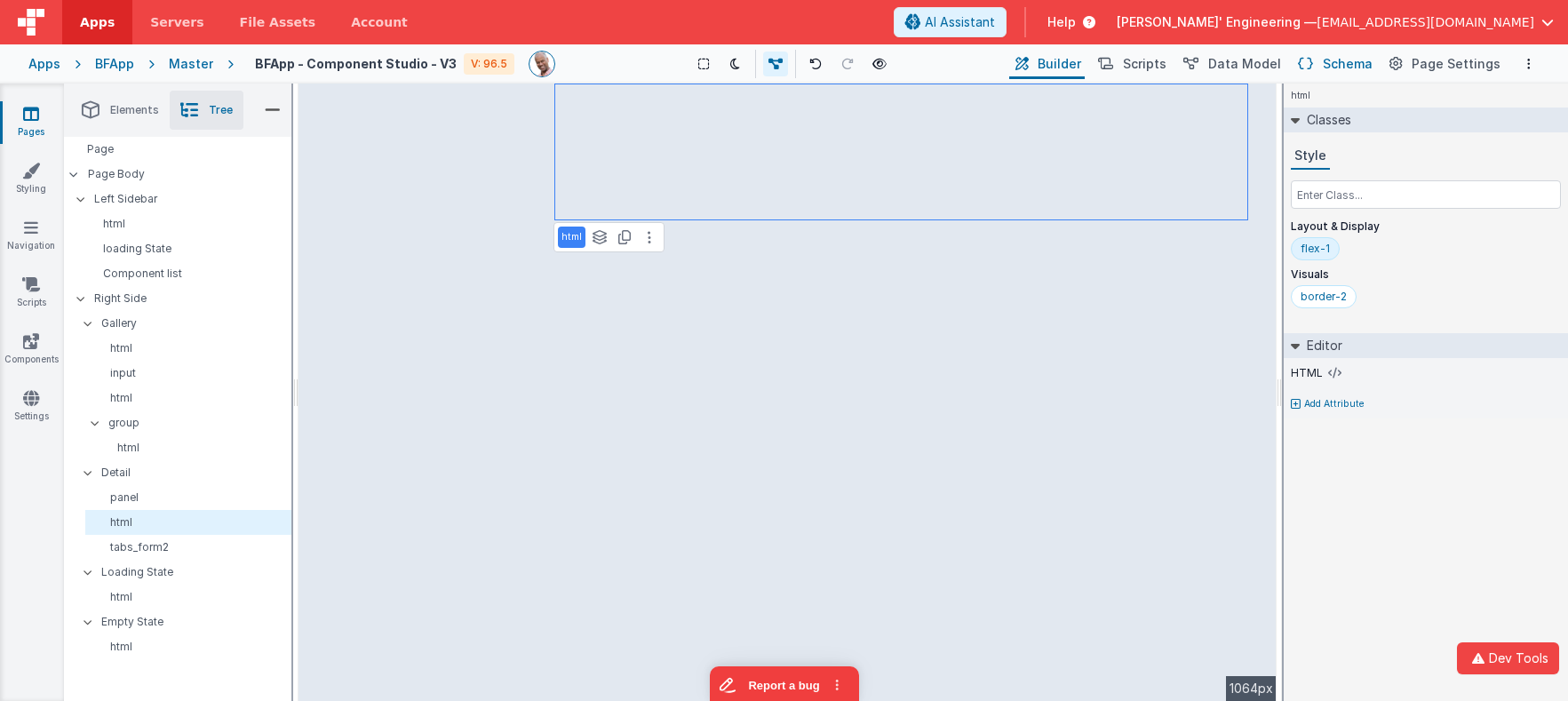
click at [1353, 61] on span "Schema" at bounding box center [1347, 64] width 50 height 18
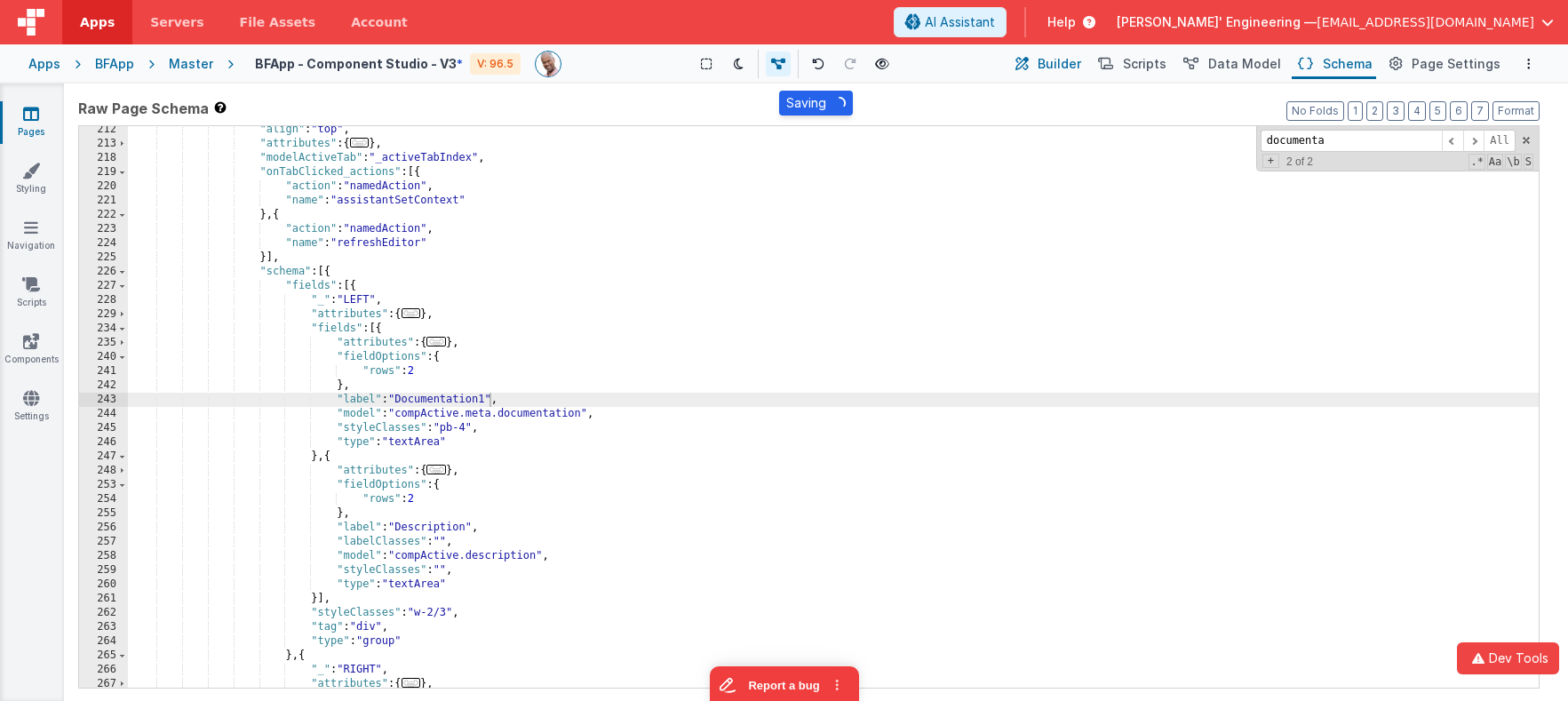
click at [1071, 73] on button "Builder" at bounding box center [1047, 63] width 76 height 30
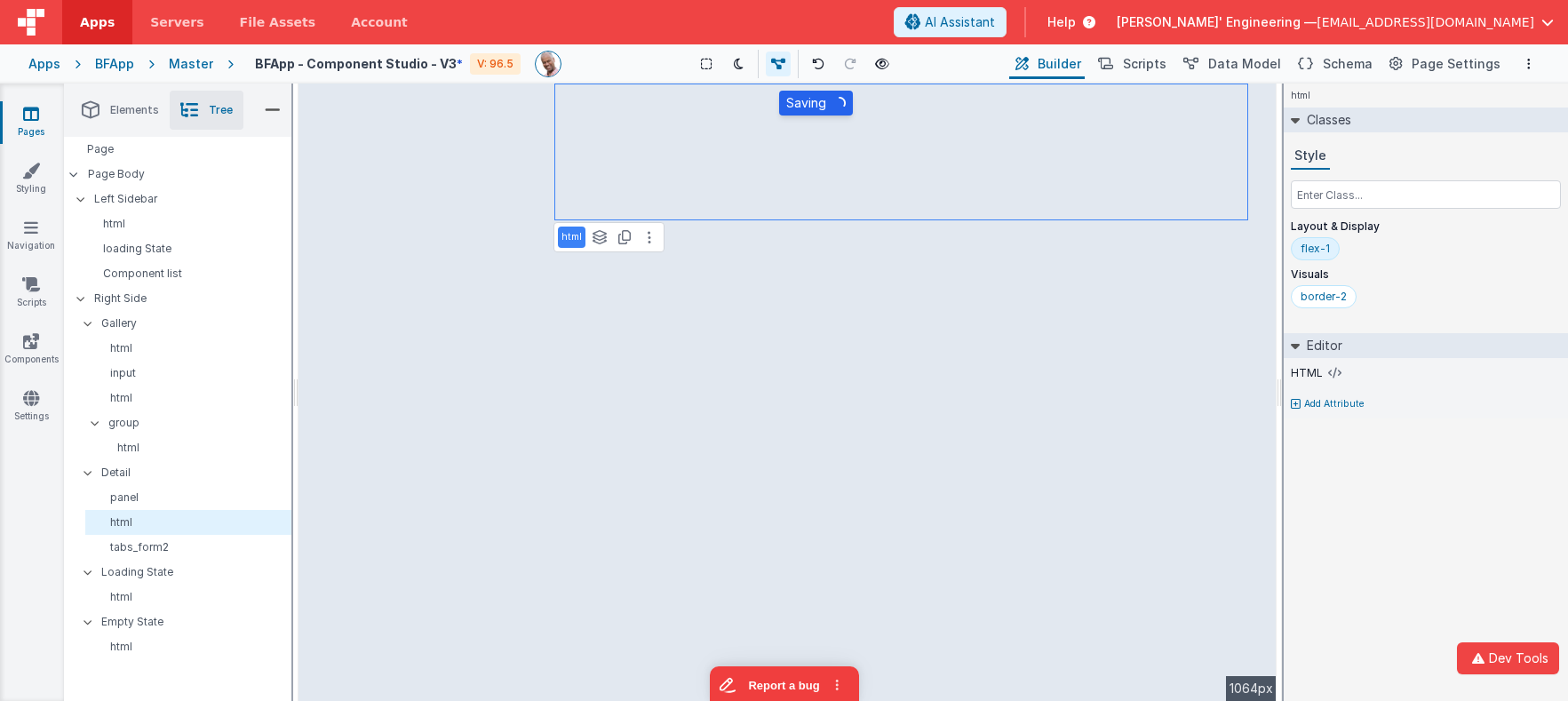
click at [1074, 63] on span "Builder" at bounding box center [1059, 64] width 43 height 18
click at [784, 544] on button "Report a bug" at bounding box center [783, 681] width 149 height 37
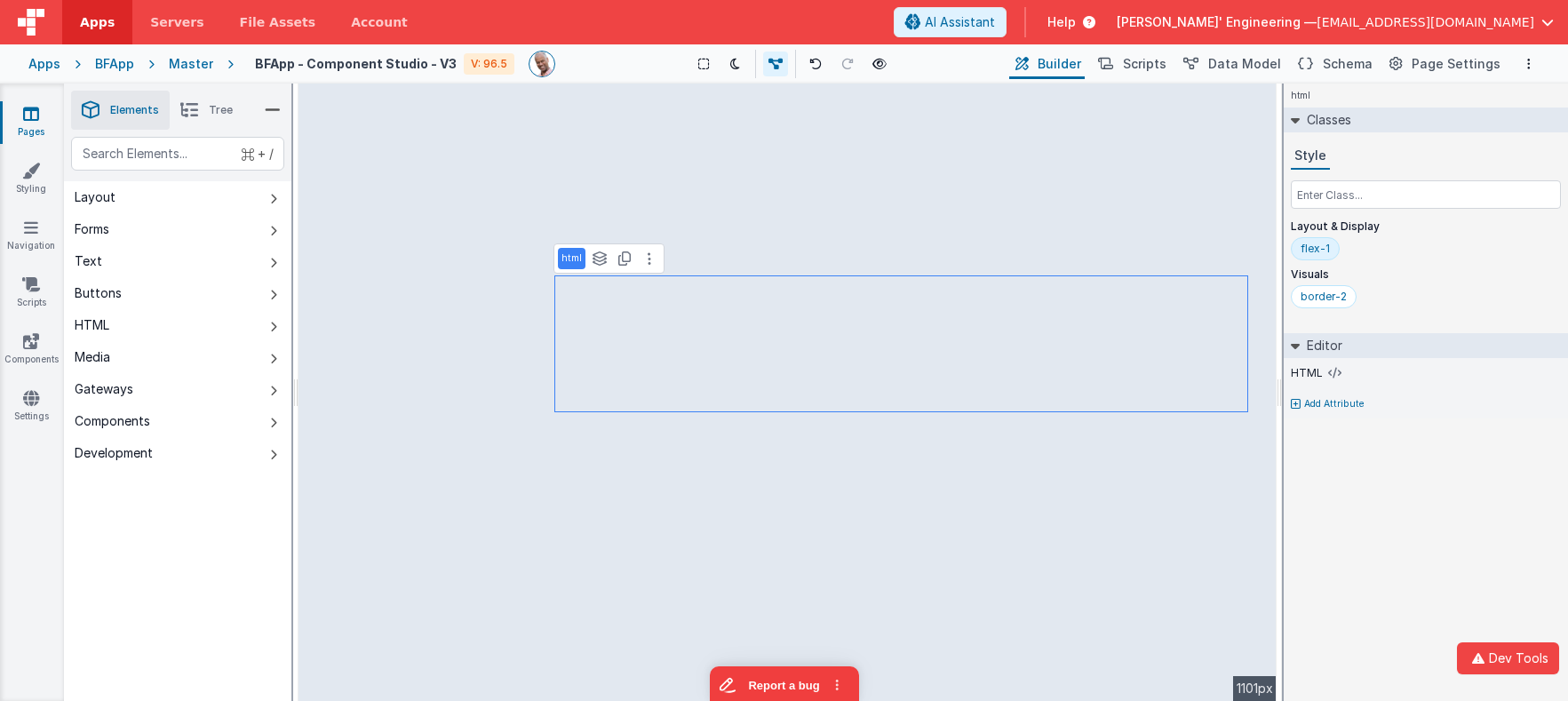
click at [209, 115] on span "Tree" at bounding box center [221, 110] width 24 height 14
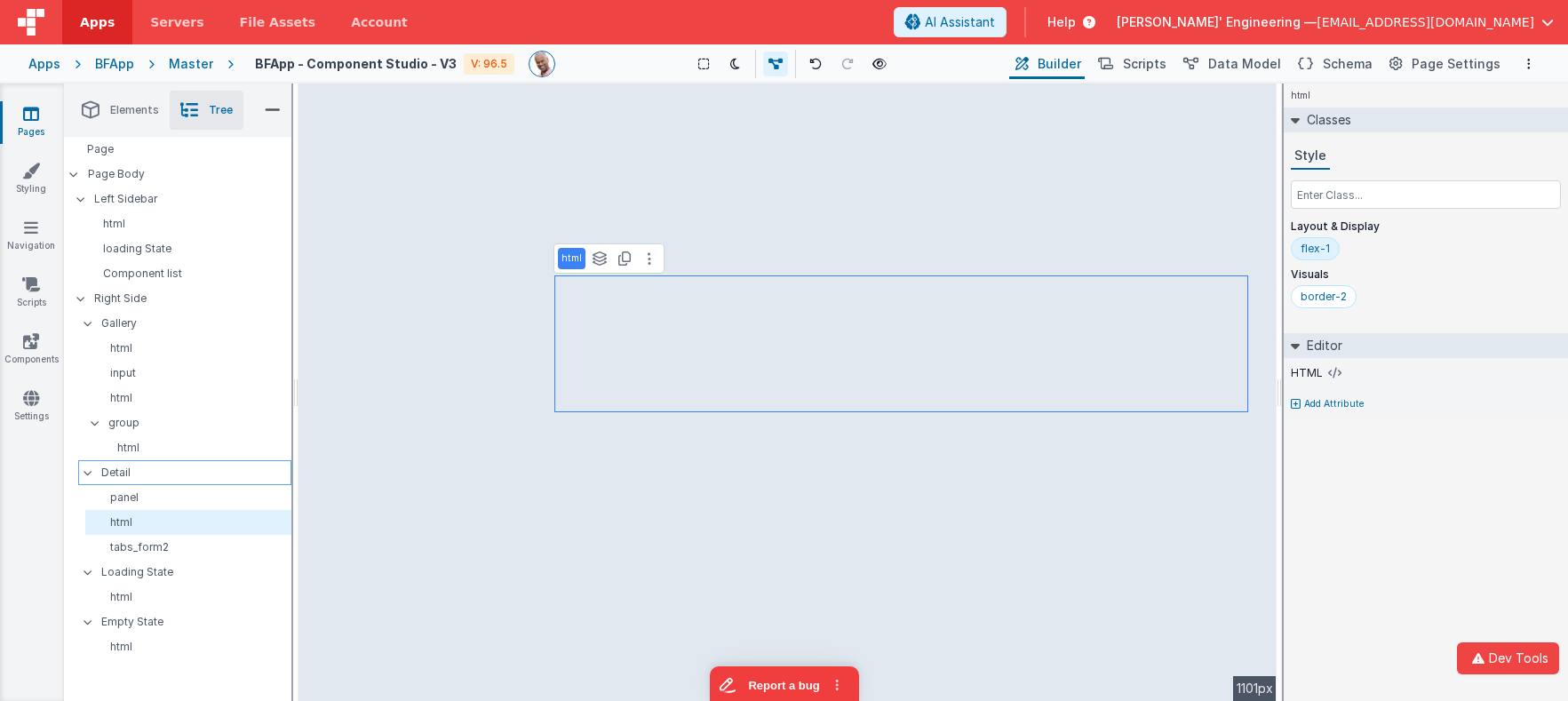
click at [132, 469] on p "Detail" at bounding box center [195, 472] width 189 height 20
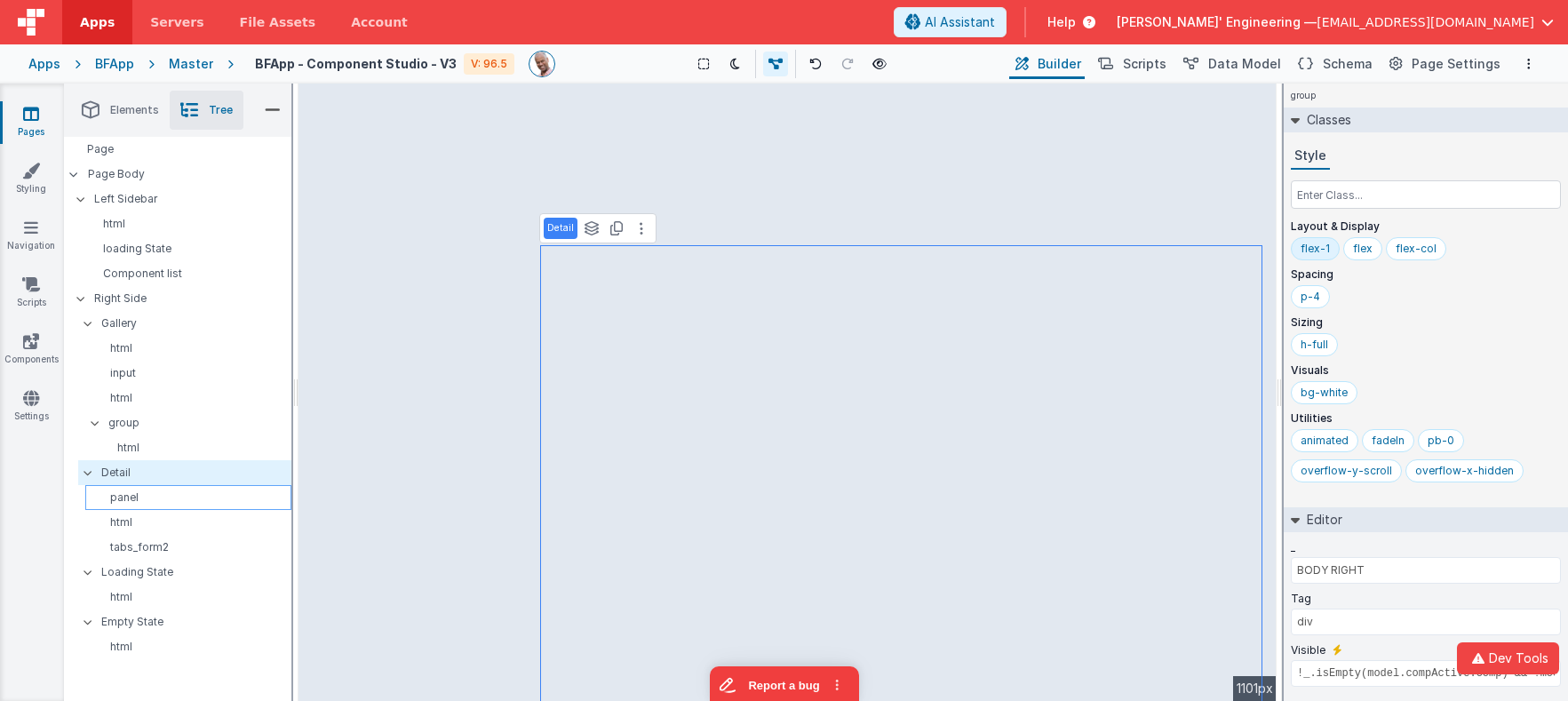
click at [137, 488] on div "panel" at bounding box center [188, 498] width 206 height 25
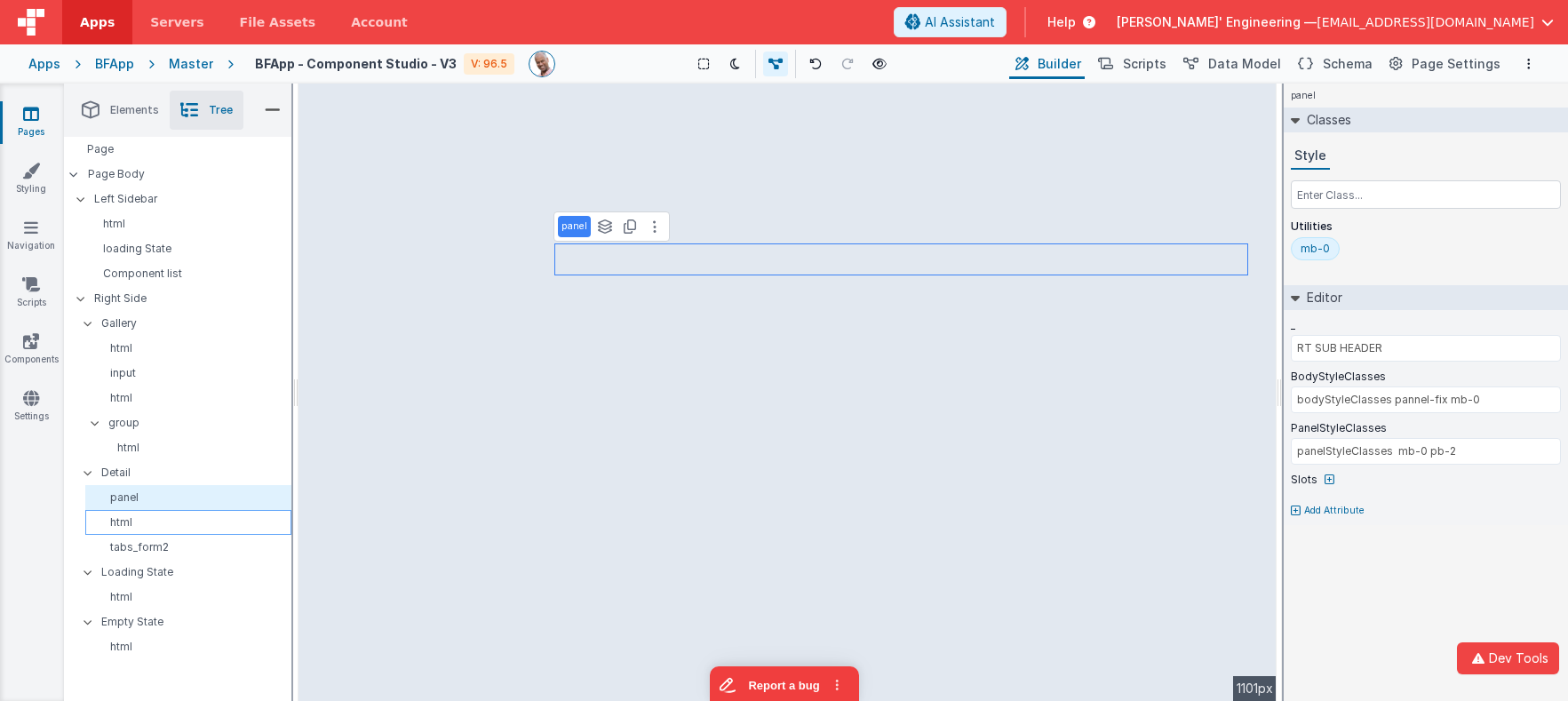
click at [134, 519] on p "html" at bounding box center [191, 522] width 198 height 14
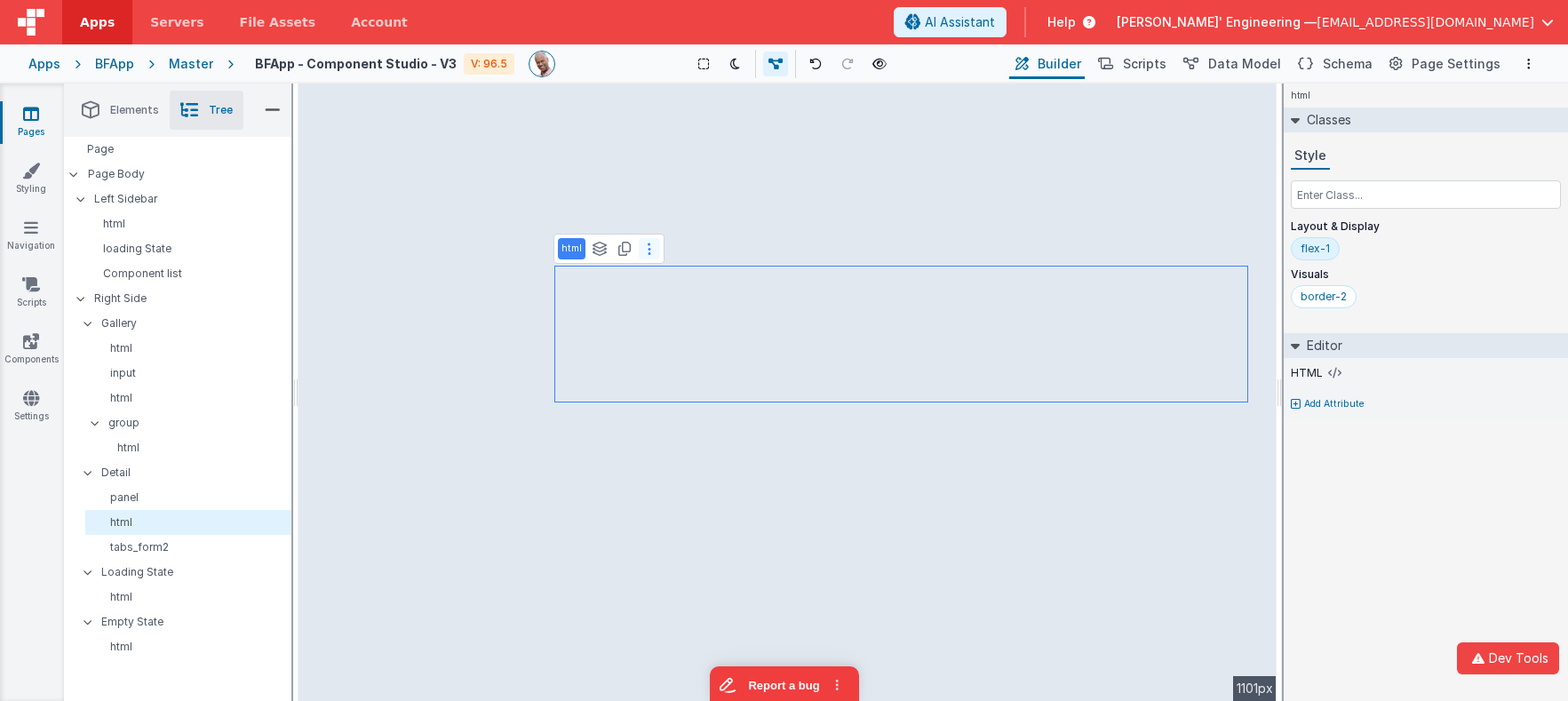
click at [645, 247] on button at bounding box center [650, 248] width 22 height 22
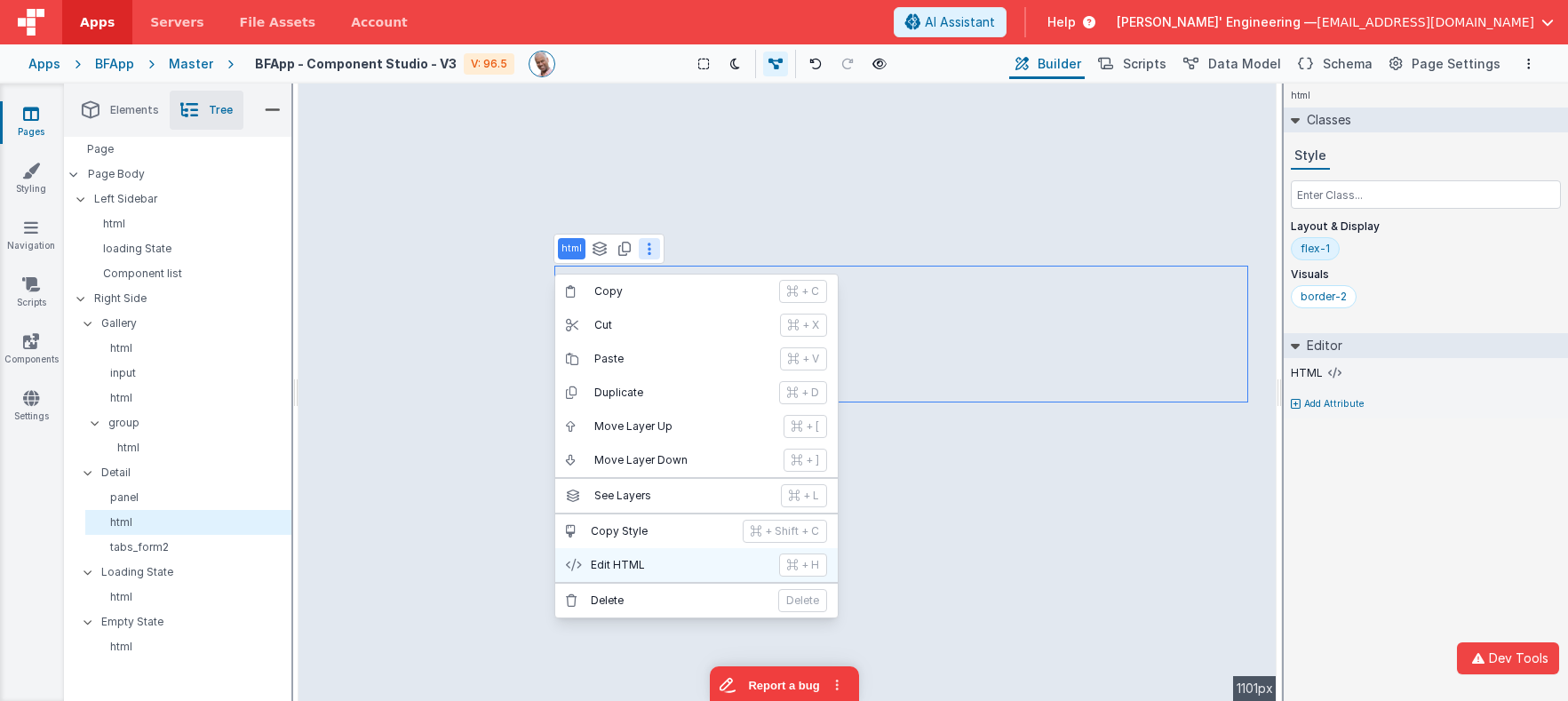
click at [648, 558] on p "Edit HTML" at bounding box center [680, 565] width 178 height 14
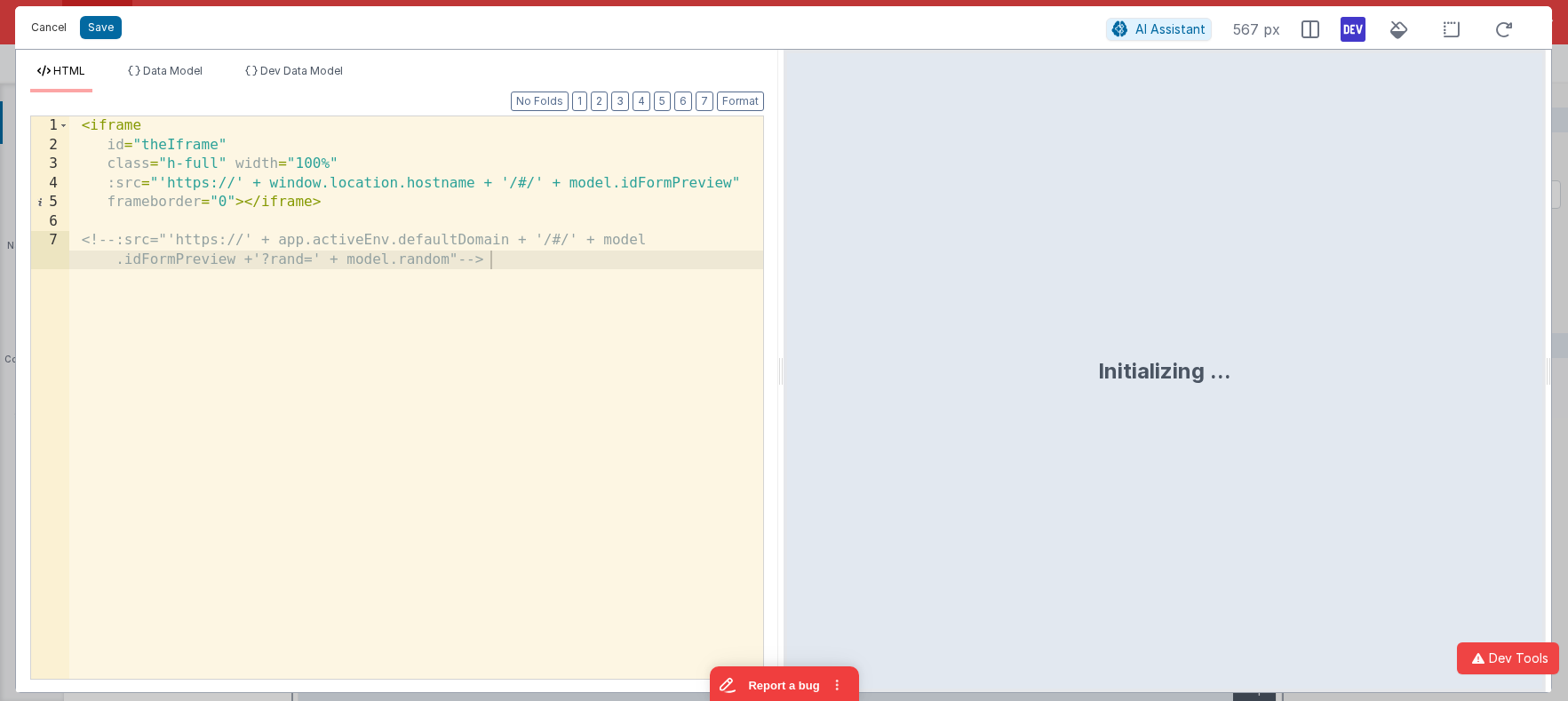
click at [51, 26] on button "Cancel" at bounding box center [49, 28] width 53 height 25
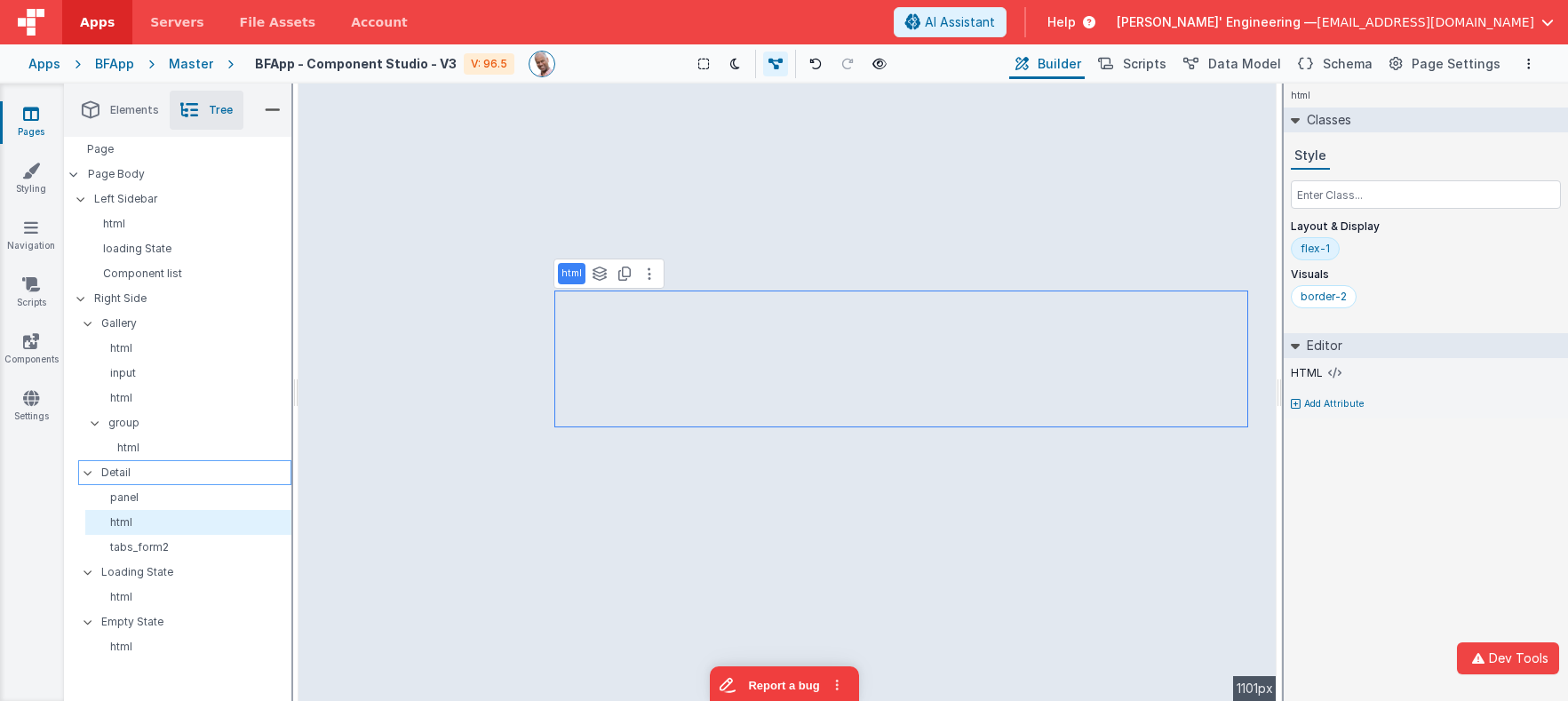
click at [129, 471] on p "Detail" at bounding box center [195, 472] width 189 height 20
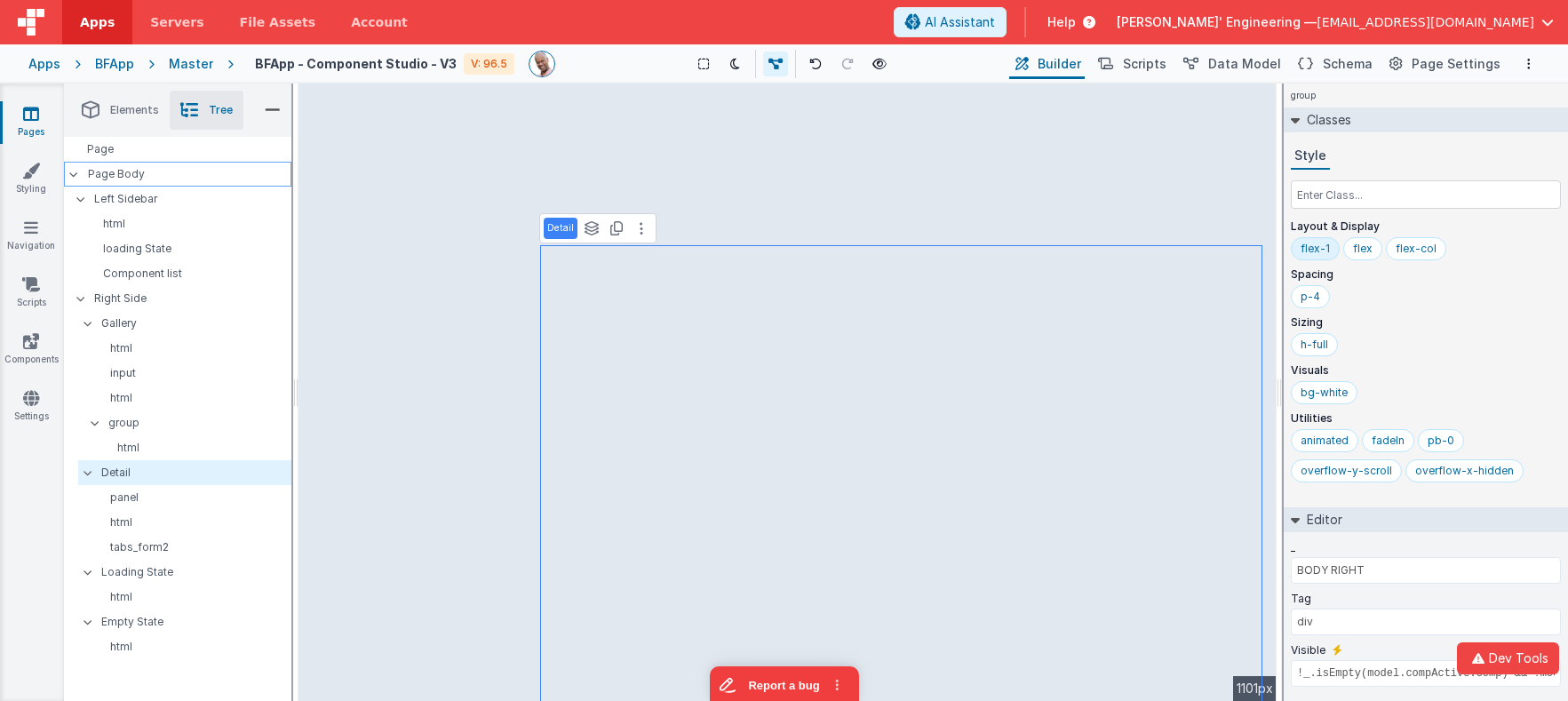
click at [109, 164] on div "Page Body" at bounding box center [178, 174] width 228 height 25
click at [109, 155] on div "Page" at bounding box center [178, 149] width 228 height 25
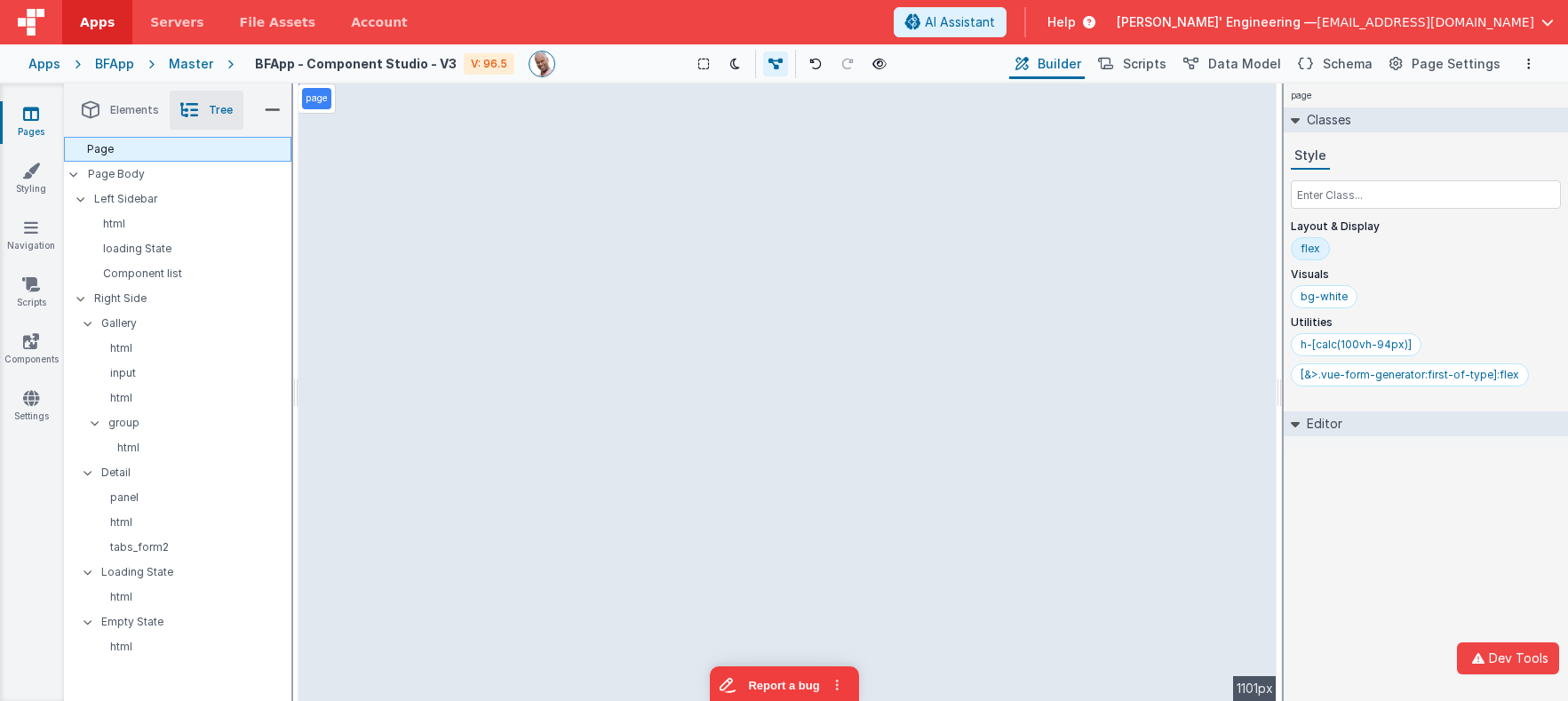
click at [93, 149] on div "Page" at bounding box center [178, 149] width 228 height 25
click at [125, 175] on p "Page Body" at bounding box center [189, 174] width 203 height 14
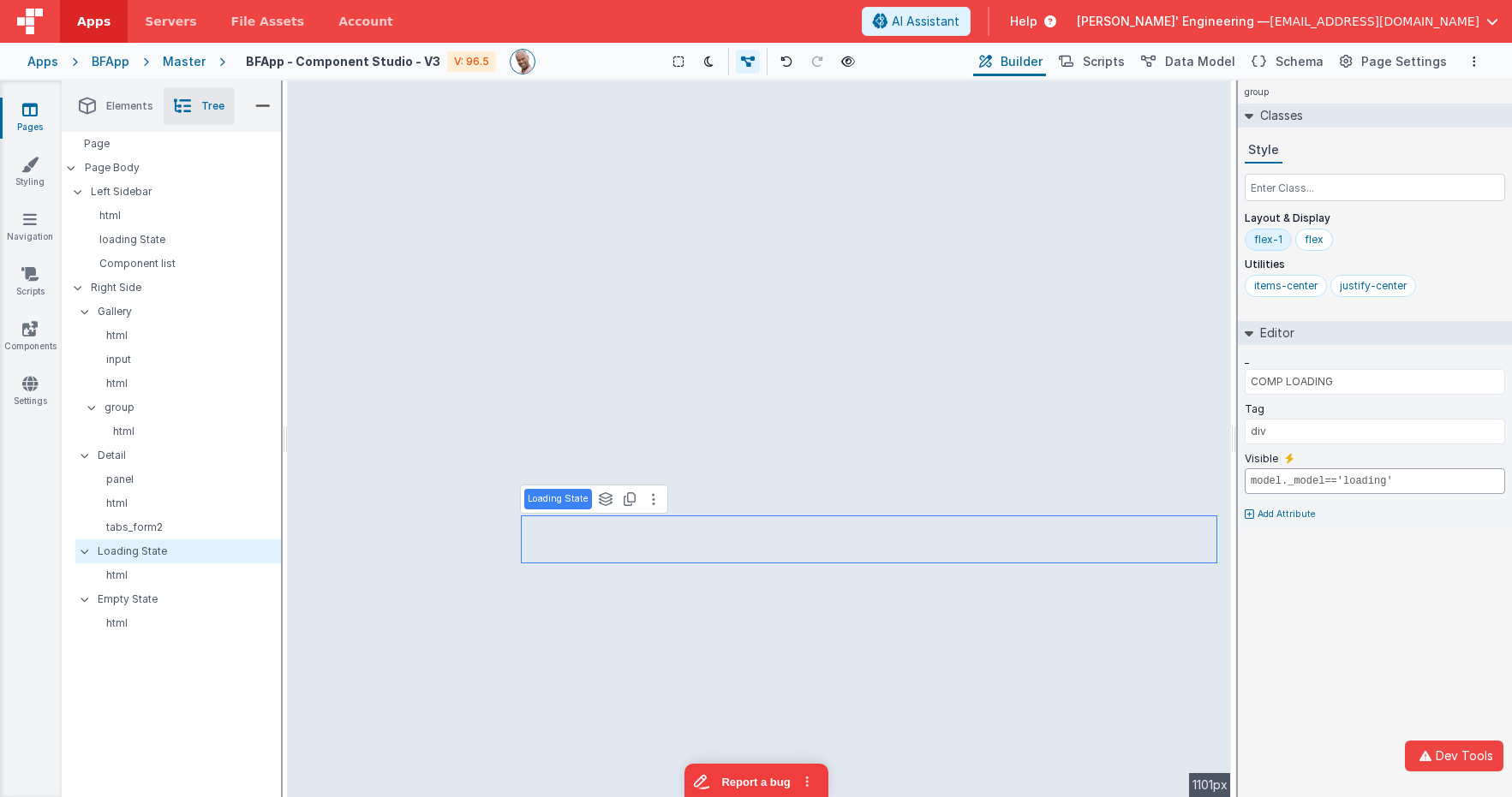
click at [1356, 483] on input "model._model=='loading'" at bounding box center [1374, 481] width 261 height 25
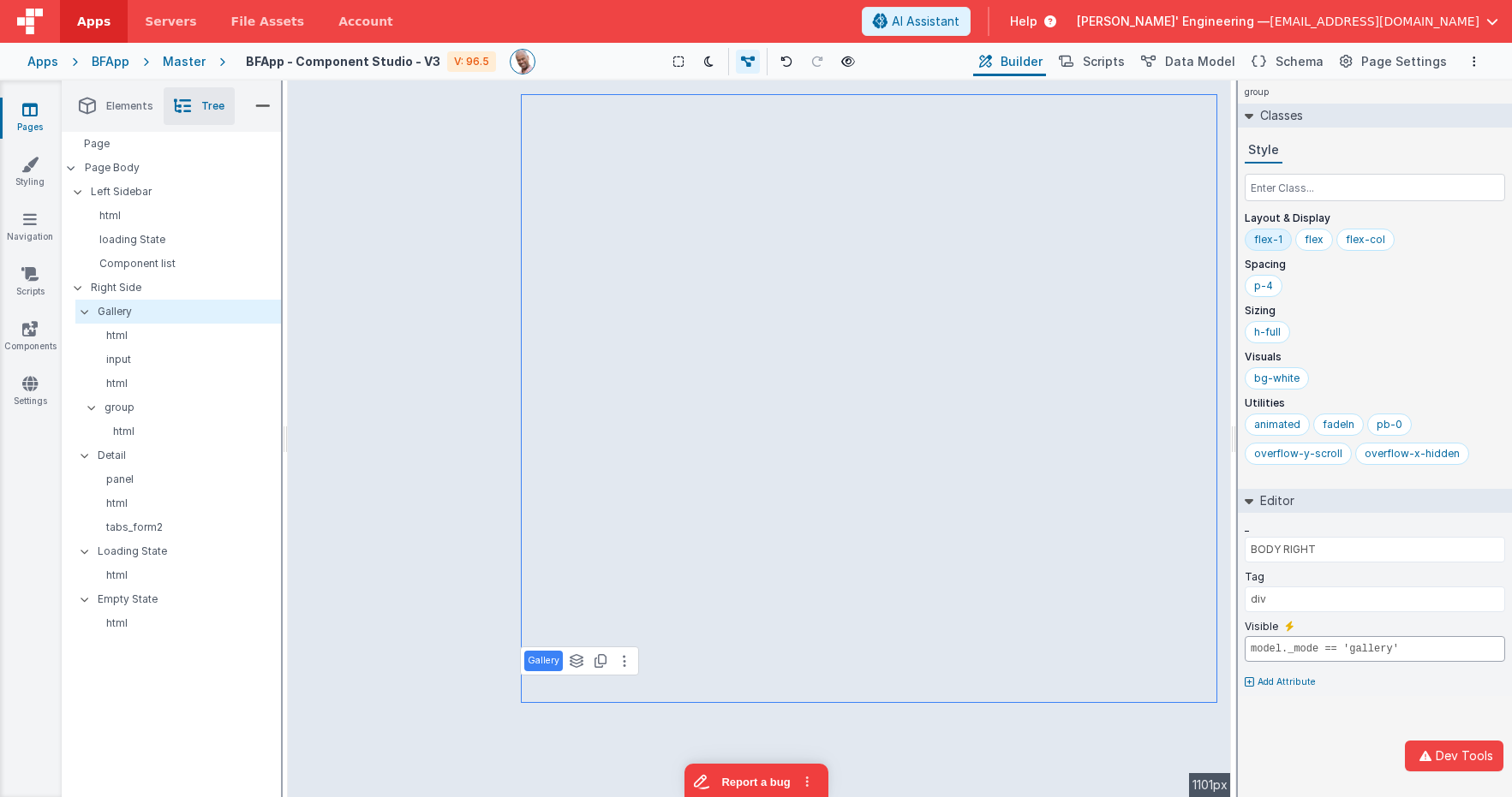
drag, startPoint x: 1412, startPoint y: 648, endPoint x: 1284, endPoint y: 653, distance: 128.1
click at [1284, 653] on input "model._mode == 'gallery'" at bounding box center [1374, 648] width 261 height 25
drag, startPoint x: 133, startPoint y: 456, endPoint x: 180, endPoint y: 450, distance: 47.4
click at [133, 456] on p "Detail" at bounding box center [188, 456] width 182 height 19
type input "!_.isEmpty(model.compActive.comp) && !model.isLoading && !model.isLoadingDetail"
